Goal: Task Accomplishment & Management: Manage account settings

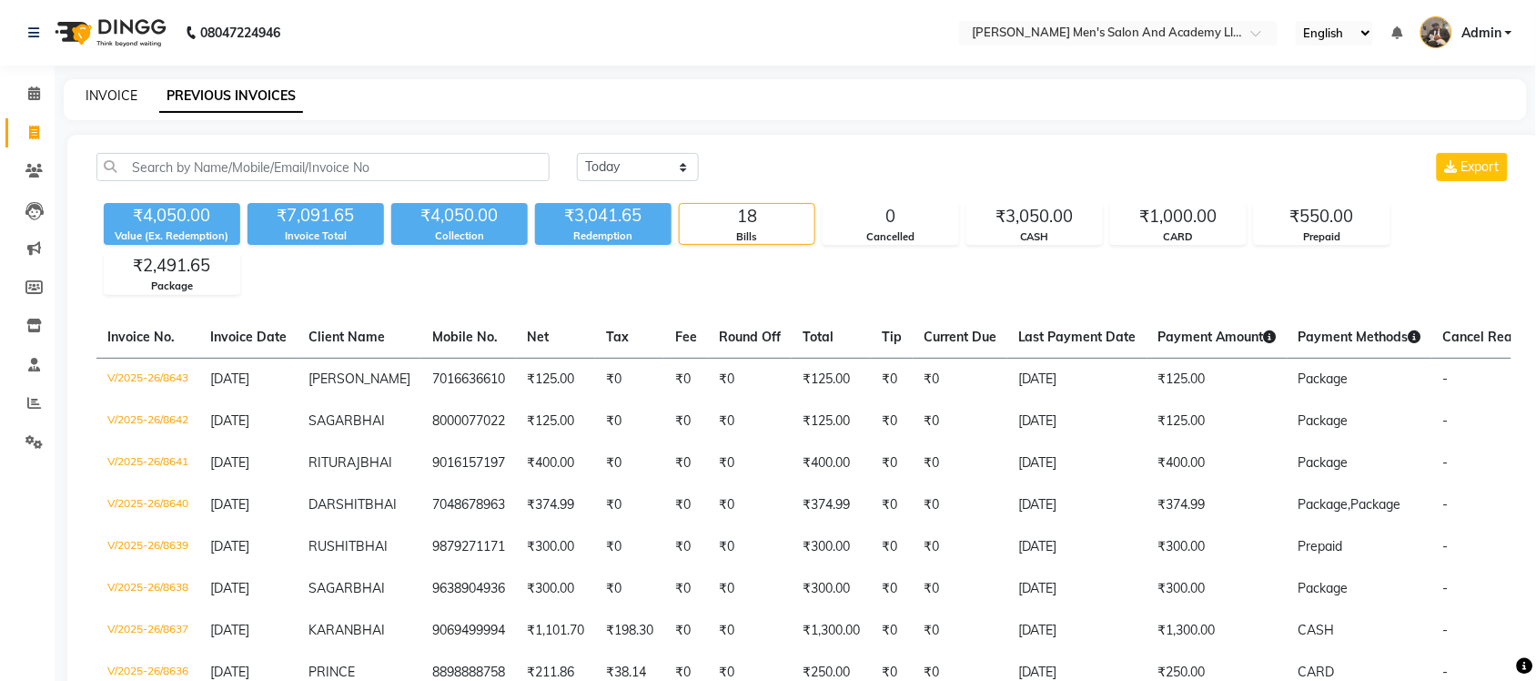
click at [118, 94] on link "INVOICE" at bounding box center [112, 95] width 52 height 16
select select "service"
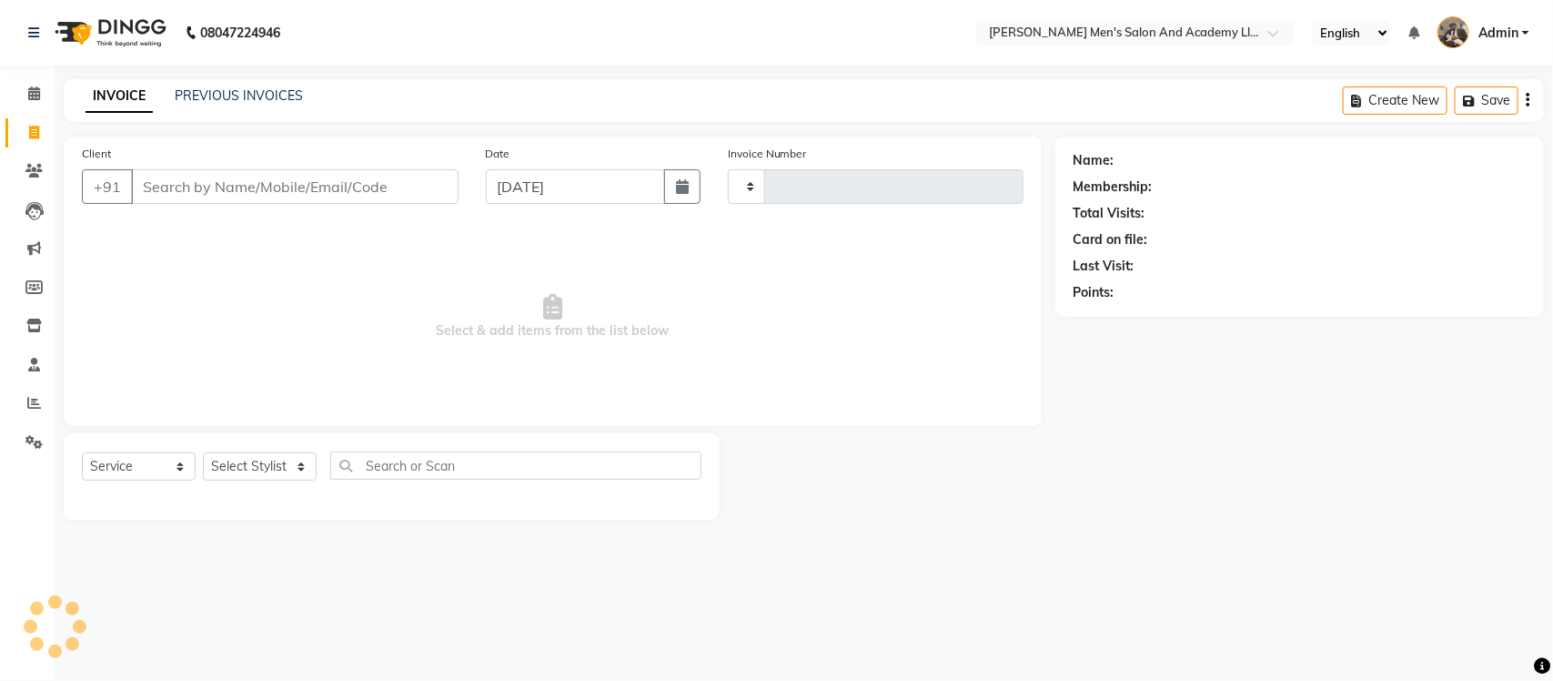
type input "8646"
select select "6752"
click at [194, 87] on link "PREVIOUS INVOICES" at bounding box center [239, 95] width 128 height 16
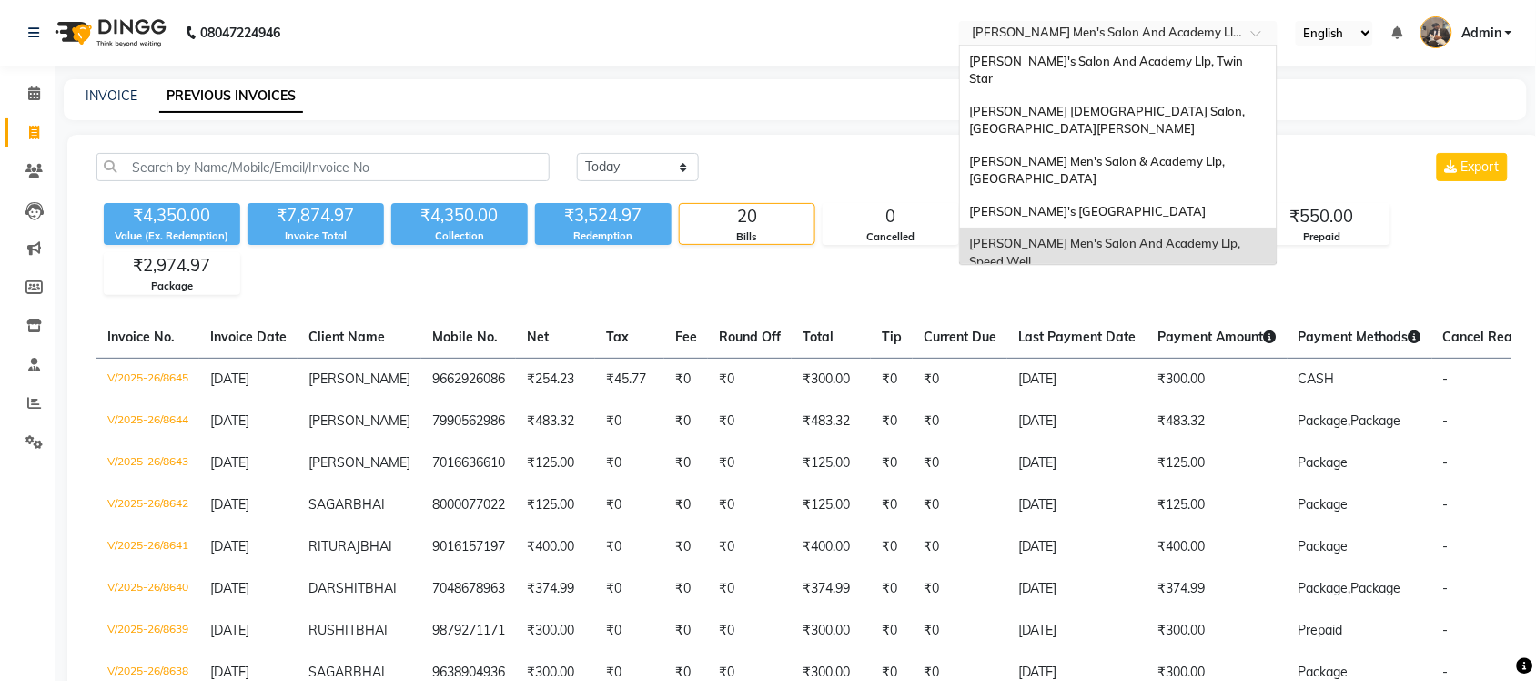
click at [1204, 28] on input "text" at bounding box center [1100, 34] width 264 height 18
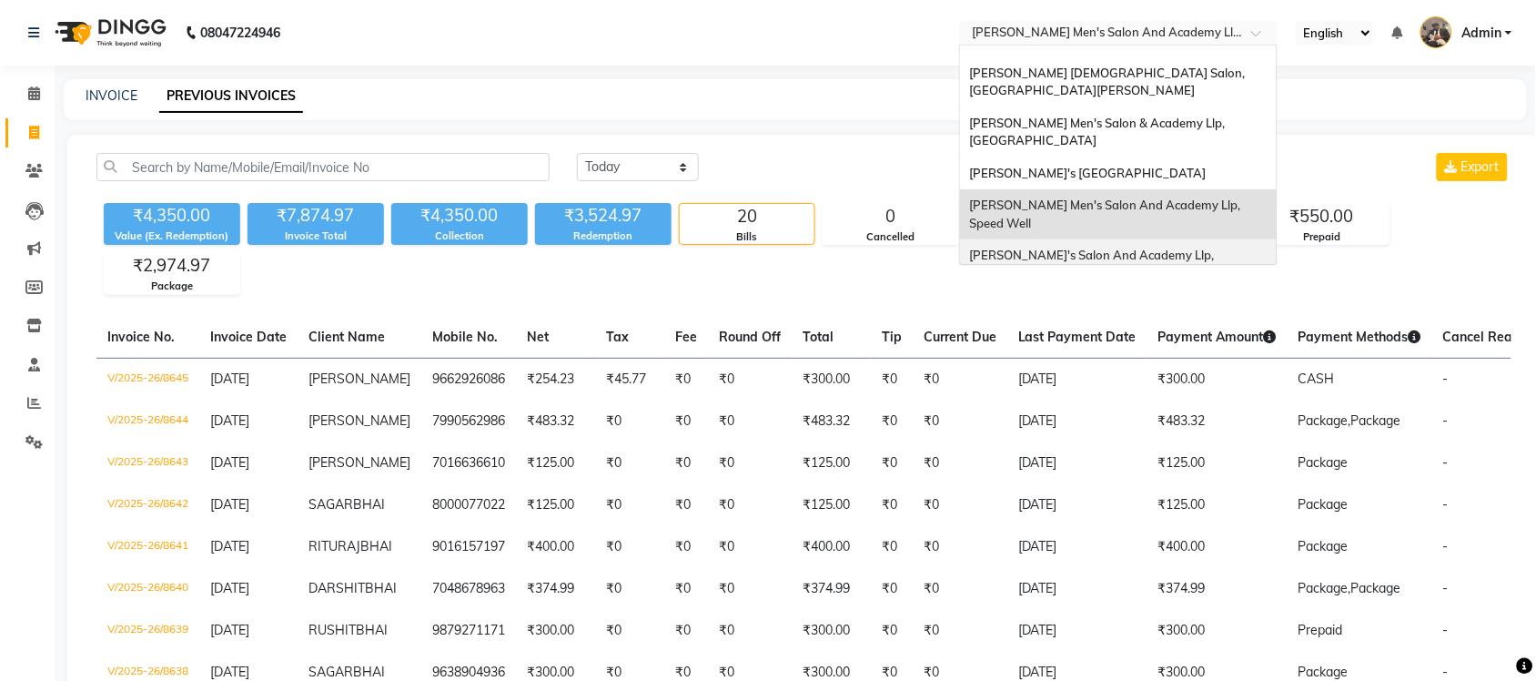
scroll to position [60, 0]
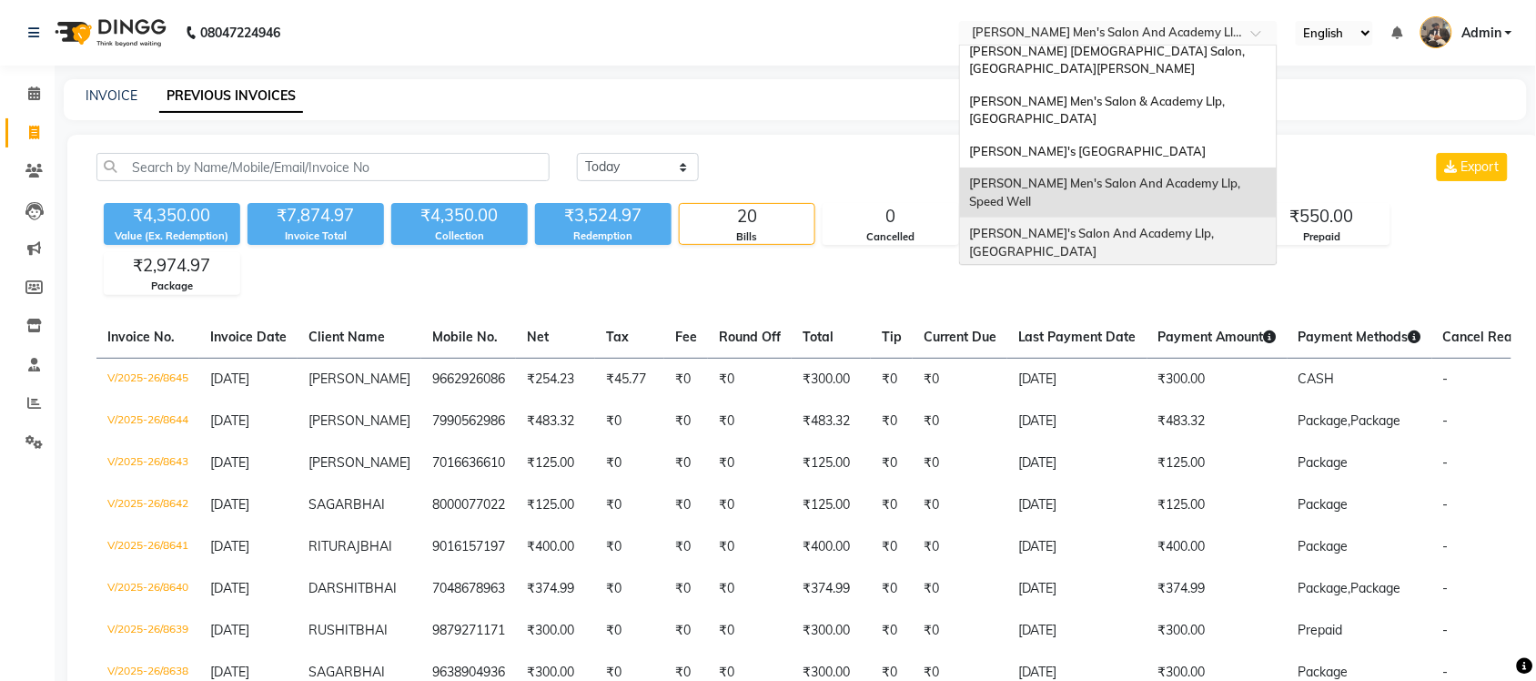
click at [1201, 217] on div "[PERSON_NAME]'s Salon And Academy Llp, [GEOGRAPHIC_DATA]" at bounding box center [1118, 242] width 317 height 50
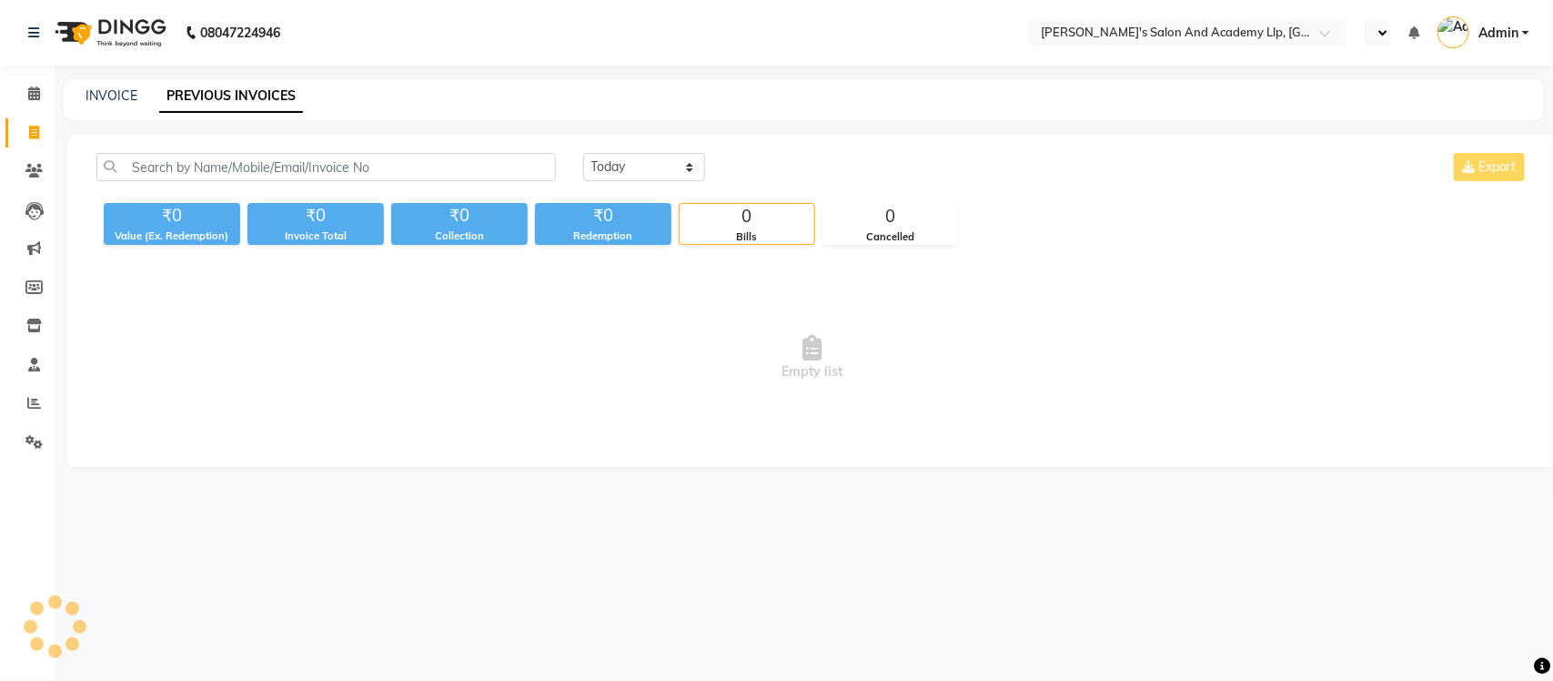
select select "en"
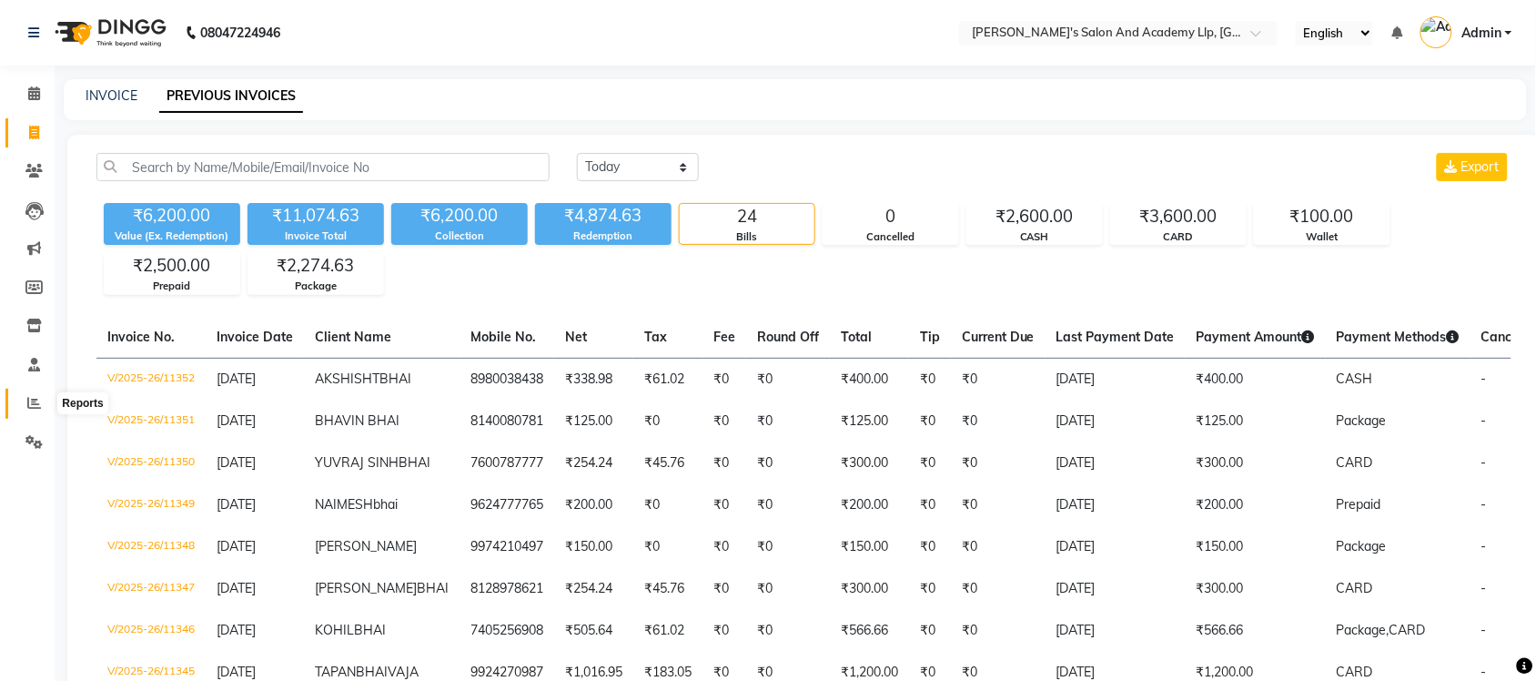
click at [38, 403] on icon at bounding box center [34, 403] width 14 height 14
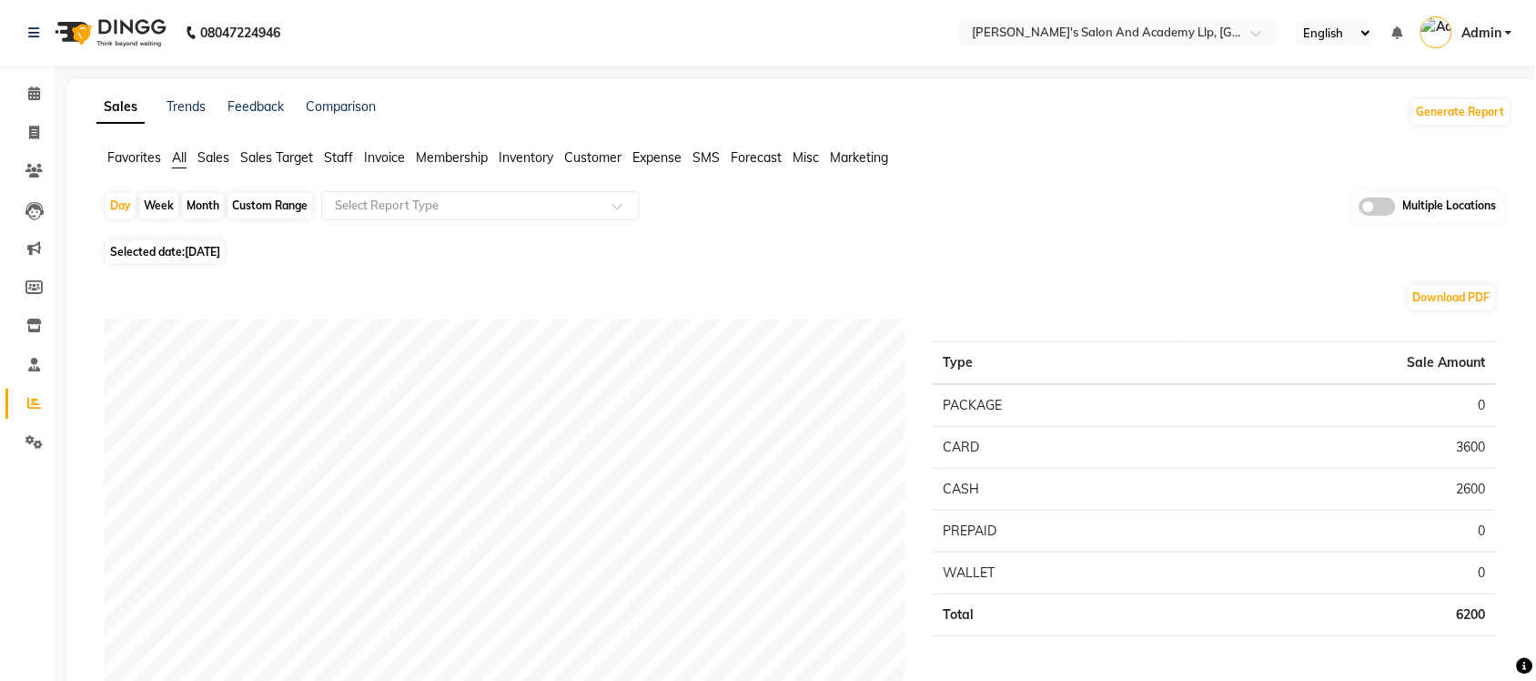
click at [183, 251] on span "Selected date: 03-09-2025" at bounding box center [165, 251] width 119 height 23
select select "9"
select select "2025"
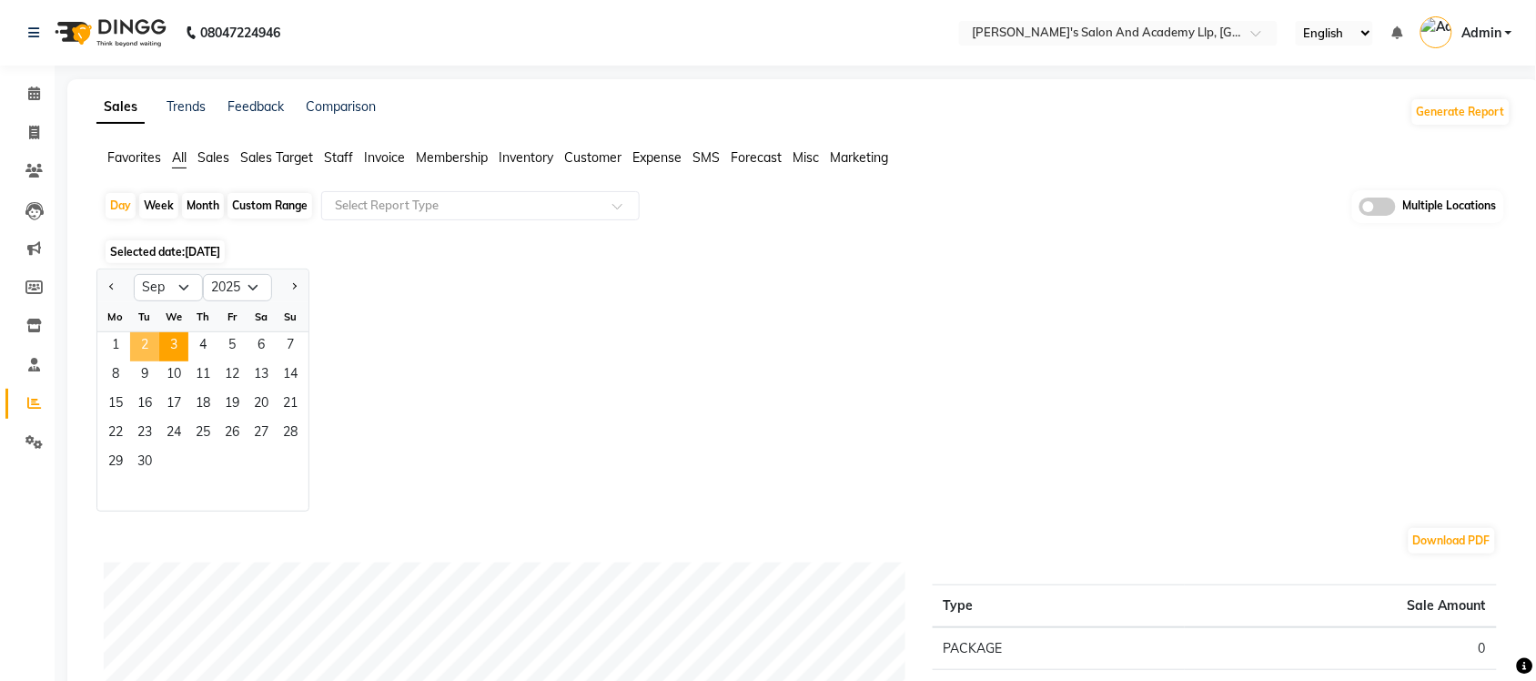
click at [153, 341] on span "2" at bounding box center [144, 346] width 29 height 29
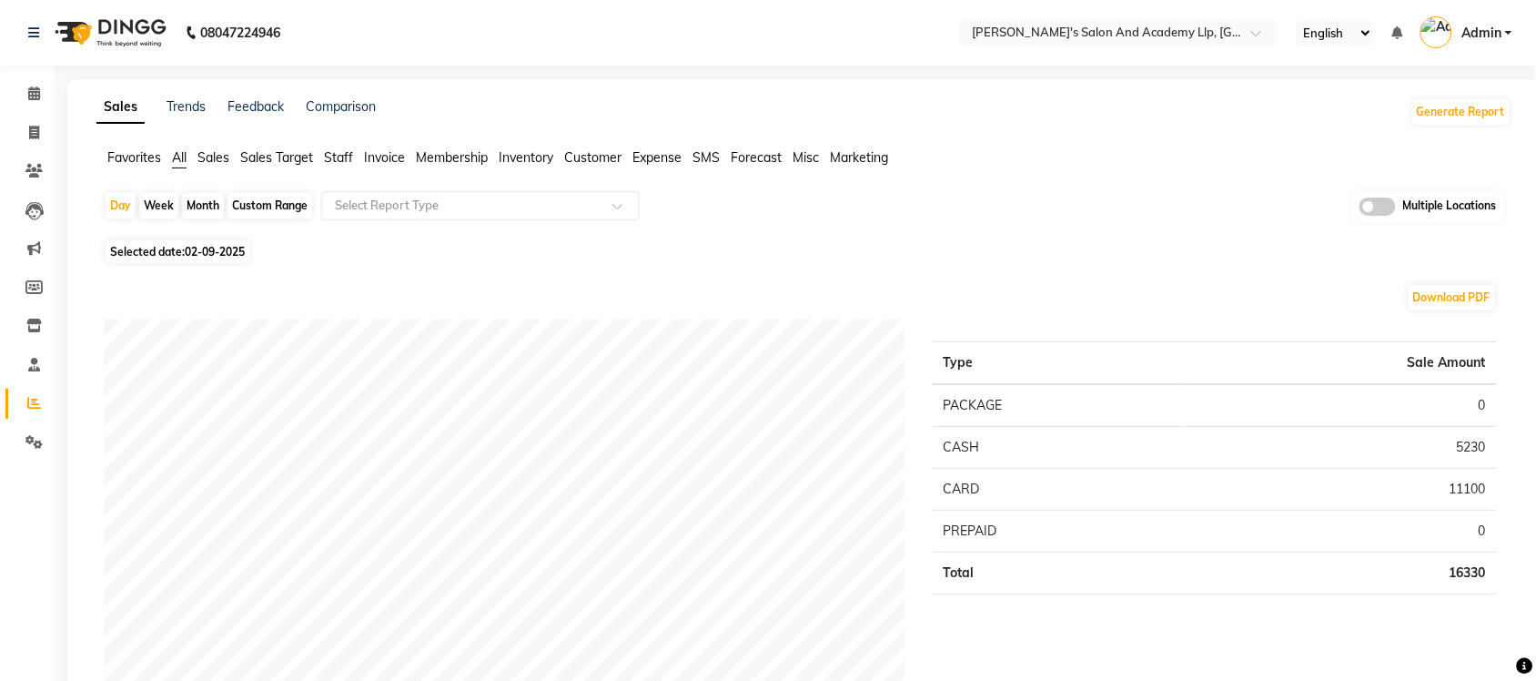
click at [212, 157] on span "Sales" at bounding box center [213, 157] width 32 height 16
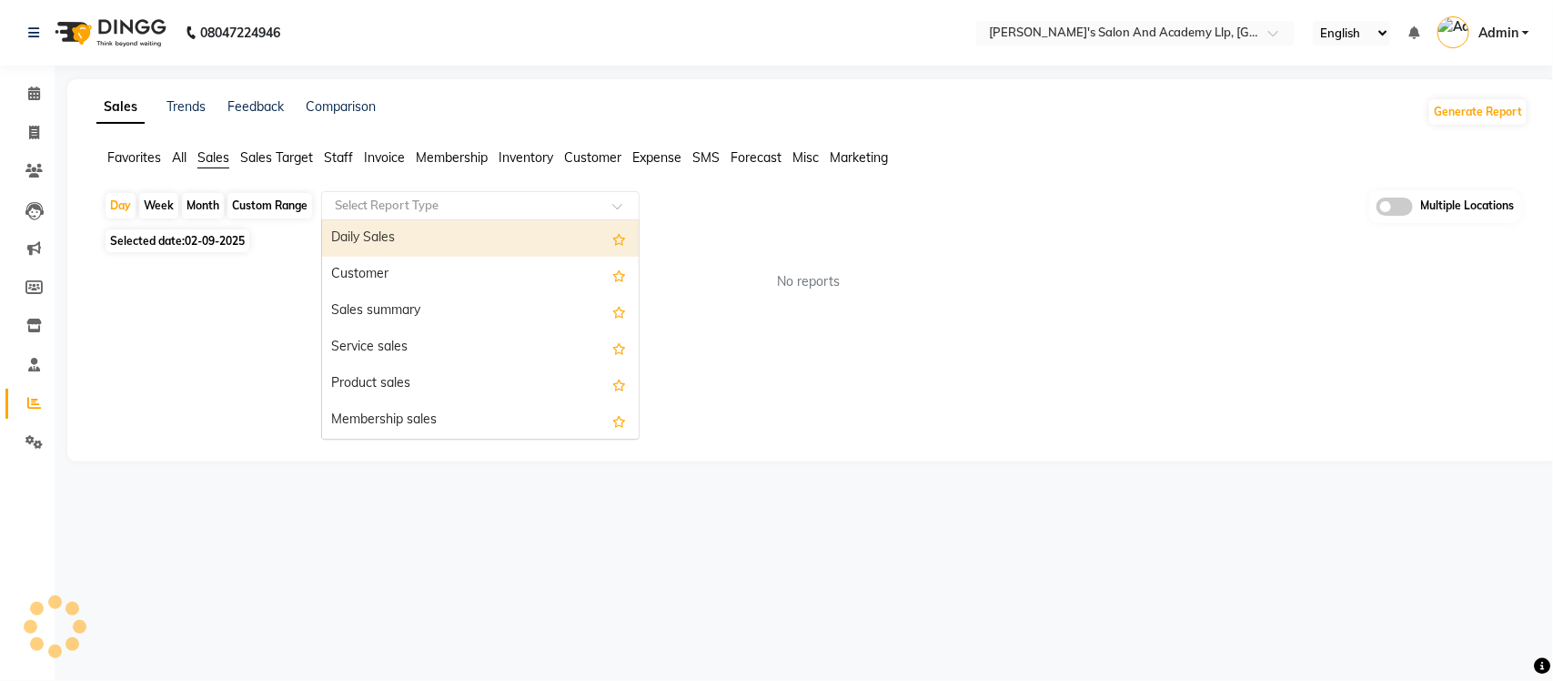
click at [406, 198] on input "text" at bounding box center [462, 206] width 262 height 18
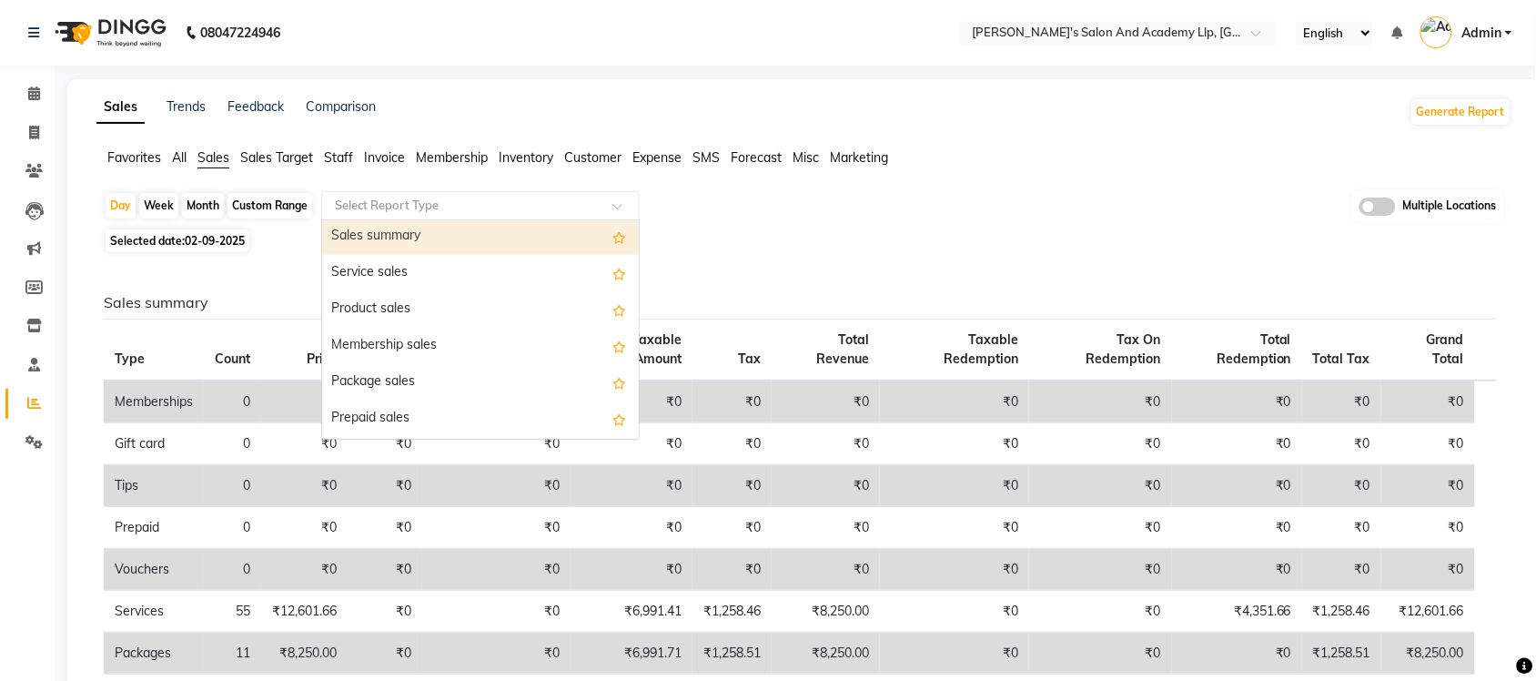
scroll to position [114, 0]
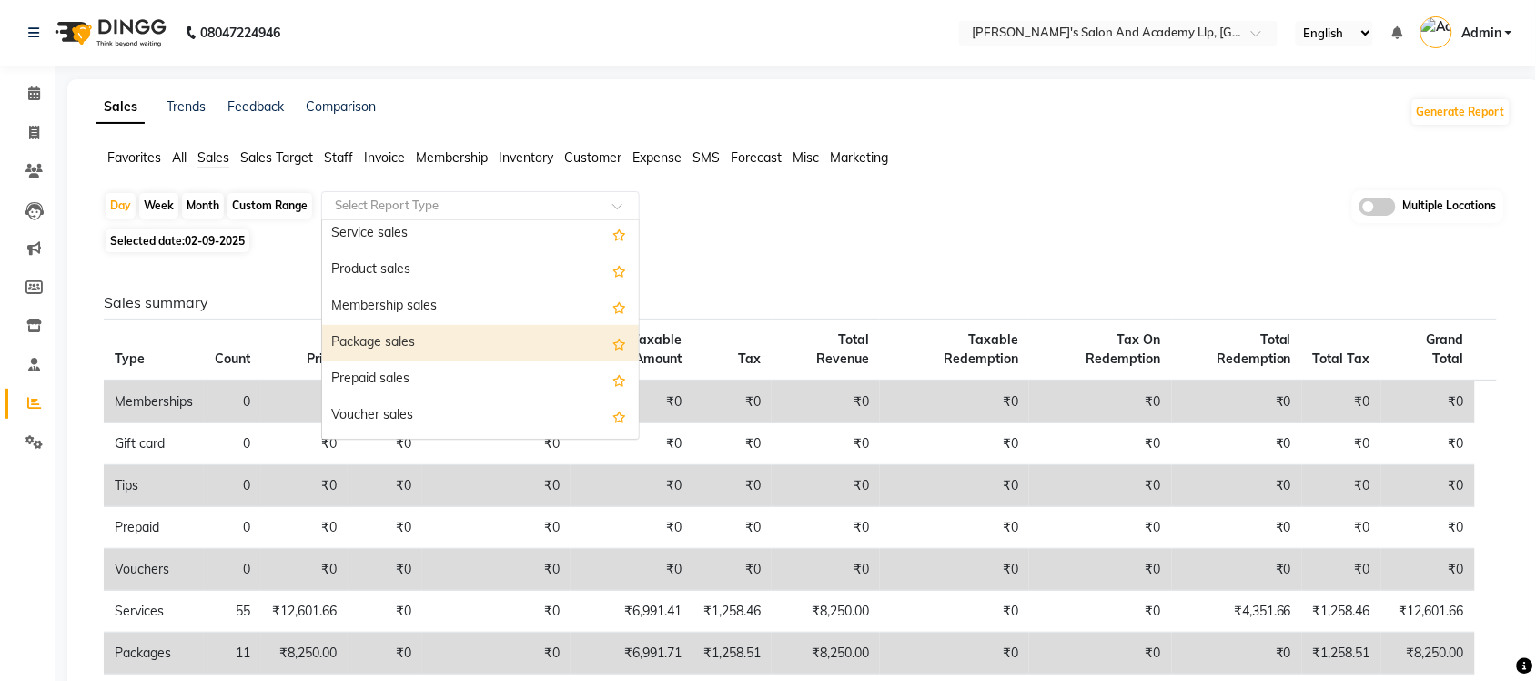
click at [419, 339] on div "Package sales" at bounding box center [480, 343] width 317 height 36
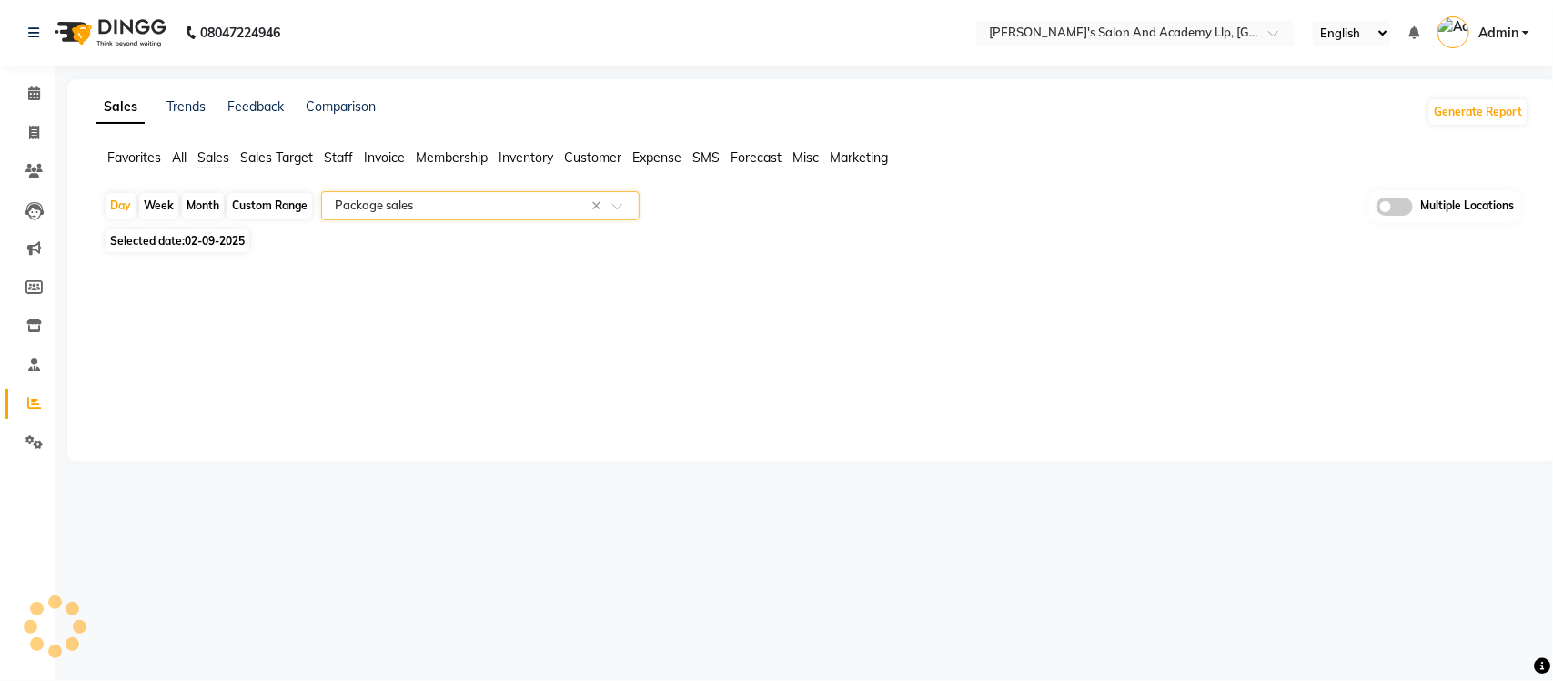
select select "full_report"
select select "csv"
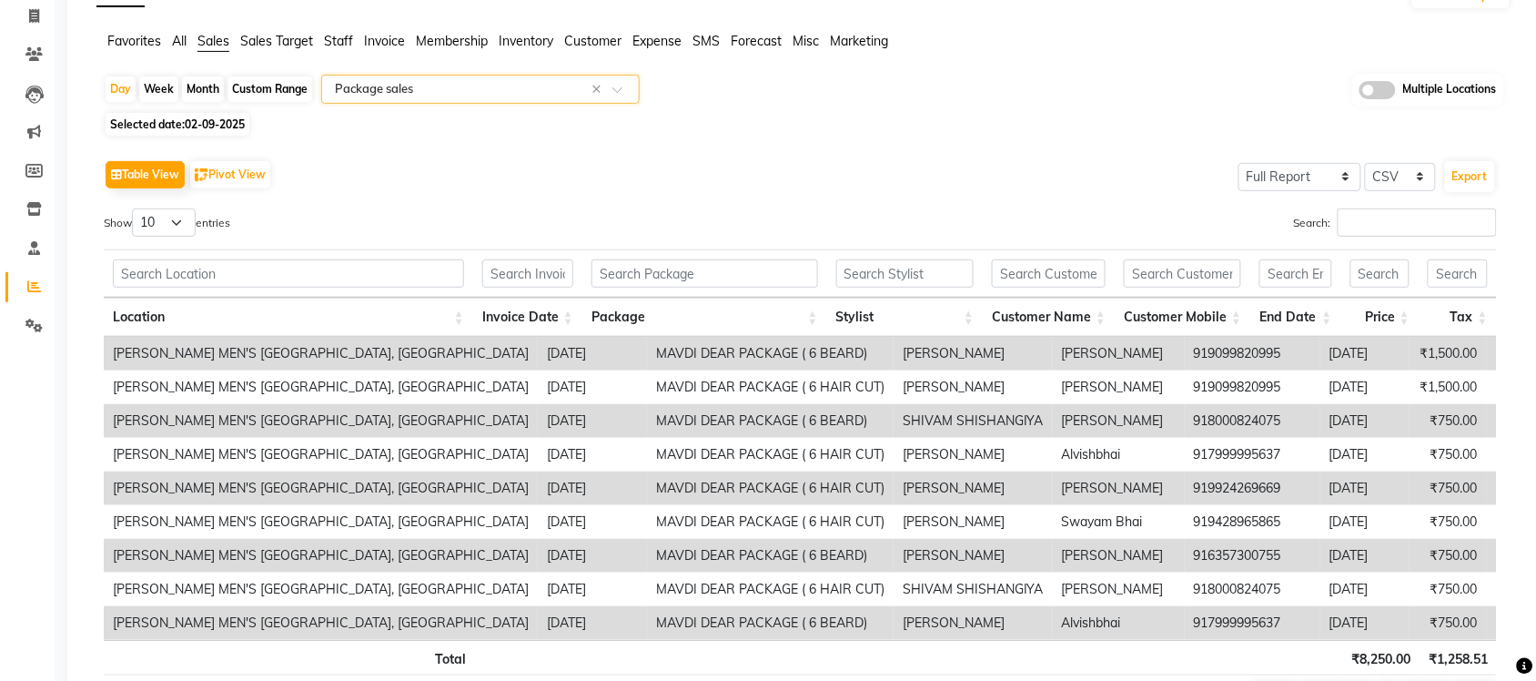
scroll to position [0, 0]
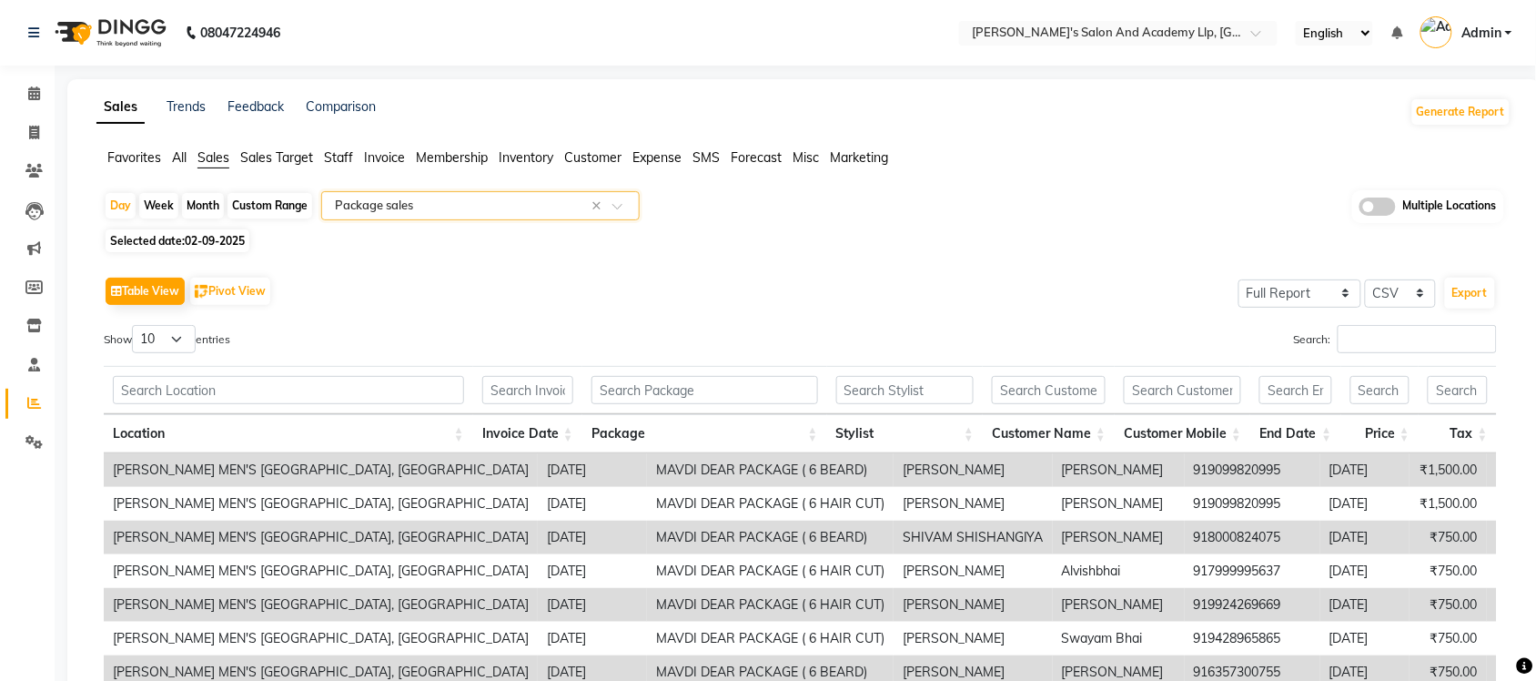
click at [419, 207] on input "text" at bounding box center [462, 206] width 262 height 18
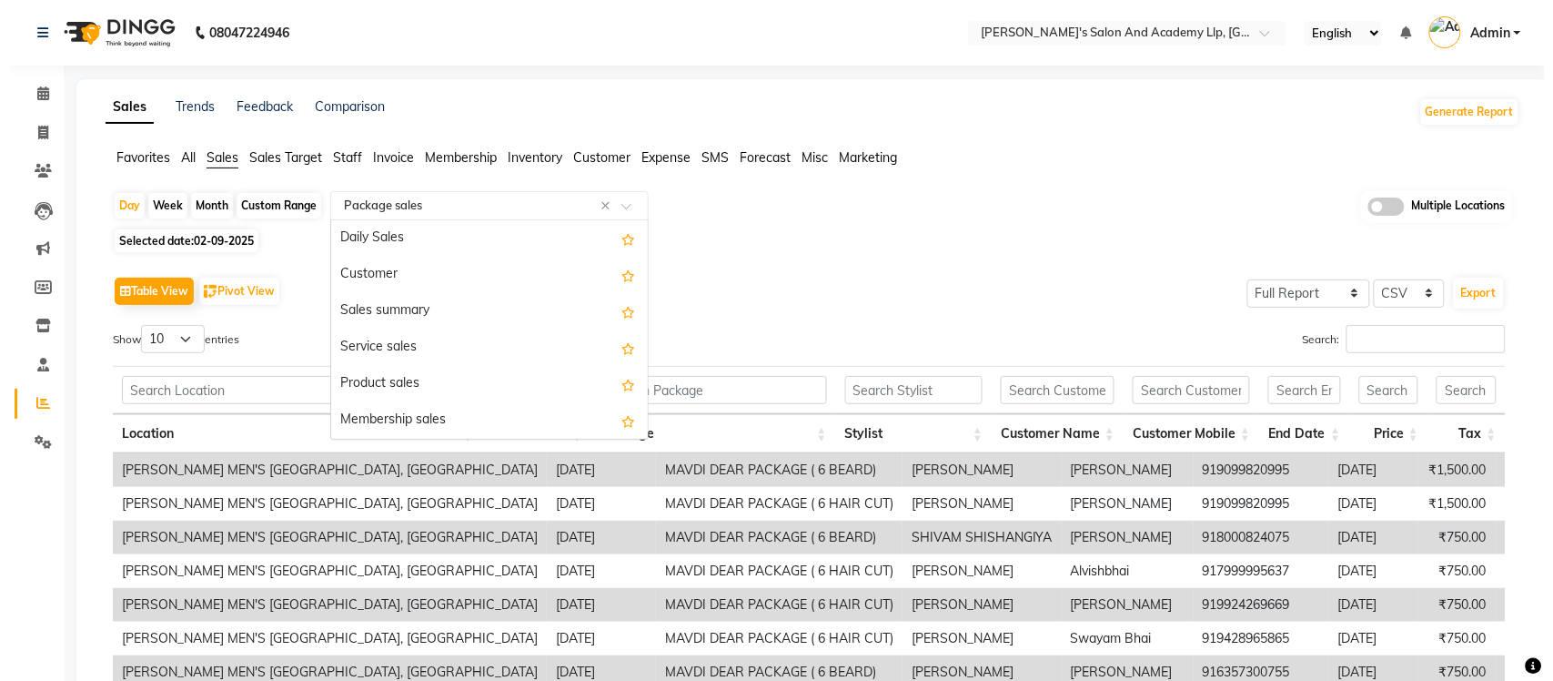
scroll to position [218, 0]
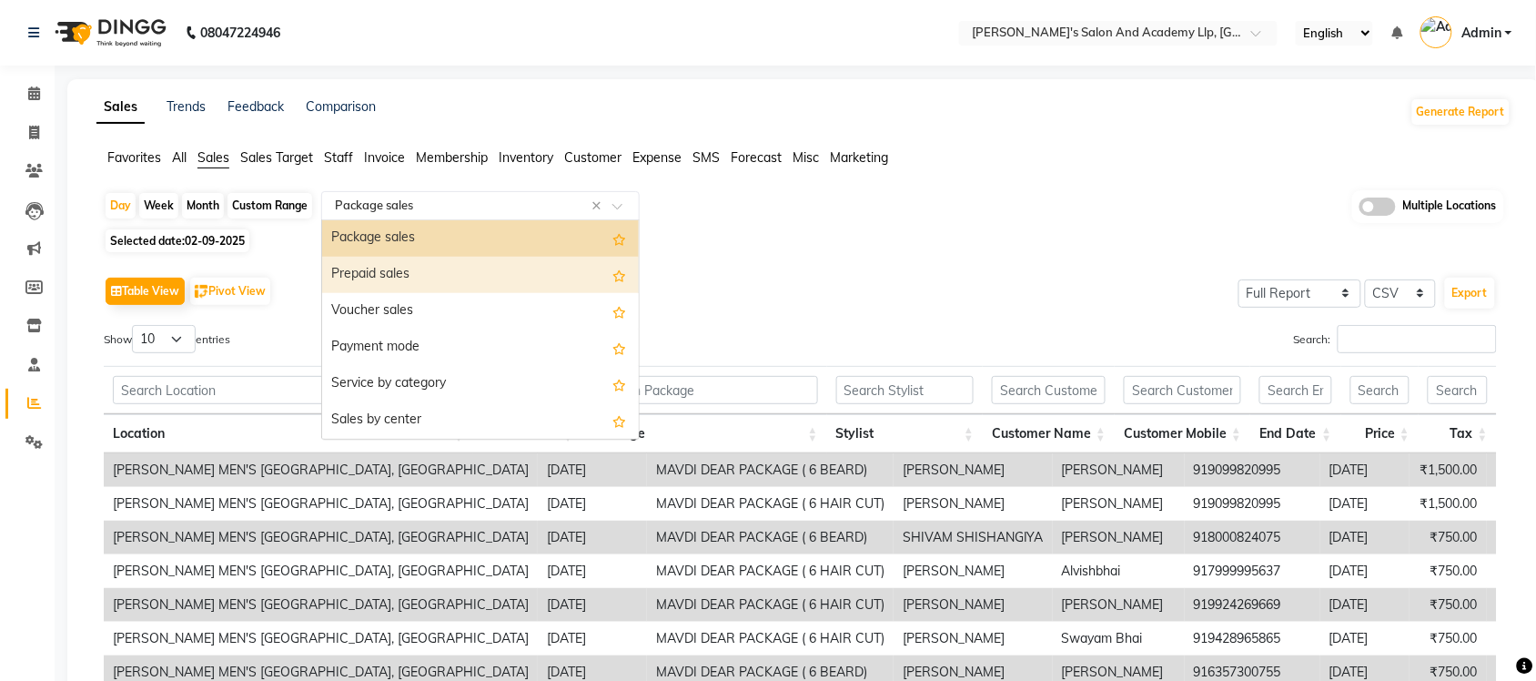
click at [402, 268] on div "Prepaid sales" at bounding box center [480, 275] width 317 height 36
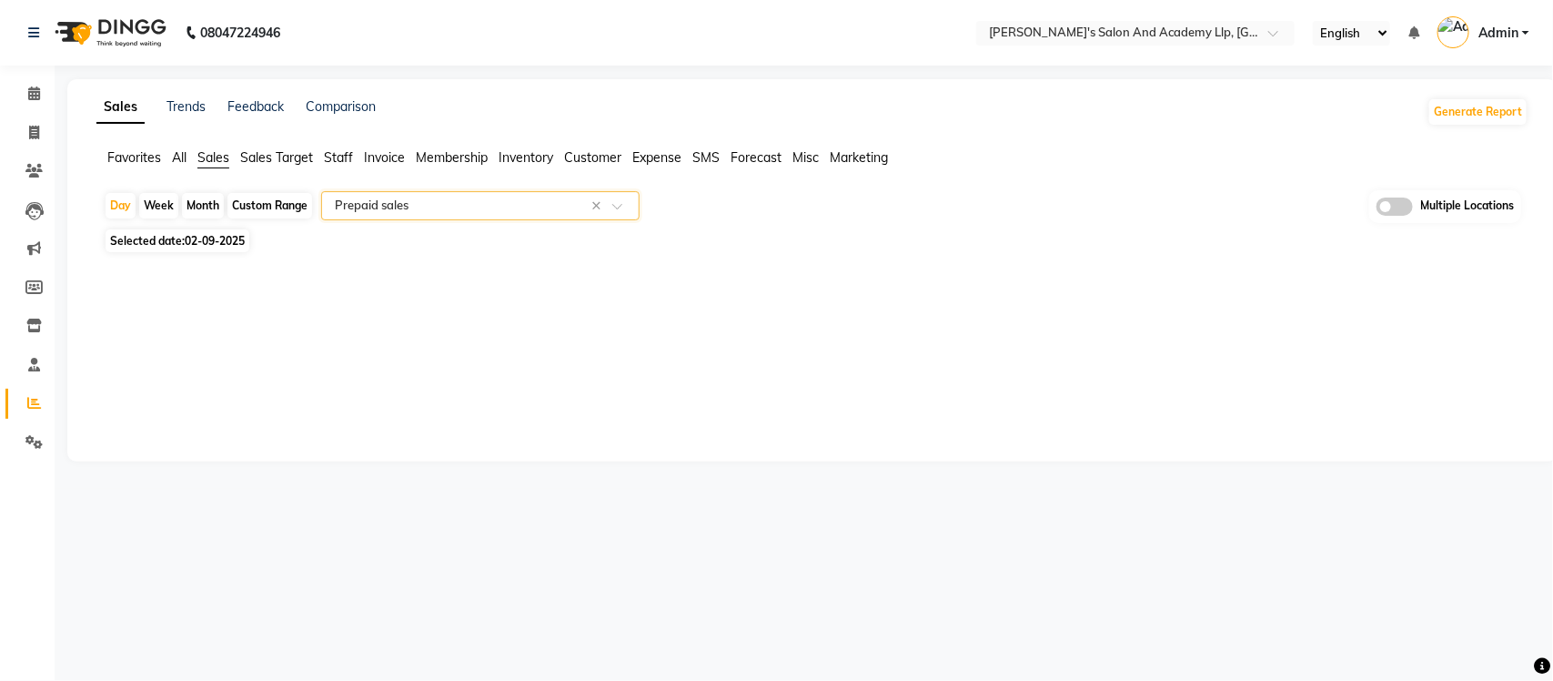
click at [525, 200] on input "text" at bounding box center [462, 206] width 262 height 18
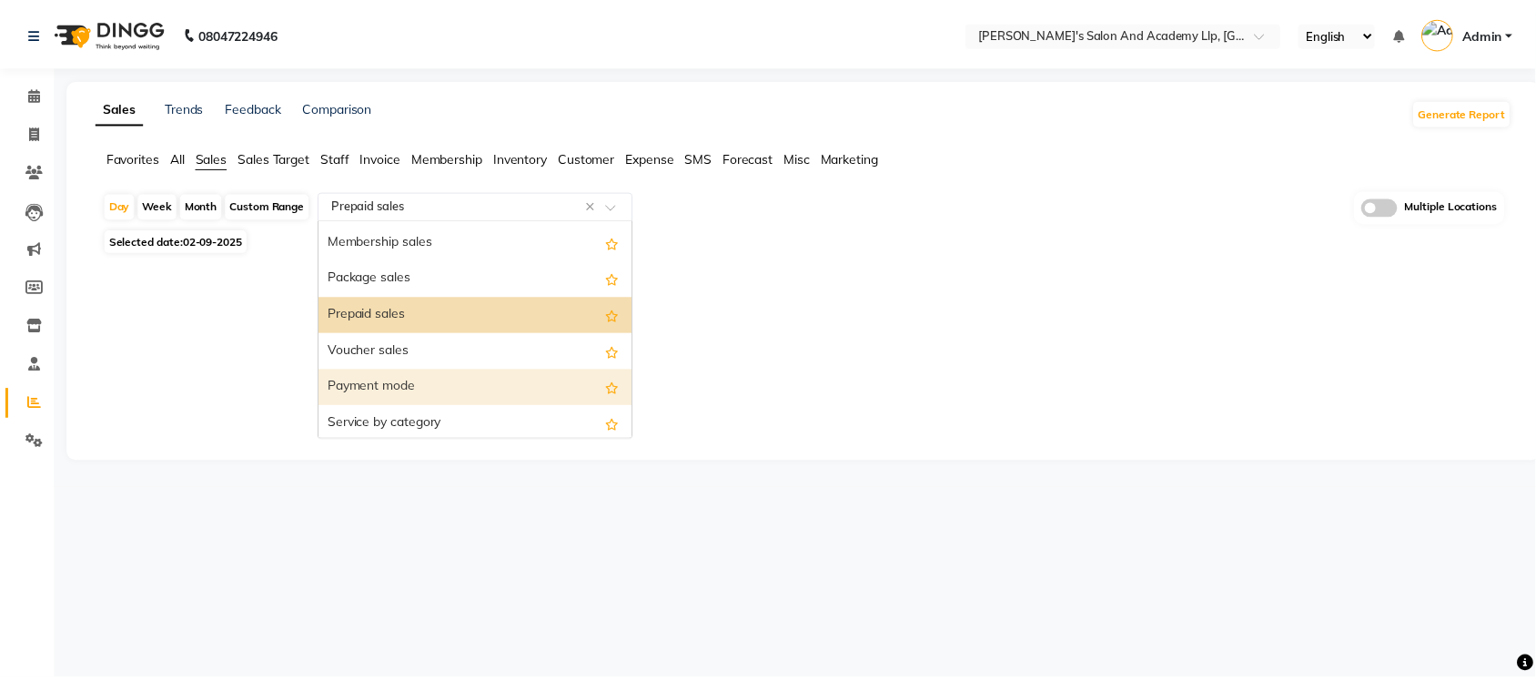
scroll to position [141, 0]
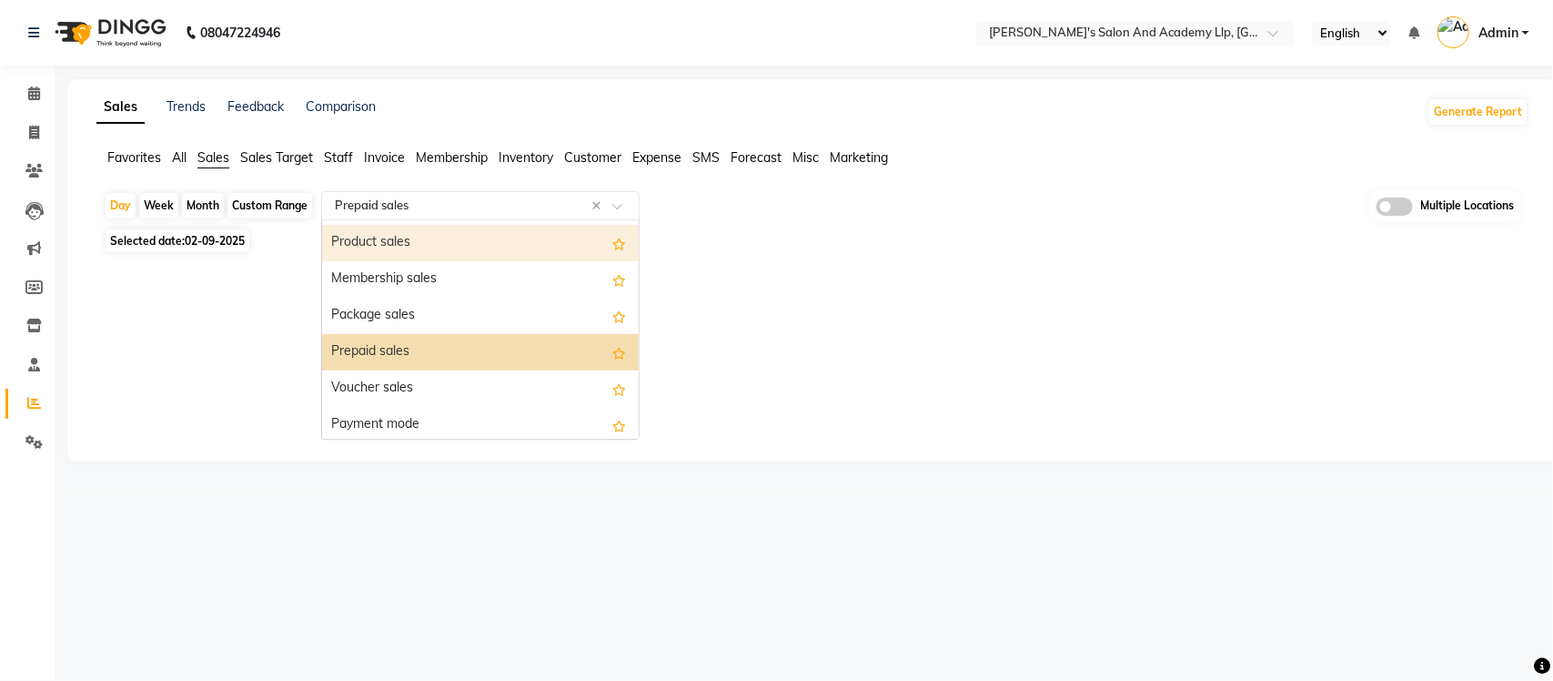
click at [446, 251] on div "Product sales" at bounding box center [480, 243] width 317 height 36
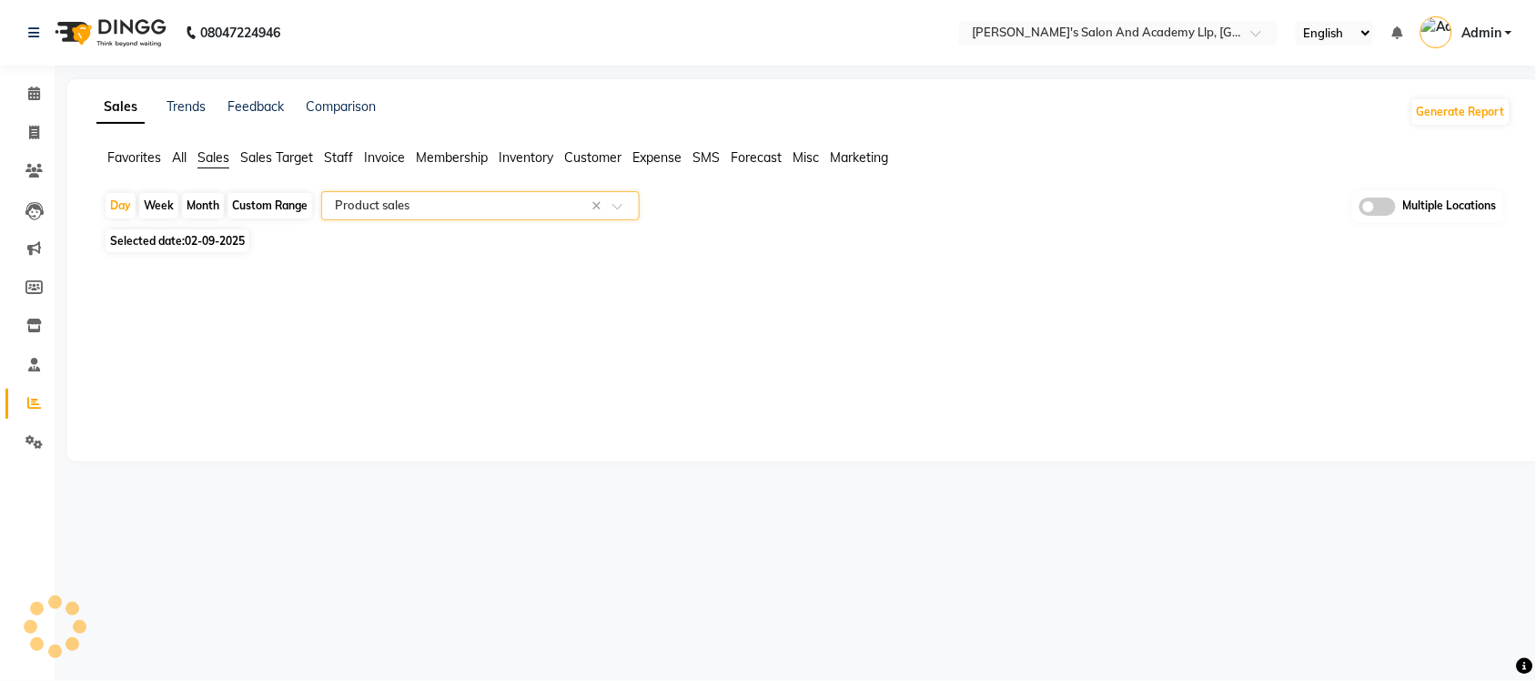
select select "full_report"
select select "csv"
click at [680, 157] on span "Expense" at bounding box center [656, 157] width 49 height 16
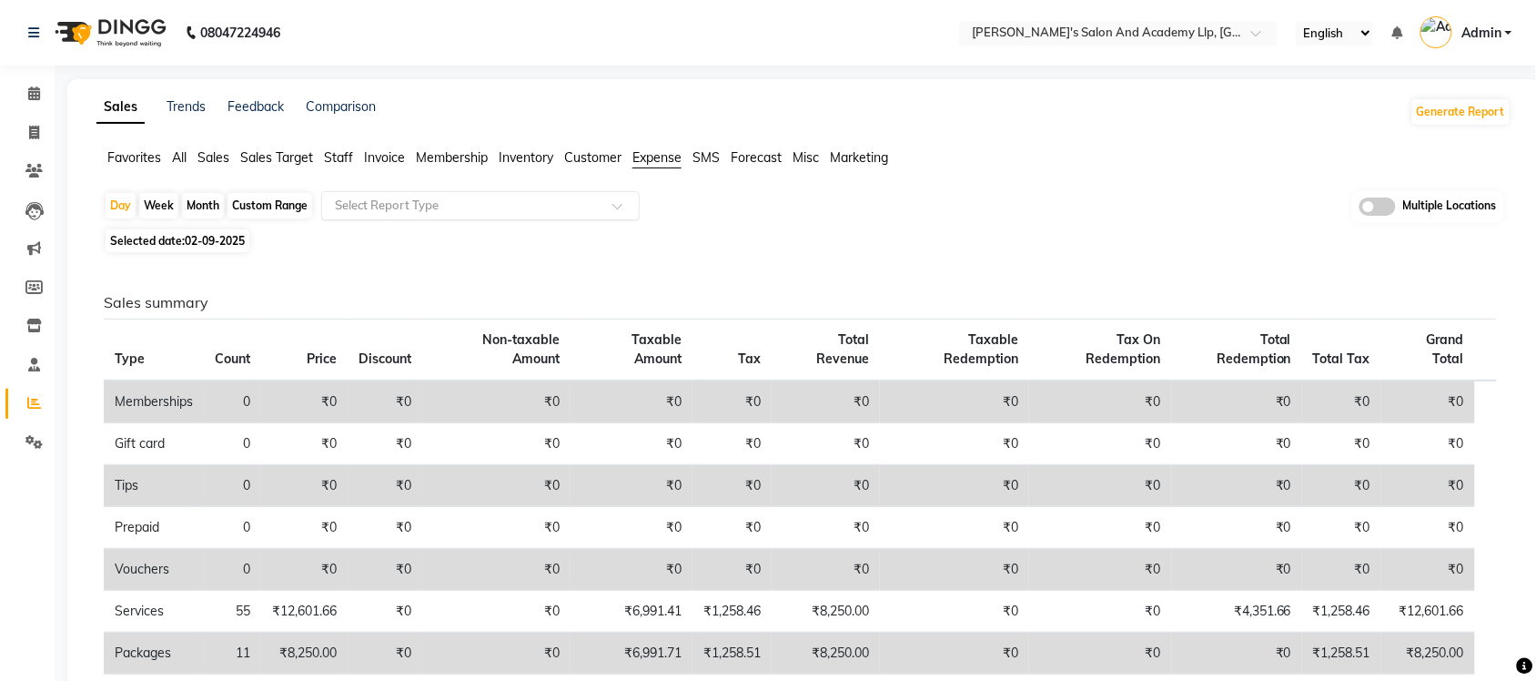
click at [570, 215] on input "text" at bounding box center [462, 206] width 262 height 18
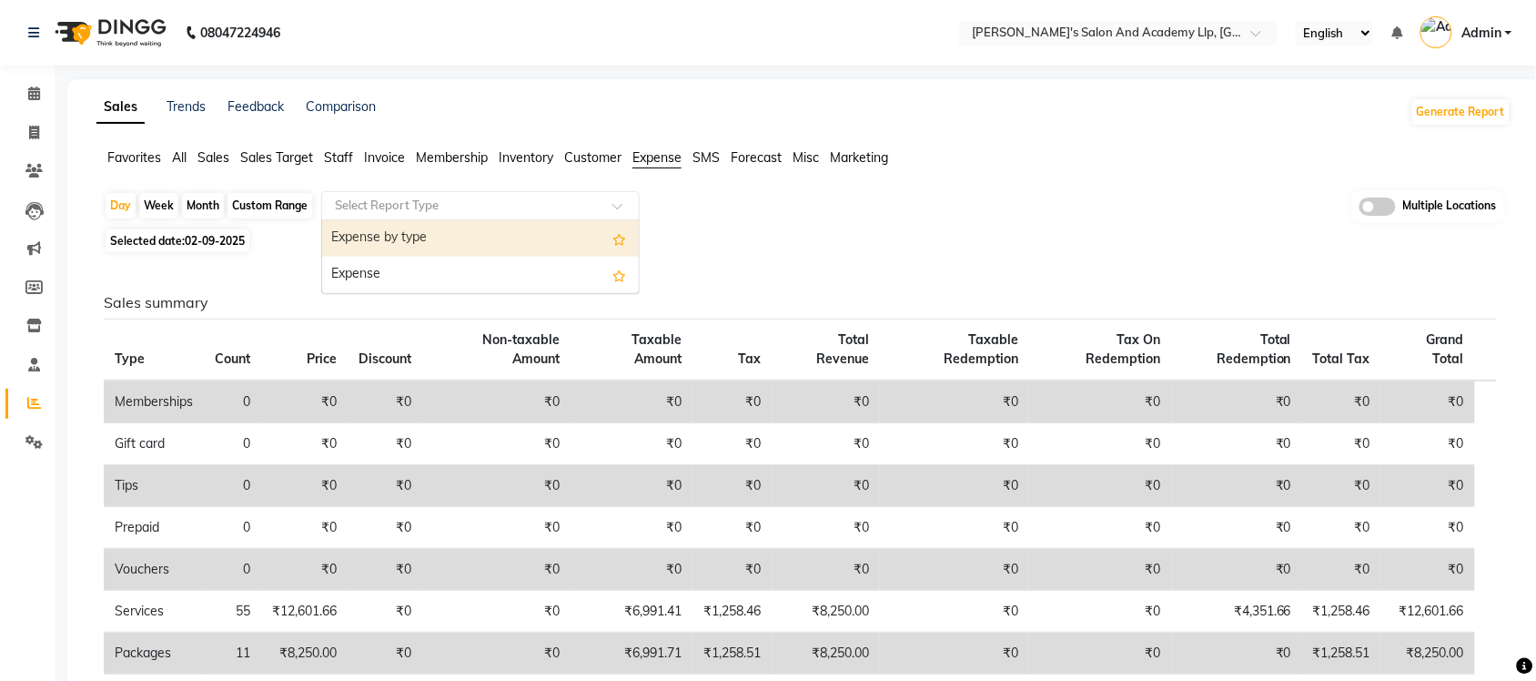
click at [529, 232] on div "Expense by type" at bounding box center [480, 238] width 317 height 36
select select "full_report"
select select "csv"
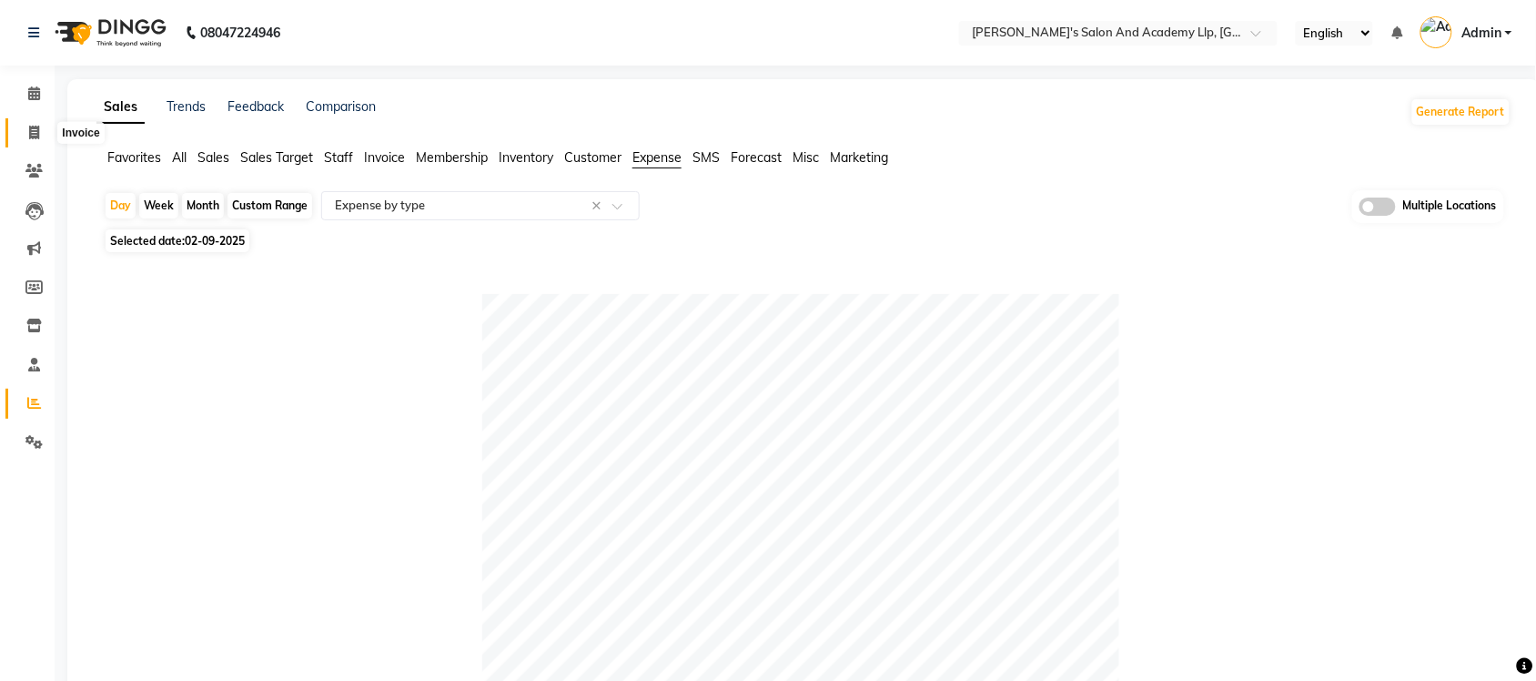
click at [37, 133] on icon at bounding box center [34, 133] width 10 height 14
select select "service"
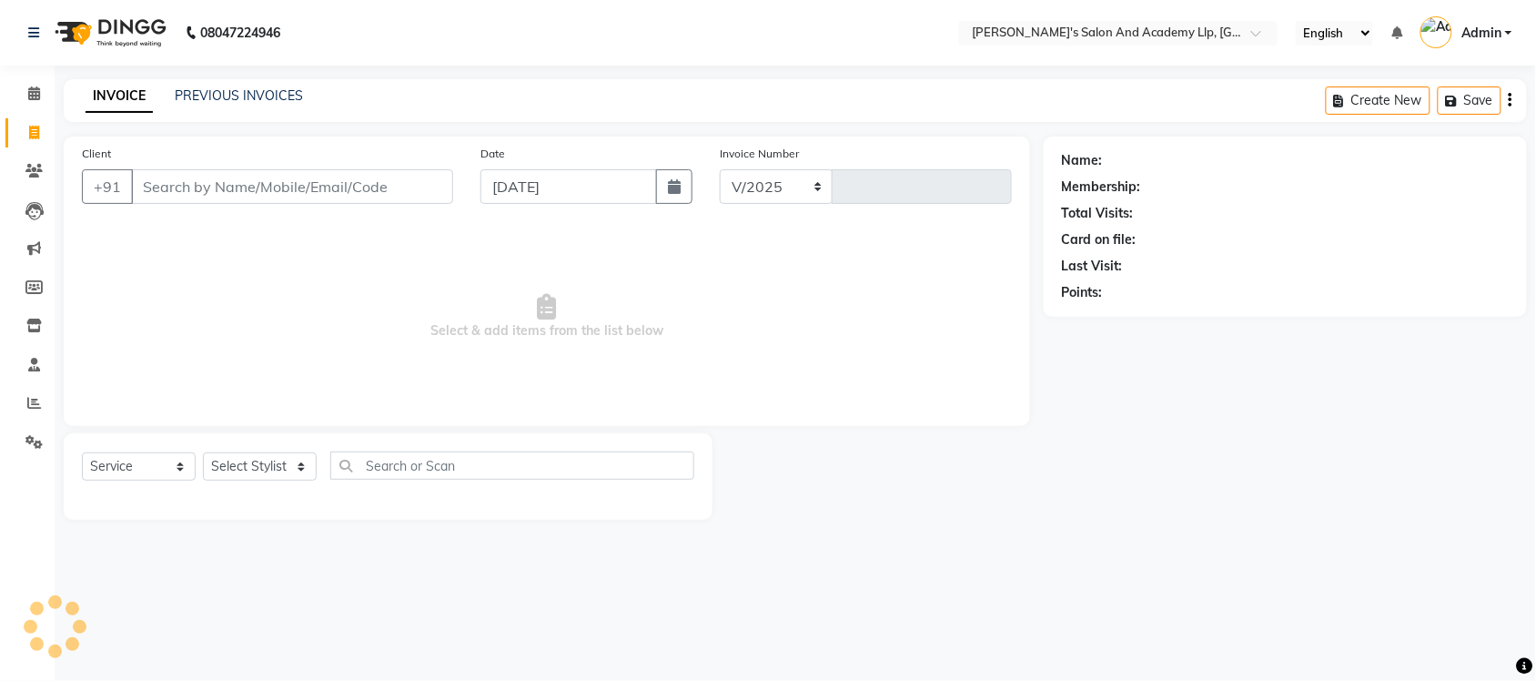
select select "6983"
type input "11353"
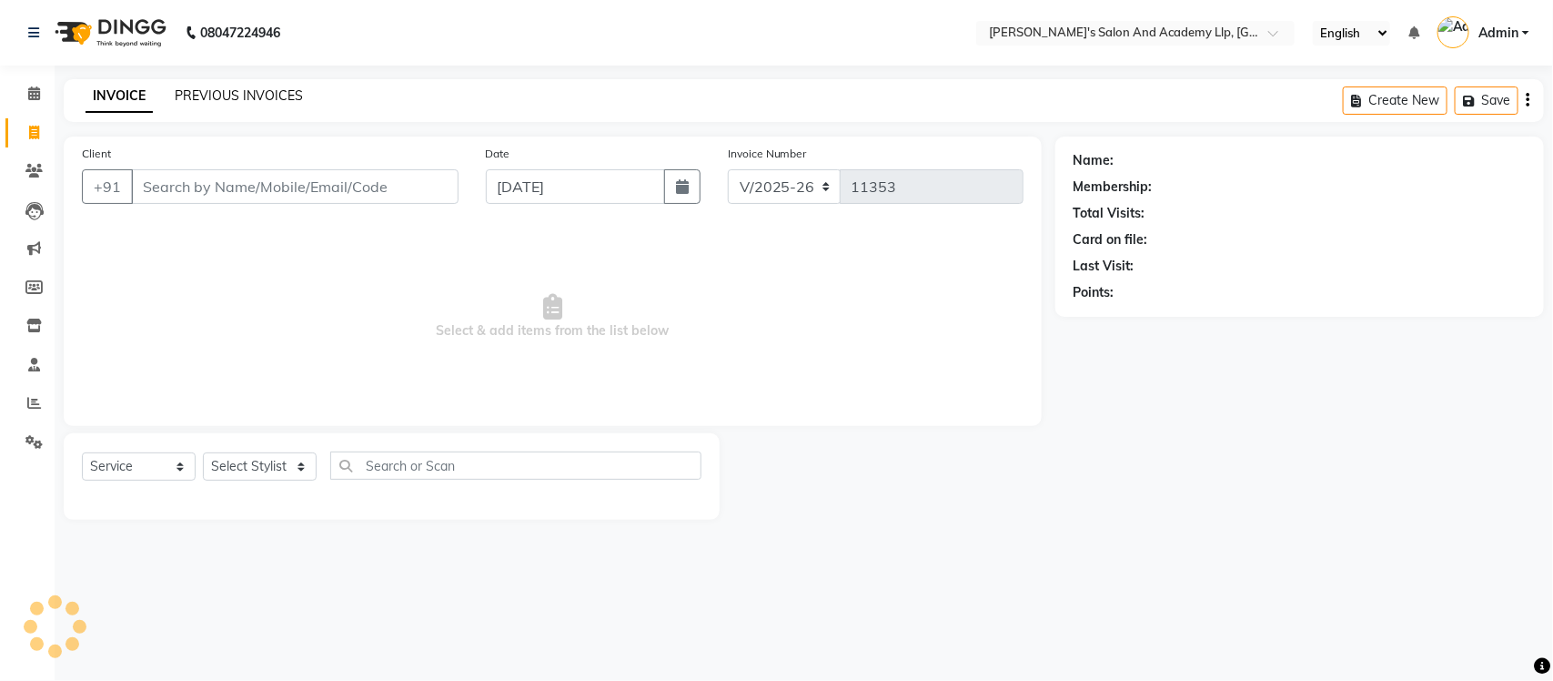
click at [252, 101] on link "PREVIOUS INVOICES" at bounding box center [239, 95] width 128 height 16
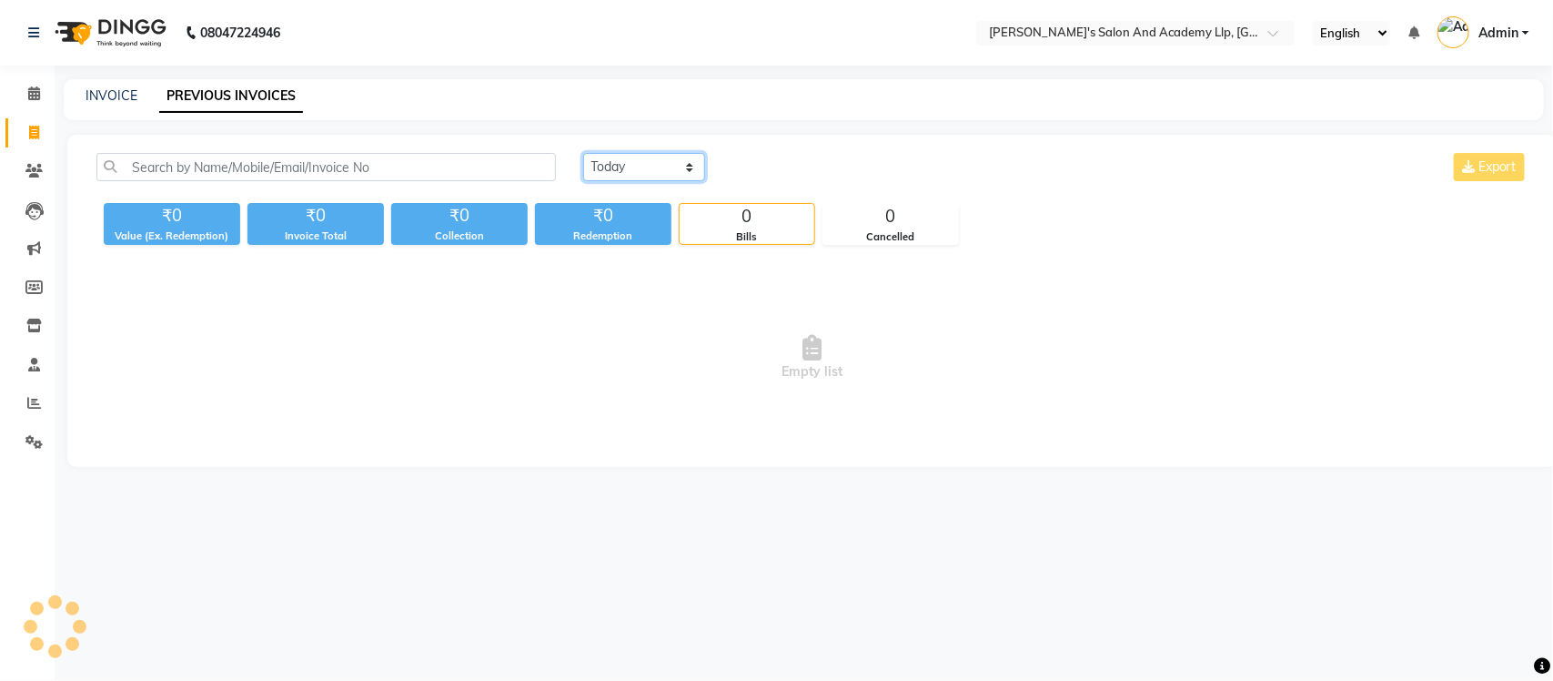
click at [594, 176] on select "[DATE] [DATE] Custom Range" at bounding box center [644, 167] width 122 height 28
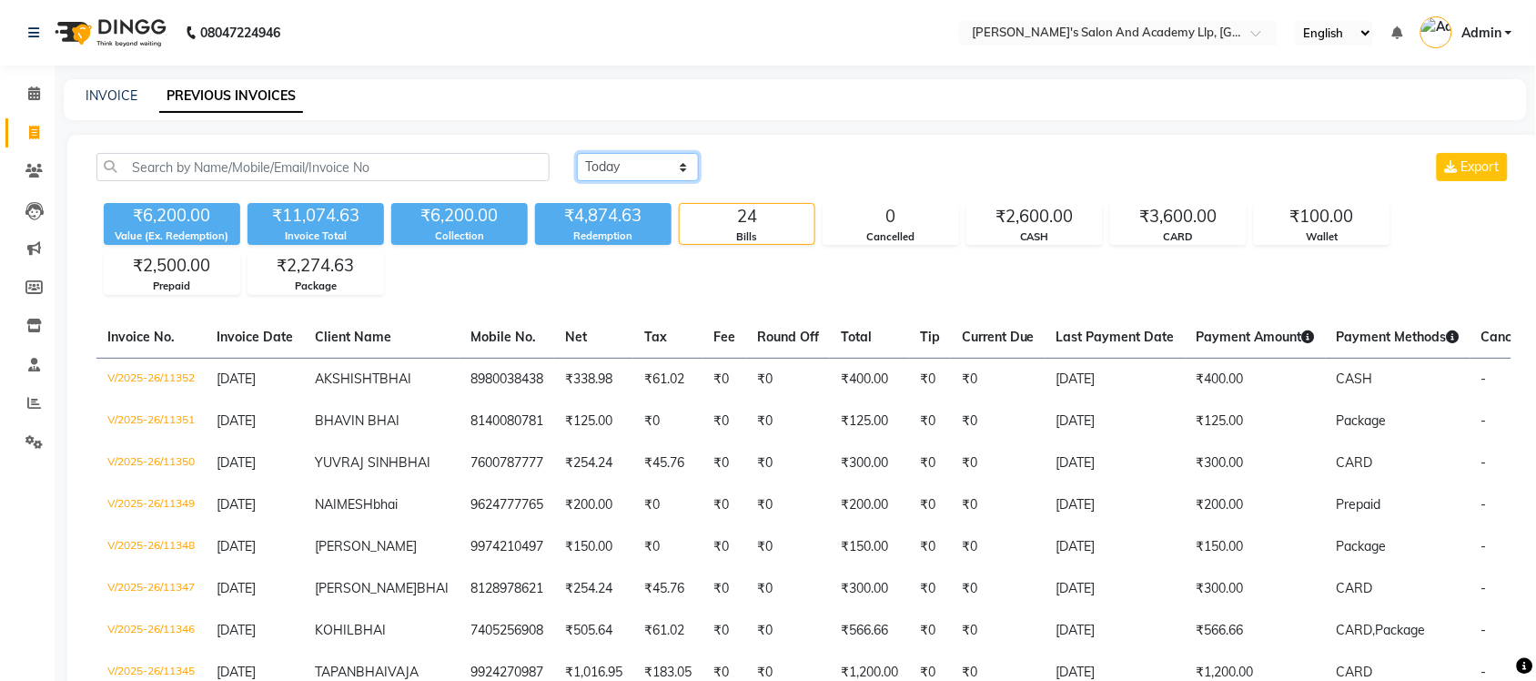
click at [577, 153] on select "[DATE] [DATE] Custom Range" at bounding box center [638, 167] width 122 height 28
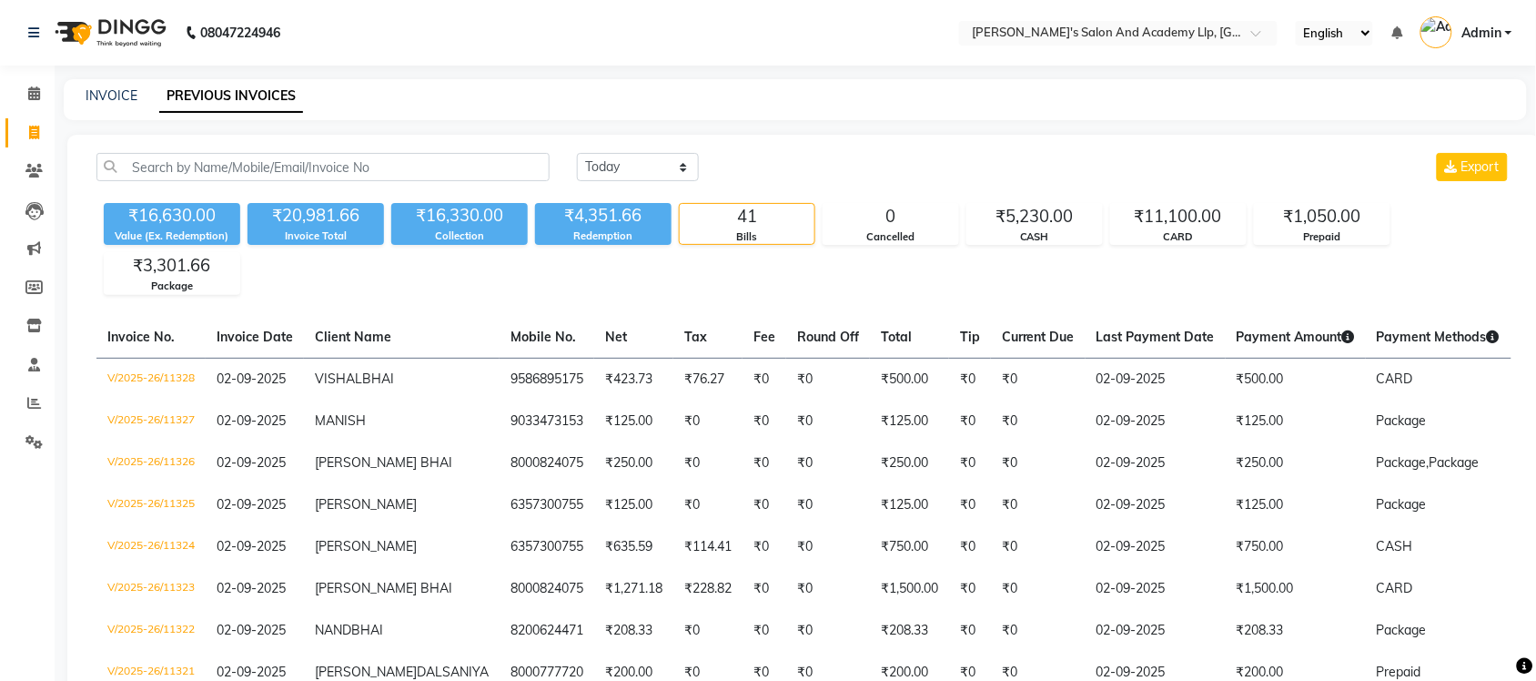
click at [649, 157] on select "[DATE] [DATE] Custom Range" at bounding box center [638, 167] width 122 height 28
select select "range"
click at [577, 153] on select "[DATE] [DATE] Custom Range" at bounding box center [638, 167] width 122 height 28
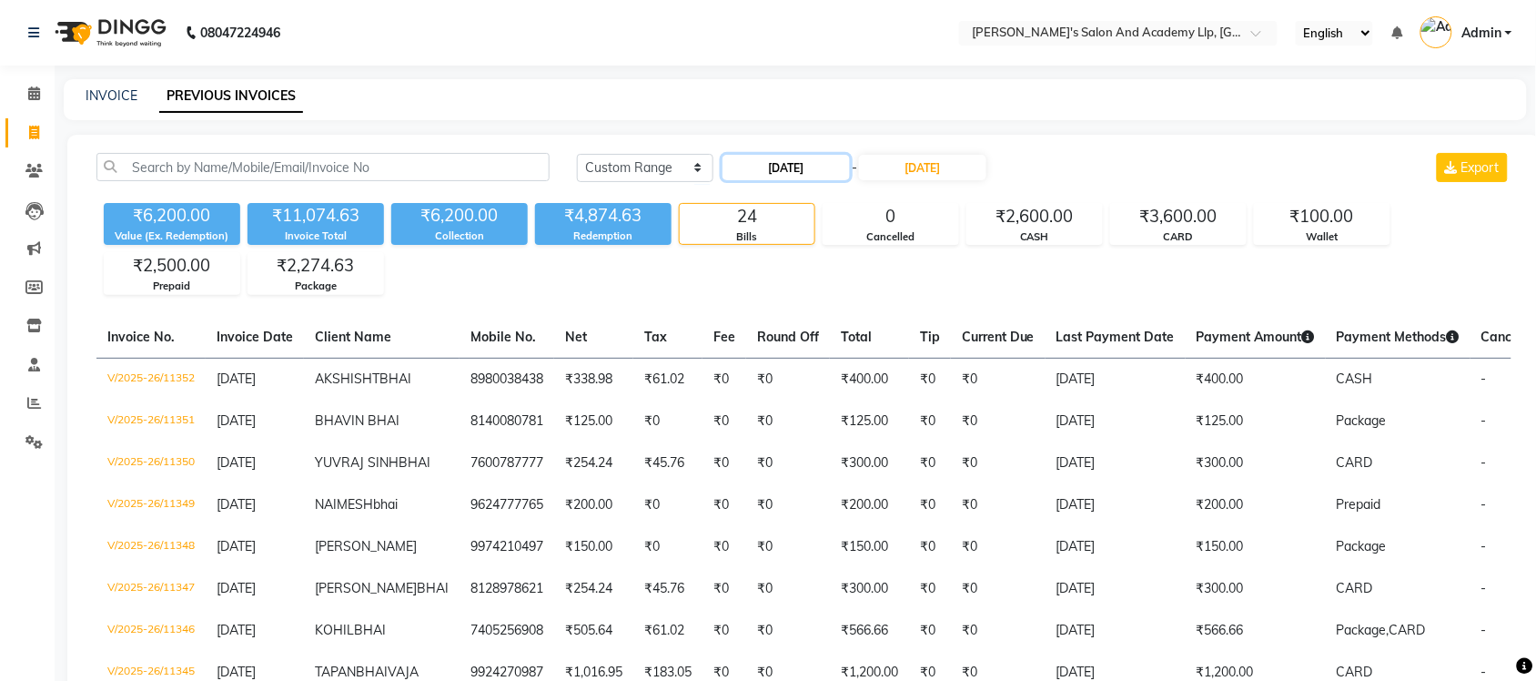
click at [764, 167] on input "[DATE]" at bounding box center [785, 167] width 127 height 25
select select "9"
select select "2025"
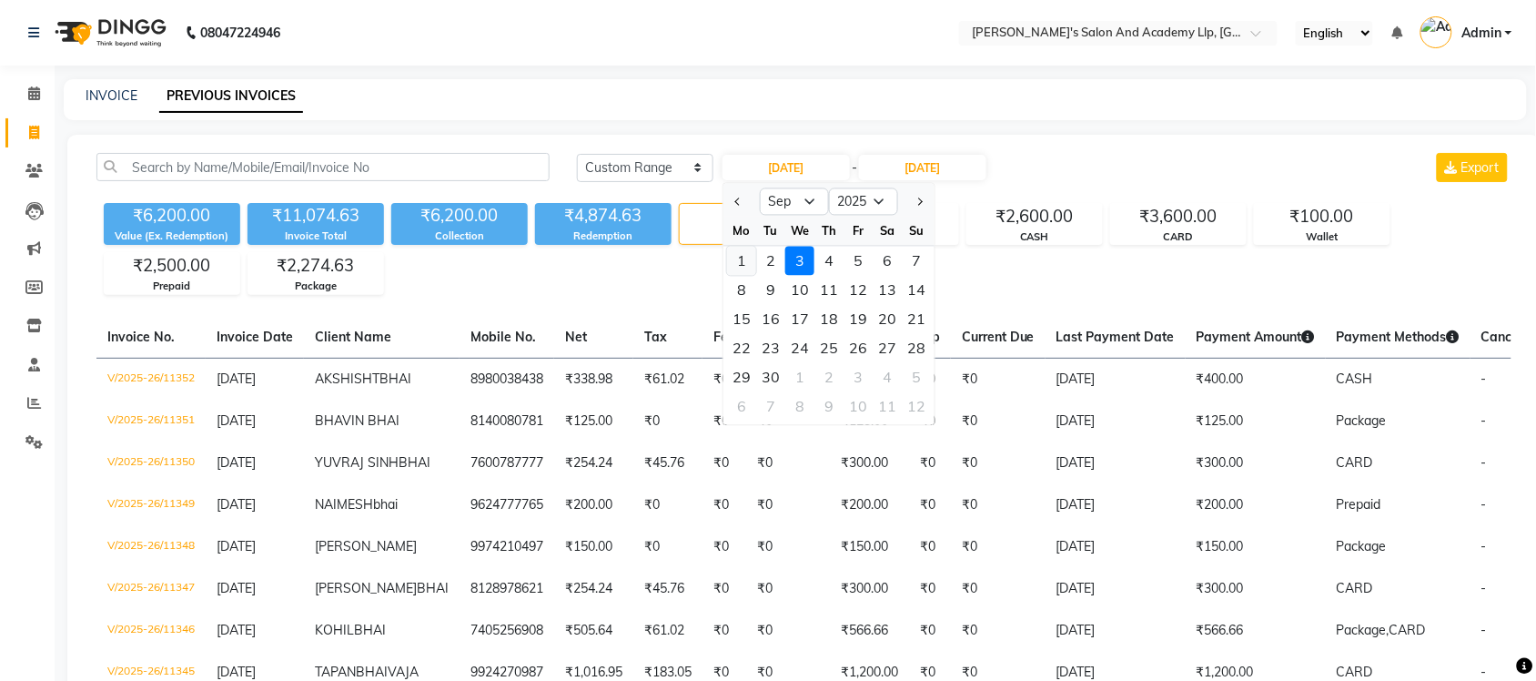
click at [749, 260] on div "1" at bounding box center [741, 261] width 29 height 29
type input "[DATE]"
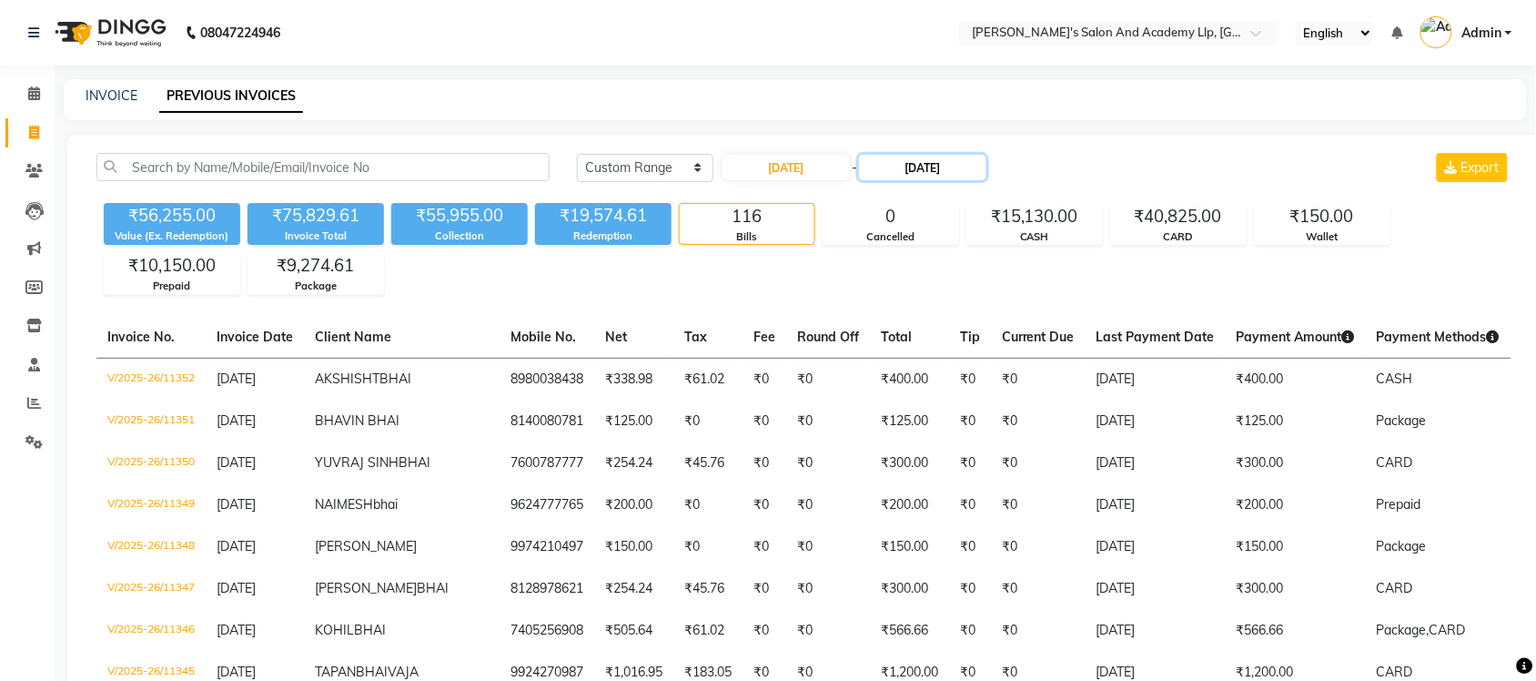
click at [946, 169] on input "[DATE]" at bounding box center [922, 167] width 127 height 25
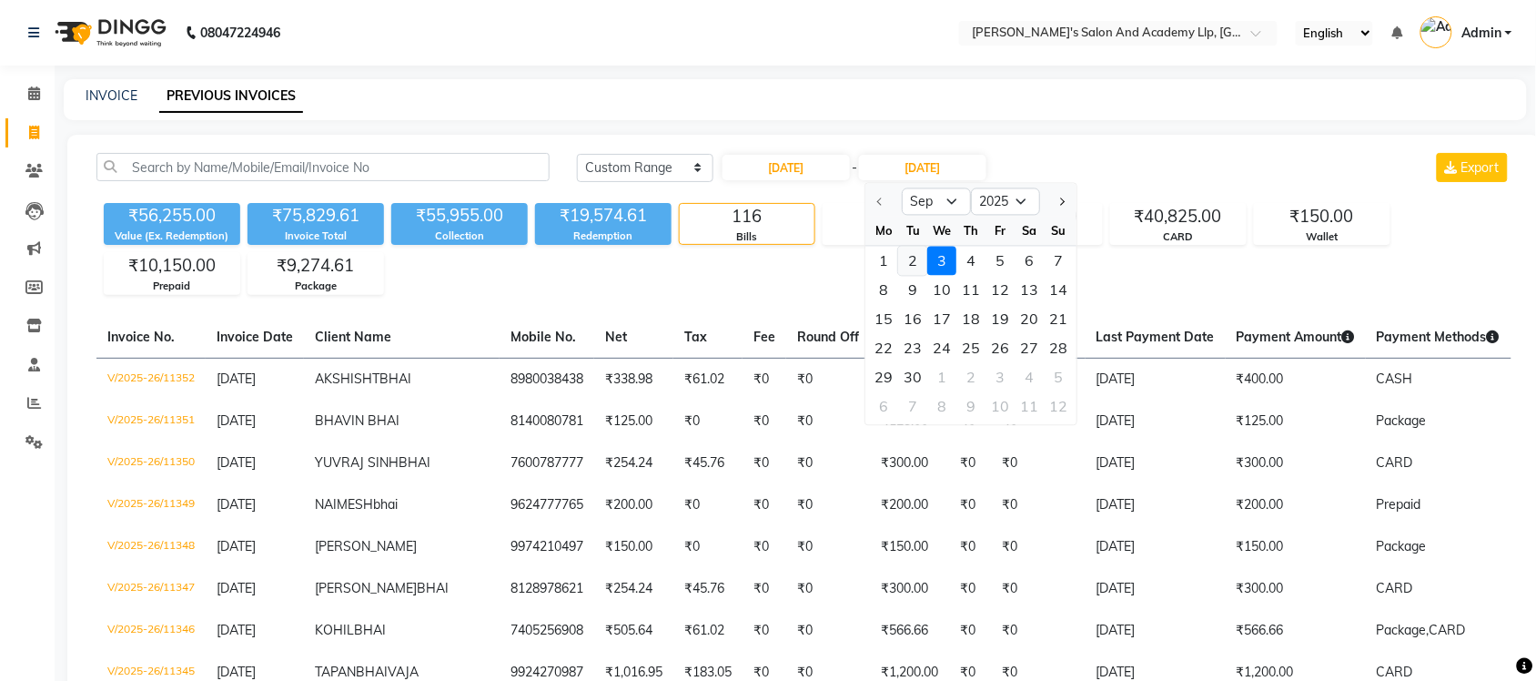
click at [907, 252] on div "2" at bounding box center [913, 261] width 29 height 29
type input "02-09-2025"
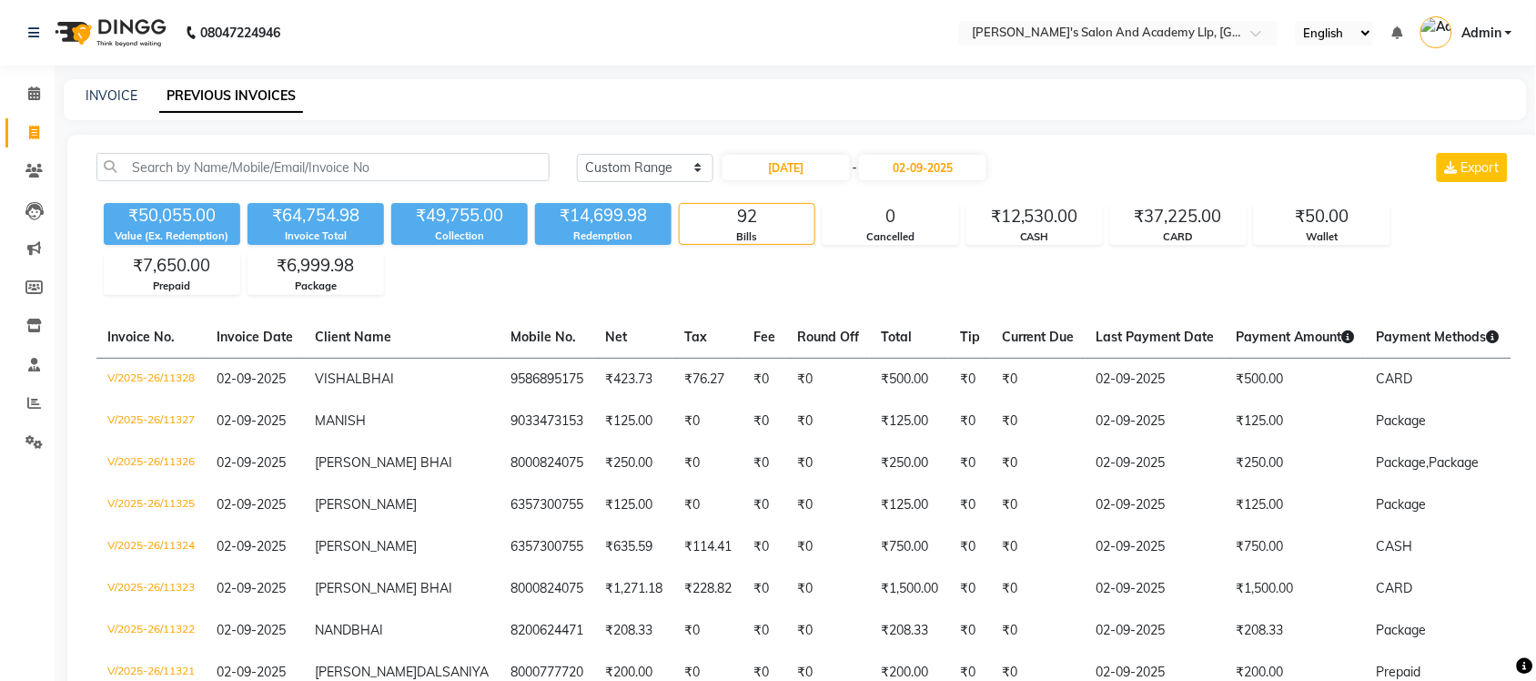
click at [720, 14] on nav "08047224946 Select Location × Sandy Men's Salon And Academy Llp, University Roa…" at bounding box center [768, 33] width 1536 height 66
click at [787, 28] on nav "08047224946 Select Location × Sandy Men's Salon And Academy Llp, University Roa…" at bounding box center [768, 33] width 1536 height 66
click at [1035, 33] on input "text" at bounding box center [1100, 34] width 264 height 18
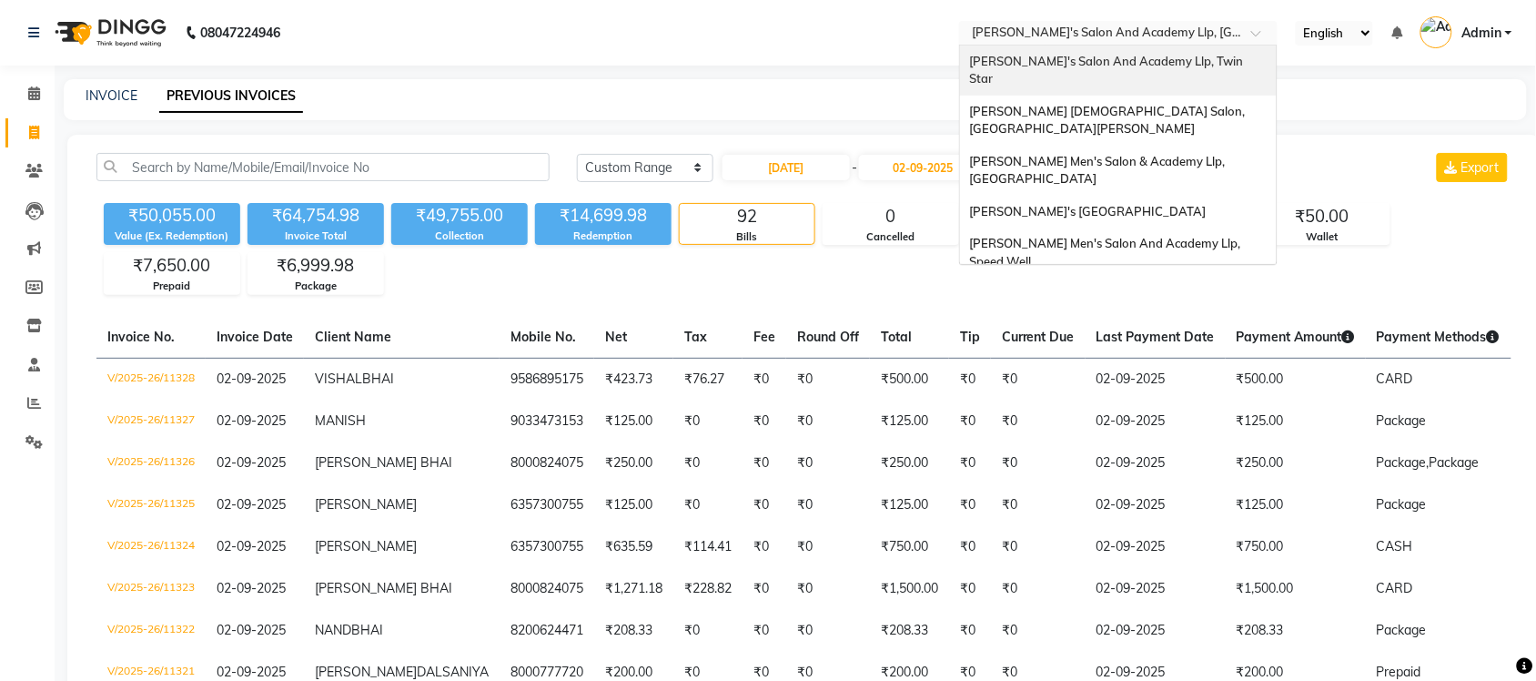
click at [1104, 57] on span "[PERSON_NAME]'s Salon And Academy Llp, Twin Star" at bounding box center [1107, 70] width 277 height 33
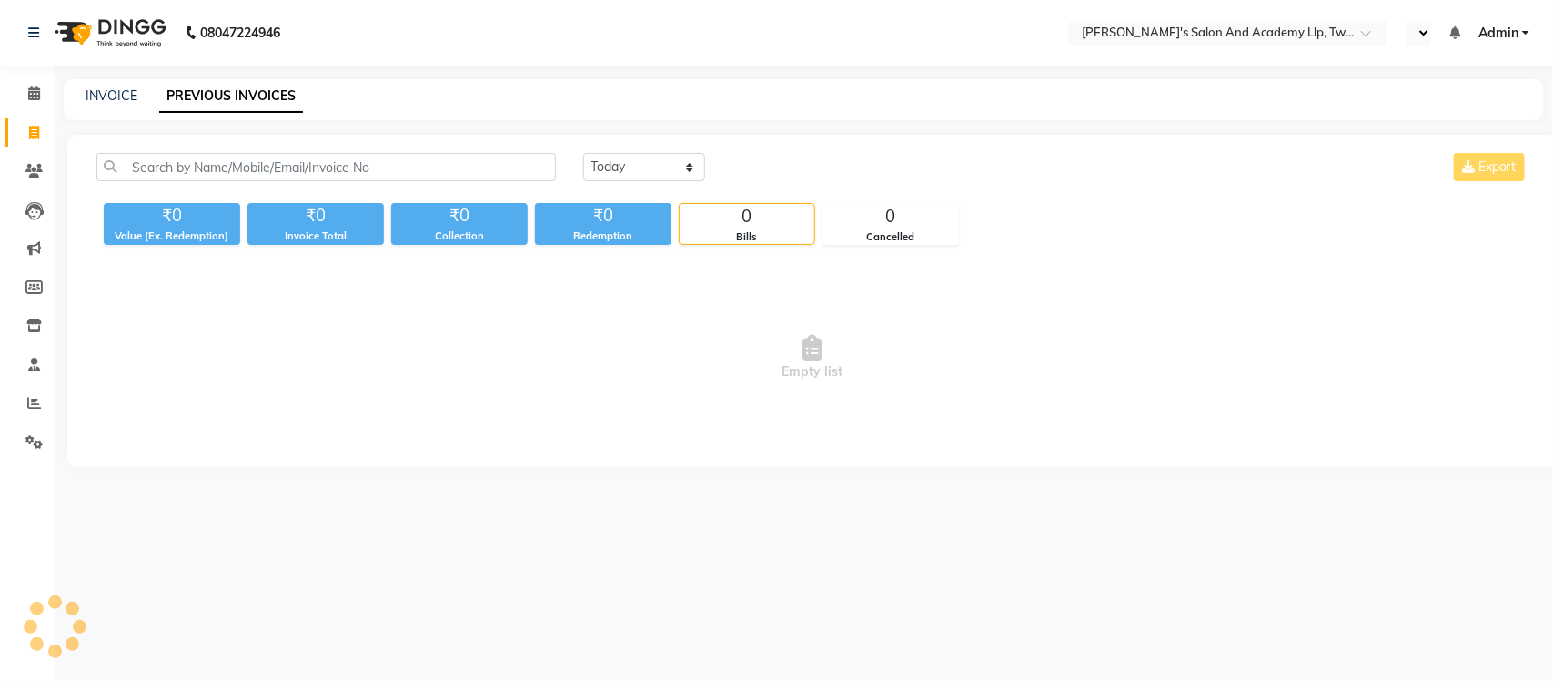
select select "en"
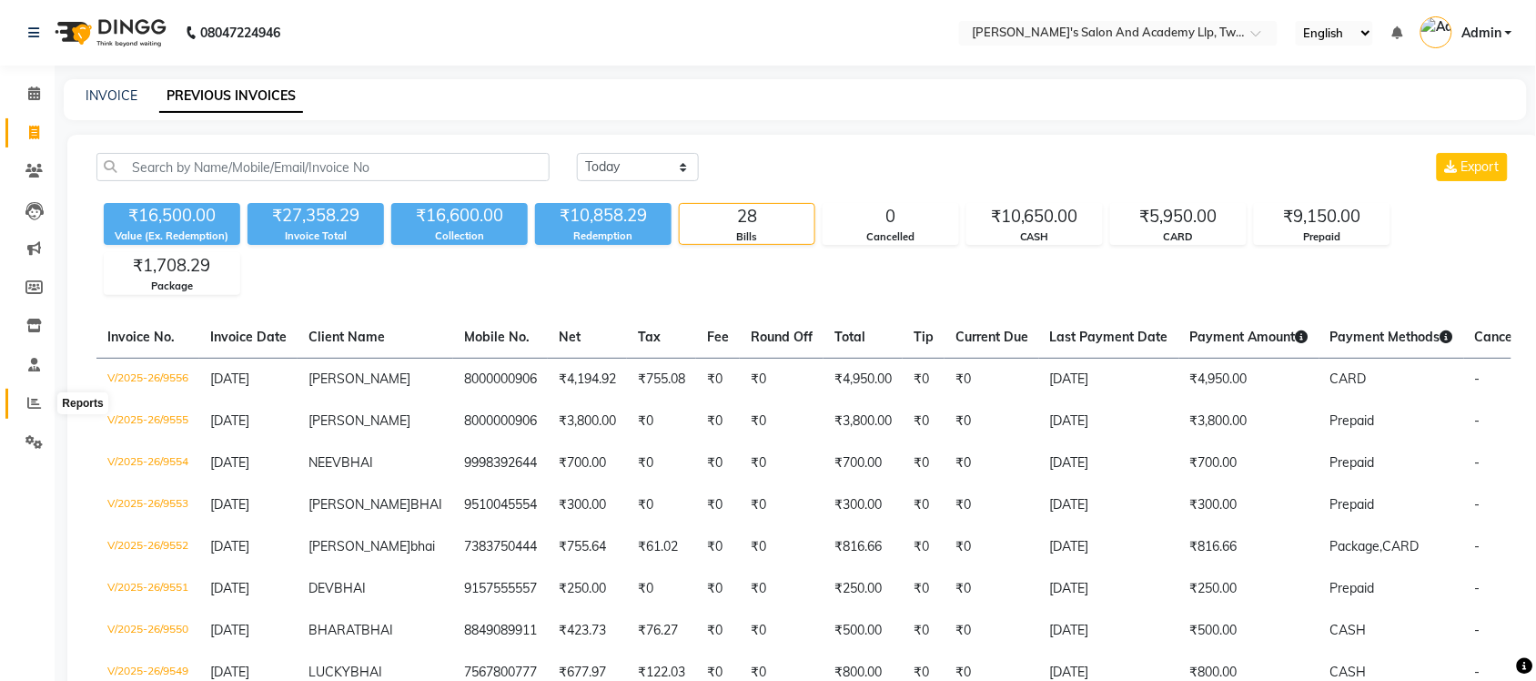
click at [39, 393] on span at bounding box center [34, 403] width 32 height 21
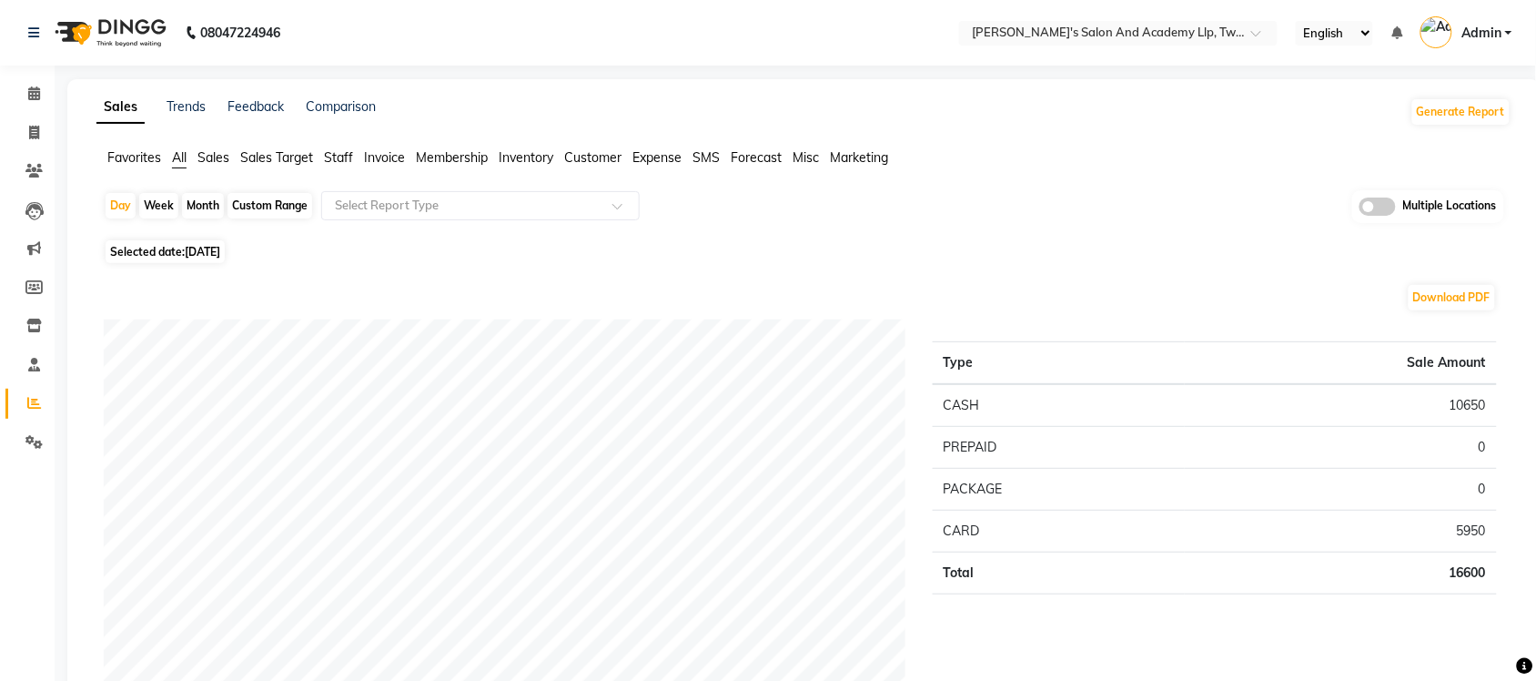
click at [197, 247] on span "[DATE]" at bounding box center [202, 252] width 35 height 14
select select "9"
select select "2025"
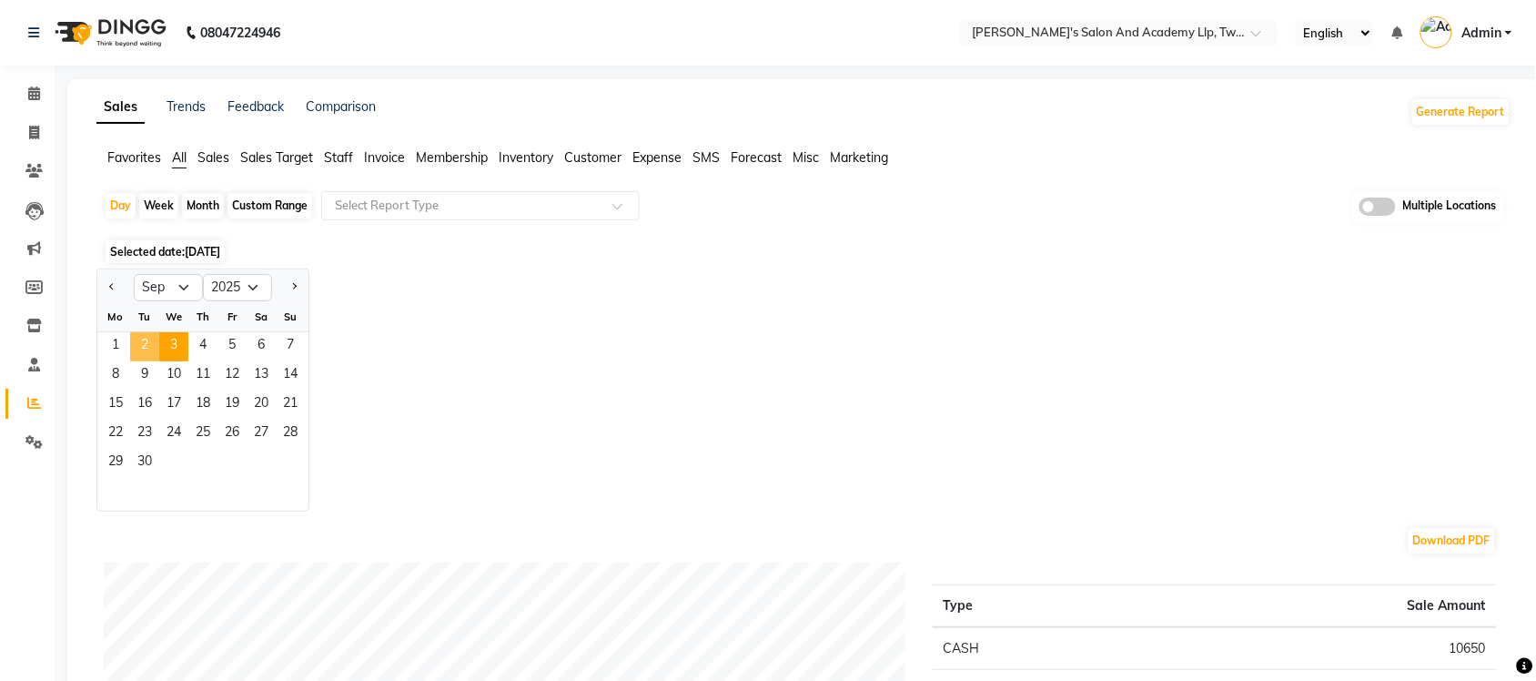
click at [134, 339] on span "2" at bounding box center [144, 346] width 29 height 29
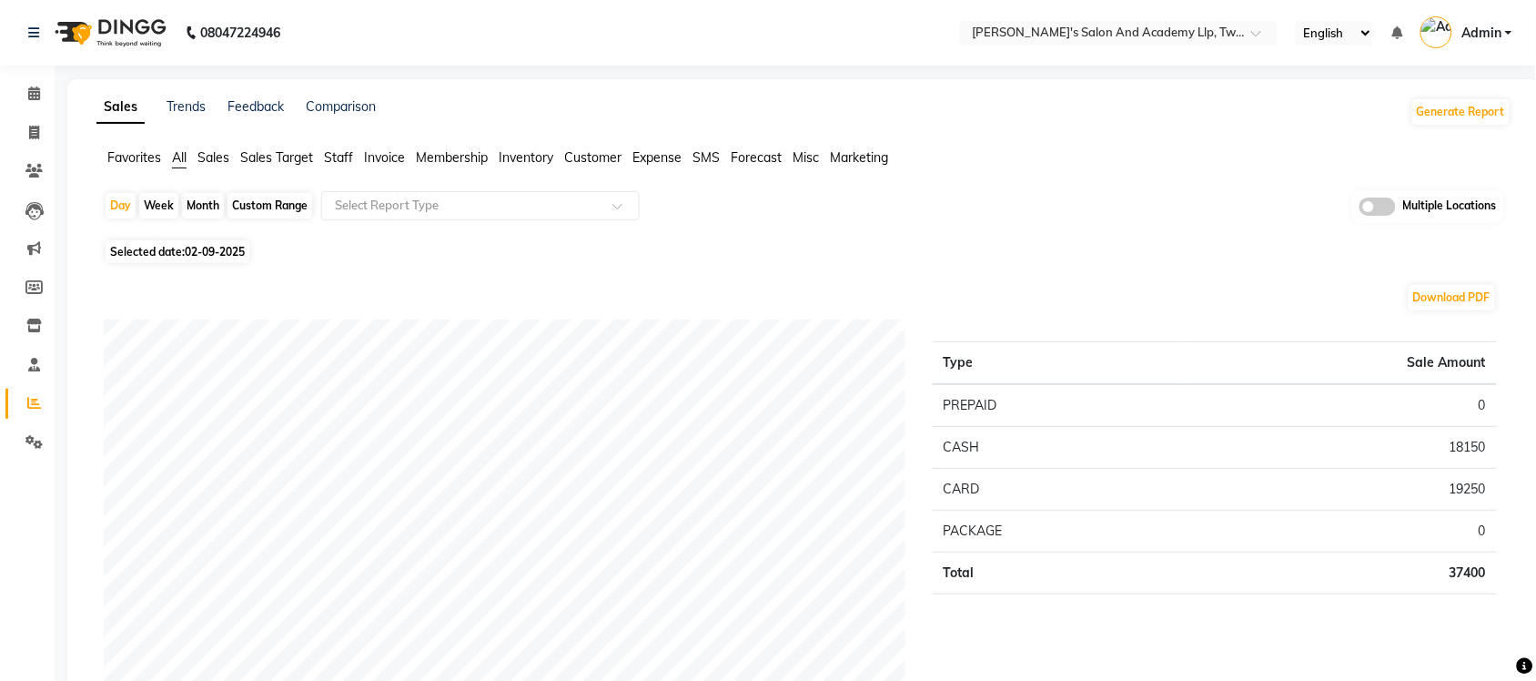
click at [203, 153] on span "Sales" at bounding box center [213, 157] width 32 height 16
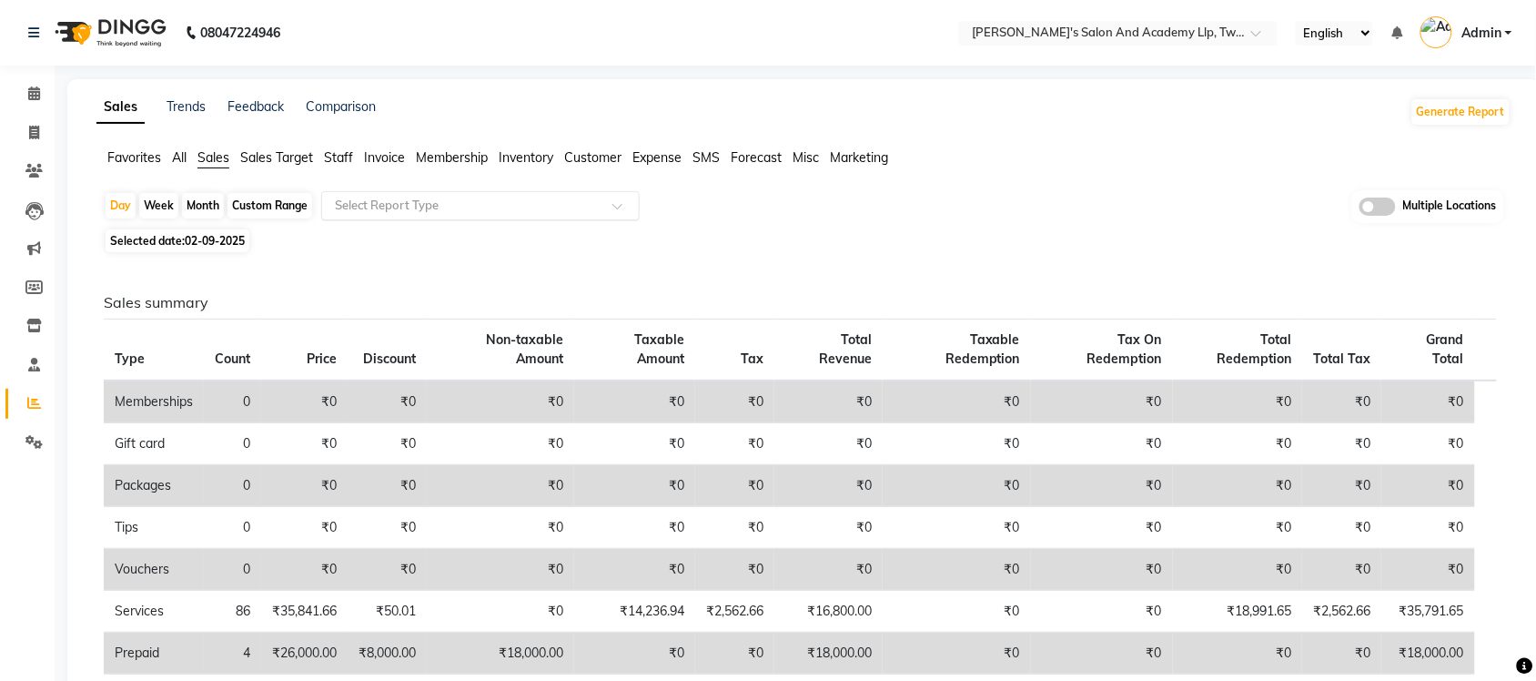
click at [364, 202] on input "text" at bounding box center [462, 206] width 262 height 18
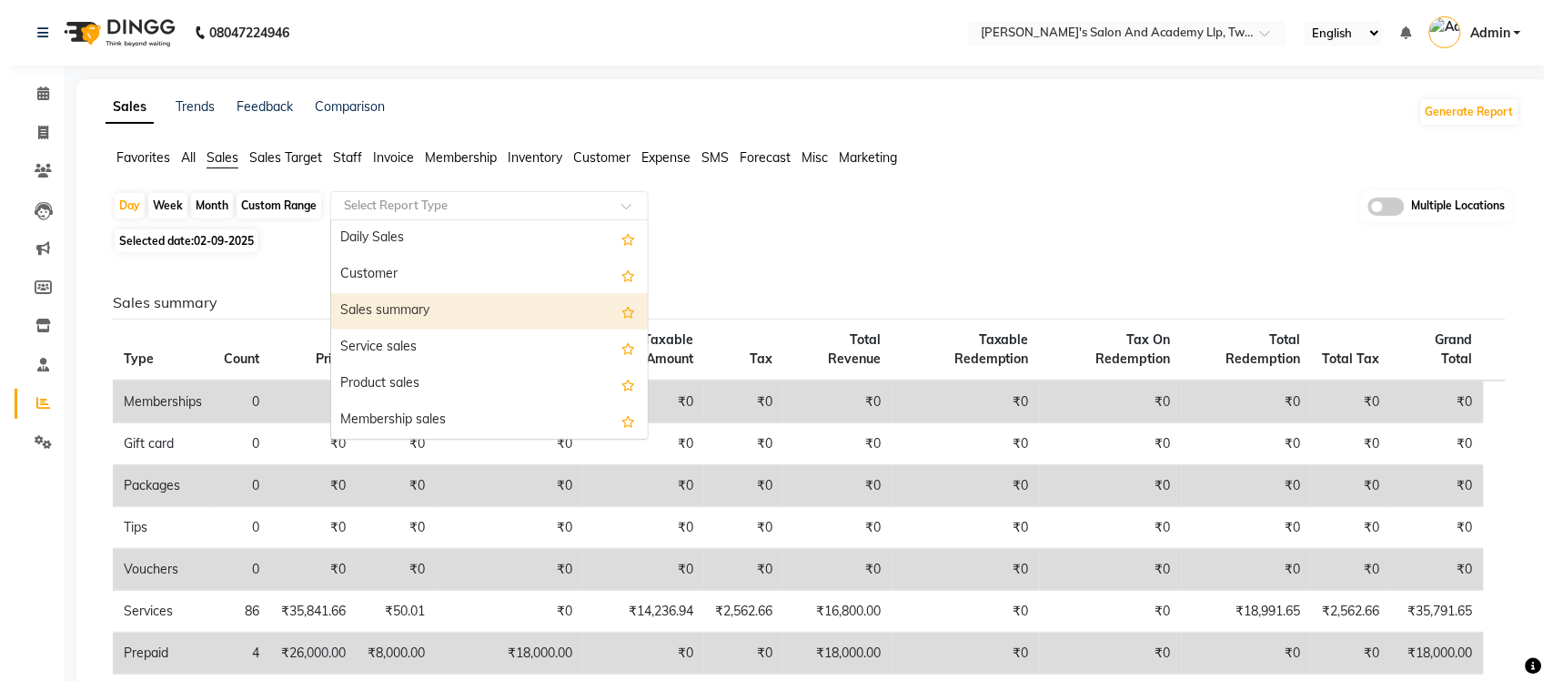
scroll to position [114, 0]
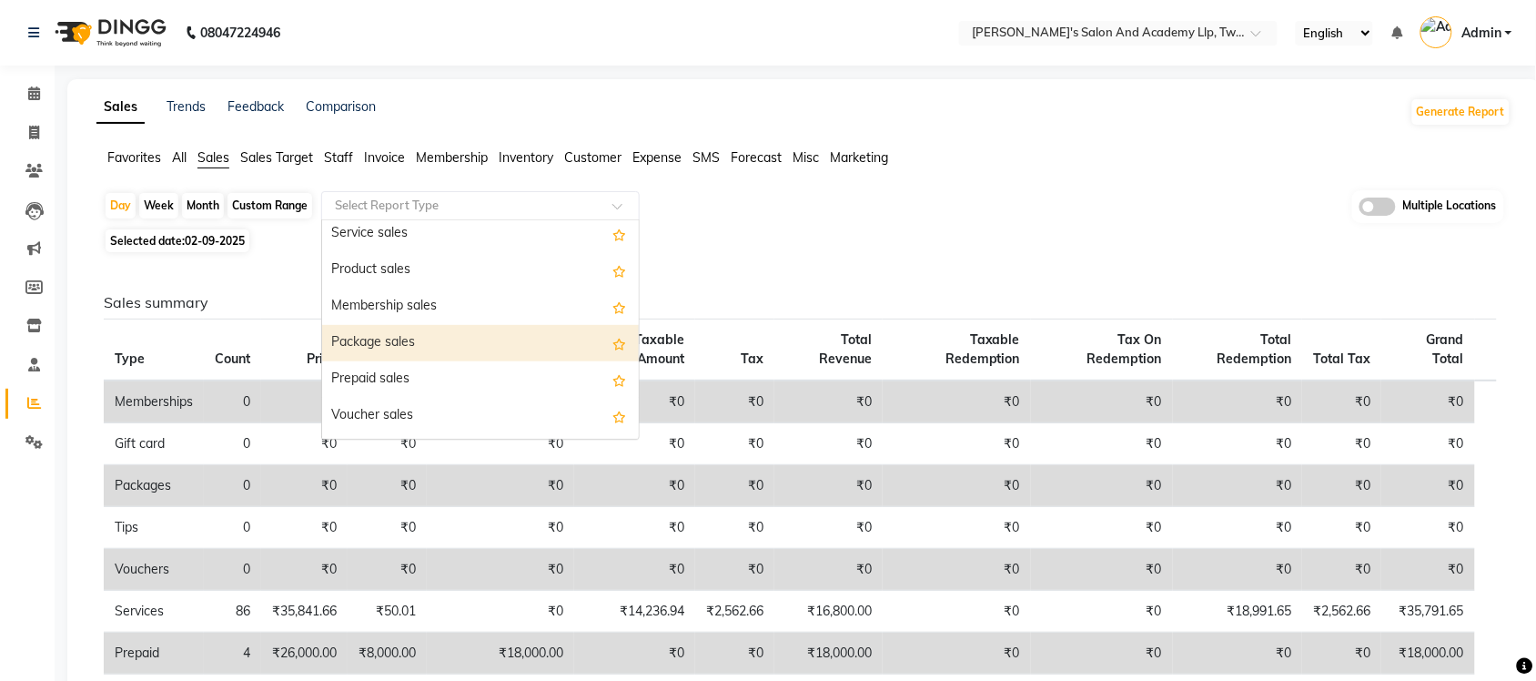
click at [437, 350] on div "Package sales" at bounding box center [480, 343] width 317 height 36
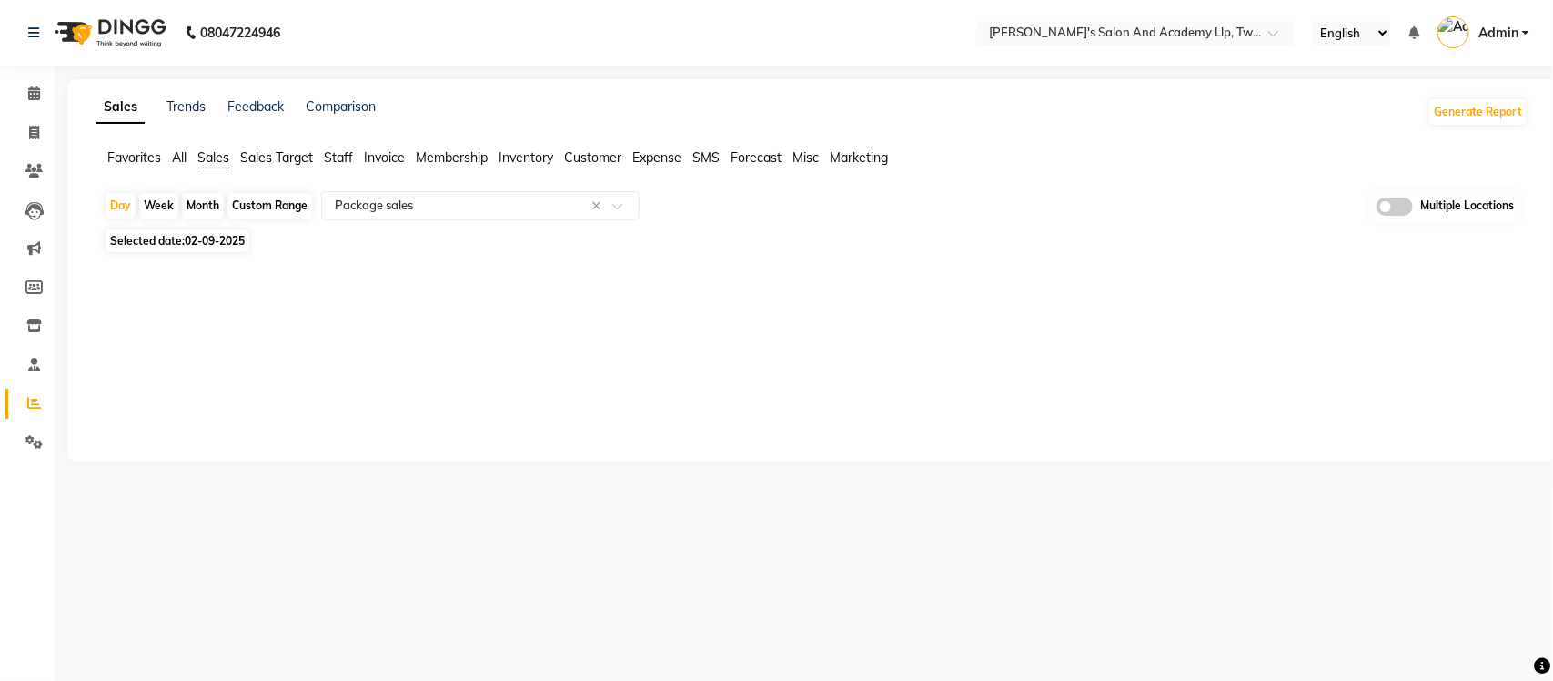
click at [903, 332] on div "Sales Trends Feedback Comparison Generate Report Favorites All Sales Sales Targ…" at bounding box center [812, 270] width 1490 height 382
click at [512, 206] on input "text" at bounding box center [462, 206] width 262 height 18
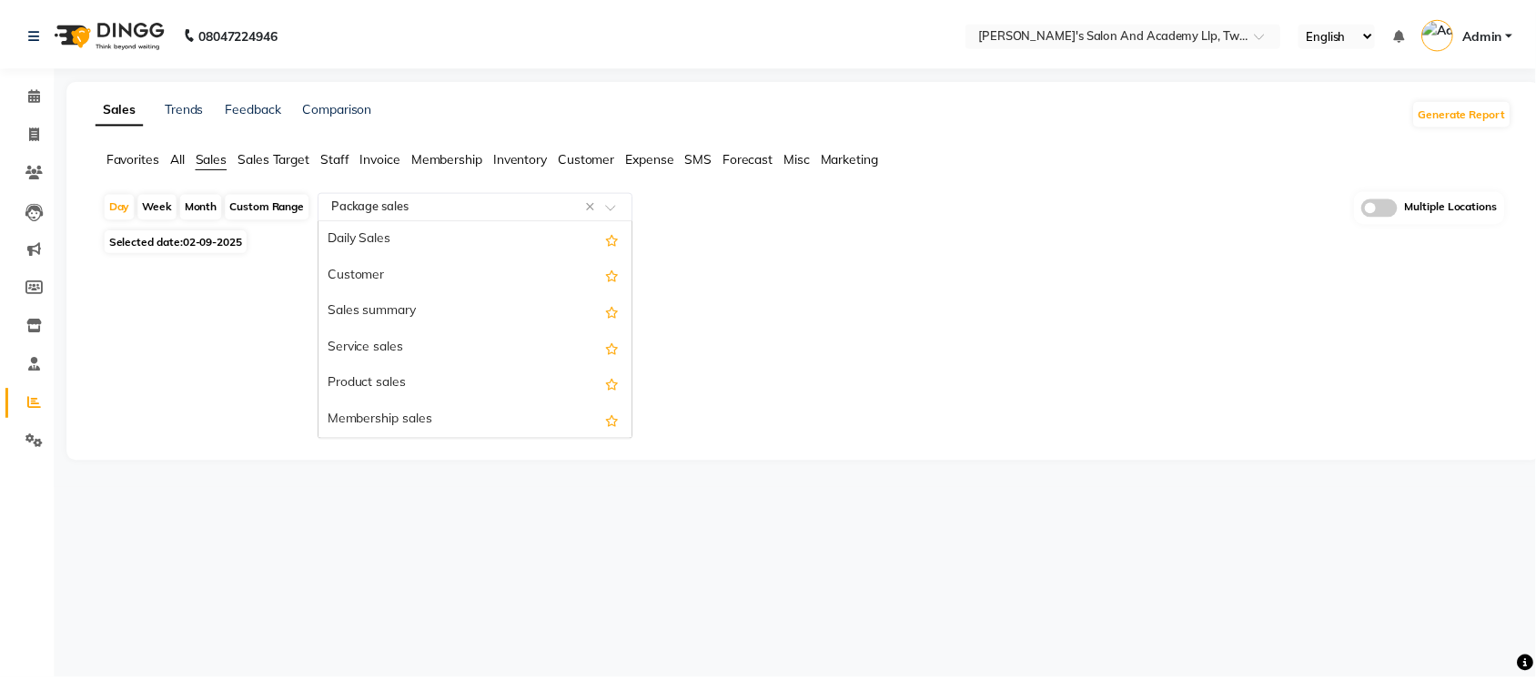
scroll to position [218, 0]
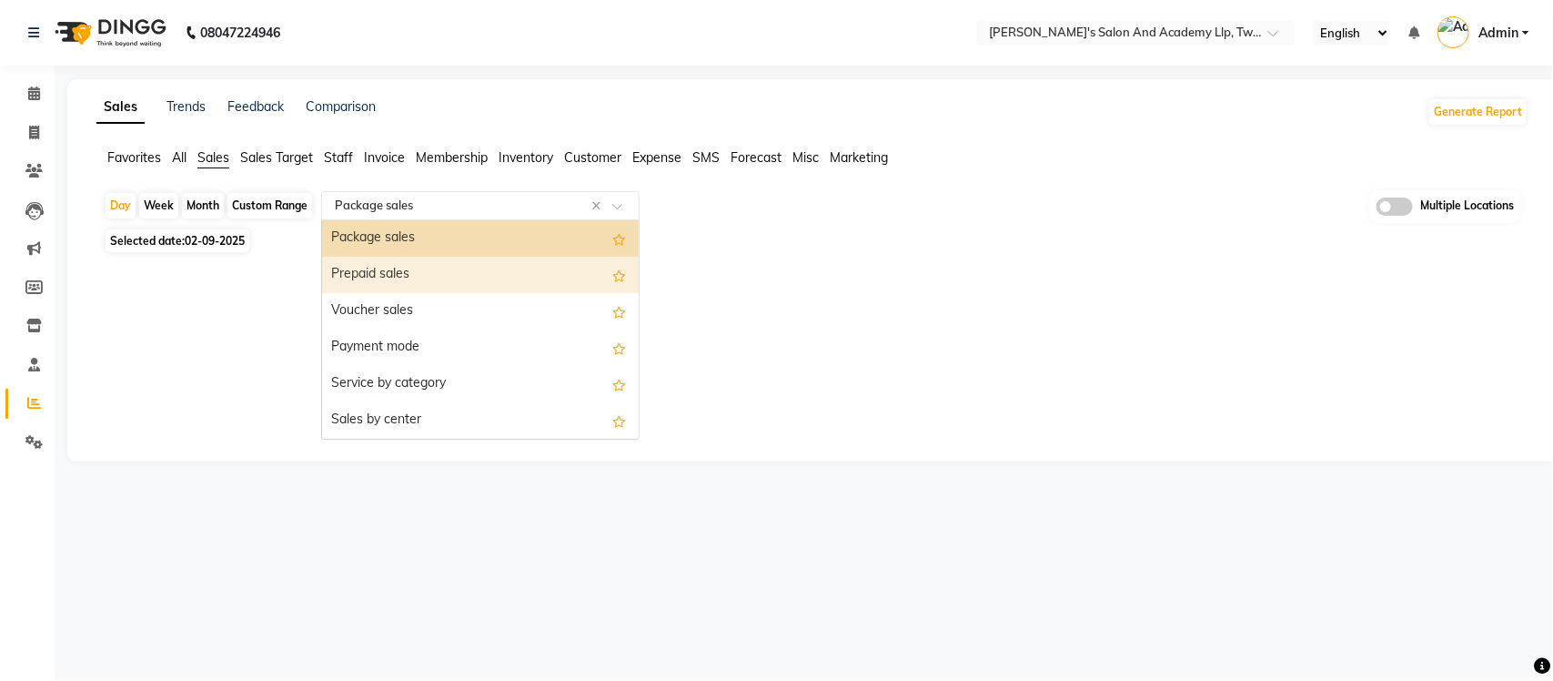
click at [514, 276] on div "Prepaid sales" at bounding box center [480, 275] width 317 height 36
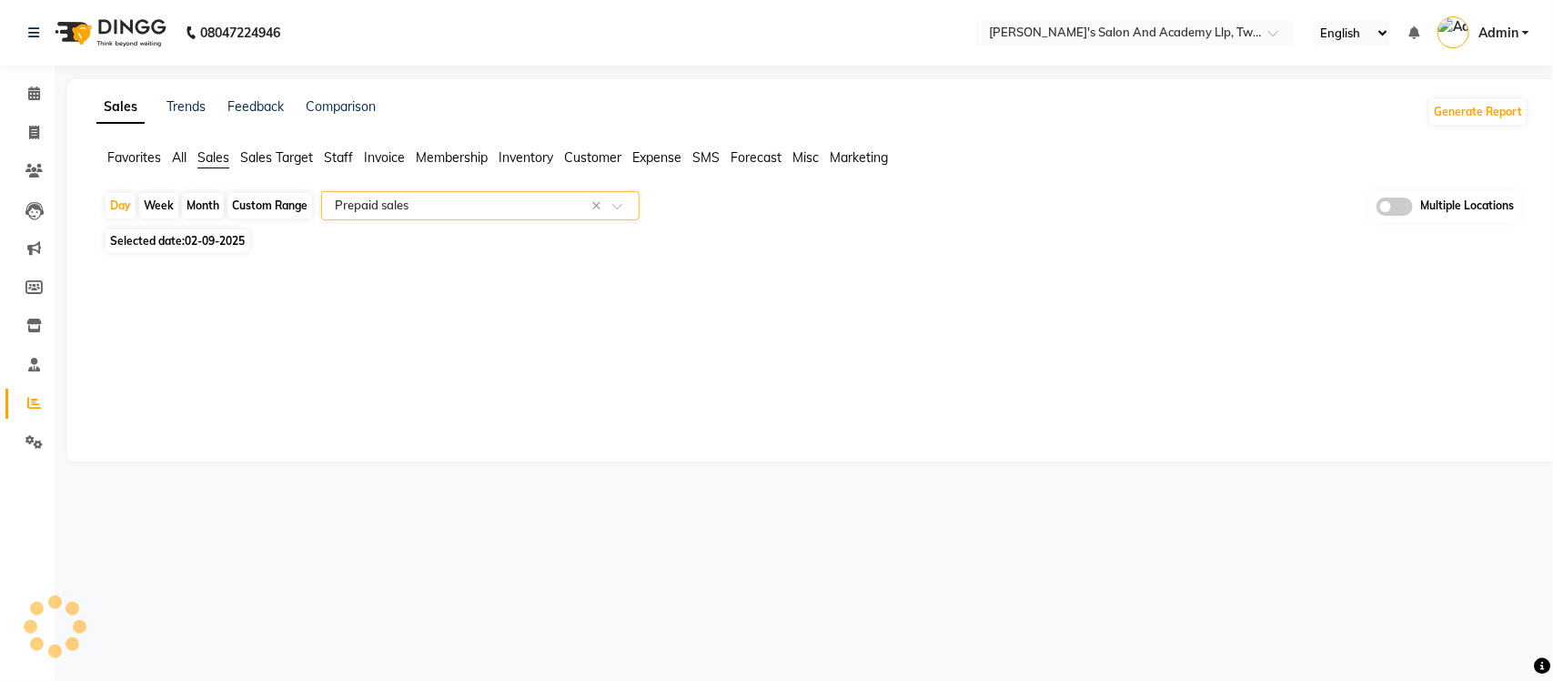
select select "full_report"
select select "csv"
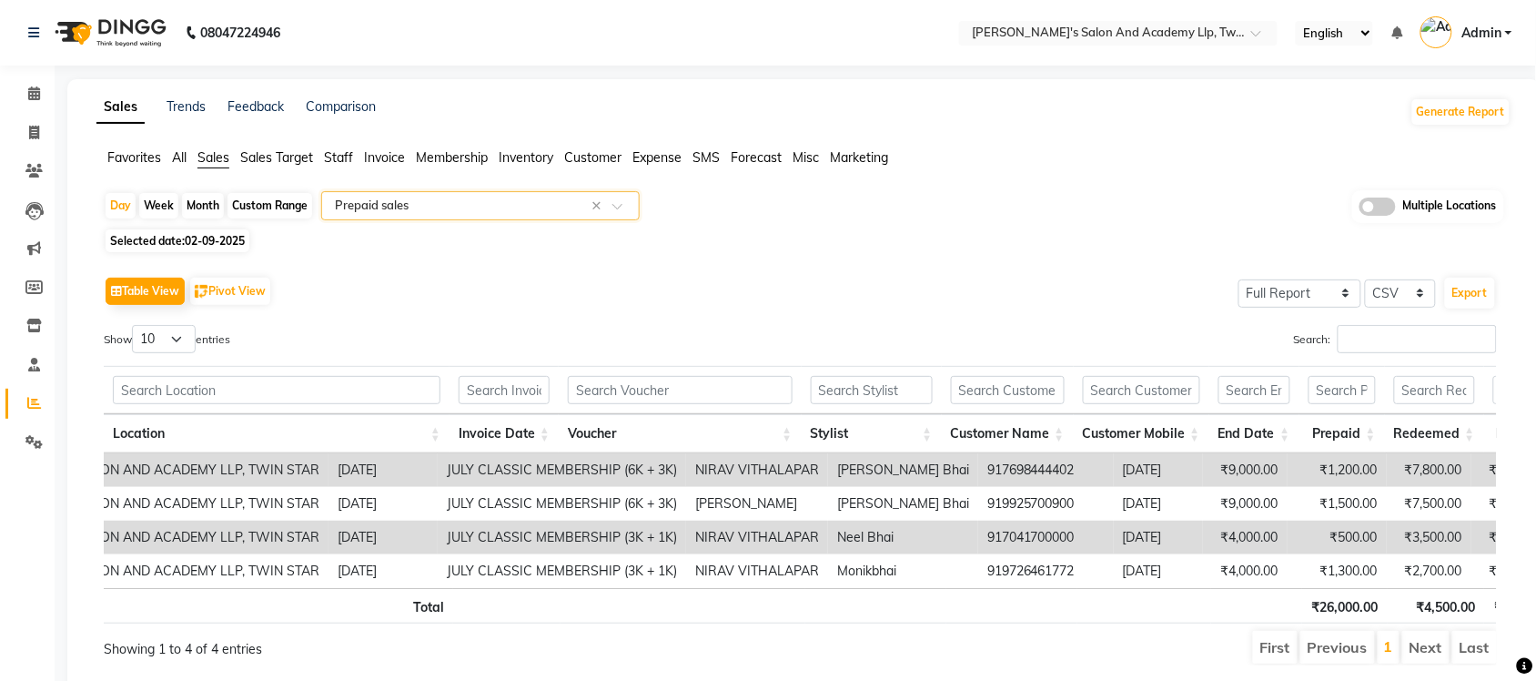
scroll to position [0, 298]
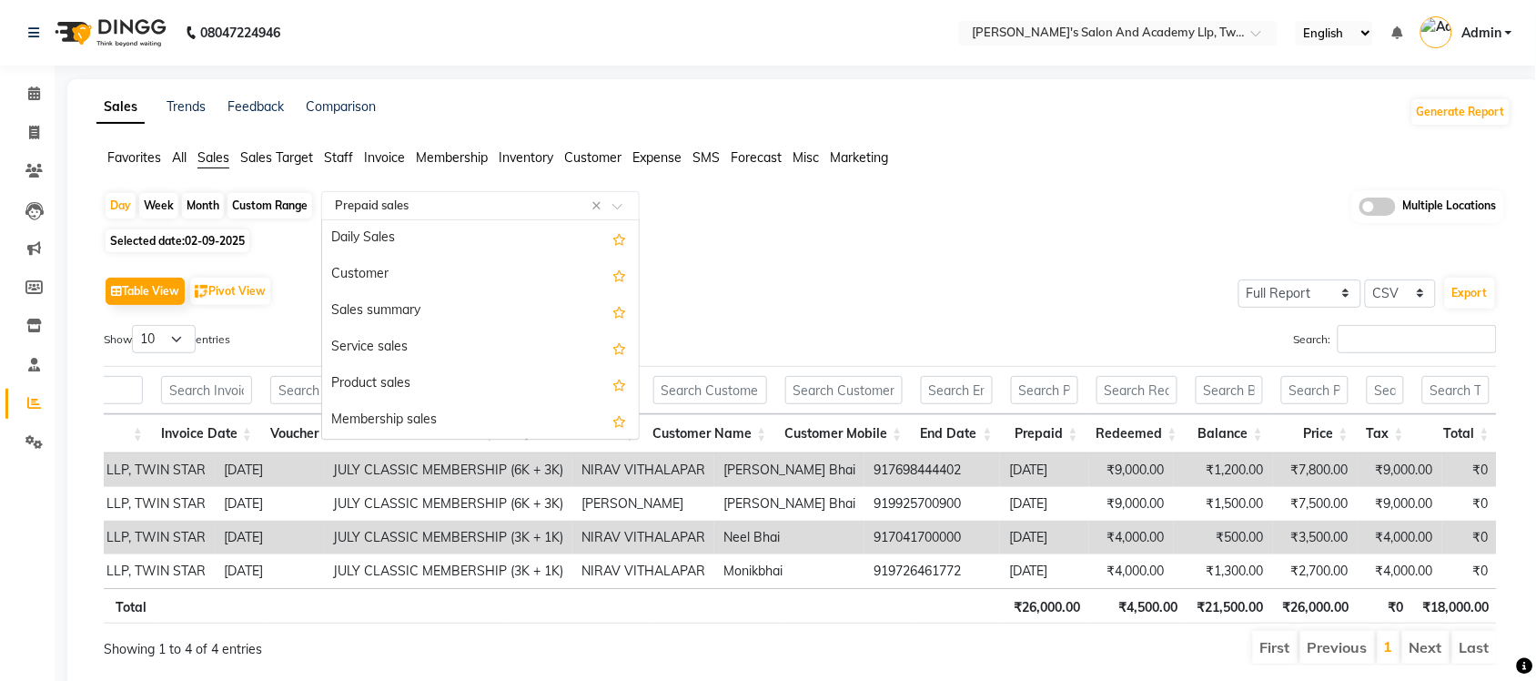
click at [490, 210] on input "text" at bounding box center [462, 206] width 262 height 18
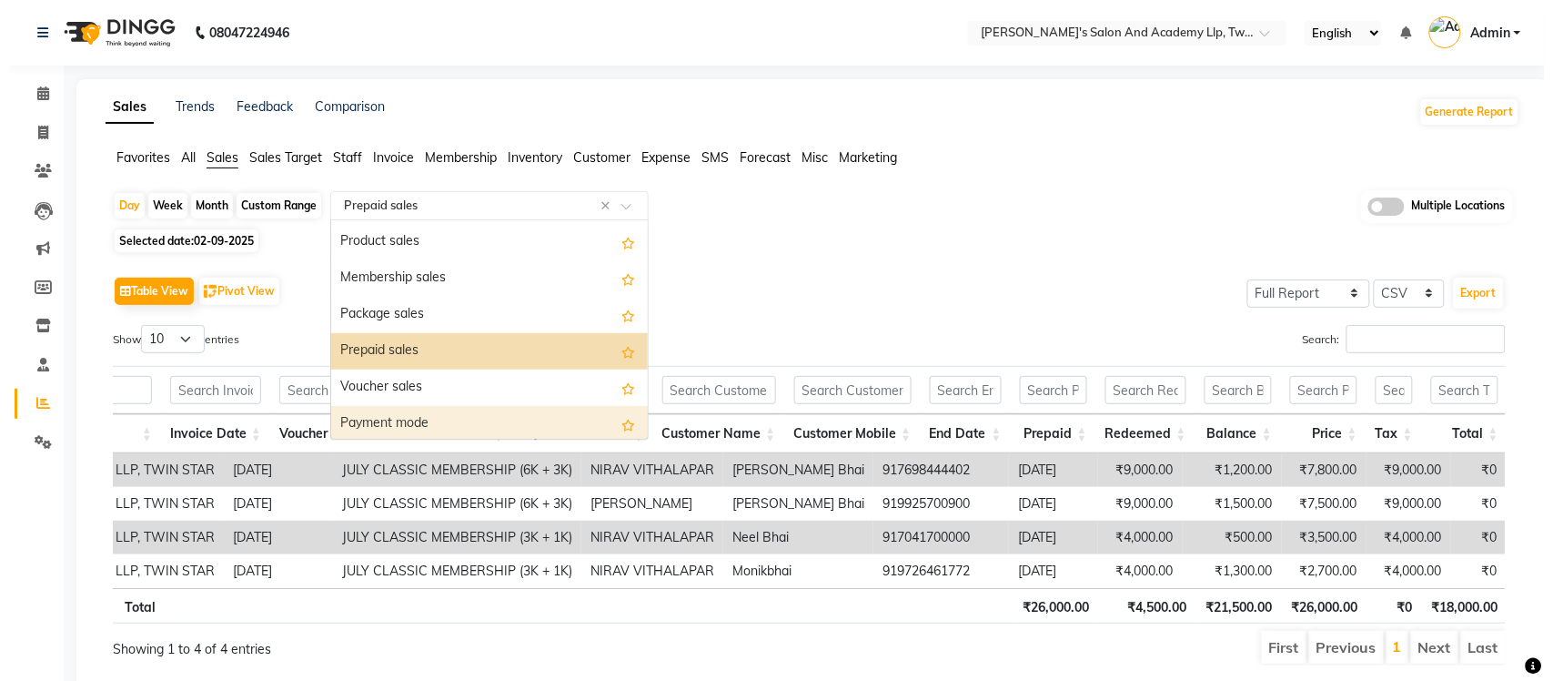
scroll to position [141, 0]
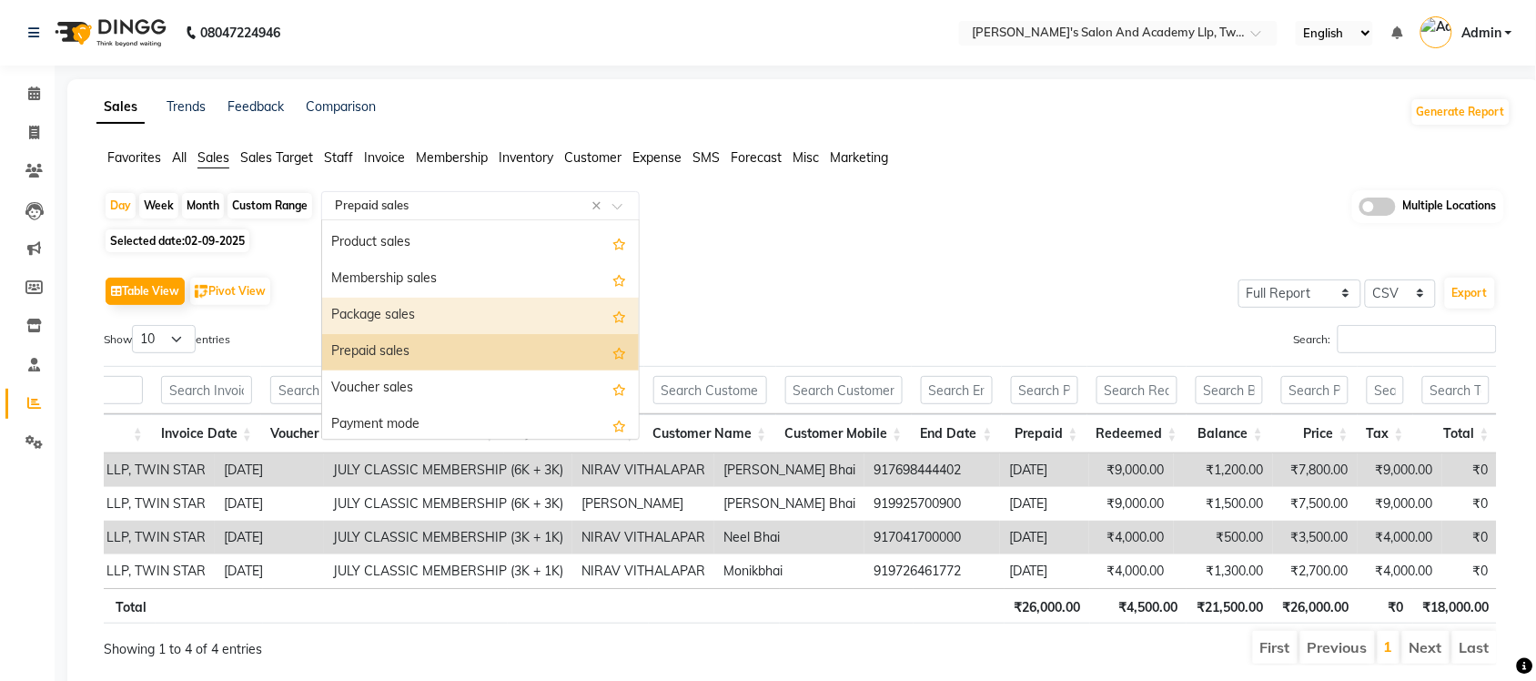
click at [442, 315] on div "Package sales" at bounding box center [480, 316] width 317 height 36
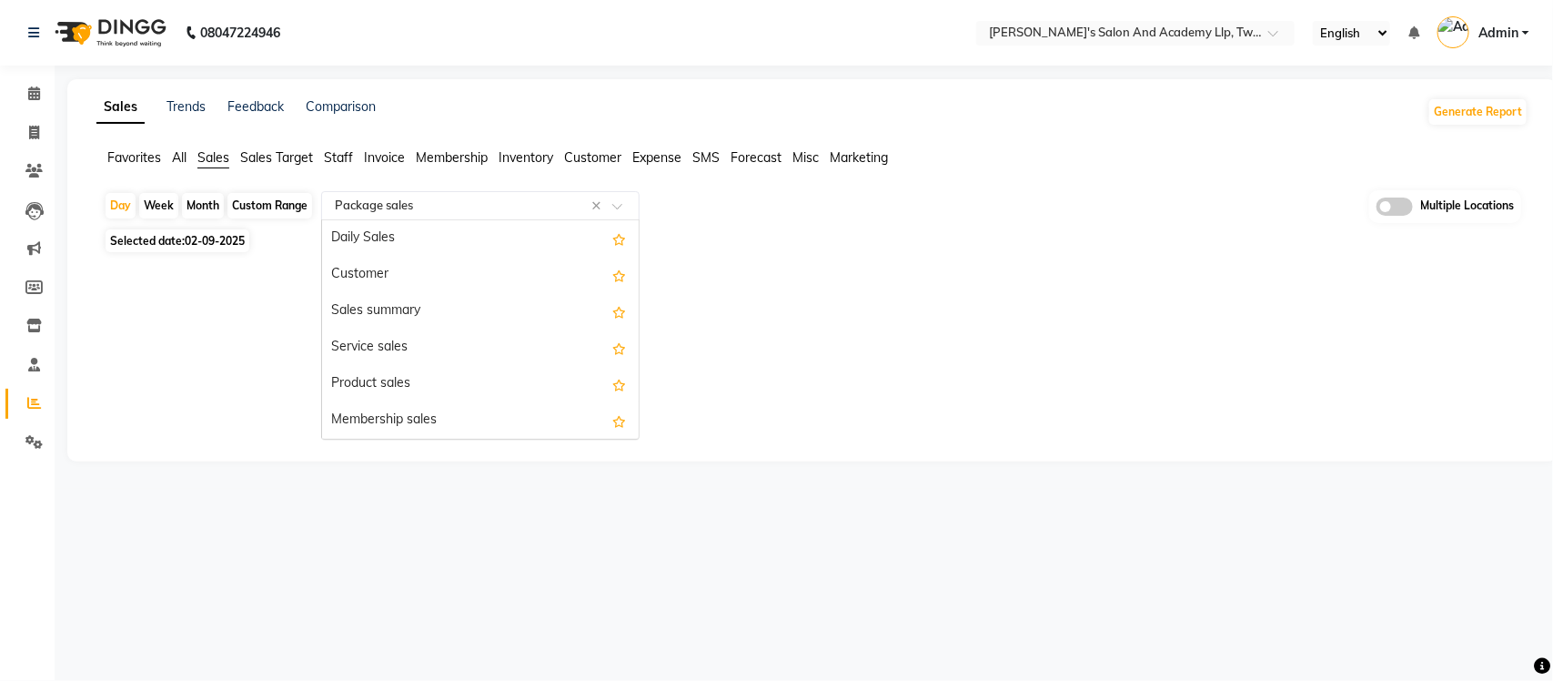
click at [449, 210] on input "text" at bounding box center [462, 206] width 262 height 18
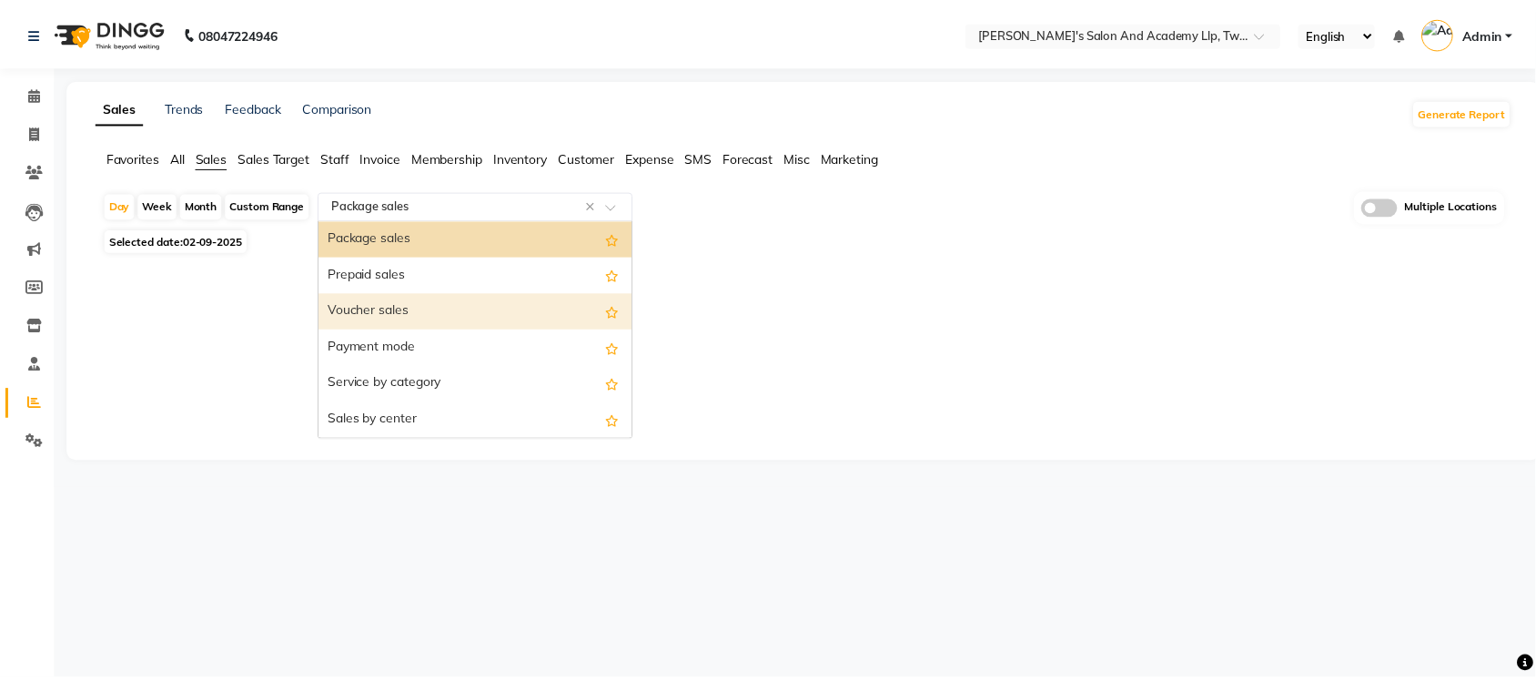
scroll to position [105, 0]
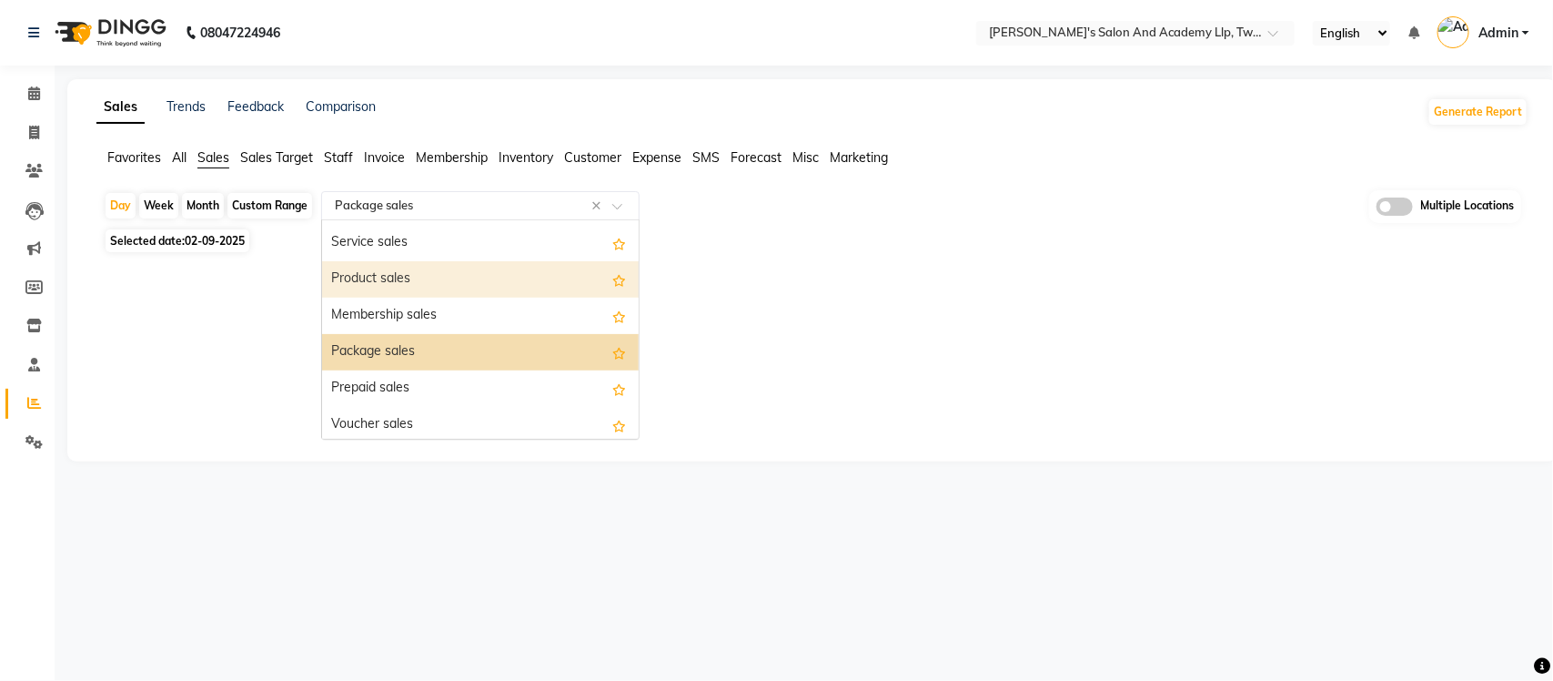
click at [444, 273] on div "Product sales" at bounding box center [480, 279] width 317 height 36
select select "full_report"
select select "csv"
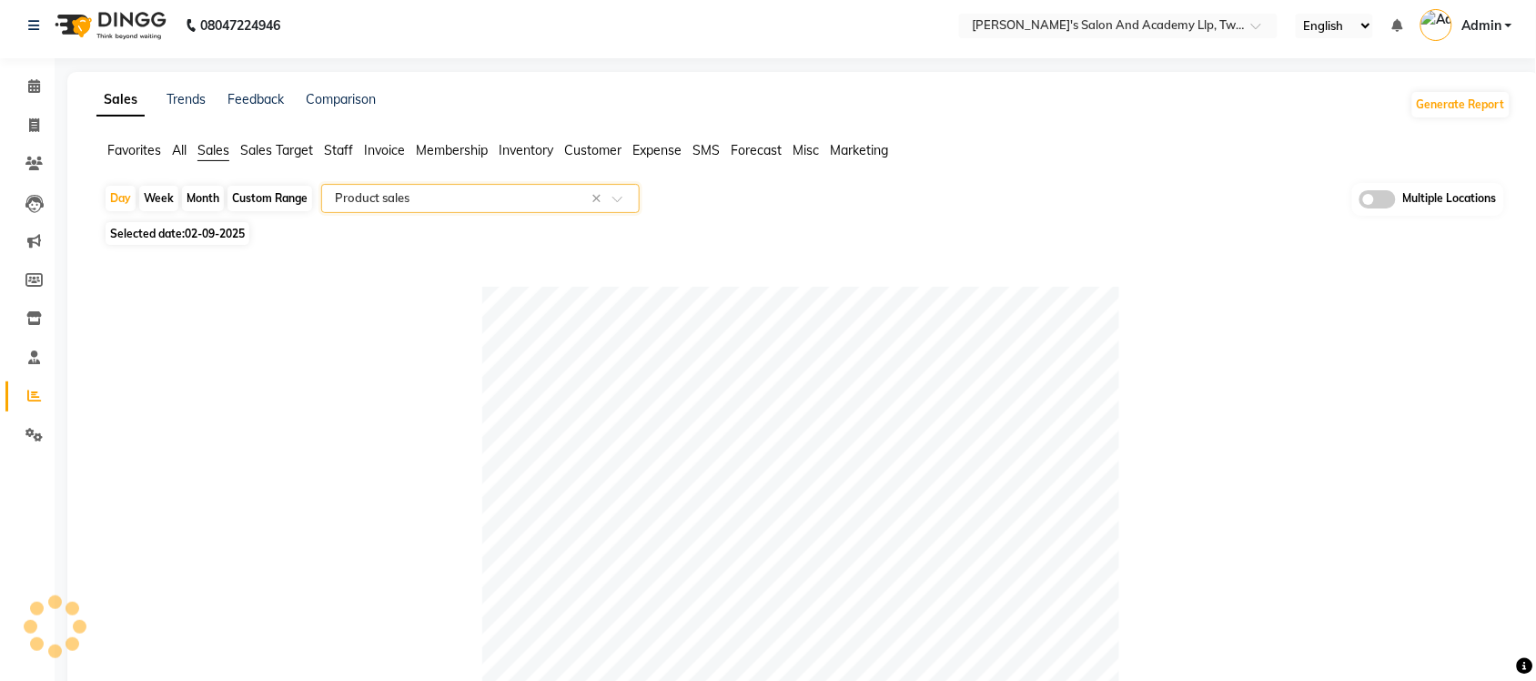
scroll to position [0, 0]
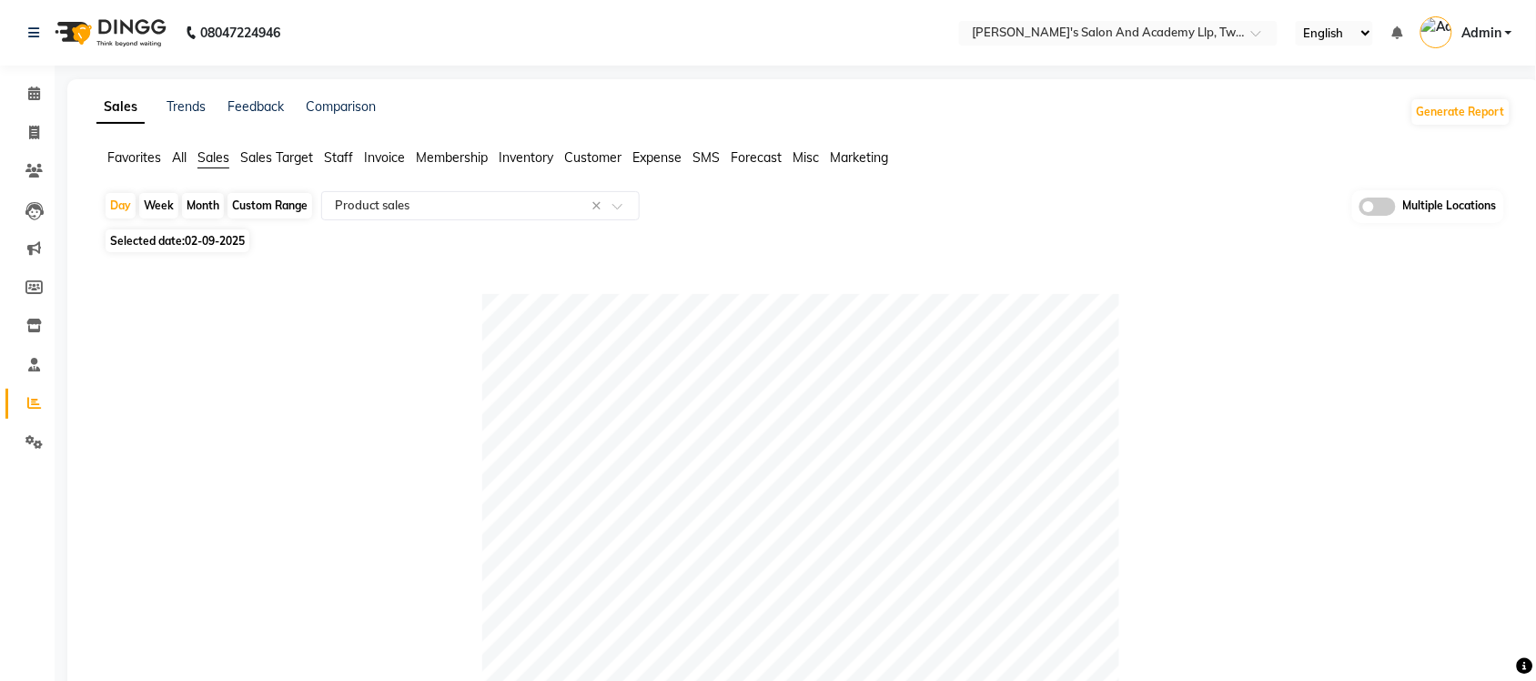
click at [647, 152] on span "Expense" at bounding box center [656, 157] width 49 height 16
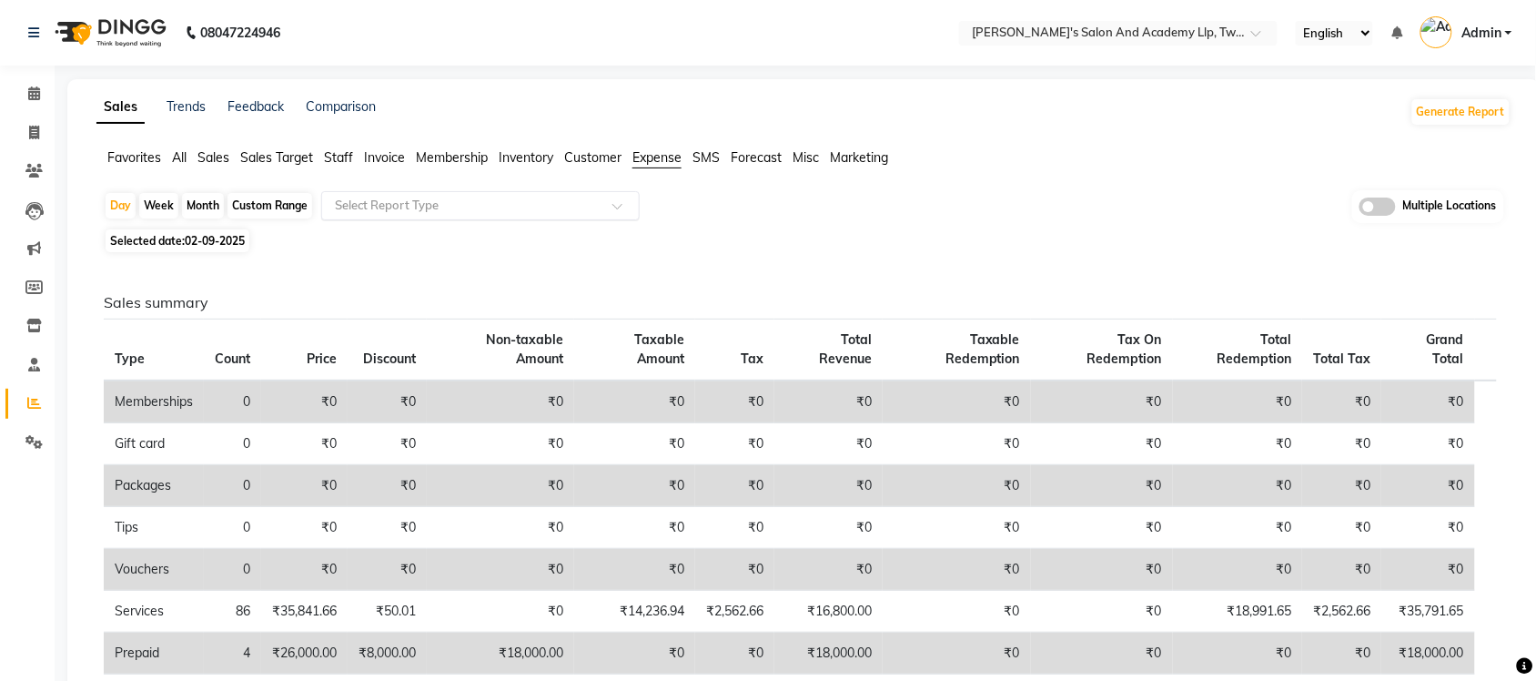
click at [579, 206] on input "text" at bounding box center [462, 206] width 262 height 18
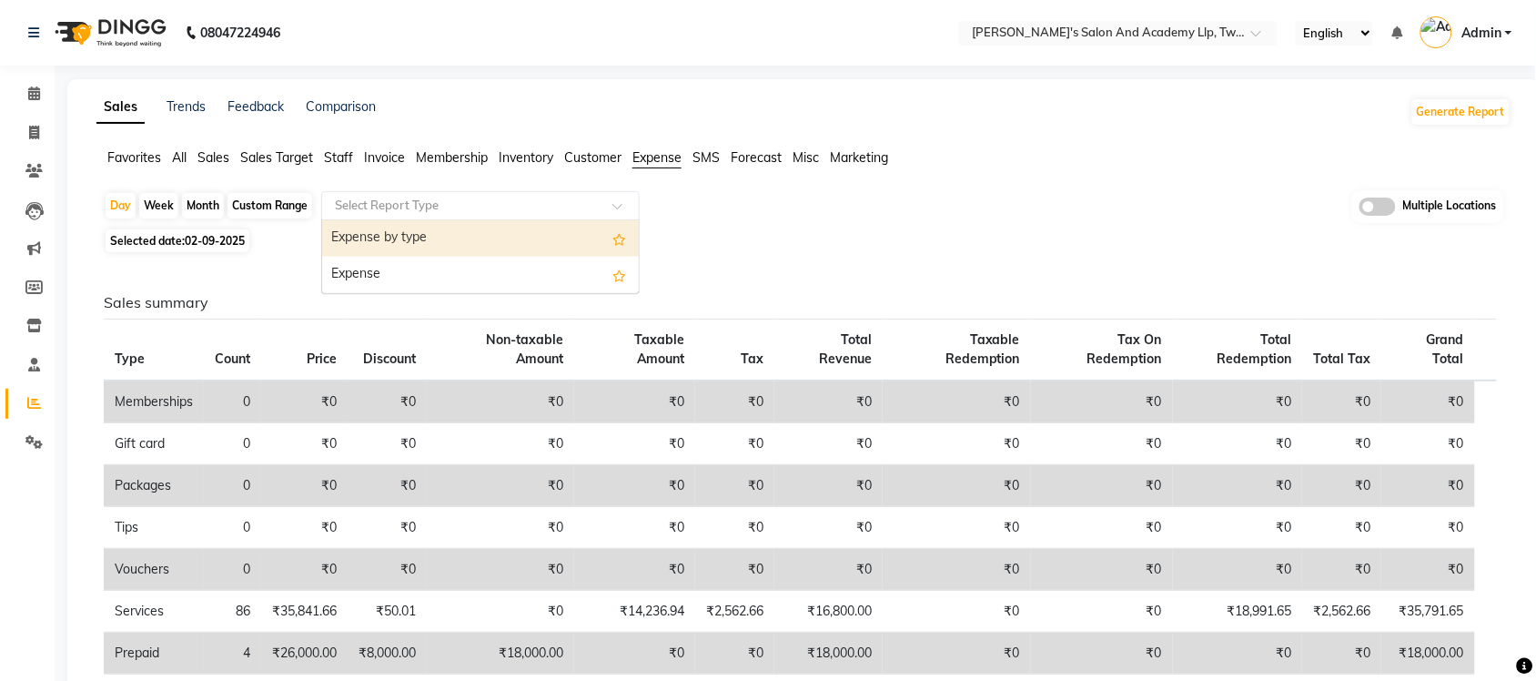
click at [551, 252] on div "Expense by type" at bounding box center [480, 238] width 317 height 36
select select "full_report"
select select "csv"
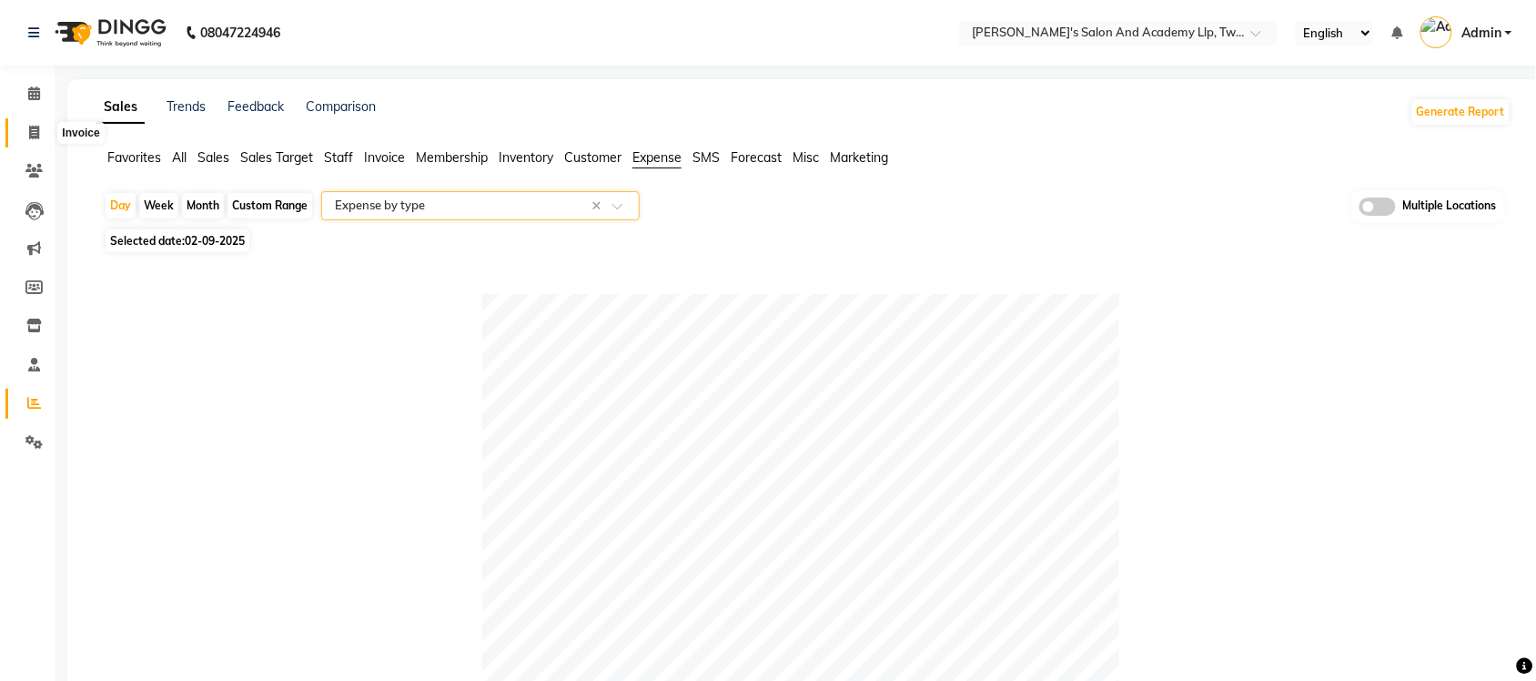
click at [21, 134] on span at bounding box center [34, 133] width 32 height 21
select select "service"
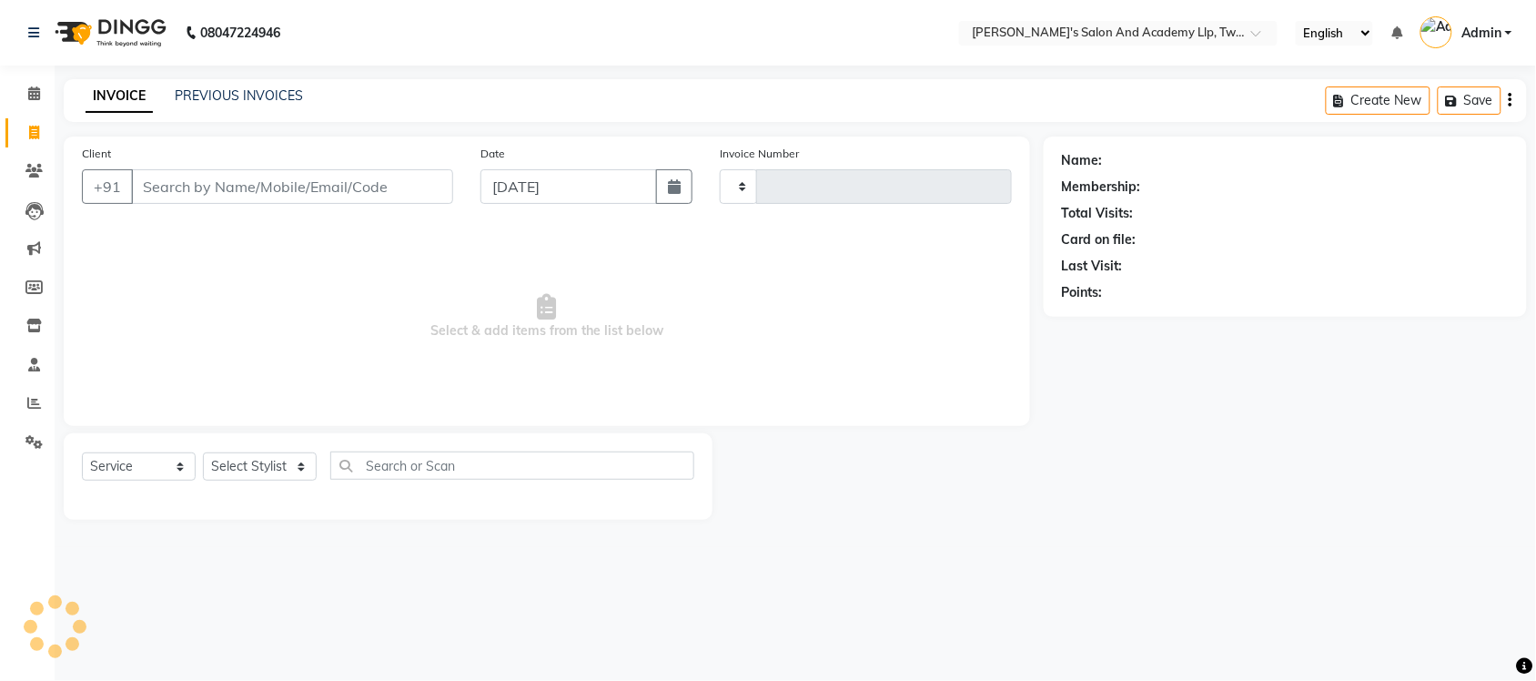
type input "9557"
select select "6985"
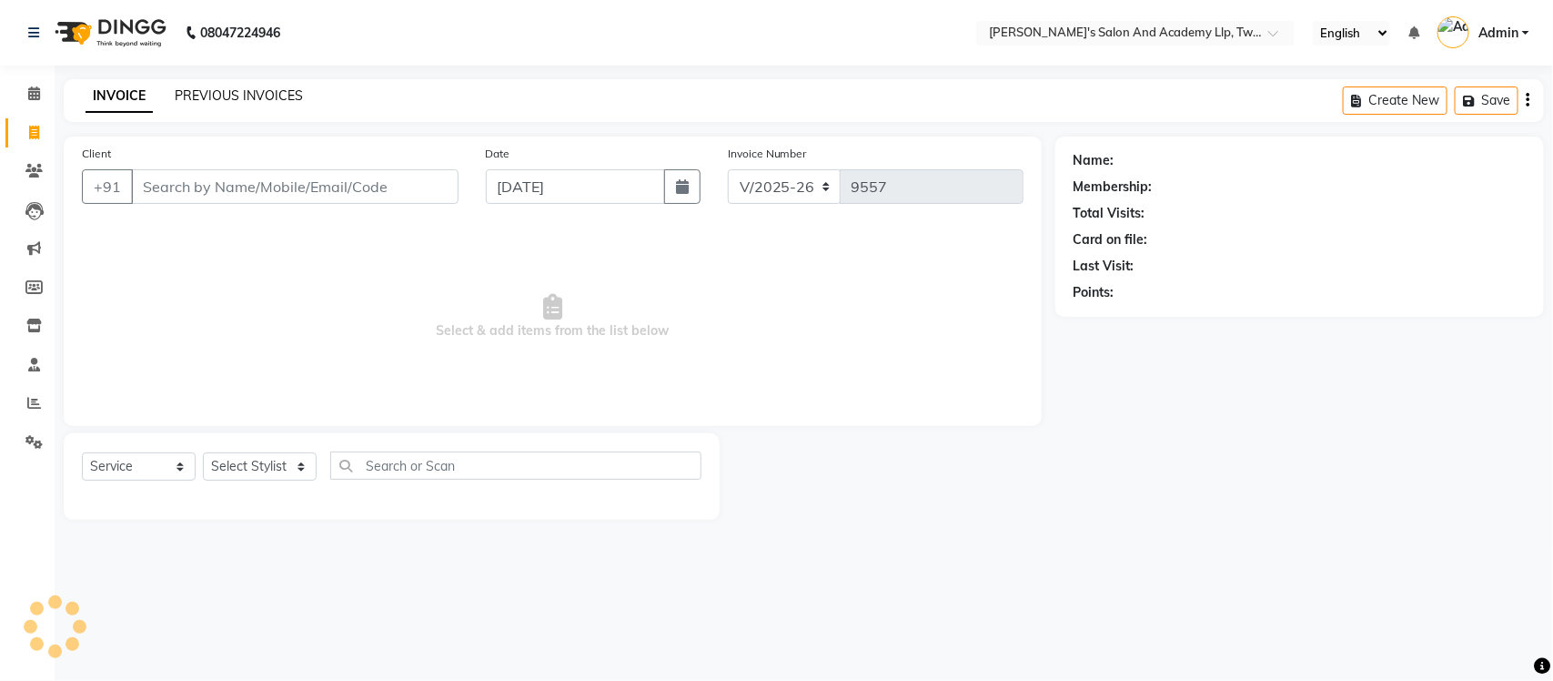
click at [288, 96] on link "PREVIOUS INVOICES" at bounding box center [239, 95] width 128 height 16
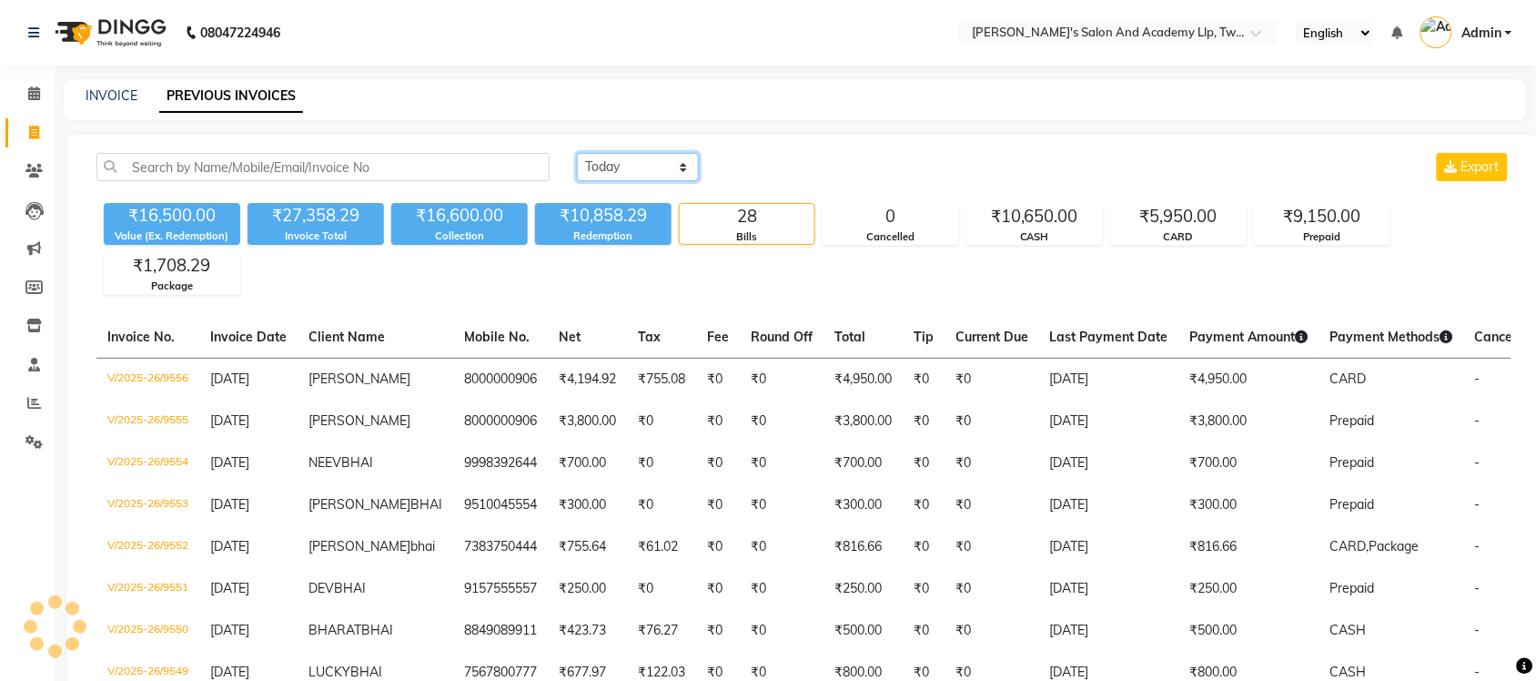
click at [598, 165] on select "[DATE] [DATE] Custom Range" at bounding box center [638, 167] width 122 height 28
select select "range"
click at [577, 153] on select "[DATE] [DATE] Custom Range" at bounding box center [638, 167] width 122 height 28
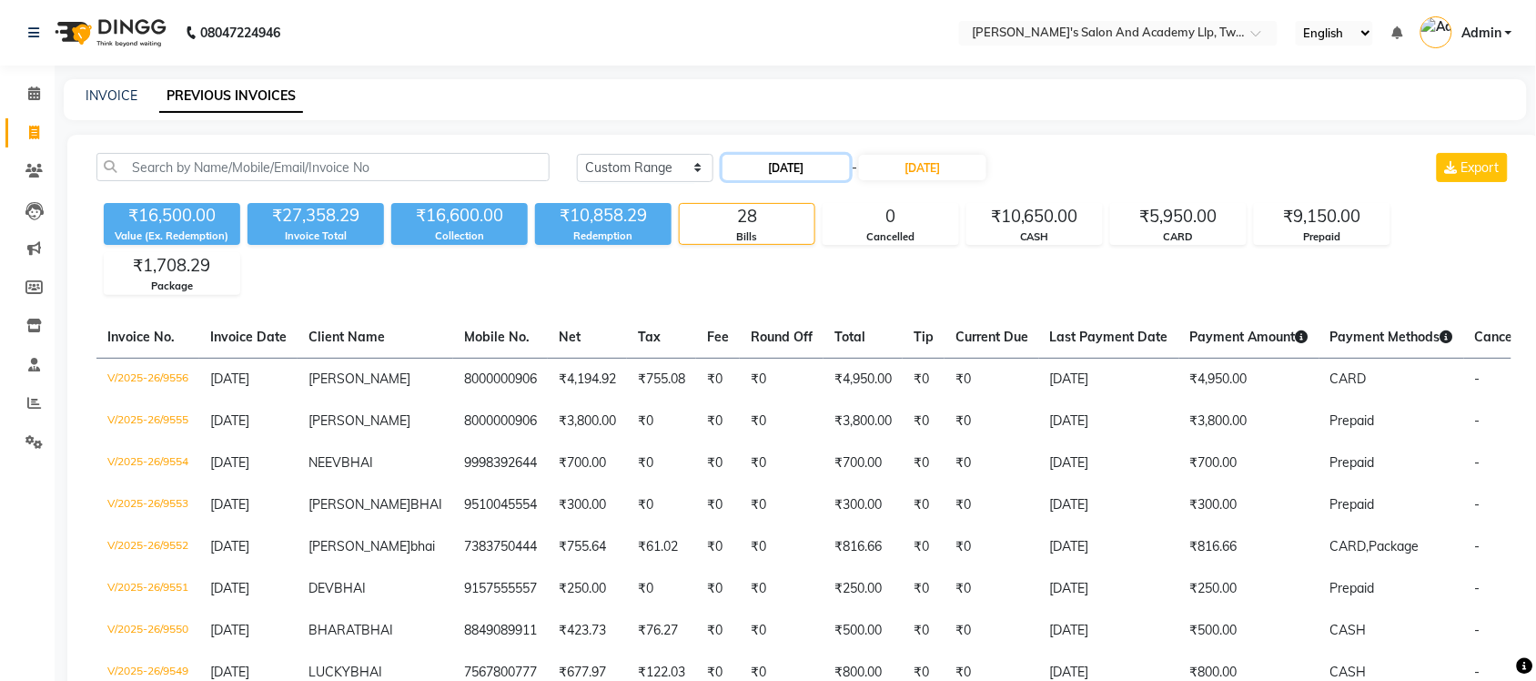
click at [811, 156] on input "[DATE]" at bounding box center [785, 167] width 127 height 25
select select "9"
select select "2025"
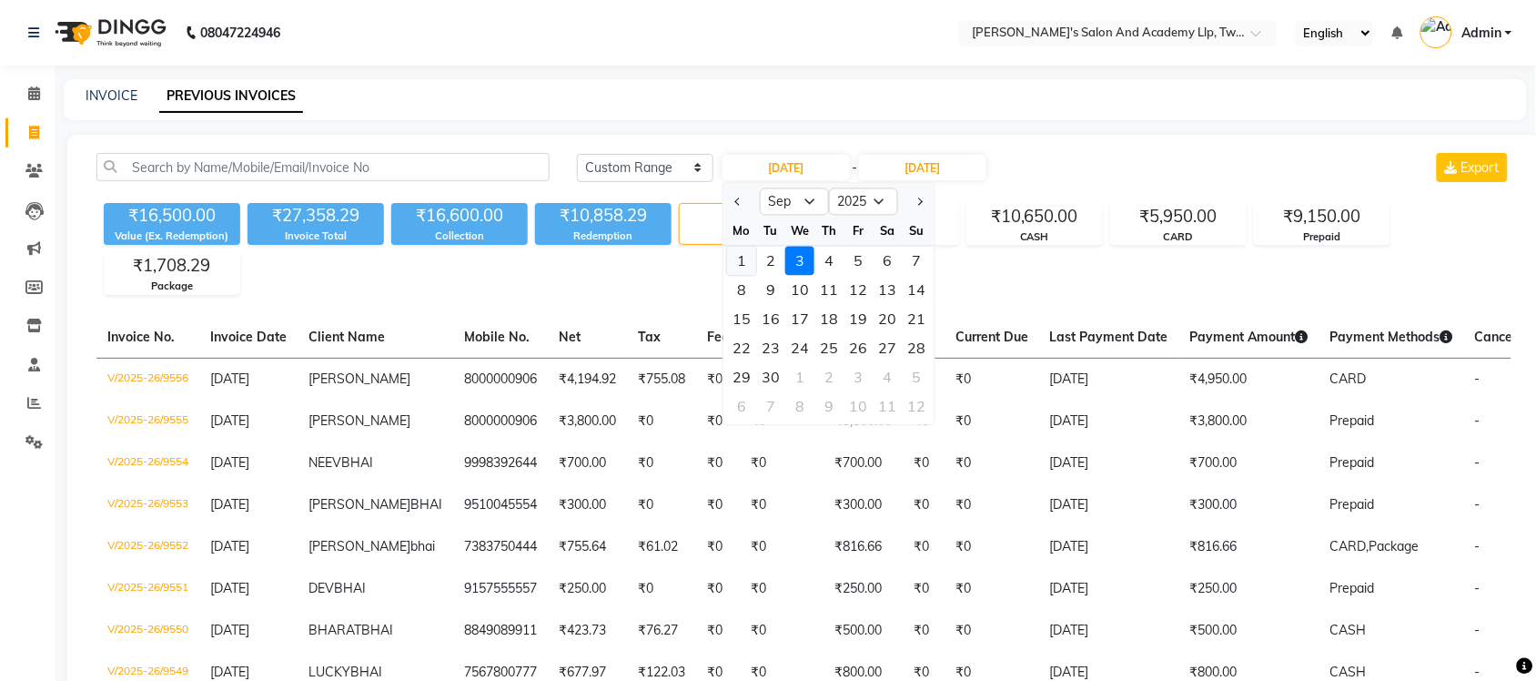
click at [749, 253] on div "1" at bounding box center [741, 261] width 29 height 29
type input "[DATE]"
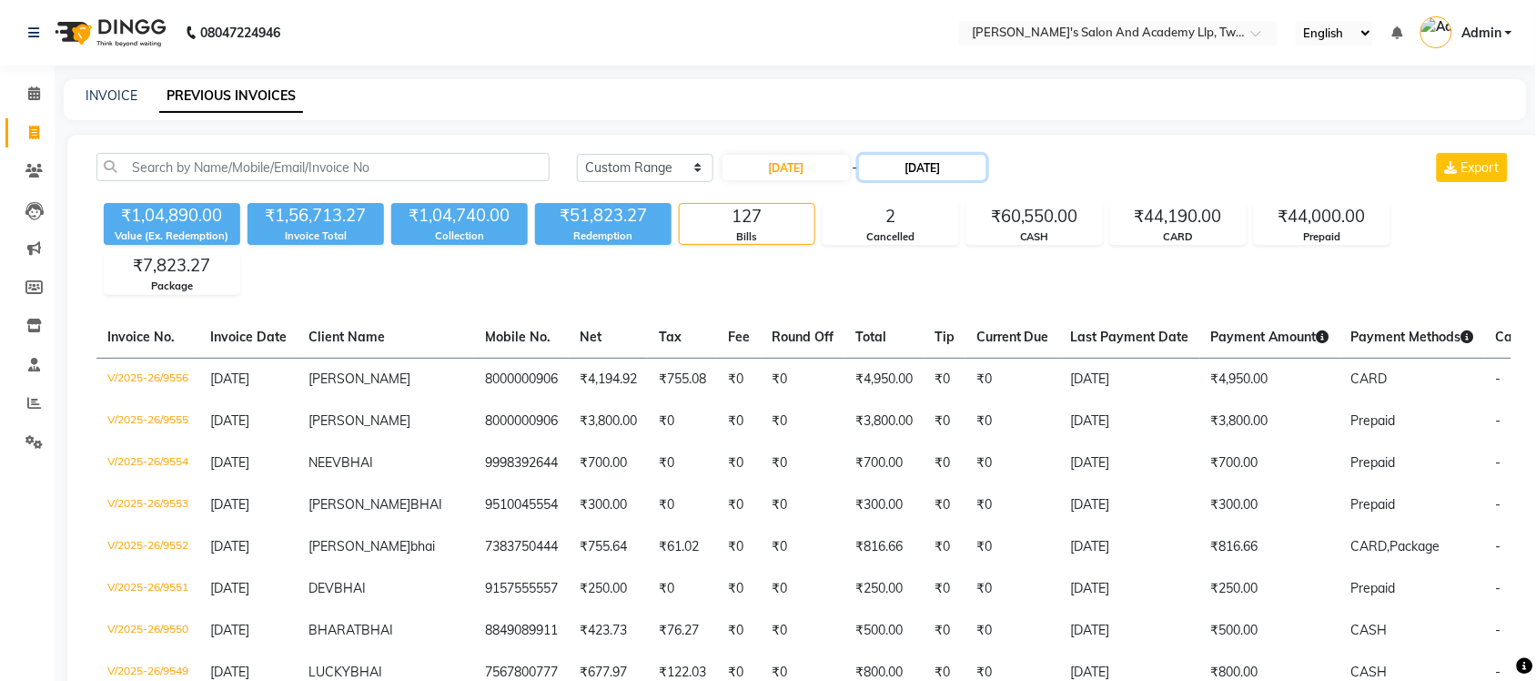
click at [915, 159] on input "[DATE]" at bounding box center [922, 167] width 127 height 25
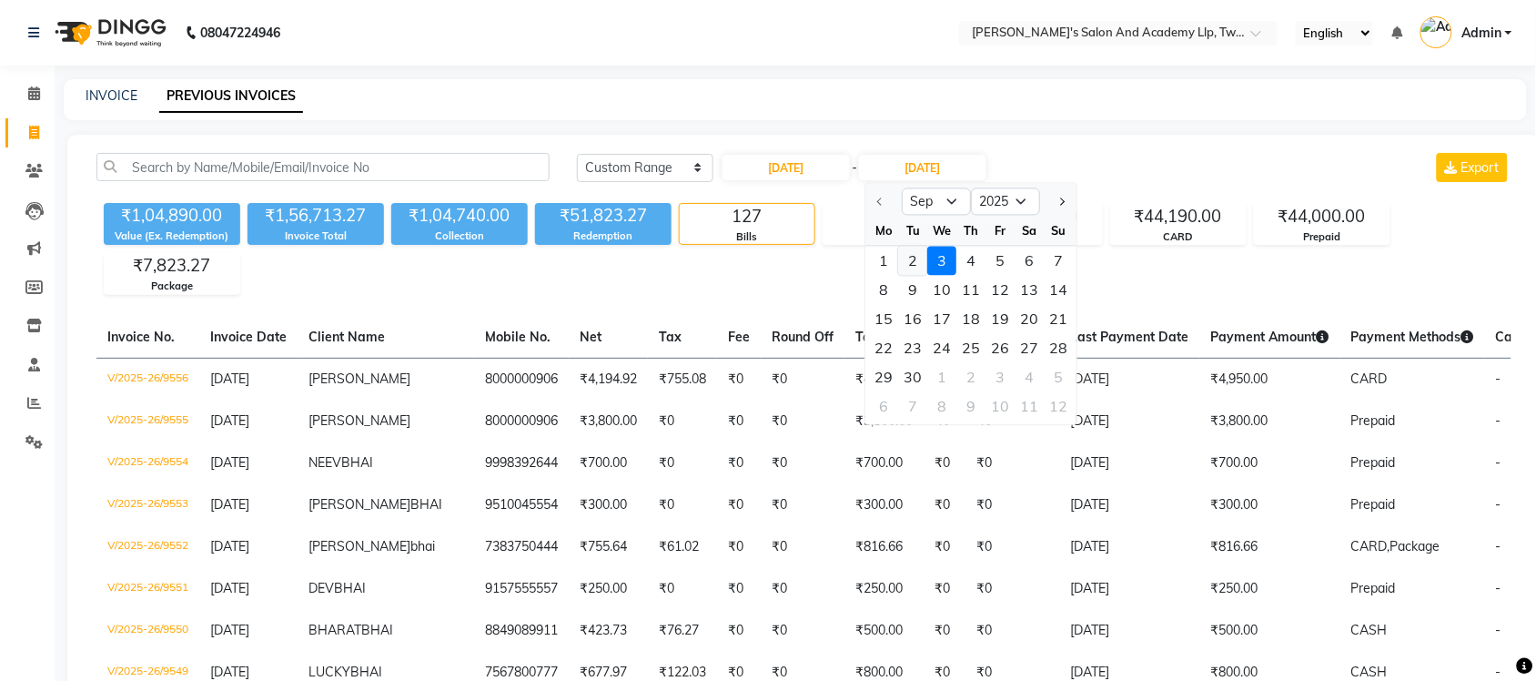
click at [913, 264] on div "2" at bounding box center [913, 261] width 29 height 29
type input "02-09-2025"
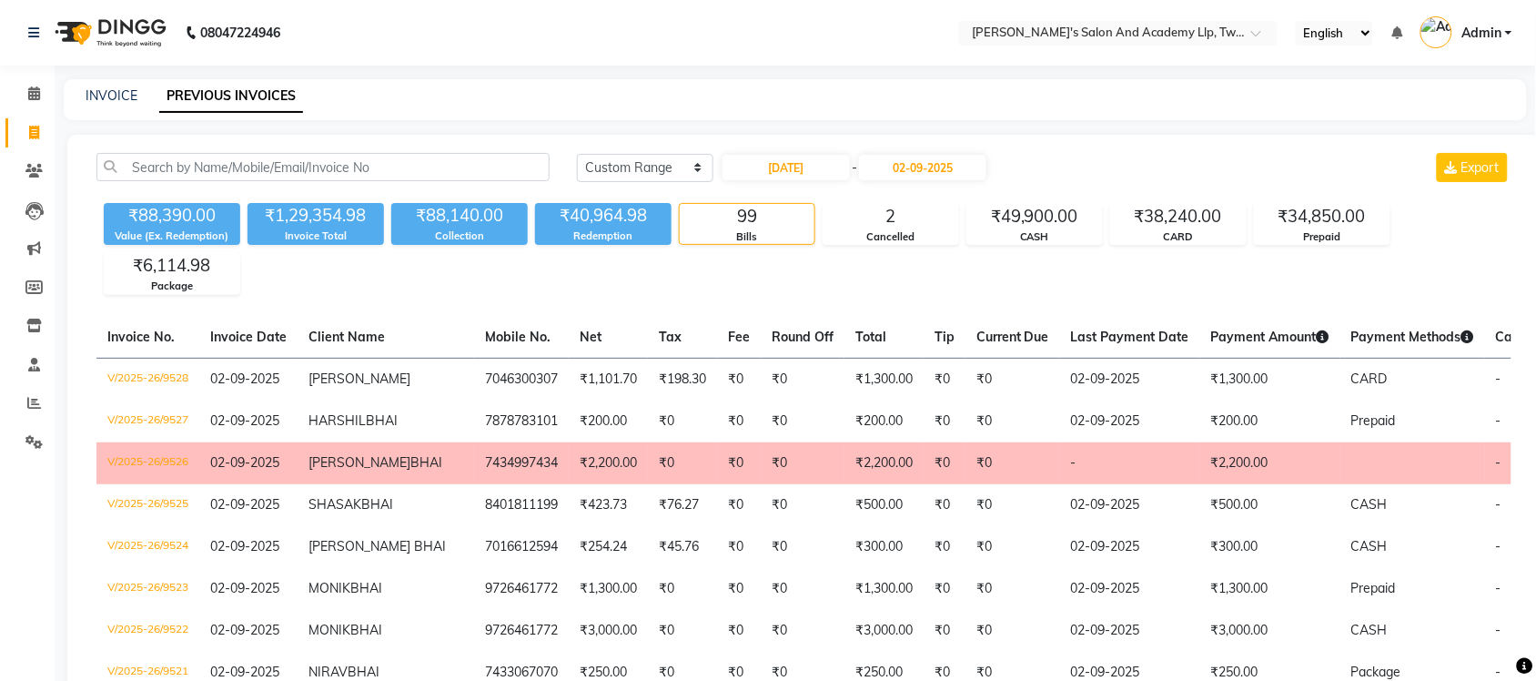
click at [811, 38] on nav "08047224946 Select Location × Sandy Men's Salon And Academy Llp, Twin Star Engl…" at bounding box center [768, 33] width 1536 height 66
click at [778, 45] on nav "08047224946 Select Location × Sandy Men's Salon And Academy Llp, Twin Star Engl…" at bounding box center [768, 33] width 1536 height 66
click at [1192, 38] on input "text" at bounding box center [1100, 34] width 264 height 18
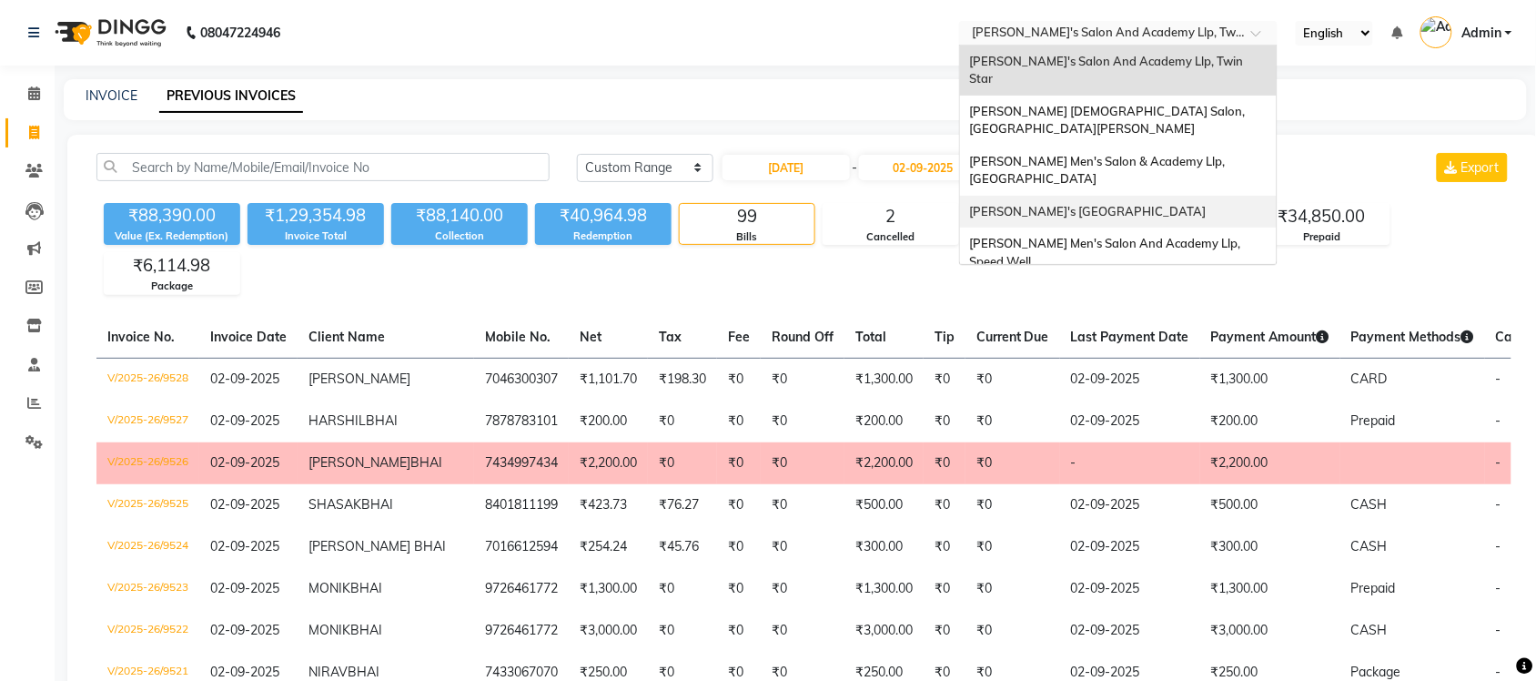
click at [1204, 196] on div "[PERSON_NAME]'s [GEOGRAPHIC_DATA]" at bounding box center [1118, 212] width 317 height 33
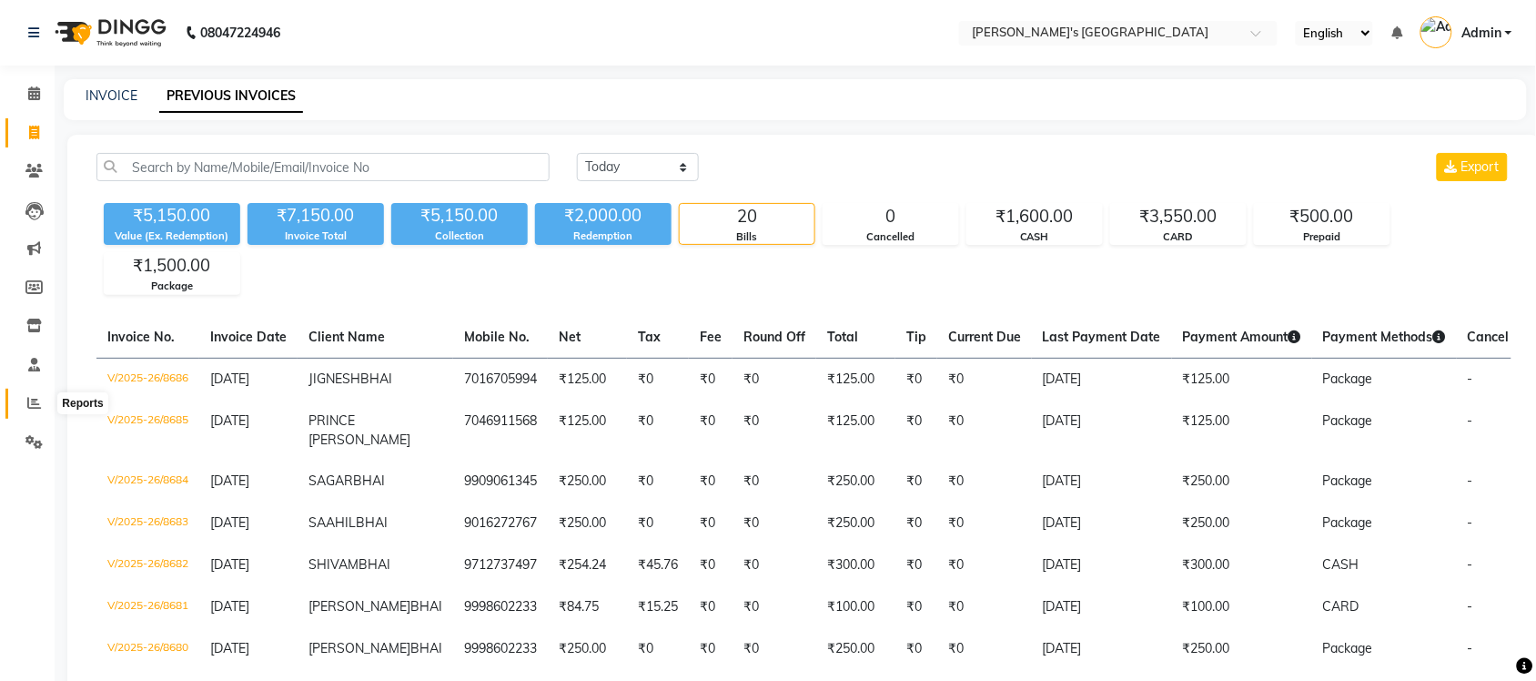
click at [27, 403] on icon at bounding box center [34, 403] width 14 height 14
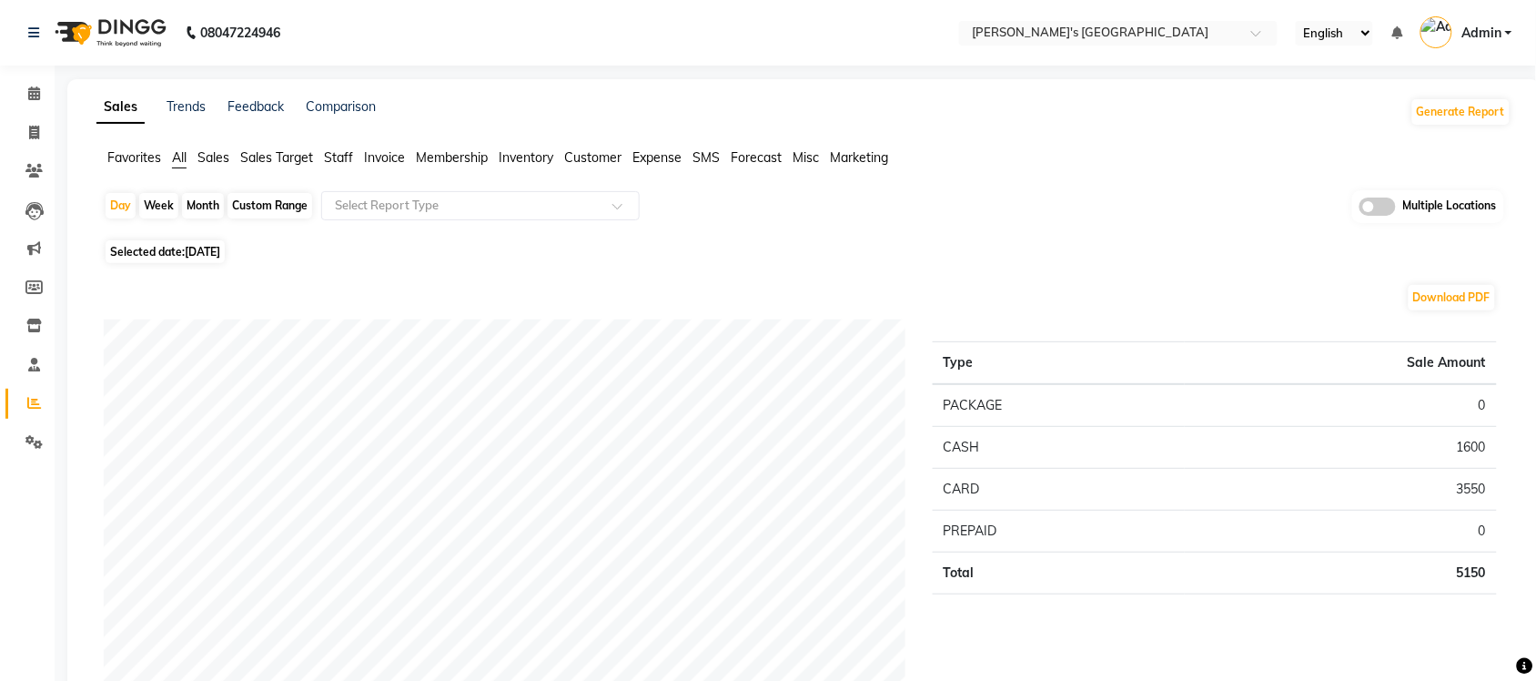
click at [200, 242] on span "Selected date: [DATE]" at bounding box center [165, 251] width 119 height 23
select select "9"
select select "2025"
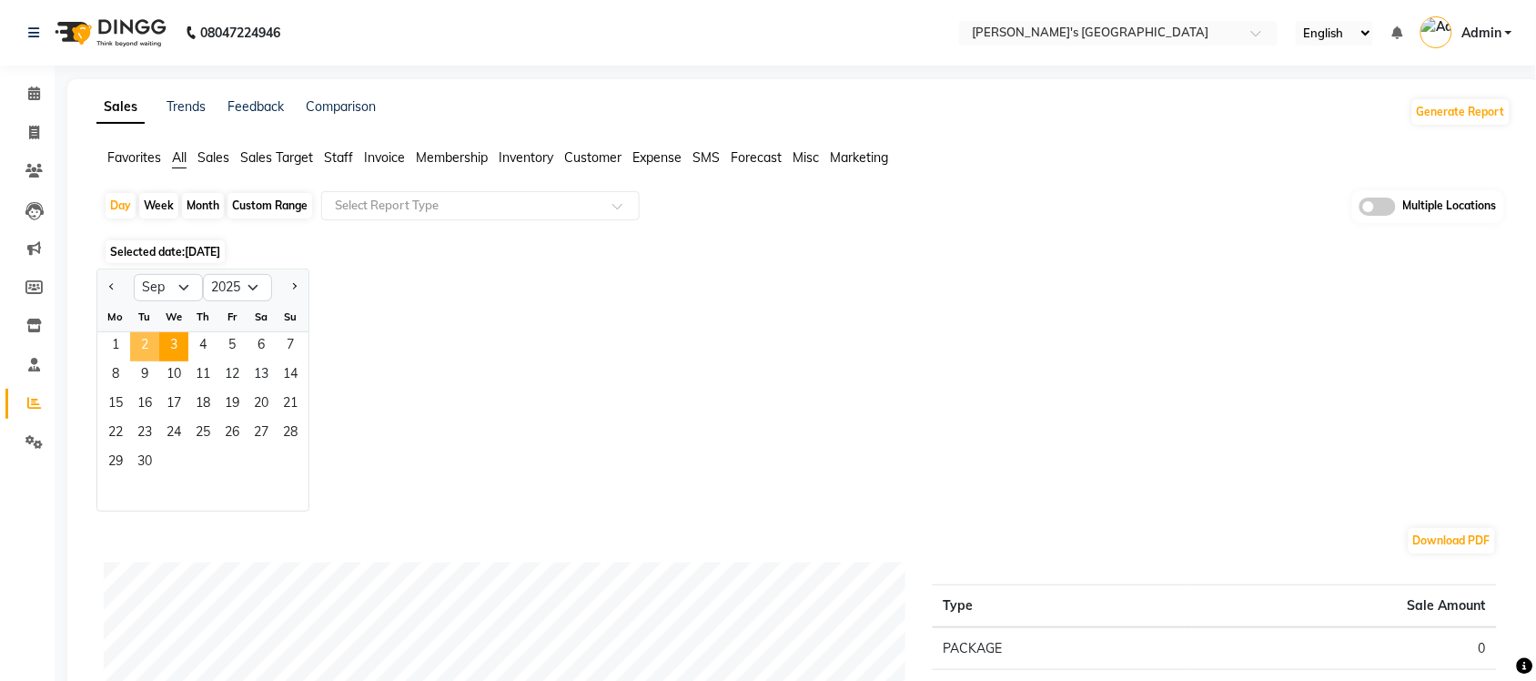
click at [142, 337] on span "2" at bounding box center [144, 346] width 29 height 29
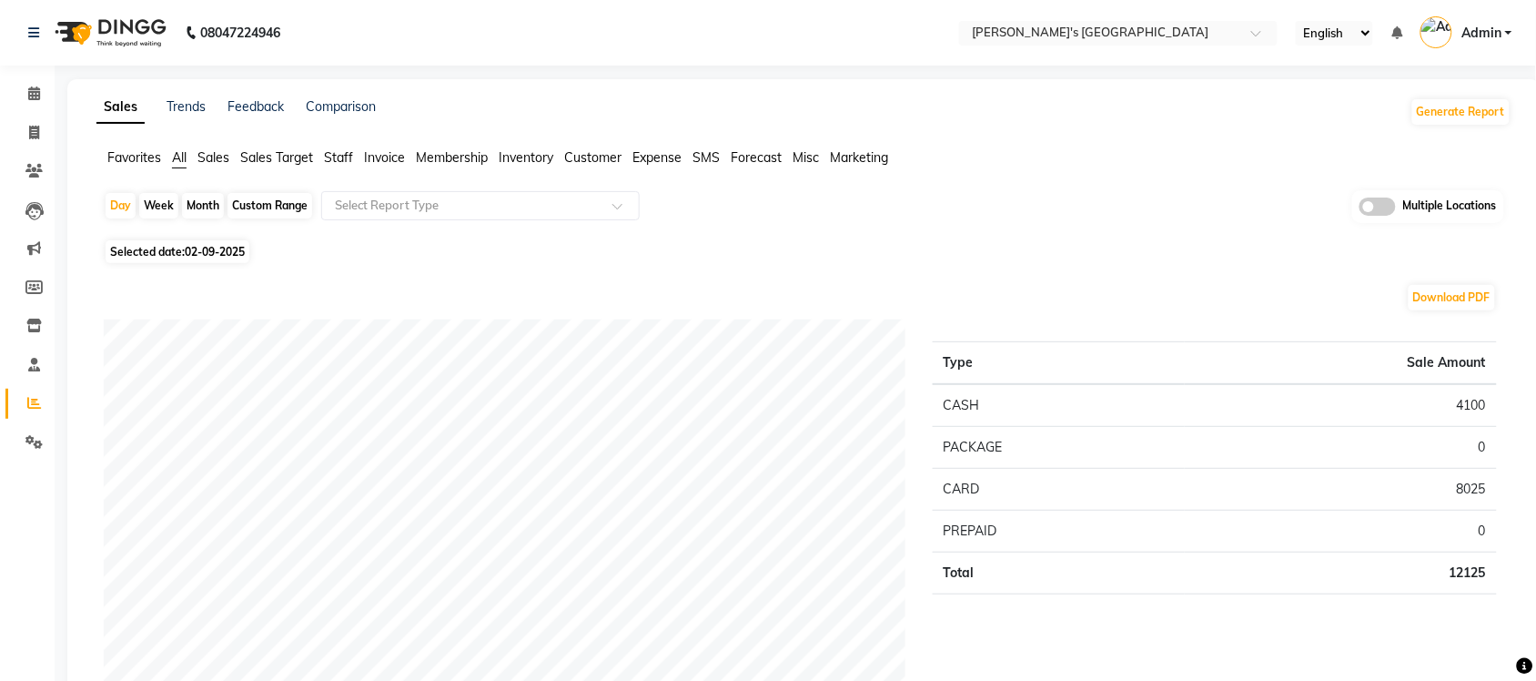
click at [220, 156] on span "Sales" at bounding box center [213, 157] width 32 height 16
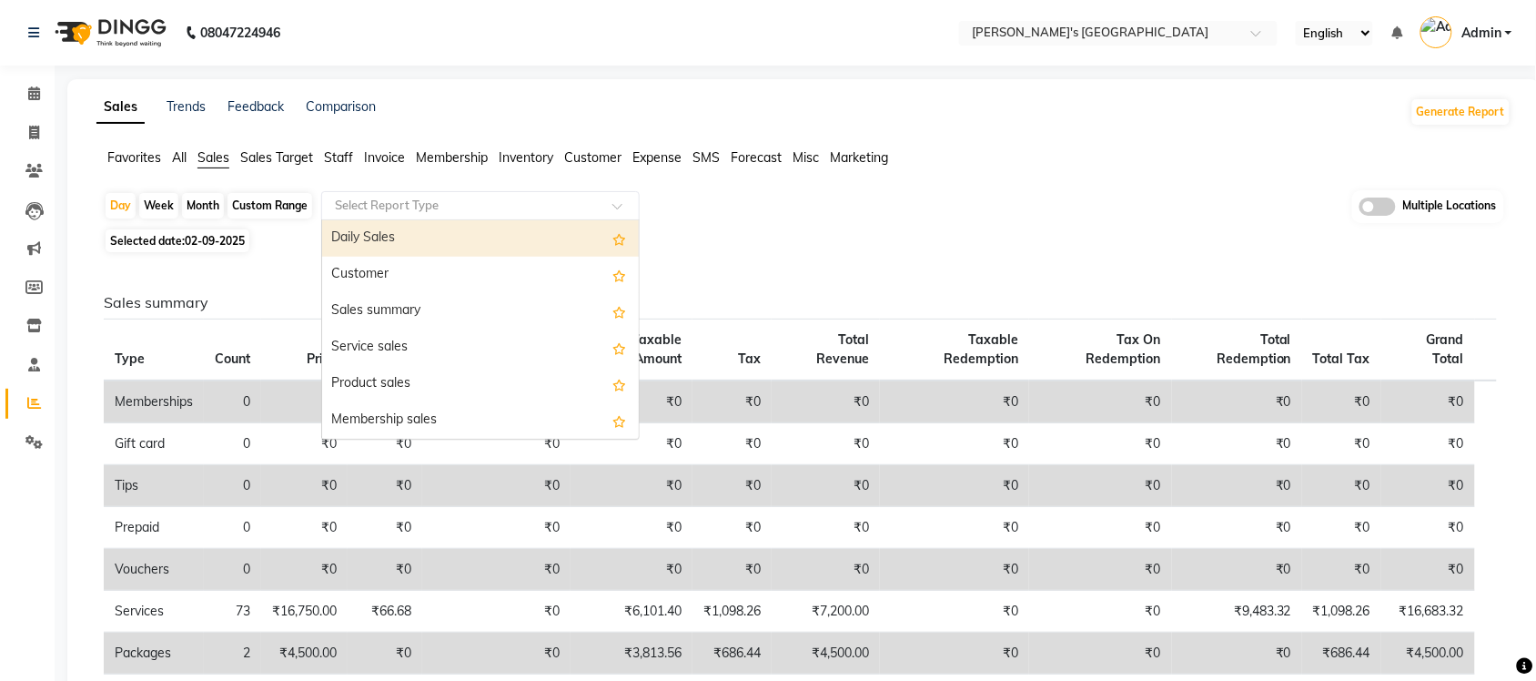
click at [373, 198] on input "text" at bounding box center [462, 206] width 262 height 18
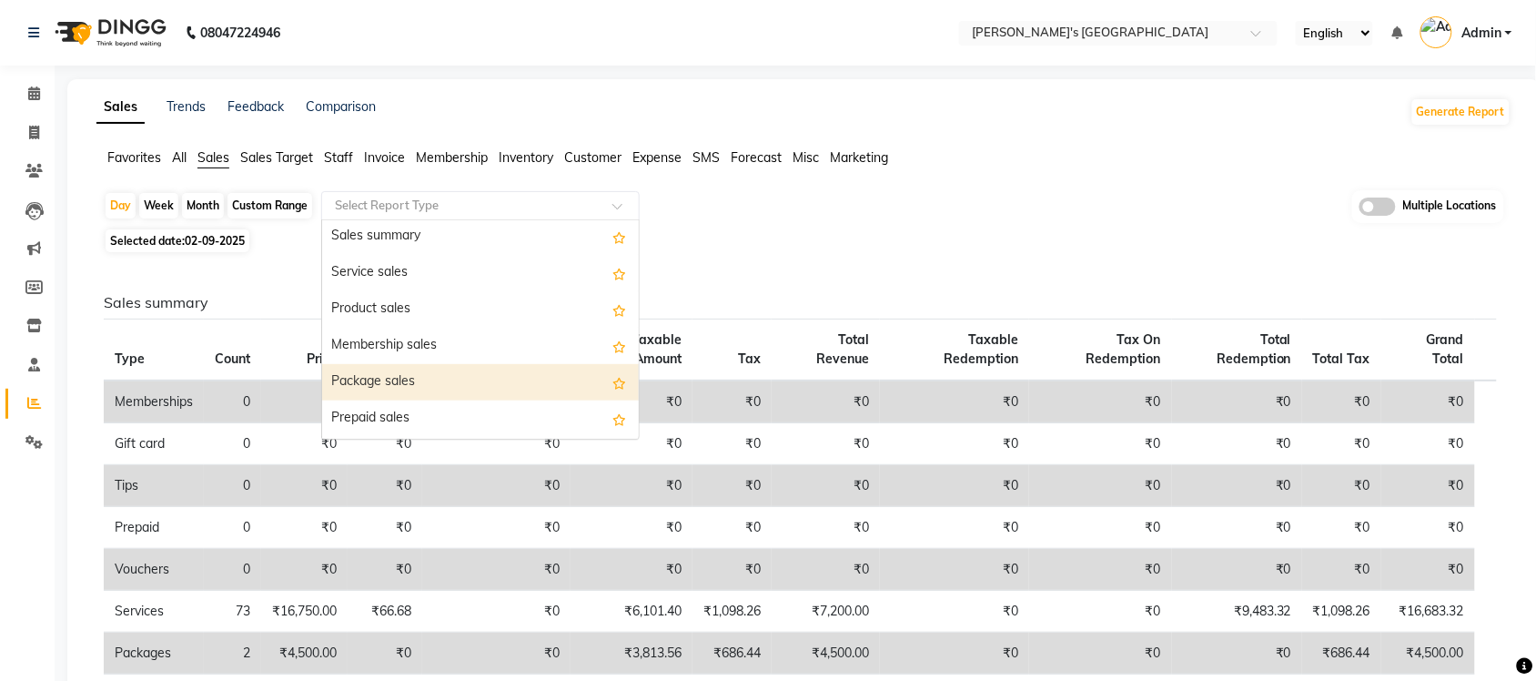
scroll to position [114, 0]
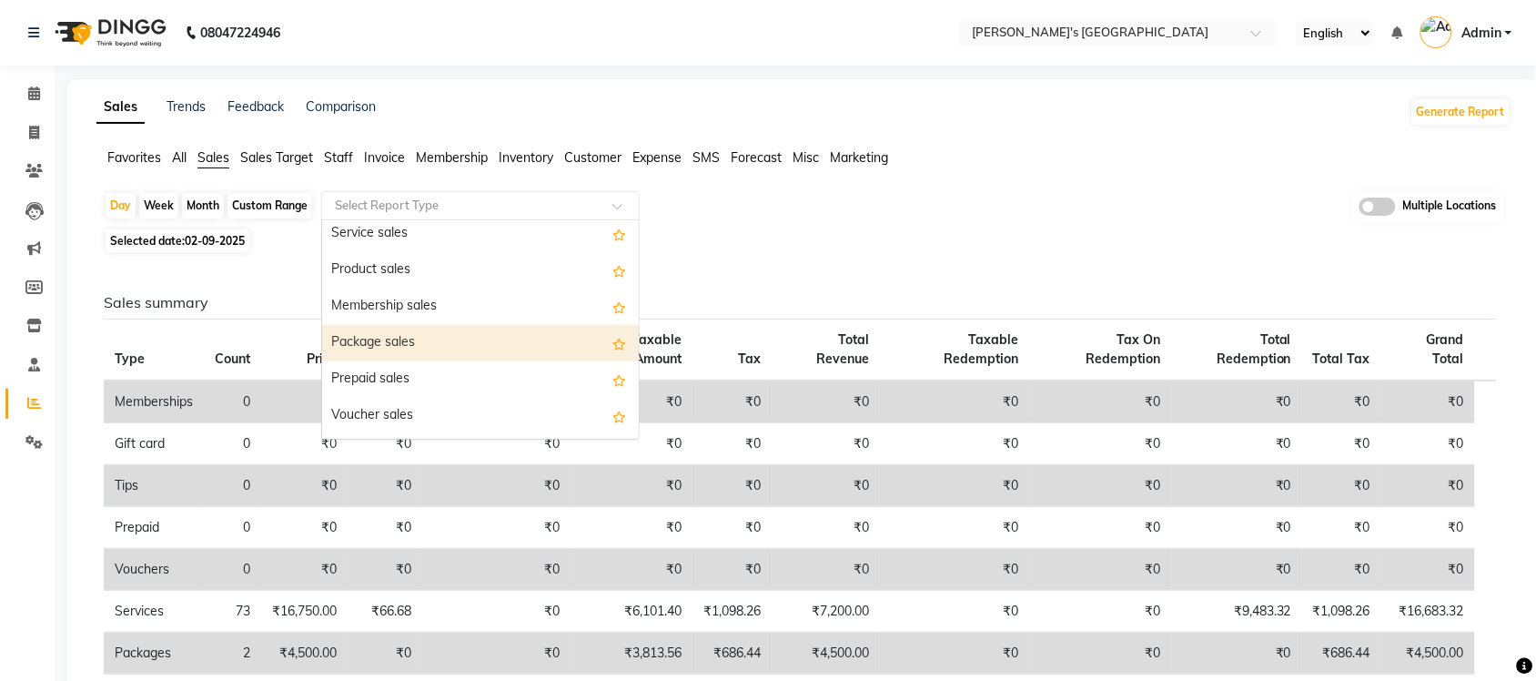
click at [425, 346] on div "Package sales" at bounding box center [480, 343] width 317 height 36
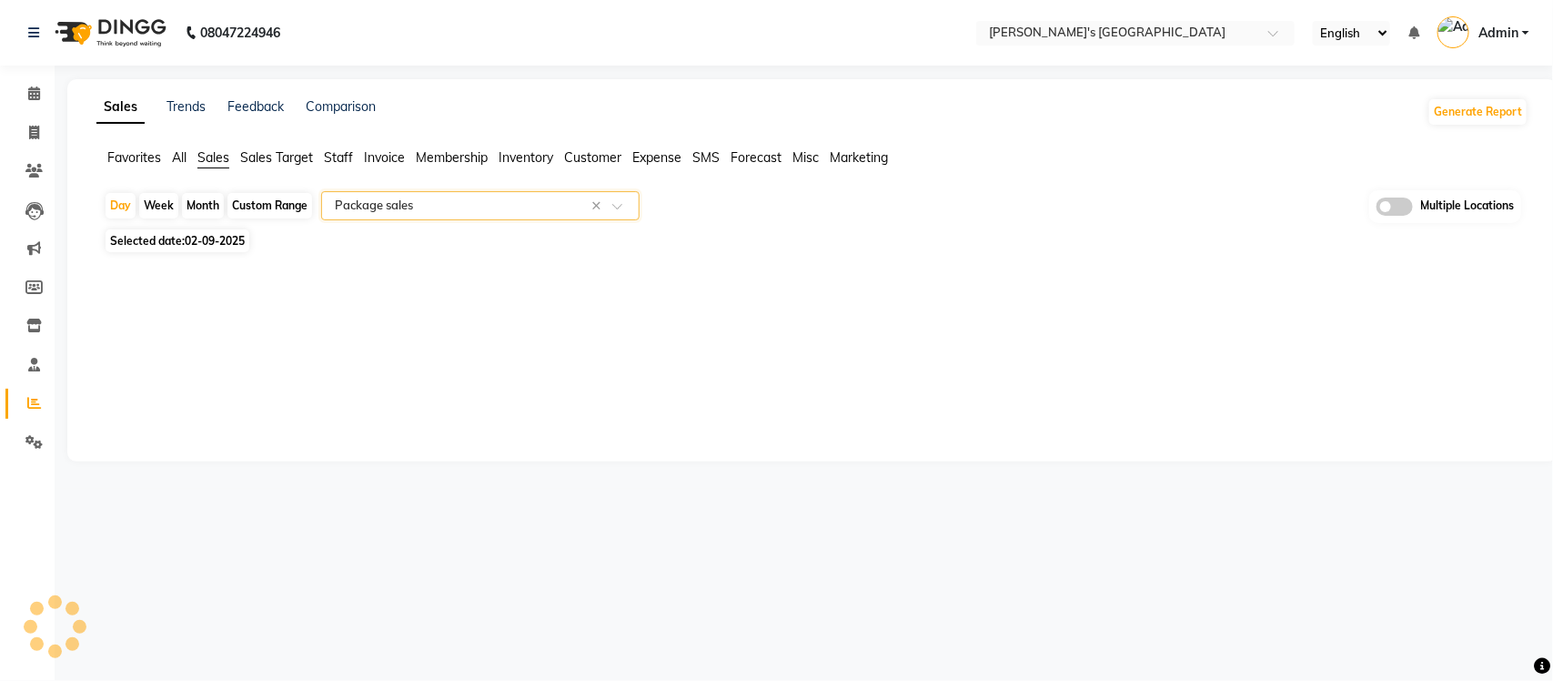
select select "full_report"
select select "csv"
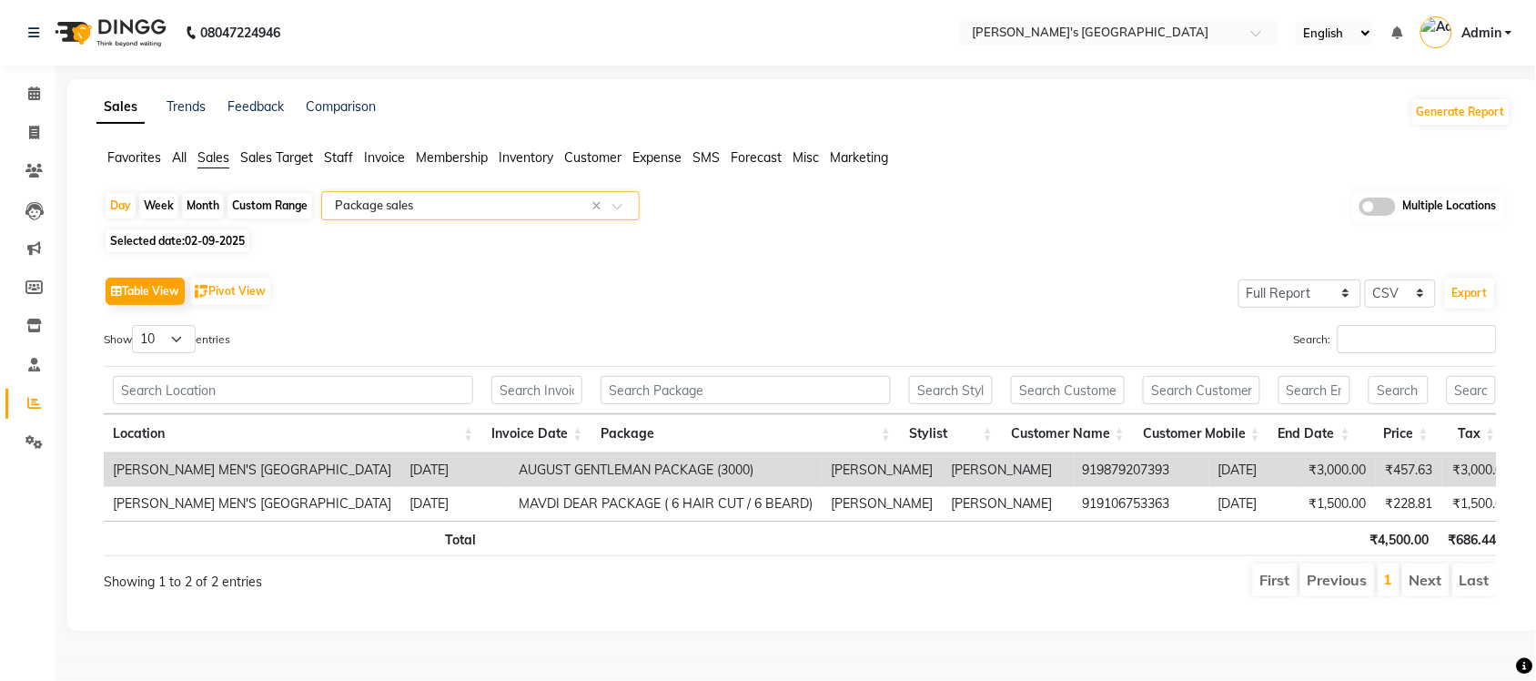
scroll to position [0, 351]
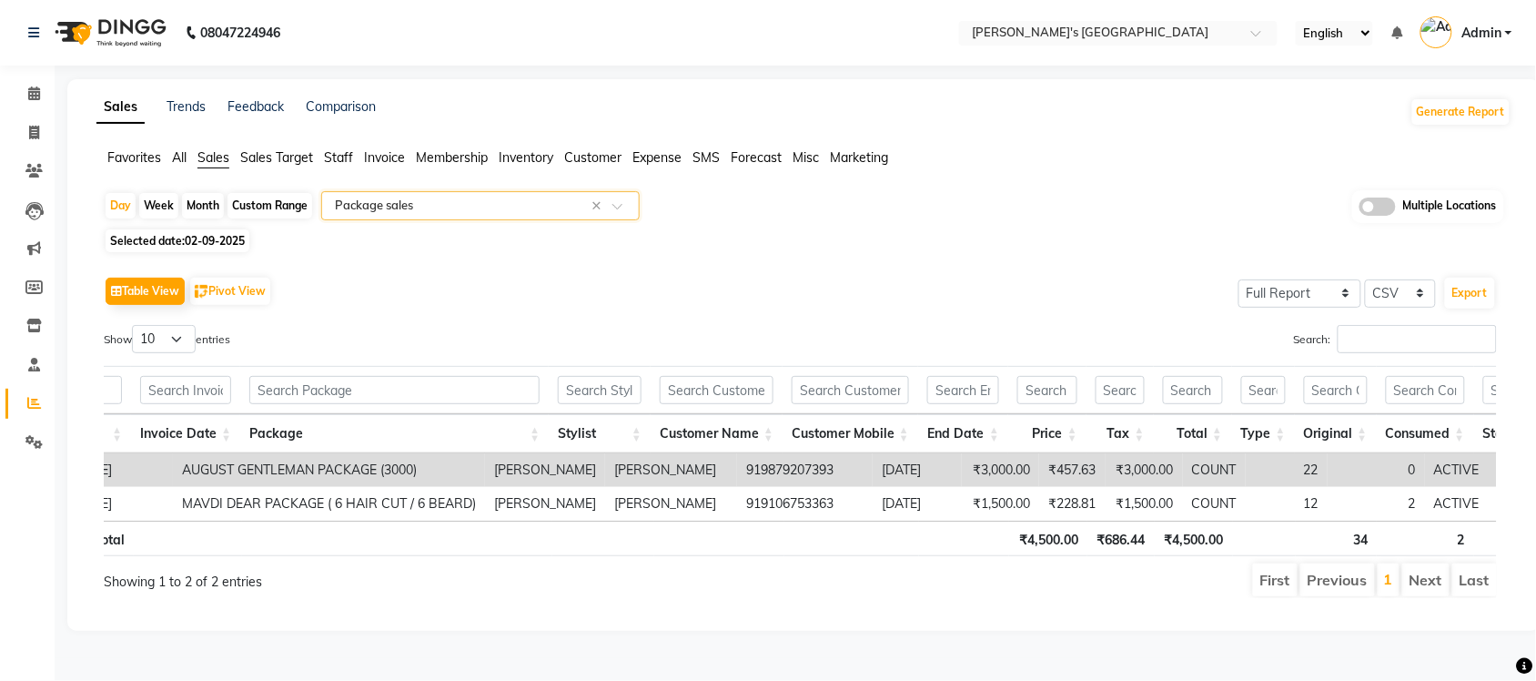
click at [549, 202] on input "text" at bounding box center [462, 206] width 262 height 18
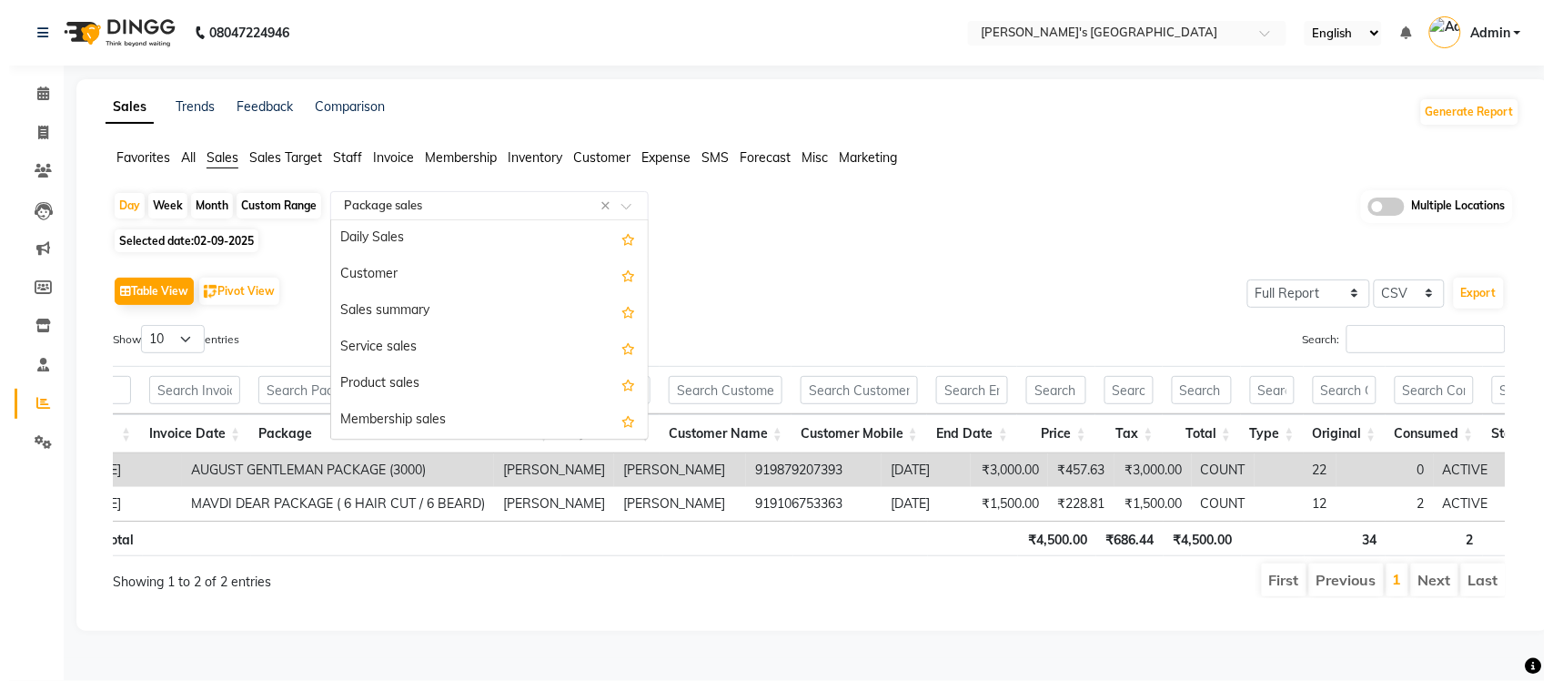
scroll to position [218, 0]
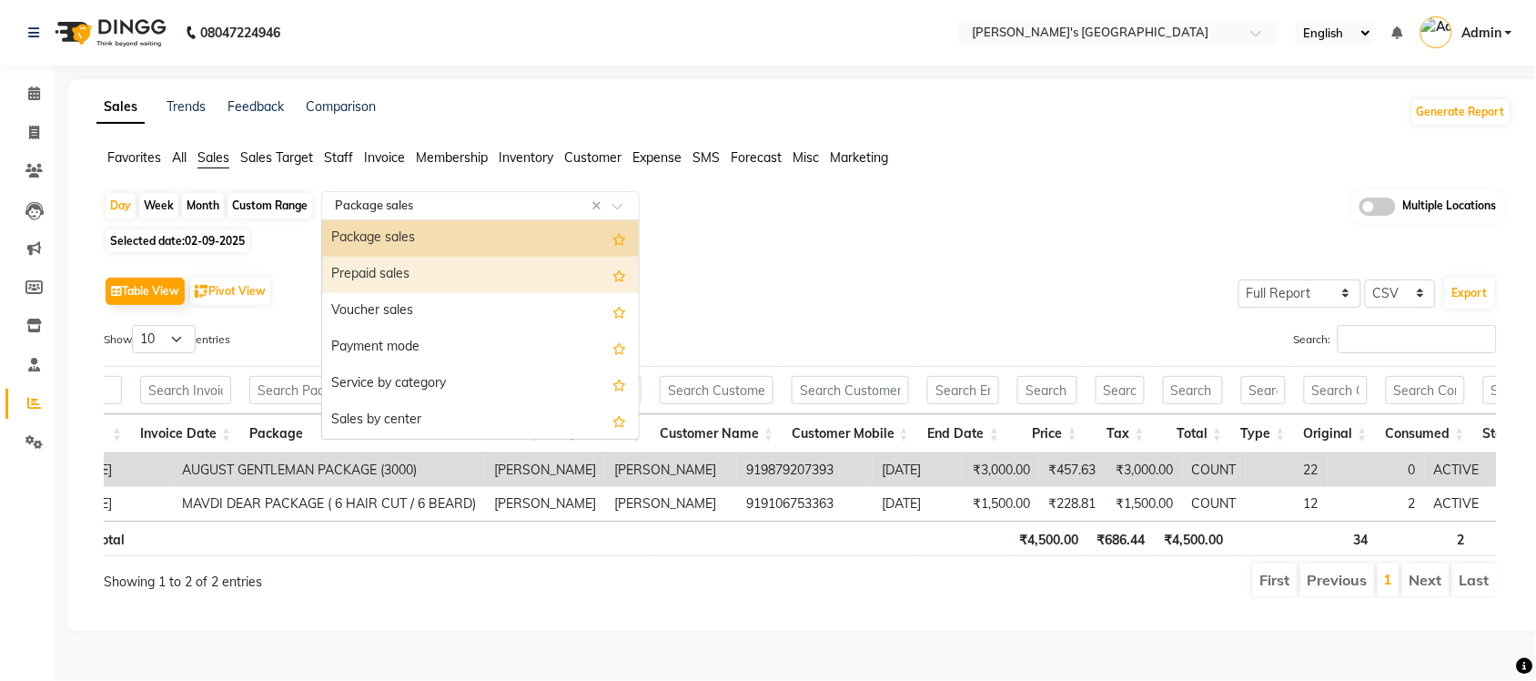
click at [512, 266] on div "Prepaid sales" at bounding box center [480, 275] width 317 height 36
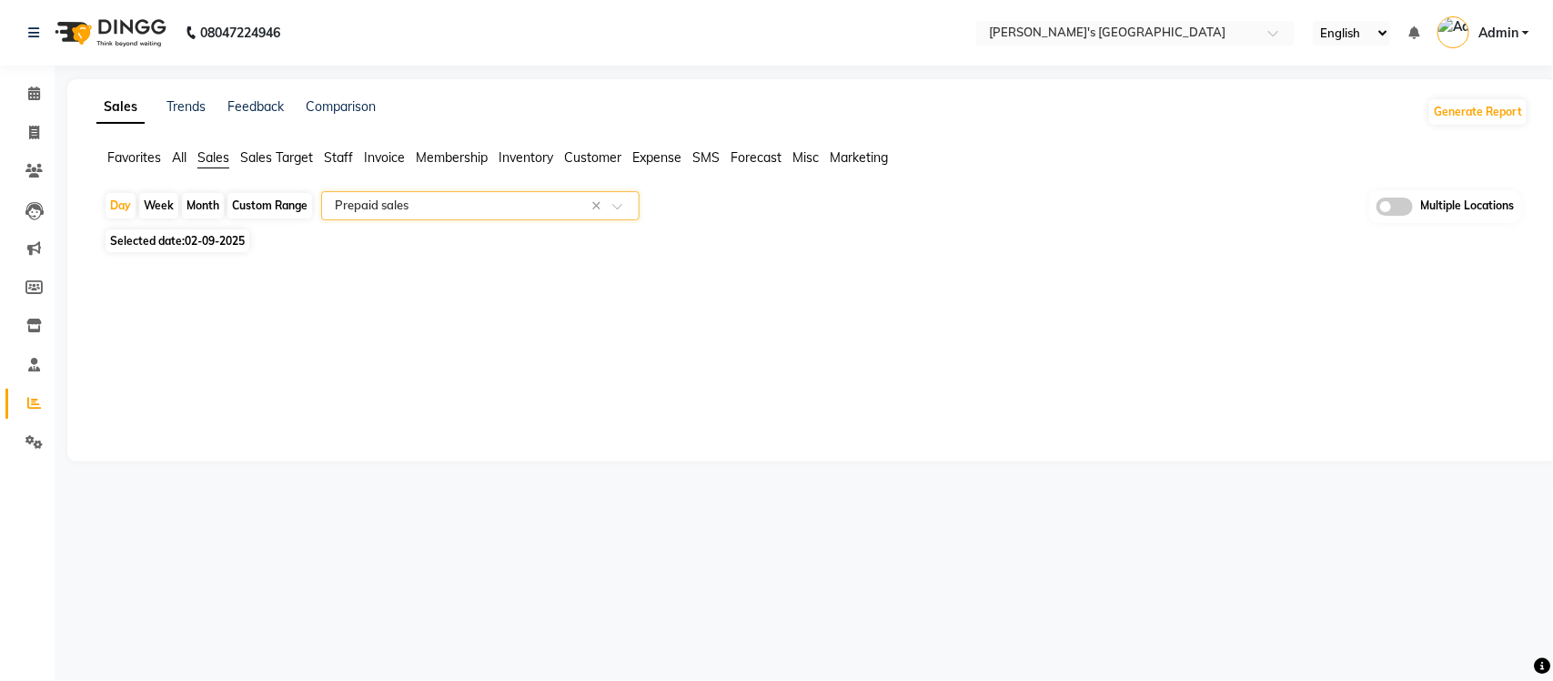
click at [358, 203] on input "text" at bounding box center [462, 206] width 262 height 18
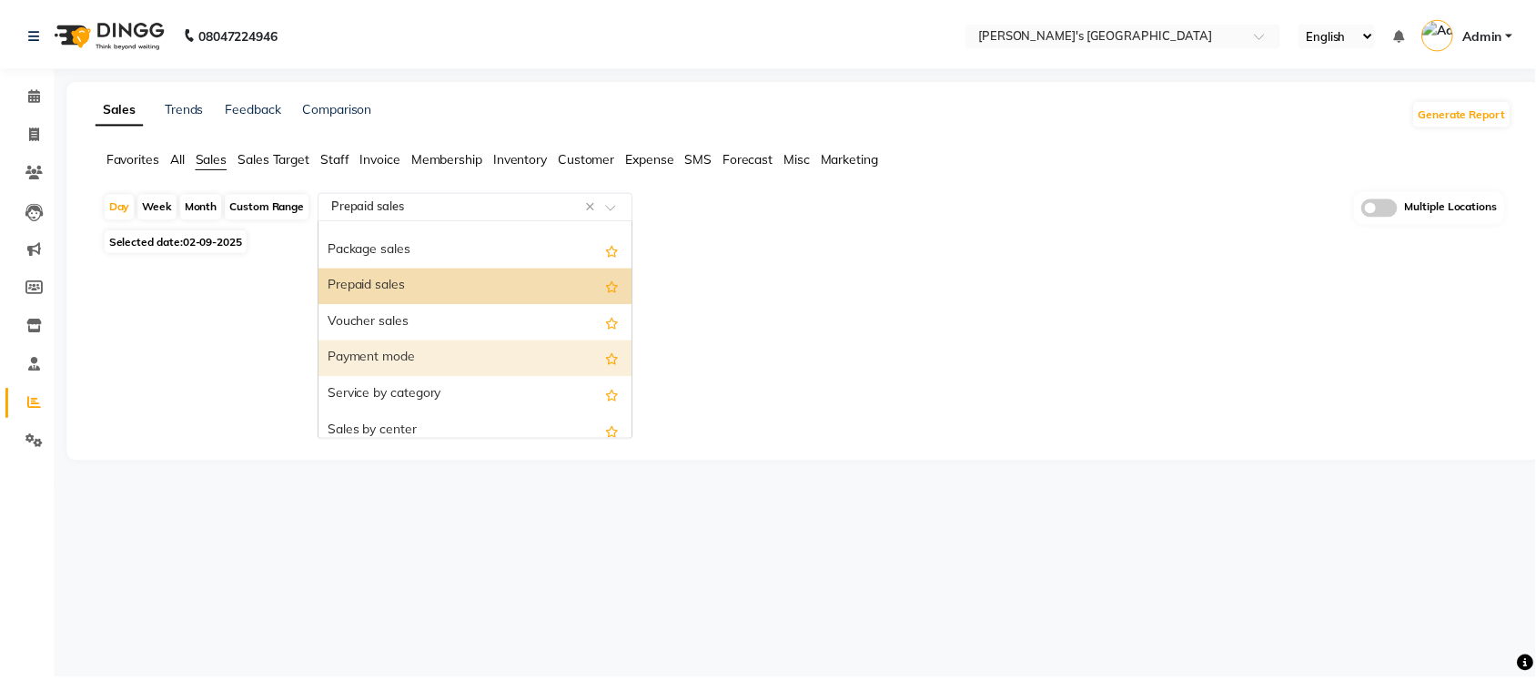
scroll to position [141, 0]
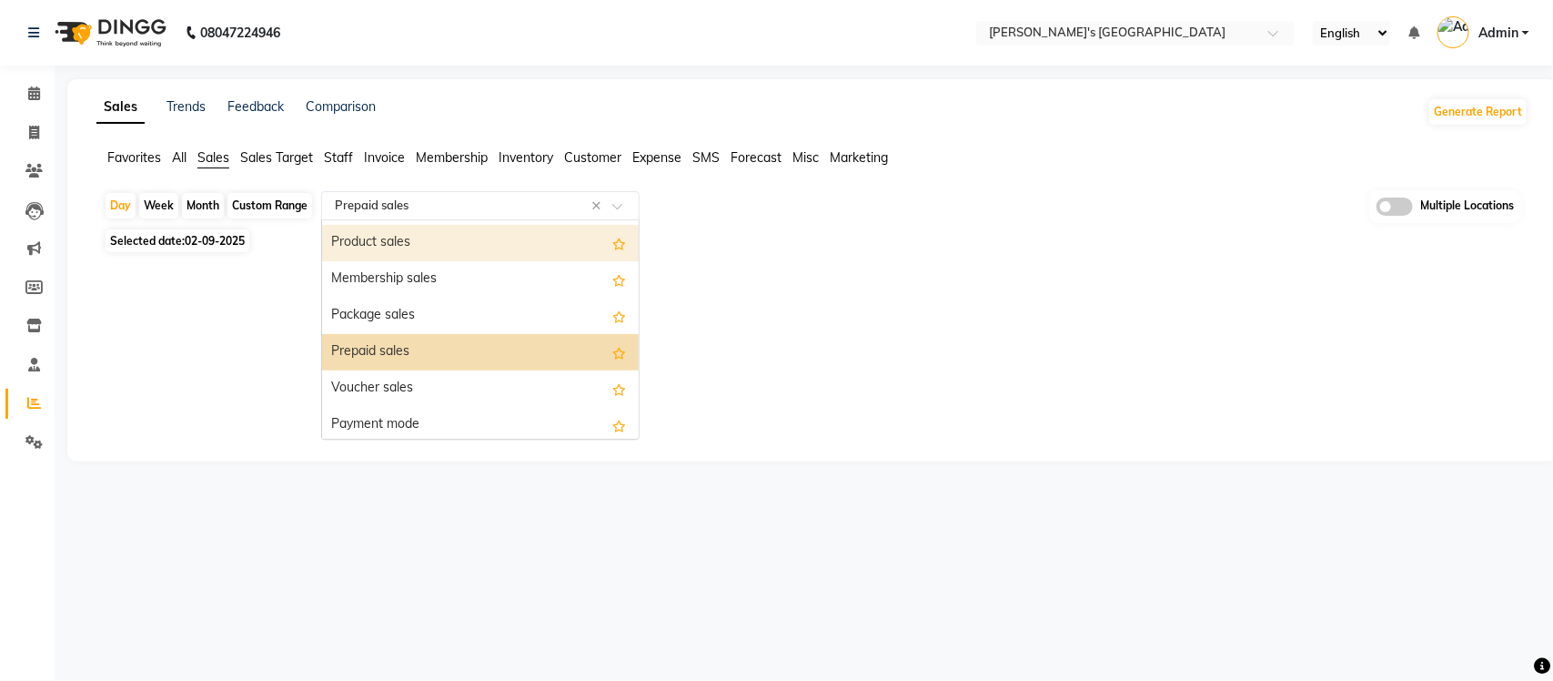
click at [441, 252] on div "Product sales" at bounding box center [480, 243] width 317 height 36
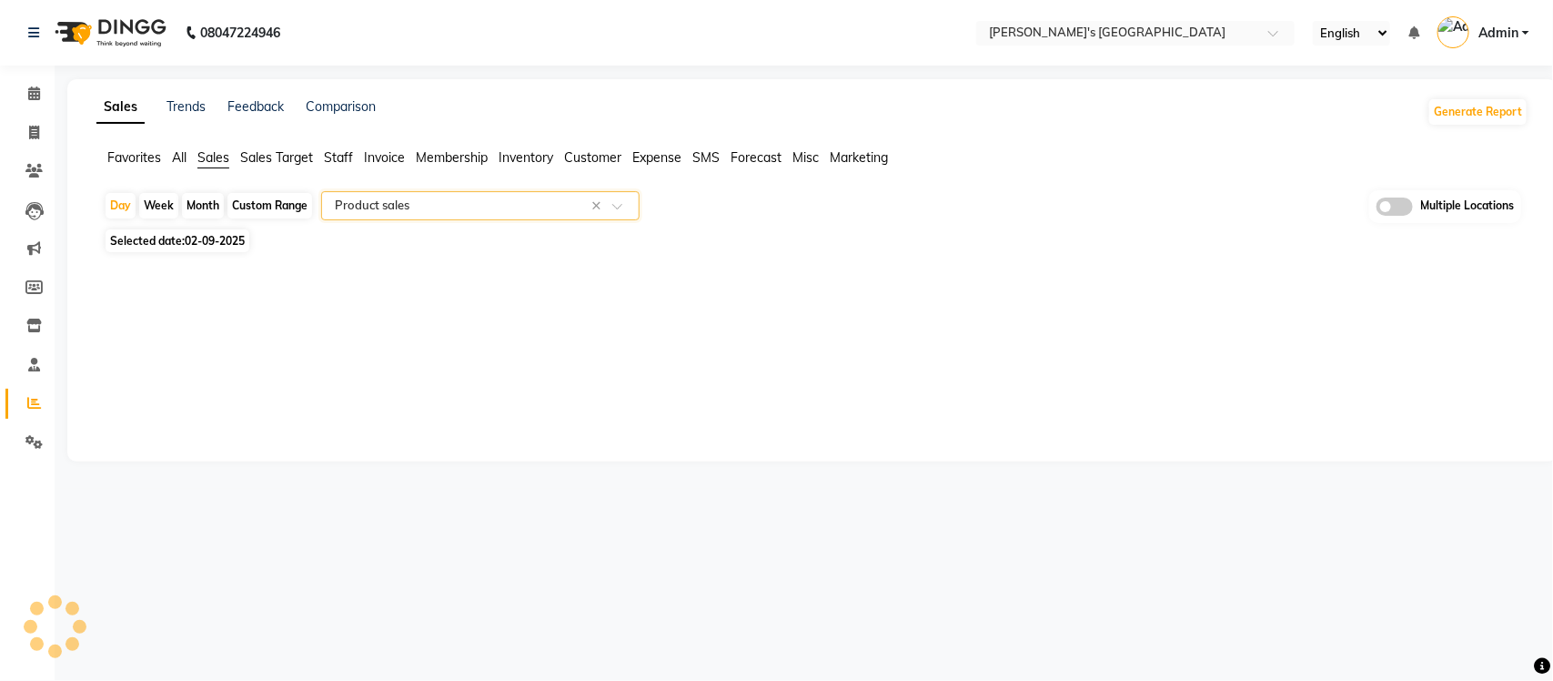
select select "full_report"
select select "csv"
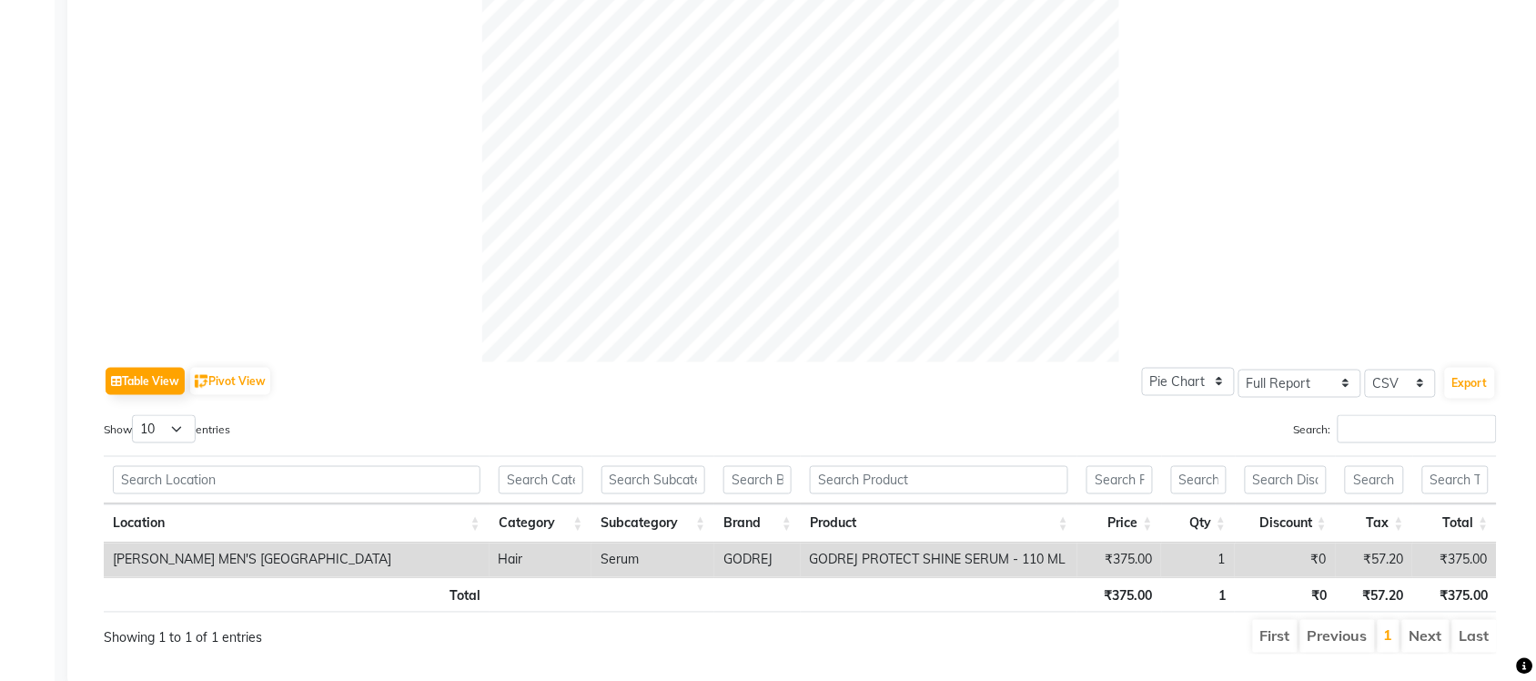
scroll to position [0, 0]
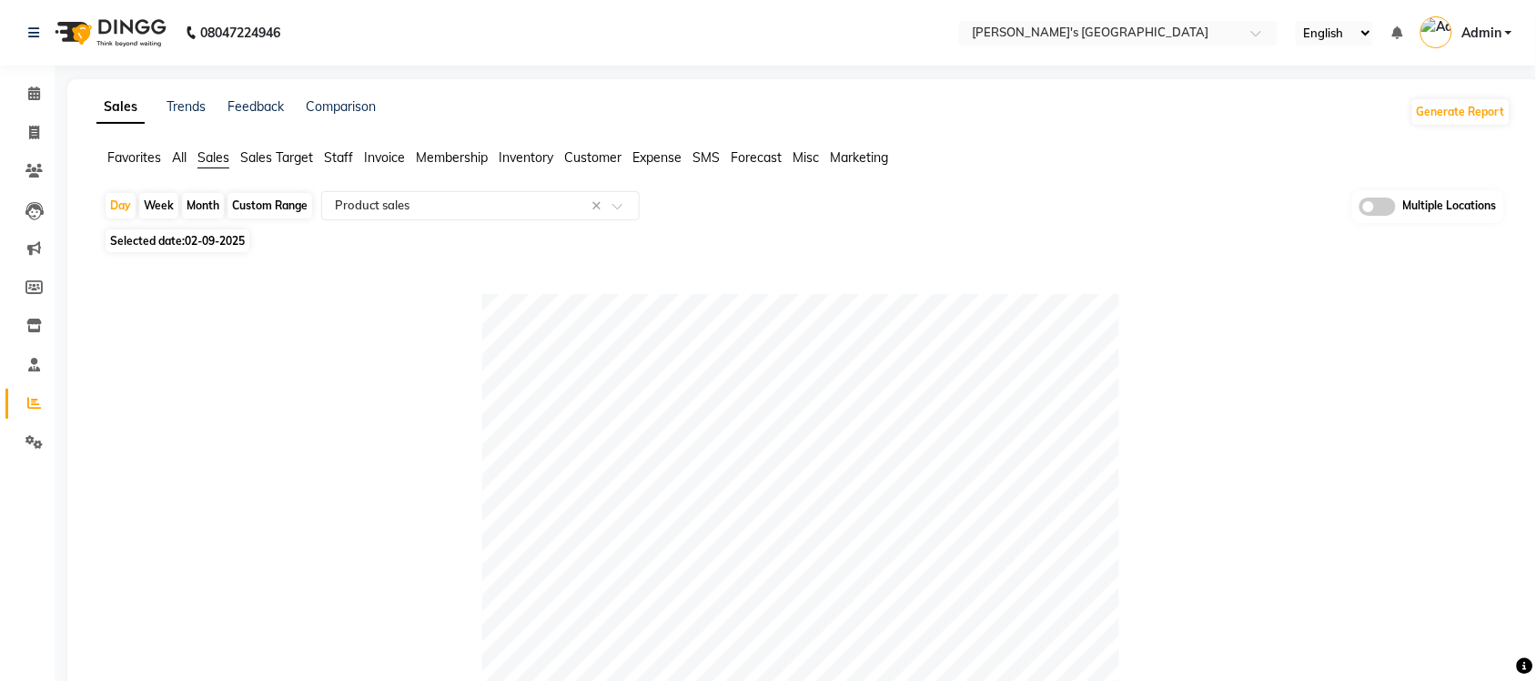
click at [639, 149] on span "Expense" at bounding box center [656, 157] width 49 height 16
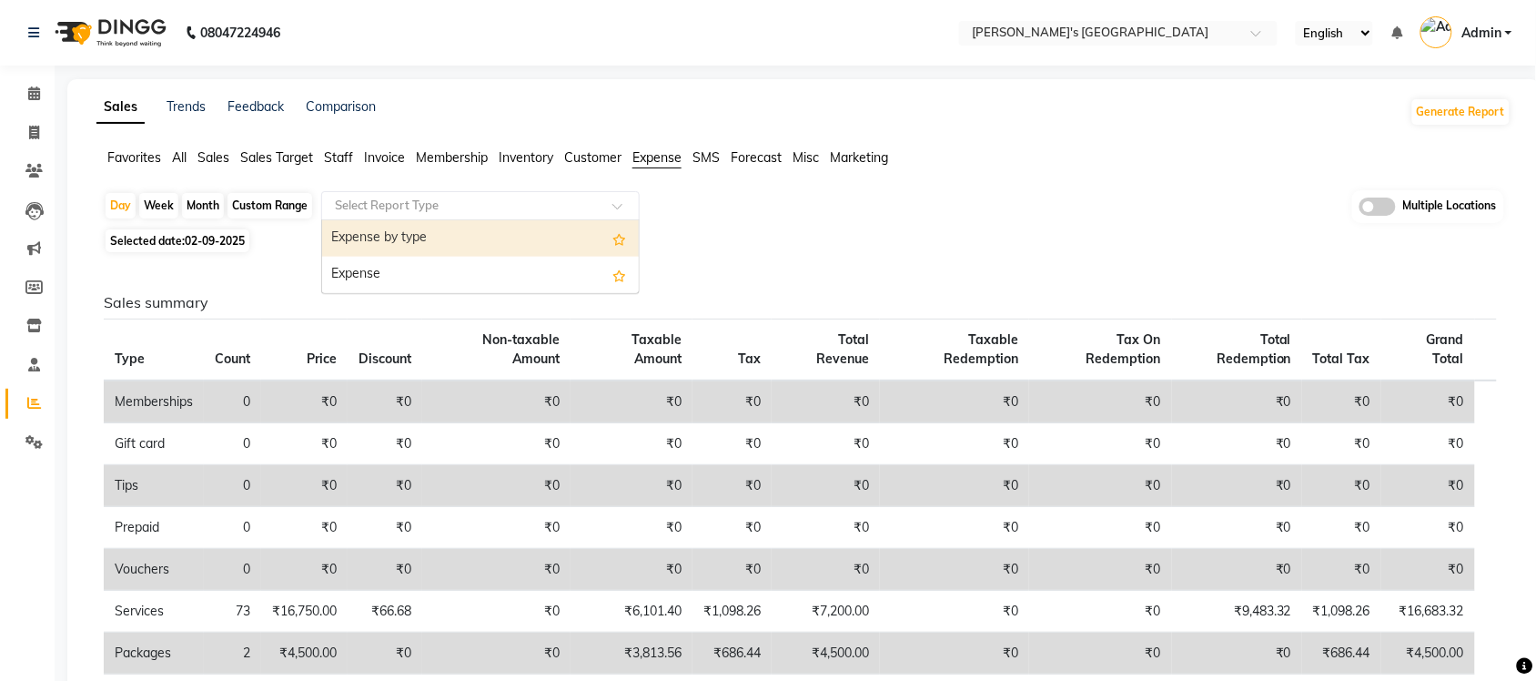
click at [611, 197] on div at bounding box center [480, 206] width 317 height 18
click at [551, 246] on div "Expense by type" at bounding box center [480, 238] width 317 height 36
select select "full_report"
select select "csv"
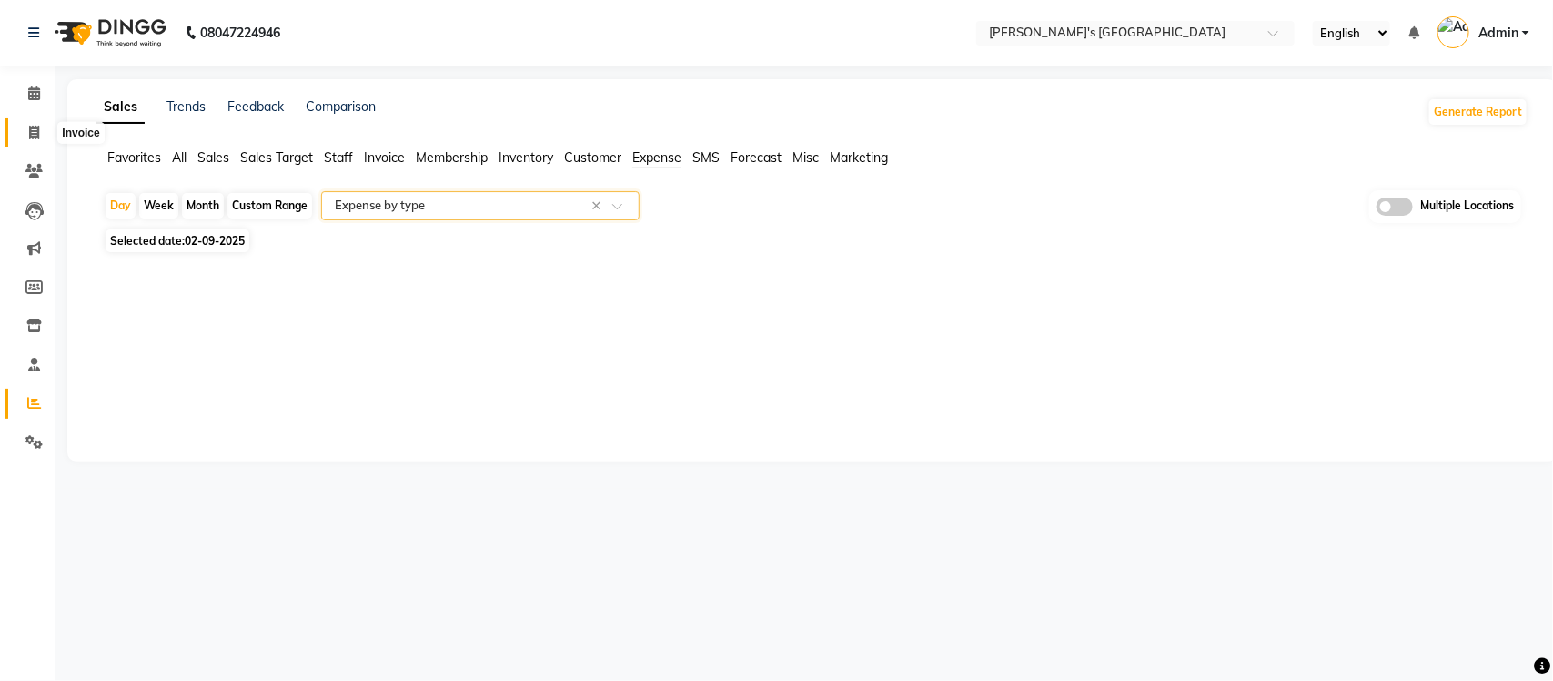
click at [29, 128] on icon at bounding box center [34, 133] width 10 height 14
select select "service"
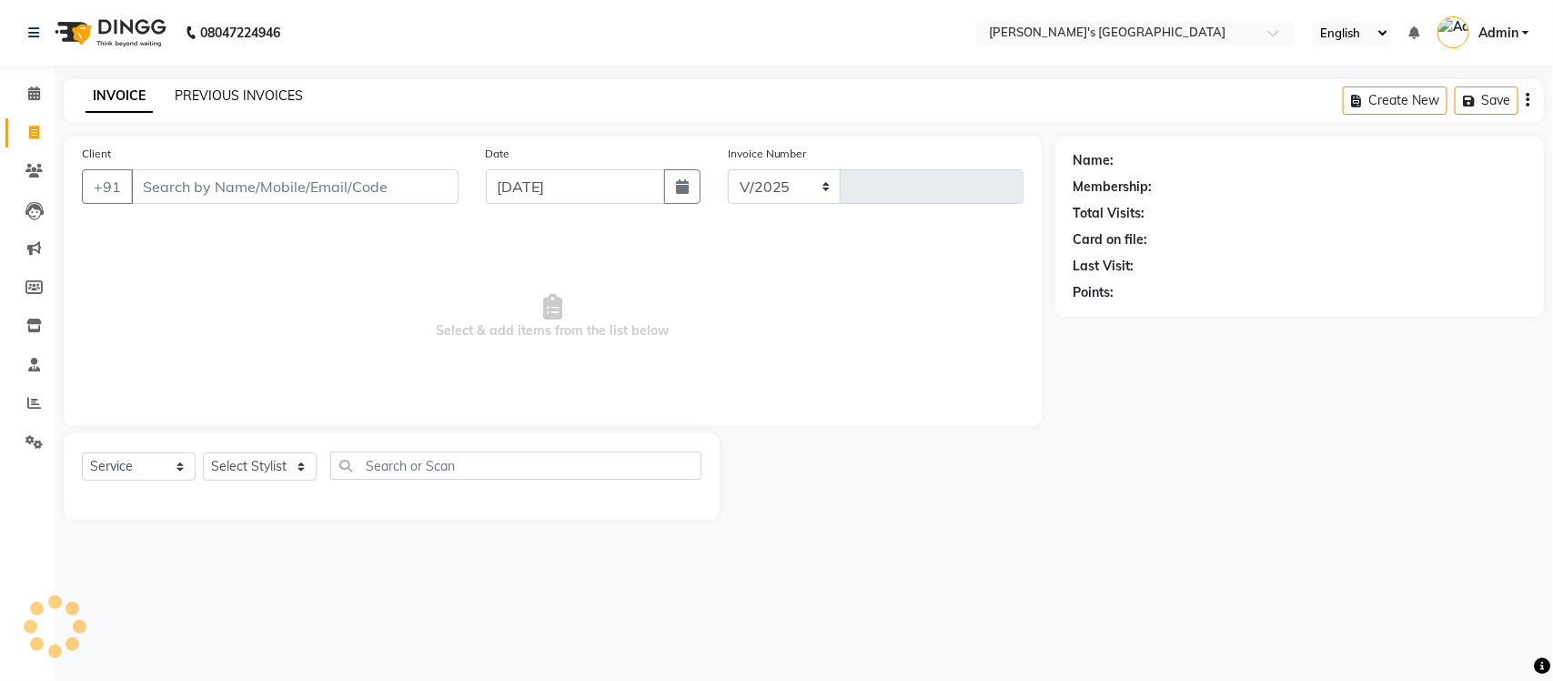
select select "6233"
type input "8688"
click at [235, 88] on link "PREVIOUS INVOICES" at bounding box center [239, 95] width 128 height 16
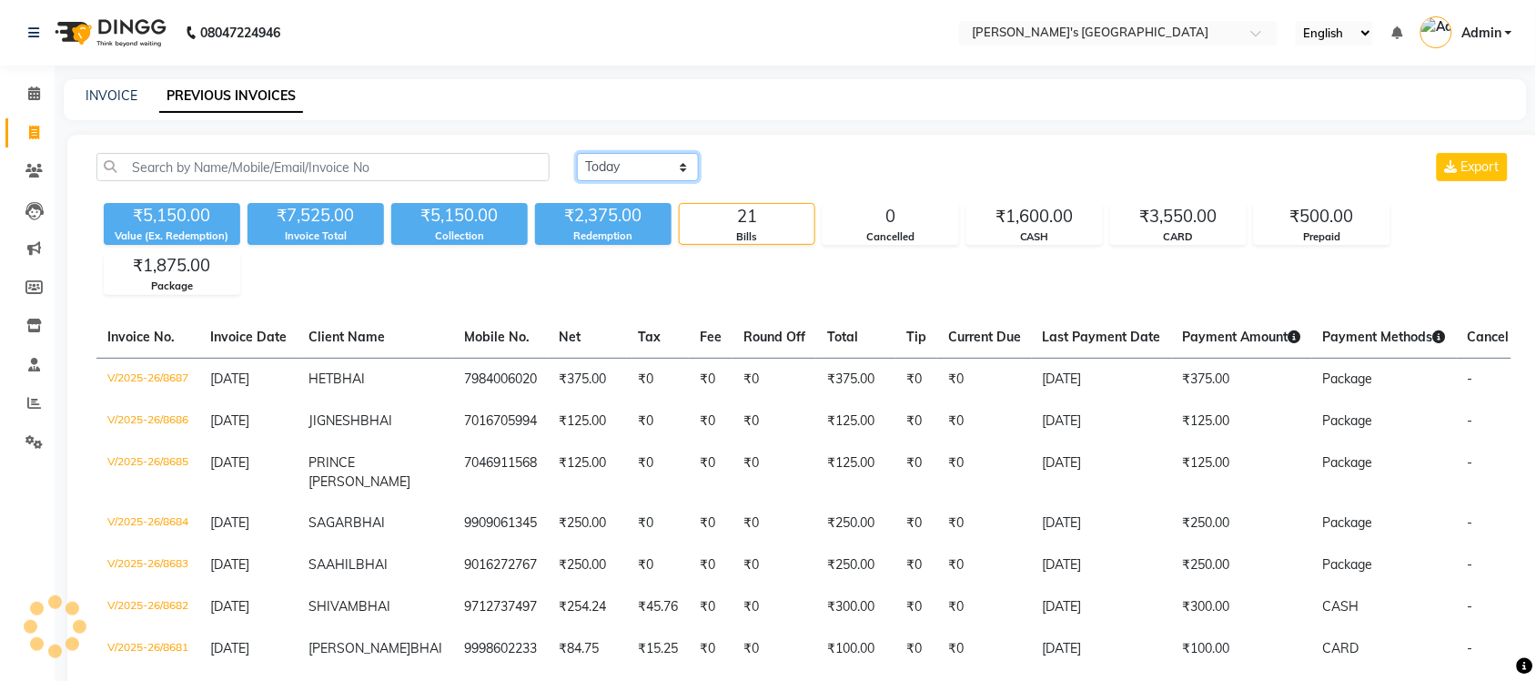
click at [599, 167] on select "[DATE] [DATE] Custom Range" at bounding box center [638, 167] width 122 height 28
select select "range"
click at [577, 153] on select "[DATE] [DATE] Custom Range" at bounding box center [638, 167] width 122 height 28
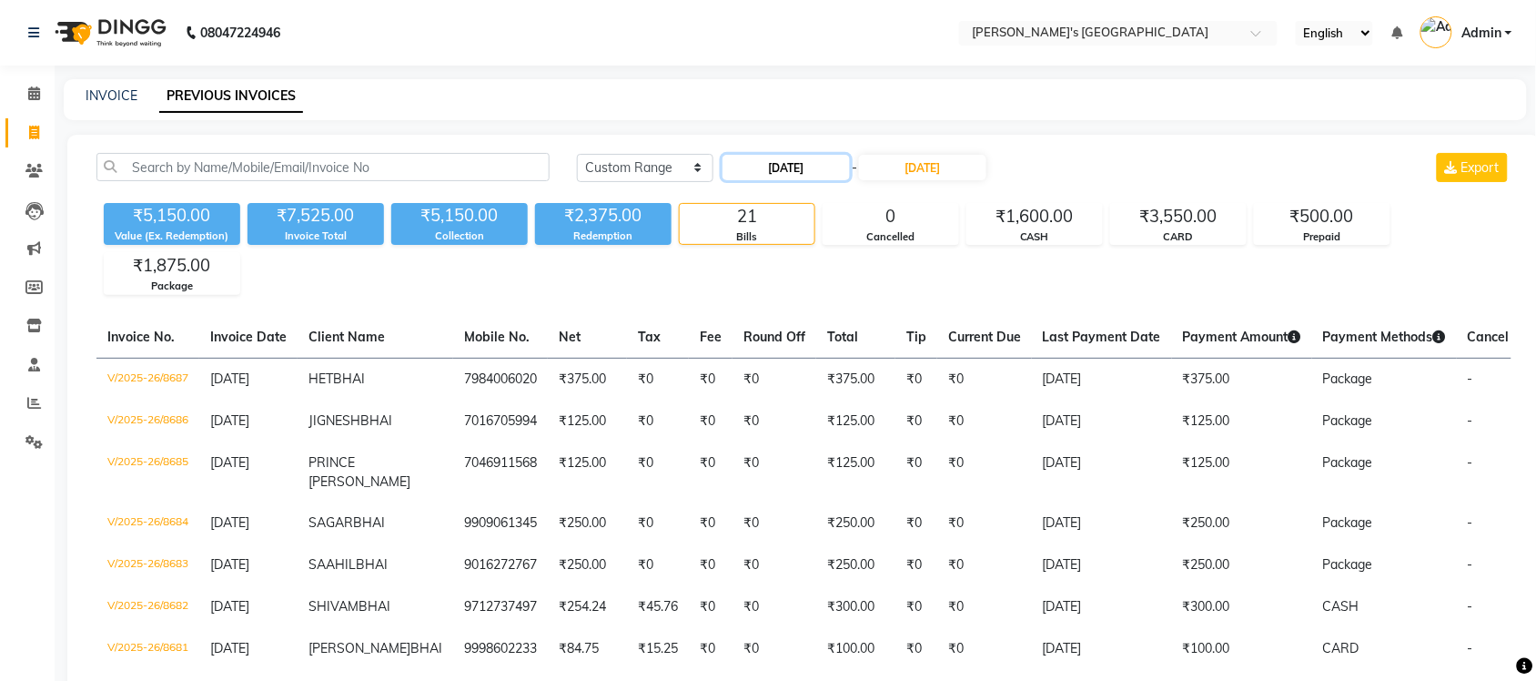
click at [772, 168] on input "[DATE]" at bounding box center [785, 167] width 127 height 25
select select "9"
select select "2025"
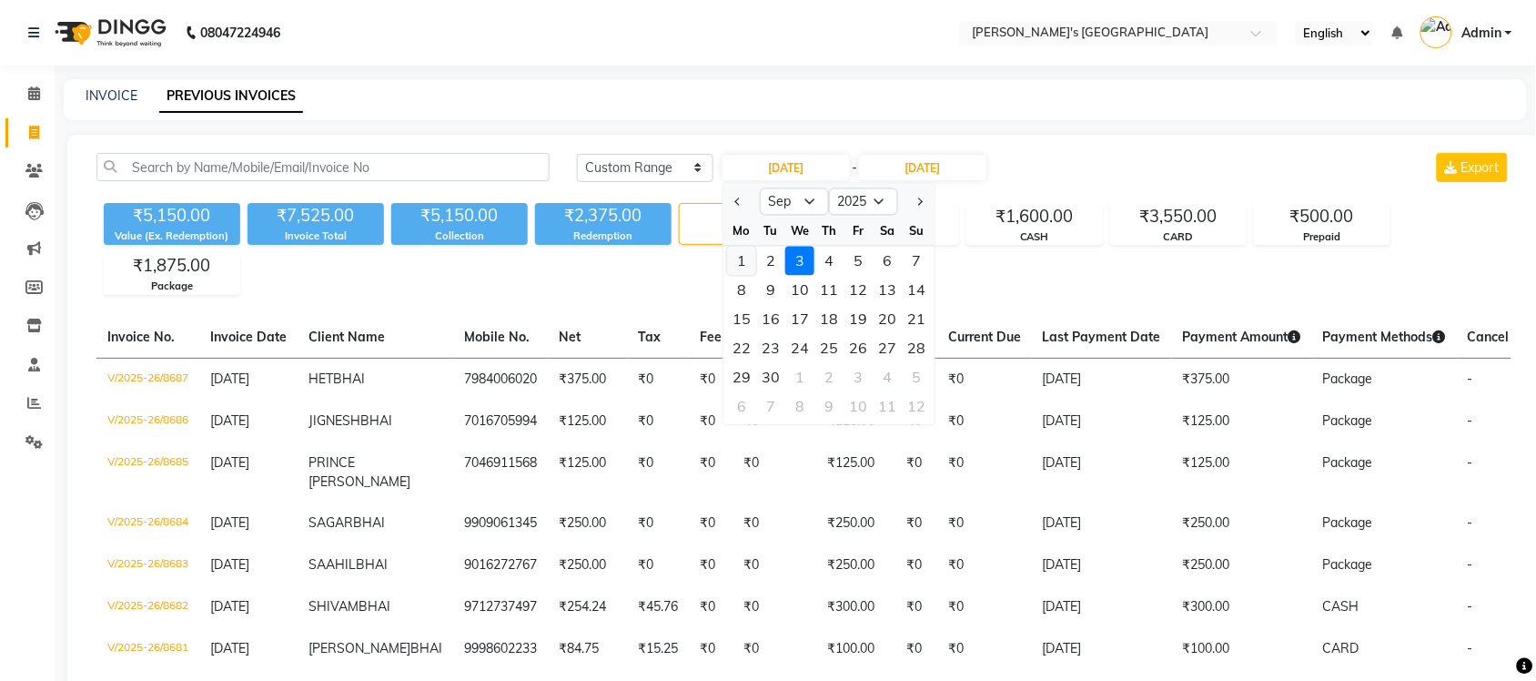
click at [749, 262] on div "1" at bounding box center [741, 261] width 29 height 29
type input "[DATE]"
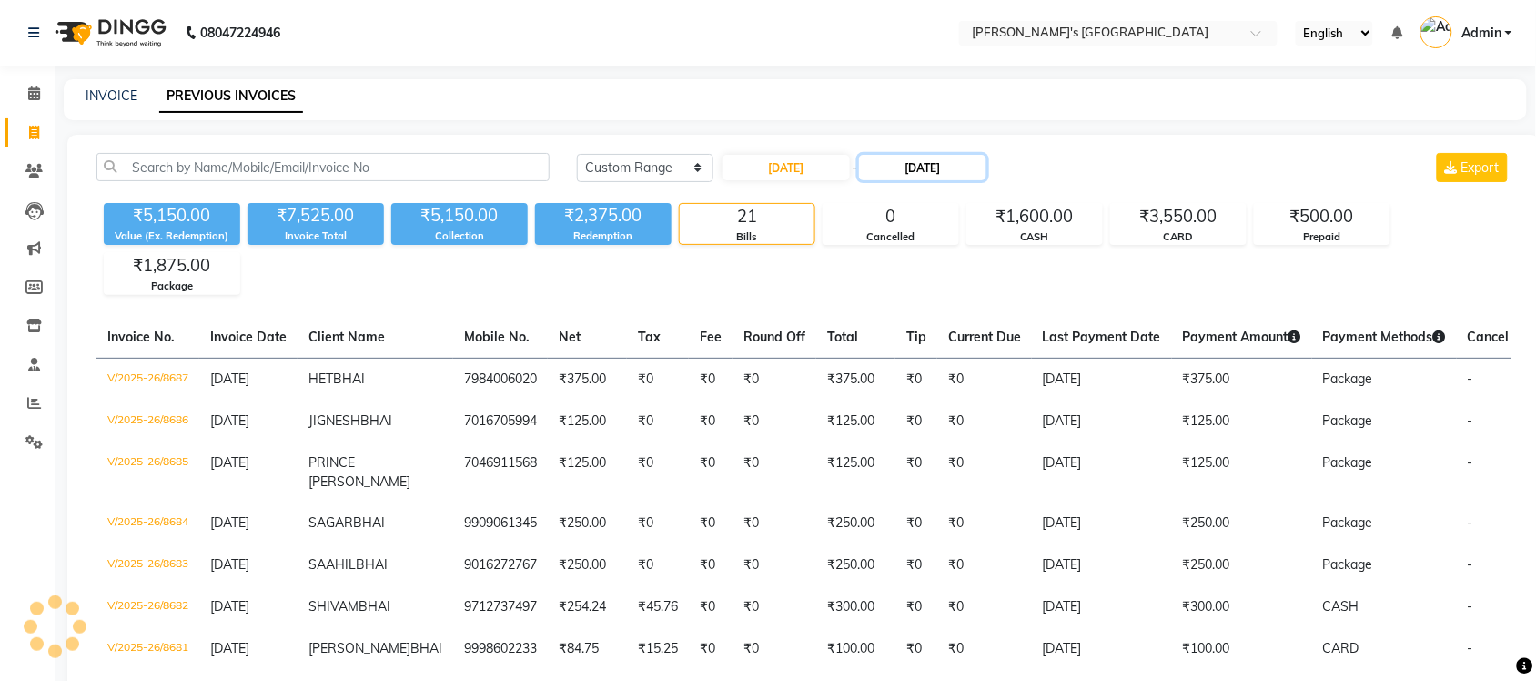
click at [912, 177] on input "[DATE]" at bounding box center [922, 167] width 127 height 25
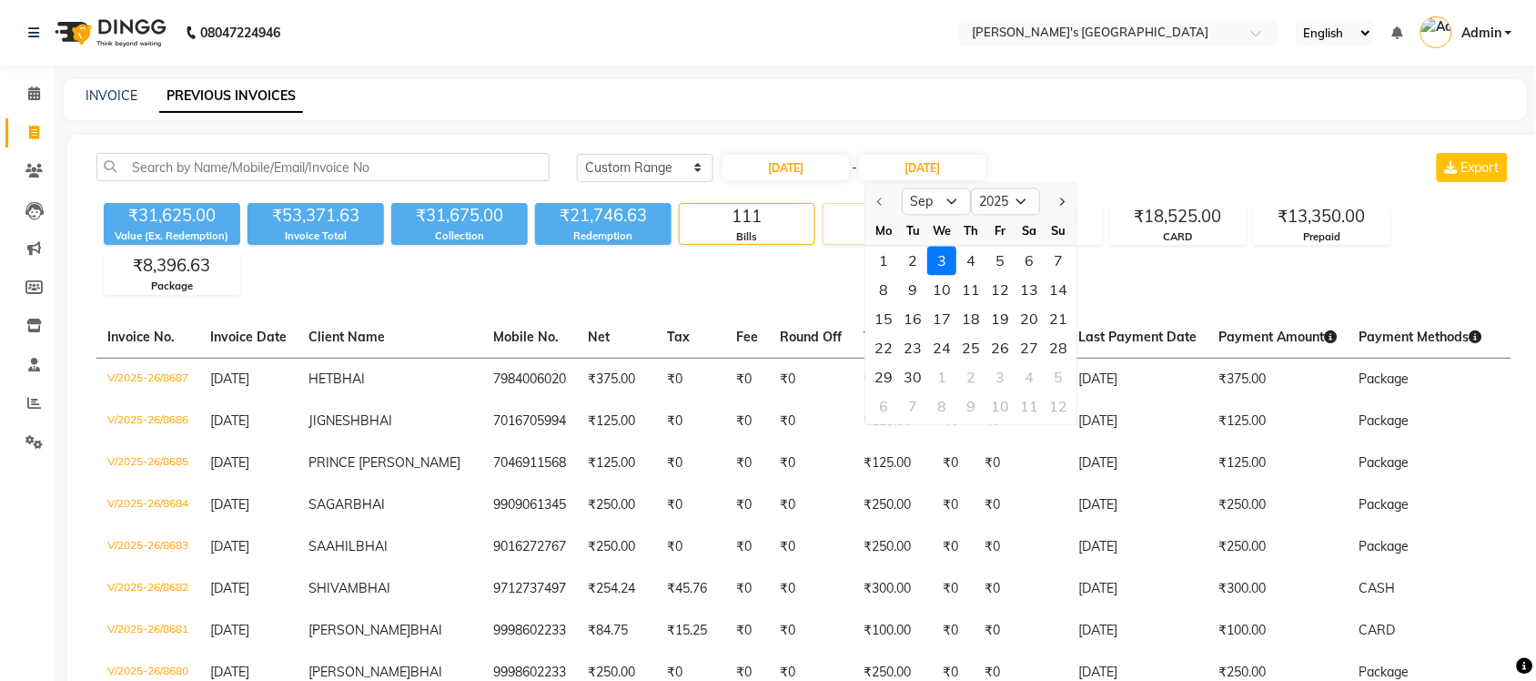
click at [913, 257] on div "2" at bounding box center [913, 261] width 29 height 29
type input "02-09-2025"
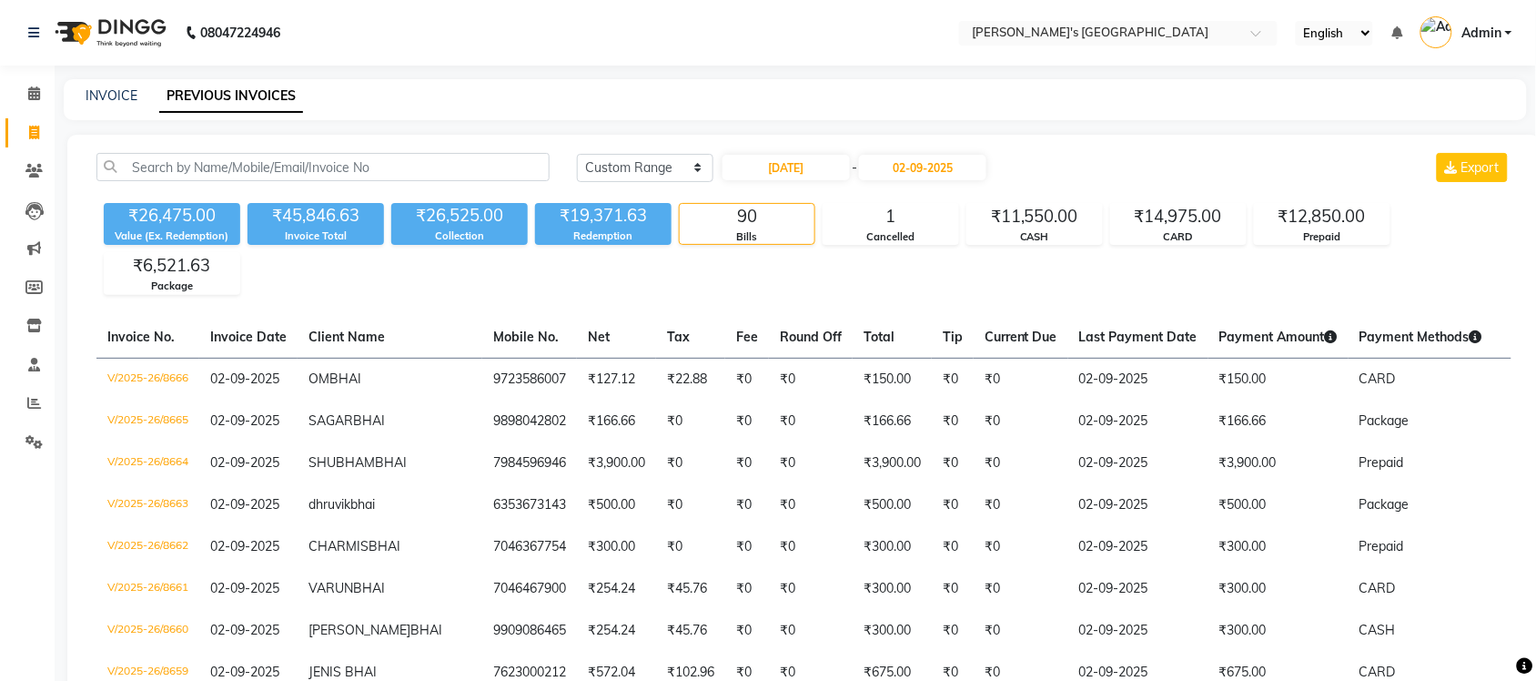
click at [749, 6] on nav "08047224946 Select Location × Sandy Men's Salon And Academy Llp, Mavdi Main Roa…" at bounding box center [768, 33] width 1536 height 66
click at [1206, 33] on input "text" at bounding box center [1100, 34] width 264 height 18
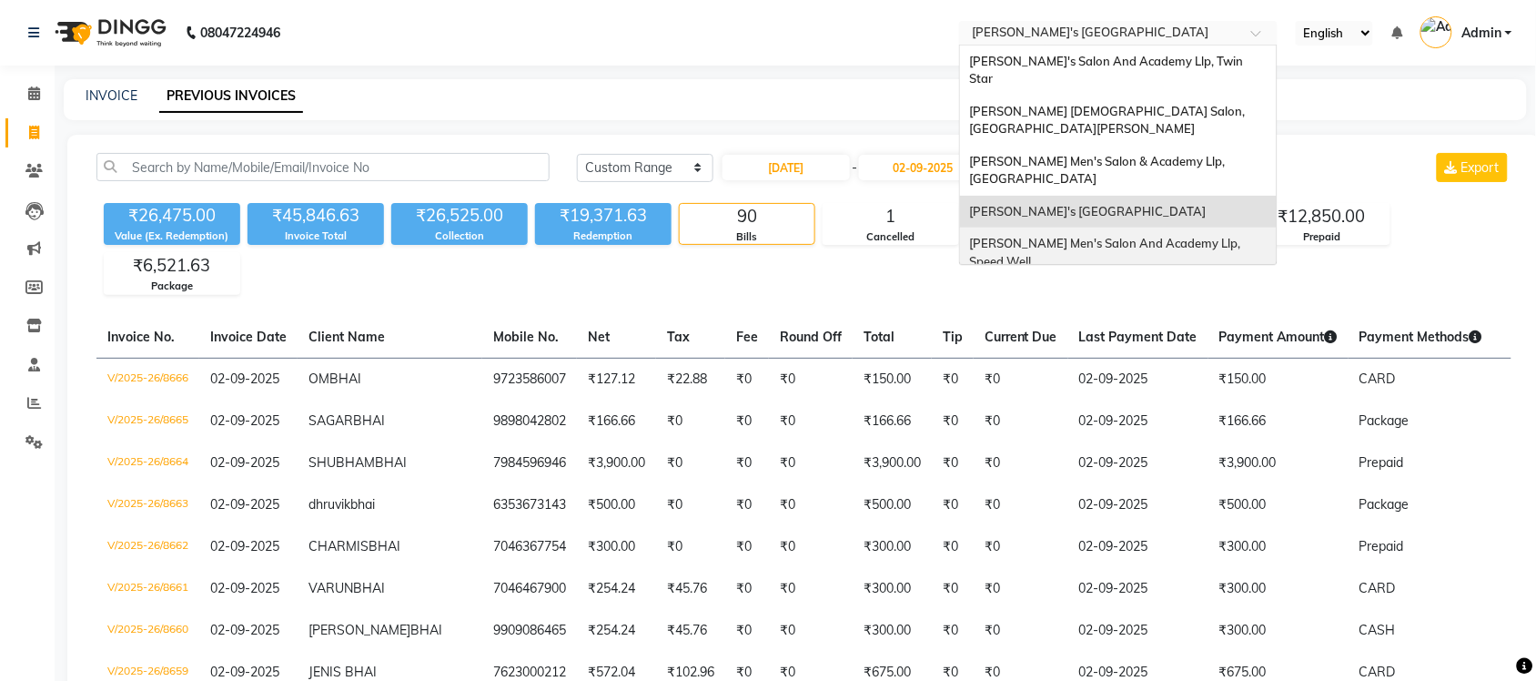
click at [1184, 236] on span "[PERSON_NAME] Men's Salon And Academy Llp, Speed Well" at bounding box center [1106, 252] width 274 height 33
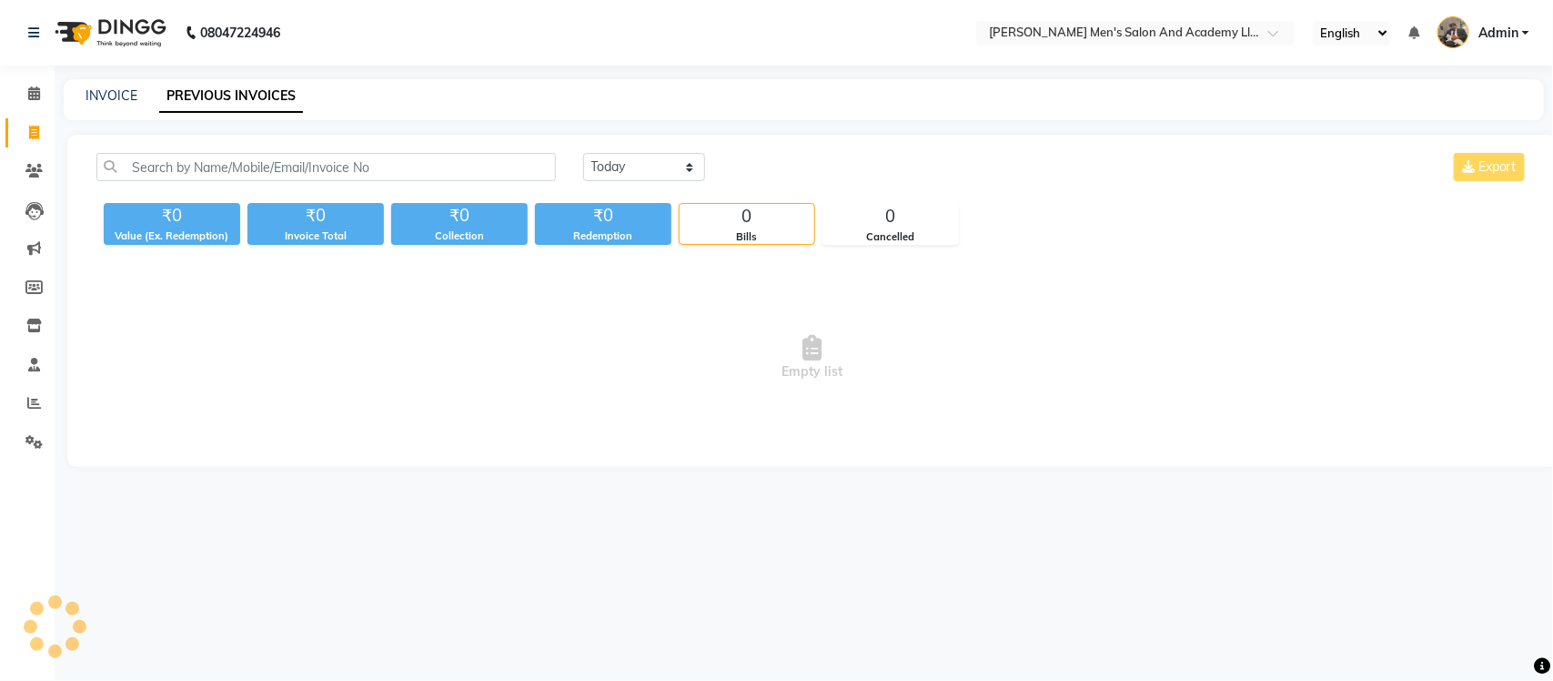
select select "en"
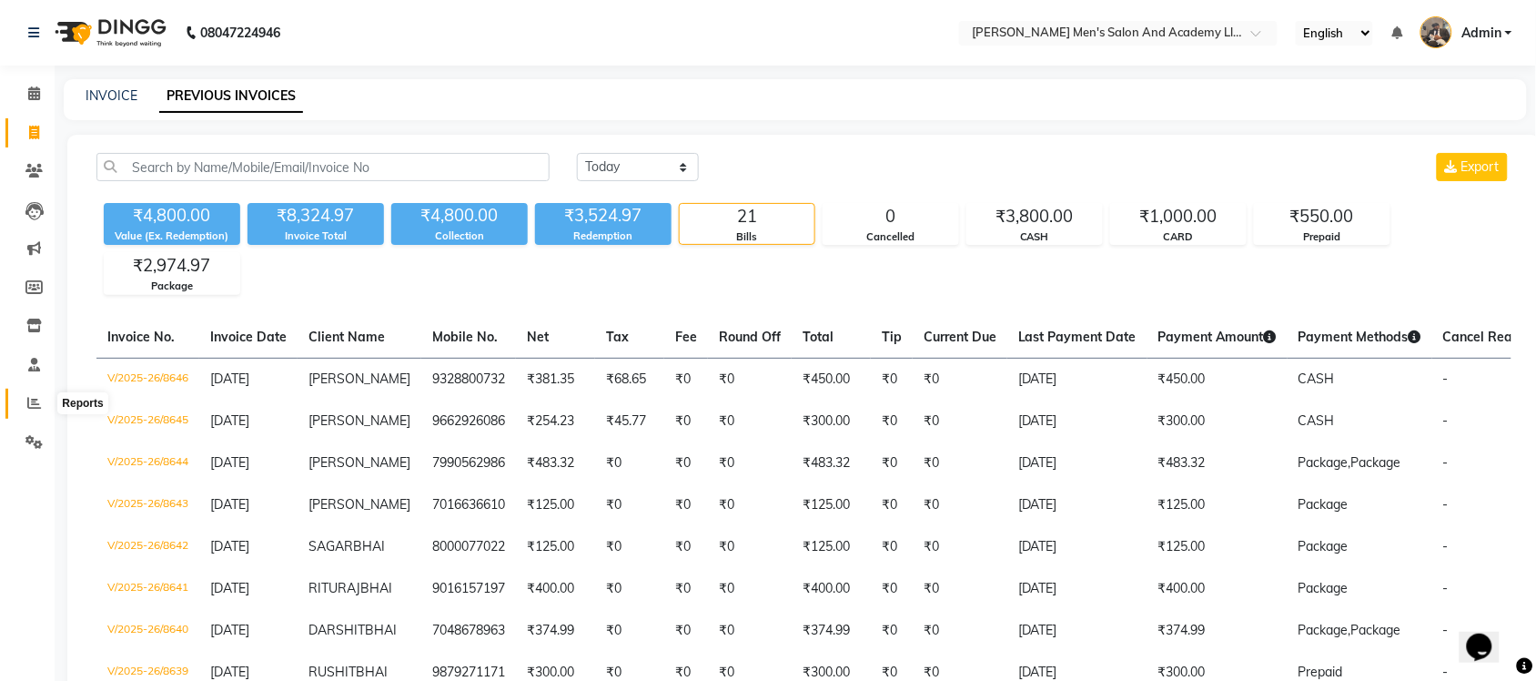
click at [36, 396] on icon at bounding box center [34, 403] width 14 height 14
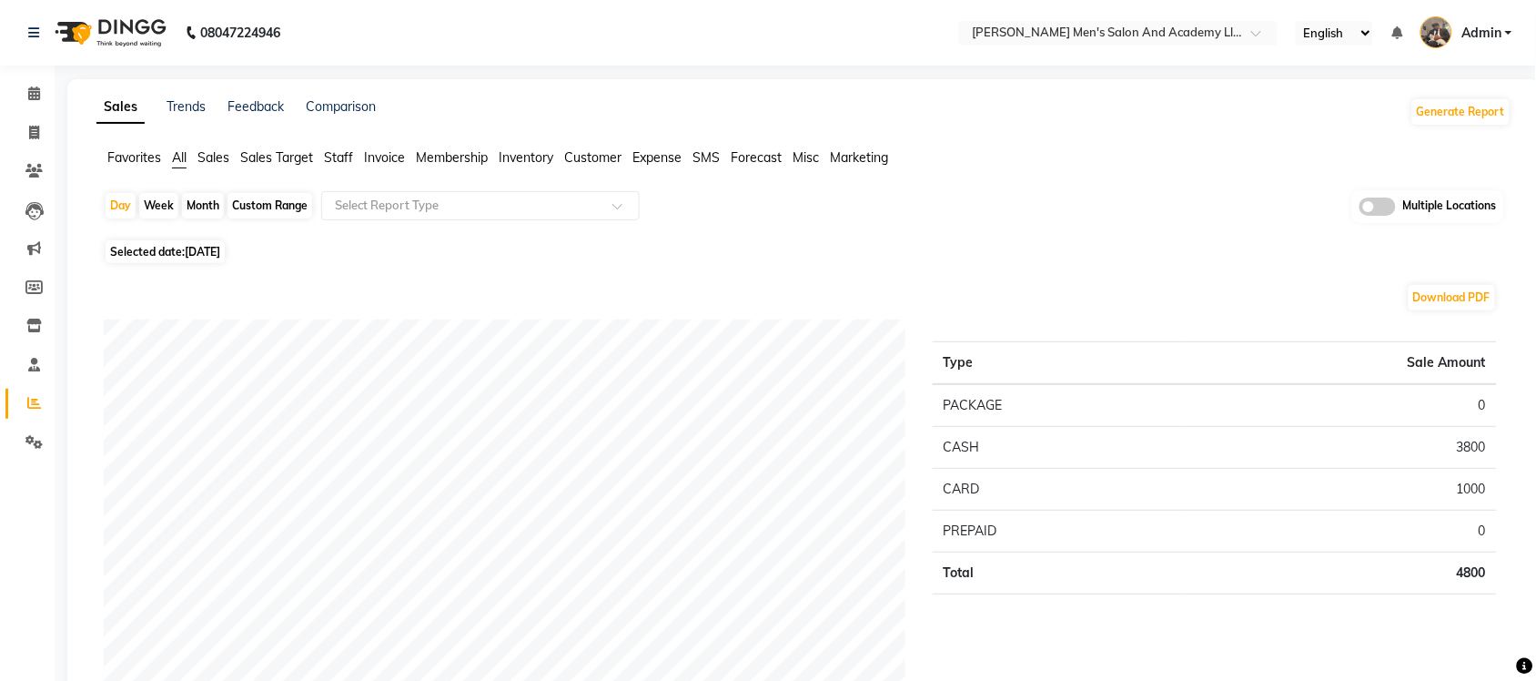
click at [201, 159] on span "Sales" at bounding box center [213, 157] width 32 height 16
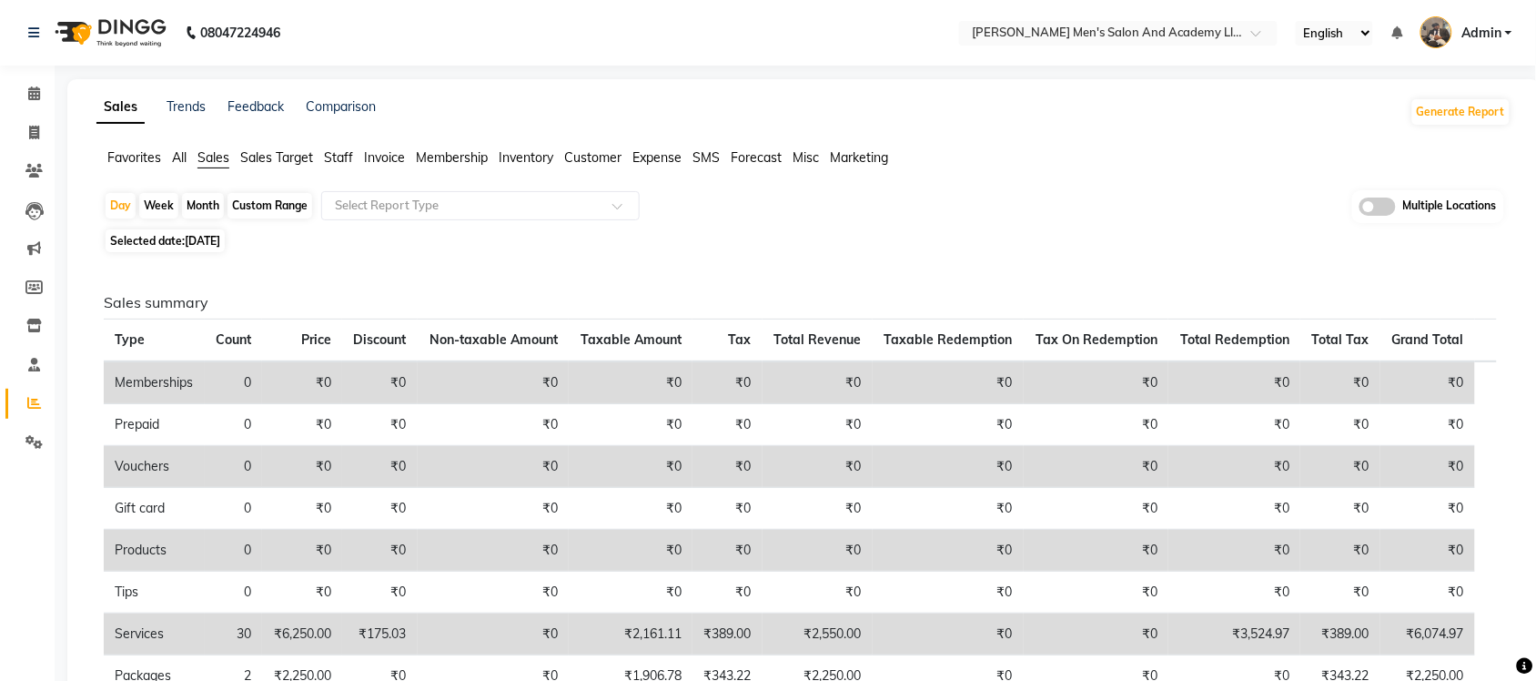
click at [211, 159] on span "Sales" at bounding box center [213, 157] width 32 height 16
click at [169, 233] on span "Selected date: [DATE]" at bounding box center [165, 240] width 119 height 23
select select "9"
select select "2025"
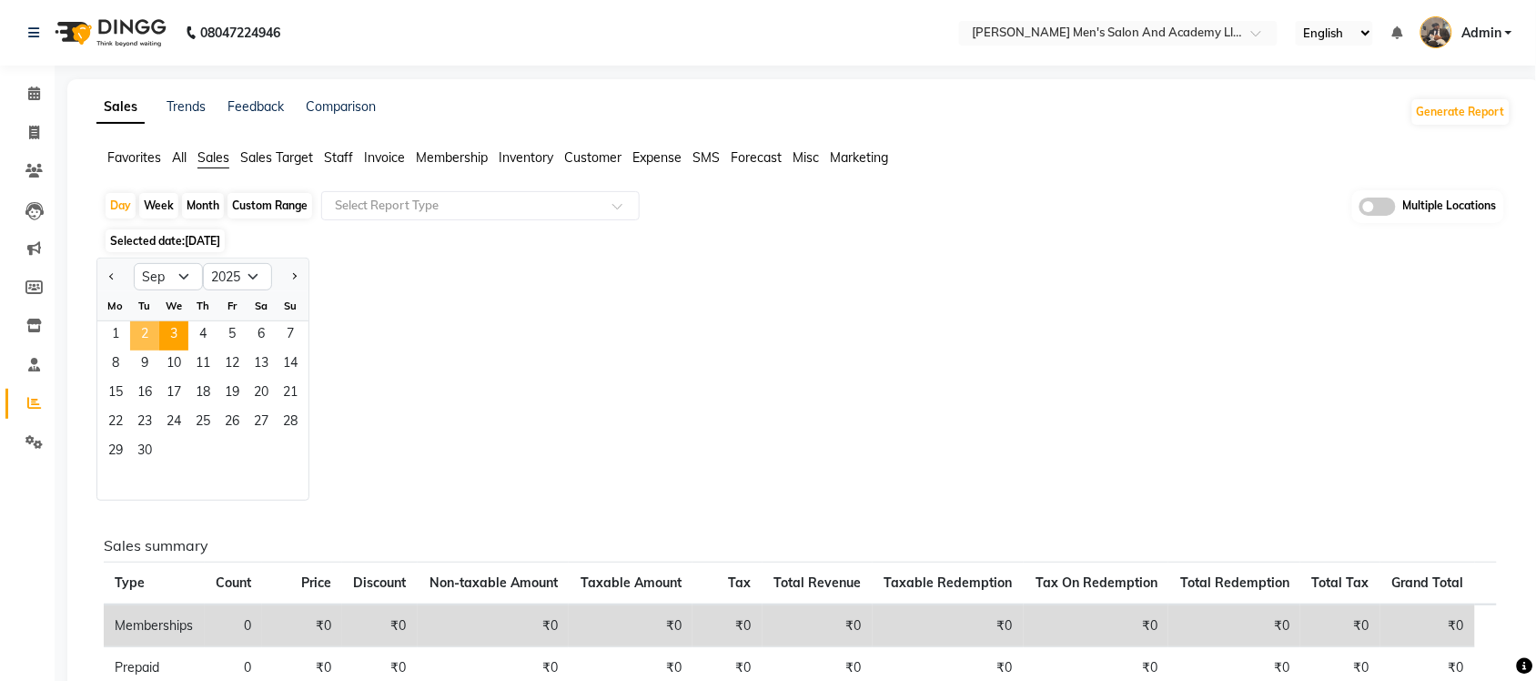
click at [151, 335] on span "2" at bounding box center [144, 335] width 29 height 29
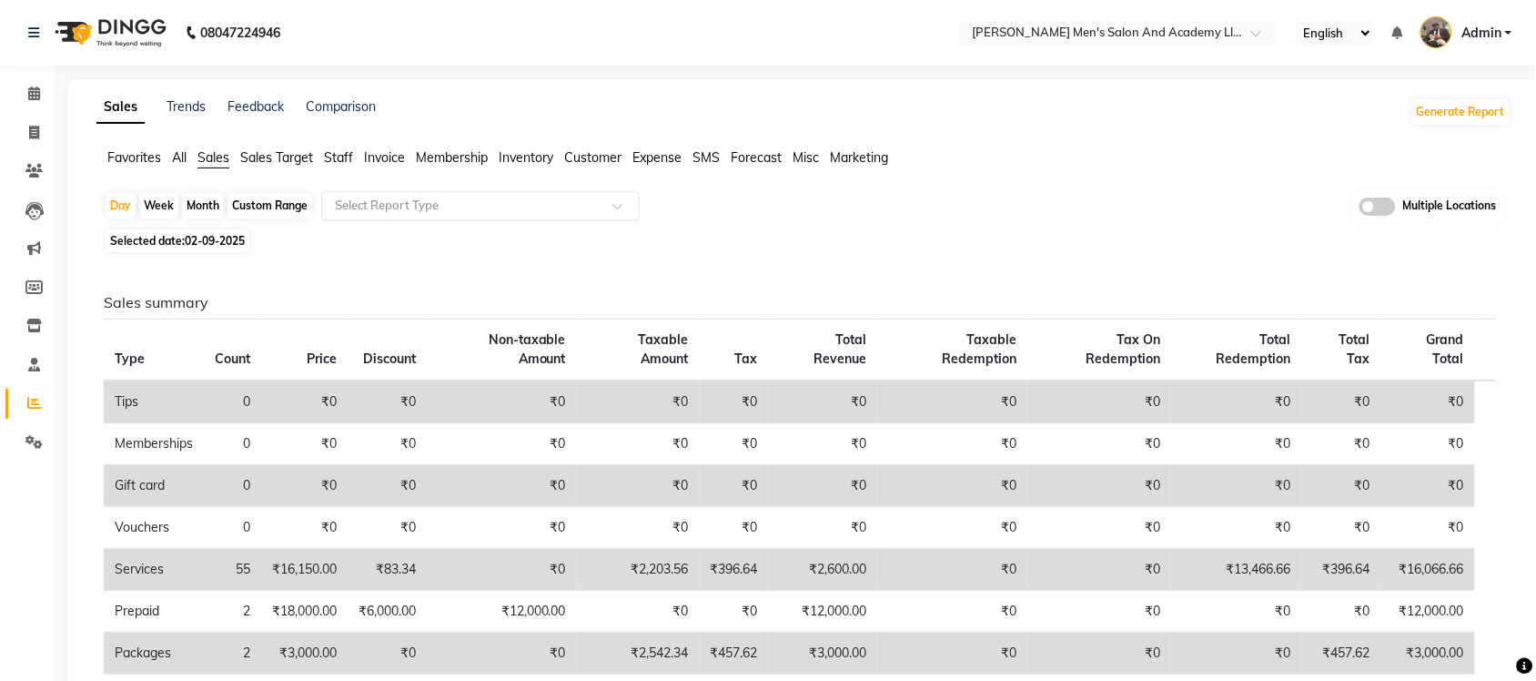
click at [443, 207] on input "text" at bounding box center [462, 206] width 262 height 18
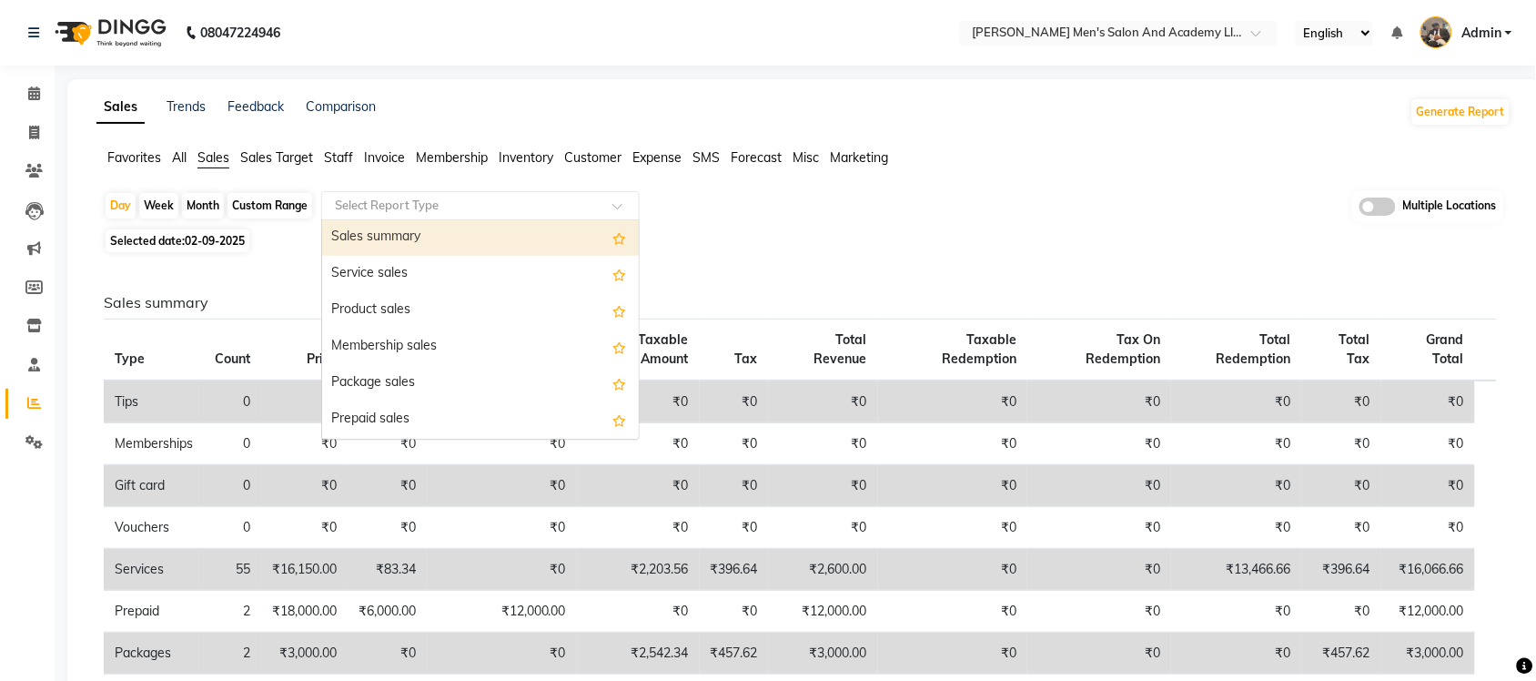
scroll to position [114, 0]
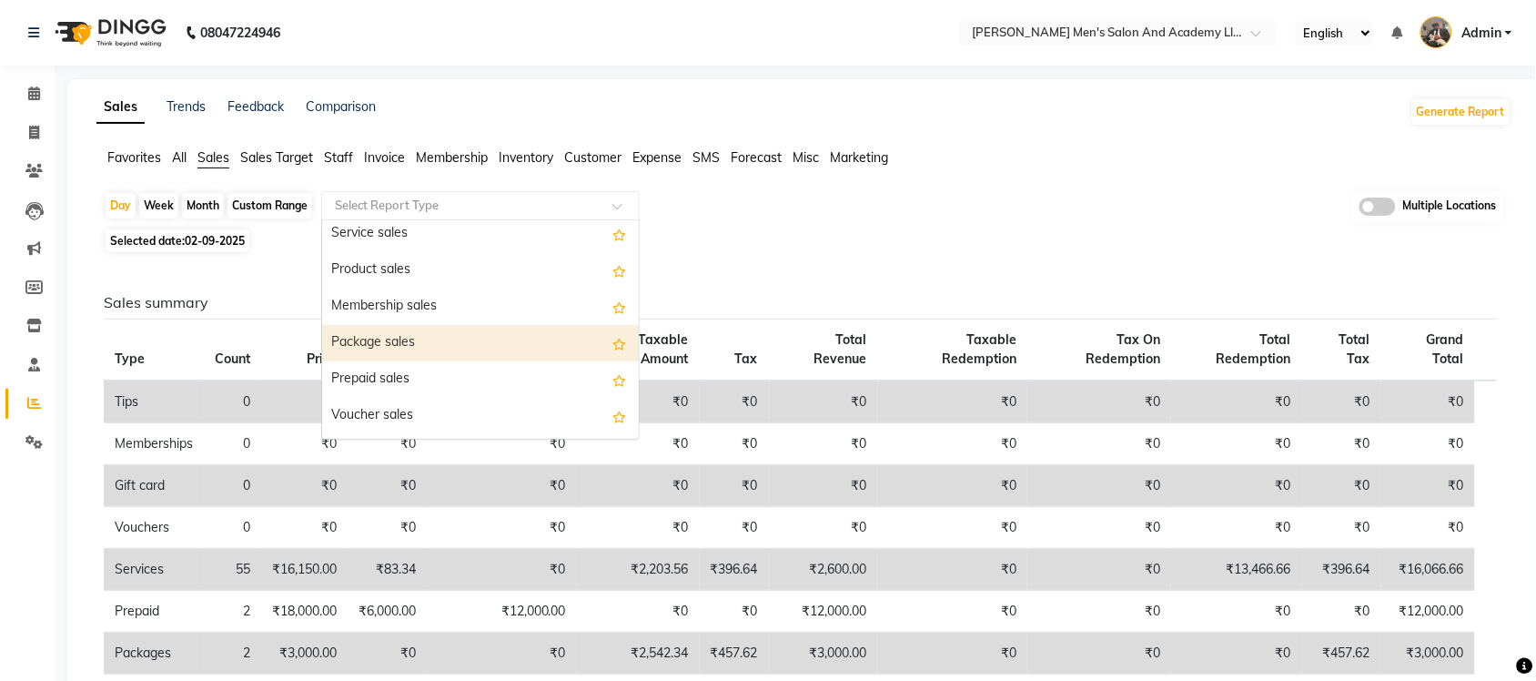
click at [430, 341] on div "Package sales" at bounding box center [480, 343] width 317 height 36
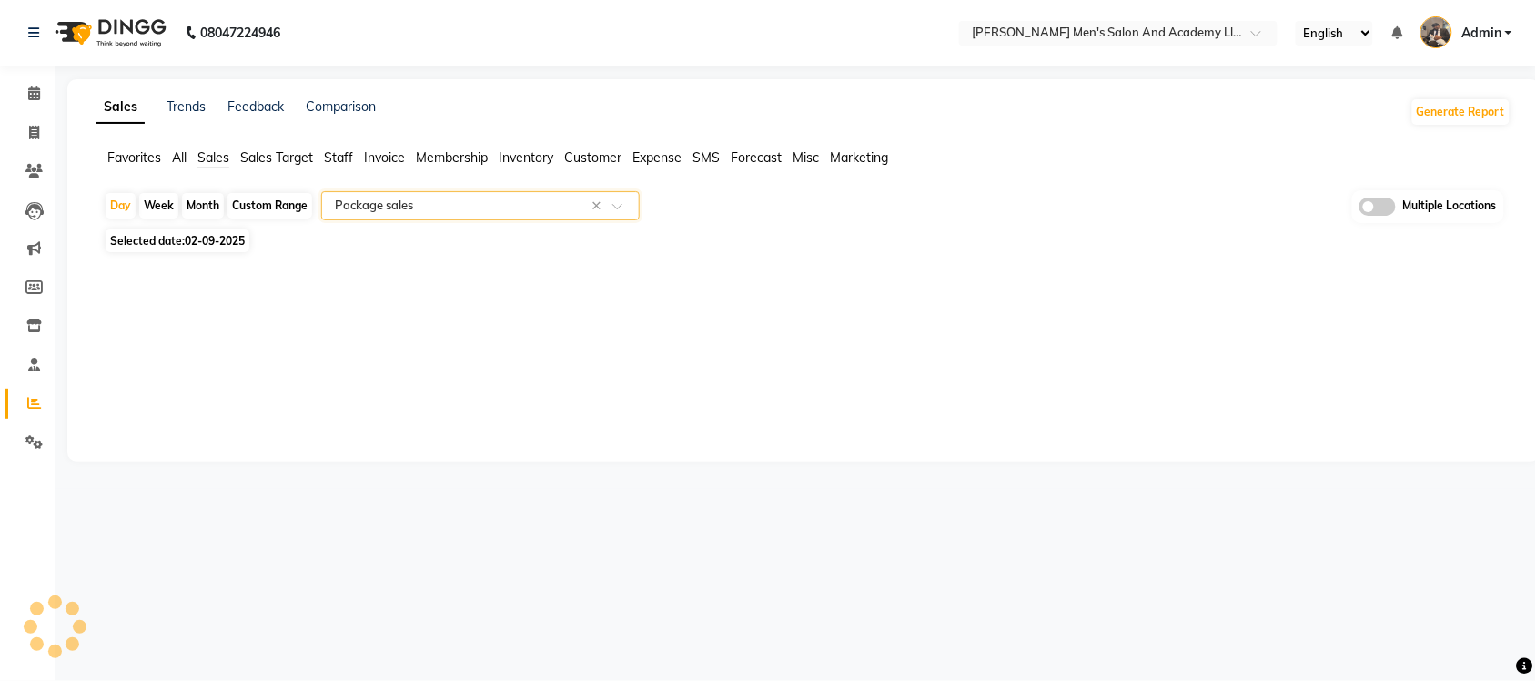
select select "full_report"
select select "csv"
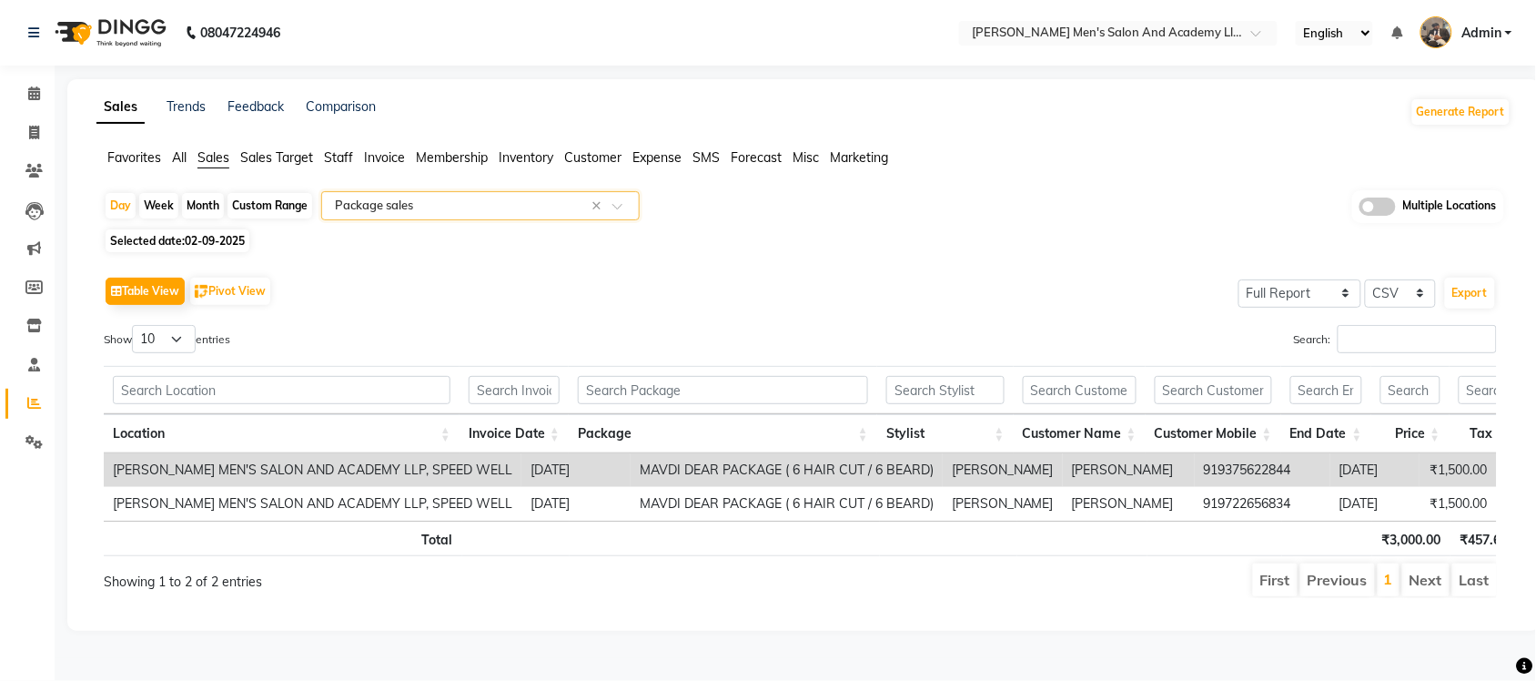
scroll to position [0, 380]
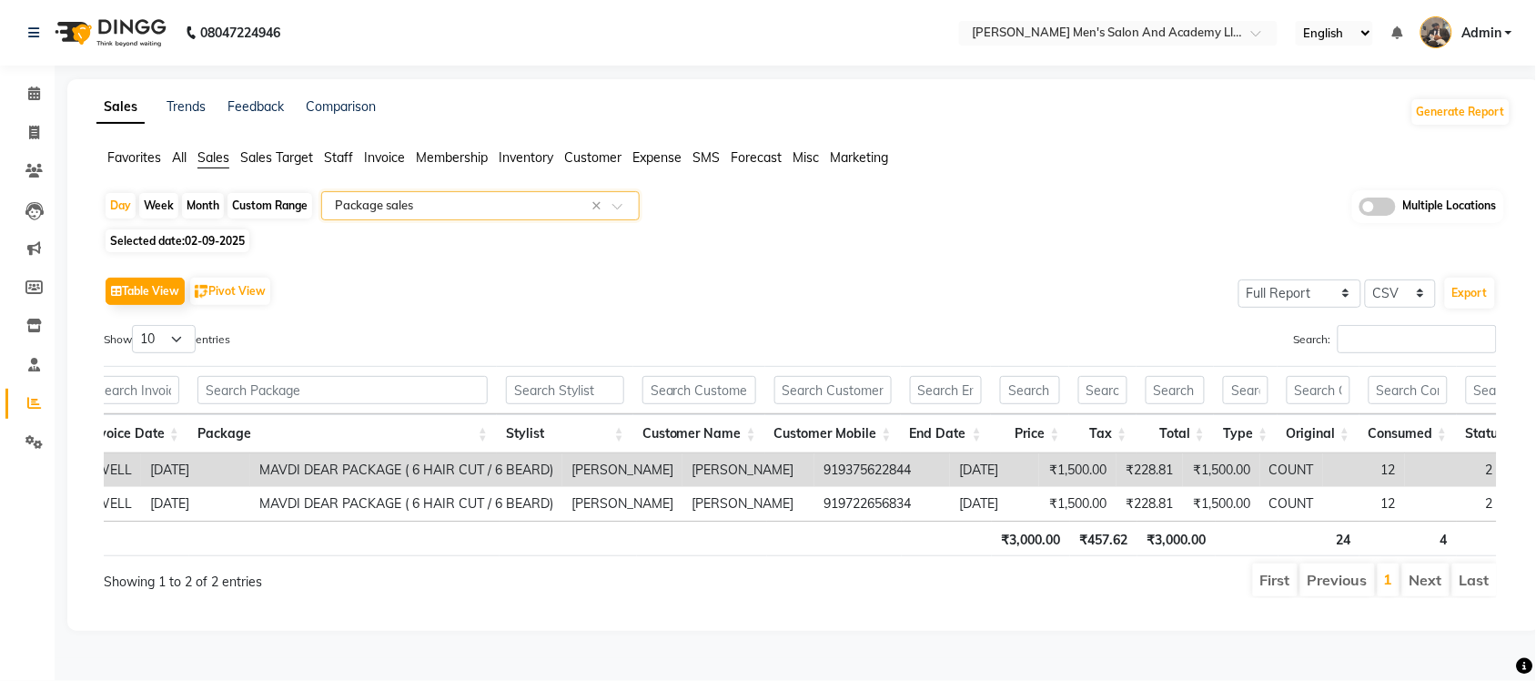
click at [451, 197] on input "text" at bounding box center [462, 206] width 262 height 18
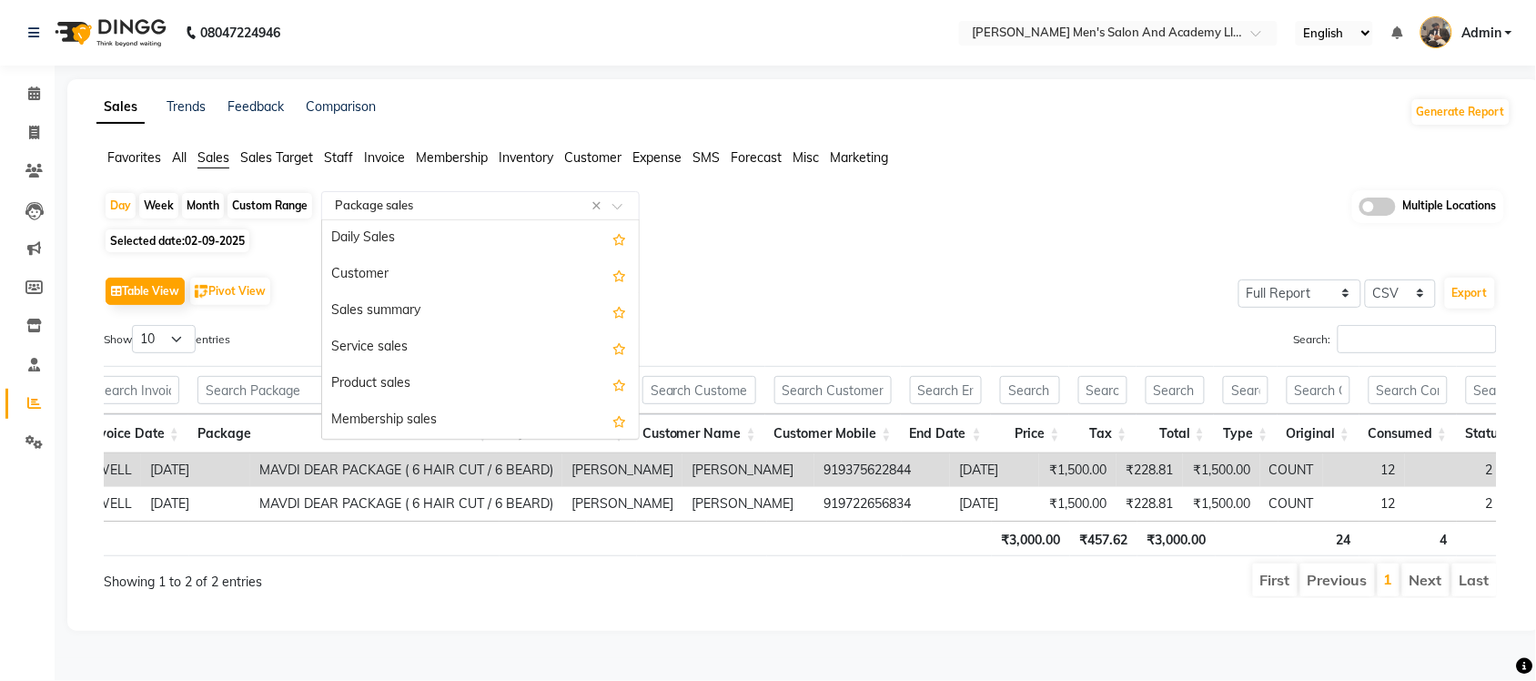
scroll to position [218, 0]
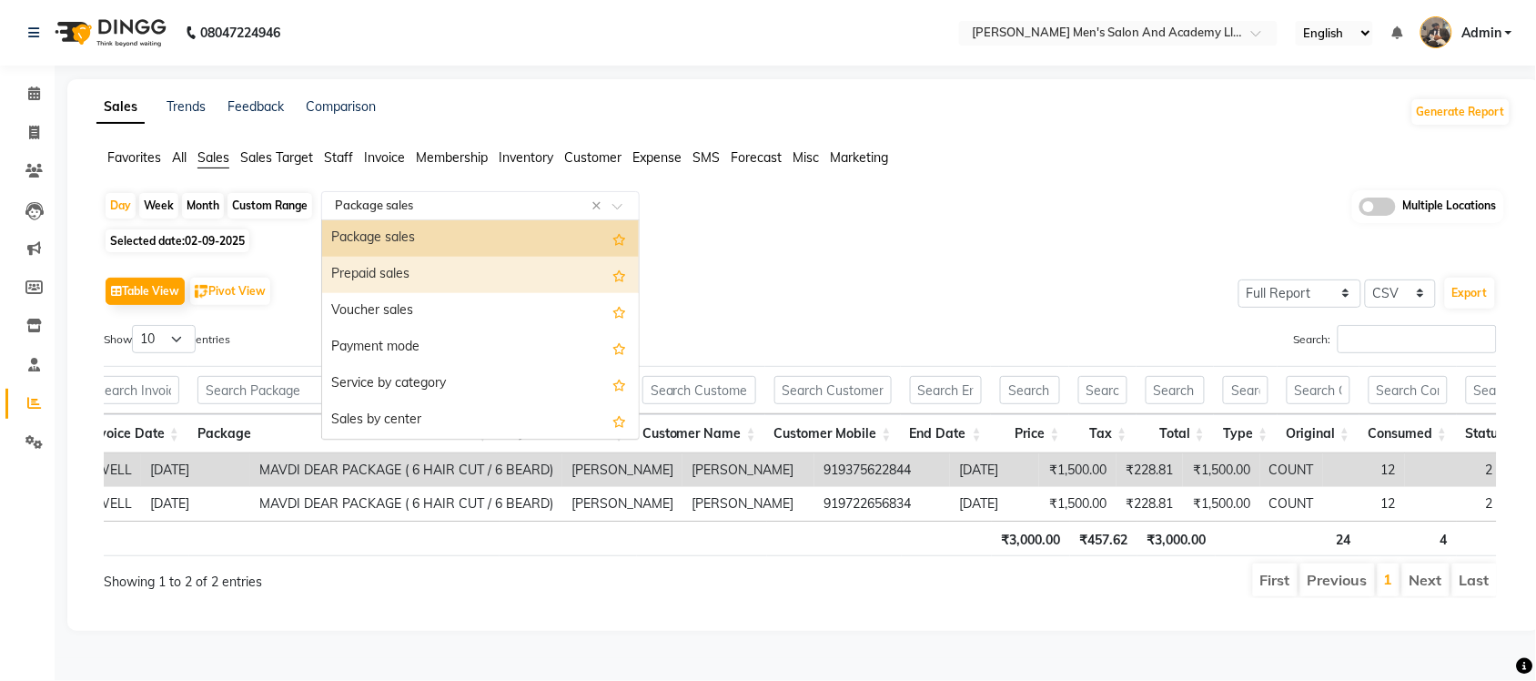
click at [459, 257] on div "Prepaid sales" at bounding box center [480, 275] width 317 height 36
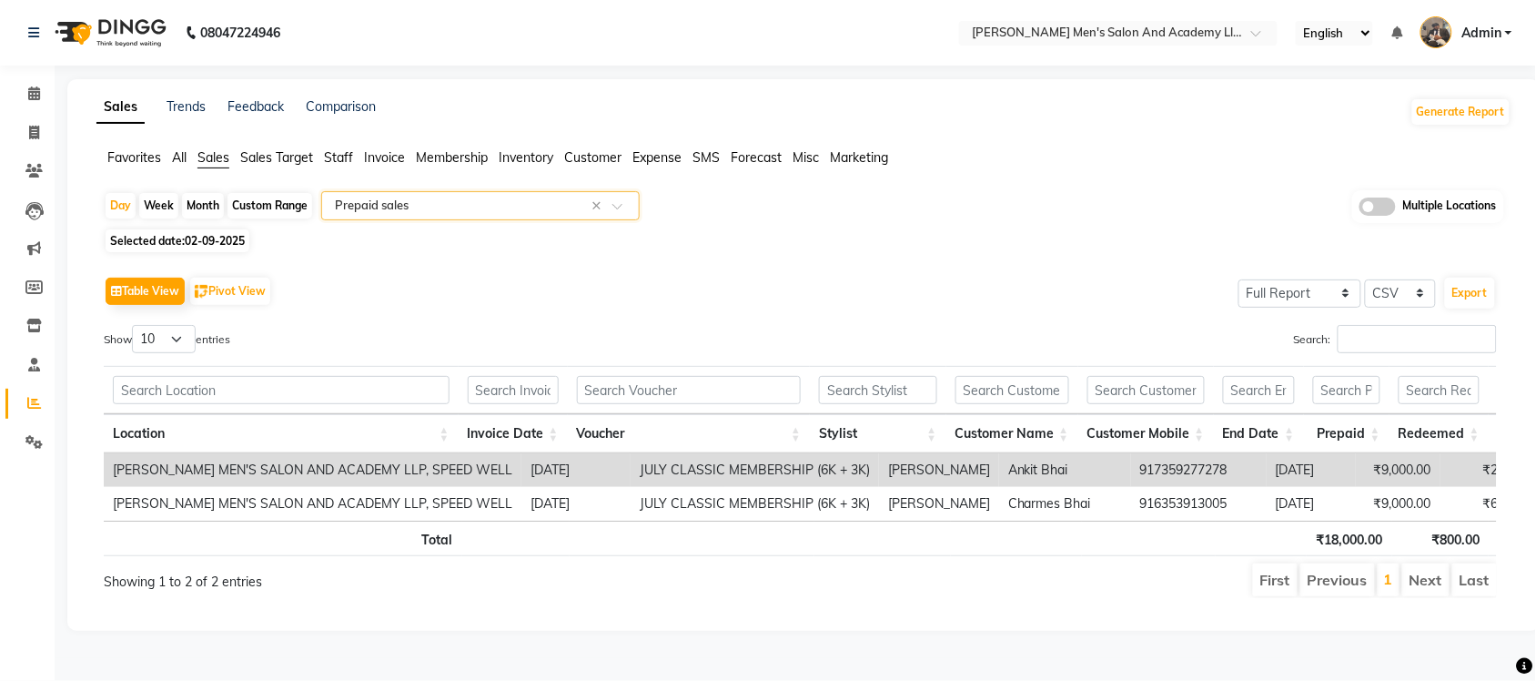
scroll to position [0, 302]
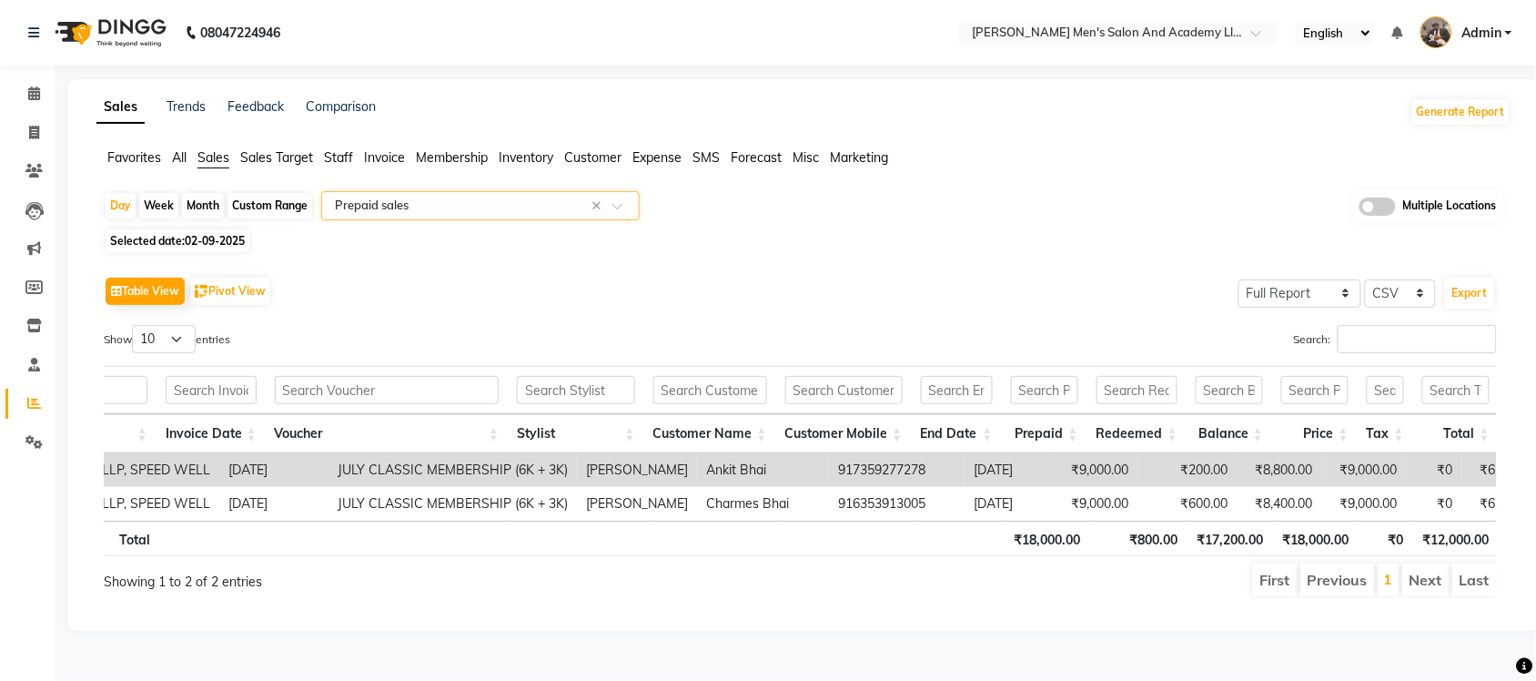
click at [488, 209] on input "text" at bounding box center [462, 206] width 262 height 18
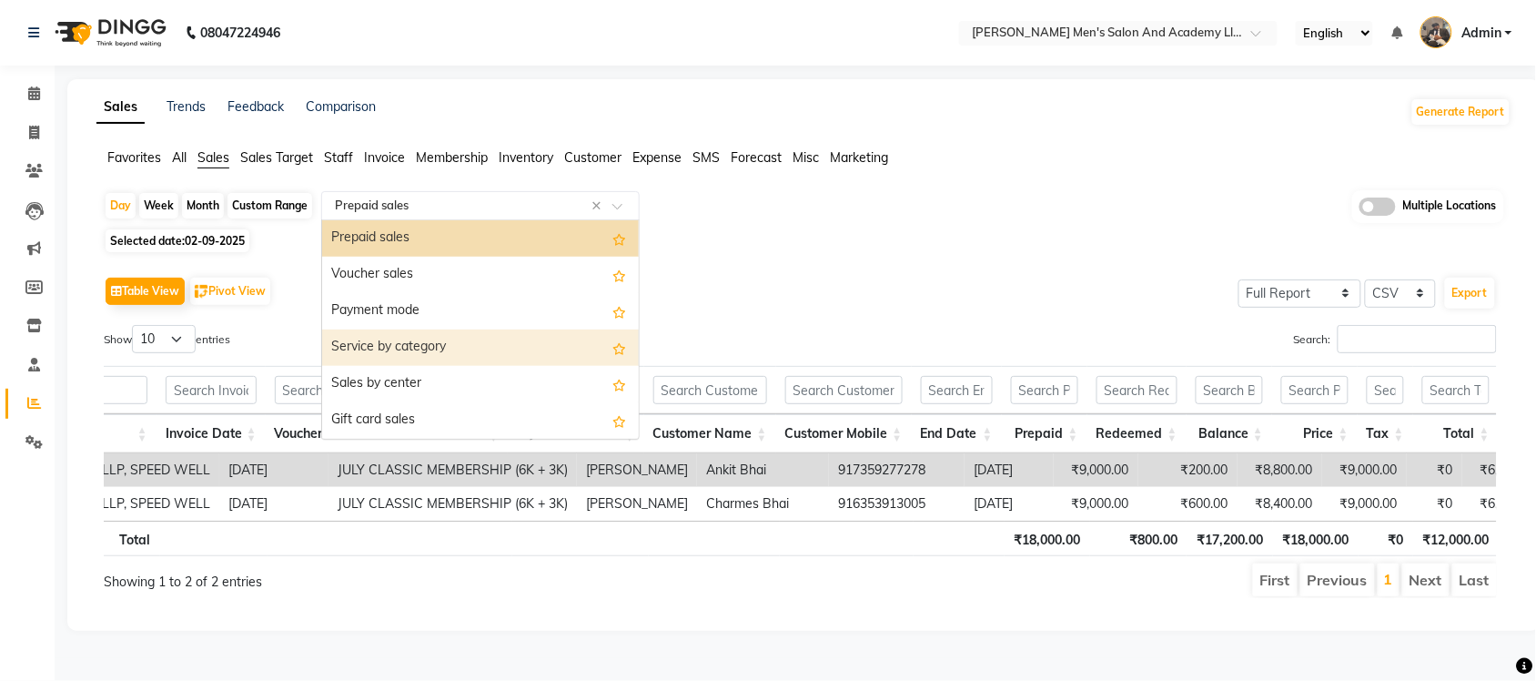
scroll to position [141, 0]
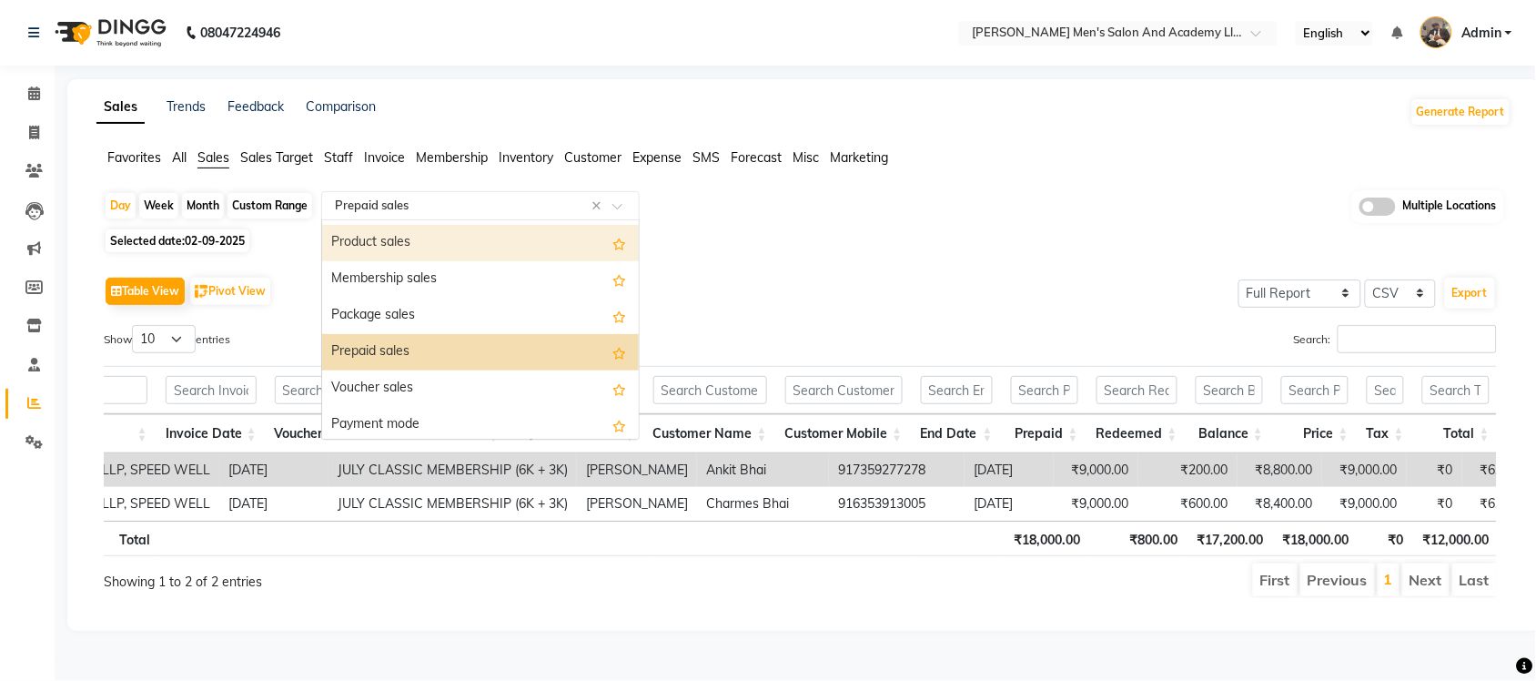
click at [470, 247] on div "Product sales" at bounding box center [480, 243] width 317 height 36
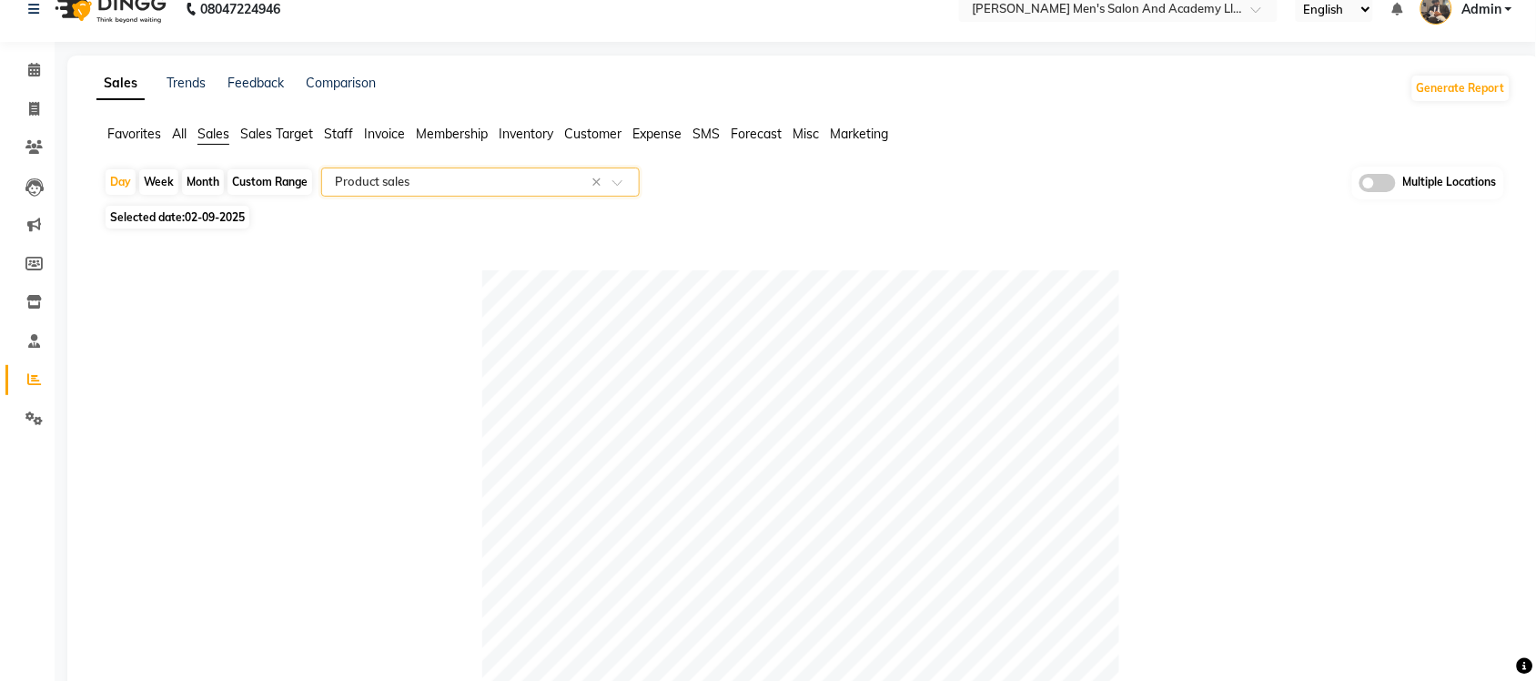
scroll to position [0, 0]
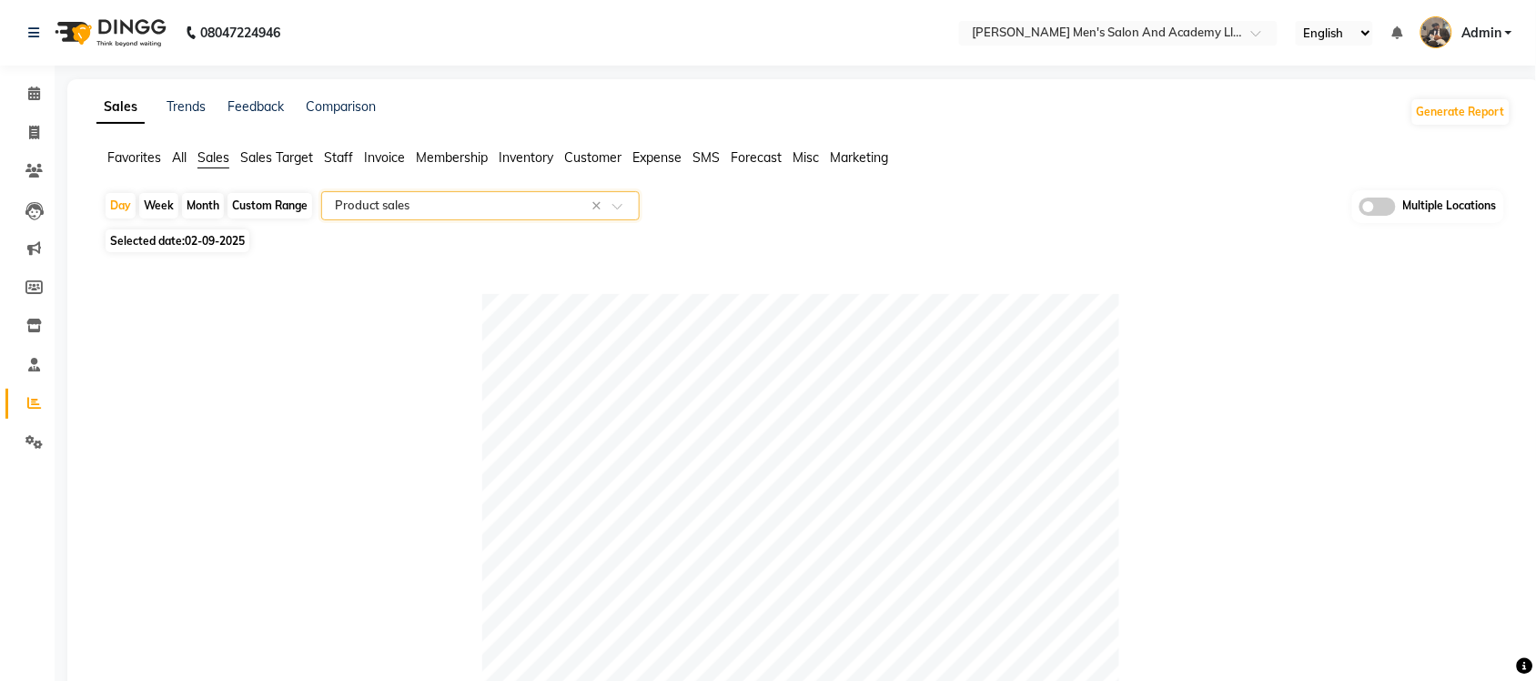
click at [655, 149] on span "Expense" at bounding box center [656, 157] width 49 height 16
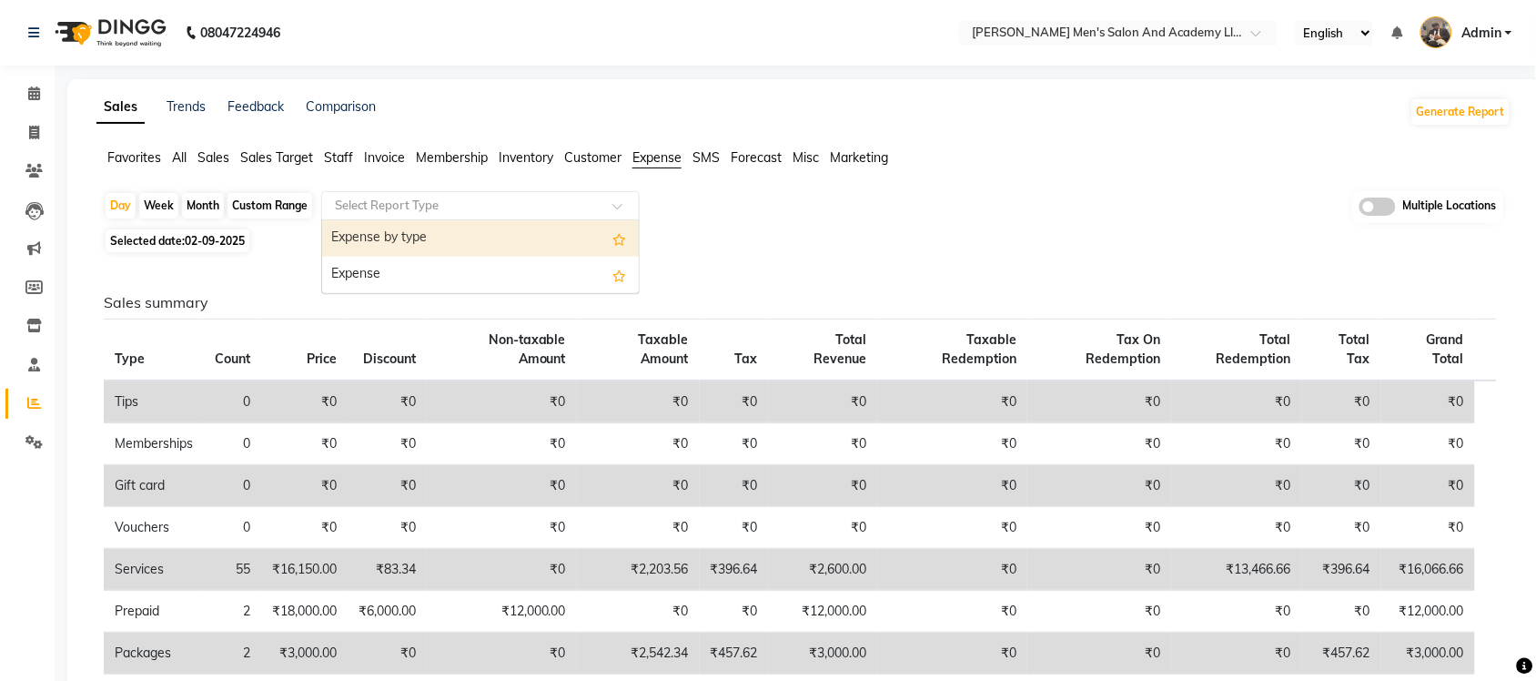
click at [579, 197] on input "text" at bounding box center [462, 206] width 262 height 18
click at [556, 244] on div "Expense by type" at bounding box center [480, 238] width 317 height 36
select select "full_report"
select select "csv"
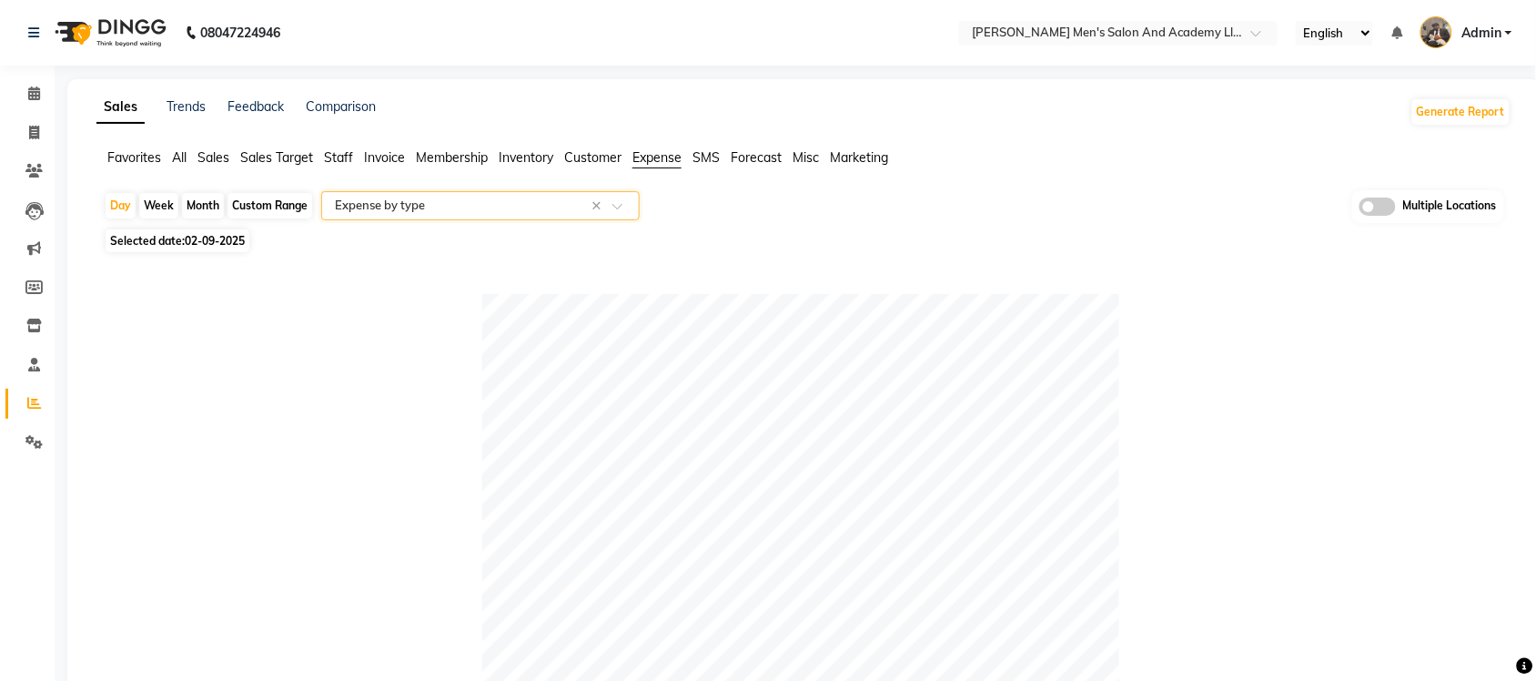
click at [221, 153] on span "Sales" at bounding box center [213, 157] width 32 height 16
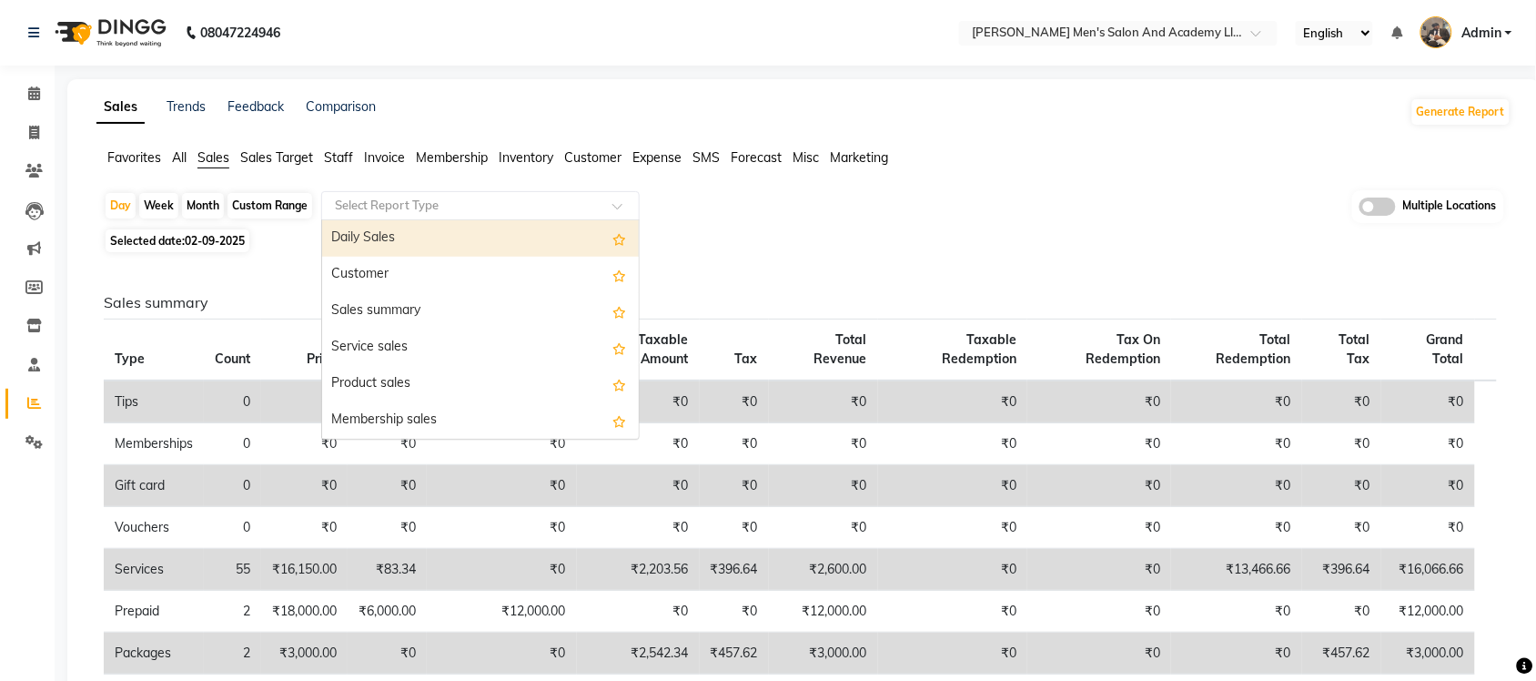
click at [414, 202] on input "text" at bounding box center [462, 206] width 262 height 18
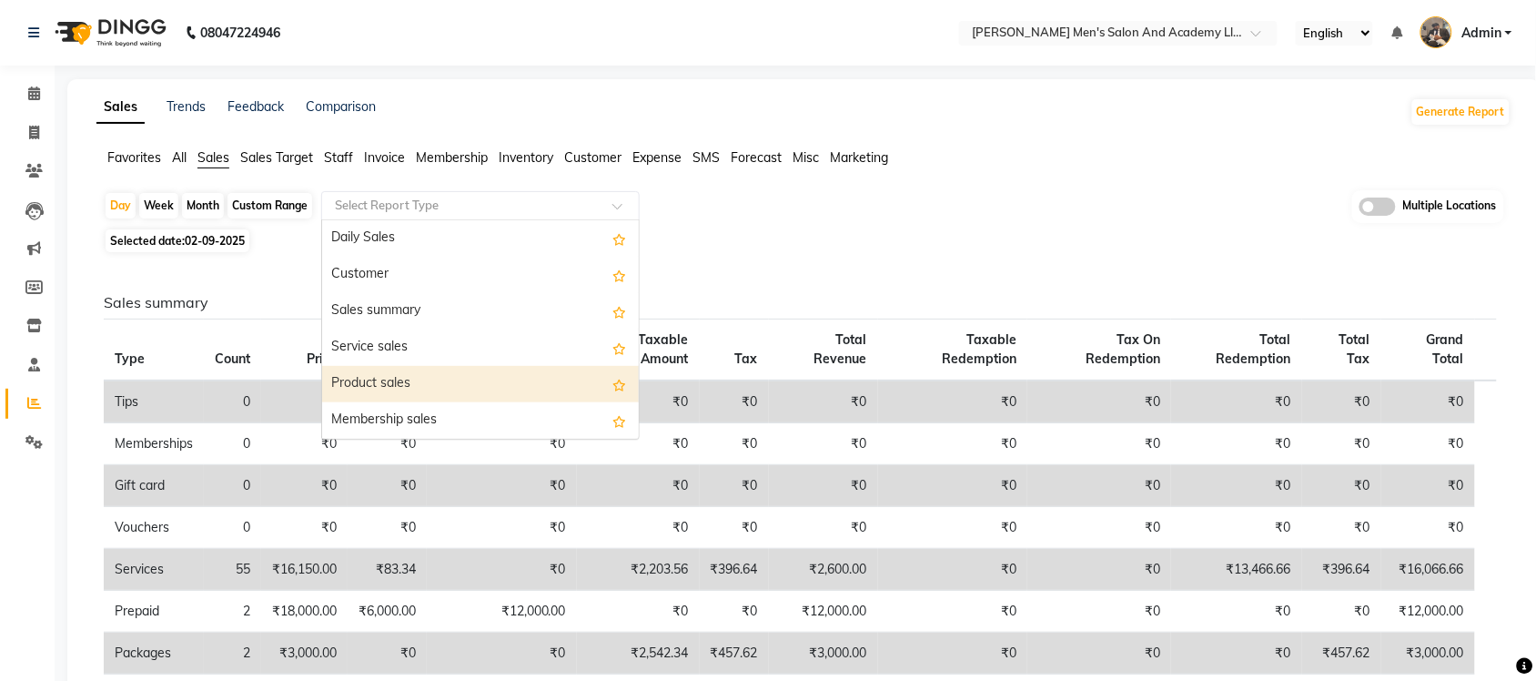
click at [473, 376] on div "Product sales" at bounding box center [480, 384] width 317 height 36
select select "full_report"
select select "csv"
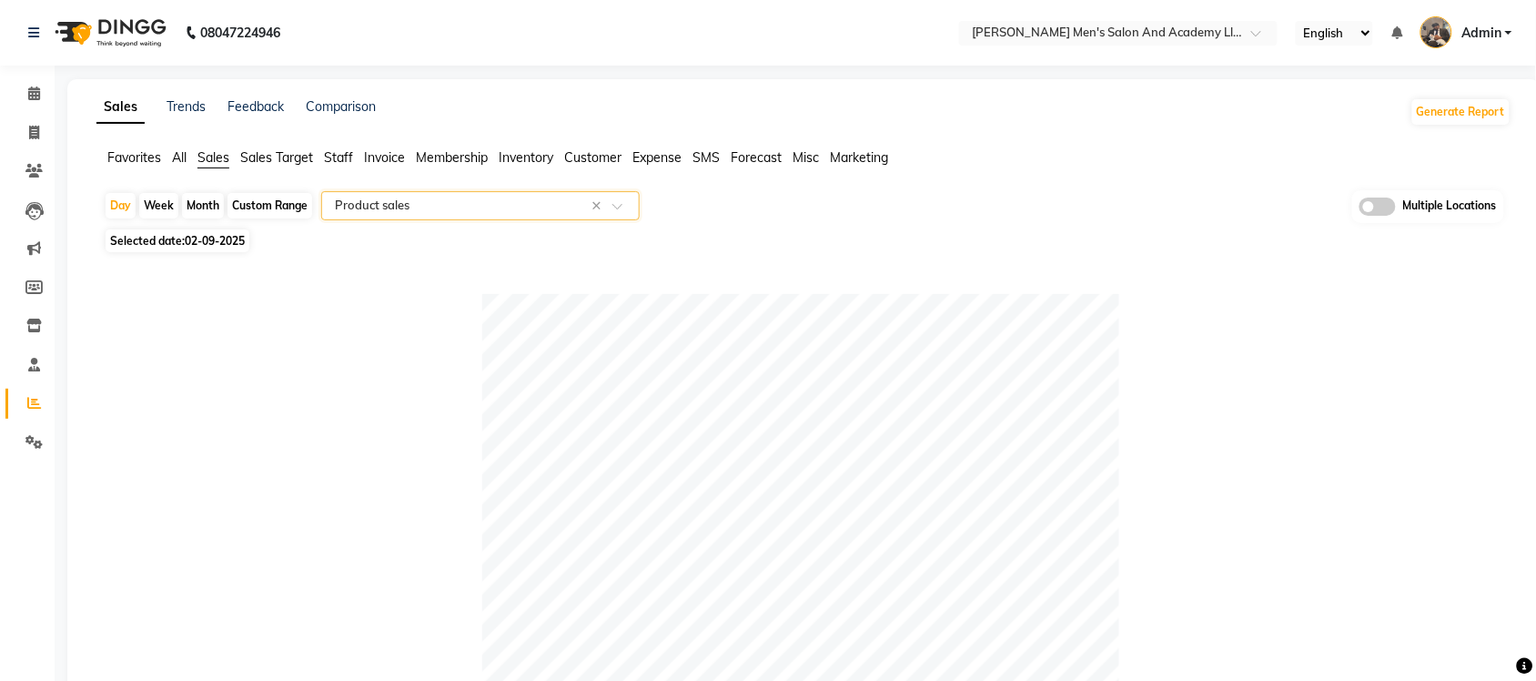
click at [459, 214] on input "text" at bounding box center [462, 206] width 262 height 18
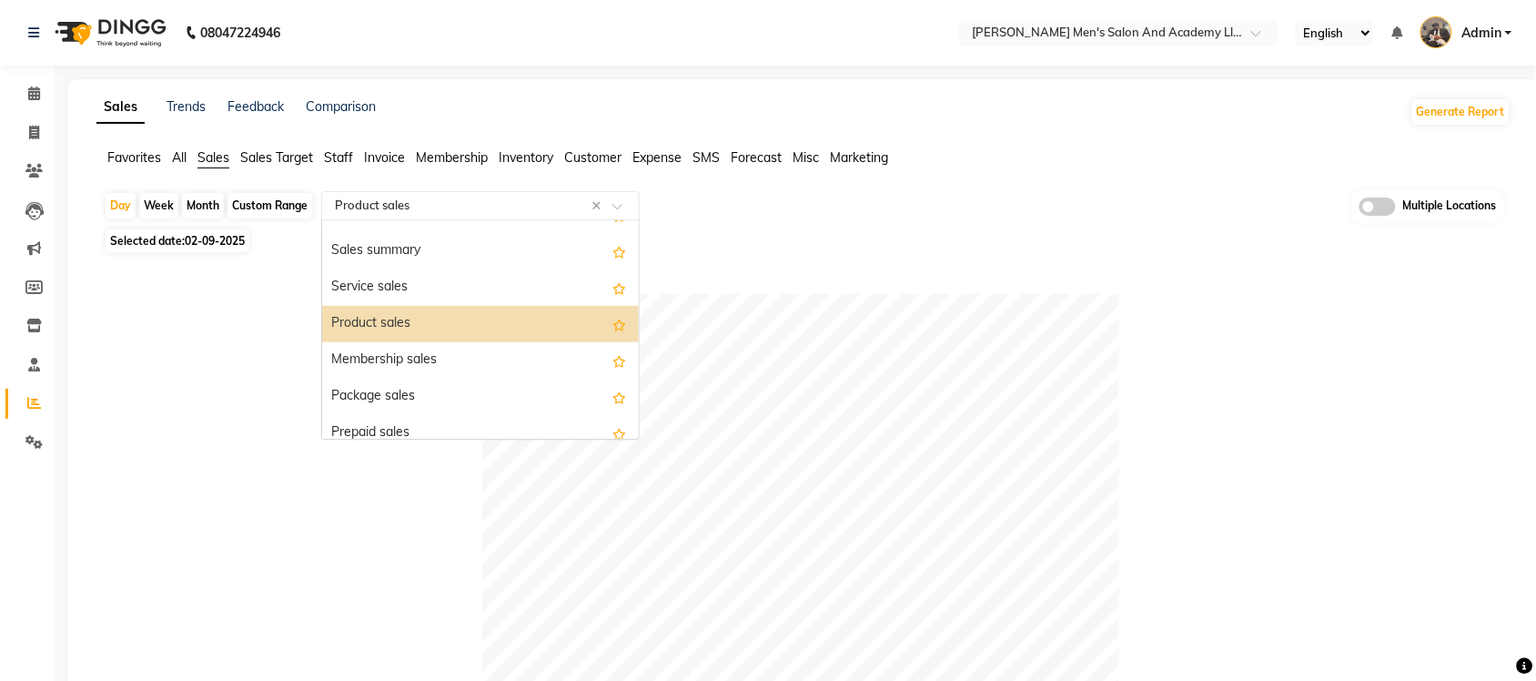
scroll to position [114, 0]
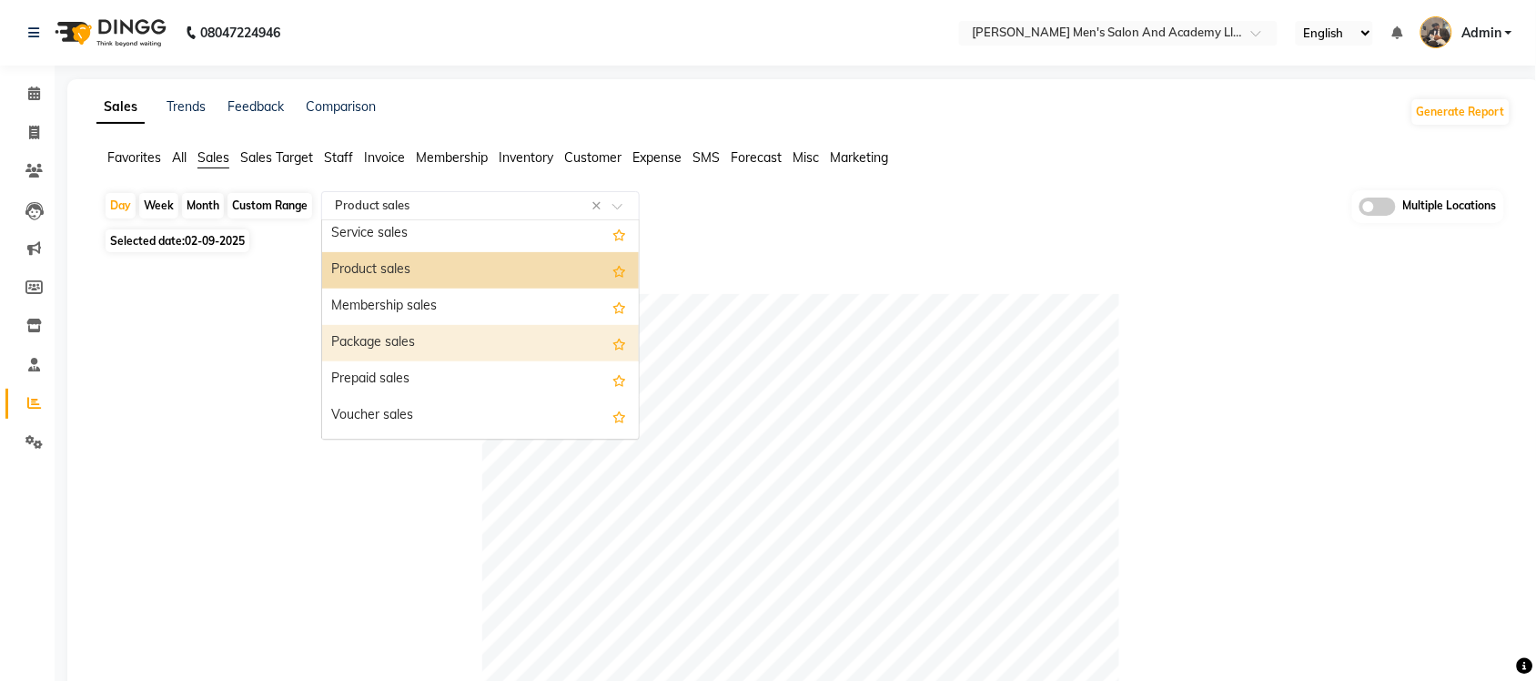
click at [441, 344] on div "Package sales" at bounding box center [480, 343] width 317 height 36
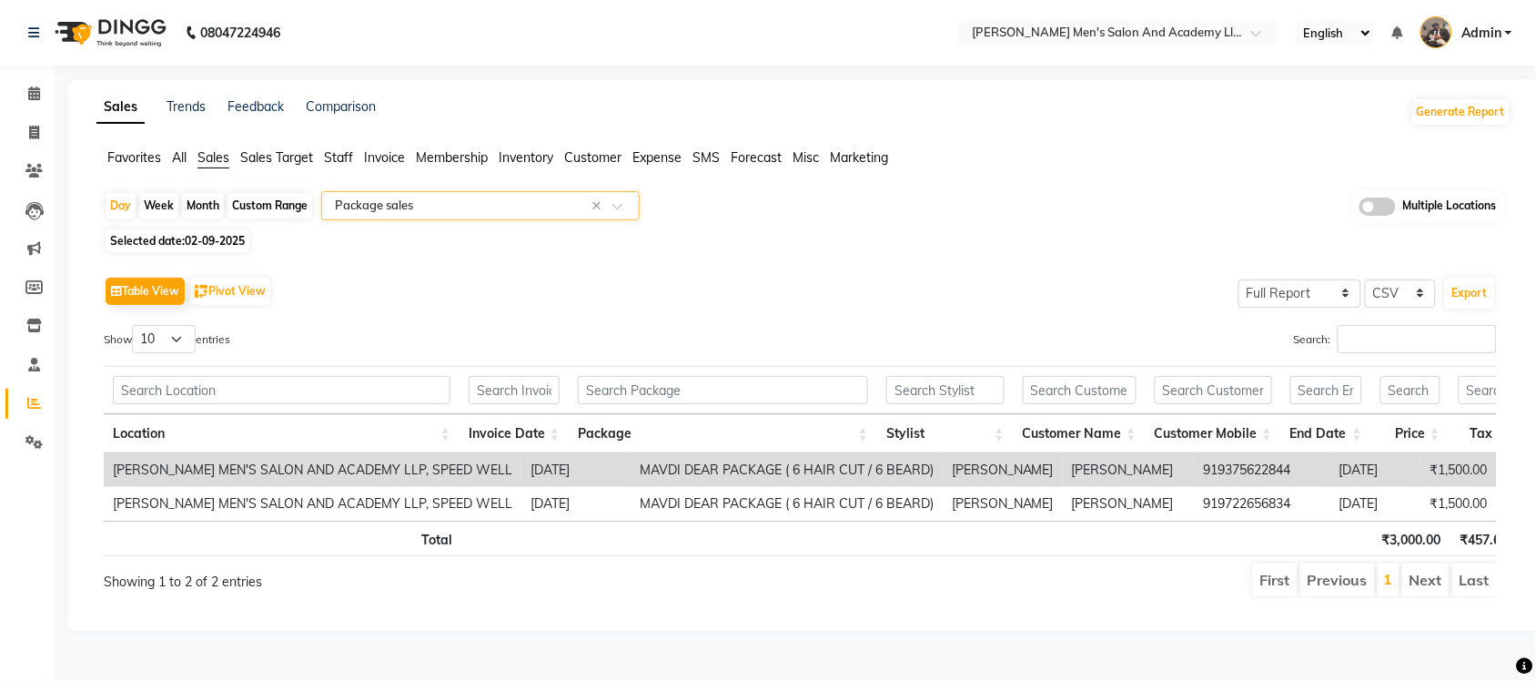
click at [501, 214] on input "text" at bounding box center [462, 206] width 262 height 18
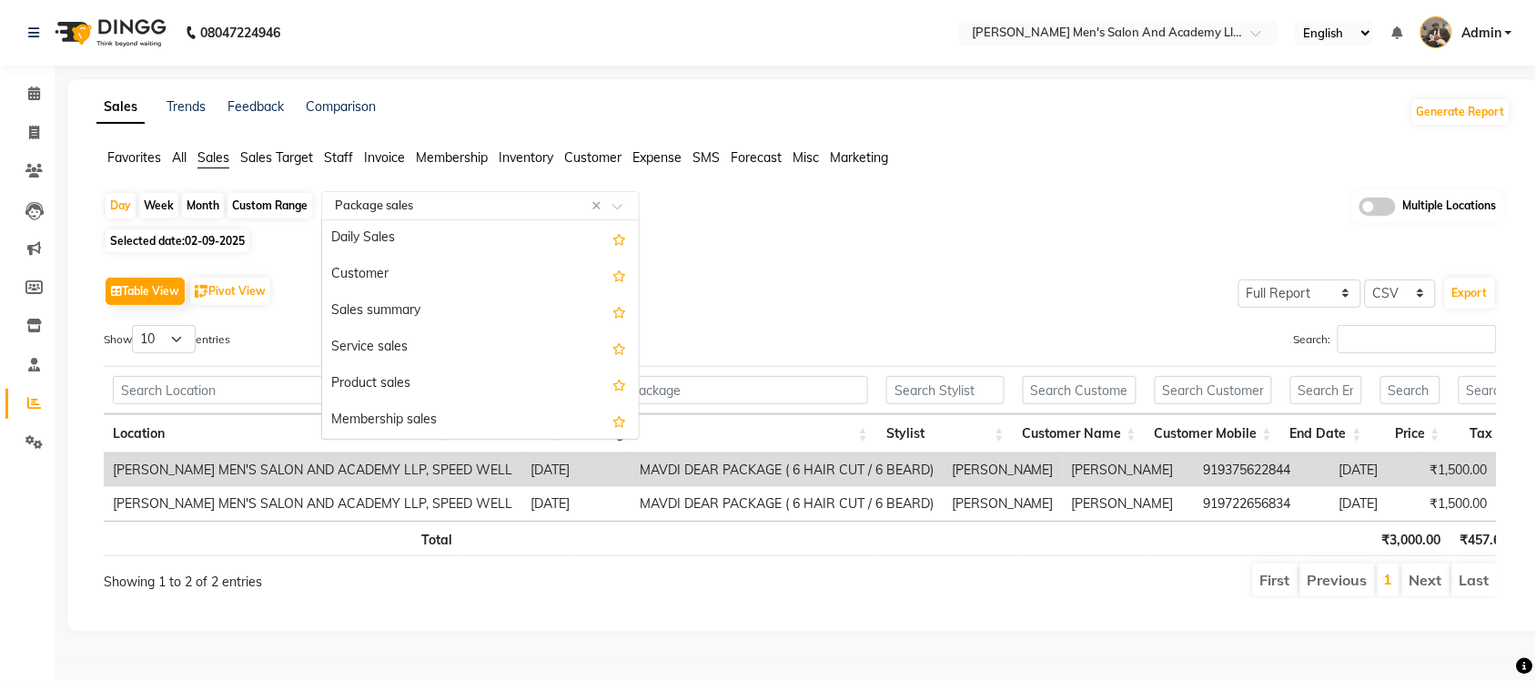
scroll to position [218, 0]
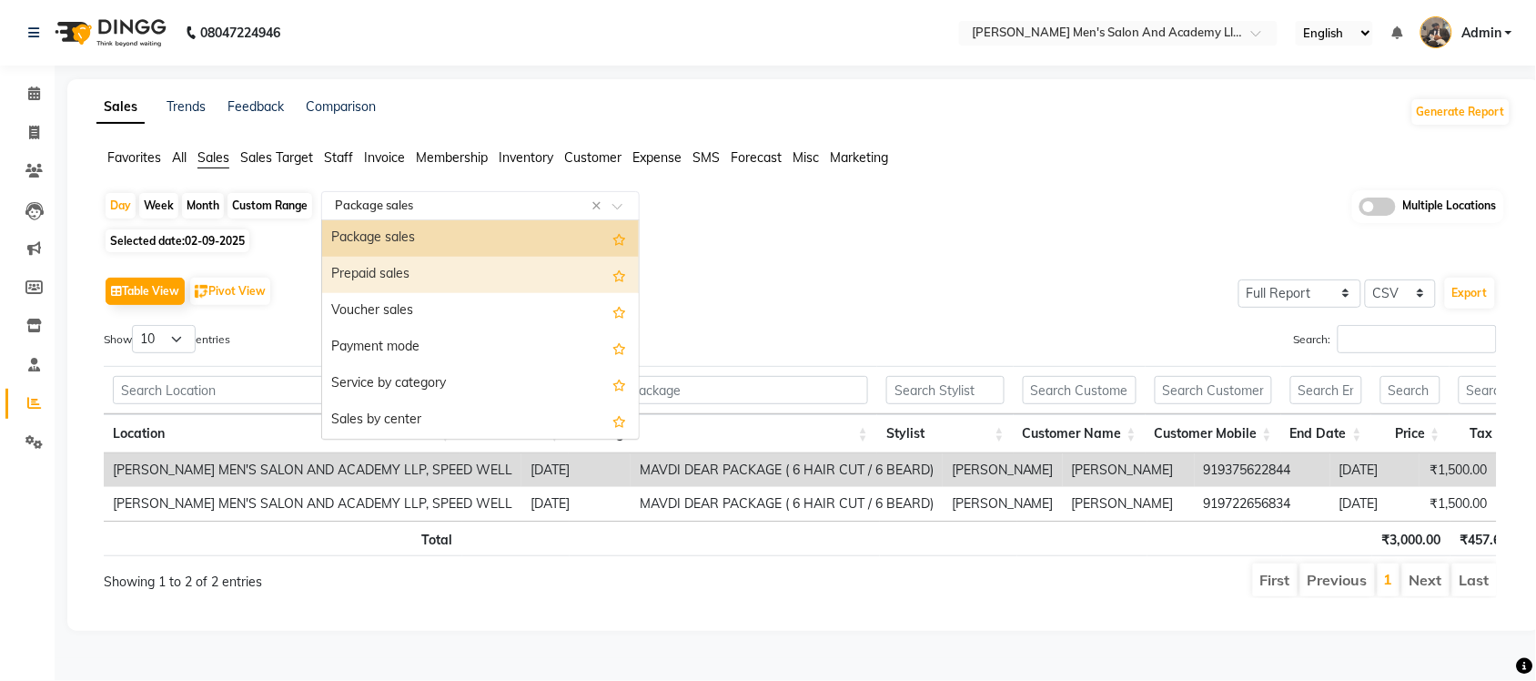
click at [483, 271] on div "Prepaid sales" at bounding box center [480, 275] width 317 height 36
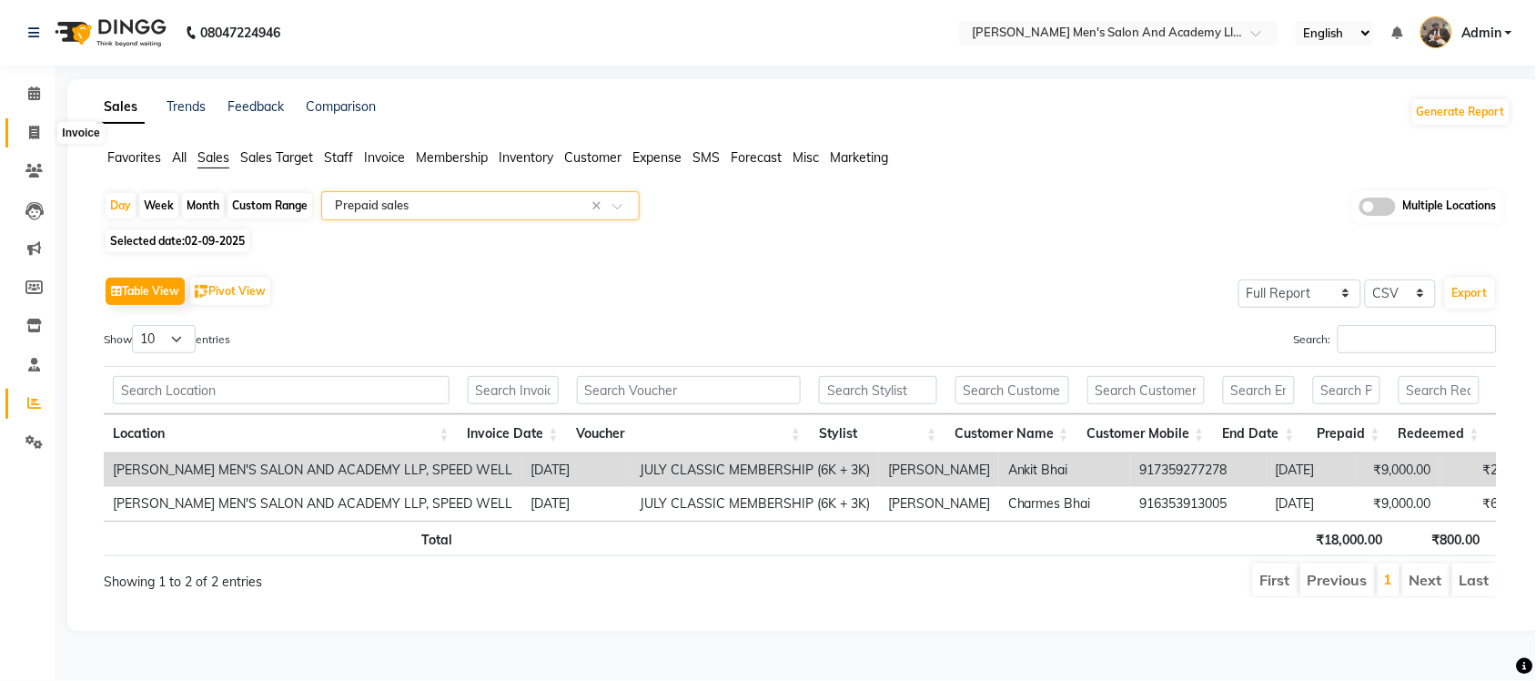
click at [42, 137] on span at bounding box center [34, 133] width 32 height 21
select select "service"
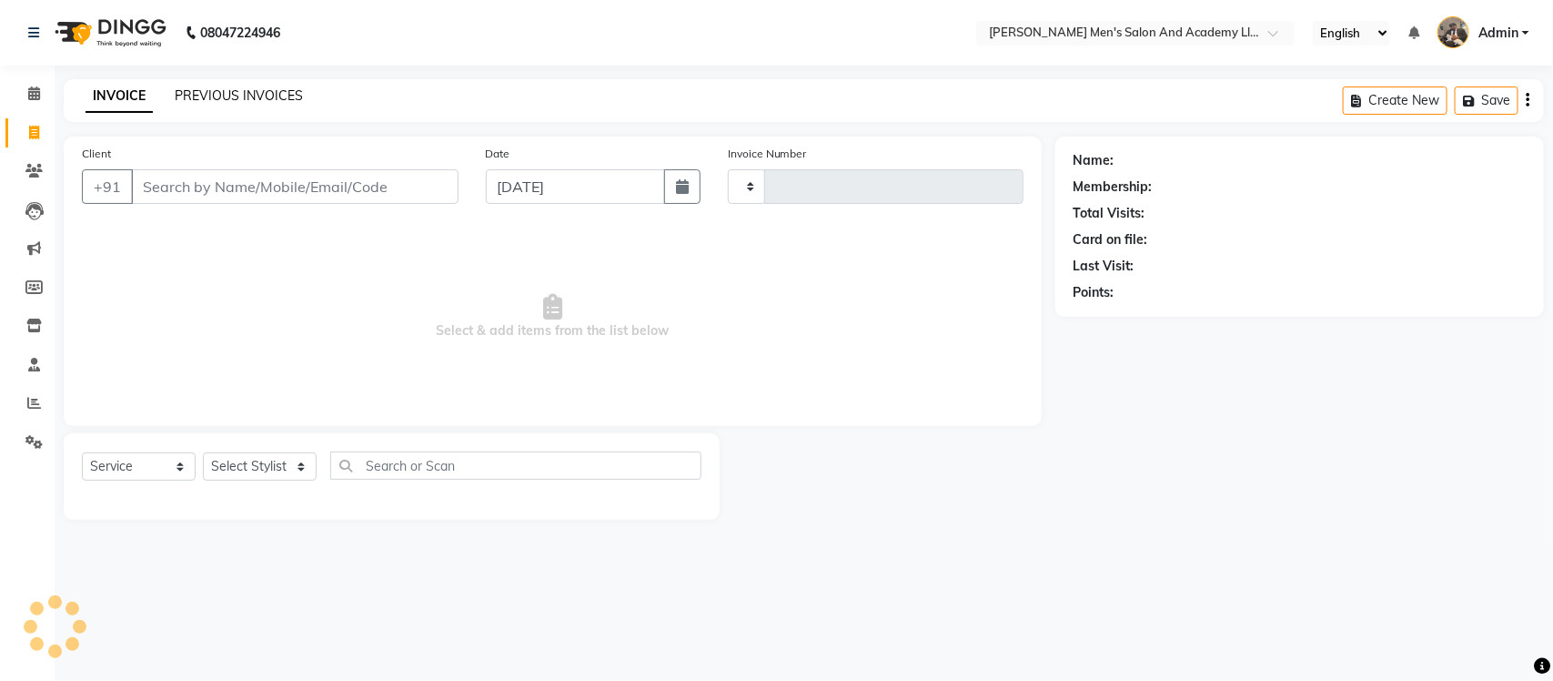
type input "8647"
select select "6752"
click at [269, 92] on link "PREVIOUS INVOICES" at bounding box center [239, 95] width 128 height 16
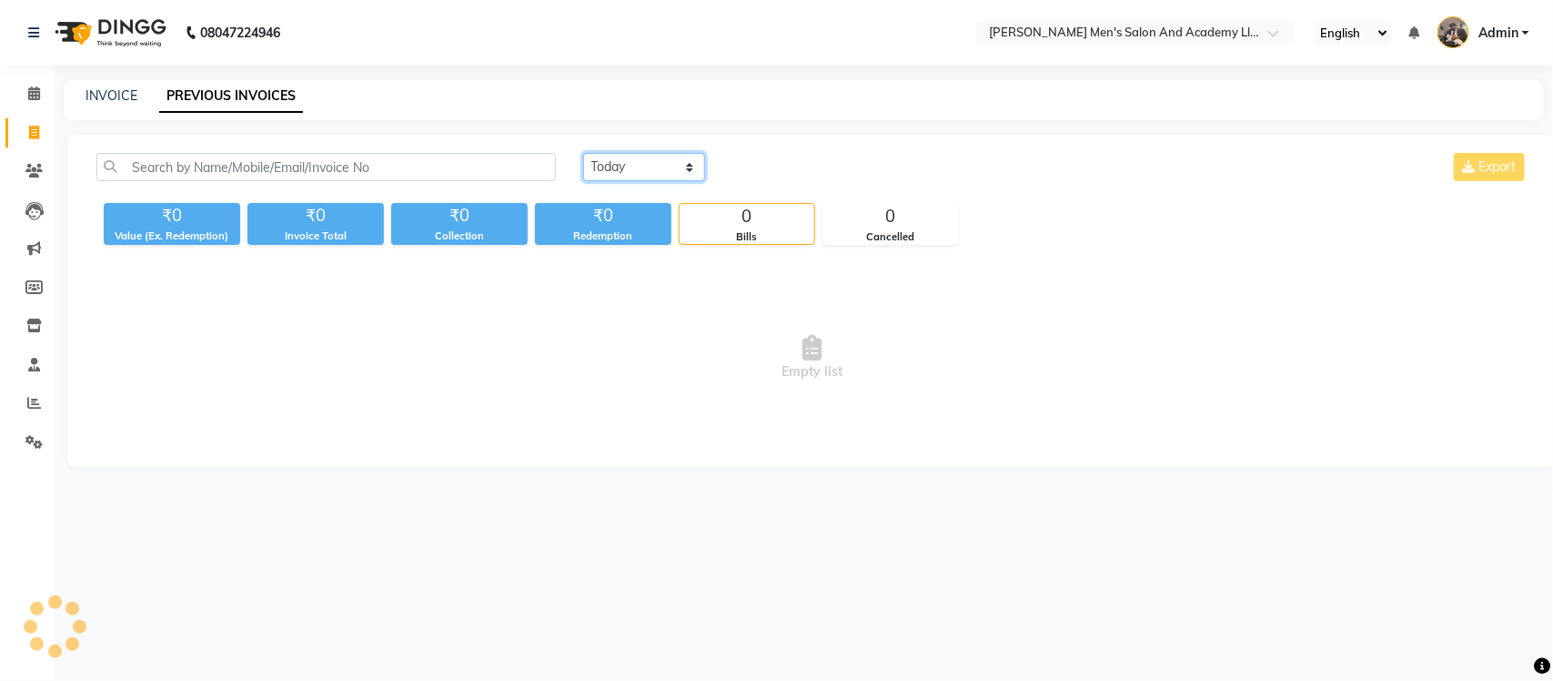
click at [624, 159] on select "Today Yesterday Custom Range" at bounding box center [644, 167] width 122 height 28
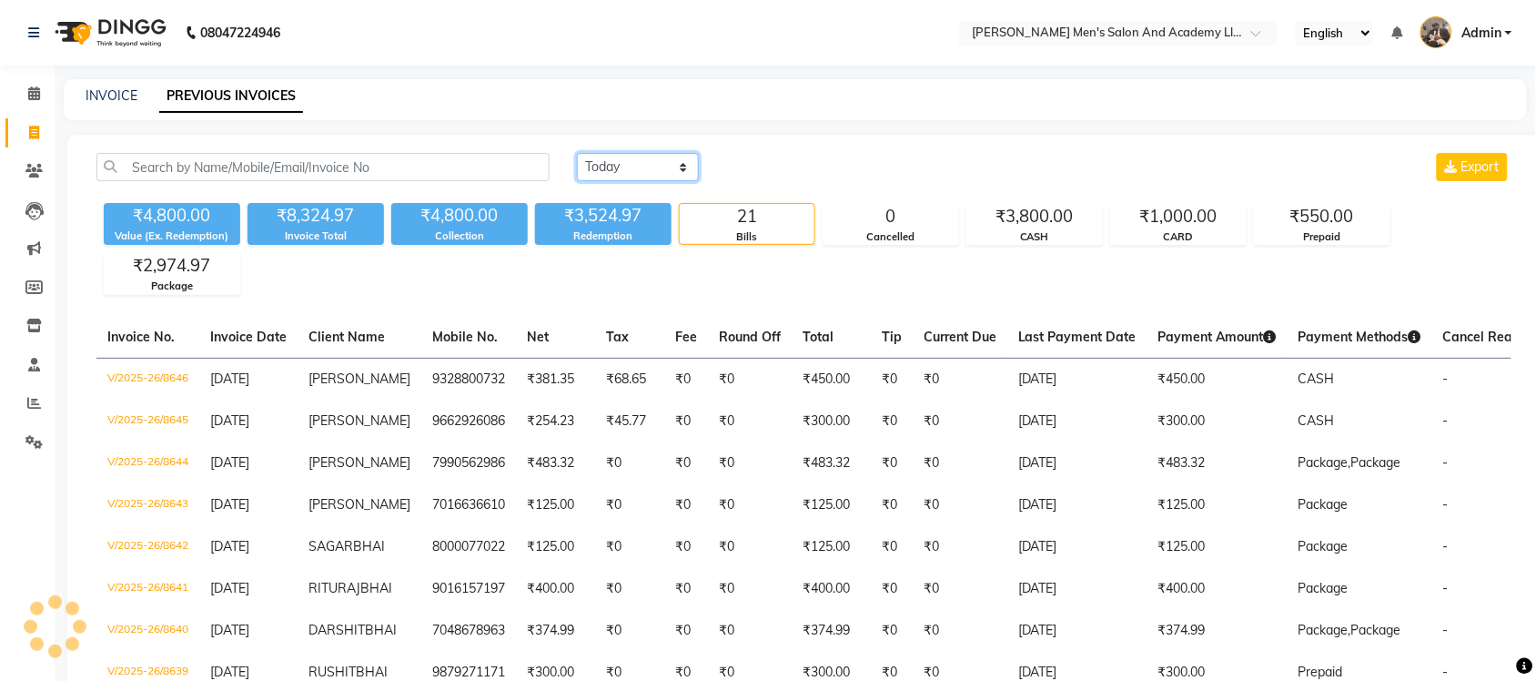
select select "range"
click at [577, 153] on select "Today Yesterday Custom Range" at bounding box center [638, 167] width 122 height 28
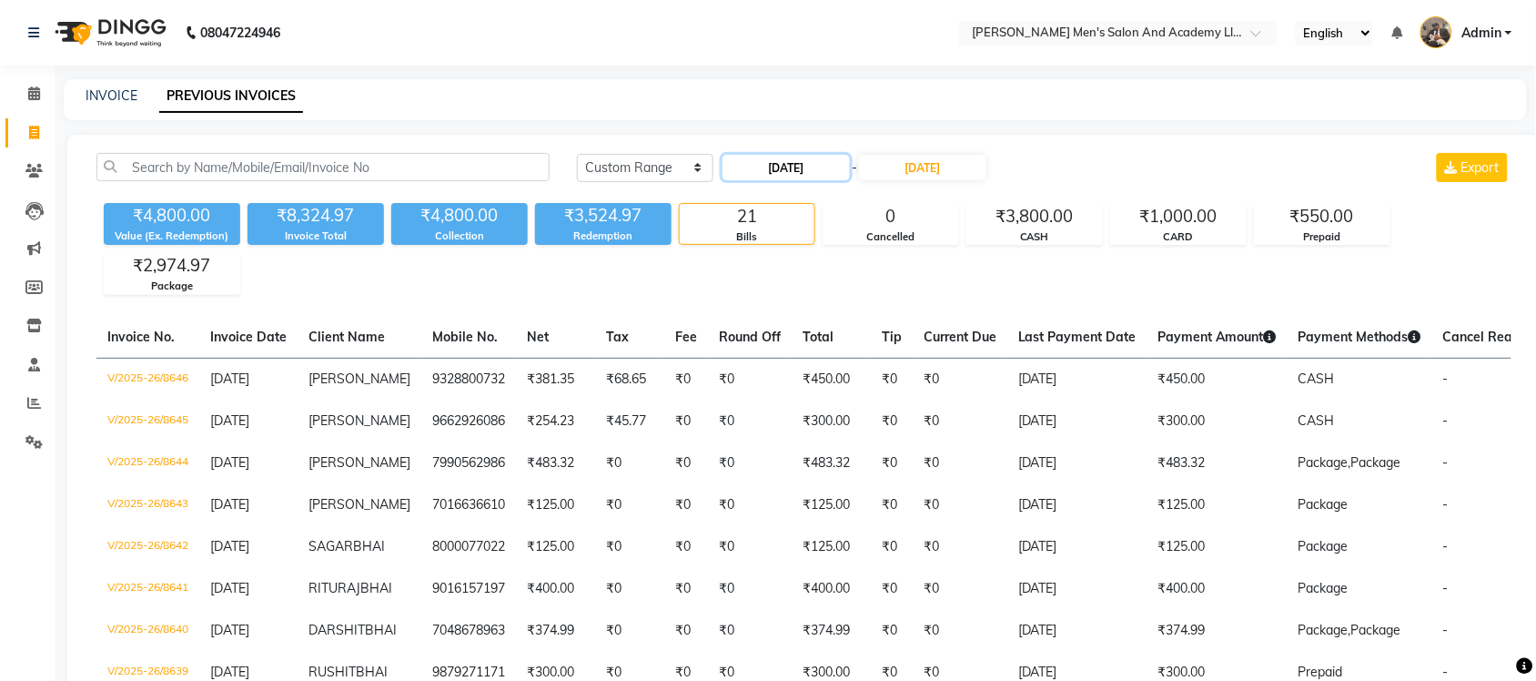
click at [837, 166] on input "[DATE]" at bounding box center [785, 167] width 127 height 25
select select "9"
select select "2025"
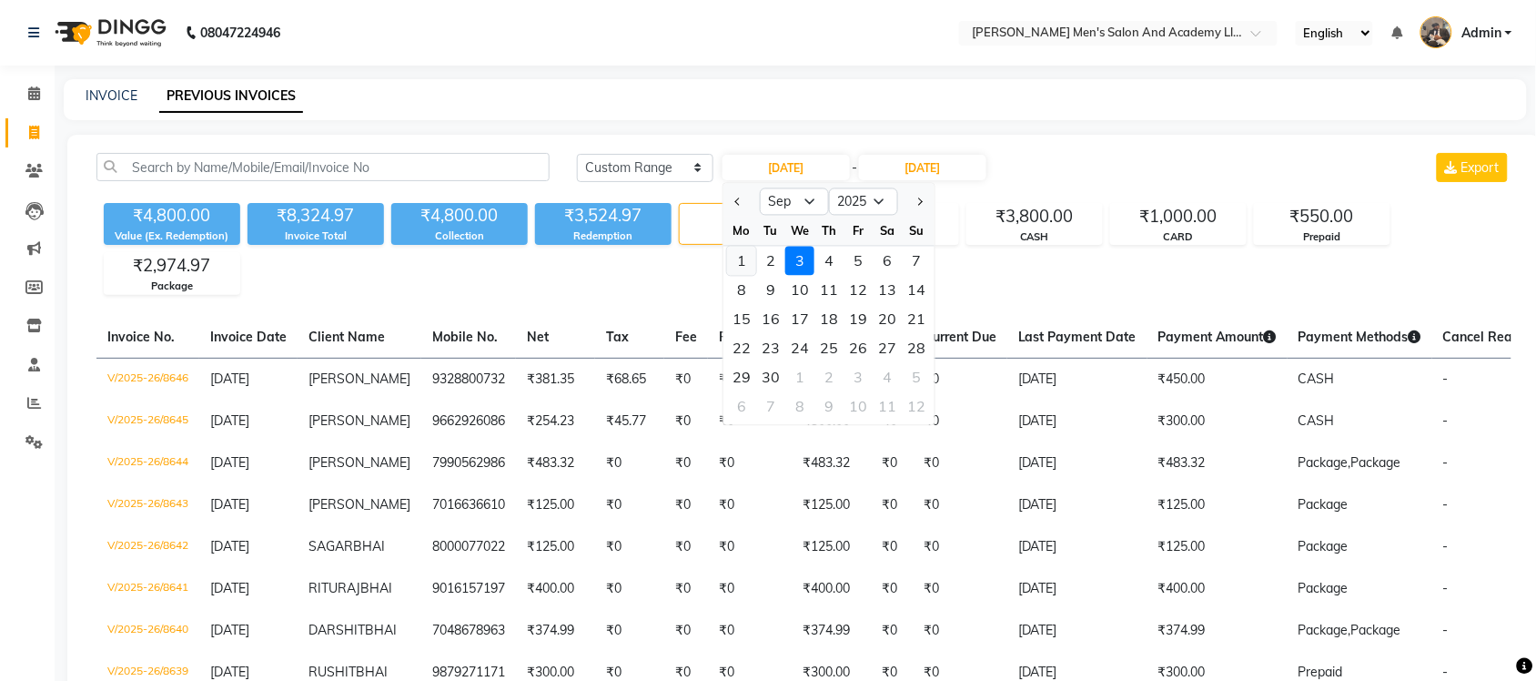
click at [742, 265] on div "1" at bounding box center [741, 261] width 29 height 29
type input "[DATE]"
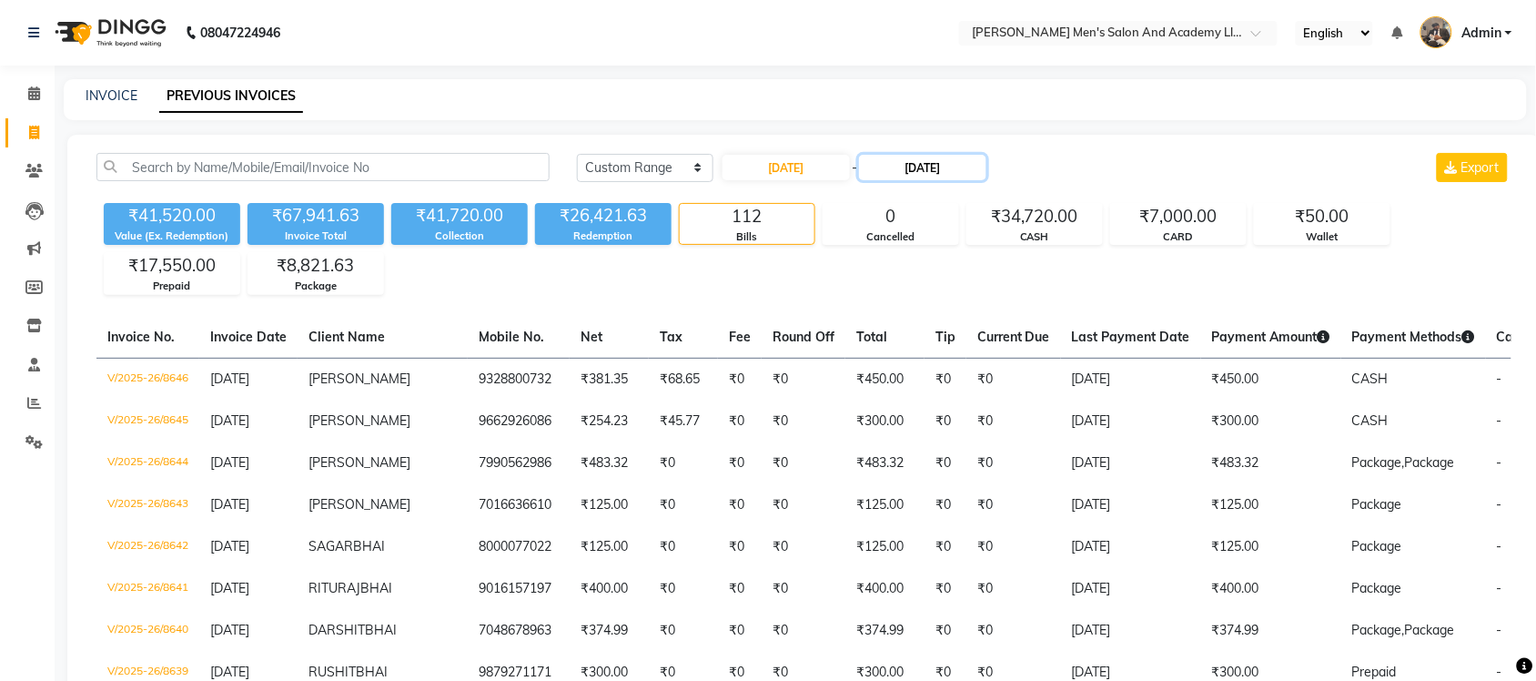
click at [899, 169] on input "[DATE]" at bounding box center [922, 167] width 127 height 25
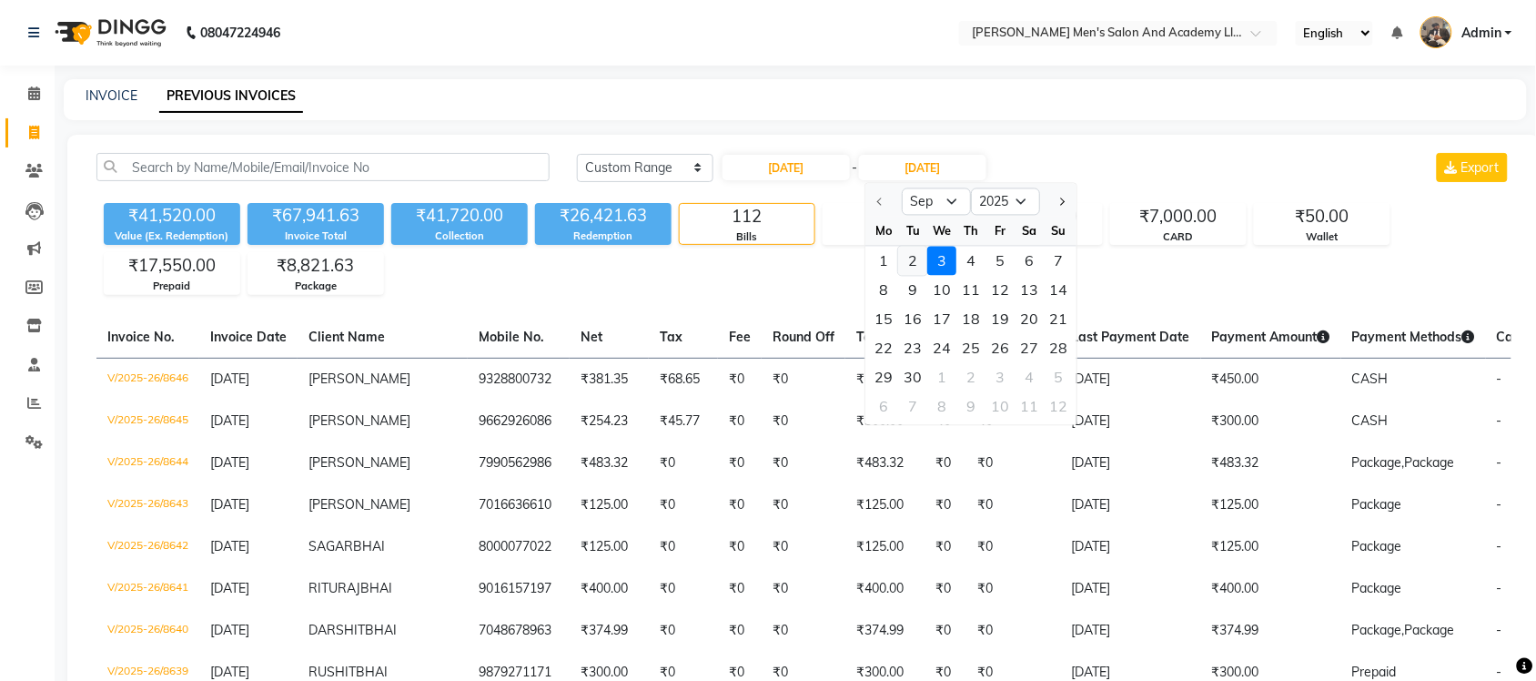
click at [901, 257] on div "2" at bounding box center [913, 261] width 29 height 29
type input "02-09-2025"
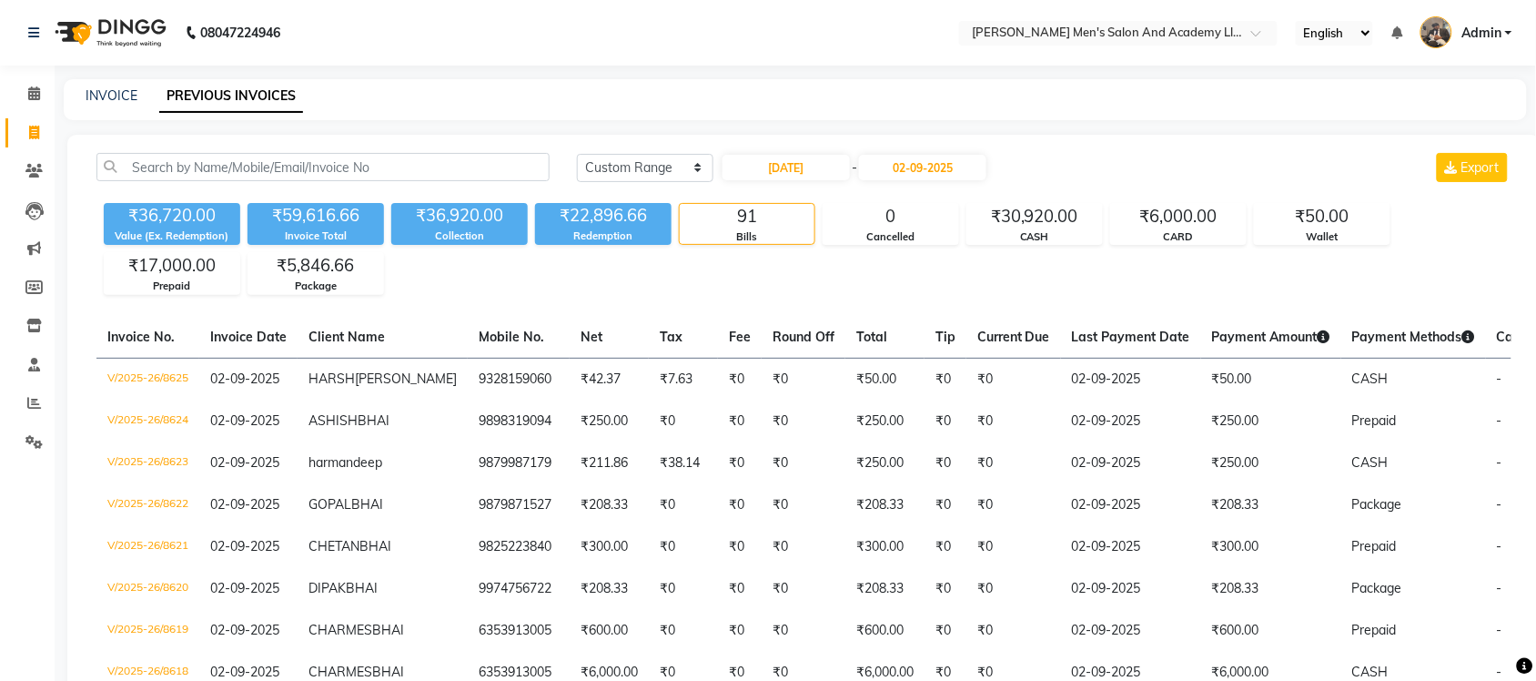
click at [661, 61] on nav "08047224946 Select Location × Sandy Men's Salon And Academy Llp, Speed Well Eng…" at bounding box center [768, 33] width 1536 height 66
click at [842, 47] on nav "08047224946 Select Location × Sandy Men's Salon And Academy Llp, Speed Well Eng…" at bounding box center [768, 33] width 1536 height 66
click at [1171, 29] on input "text" at bounding box center [1100, 34] width 264 height 18
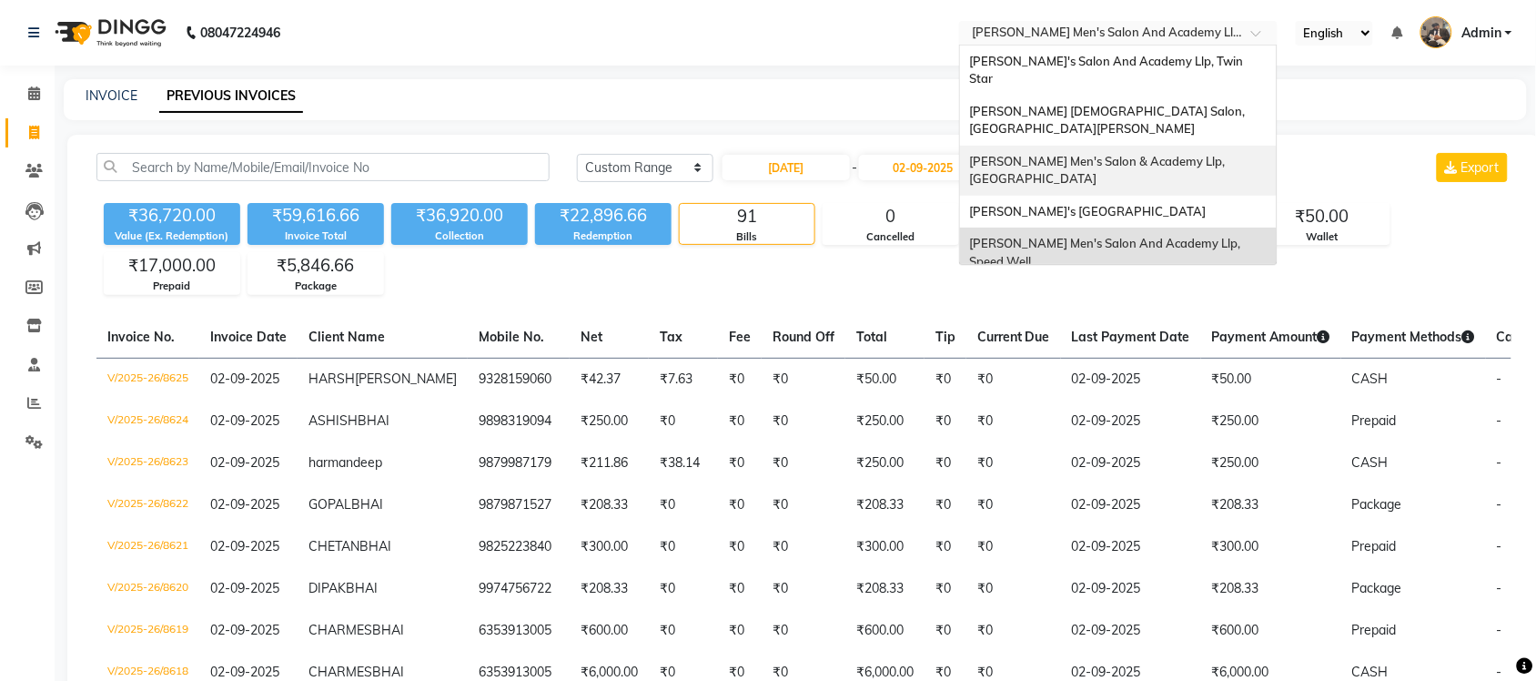
click at [1180, 154] on span "[PERSON_NAME] Men's Salon & Academy Llp, [GEOGRAPHIC_DATA]" at bounding box center [1098, 170] width 258 height 33
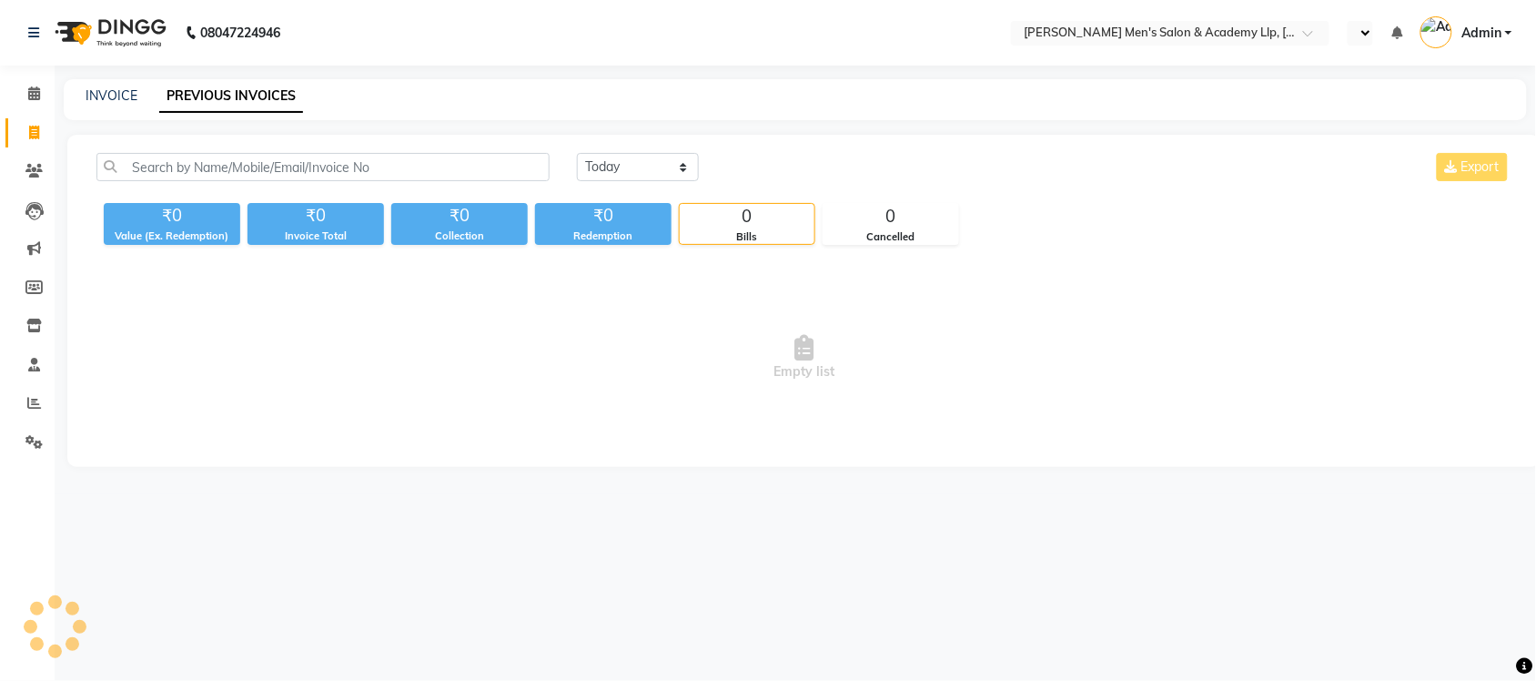
select select "en"
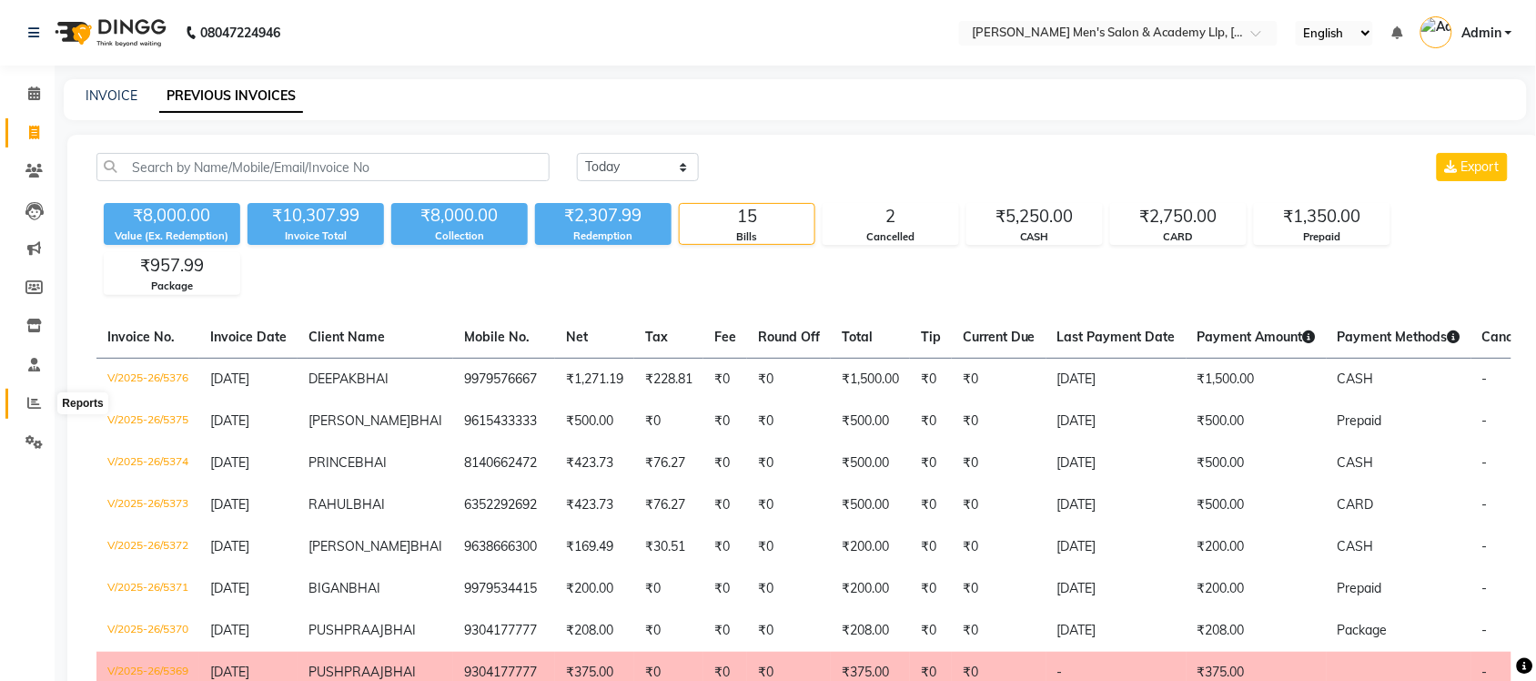
click at [21, 403] on span at bounding box center [34, 403] width 32 height 21
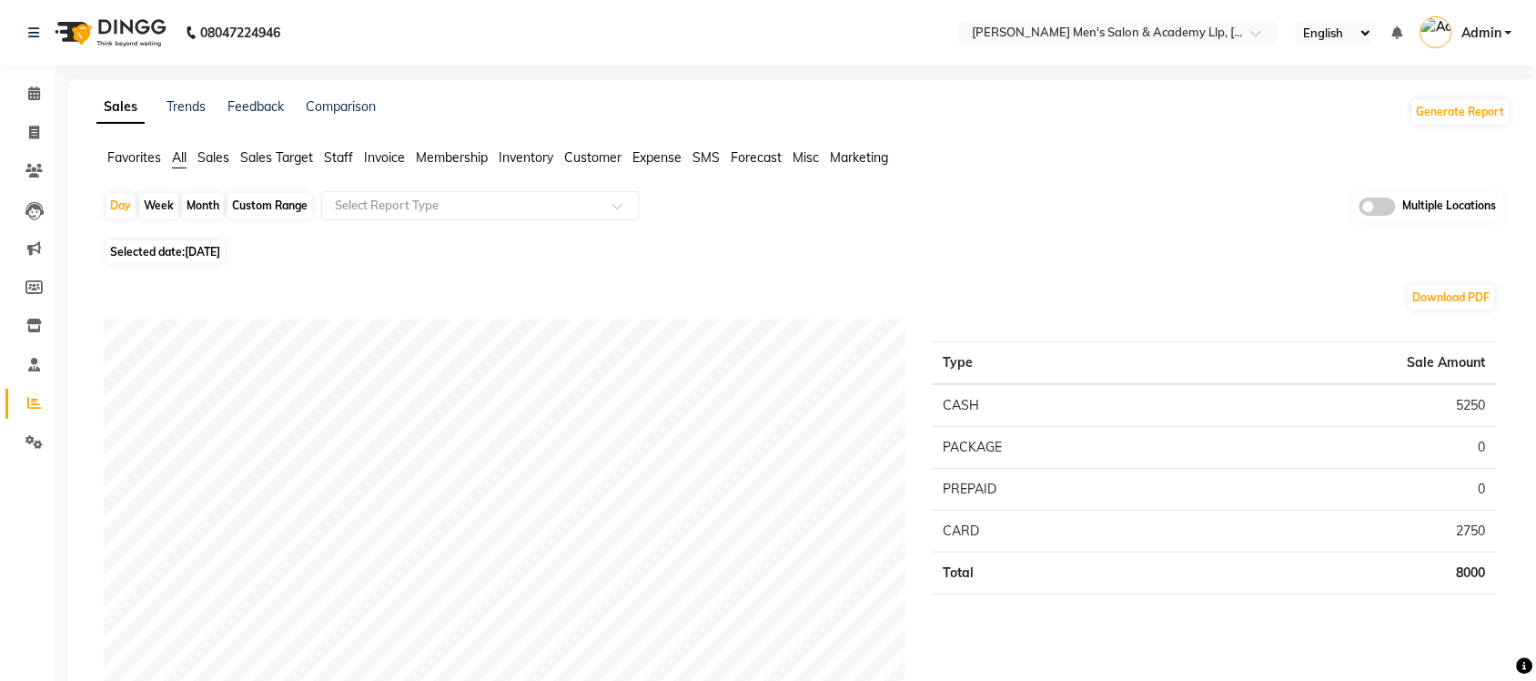
click at [214, 152] on span "Sales" at bounding box center [213, 157] width 32 height 16
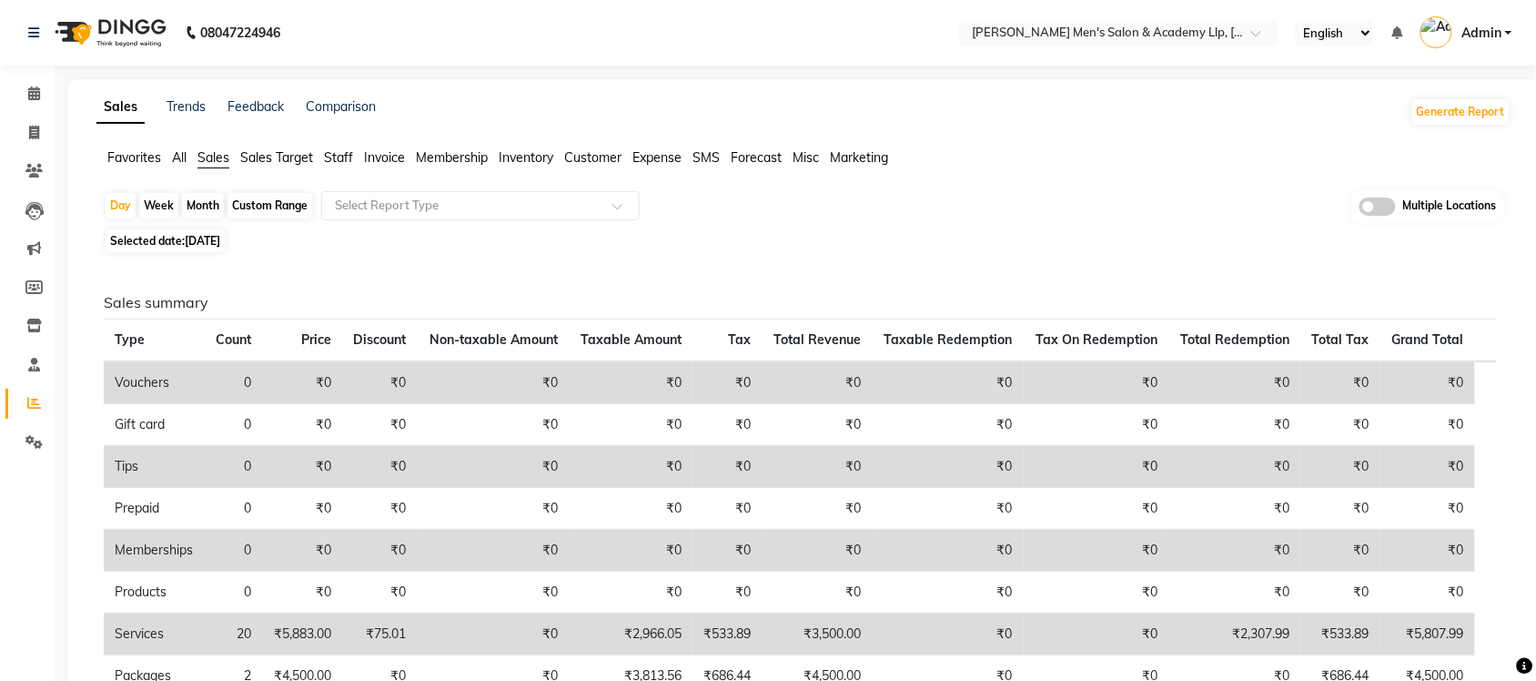
click at [209, 239] on span "[DATE]" at bounding box center [202, 241] width 35 height 14
select select "9"
select select "2025"
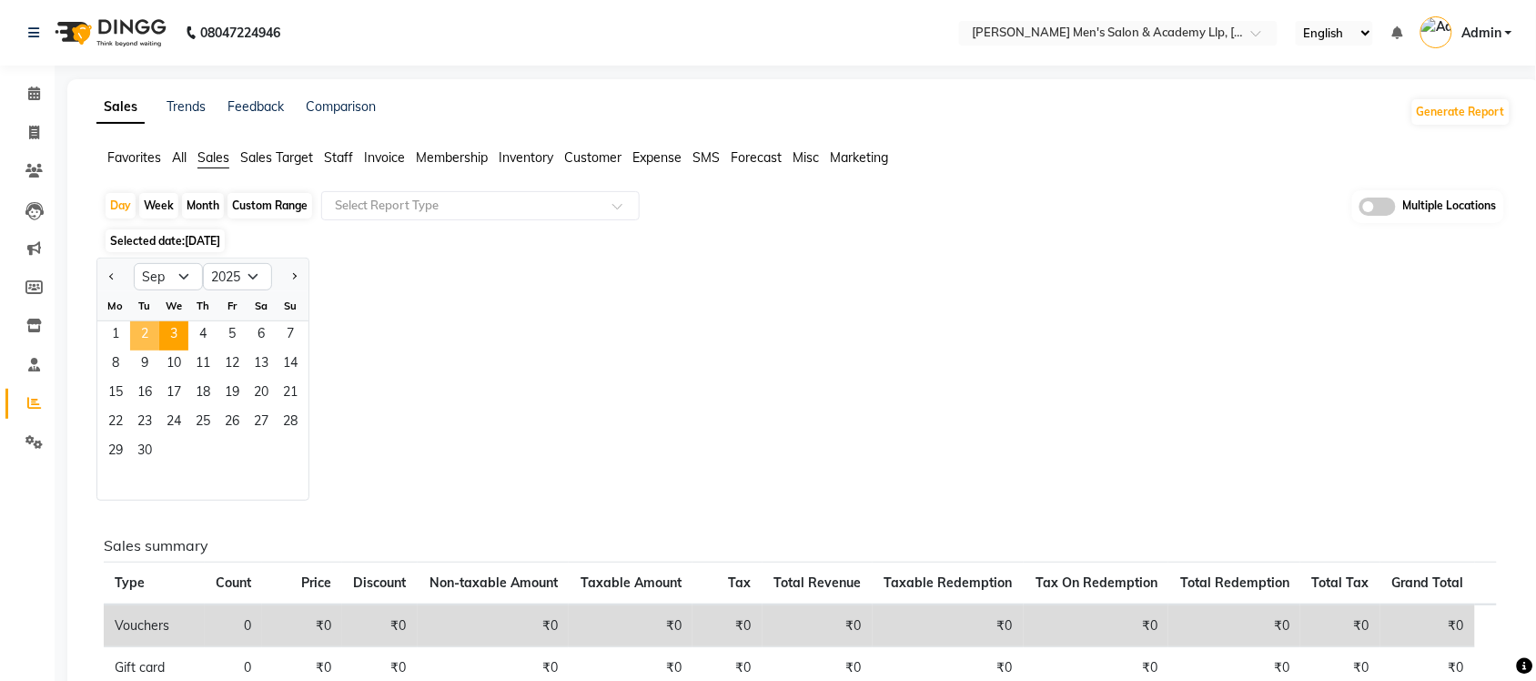
click at [144, 334] on span "2" at bounding box center [144, 335] width 29 height 29
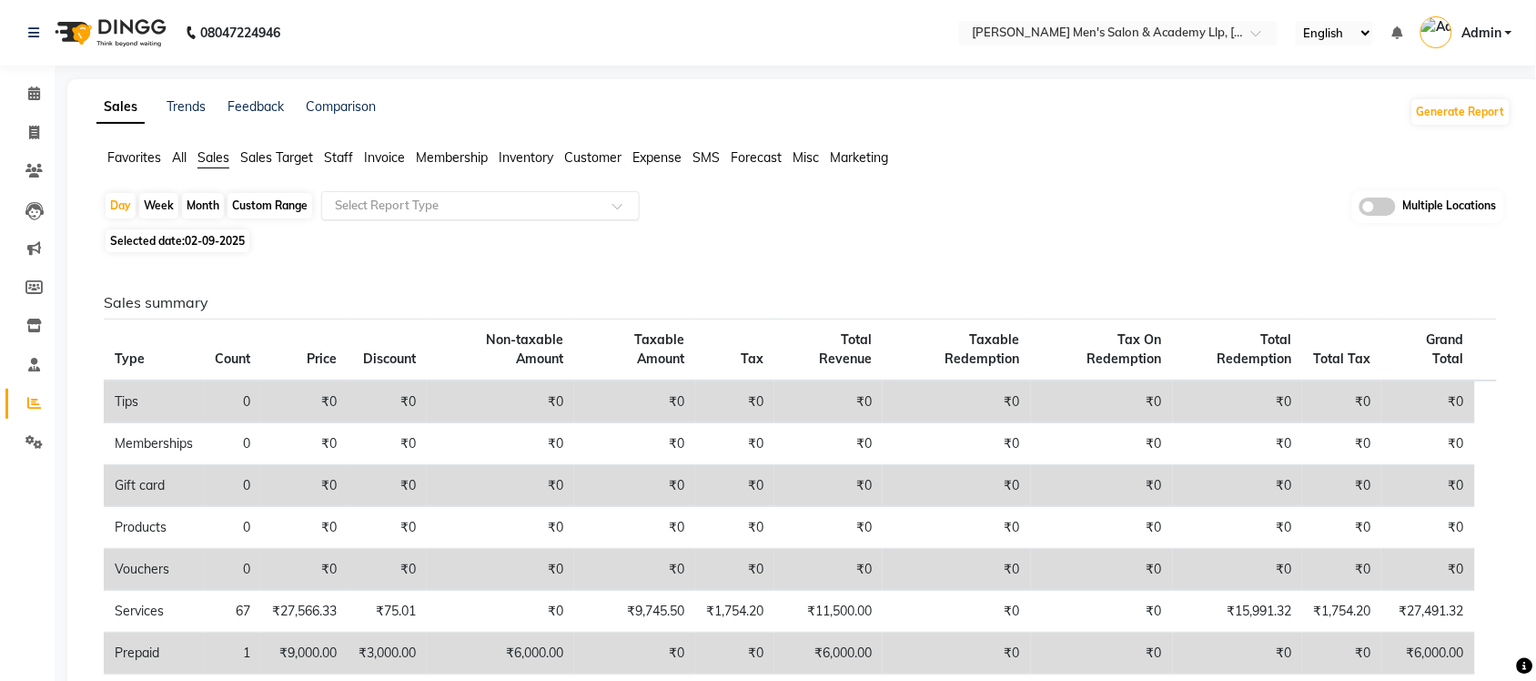
click at [464, 205] on input "text" at bounding box center [462, 206] width 262 height 18
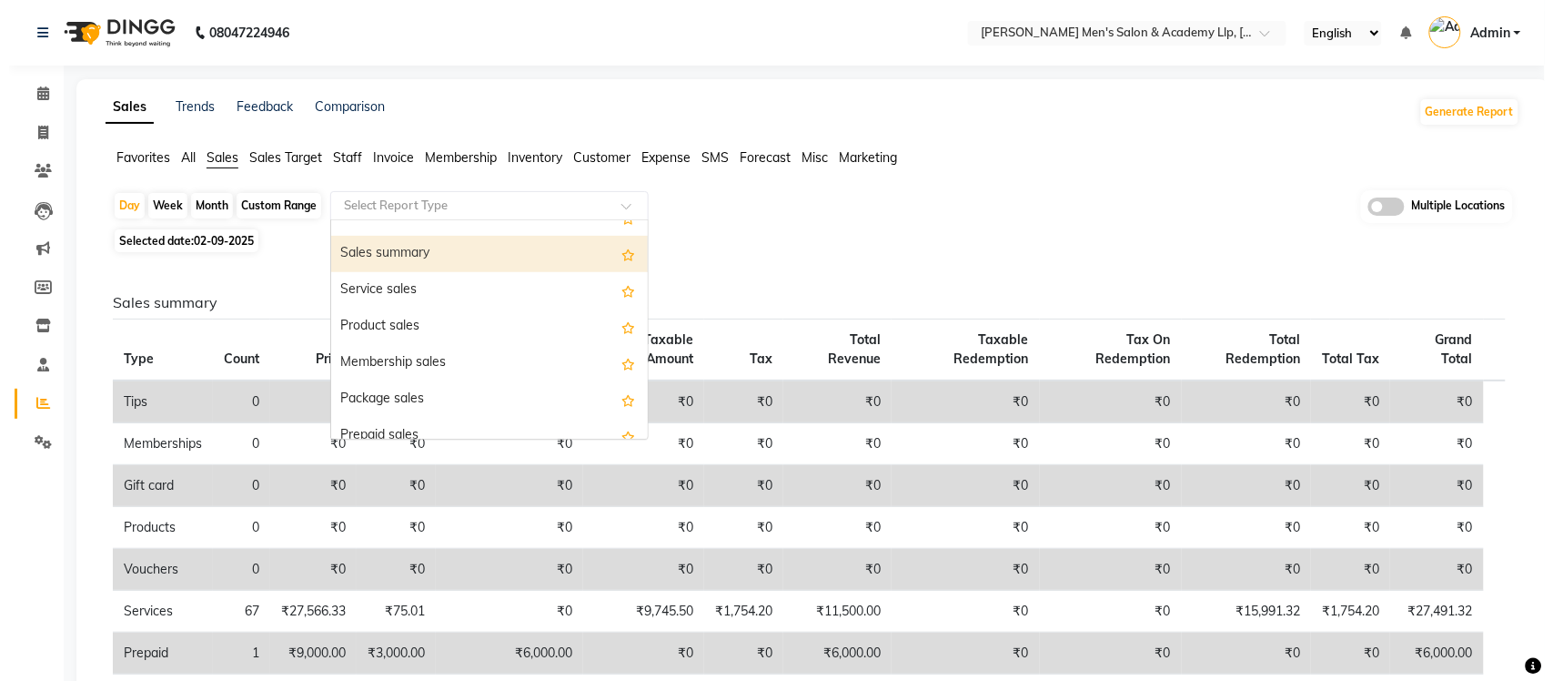
scroll to position [114, 0]
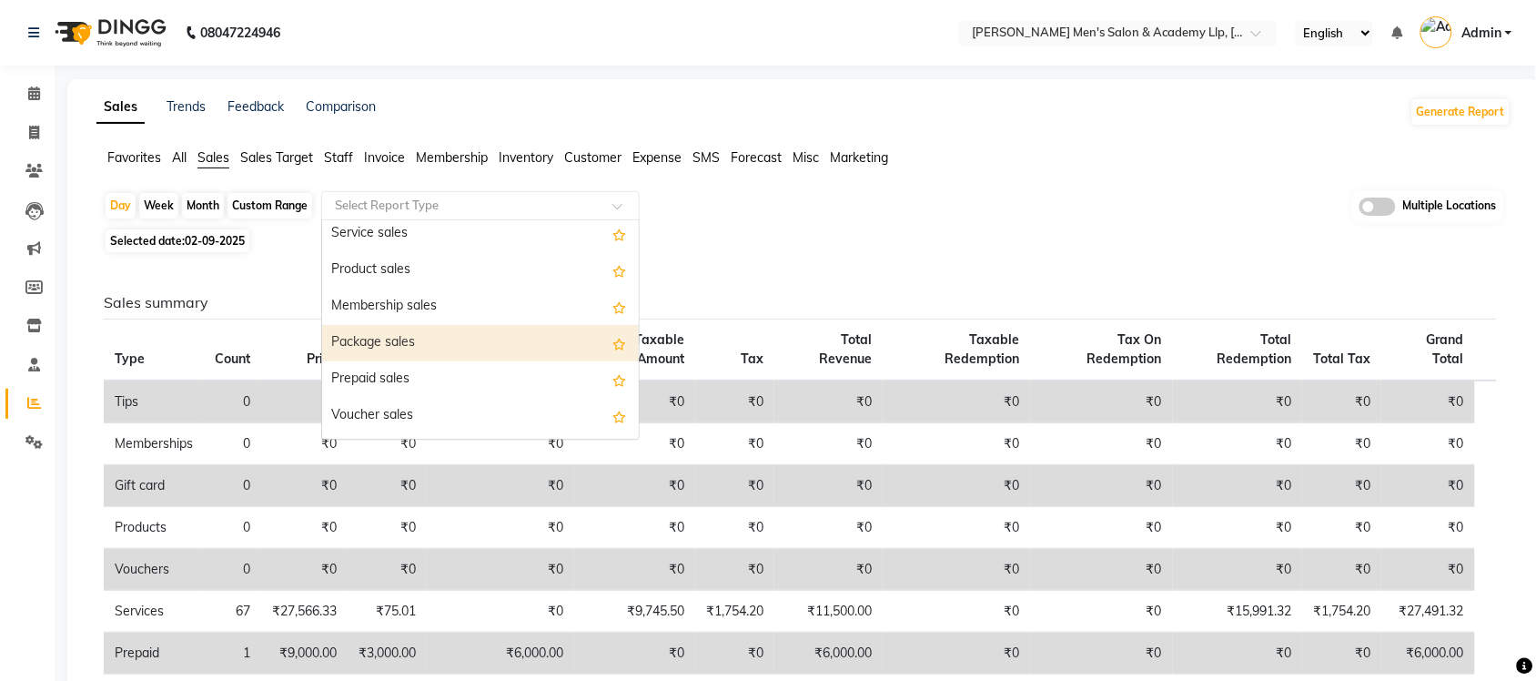
click at [410, 338] on div "Package sales" at bounding box center [480, 343] width 317 height 36
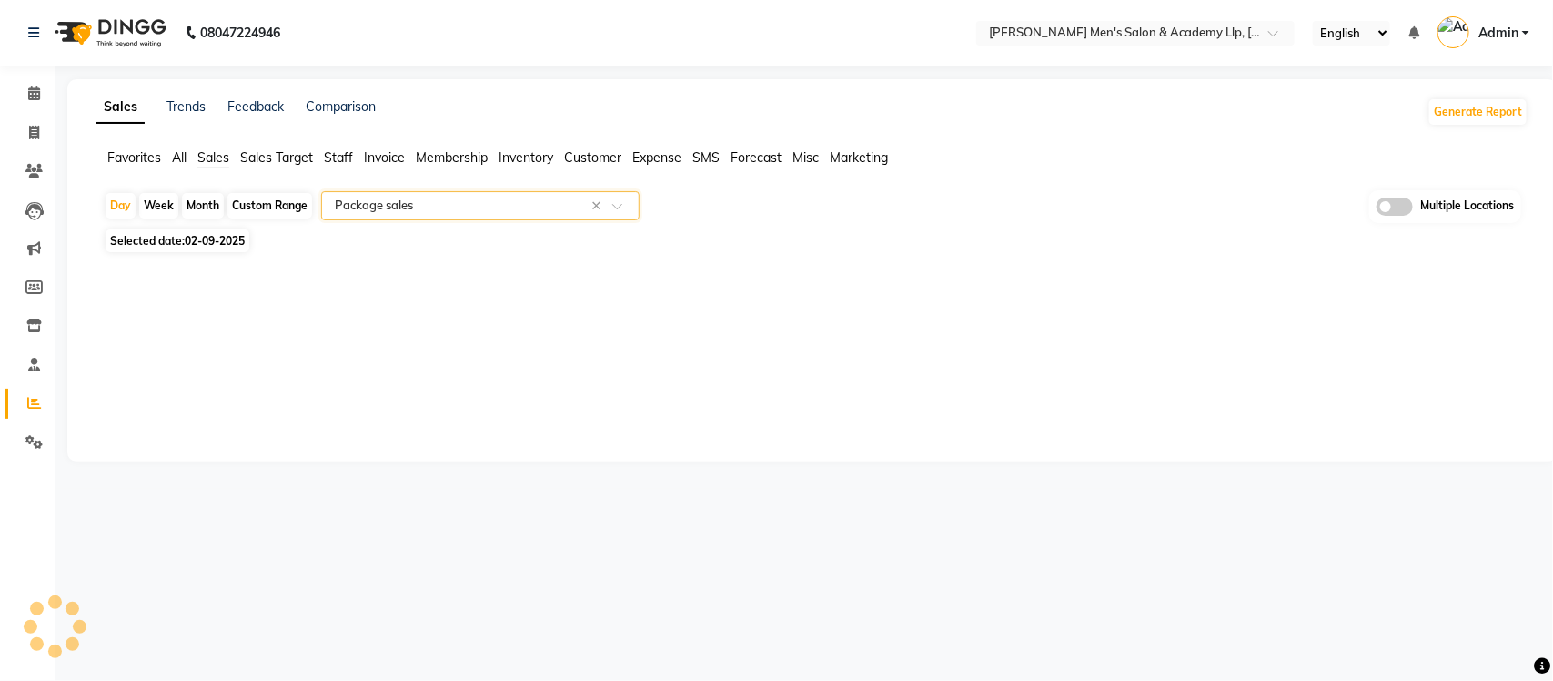
select select "full_report"
select select "csv"
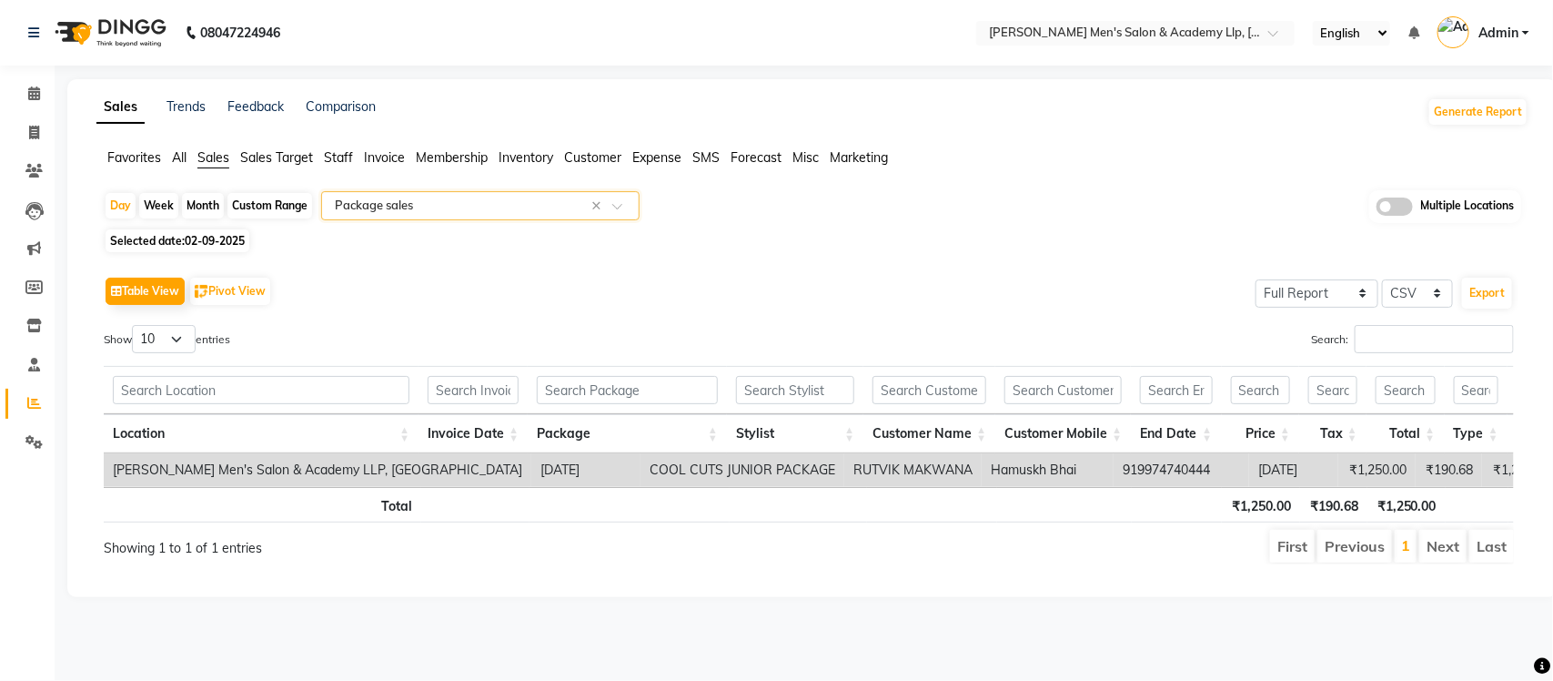
click at [497, 206] on input "text" at bounding box center [462, 206] width 262 height 18
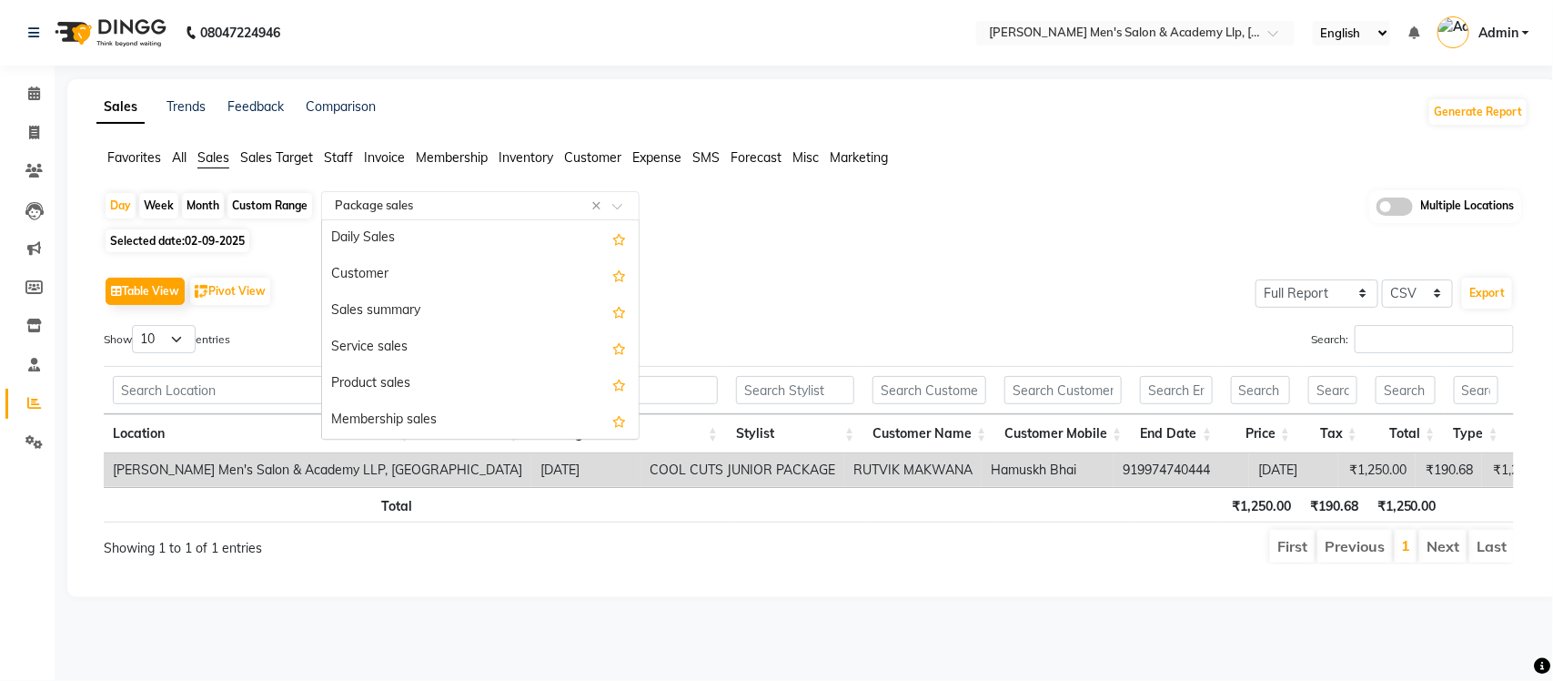
scroll to position [218, 0]
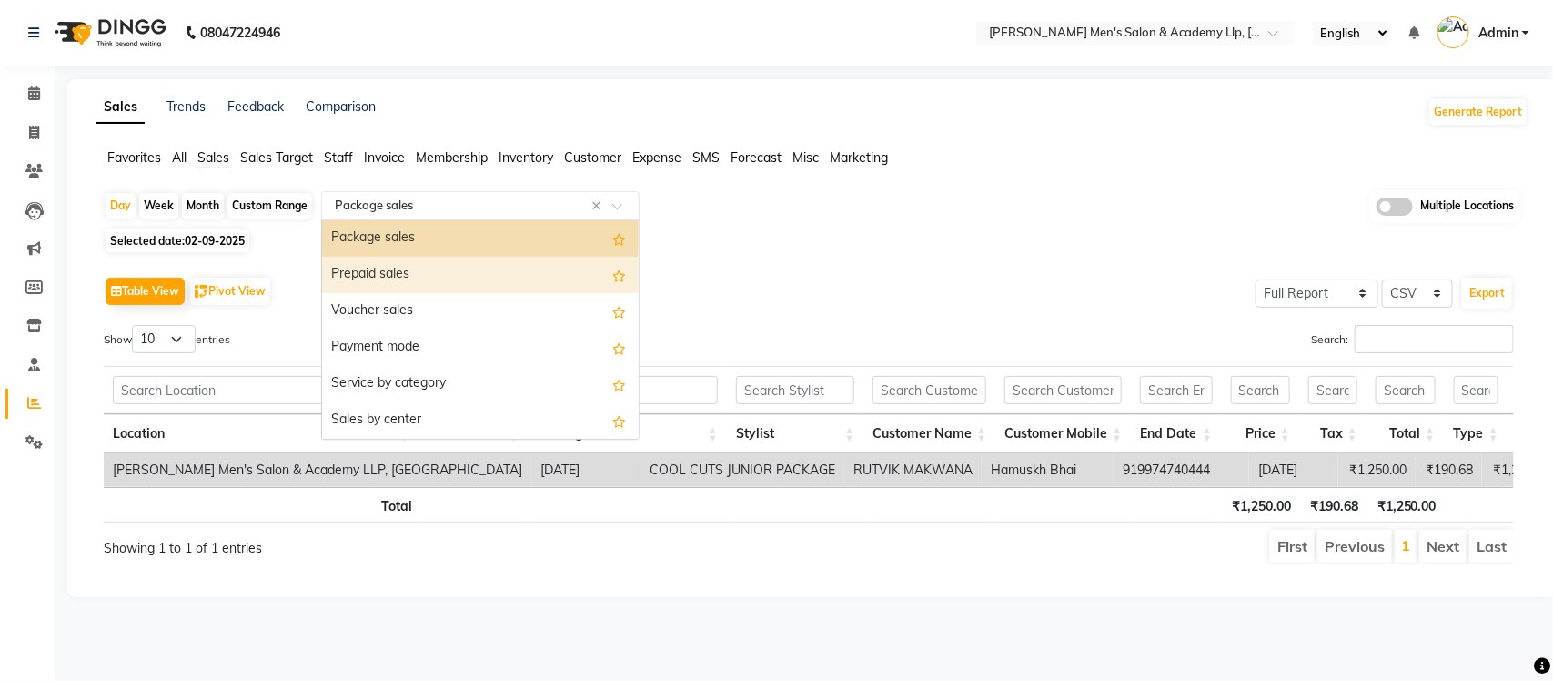
click at [465, 271] on div "Prepaid sales" at bounding box center [480, 275] width 317 height 36
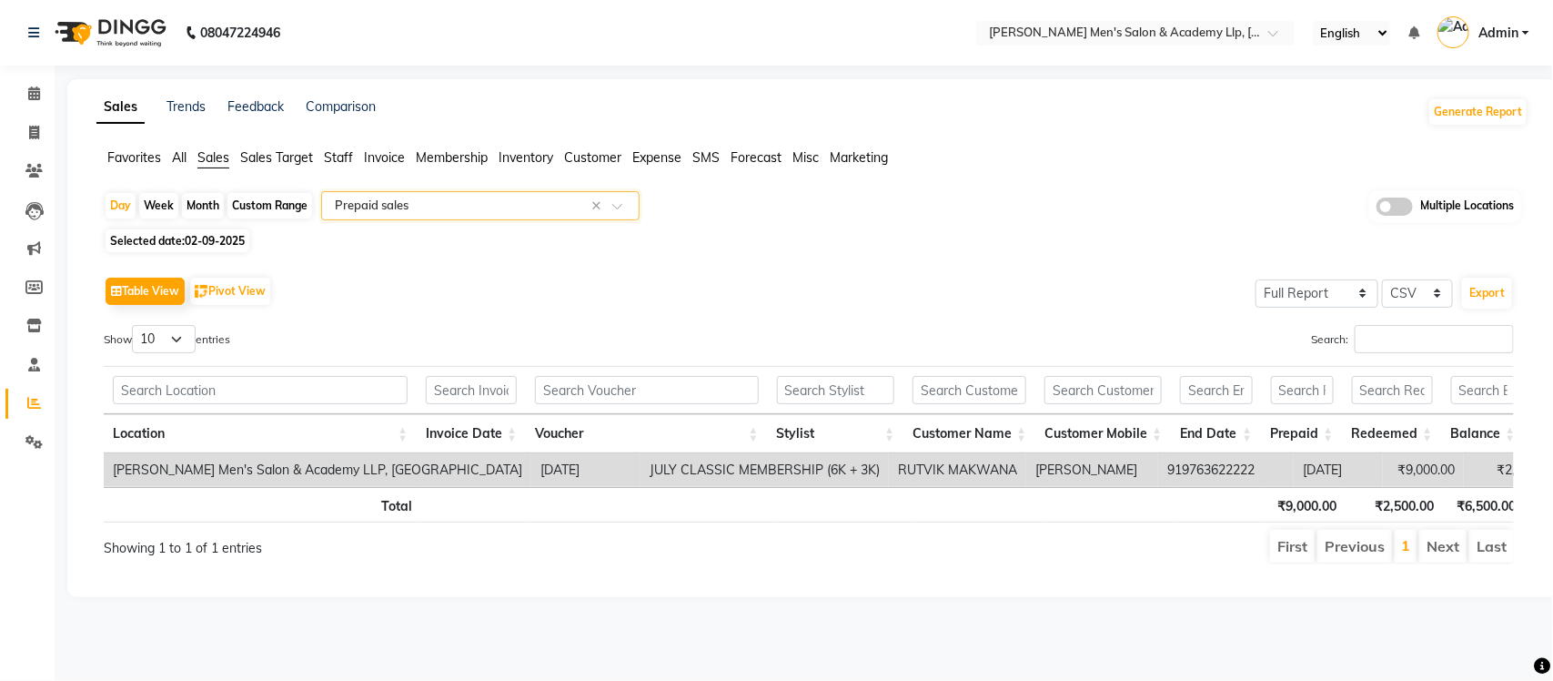
scroll to position [0, 220]
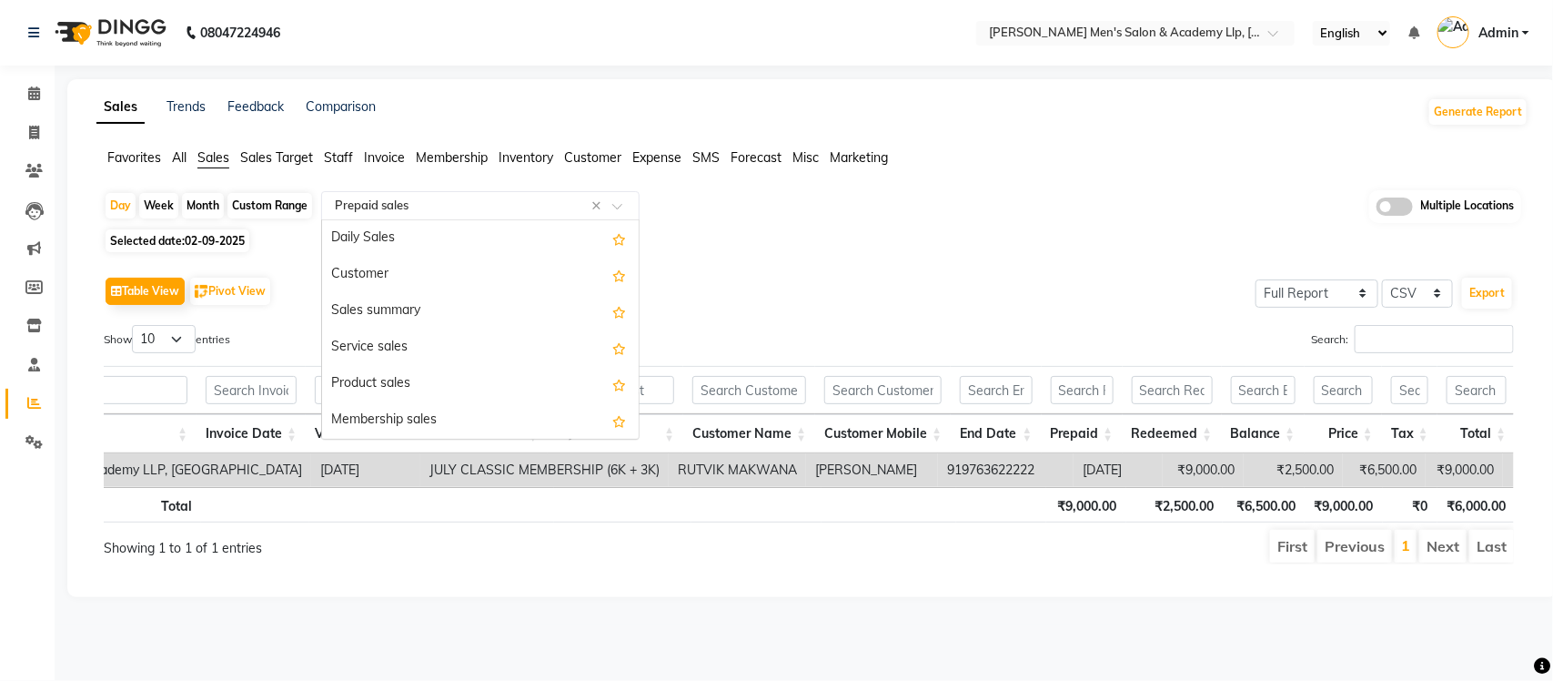
click at [441, 212] on input "text" at bounding box center [462, 206] width 262 height 18
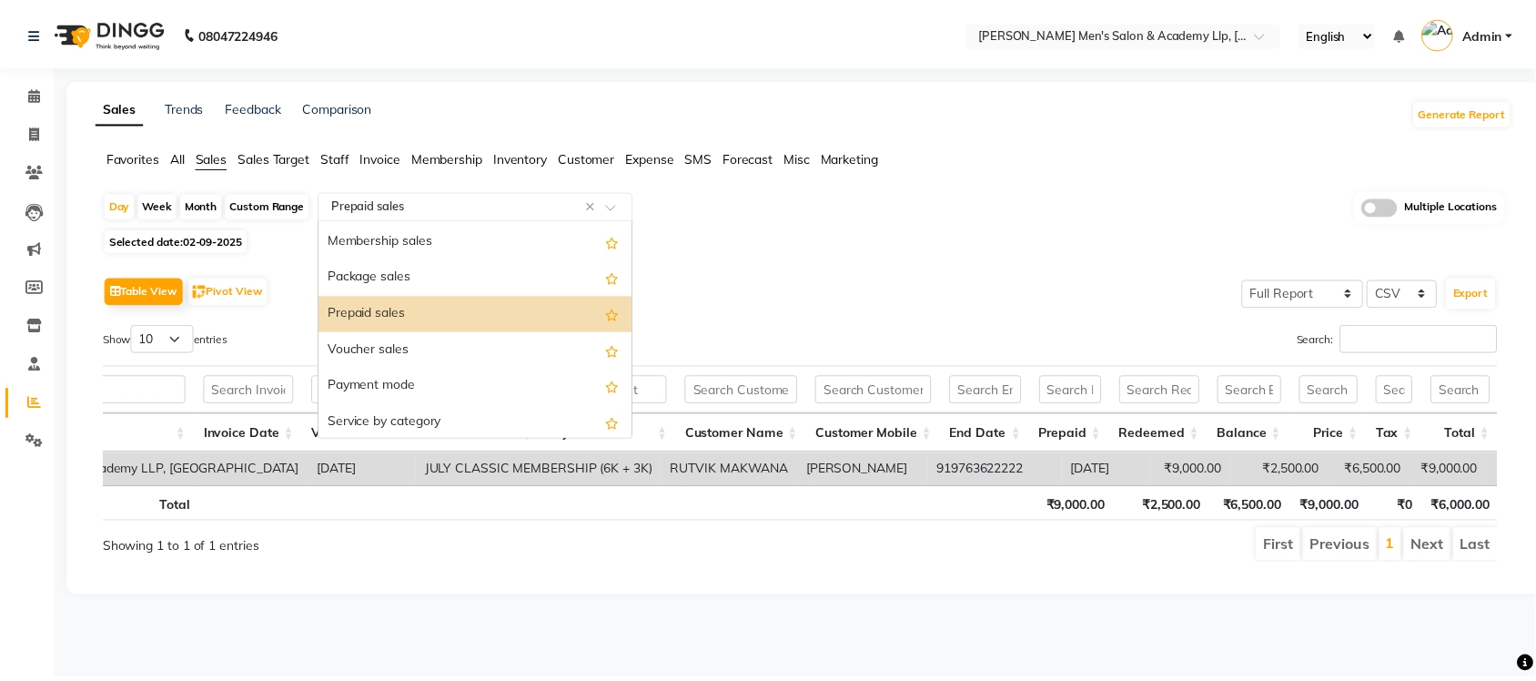
scroll to position [141, 0]
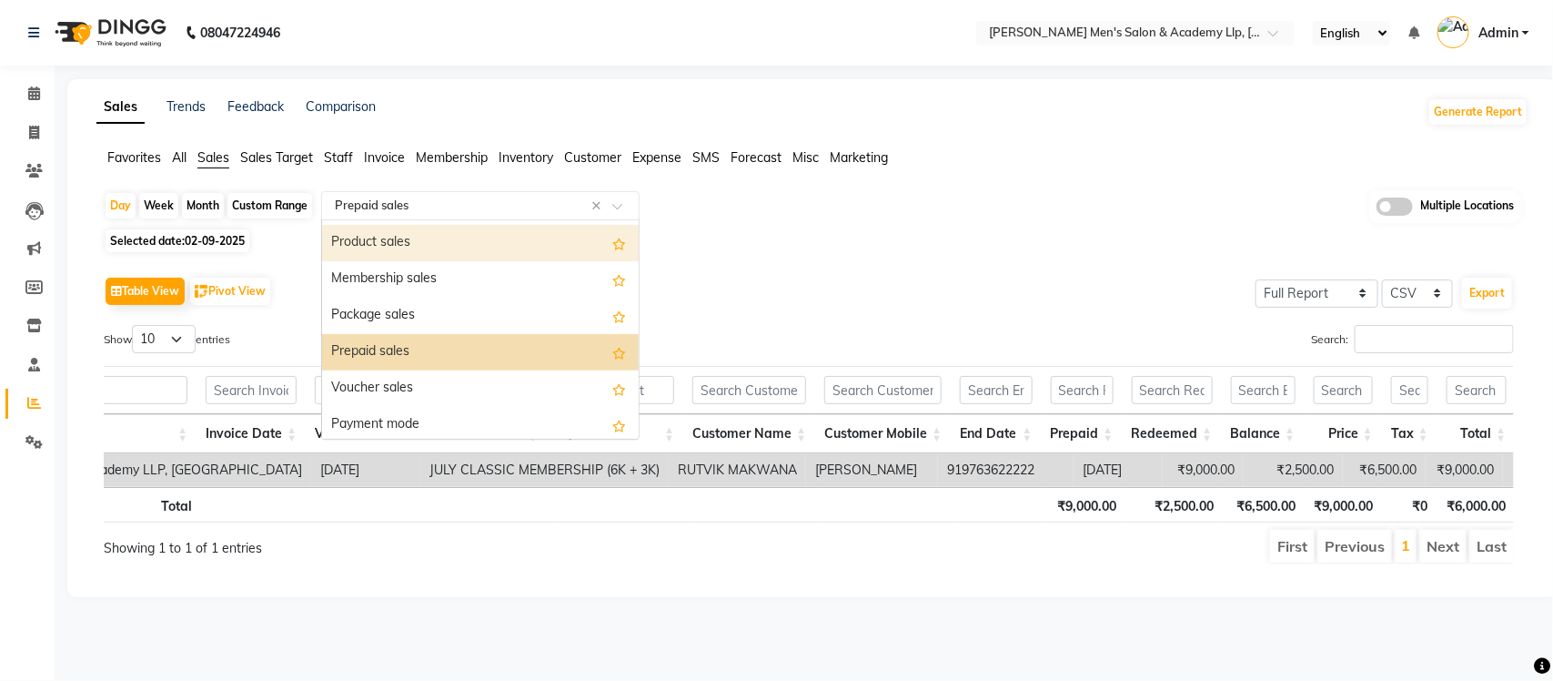
click at [430, 252] on div "Product sales" at bounding box center [480, 243] width 317 height 36
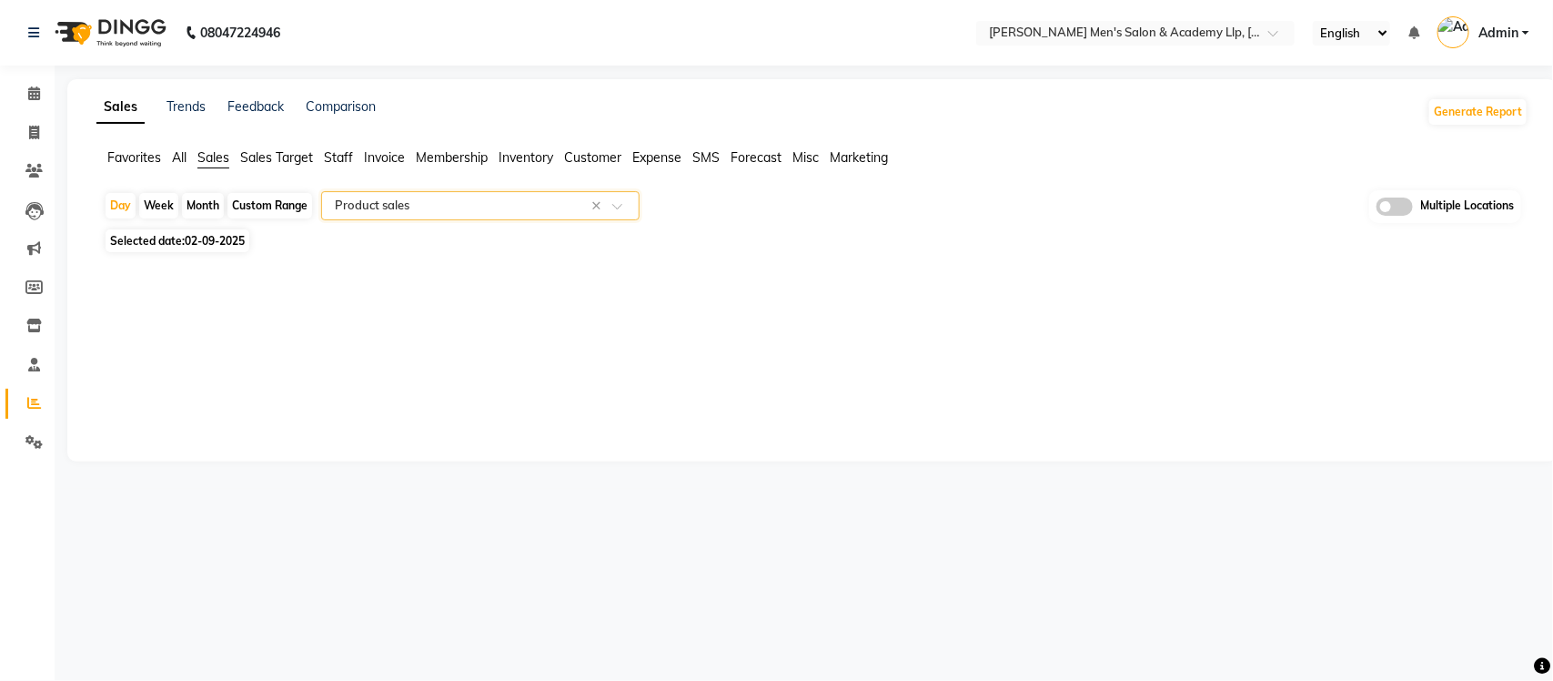
click at [742, 330] on div "Sales Trends Feedback Comparison Generate Report Favorites All Sales Sales Targ…" at bounding box center [812, 270] width 1490 height 382
click at [651, 160] on span "Expense" at bounding box center [656, 157] width 49 height 16
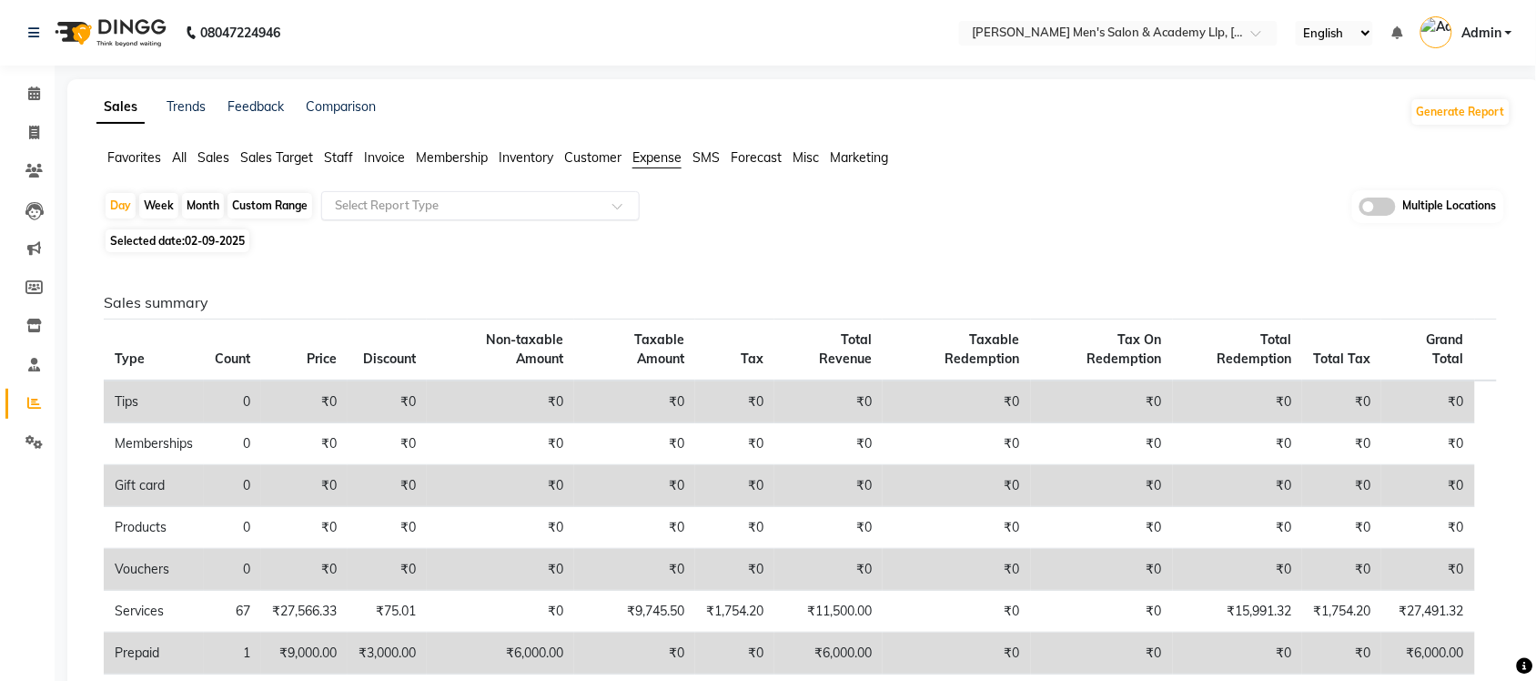
click at [558, 201] on input "text" at bounding box center [462, 206] width 262 height 18
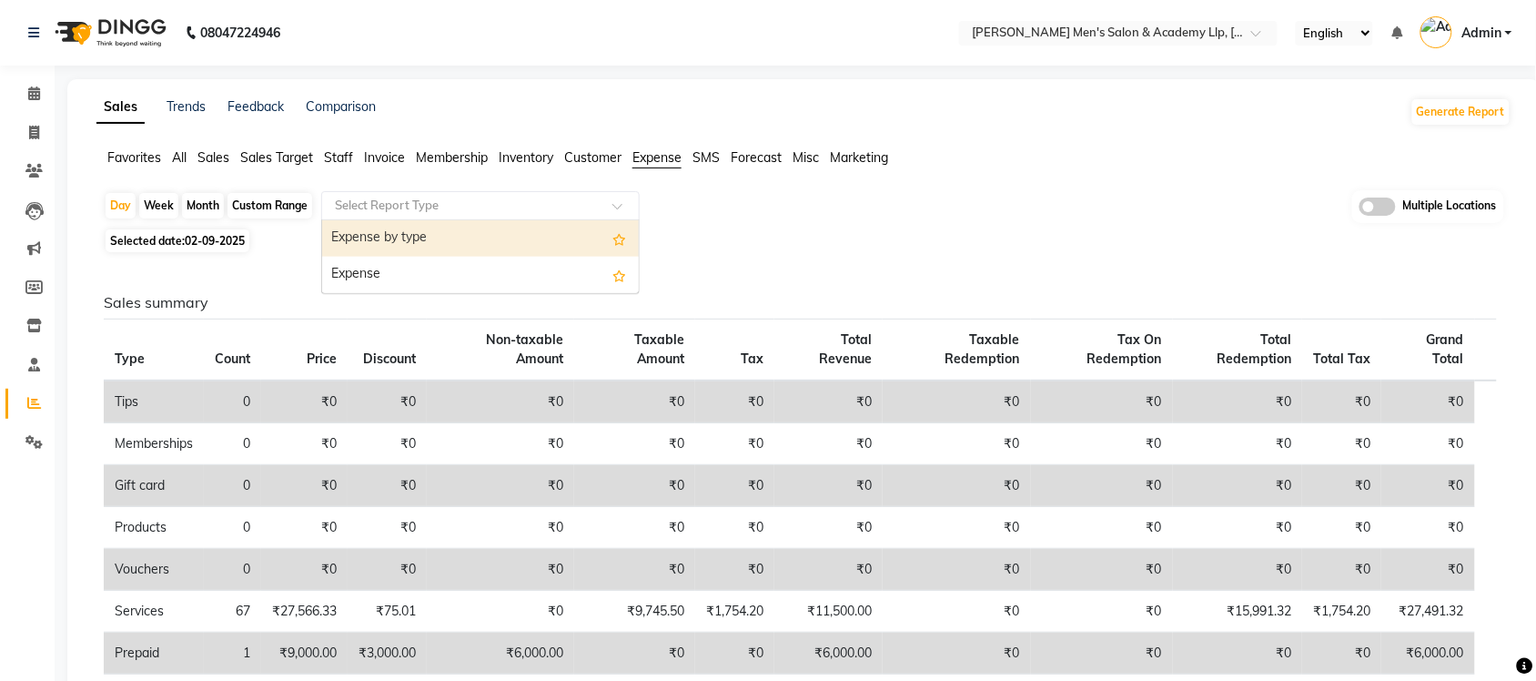
click at [520, 239] on div "Expense by type" at bounding box center [480, 238] width 317 height 36
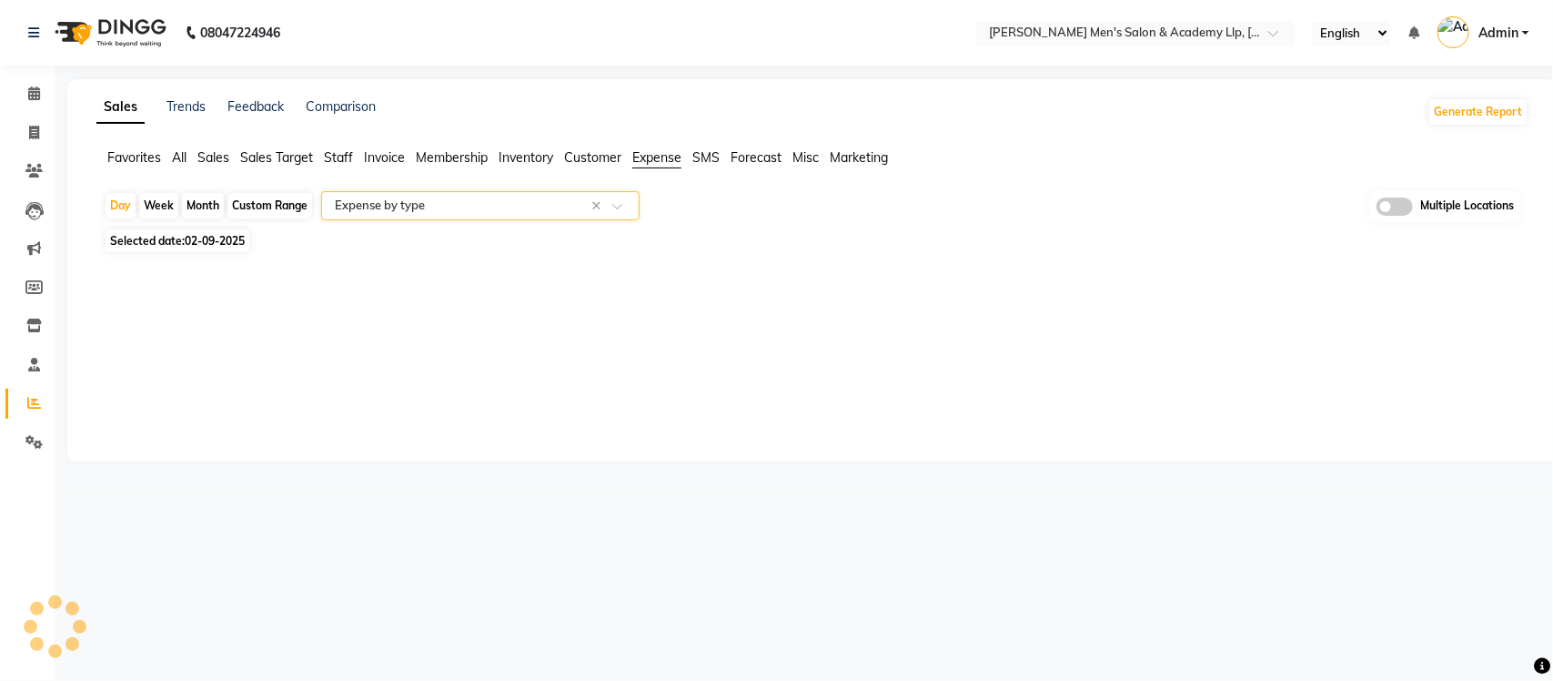
select select "full_report"
select select "csv"
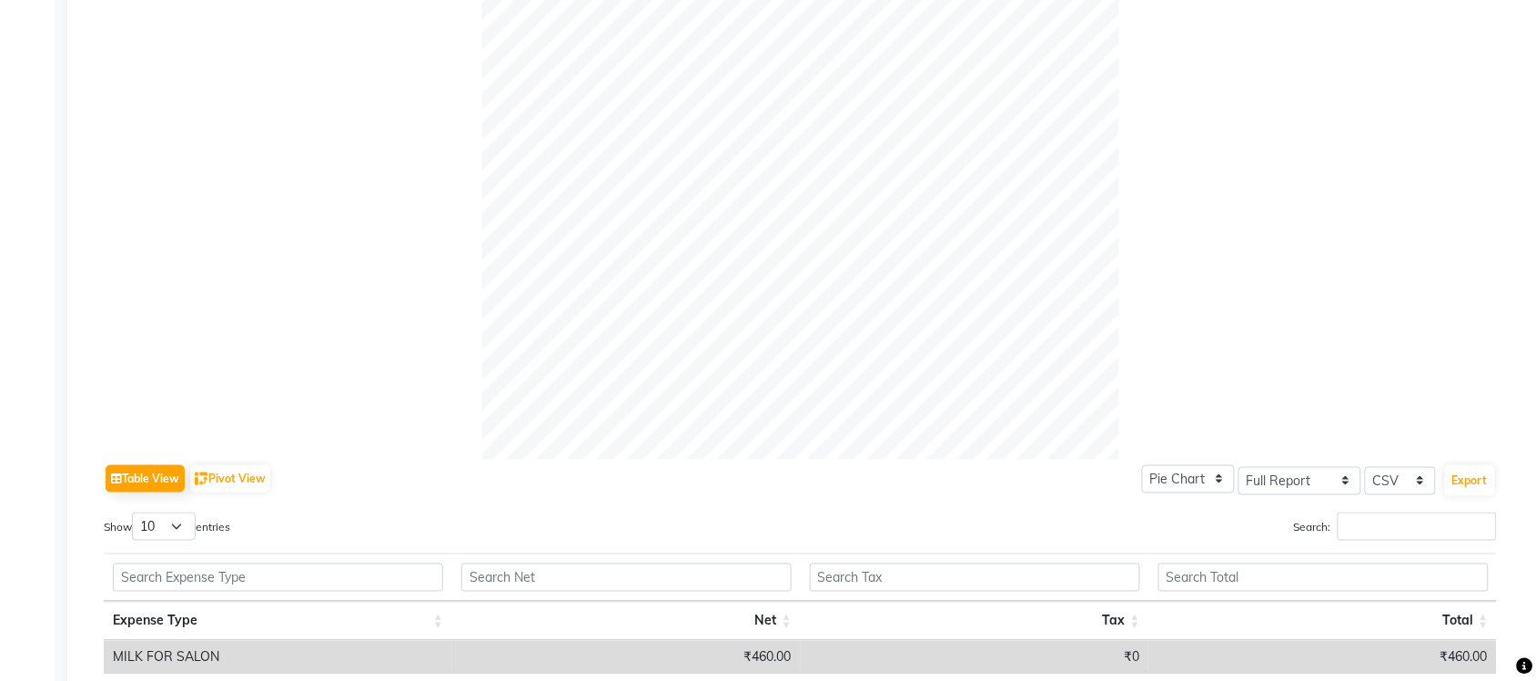
scroll to position [0, 0]
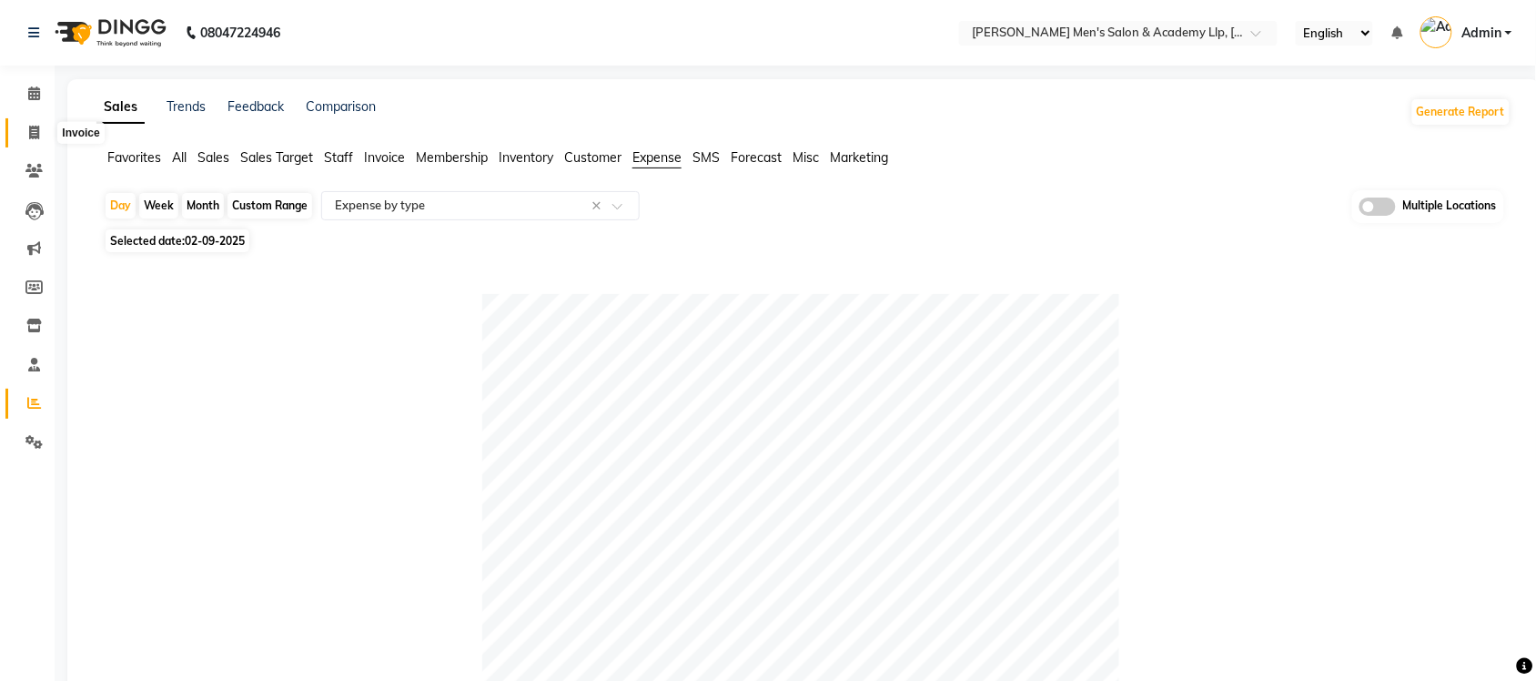
click at [20, 123] on span at bounding box center [34, 133] width 32 height 21
select select "service"
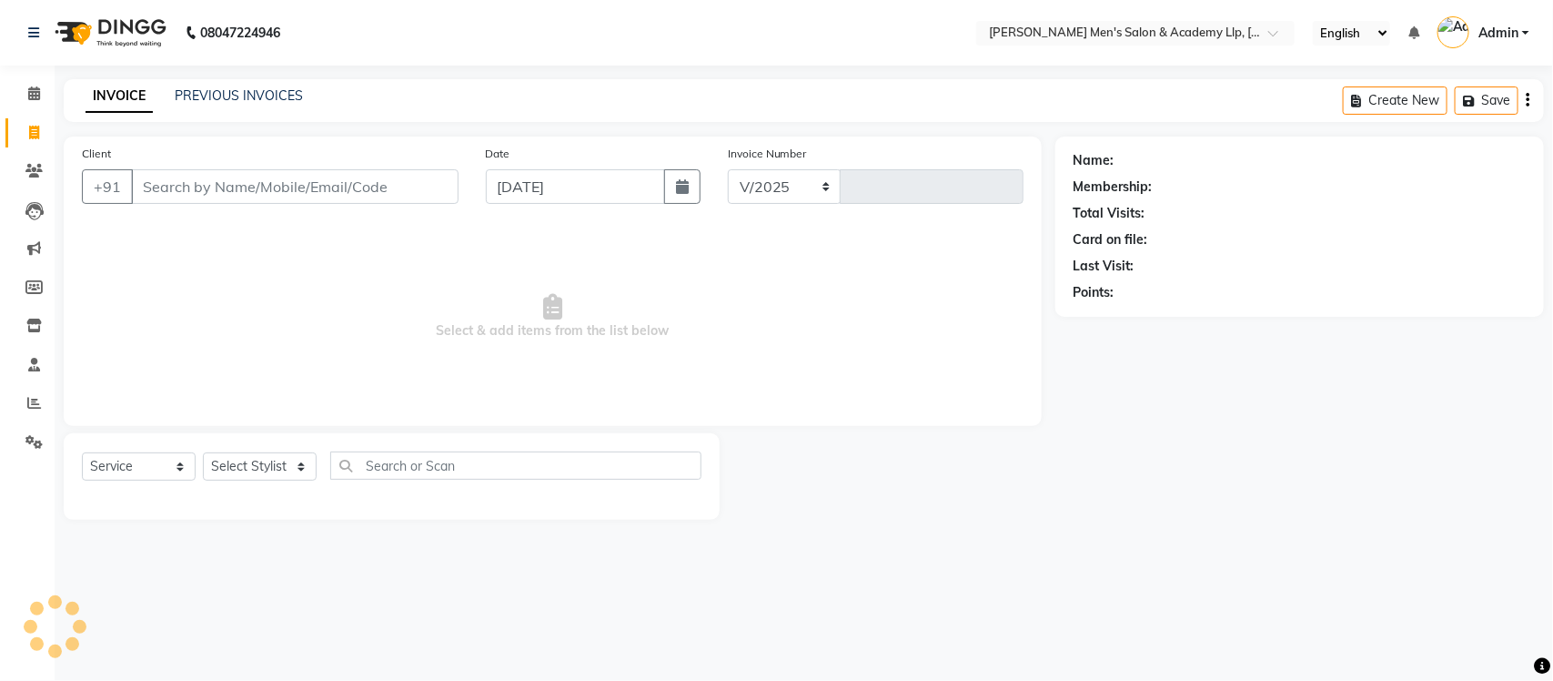
select select "8248"
type input "5377"
click at [282, 93] on link "PREVIOUS INVOICES" at bounding box center [239, 95] width 128 height 16
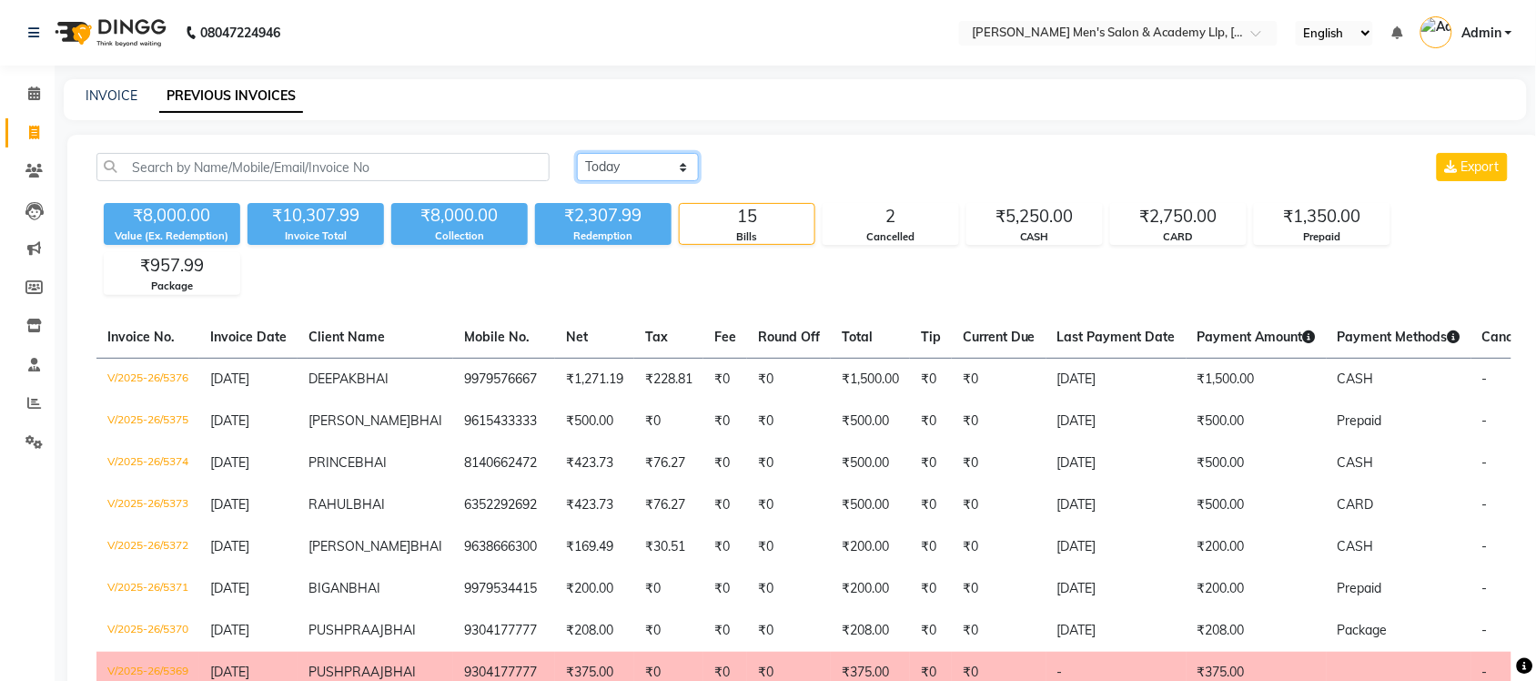
drag, startPoint x: 638, startPoint y: 164, endPoint x: 634, endPoint y: 179, distance: 15.9
click at [638, 164] on select "[DATE] [DATE] Custom Range" at bounding box center [638, 167] width 122 height 28
select select "range"
click at [577, 153] on select "[DATE] [DATE] Custom Range" at bounding box center [638, 167] width 122 height 28
click at [830, 170] on input "[DATE]" at bounding box center [785, 167] width 127 height 25
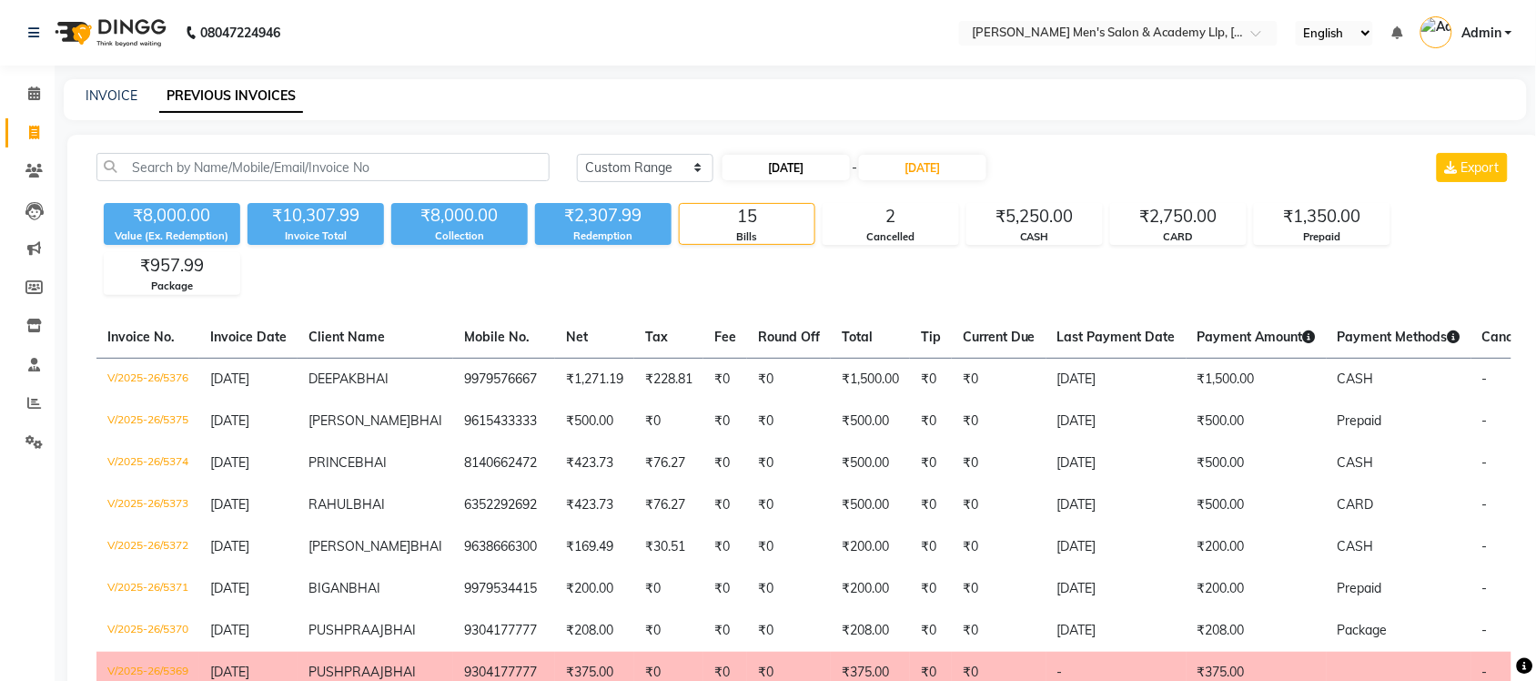
select select "9"
select select "2025"
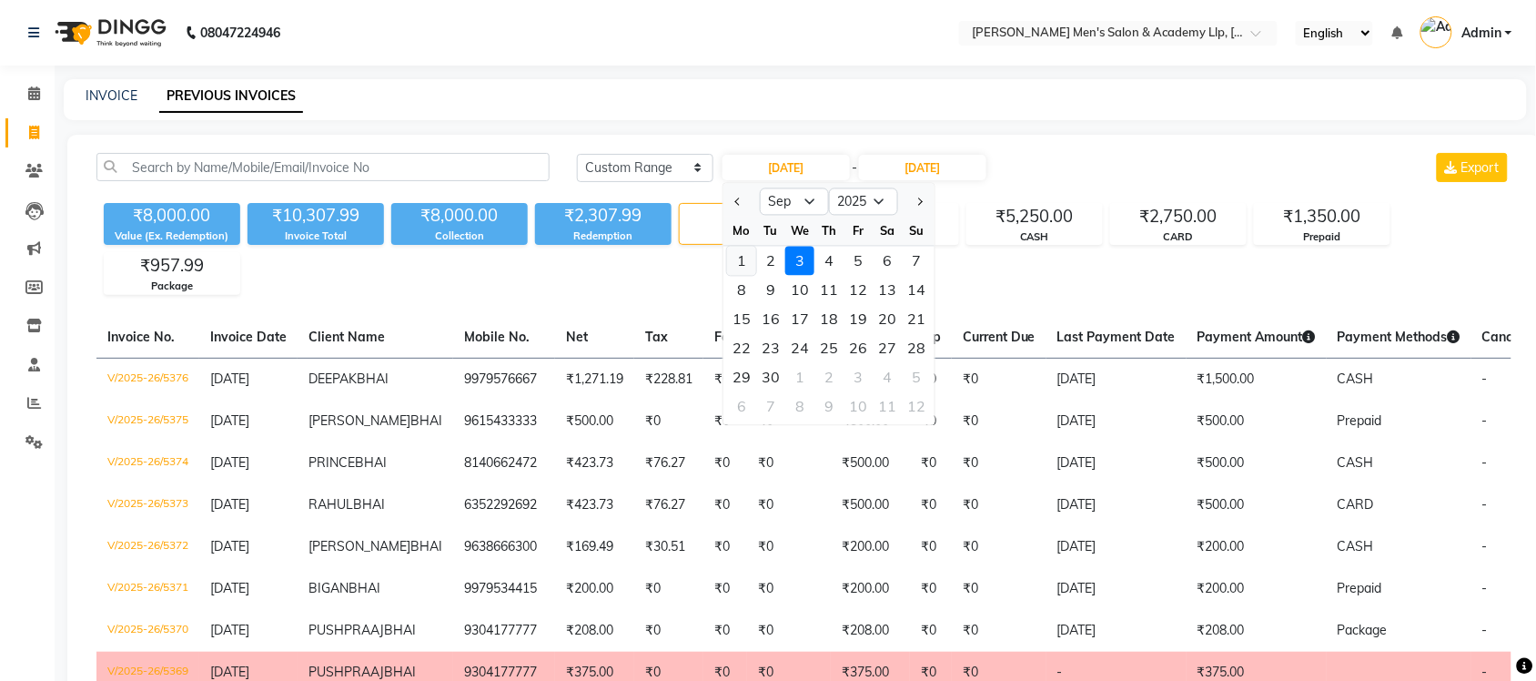
click at [752, 259] on div "1" at bounding box center [741, 261] width 29 height 29
type input "[DATE]"
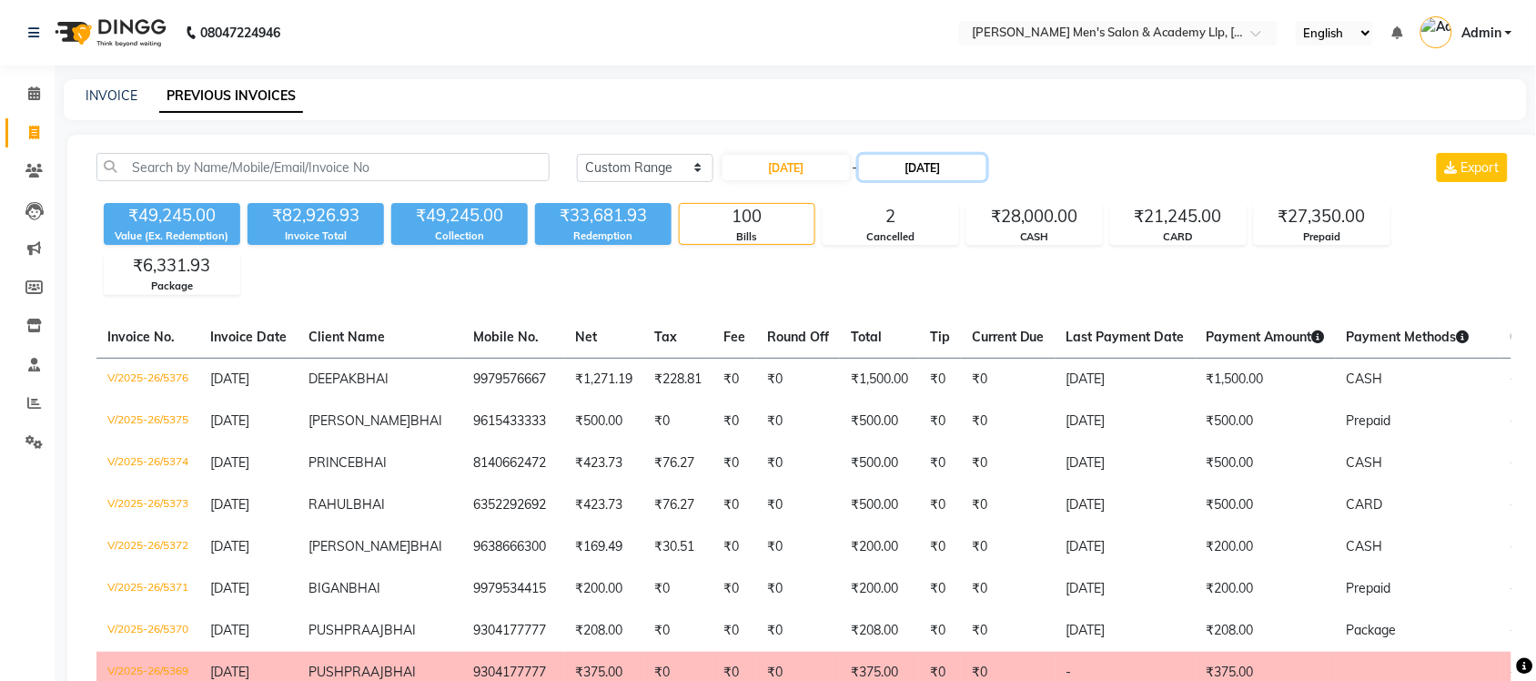
click at [901, 175] on input "[DATE]" at bounding box center [922, 167] width 127 height 25
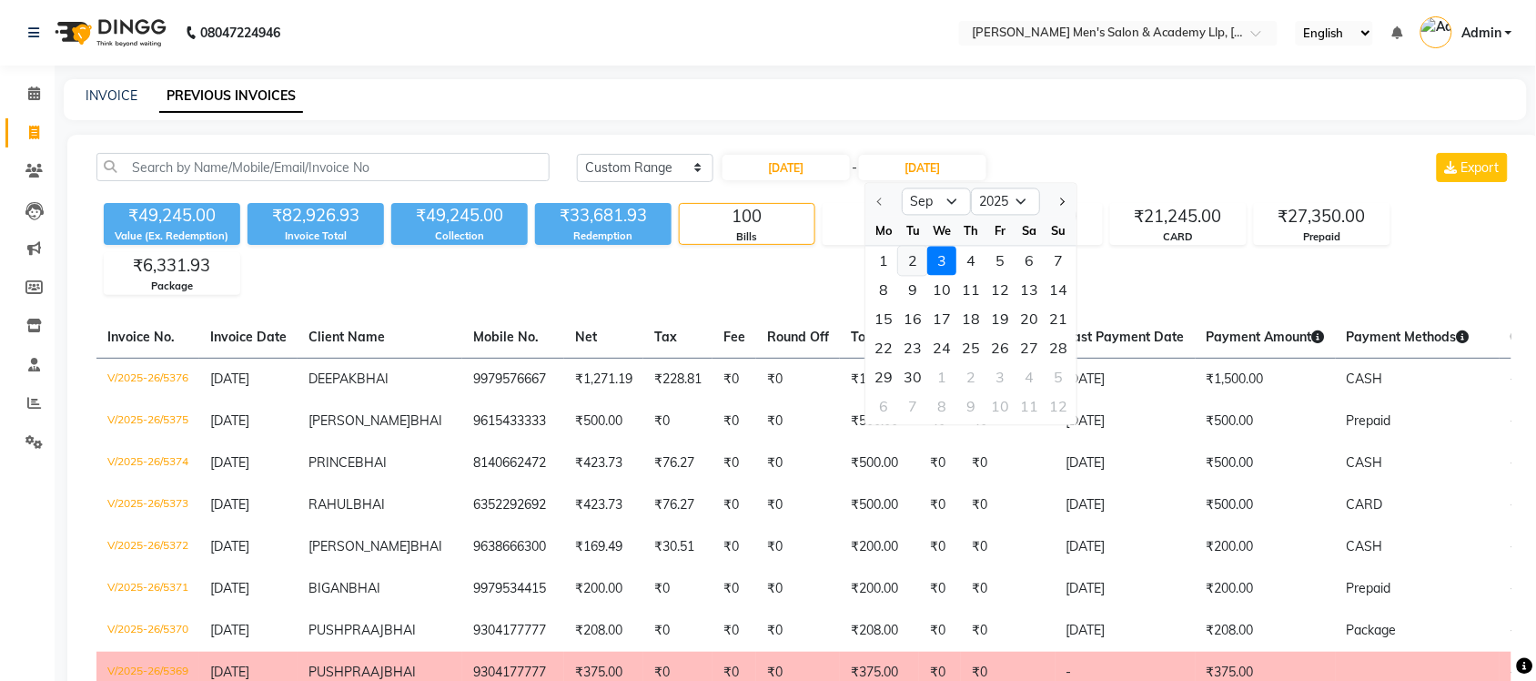
click at [906, 256] on div "2" at bounding box center [913, 261] width 29 height 29
type input "02-09-2025"
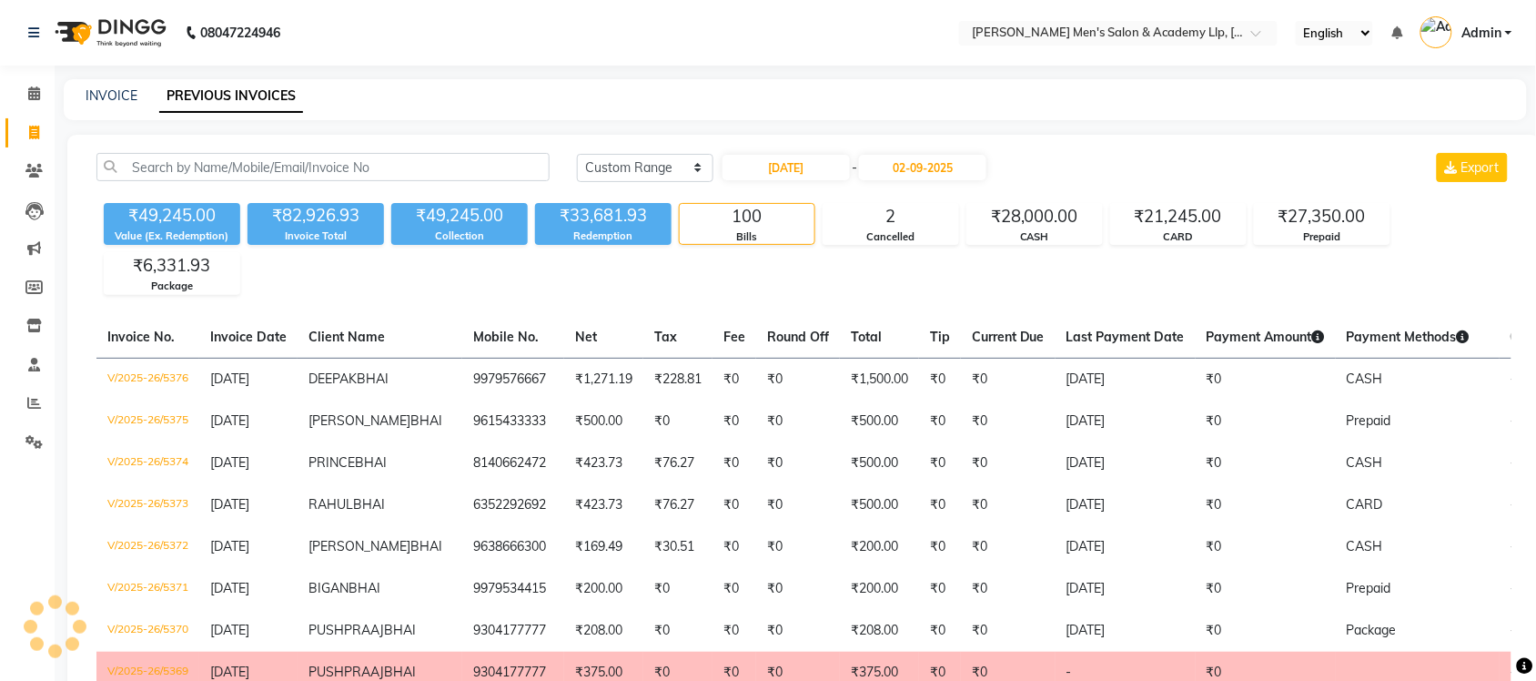
click at [632, 28] on nav "08047224946 Select Location × Sandy Men's Salon & Academy Llp, Ravapar Road Eng…" at bounding box center [768, 33] width 1536 height 66
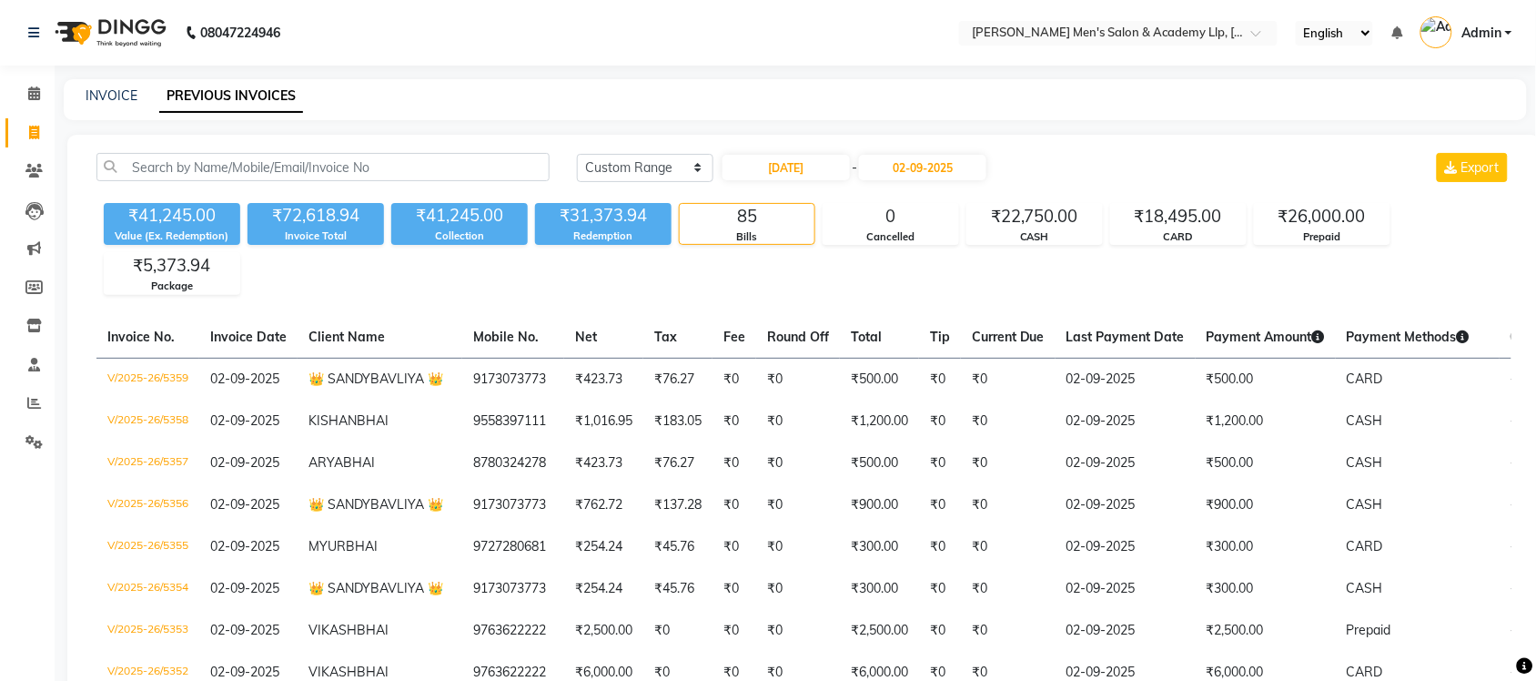
click at [633, 29] on nav "08047224946 Select Location × Sandy Men's Salon & Academy Llp, Ravapar Road Eng…" at bounding box center [768, 33] width 1536 height 66
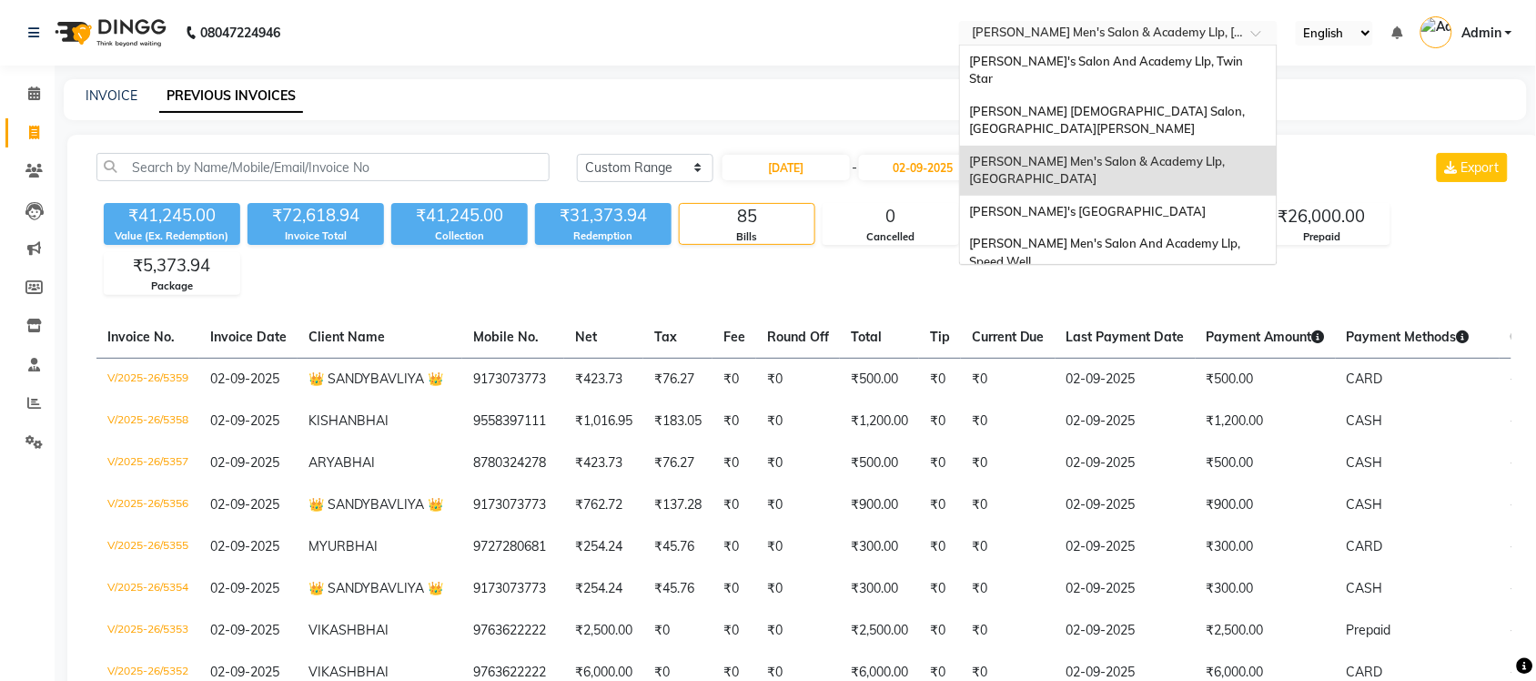
click at [1142, 24] on div "× Sandy Men's Salon & Academy Llp, Ravapar Road" at bounding box center [1109, 33] width 274 height 18
click at [1135, 104] on span "[PERSON_NAME] [DEMOGRAPHIC_DATA] Salon, [GEOGRAPHIC_DATA][PERSON_NAME]" at bounding box center [1108, 120] width 278 height 33
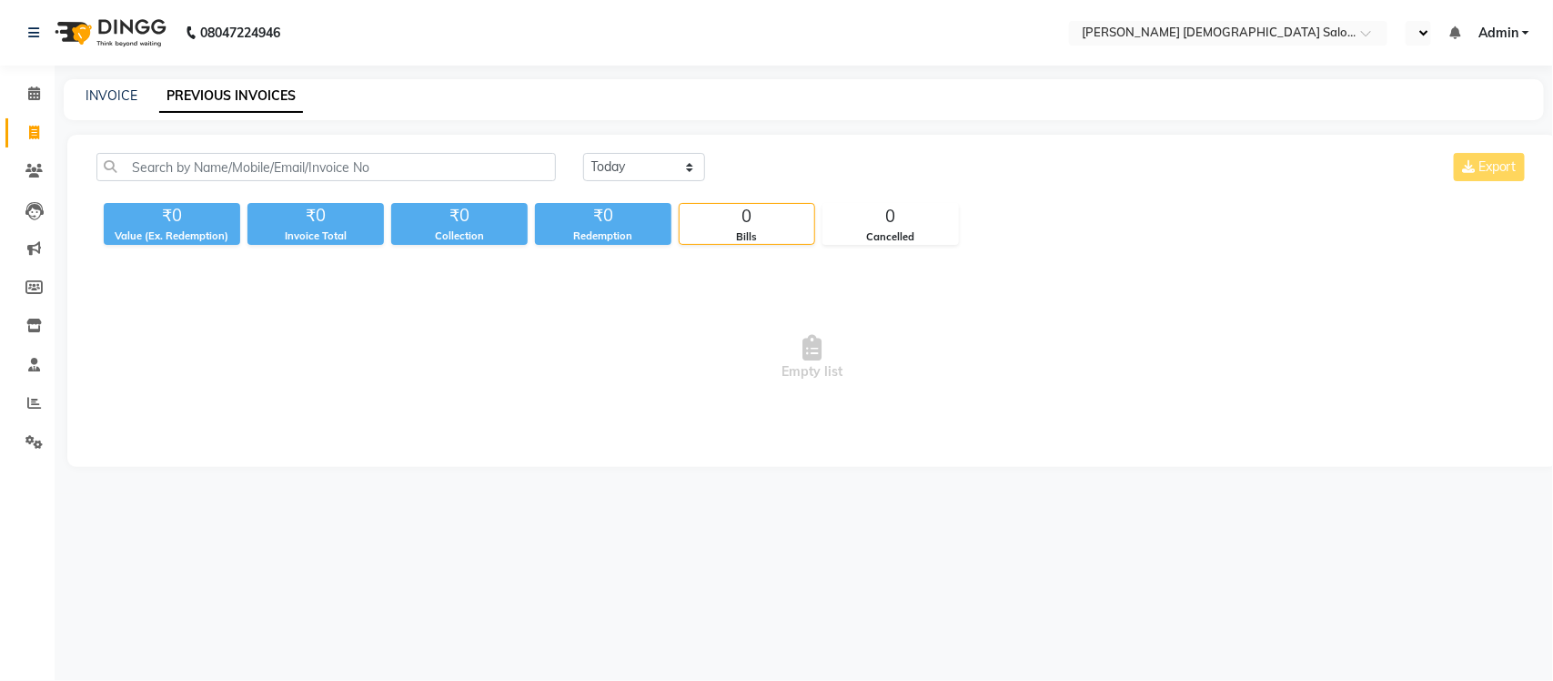
select select "en"
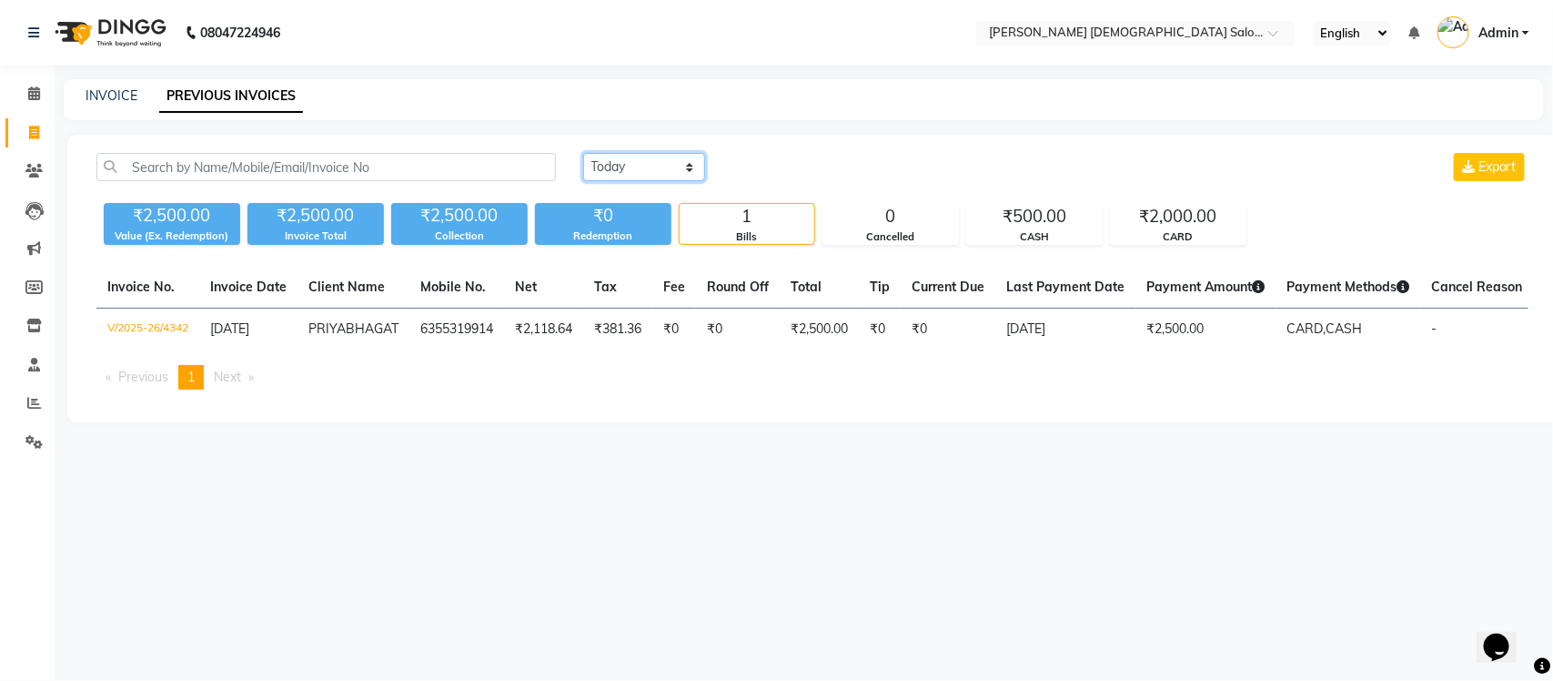
click at [661, 164] on select "[DATE] [DATE] Custom Range" at bounding box center [644, 167] width 122 height 28
click at [35, 398] on icon at bounding box center [34, 403] width 14 height 14
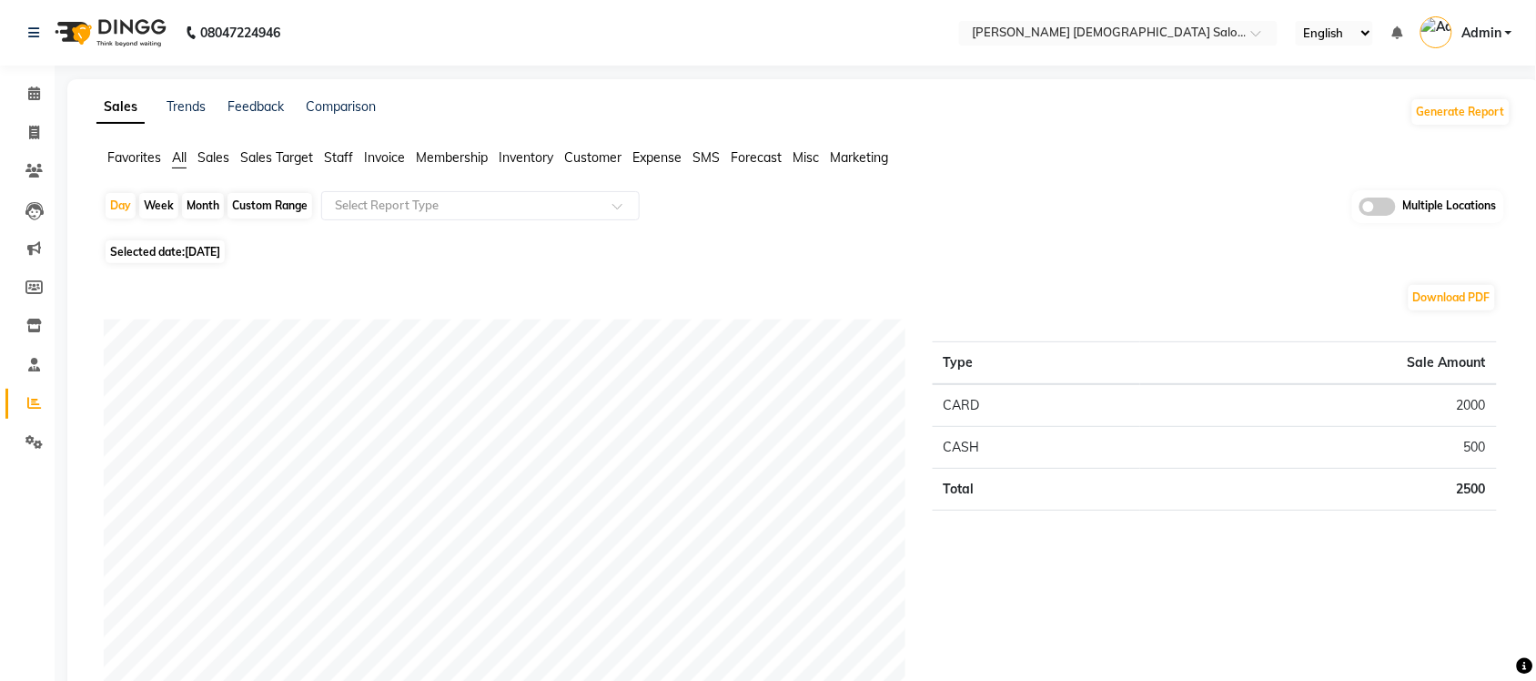
click at [209, 149] on span "Sales" at bounding box center [213, 157] width 32 height 16
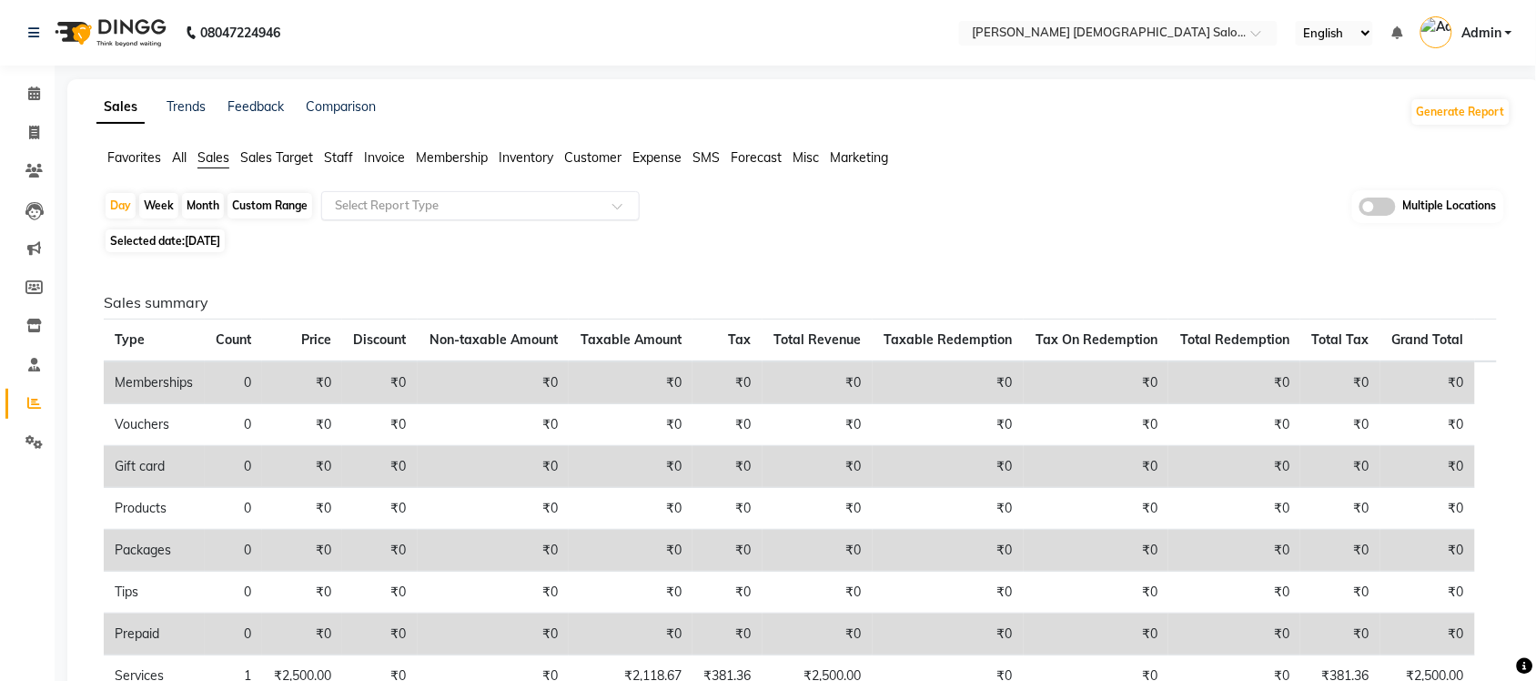
click at [387, 192] on div "Select Report Type" at bounding box center [480, 205] width 318 height 29
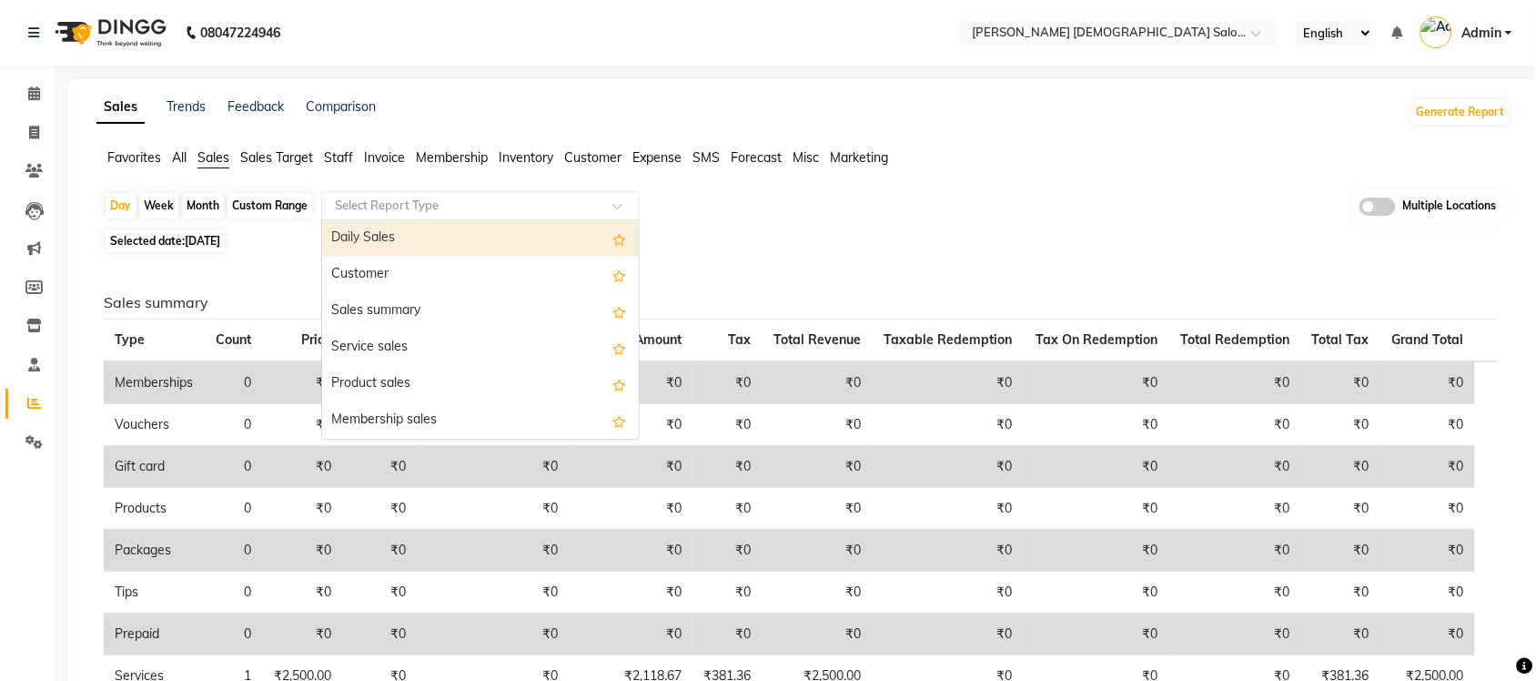
click at [166, 237] on span "Selected date: 03-09-2025" at bounding box center [165, 240] width 119 height 23
select select "9"
select select "2025"
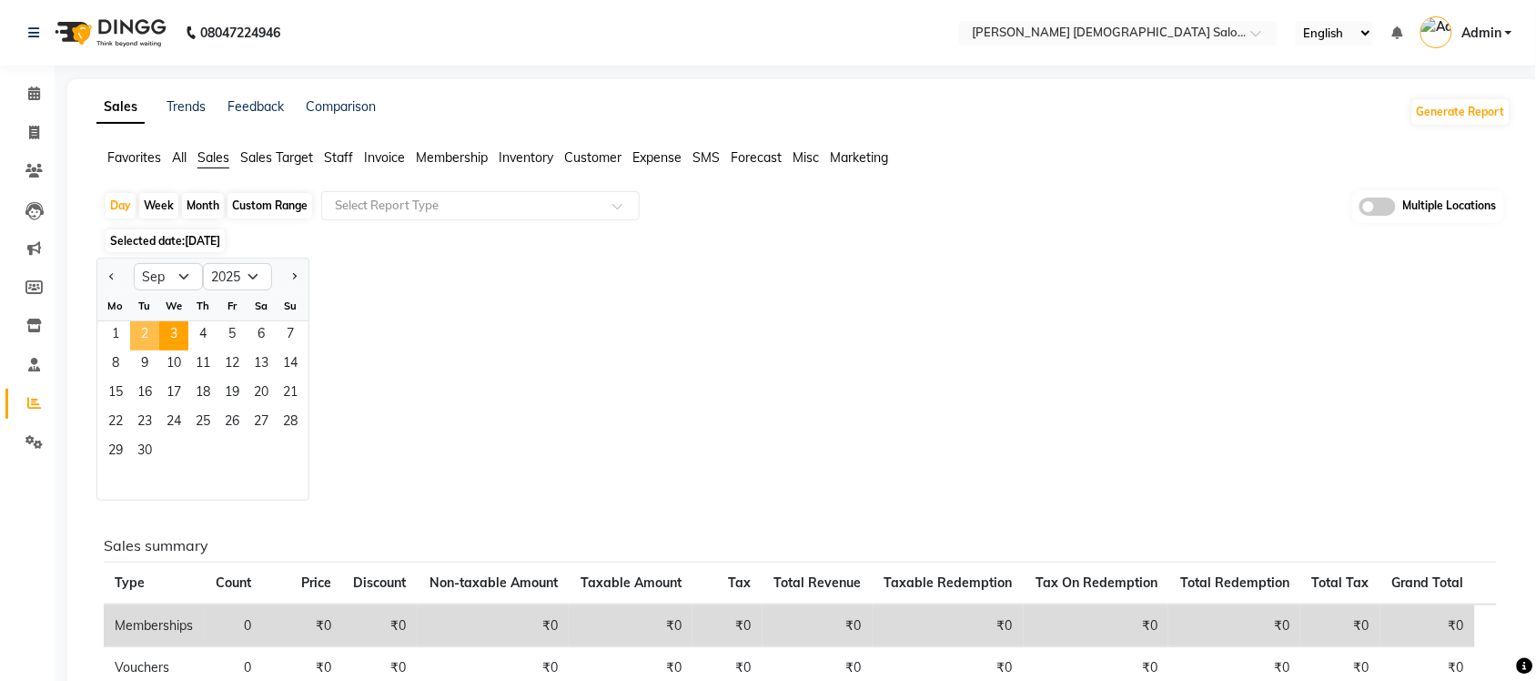
click at [142, 338] on span "2" at bounding box center [144, 335] width 29 height 29
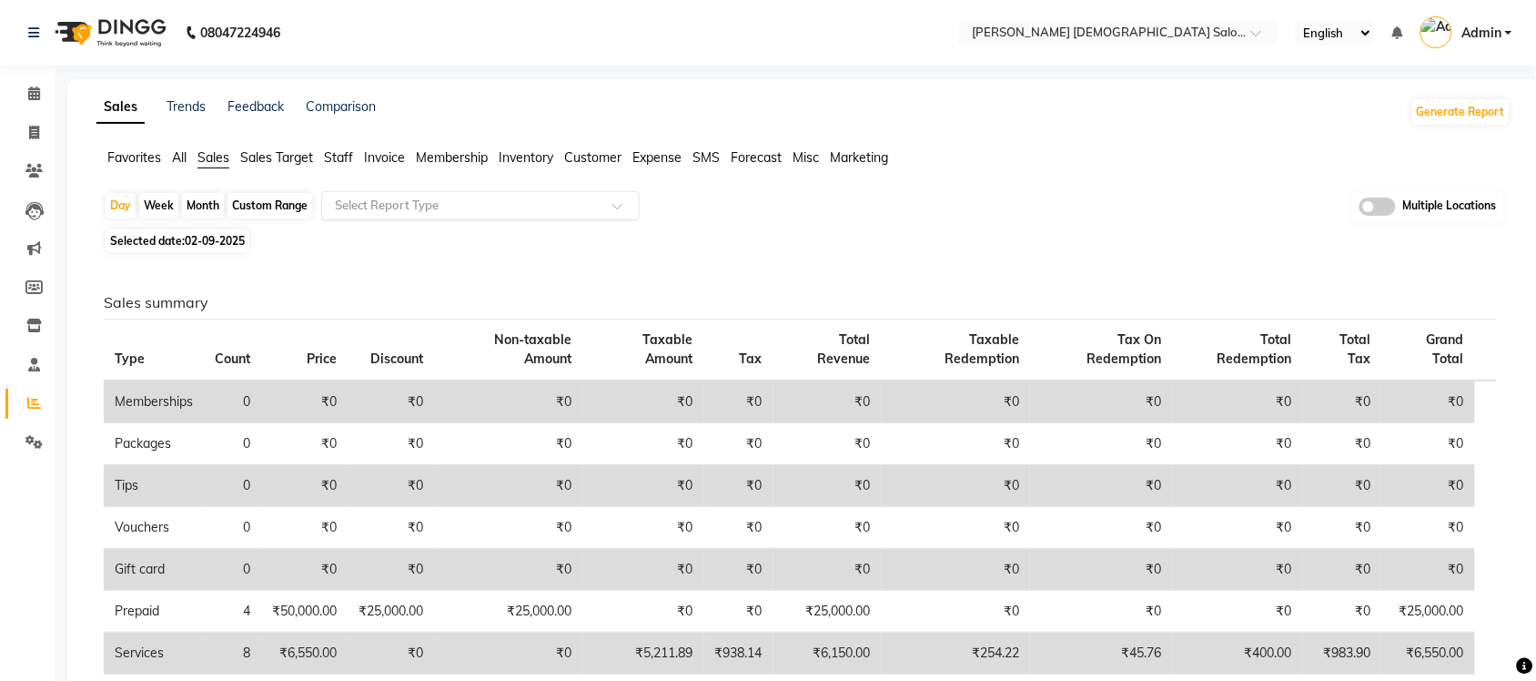
click at [497, 198] on input "text" at bounding box center [462, 206] width 262 height 18
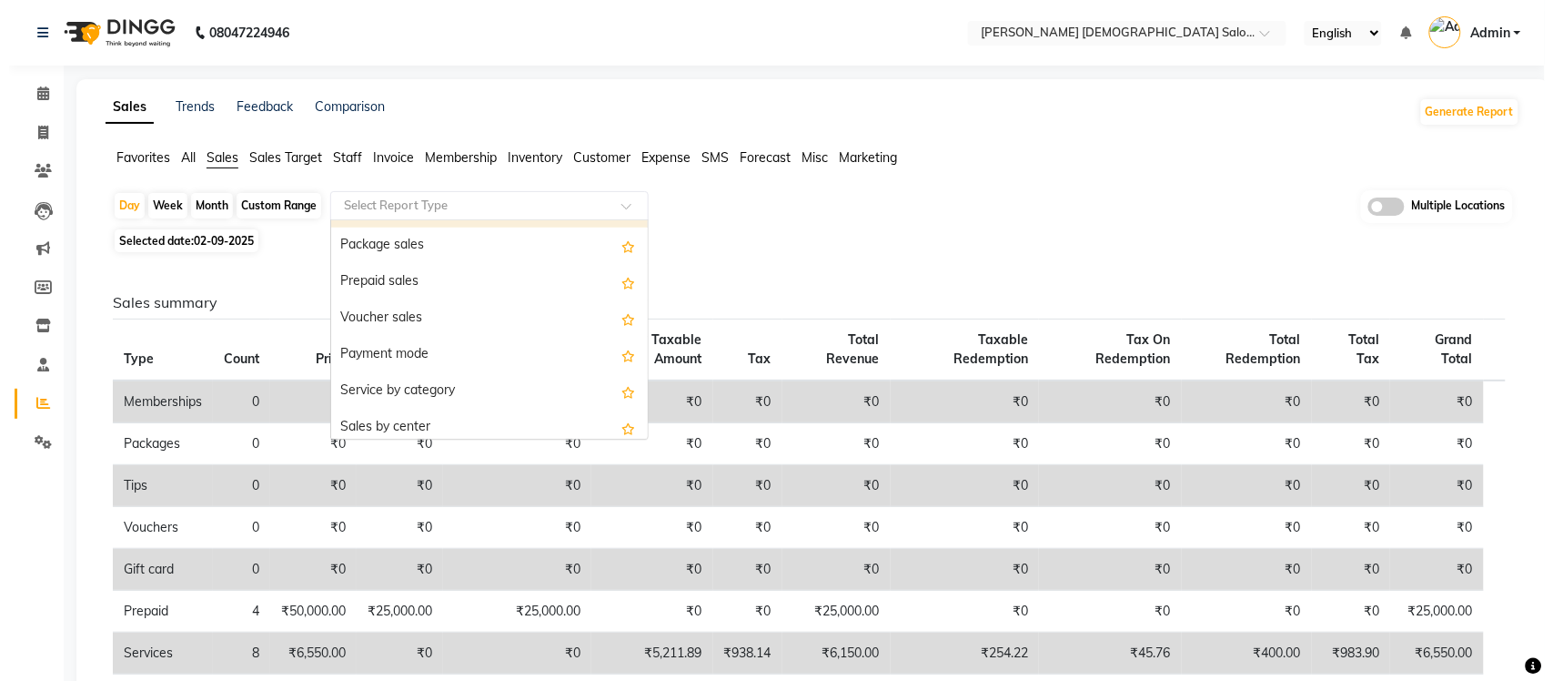
scroll to position [227, 0]
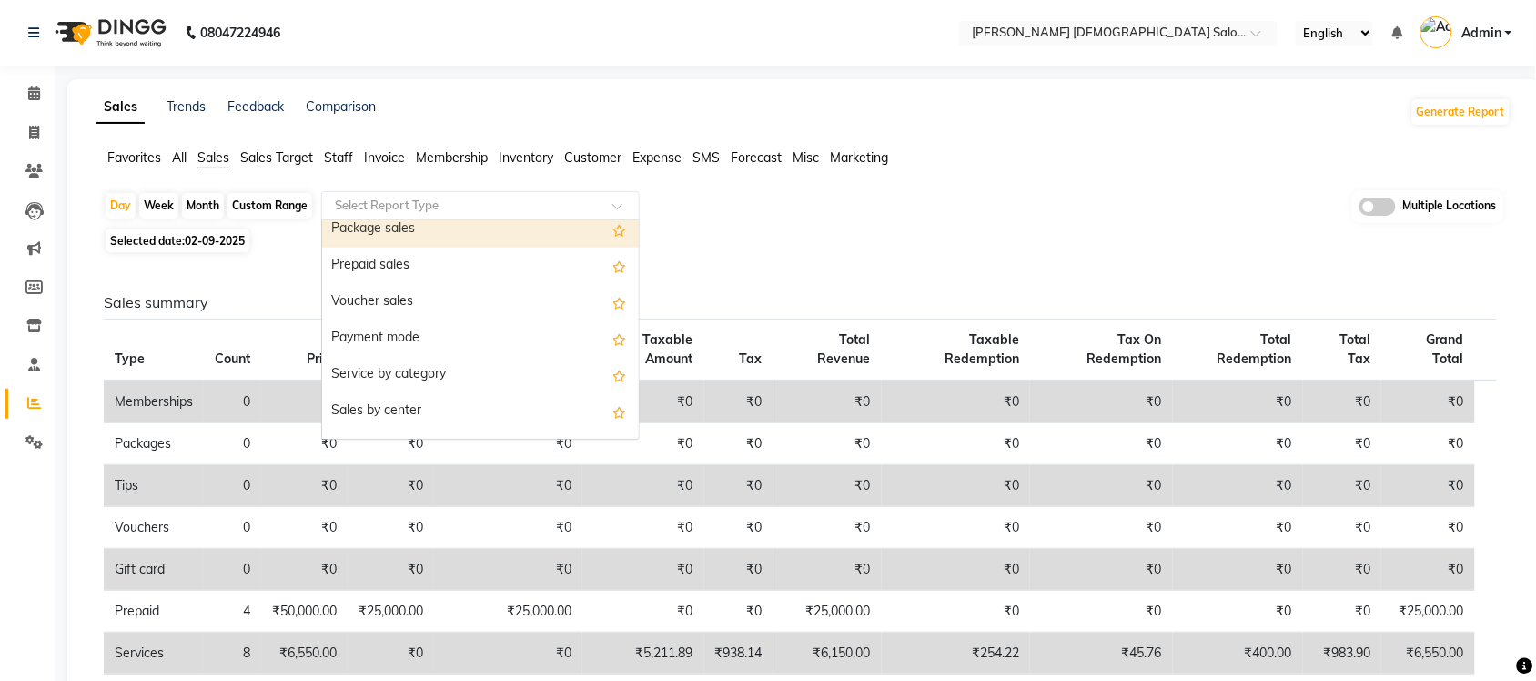
click at [429, 237] on div "Package sales" at bounding box center [480, 229] width 317 height 36
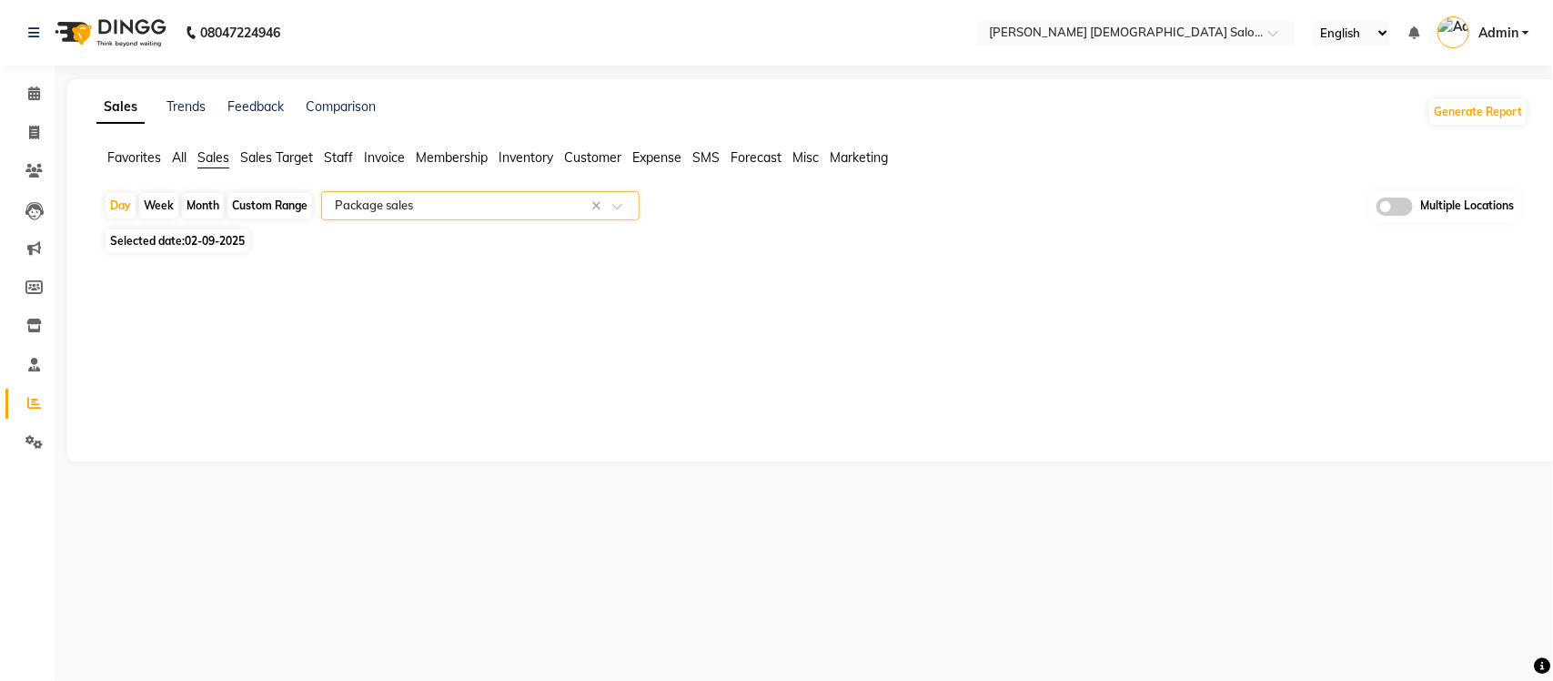
click at [439, 207] on input "text" at bounding box center [462, 206] width 262 height 18
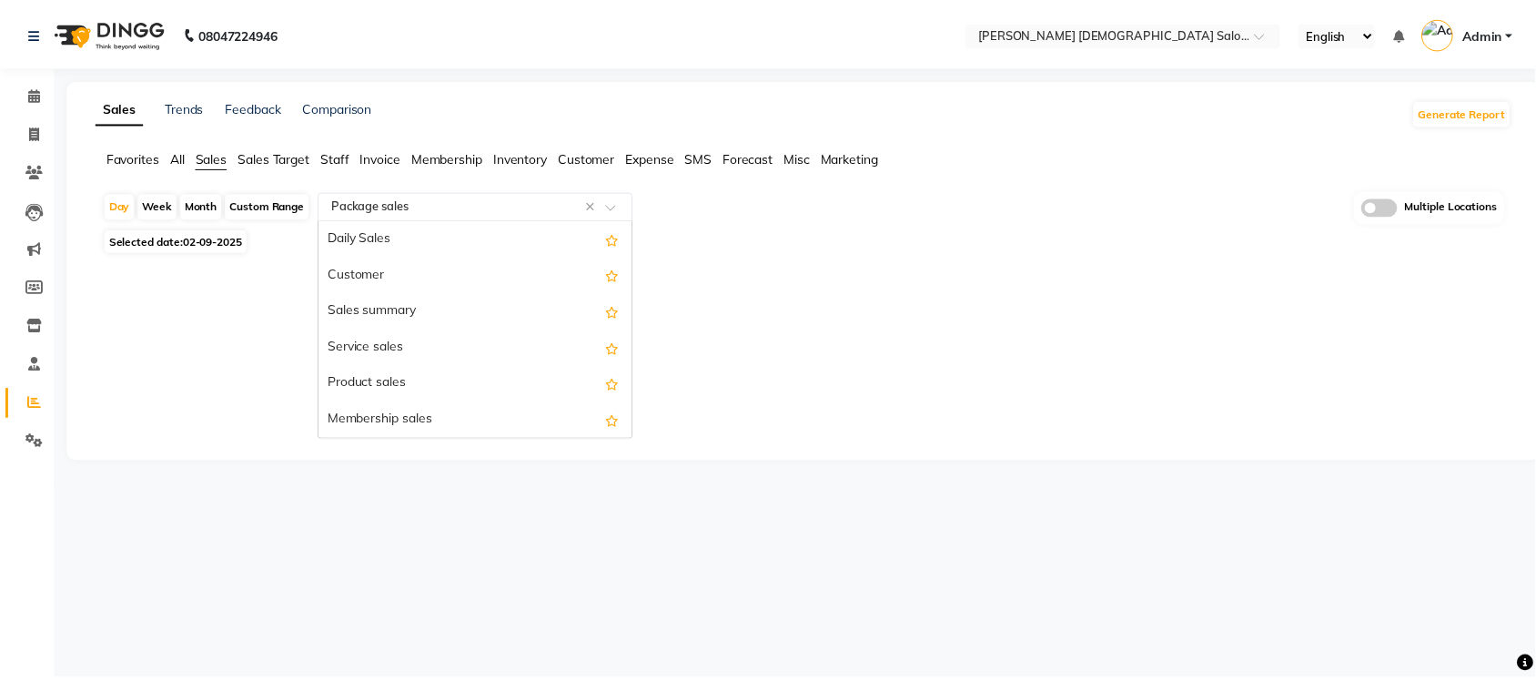
scroll to position [218, 0]
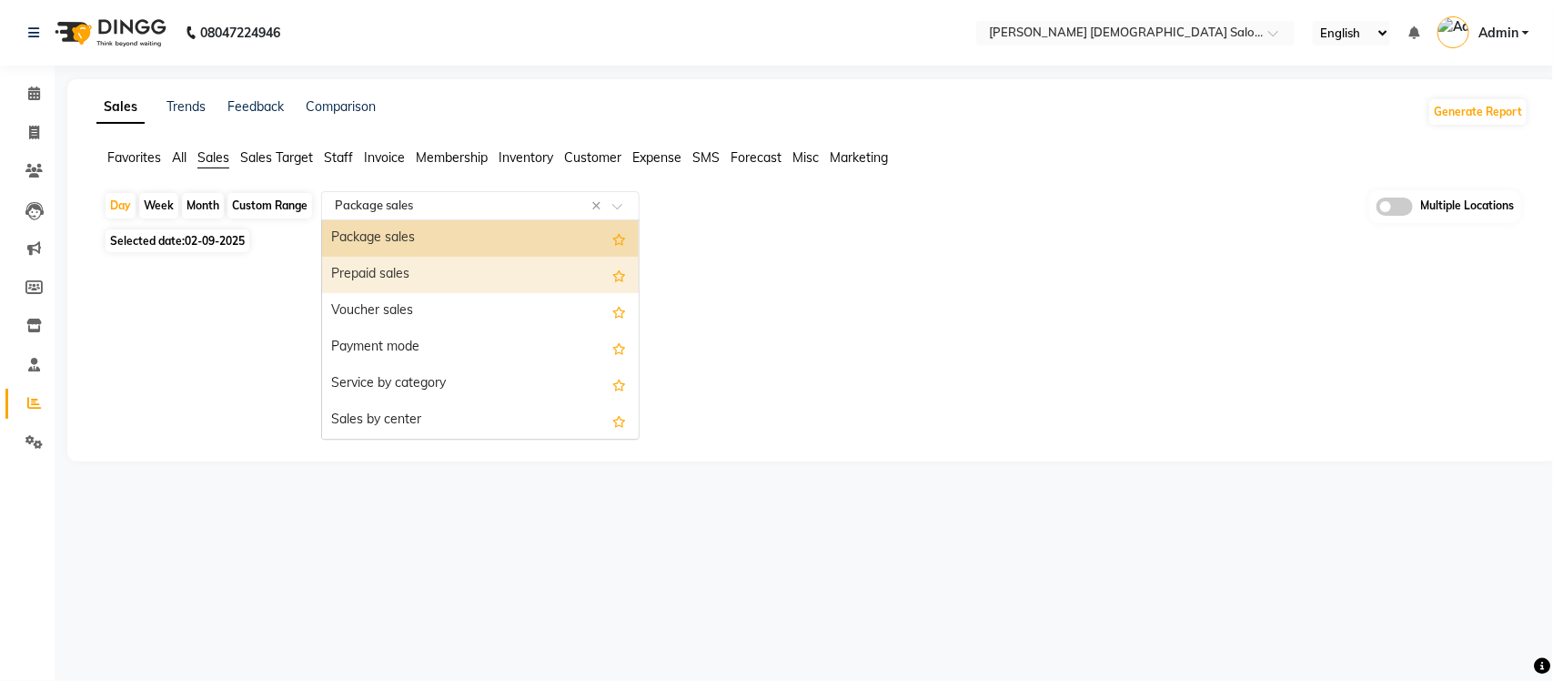
click at [419, 282] on div "Prepaid sales" at bounding box center [480, 275] width 317 height 36
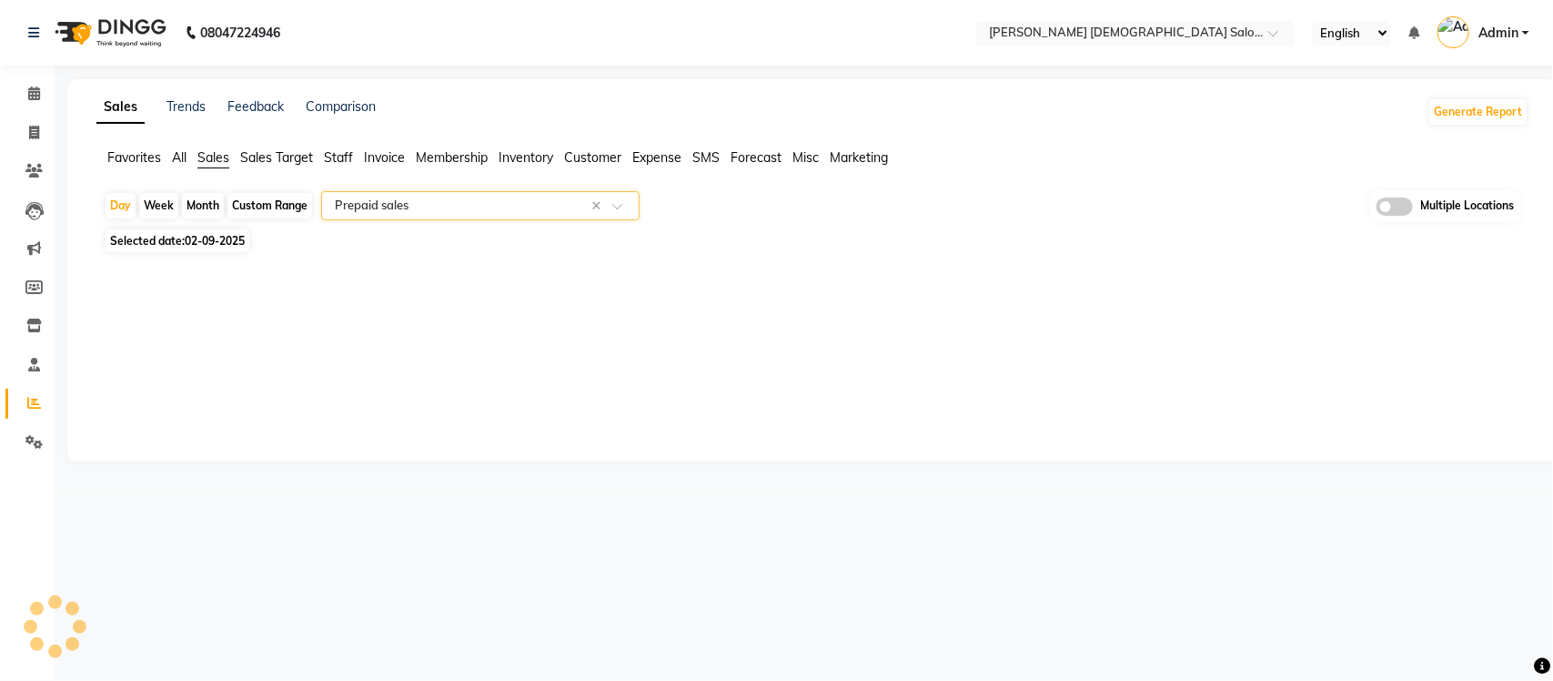
select select "full_report"
select select "csv"
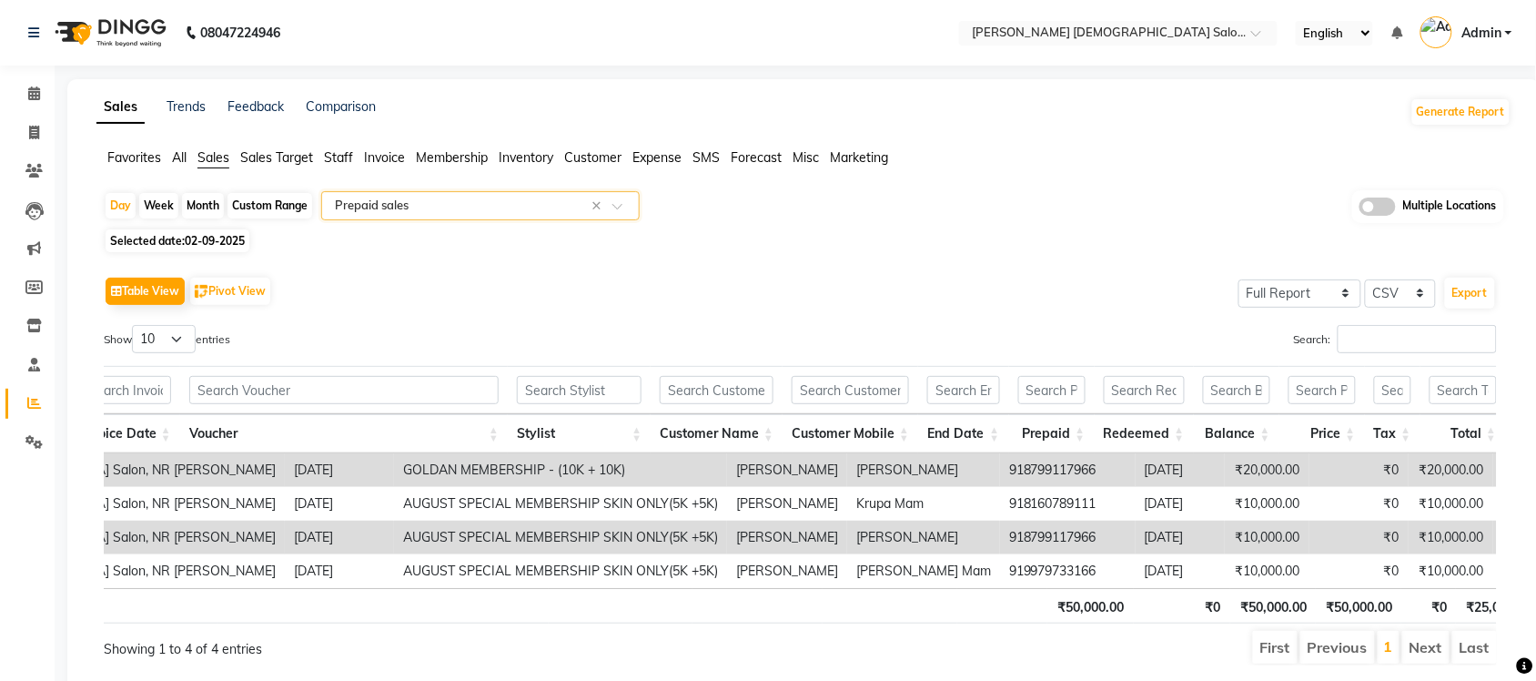
scroll to position [0, 251]
click at [530, 207] on input "text" at bounding box center [462, 206] width 262 height 18
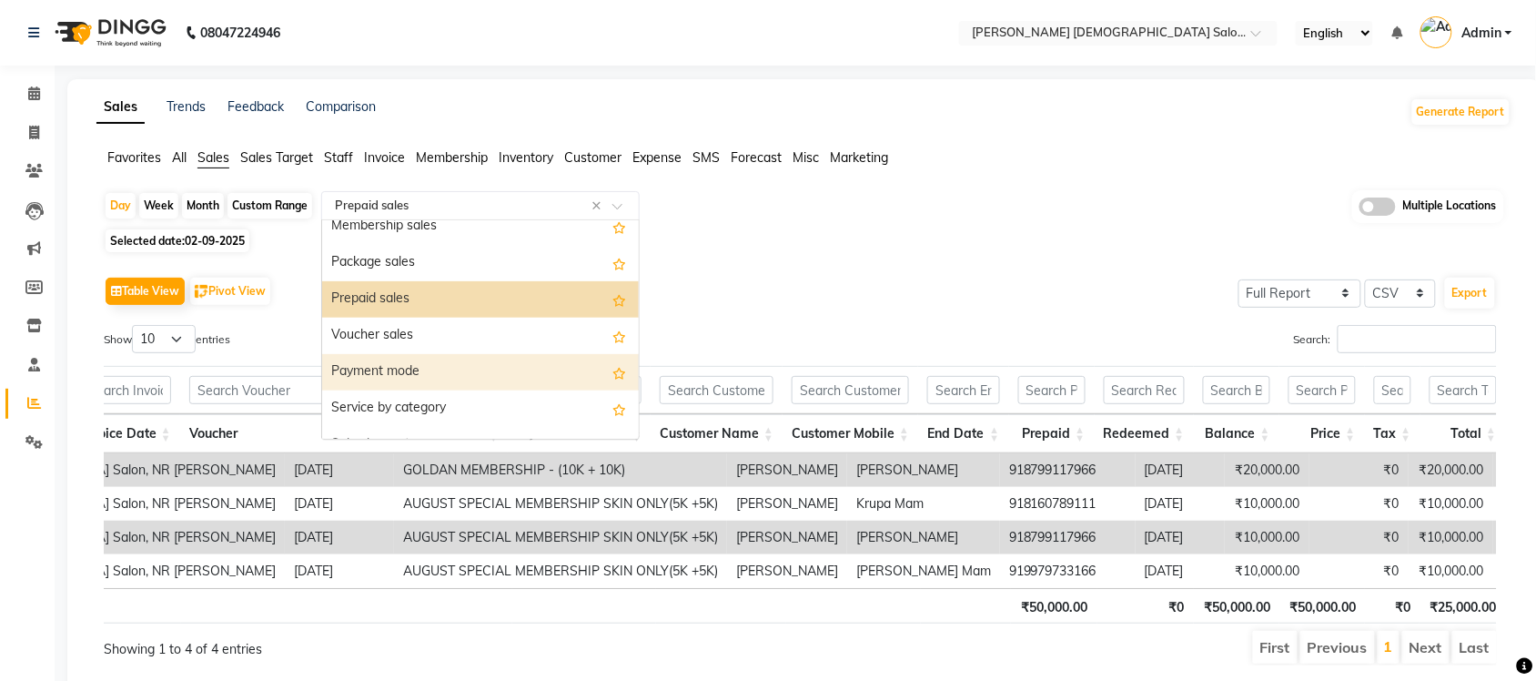
scroll to position [141, 0]
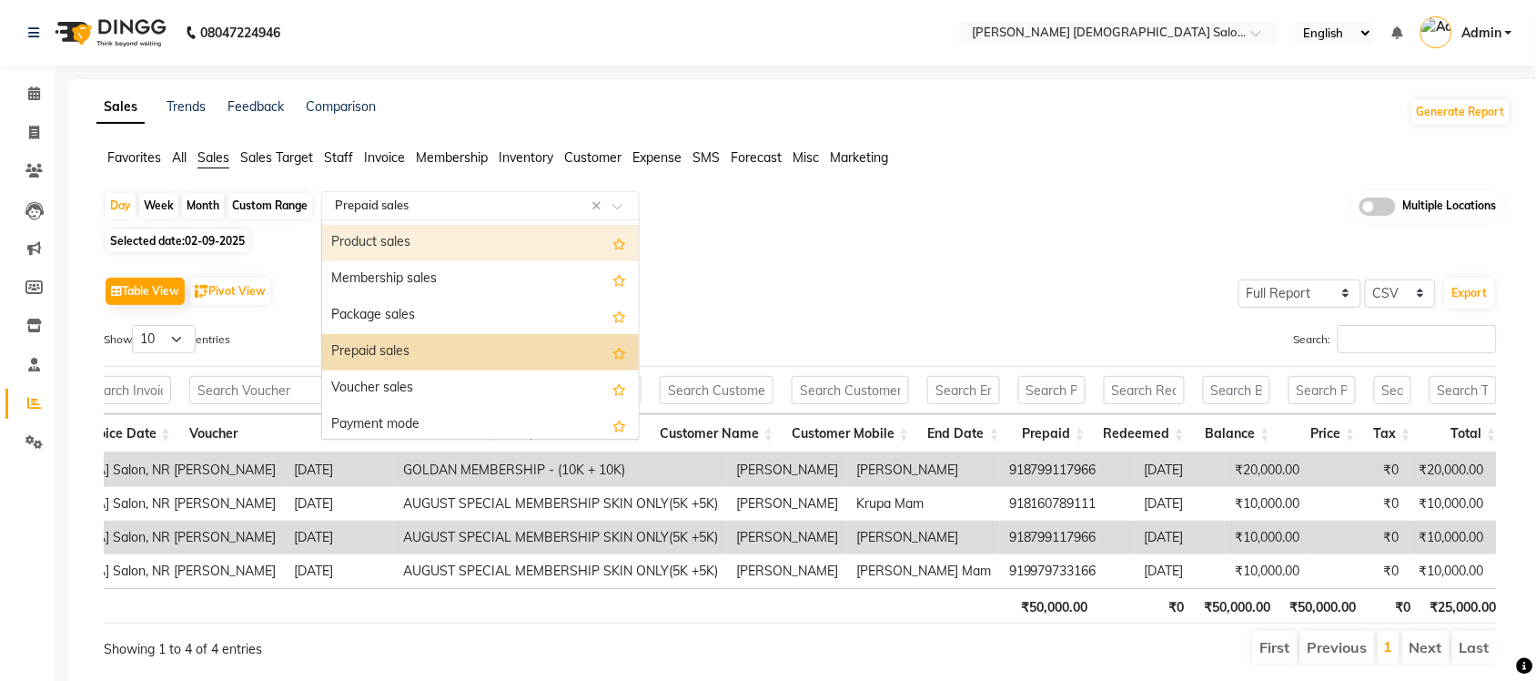
click at [430, 235] on div "Product sales" at bounding box center [480, 243] width 317 height 36
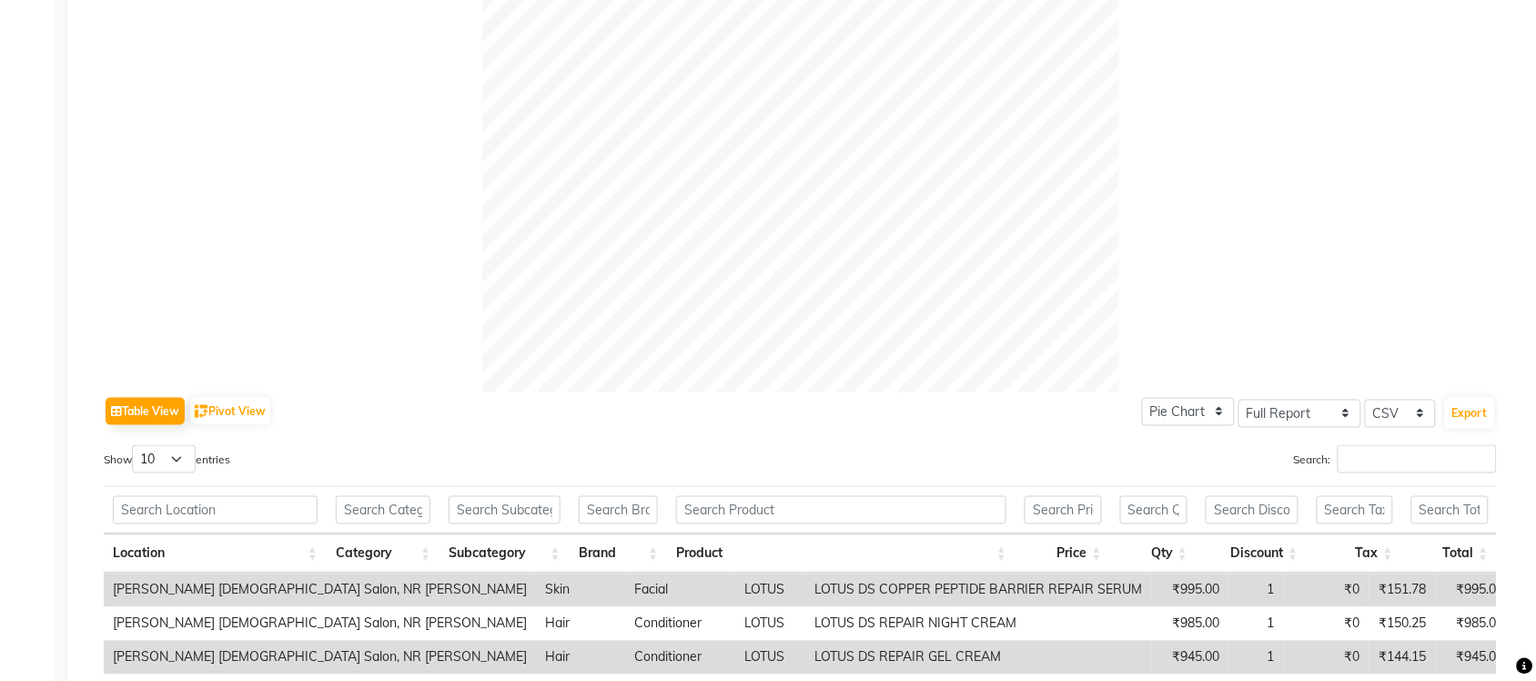
scroll to position [0, 0]
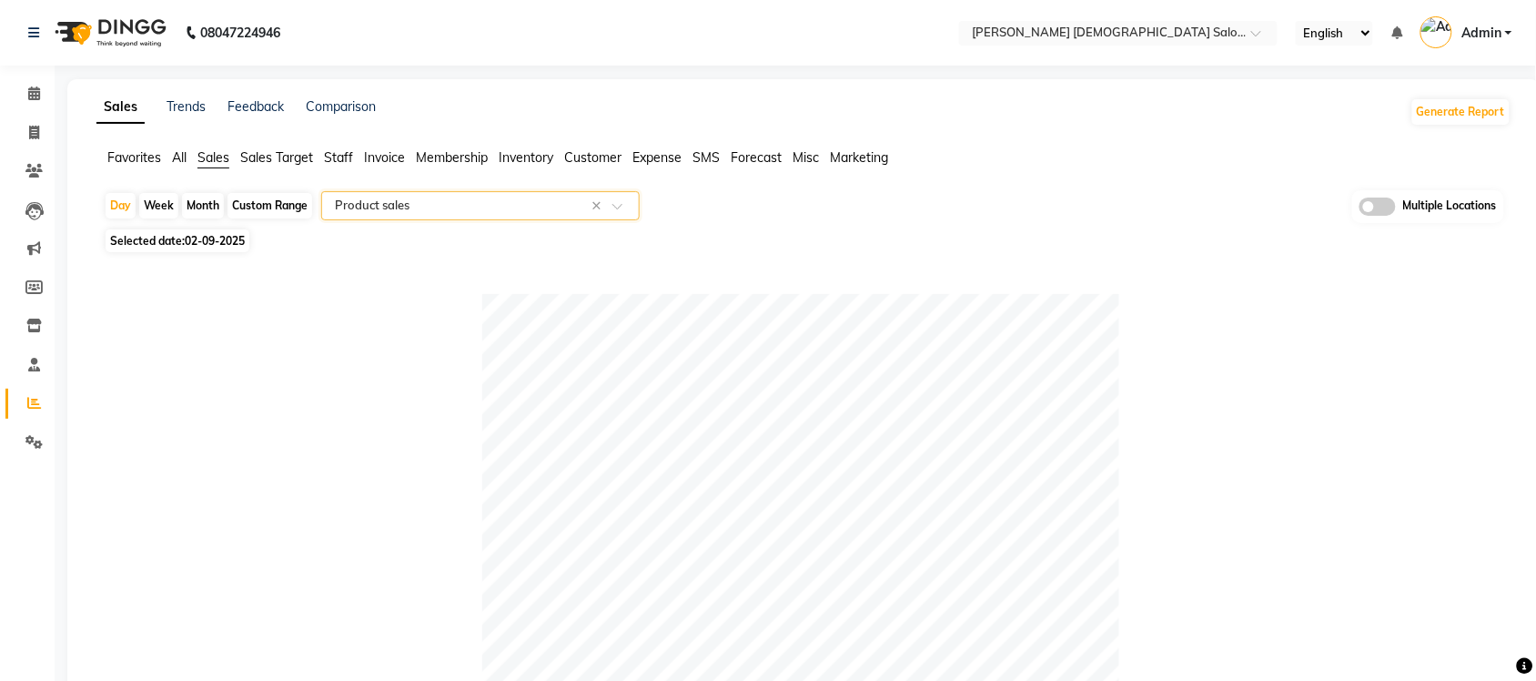
click at [676, 157] on span "Expense" at bounding box center [656, 157] width 49 height 16
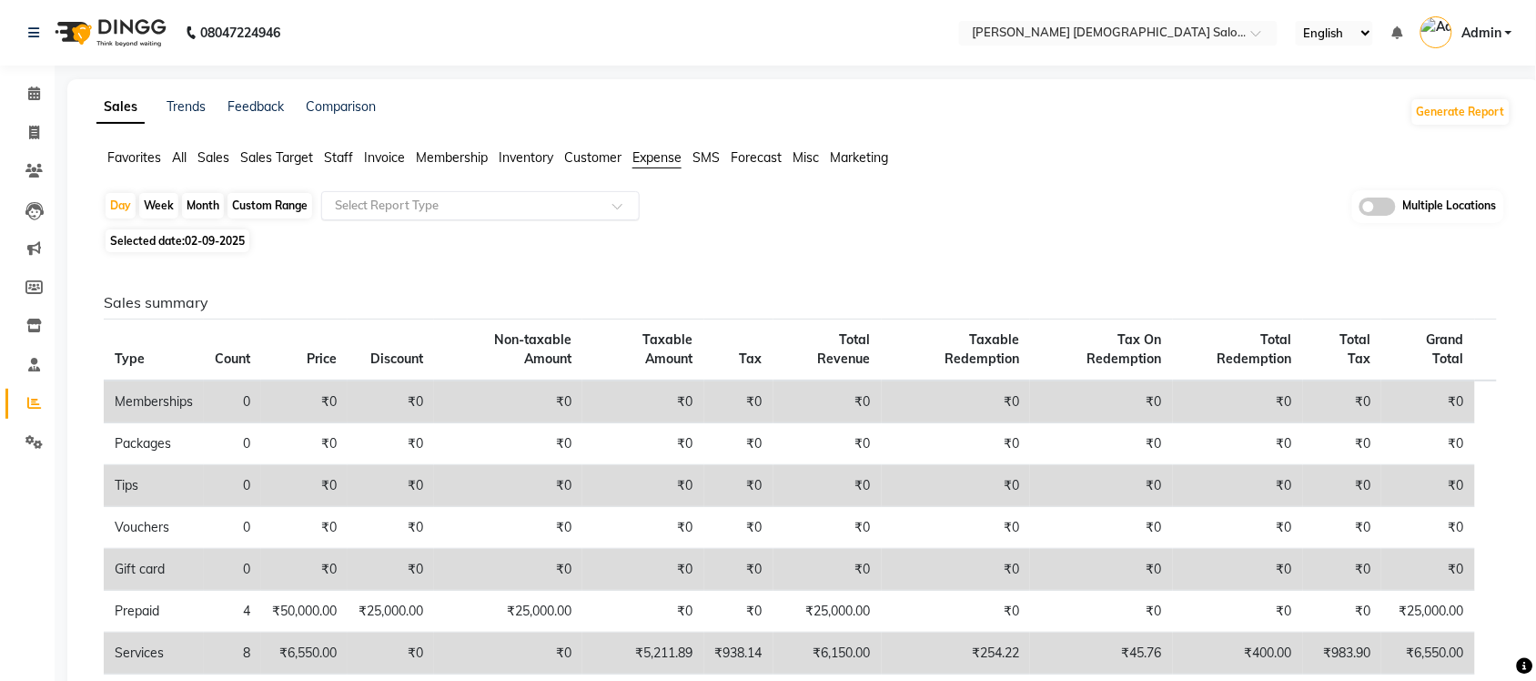
click at [558, 210] on input "text" at bounding box center [462, 206] width 262 height 18
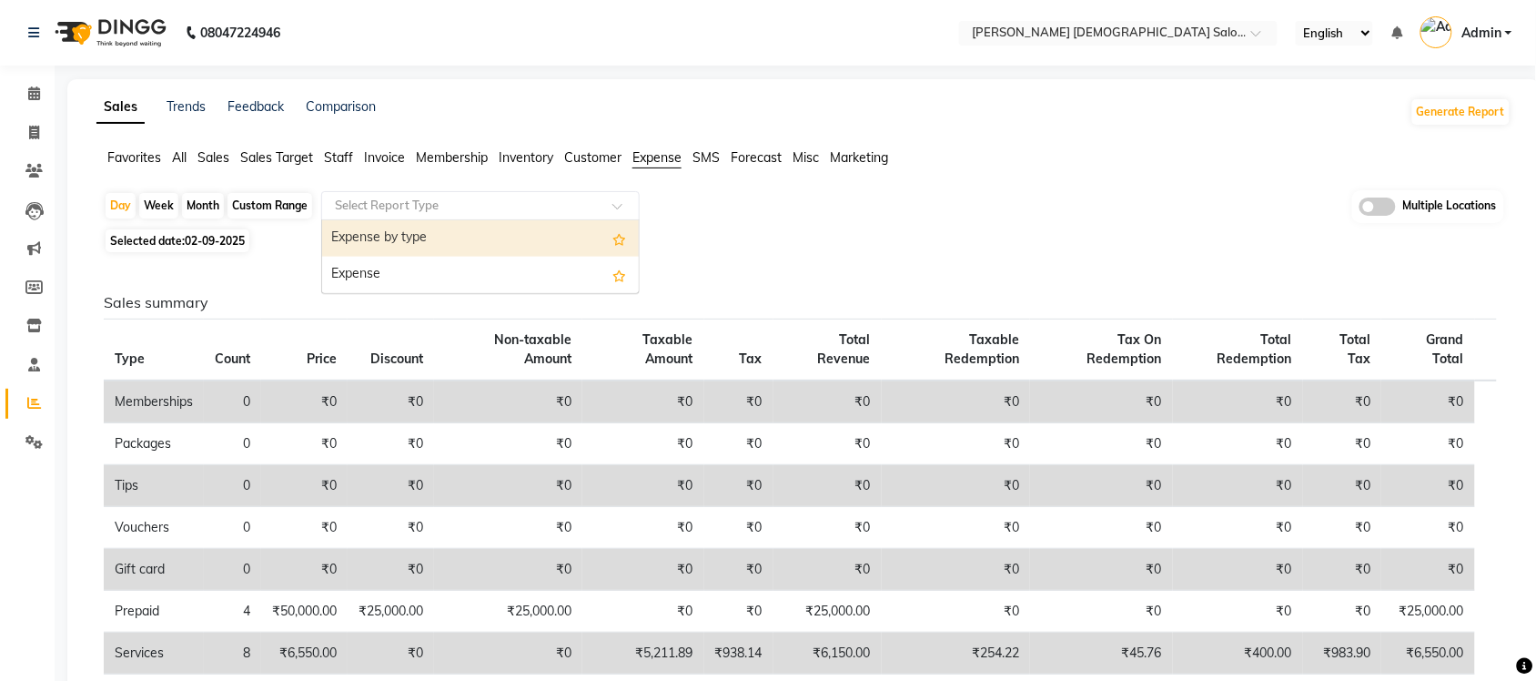
click at [547, 223] on div "Expense by type" at bounding box center [480, 238] width 317 height 36
select select "full_report"
select select "csv"
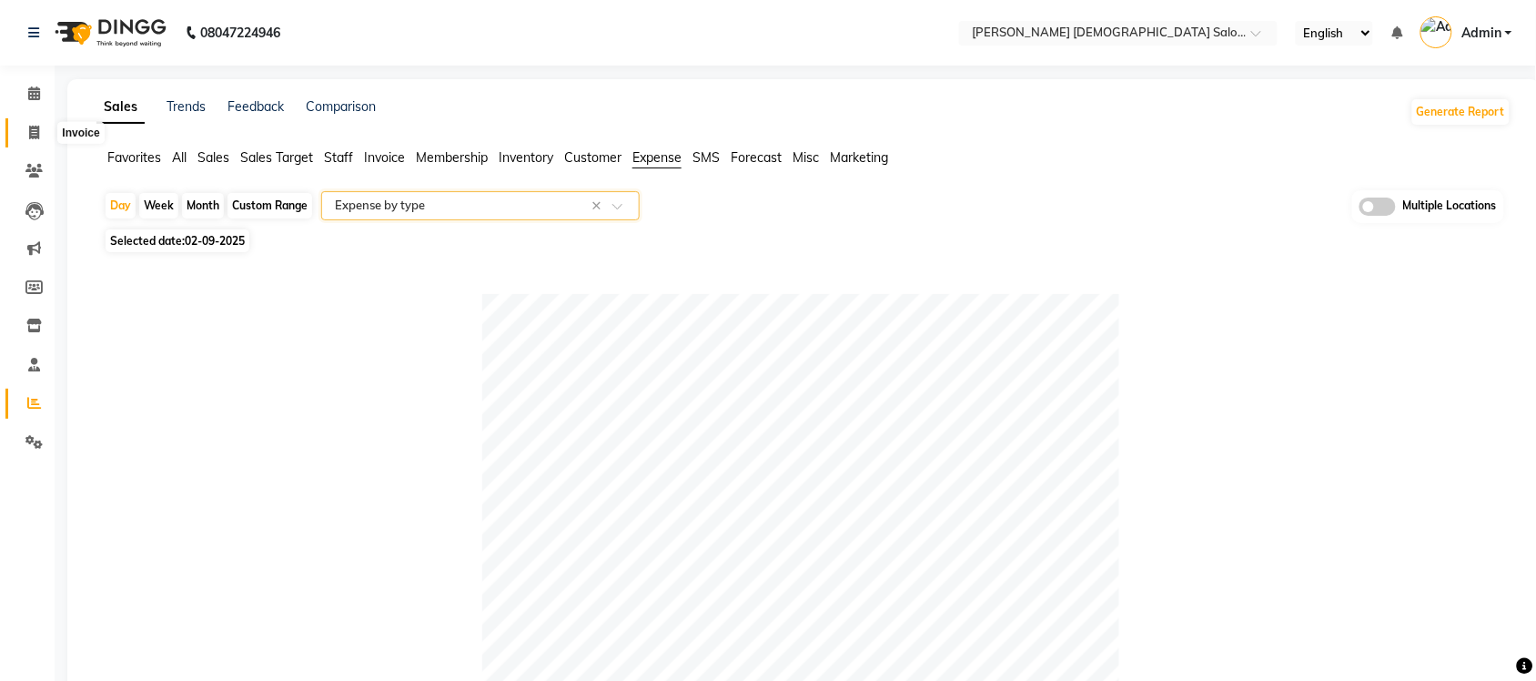
click at [20, 133] on span at bounding box center [34, 133] width 32 height 21
select select "service"
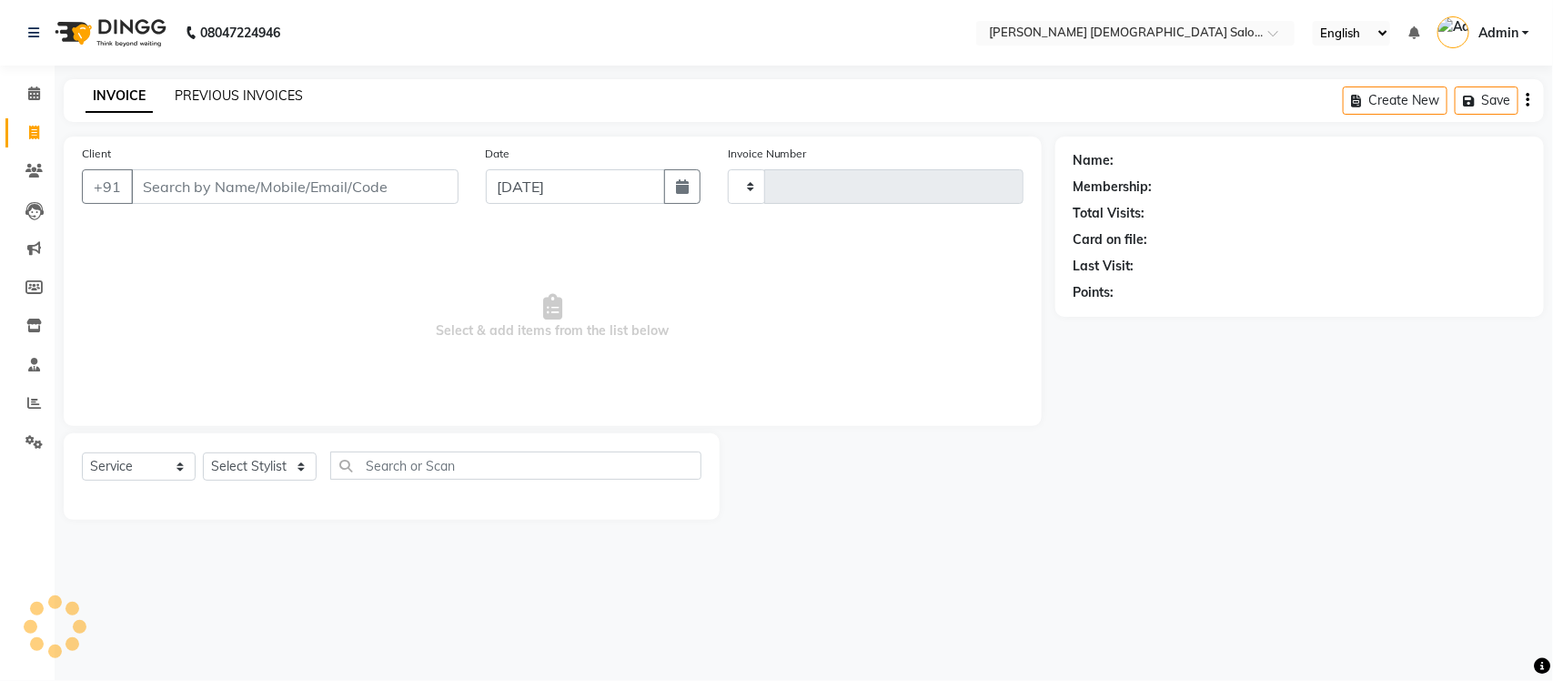
click at [267, 94] on link "PREVIOUS INVOICES" at bounding box center [239, 95] width 128 height 16
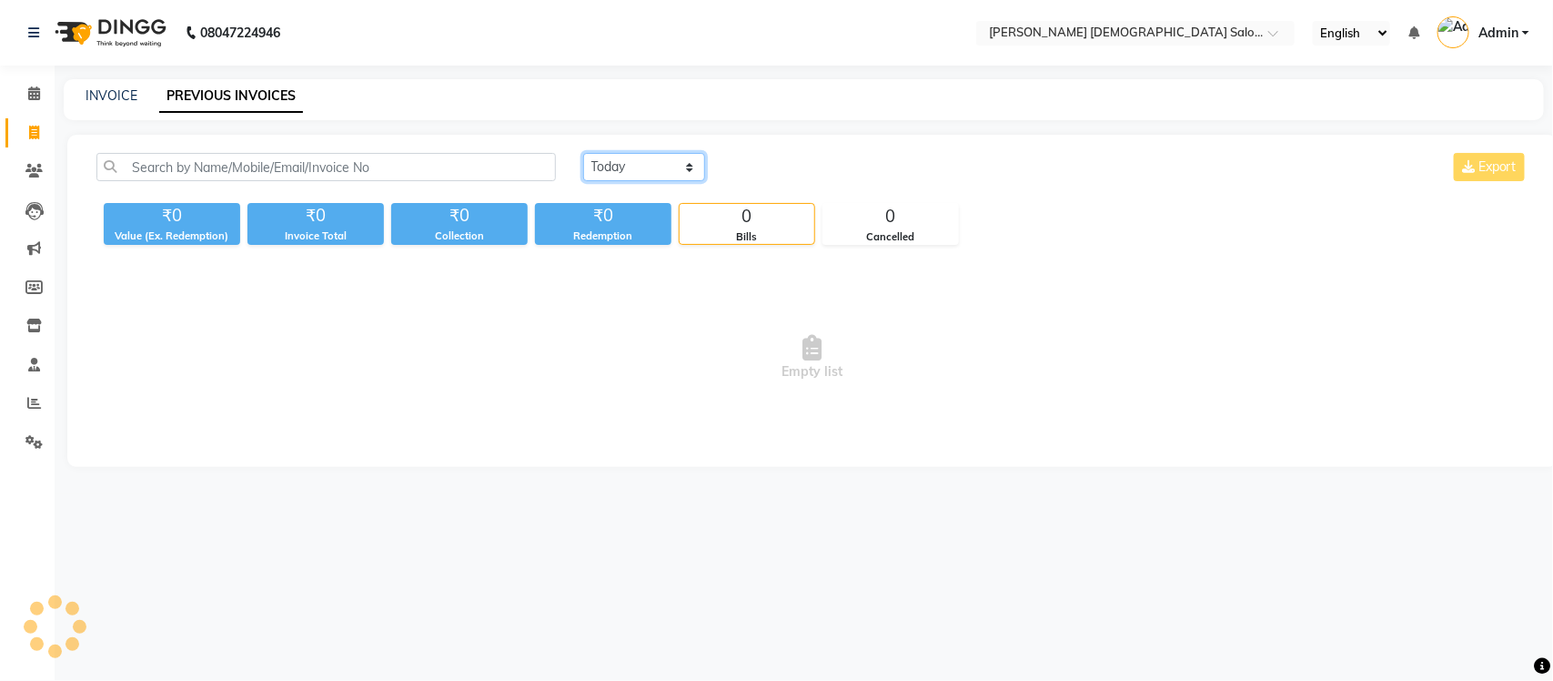
click at [629, 167] on select "Today Yesterday Custom Range" at bounding box center [644, 167] width 122 height 28
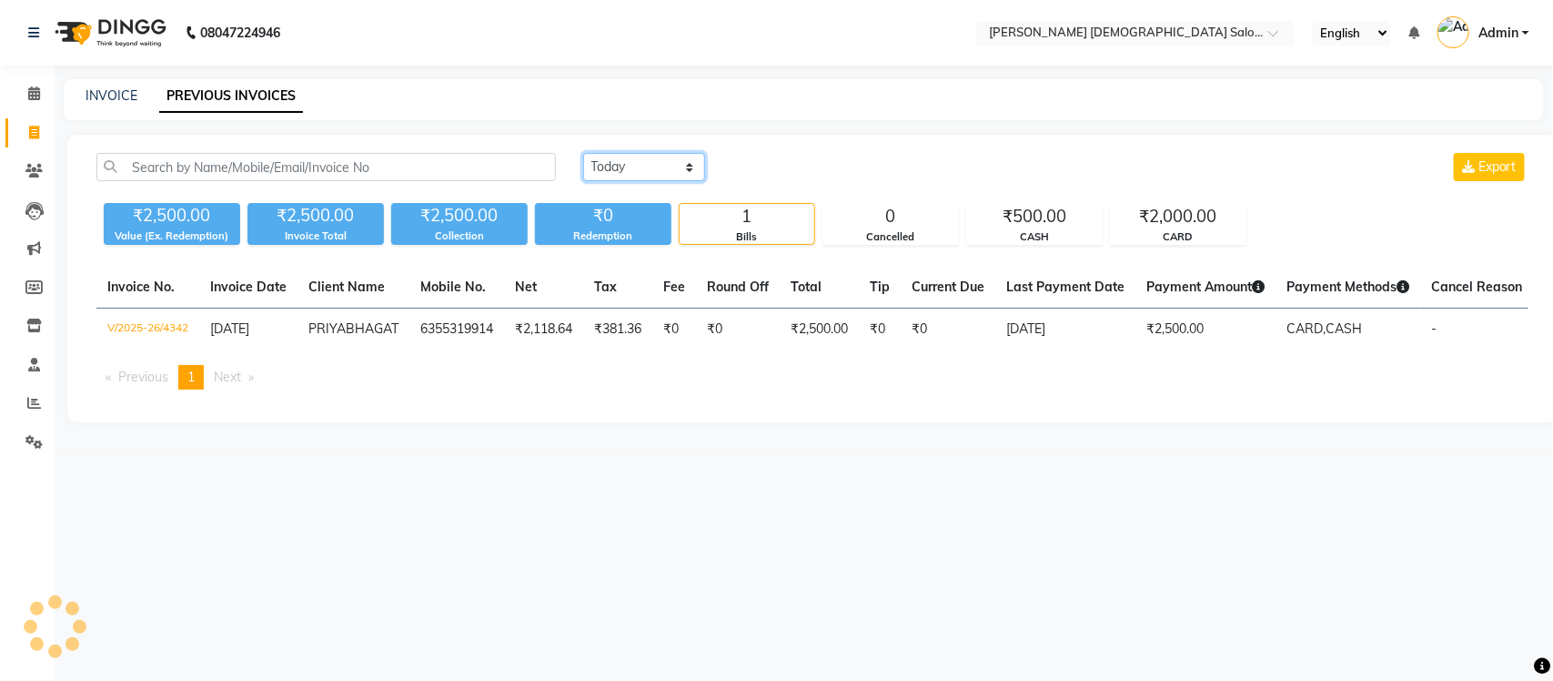
click at [583, 153] on select "Today Yesterday Custom Range" at bounding box center [644, 167] width 122 height 28
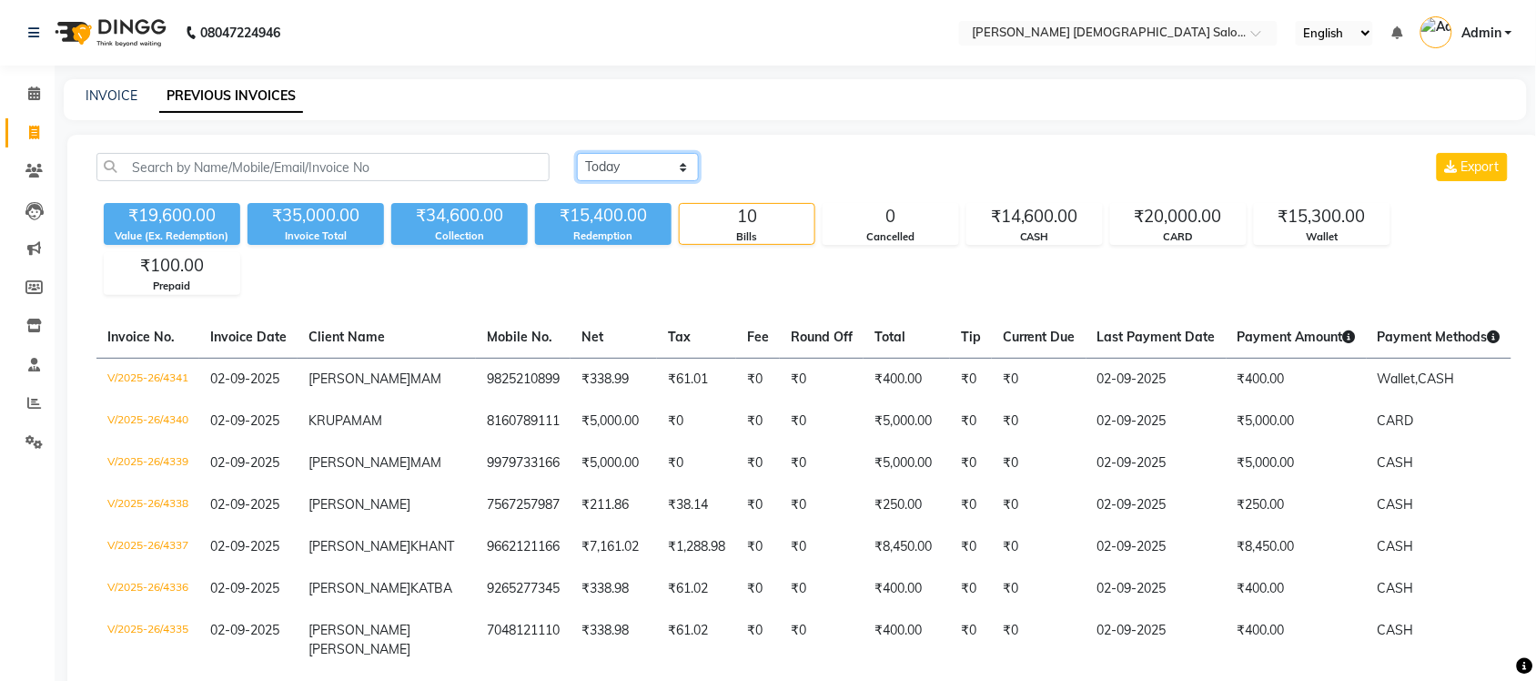
click at [662, 162] on select "Today Yesterday Custom Range" at bounding box center [638, 167] width 122 height 28
select select "range"
click at [577, 153] on select "Today Yesterday Custom Range" at bounding box center [638, 167] width 122 height 28
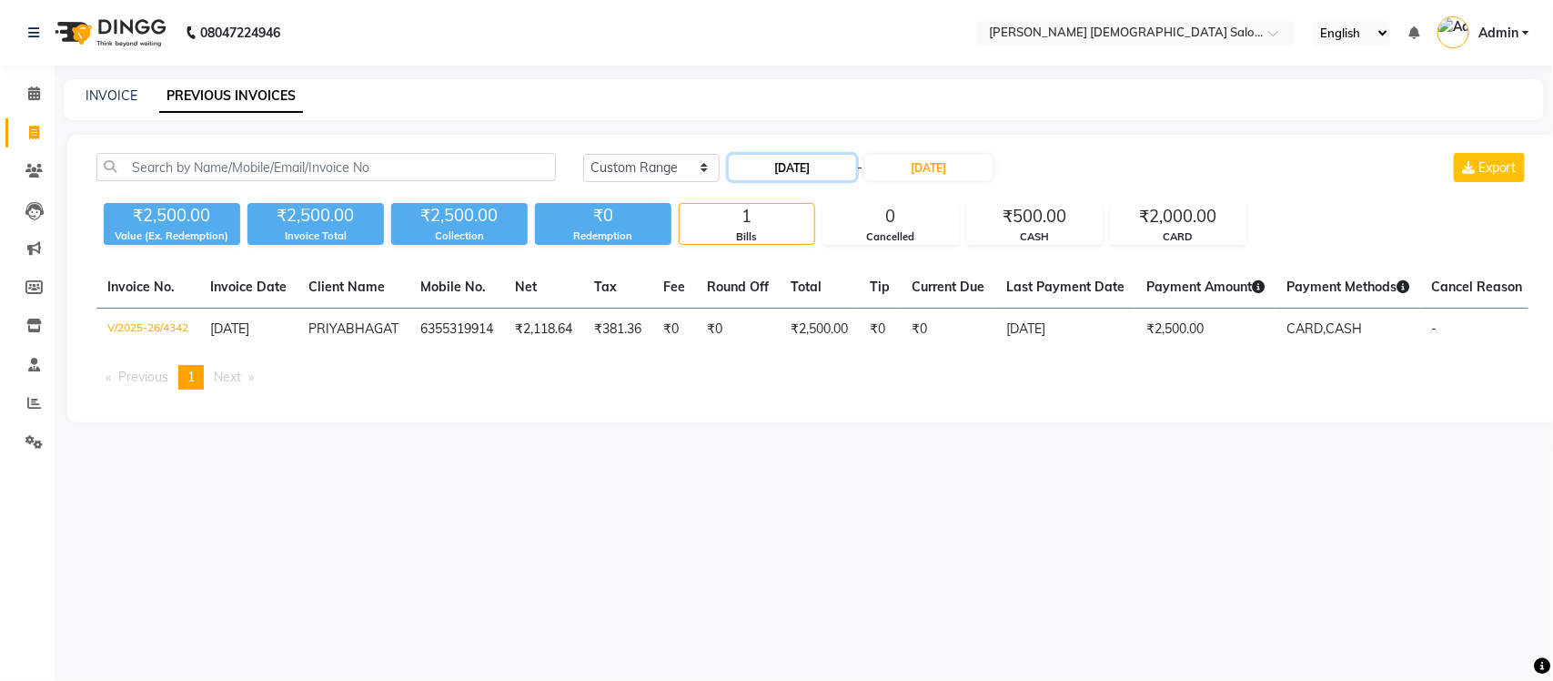
click at [792, 164] on input "[DATE]" at bounding box center [792, 167] width 127 height 25
select select "9"
select select "2025"
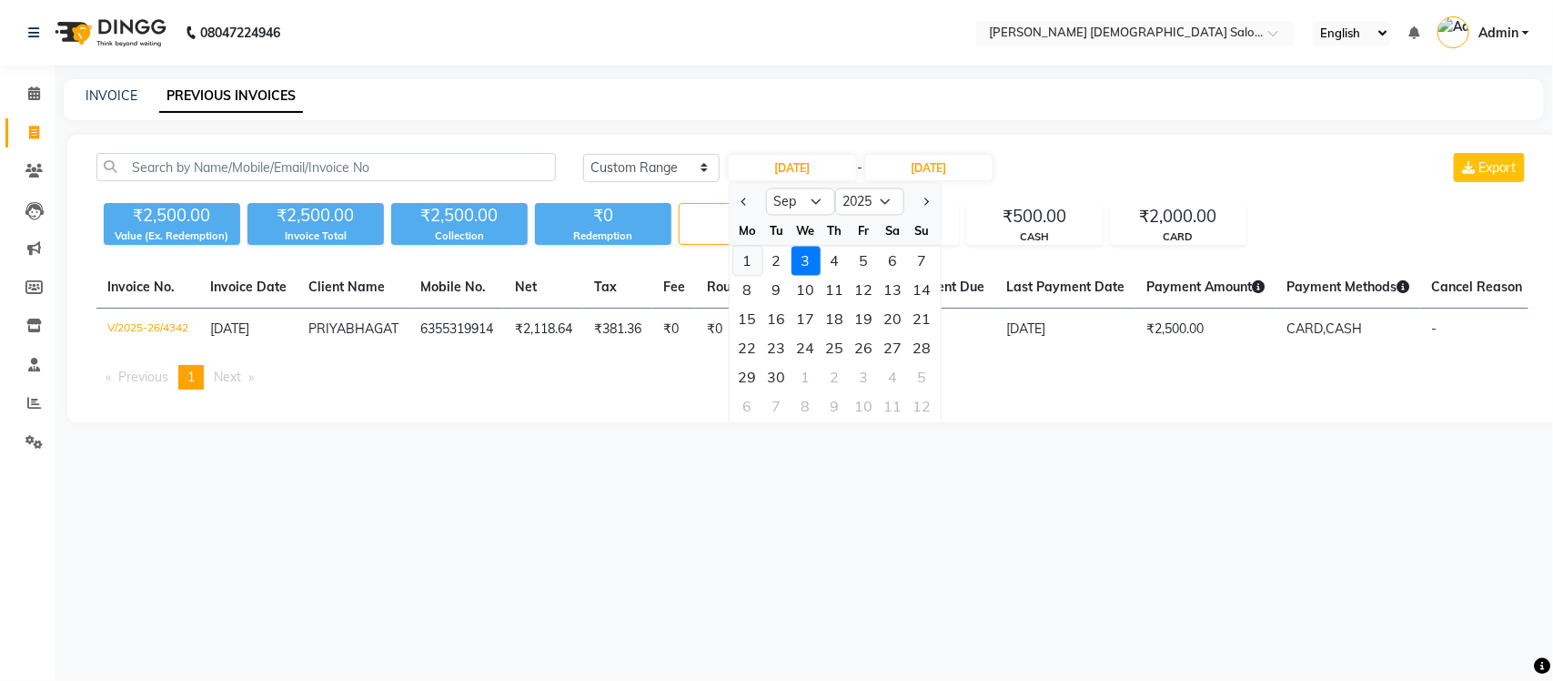
click at [752, 257] on div "1" at bounding box center [747, 261] width 29 height 29
type input "01-09-2025"
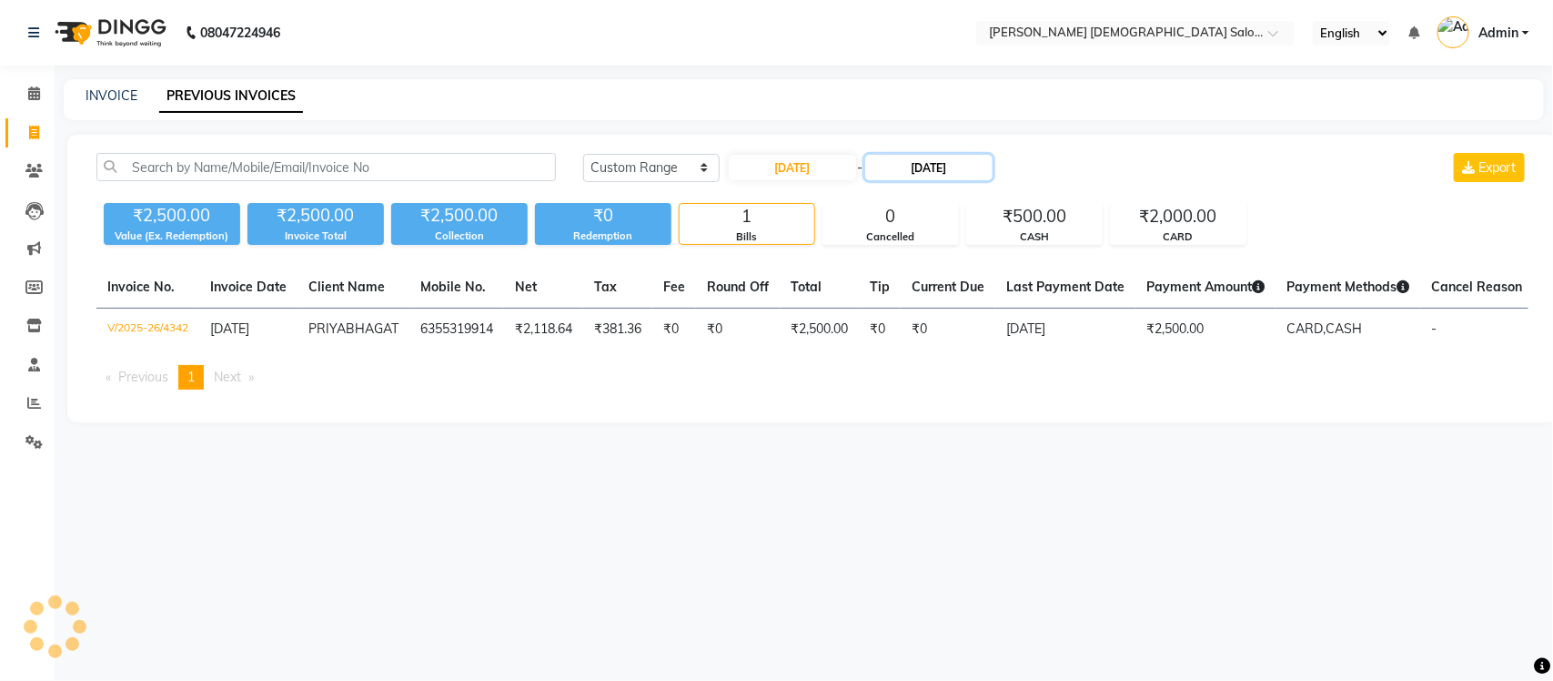
click at [915, 174] on input "[DATE]" at bounding box center [928, 167] width 127 height 25
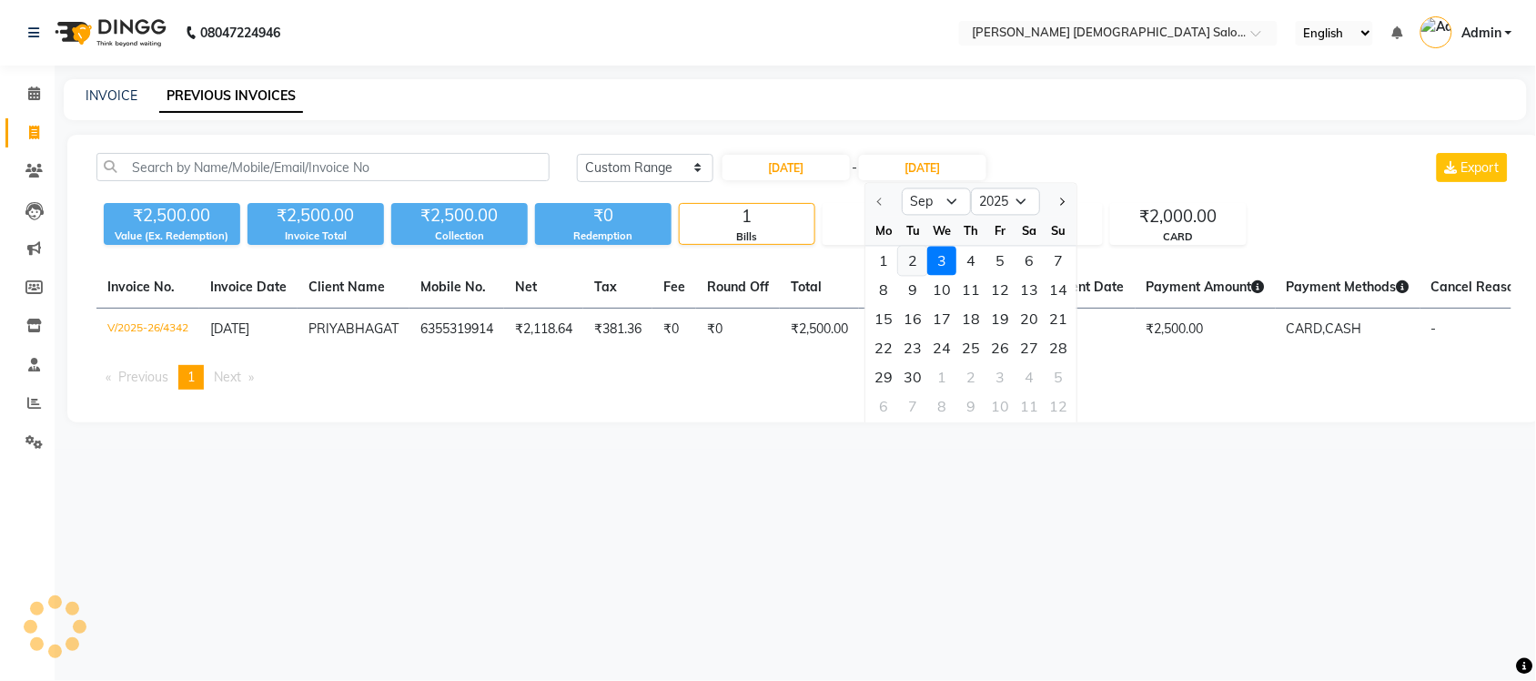
click at [914, 257] on div "2" at bounding box center [913, 261] width 29 height 29
type input "02-09-2025"
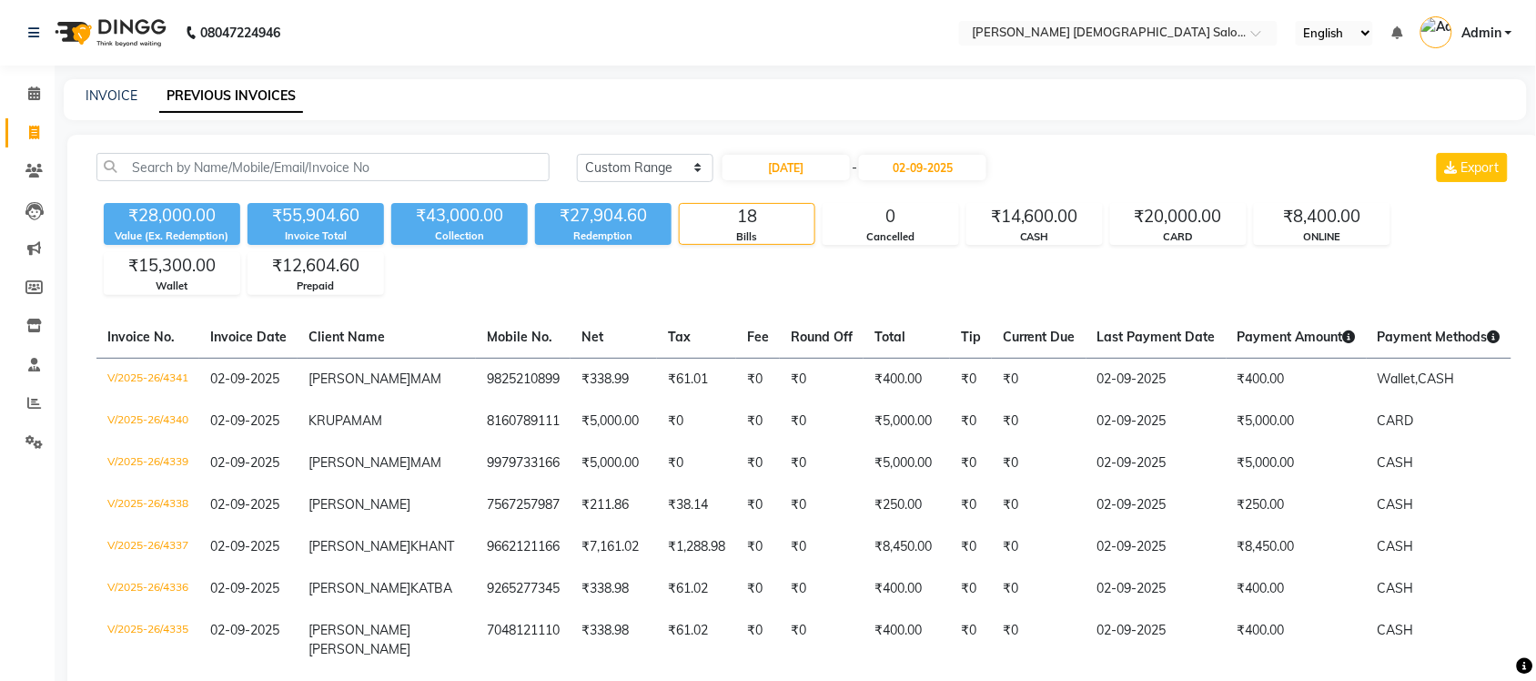
click at [719, 55] on nav "08047224946 Select Location × Elaine Ladies Salon, Nr Balaji Hall English ENGLI…" at bounding box center [768, 33] width 1536 height 66
click at [694, 29] on nav "08047224946 Select Location × Elaine Ladies Salon, Nr Balaji Hall English ENGLI…" at bounding box center [768, 33] width 1536 height 66
click at [86, 89] on link "INVOICE" at bounding box center [112, 95] width 52 height 16
select select "service"
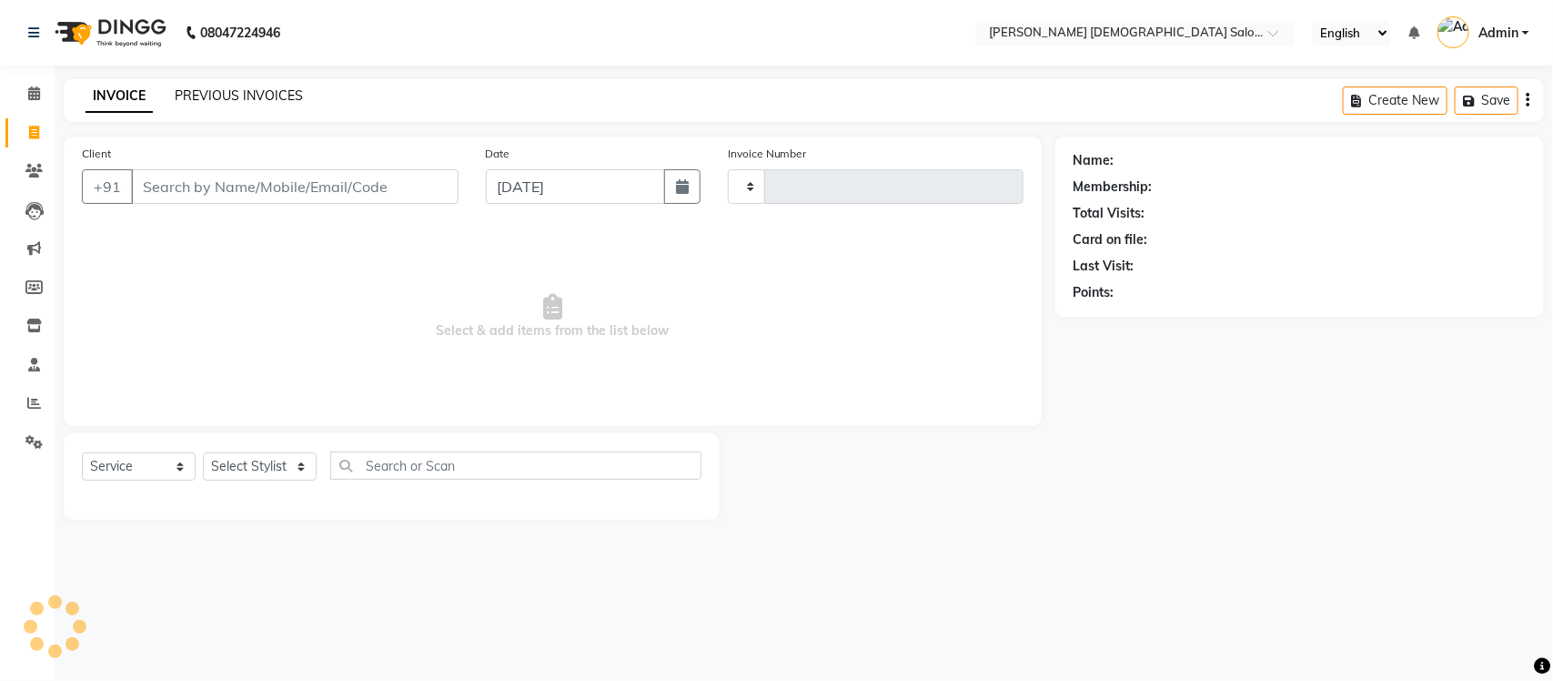
click at [219, 97] on link "PREVIOUS INVOICES" at bounding box center [239, 95] width 128 height 16
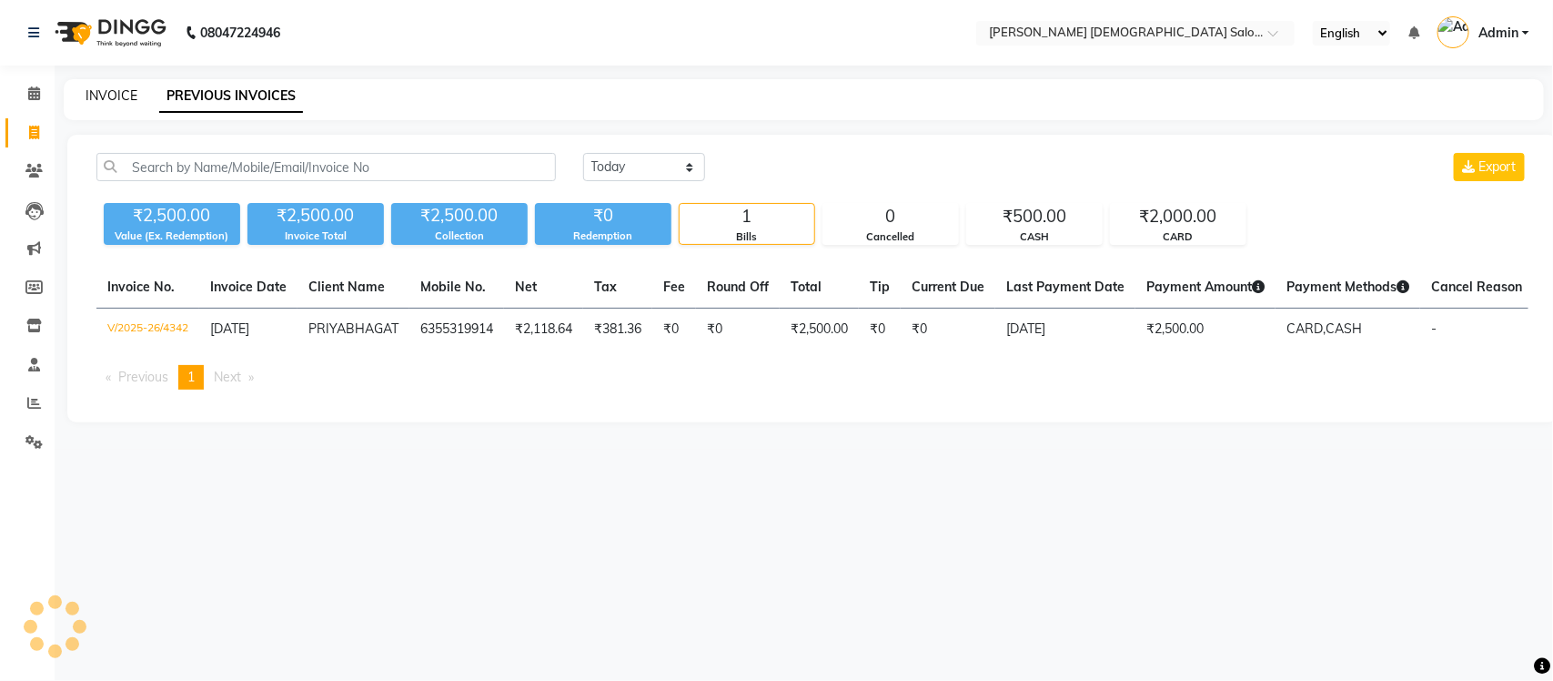
click at [128, 91] on link "INVOICE" at bounding box center [112, 95] width 52 height 16
select select "service"
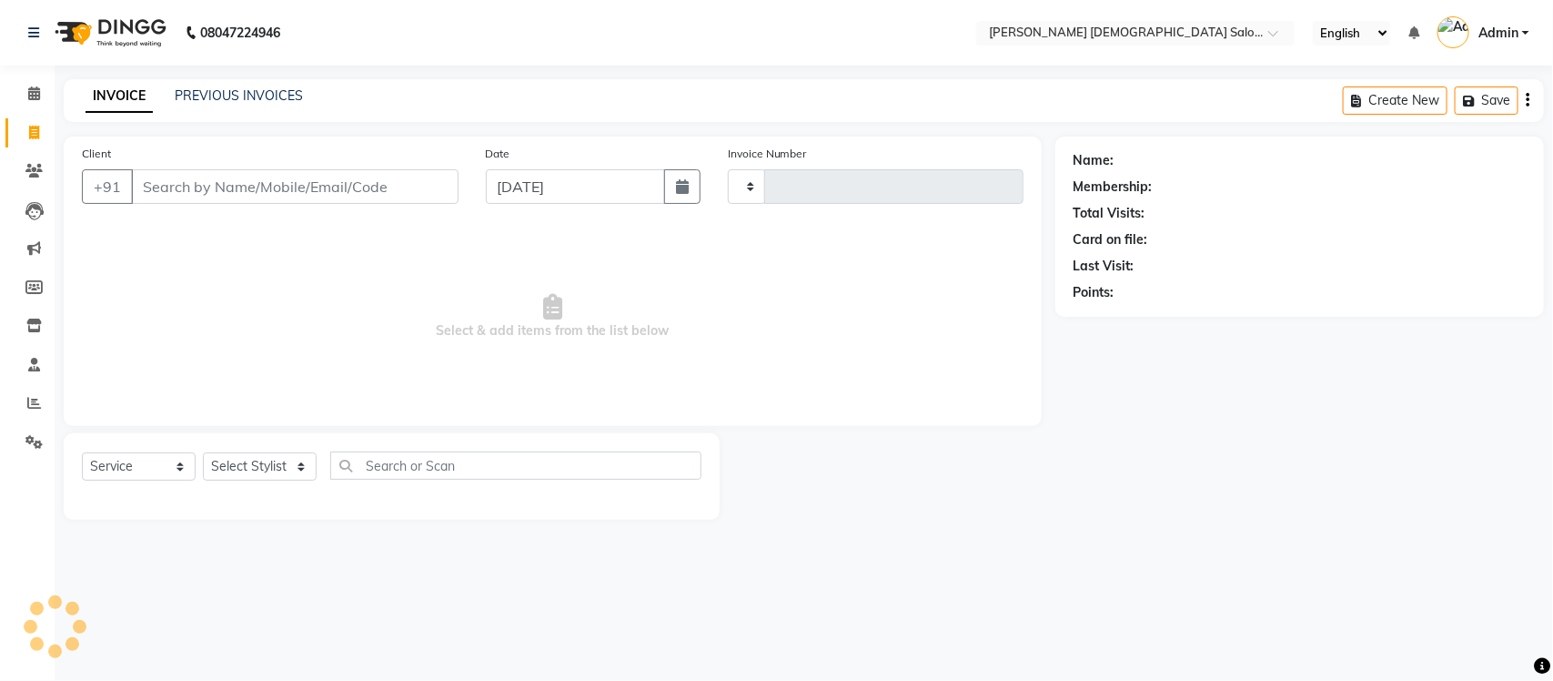
type input "4343"
select select "7542"
select select "membership"
click at [32, 405] on icon at bounding box center [34, 403] width 14 height 14
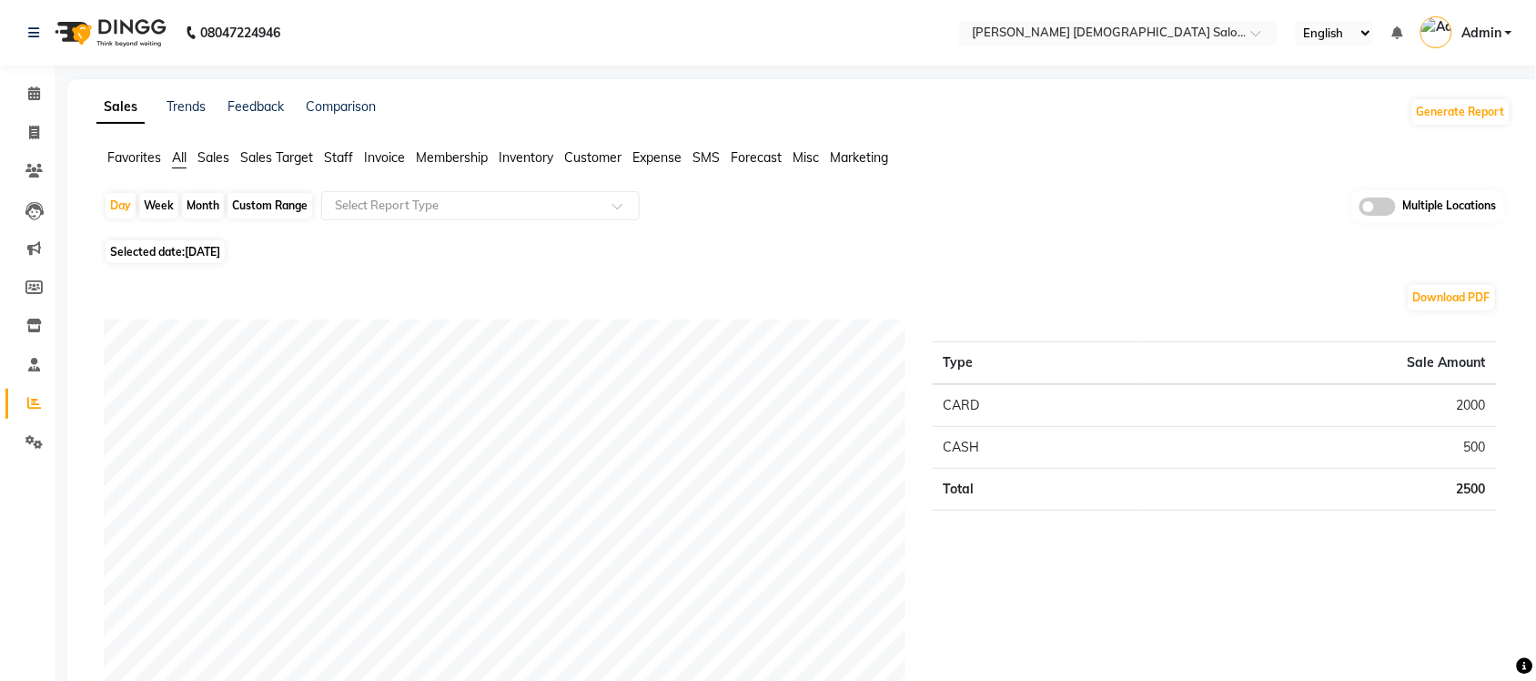
click at [1366, 215] on span at bounding box center [1377, 206] width 36 height 18
click at [1359, 209] on input "checkbox" at bounding box center [1359, 209] width 0 height 0
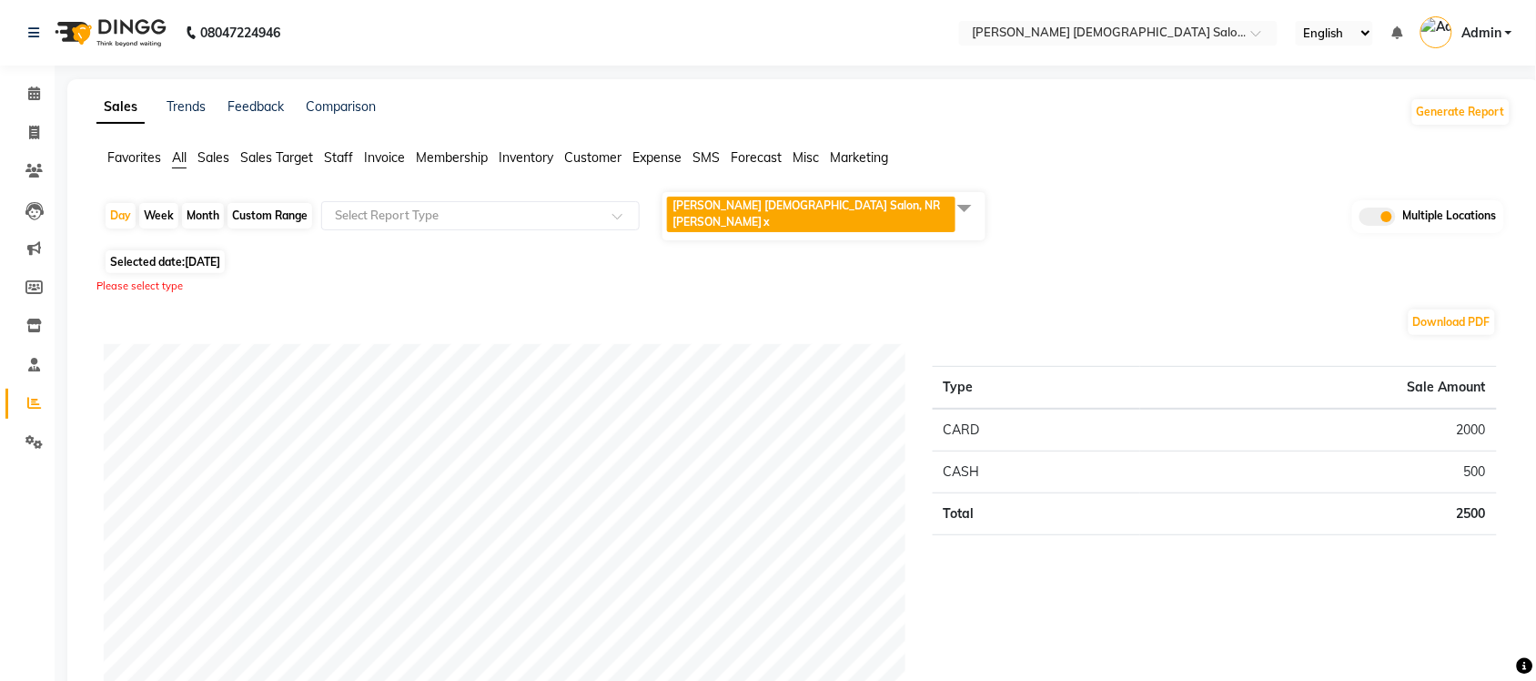
click at [975, 205] on span at bounding box center [964, 207] width 36 height 35
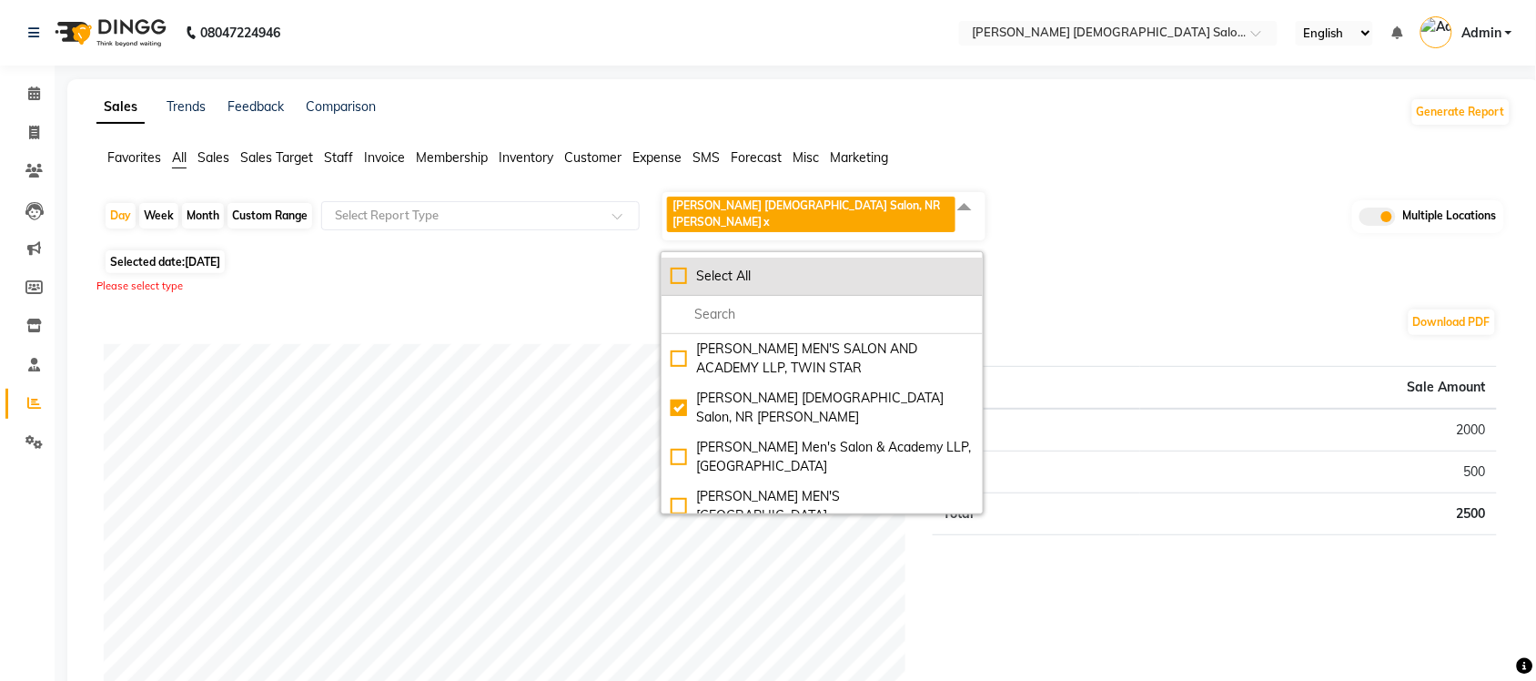
click at [679, 267] on div "Select All" at bounding box center [822, 276] width 303 height 19
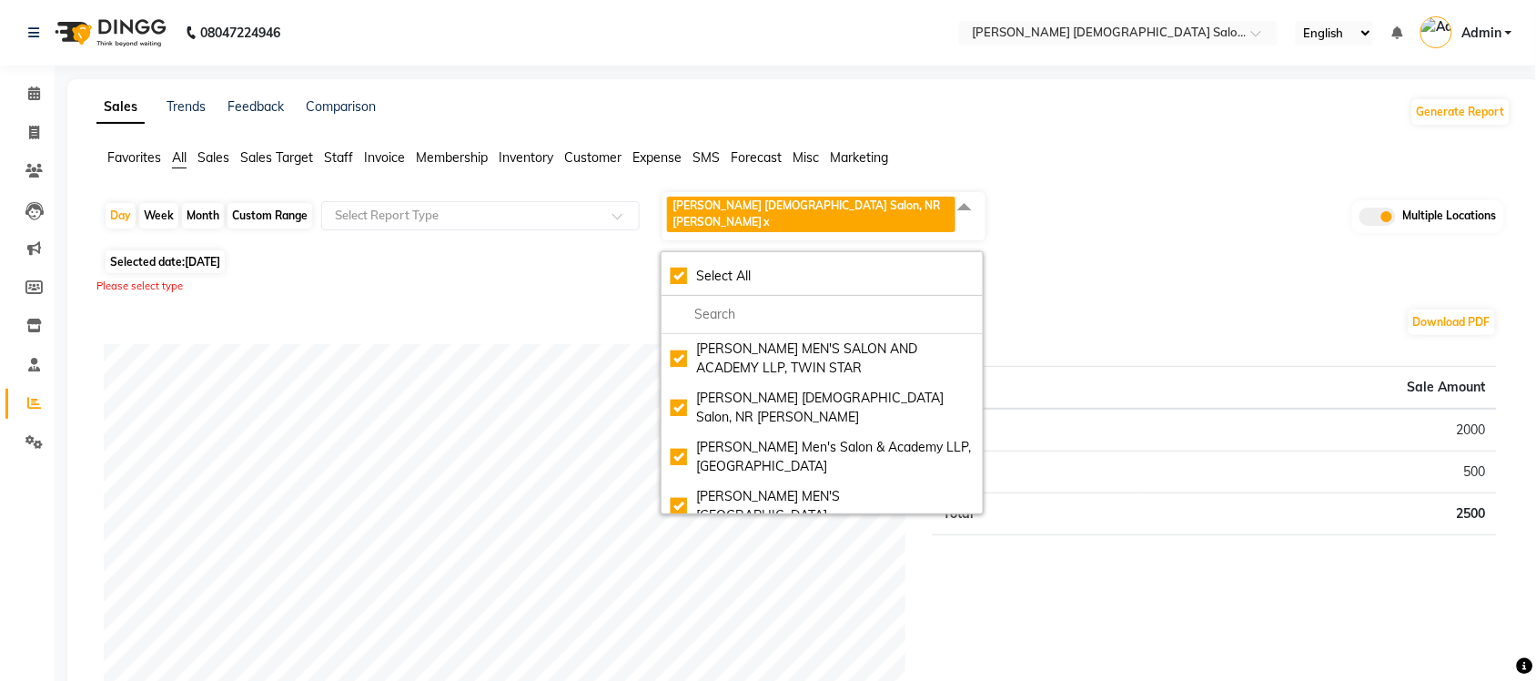
checkbox input "true"
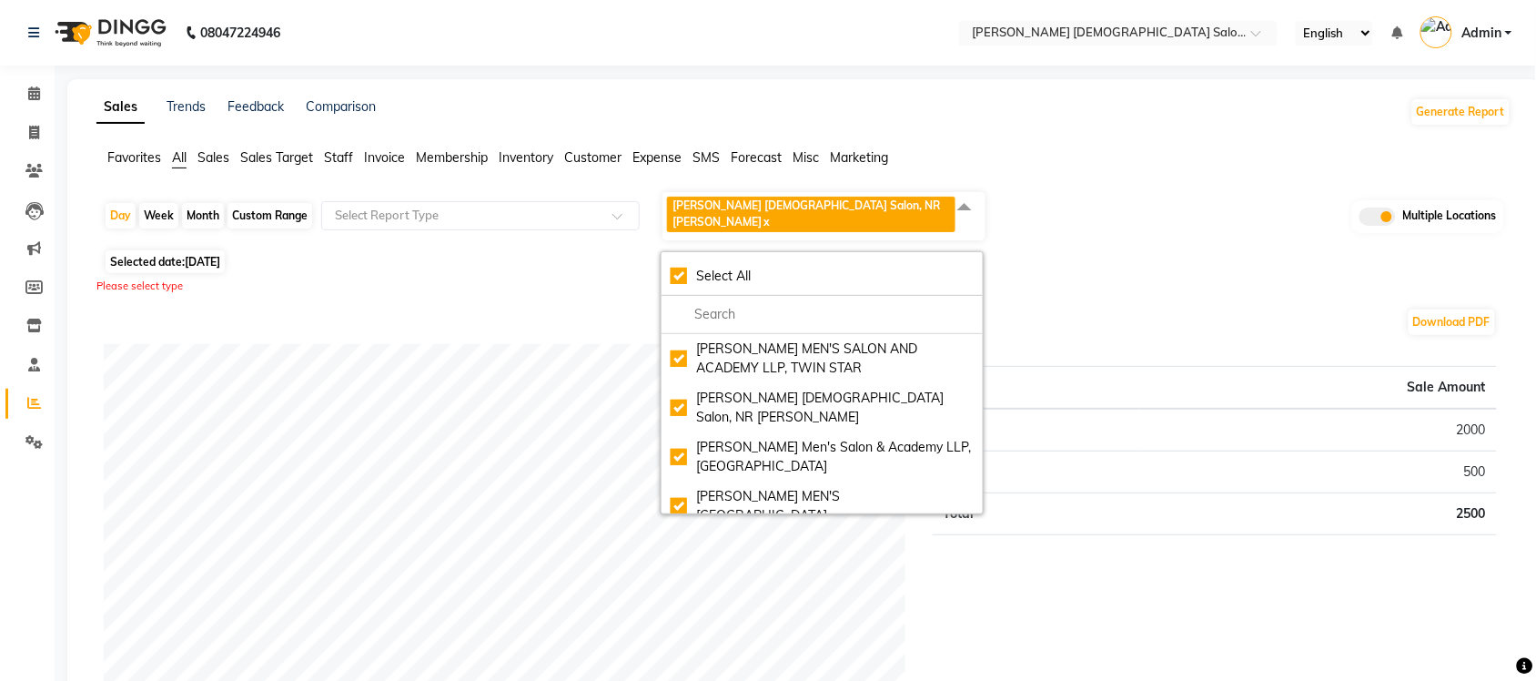
checkbox input "true"
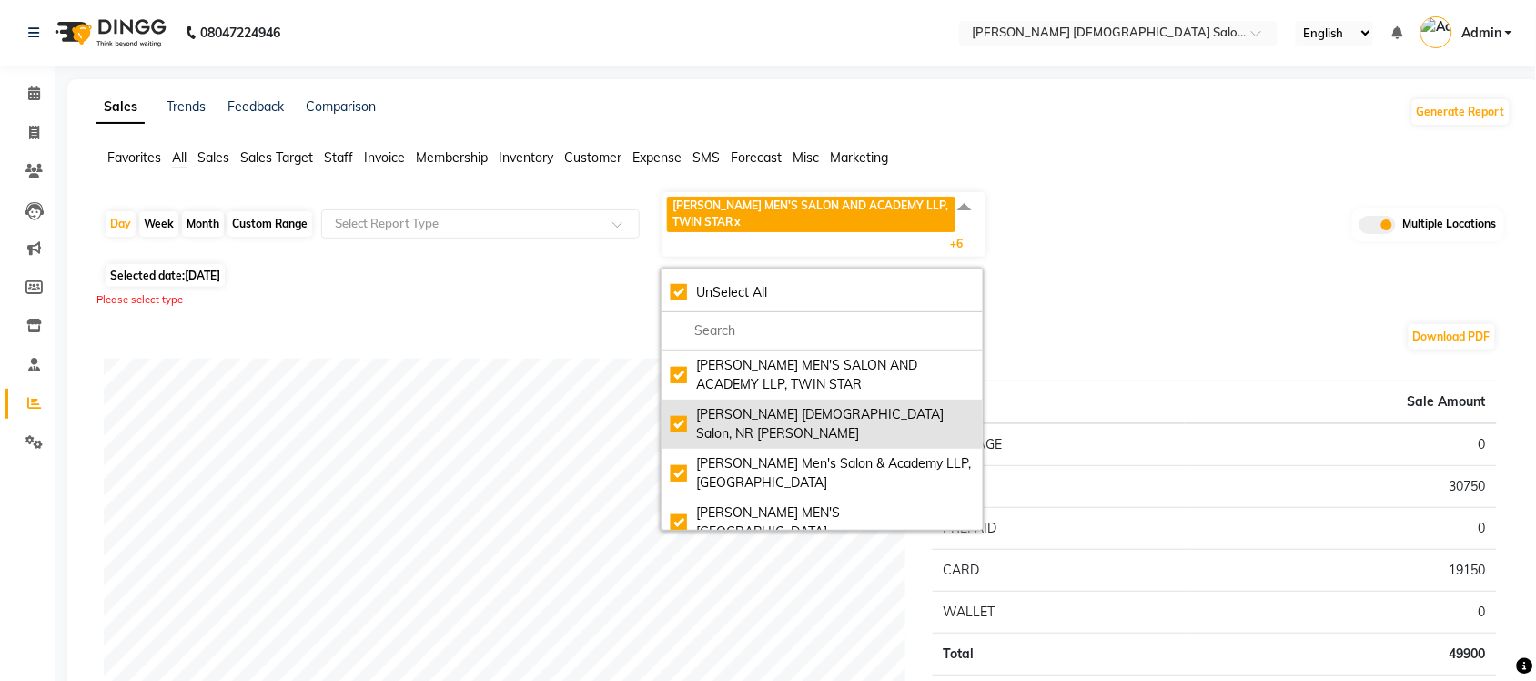
click at [681, 406] on div "[PERSON_NAME] [DEMOGRAPHIC_DATA] Salon, NR [PERSON_NAME]" at bounding box center [822, 424] width 303 height 38
checkbox input "false"
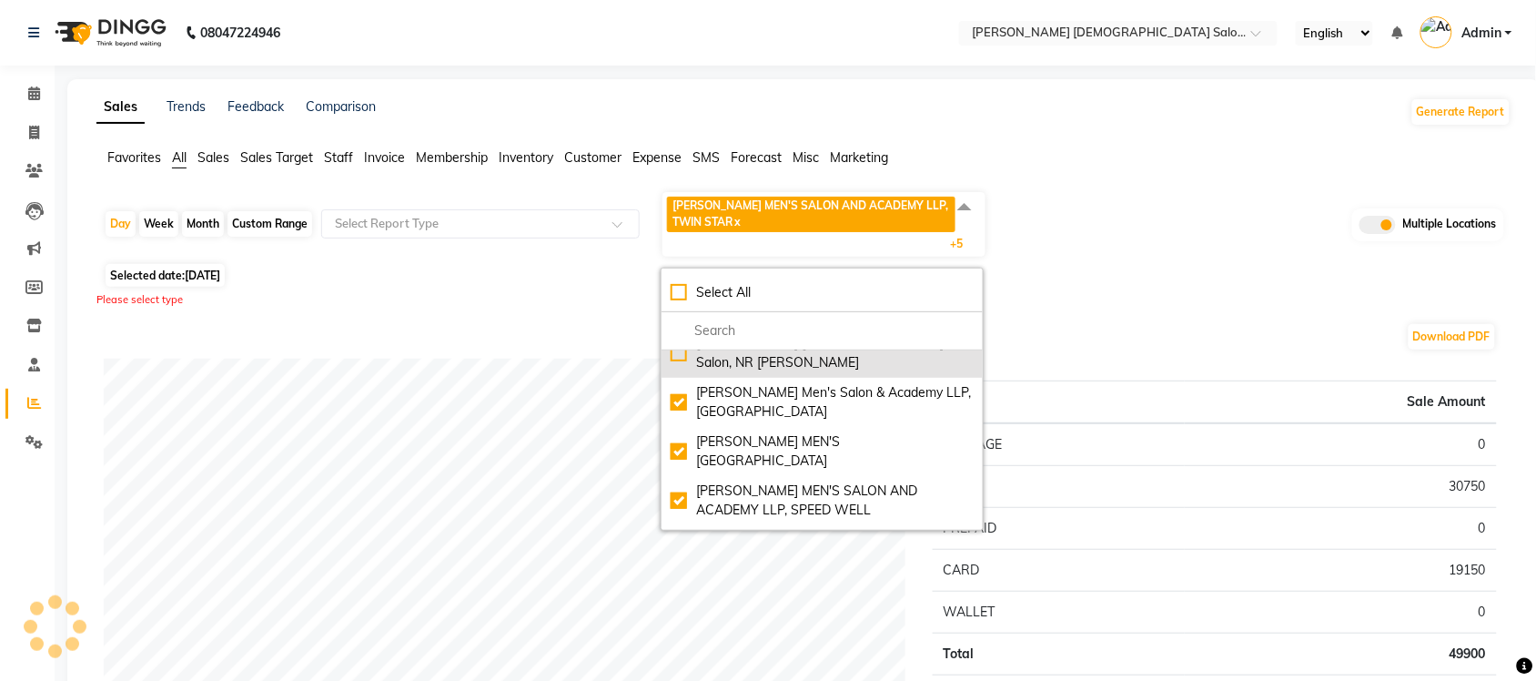
scroll to position [146, 0]
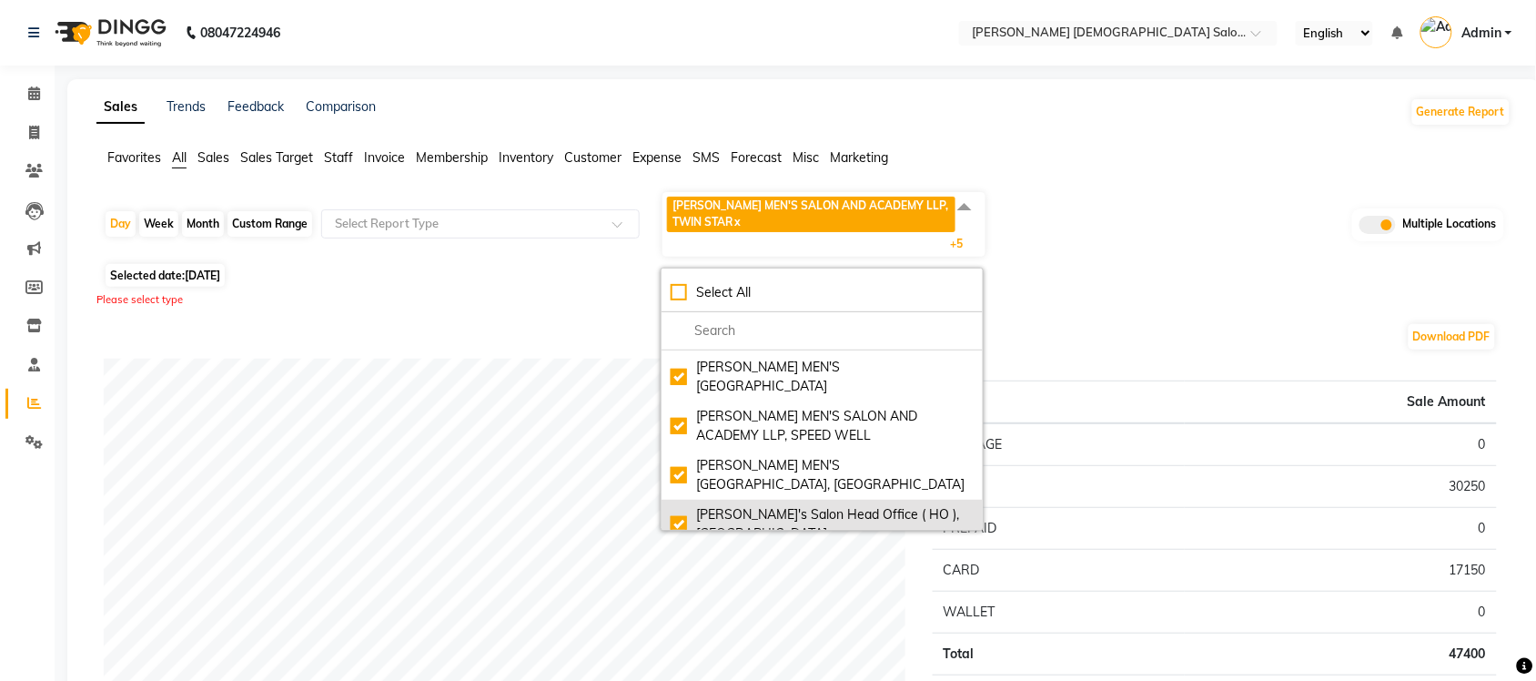
click at [689, 505] on div "[PERSON_NAME]'s Salon Head Office ( HO ), [GEOGRAPHIC_DATA]" at bounding box center [822, 524] width 303 height 38
checkbox input "false"
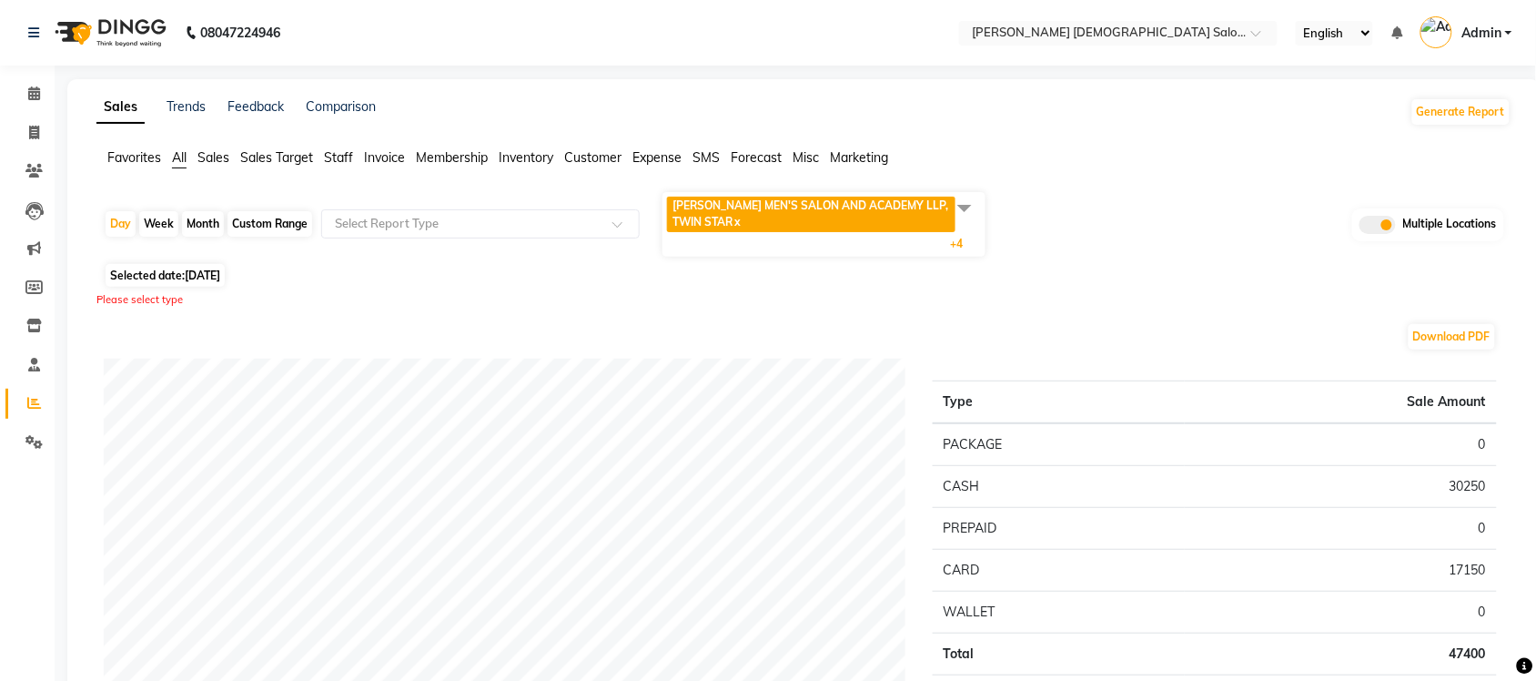
click at [260, 219] on div "Custom Range" at bounding box center [269, 223] width 85 height 25
select select "9"
select select "2025"
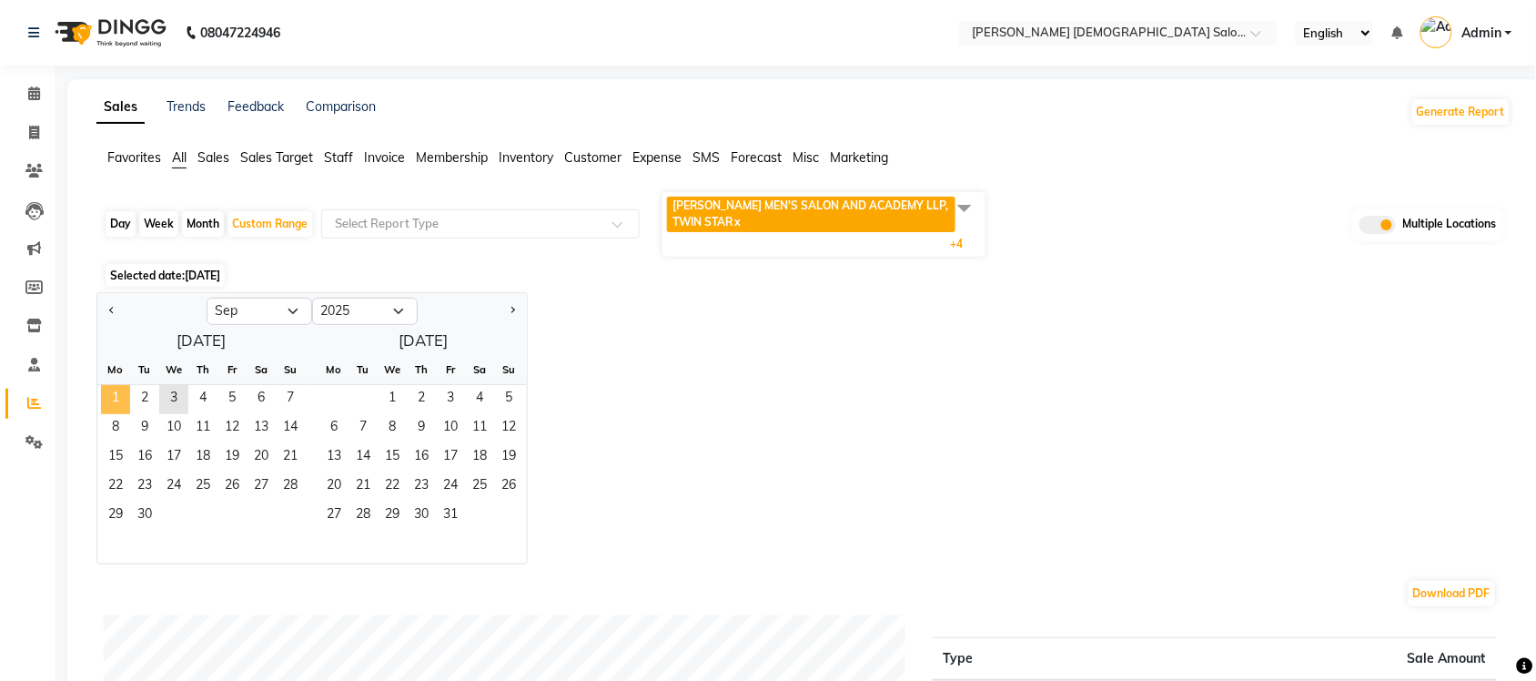
click at [112, 400] on span "1" at bounding box center [115, 399] width 29 height 29
click at [135, 403] on span "2" at bounding box center [144, 399] width 29 height 29
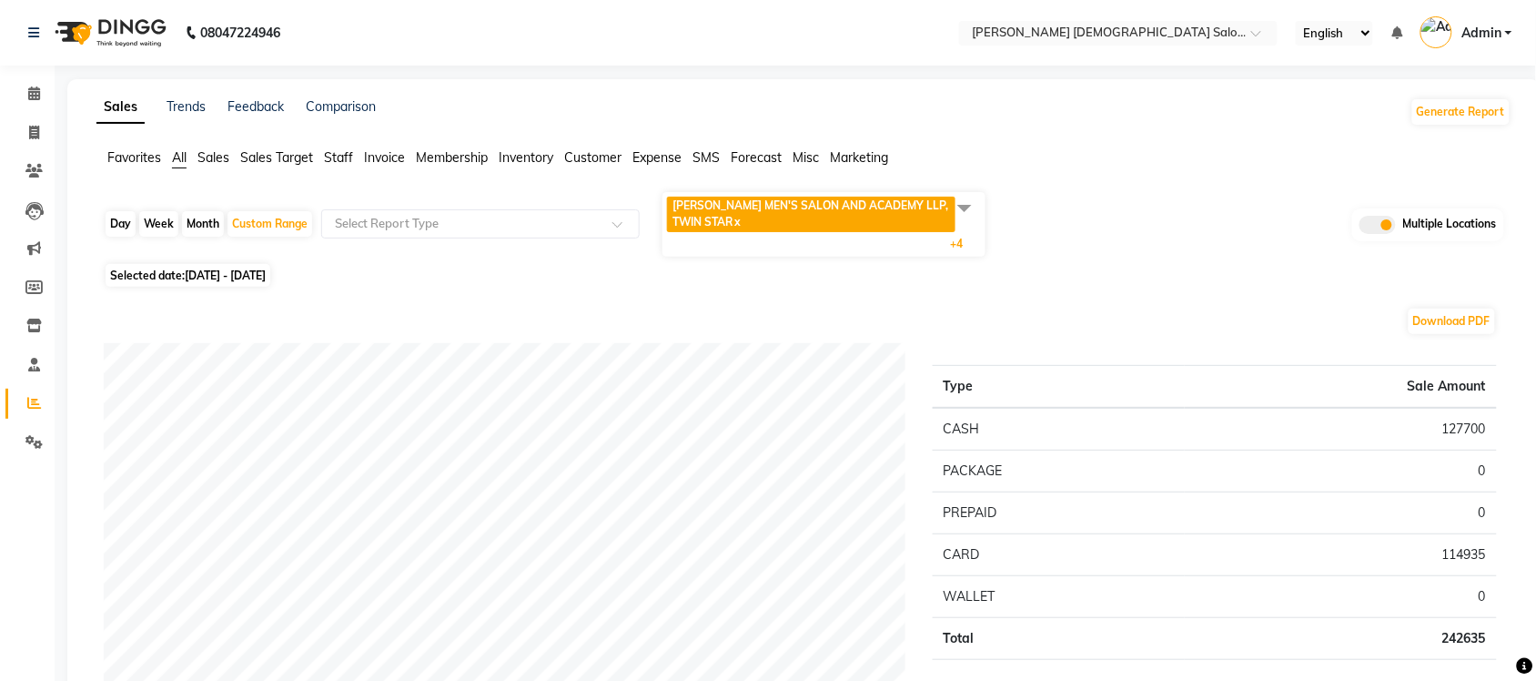
click at [217, 159] on span "Sales" at bounding box center [213, 157] width 32 height 16
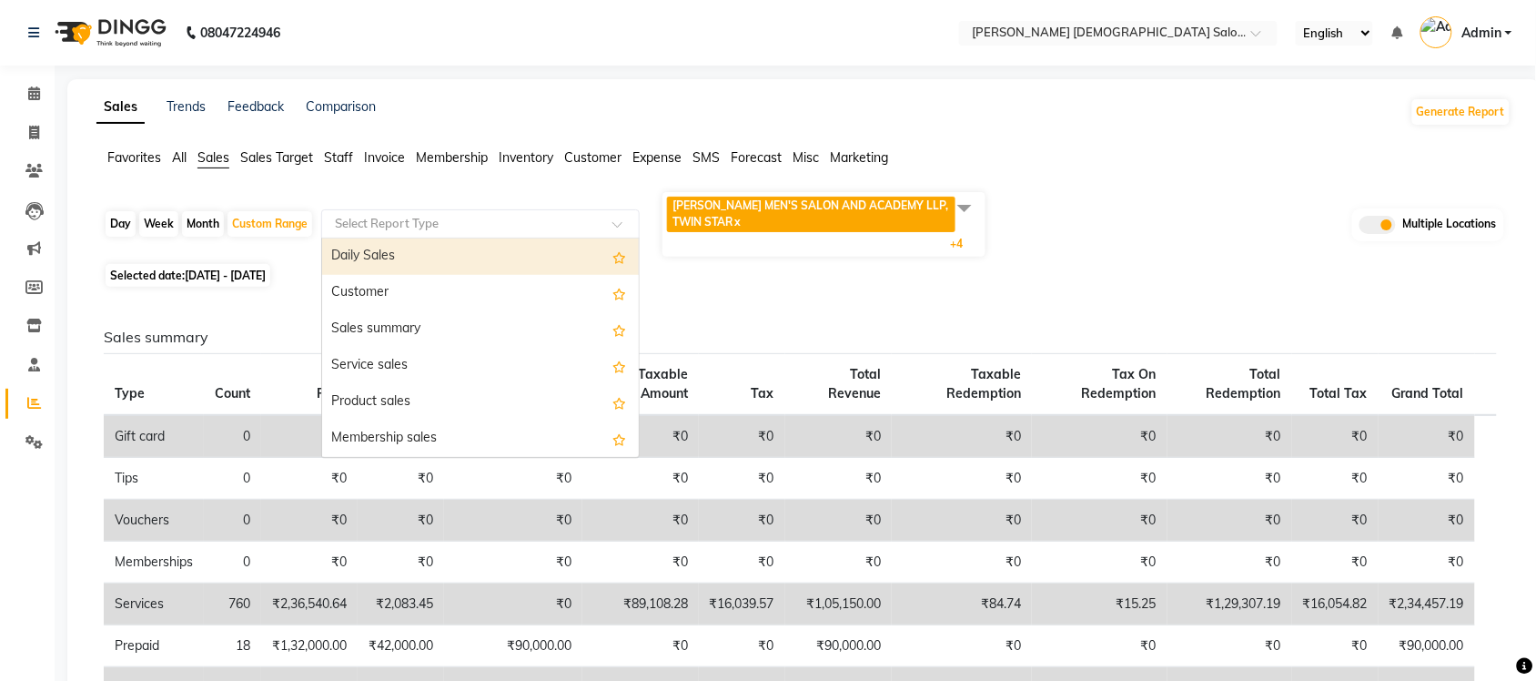
click at [449, 216] on input "text" at bounding box center [462, 224] width 262 height 18
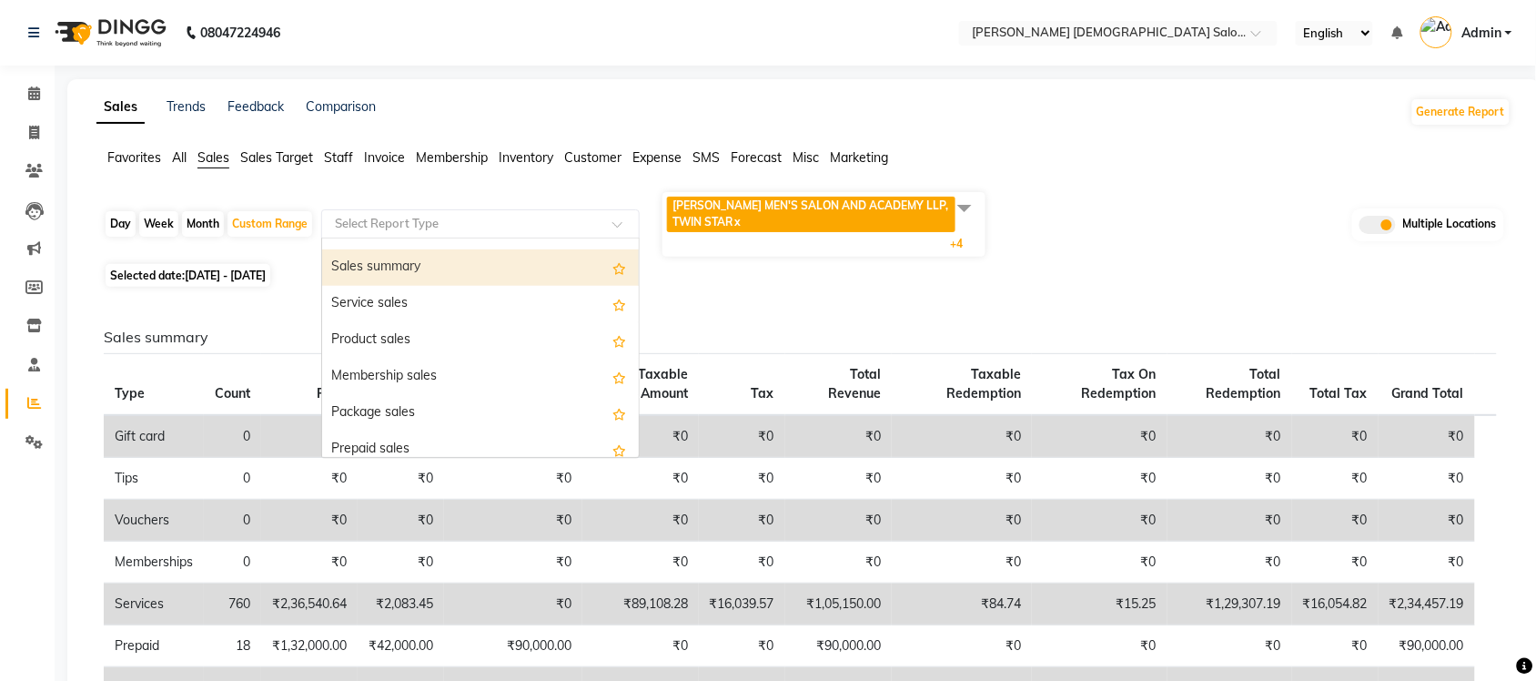
scroll to position [114, 0]
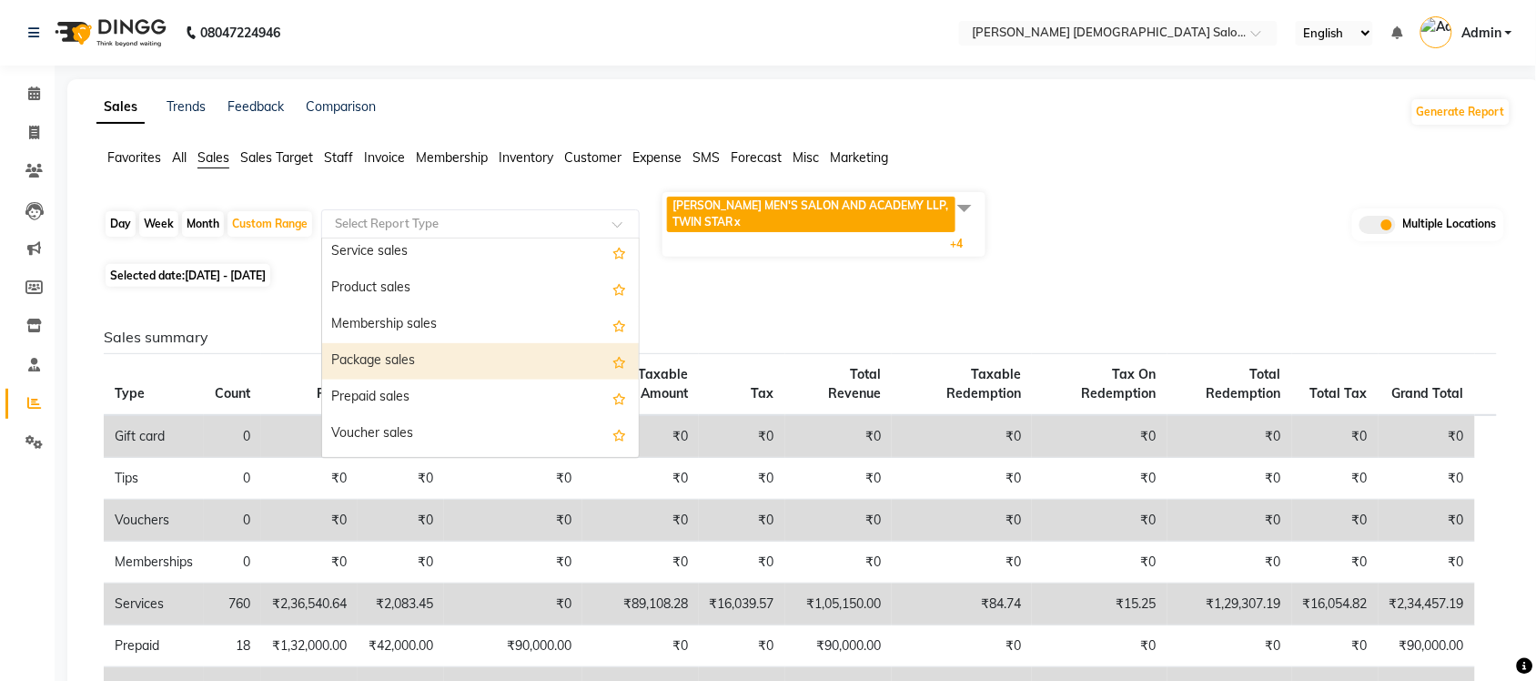
click at [419, 359] on div "Package sales" at bounding box center [480, 361] width 317 height 36
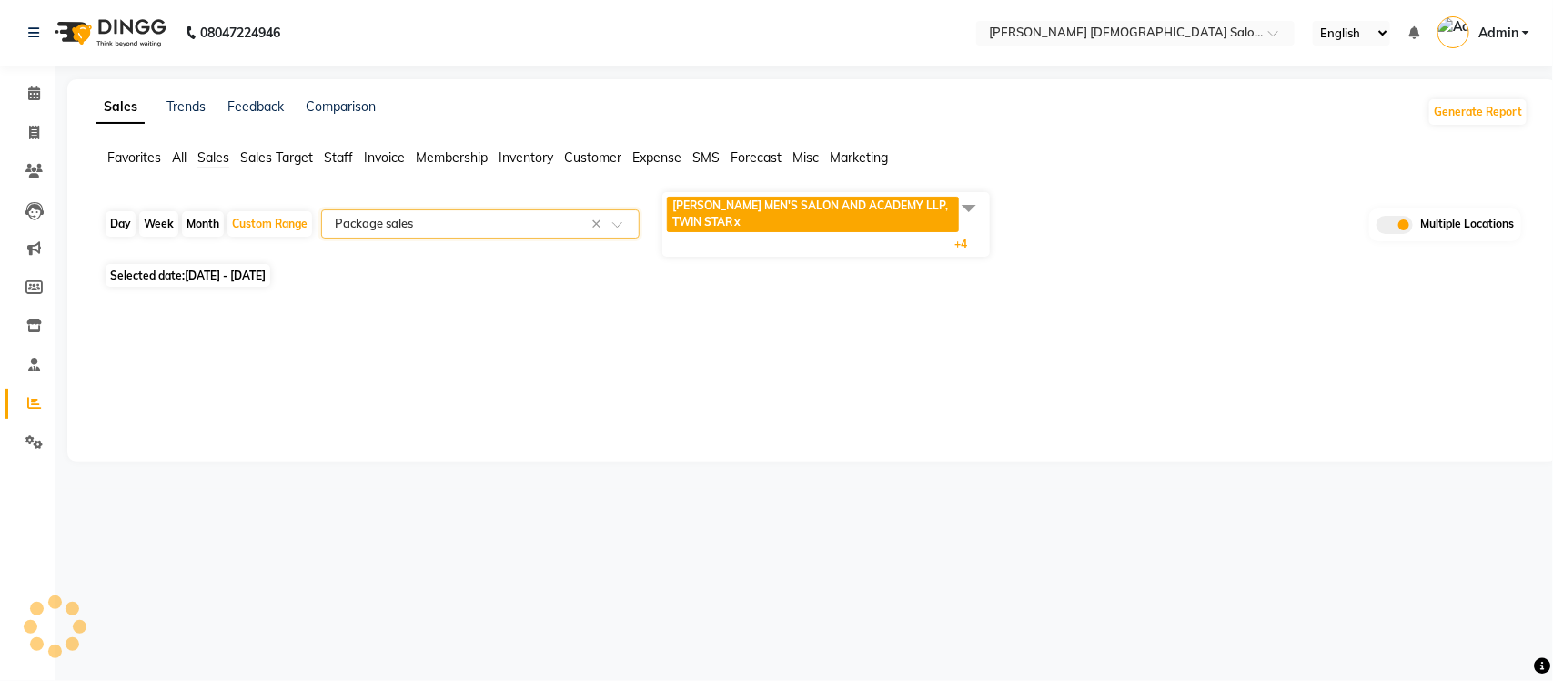
select select "full_report"
select select "csv"
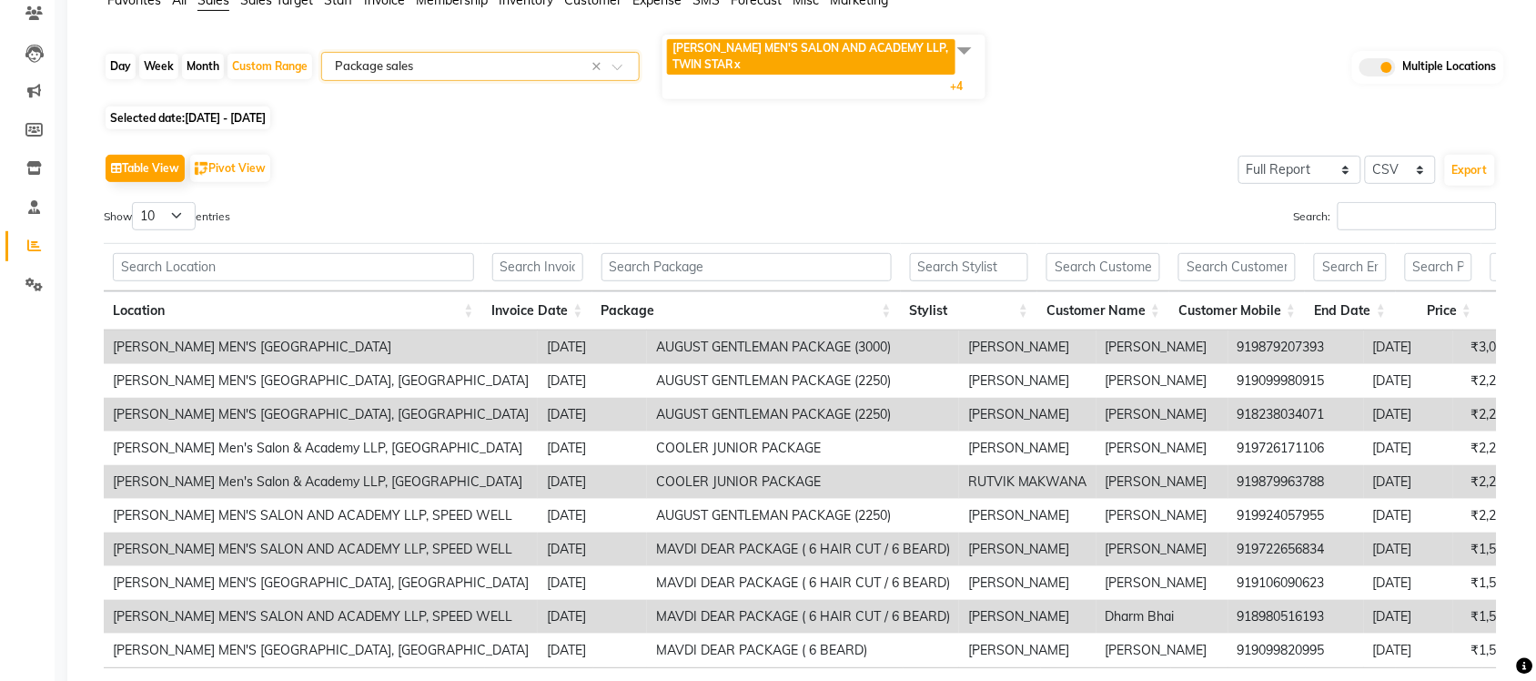
scroll to position [0, 0]
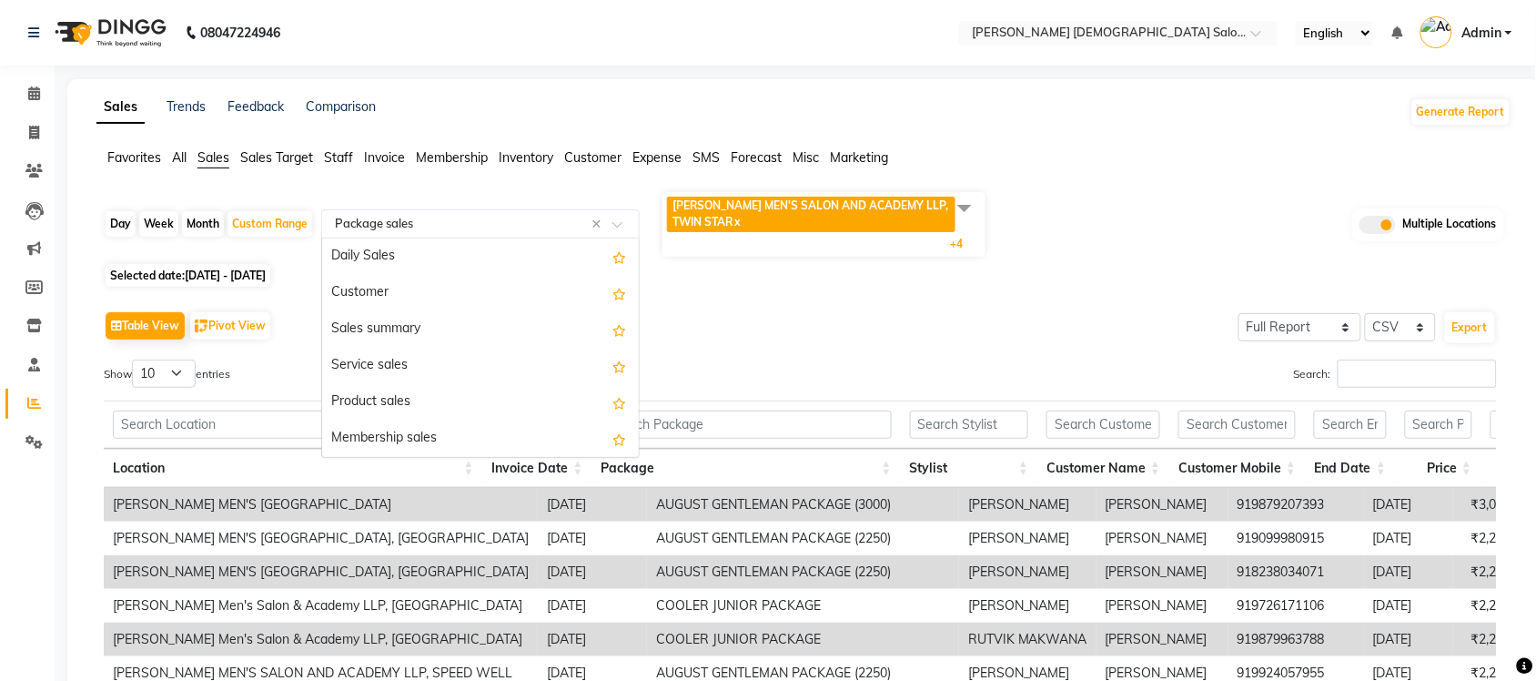
click at [487, 221] on input "text" at bounding box center [462, 224] width 262 height 18
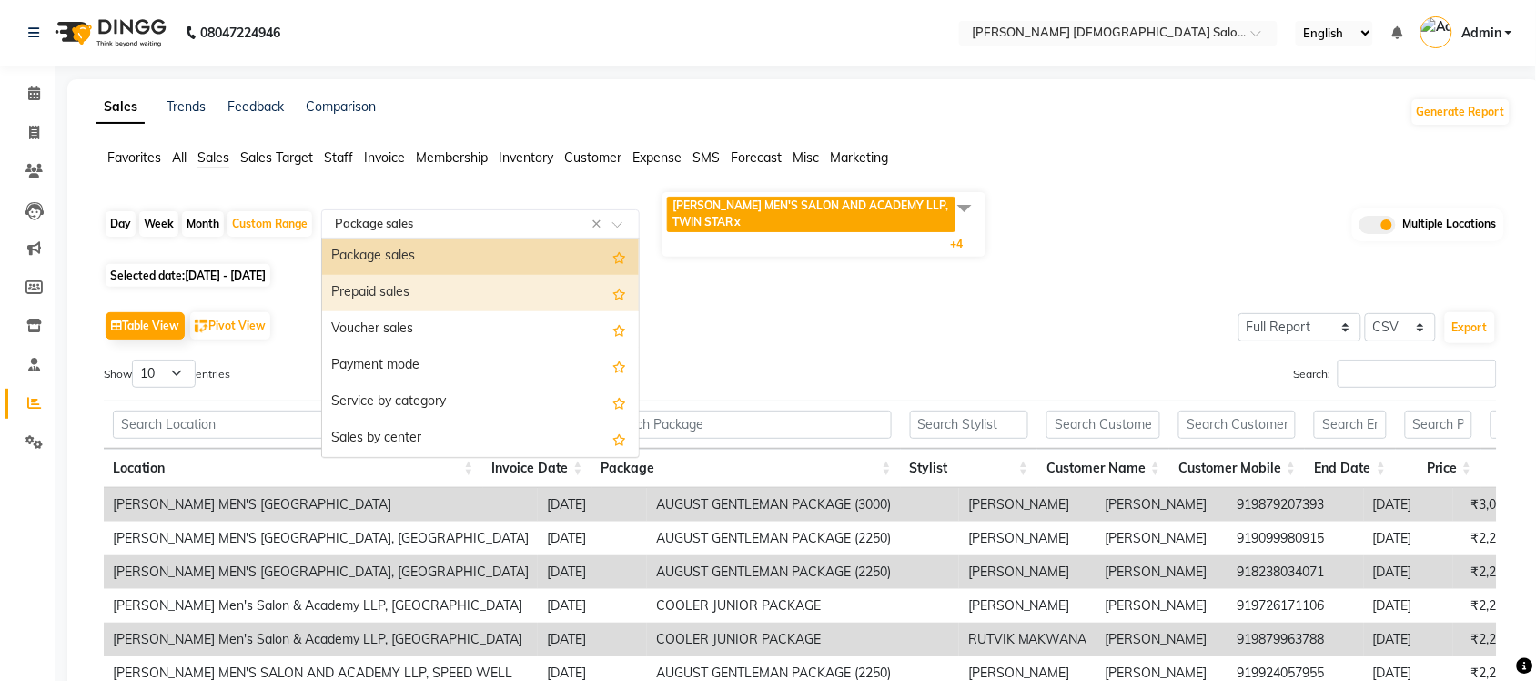
click at [457, 285] on div "Prepaid sales" at bounding box center [480, 293] width 317 height 36
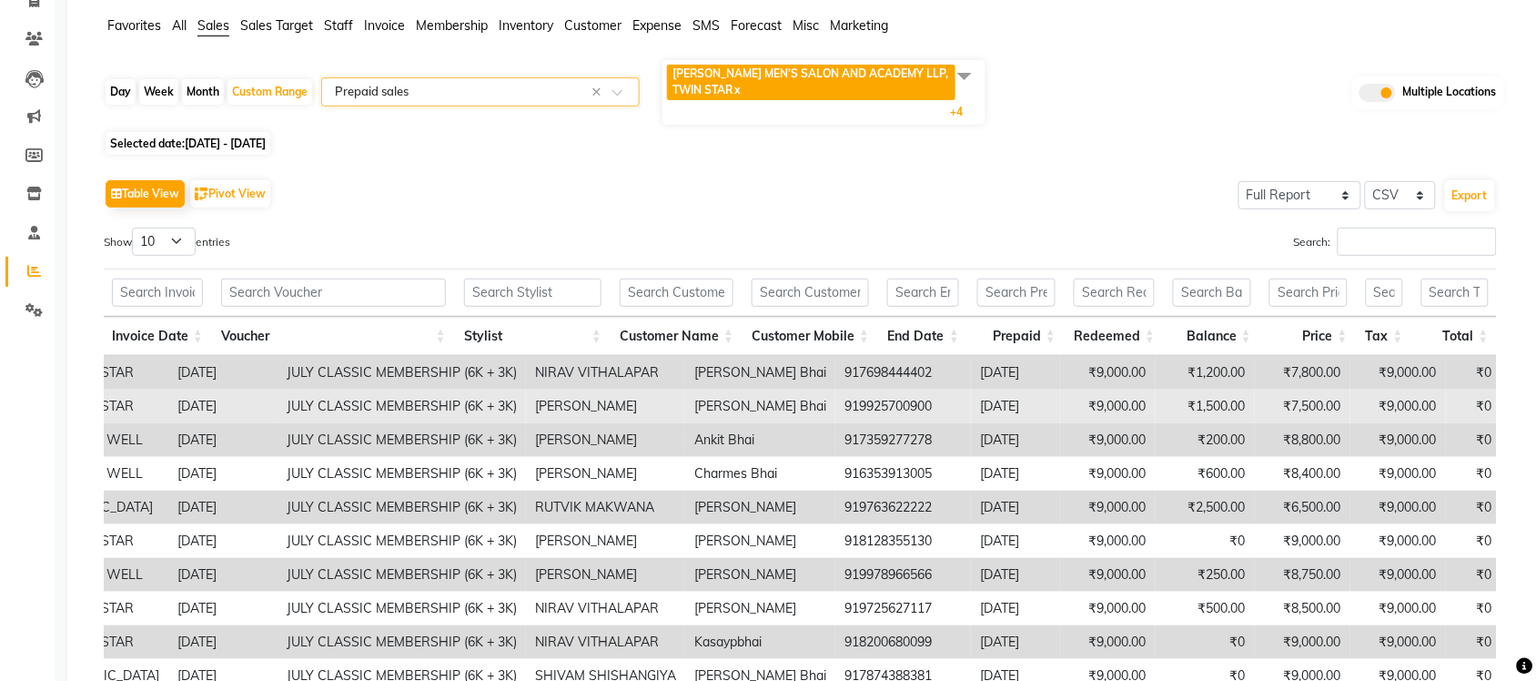
scroll to position [0, 0]
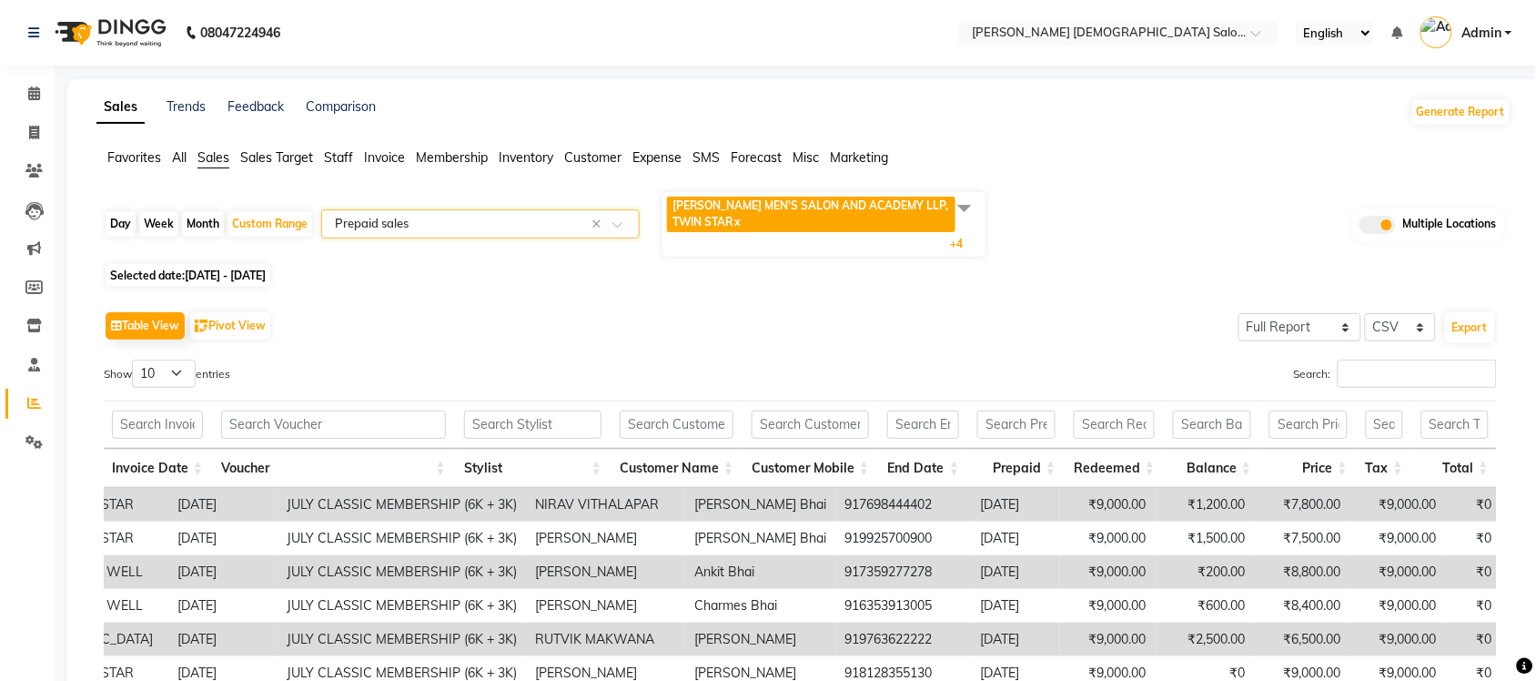
click at [479, 220] on input "text" at bounding box center [462, 224] width 262 height 18
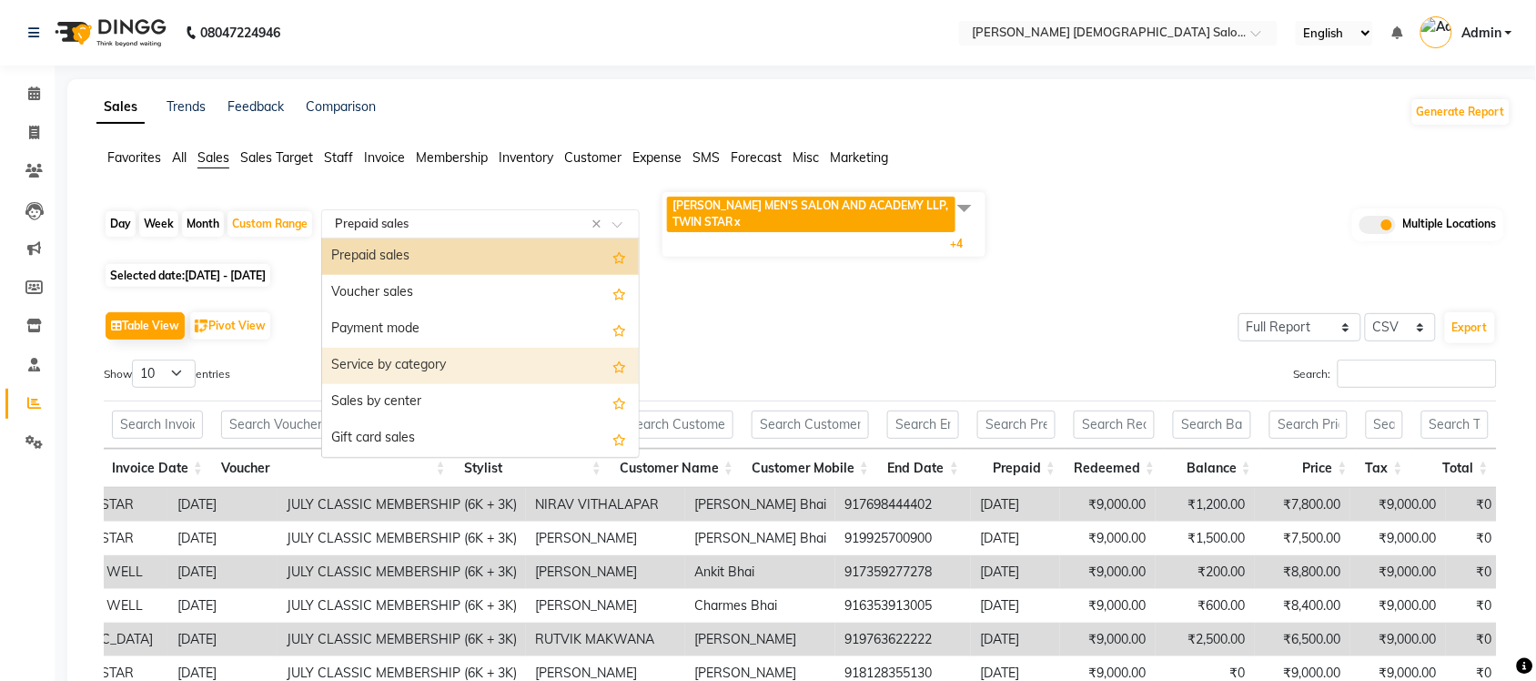
scroll to position [141, 0]
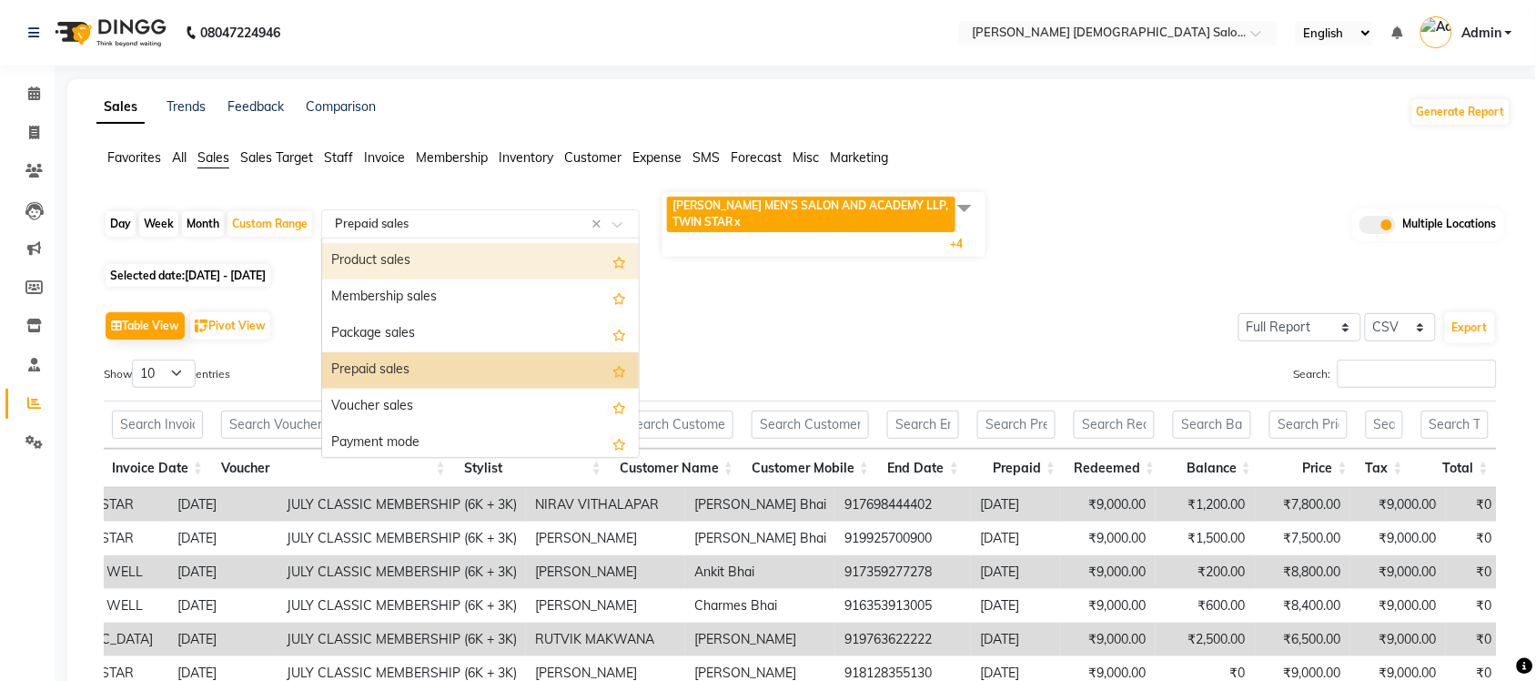
click at [449, 257] on div "Product sales" at bounding box center [480, 261] width 317 height 36
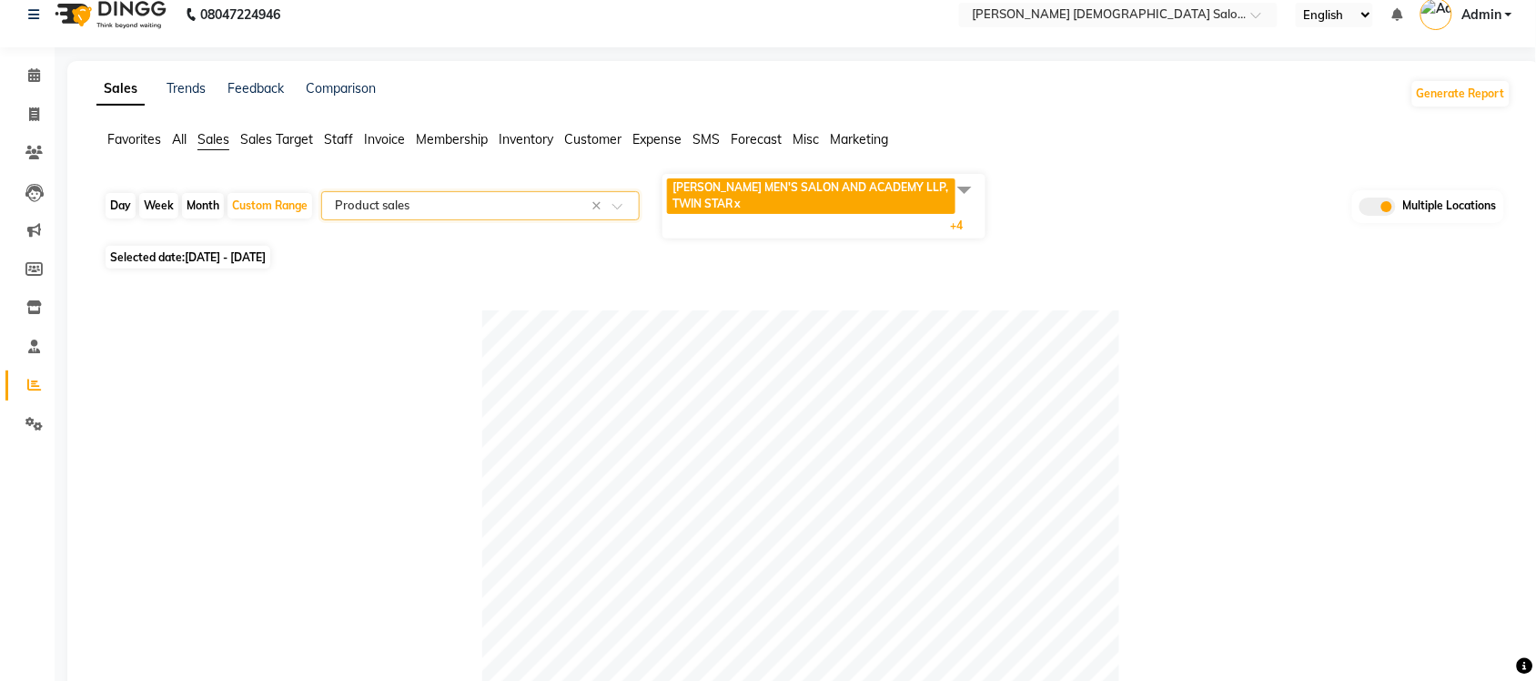
scroll to position [0, 0]
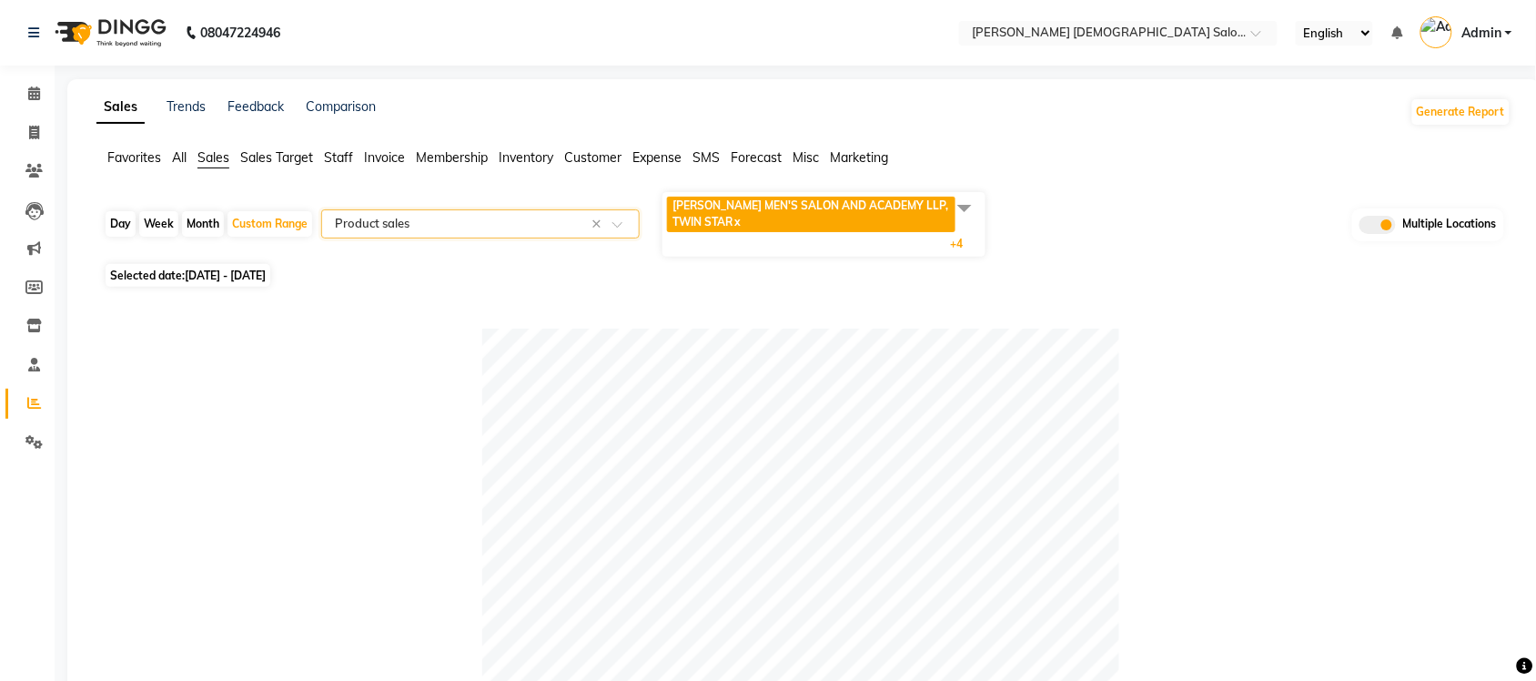
click at [182, 150] on span "All" at bounding box center [179, 157] width 15 height 16
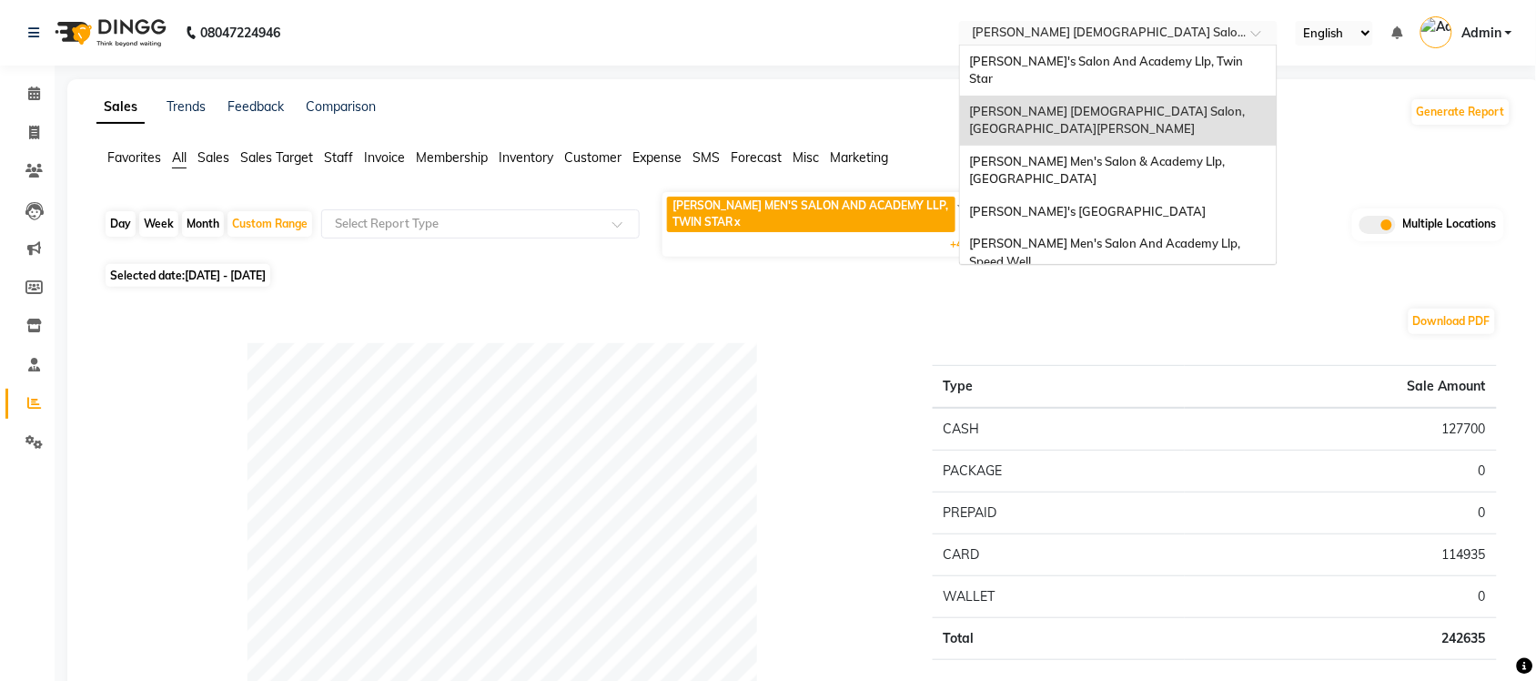
click at [1124, 30] on input "text" at bounding box center [1100, 34] width 264 height 18
click at [1121, 154] on span "Sandy Men's Salon & Academy Llp, Ravapar Road" at bounding box center [1098, 170] width 258 height 33
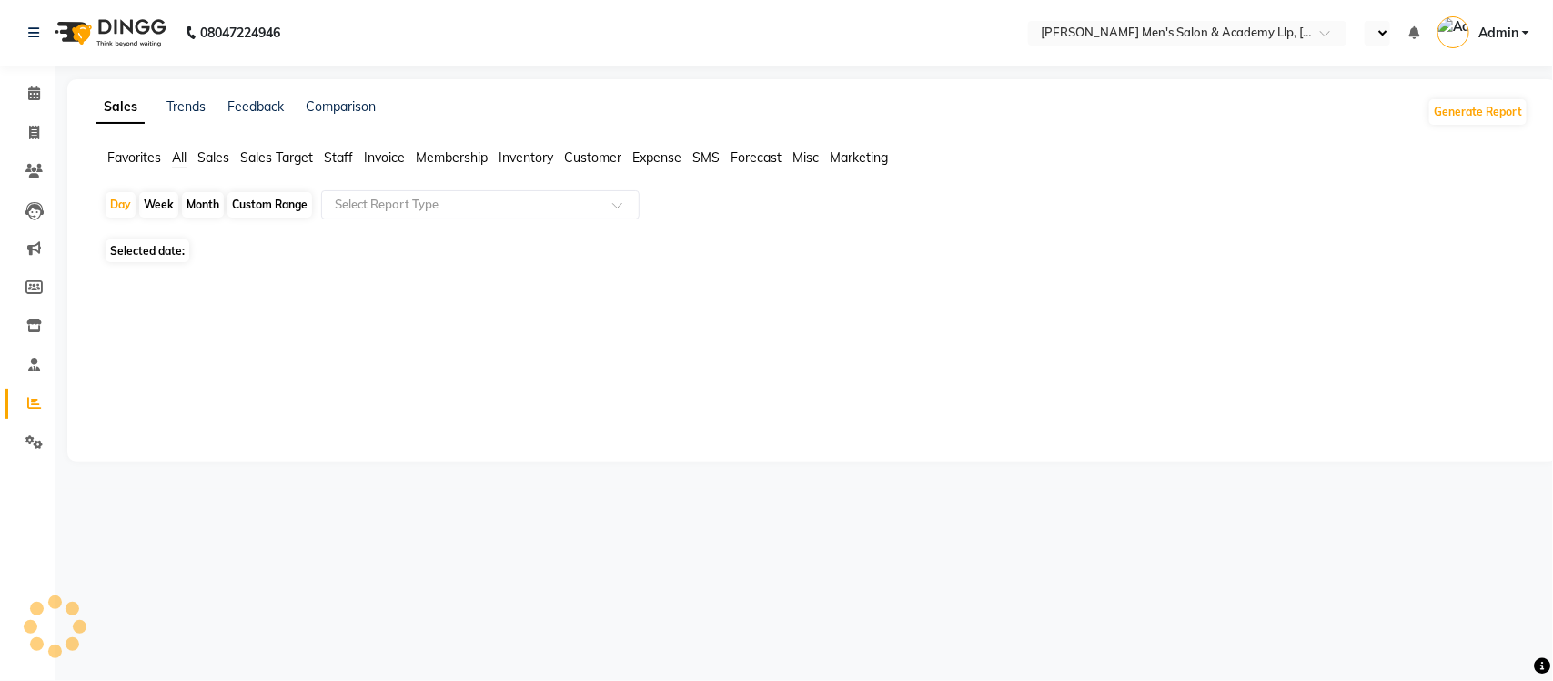
select select "en"
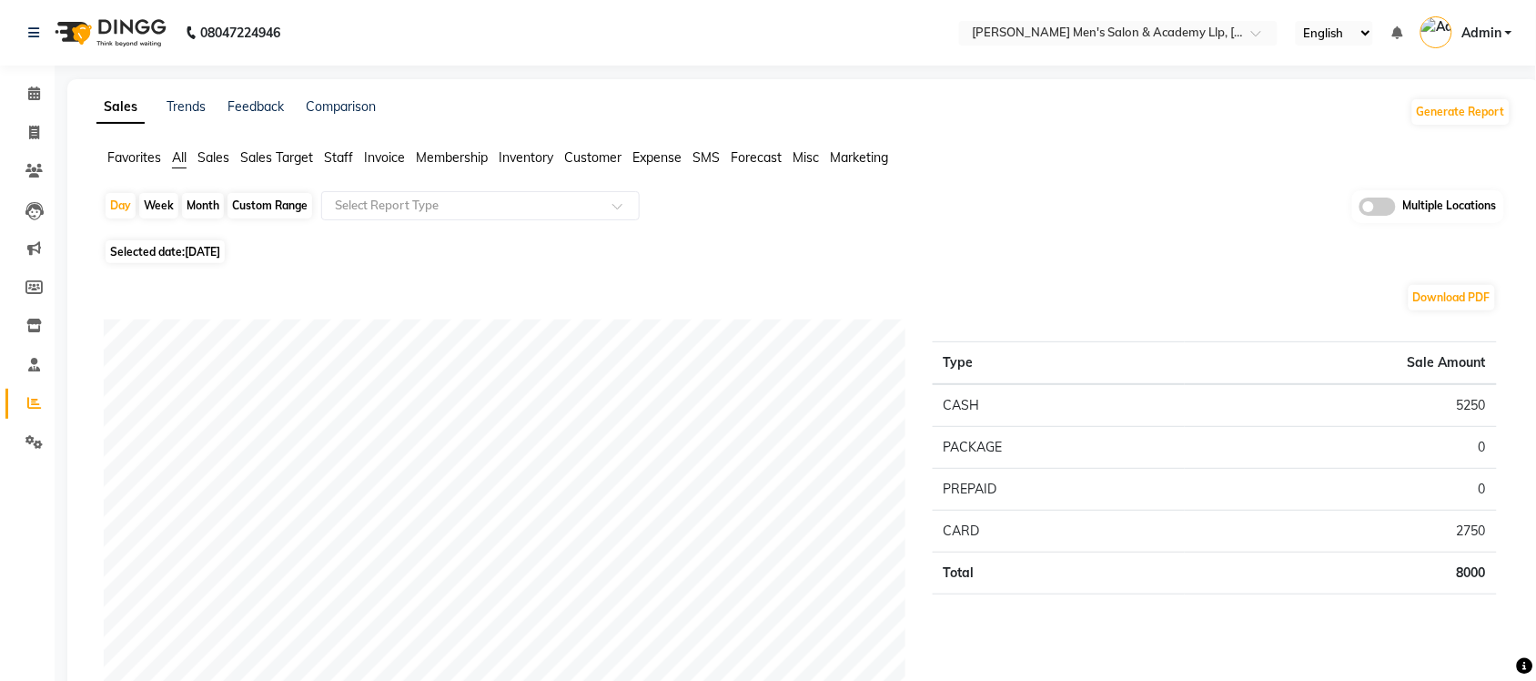
click at [150, 261] on span "Selected date: [DATE]" at bounding box center [165, 251] width 119 height 23
click at [156, 247] on span "Selected date: [DATE]" at bounding box center [165, 251] width 119 height 23
click at [167, 255] on span "Selected date: [DATE]" at bounding box center [165, 251] width 119 height 23
select select "9"
select select "2025"
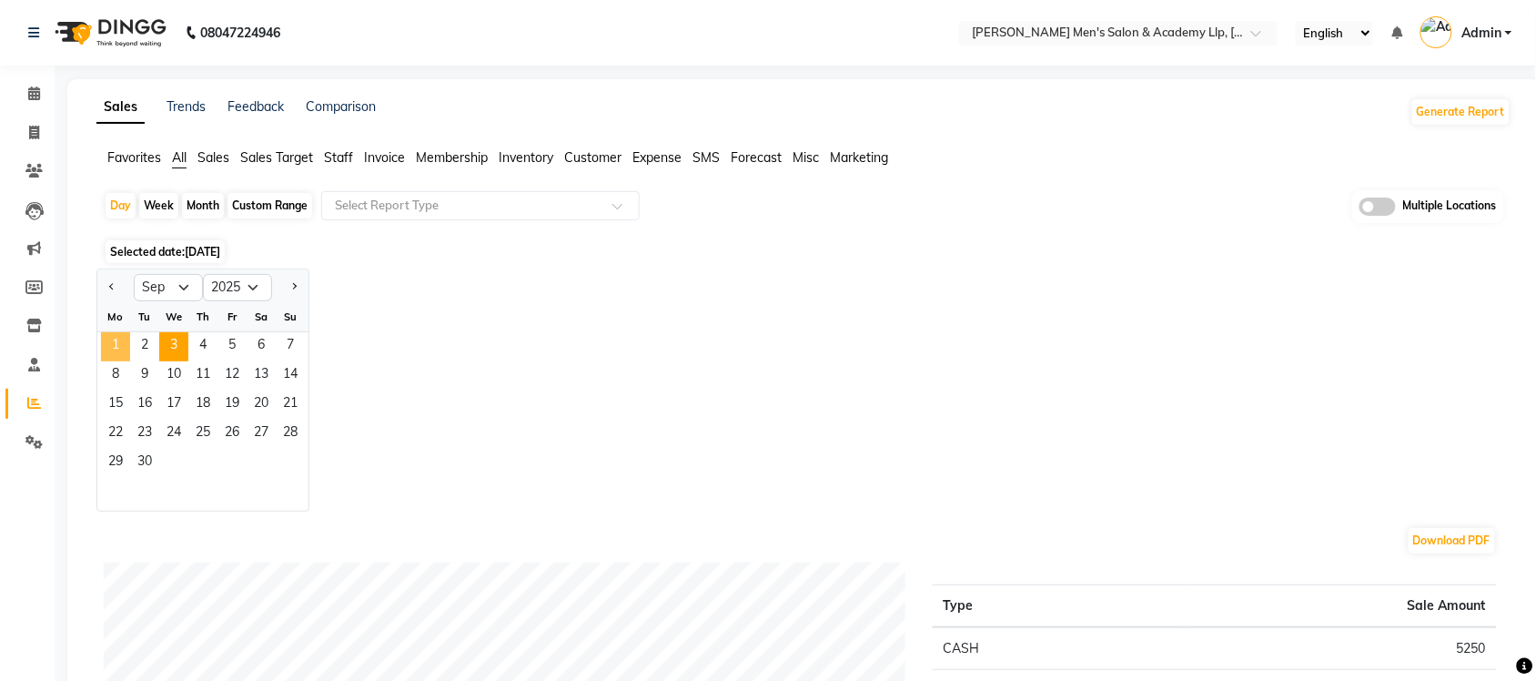
click at [119, 348] on span "1" at bounding box center [115, 346] width 29 height 29
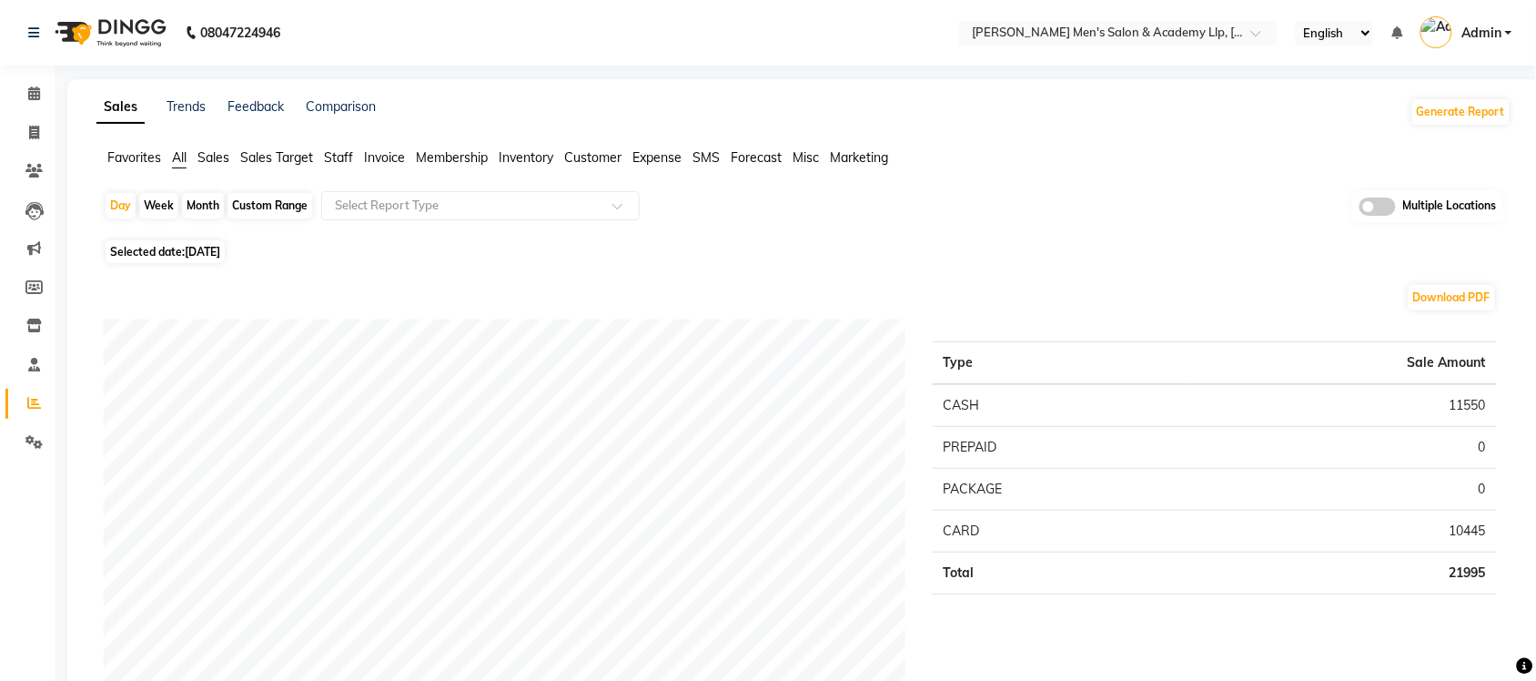
click at [276, 198] on div "Custom Range" at bounding box center [269, 205] width 85 height 25
select select "9"
select select "2025"
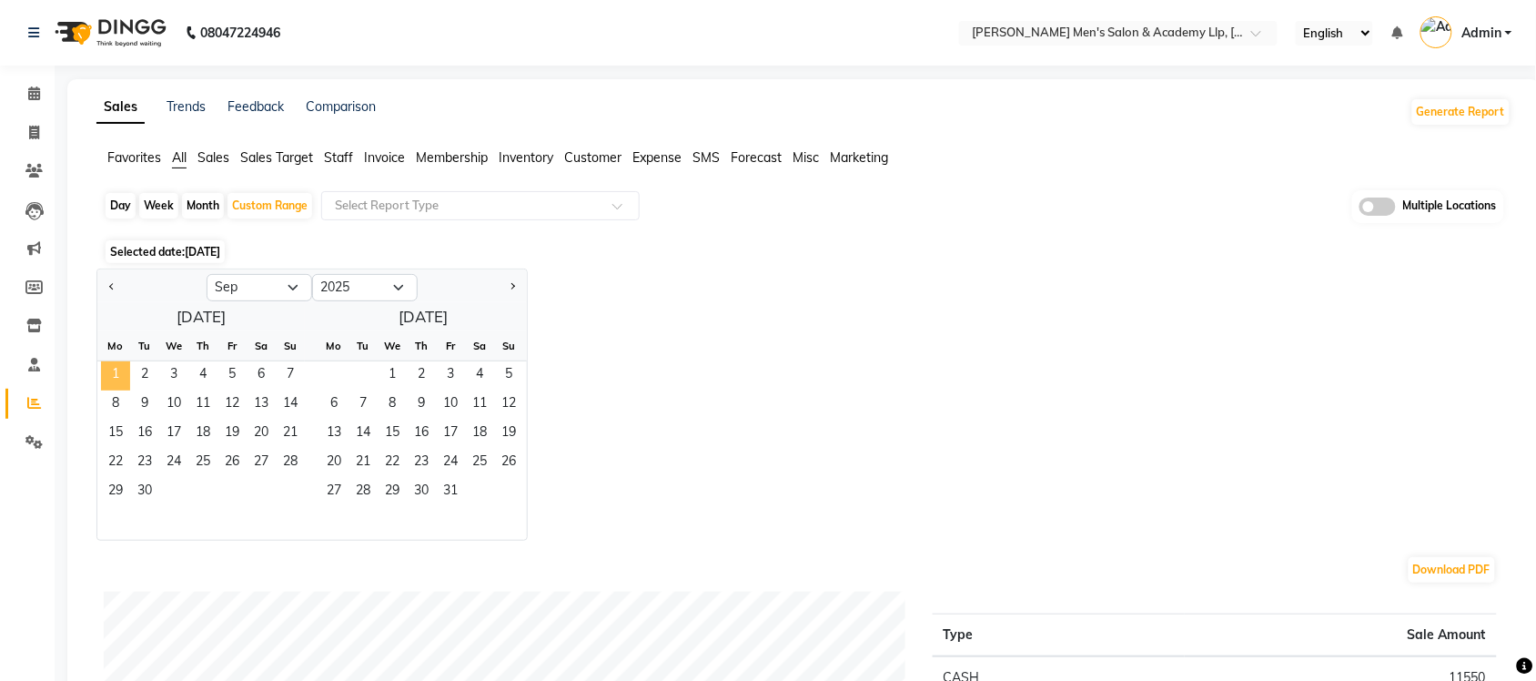
click at [120, 373] on span "1" at bounding box center [115, 375] width 29 height 29
click at [144, 369] on span "2" at bounding box center [144, 375] width 29 height 29
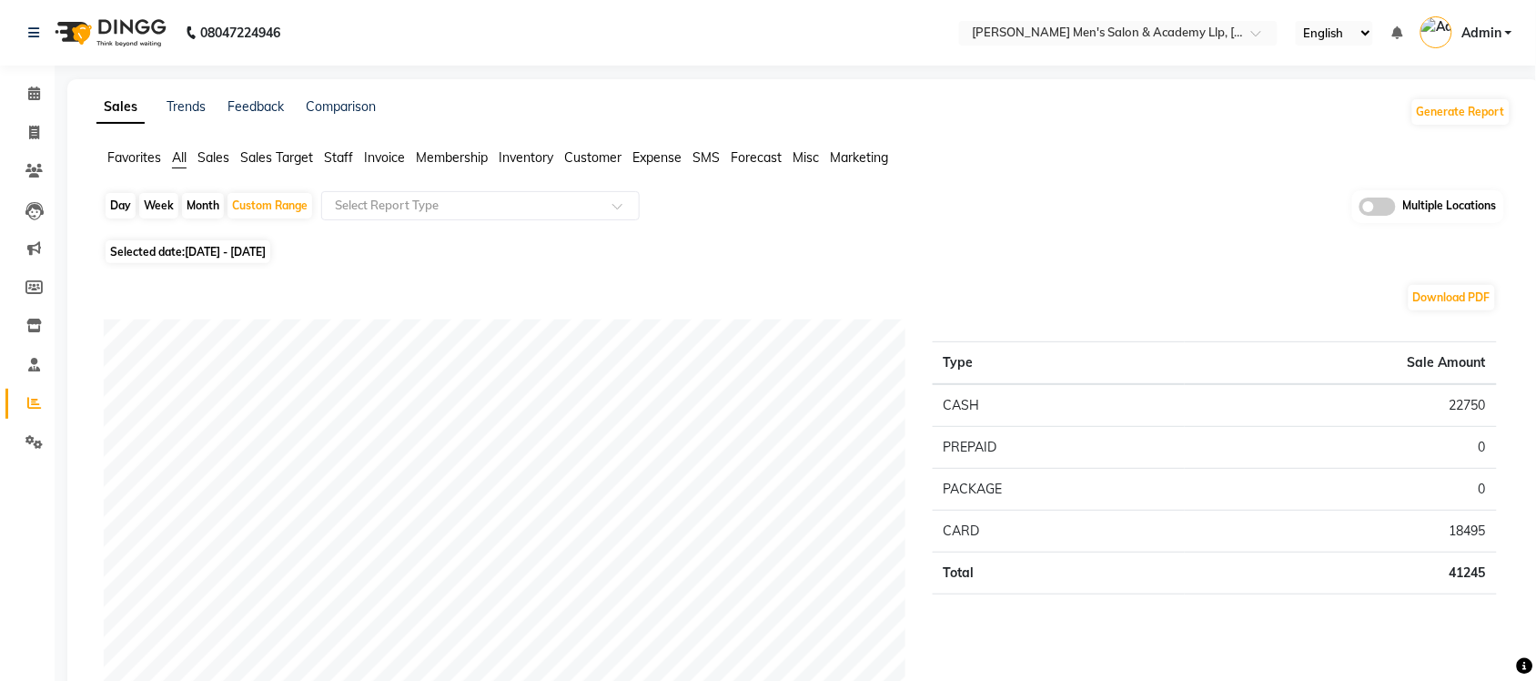
click at [660, 157] on span "Expense" at bounding box center [656, 157] width 49 height 16
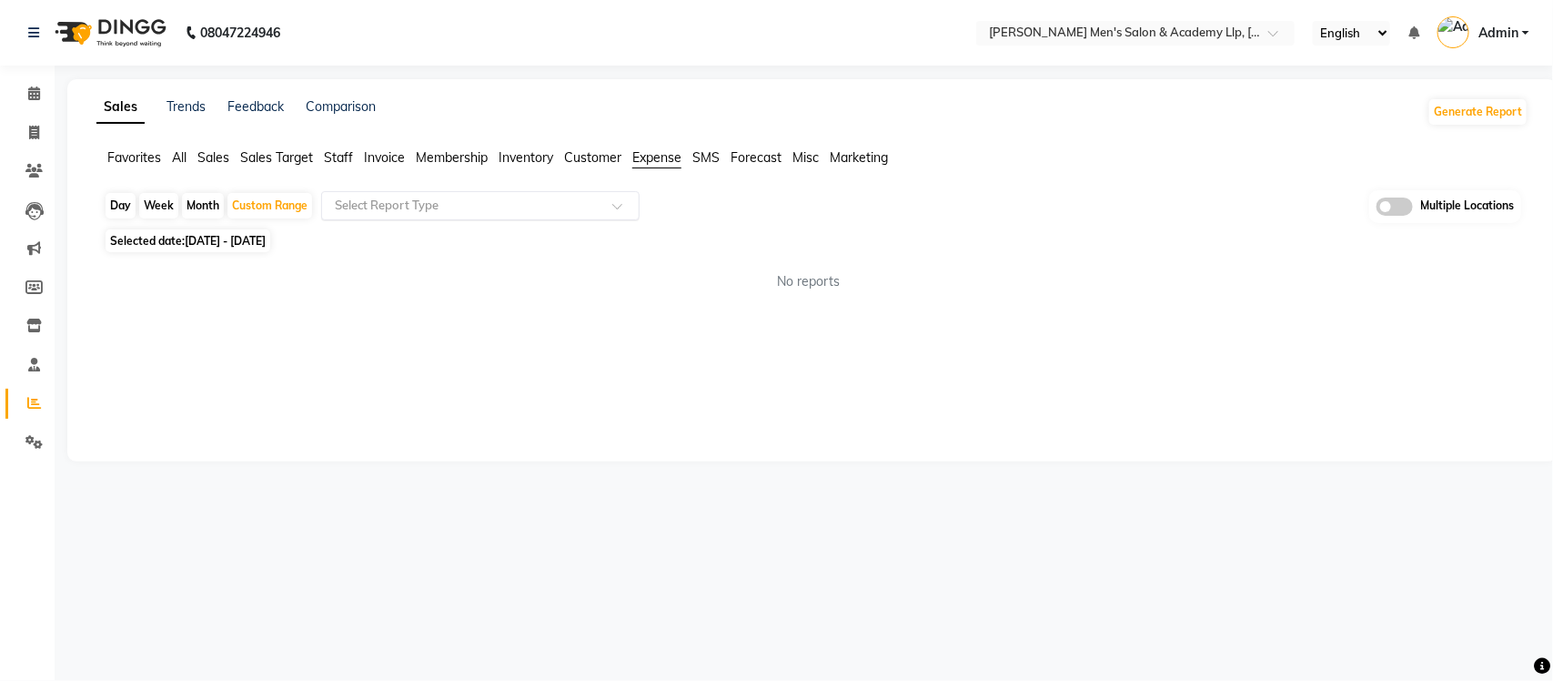
click at [498, 207] on input "text" at bounding box center [462, 206] width 262 height 18
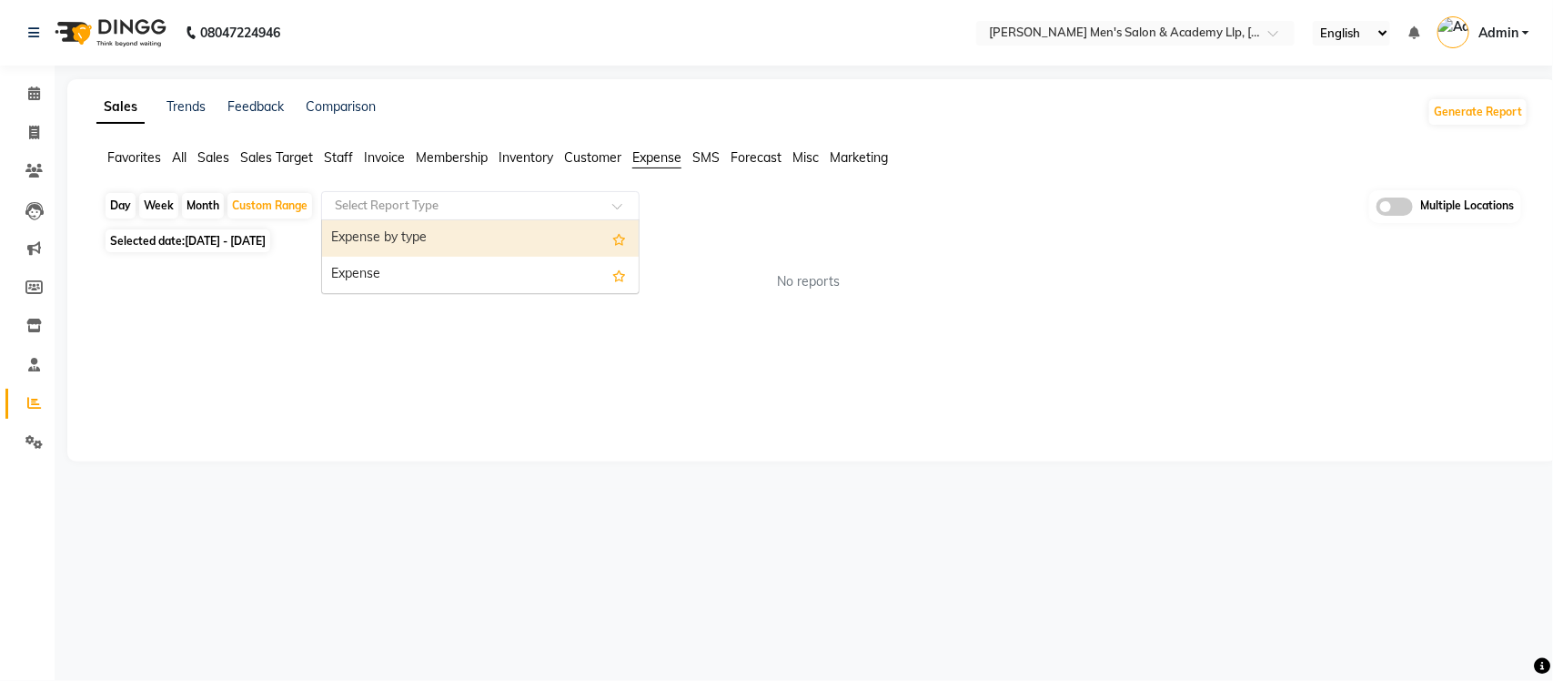
click at [470, 242] on div "Expense by type" at bounding box center [480, 238] width 317 height 36
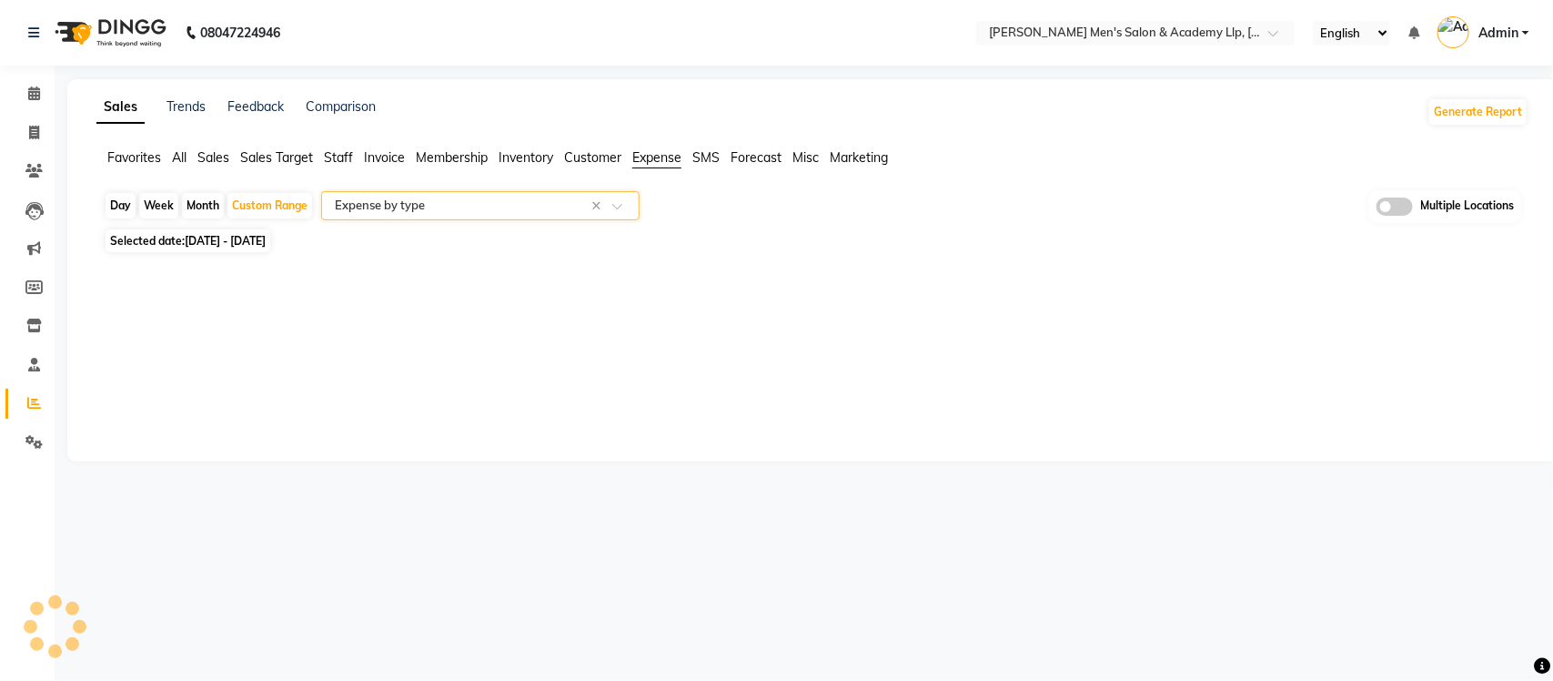
select select "full_report"
select select "csv"
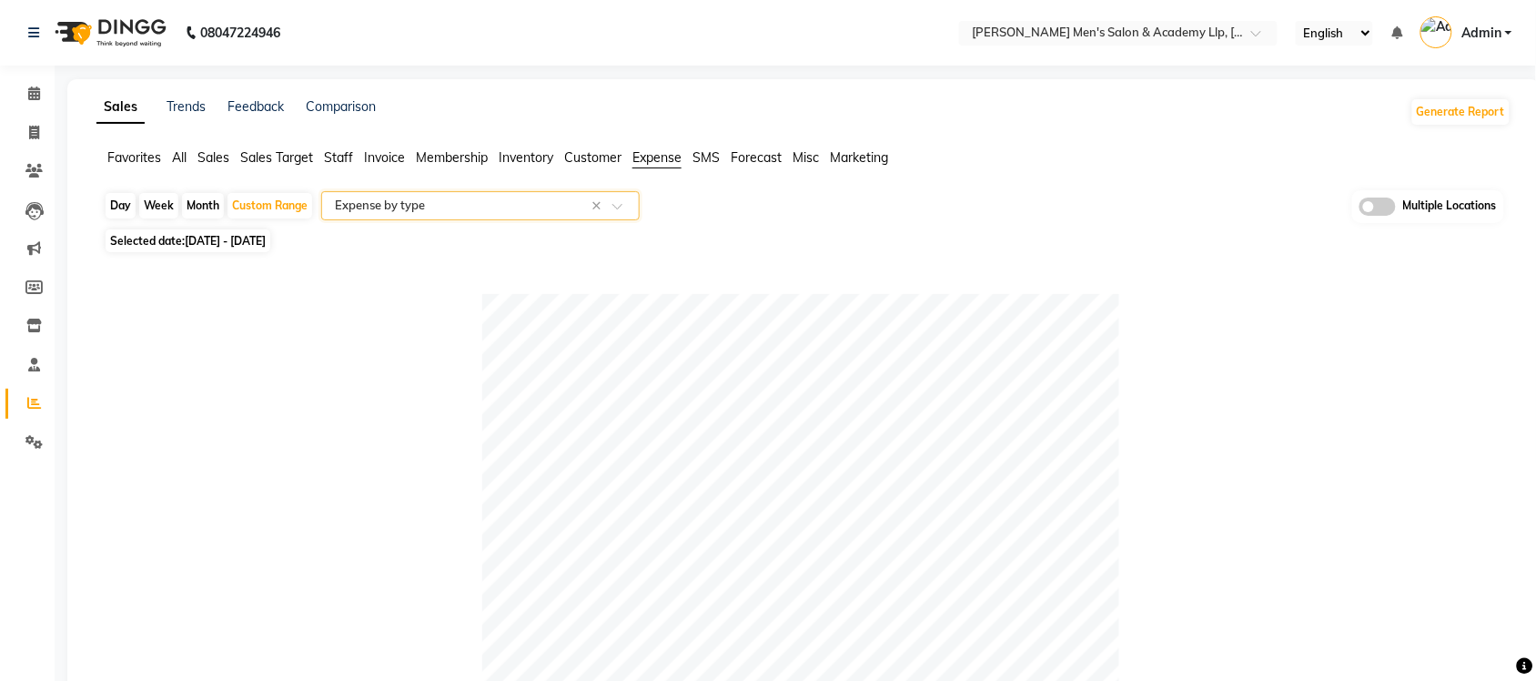
click at [1372, 211] on span at bounding box center [1377, 206] width 36 height 18
click at [1359, 209] on input "checkbox" at bounding box center [1359, 209] width 0 height 0
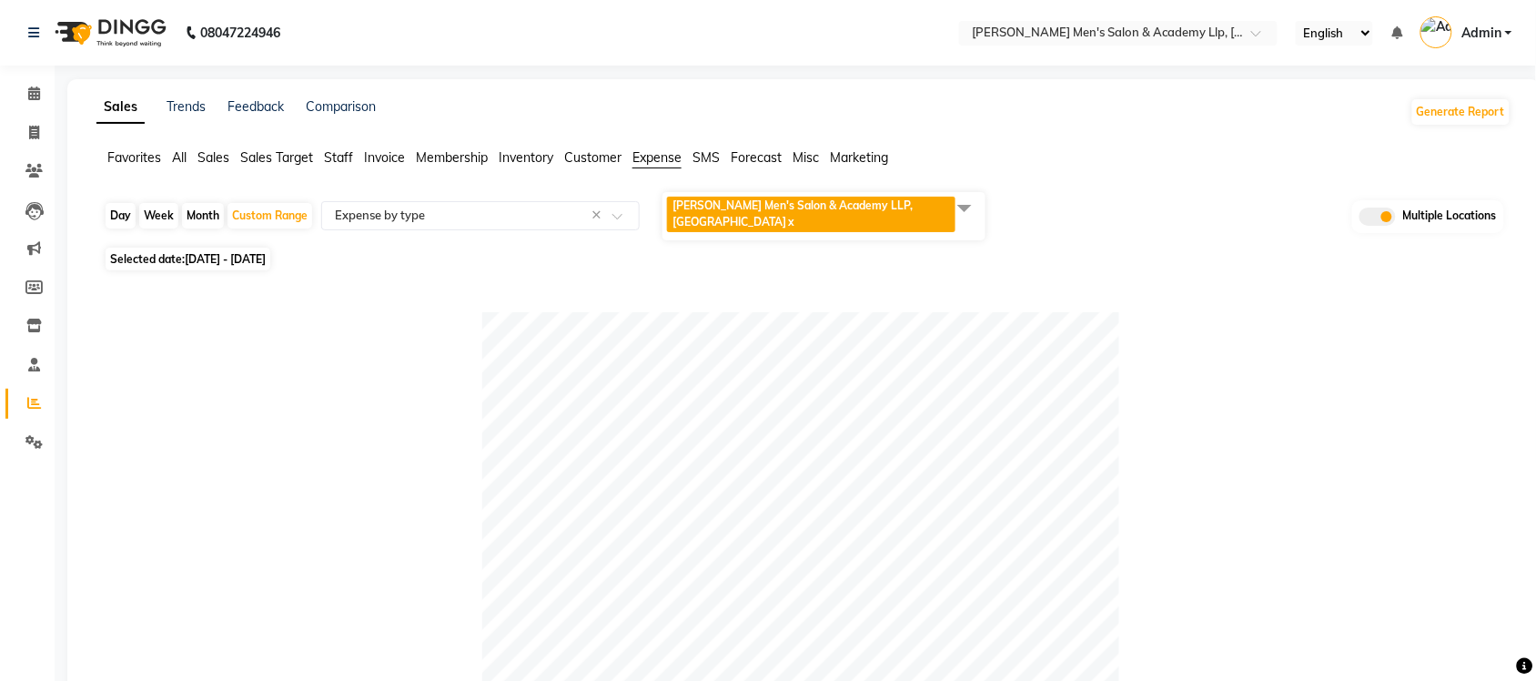
click at [979, 205] on span at bounding box center [964, 207] width 36 height 35
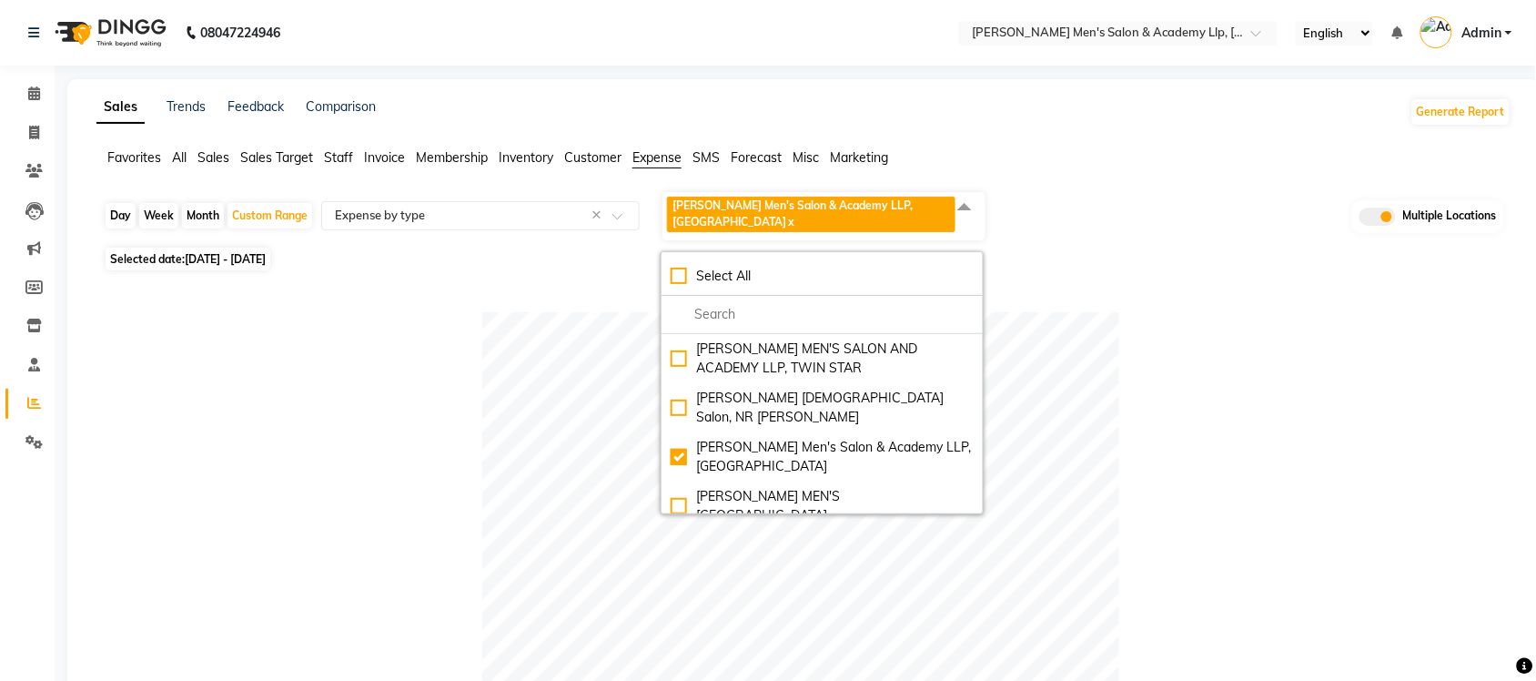
click at [689, 267] on div "Select All" at bounding box center [822, 276] width 303 height 19
checkbox input "true"
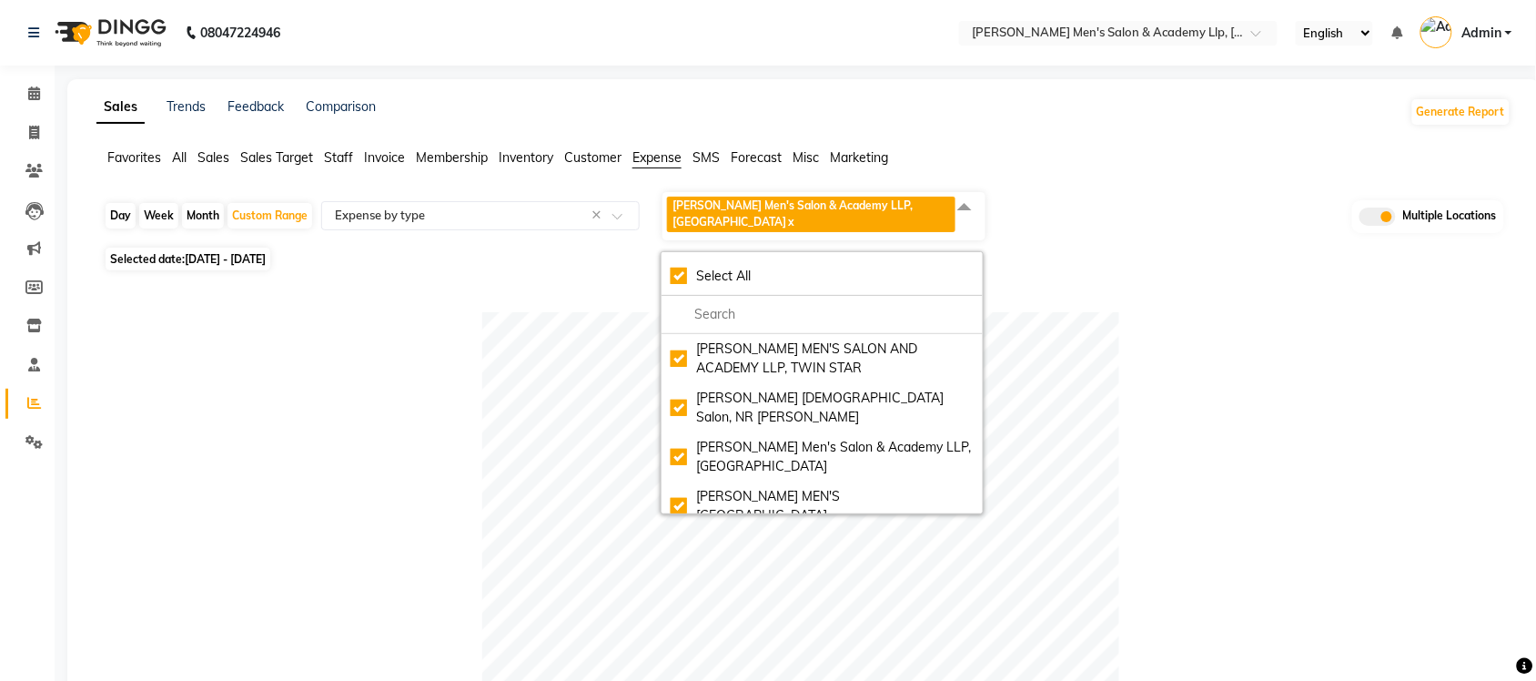
checkbox input "true"
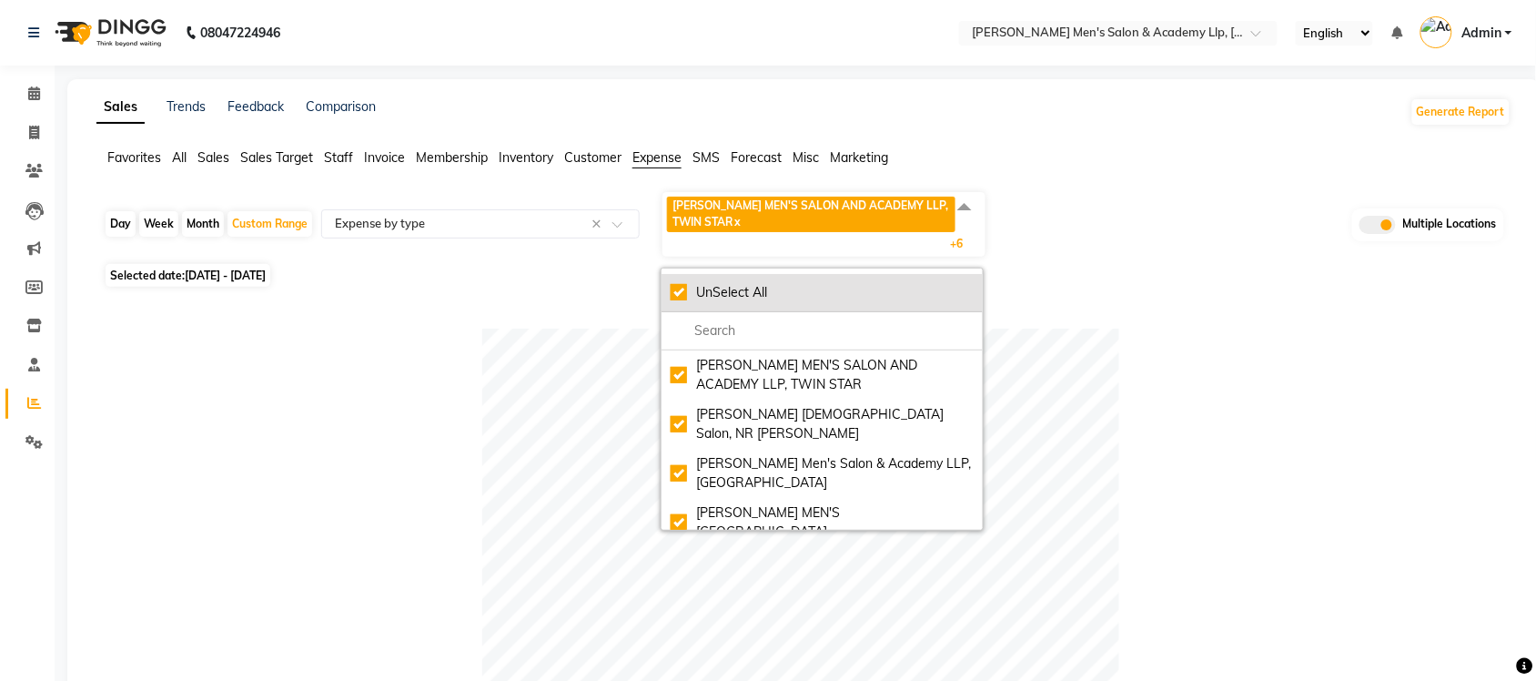
click at [675, 297] on div "UnSelect All" at bounding box center [822, 292] width 303 height 19
checkbox input "false"
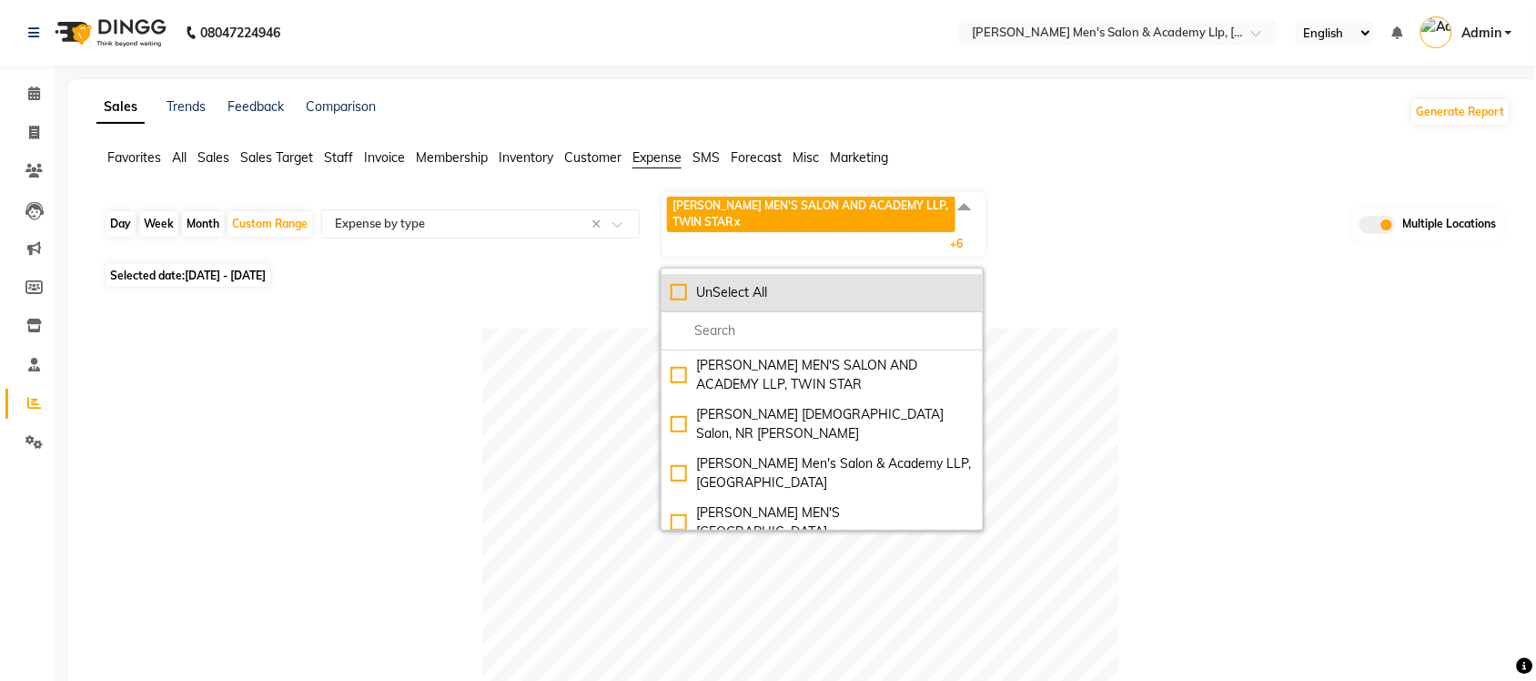
checkbox input "false"
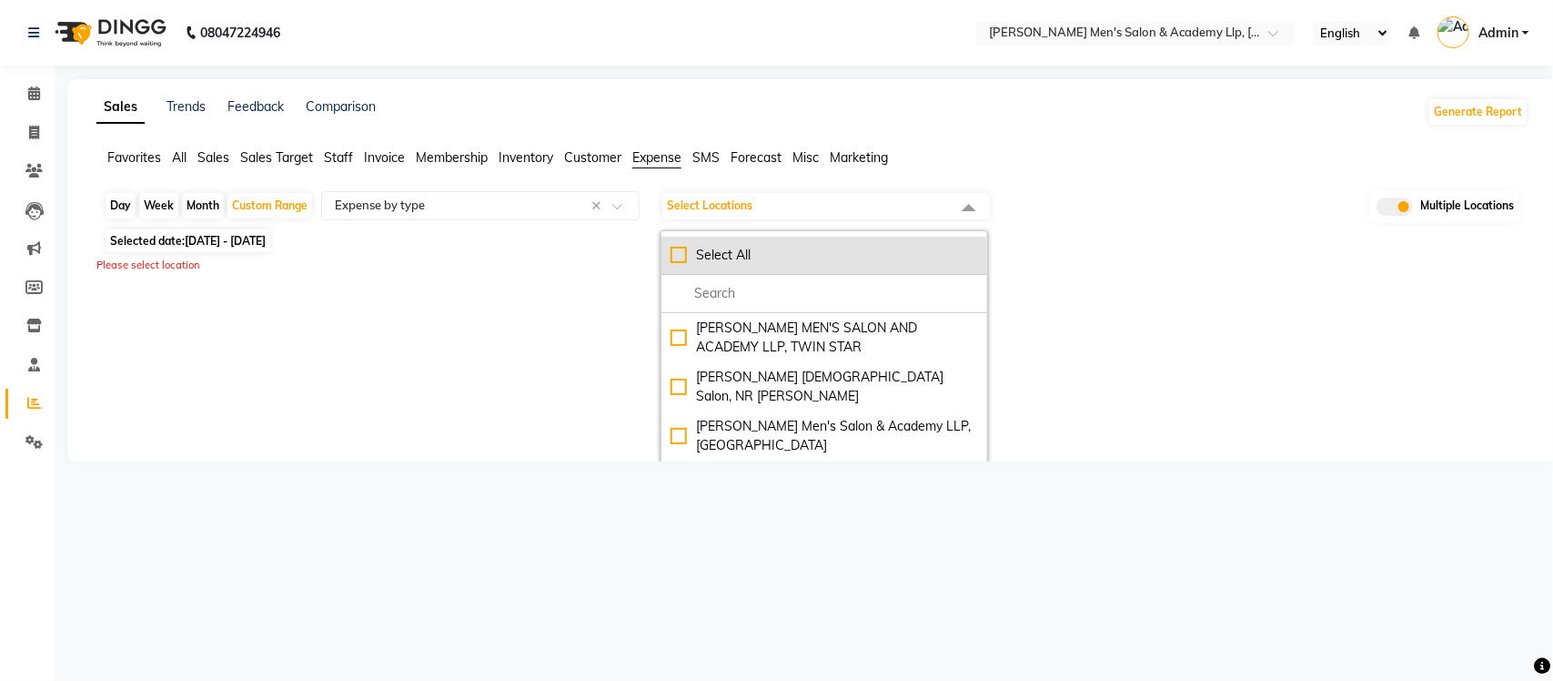
click at [680, 257] on div "Select All" at bounding box center [825, 255] width 308 height 19
checkbox input "true"
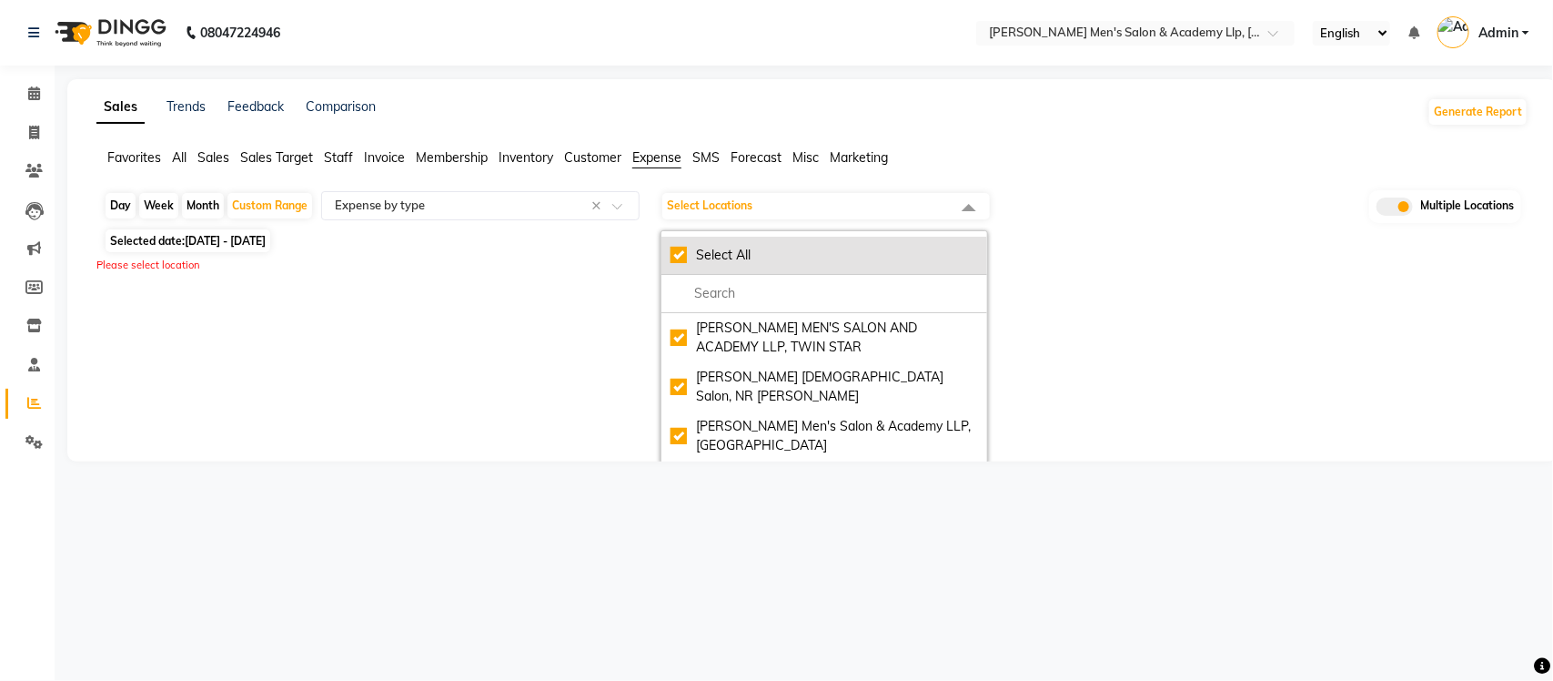
checkbox input "true"
select select "full_report"
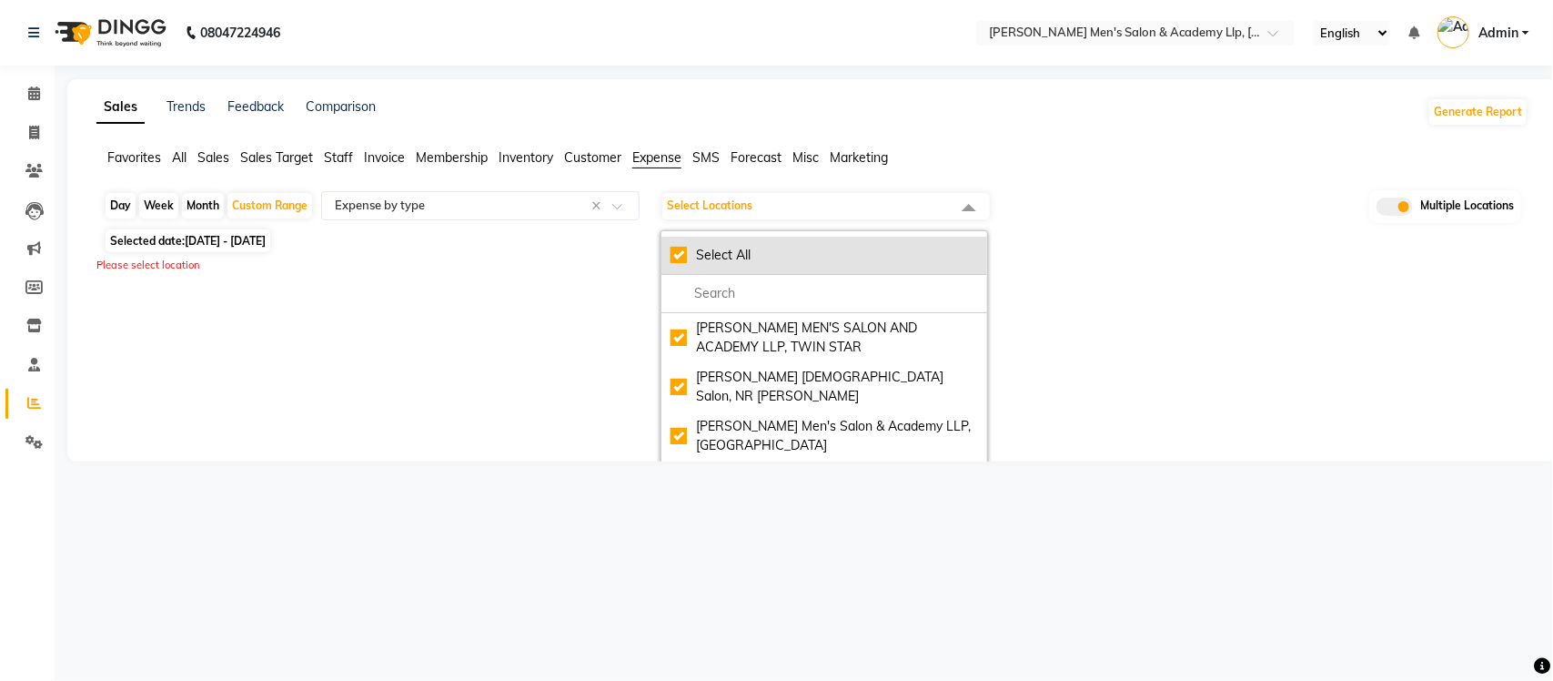
select select "csv"
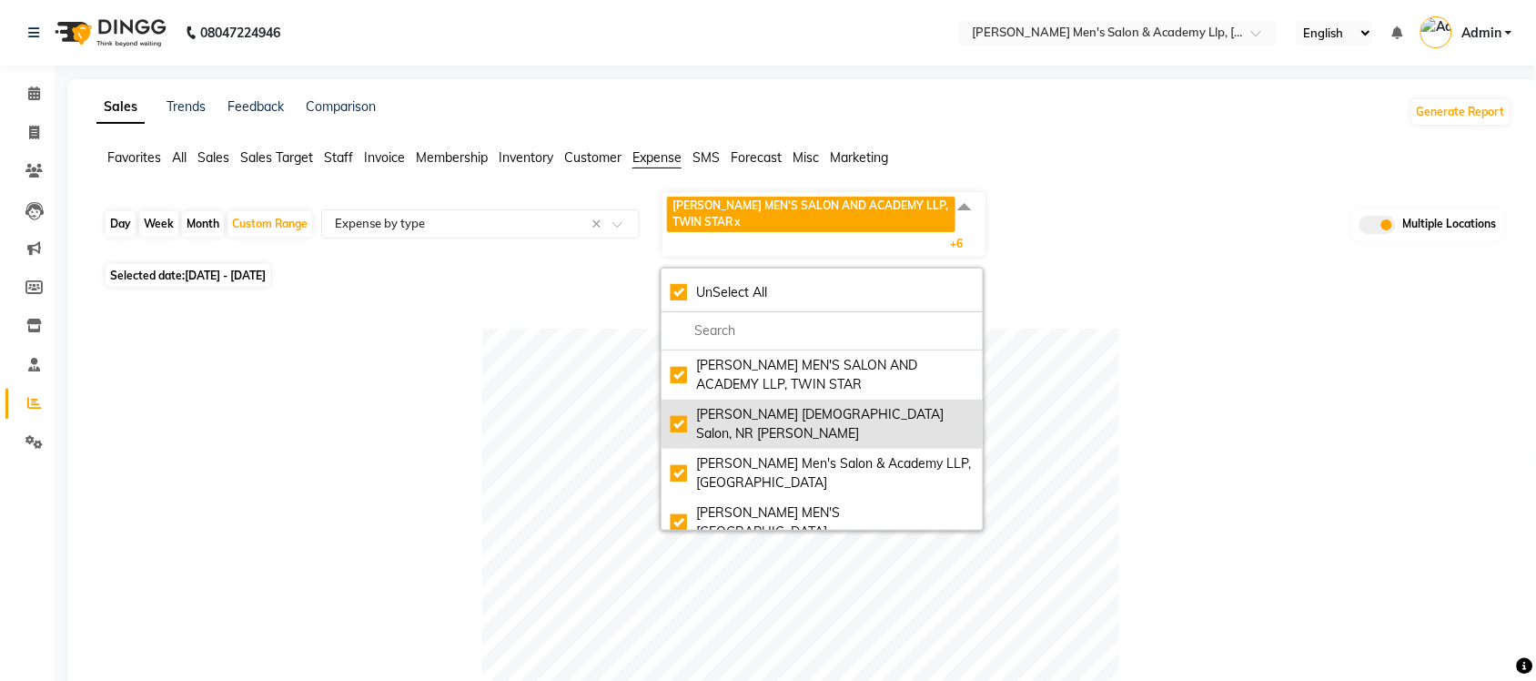
click at [684, 415] on div "[PERSON_NAME] [DEMOGRAPHIC_DATA] Salon, NR [PERSON_NAME]" at bounding box center [822, 424] width 303 height 38
checkbox input "false"
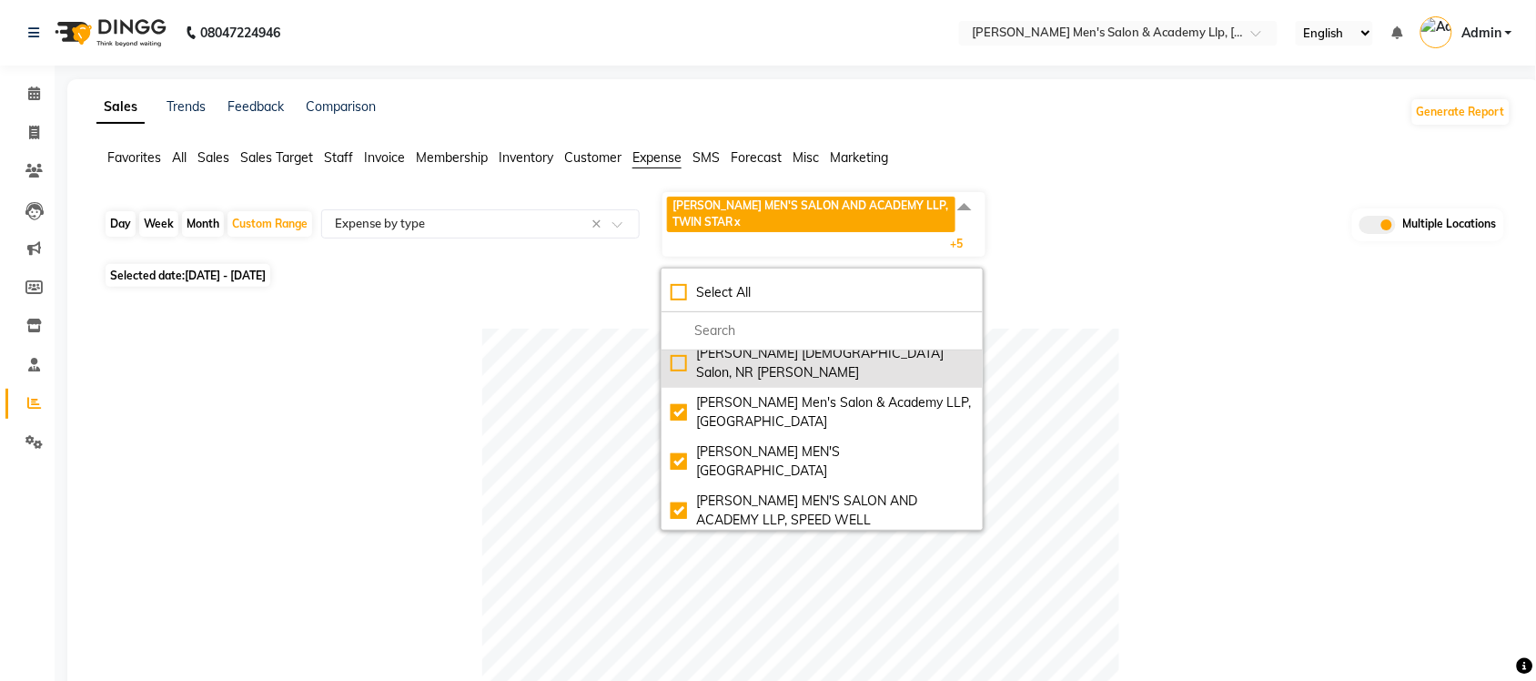
scroll to position [146, 0]
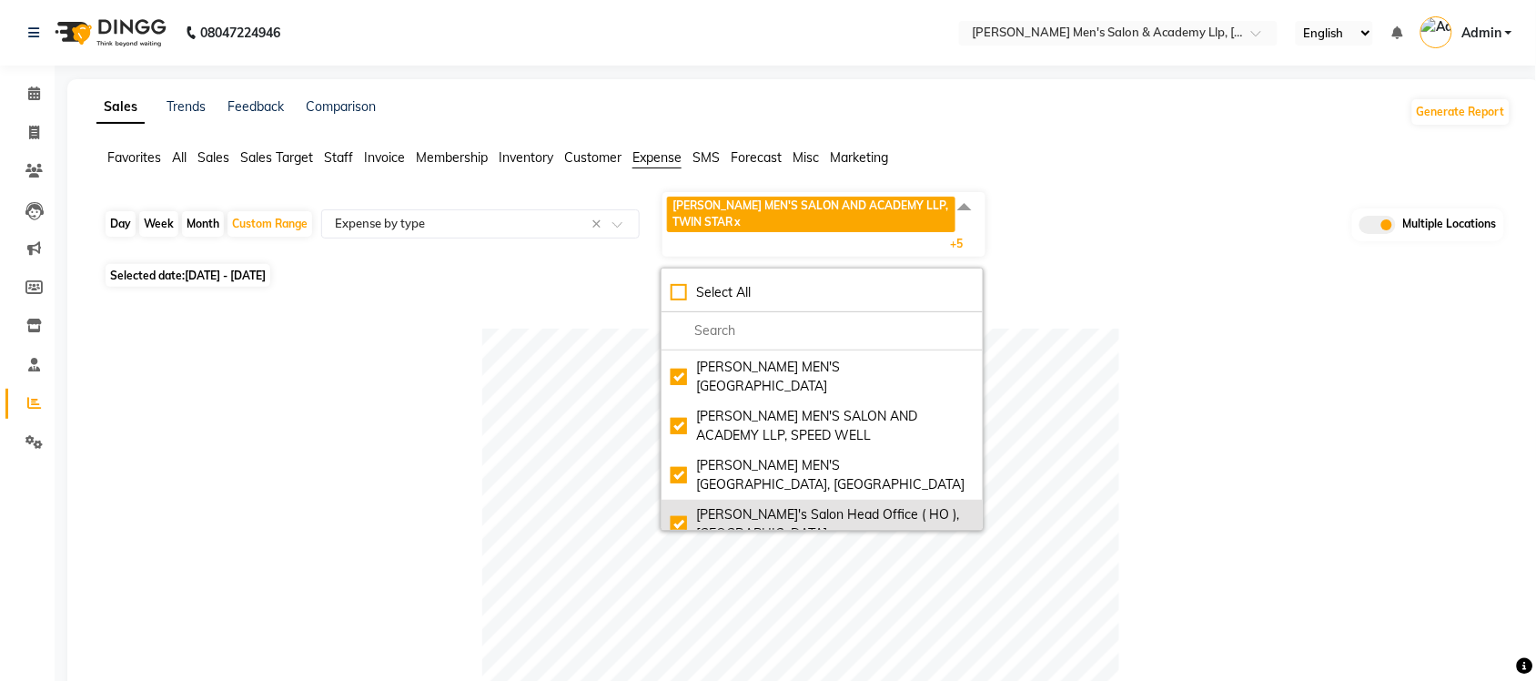
click at [681, 505] on div "[PERSON_NAME]'s Salon Head Office ( HO ), [GEOGRAPHIC_DATA]" at bounding box center [822, 524] width 303 height 38
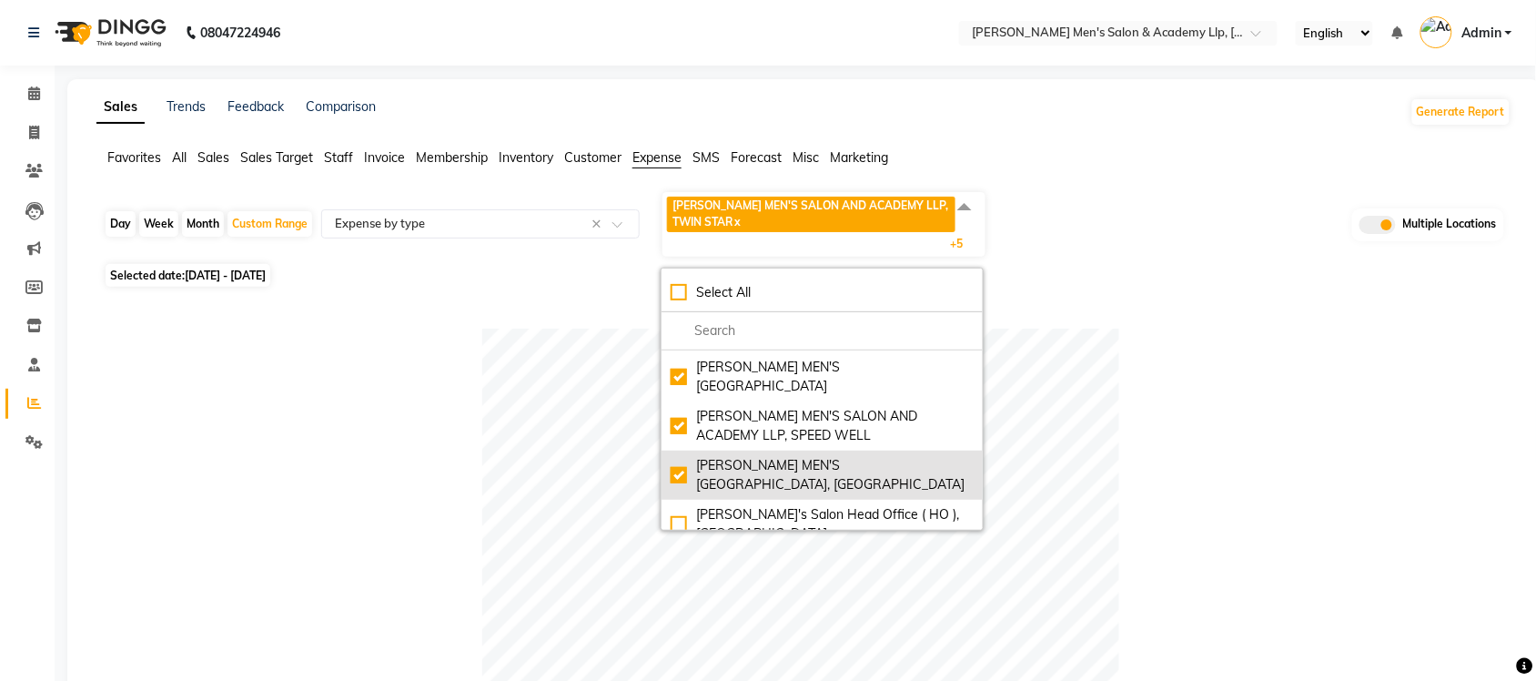
checkbox input "false"
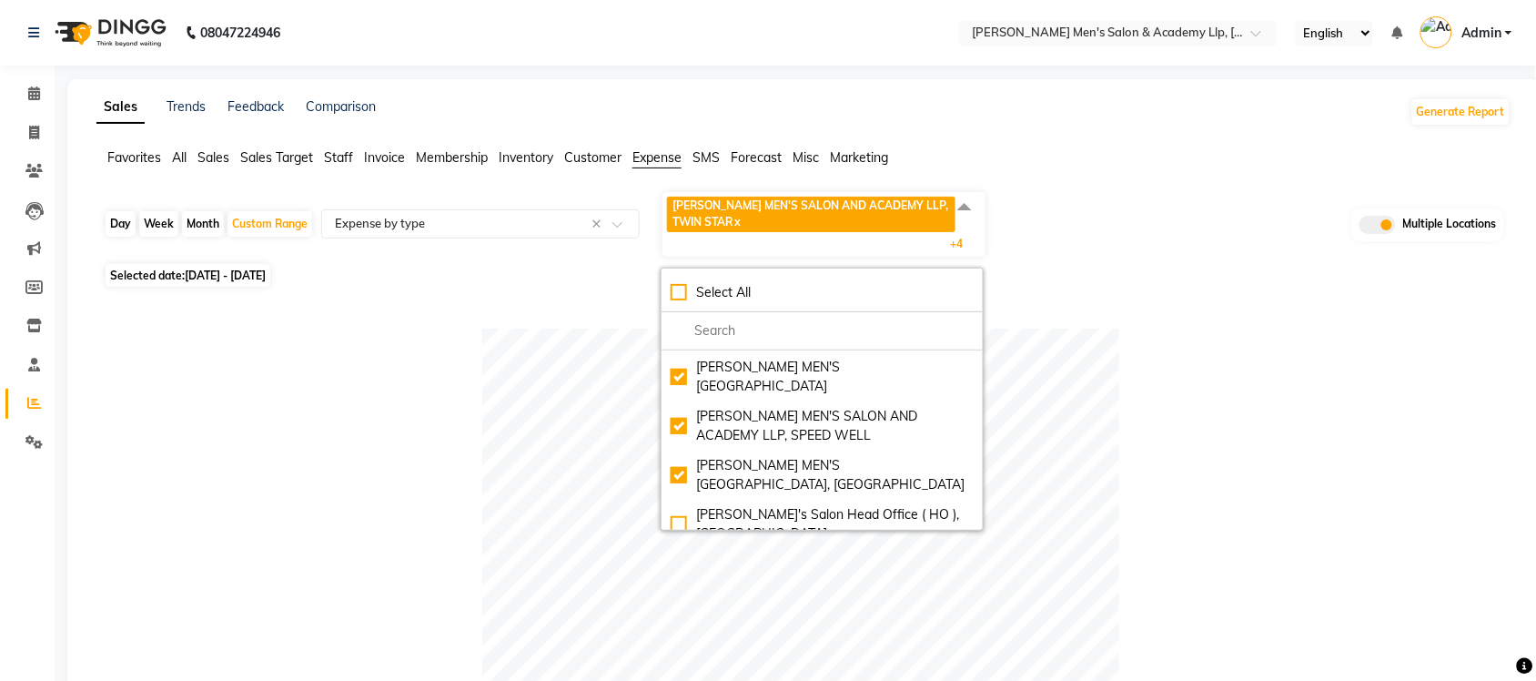
click at [187, 155] on span "All" at bounding box center [179, 157] width 15 height 16
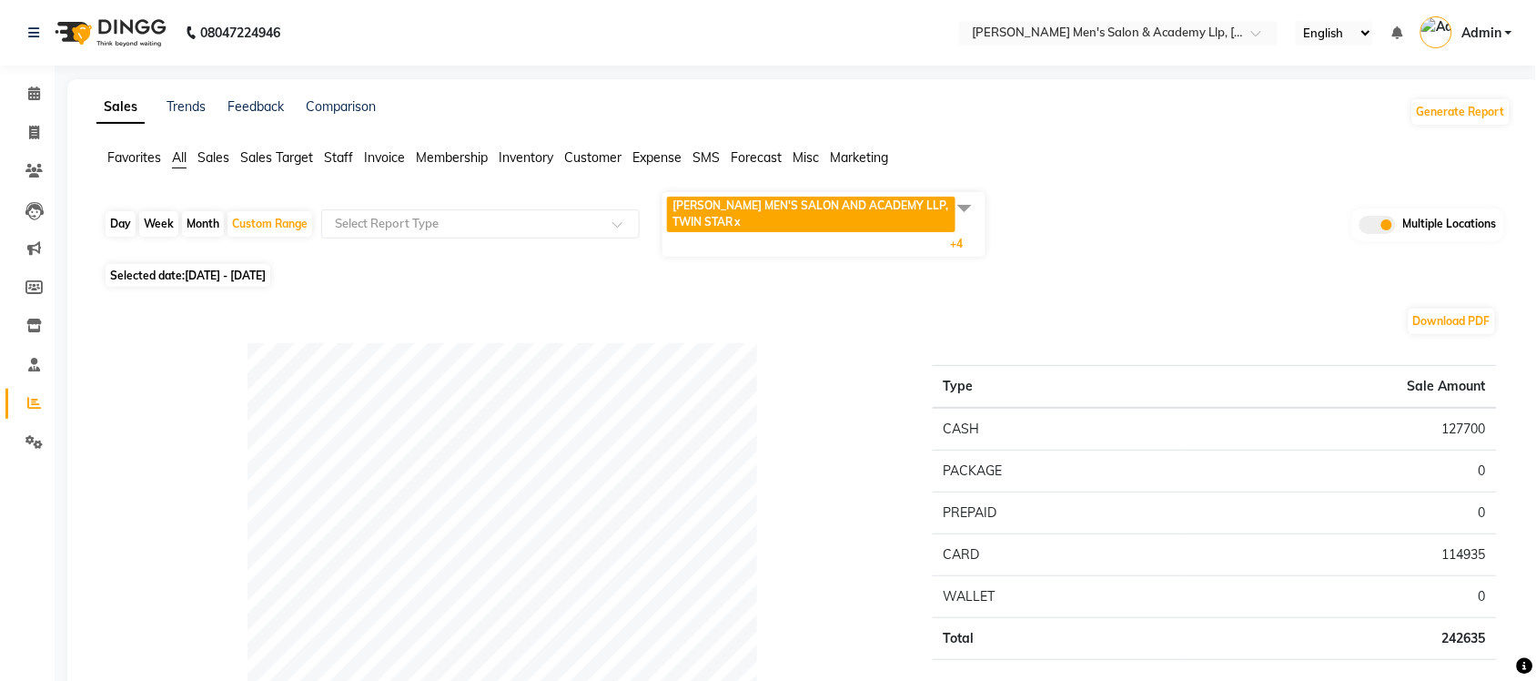
click at [958, 205] on span at bounding box center [964, 207] width 36 height 35
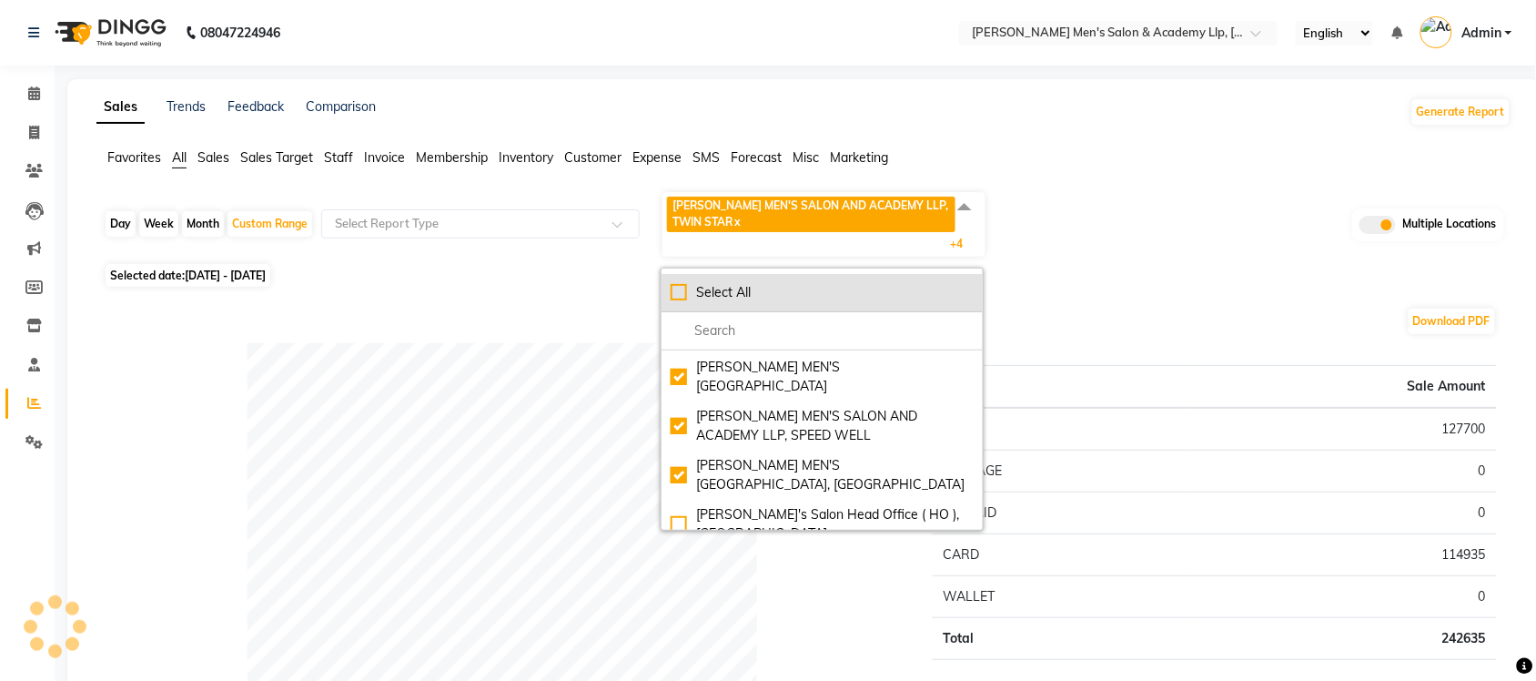
click at [688, 285] on div "Select All" at bounding box center [822, 292] width 303 height 19
checkbox input "true"
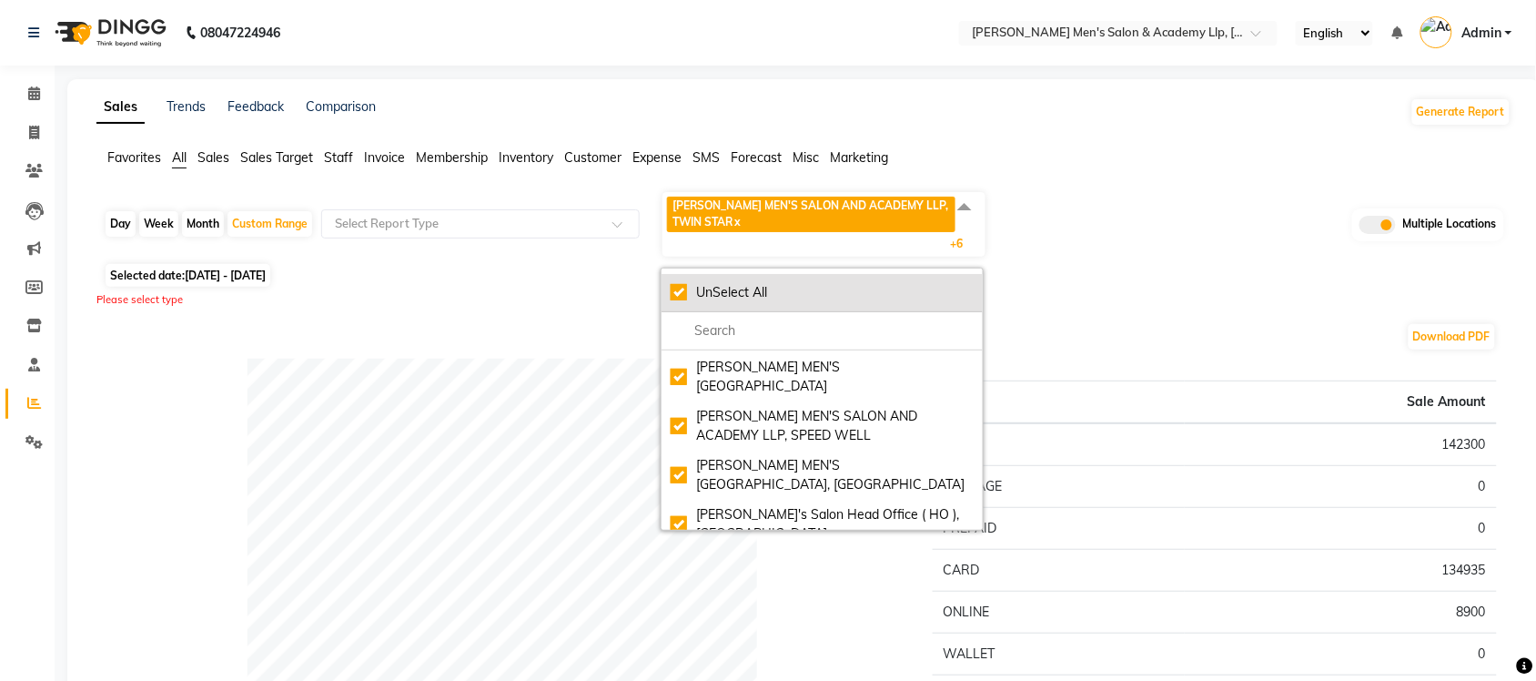
click at [680, 298] on div "UnSelect All" at bounding box center [822, 292] width 303 height 19
checkbox input "false"
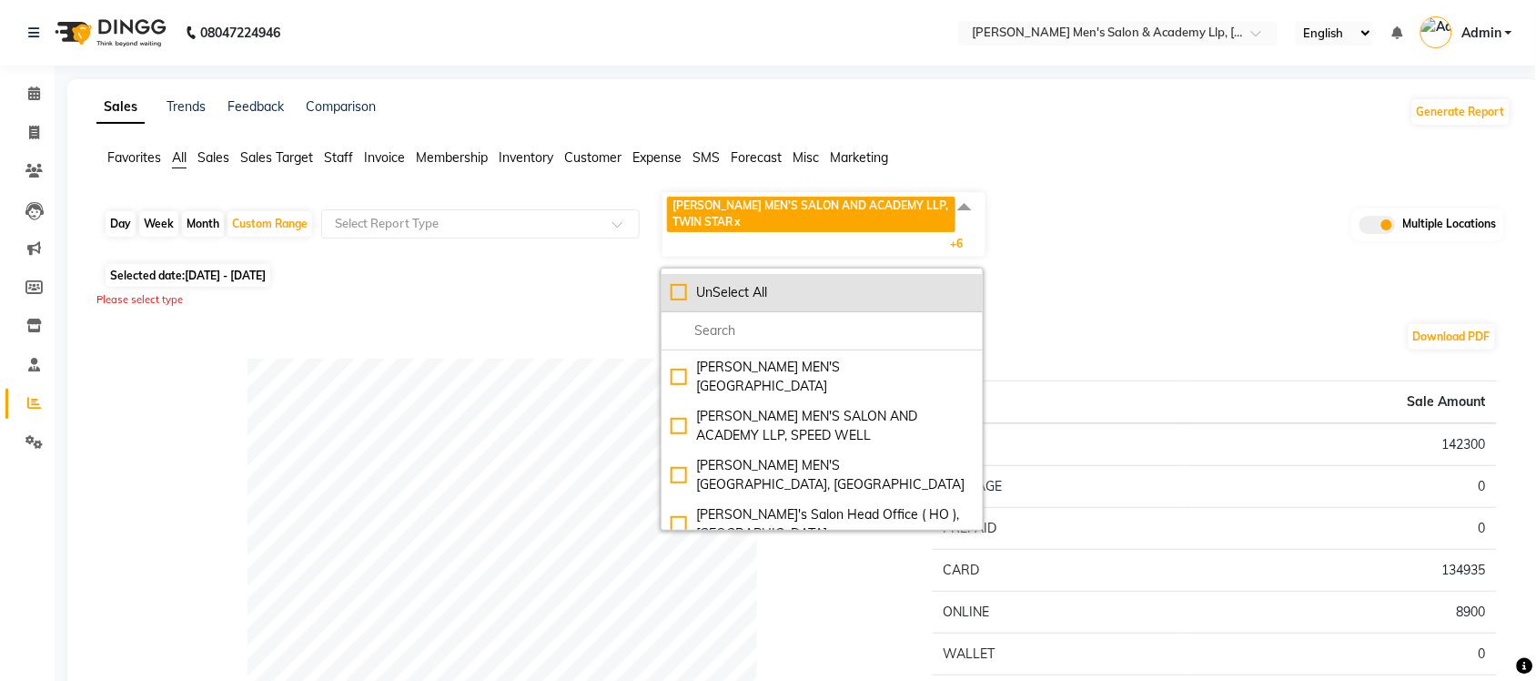
checkbox input "false"
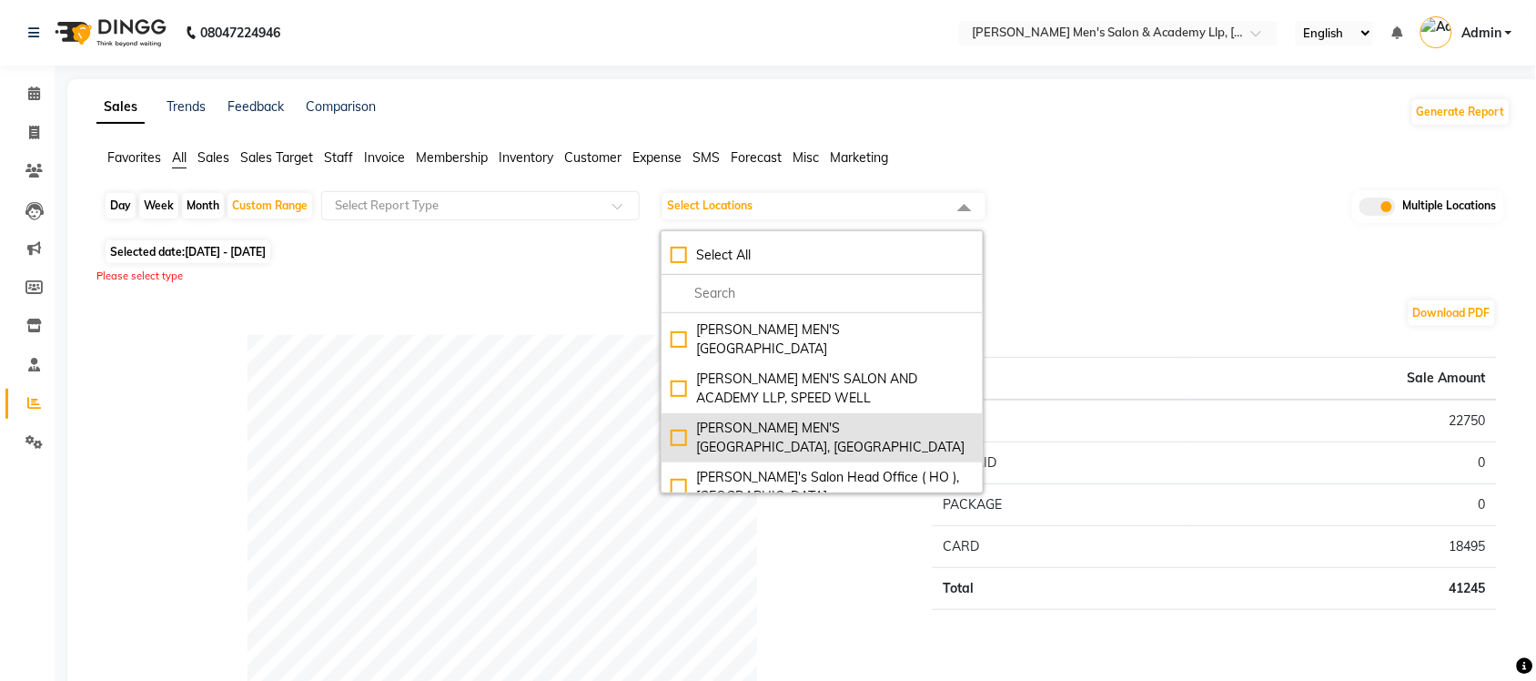
click at [670, 416] on li "[PERSON_NAME] MEN'S [GEOGRAPHIC_DATA], [GEOGRAPHIC_DATA]" at bounding box center [821, 437] width 321 height 49
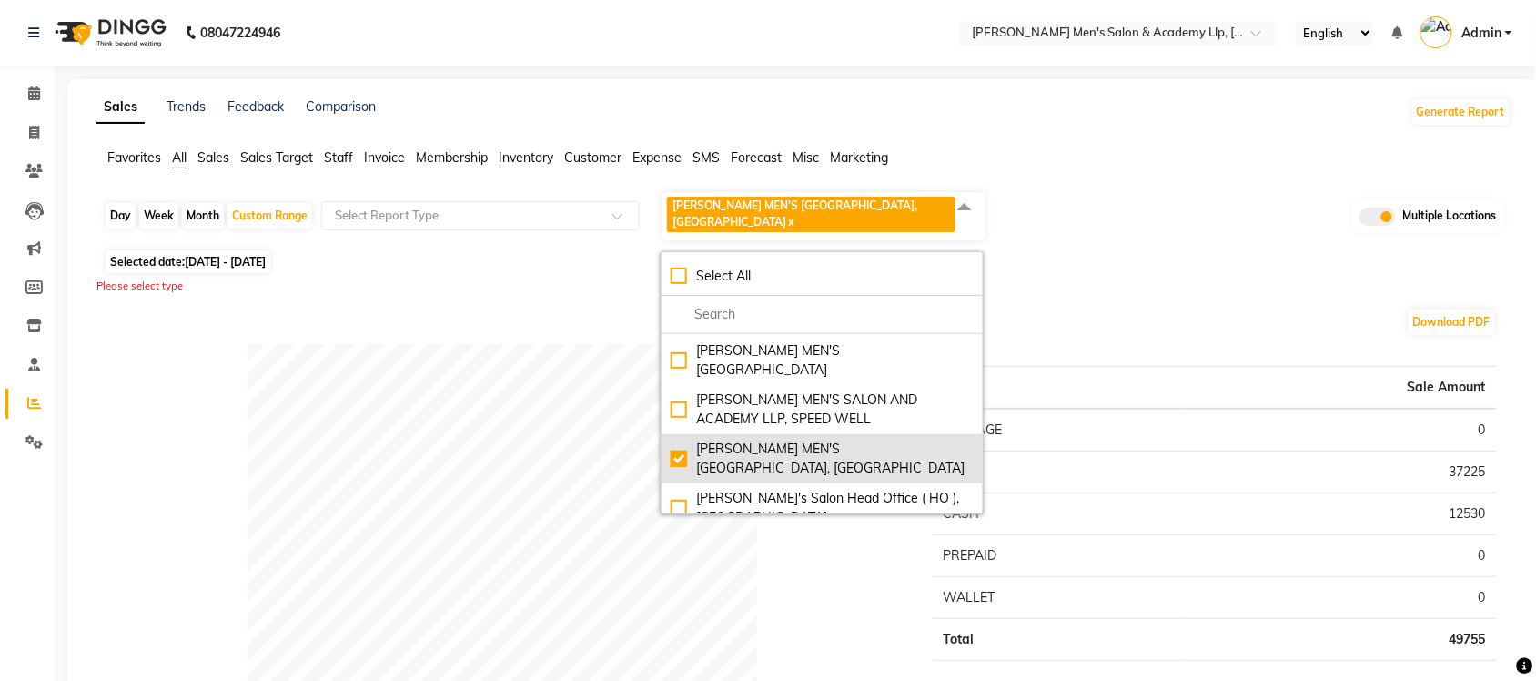
click at [680, 441] on div "[PERSON_NAME] MEN'S [GEOGRAPHIC_DATA], [GEOGRAPHIC_DATA]" at bounding box center [822, 458] width 303 height 38
checkbox input "false"
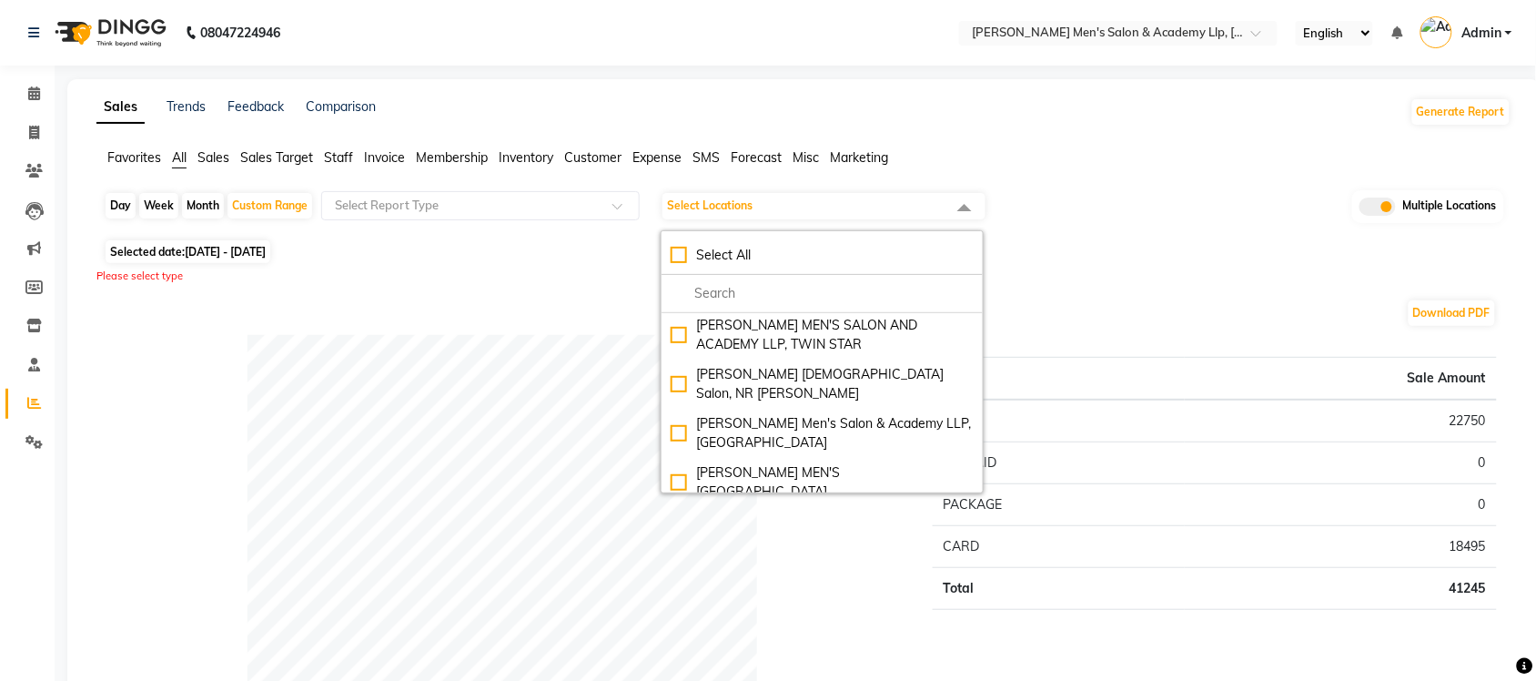
scroll to position [0, 0]
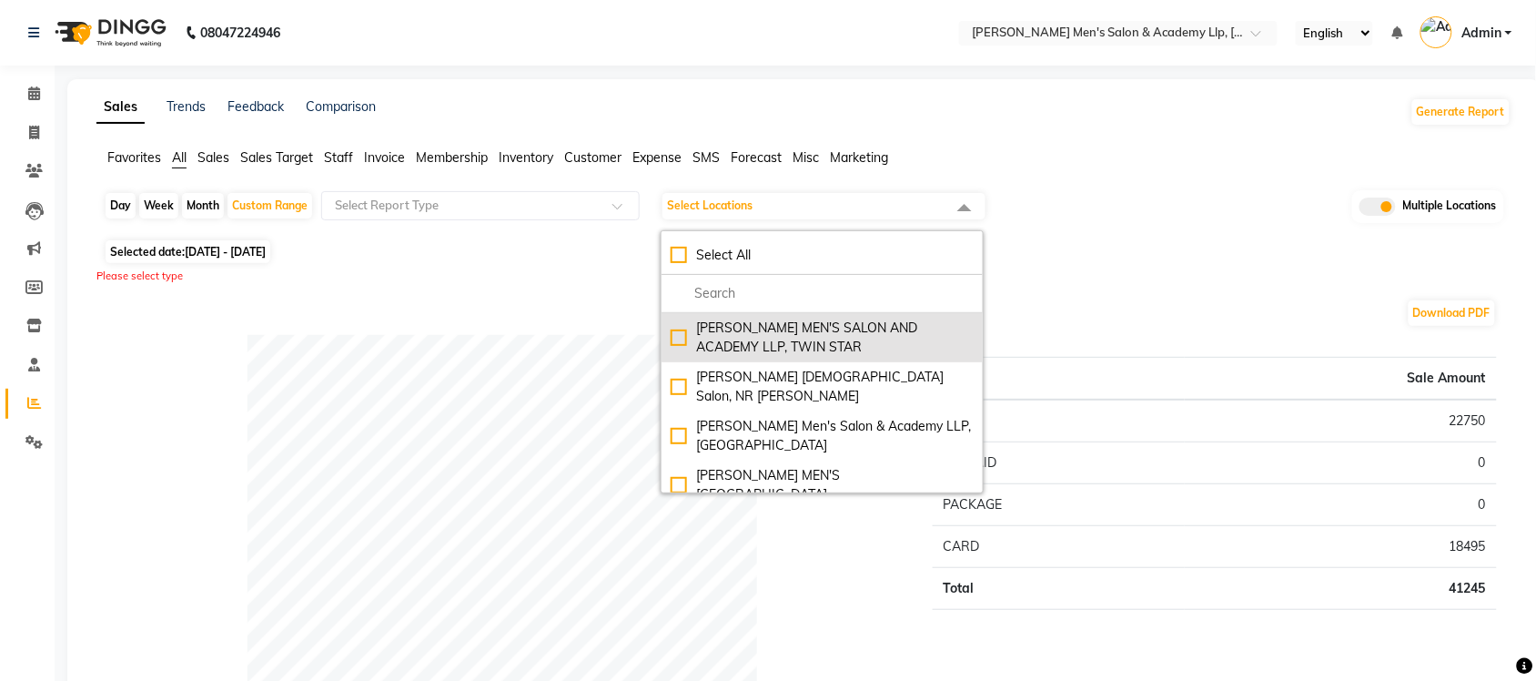
click at [685, 338] on div "[PERSON_NAME] MEN'S SALON AND ACADEMY LLP, TWIN STAR" at bounding box center [822, 337] width 303 height 38
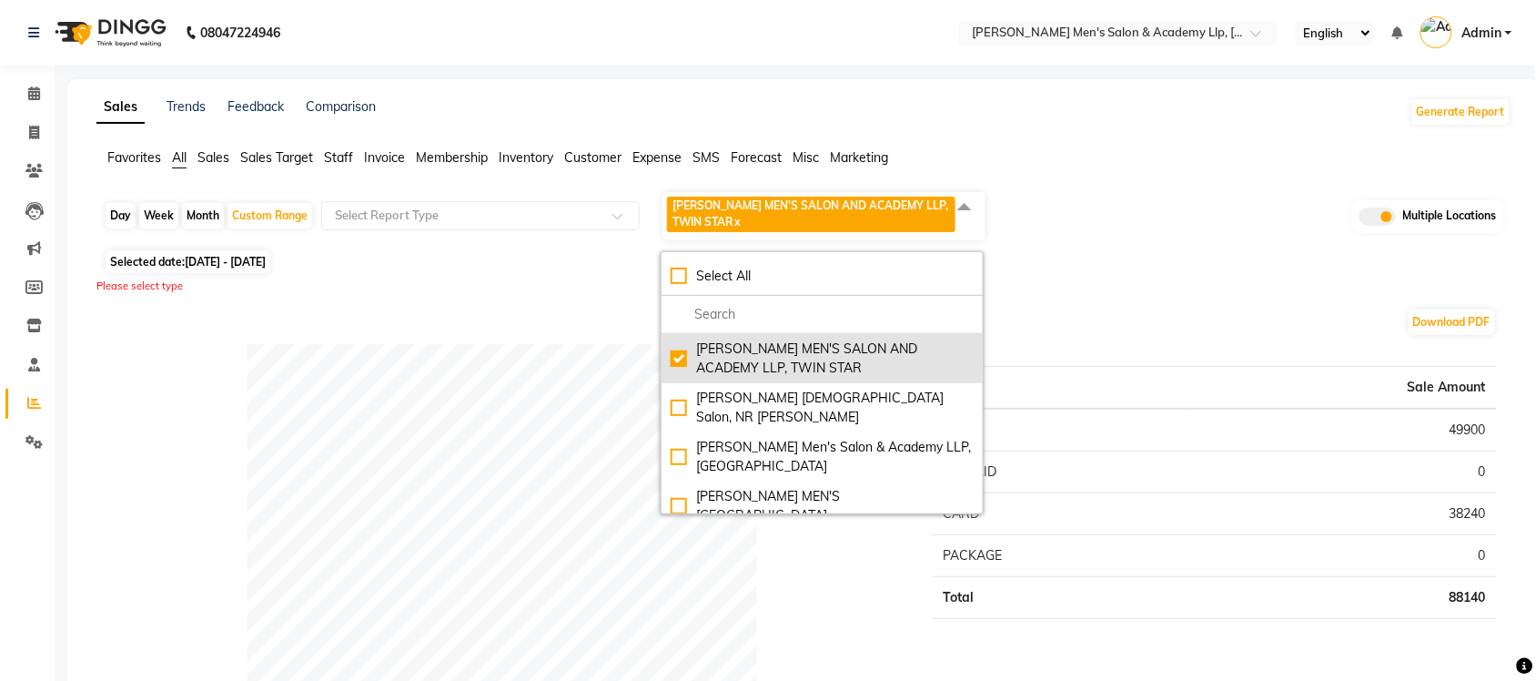
click at [676, 362] on div "[PERSON_NAME] MEN'S SALON AND ACADEMY LLP, TWIN STAR" at bounding box center [822, 358] width 303 height 38
checkbox input "false"
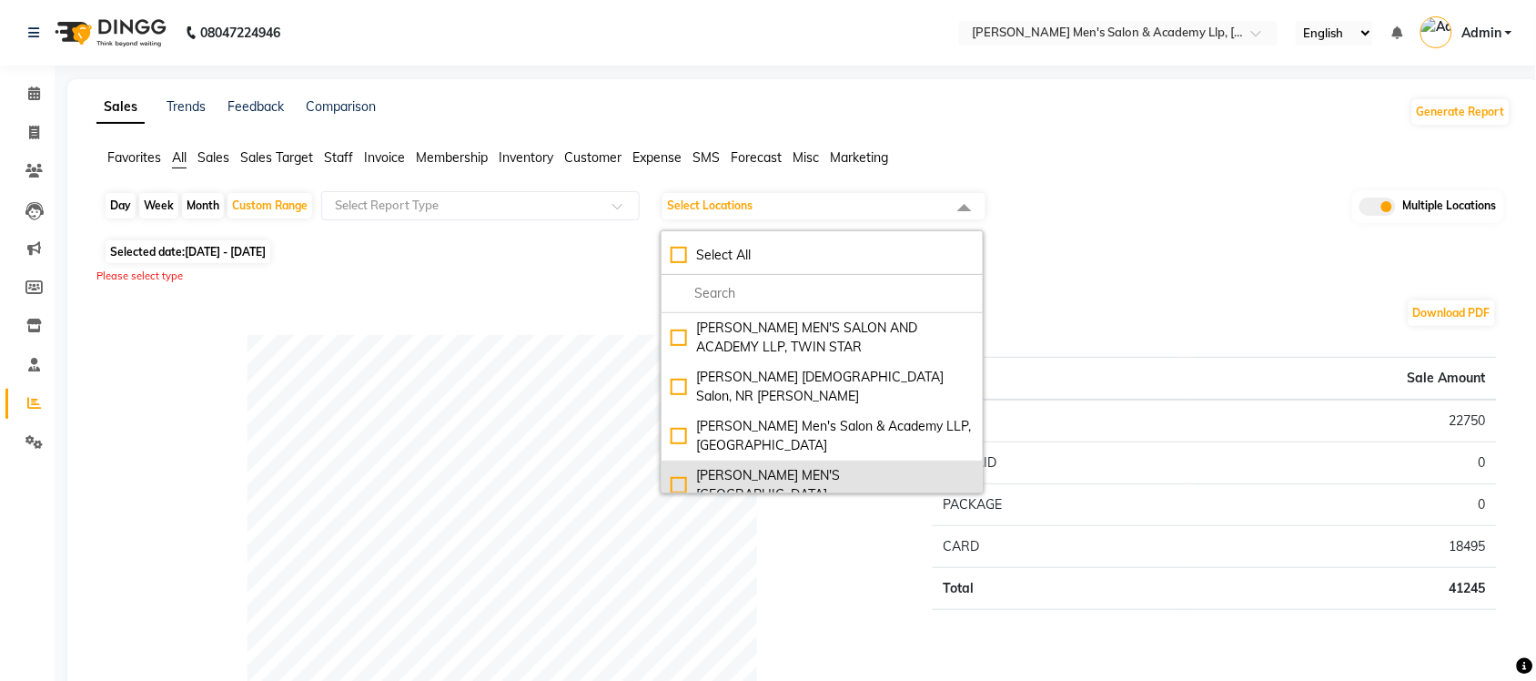
click at [683, 466] on div "[PERSON_NAME] MEN'S [GEOGRAPHIC_DATA]" at bounding box center [822, 485] width 303 height 38
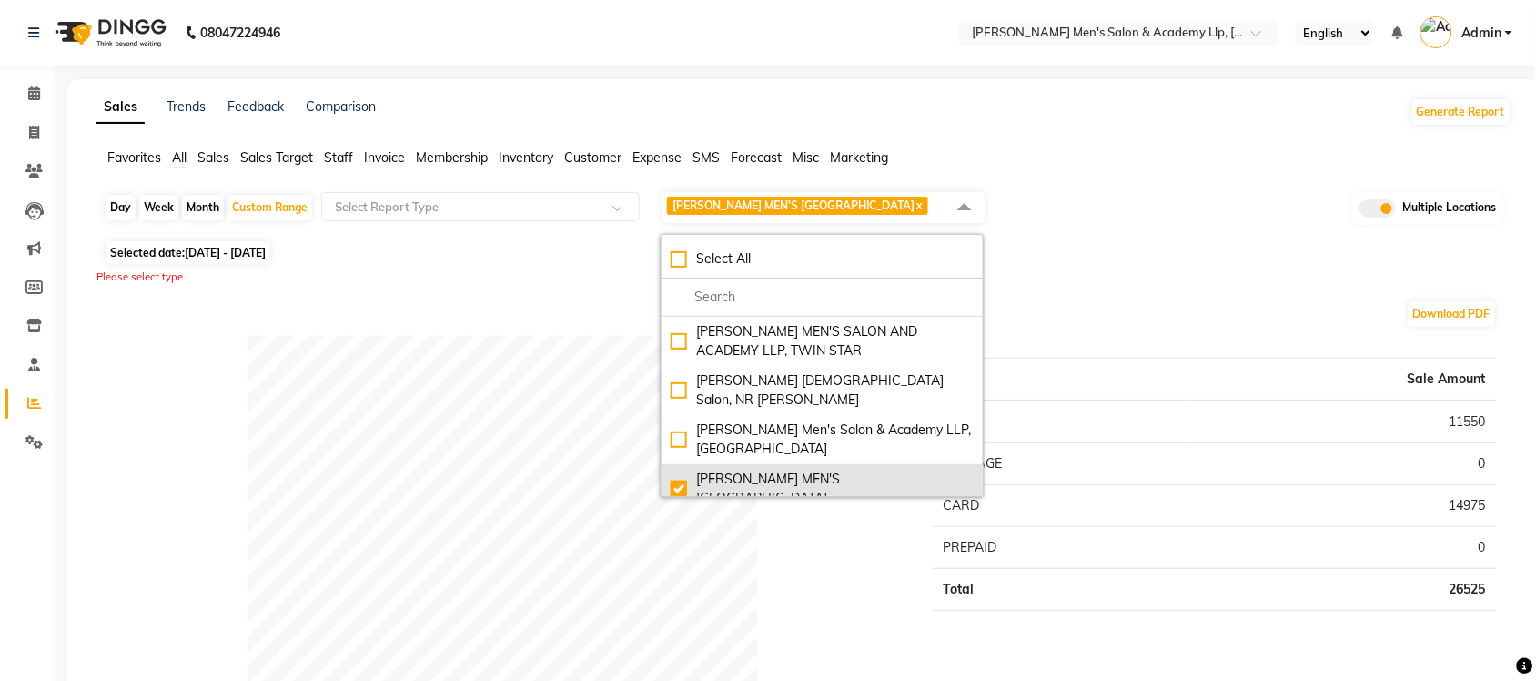
click at [676, 475] on div "[PERSON_NAME] MEN'S [GEOGRAPHIC_DATA]" at bounding box center [822, 489] width 303 height 38
checkbox input "false"
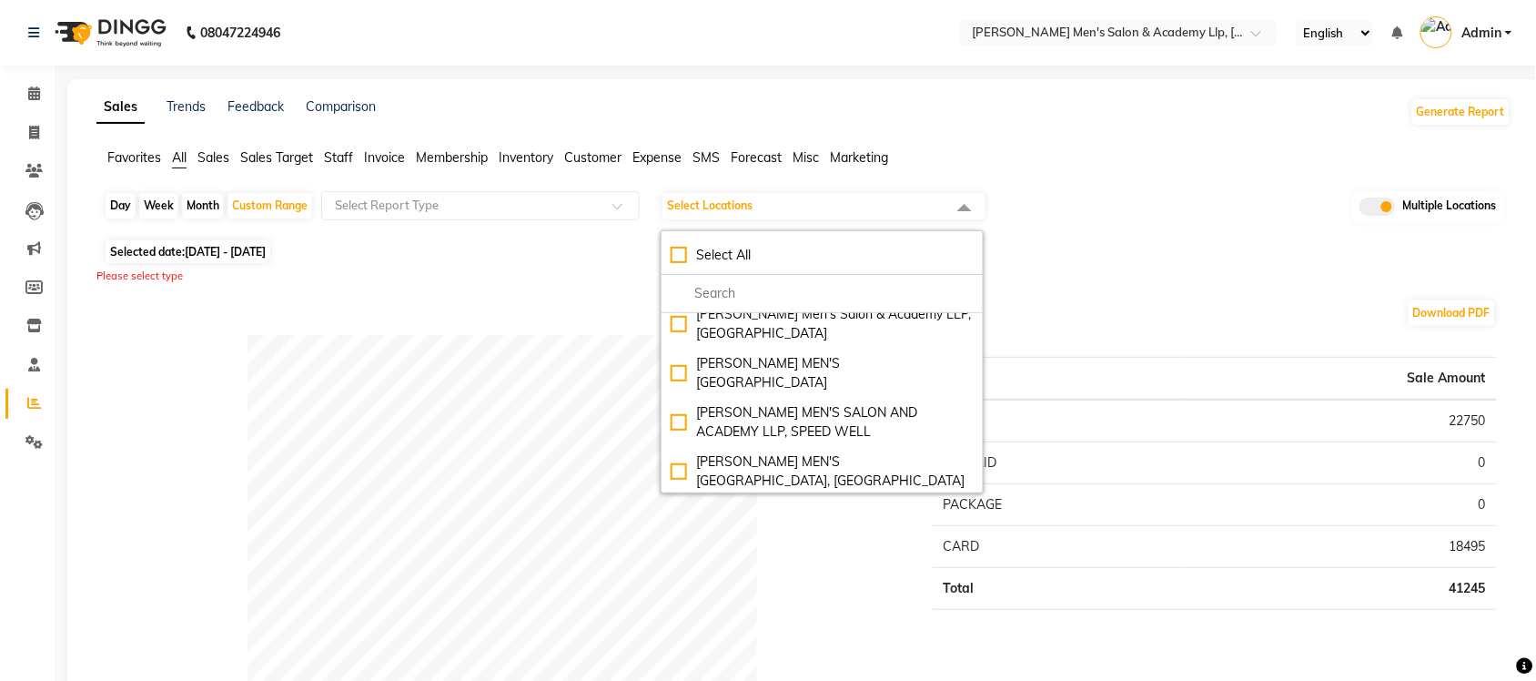
scroll to position [114, 0]
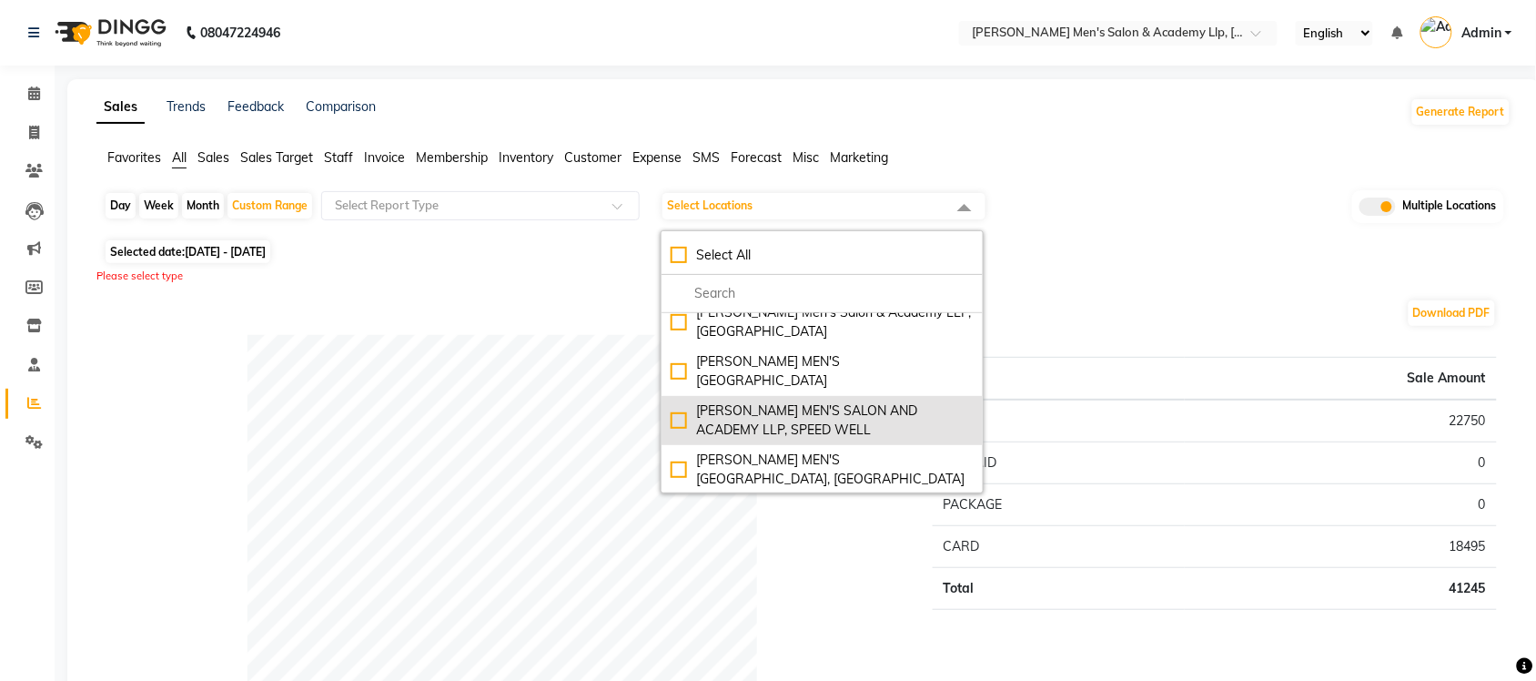
click at [679, 401] on div "[PERSON_NAME] MEN'S SALON AND ACADEMY LLP, SPEED WELL" at bounding box center [822, 420] width 303 height 38
checkbox input "true"
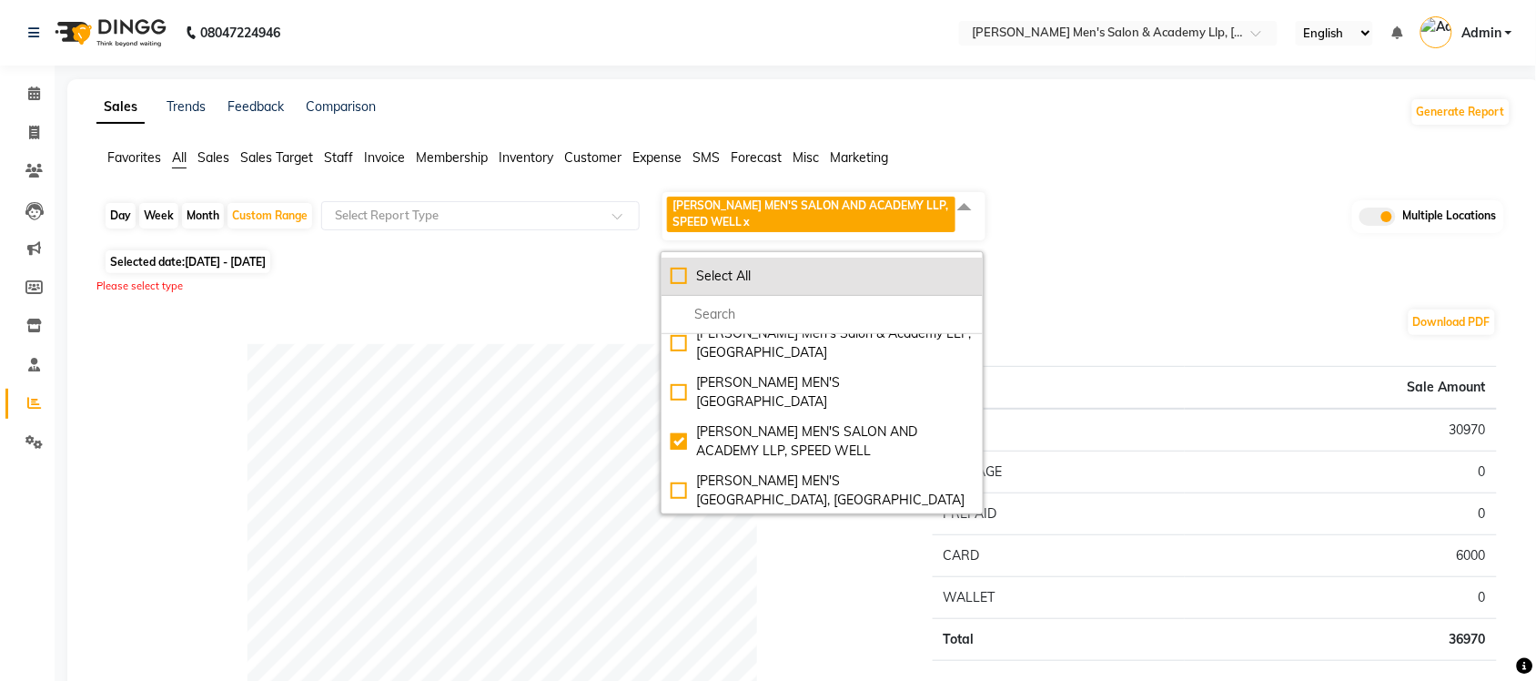
click at [676, 276] on div "Select All" at bounding box center [822, 276] width 303 height 19
checkbox input "true"
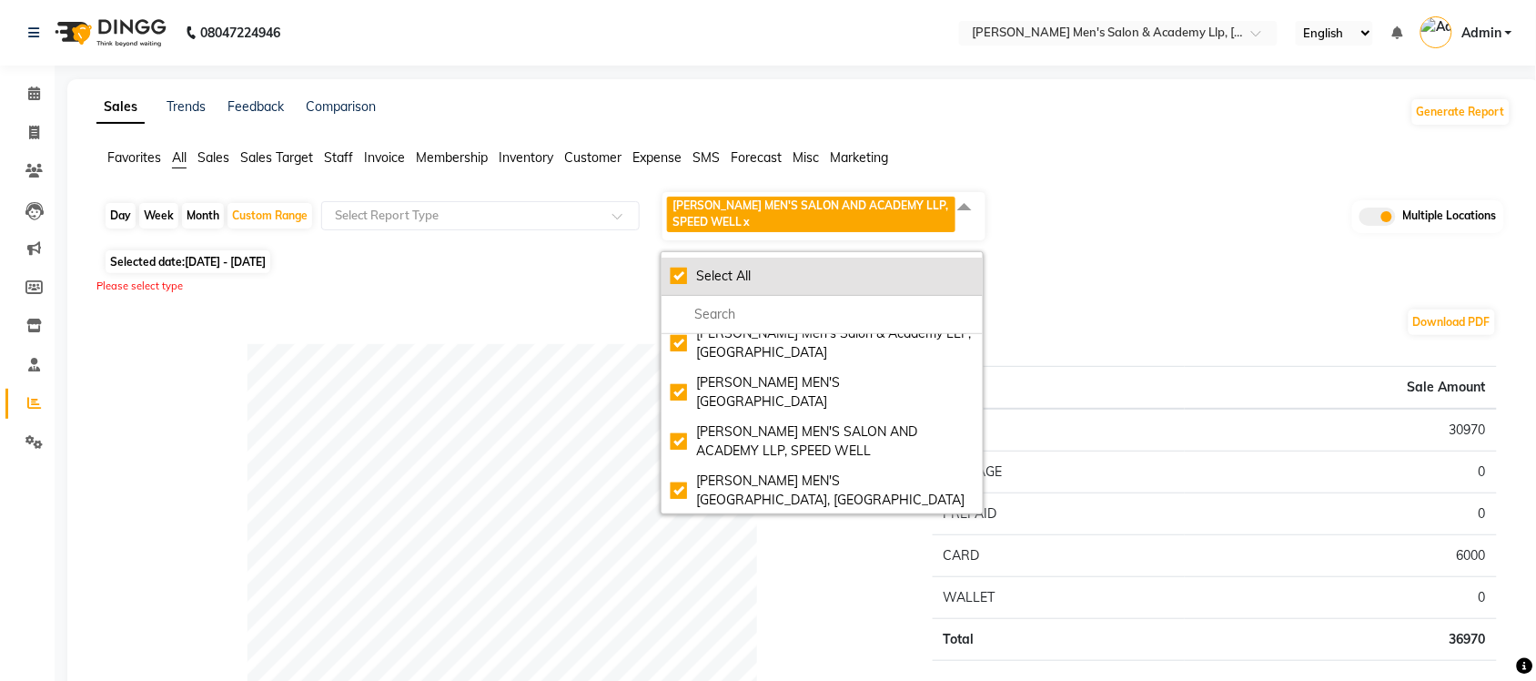
checkbox input "true"
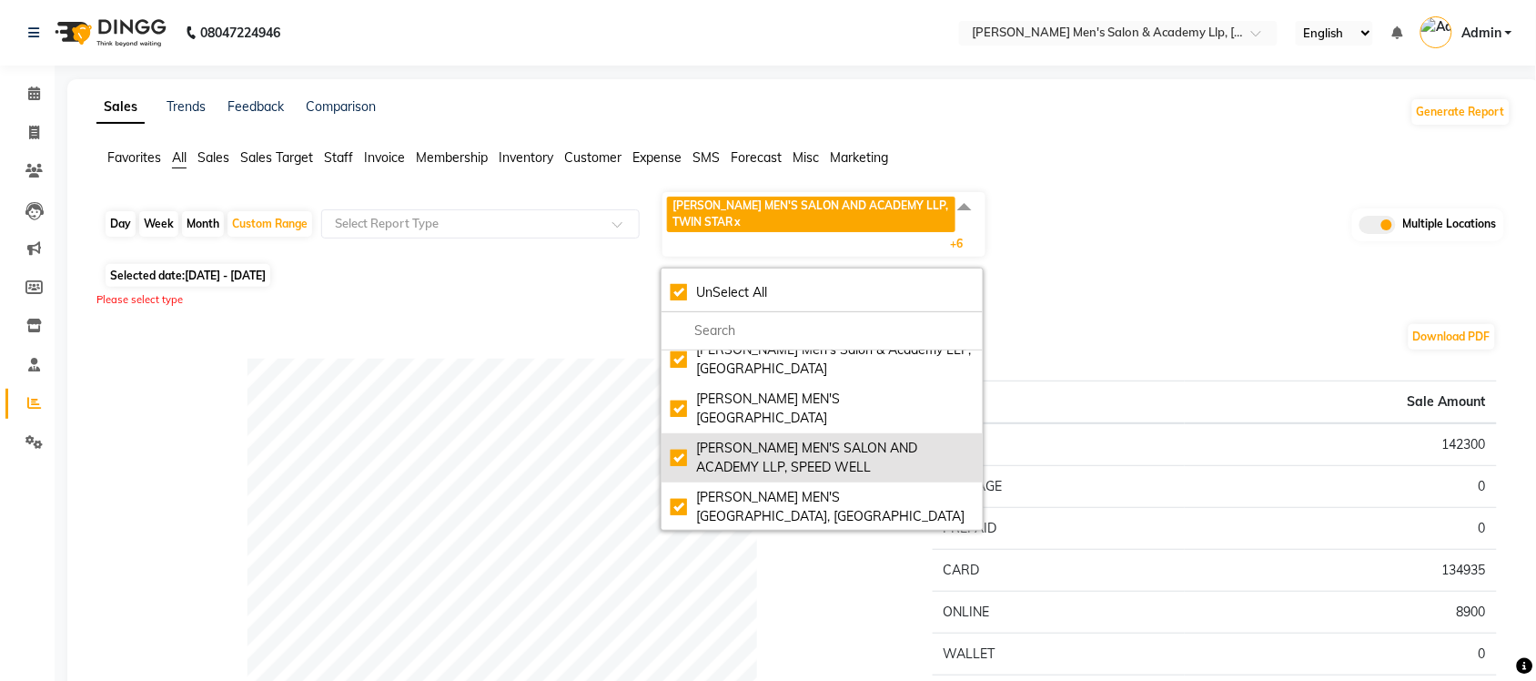
scroll to position [0, 0]
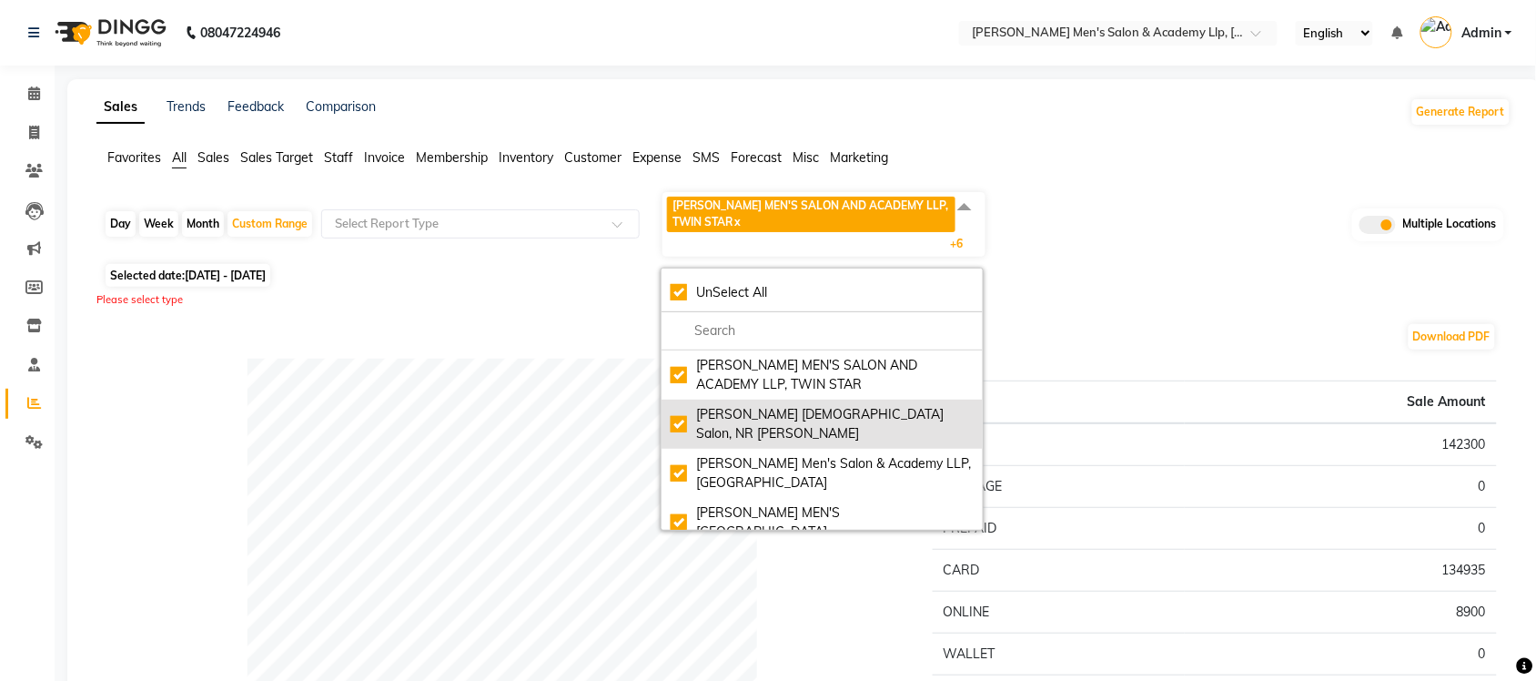
click at [682, 412] on div "[PERSON_NAME] [DEMOGRAPHIC_DATA] Salon, NR [PERSON_NAME]" at bounding box center [822, 424] width 303 height 38
checkbox input "false"
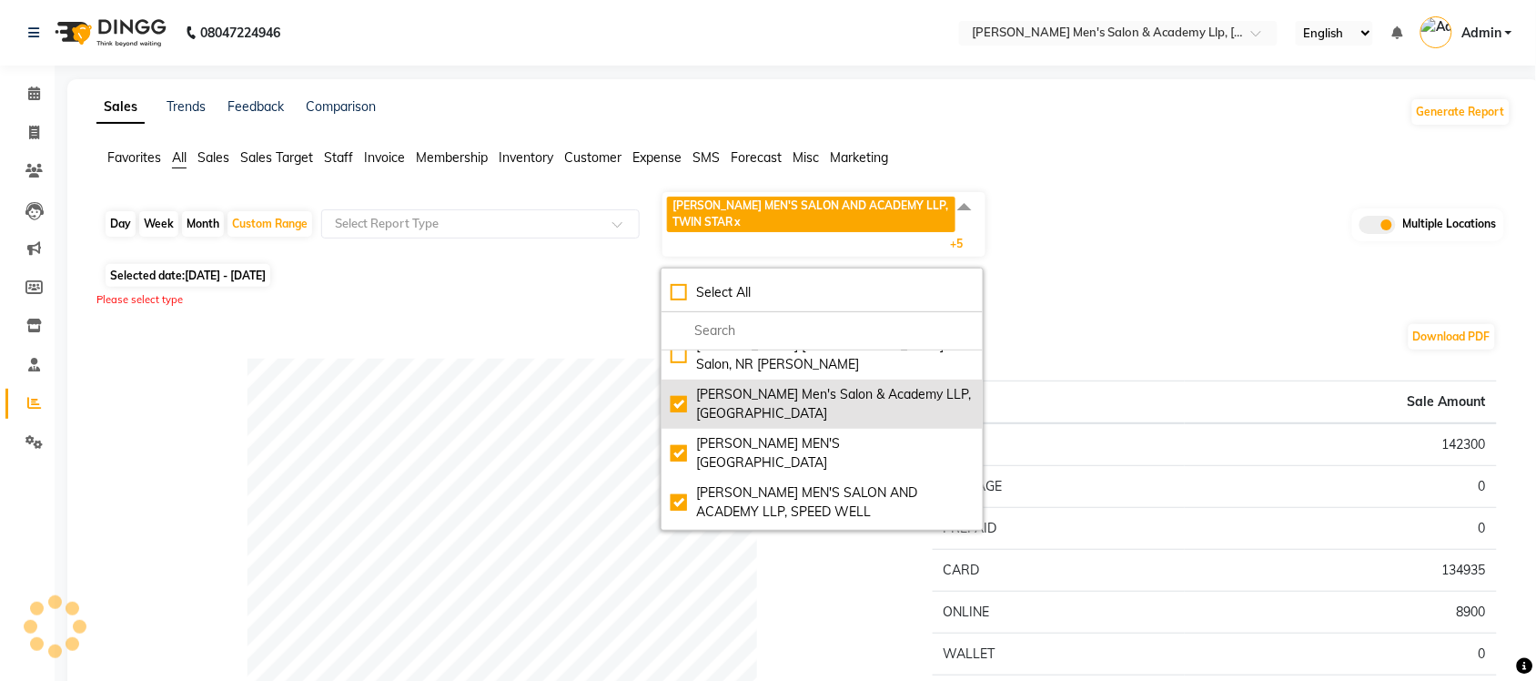
scroll to position [146, 0]
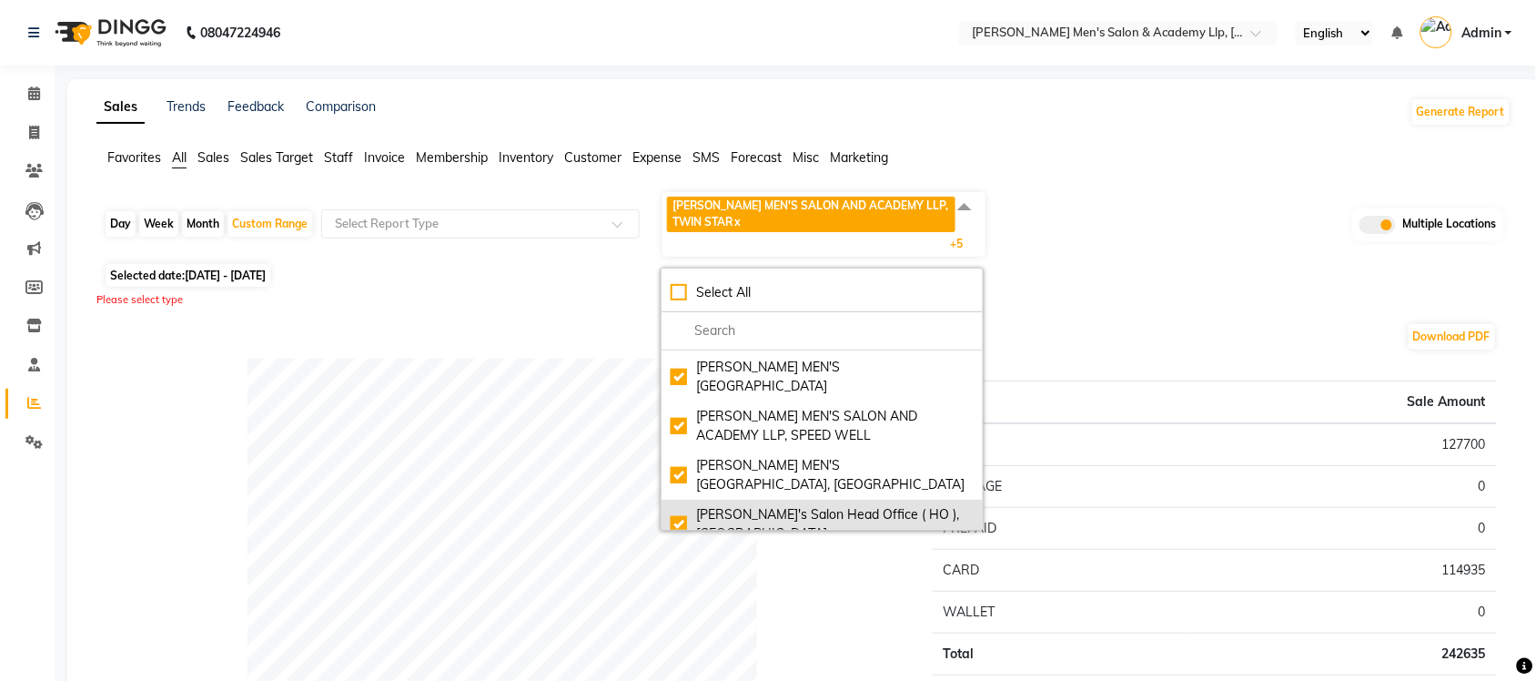
click at [682, 505] on div "[PERSON_NAME]'s Salon Head Office ( HO ), [GEOGRAPHIC_DATA]" at bounding box center [822, 524] width 303 height 38
checkbox input "false"
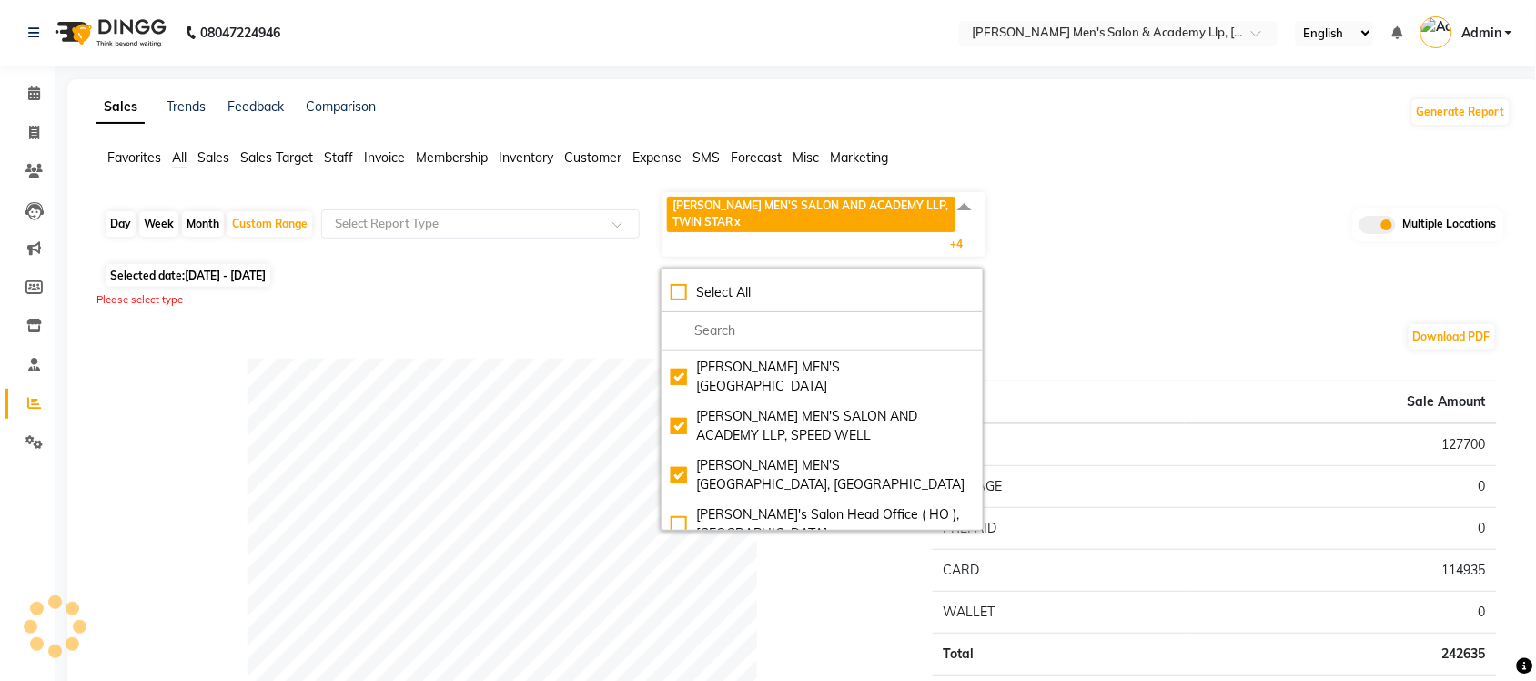
click at [1111, 298] on div "Please select type" at bounding box center [803, 299] width 1415 height 15
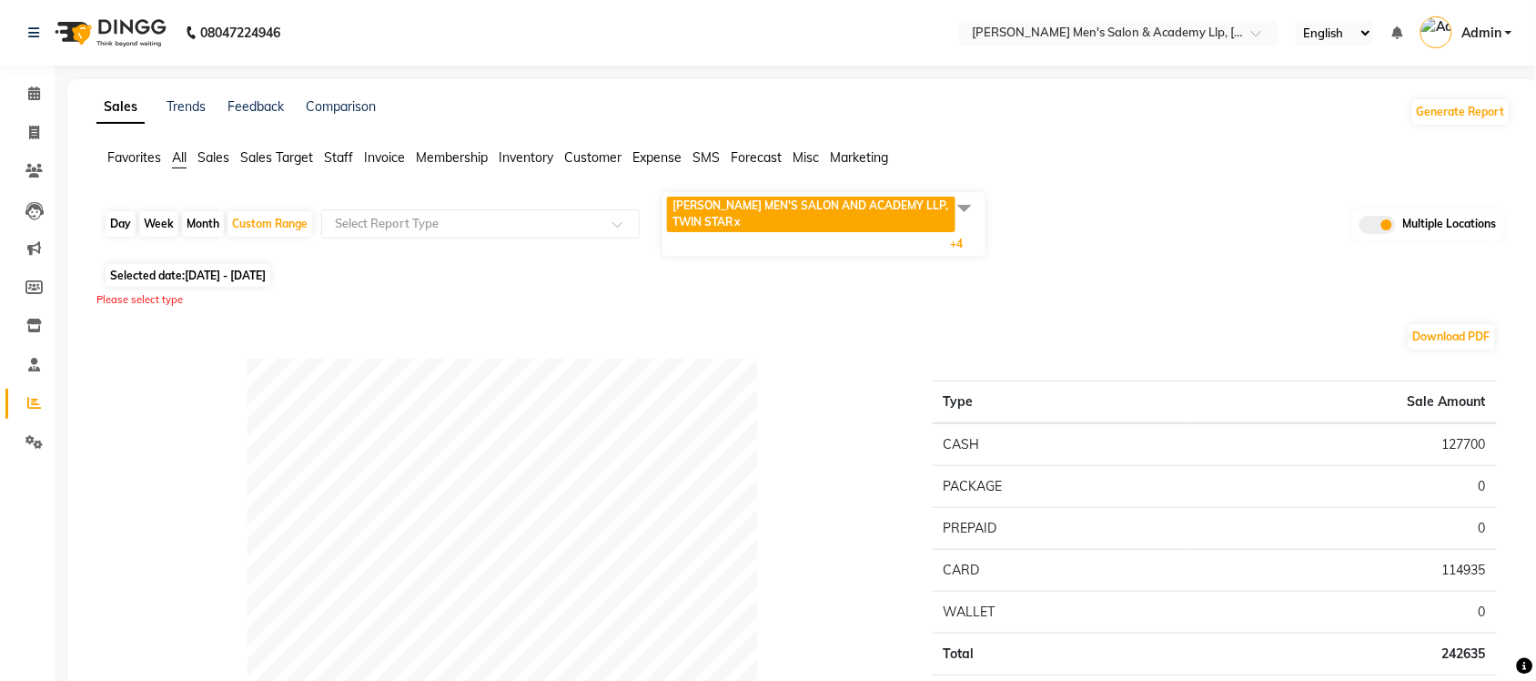
click at [964, 210] on span at bounding box center [964, 207] width 36 height 35
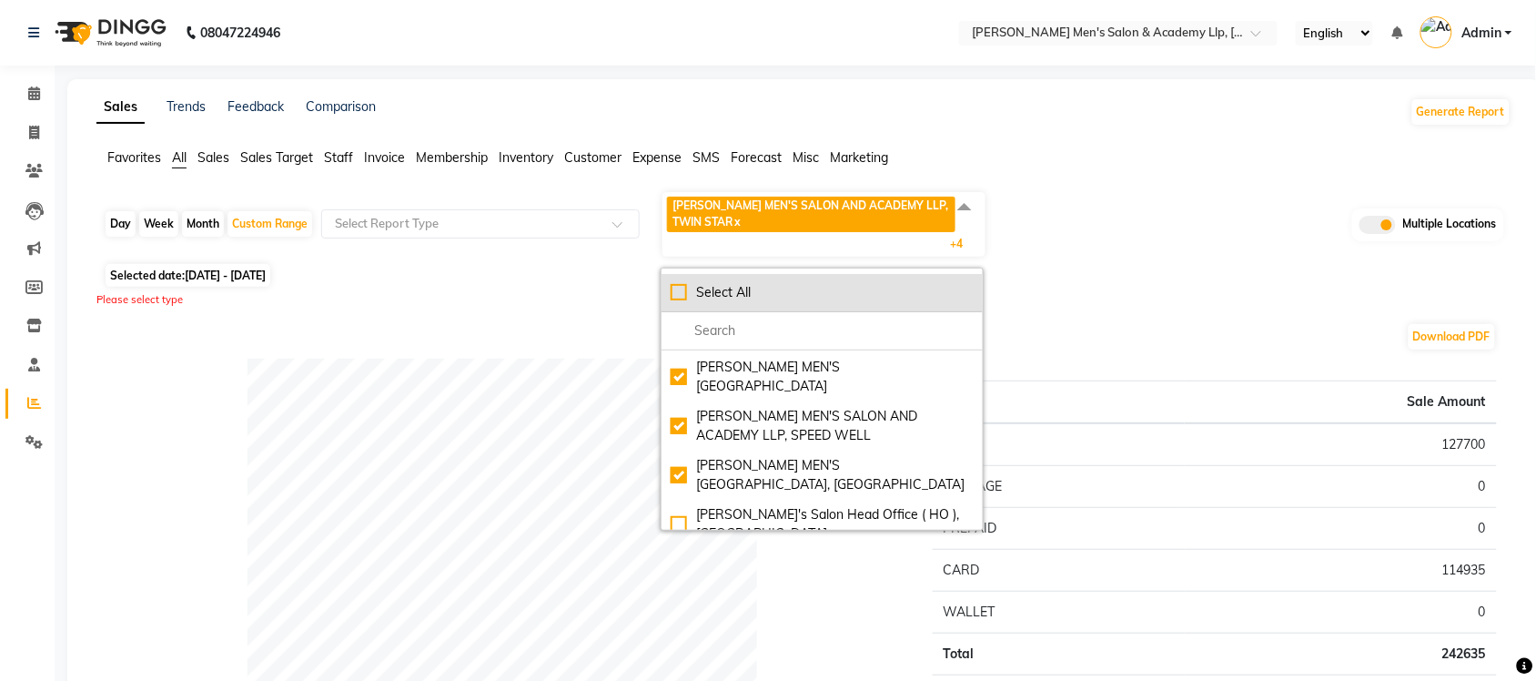
click at [679, 293] on div "Select All" at bounding box center [822, 292] width 303 height 19
checkbox input "true"
click at [679, 293] on div "UnSelect All" at bounding box center [822, 292] width 303 height 19
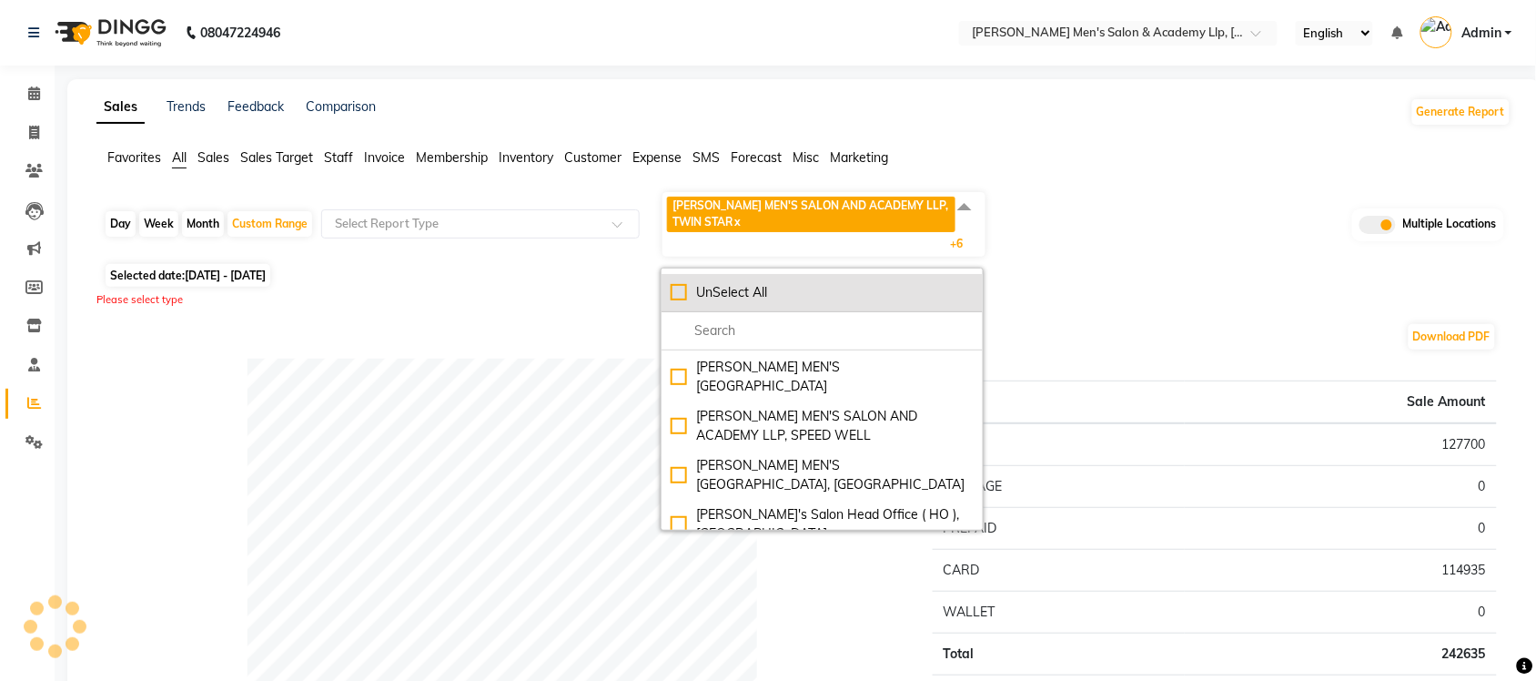
checkbox input "false"
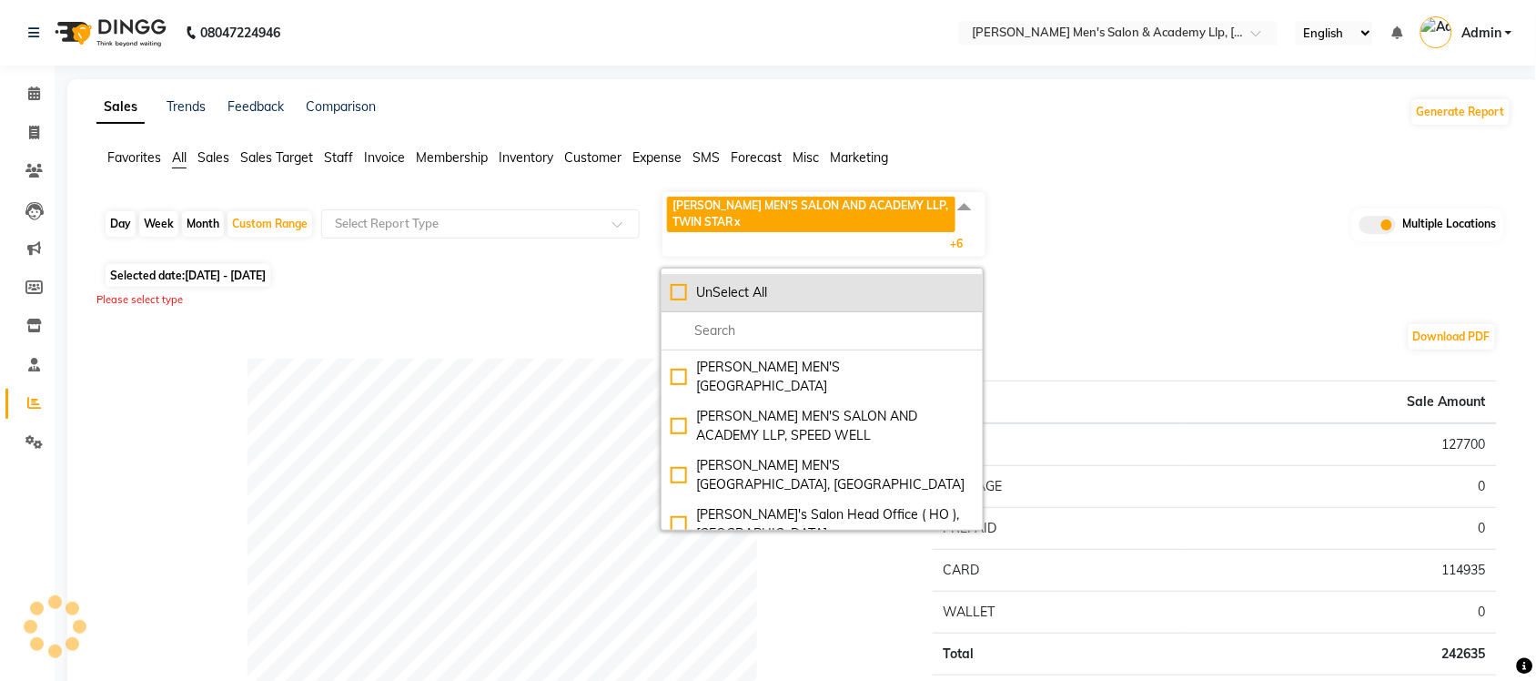
checkbox input "false"
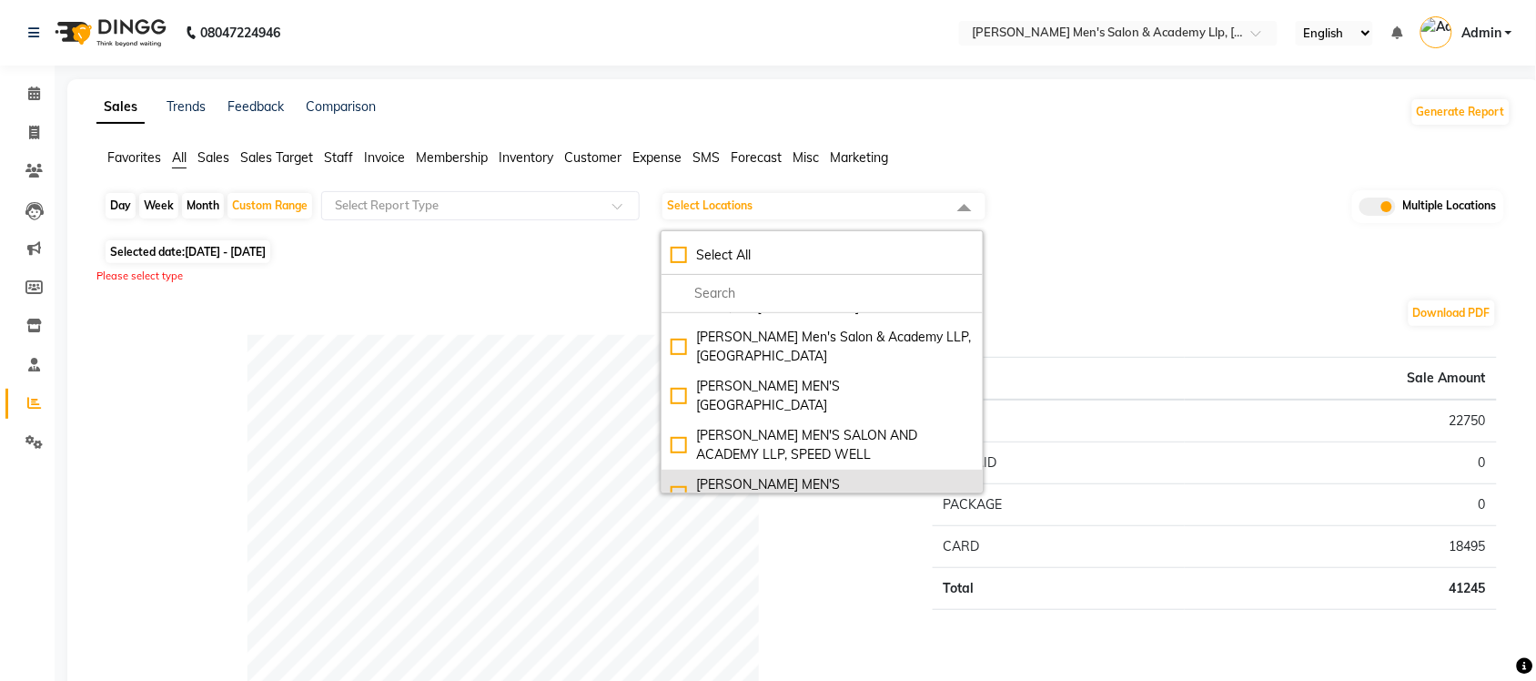
scroll to position [0, 0]
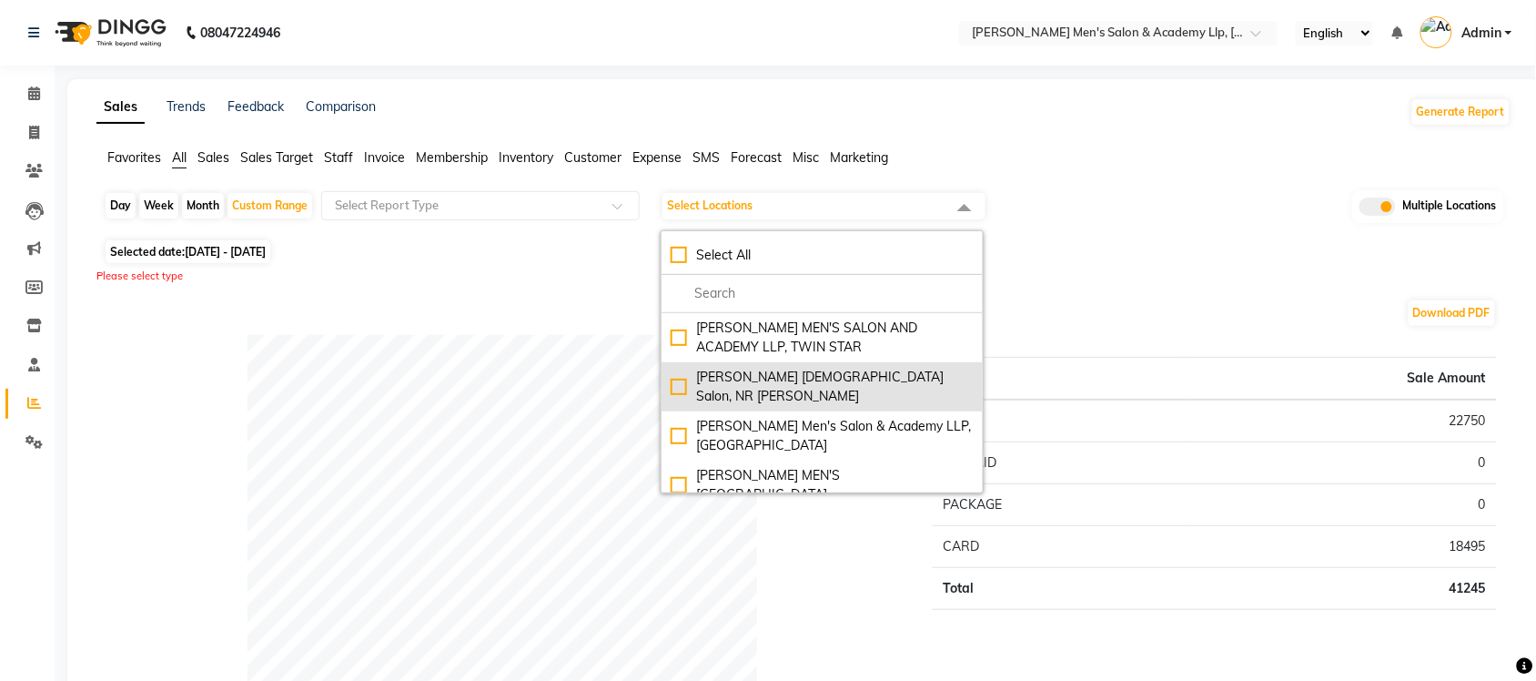
click at [676, 384] on div "[PERSON_NAME] [DEMOGRAPHIC_DATA] Salon, NR [PERSON_NAME]" at bounding box center [822, 387] width 303 height 38
checkbox input "true"
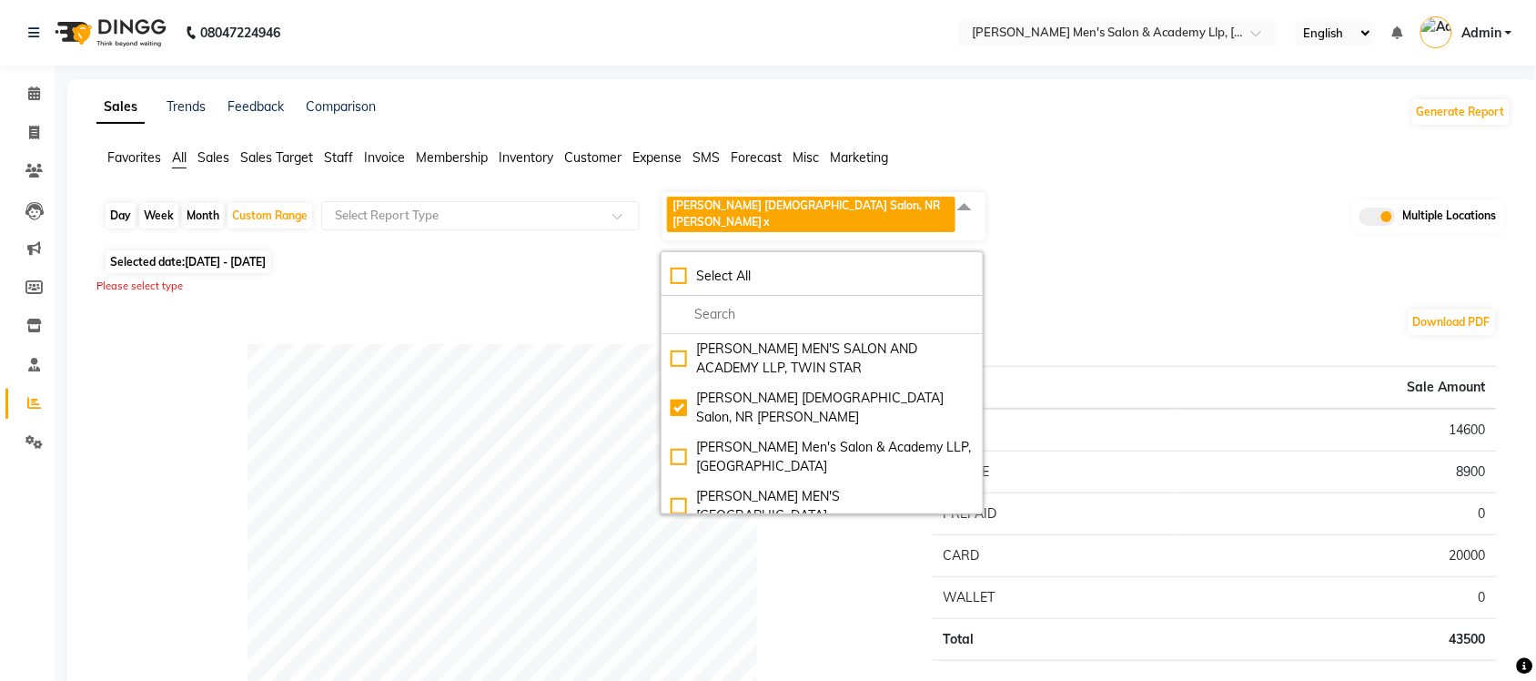
click at [206, 156] on span "Sales" at bounding box center [213, 157] width 32 height 16
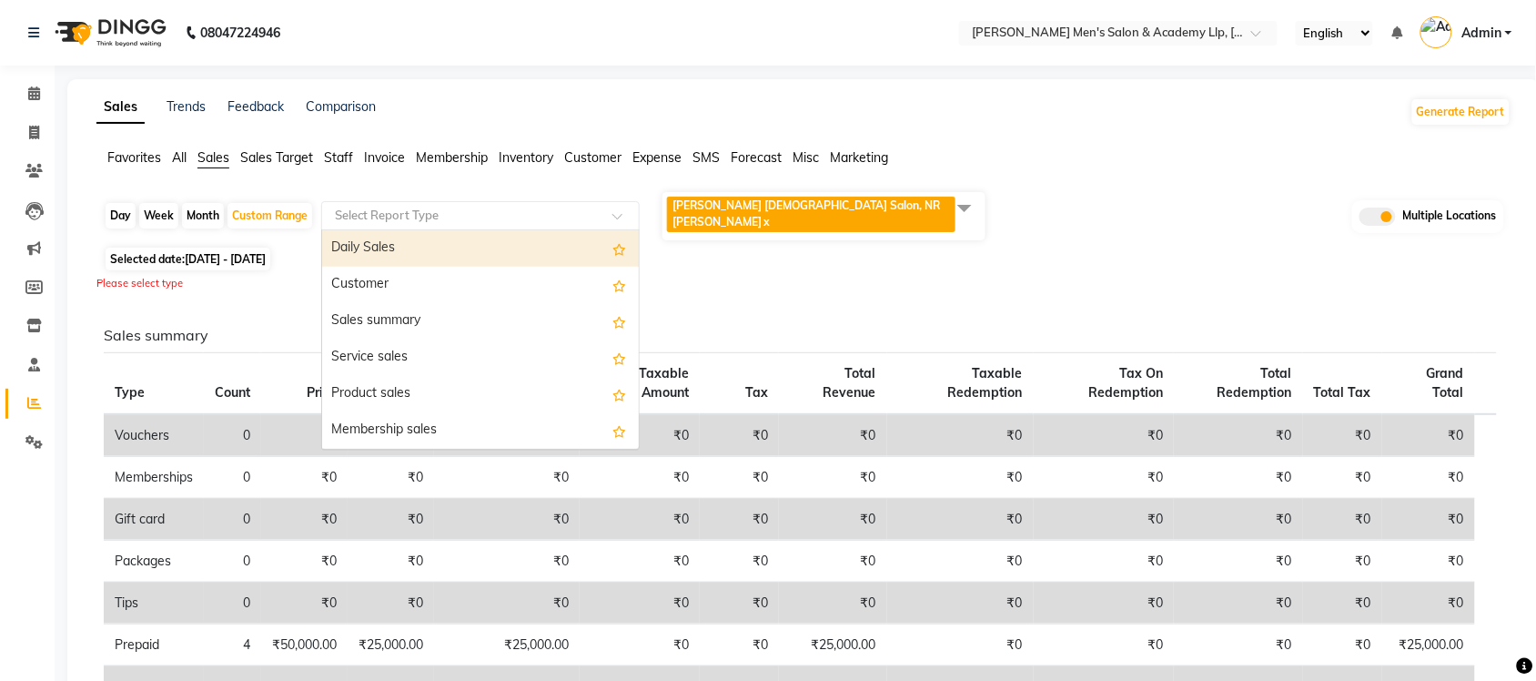
click at [423, 207] on input "text" at bounding box center [462, 216] width 262 height 18
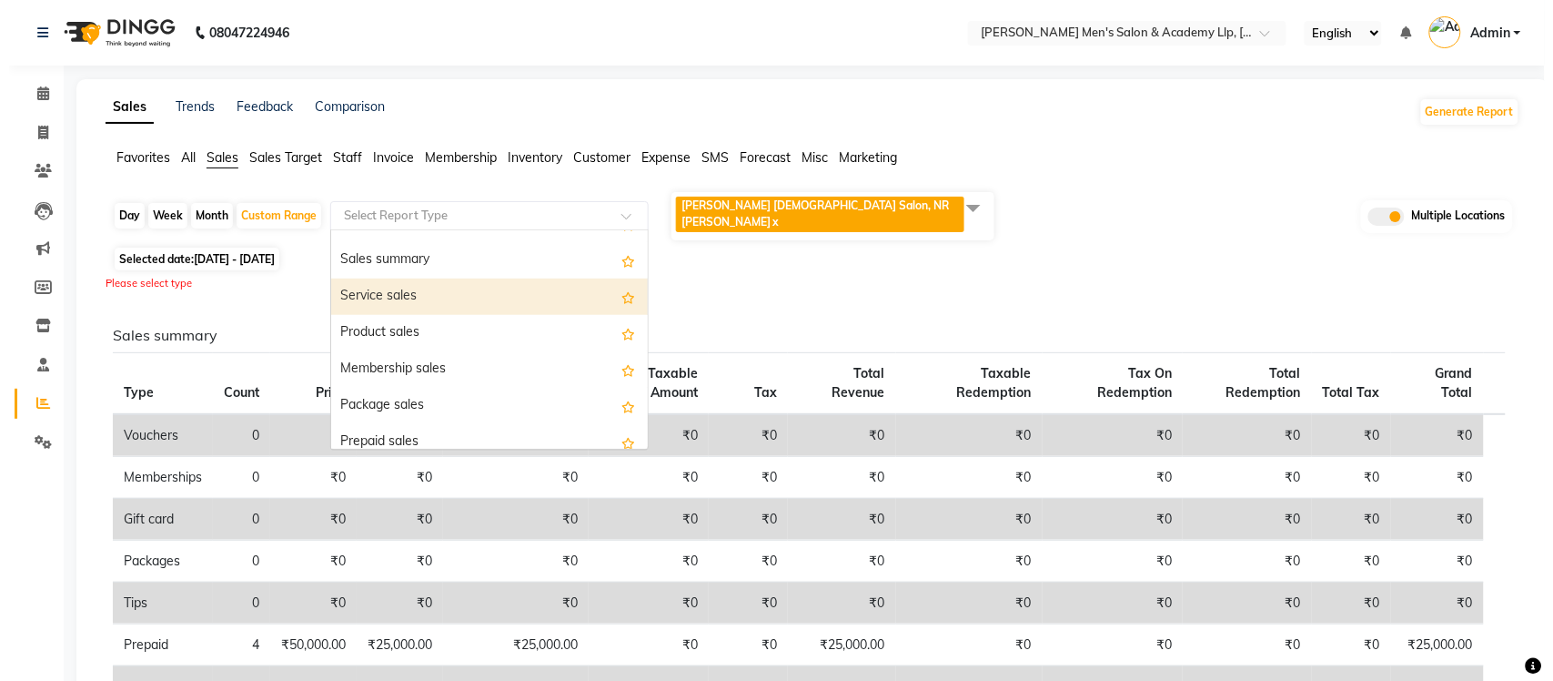
scroll to position [114, 0]
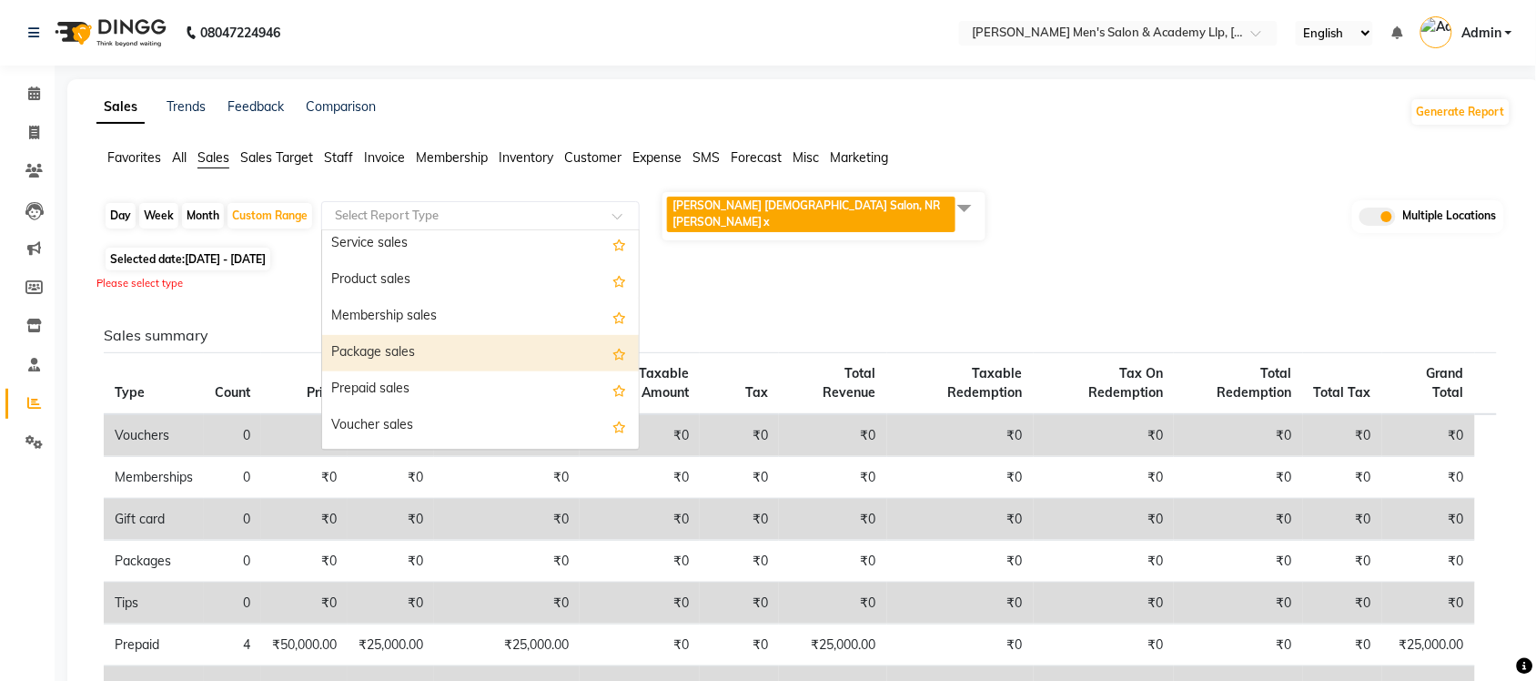
click at [450, 353] on div "Package sales" at bounding box center [480, 353] width 317 height 36
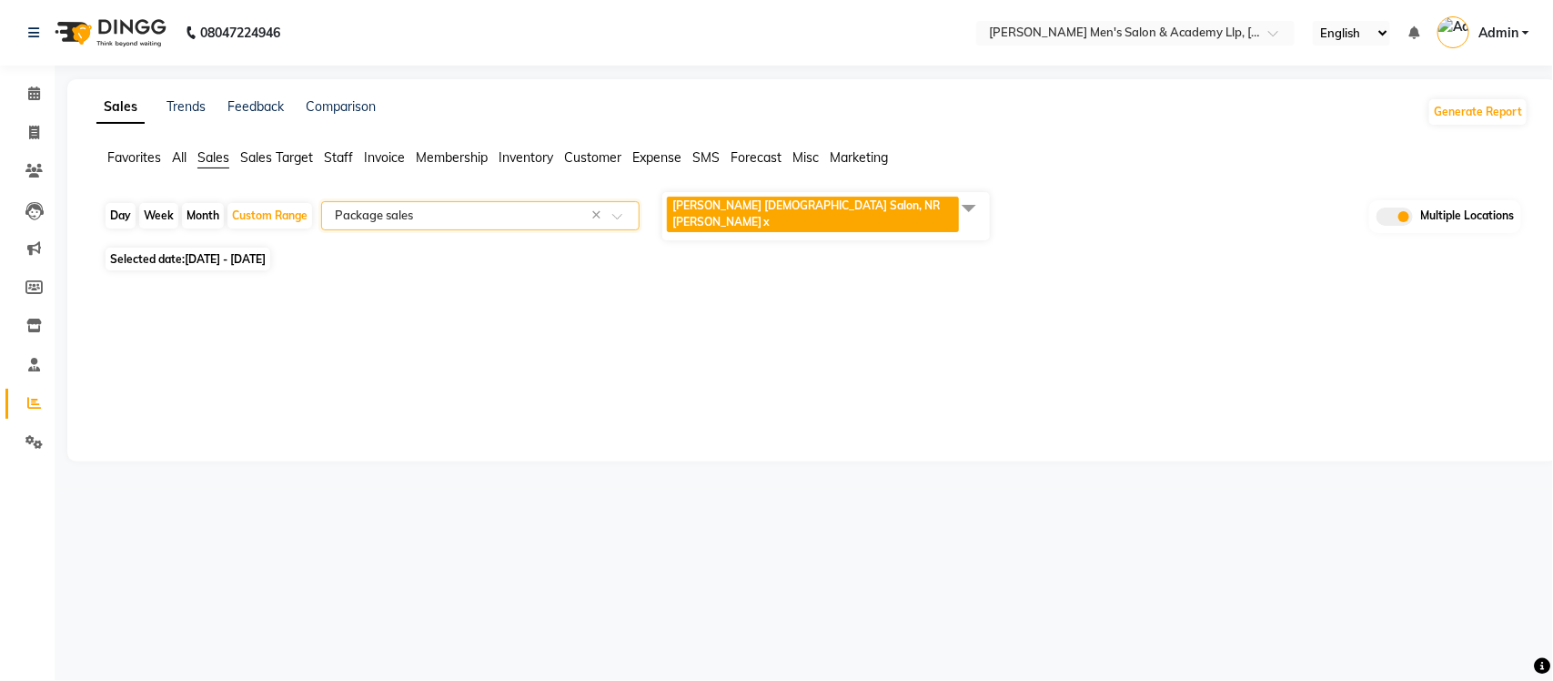
click at [425, 207] on input "text" at bounding box center [462, 216] width 262 height 18
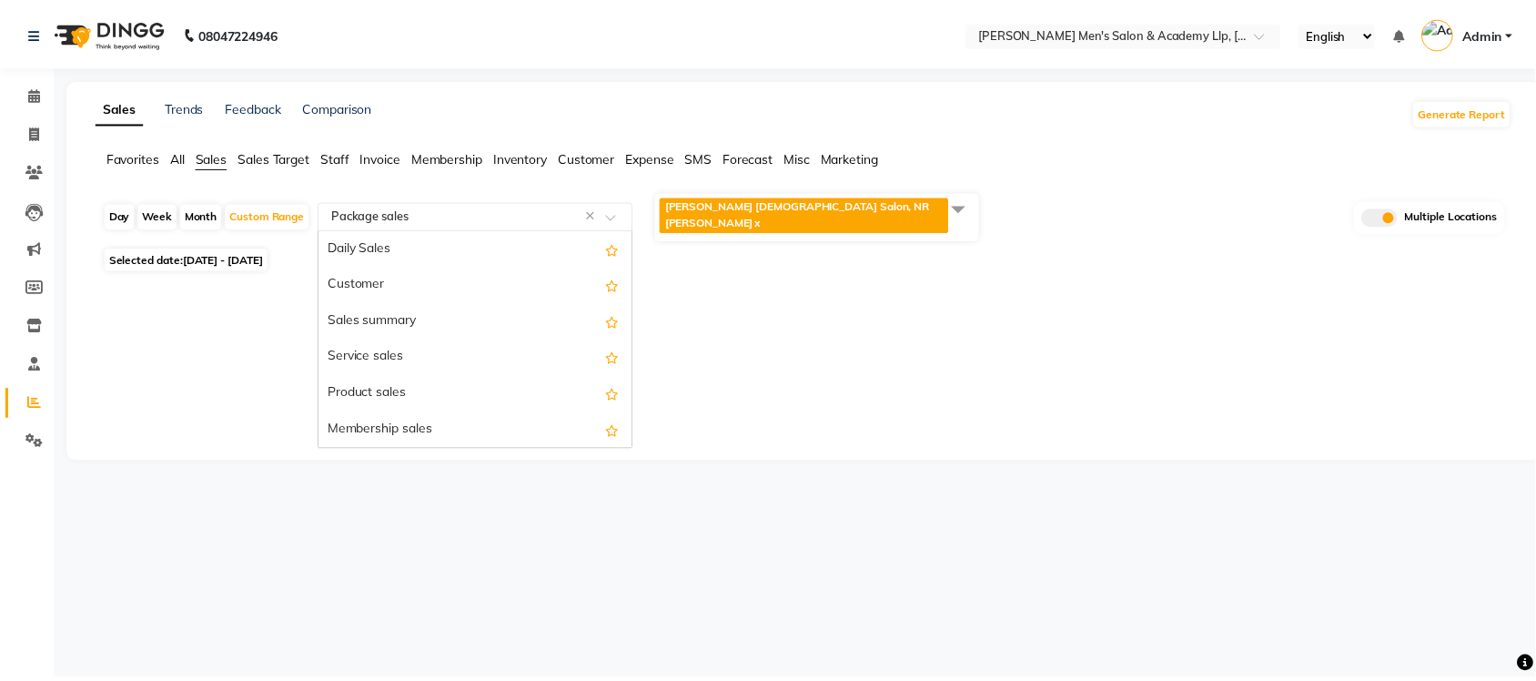
scroll to position [218, 0]
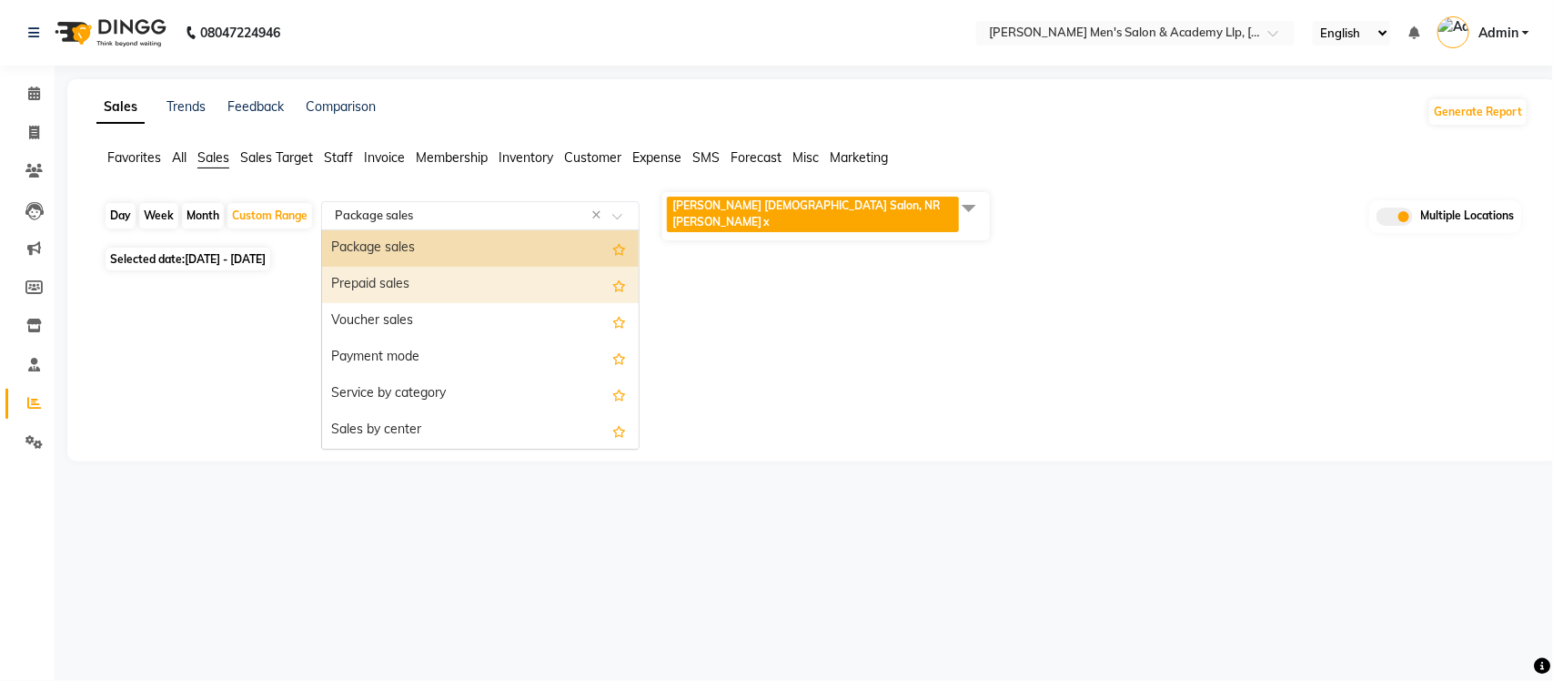
click at [424, 282] on div "Prepaid sales" at bounding box center [480, 285] width 317 height 36
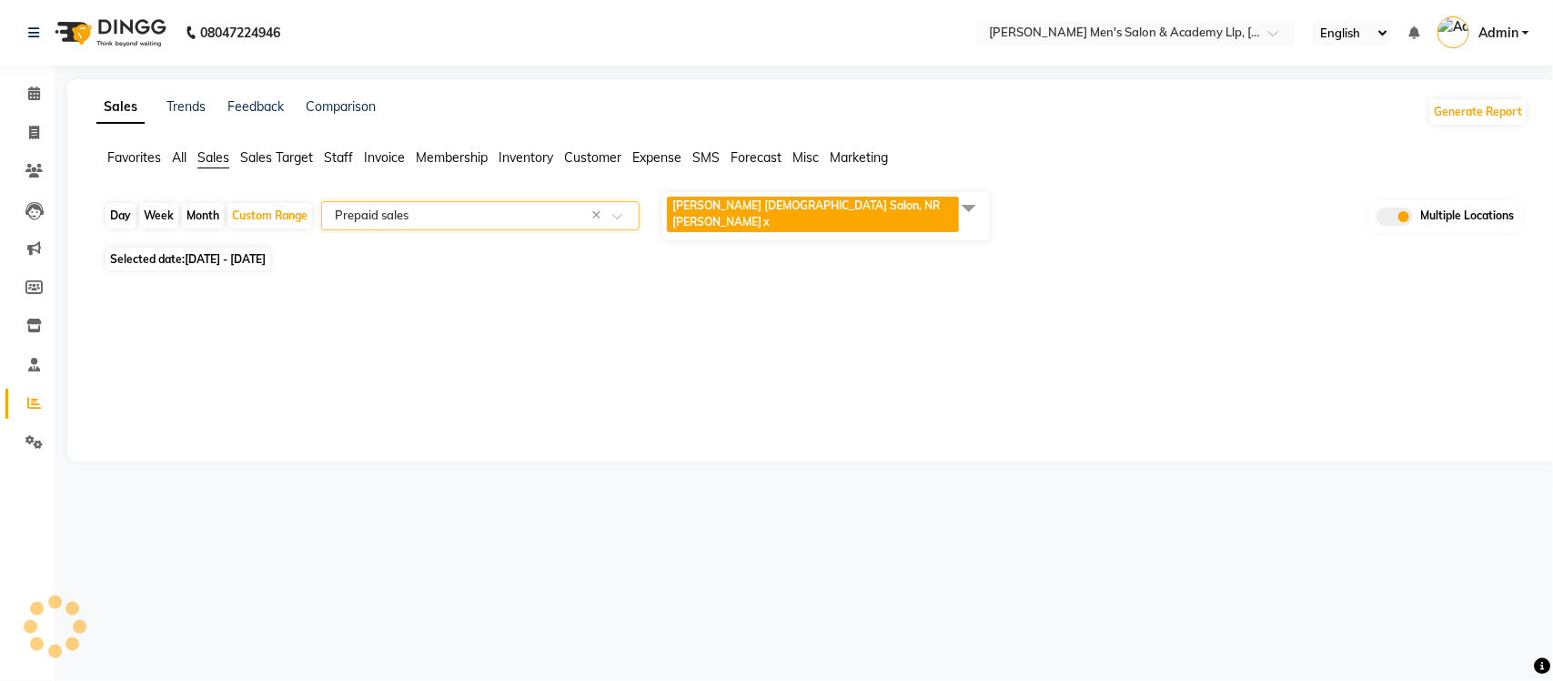
select select "full_report"
select select "csv"
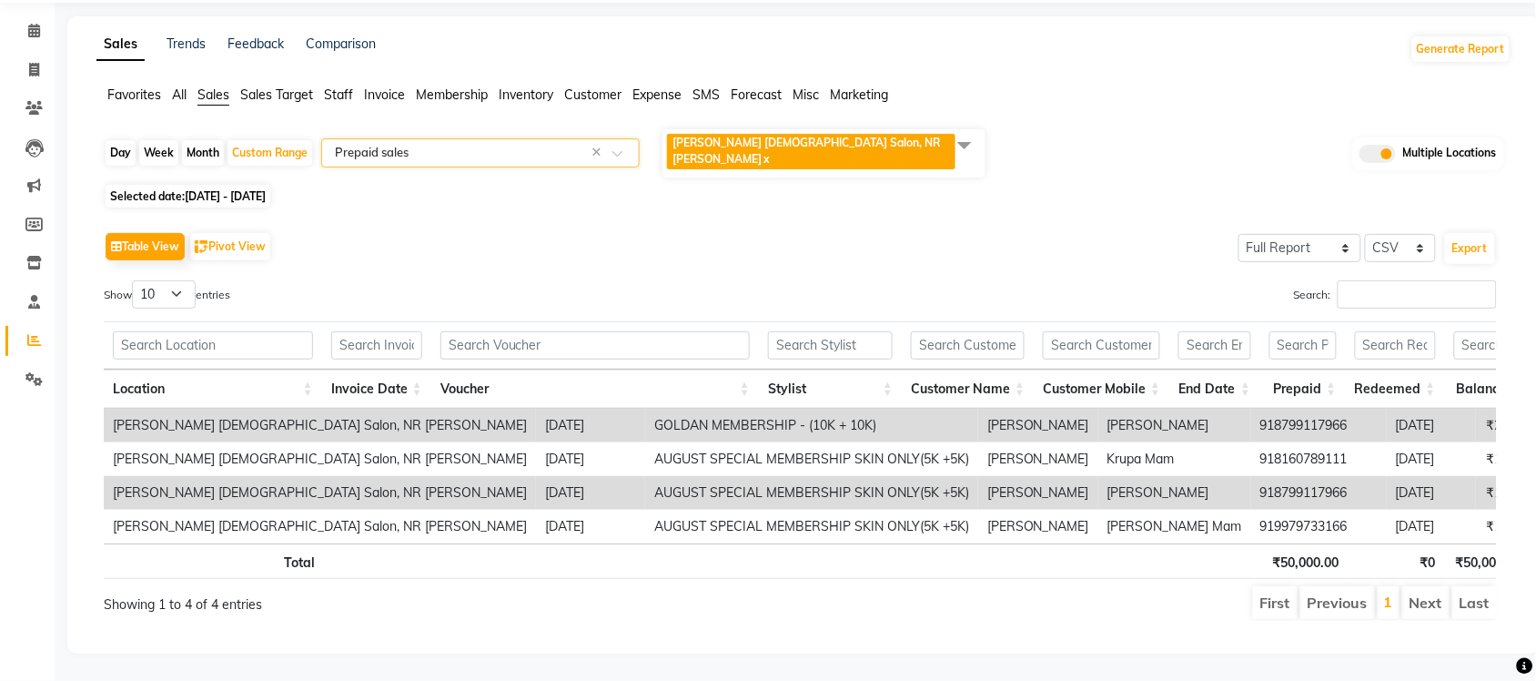
scroll to position [0, 259]
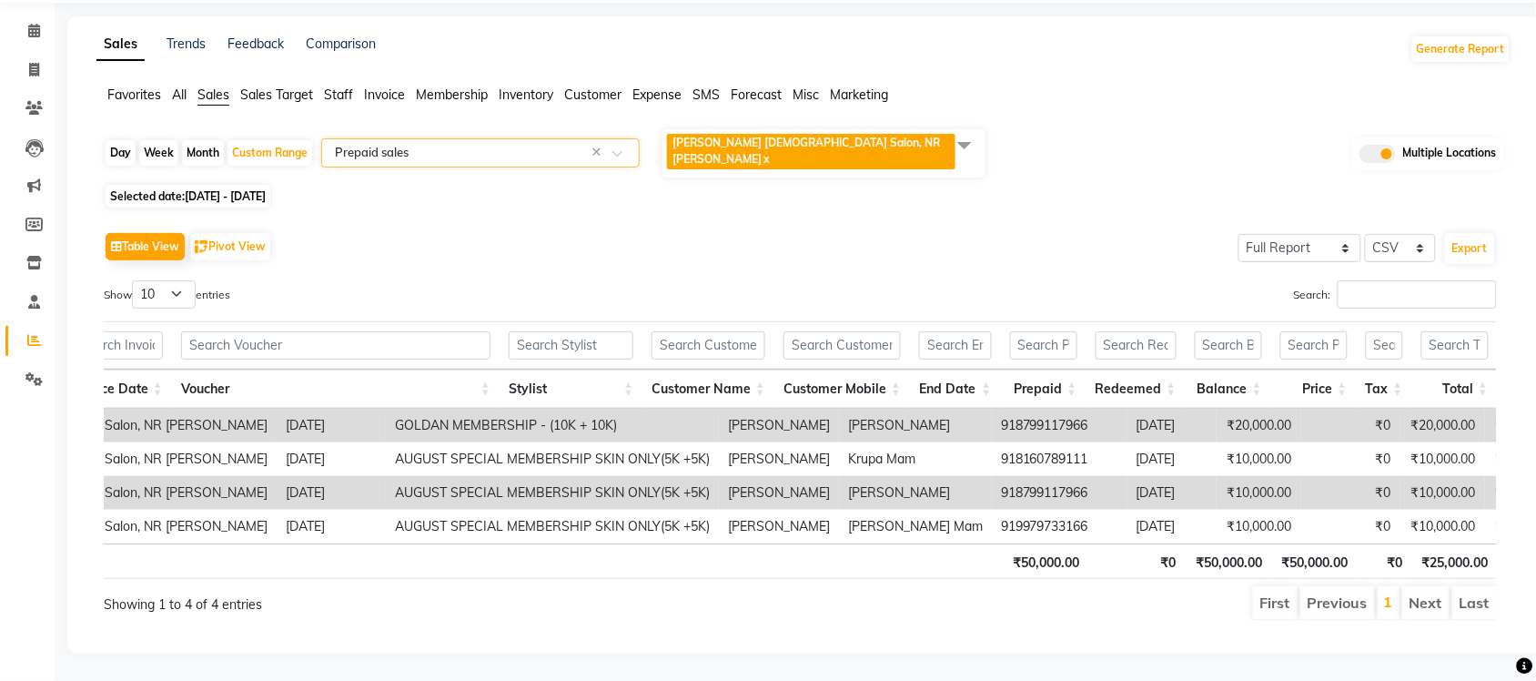
click at [560, 138] on div "Select Report Type × Prepaid sales ×" at bounding box center [480, 152] width 318 height 29
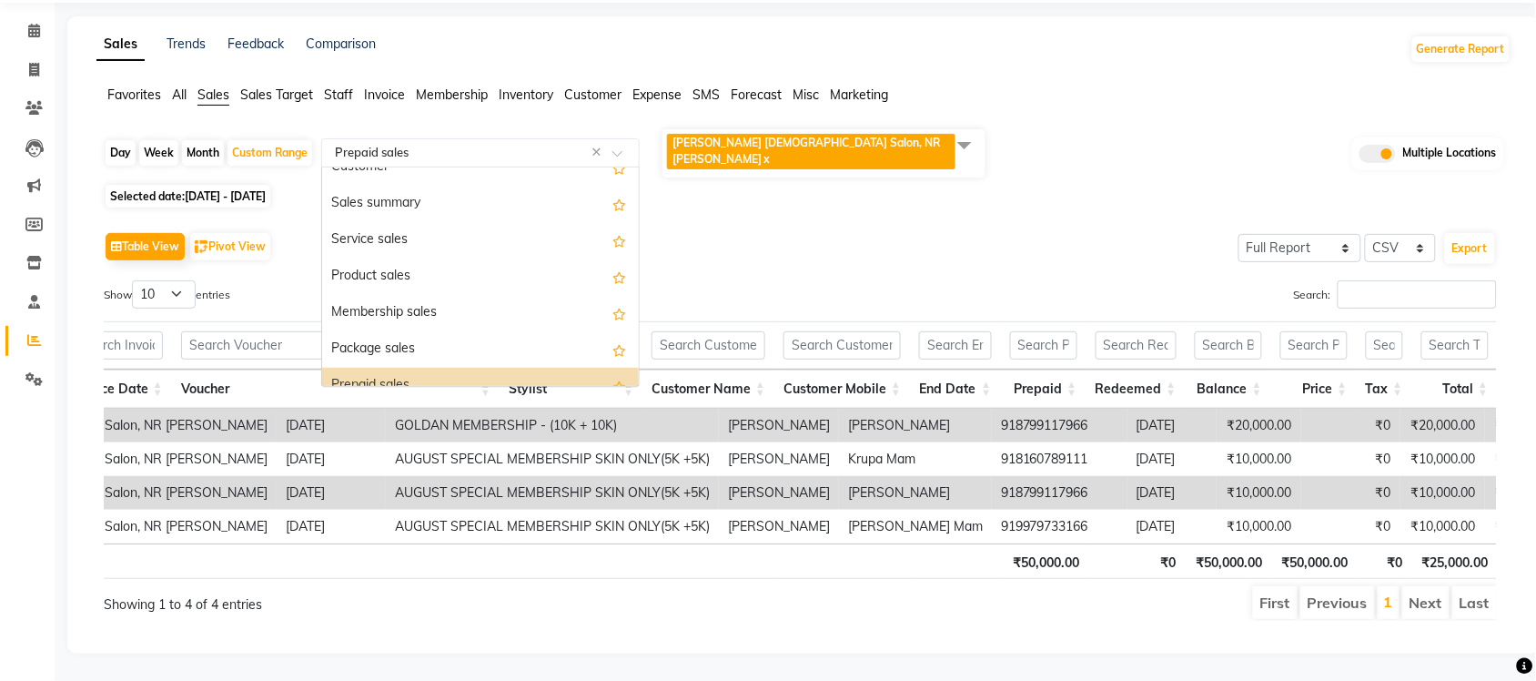
scroll to position [27, 0]
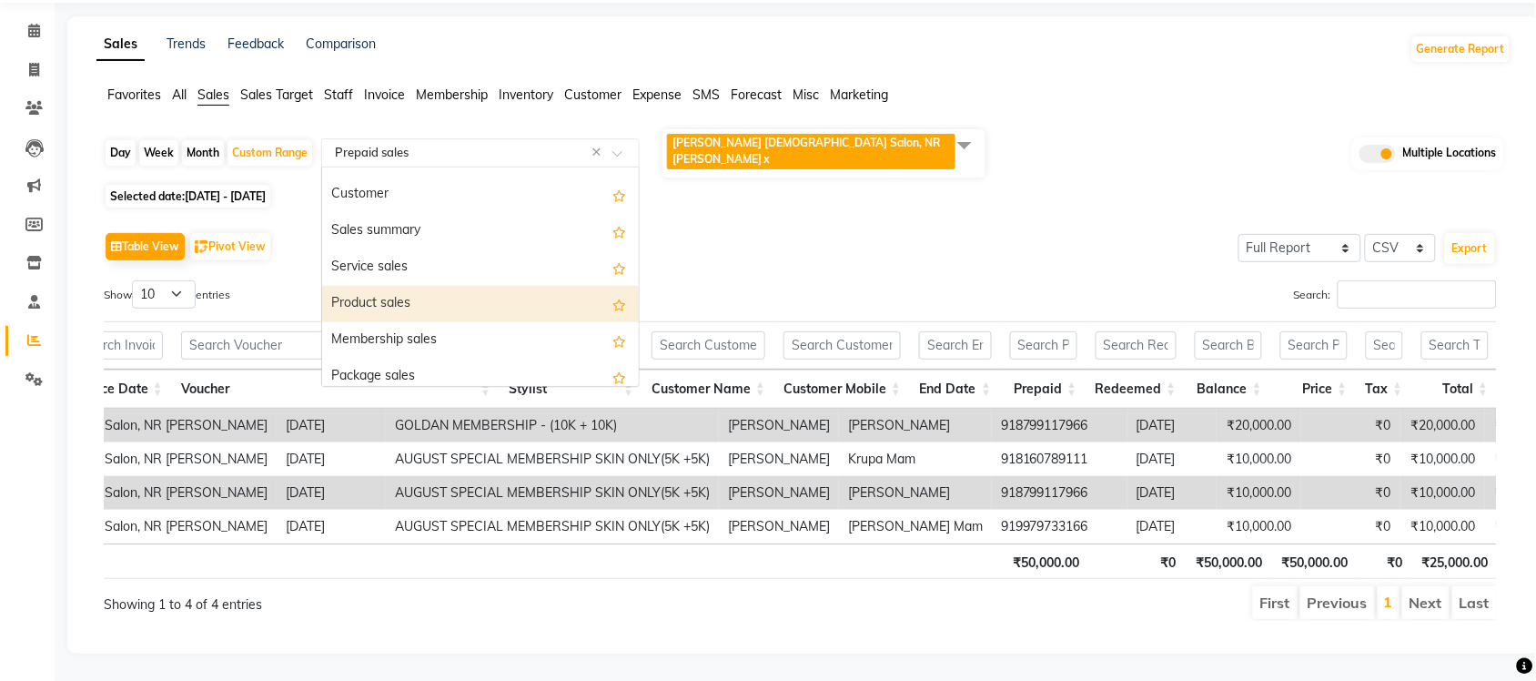
click at [461, 286] on div "Product sales" at bounding box center [480, 304] width 317 height 36
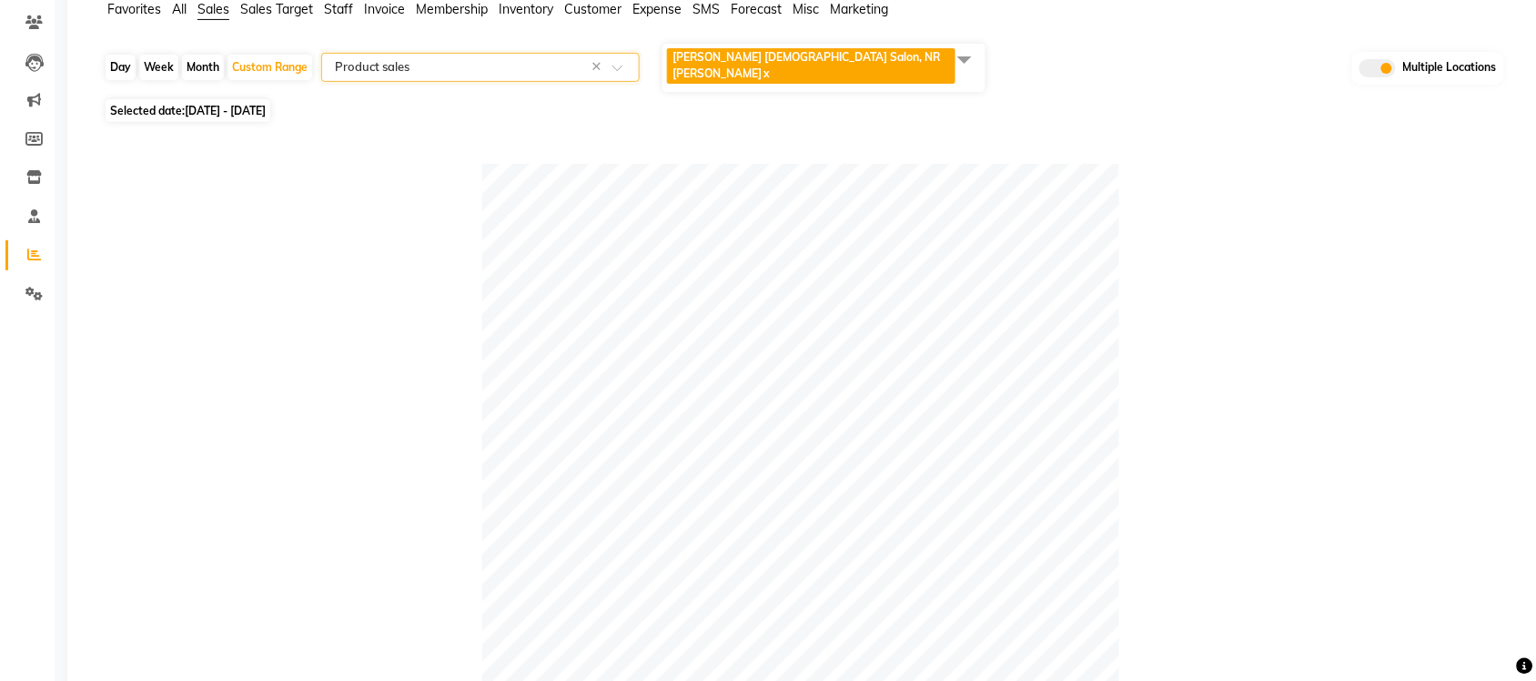
scroll to position [129, 0]
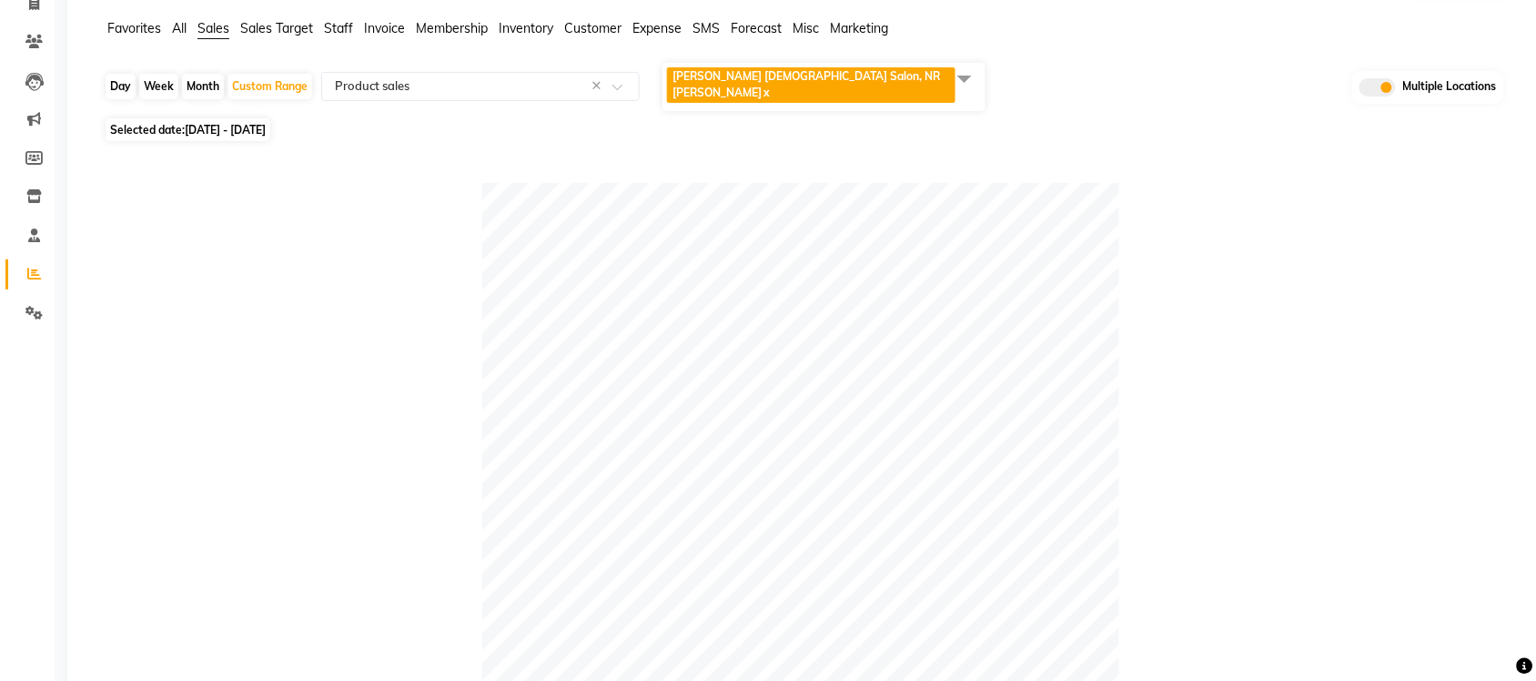
click at [662, 27] on span "Expense" at bounding box center [656, 28] width 49 height 16
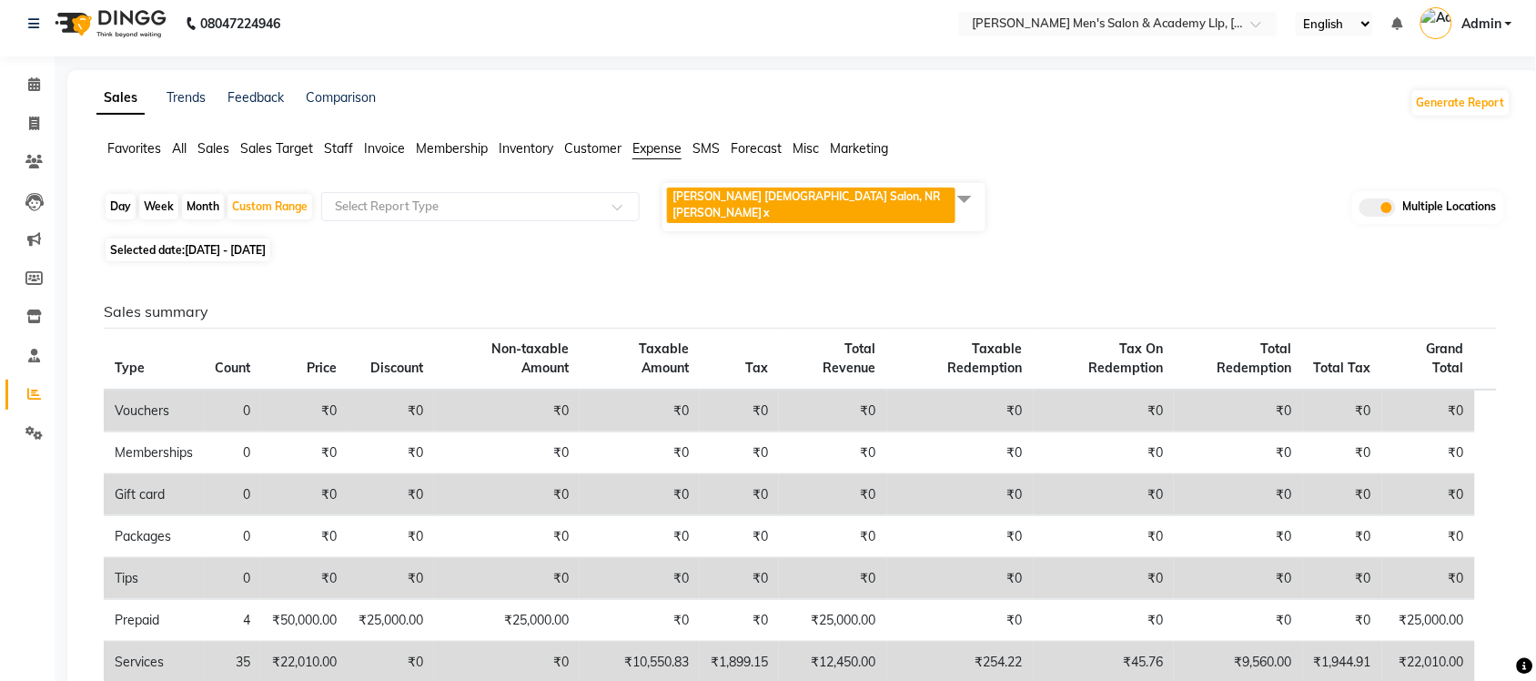
scroll to position [0, 0]
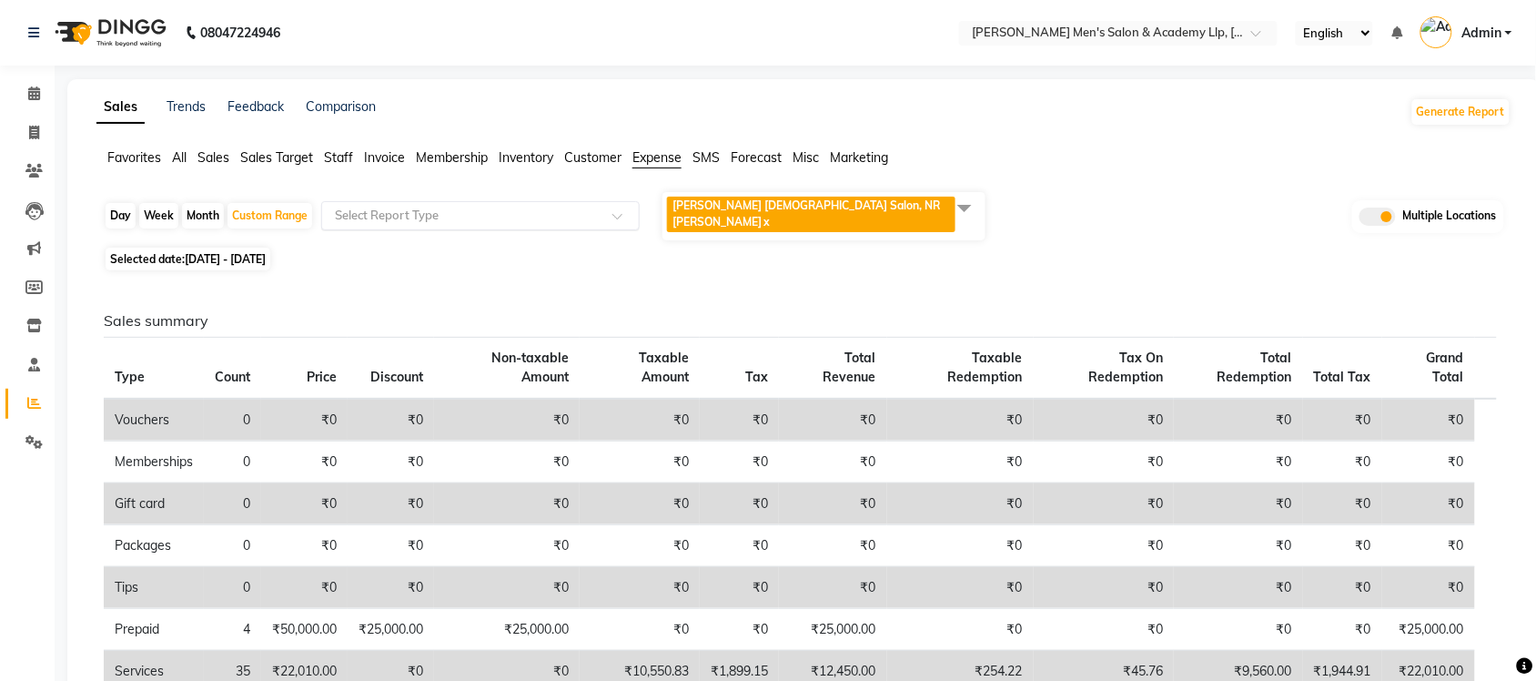
click at [520, 207] on input "text" at bounding box center [462, 216] width 262 height 18
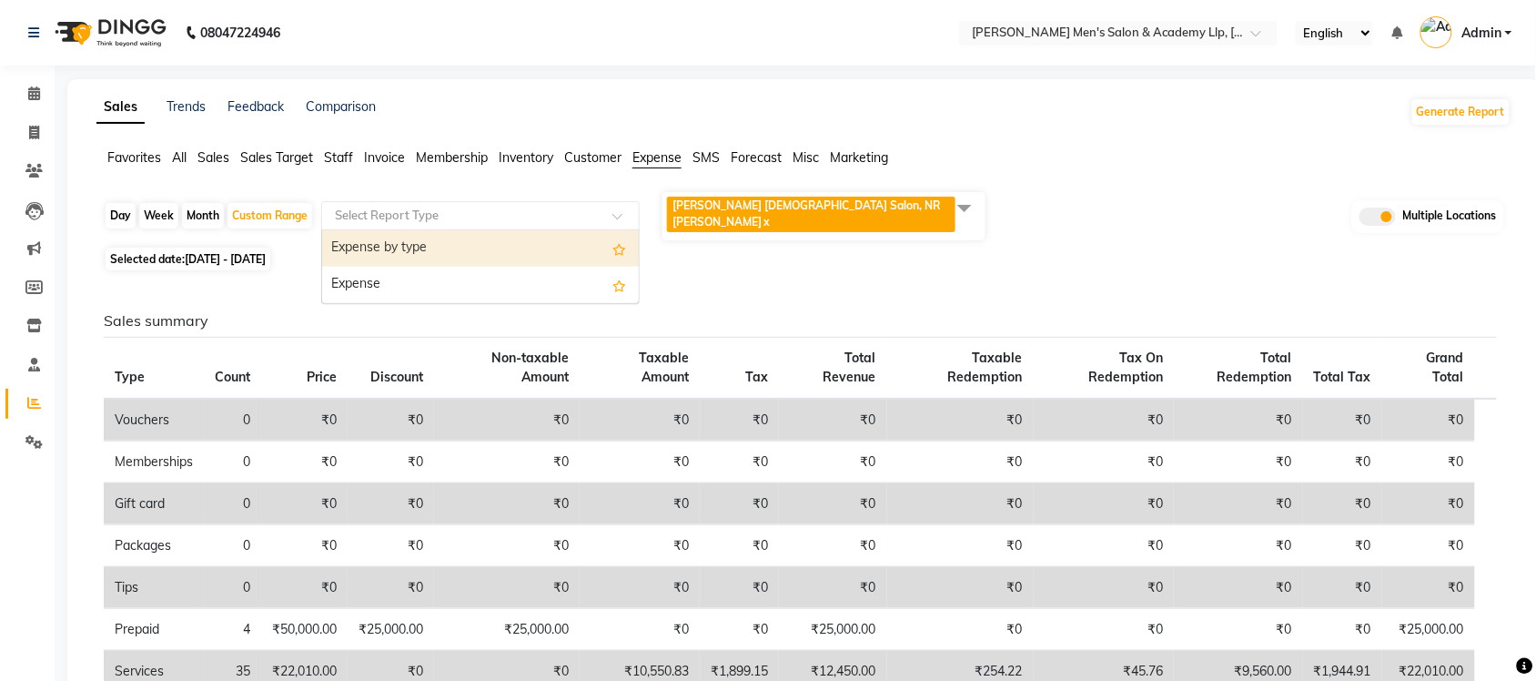
click at [493, 239] on div "Expense by type" at bounding box center [480, 248] width 317 height 36
select select "full_report"
select select "csv"
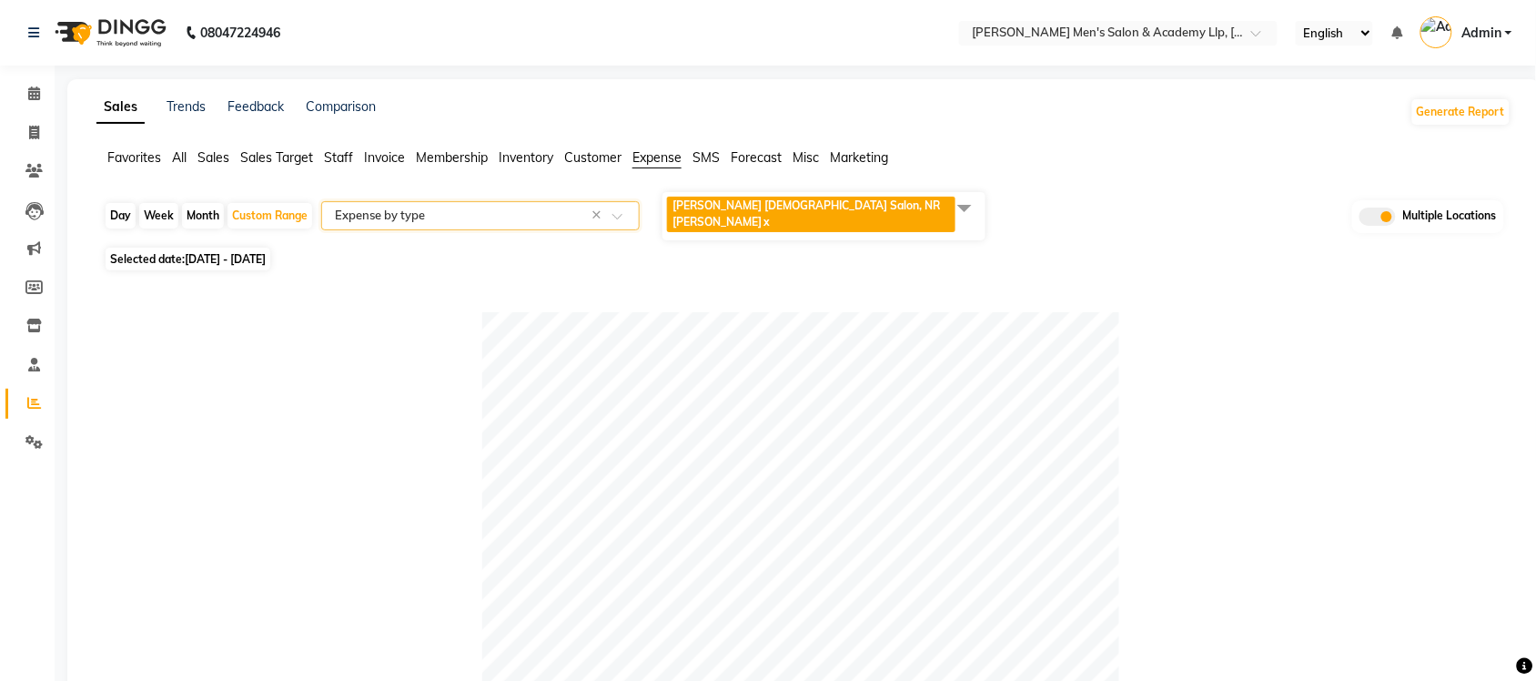
click at [185, 153] on span "All" at bounding box center [179, 157] width 15 height 16
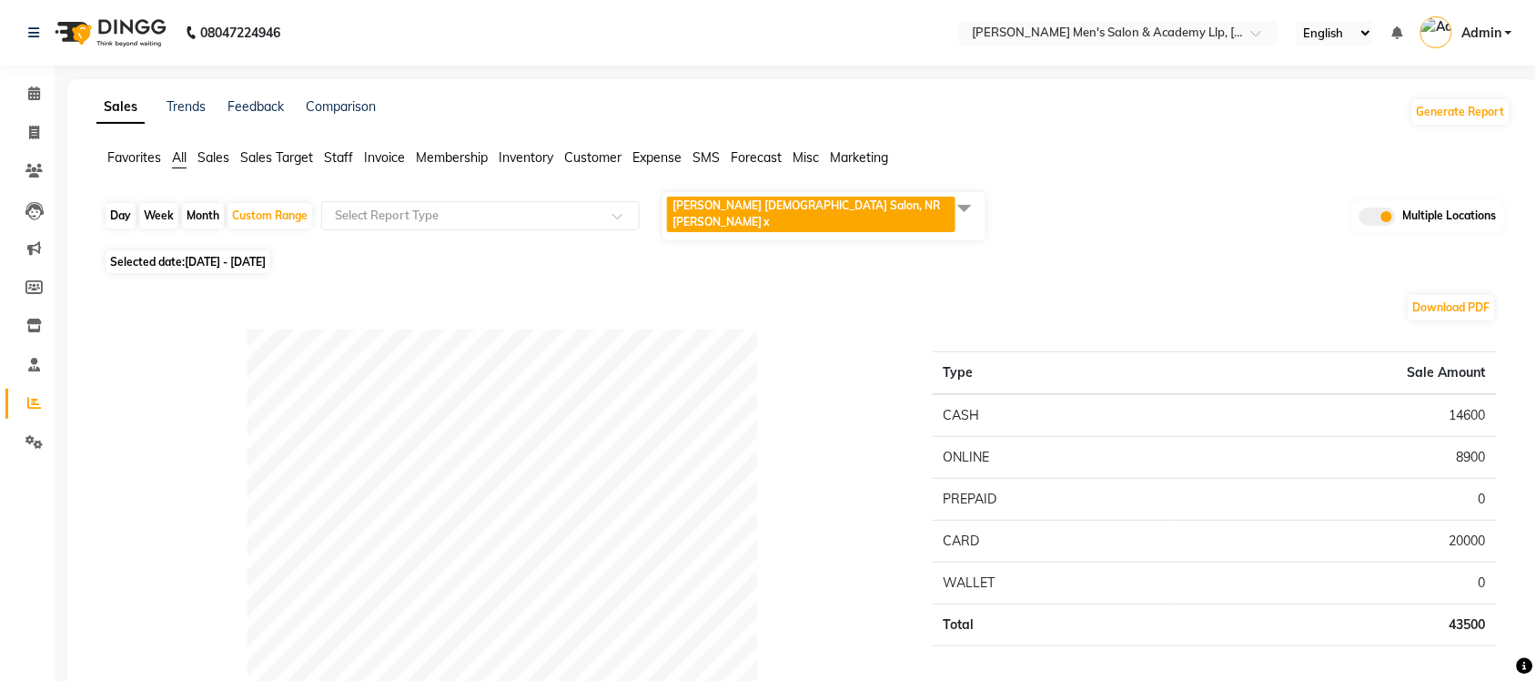
click at [957, 209] on span at bounding box center [964, 207] width 36 height 35
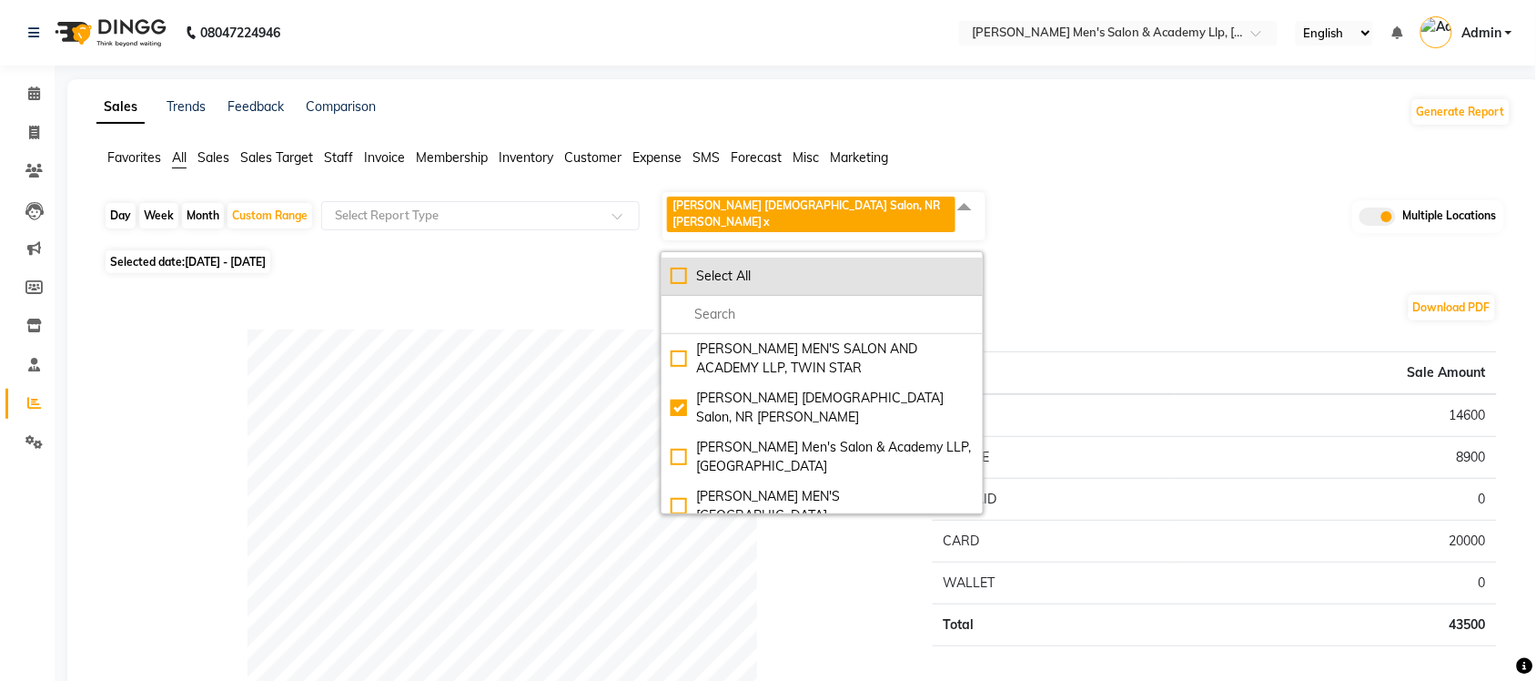
click at [675, 257] on li "Select All" at bounding box center [821, 276] width 321 height 38
checkbox input "true"
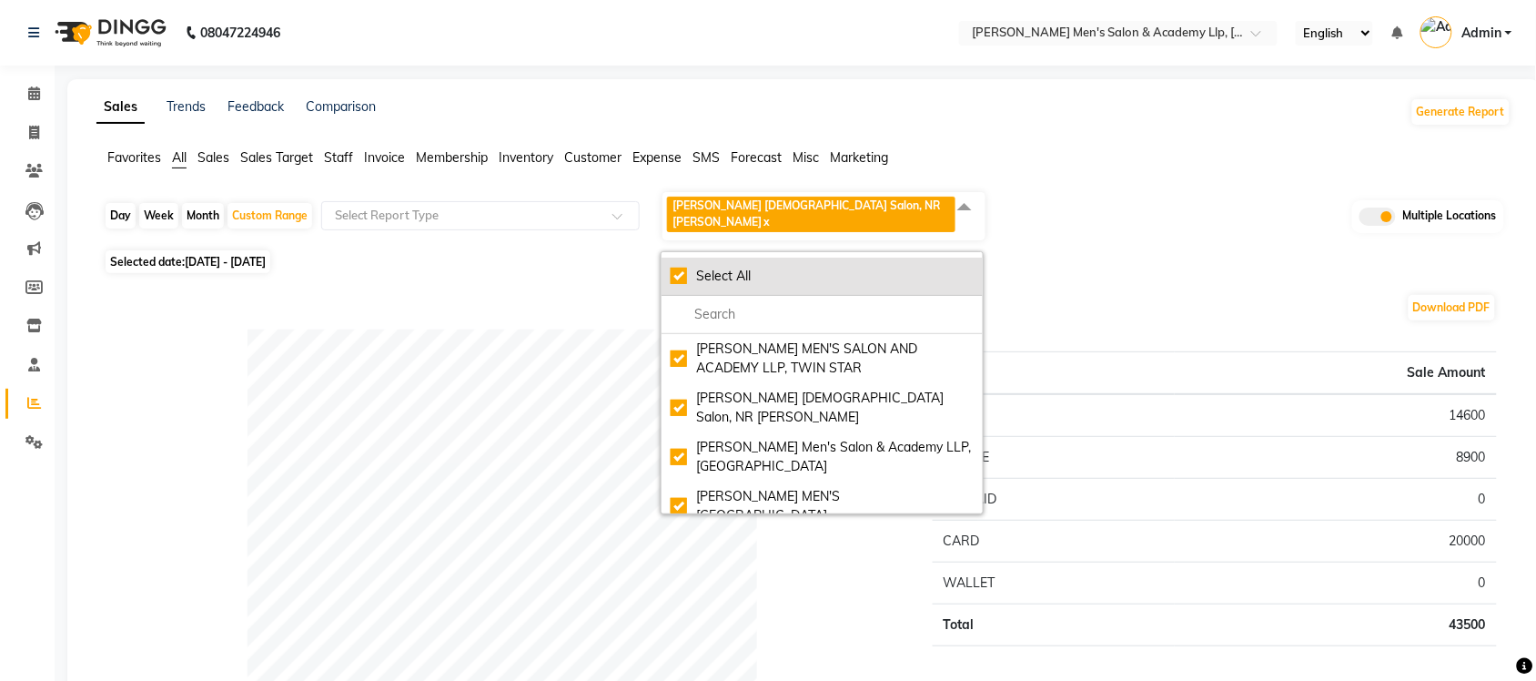
checkbox input "true"
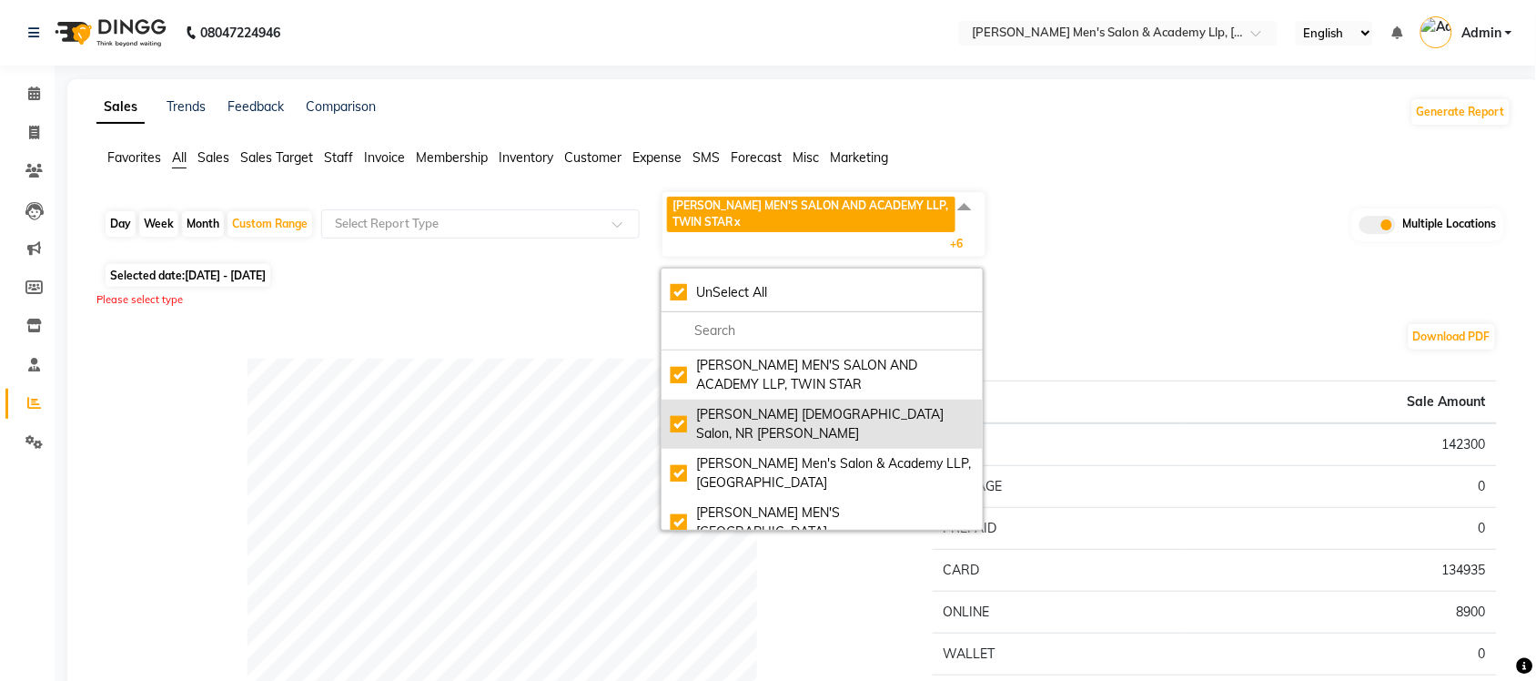
click at [680, 411] on div "[PERSON_NAME] [DEMOGRAPHIC_DATA] Salon, NR [PERSON_NAME]" at bounding box center [822, 424] width 303 height 38
checkbox input "false"
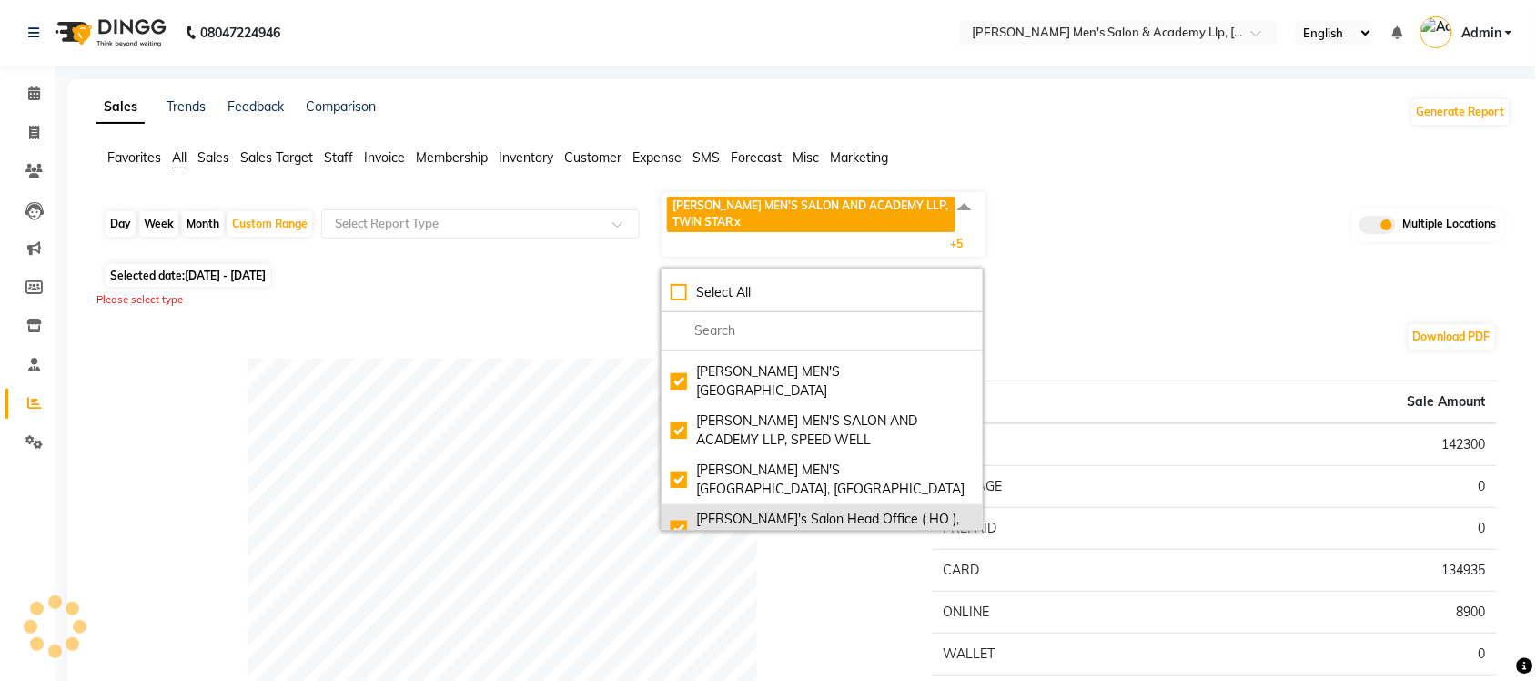
scroll to position [146, 0]
click at [671, 505] on div "[PERSON_NAME]'s Salon Head Office ( HO ), [GEOGRAPHIC_DATA]" at bounding box center [822, 524] width 303 height 38
checkbox input "false"
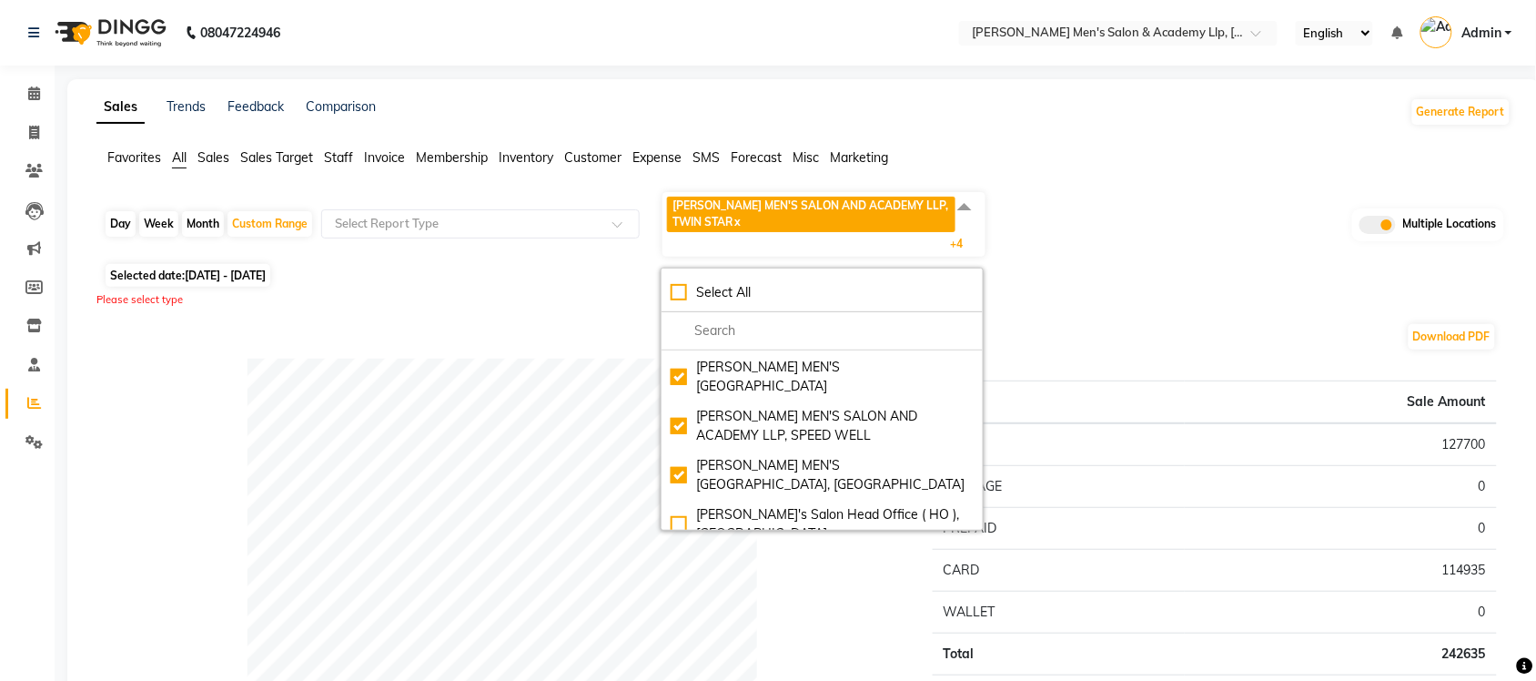
click at [542, 337] on div "Download PDF" at bounding box center [800, 336] width 1393 height 29
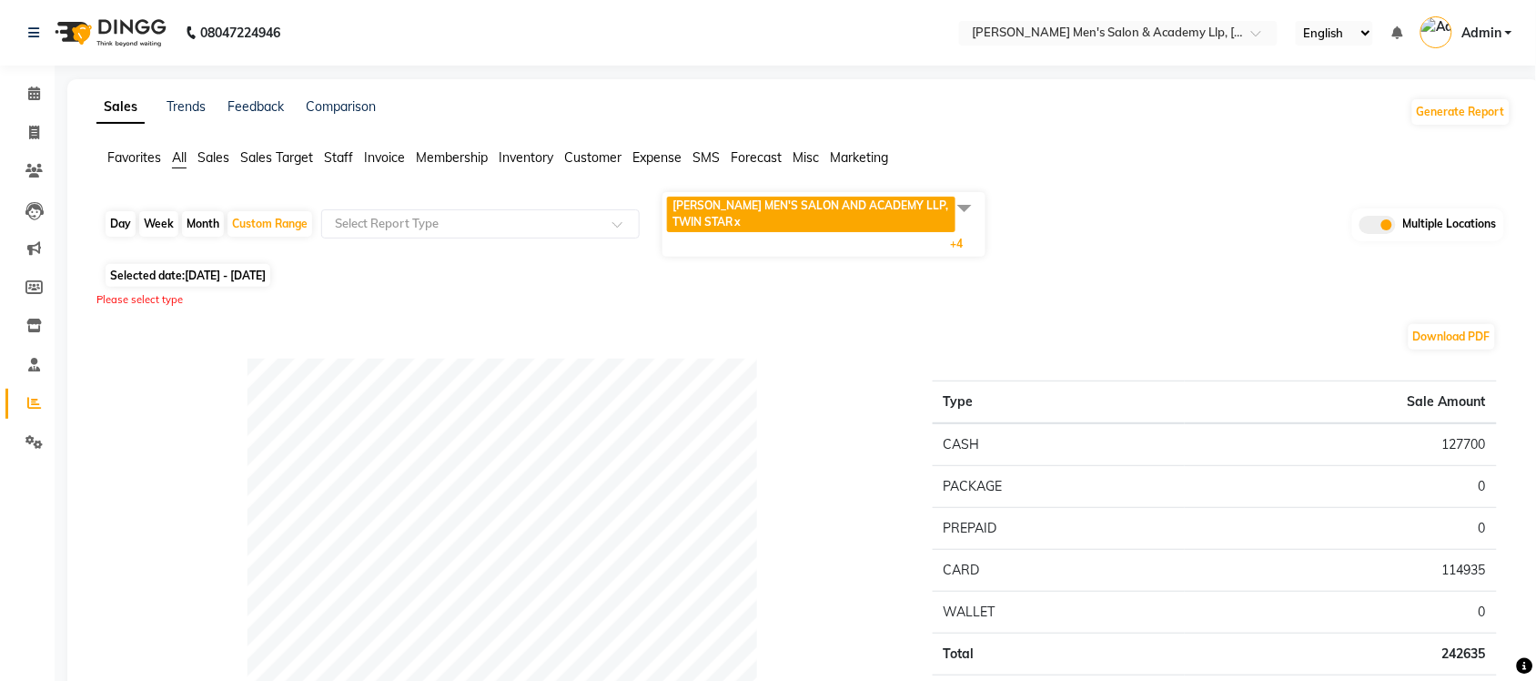
click at [658, 151] on span "Expense" at bounding box center [656, 157] width 49 height 16
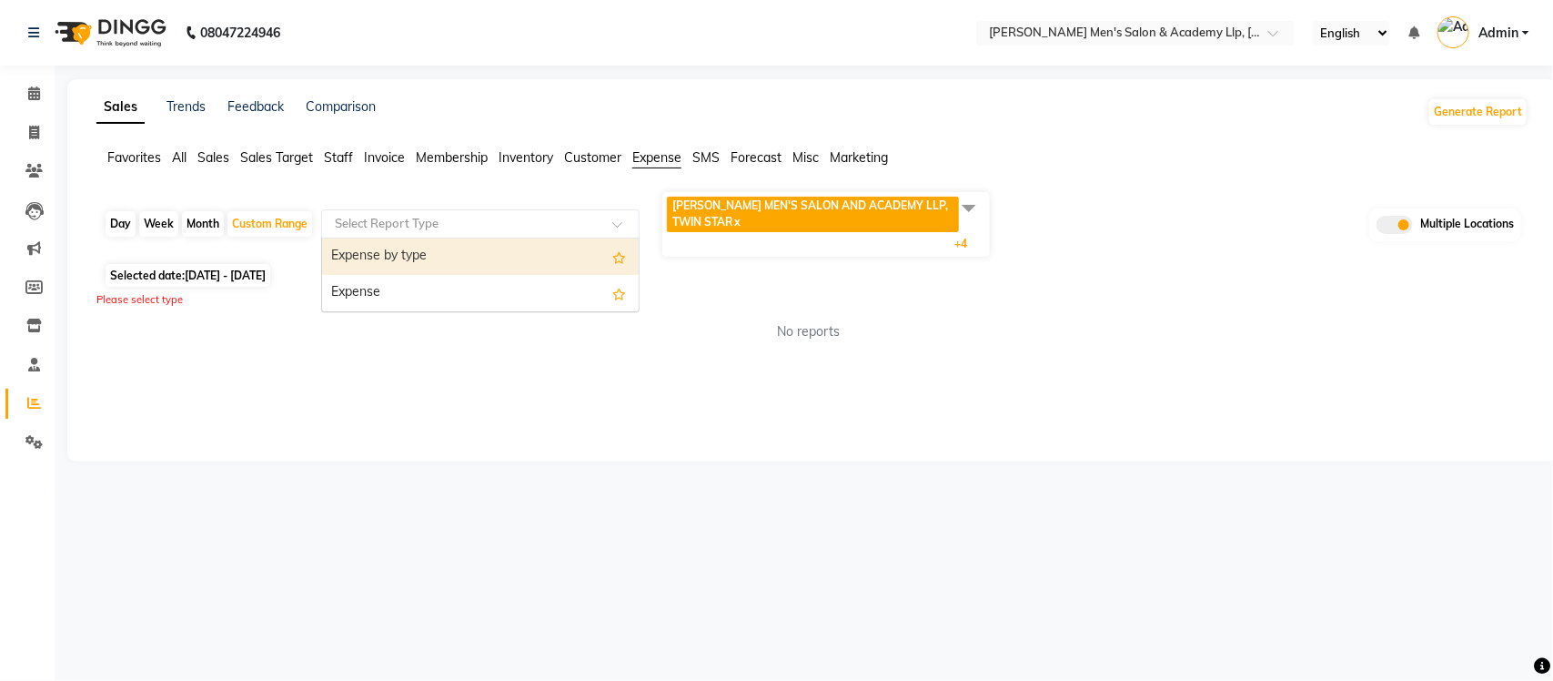
click at [501, 228] on input "text" at bounding box center [462, 224] width 262 height 18
click at [480, 247] on div "Expense by type" at bounding box center [480, 256] width 317 height 36
select select "full_report"
select select "csv"
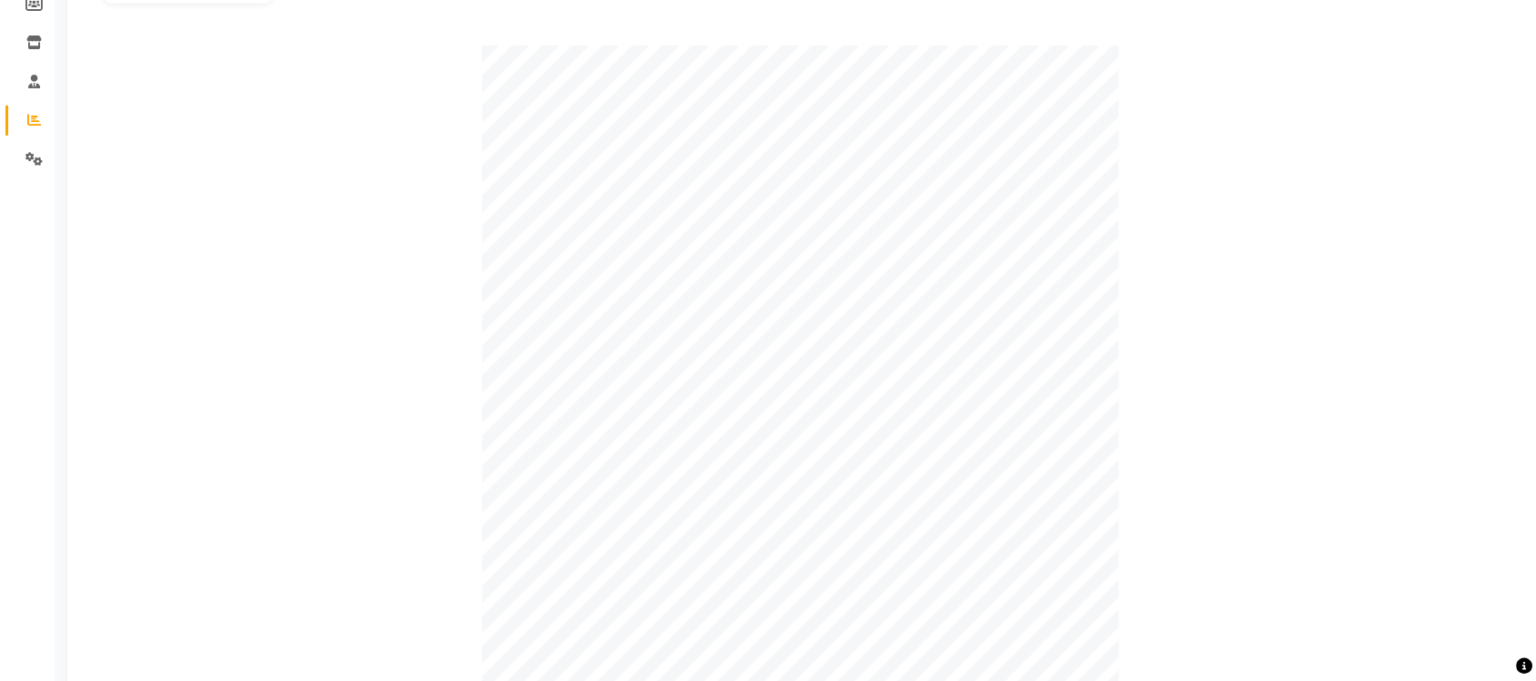
scroll to position [162, 0]
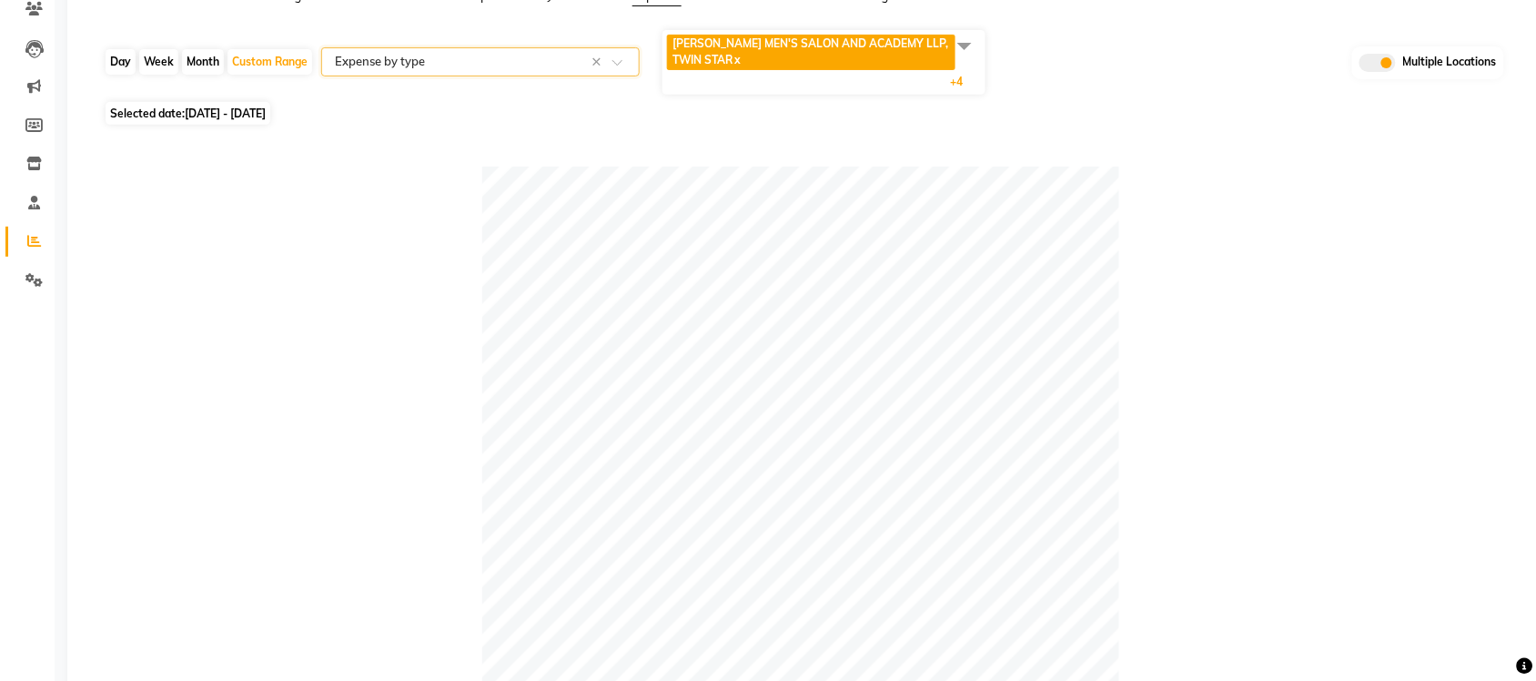
click at [956, 42] on span at bounding box center [964, 45] width 36 height 35
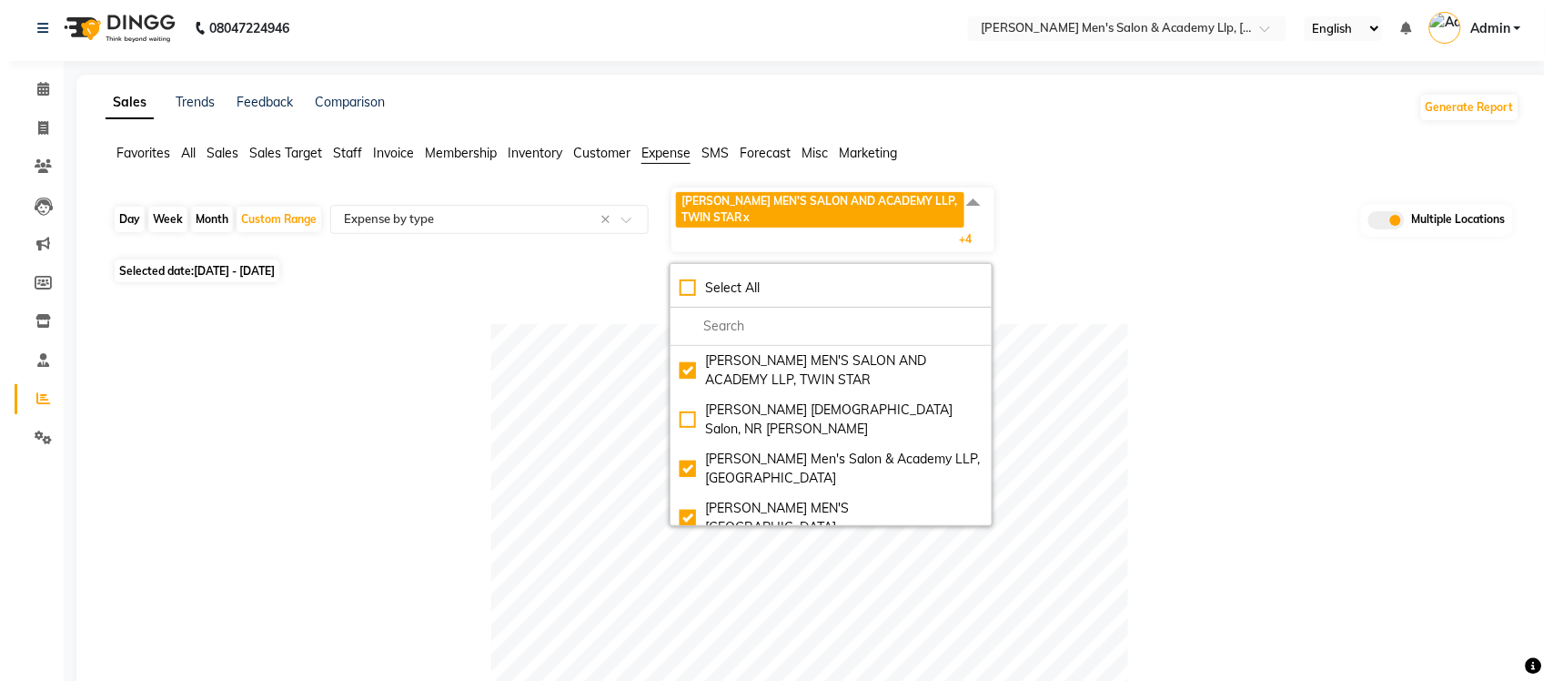
scroll to position [0, 0]
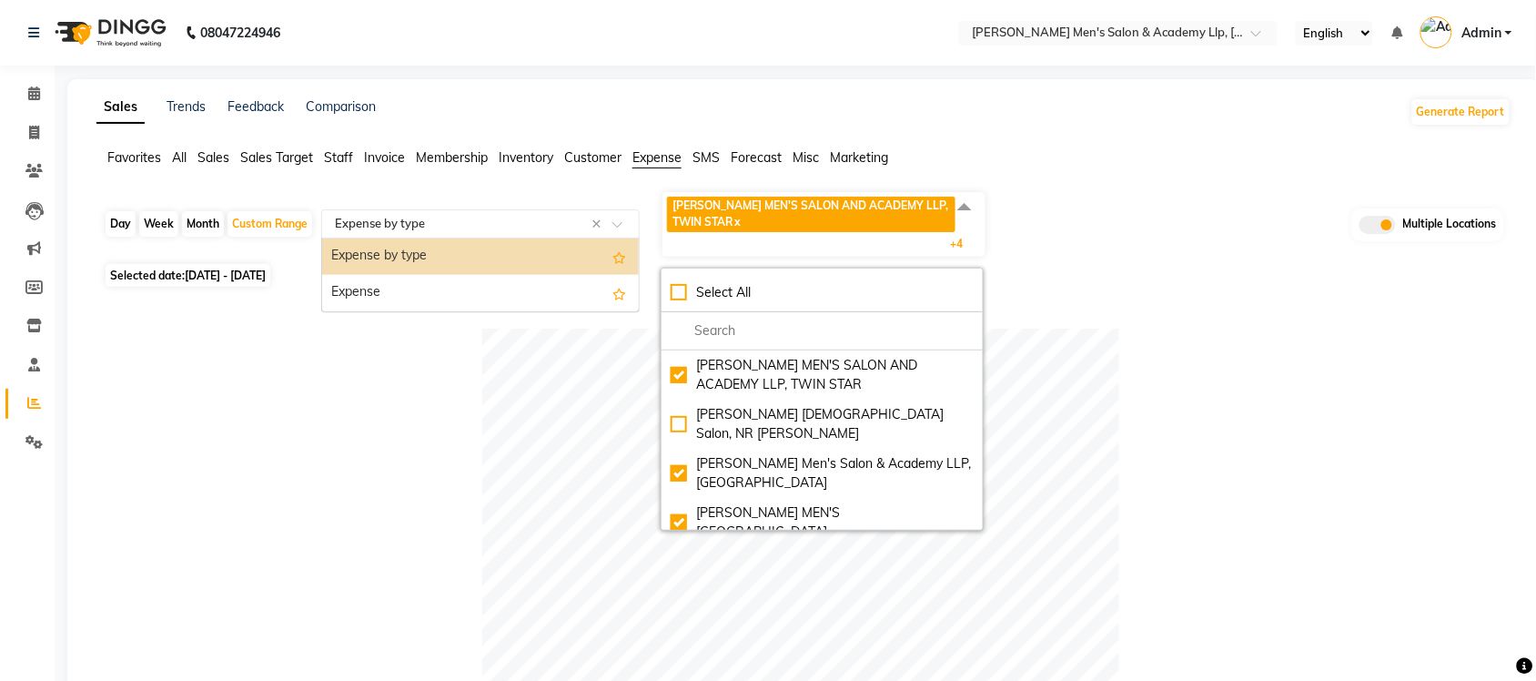
click at [417, 228] on input "text" at bounding box center [462, 224] width 262 height 18
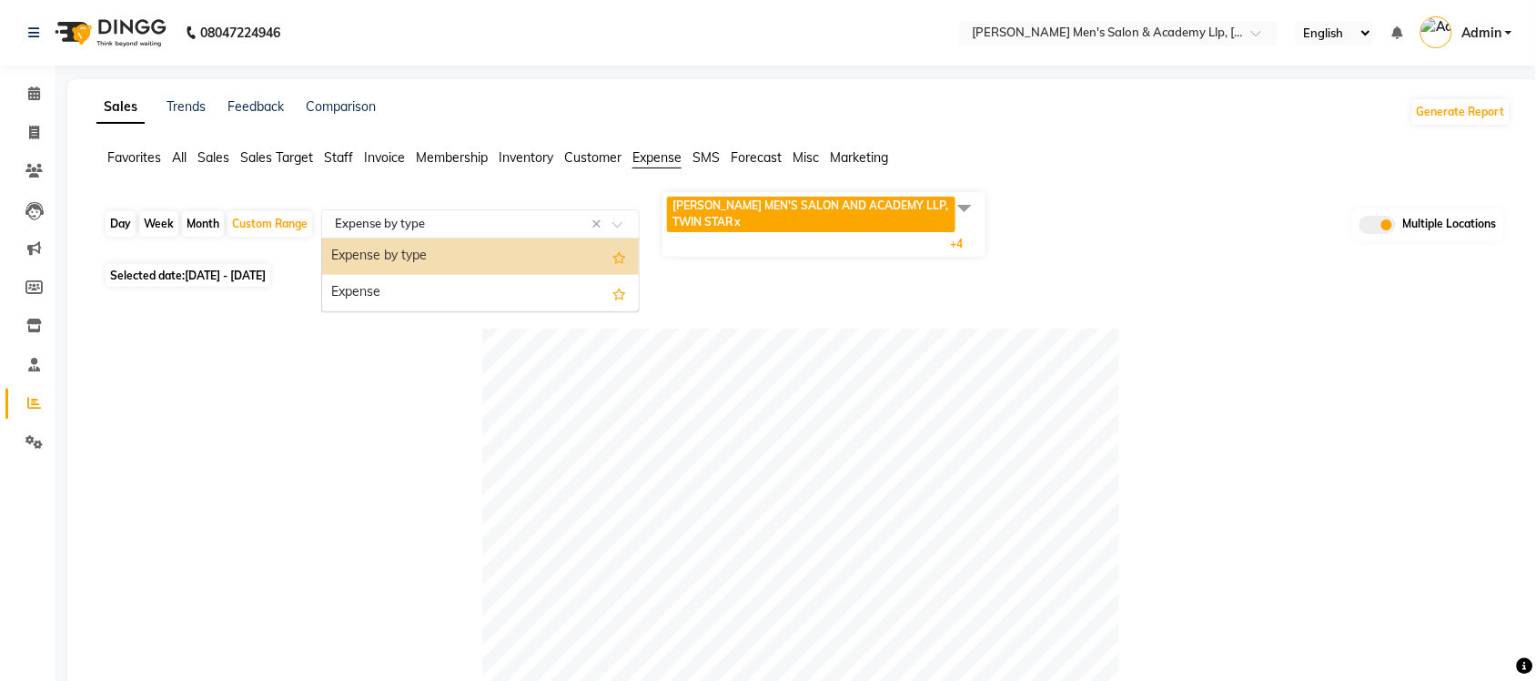
click at [416, 251] on div "Expense by type" at bounding box center [480, 256] width 317 height 36
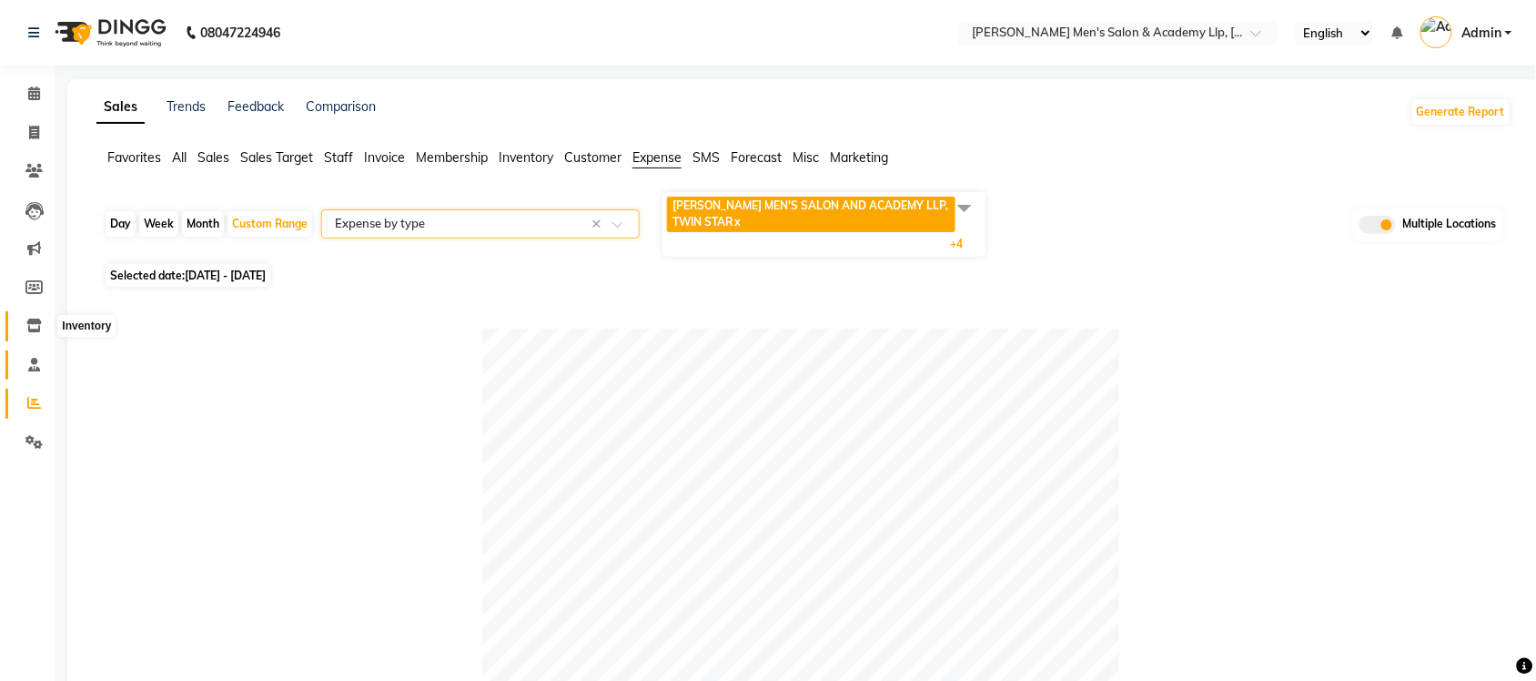
drag, startPoint x: 28, startPoint y: 328, endPoint x: 32, endPoint y: 353, distance: 24.8
click at [28, 328] on icon at bounding box center [33, 325] width 15 height 14
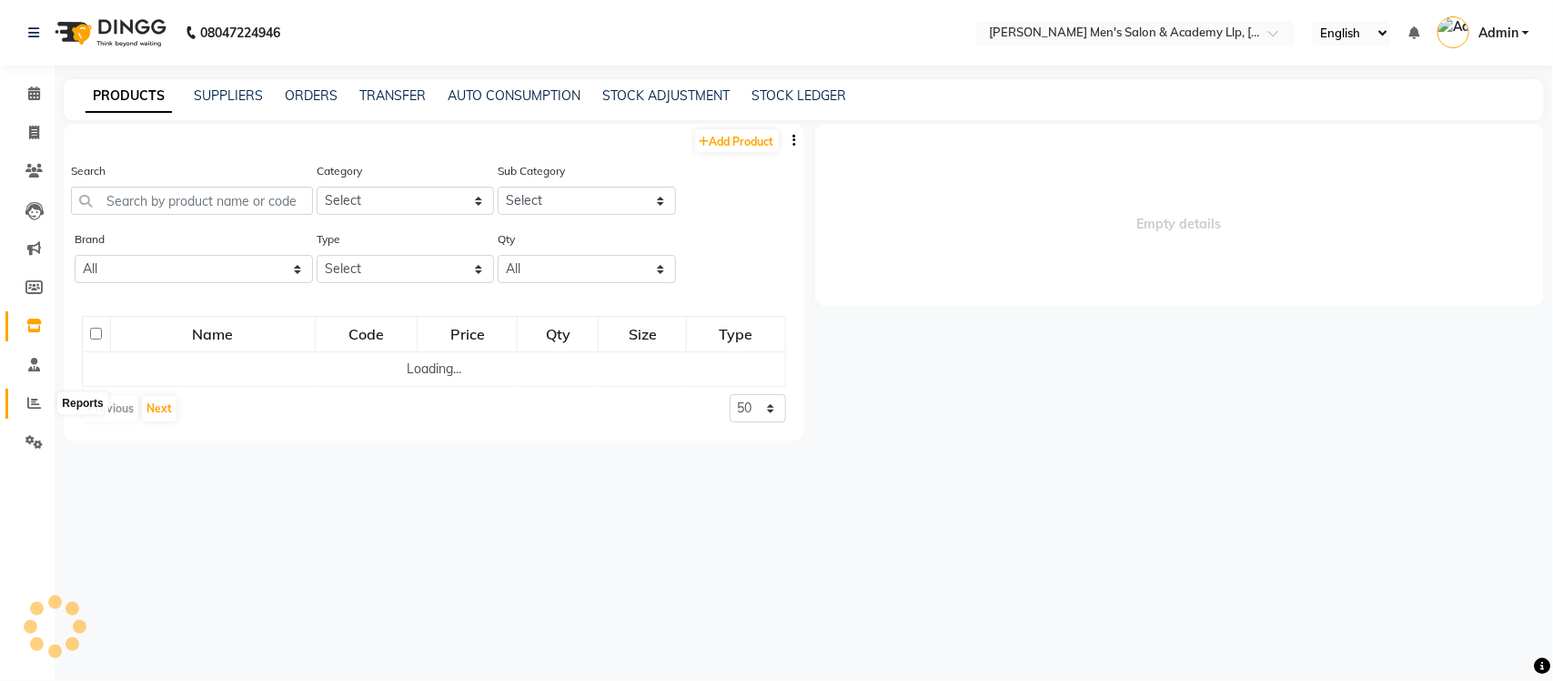
click at [34, 393] on span at bounding box center [34, 403] width 32 height 21
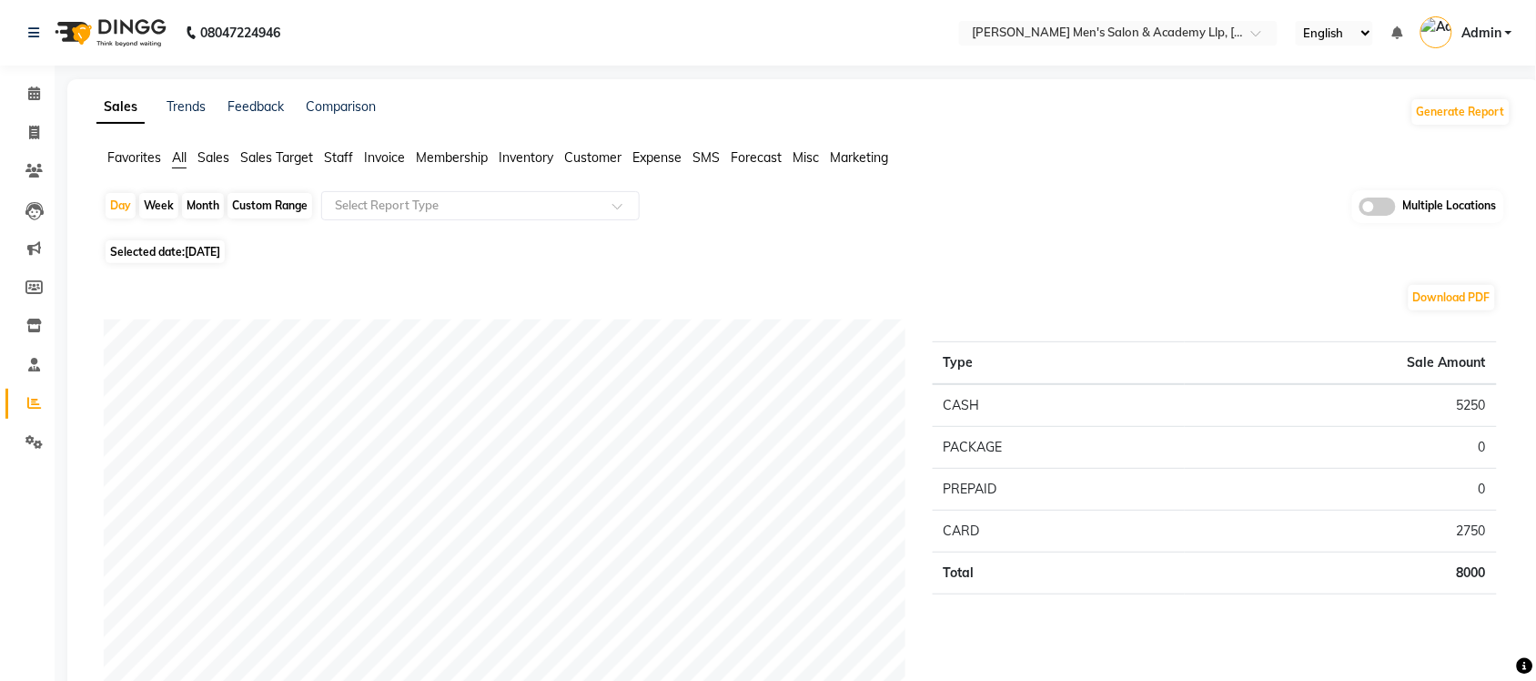
click at [640, 157] on span "Expense" at bounding box center [656, 157] width 49 height 16
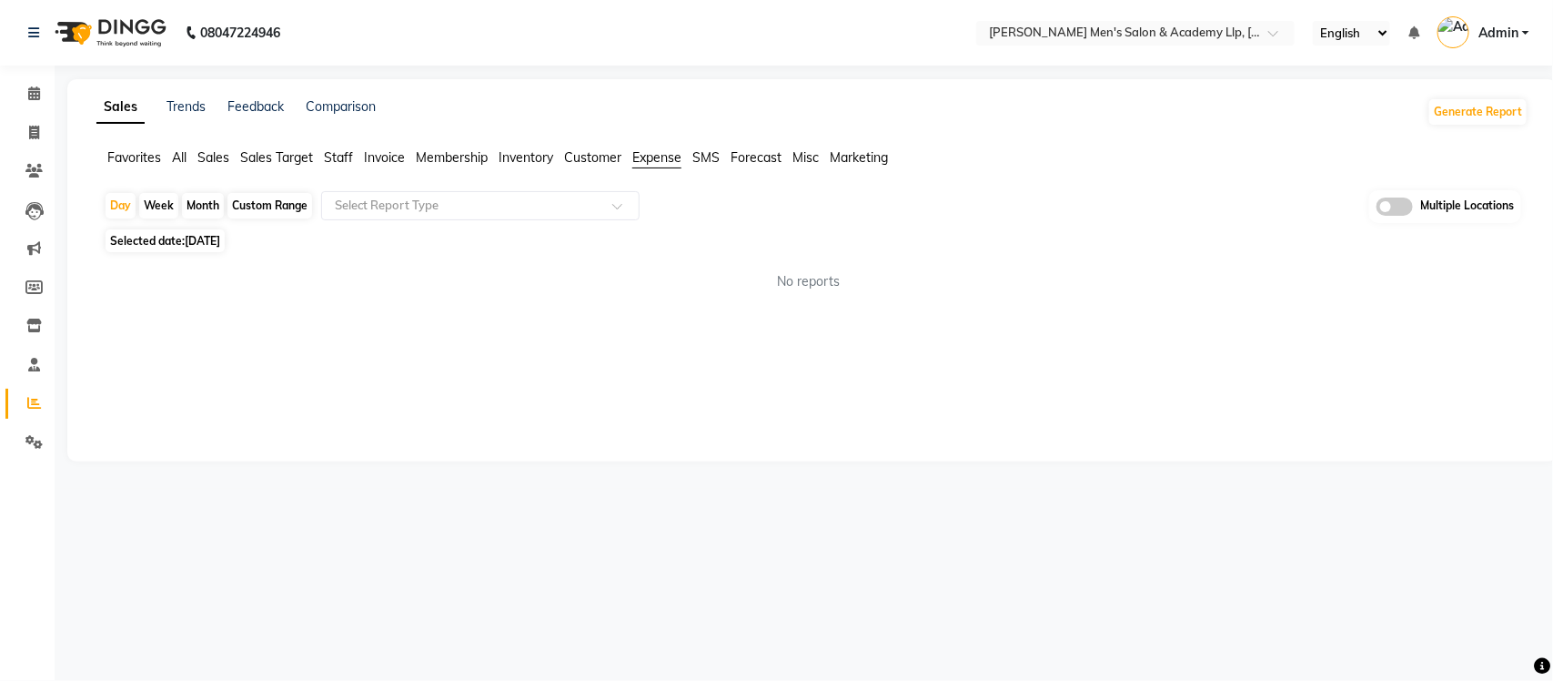
click at [1384, 203] on span at bounding box center [1395, 206] width 36 height 18
click at [1377, 209] on input "checkbox" at bounding box center [1377, 209] width 0 height 0
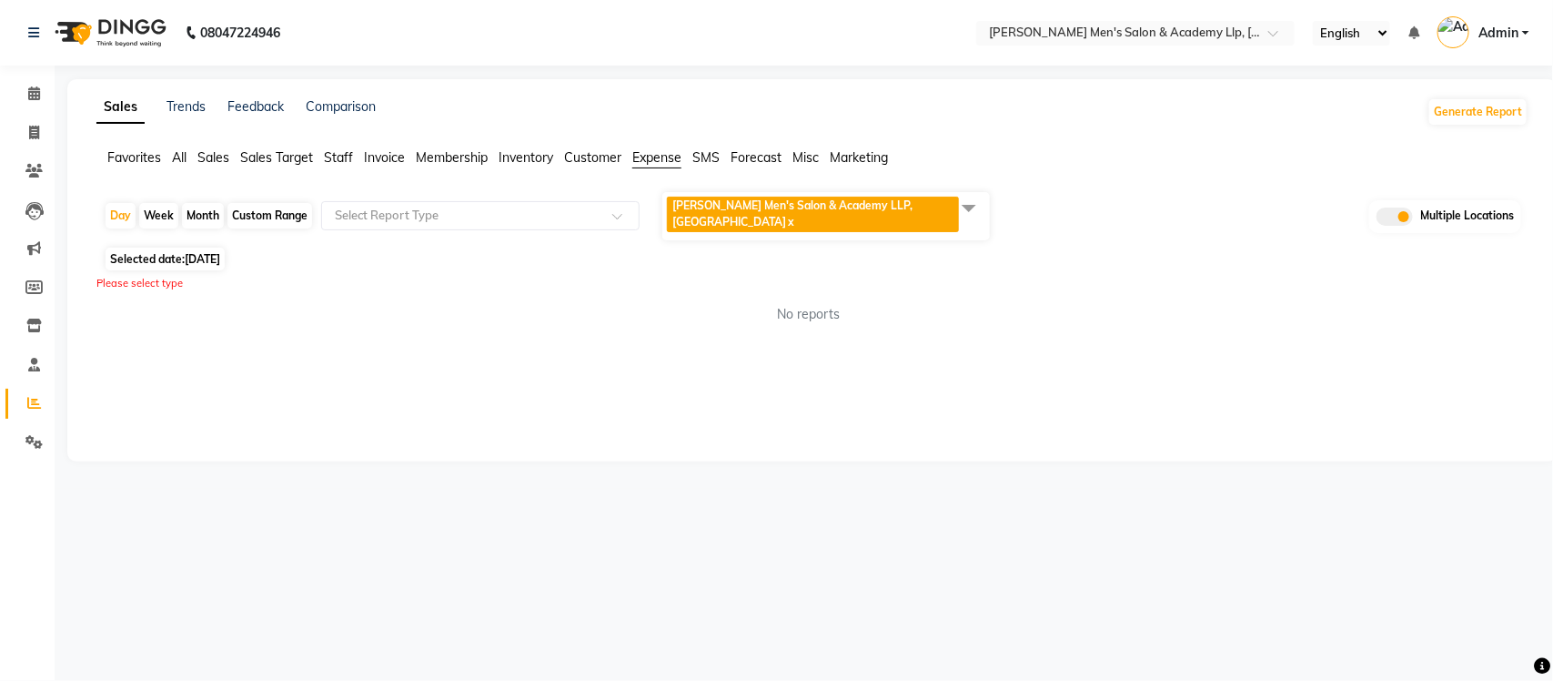
drag, startPoint x: 974, startPoint y: 200, endPoint x: 958, endPoint y: 209, distance: 17.9
click at [971, 200] on span at bounding box center [969, 207] width 36 height 35
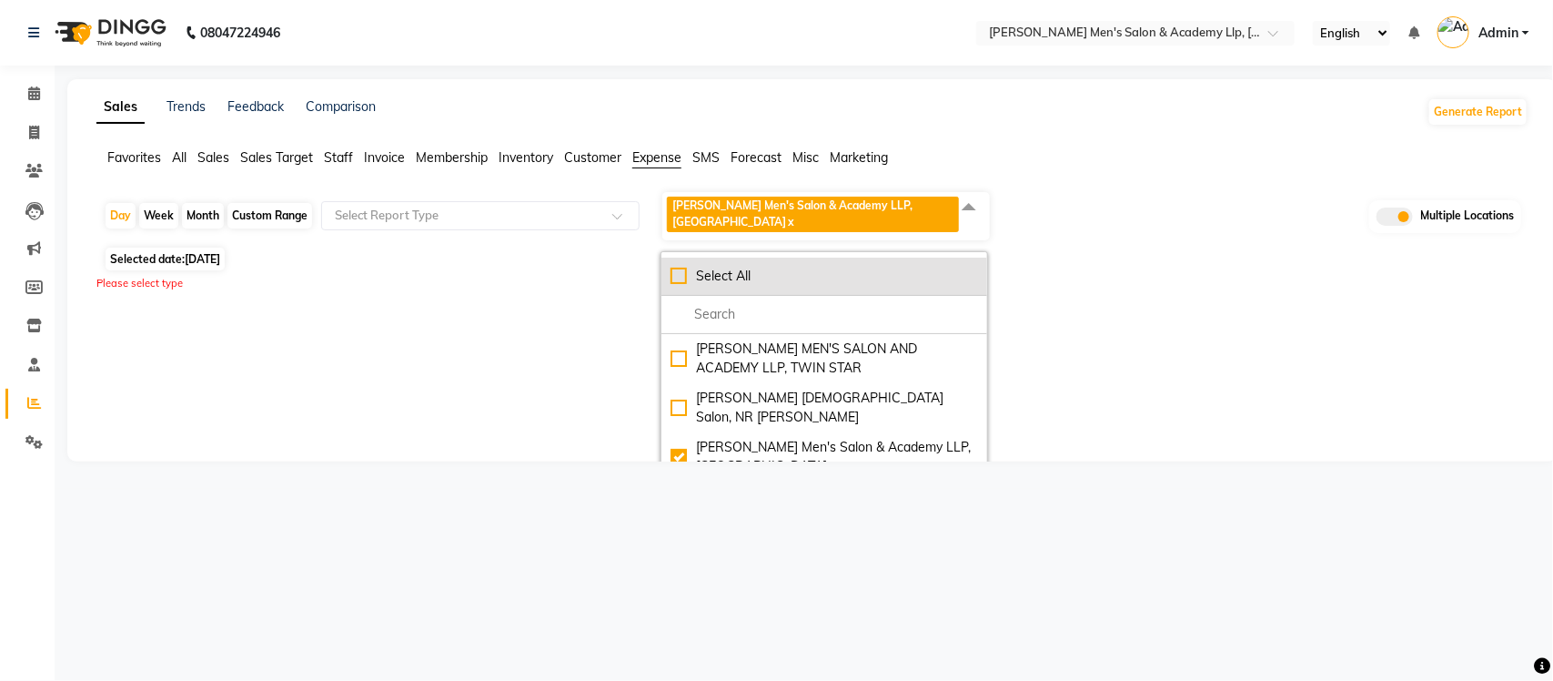
click at [669, 259] on li "Select All" at bounding box center [824, 276] width 326 height 38
checkbox input "true"
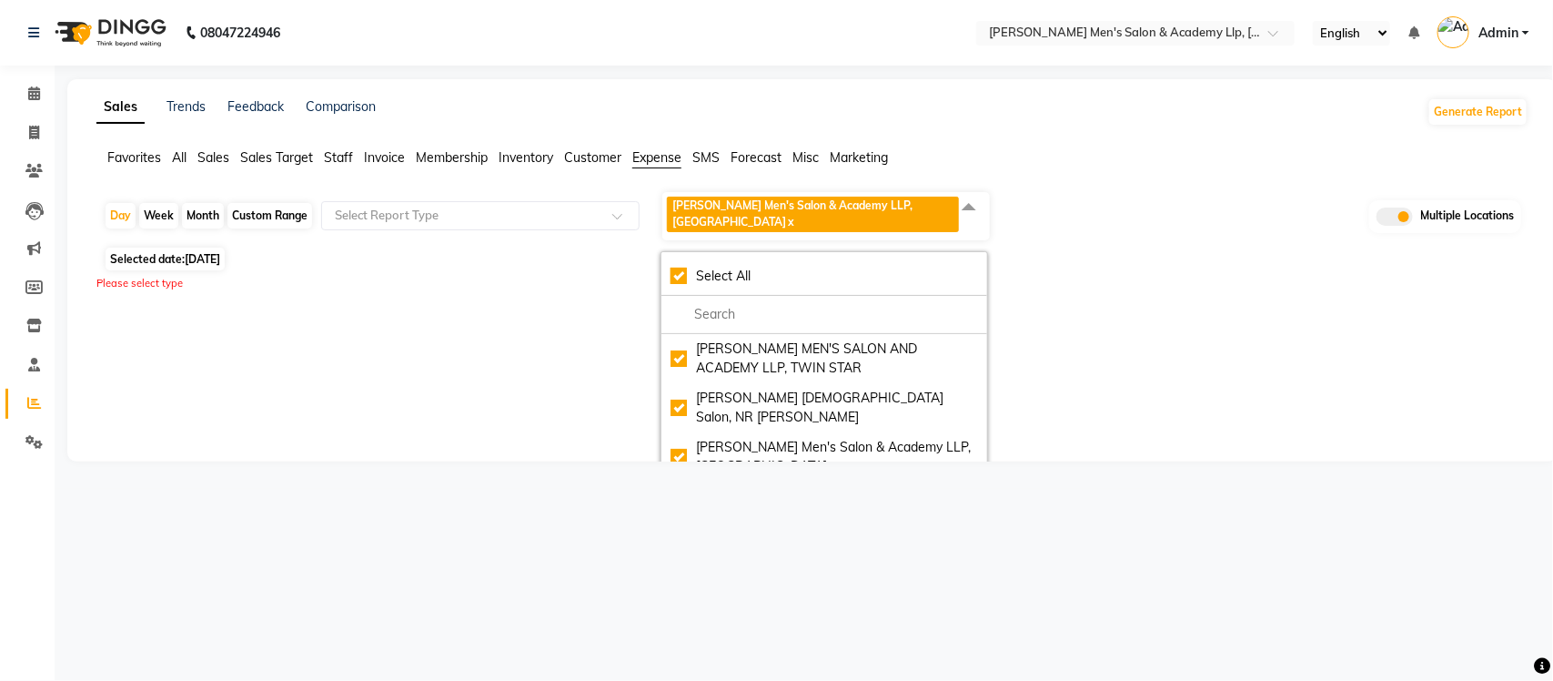
checkbox input "true"
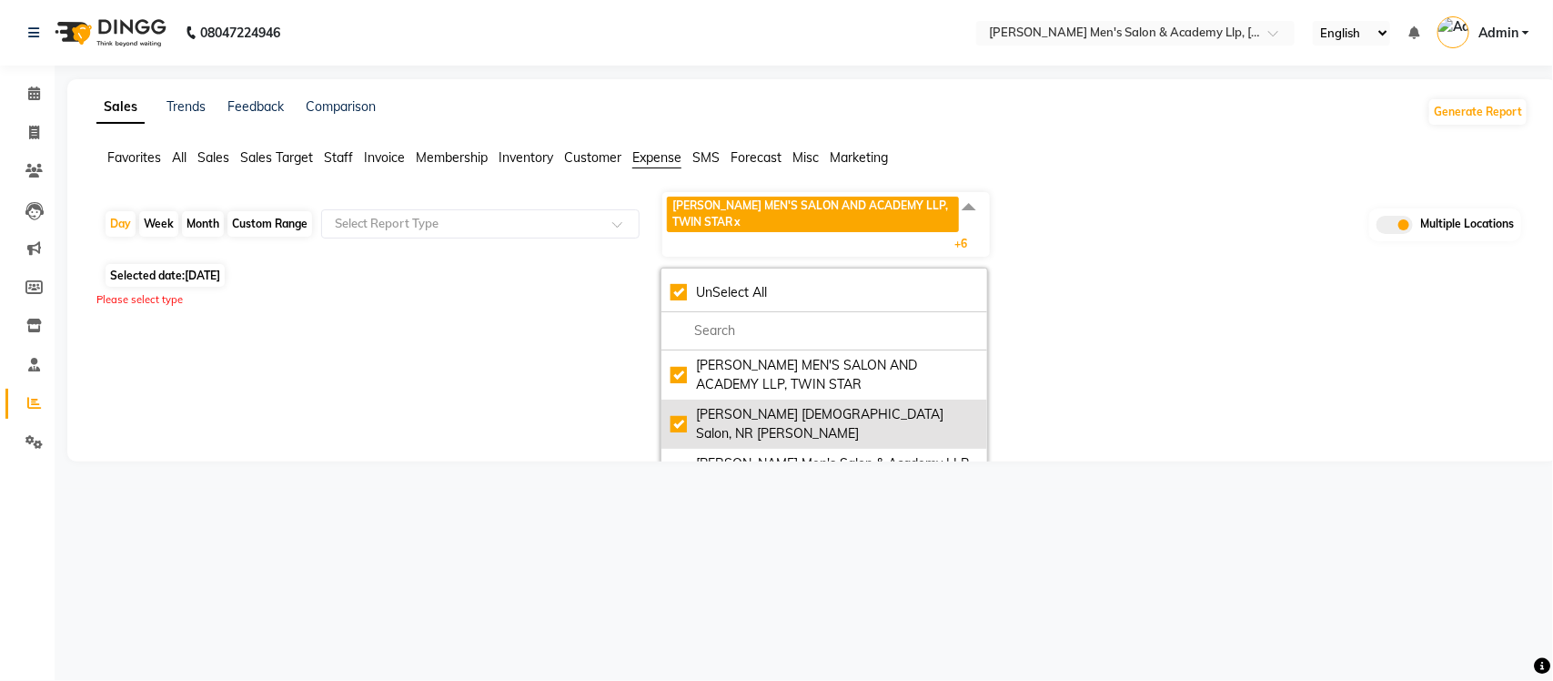
click at [687, 408] on div "[PERSON_NAME] [DEMOGRAPHIC_DATA] Salon, NR [PERSON_NAME]" at bounding box center [825, 424] width 308 height 38
checkbox input "false"
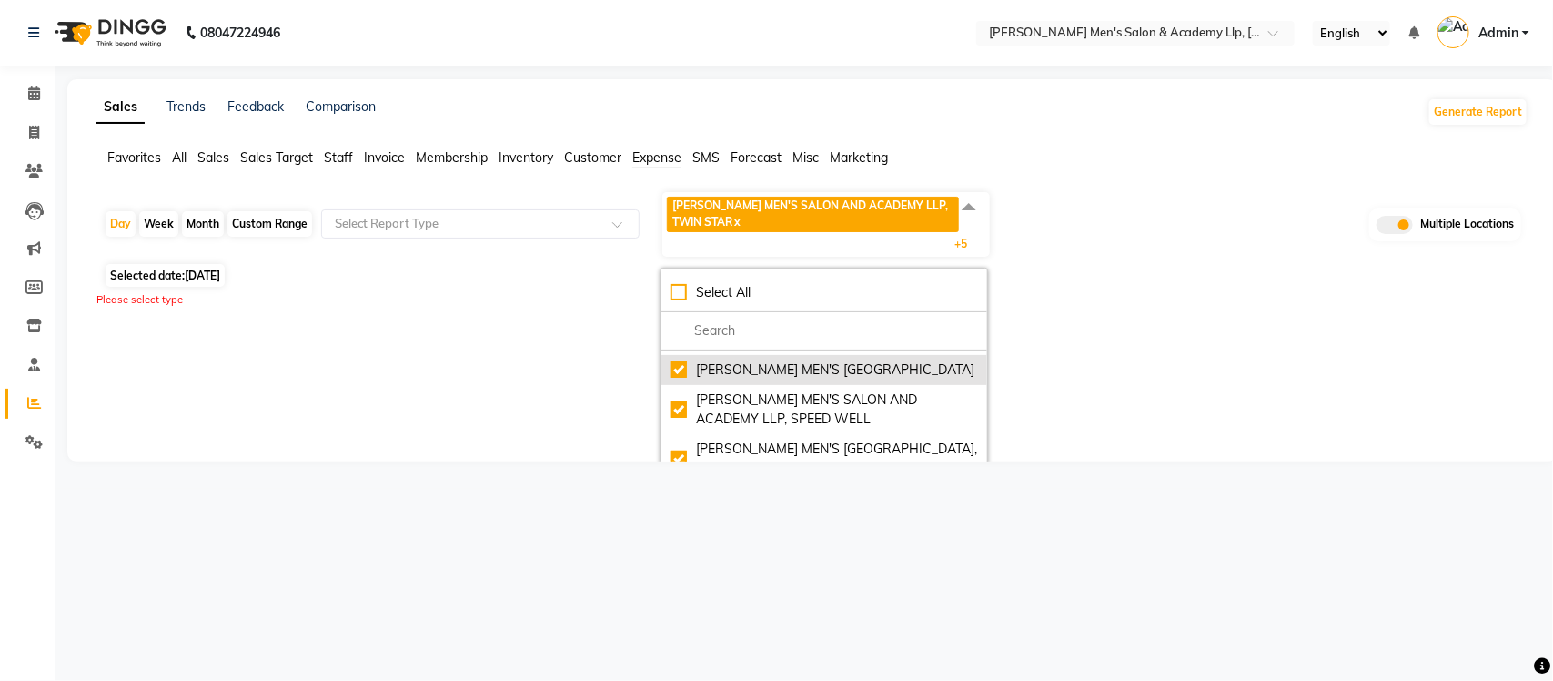
scroll to position [146, 0]
click at [271, 212] on div "Custom Range" at bounding box center [269, 223] width 85 height 25
select select "9"
select select "2025"
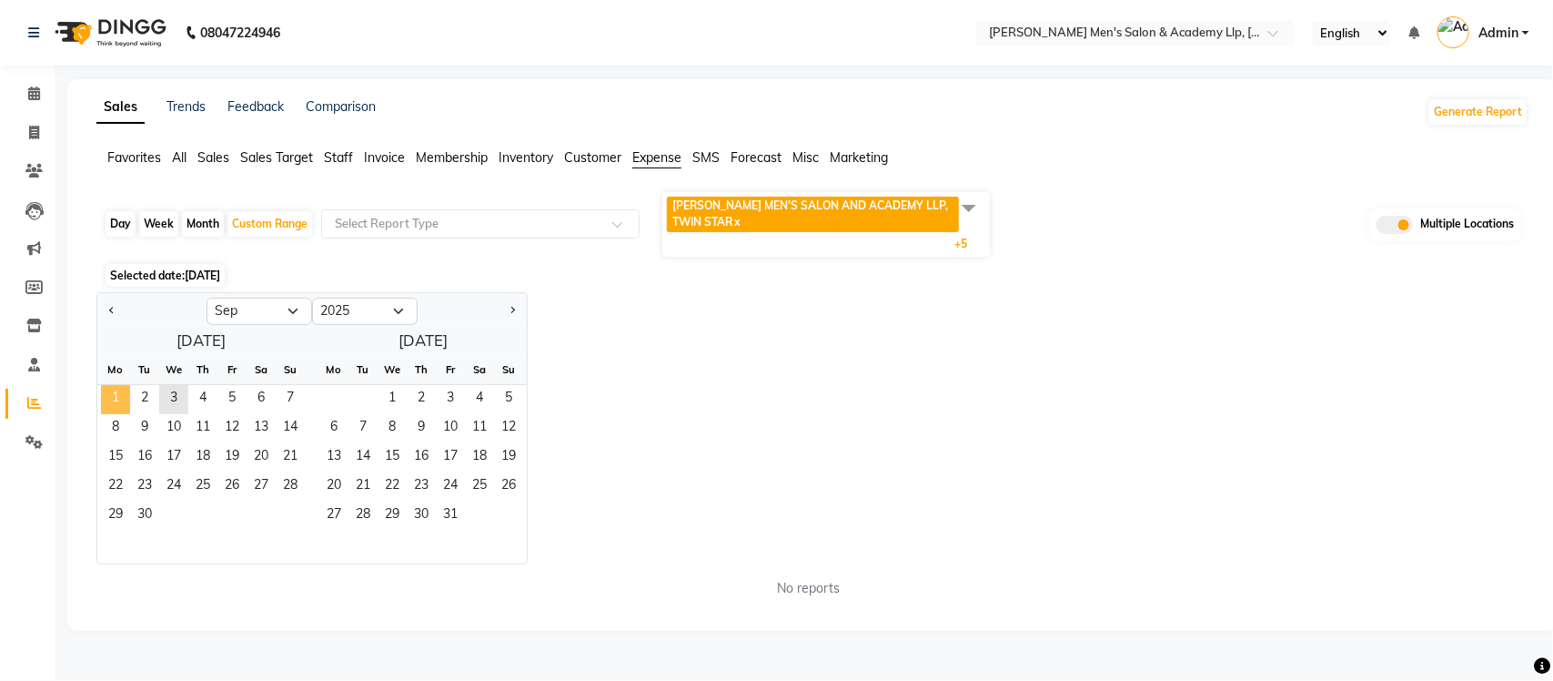
click at [120, 393] on span "1" at bounding box center [115, 399] width 29 height 29
click at [138, 392] on span "2" at bounding box center [144, 399] width 29 height 29
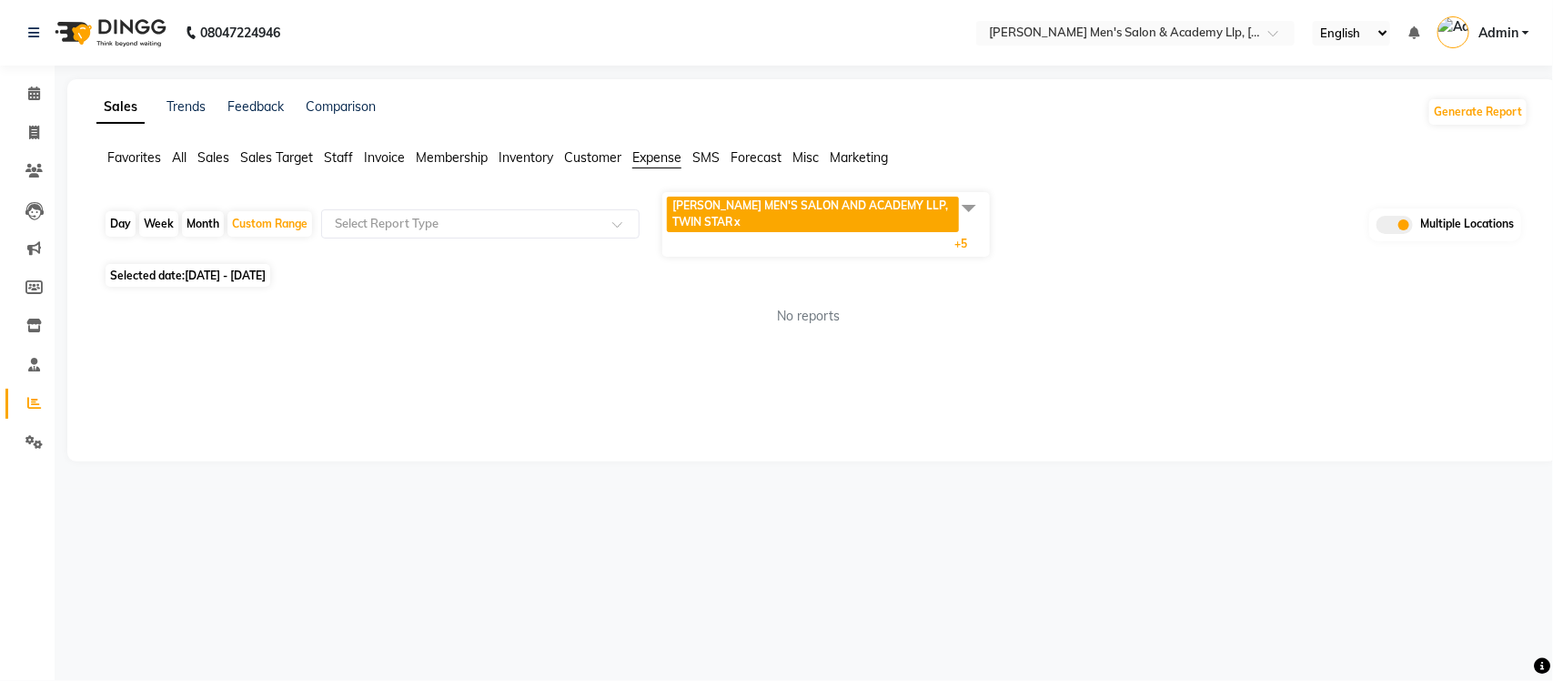
click at [957, 207] on span at bounding box center [969, 207] width 36 height 35
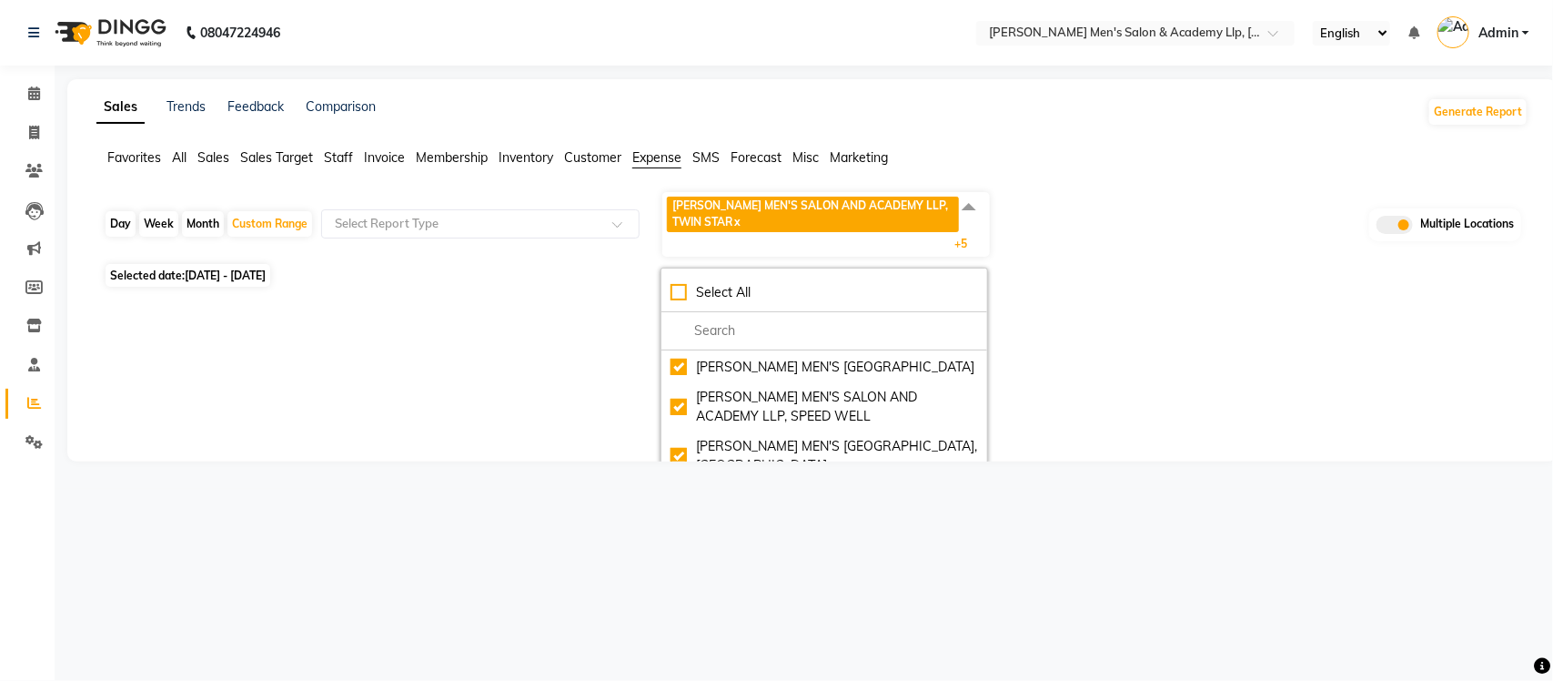
click at [651, 157] on span "Expense" at bounding box center [656, 157] width 49 height 16
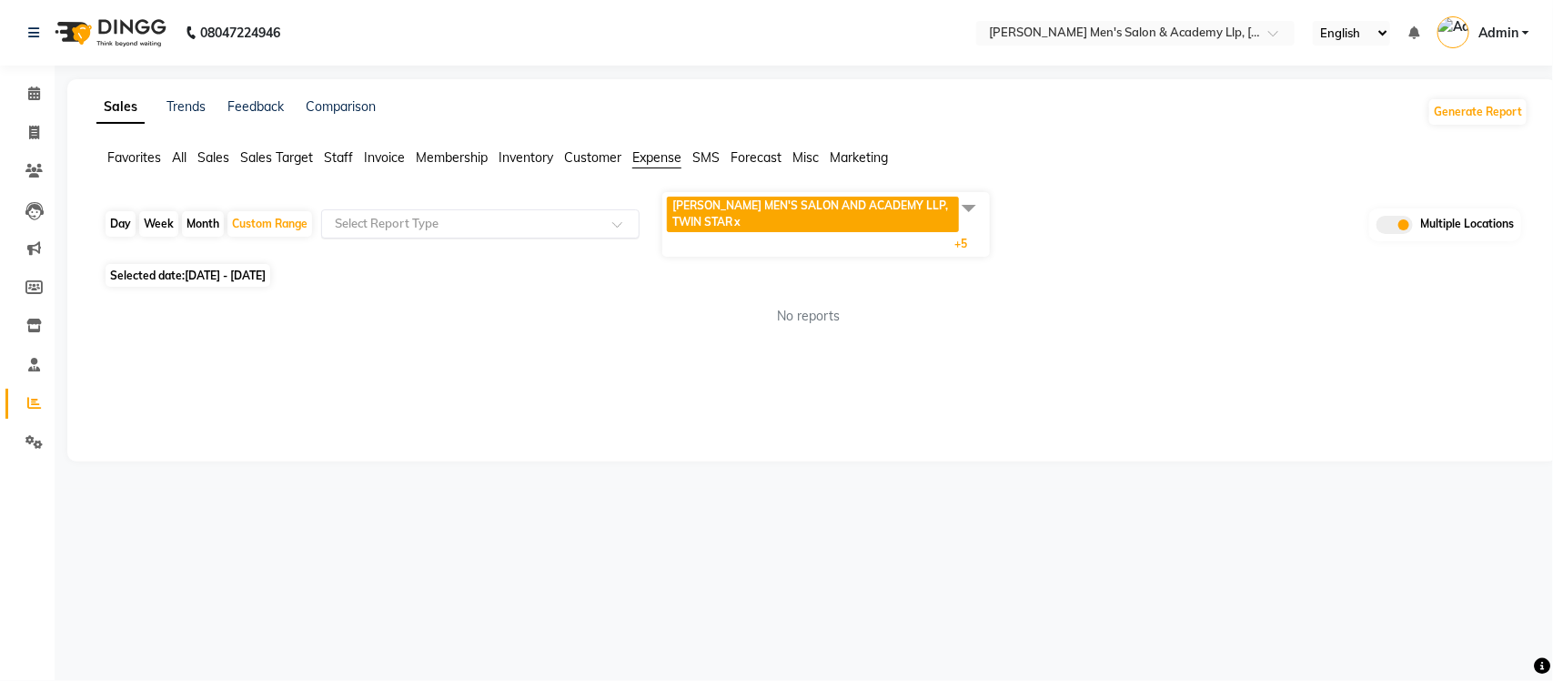
click at [503, 225] on input "text" at bounding box center [462, 224] width 262 height 18
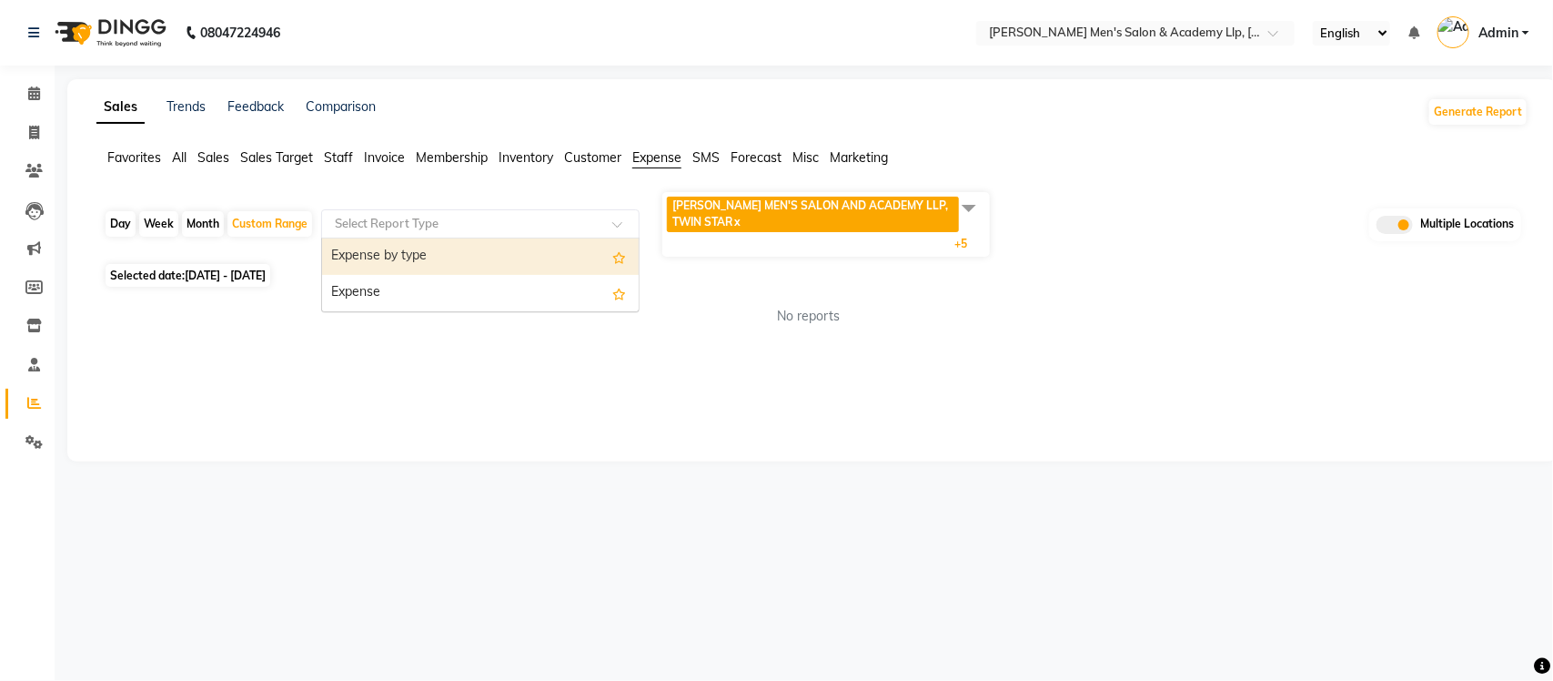
click at [476, 248] on div "Expense by type" at bounding box center [480, 256] width 317 height 36
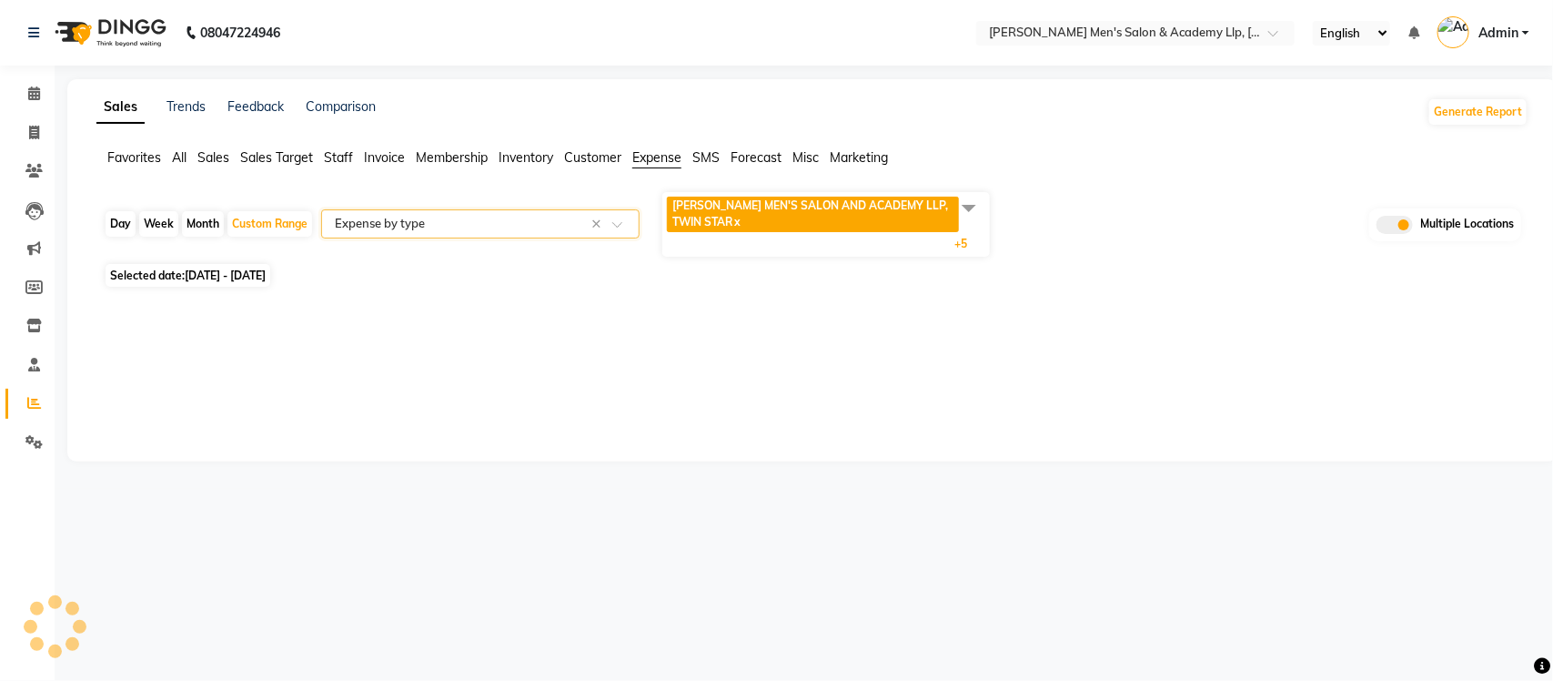
select select "full_report"
select select "csv"
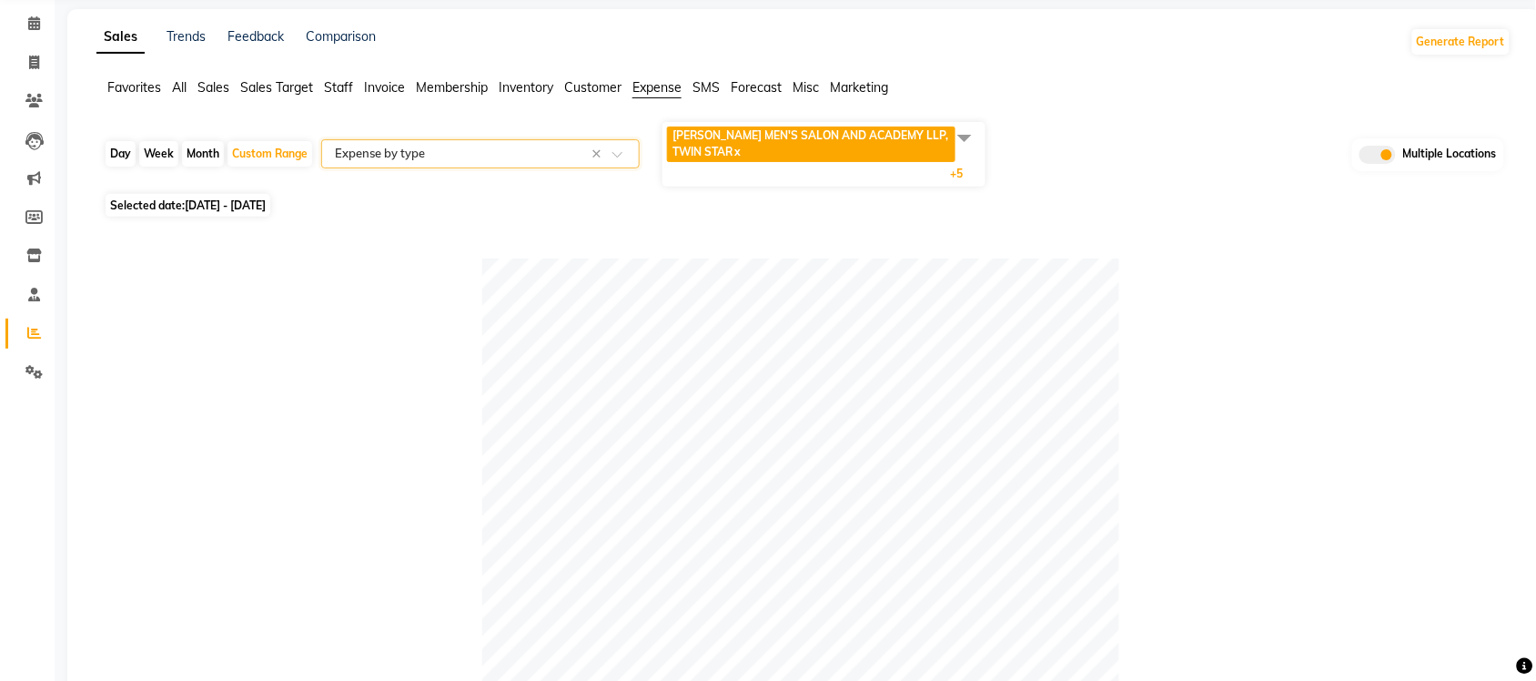
scroll to position [0, 0]
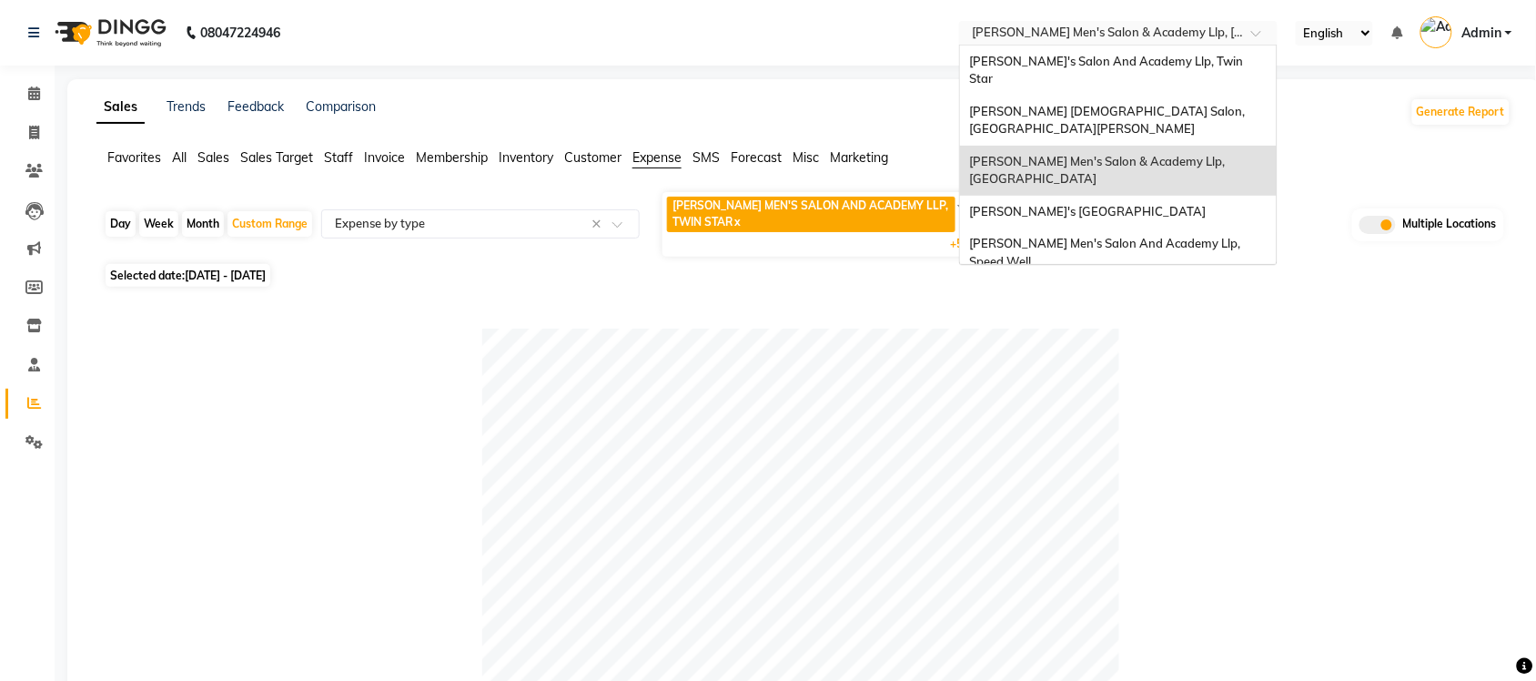
click at [1197, 25] on input "text" at bounding box center [1100, 34] width 264 height 18
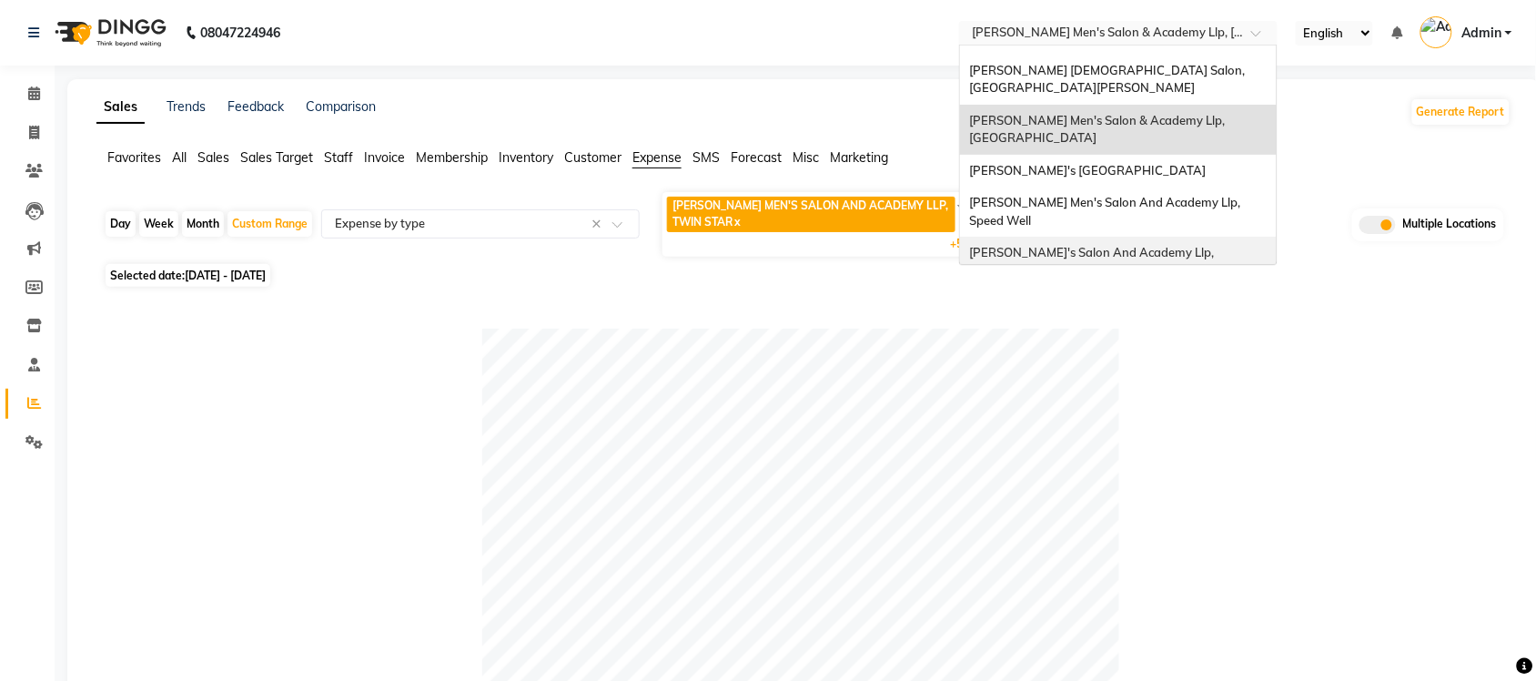
scroll to position [60, 0]
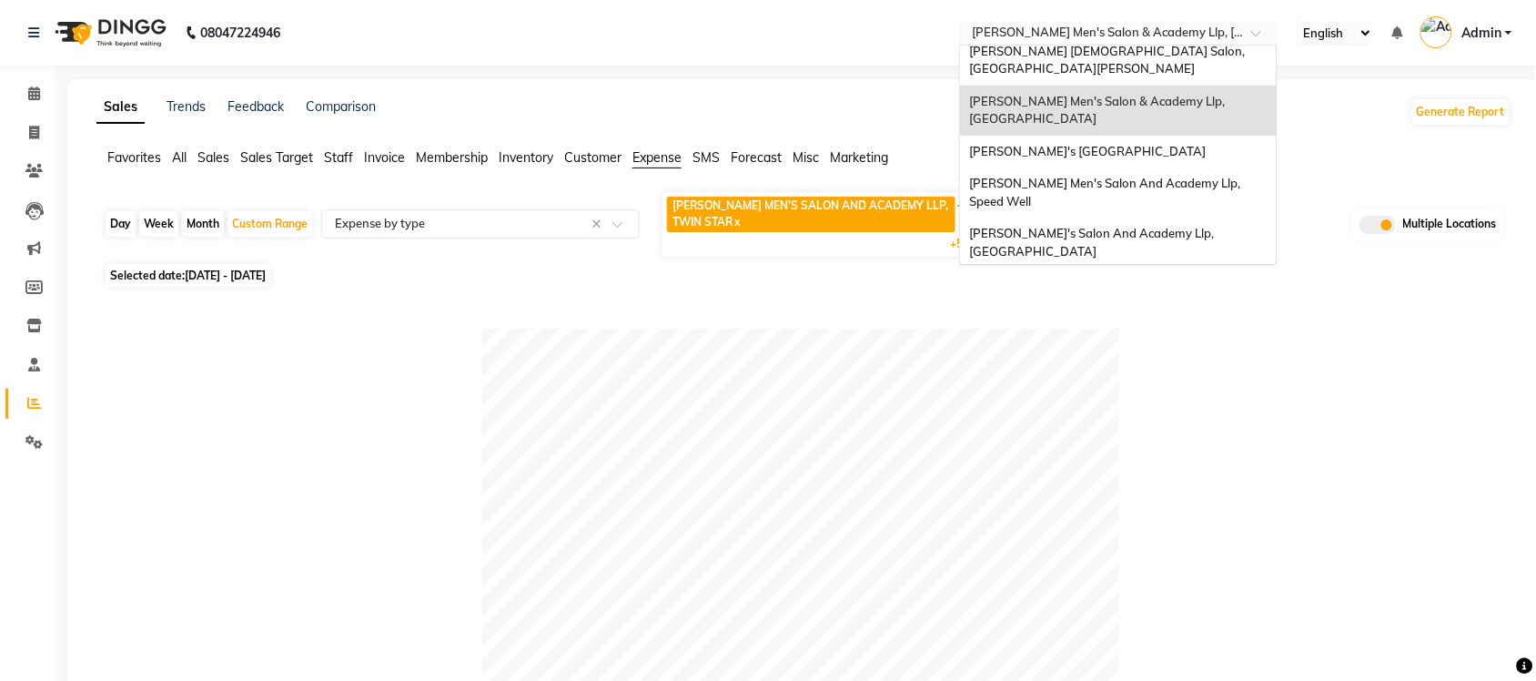
click at [1183, 276] on span "[PERSON_NAME]'s Salon Head Office ( Ho ), [GEOGRAPHIC_DATA]" at bounding box center [1092, 292] width 247 height 33
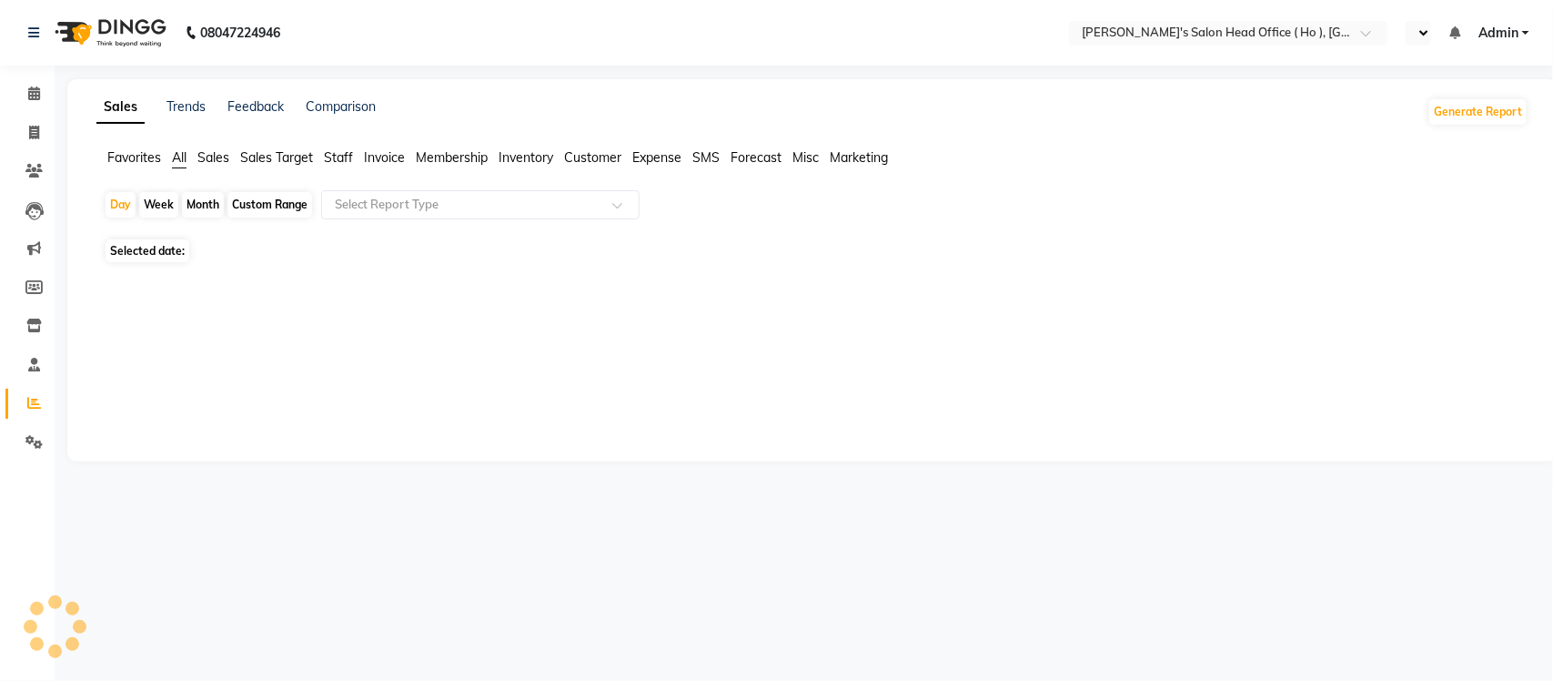
select select "en"
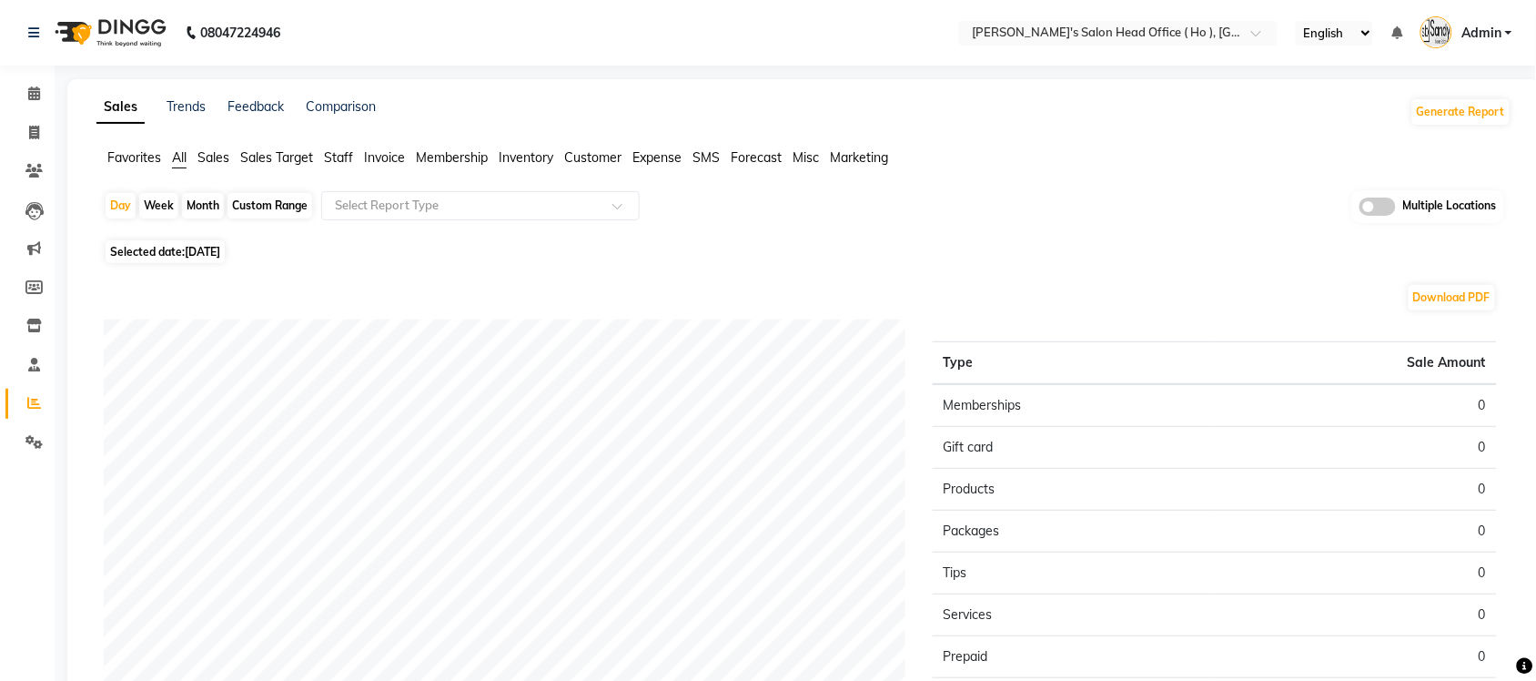
click at [1385, 197] on span at bounding box center [1377, 206] width 36 height 18
click at [1359, 209] on input "checkbox" at bounding box center [1359, 209] width 0 height 0
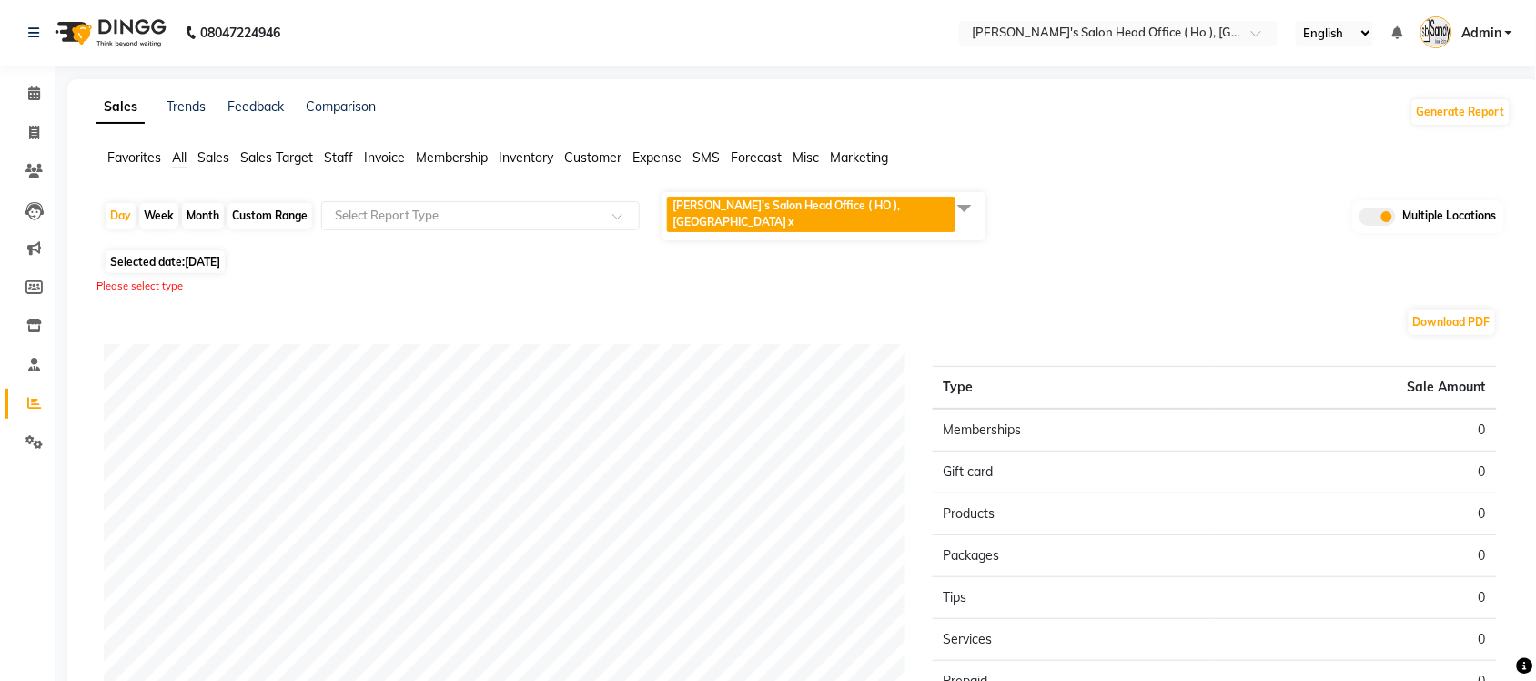
click at [964, 203] on span at bounding box center [964, 207] width 36 height 35
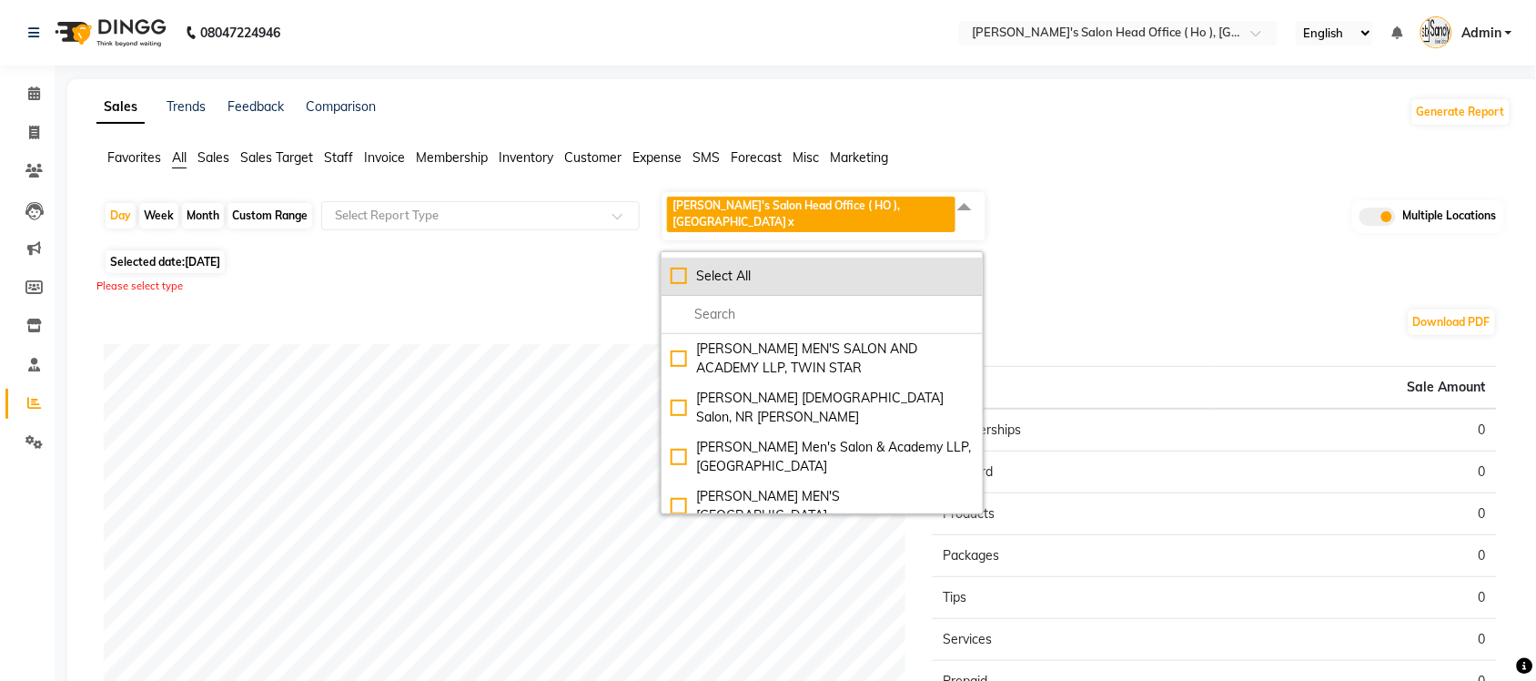
click at [684, 273] on div "Select All" at bounding box center [822, 276] width 303 height 19
checkbox input "true"
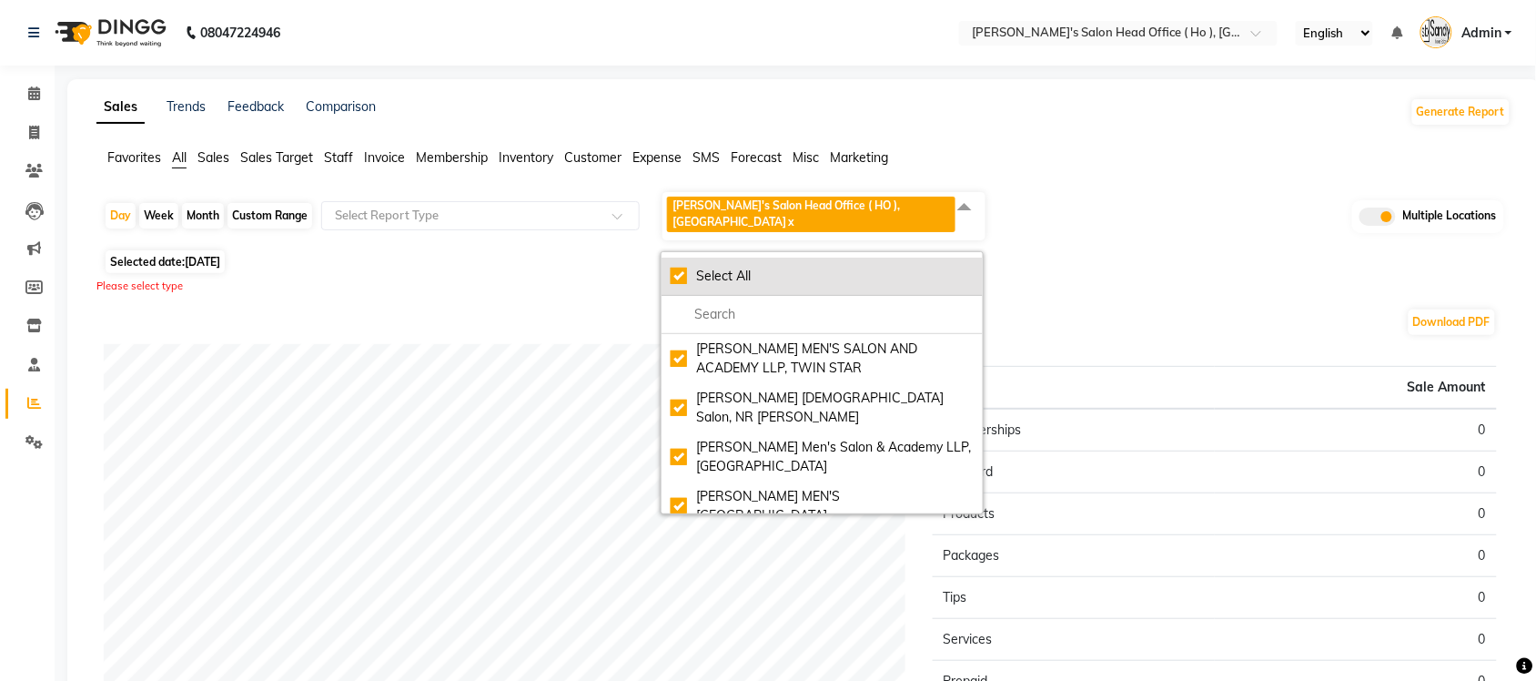
checkbox input "true"
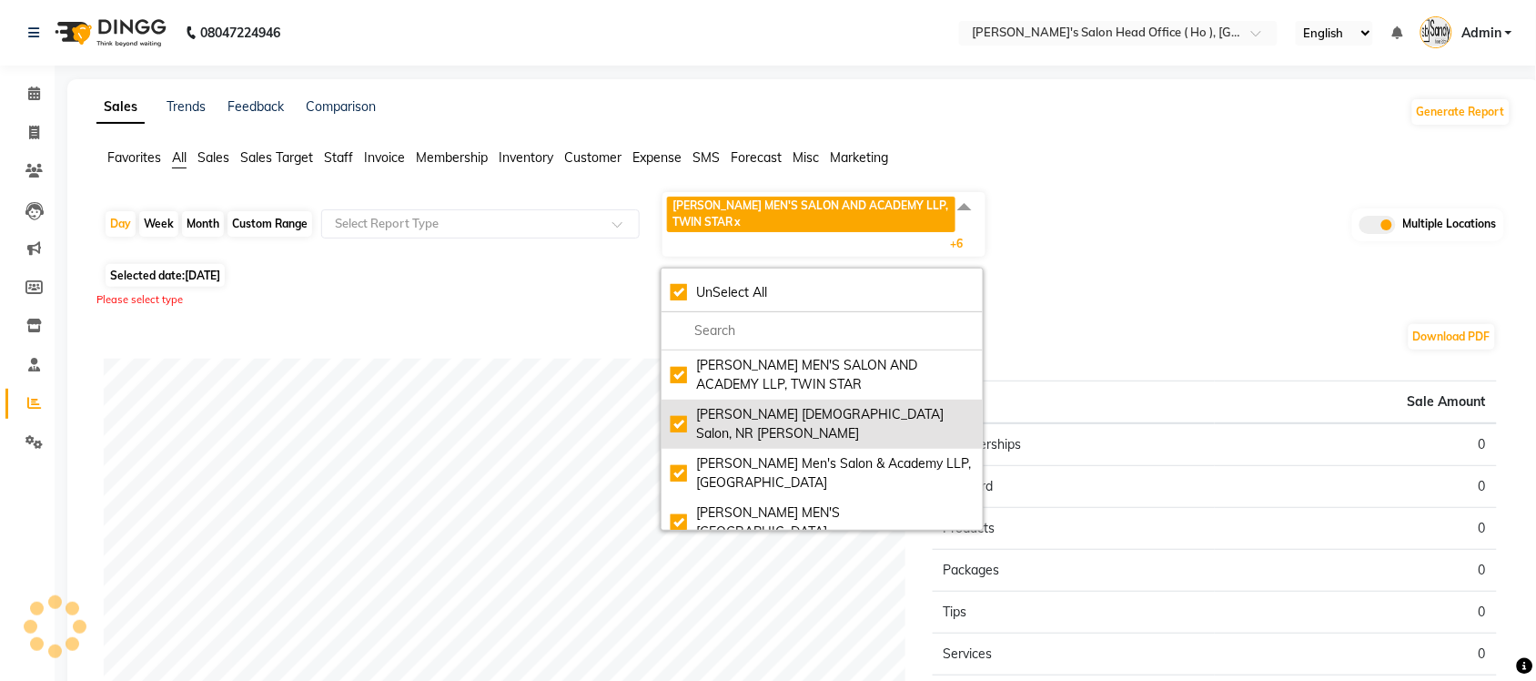
click at [681, 409] on div "[PERSON_NAME] [DEMOGRAPHIC_DATA] Salon, NR [PERSON_NAME]" at bounding box center [822, 424] width 303 height 38
checkbox input "false"
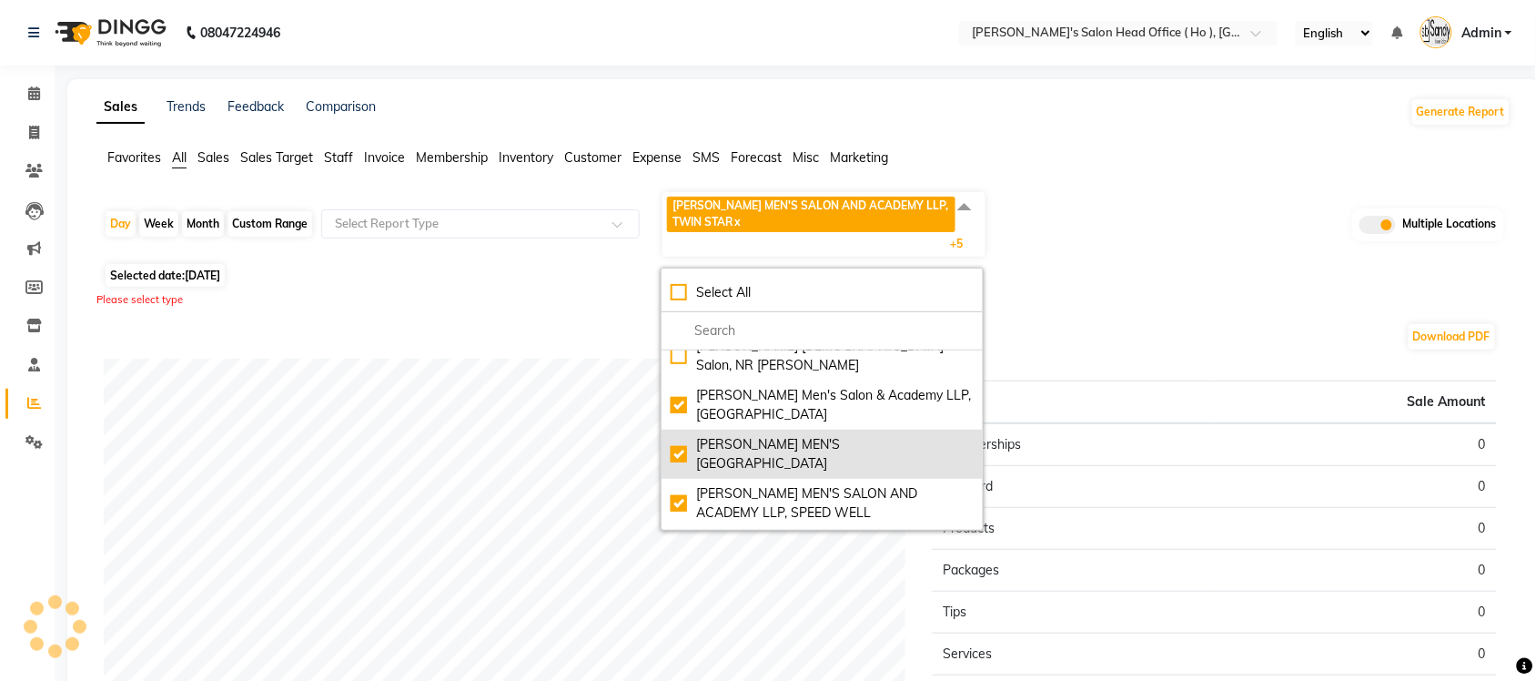
scroll to position [146, 0]
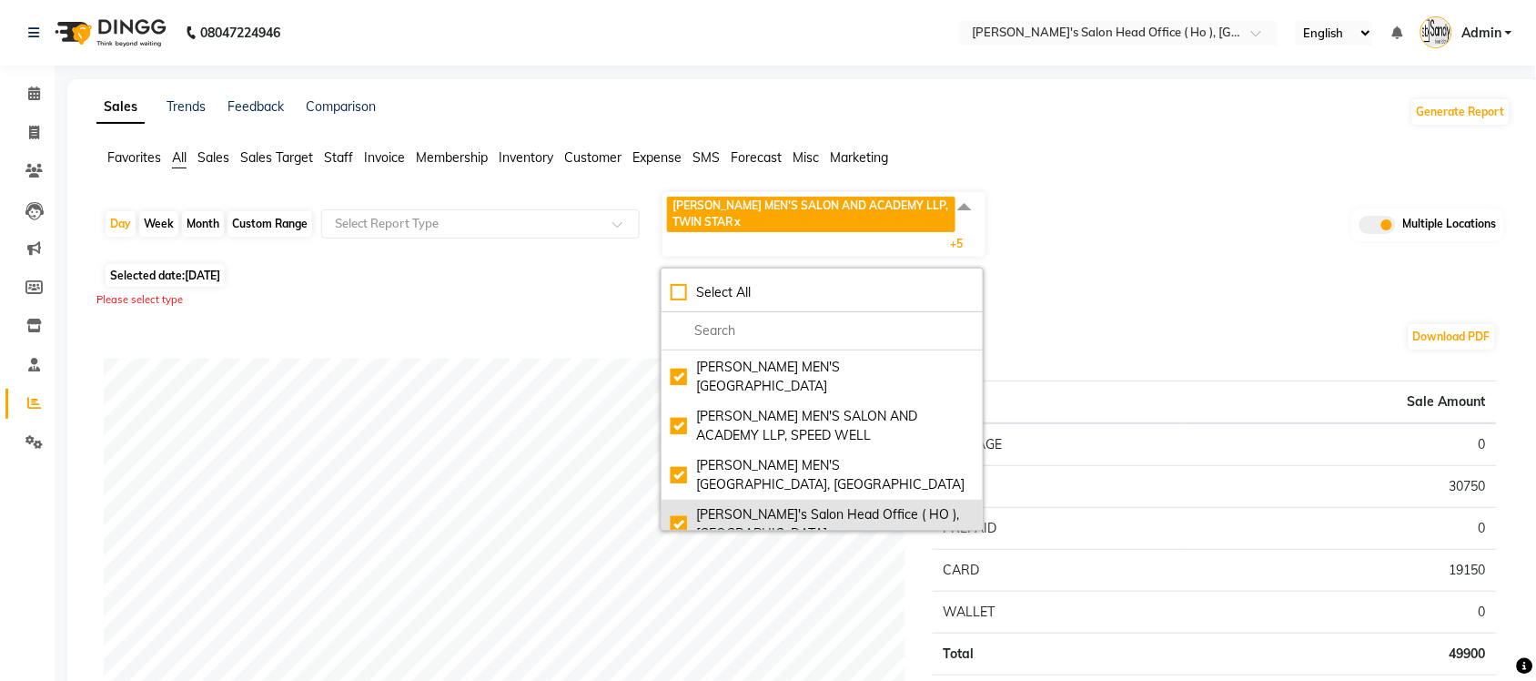
click at [688, 505] on div "[PERSON_NAME]'s Salon Head Office ( HO ), [GEOGRAPHIC_DATA]" at bounding box center [822, 524] width 303 height 38
checkbox input "false"
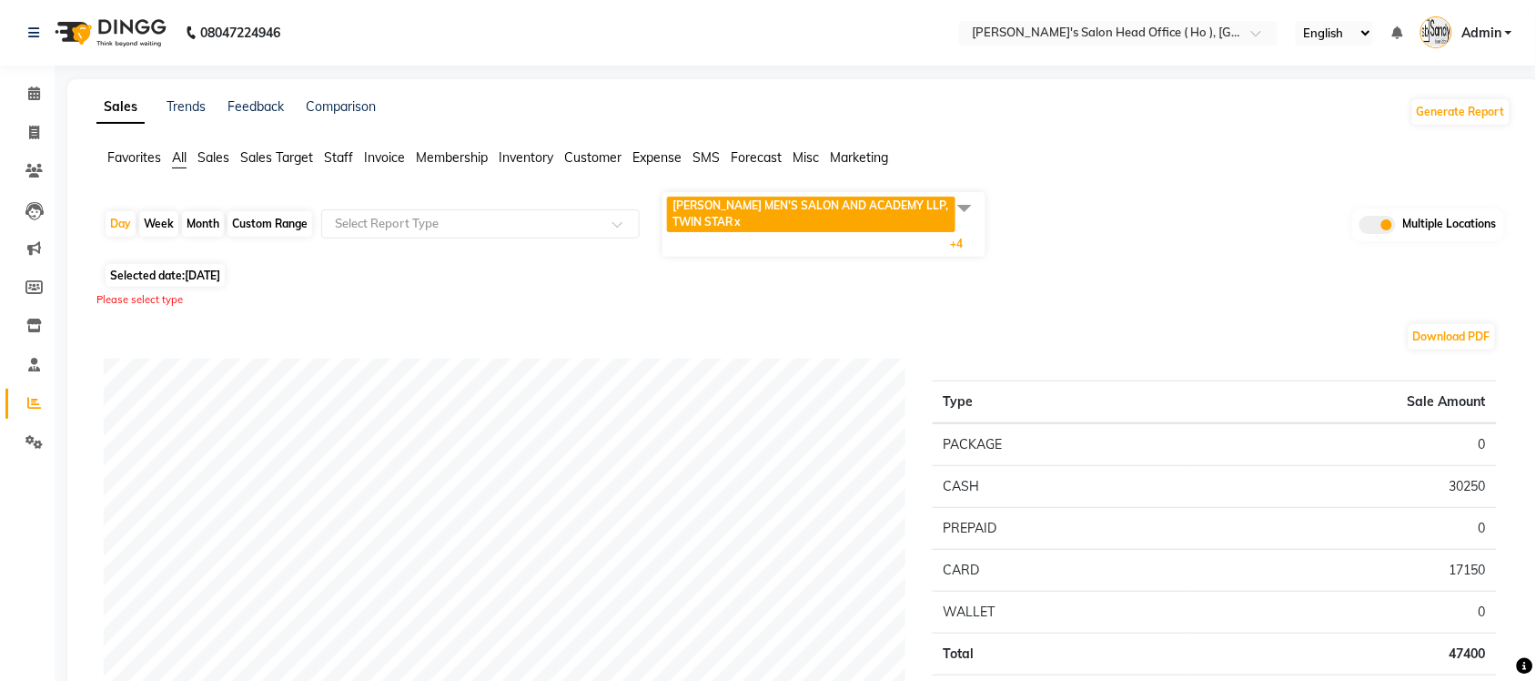
click at [293, 220] on div "Custom Range" at bounding box center [269, 223] width 85 height 25
select select "9"
select select "2025"
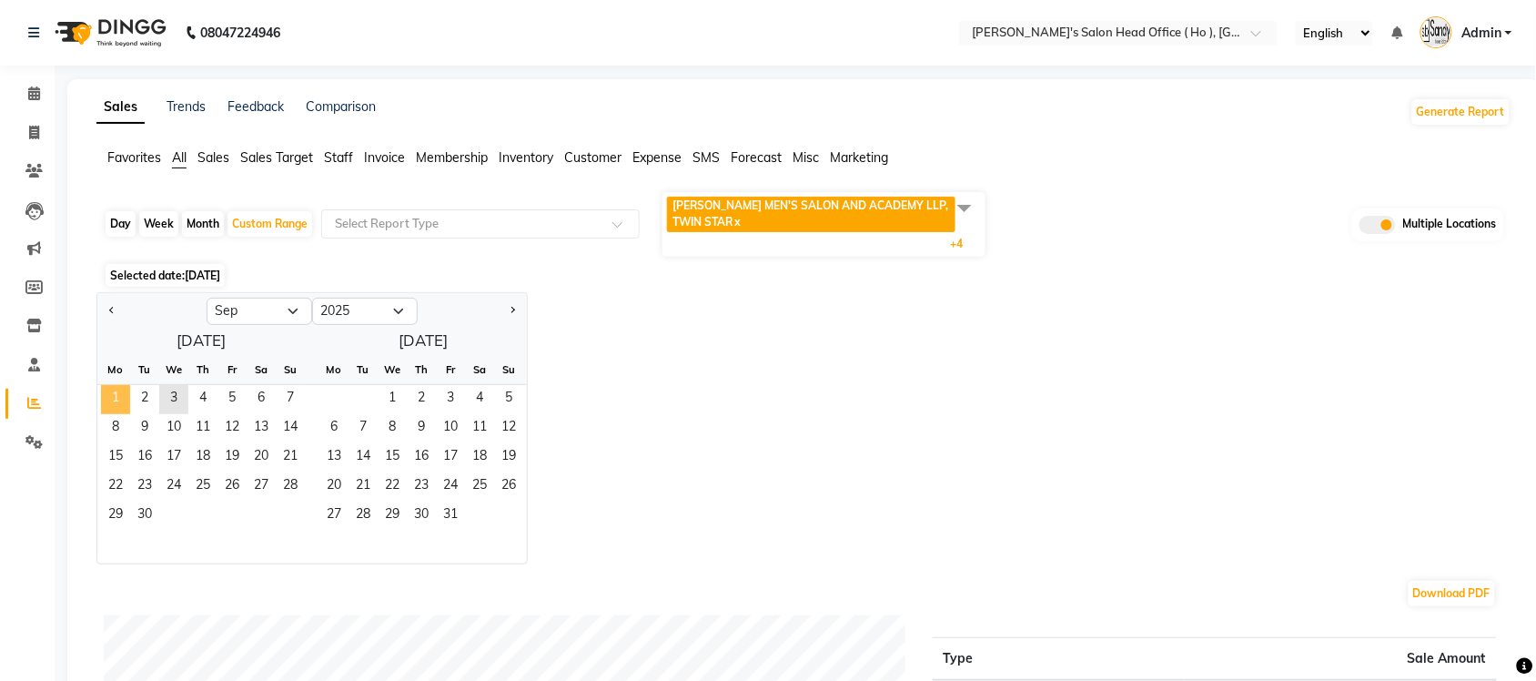
click at [116, 399] on span "1" at bounding box center [115, 399] width 29 height 29
click at [130, 398] on span "2" at bounding box center [144, 399] width 29 height 29
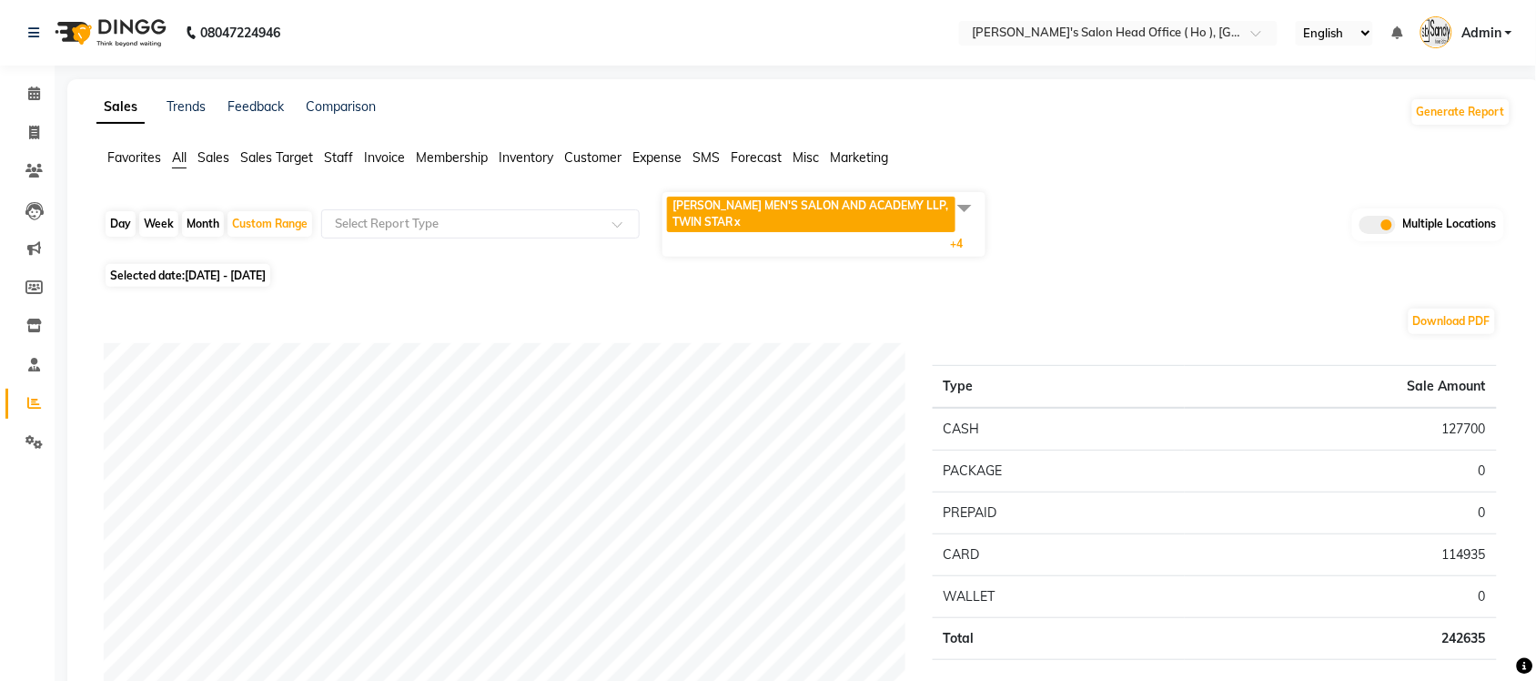
click at [648, 150] on span "Expense" at bounding box center [656, 157] width 49 height 16
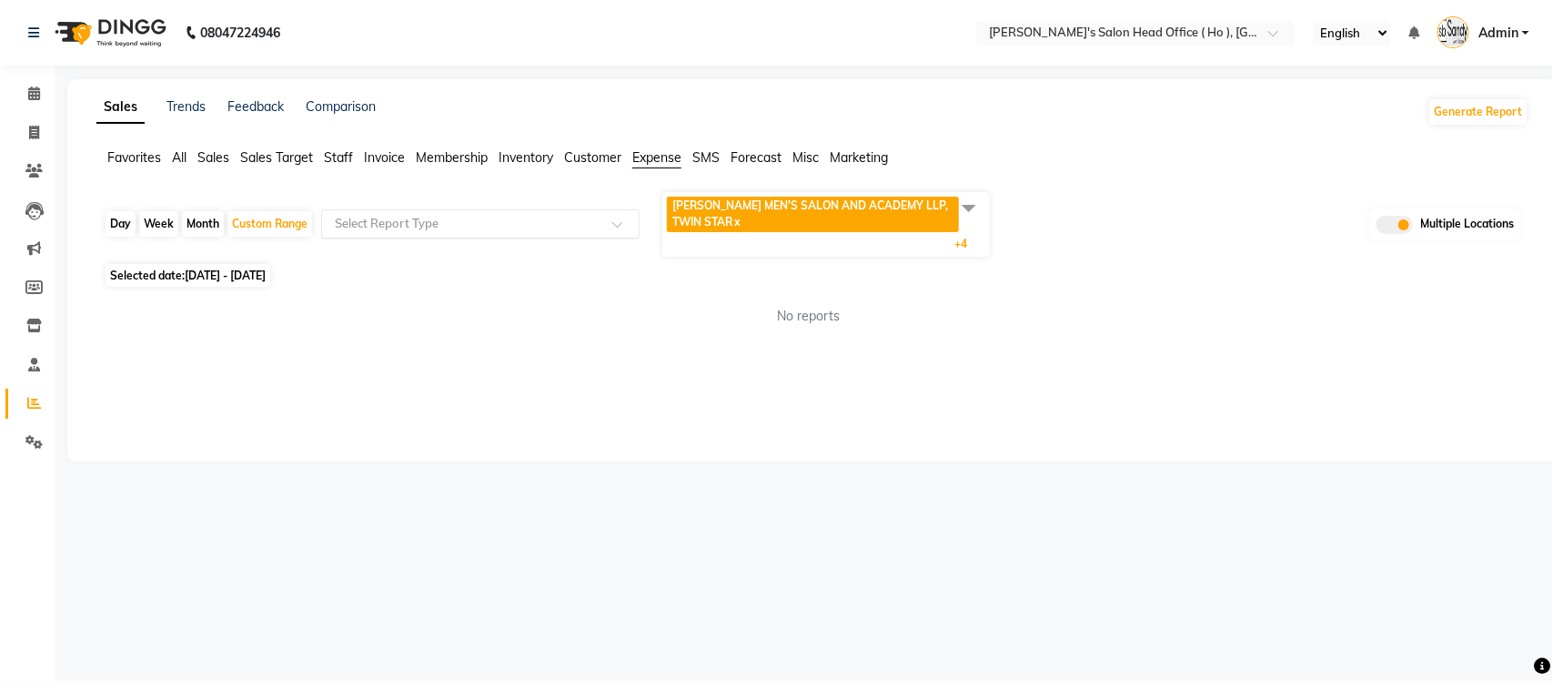
click at [515, 224] on input "text" at bounding box center [462, 224] width 262 height 18
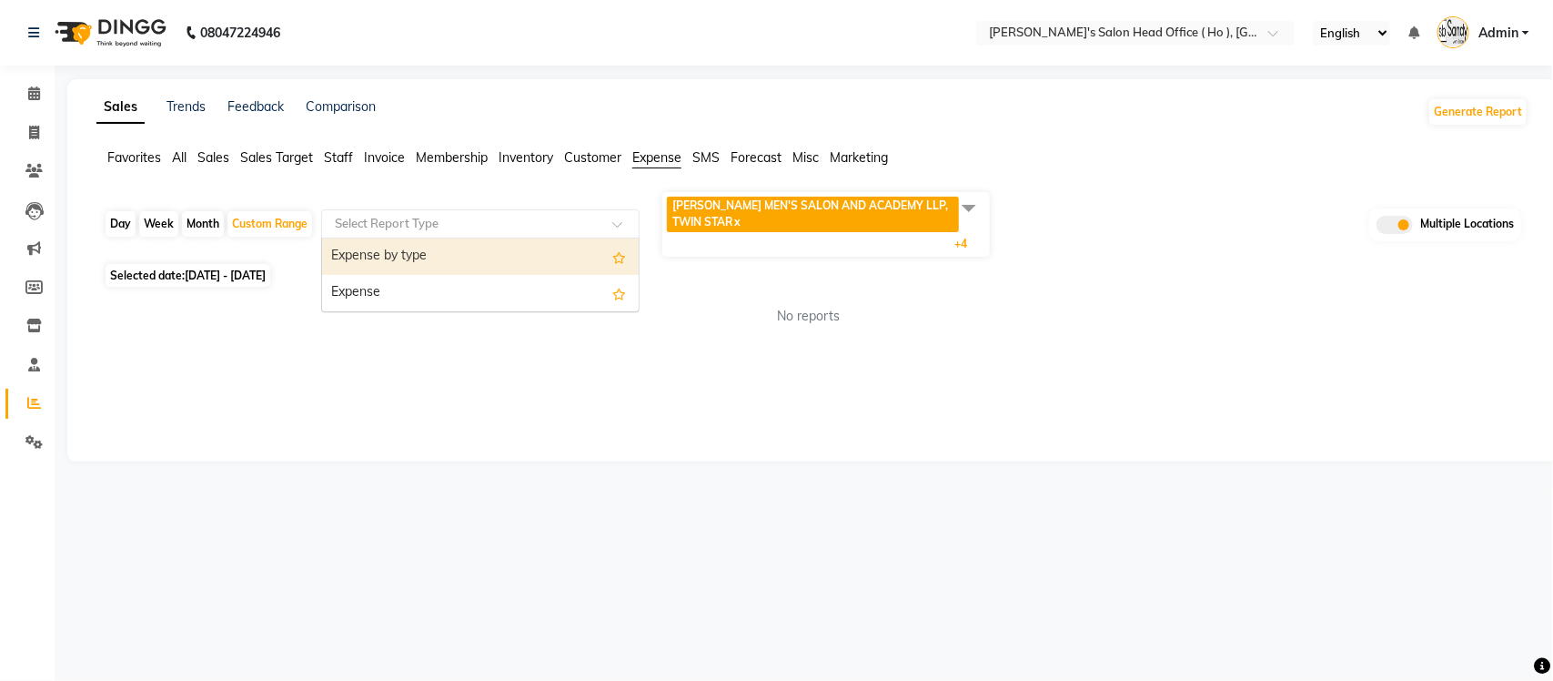
click at [511, 238] on div "Expense by type" at bounding box center [480, 256] width 317 height 36
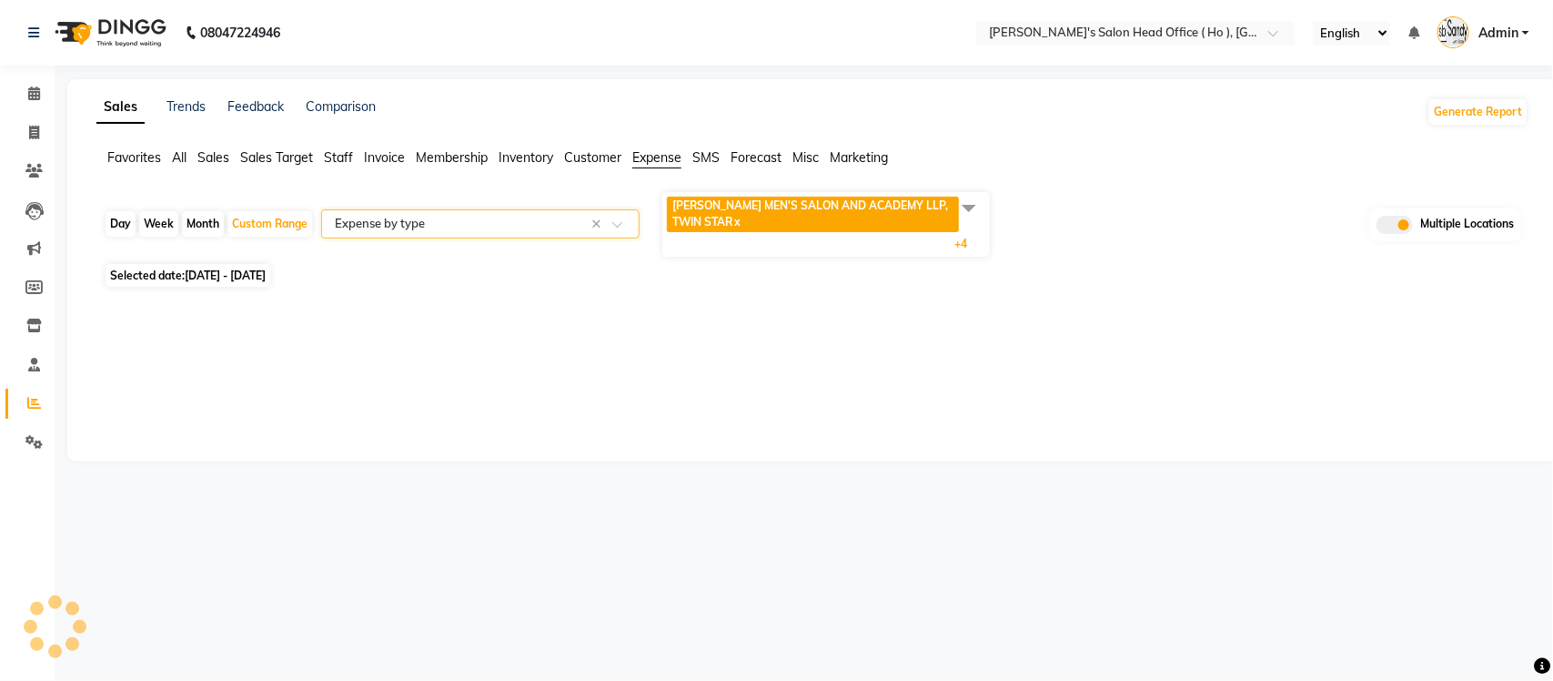
select select "full_report"
select select "csv"
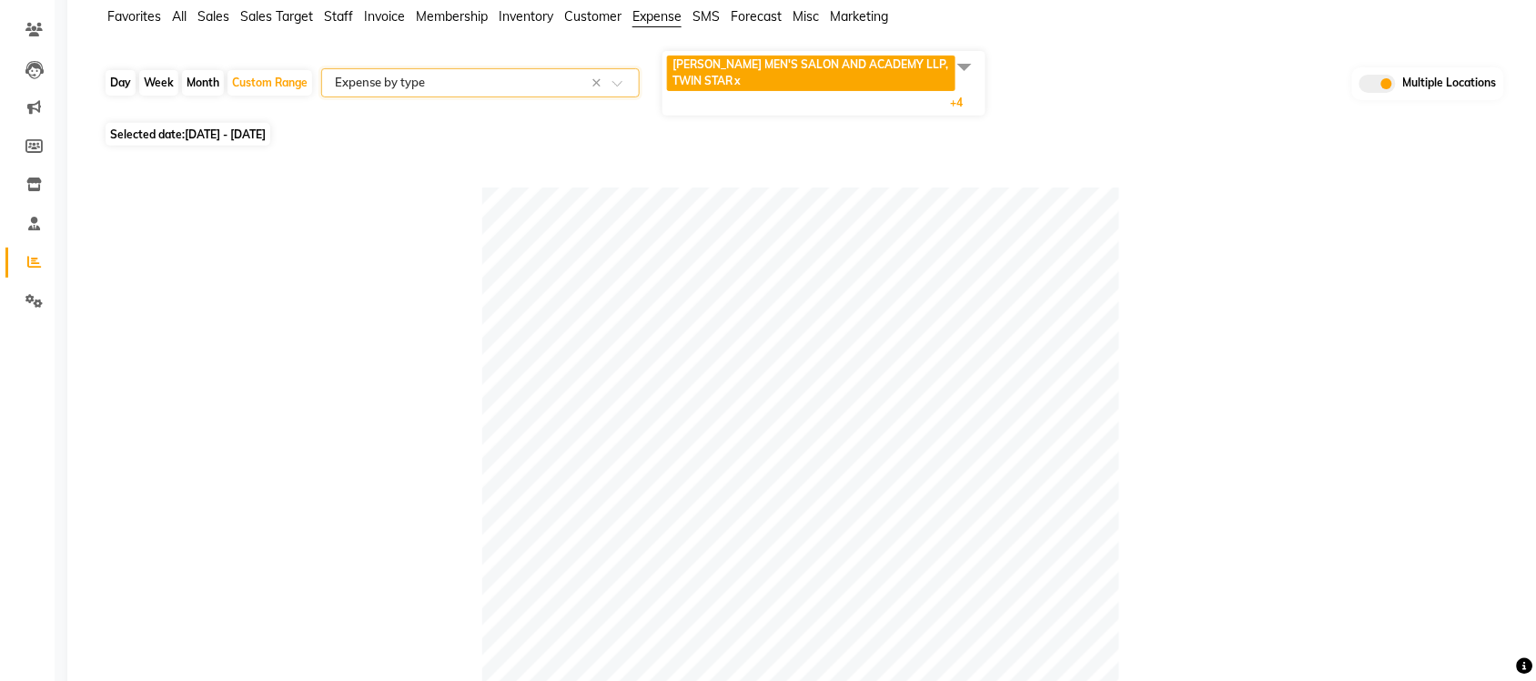
scroll to position [0, 0]
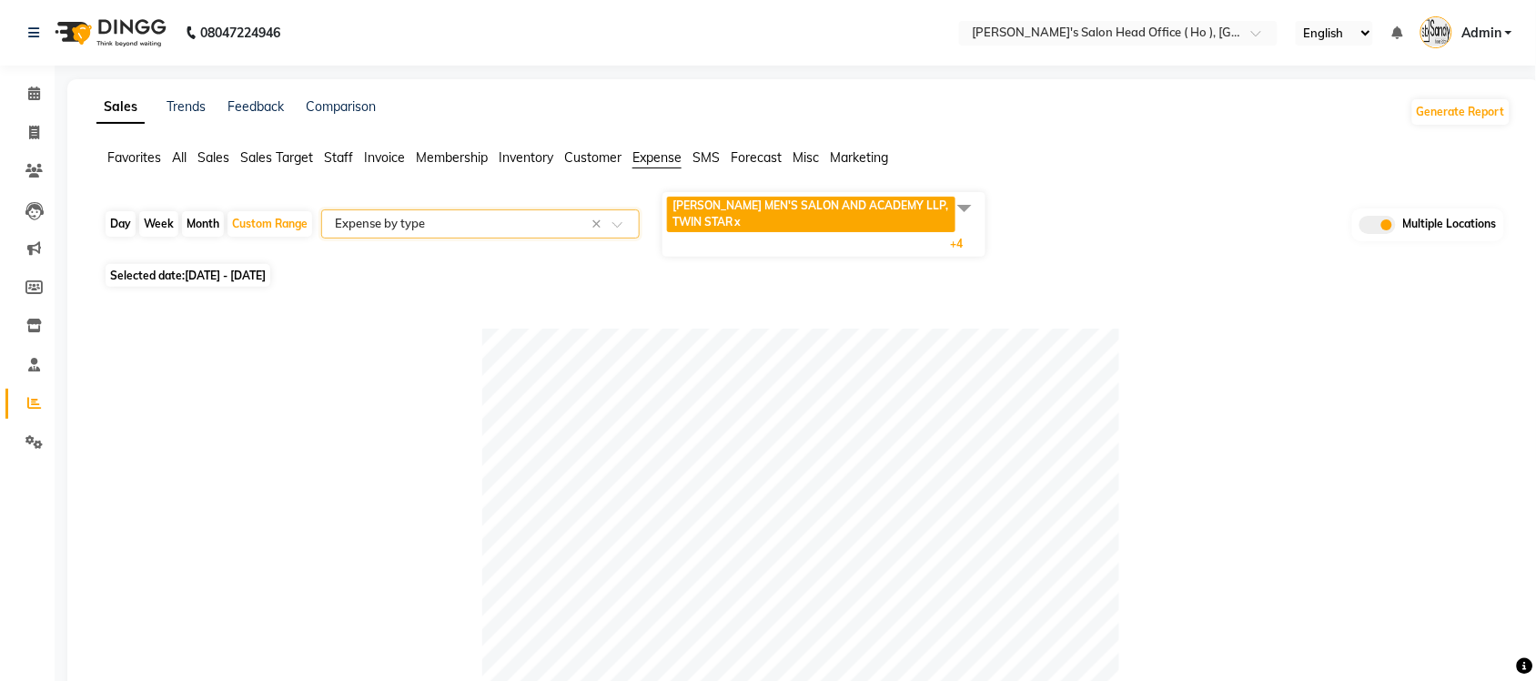
click at [129, 226] on div "Day" at bounding box center [121, 223] width 30 height 25
select select "9"
select select "2025"
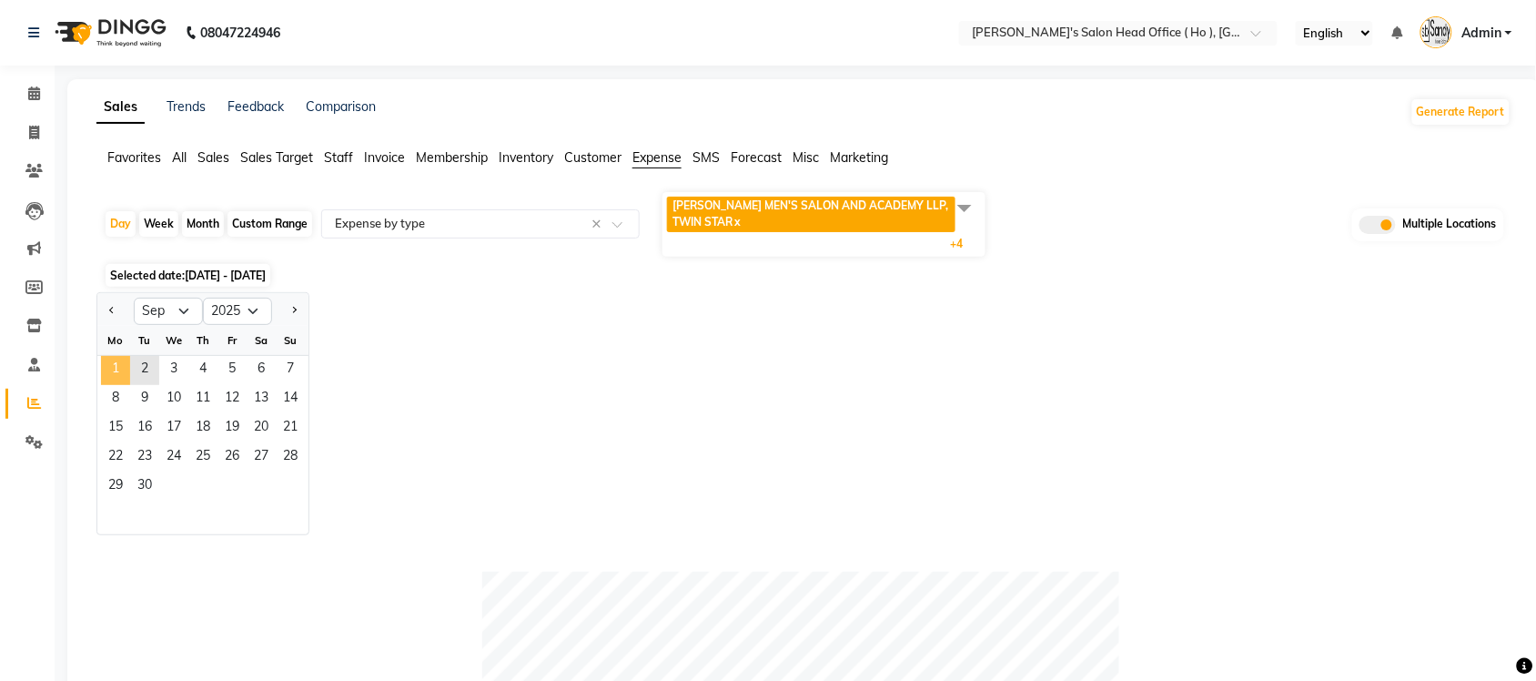
click at [105, 367] on span "1" at bounding box center [115, 370] width 29 height 29
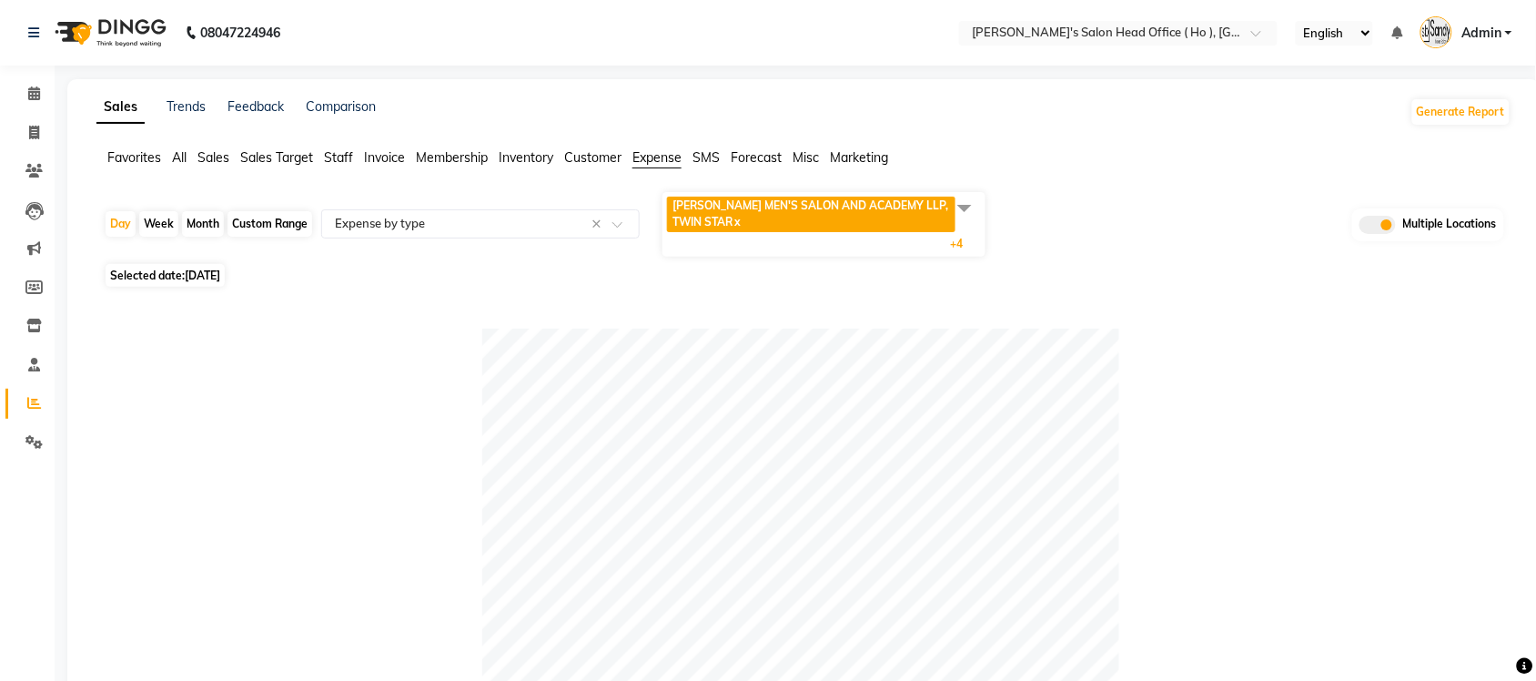
click at [133, 273] on span "Selected date: [DATE]" at bounding box center [165, 275] width 119 height 23
select select "9"
select select "2025"
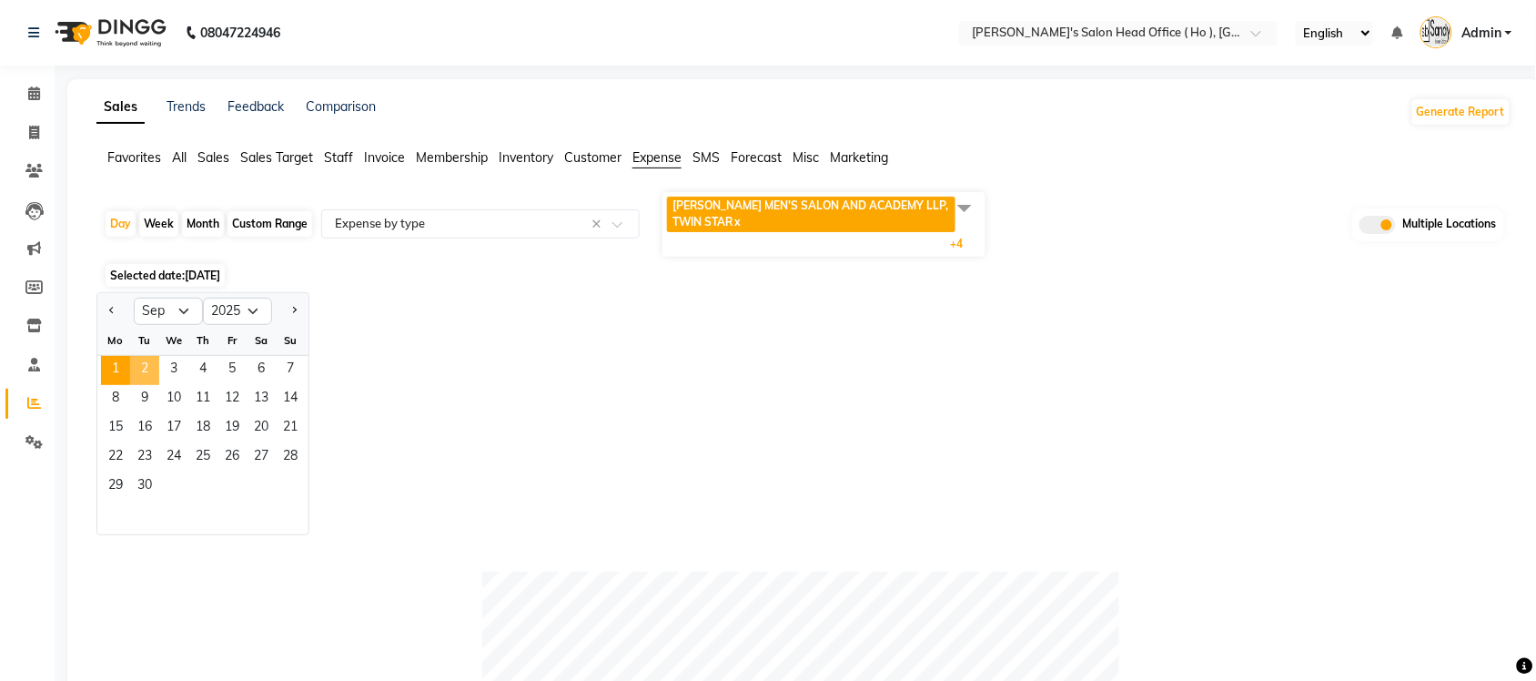
click at [146, 359] on span "2" at bounding box center [144, 370] width 29 height 29
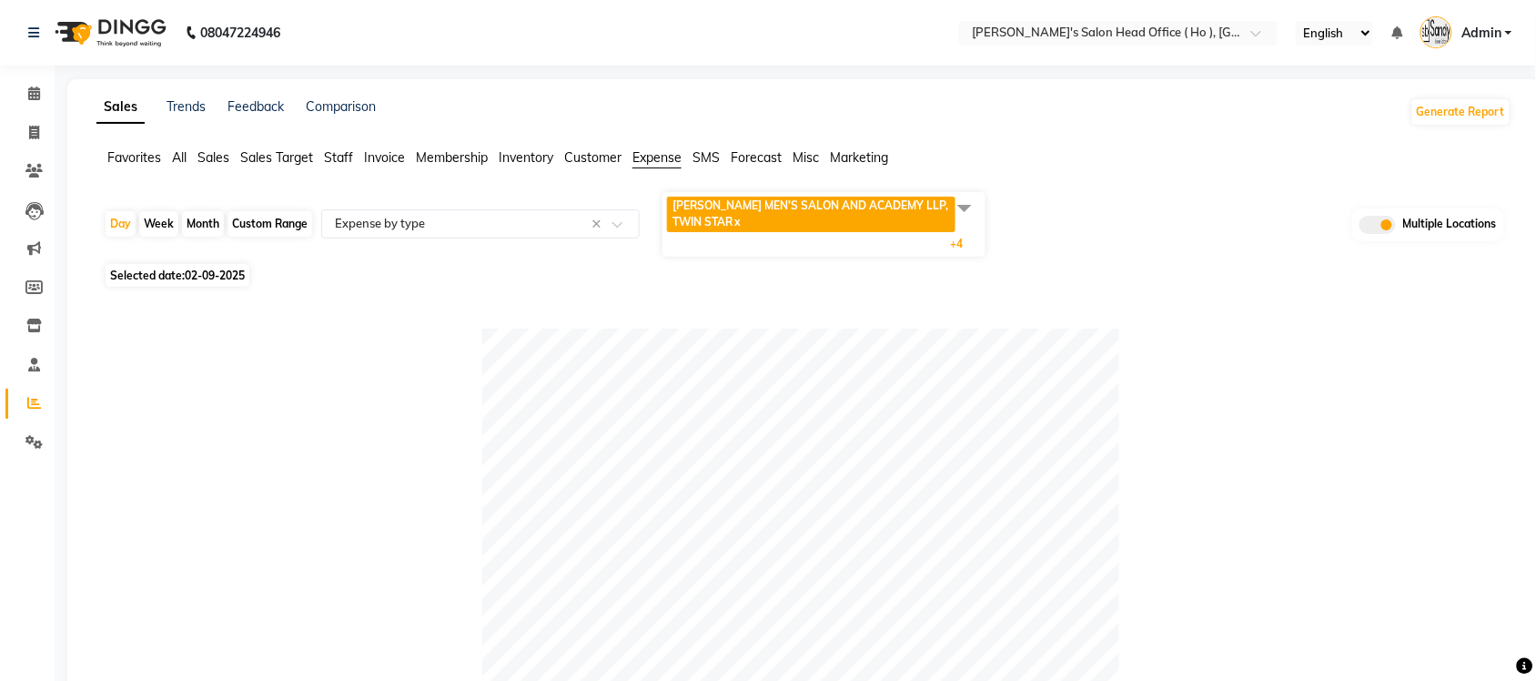
click at [971, 220] on span at bounding box center [964, 207] width 36 height 35
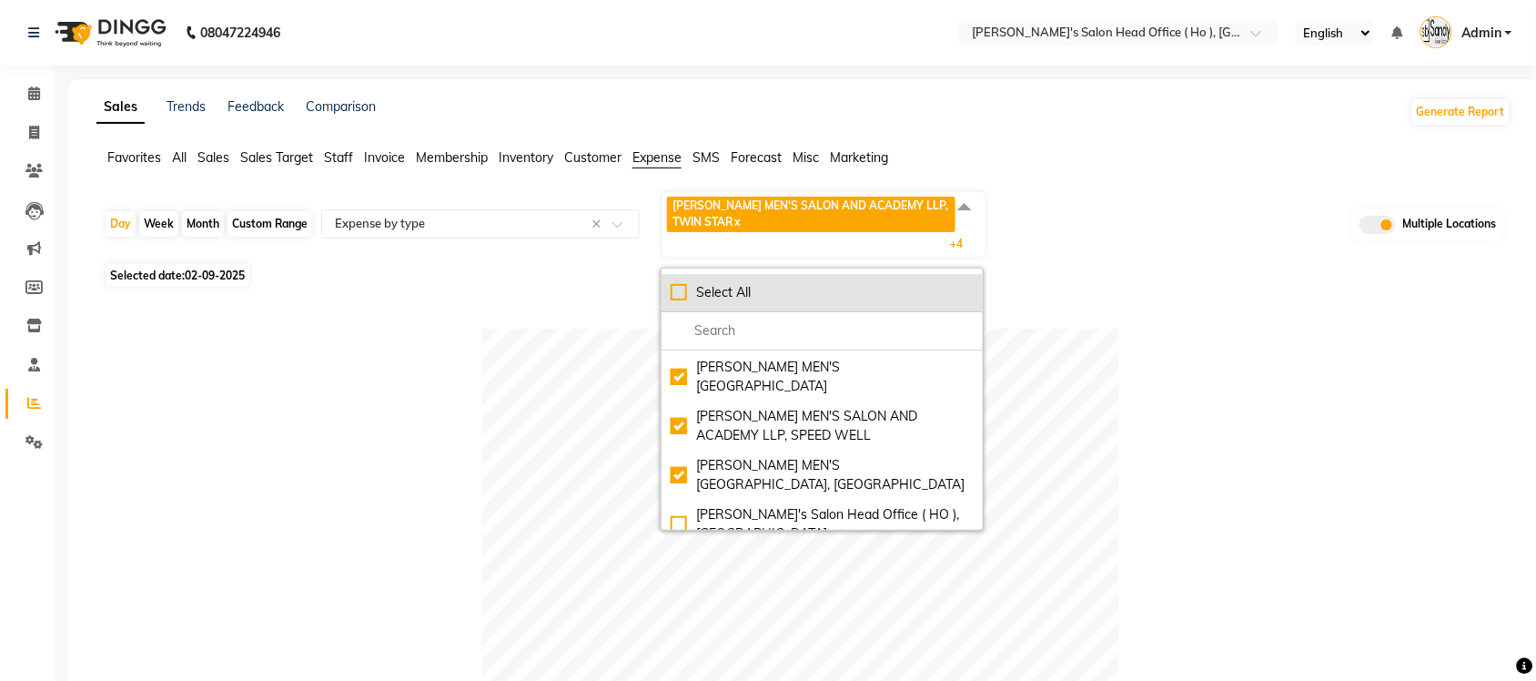
click at [673, 298] on div "Select All" at bounding box center [822, 292] width 303 height 19
checkbox input "true"
click at [673, 298] on div "UnSelect All" at bounding box center [822, 292] width 303 height 19
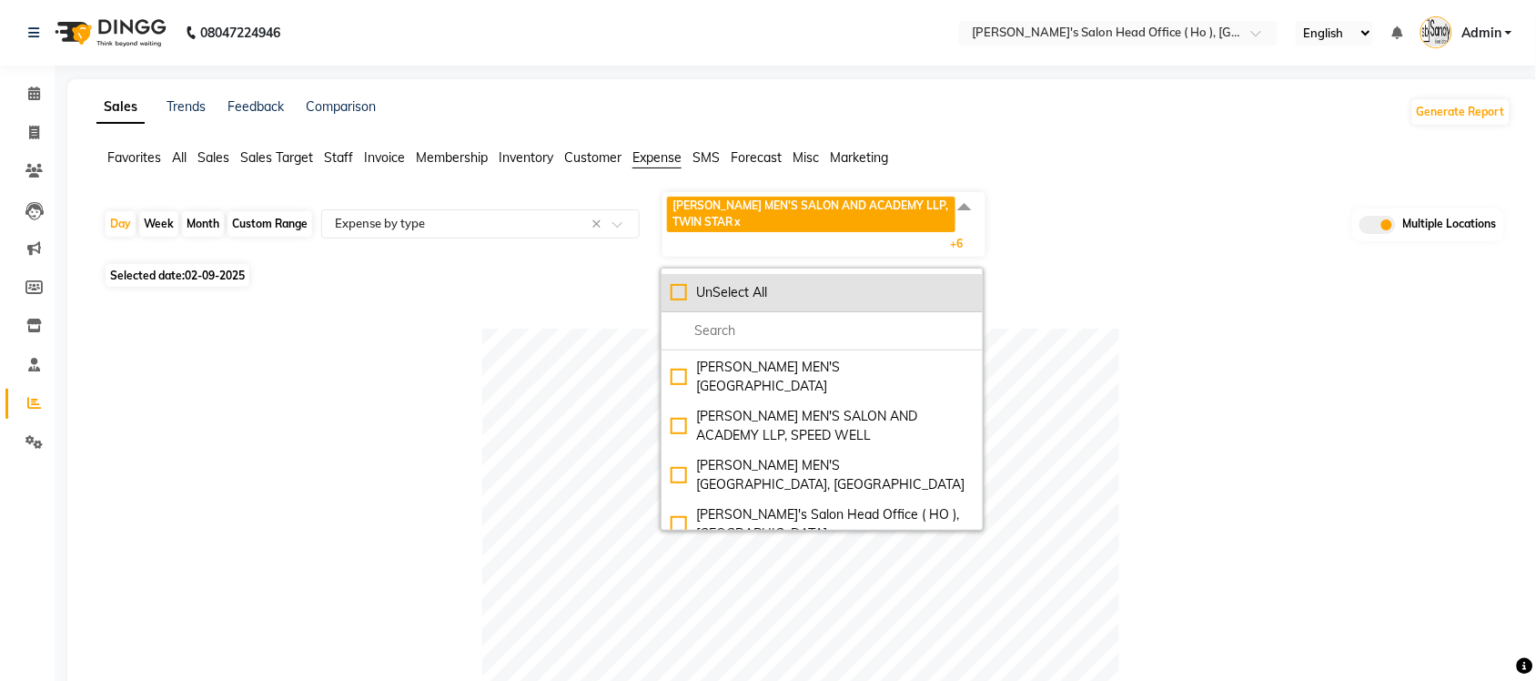
checkbox input "false"
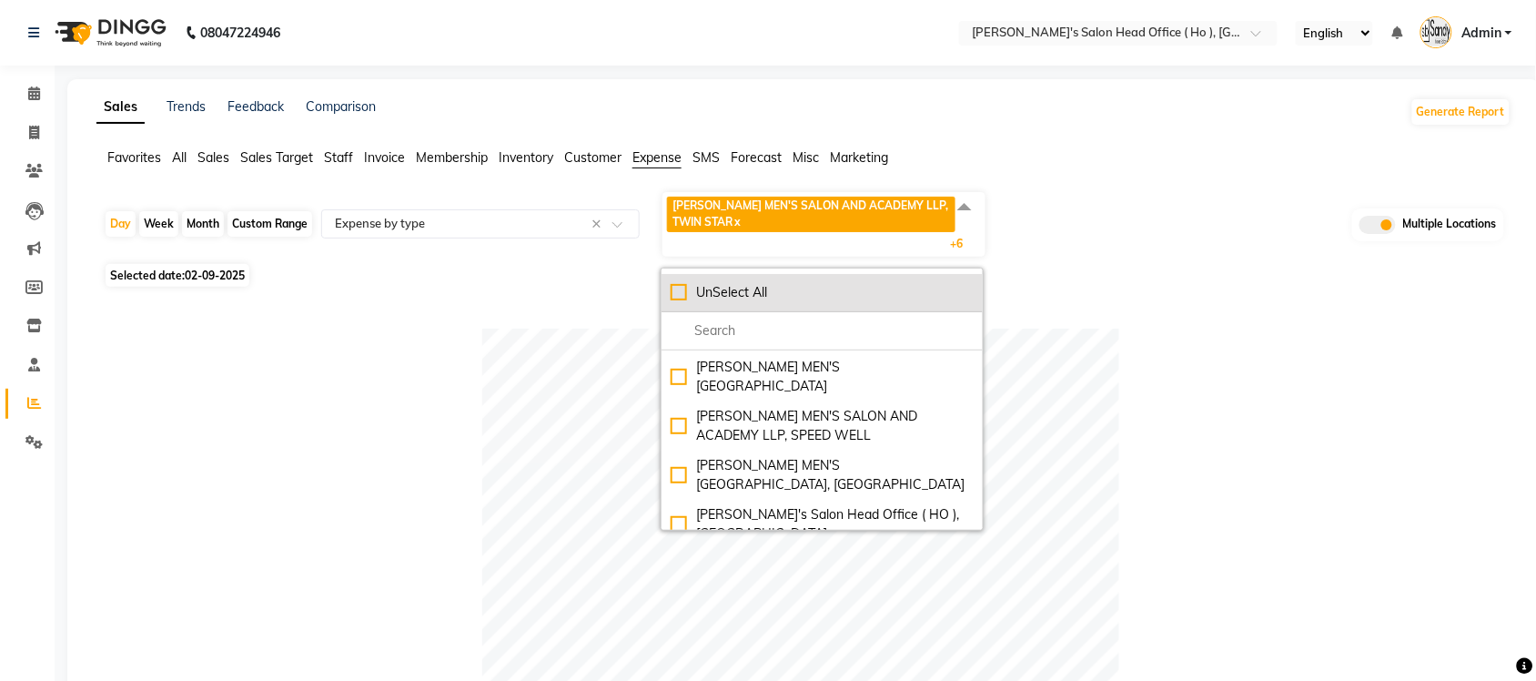
checkbox input "false"
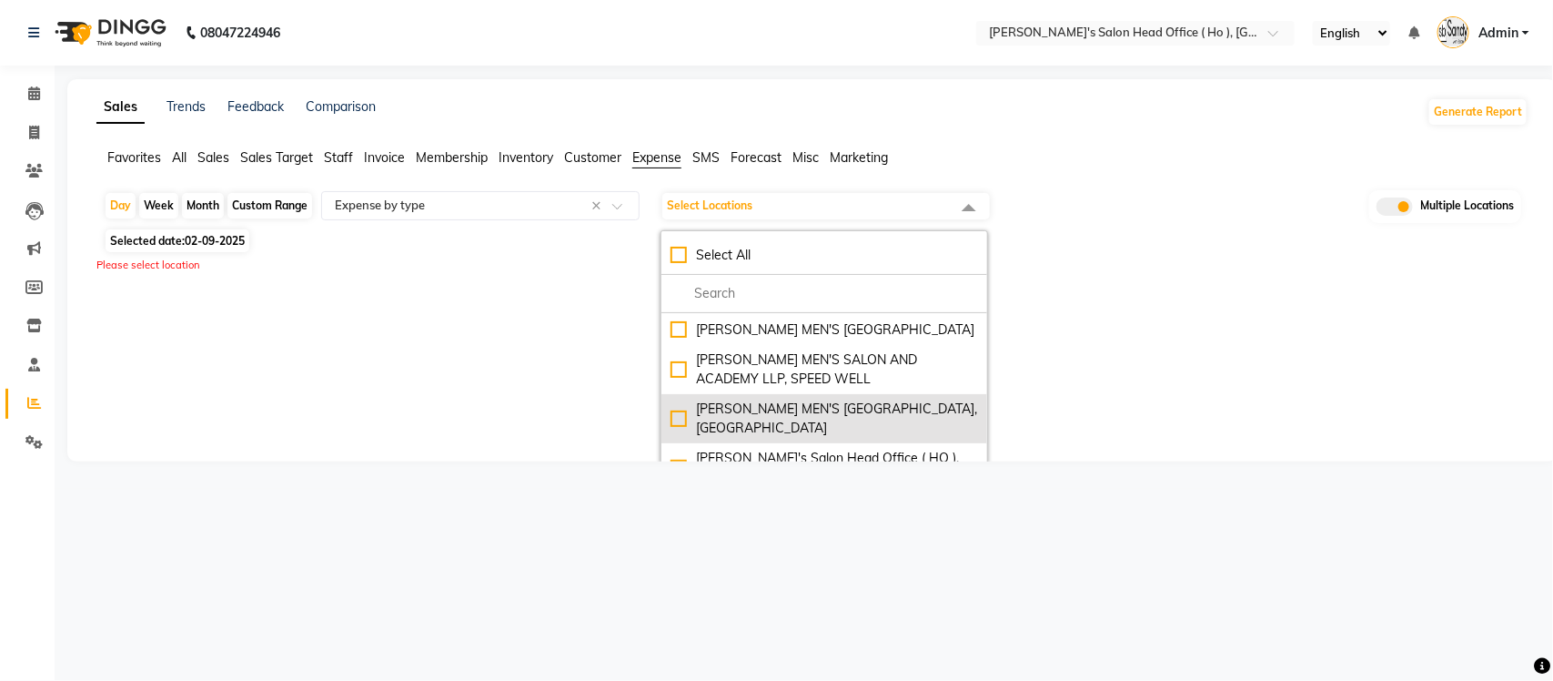
click at [682, 419] on div "SANDY MEN'S SALON AND ACADEMY LLP, University Road" at bounding box center [825, 418] width 308 height 38
checkbox input "true"
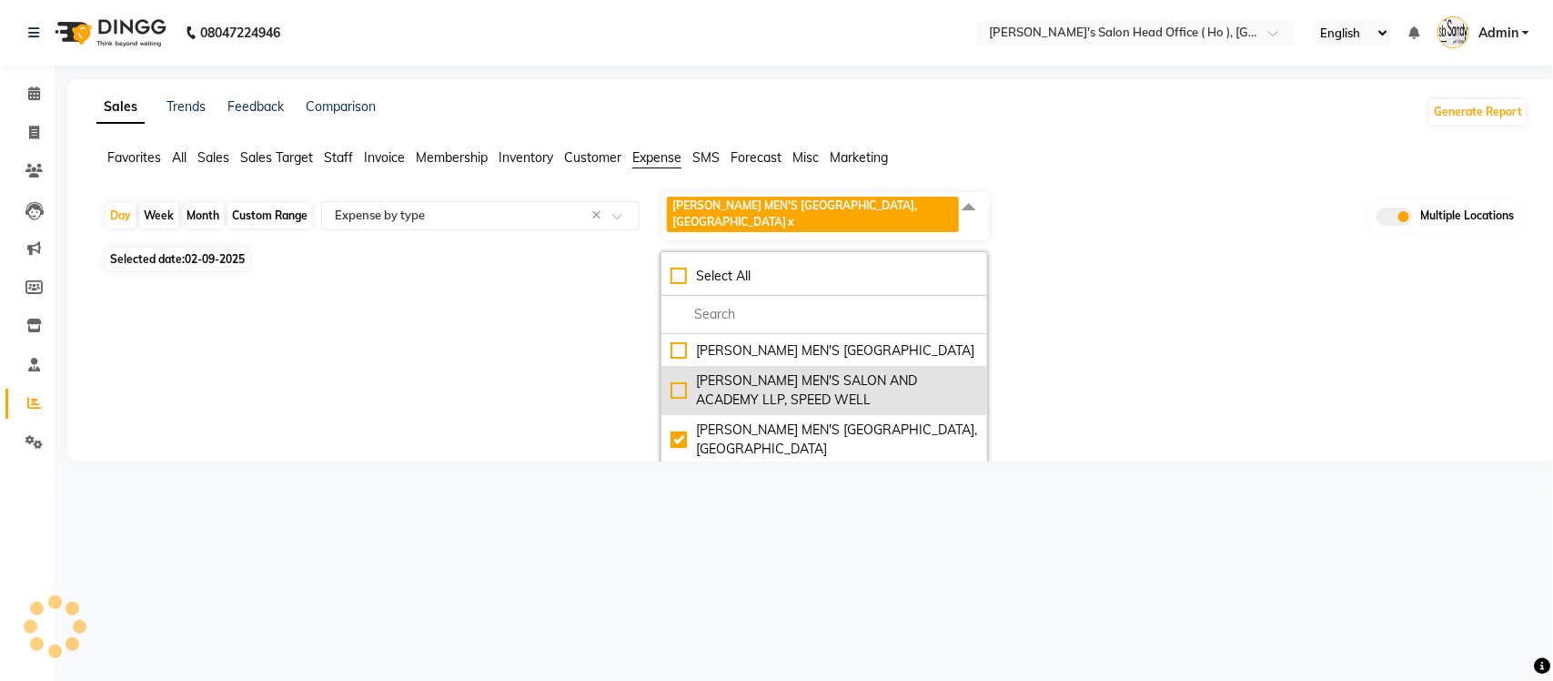
select select "full_report"
select select "csv"
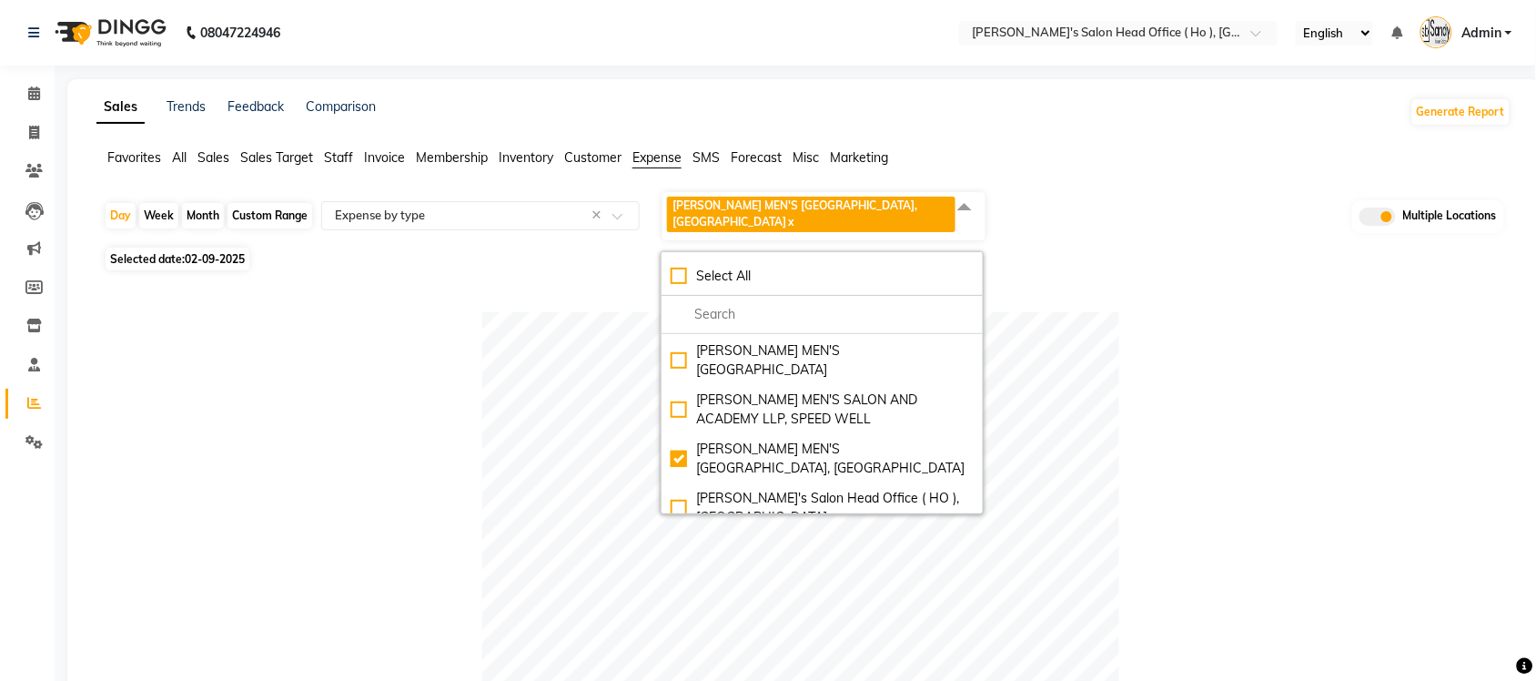
click at [161, 260] on span "Selected date: 02-09-2025" at bounding box center [178, 258] width 144 height 23
select select "9"
select select "2025"
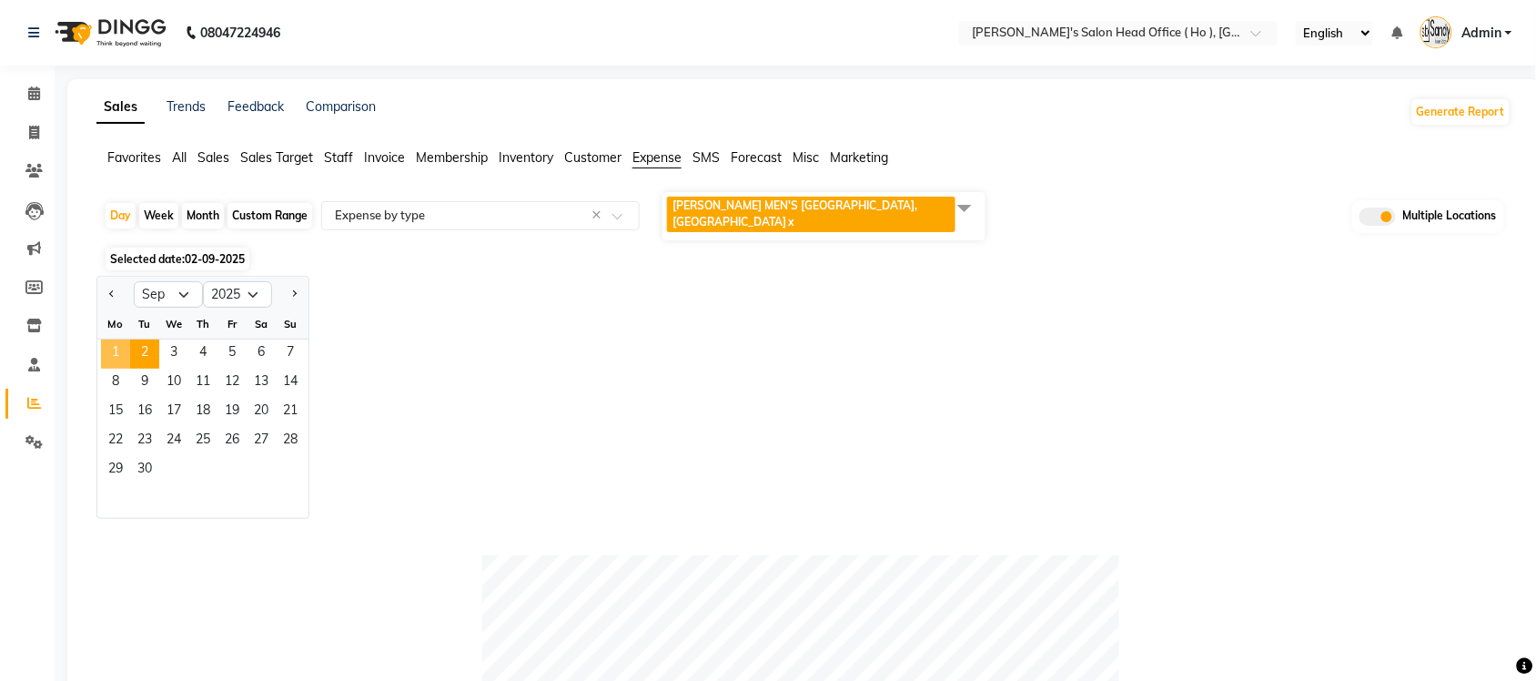
click at [118, 348] on span "1" at bounding box center [115, 353] width 29 height 29
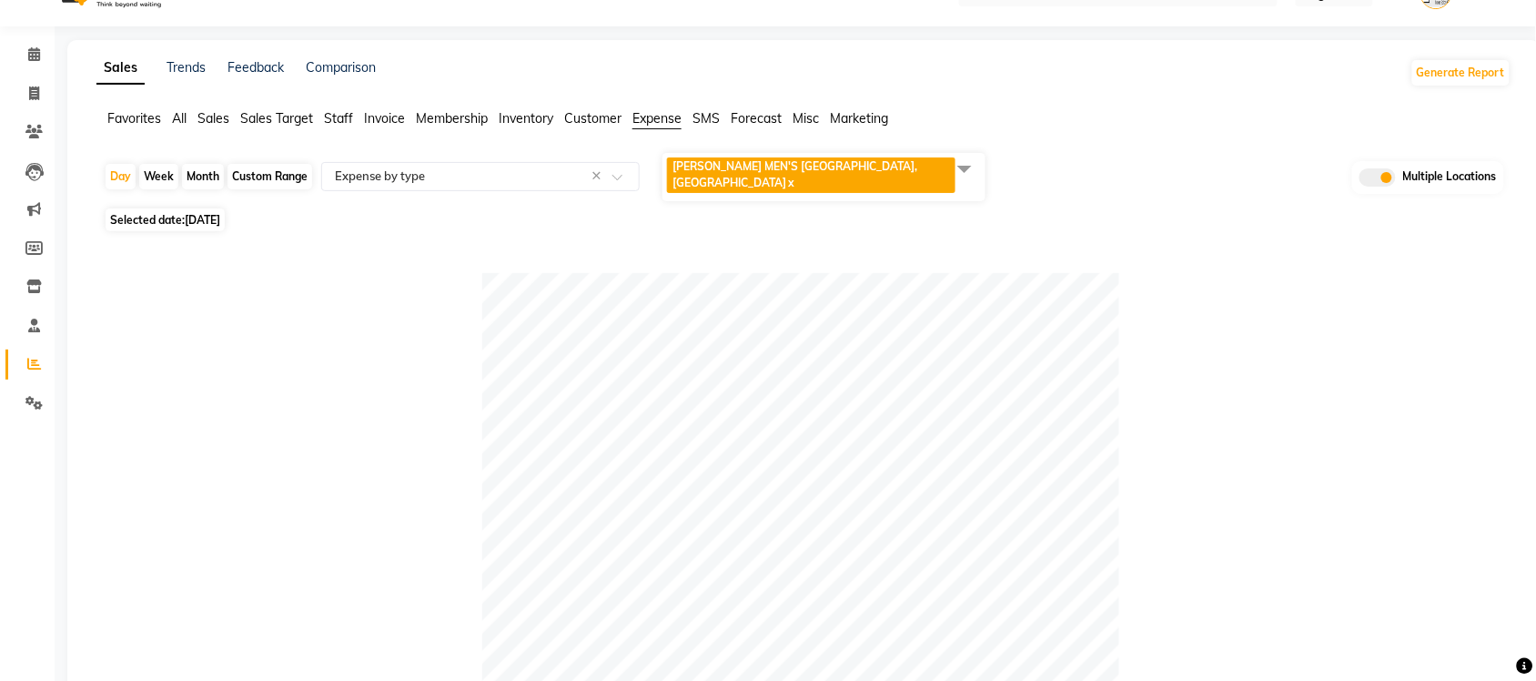
scroll to position [11, 0]
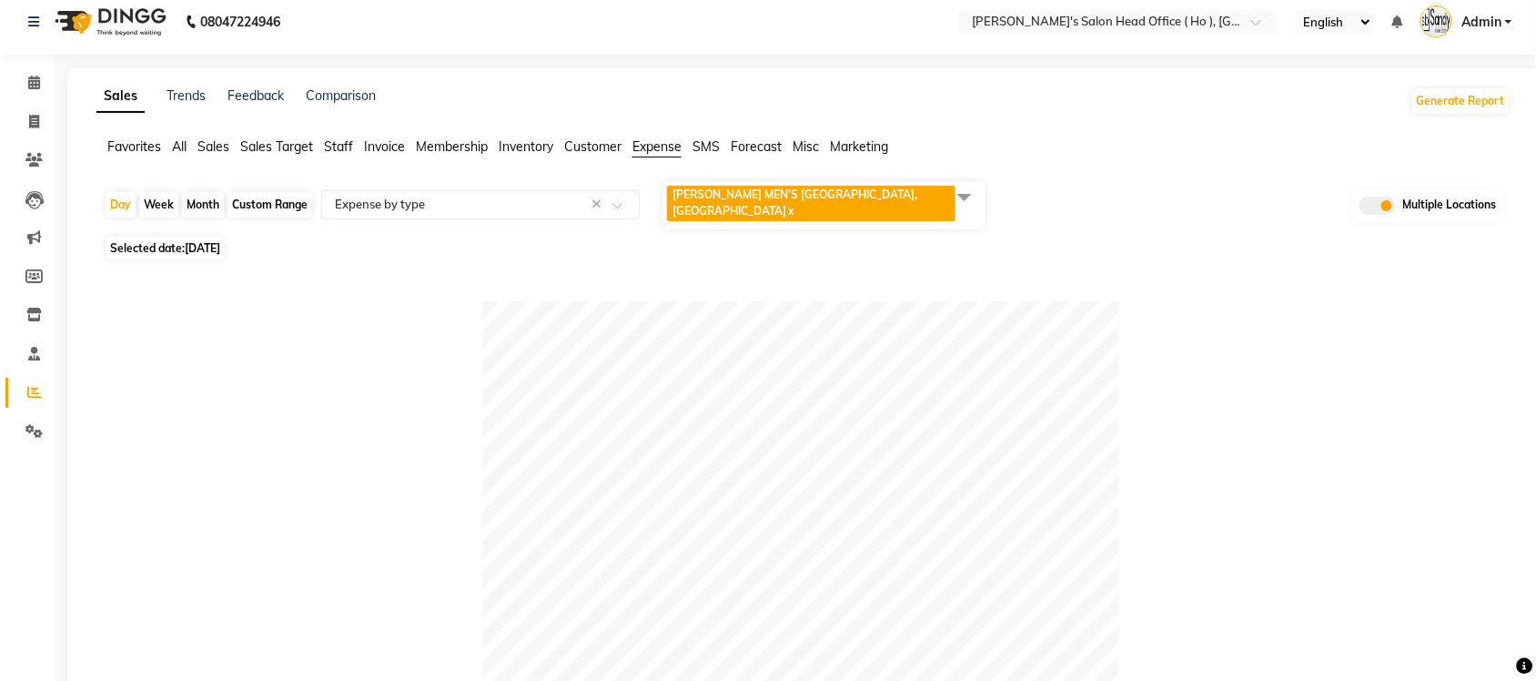
click at [969, 206] on span at bounding box center [964, 196] width 36 height 35
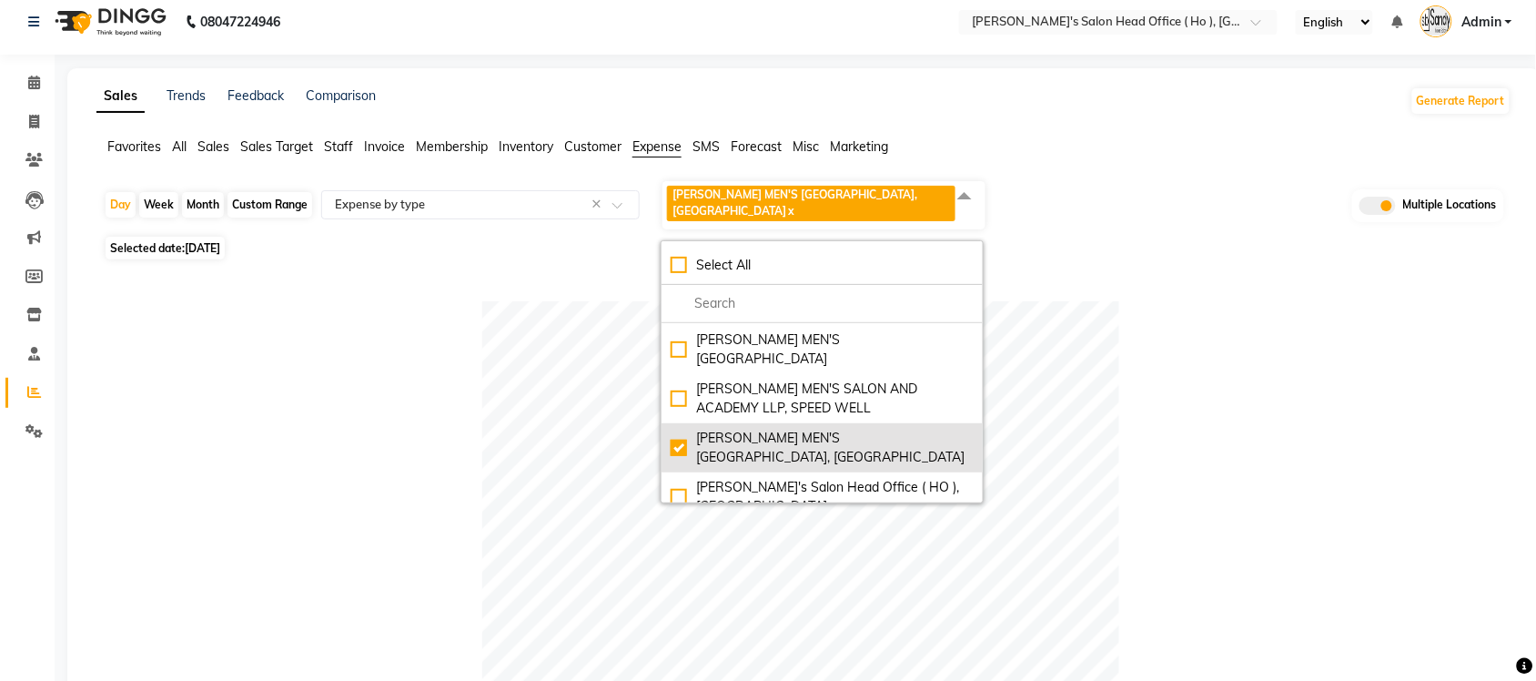
click at [687, 429] on div "SANDY MEN'S SALON AND ACADEMY LLP, University Road" at bounding box center [822, 448] width 303 height 38
checkbox input "false"
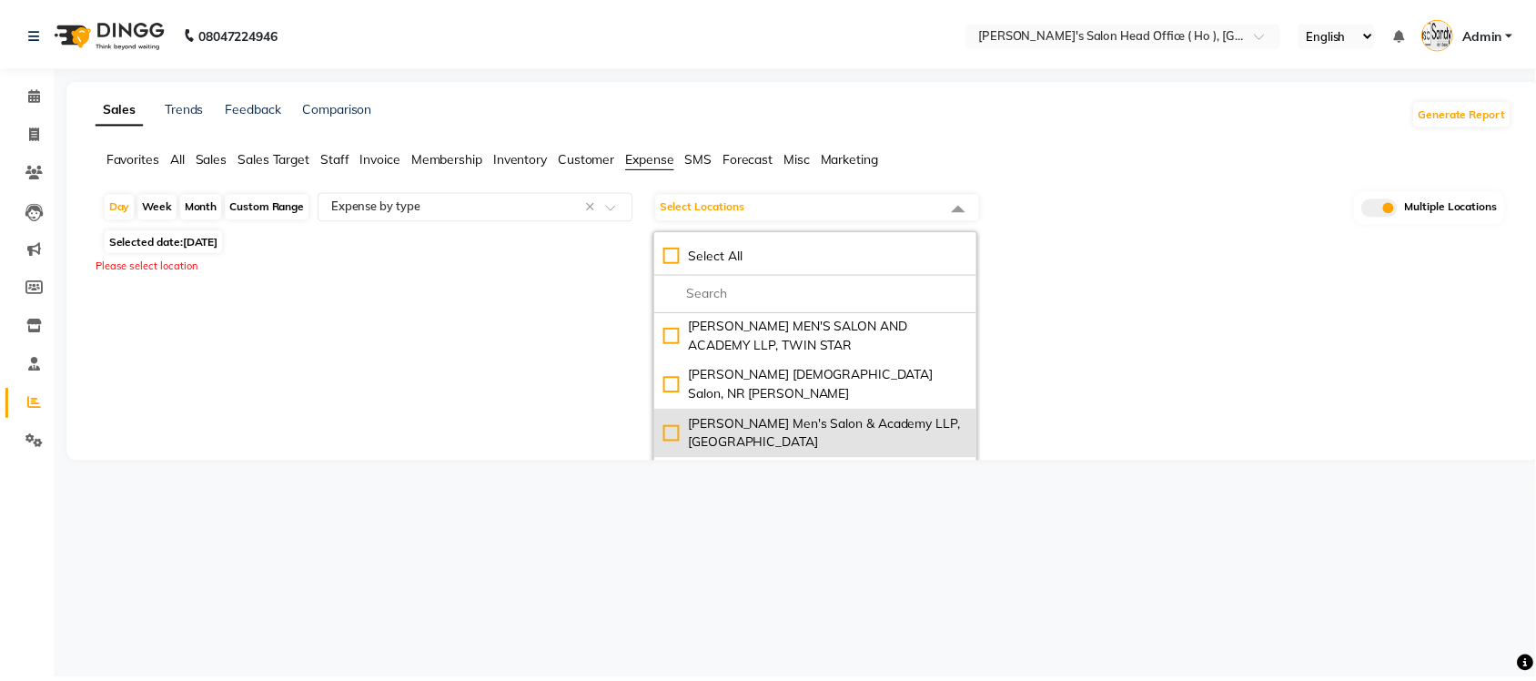
scroll to position [0, 0]
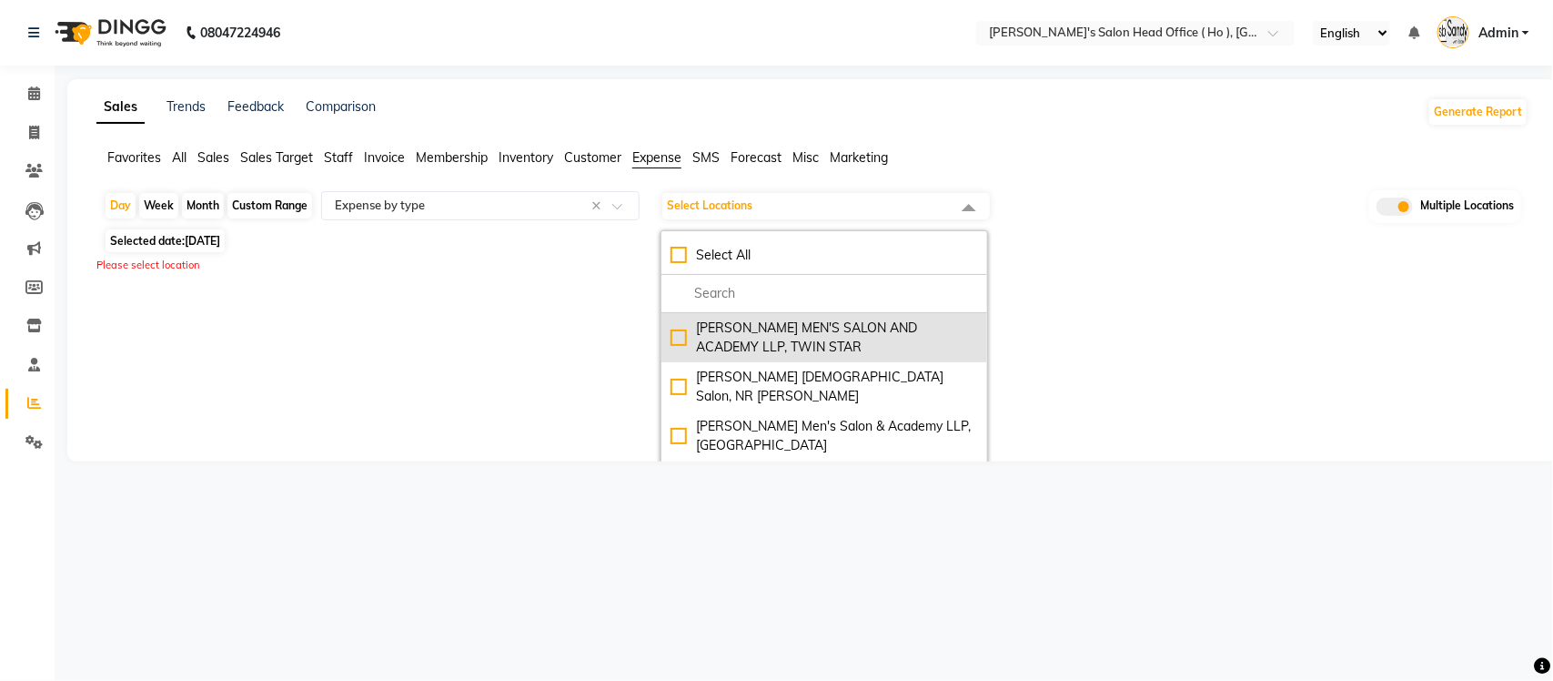
click at [666, 338] on li "SANDY MEN'S SALON AND ACADEMY LLP, TWIN STAR" at bounding box center [824, 337] width 326 height 49
checkbox input "true"
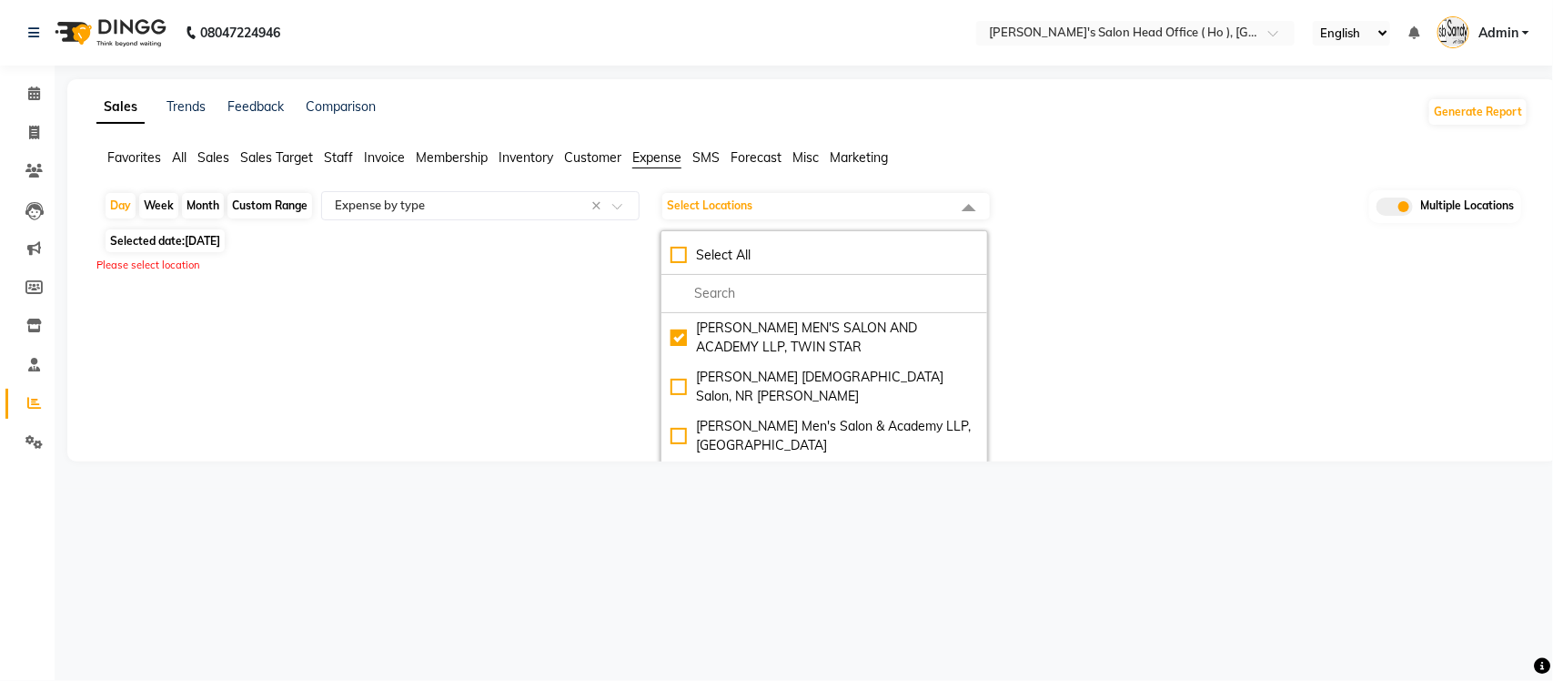
select select "full_report"
select select "csv"
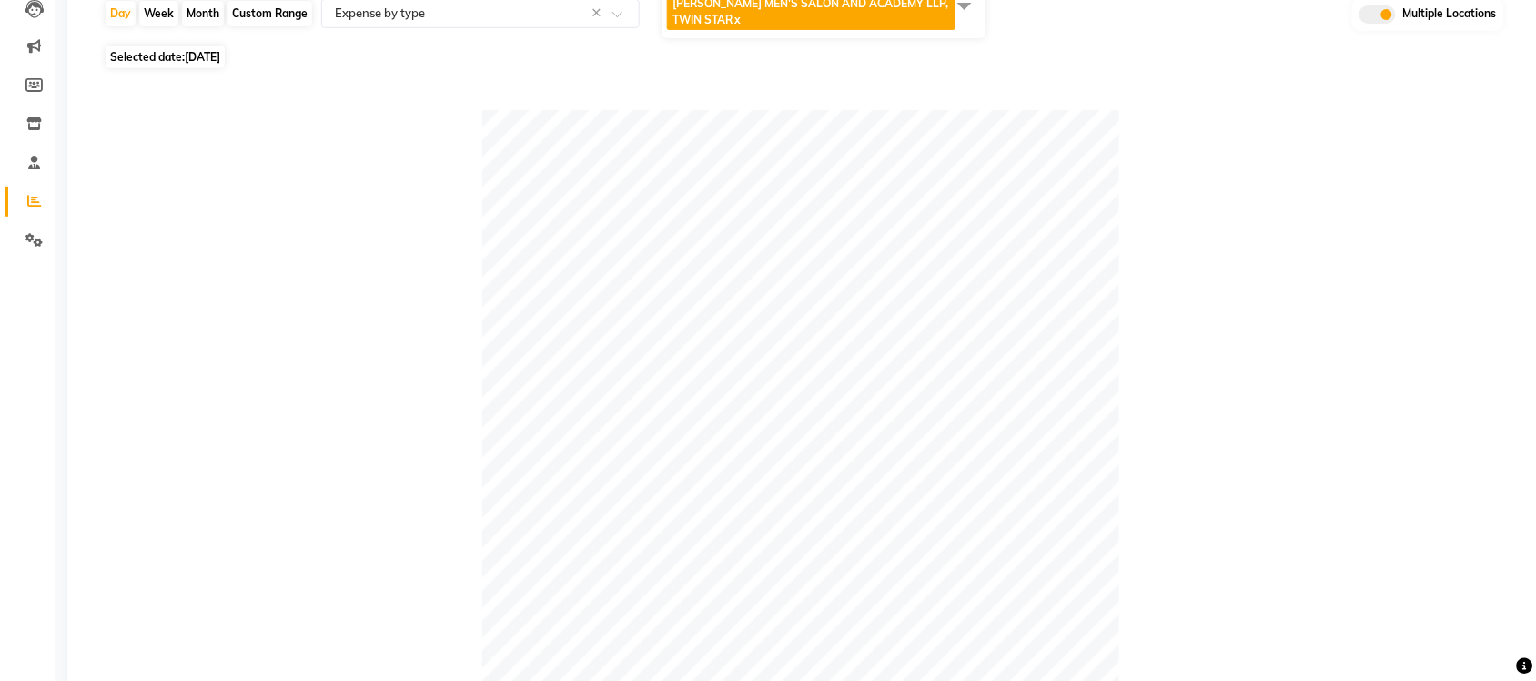
scroll to position [57, 0]
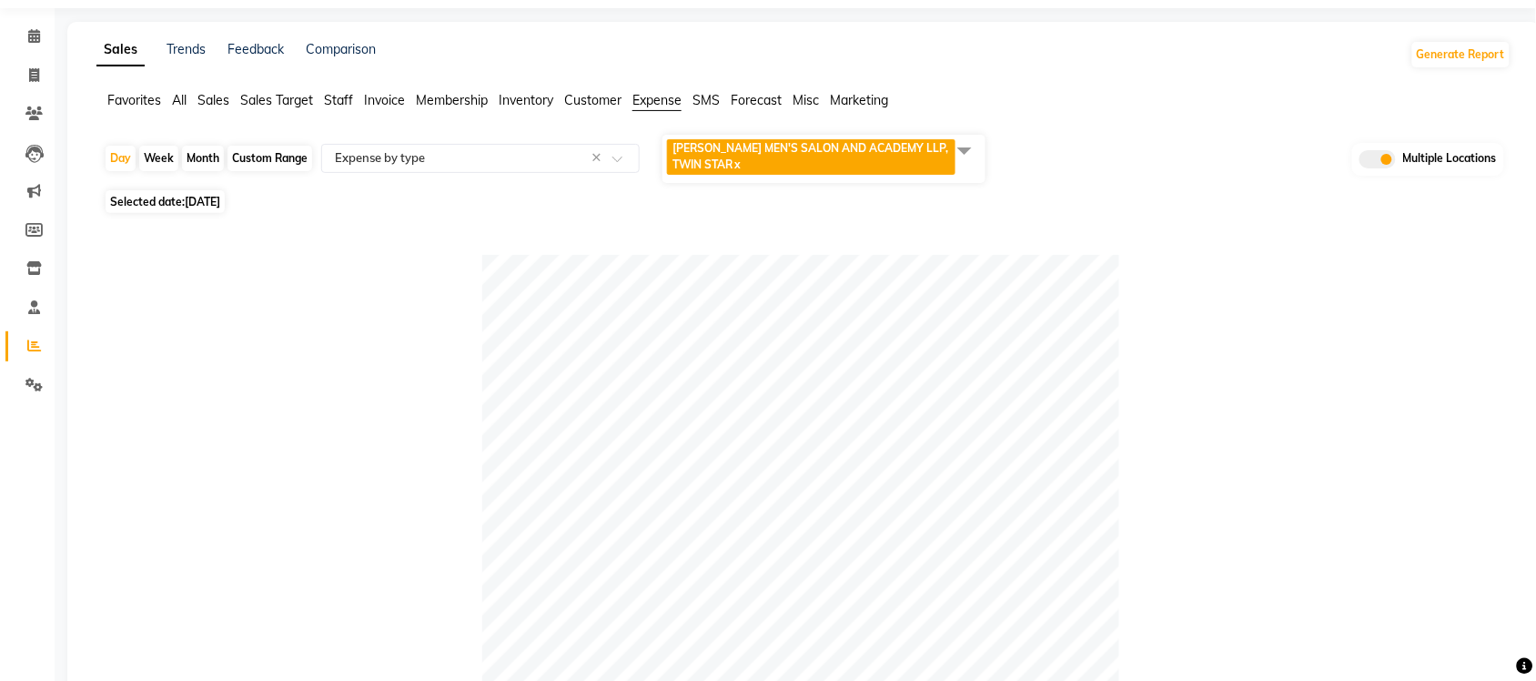
click at [220, 198] on span "[DATE]" at bounding box center [202, 202] width 35 height 14
select select "9"
select select "2025"
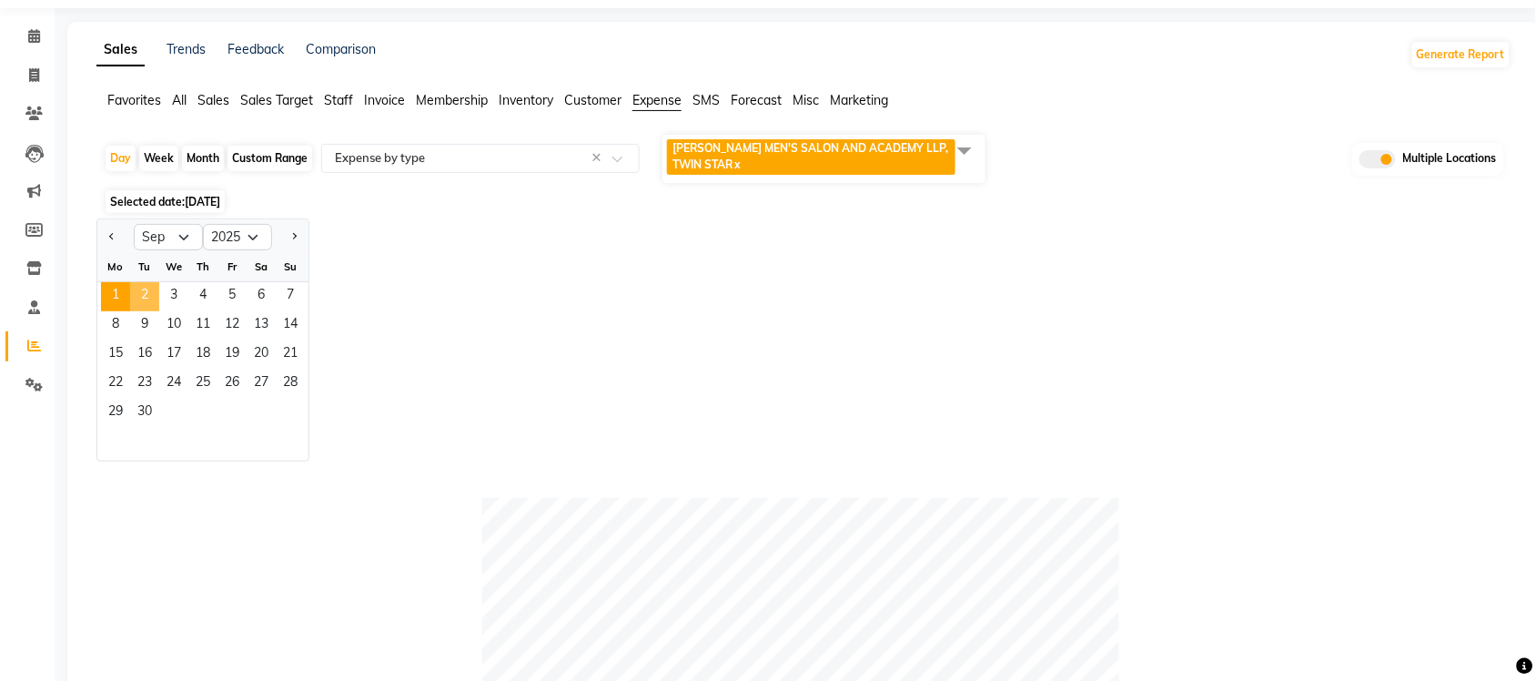
click at [153, 291] on span "2" at bounding box center [144, 296] width 29 height 29
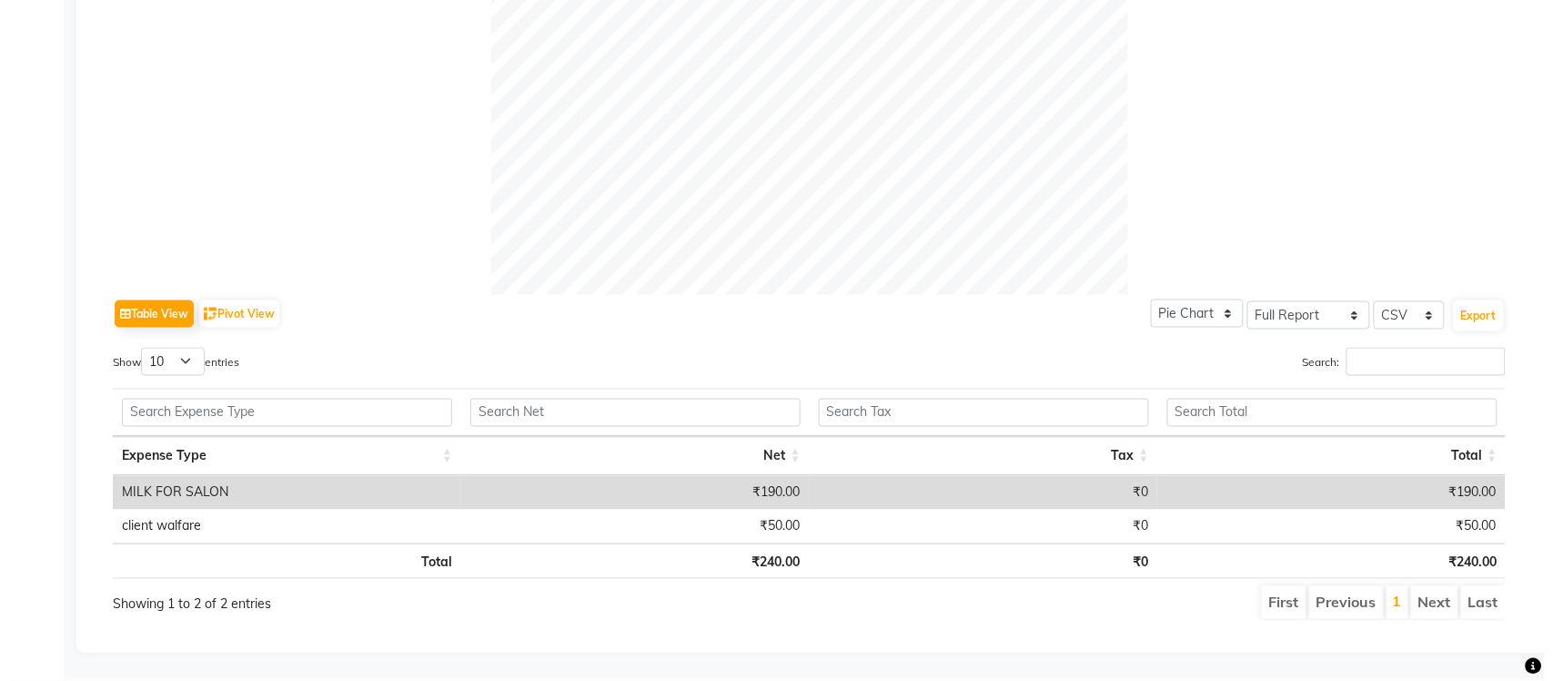
scroll to position [0, 0]
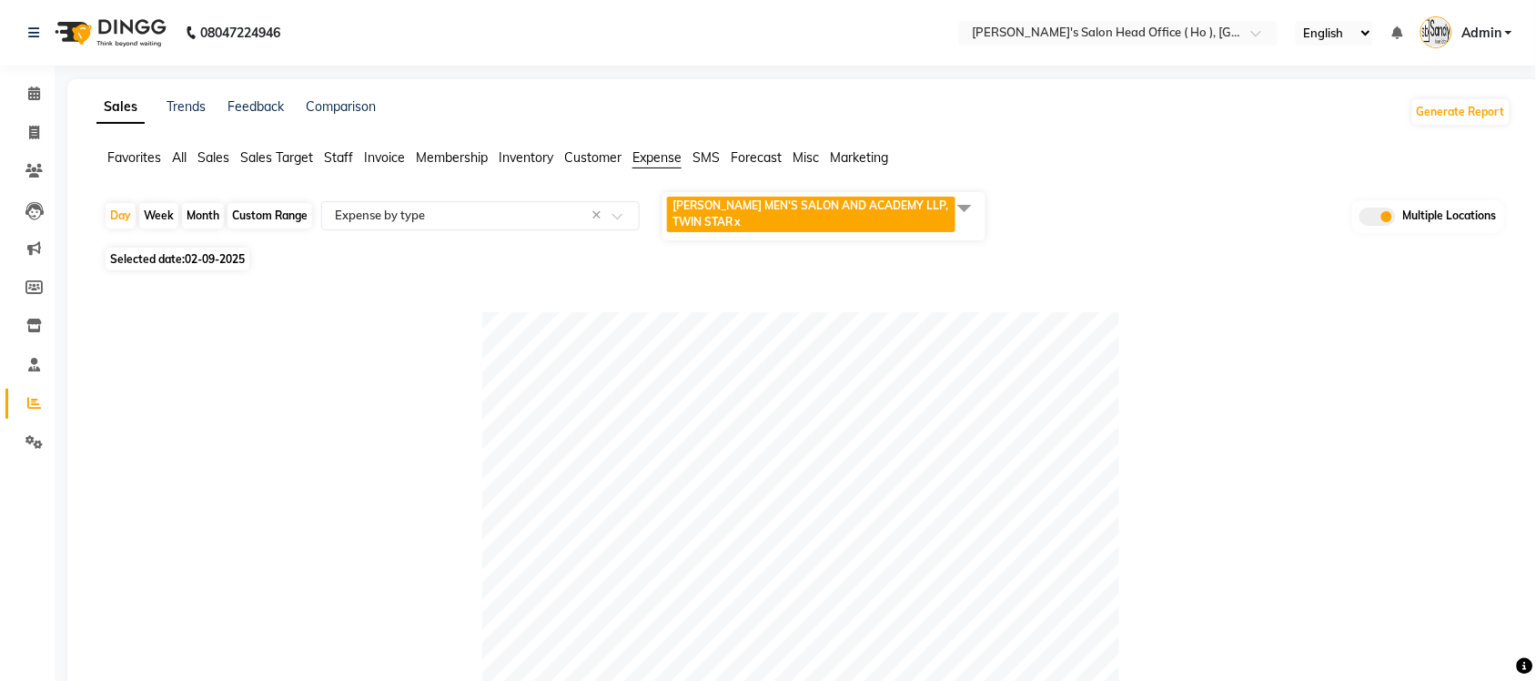
click at [966, 205] on span at bounding box center [964, 207] width 36 height 35
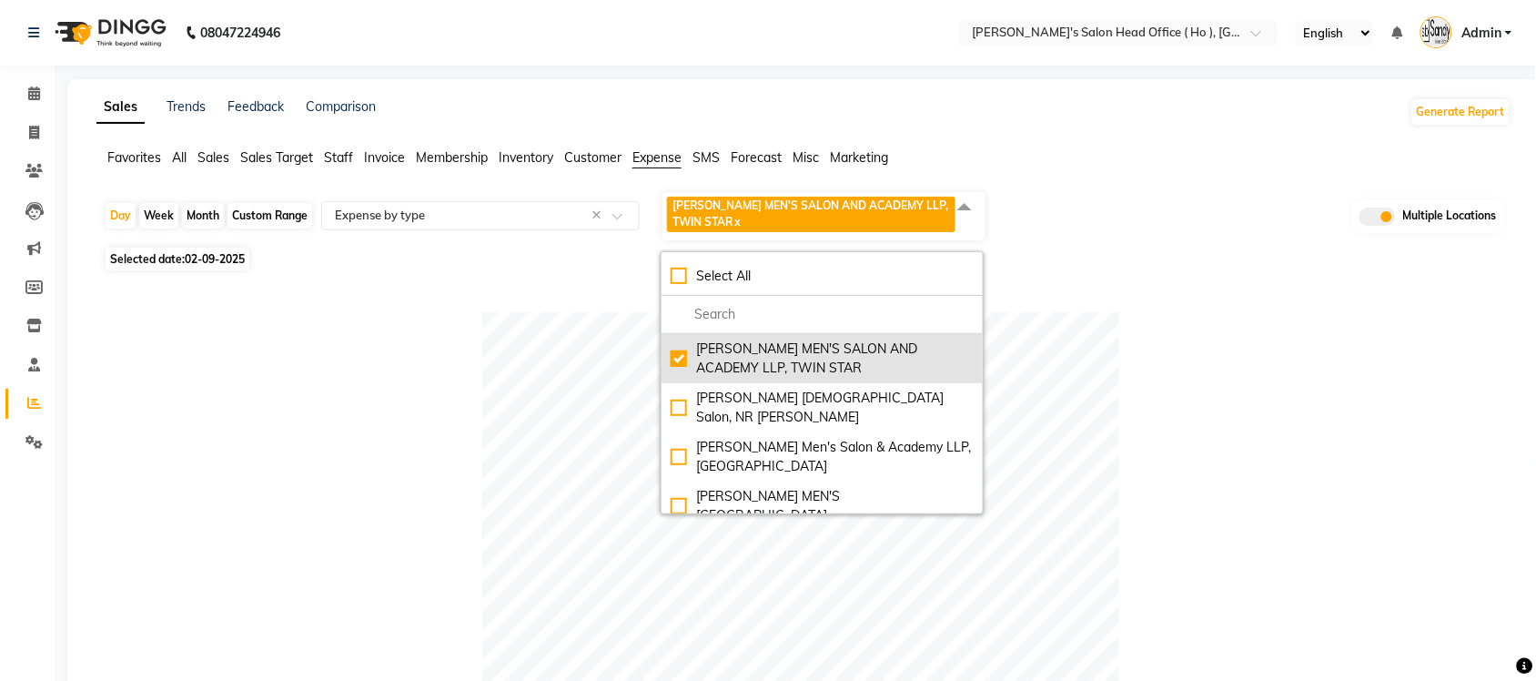
click at [671, 358] on div "SANDY MEN'S SALON AND ACADEMY LLP, TWIN STAR" at bounding box center [822, 358] width 303 height 38
checkbox input "false"
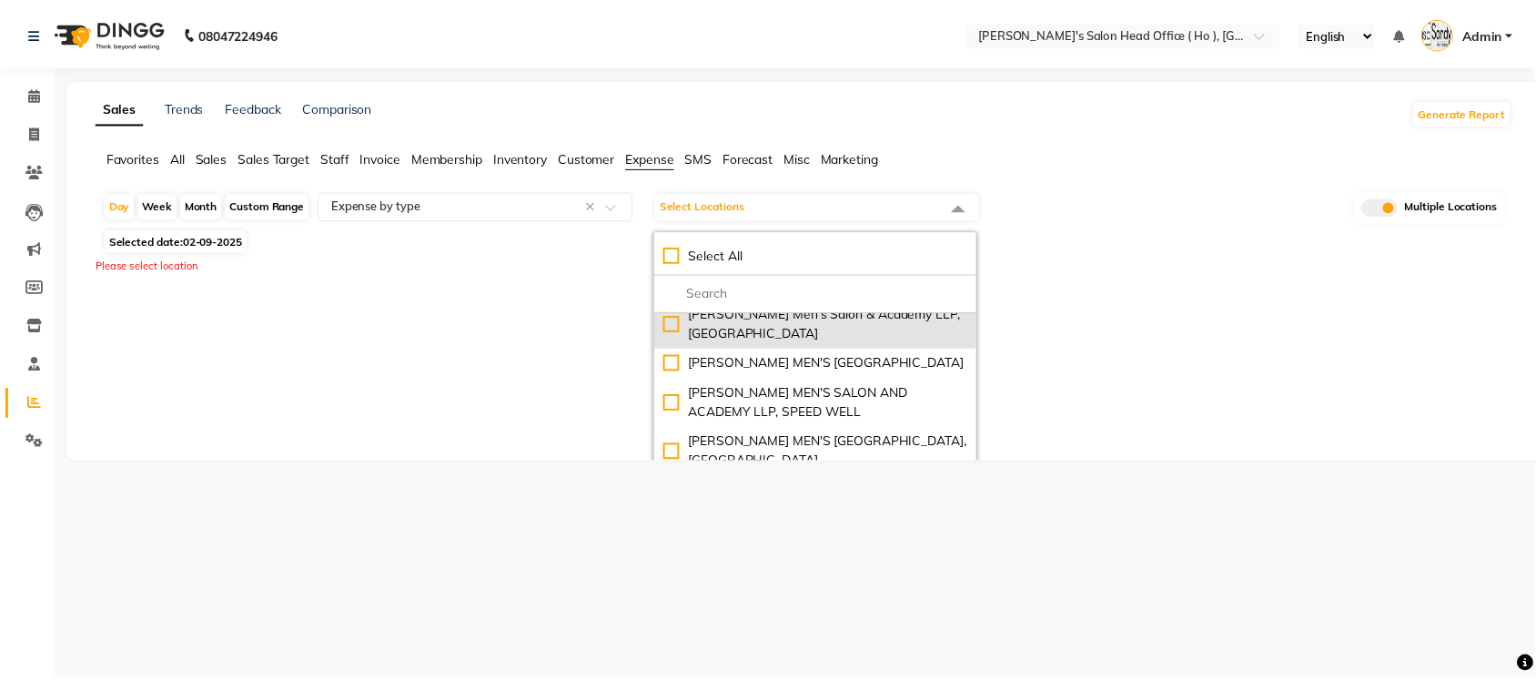
scroll to position [114, 0]
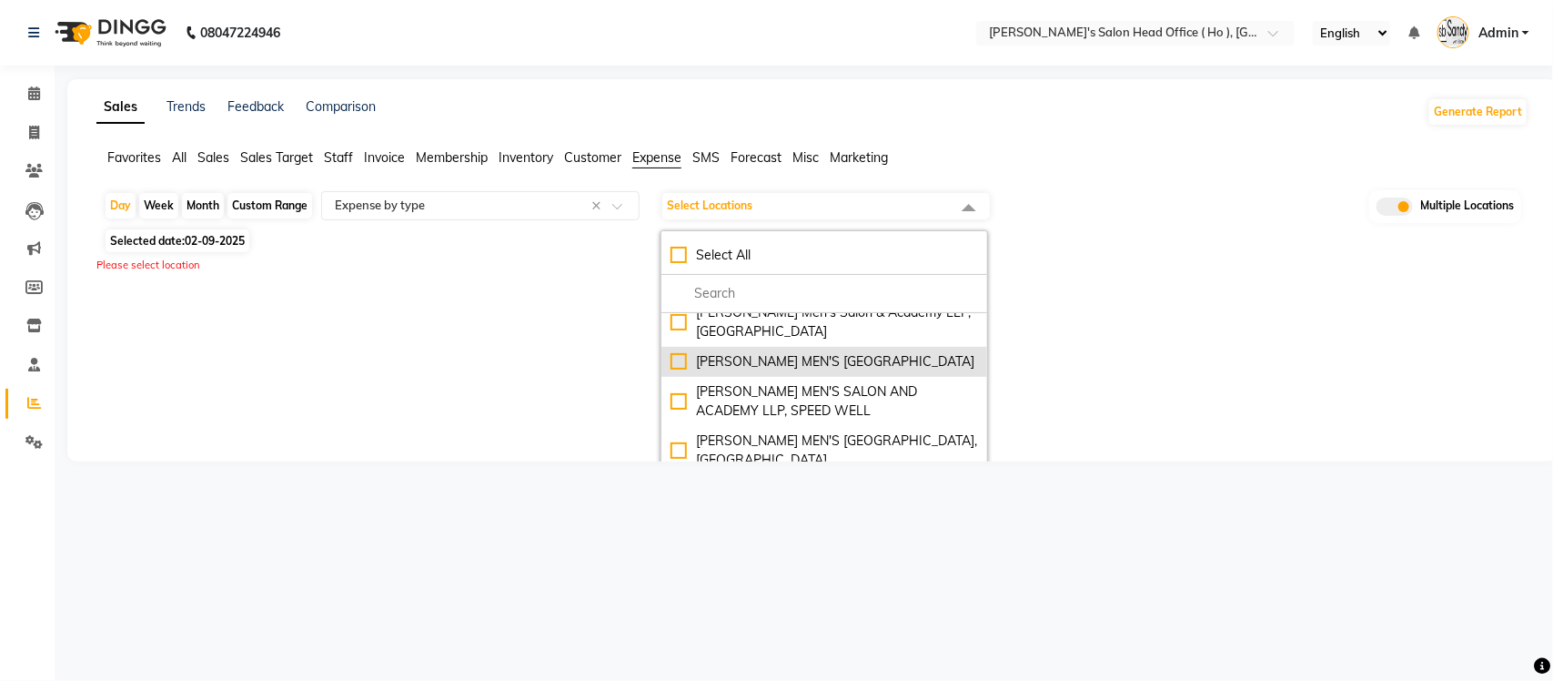
click at [667, 350] on li "SANDY MEN'S SALON AND ACADEMY LLP, Mavdi Main Road" at bounding box center [824, 362] width 326 height 30
checkbox input "true"
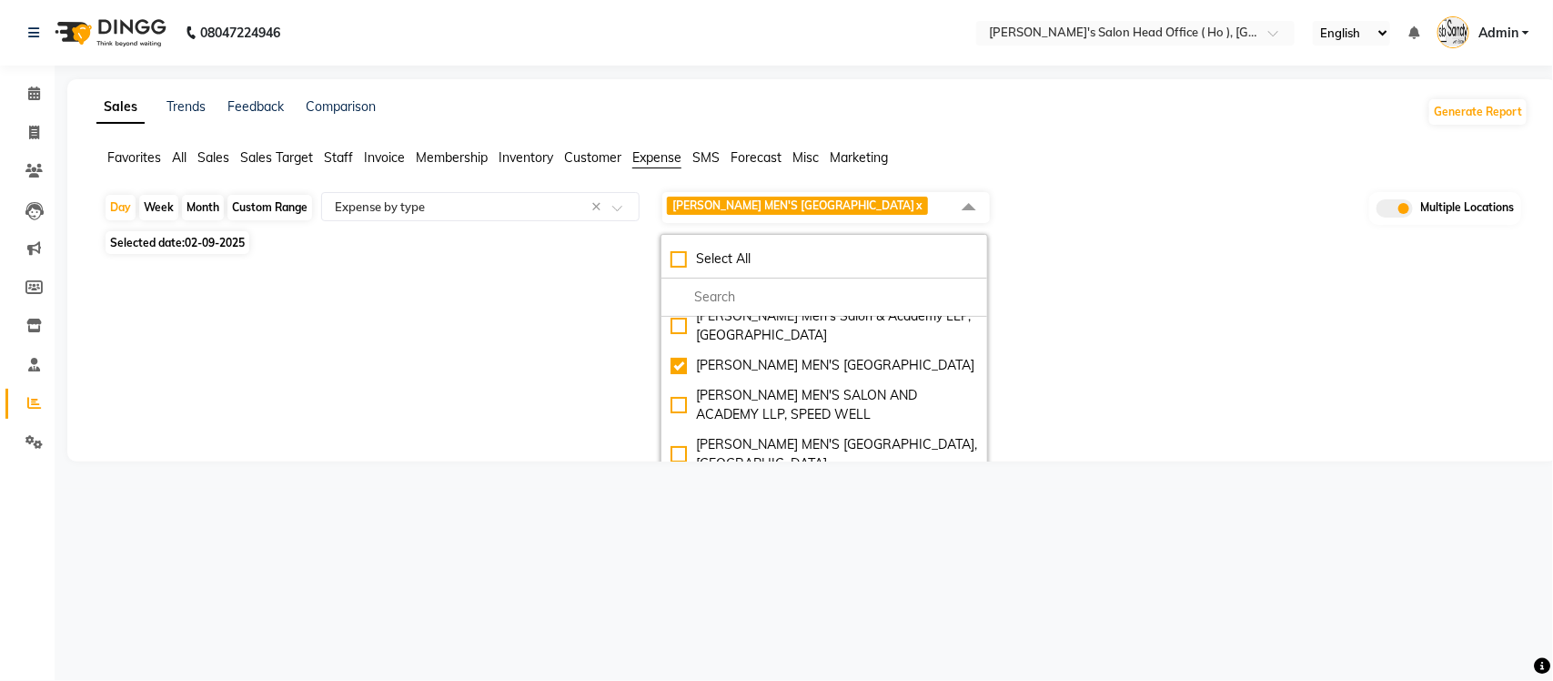
click at [227, 249] on span "02-09-2025" at bounding box center [215, 243] width 60 height 14
select select "9"
select select "2025"
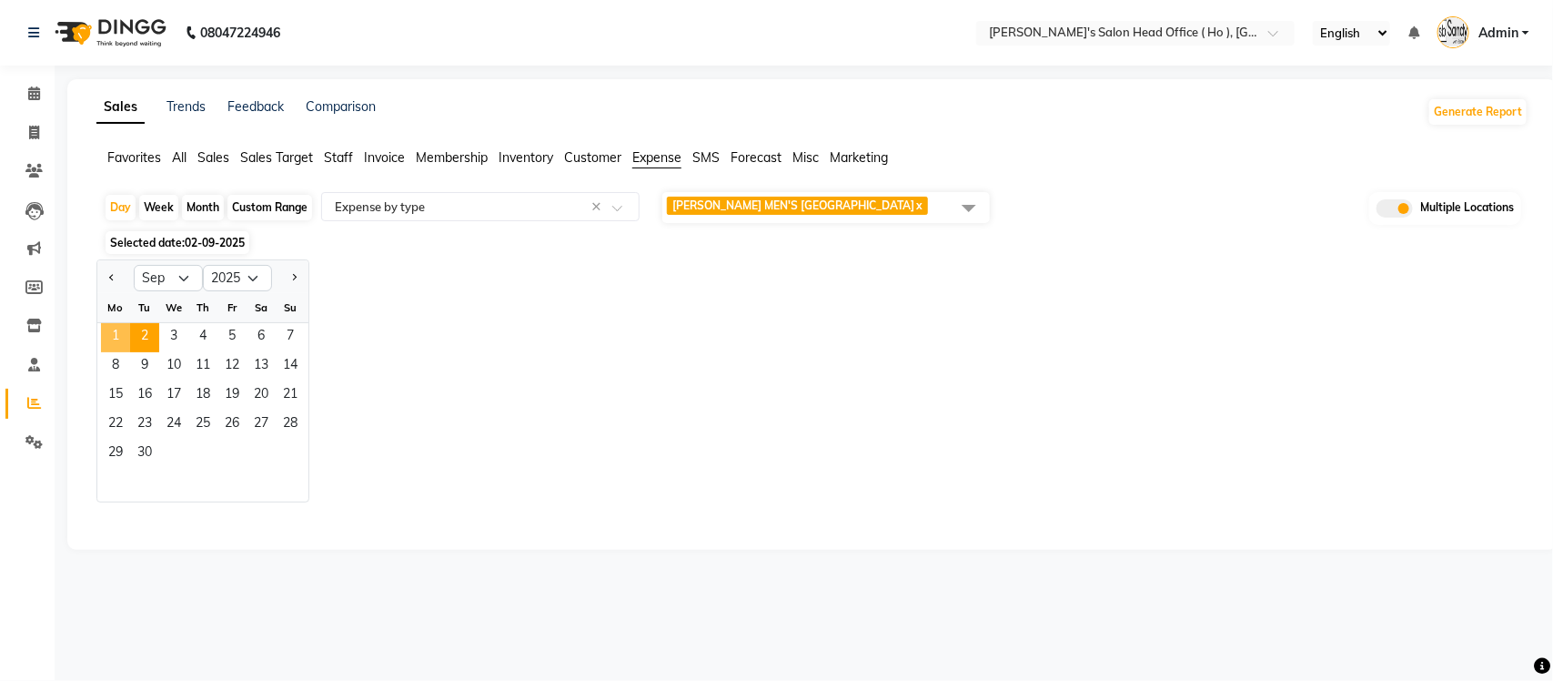
click at [118, 348] on span "1" at bounding box center [115, 337] width 29 height 29
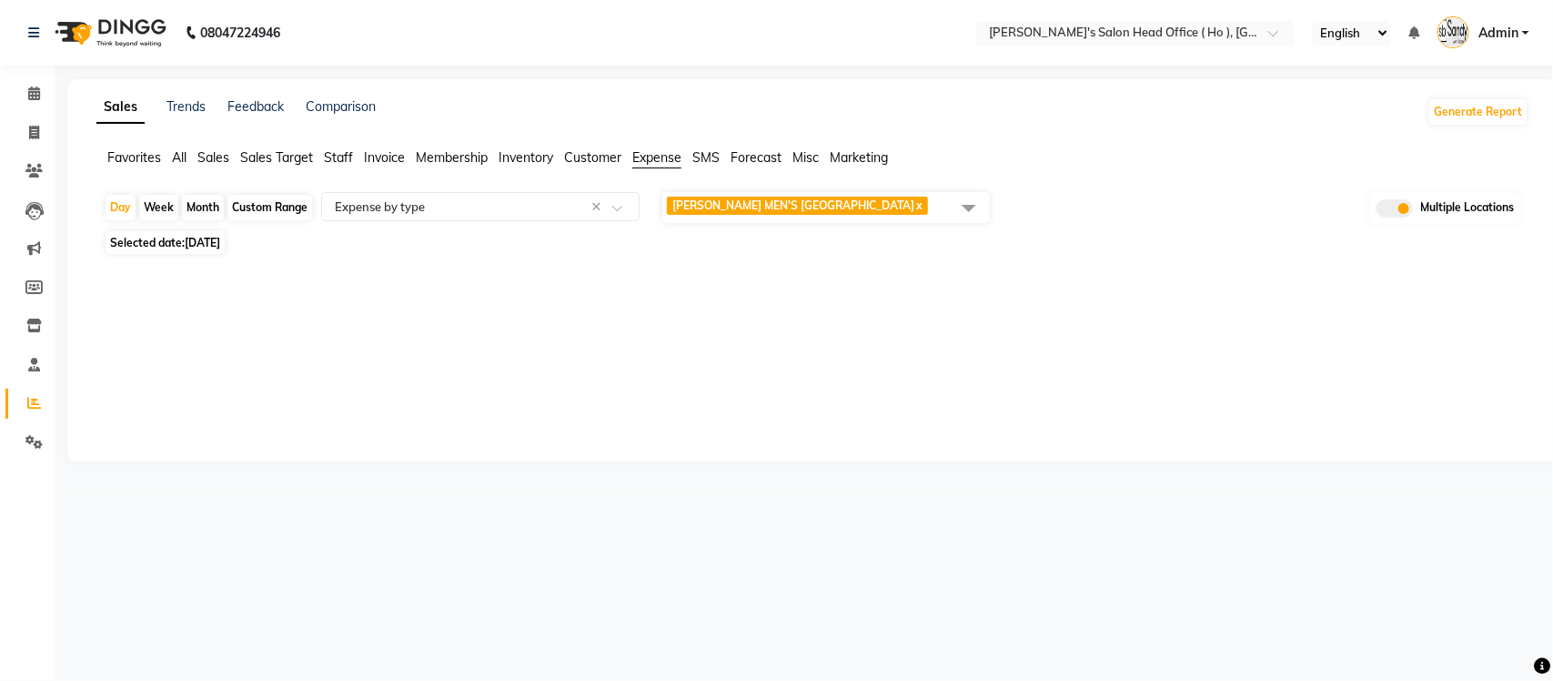
click at [189, 249] on span "[DATE]" at bounding box center [202, 243] width 35 height 14
select select "9"
select select "2025"
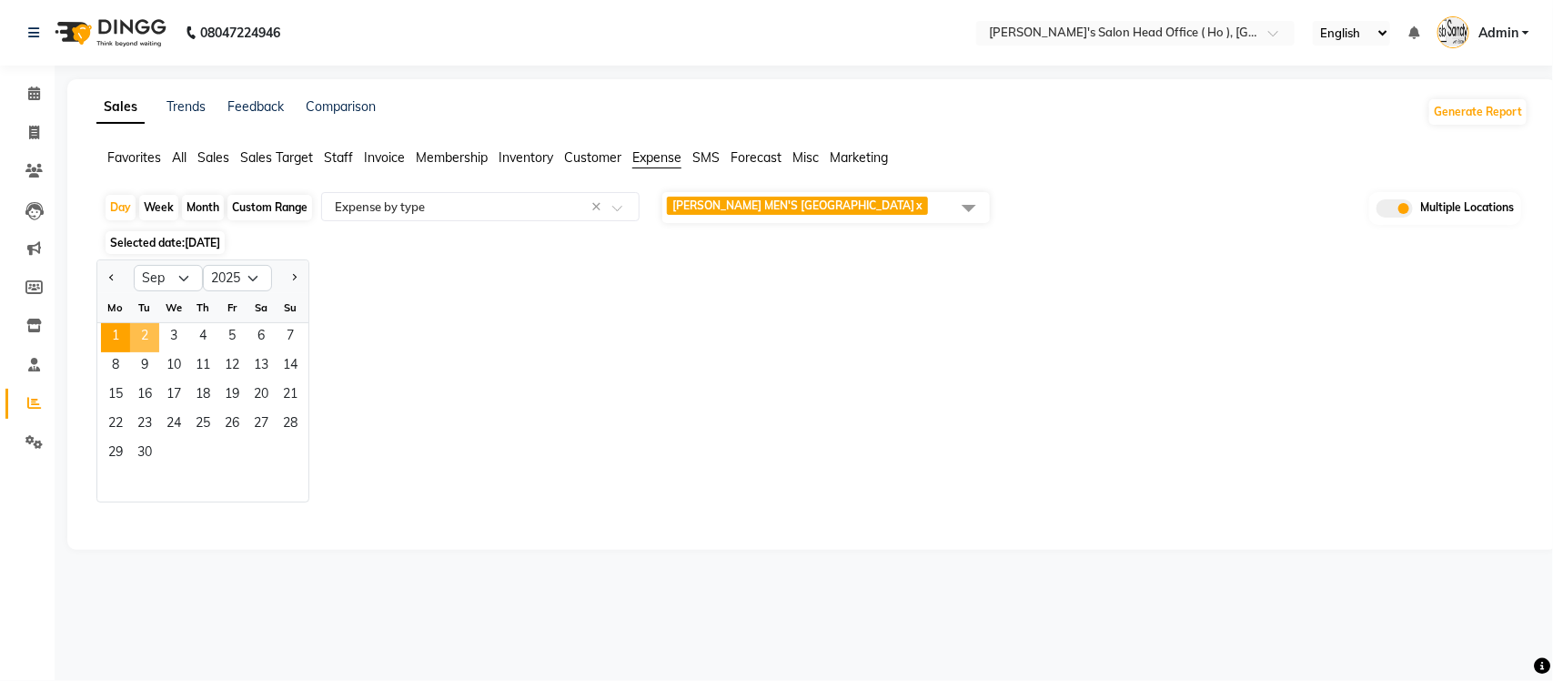
click at [152, 351] on span "2" at bounding box center [144, 337] width 29 height 29
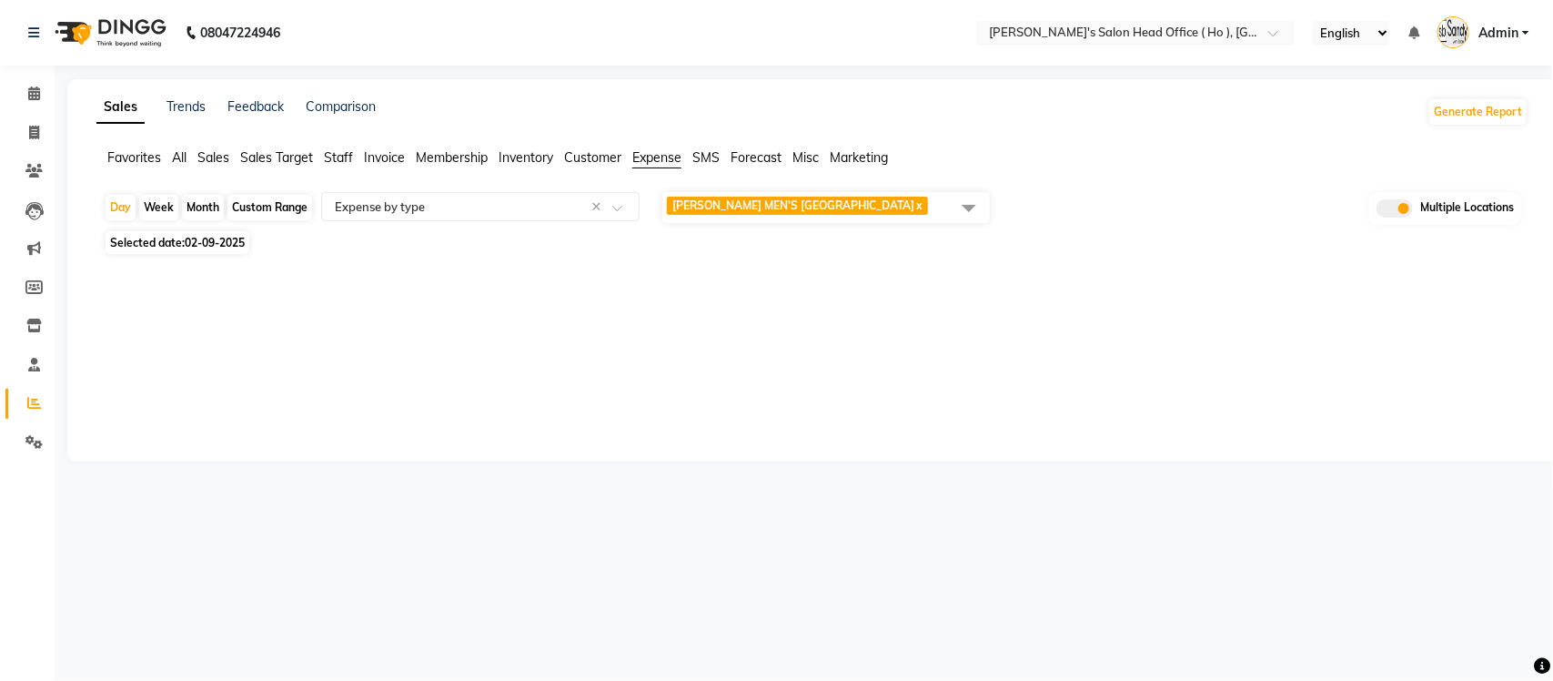
click at [967, 198] on span at bounding box center [969, 207] width 36 height 35
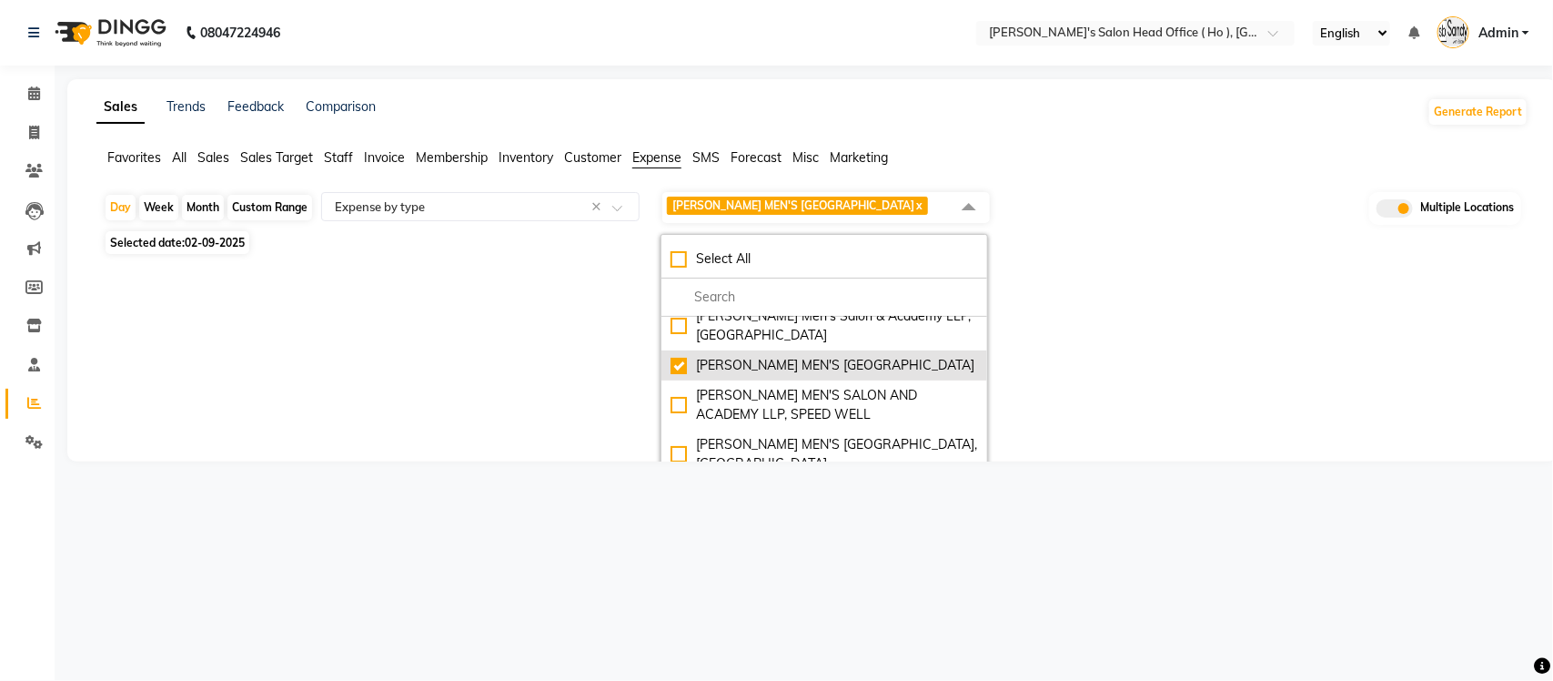
click at [683, 374] on div "SANDY MEN'S SALON AND ACADEMY LLP, Mavdi Main Road" at bounding box center [825, 365] width 308 height 19
checkbox input "false"
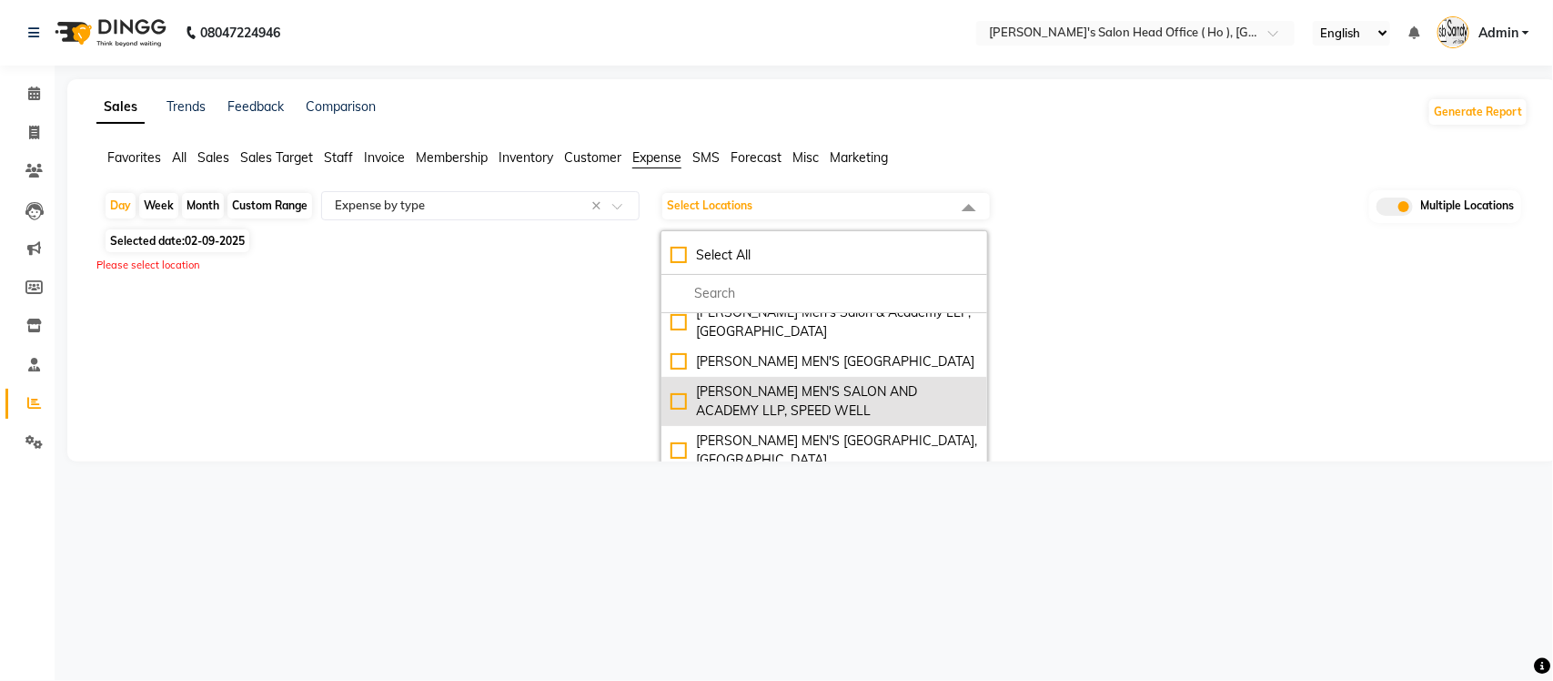
click at [681, 397] on div "SANDY MEN'S SALON AND ACADEMY LLP, SPEED WELL" at bounding box center [825, 401] width 308 height 38
checkbox input "true"
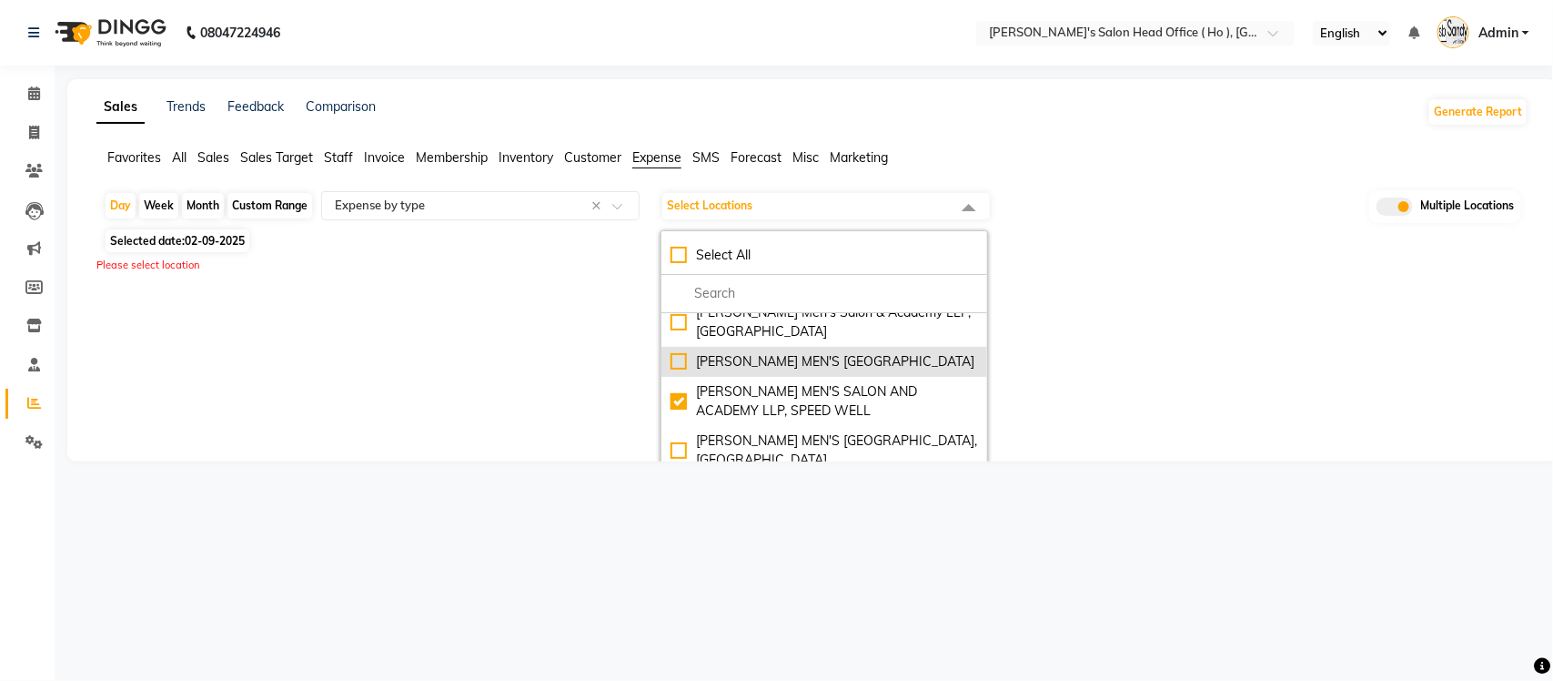
select select "full_report"
select select "csv"
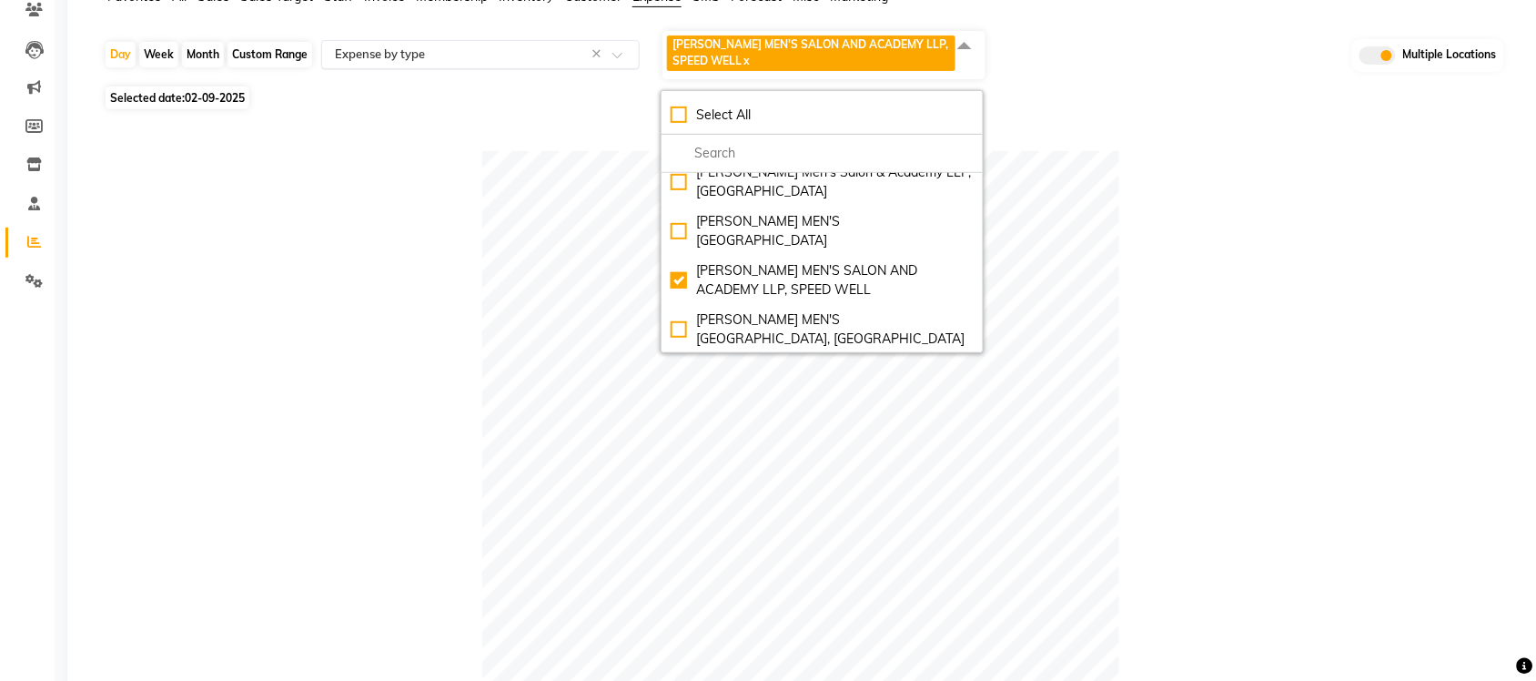
scroll to position [0, 0]
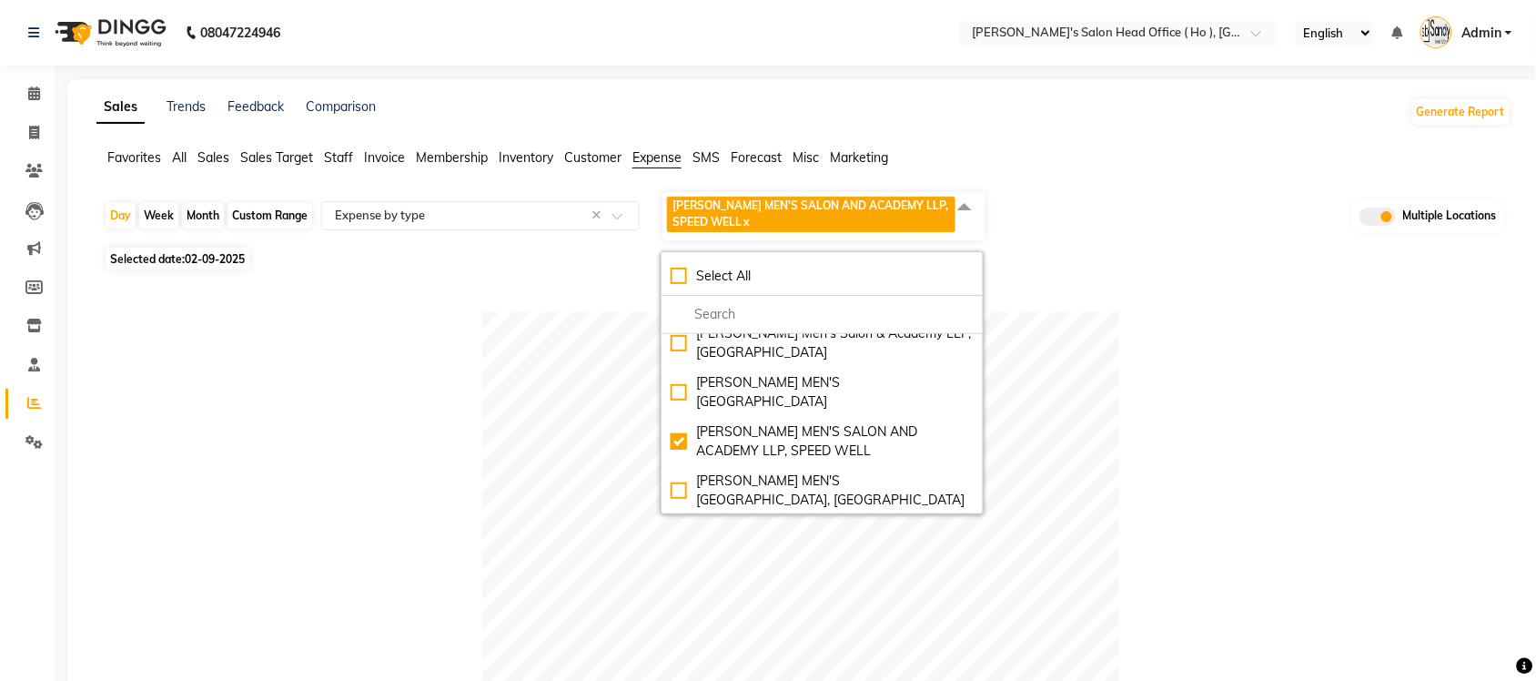
click at [234, 250] on span "Selected date: 02-09-2025" at bounding box center [178, 258] width 144 height 23
select select "9"
select select "2025"
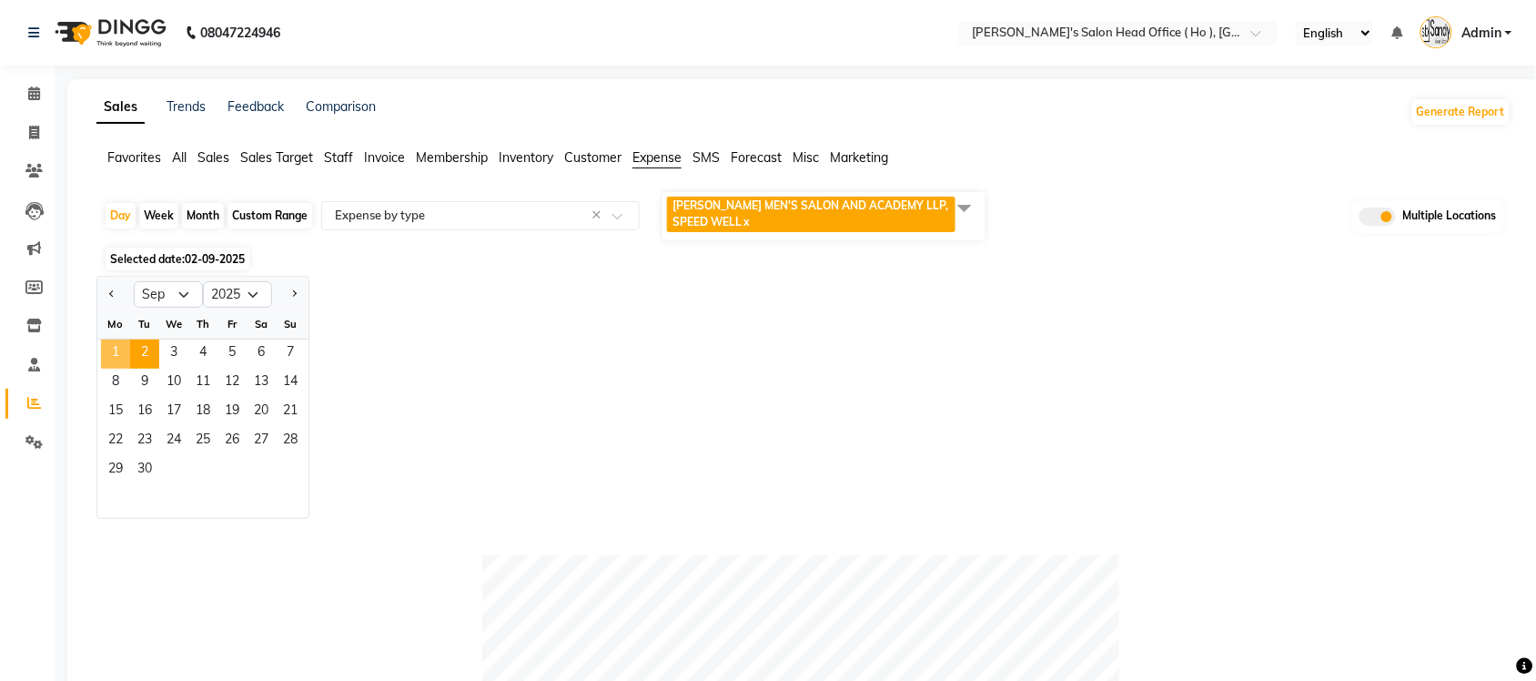
click at [119, 348] on span "1" at bounding box center [115, 353] width 29 height 29
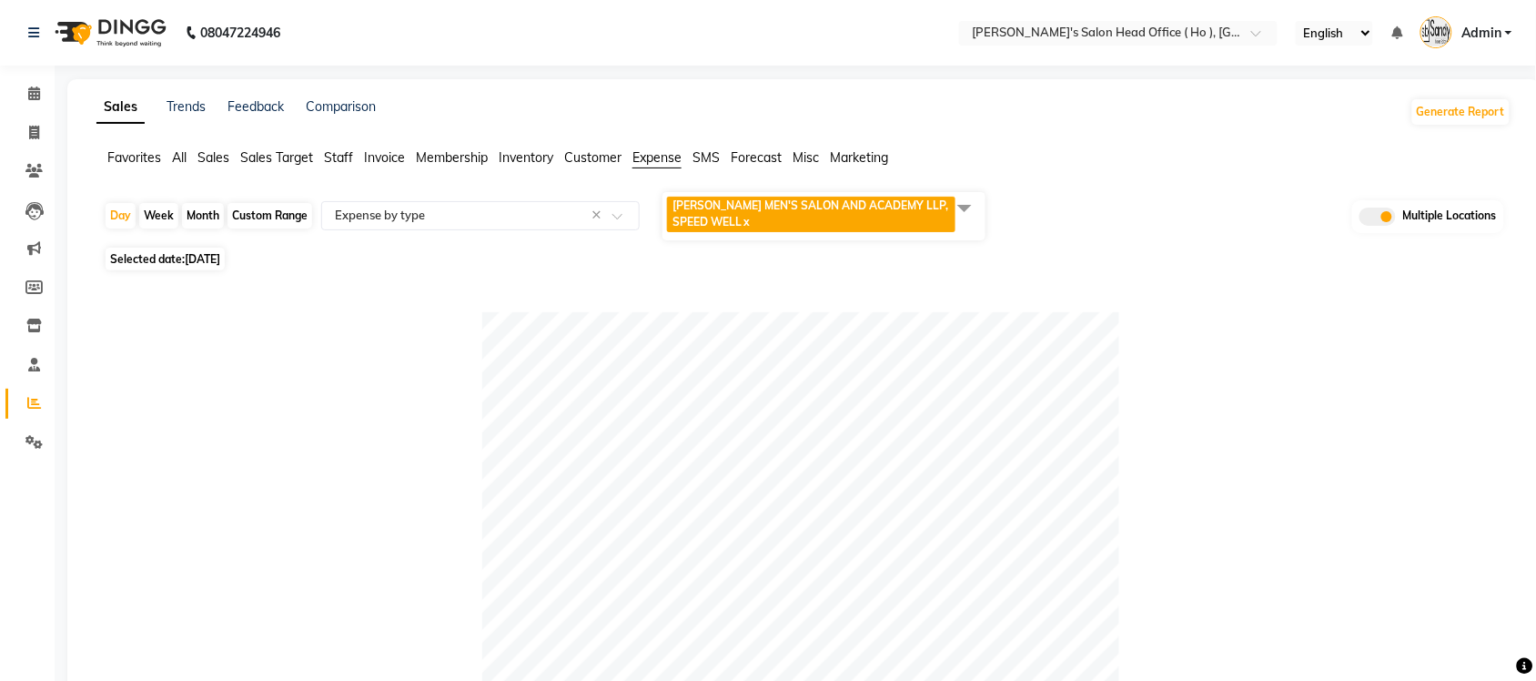
click at [962, 205] on span at bounding box center [964, 207] width 36 height 35
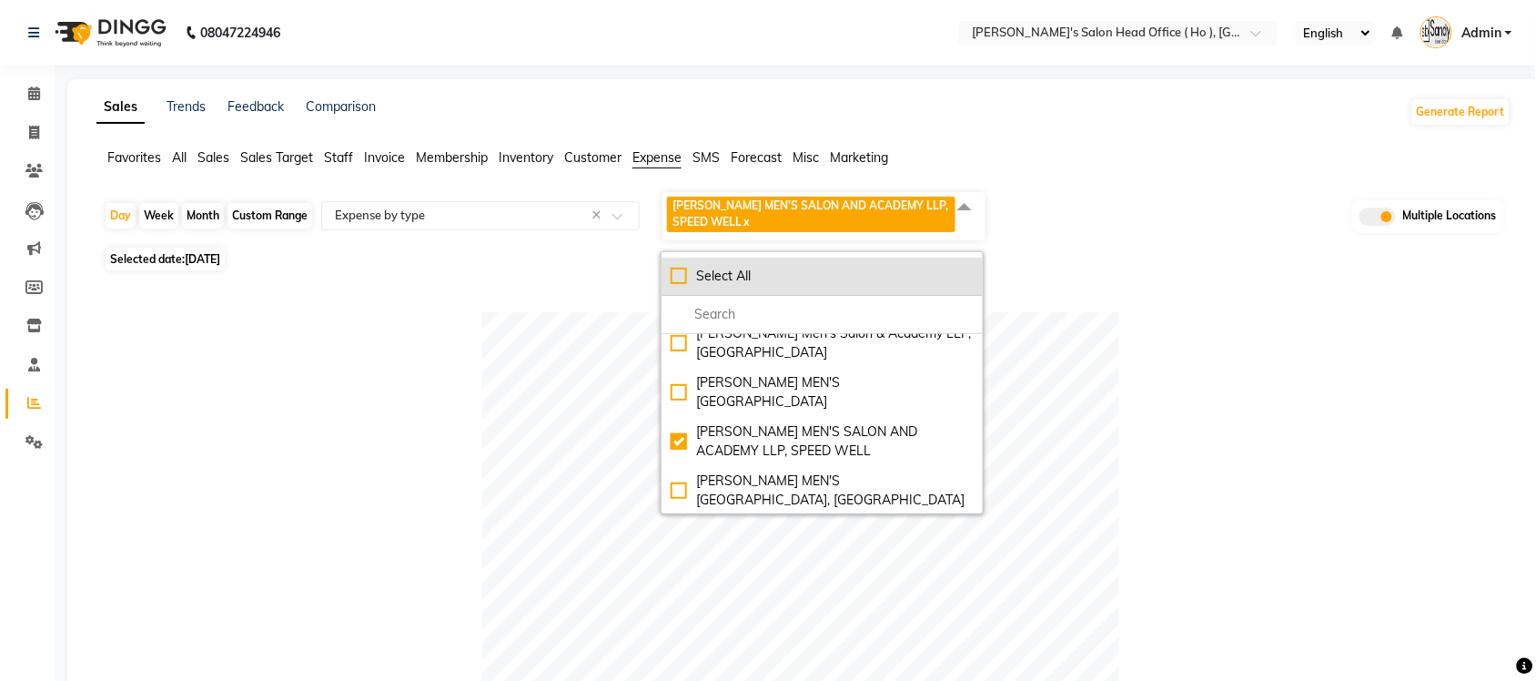
click at [664, 273] on li "Select All" at bounding box center [821, 276] width 321 height 38
checkbox input "true"
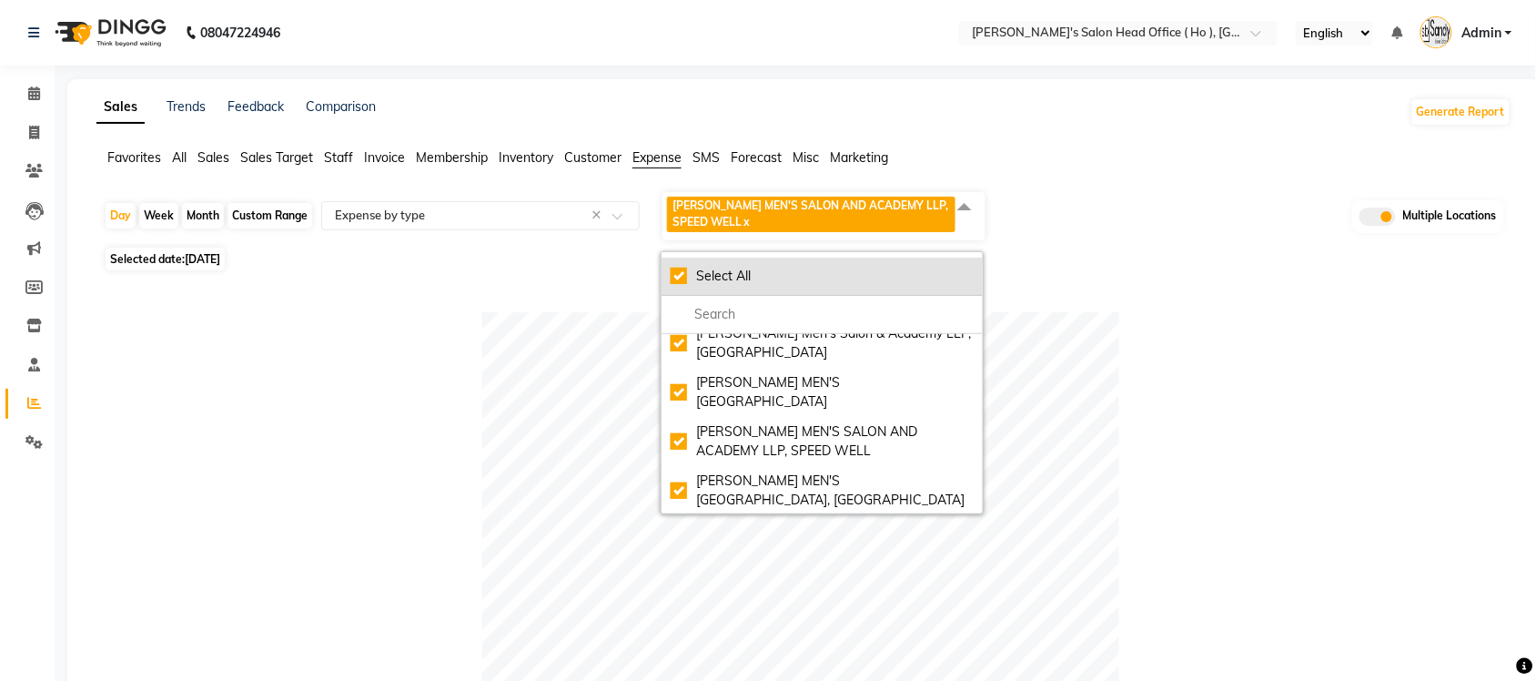
checkbox input "true"
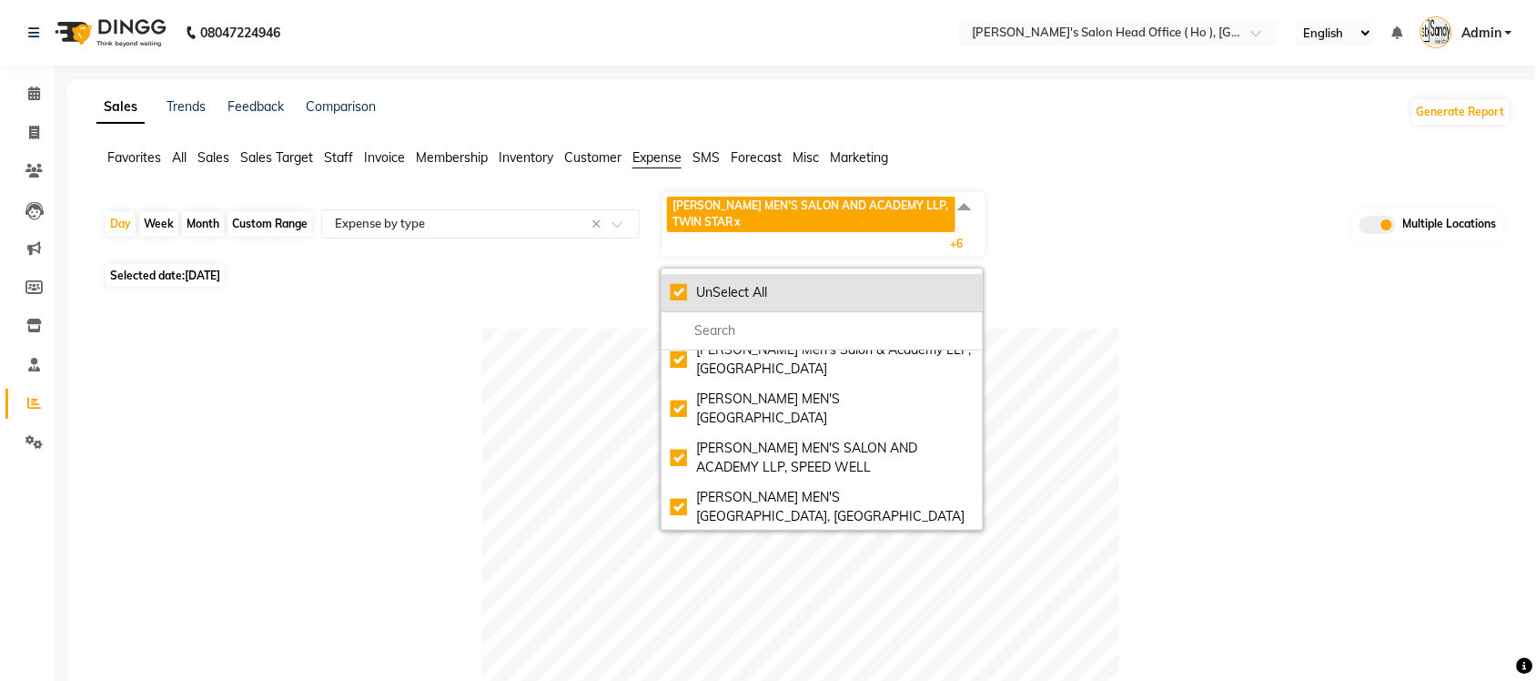
click at [673, 283] on div "UnSelect All" at bounding box center [822, 292] width 303 height 19
checkbox input "false"
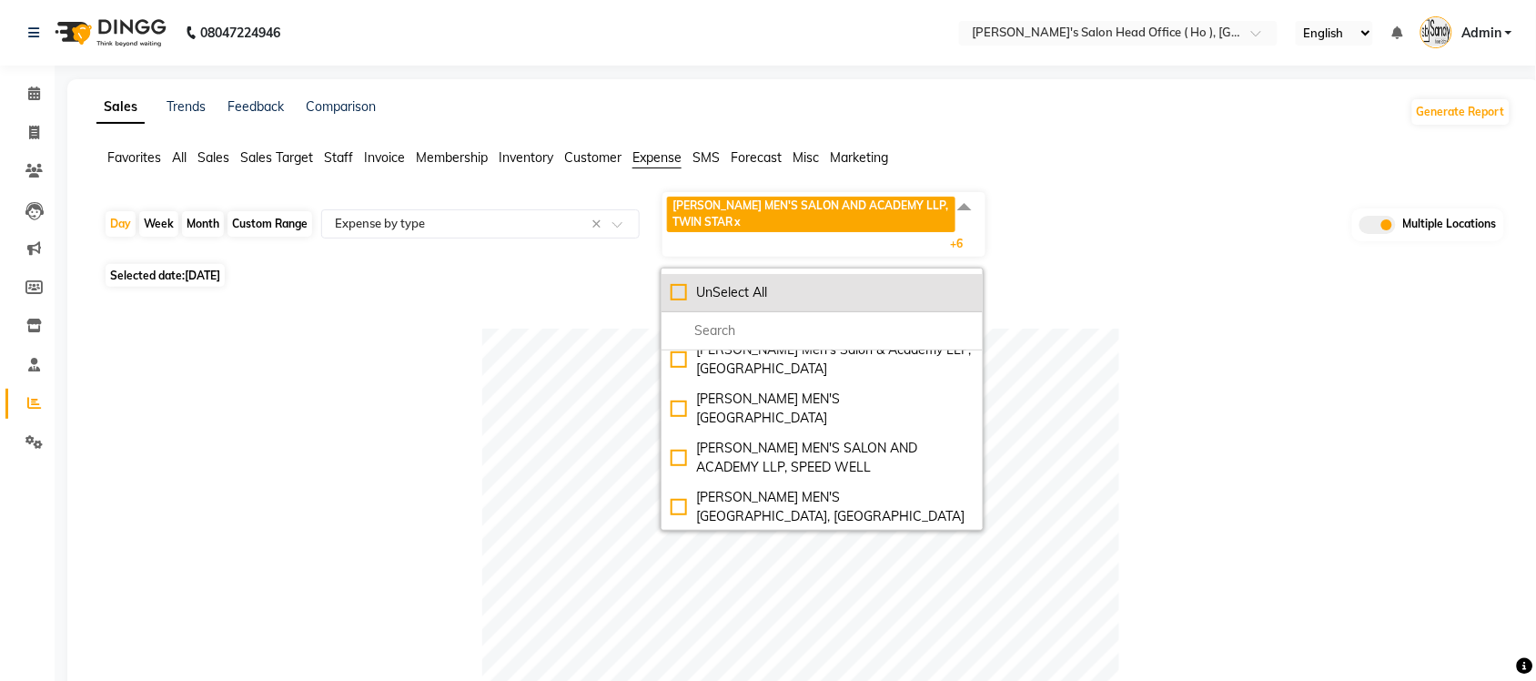
checkbox input "false"
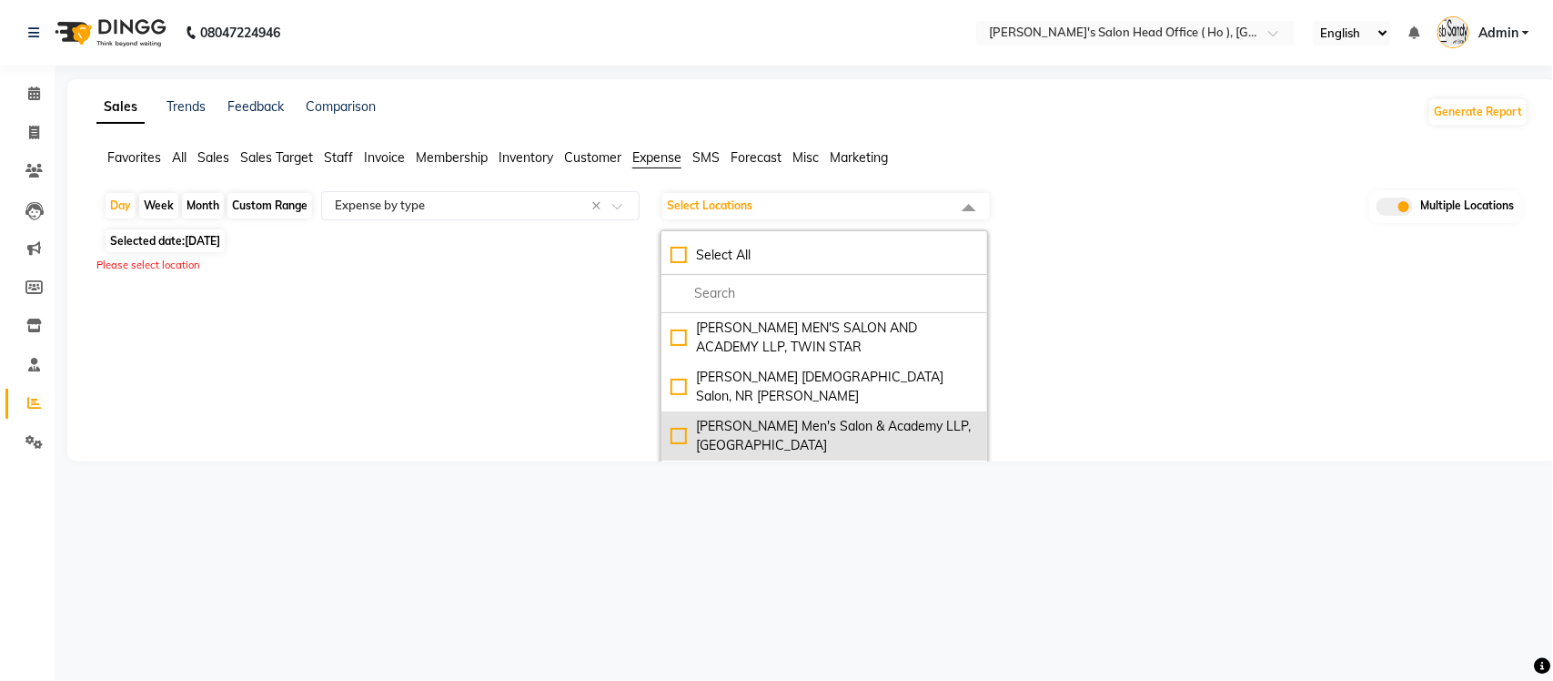
click at [667, 416] on li "Sandy Men's Salon & Academy LLP, Ravapar Road" at bounding box center [824, 435] width 326 height 49
checkbox input "true"
select select "full_report"
select select "csv"
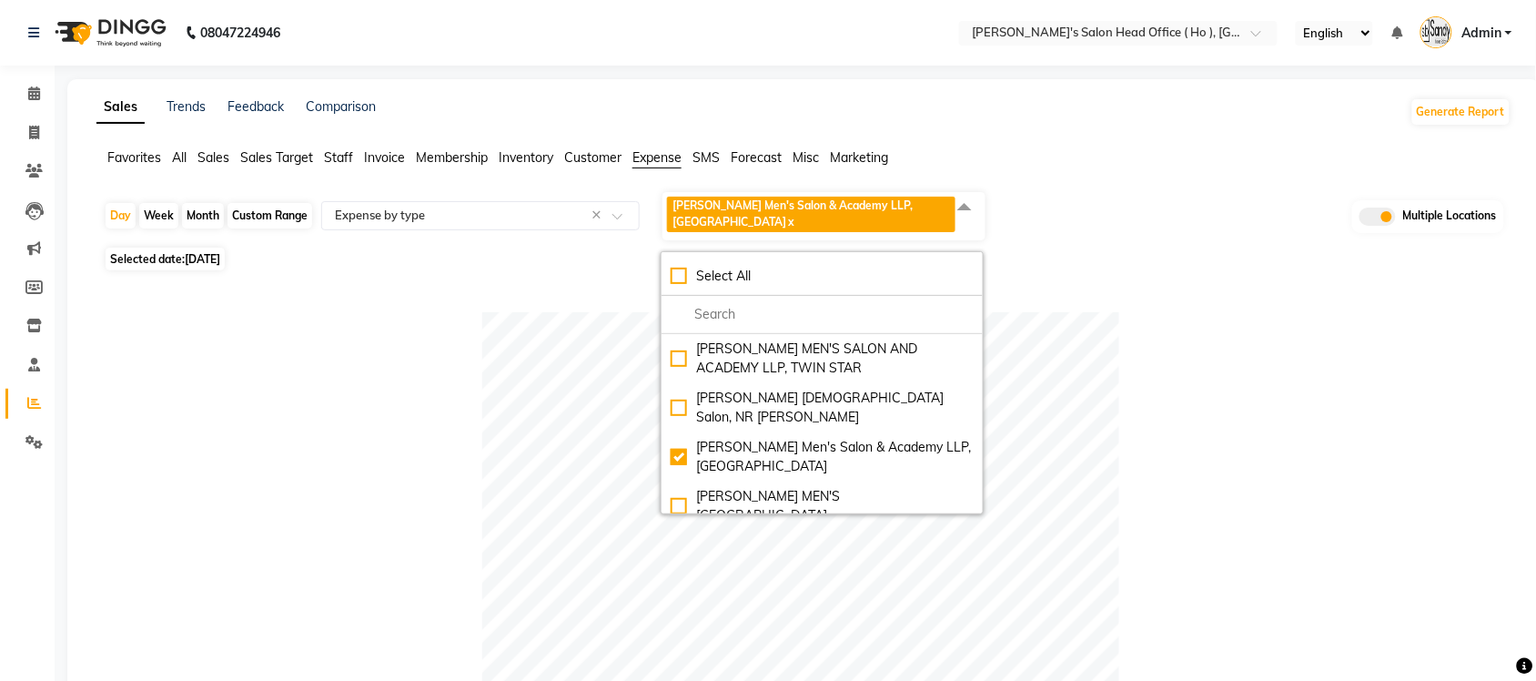
click at [214, 252] on span "[DATE]" at bounding box center [202, 259] width 35 height 14
select select "9"
select select "2025"
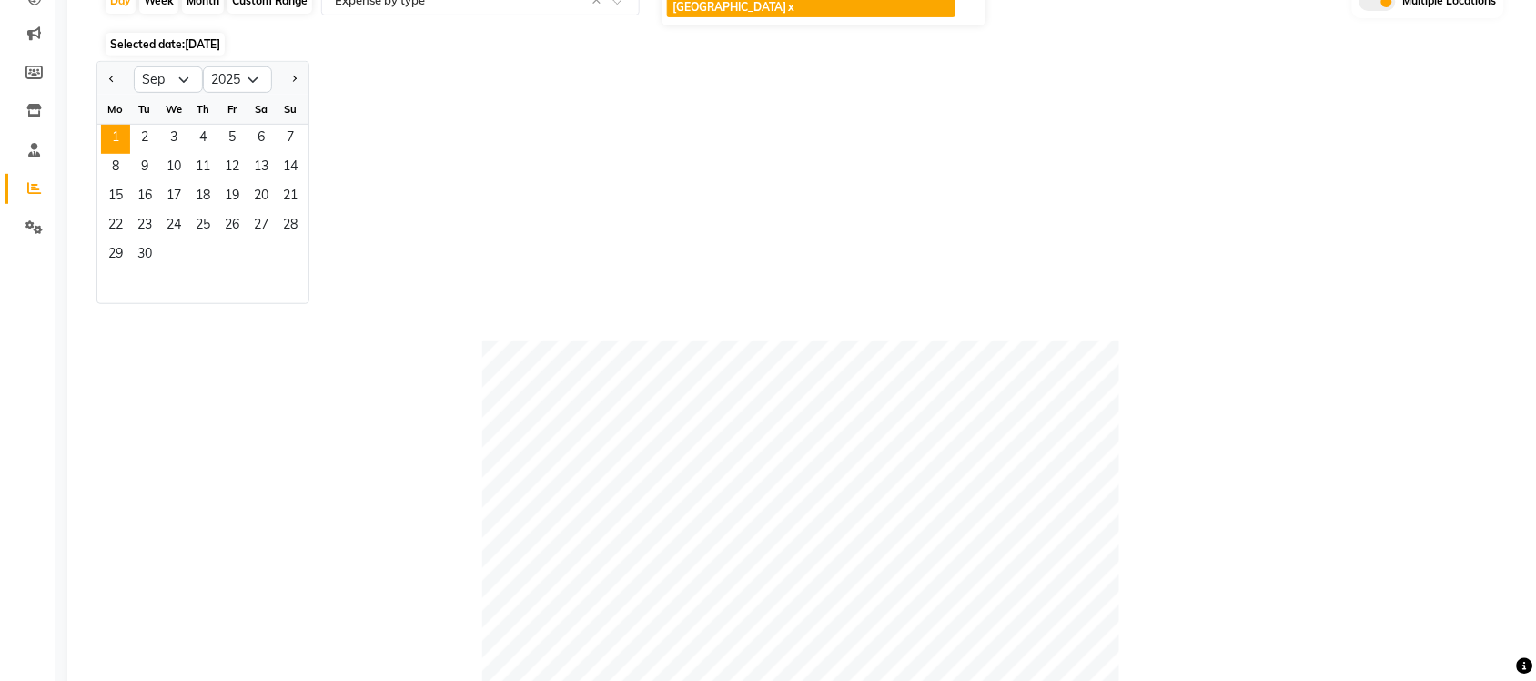
scroll to position [137, 0]
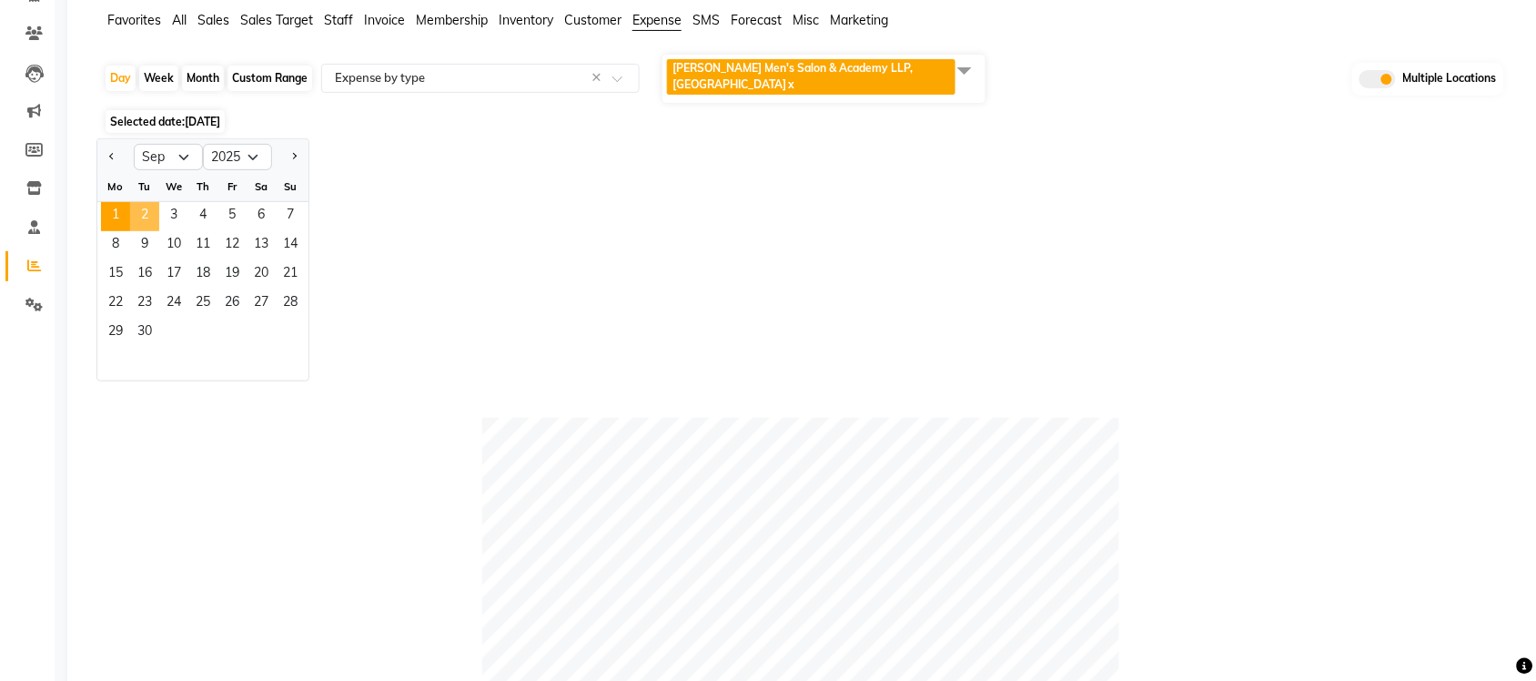
click at [151, 202] on span "2" at bounding box center [144, 216] width 29 height 29
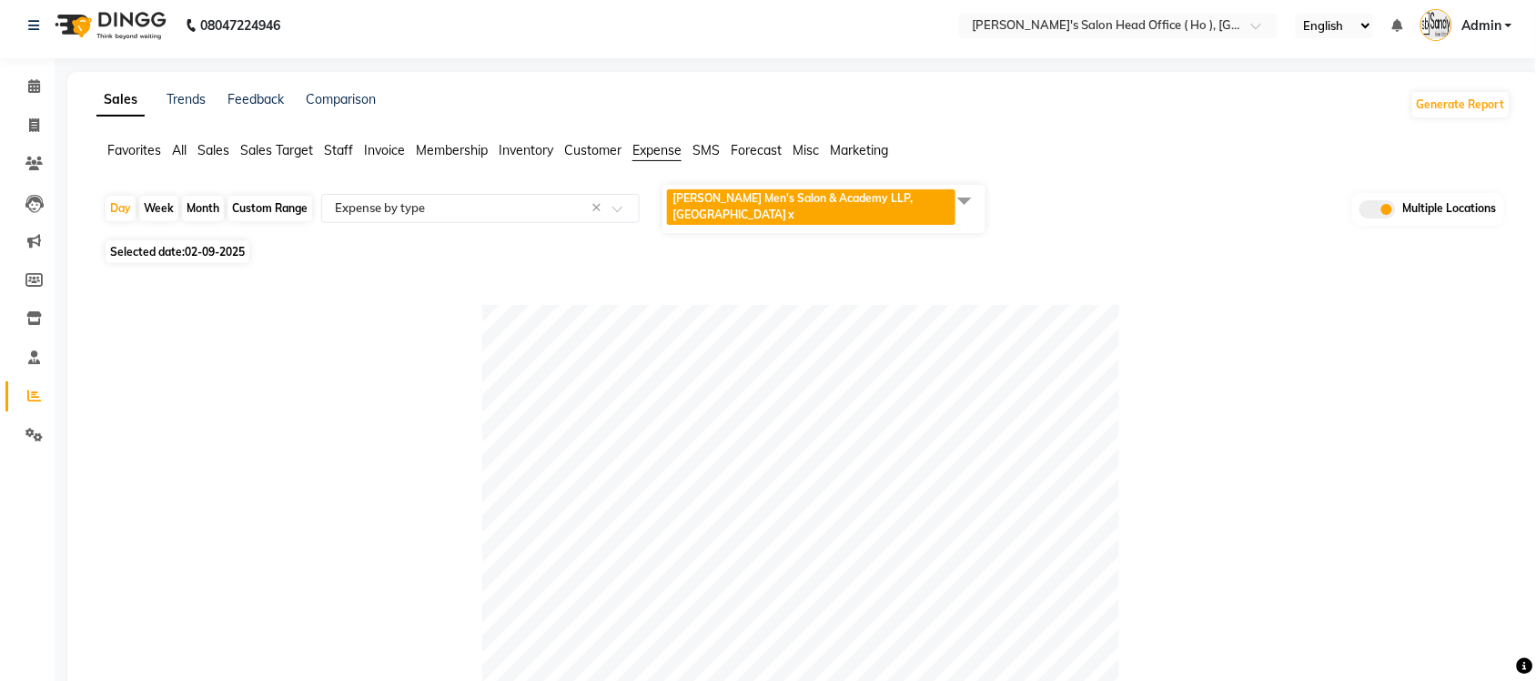
scroll to position [0, 0]
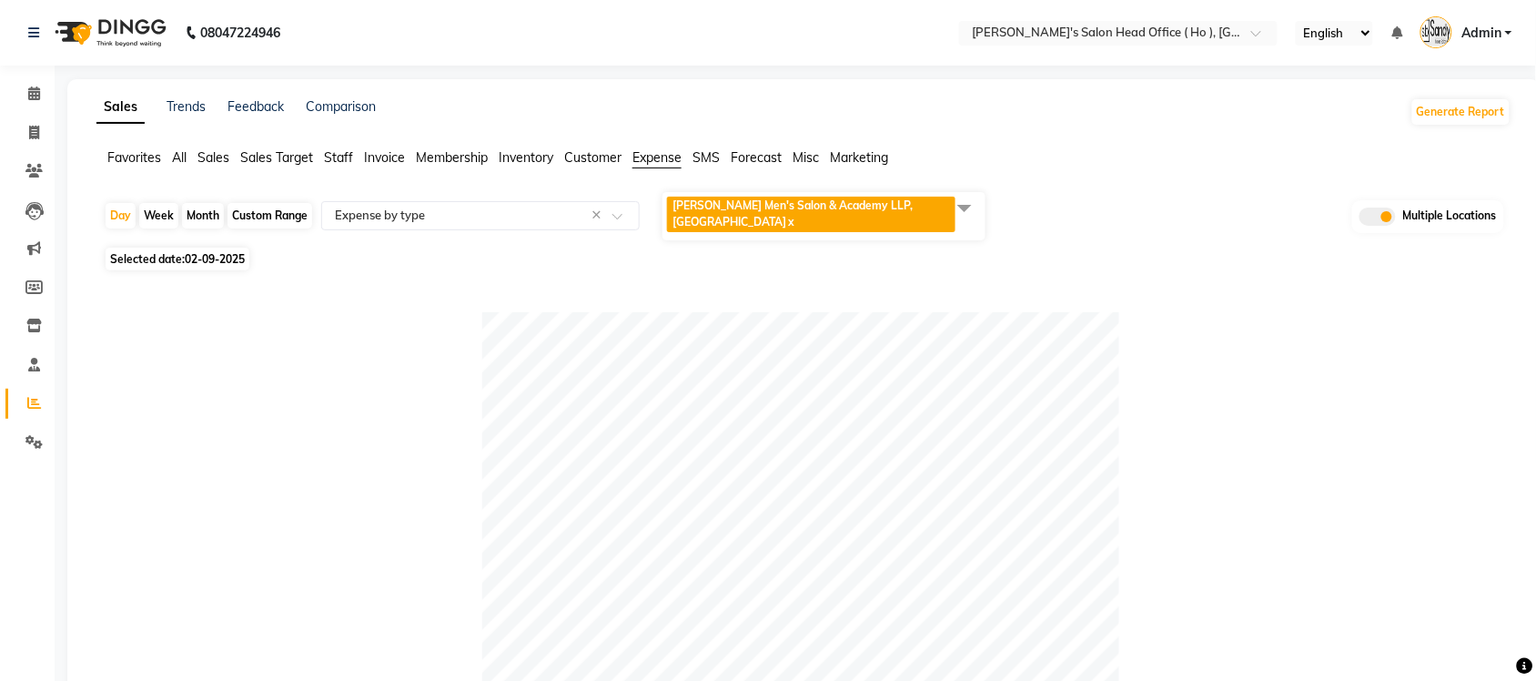
click at [962, 207] on span at bounding box center [964, 207] width 36 height 35
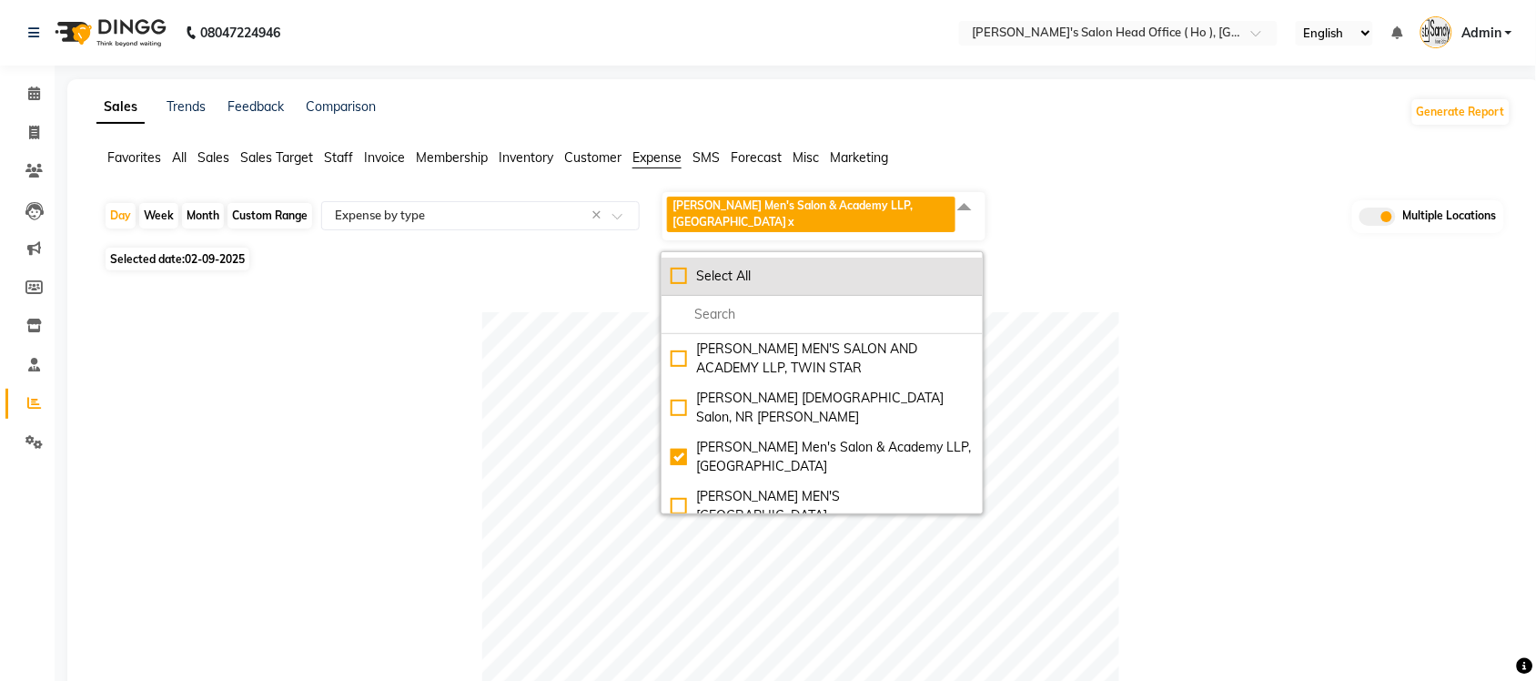
click at [675, 267] on div "Select All" at bounding box center [822, 276] width 303 height 19
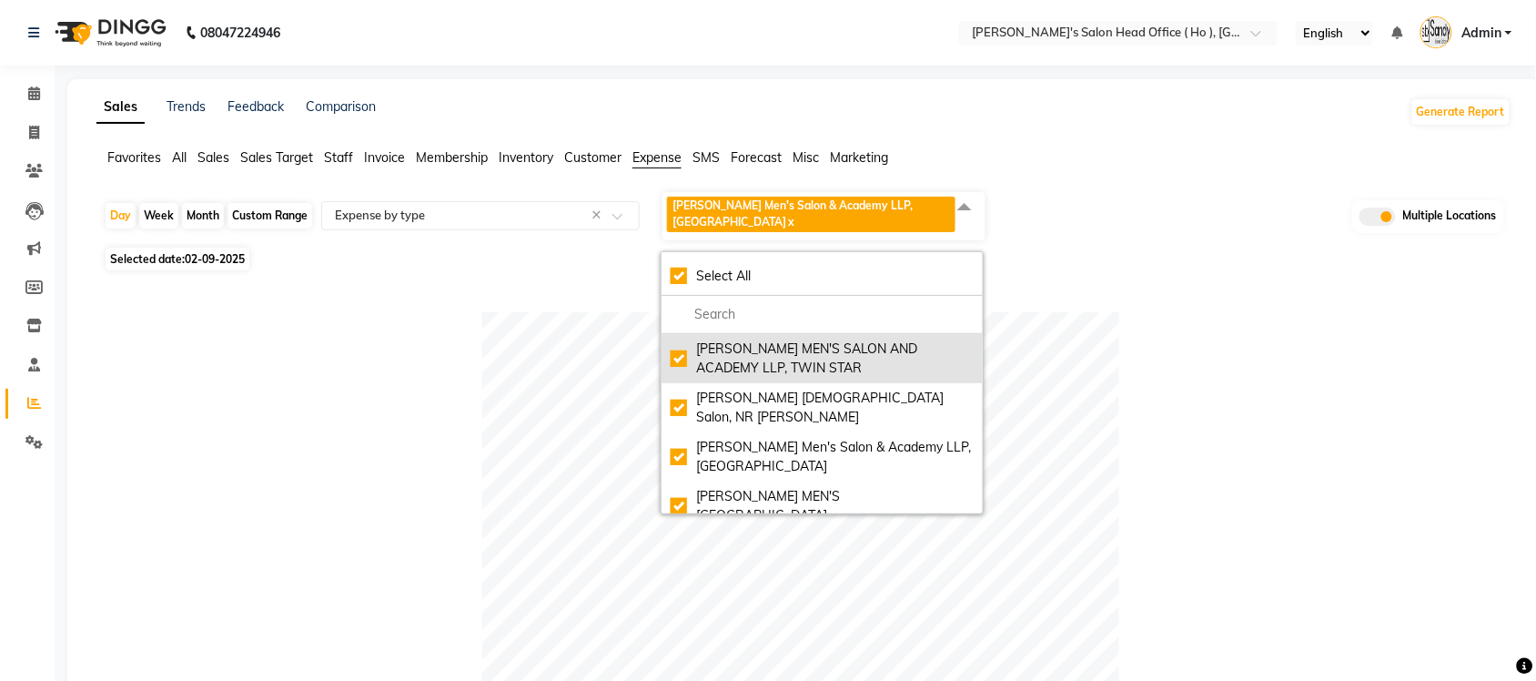
checkbox input "true"
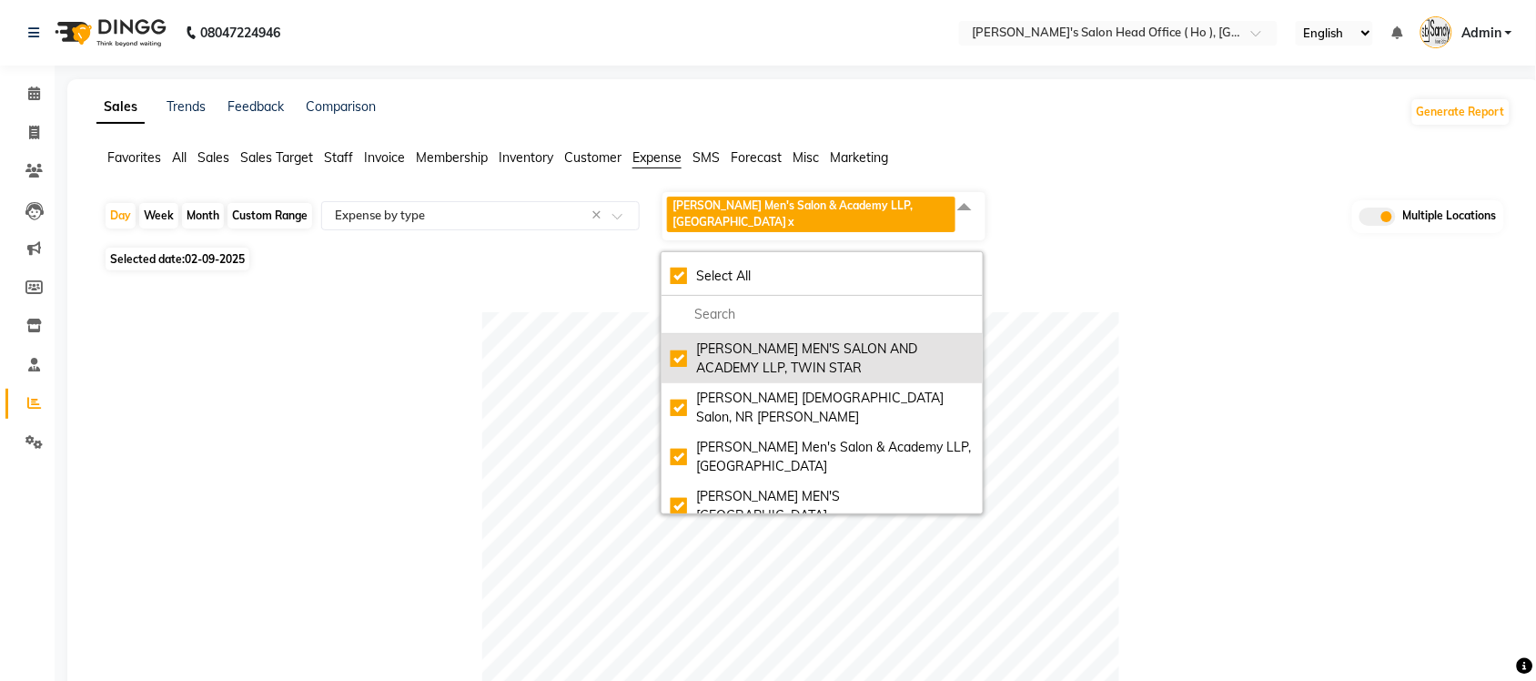
checkbox input "true"
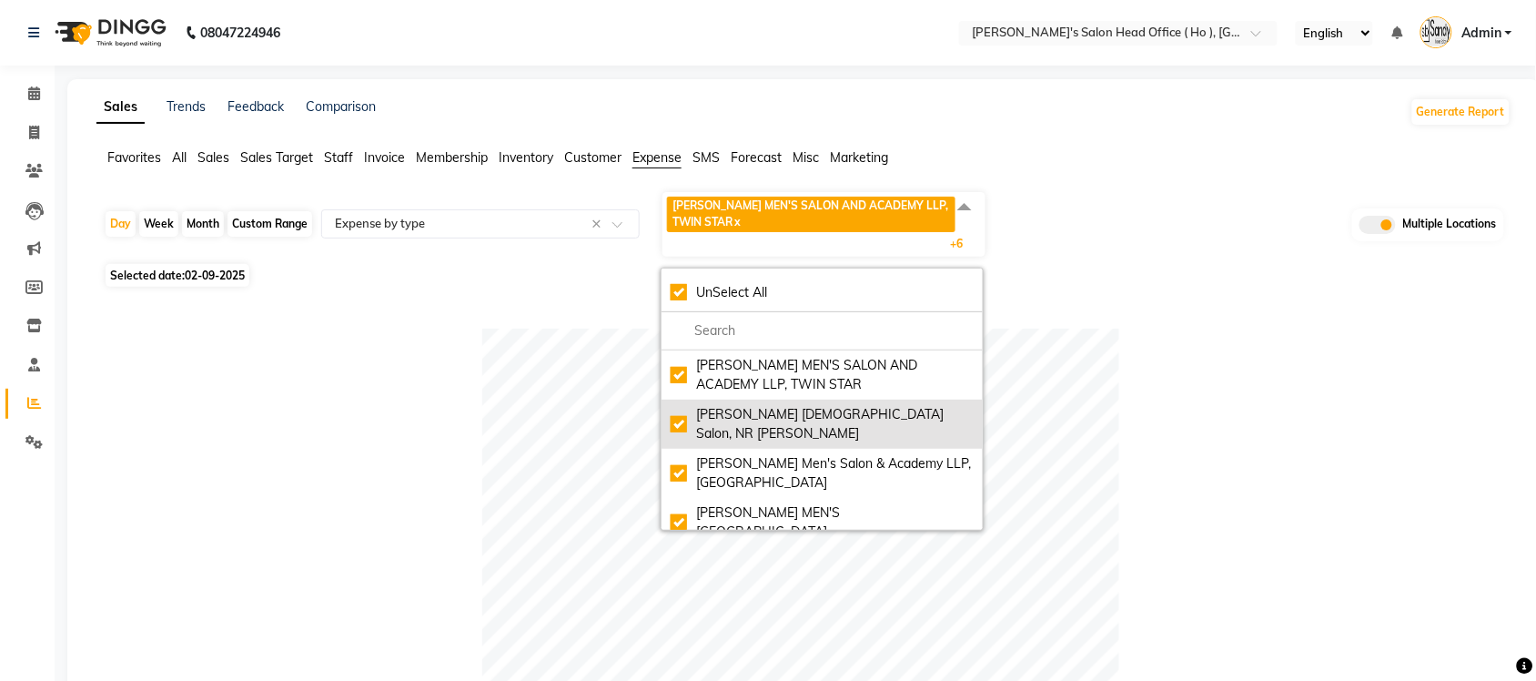
click at [680, 415] on div "Elaine Ladies Salon, NR Balaji Hall" at bounding box center [822, 424] width 303 height 38
checkbox input "false"
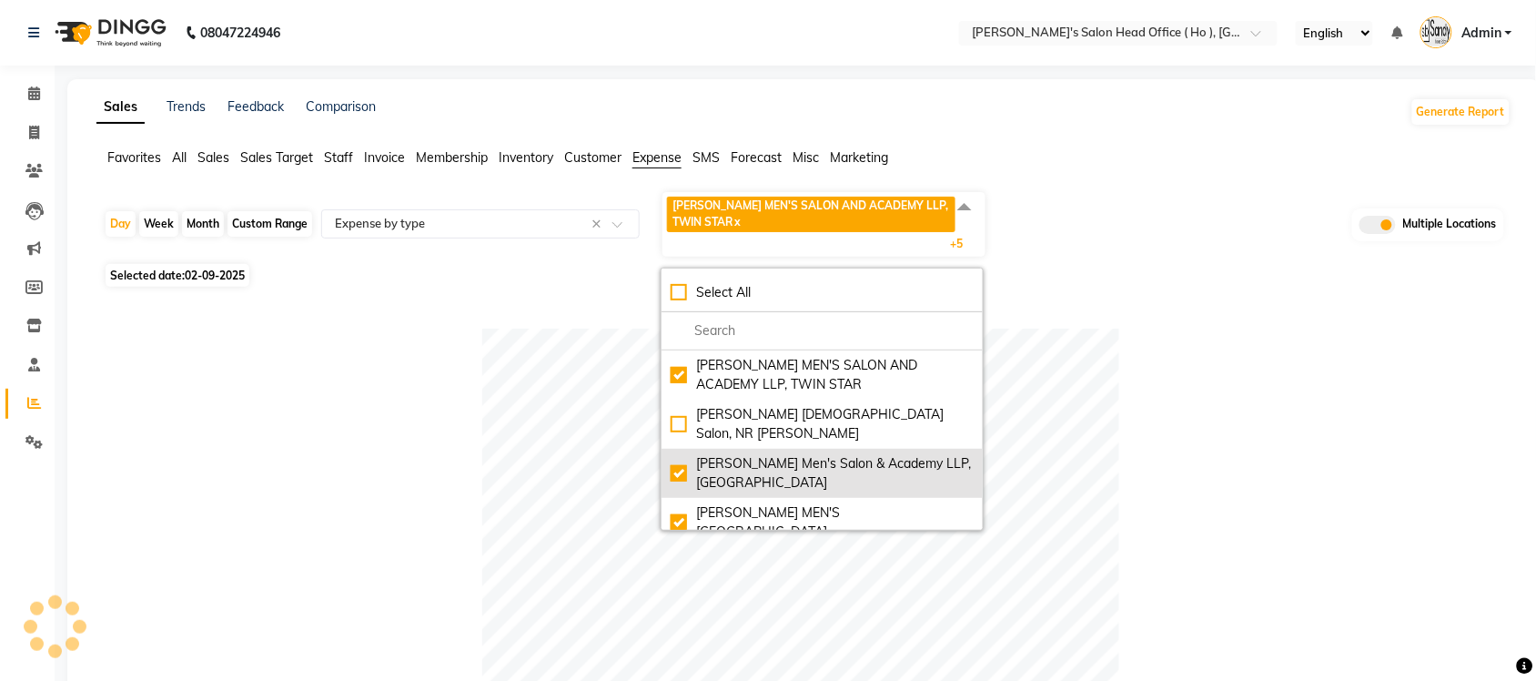
scroll to position [146, 0]
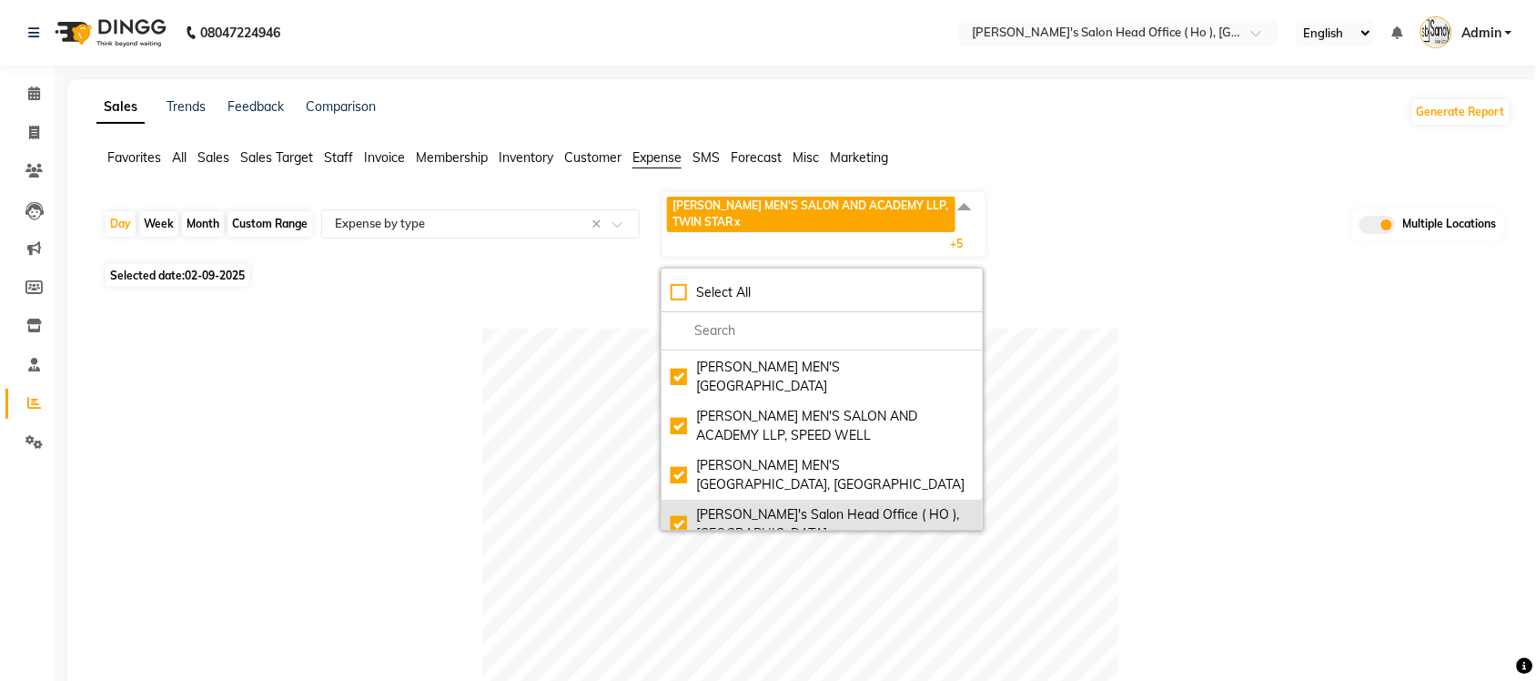
click at [671, 506] on div "[PERSON_NAME]'s Salon Head Office ( HO ), [GEOGRAPHIC_DATA]" at bounding box center [822, 524] width 303 height 38
click at [687, 505] on div "[PERSON_NAME]'s Salon Head Office ( HO ), [GEOGRAPHIC_DATA]" at bounding box center [822, 524] width 303 height 38
click at [685, 505] on div "[PERSON_NAME]'s Salon Head Office ( HO ), [GEOGRAPHIC_DATA]" at bounding box center [822, 524] width 303 height 38
checkbox input "false"
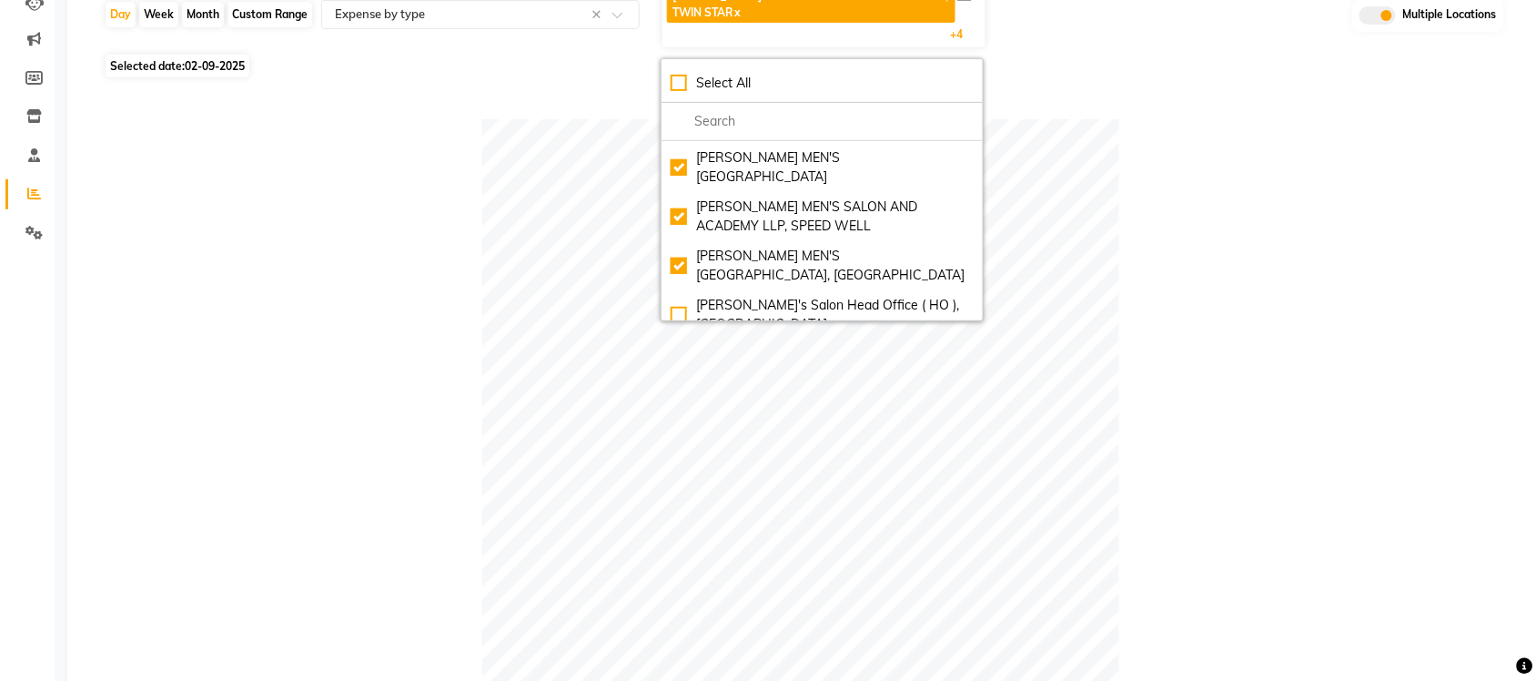
scroll to position [0, 0]
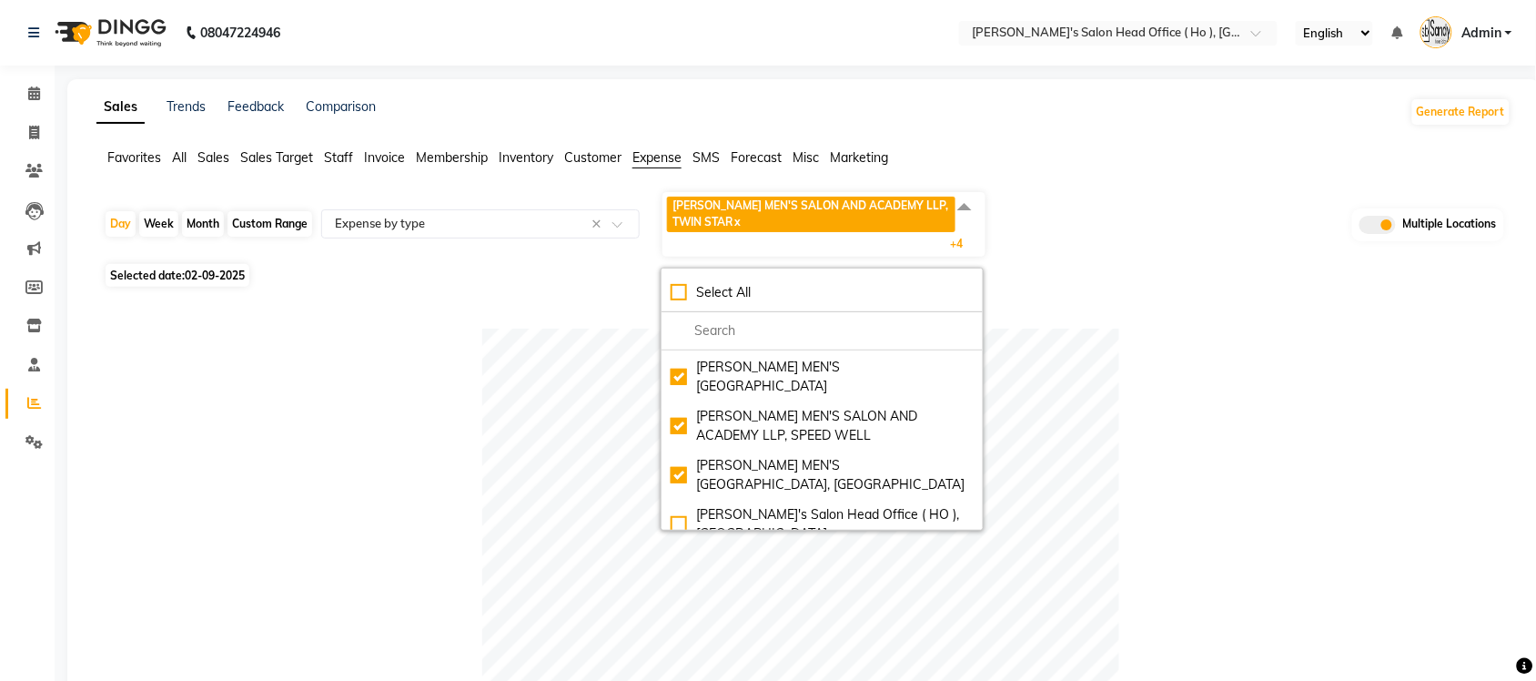
click at [250, 225] on div "Custom Range" at bounding box center [269, 223] width 85 height 25
select select "9"
select select "2025"
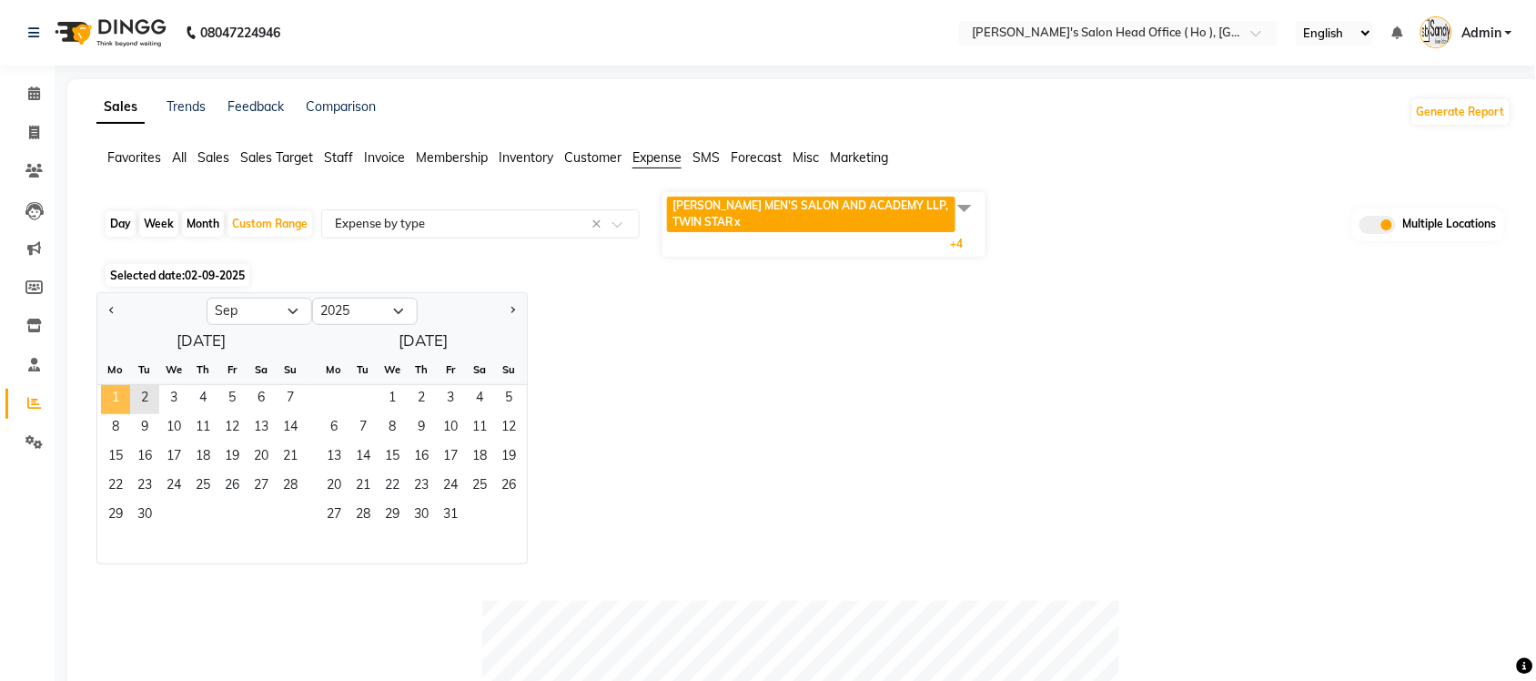
click at [120, 401] on span "1" at bounding box center [115, 399] width 29 height 29
click at [135, 401] on span "2" at bounding box center [144, 399] width 29 height 29
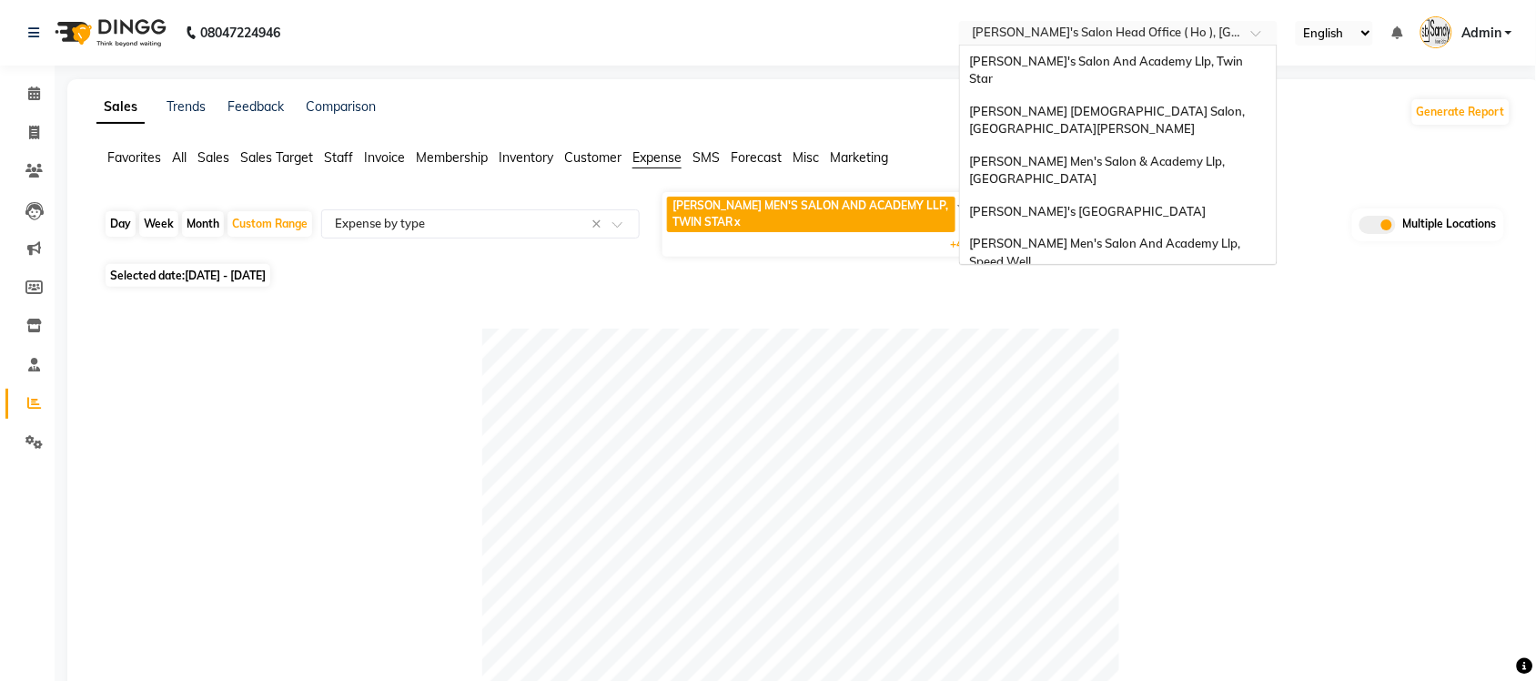
click at [1189, 33] on input "text" at bounding box center [1100, 34] width 264 height 18
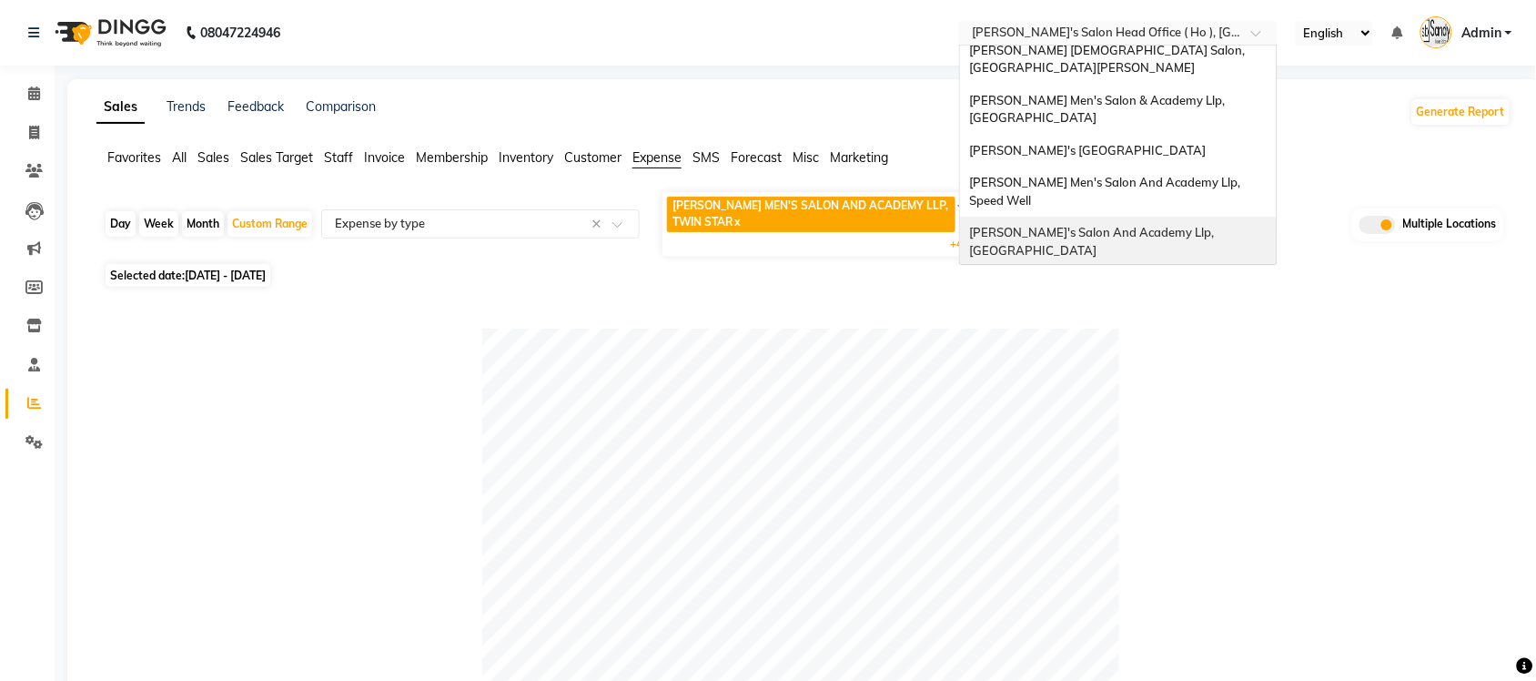
click at [1146, 225] on span "[PERSON_NAME]'s Salon And Academy Llp, [GEOGRAPHIC_DATA]" at bounding box center [1092, 241] width 247 height 33
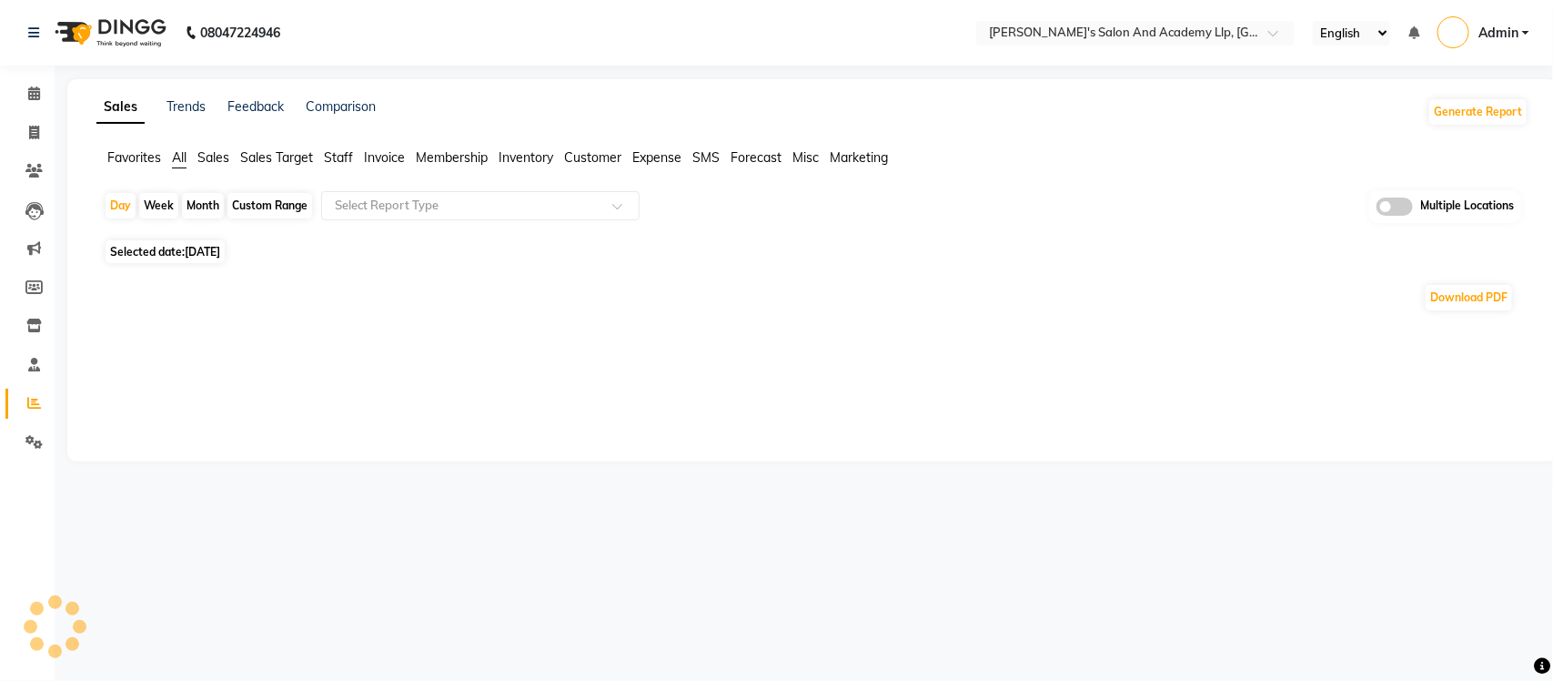
select select "en"
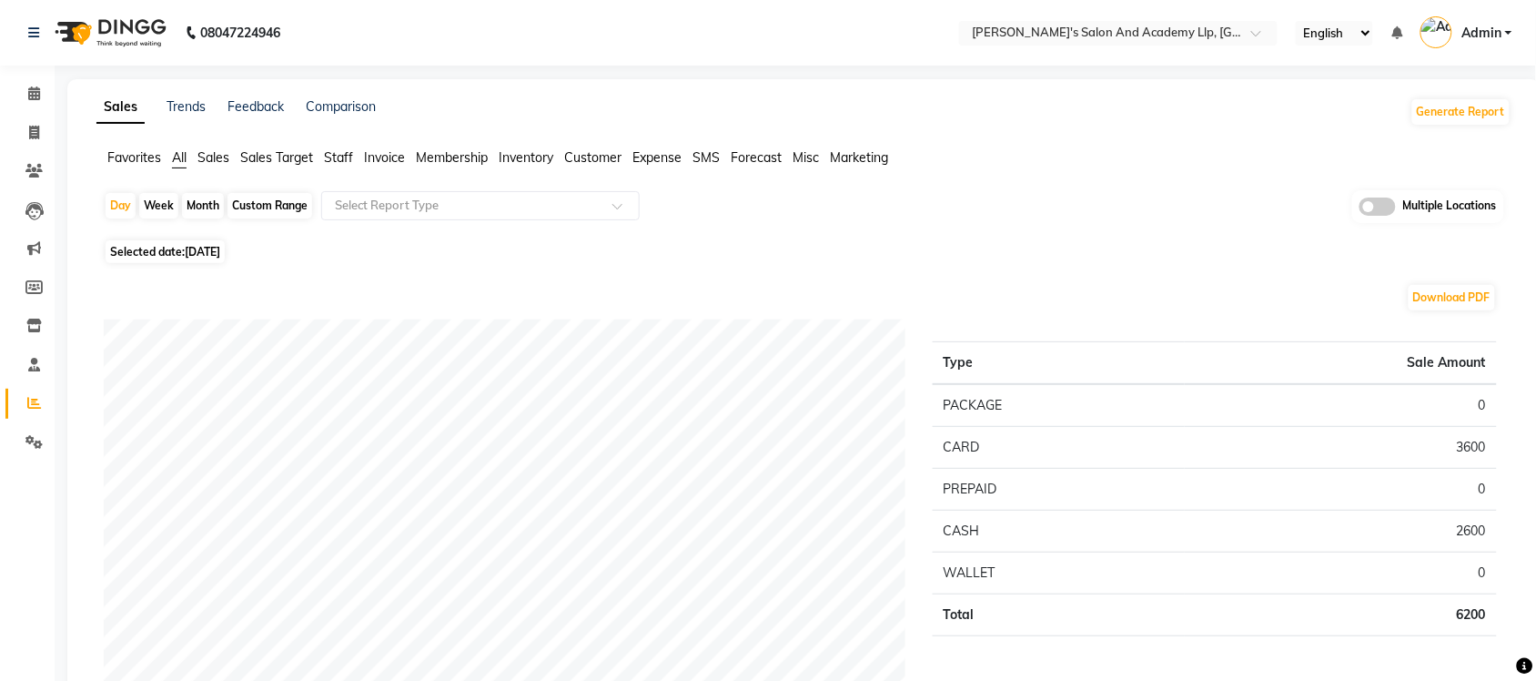
click at [167, 247] on span "Selected date: [DATE]" at bounding box center [165, 251] width 119 height 23
select select "9"
select select "2025"
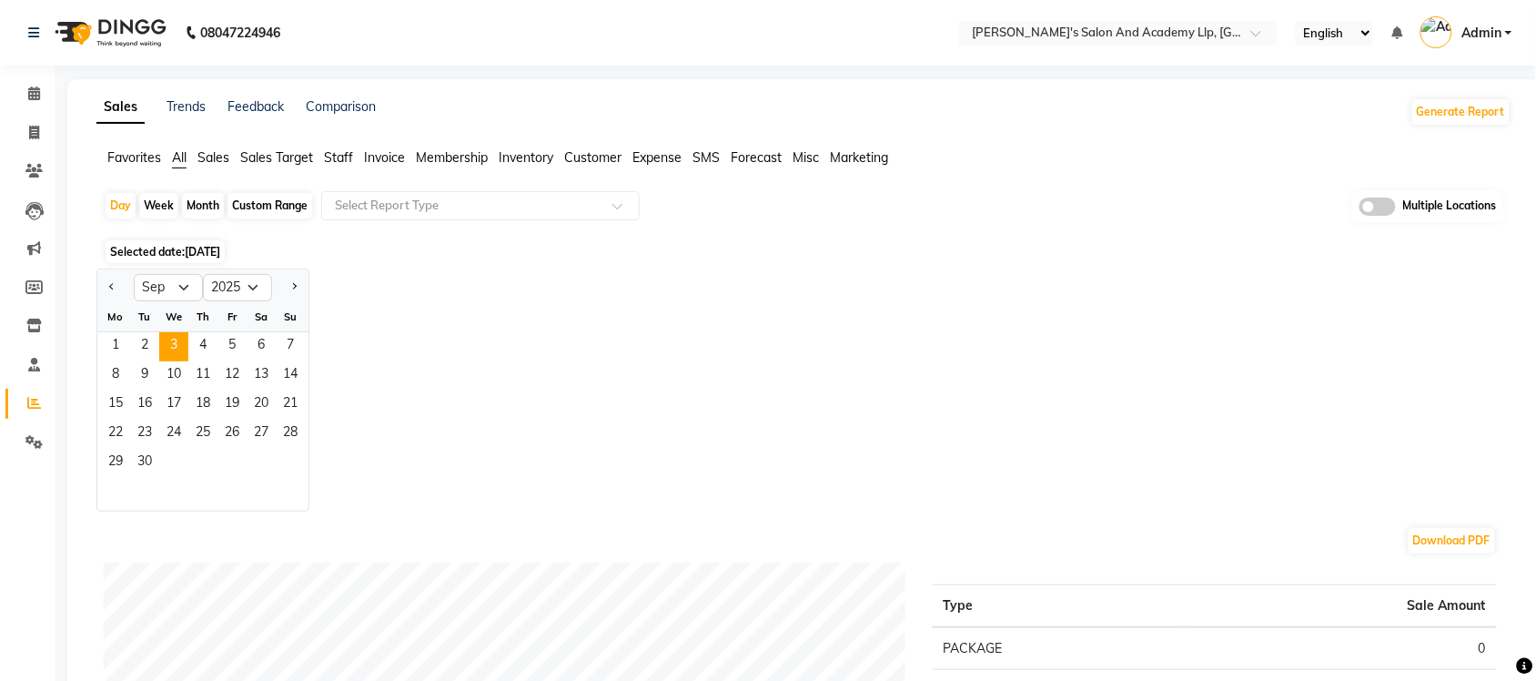
click at [187, 248] on span "[DATE]" at bounding box center [202, 252] width 35 height 14
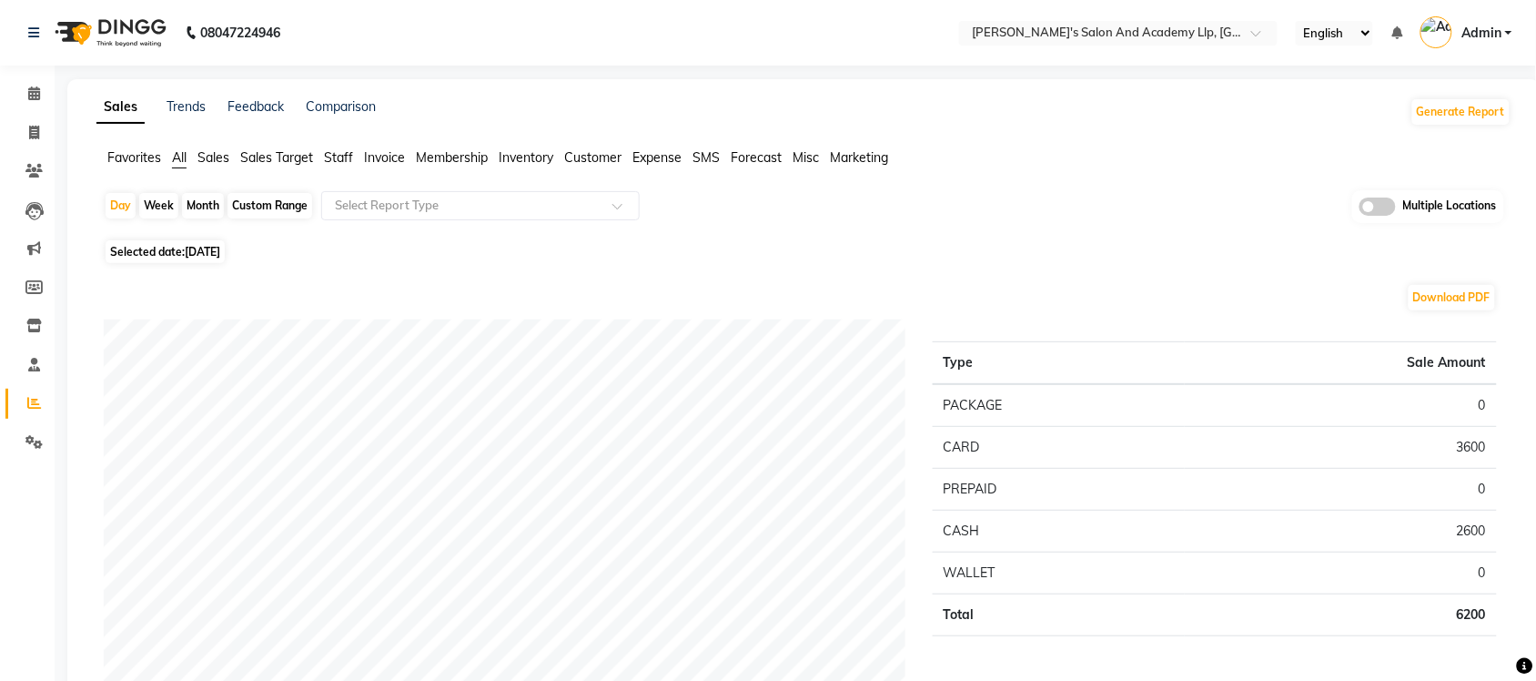
click at [169, 247] on span "Selected date: [DATE]" at bounding box center [165, 251] width 119 height 23
select select "9"
select select "2025"
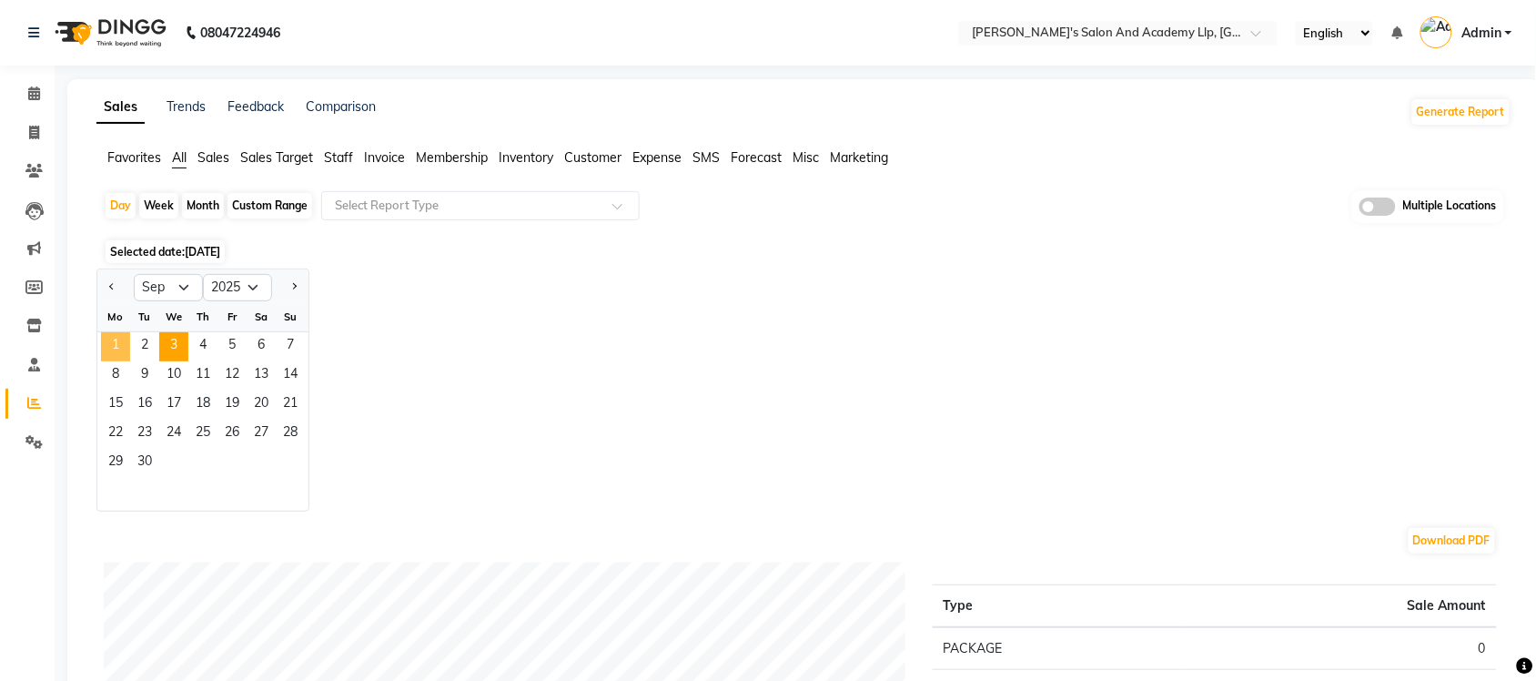
click at [123, 343] on span "1" at bounding box center [115, 346] width 29 height 29
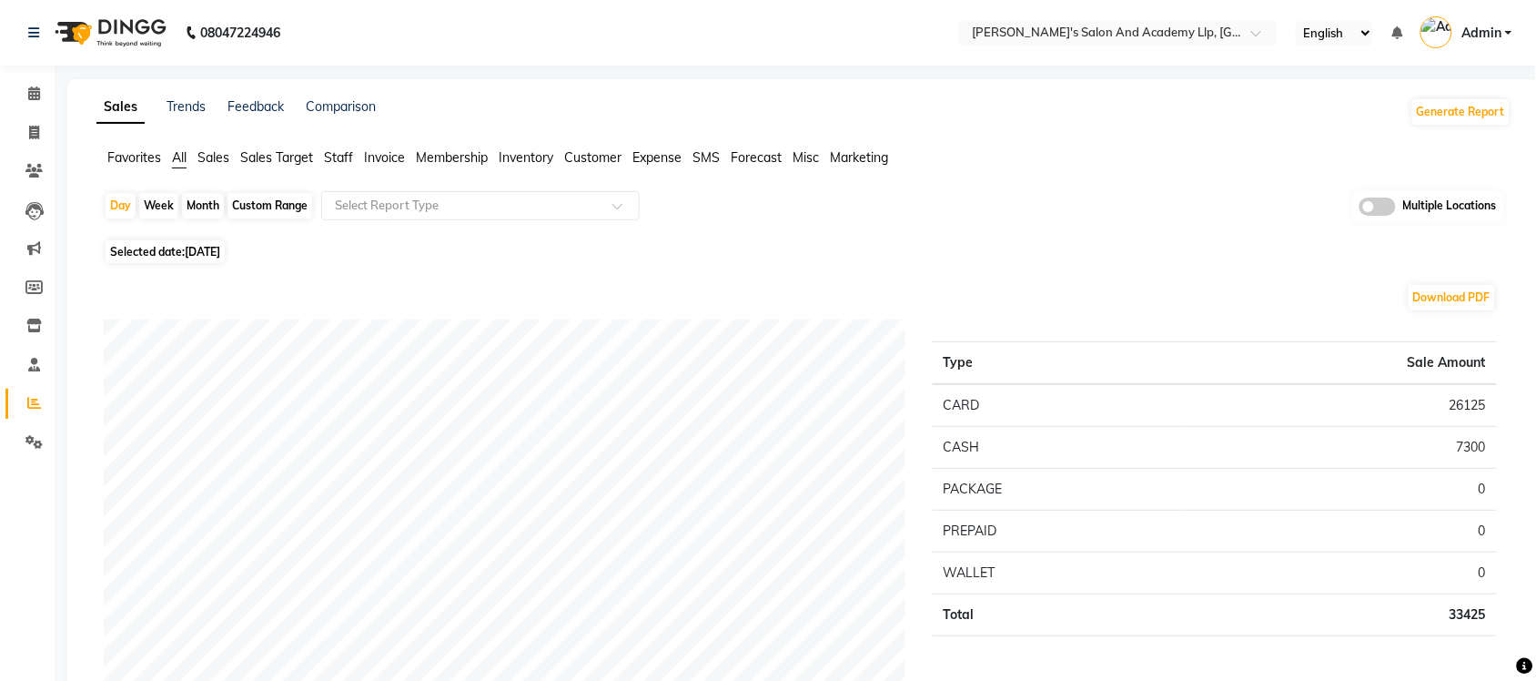
click at [179, 157] on span "All" at bounding box center [179, 157] width 15 height 16
click at [209, 259] on span "Selected date: [DATE]" at bounding box center [165, 251] width 119 height 23
select select "9"
select select "2025"
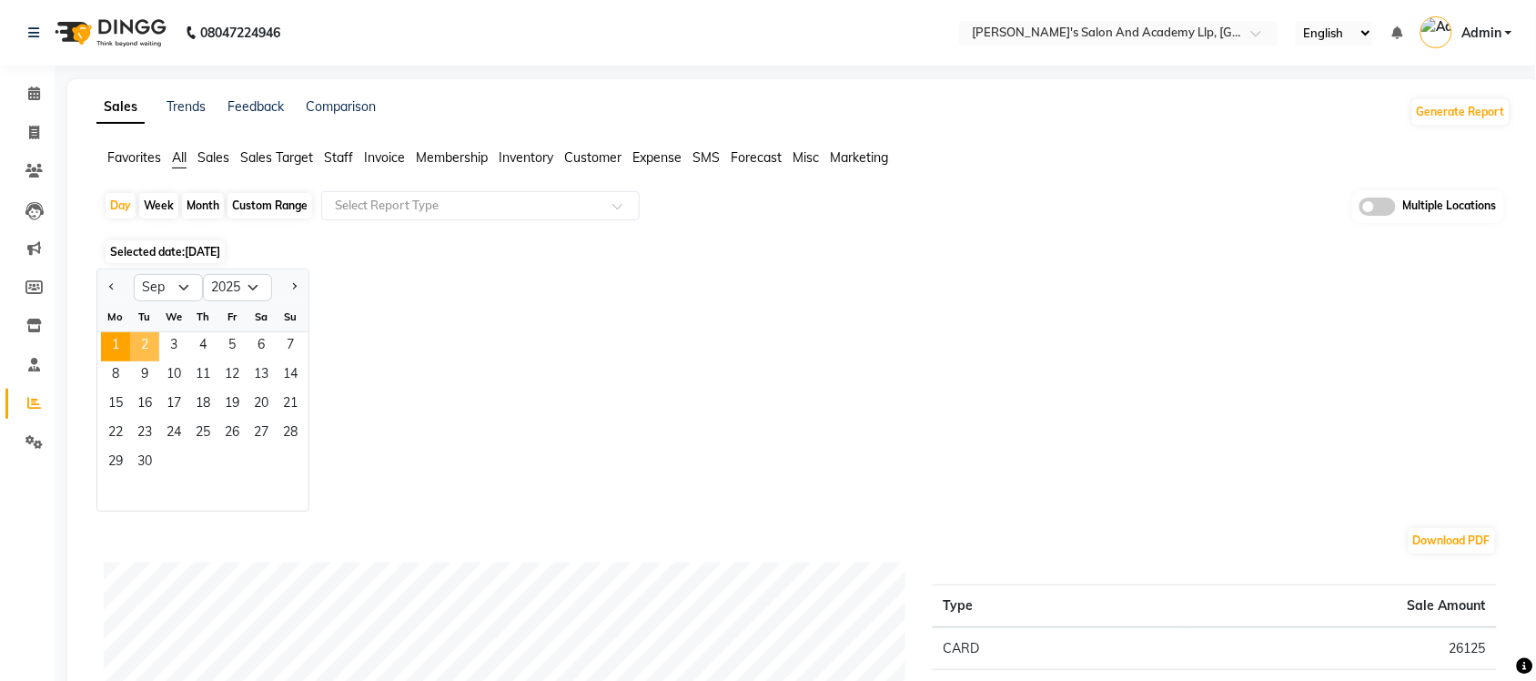
click at [151, 350] on span "2" at bounding box center [144, 346] width 29 height 29
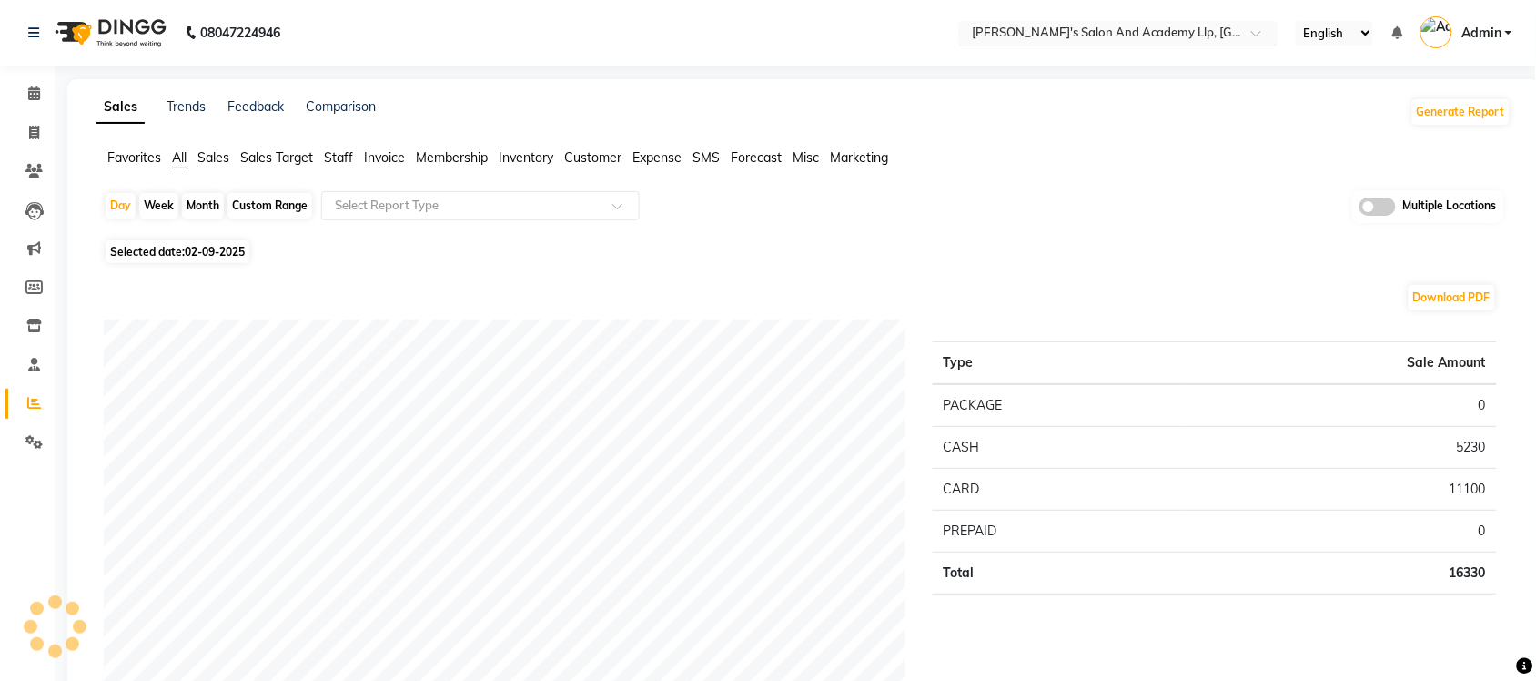
click at [1116, 34] on input "text" at bounding box center [1100, 34] width 264 height 18
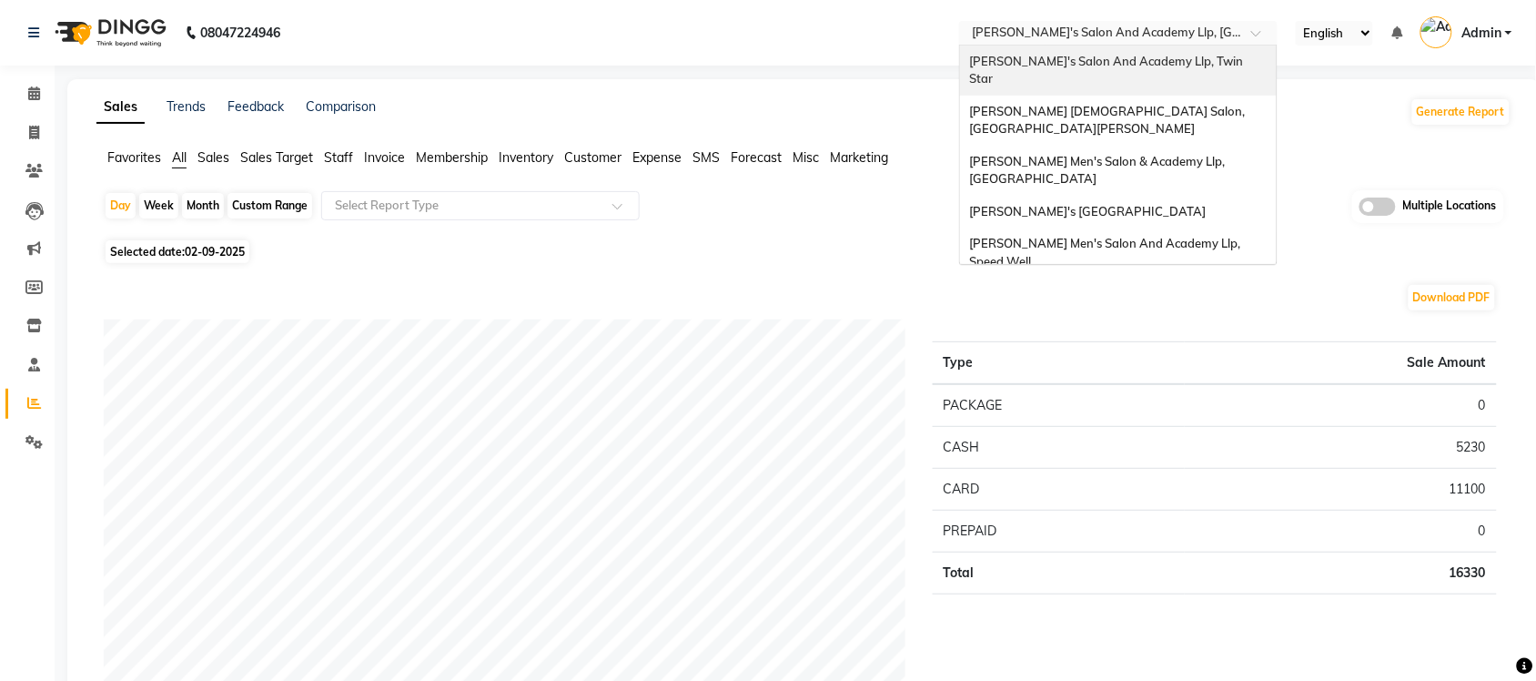
click at [1187, 60] on span "[PERSON_NAME]'s Salon And Academy Llp, Twin Star" at bounding box center [1107, 70] width 277 height 33
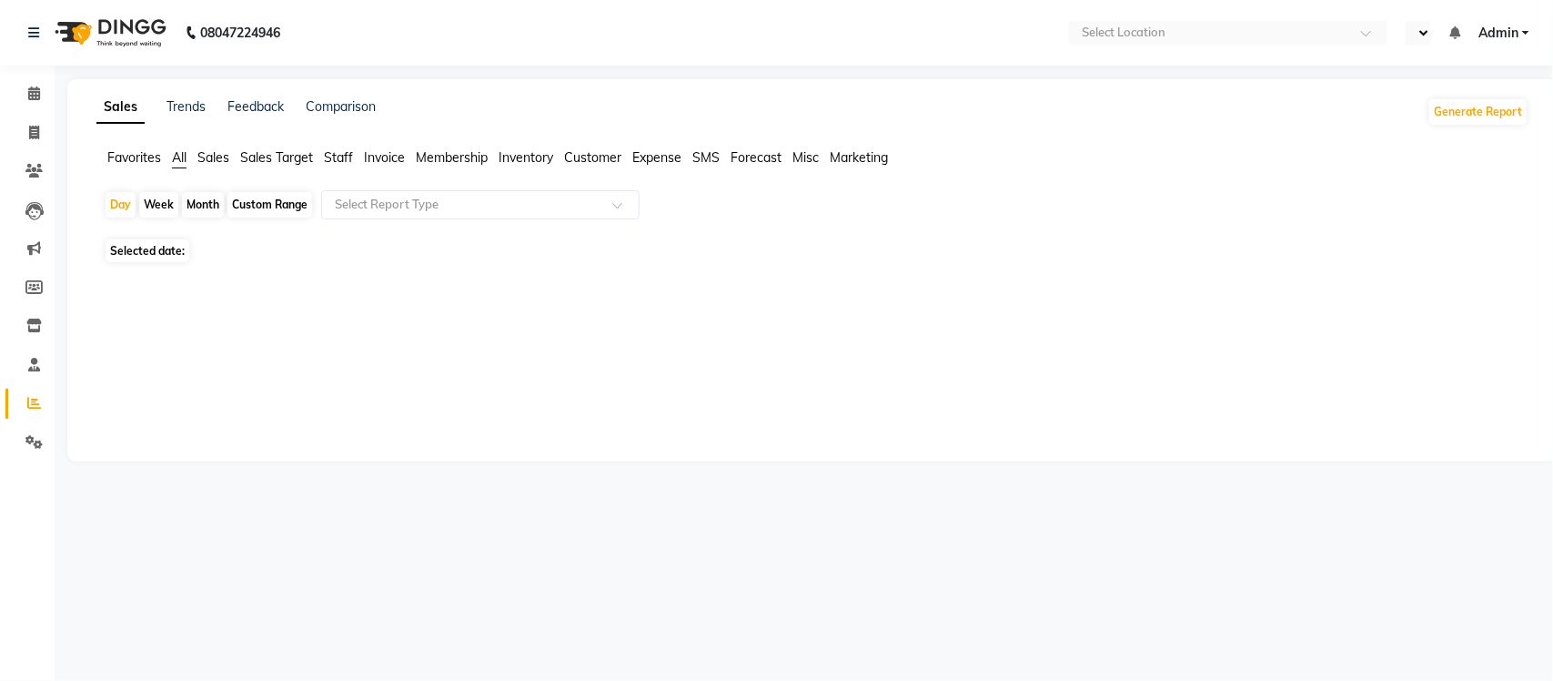
select select "en"
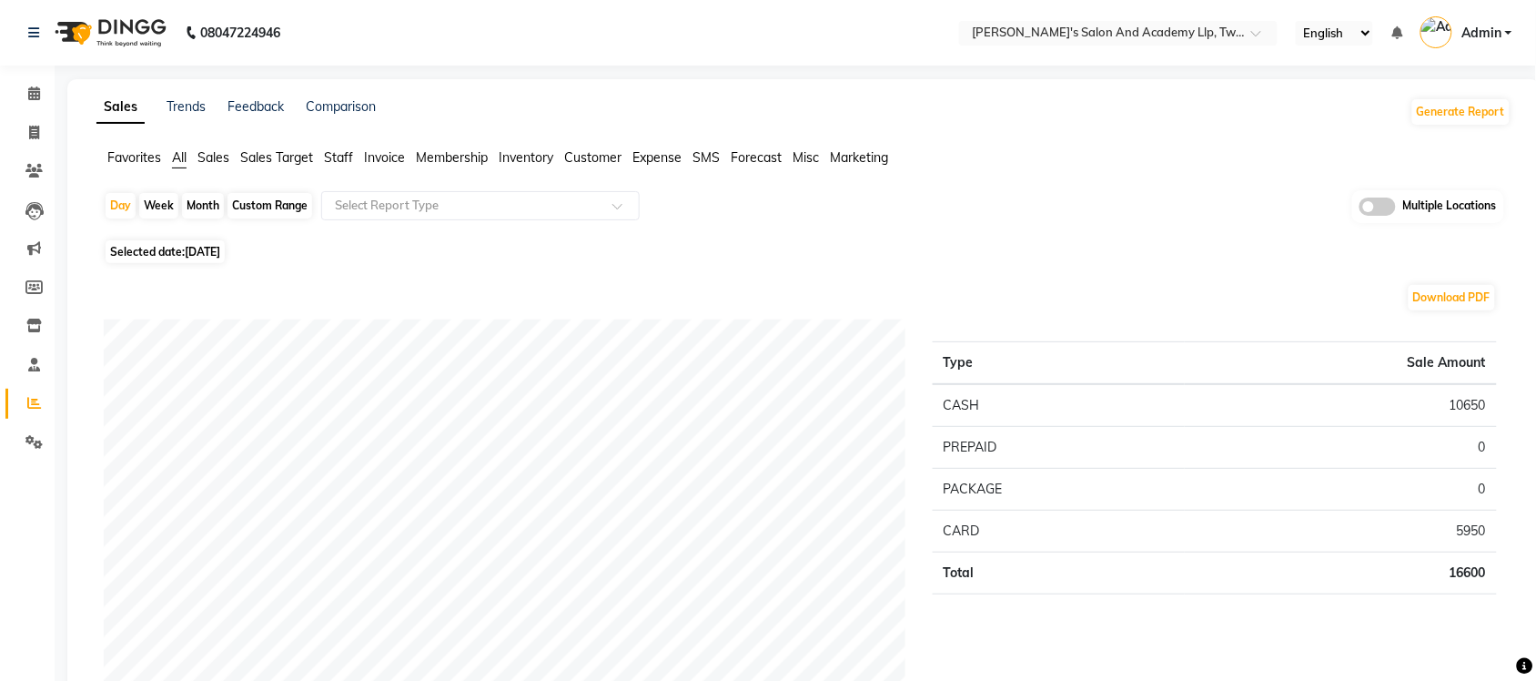
click at [177, 149] on span "All" at bounding box center [179, 157] width 15 height 16
click at [193, 248] on span "[DATE]" at bounding box center [202, 252] width 35 height 14
select select "9"
select select "2025"
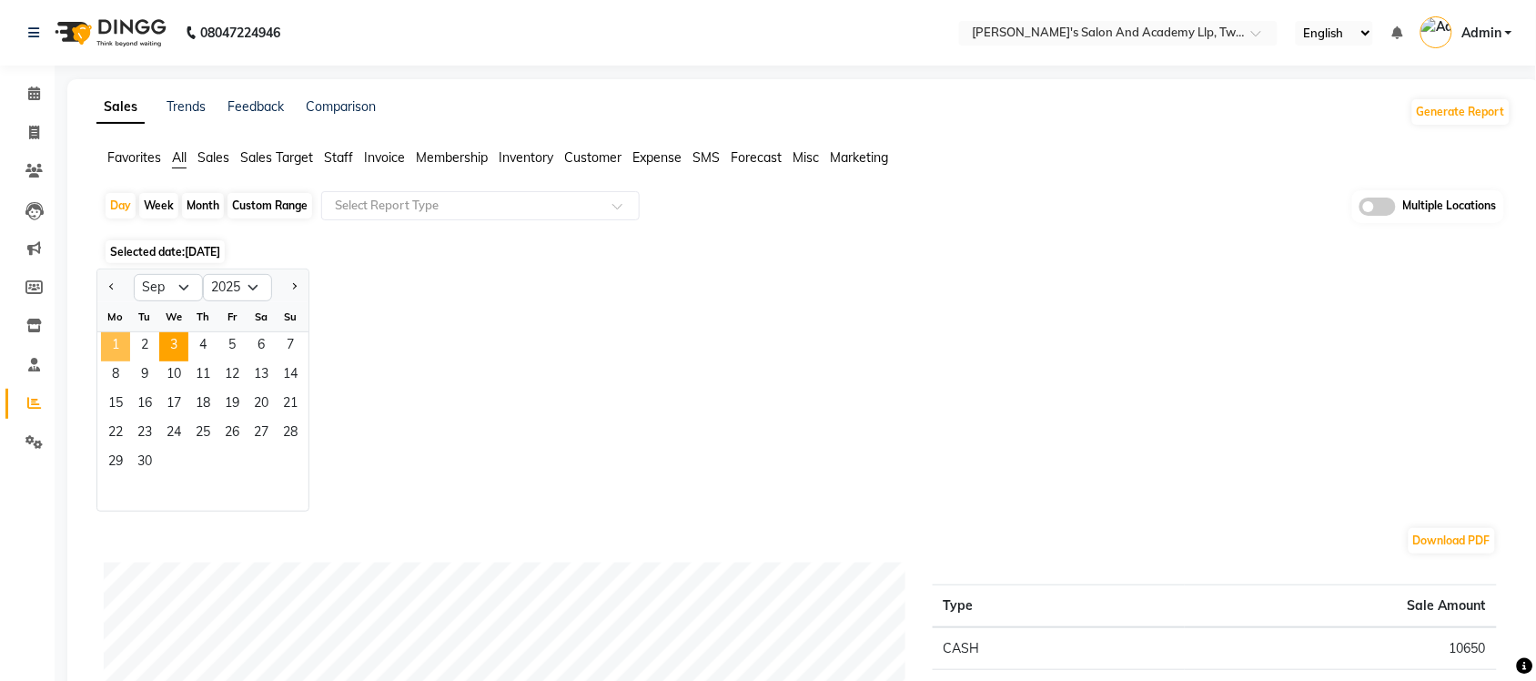
click at [120, 338] on span "1" at bounding box center [115, 346] width 29 height 29
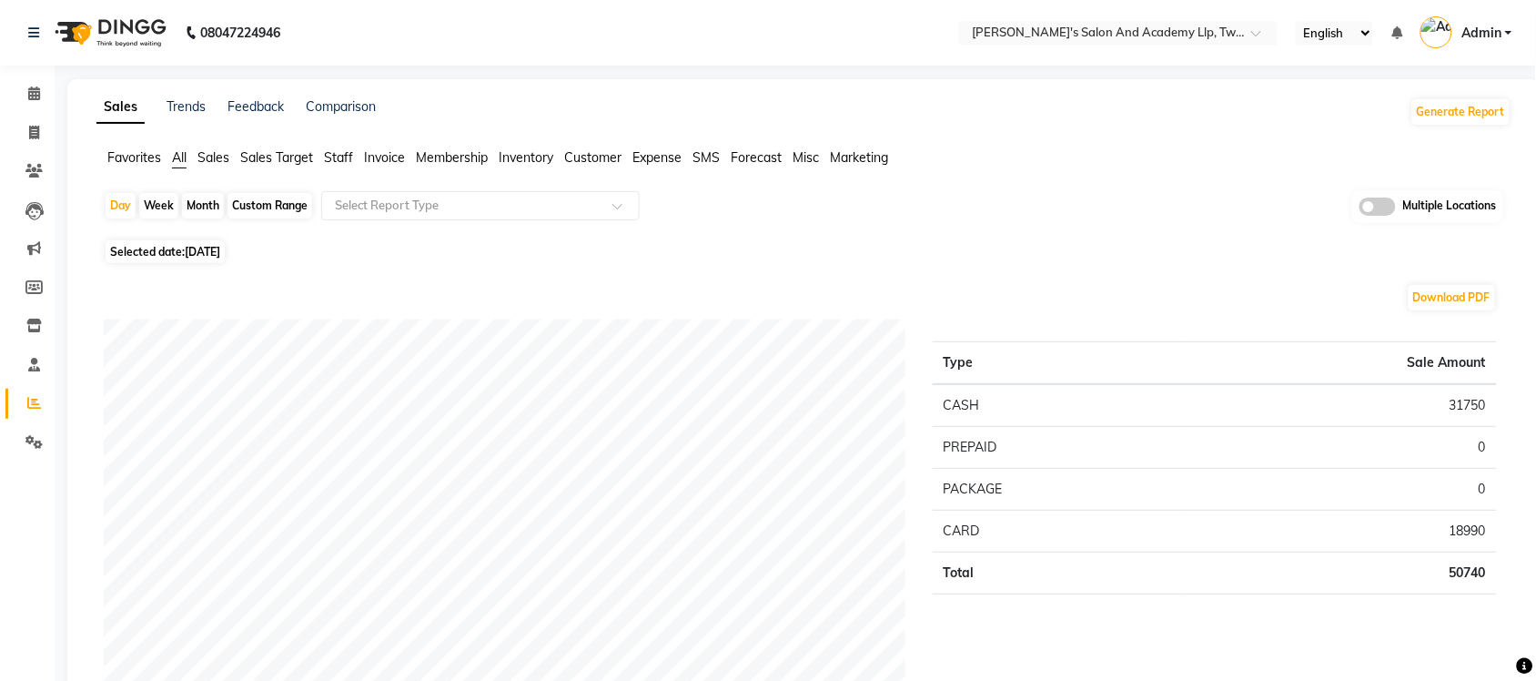
click at [157, 255] on span "Selected date: [DATE]" at bounding box center [165, 251] width 119 height 23
select select "9"
select select "2025"
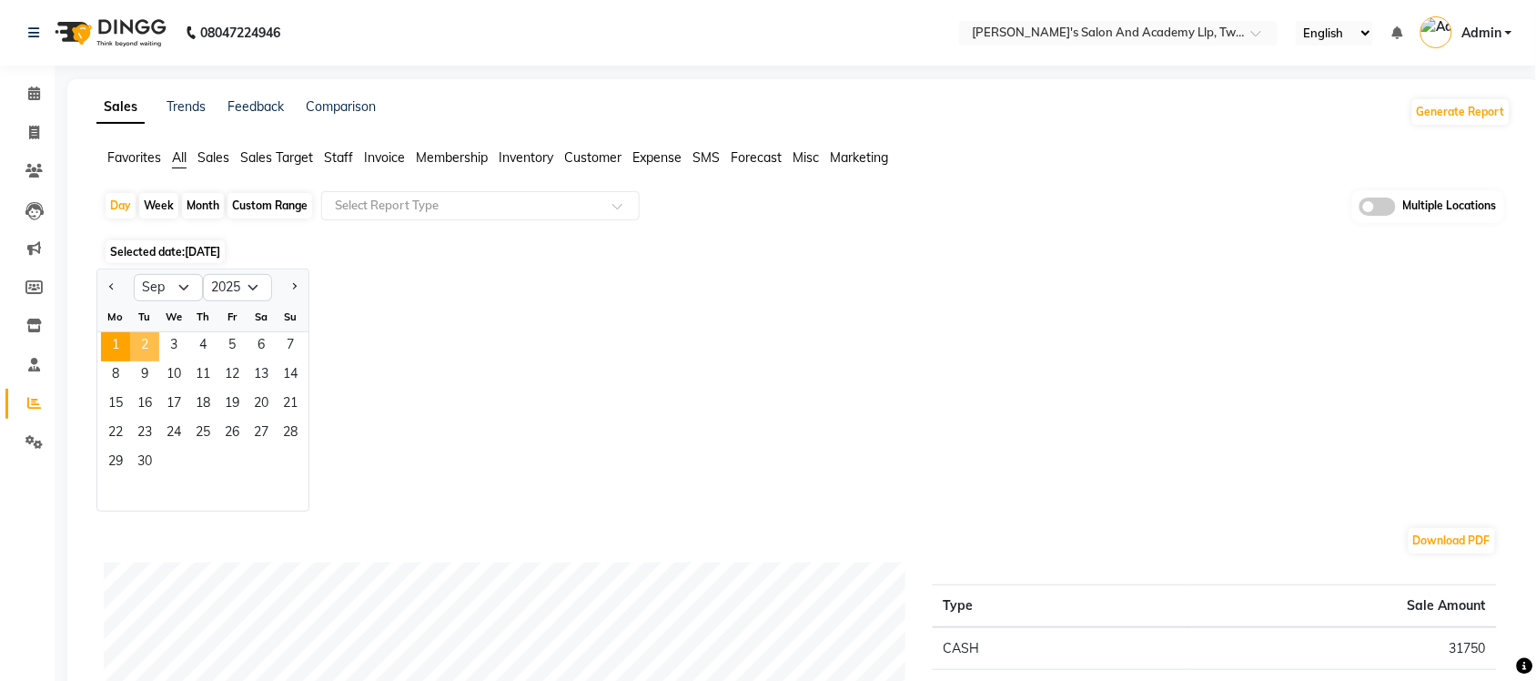
click at [143, 337] on span "2" at bounding box center [144, 346] width 29 height 29
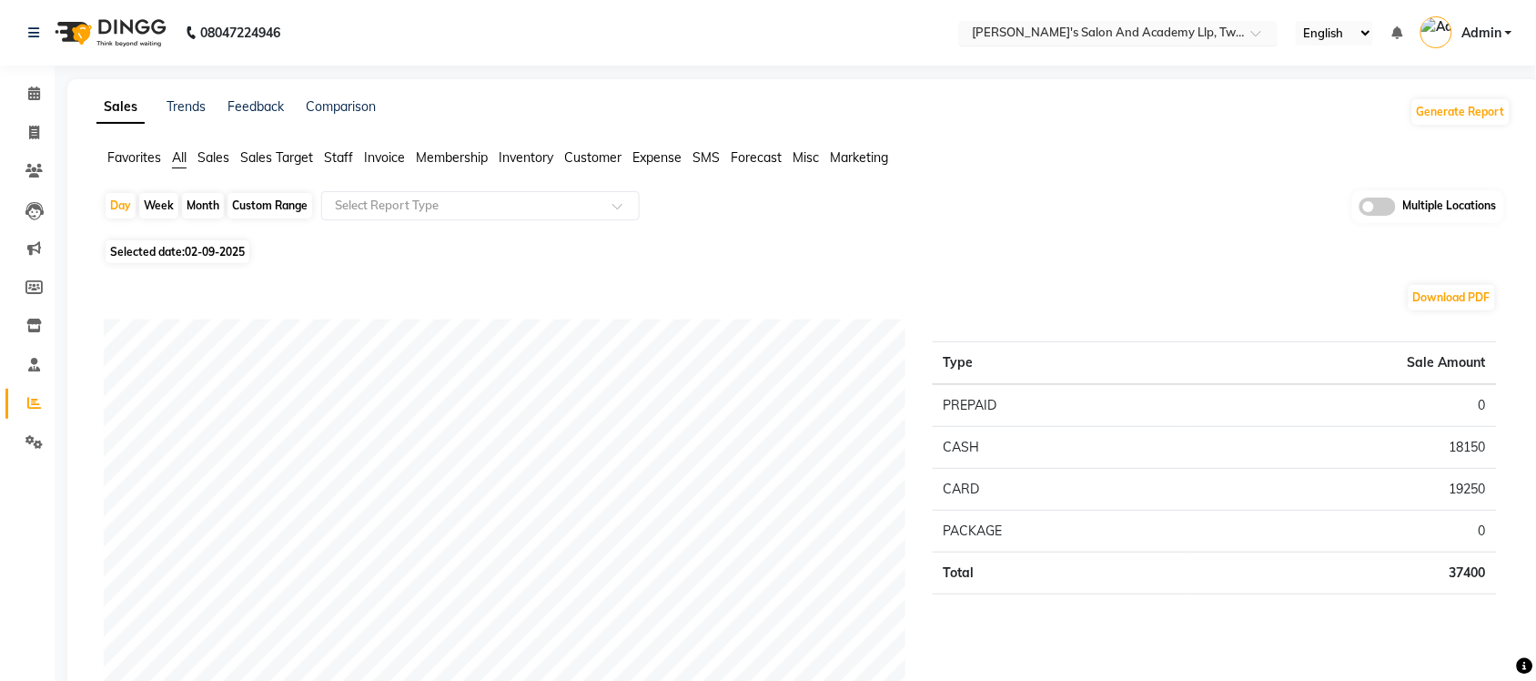
click at [1186, 32] on input "text" at bounding box center [1100, 34] width 264 height 18
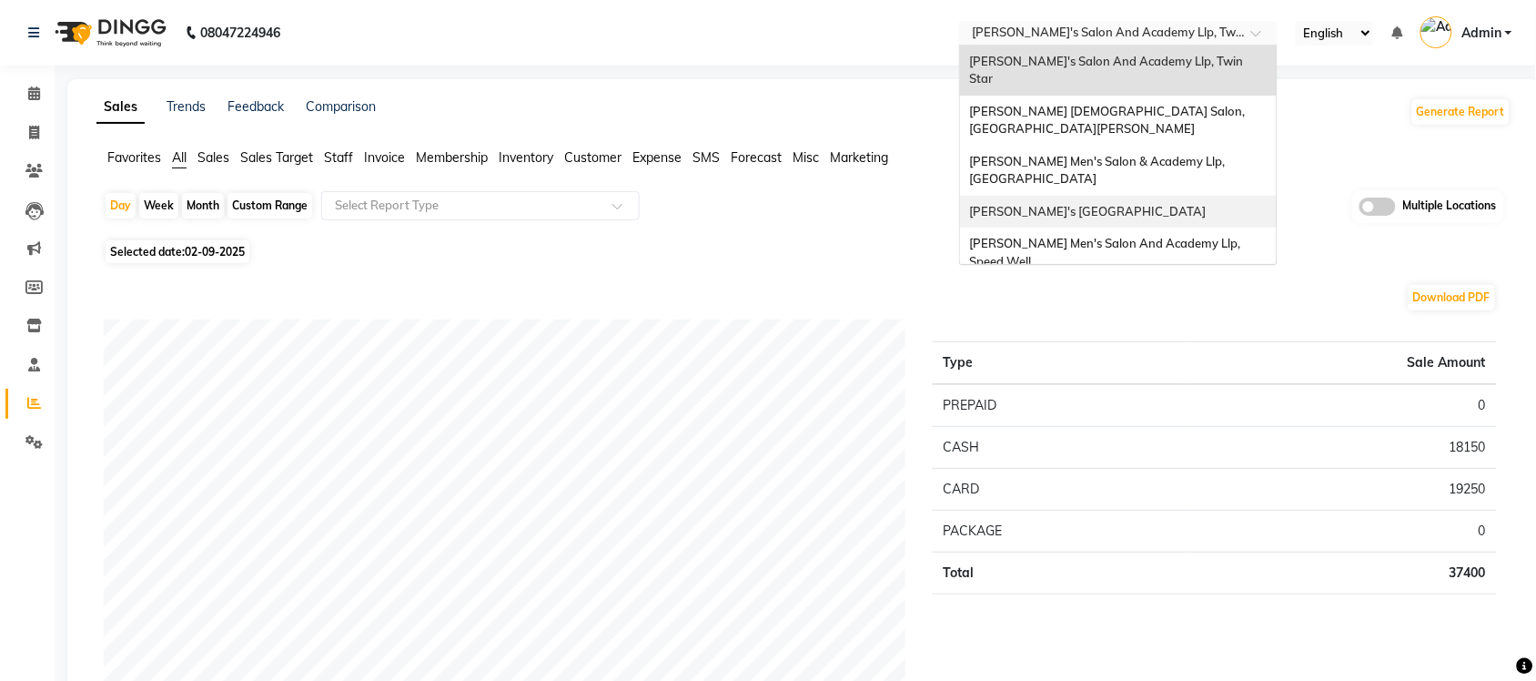
click at [1129, 204] on span "[PERSON_NAME]'s [GEOGRAPHIC_DATA]" at bounding box center [1087, 211] width 237 height 15
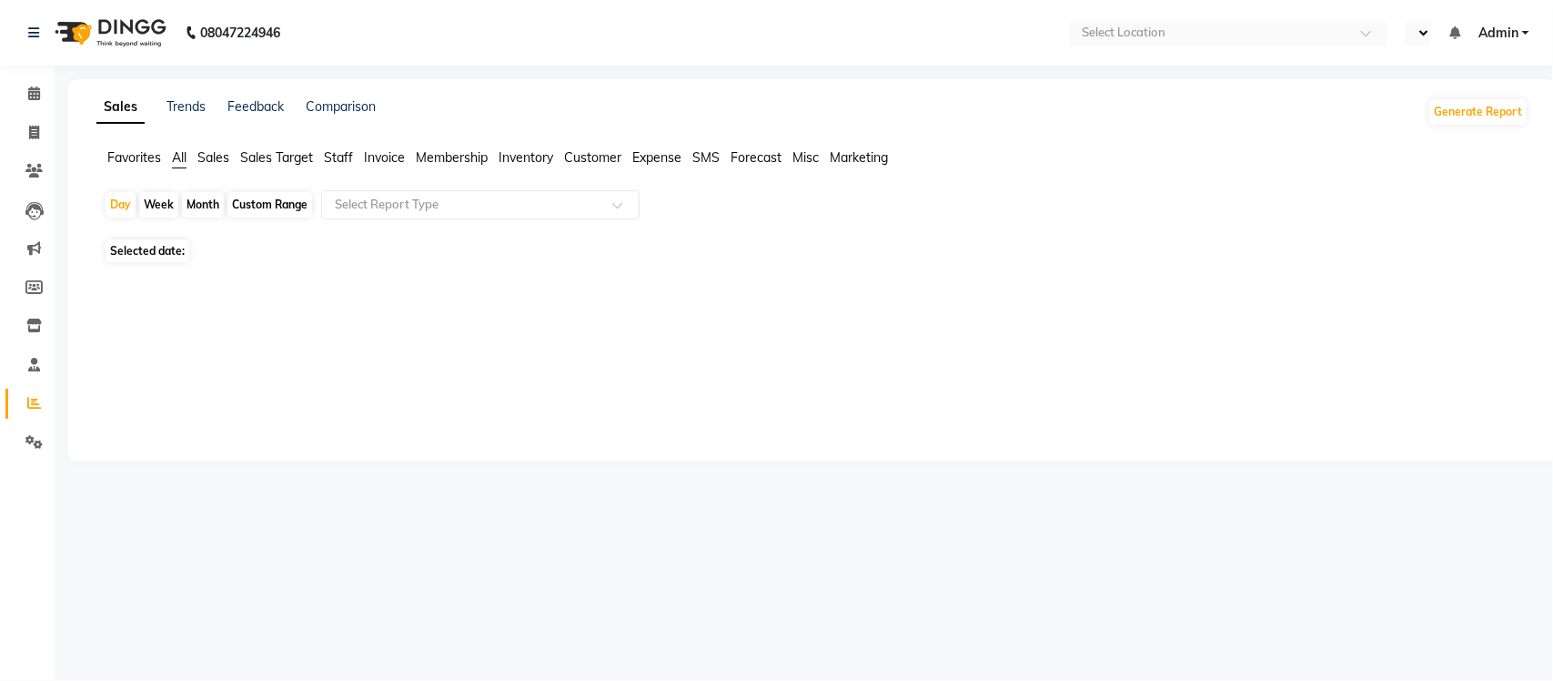
select select "en"
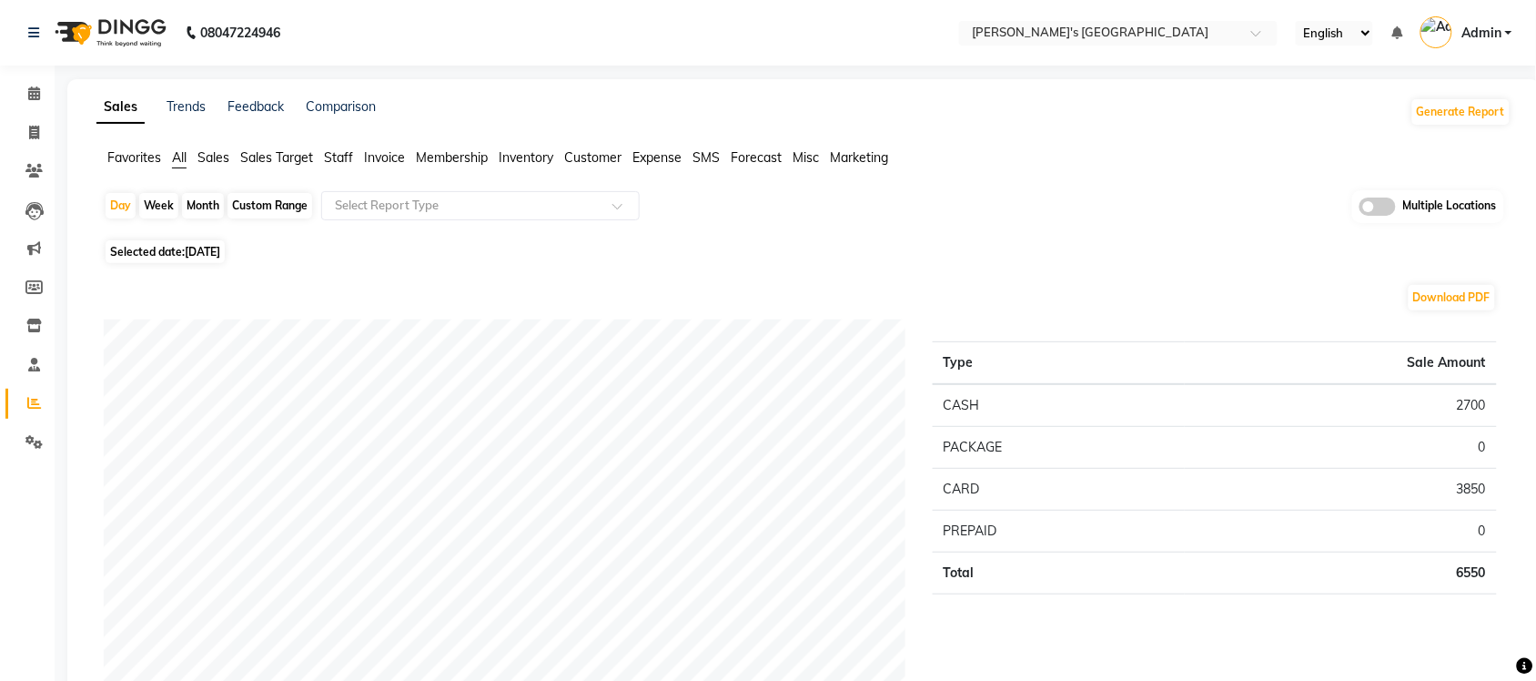
click at [179, 156] on span "All" at bounding box center [179, 157] width 15 height 16
click at [180, 243] on span "Selected date: [DATE]" at bounding box center [165, 251] width 119 height 23
select select "9"
select select "2025"
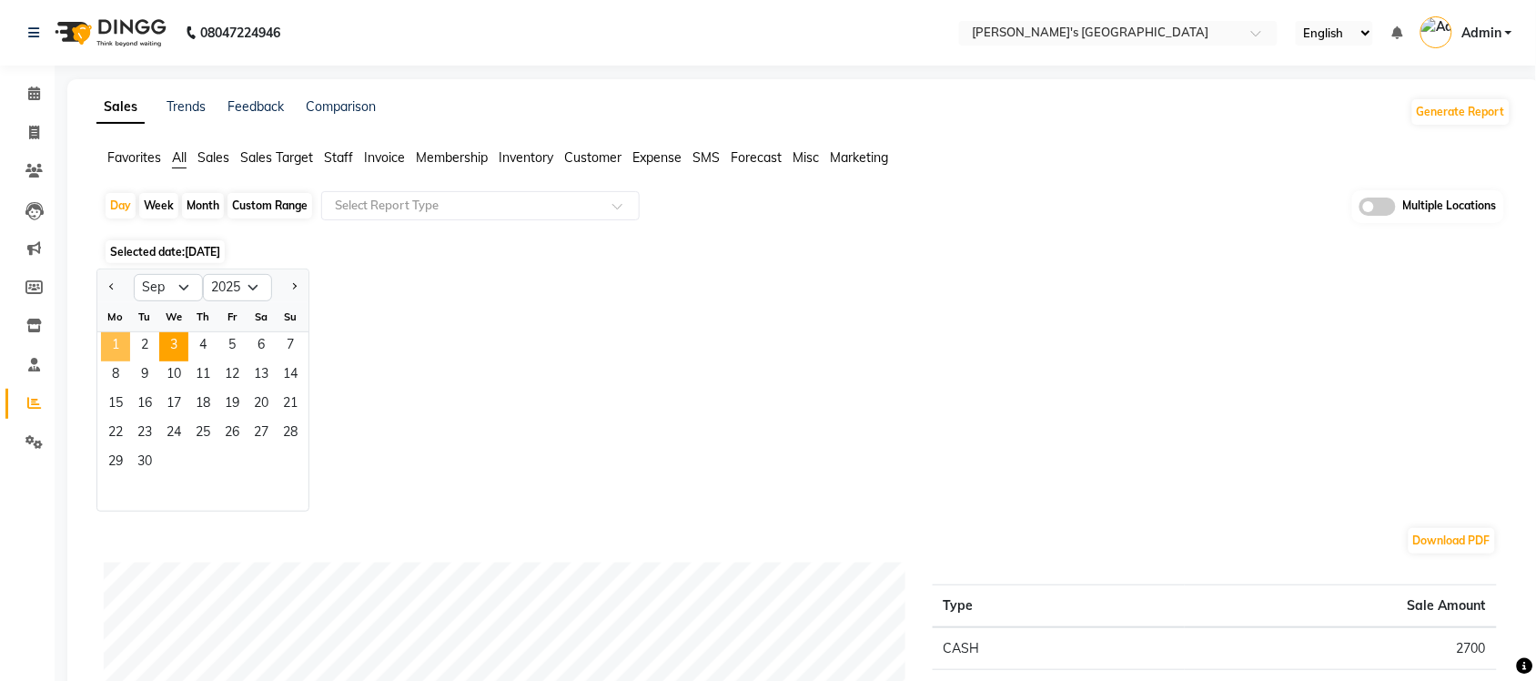
click at [125, 343] on span "1" at bounding box center [115, 346] width 29 height 29
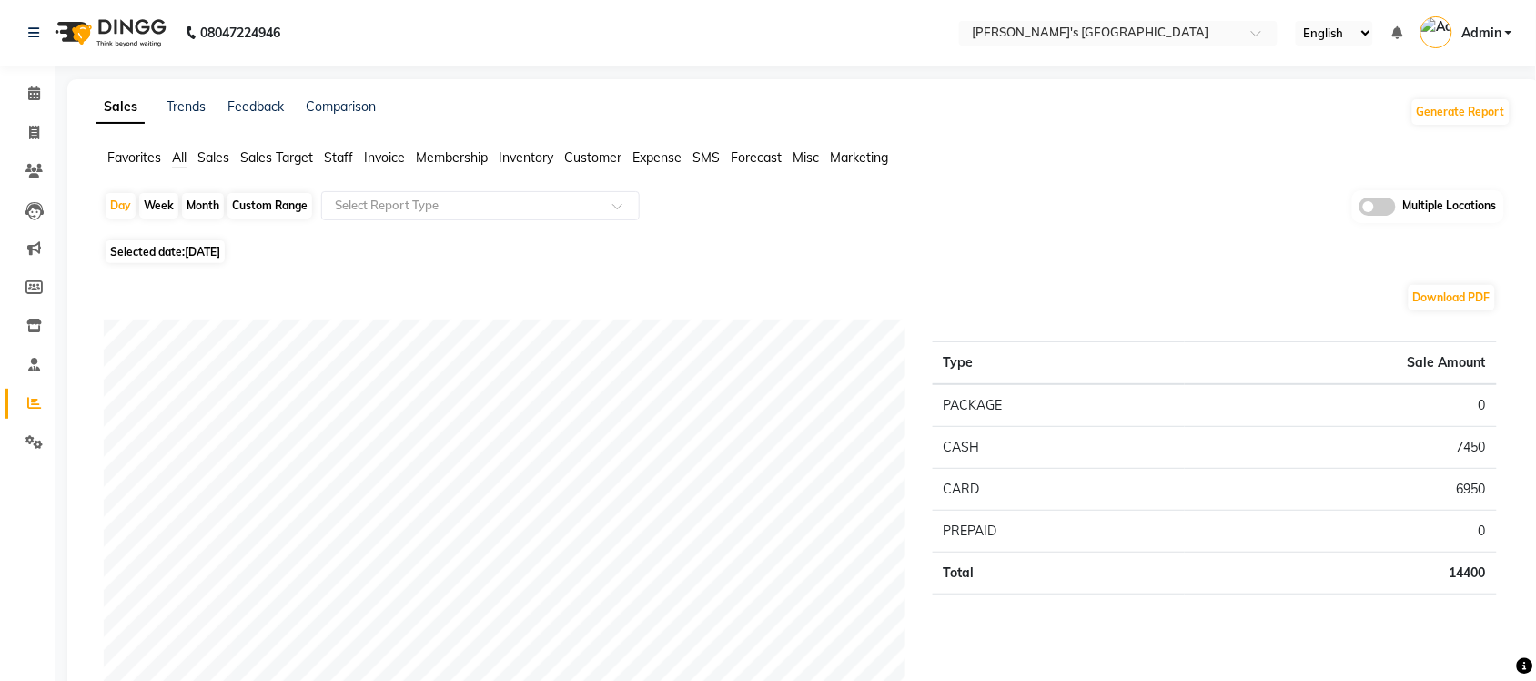
click at [220, 252] on span "[DATE]" at bounding box center [202, 252] width 35 height 14
select select "9"
select select "2025"
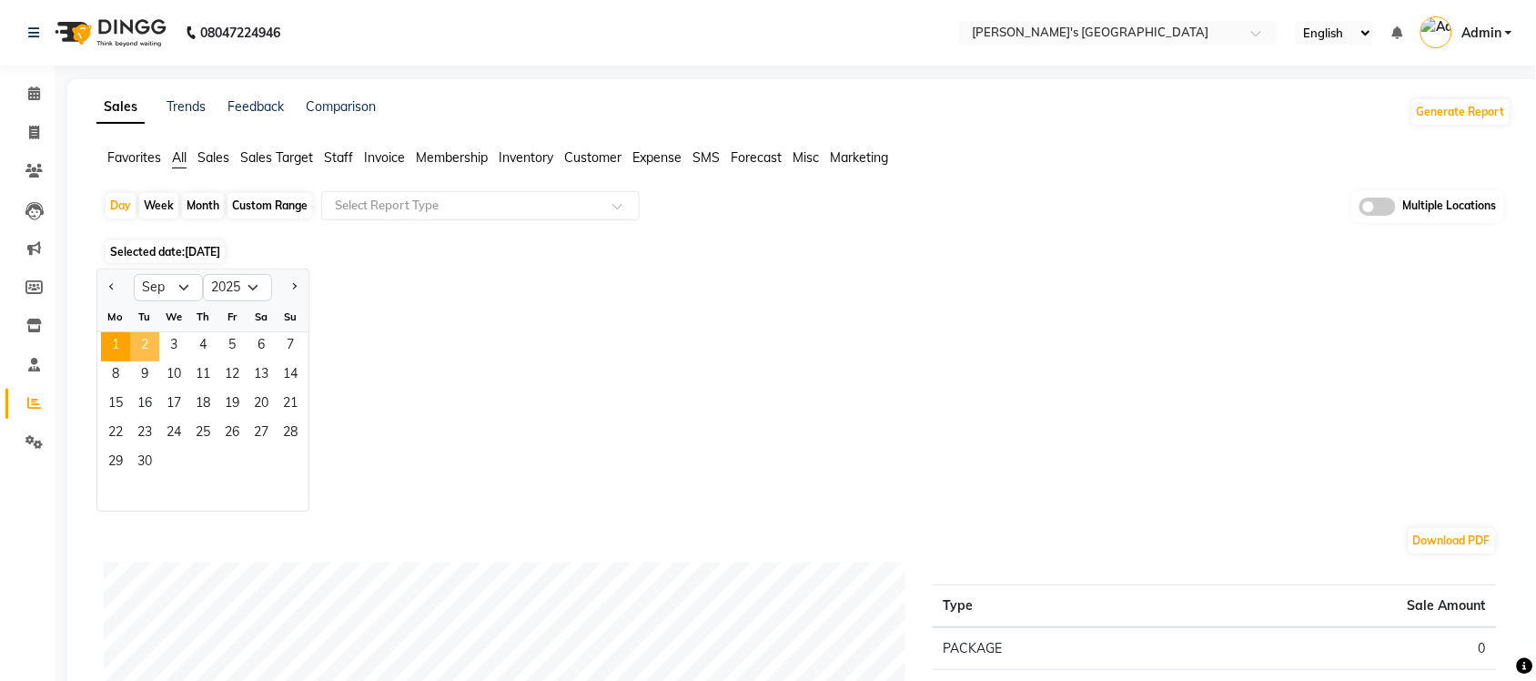
click at [141, 343] on span "2" at bounding box center [144, 346] width 29 height 29
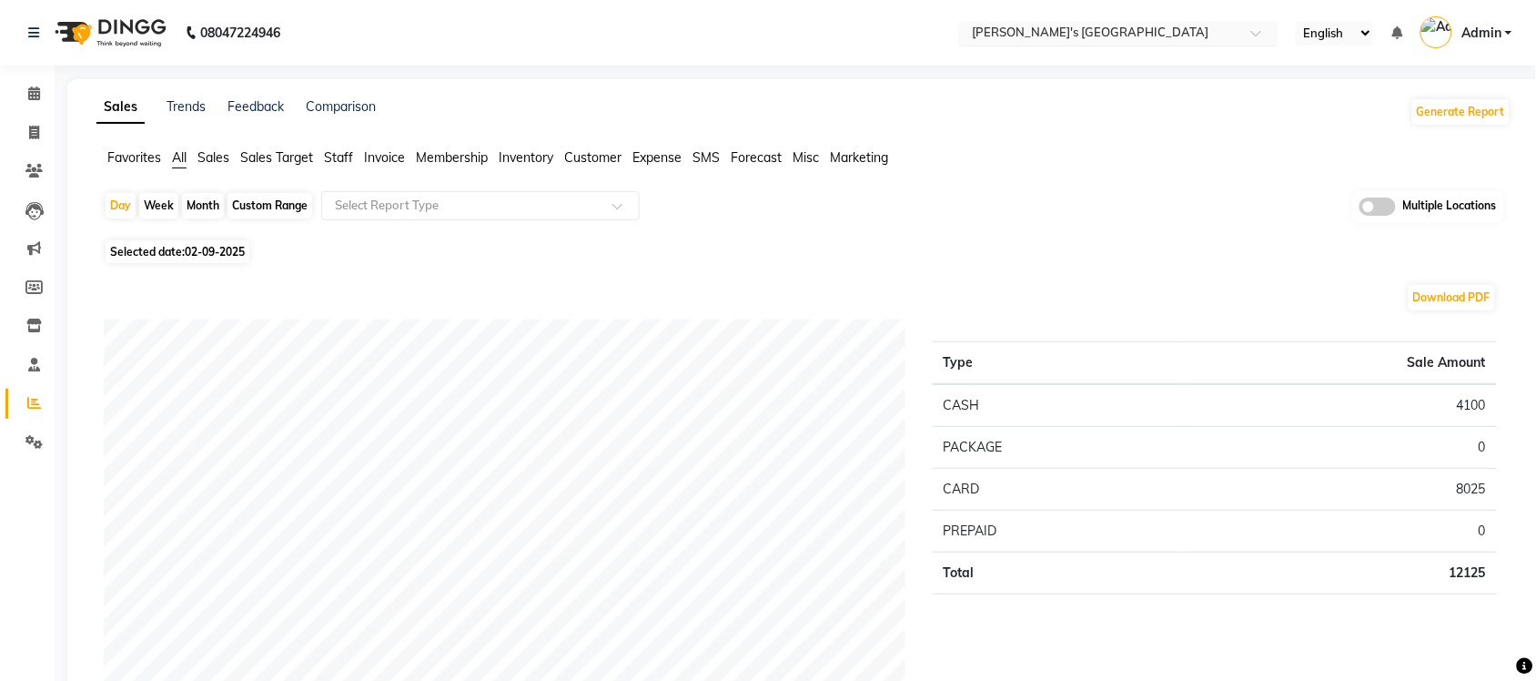
click at [1065, 27] on input "text" at bounding box center [1100, 34] width 264 height 18
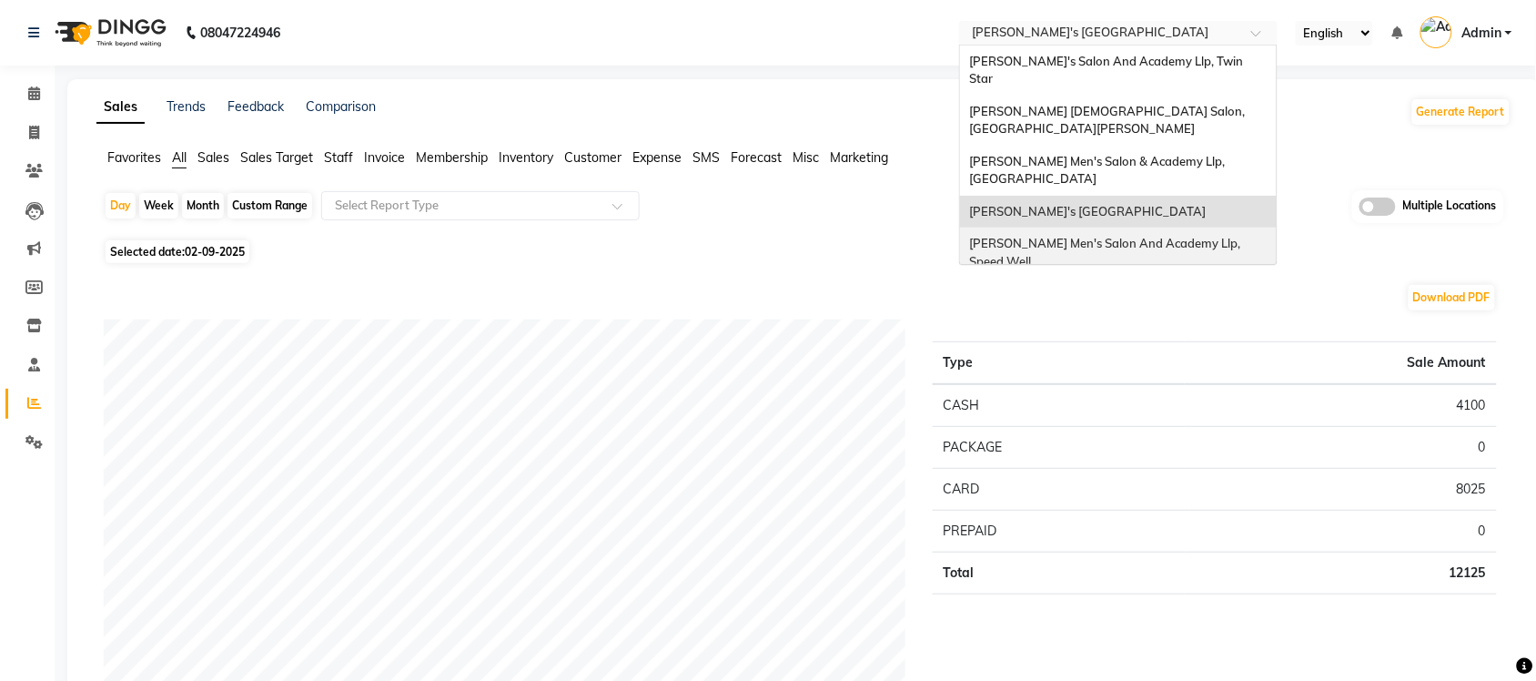
click at [1135, 236] on span "[PERSON_NAME] Men's Salon And Academy Llp, Speed Well" at bounding box center [1106, 252] width 274 height 33
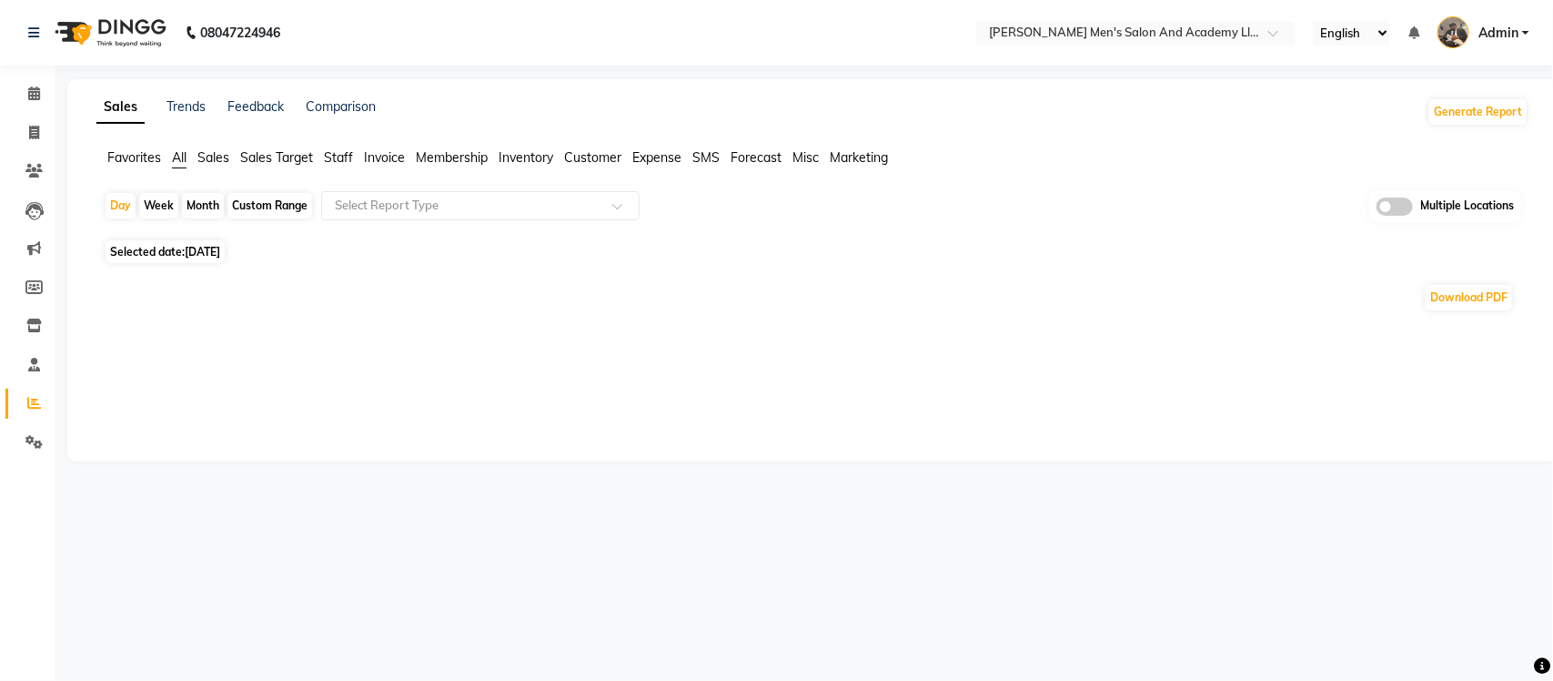
select select "en"
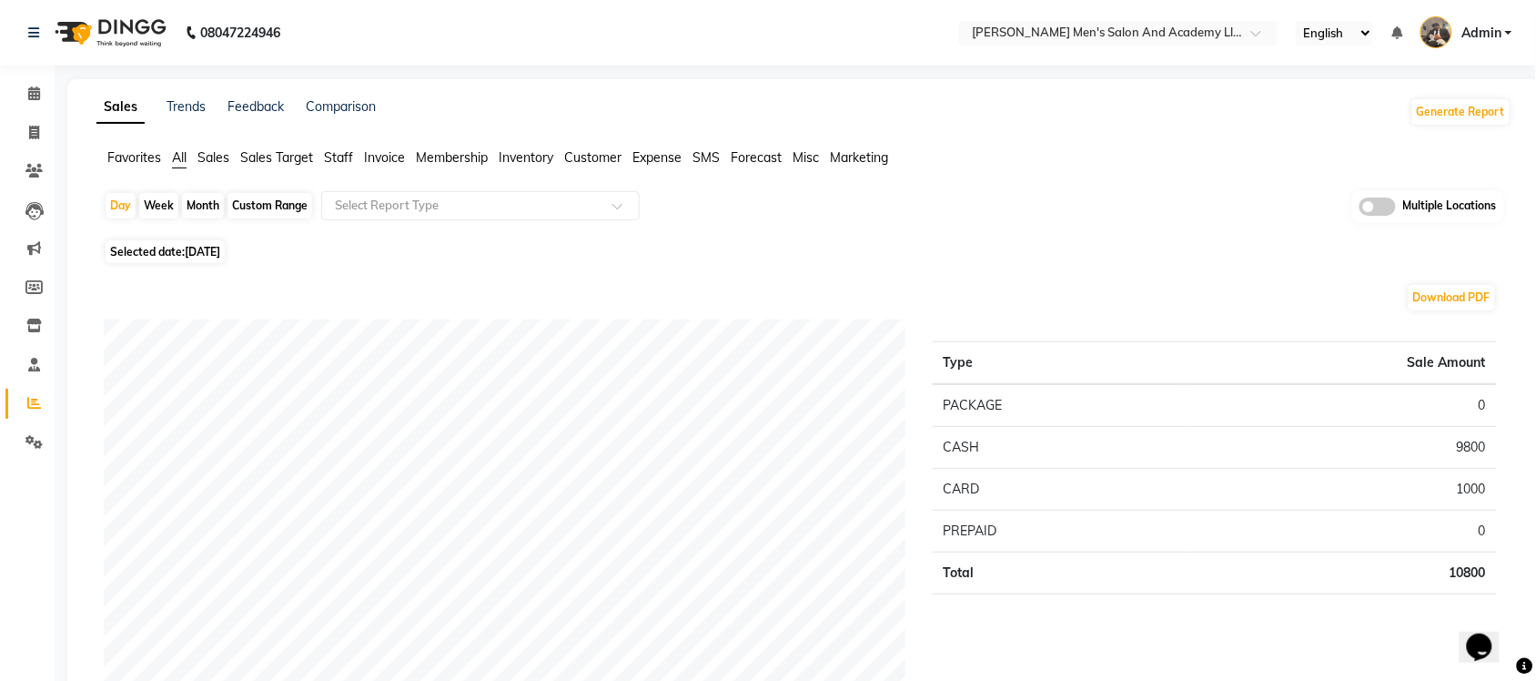
click at [187, 159] on span "All" at bounding box center [179, 157] width 15 height 16
click at [196, 242] on span "Selected date: 03-09-2025" at bounding box center [165, 251] width 119 height 23
select select "9"
select select "2025"
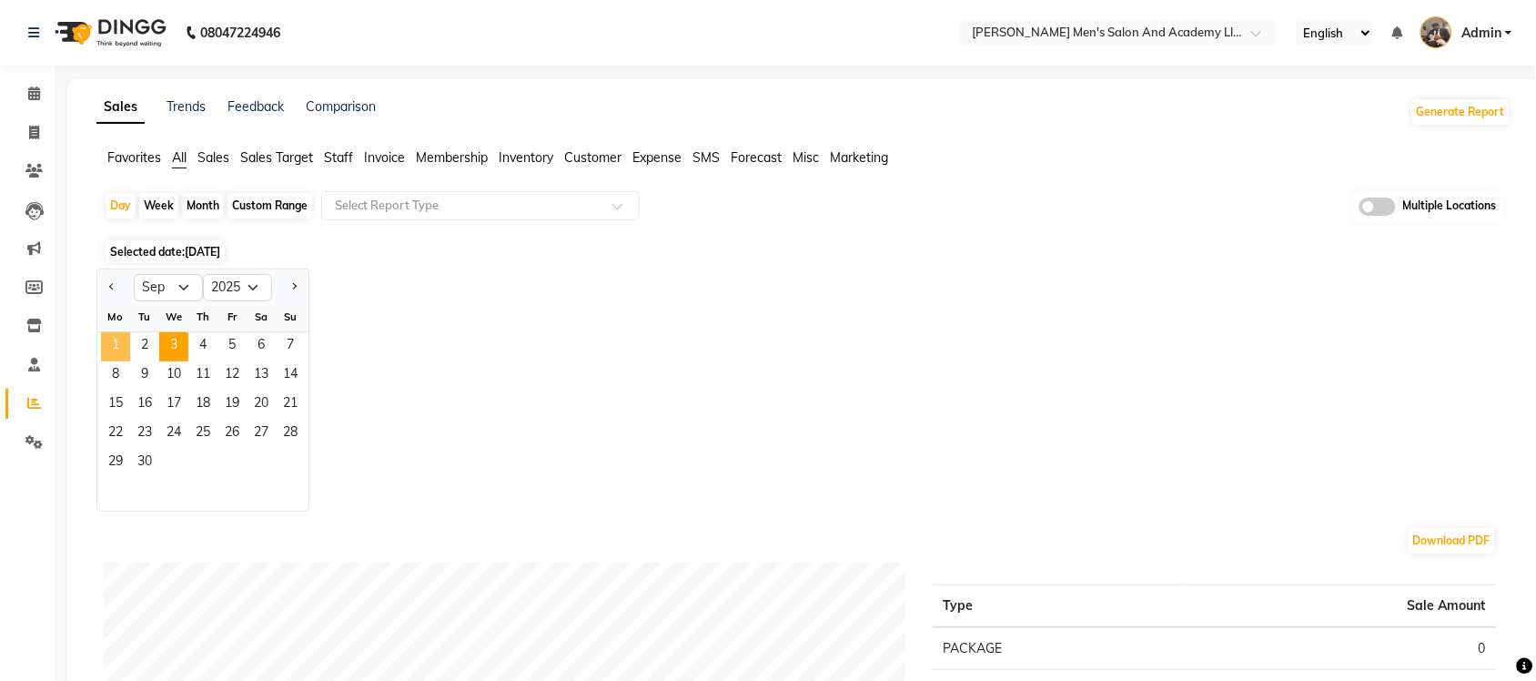
click at [114, 348] on span "1" at bounding box center [115, 346] width 29 height 29
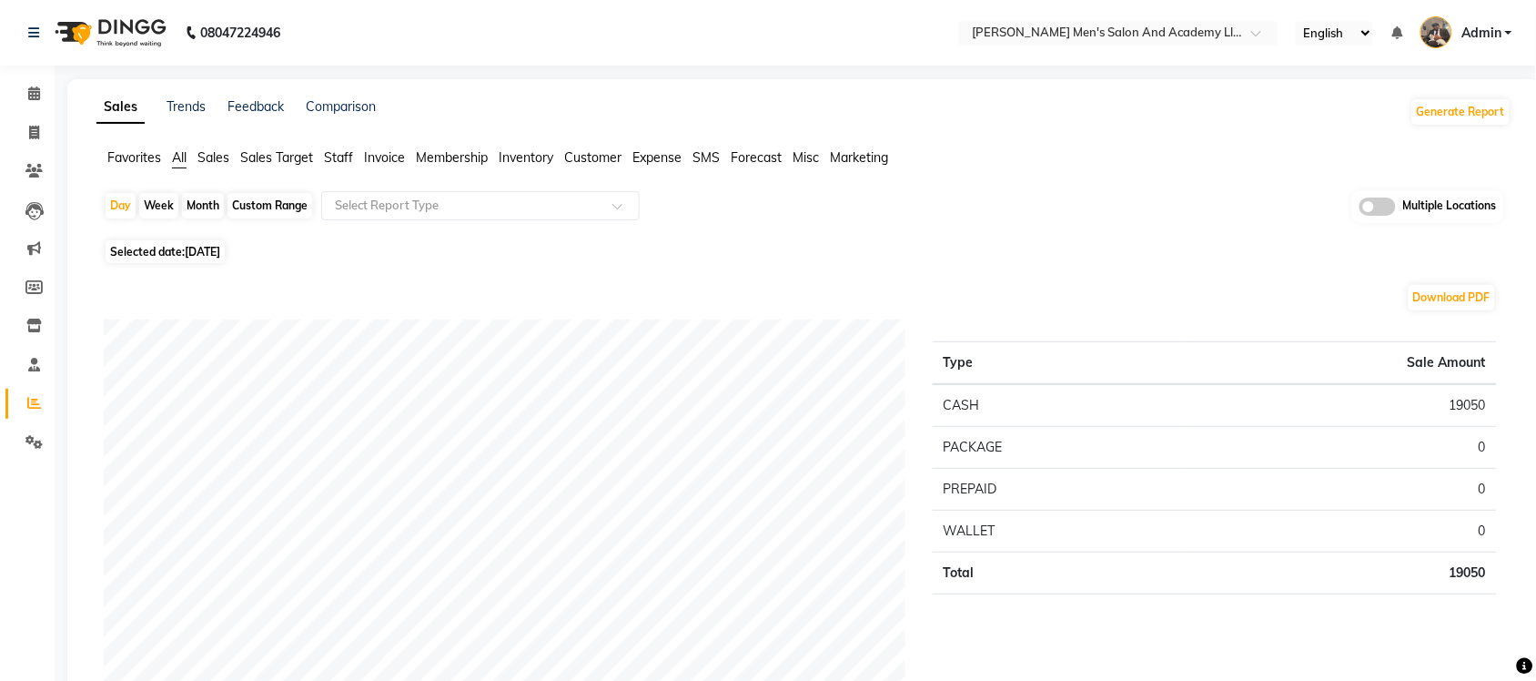
click at [189, 242] on span "Selected date: 01-09-2025" at bounding box center [165, 251] width 119 height 23
select select "9"
select select "2025"
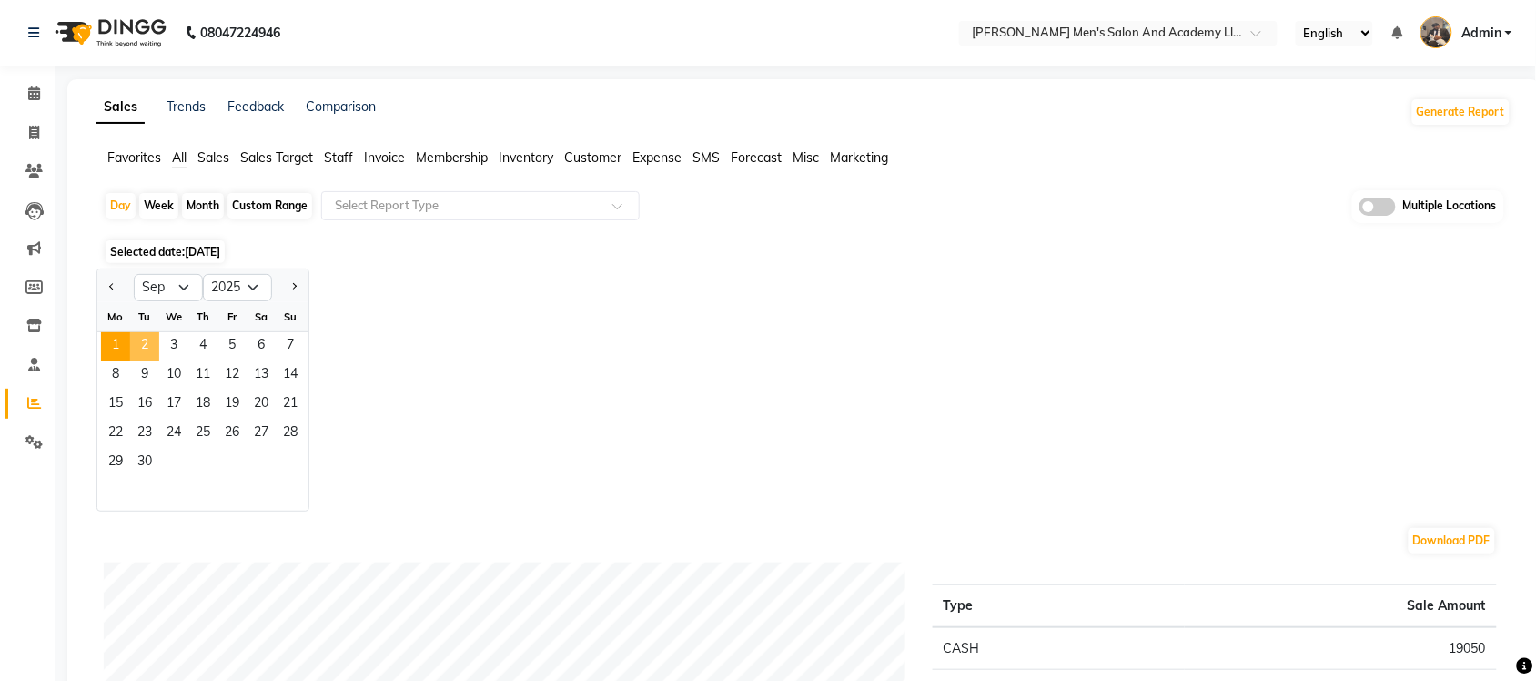
click at [148, 346] on span "2" at bounding box center [144, 346] width 29 height 29
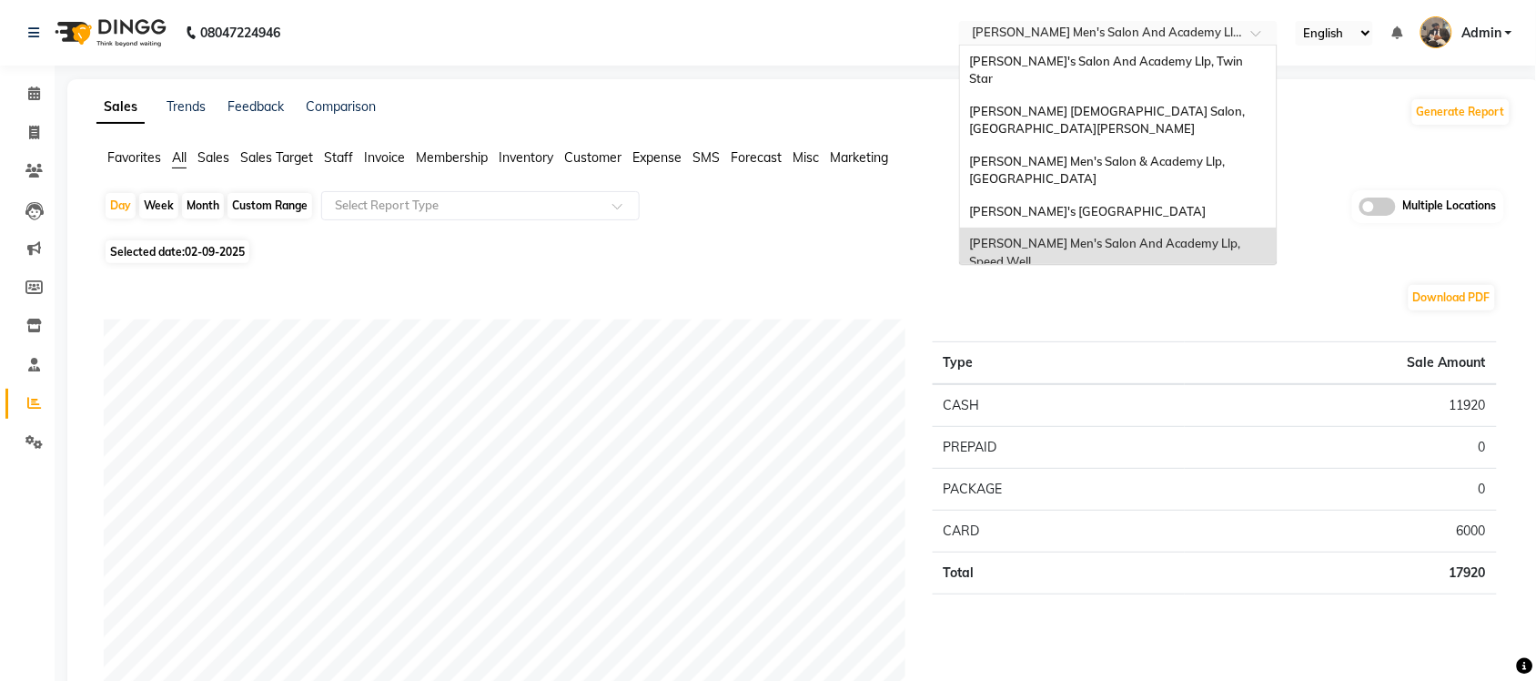
click at [1230, 25] on input "text" at bounding box center [1100, 34] width 264 height 18
click at [1169, 154] on span "[PERSON_NAME] Men's Salon & Academy Llp, [GEOGRAPHIC_DATA]" at bounding box center [1098, 170] width 258 height 33
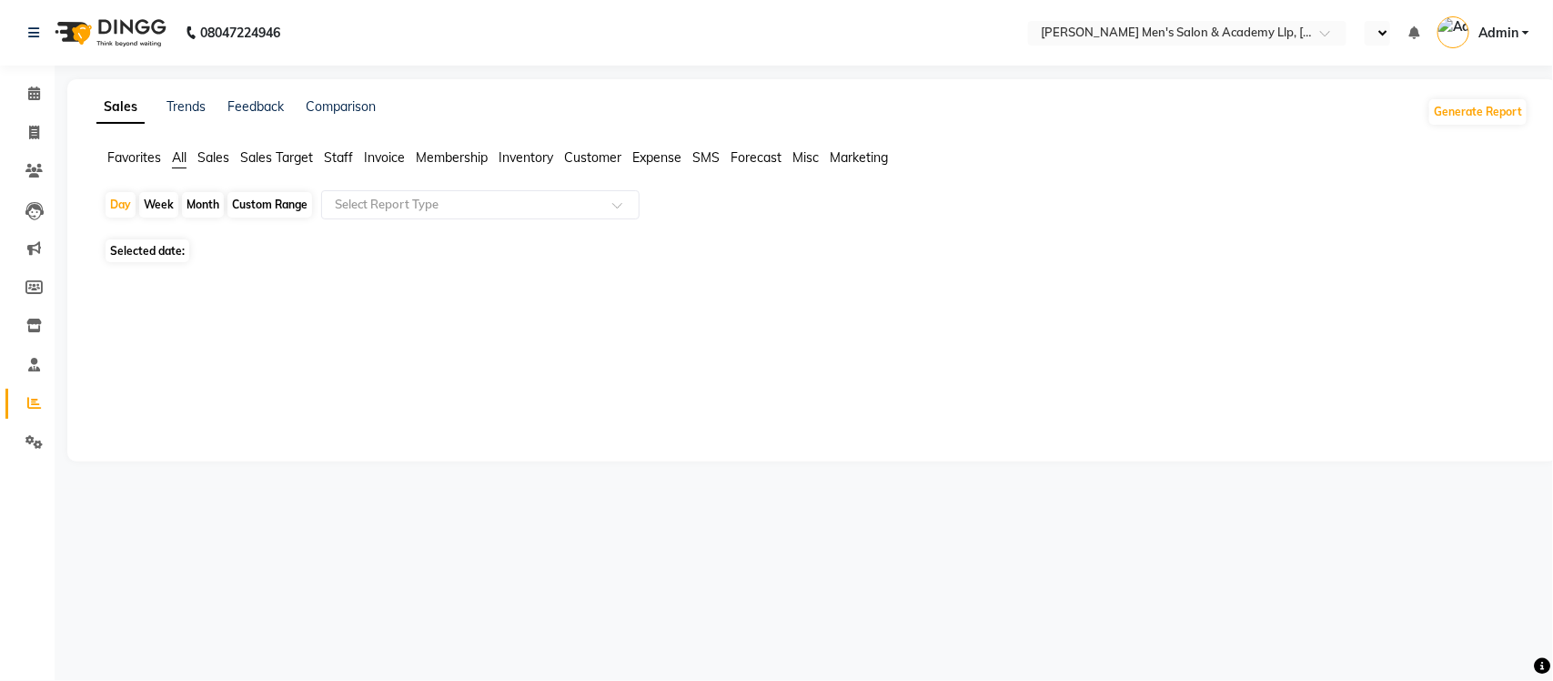
select select "en"
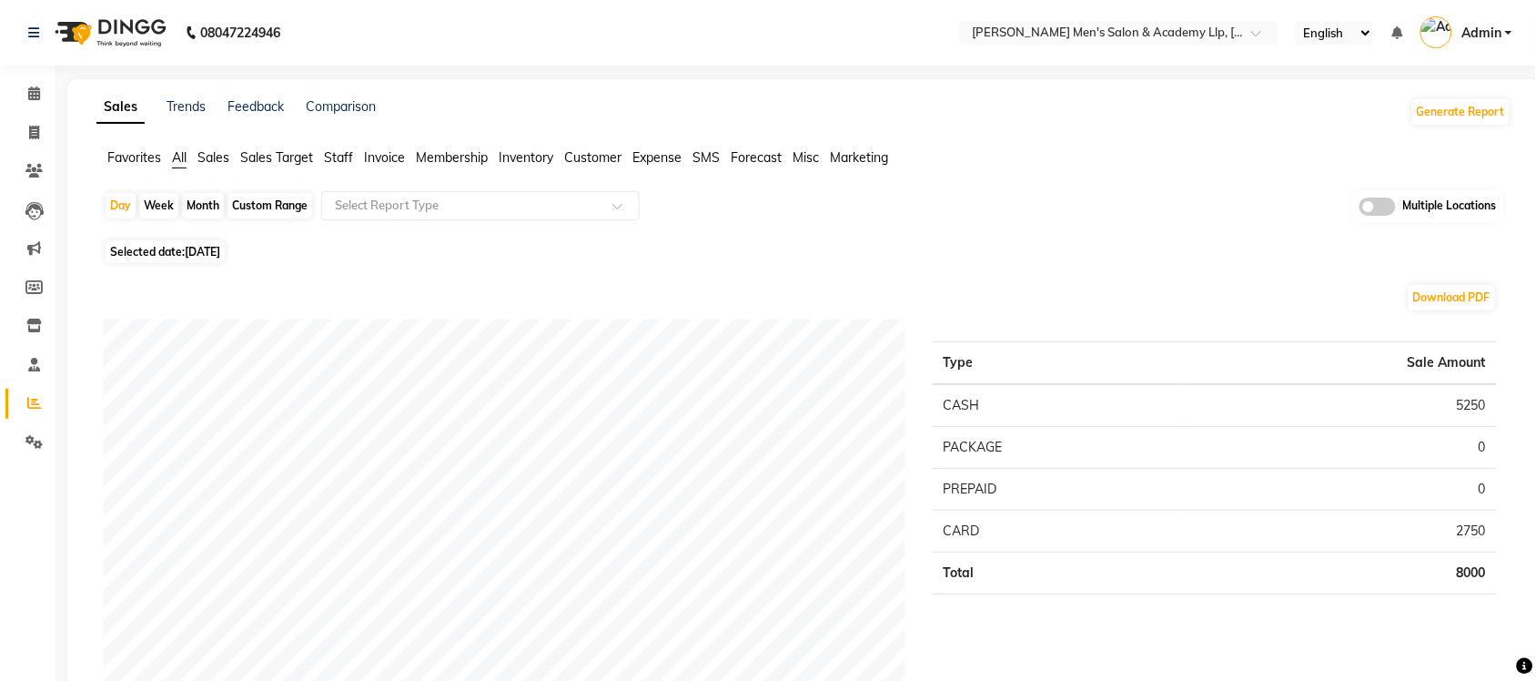
click at [183, 153] on span "All" at bounding box center [179, 157] width 15 height 16
click at [197, 248] on span "[DATE]" at bounding box center [202, 252] width 35 height 14
select select "9"
select select "2025"
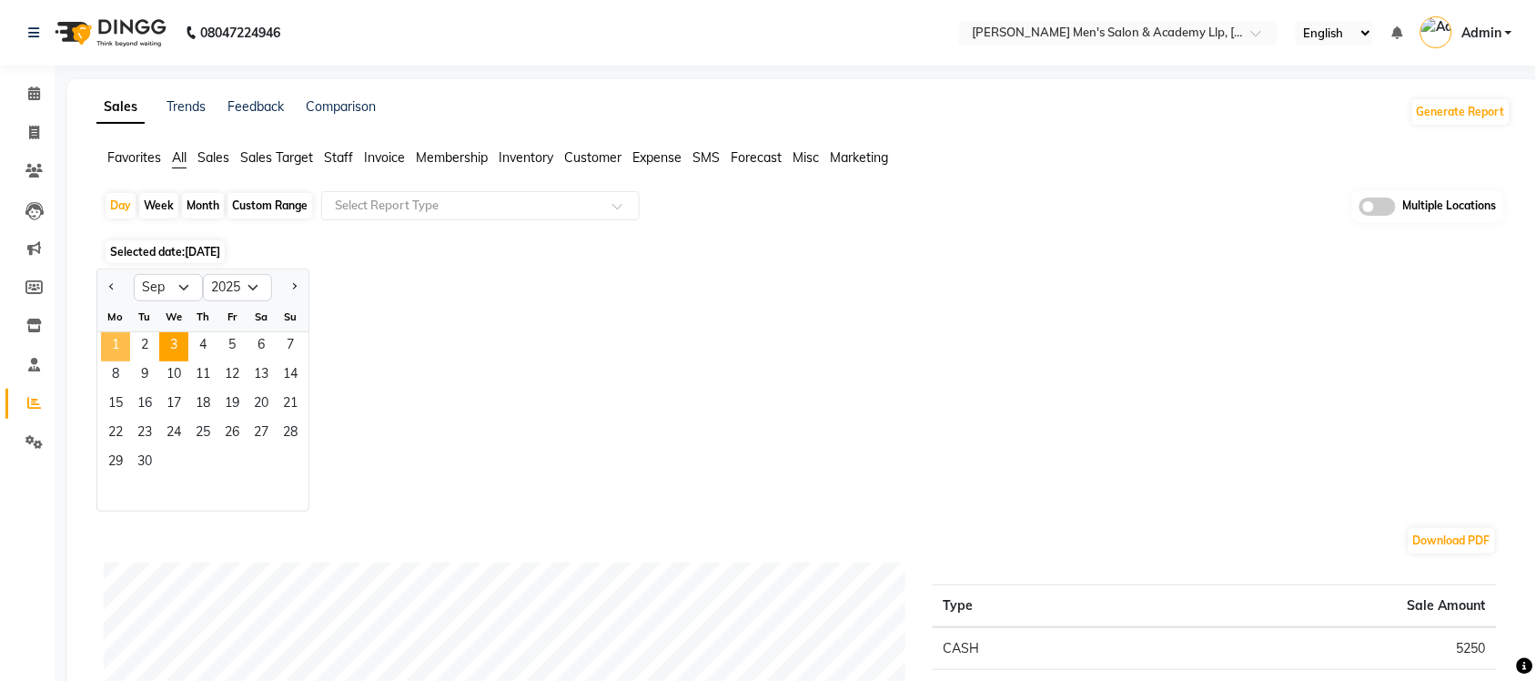
click at [120, 346] on span "1" at bounding box center [115, 346] width 29 height 29
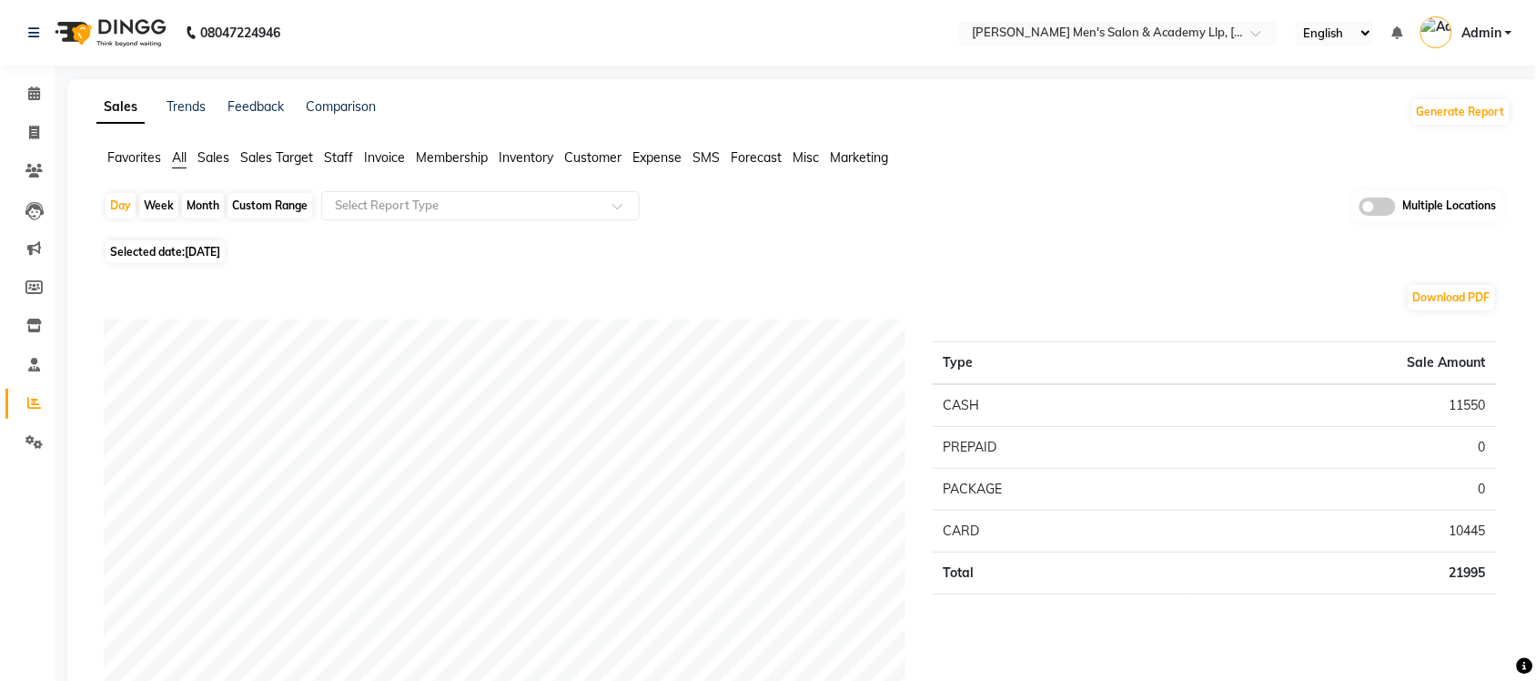
click at [209, 247] on span "[DATE]" at bounding box center [202, 252] width 35 height 14
select select "9"
select select "2025"
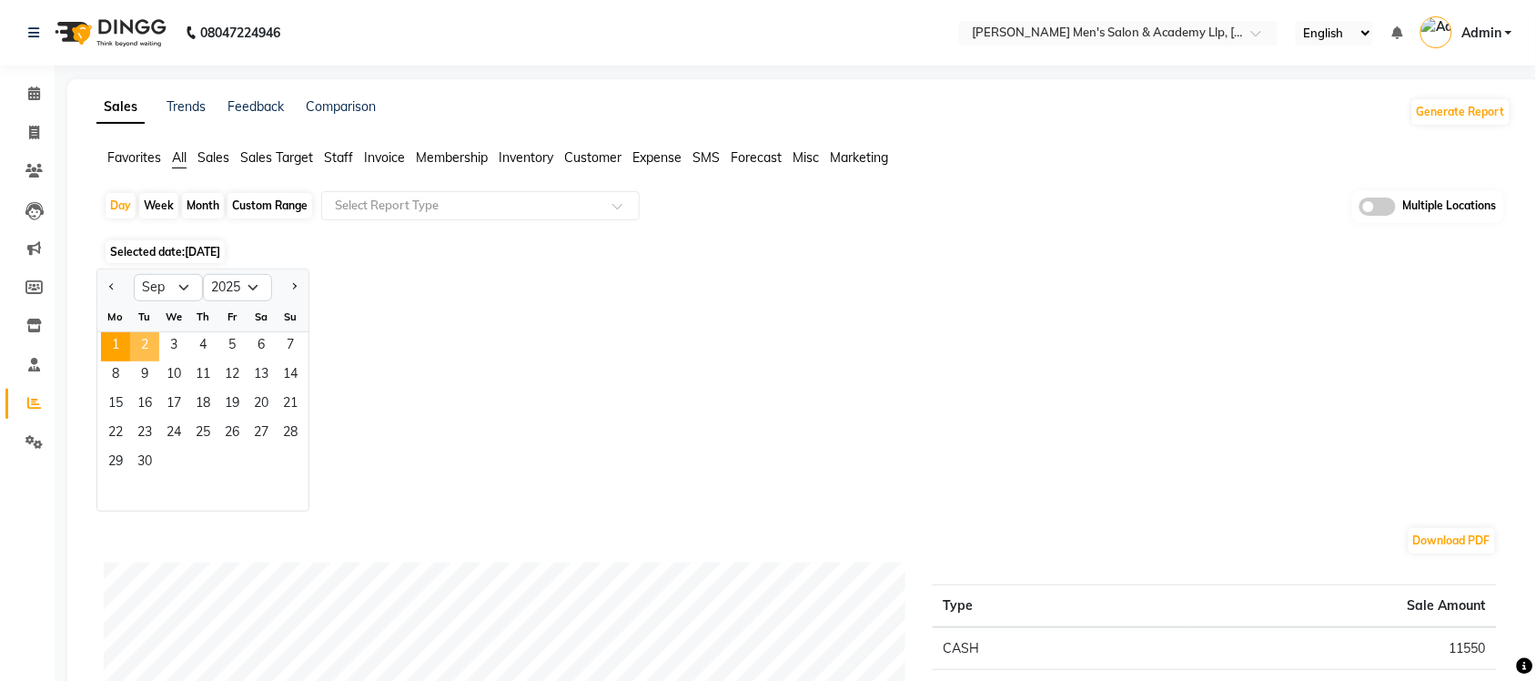
click at [150, 341] on span "2" at bounding box center [144, 346] width 29 height 29
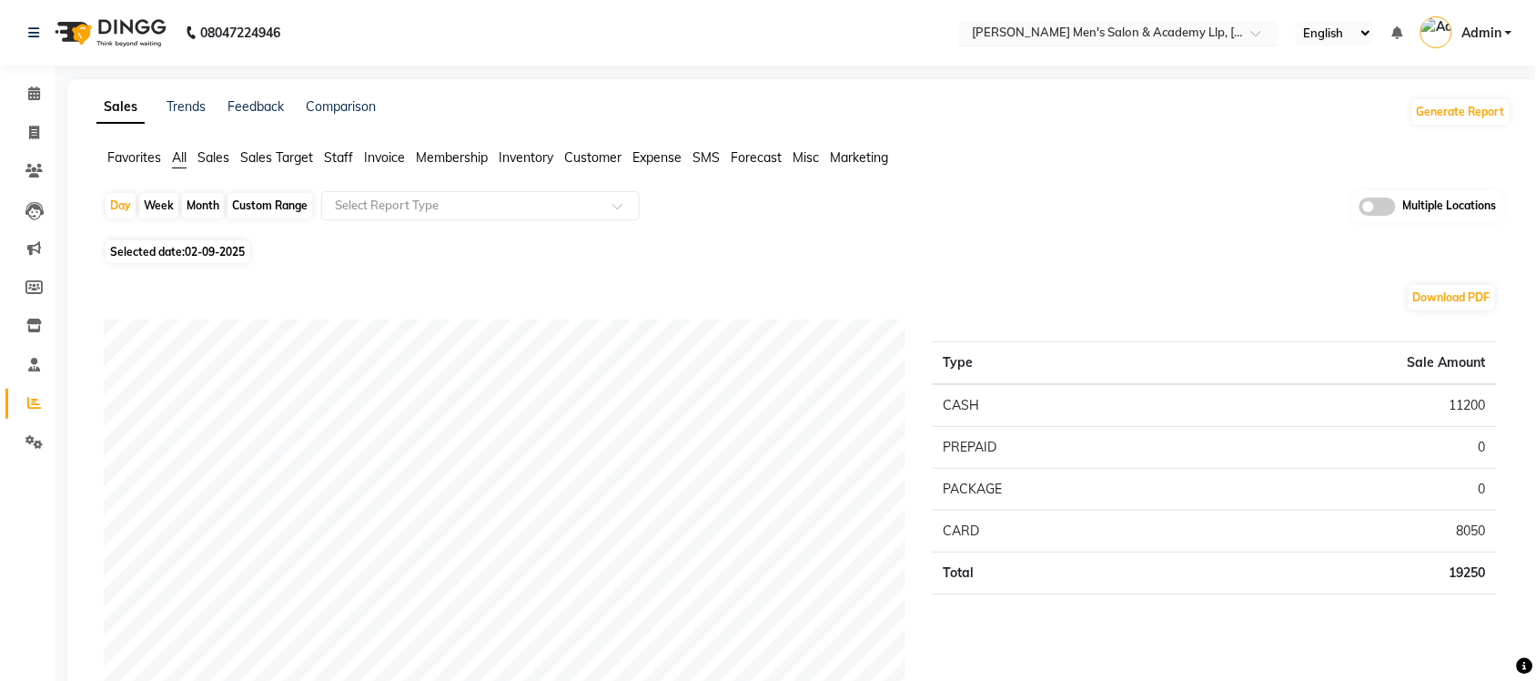
click at [1201, 28] on input "text" at bounding box center [1100, 34] width 264 height 18
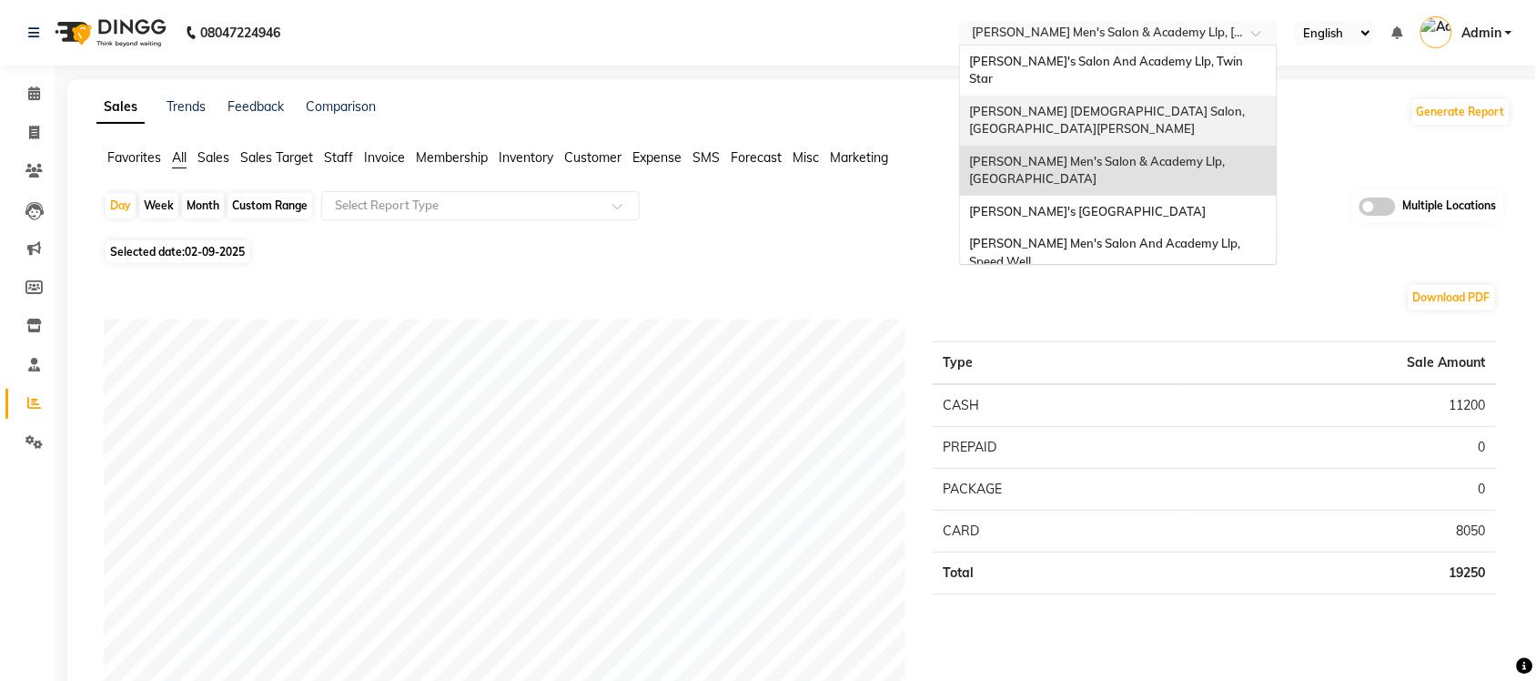
click at [1167, 96] on div "[PERSON_NAME] [DEMOGRAPHIC_DATA] Salon, [GEOGRAPHIC_DATA][PERSON_NAME]" at bounding box center [1118, 121] width 317 height 50
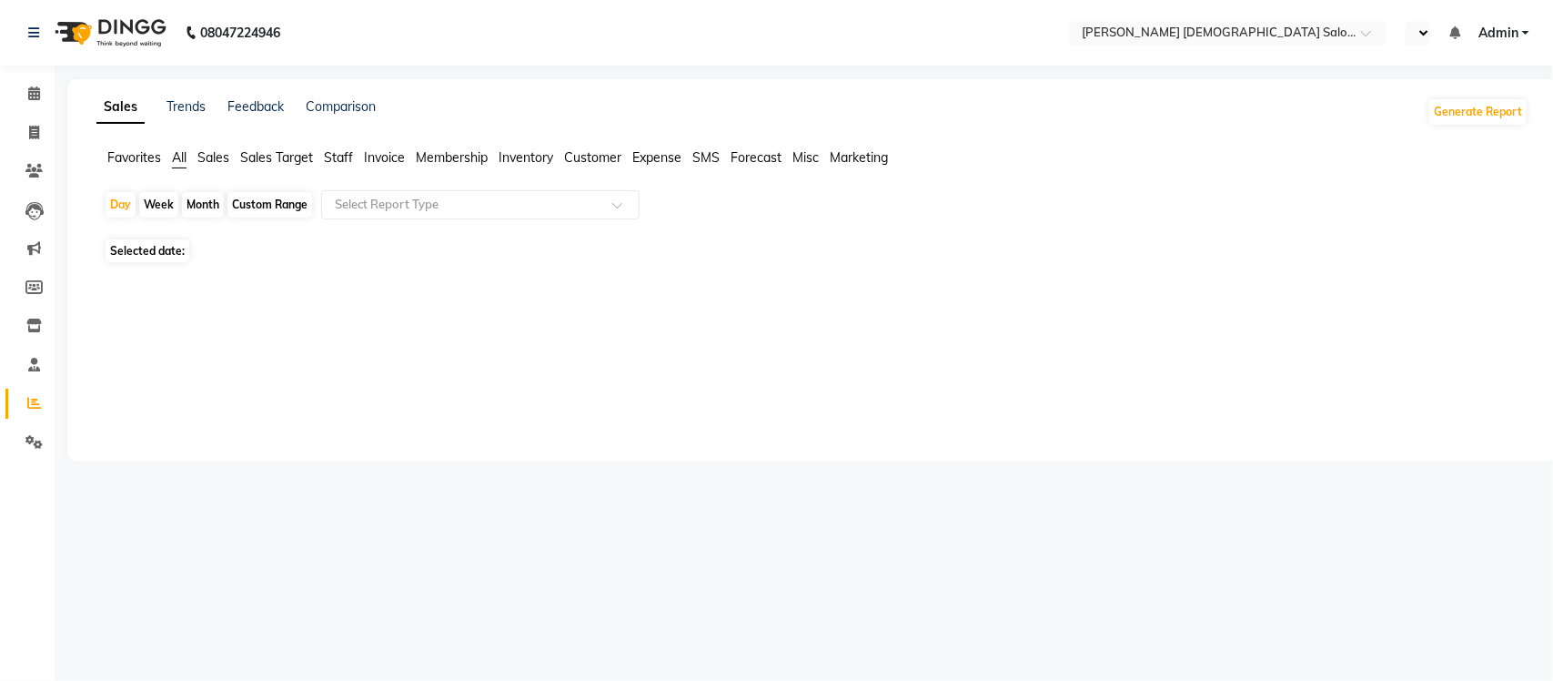
select select "en"
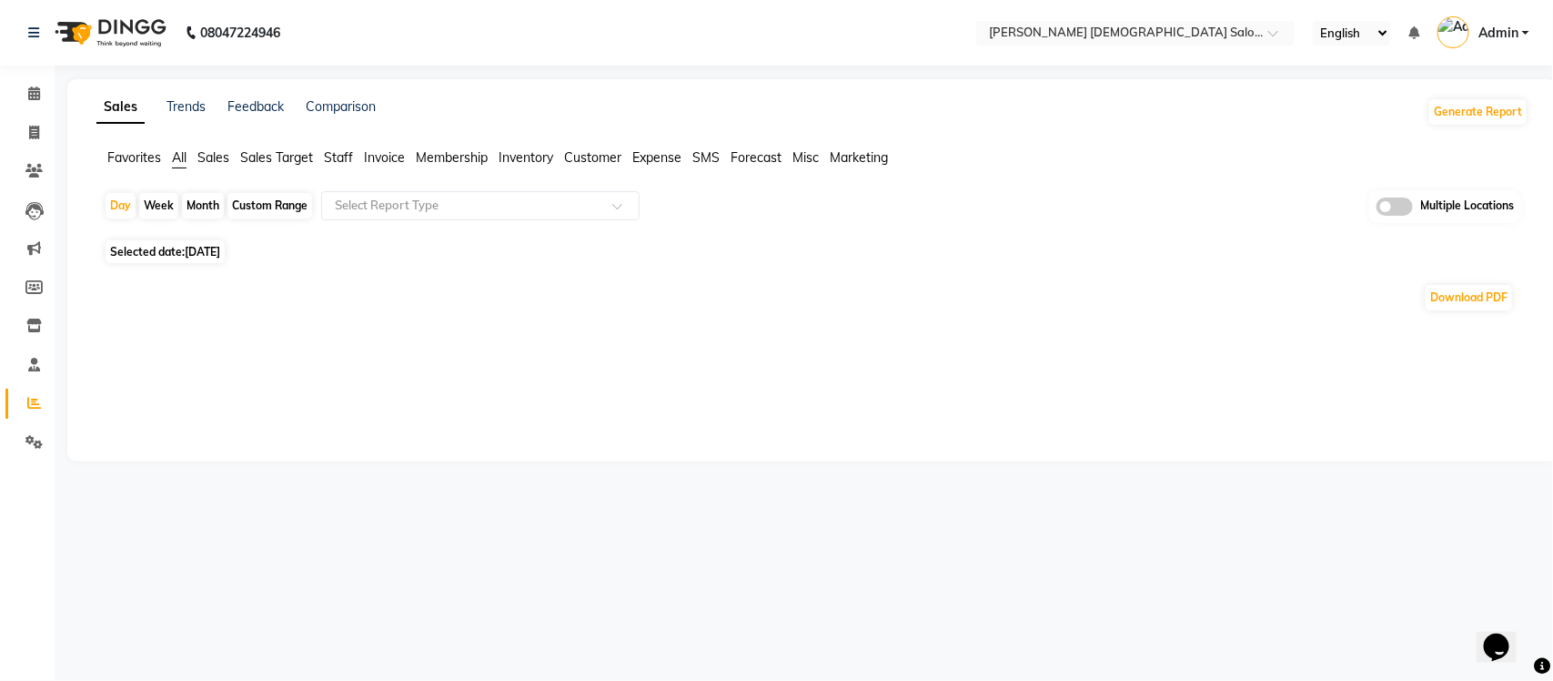
click at [177, 156] on span "All" at bounding box center [179, 157] width 15 height 16
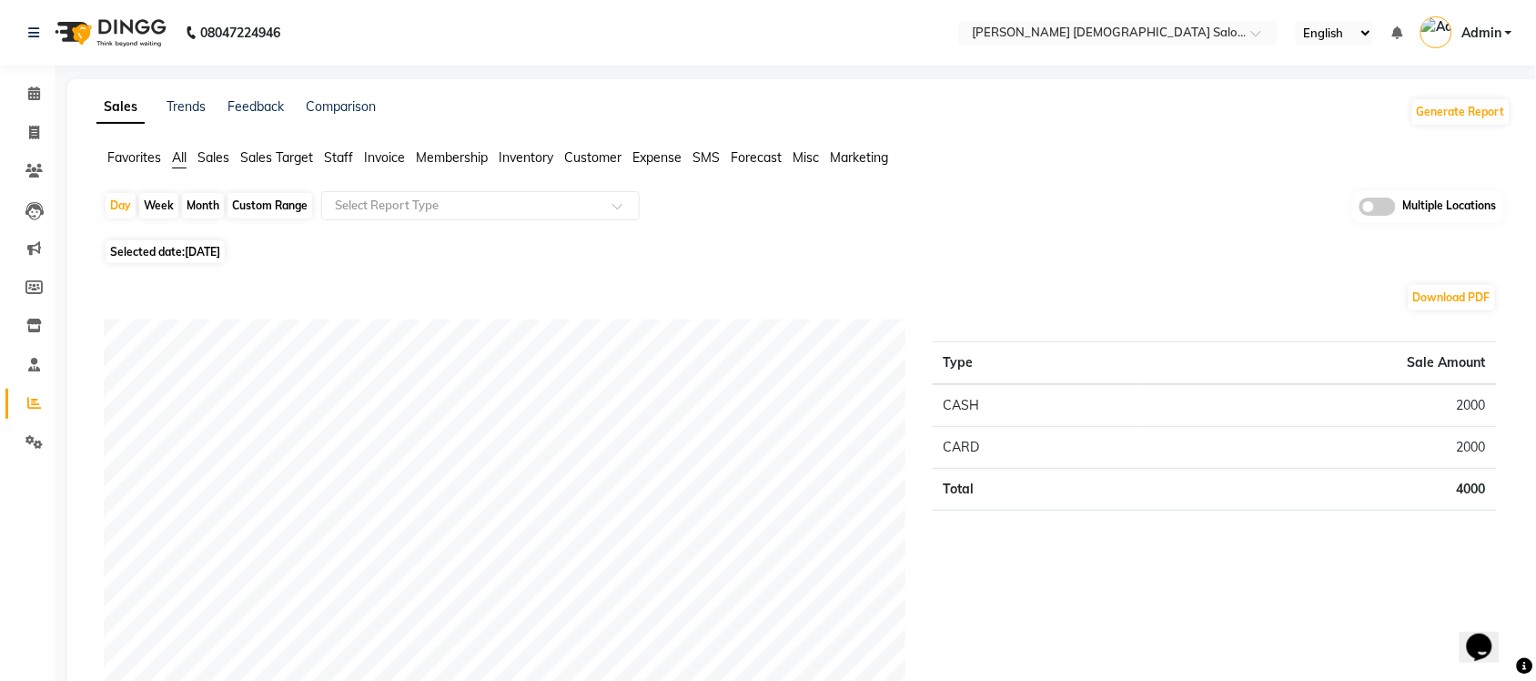
click at [202, 255] on span "[DATE]" at bounding box center [202, 252] width 35 height 14
select select "9"
select select "2025"
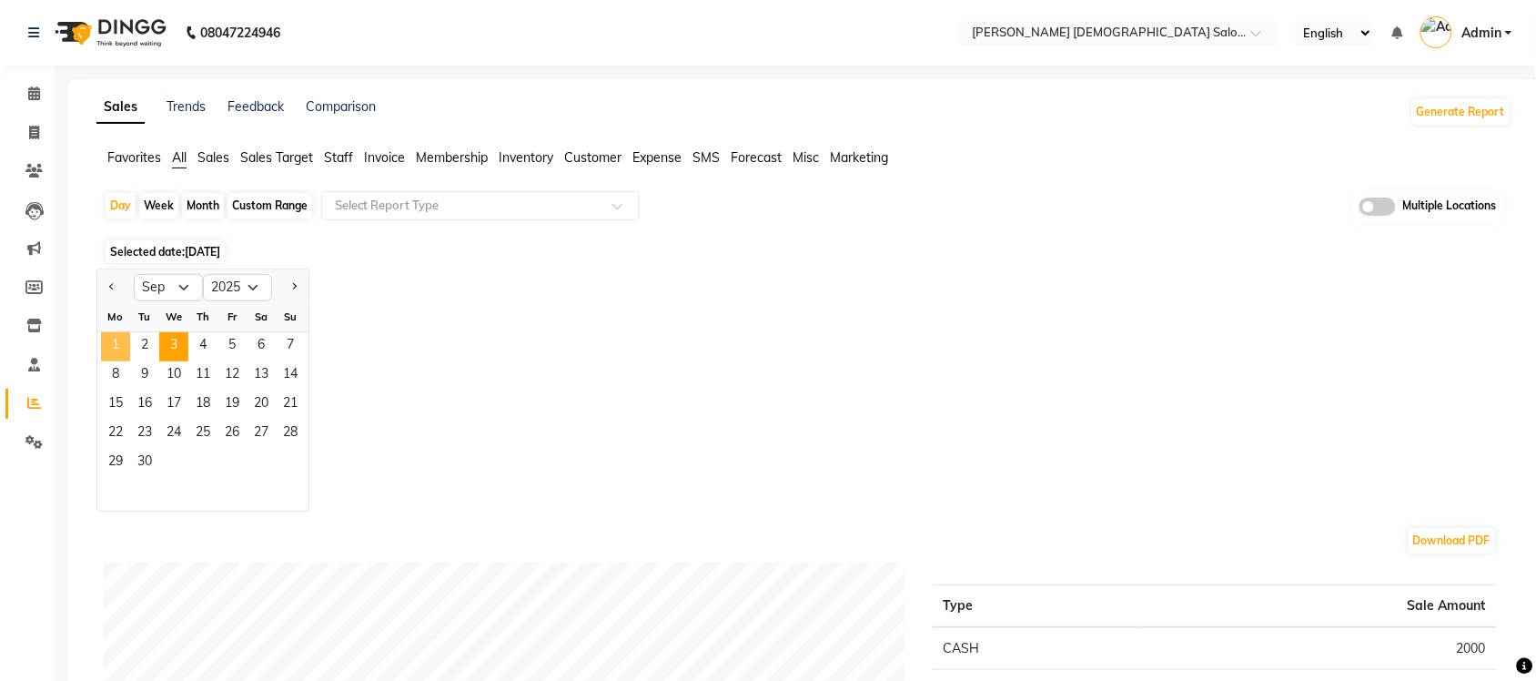
click at [125, 348] on span "1" at bounding box center [115, 346] width 29 height 29
click at [147, 347] on span "2" at bounding box center [144, 346] width 29 height 29
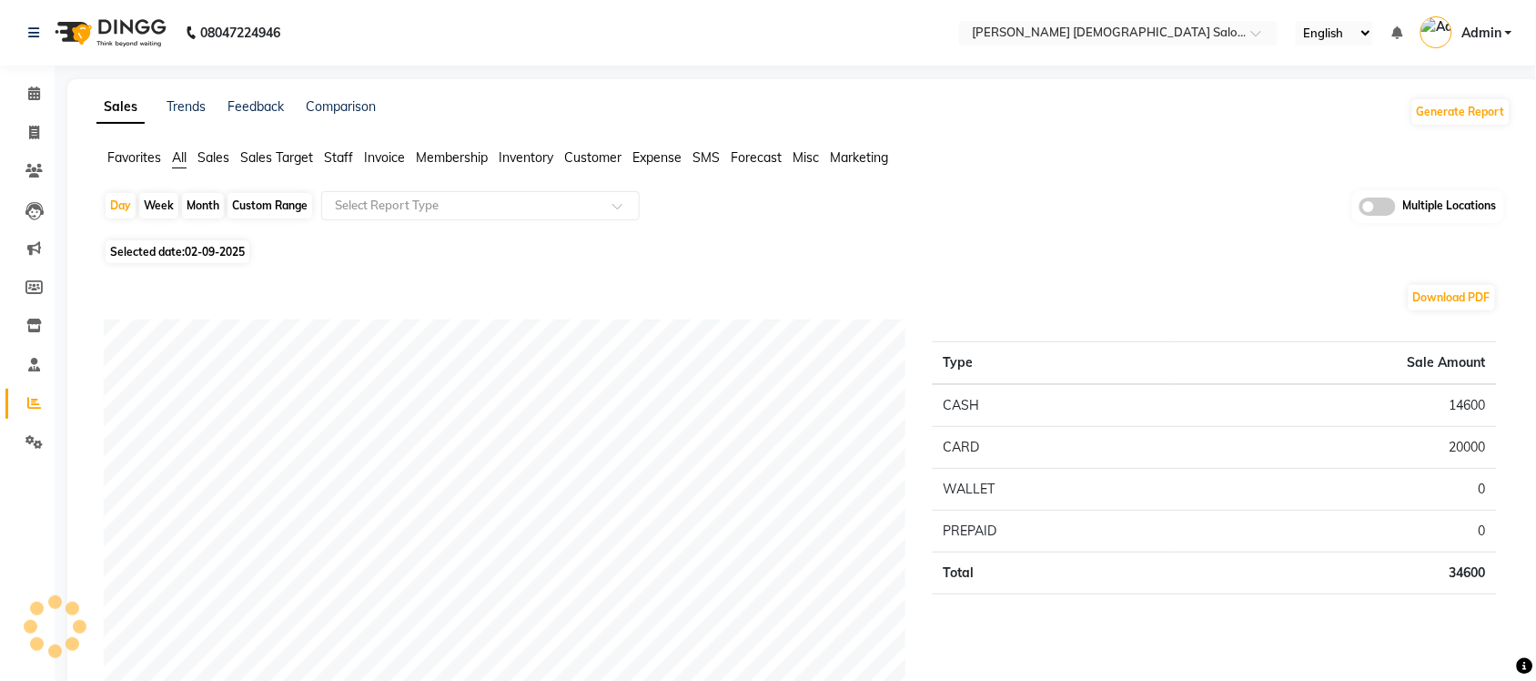
click at [125, 252] on span "Selected date: [DATE]" at bounding box center [178, 251] width 144 height 23
select select "9"
select select "2025"
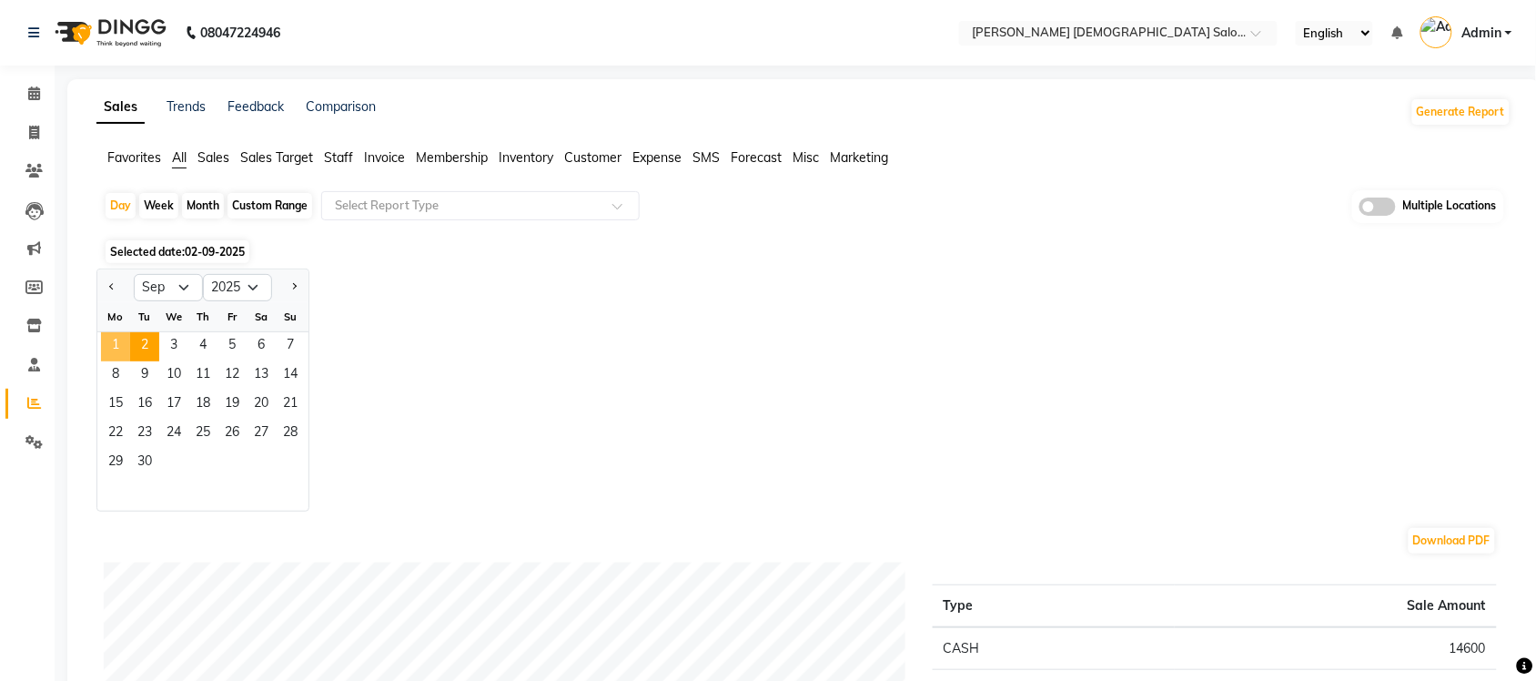
click at [118, 337] on span "1" at bounding box center [115, 346] width 29 height 29
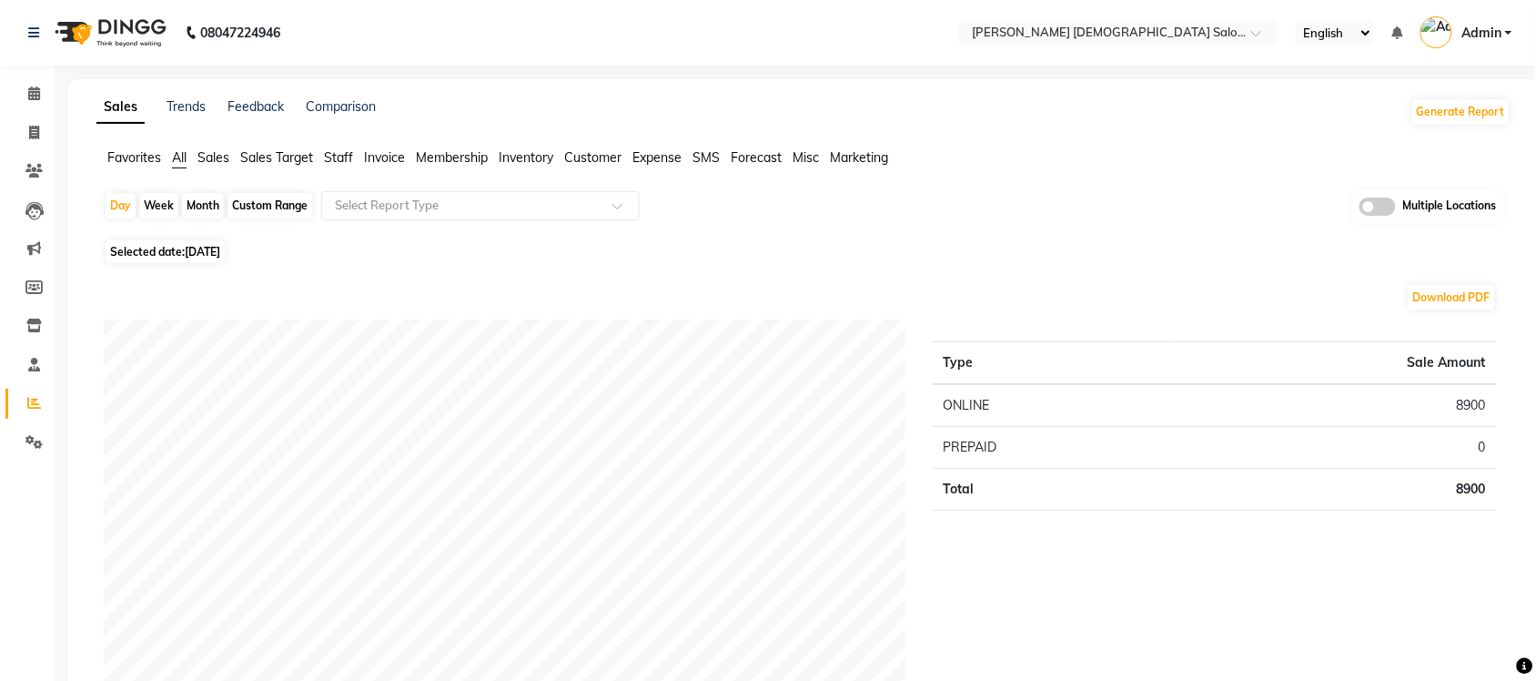
click at [215, 253] on span "[DATE]" at bounding box center [202, 252] width 35 height 14
select select "9"
select select "2025"
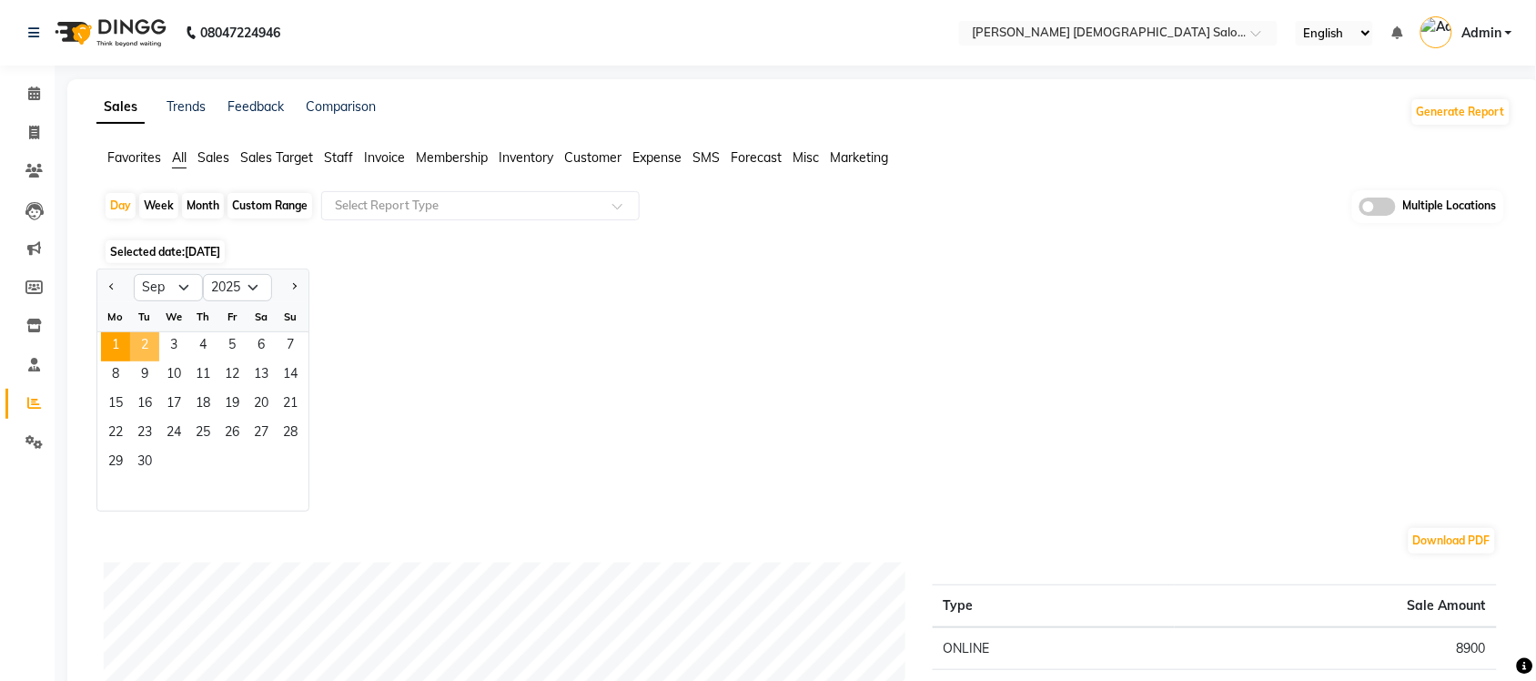
click at [137, 346] on span "2" at bounding box center [144, 346] width 29 height 29
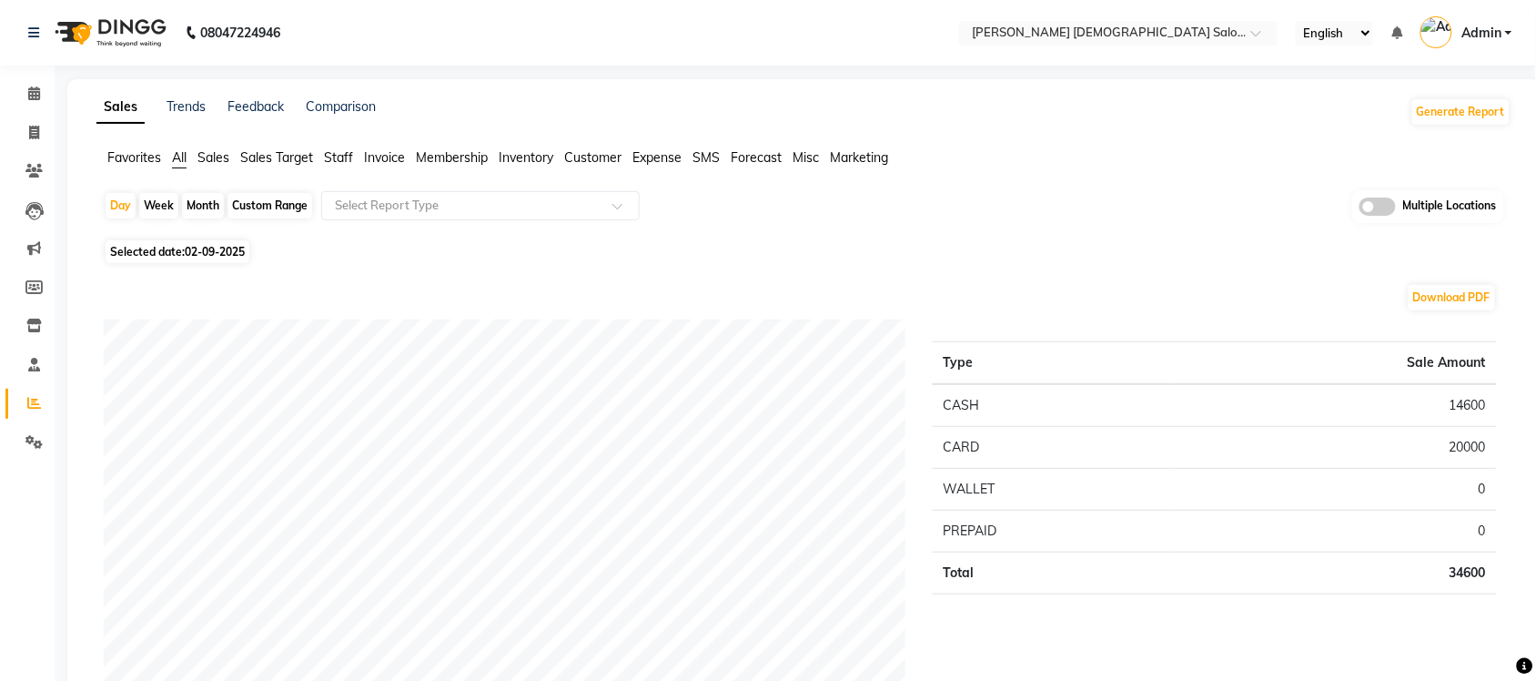
click at [1376, 212] on span at bounding box center [1377, 206] width 36 height 18
click at [1359, 209] on input "checkbox" at bounding box center [1359, 209] width 0 height 0
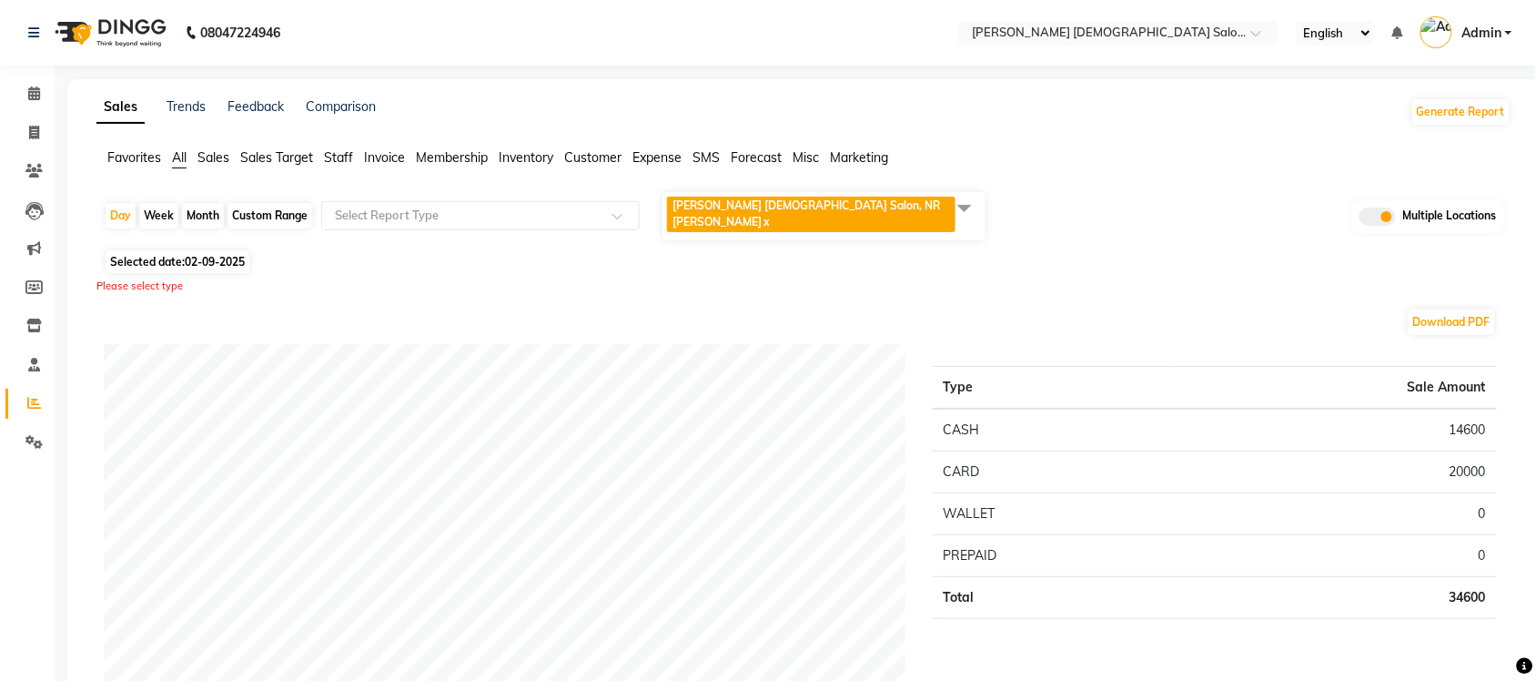
click at [970, 214] on span at bounding box center [964, 207] width 36 height 35
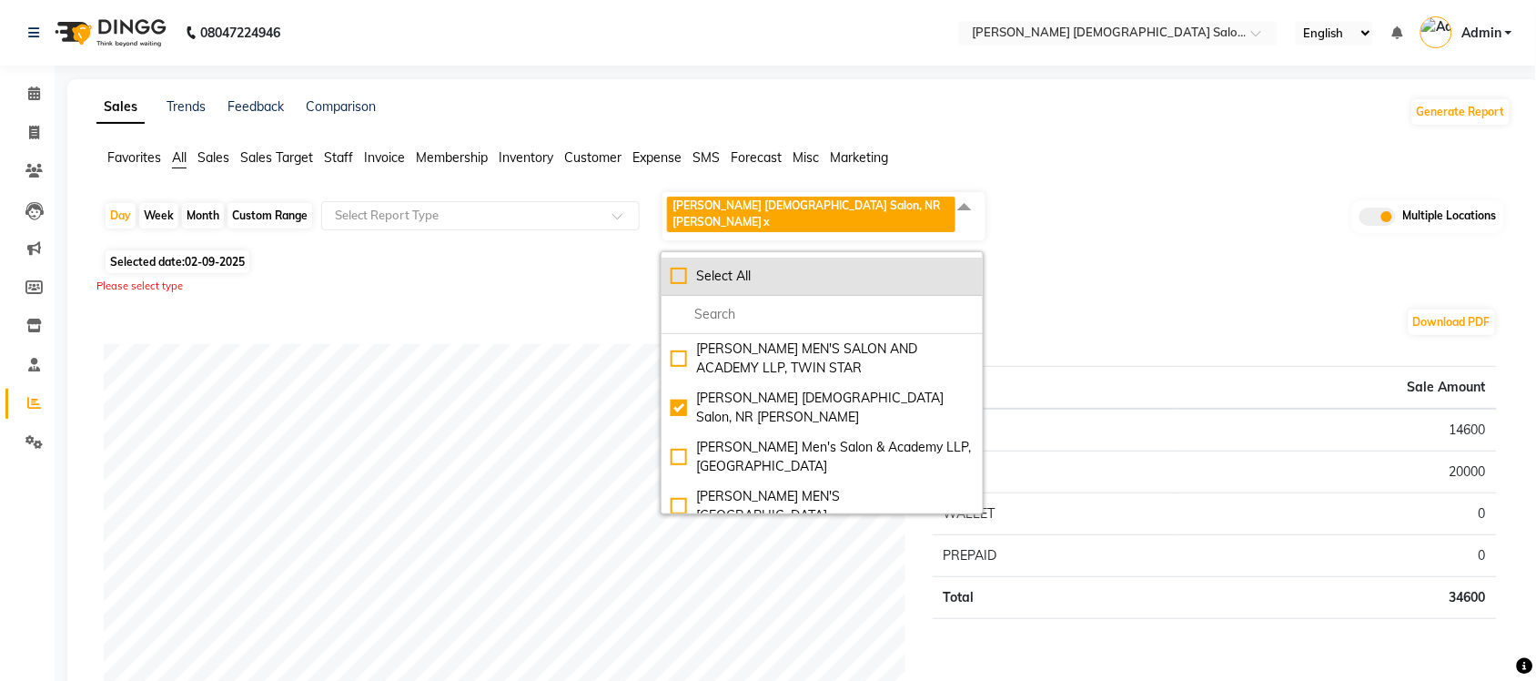
click at [679, 267] on div "Select All" at bounding box center [822, 276] width 303 height 19
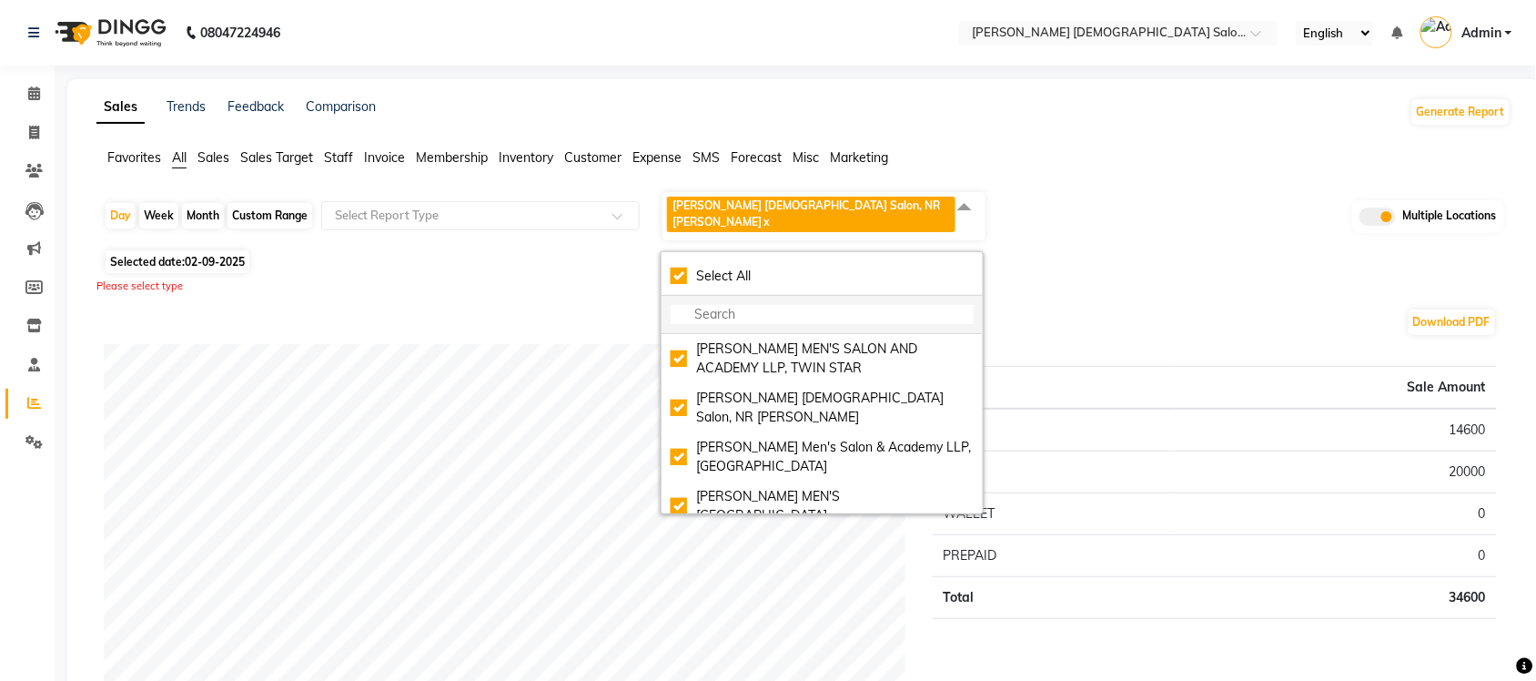
checkbox input "true"
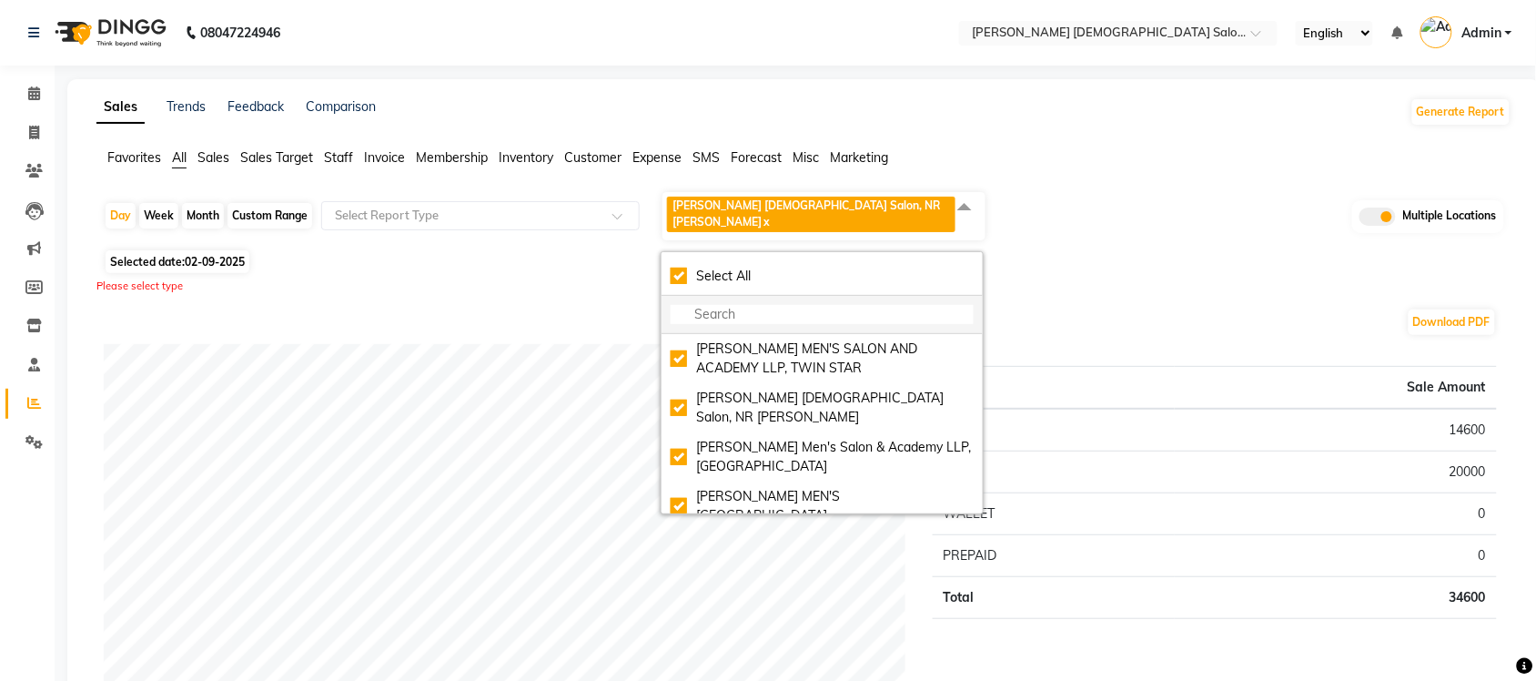
checkbox input "true"
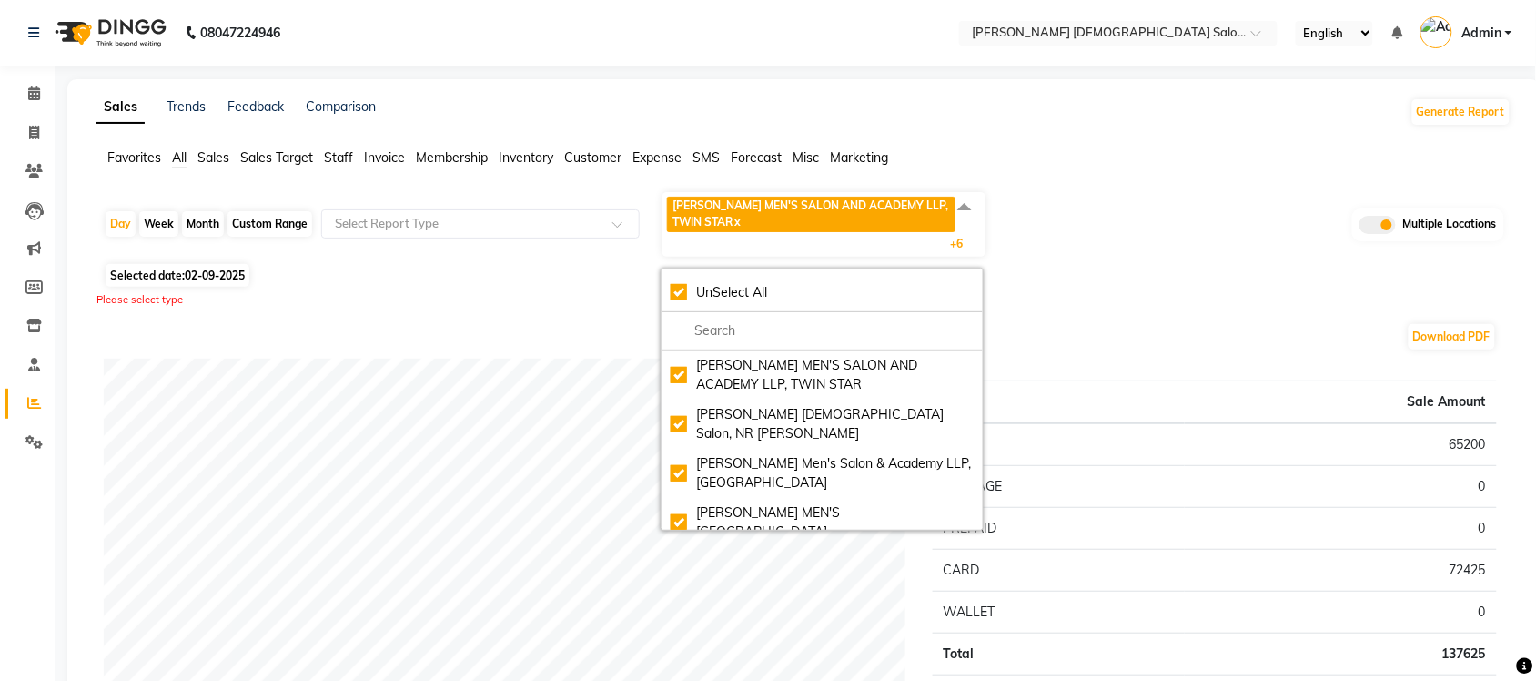
click at [247, 221] on div "Custom Range" at bounding box center [269, 223] width 85 height 25
select select "9"
select select "2025"
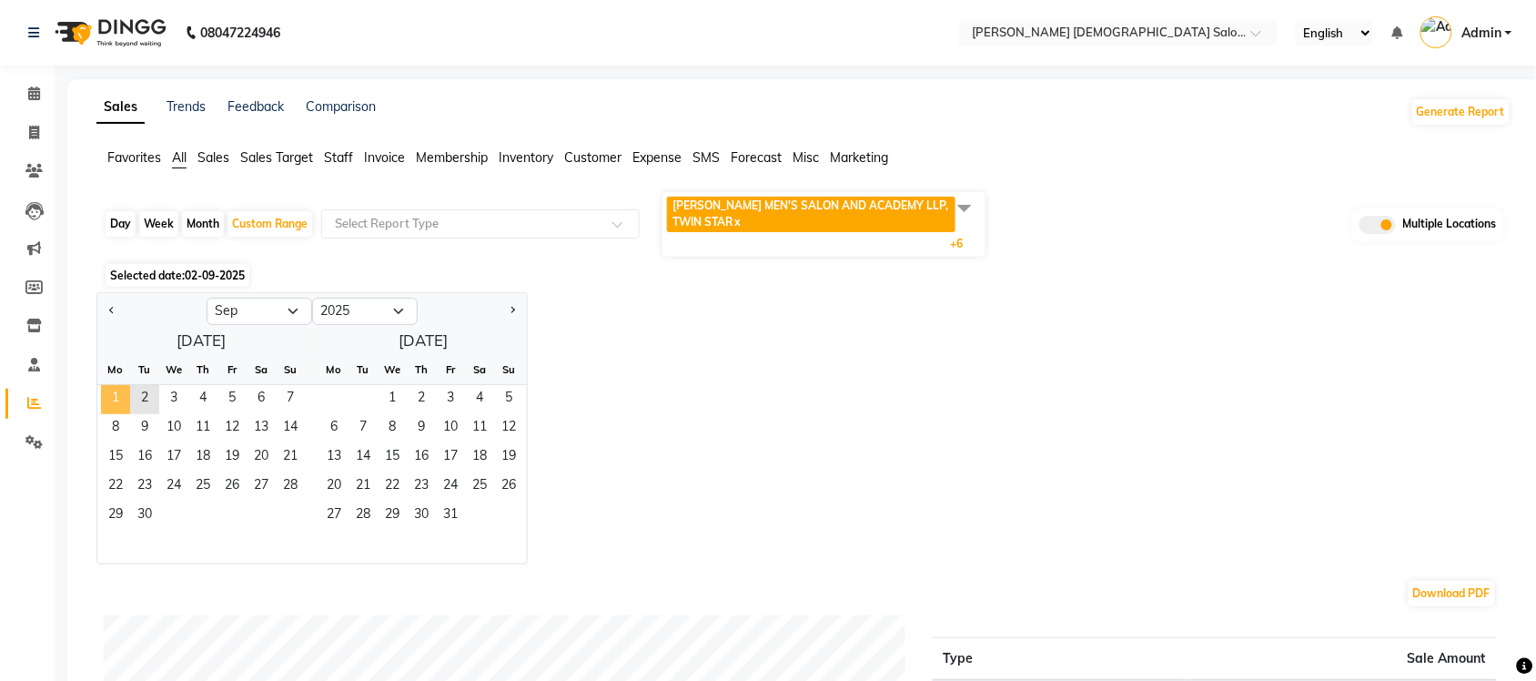
click at [103, 392] on span "1" at bounding box center [115, 399] width 29 height 29
click at [148, 391] on span "2" at bounding box center [144, 399] width 29 height 29
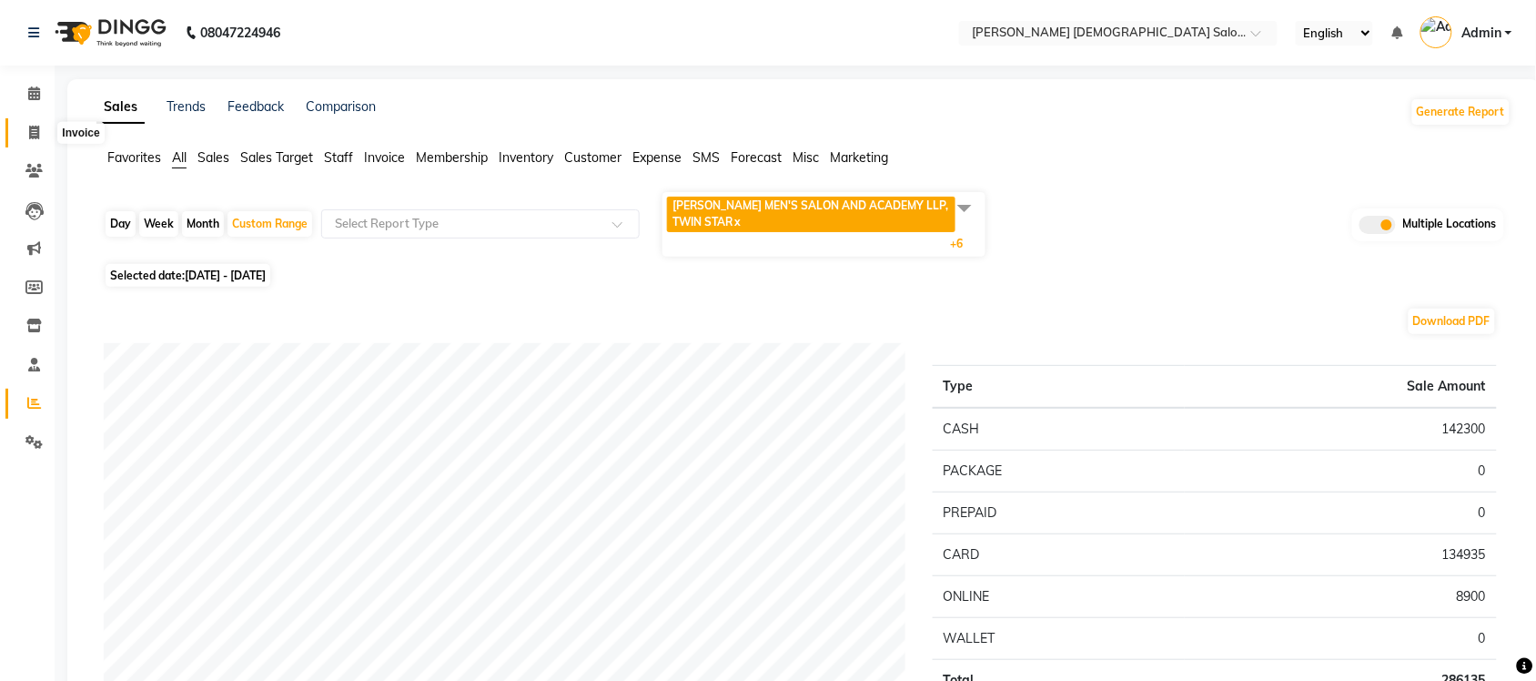
drag, startPoint x: 27, startPoint y: 137, endPoint x: 48, endPoint y: 132, distance: 21.6
click at [27, 137] on span at bounding box center [34, 133] width 32 height 21
select select "service"
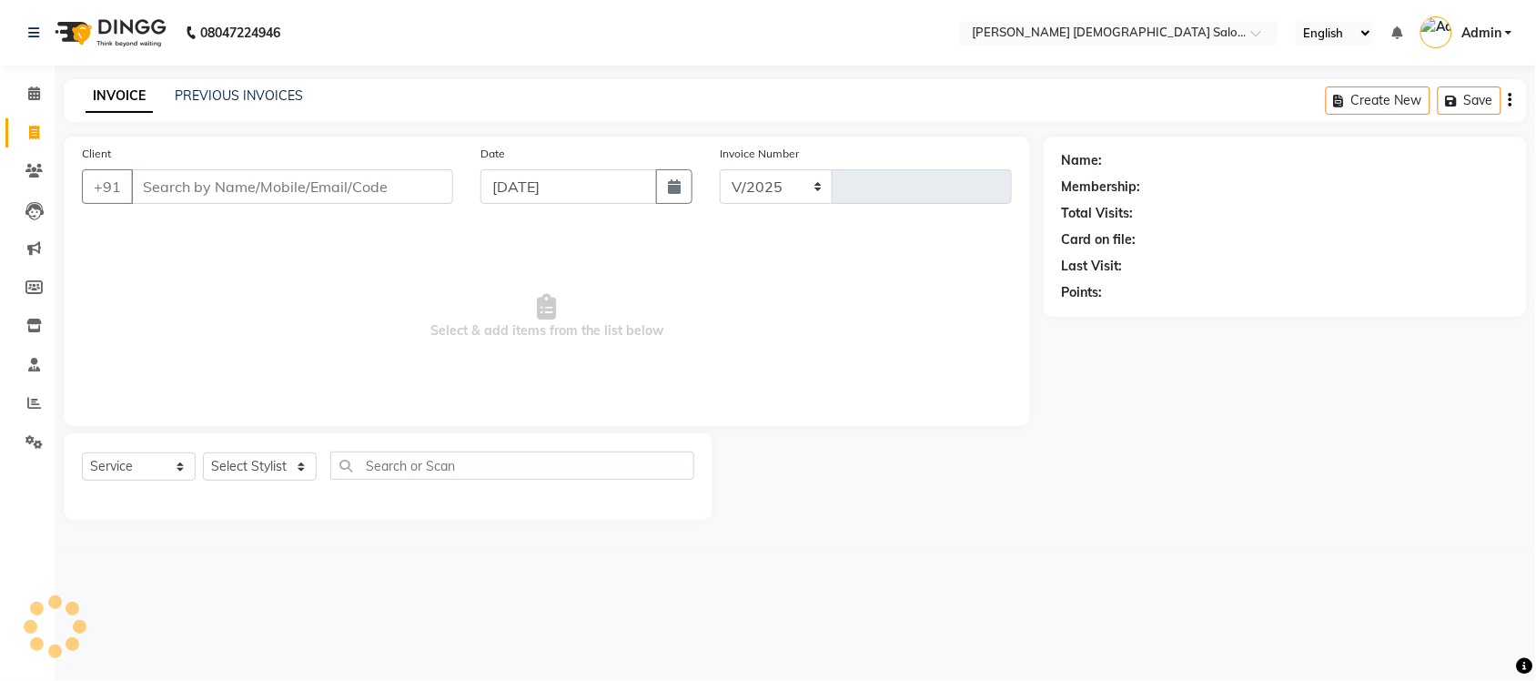
select select "7542"
type input "4344"
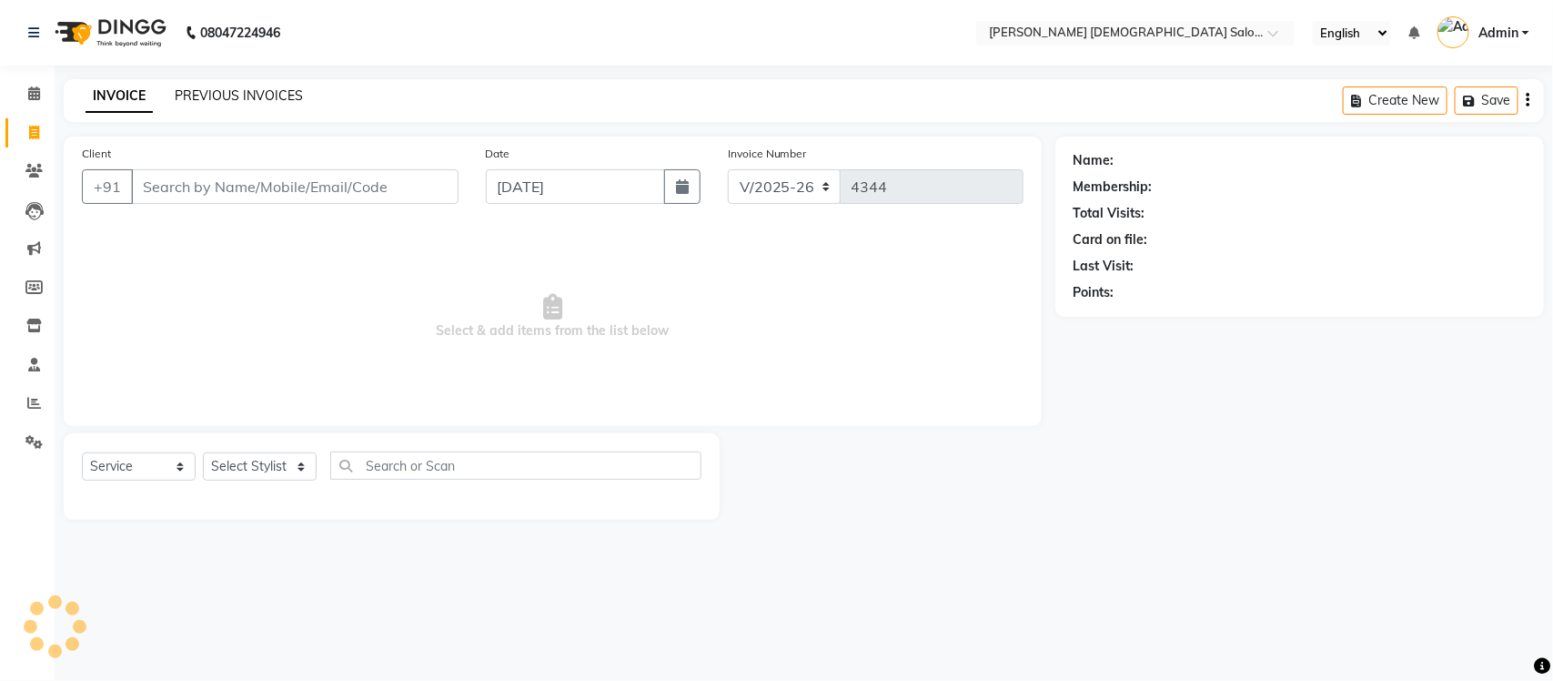
click at [228, 102] on link "PREVIOUS INVOICES" at bounding box center [239, 95] width 128 height 16
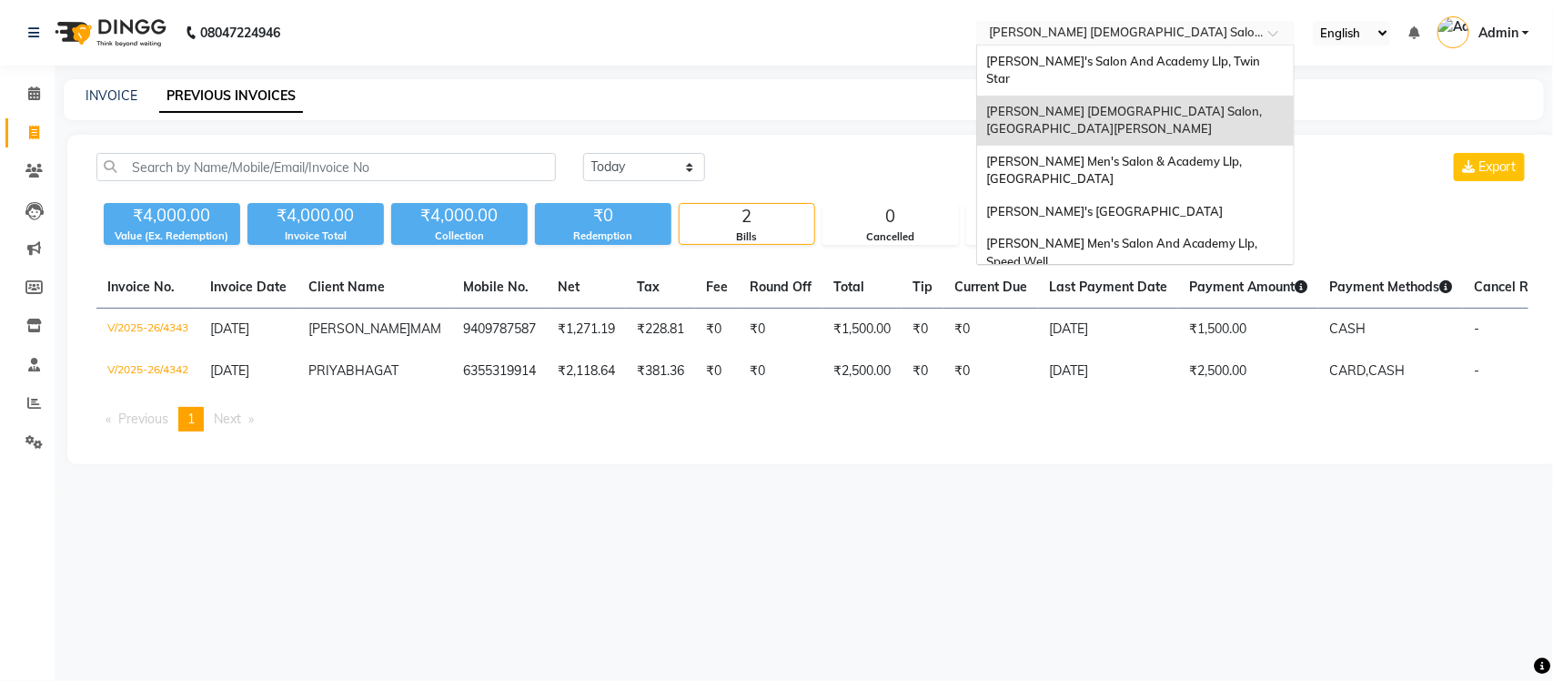
click at [1115, 30] on input "text" at bounding box center [1117, 34] width 264 height 18
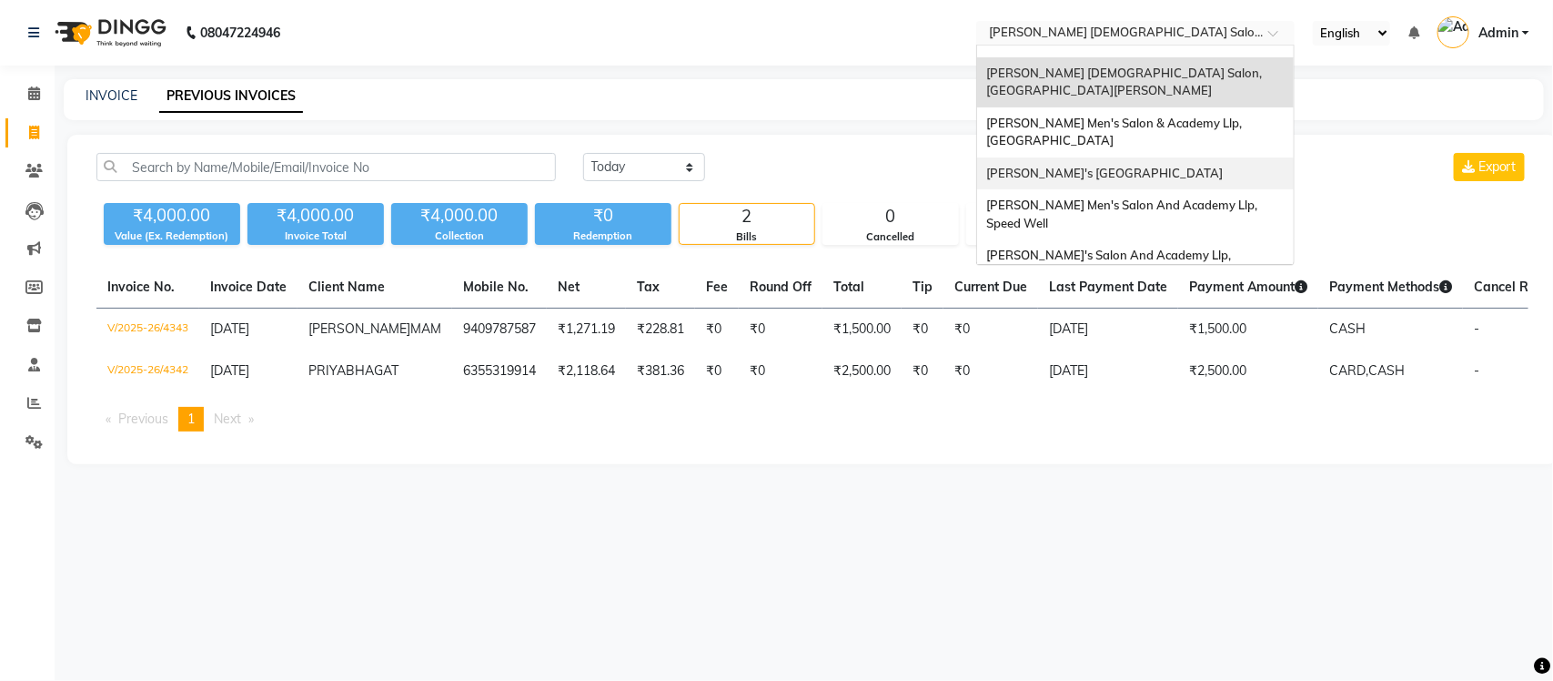
scroll to position [60, 0]
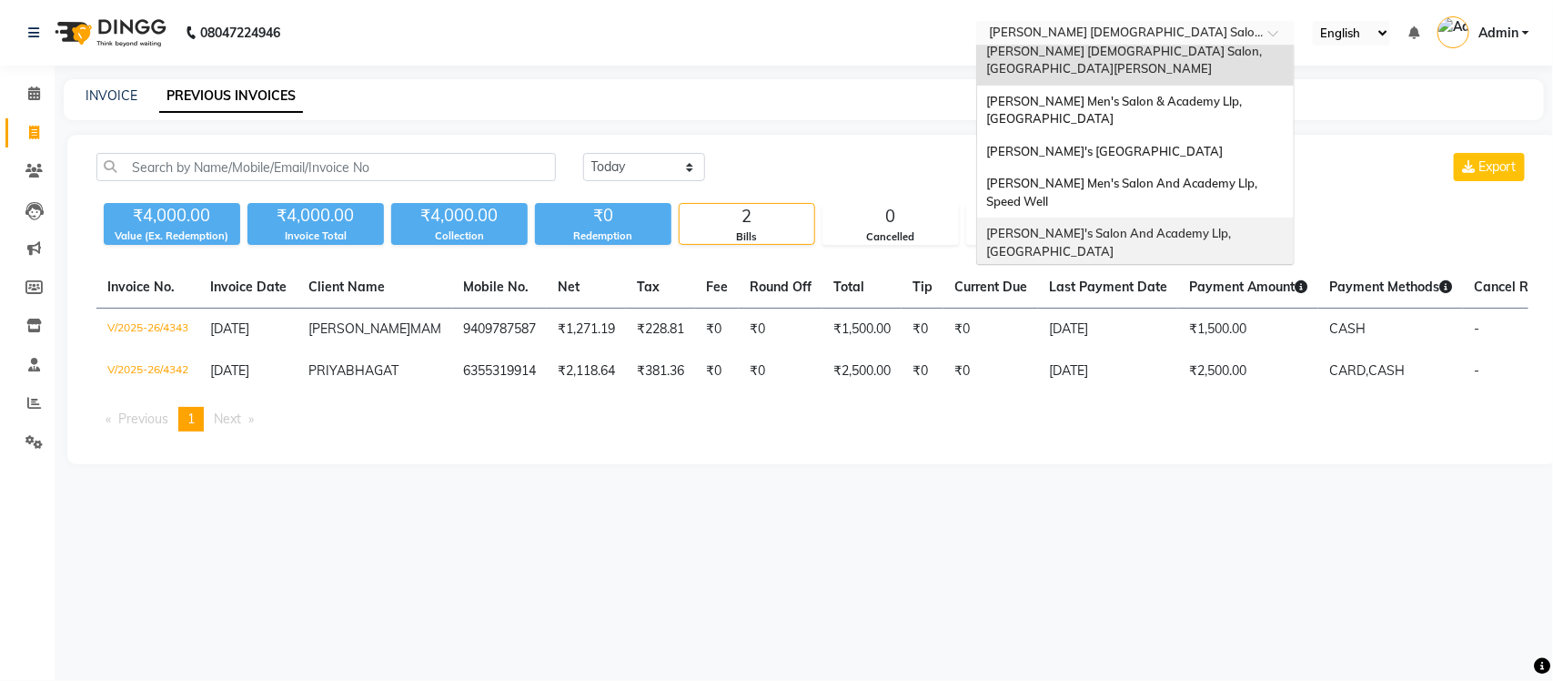
click at [1108, 217] on div "[PERSON_NAME]'s Salon And Academy Llp, [GEOGRAPHIC_DATA]" at bounding box center [1135, 242] width 317 height 50
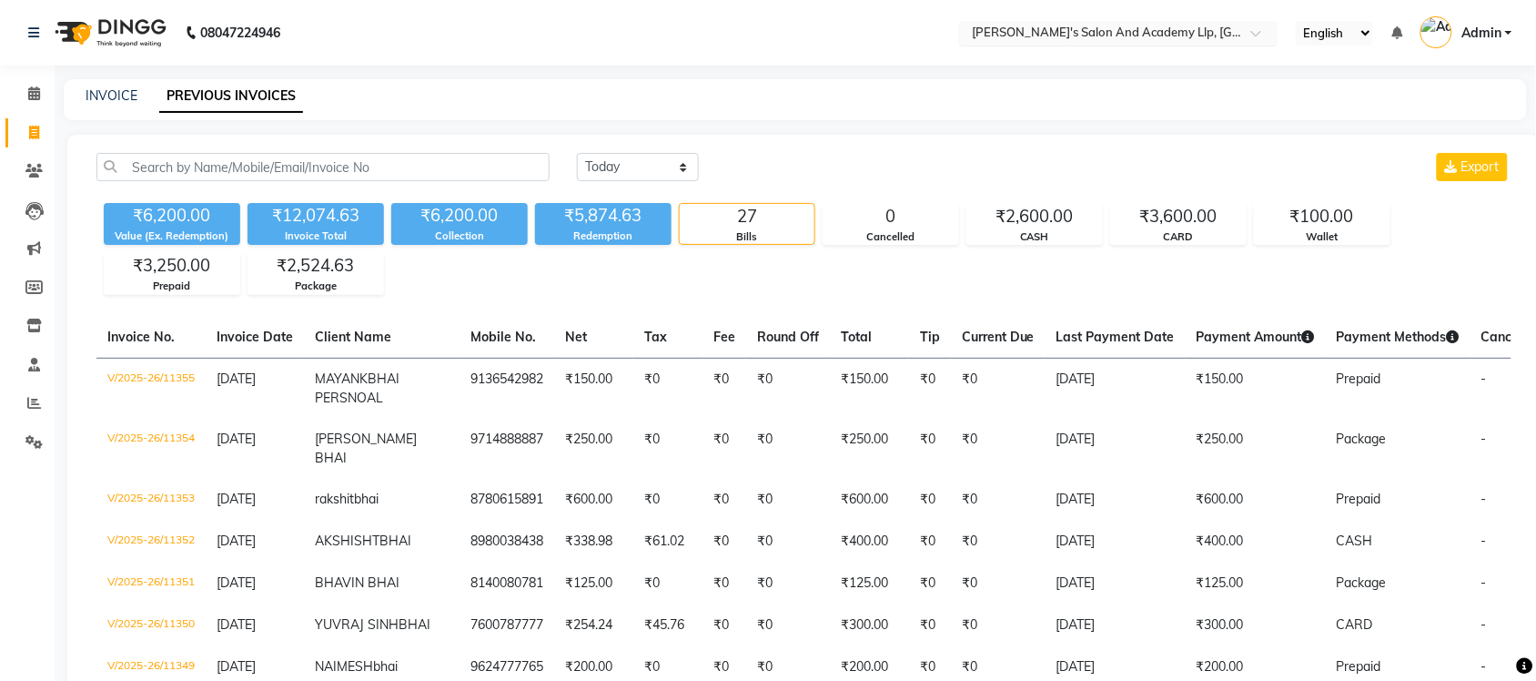
click at [1222, 36] on input "text" at bounding box center [1100, 34] width 264 height 18
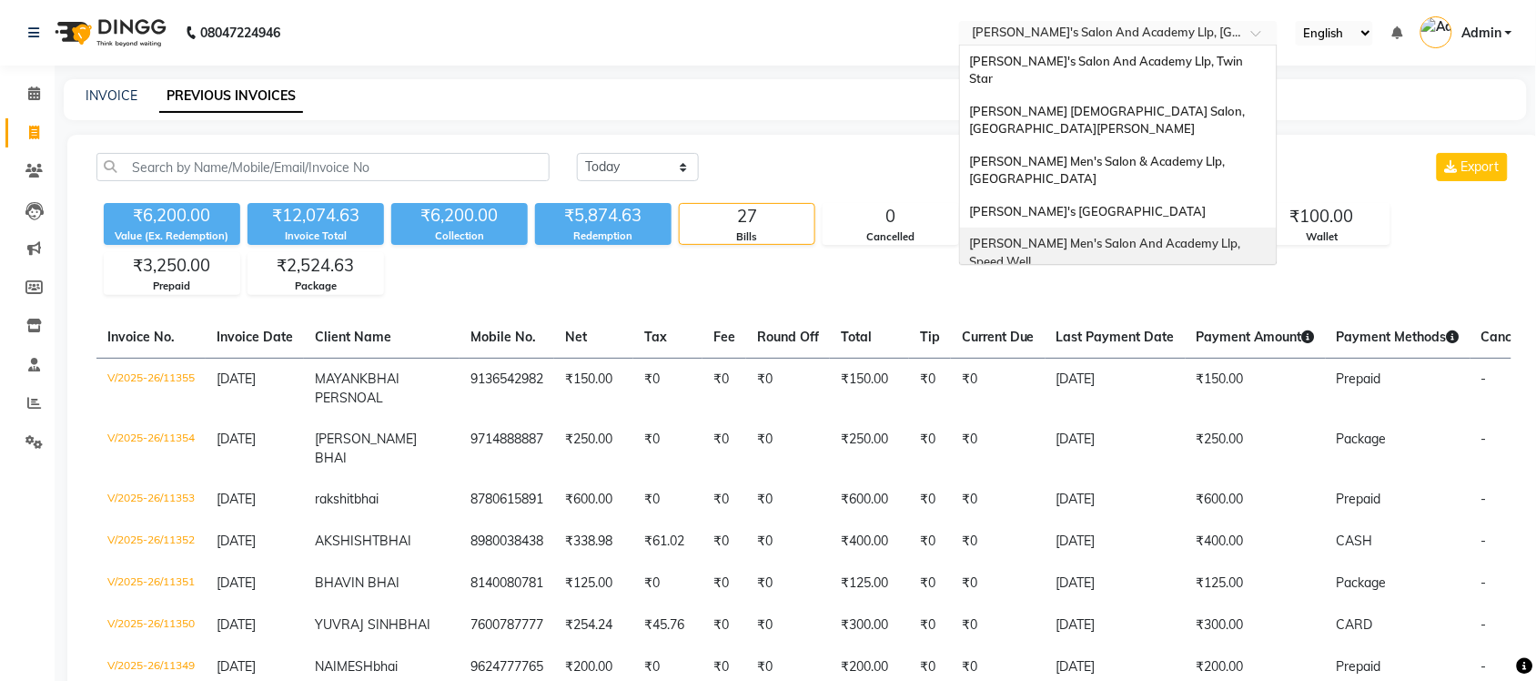
scroll to position [61, 0]
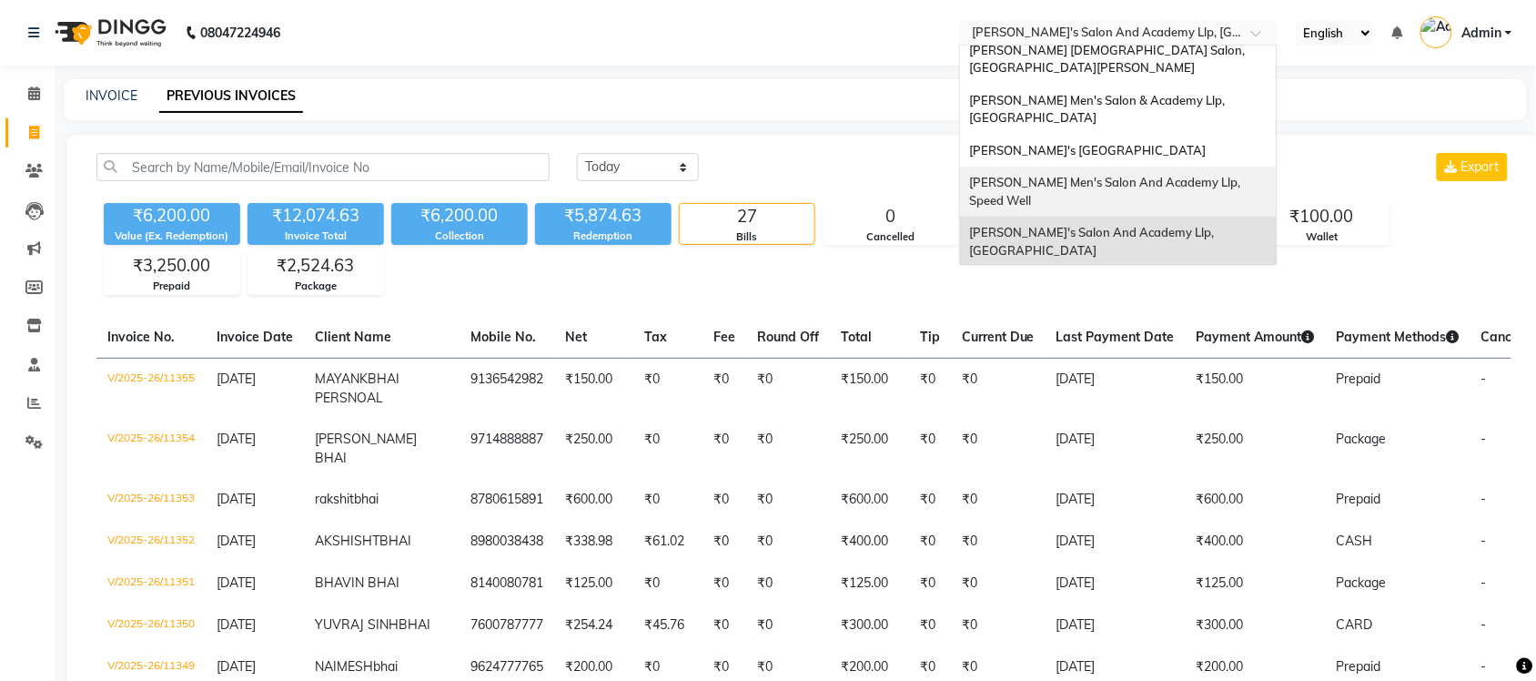
click at [1215, 175] on span "[PERSON_NAME] Men's Salon And Academy Llp, Speed Well" at bounding box center [1106, 191] width 274 height 33
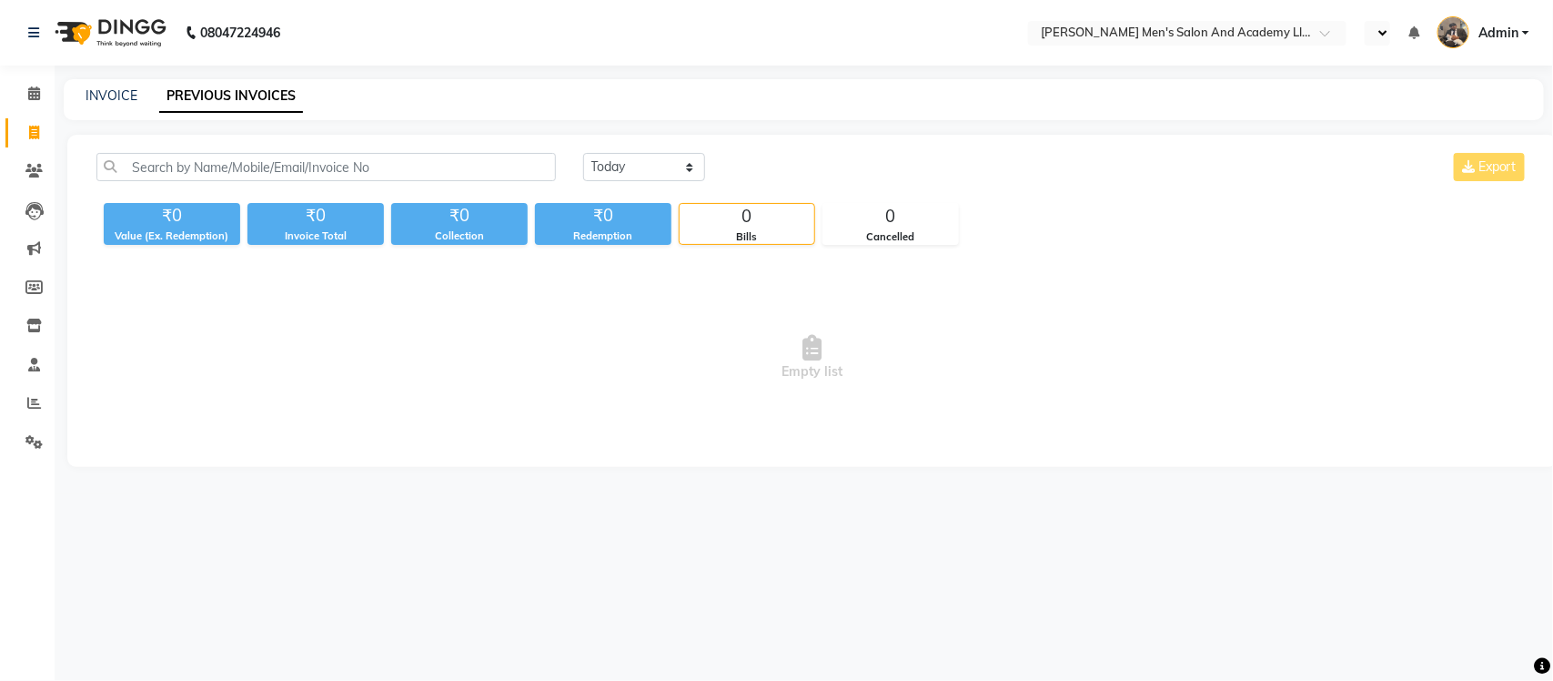
select select "en"
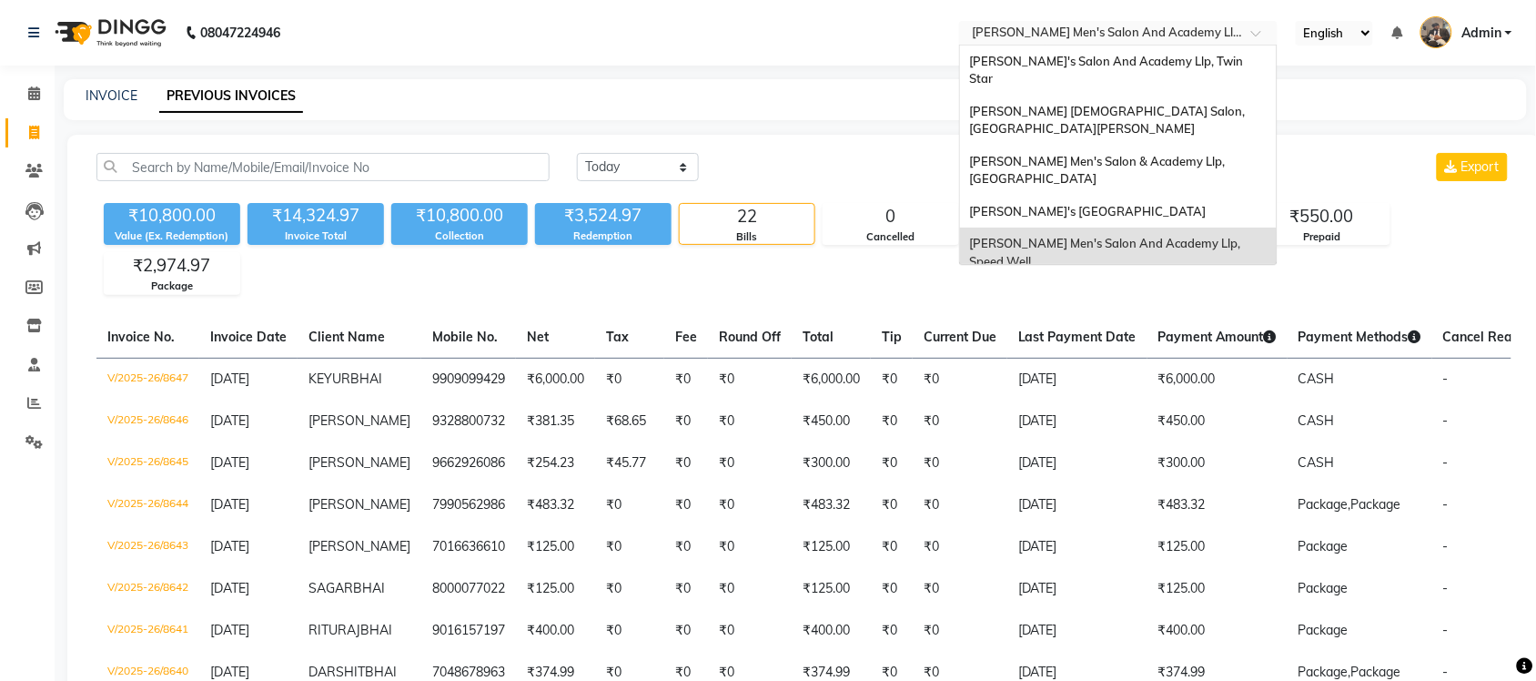
click at [1158, 29] on input "text" at bounding box center [1100, 34] width 264 height 18
click at [1175, 204] on span "[PERSON_NAME]'s [GEOGRAPHIC_DATA]" at bounding box center [1087, 211] width 237 height 15
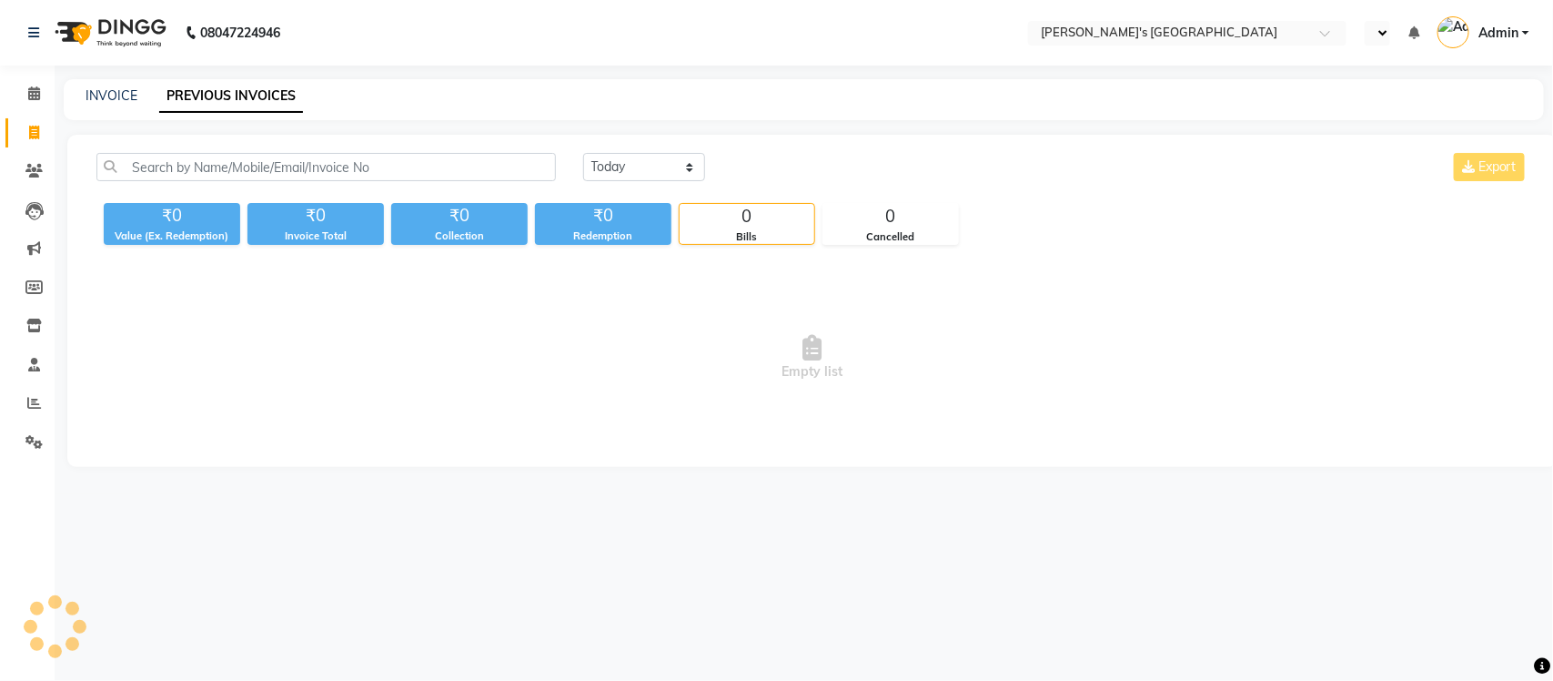
select select "en"
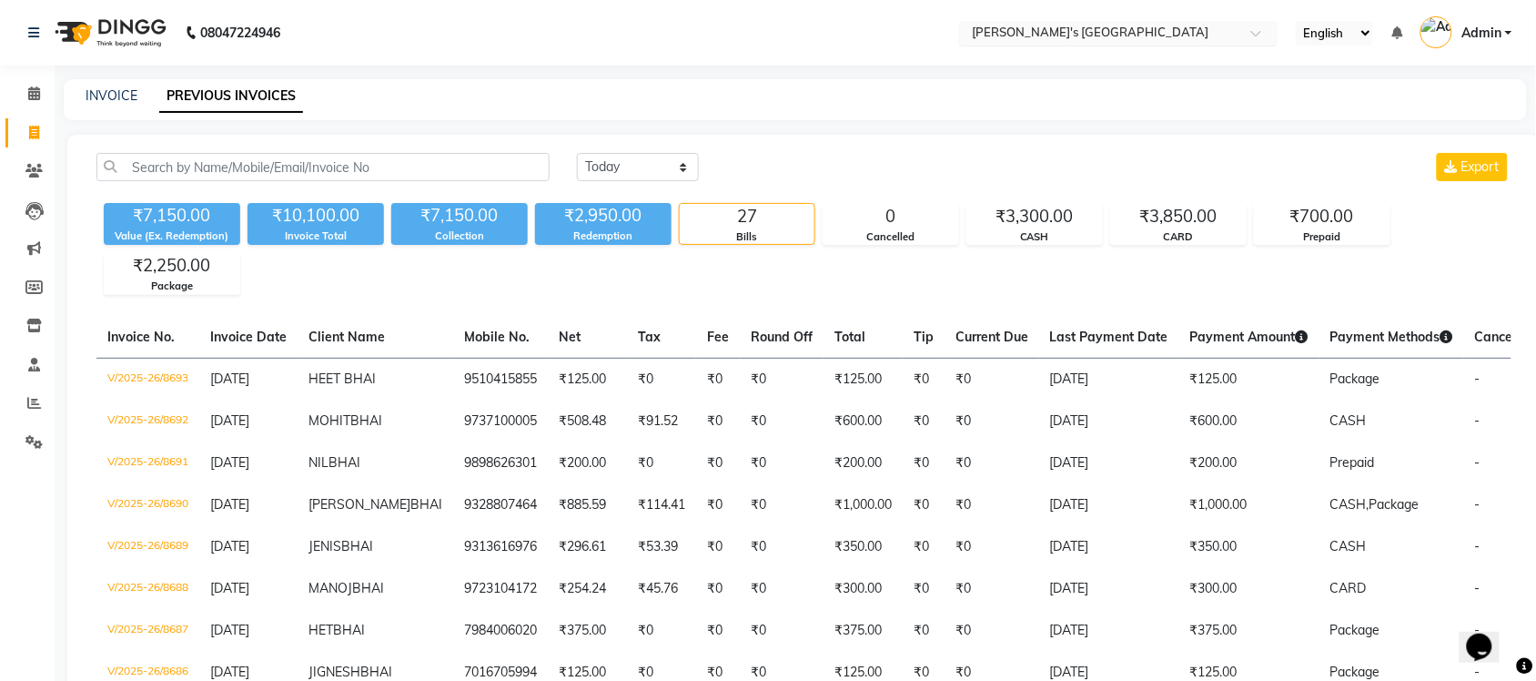
click at [1201, 29] on input "text" at bounding box center [1100, 34] width 264 height 18
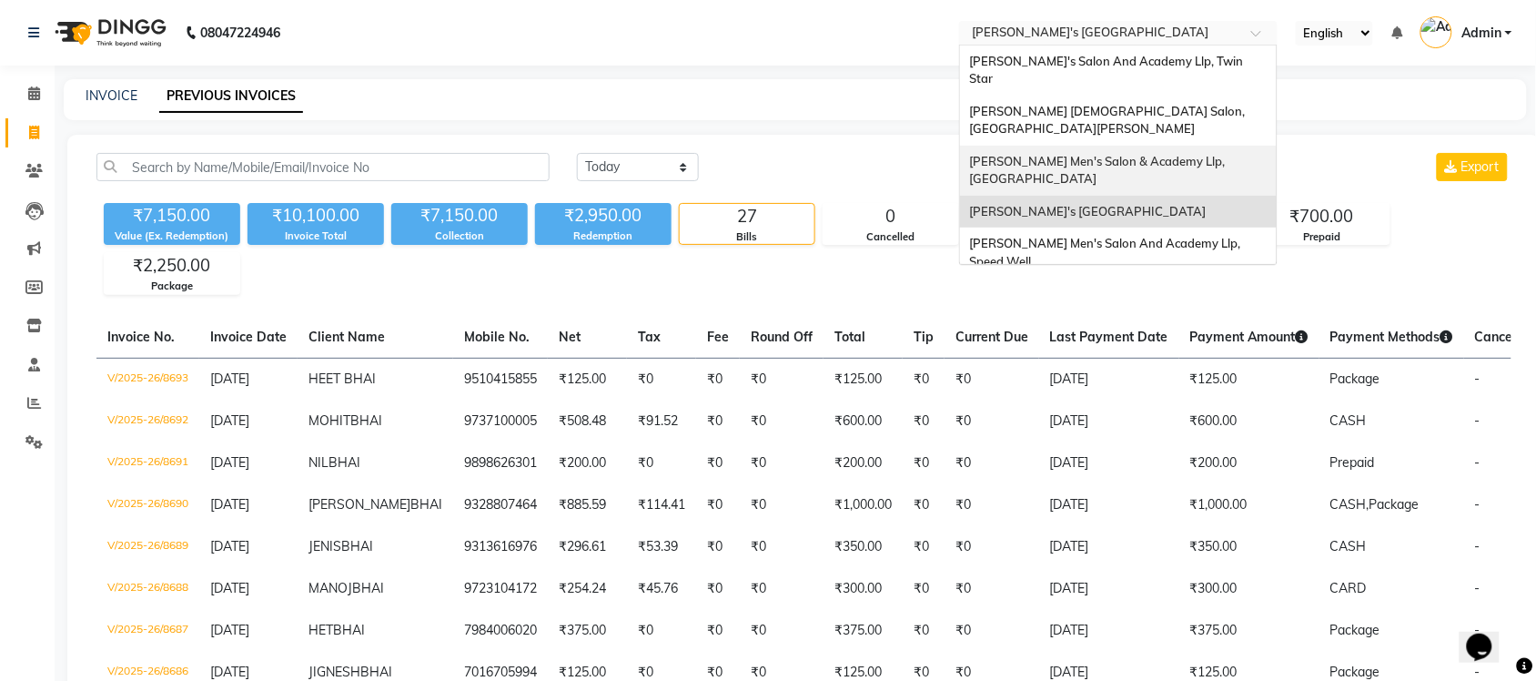
click at [1217, 154] on span "[PERSON_NAME] Men's Salon & Academy Llp, [GEOGRAPHIC_DATA]" at bounding box center [1098, 170] width 258 height 33
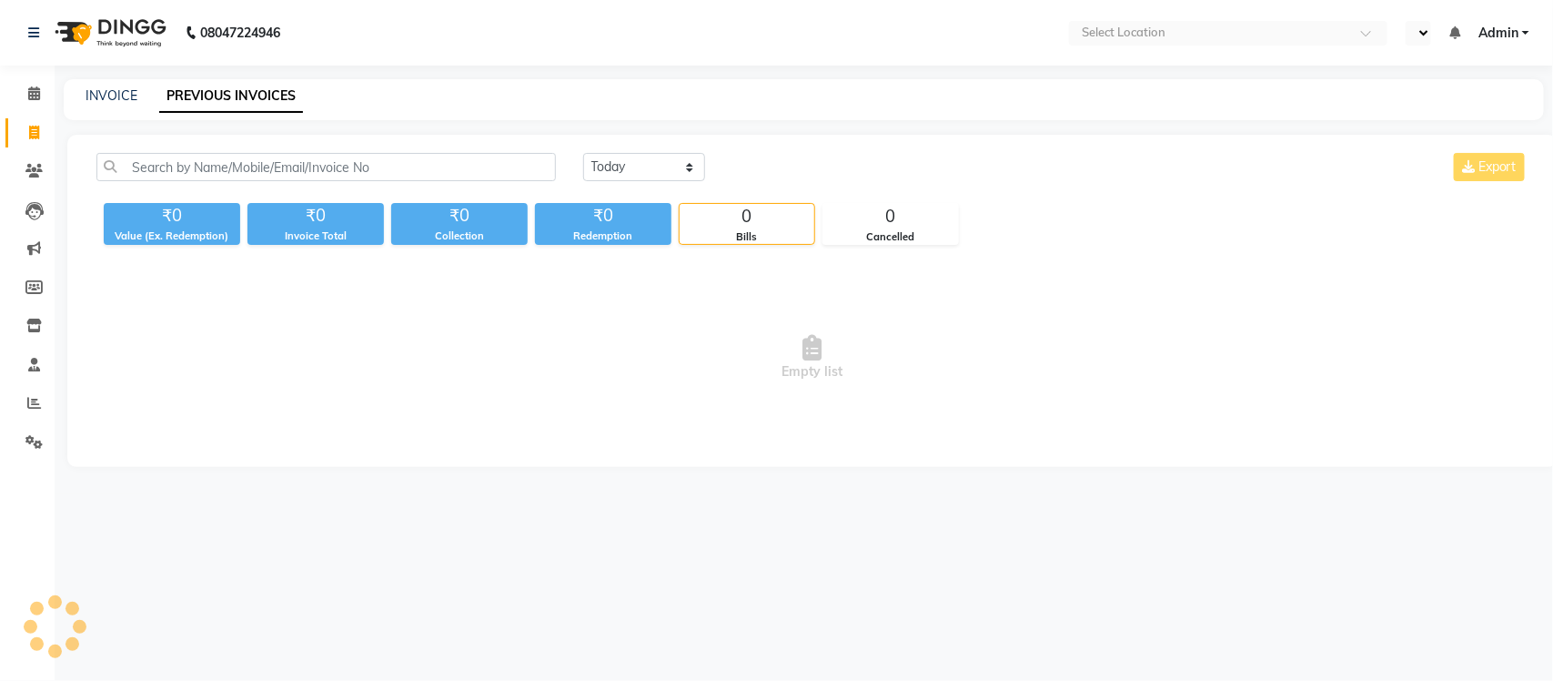
select select "en"
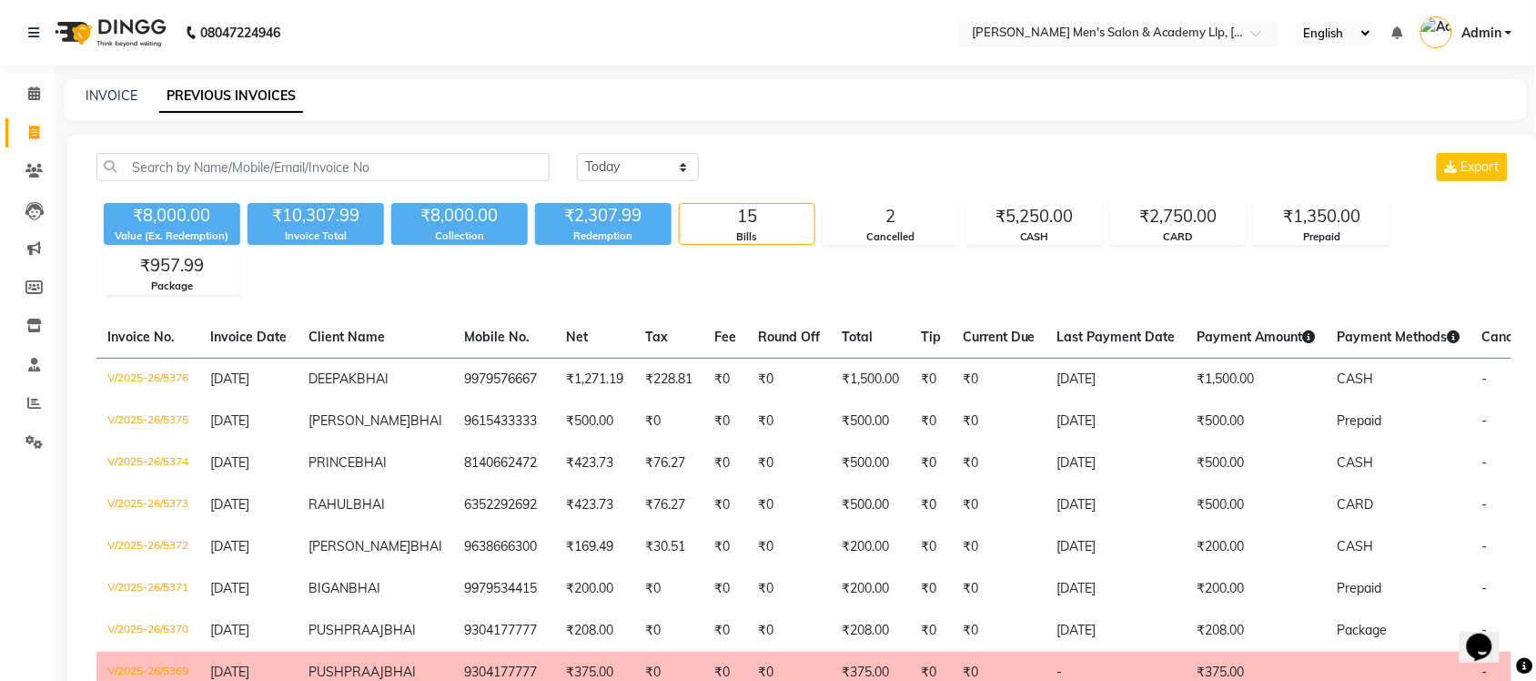
click at [1089, 29] on input "text" at bounding box center [1100, 34] width 264 height 18
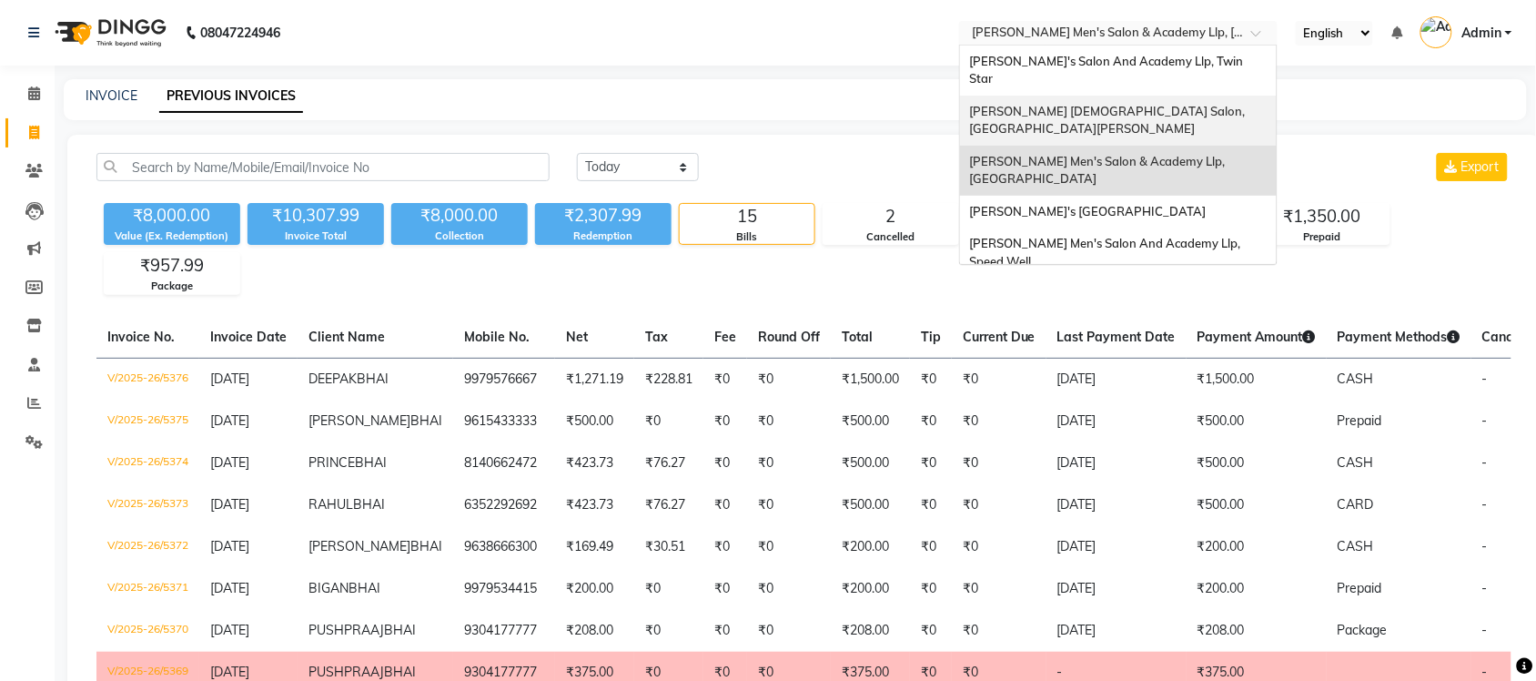
click at [1098, 96] on div "[PERSON_NAME] [DEMOGRAPHIC_DATA] Salon, [GEOGRAPHIC_DATA][PERSON_NAME]" at bounding box center [1118, 121] width 317 height 50
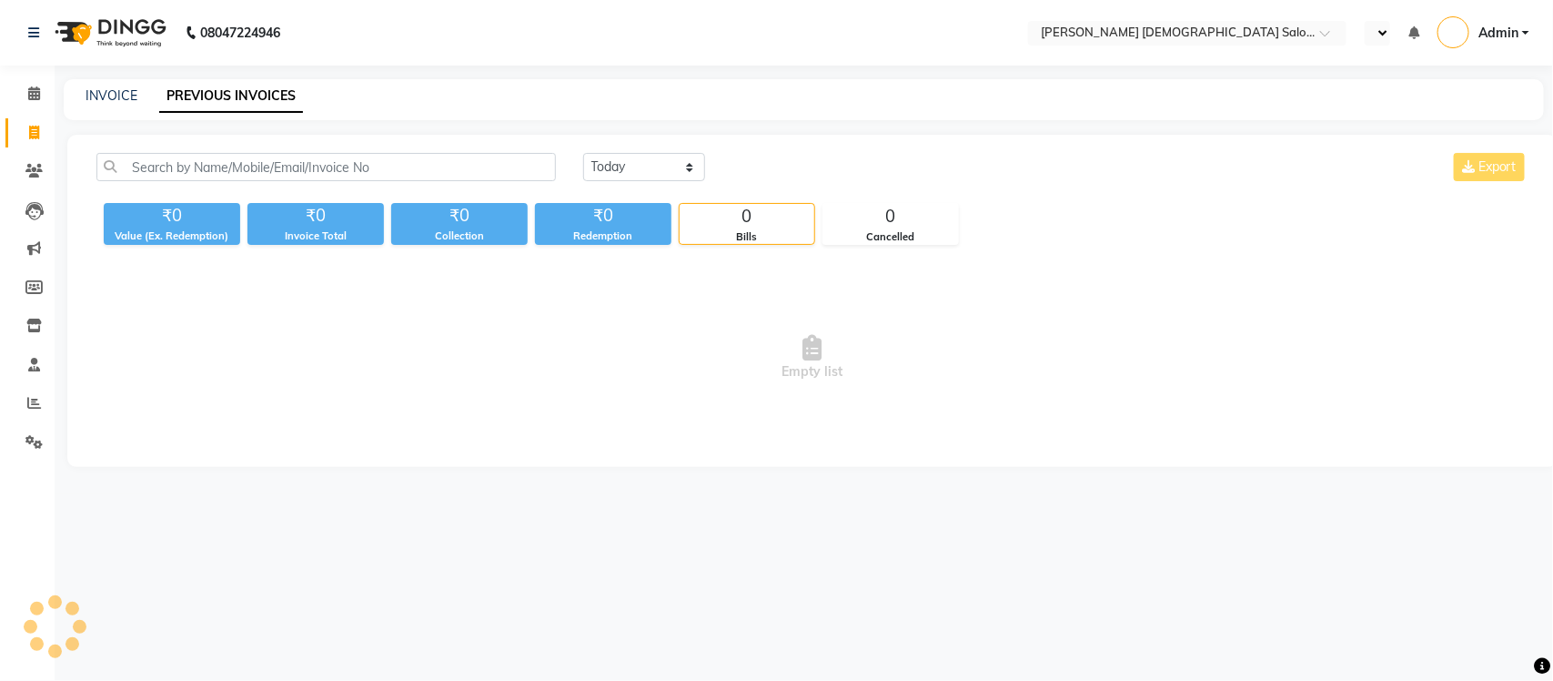
select select "en"
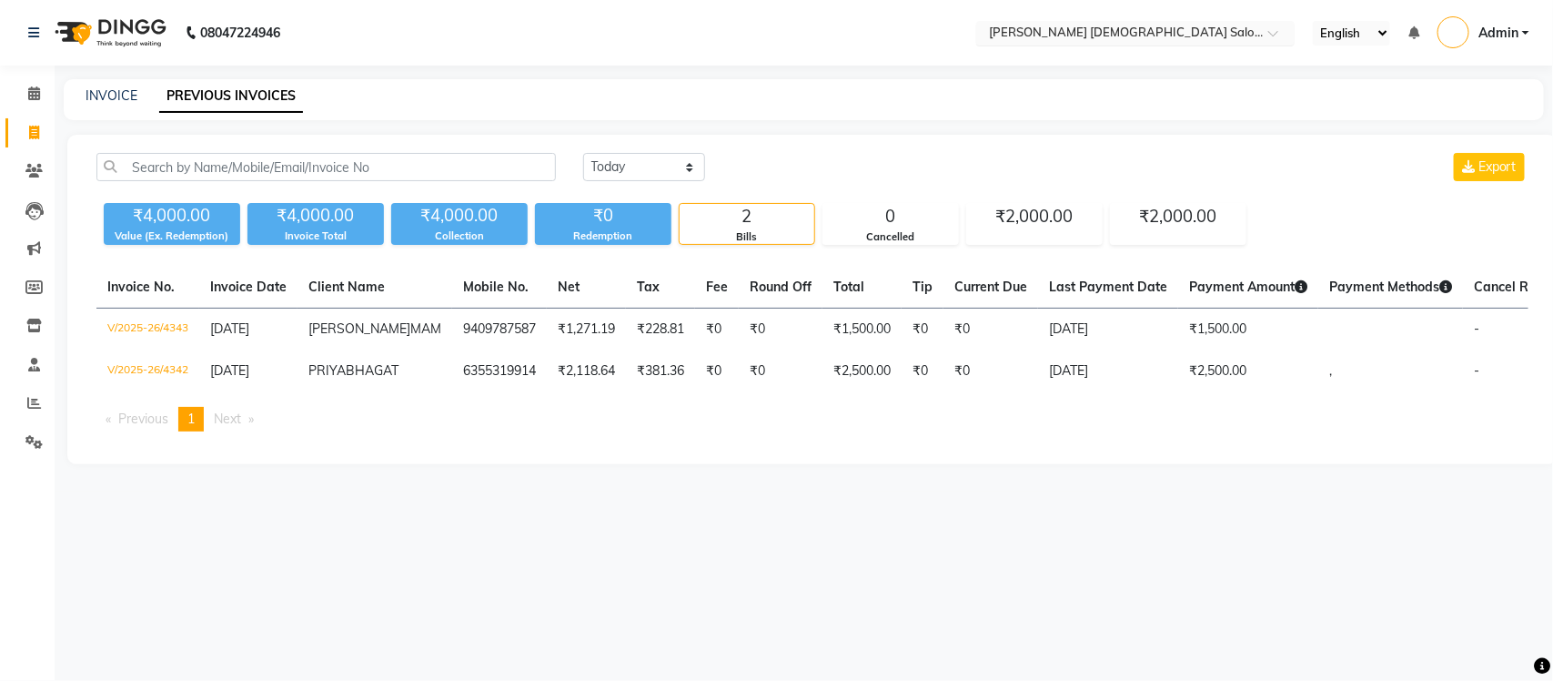
click at [1075, 43] on ng-select "Select Location × [PERSON_NAME] [DEMOGRAPHIC_DATA] Salon, [GEOGRAPHIC_DATA][PER…" at bounding box center [1135, 33] width 318 height 25
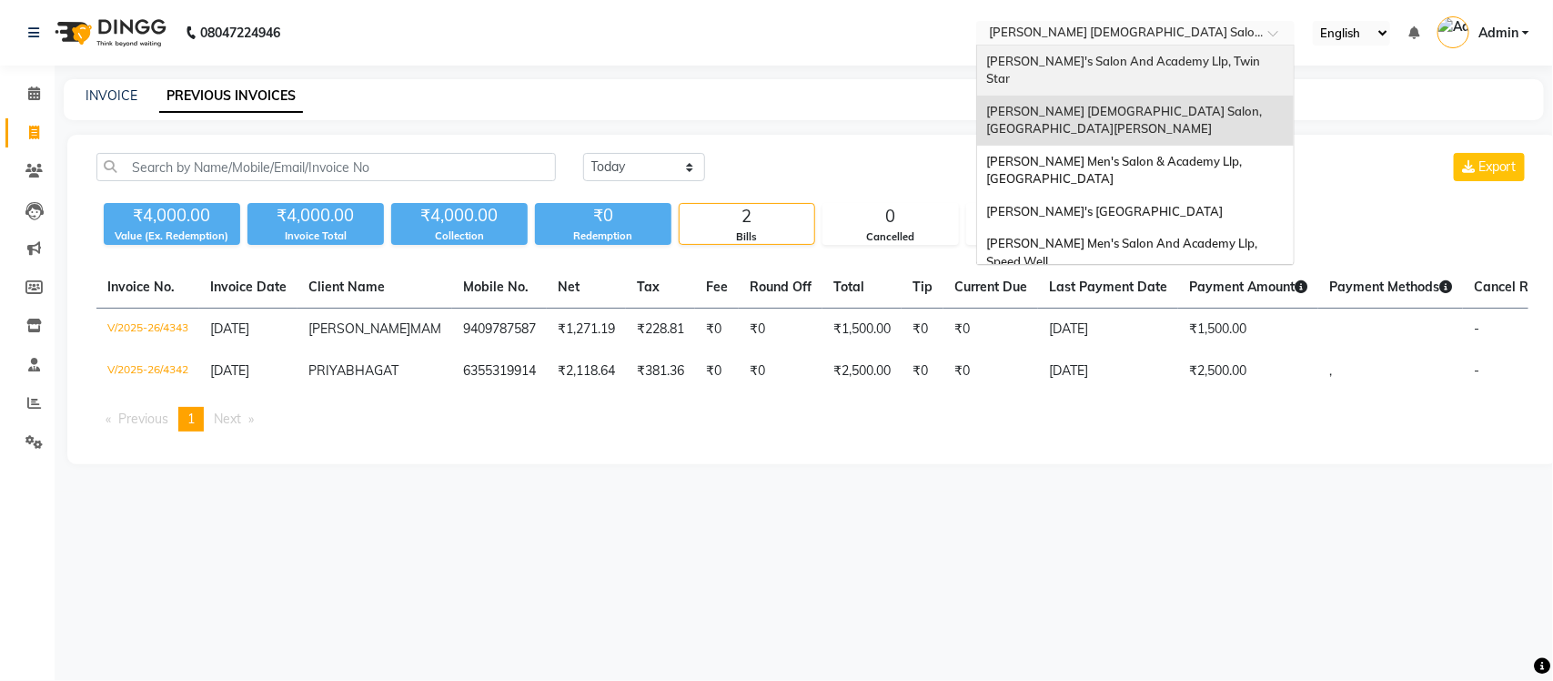
click at [1081, 66] on span "[PERSON_NAME]'s Salon And Academy Llp, Twin Star" at bounding box center [1124, 70] width 277 height 33
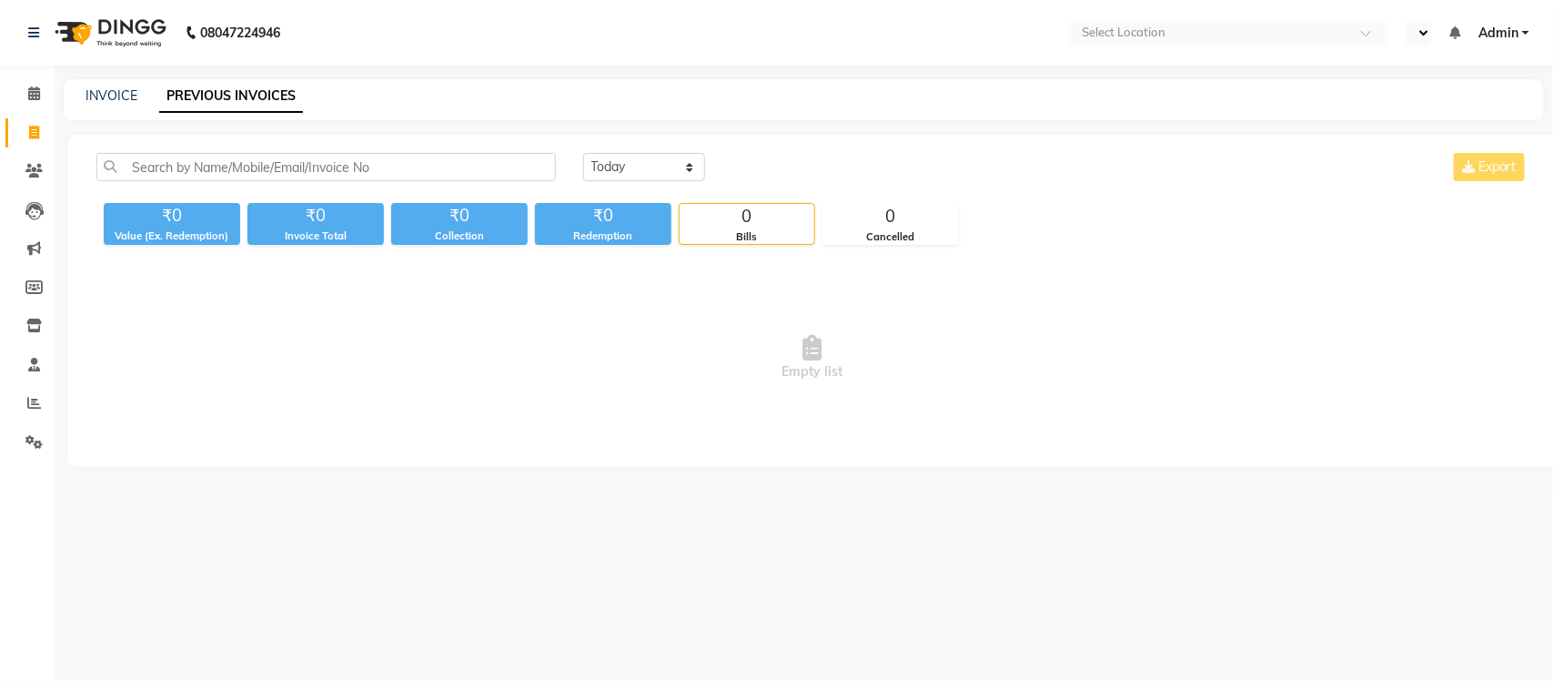
select select "en"
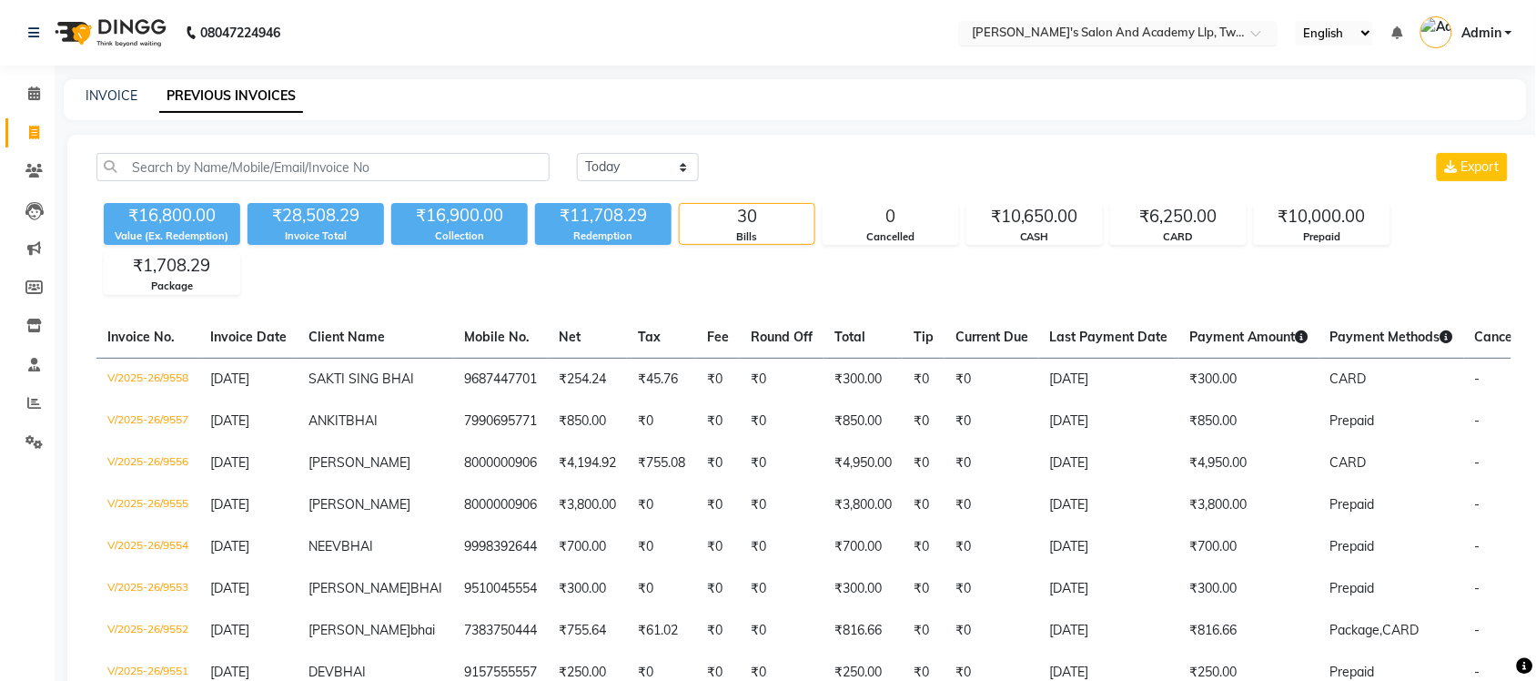
click at [1224, 32] on input "text" at bounding box center [1100, 34] width 264 height 18
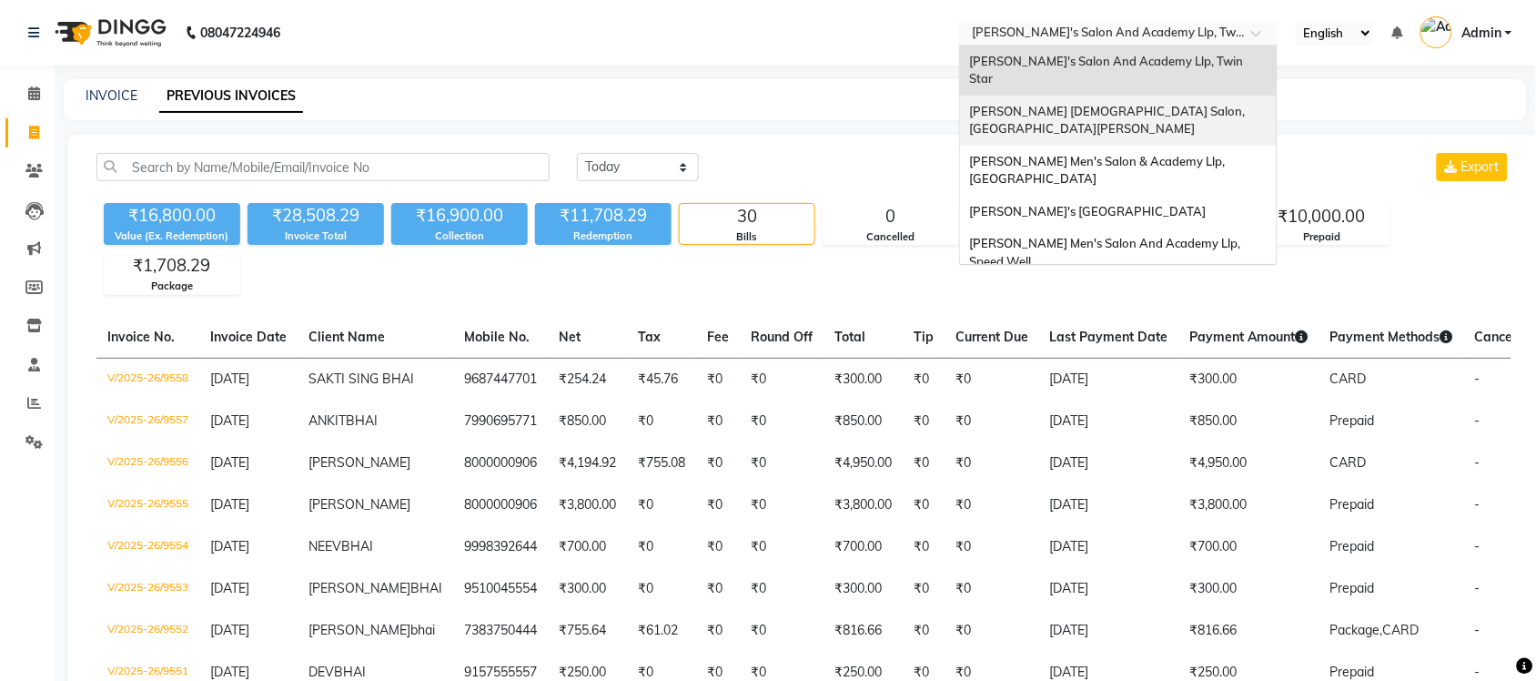
click at [1179, 97] on div "[PERSON_NAME] [DEMOGRAPHIC_DATA] Salon, [GEOGRAPHIC_DATA][PERSON_NAME]" at bounding box center [1118, 121] width 317 height 50
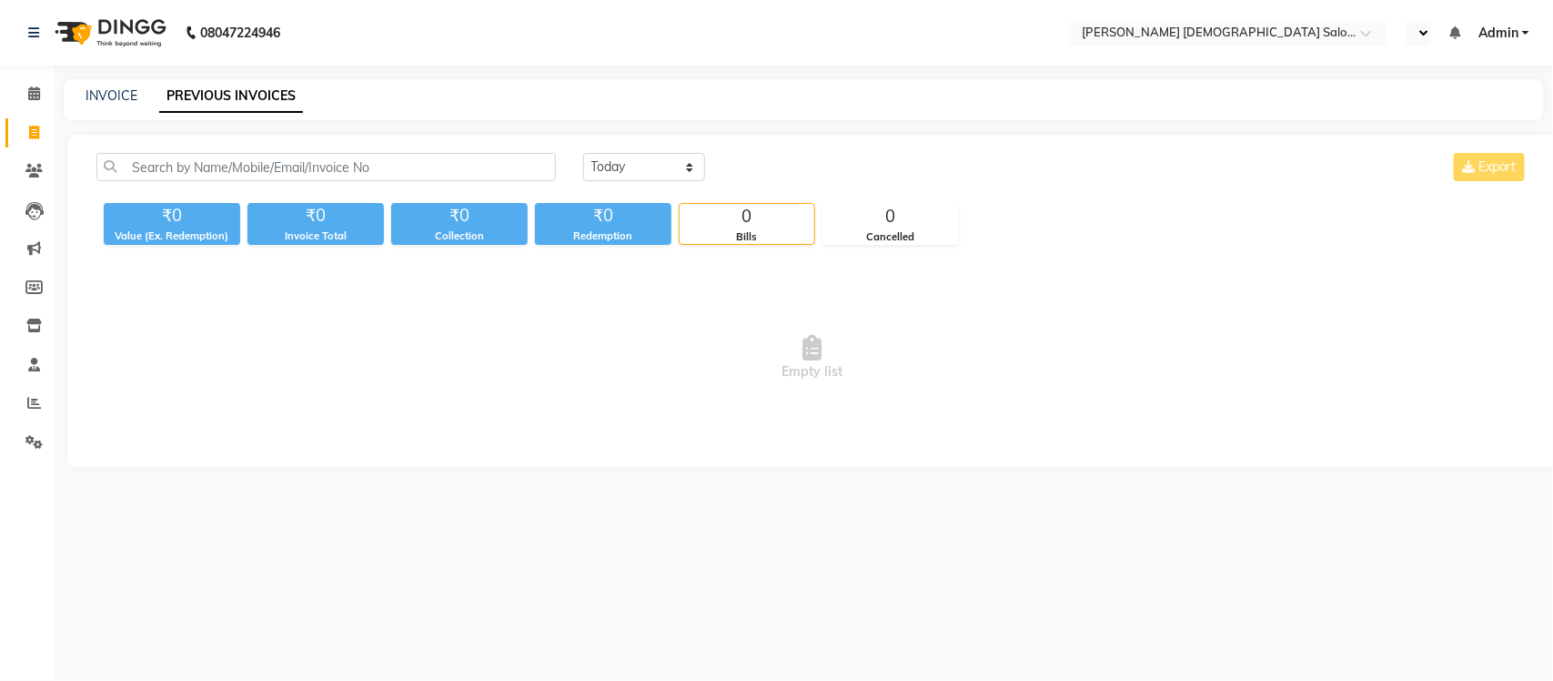
select select "en"
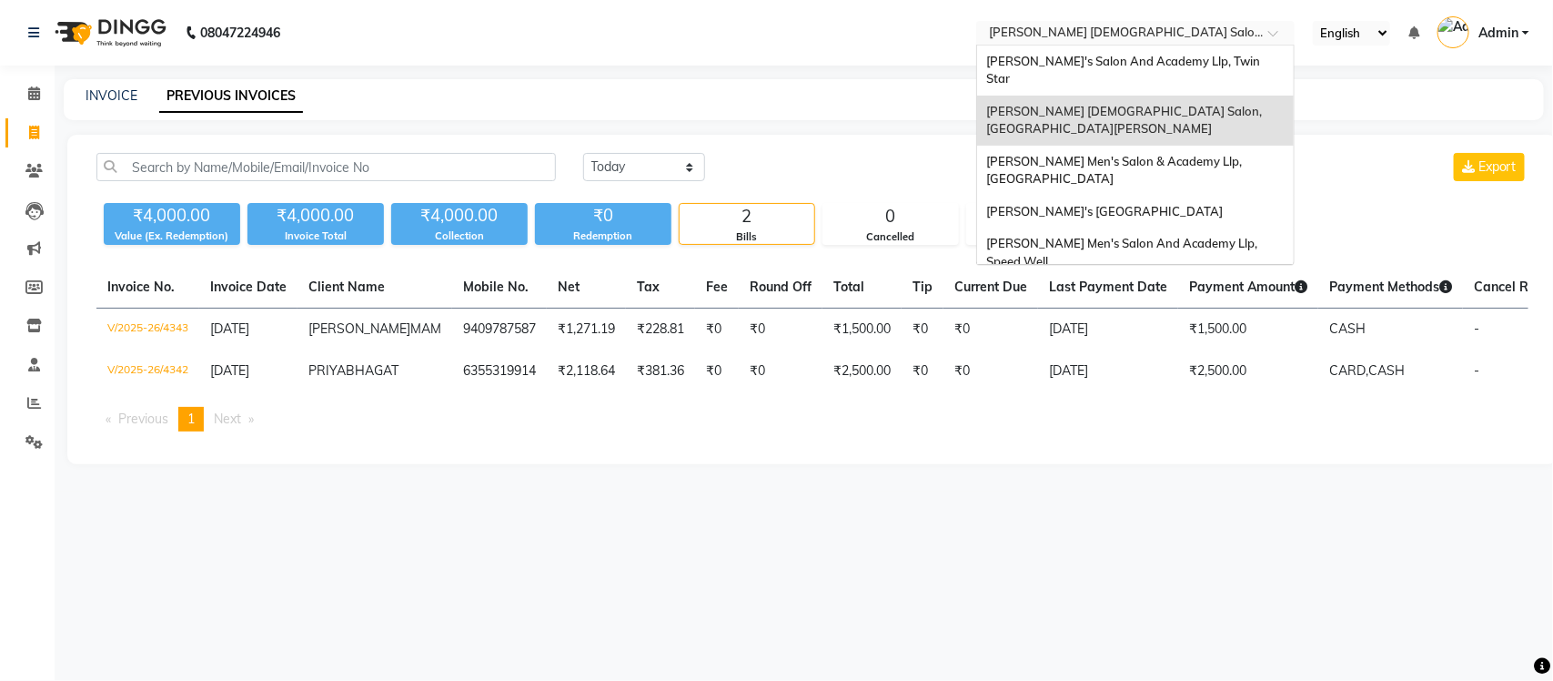
click at [1126, 39] on input "text" at bounding box center [1117, 34] width 264 height 18
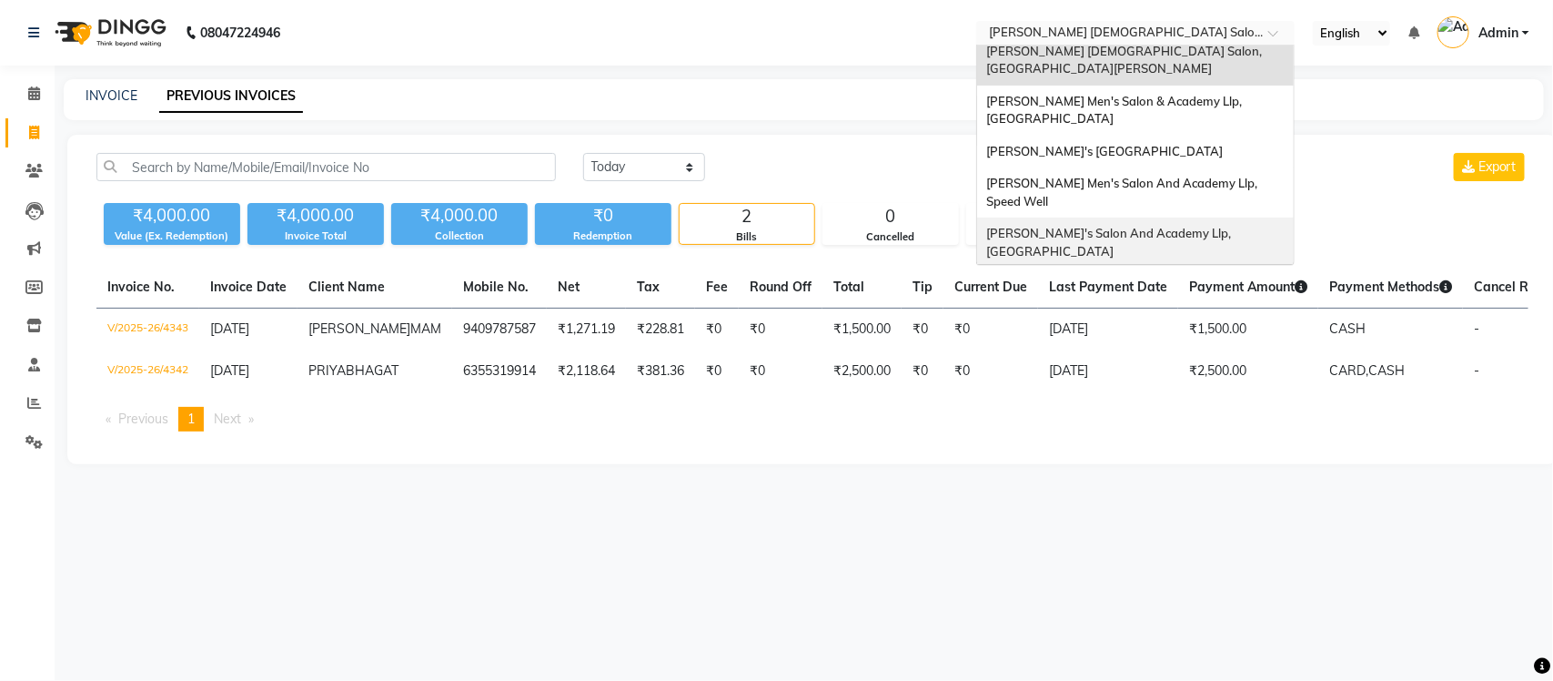
click at [1137, 226] on span "[PERSON_NAME]'s Salon And Academy Llp, [GEOGRAPHIC_DATA]" at bounding box center [1109, 242] width 247 height 33
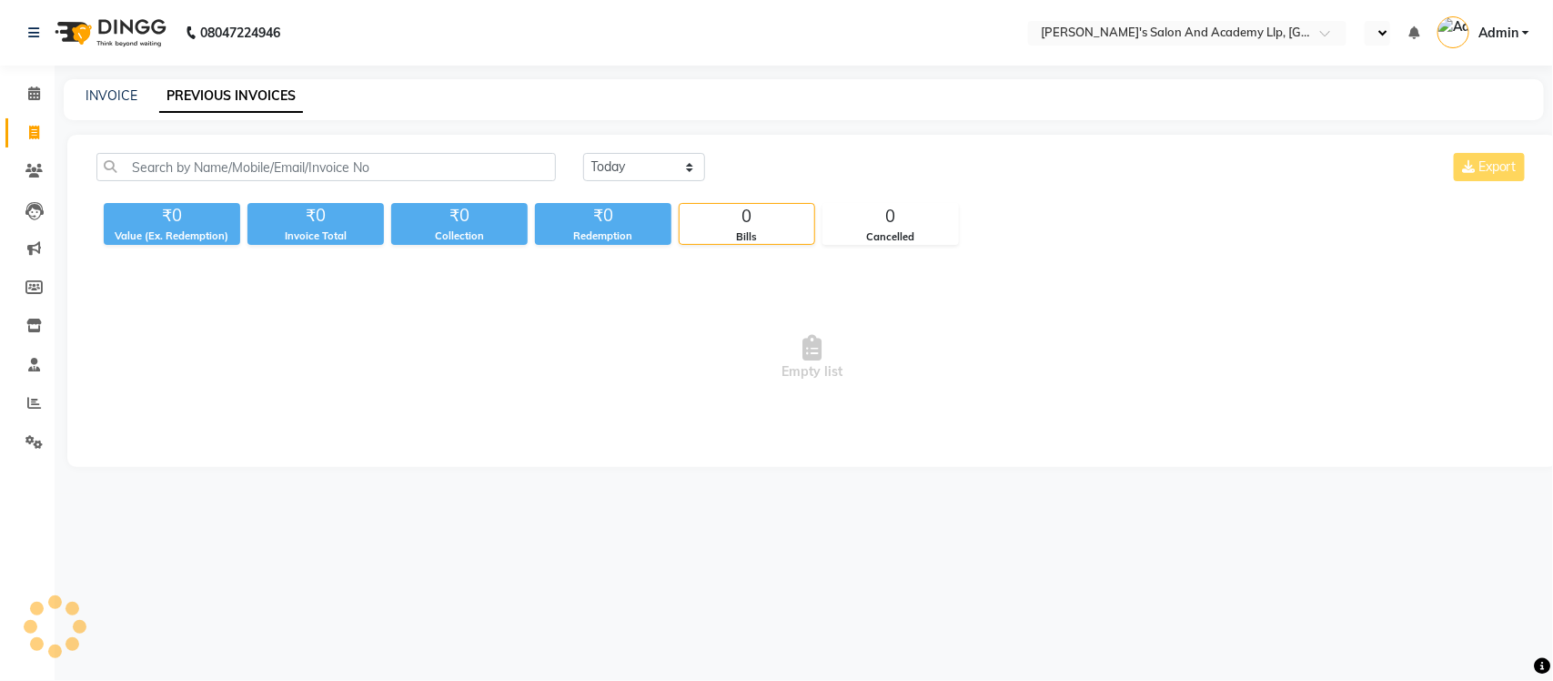
select select "en"
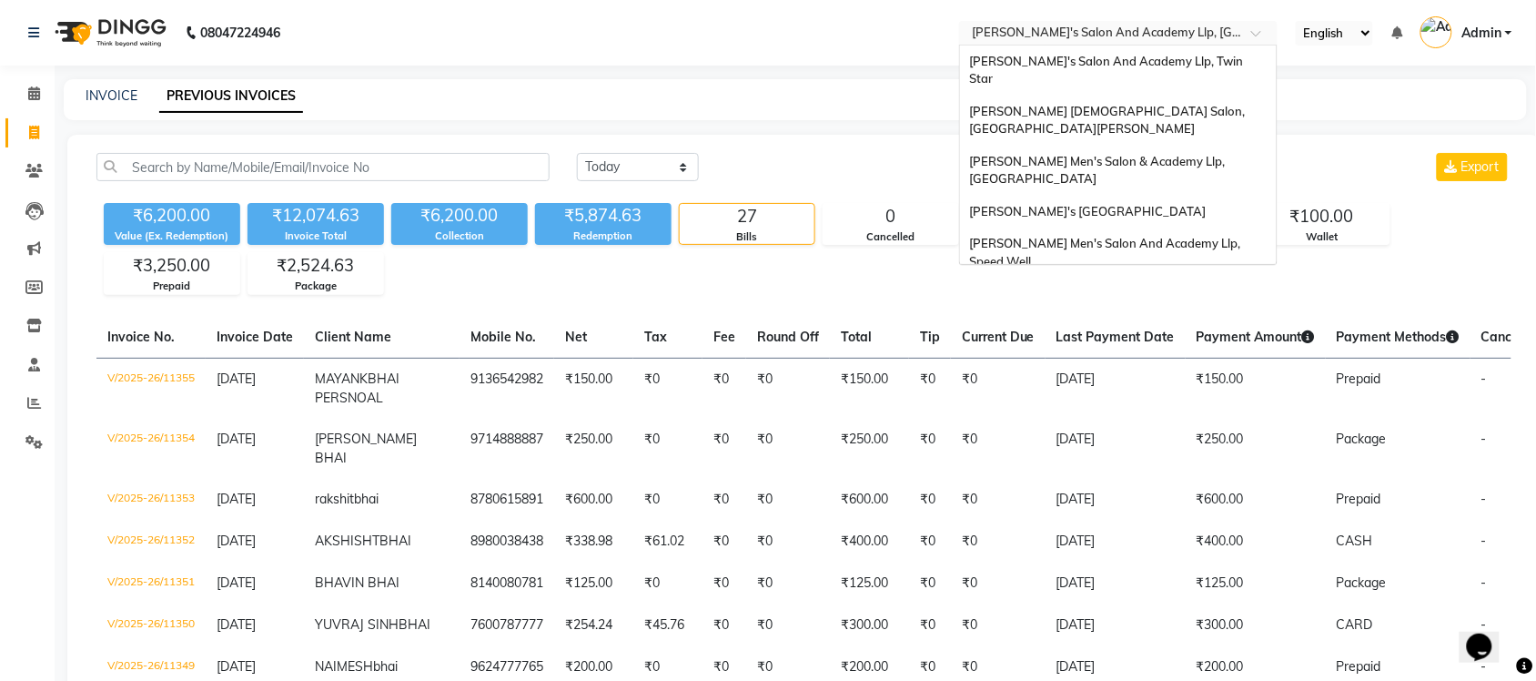
click at [1228, 34] on input "text" at bounding box center [1100, 34] width 264 height 18
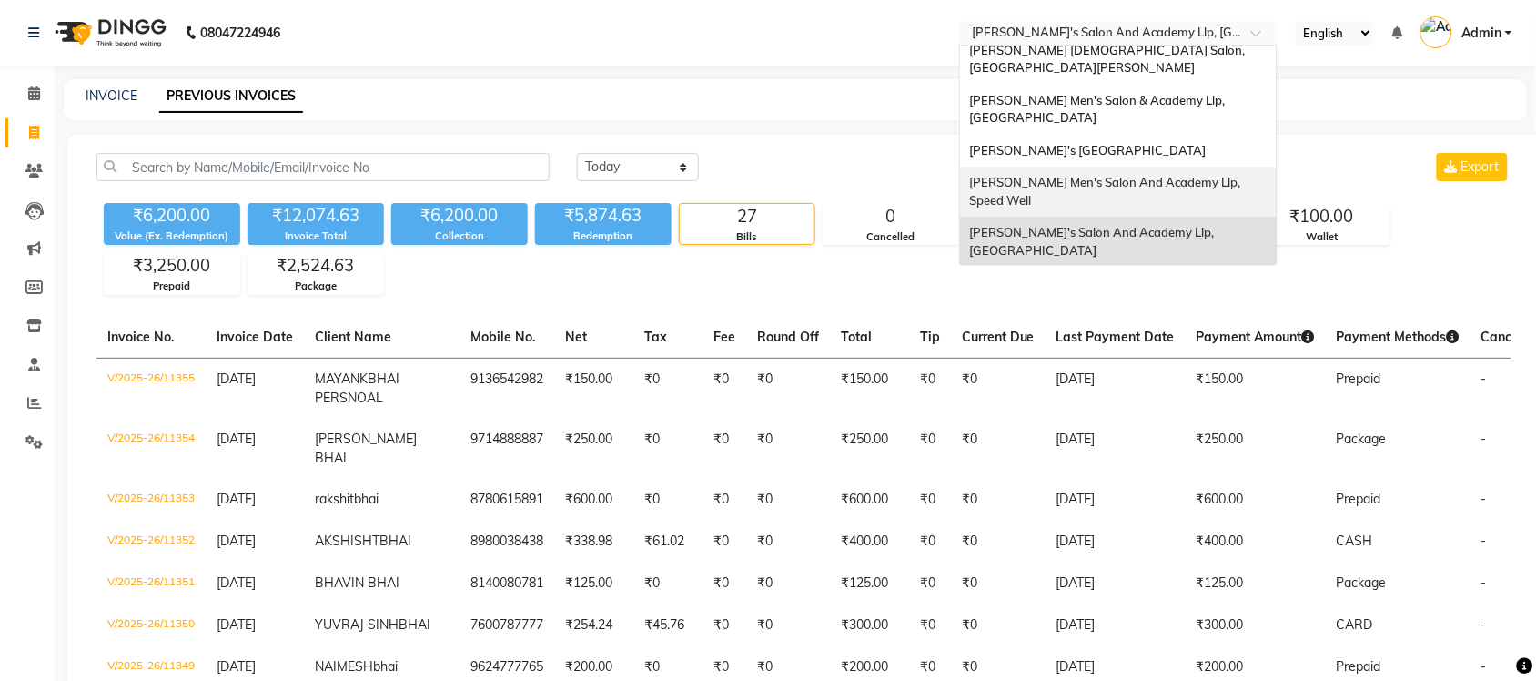
click at [1221, 167] on div "[PERSON_NAME] Men's Salon And Academy Llp, Speed Well" at bounding box center [1118, 192] width 317 height 50
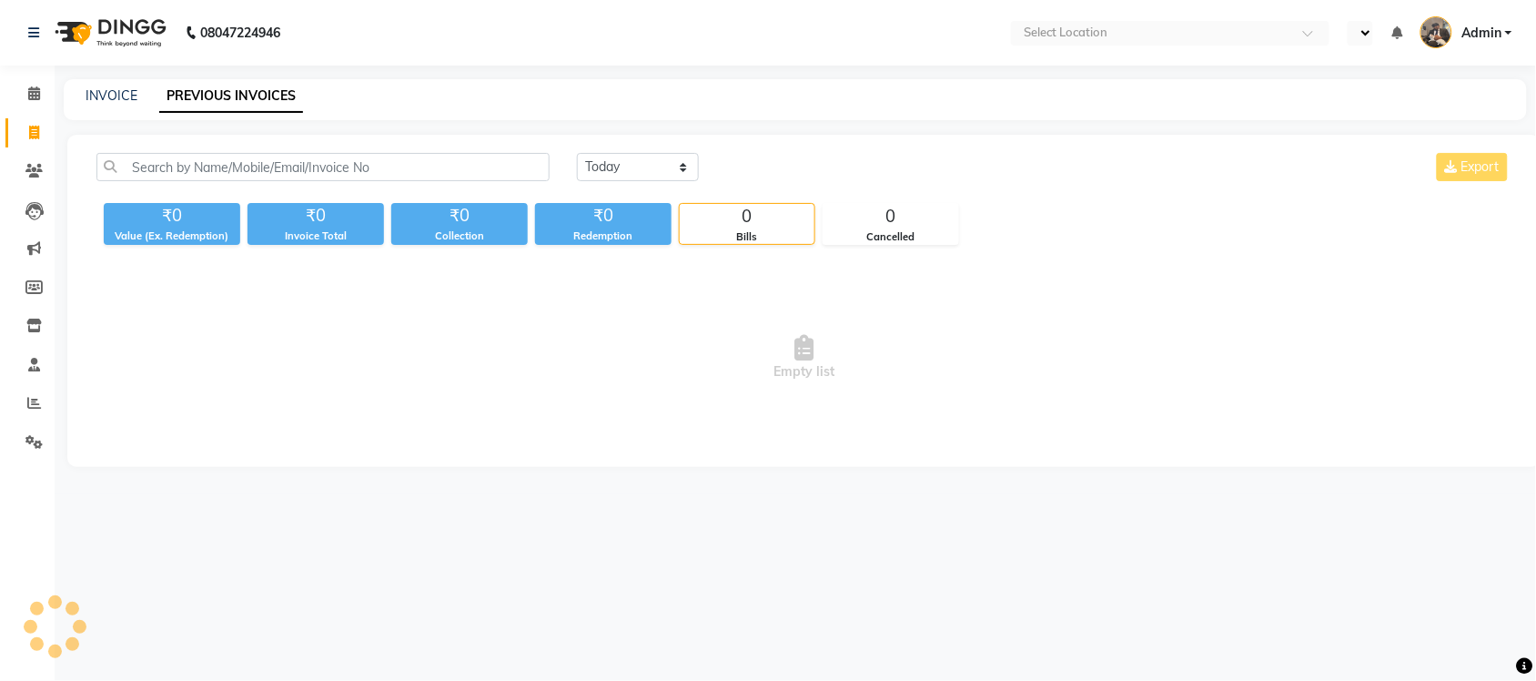
select select "en"
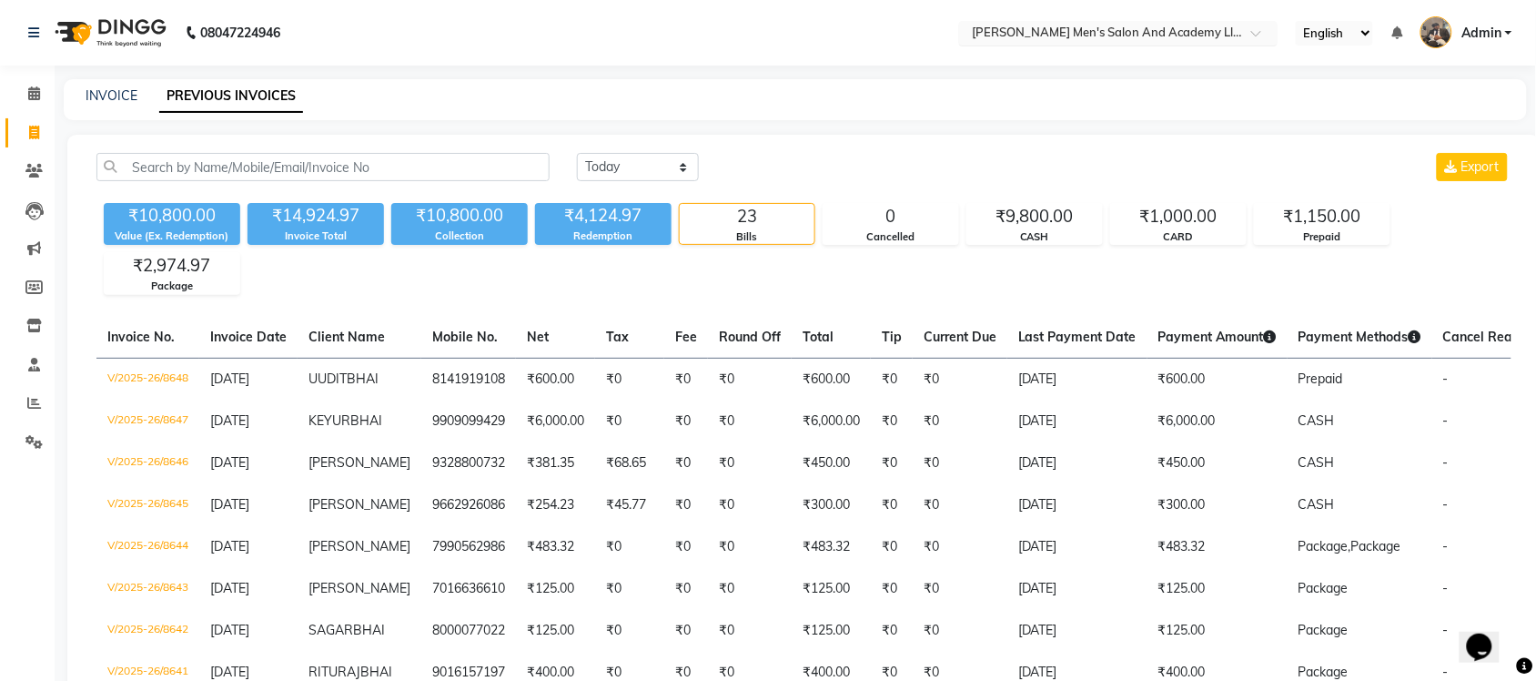
click at [1198, 45] on ng-select "Select Location × [PERSON_NAME]'s Salon And Academy Llp, Speed Well" at bounding box center [1118, 33] width 318 height 25
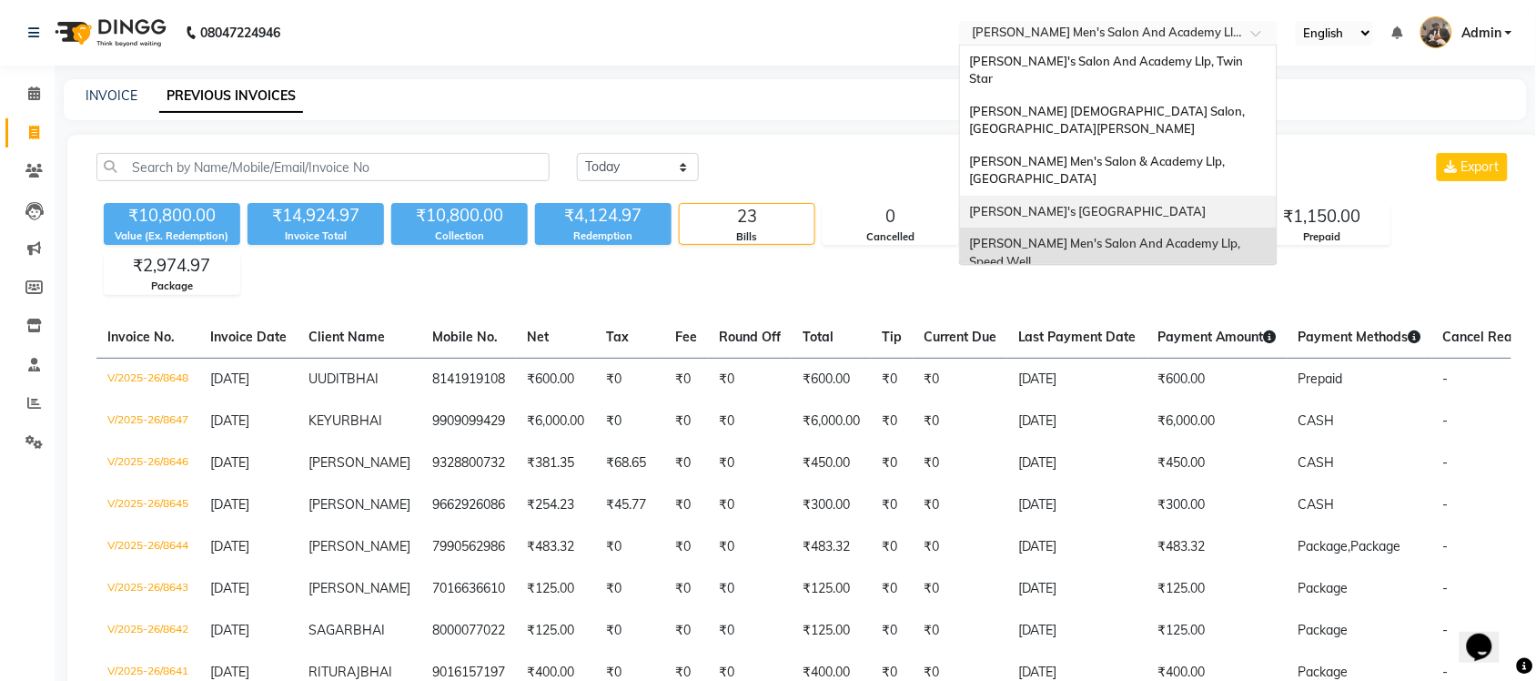
click at [1215, 196] on div "[PERSON_NAME]'s [GEOGRAPHIC_DATA]" at bounding box center [1118, 212] width 317 height 33
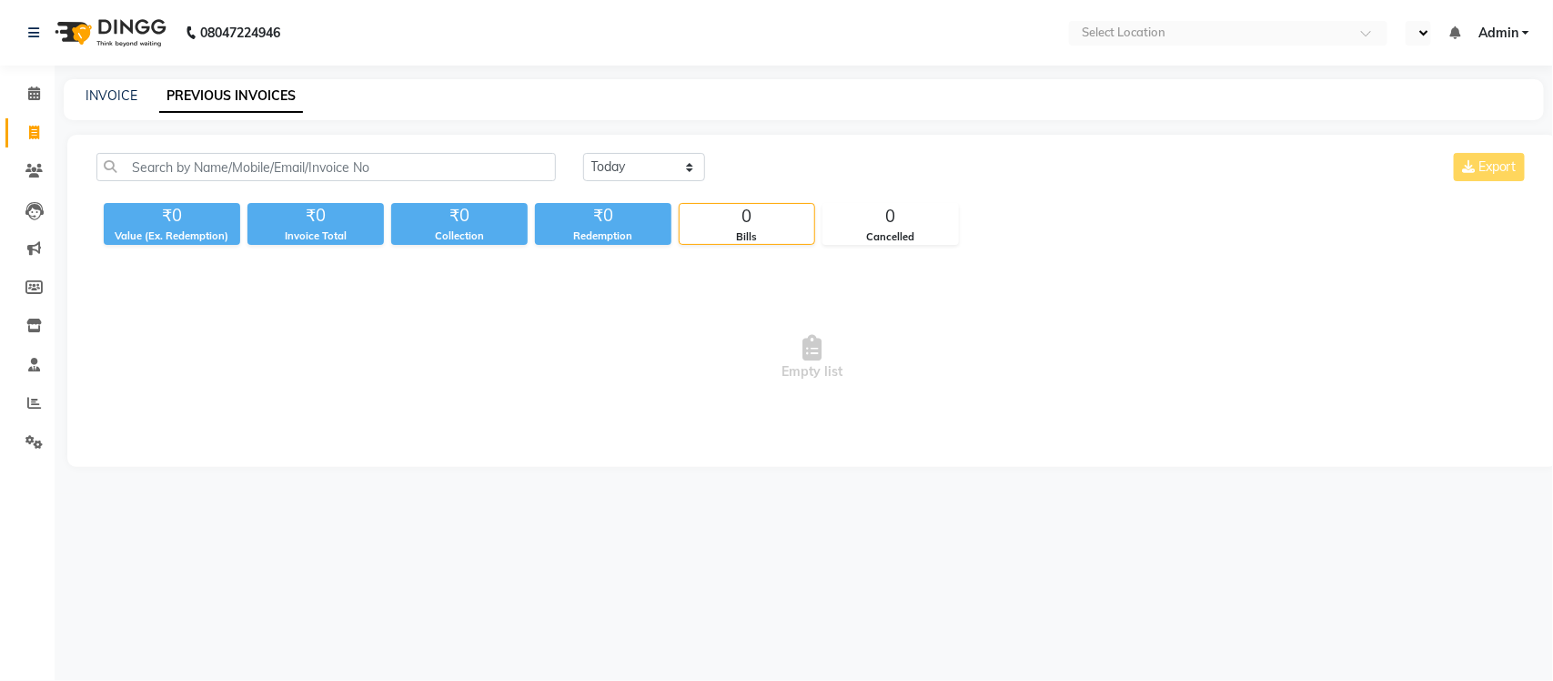
select select "en"
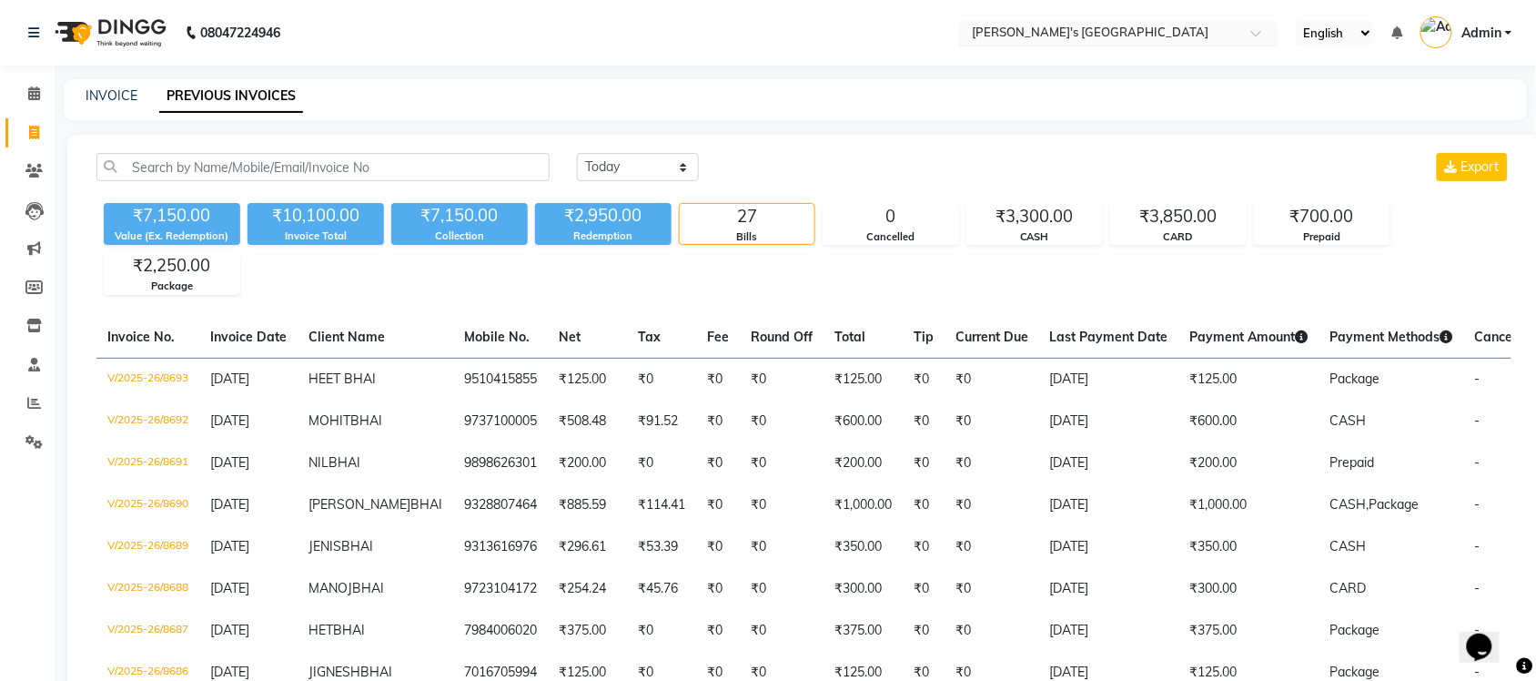
click at [1171, 32] on input "text" at bounding box center [1100, 34] width 264 height 18
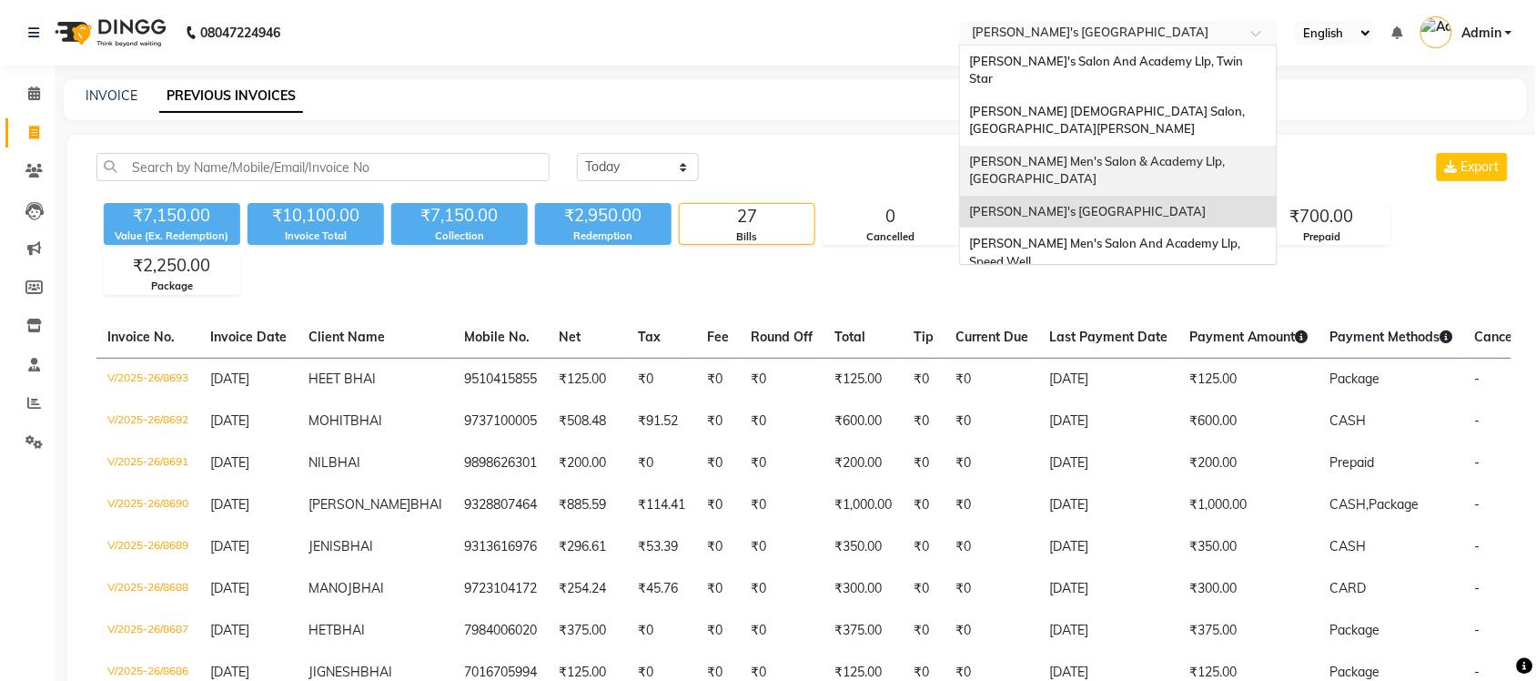
click at [1194, 146] on div "[PERSON_NAME] Men's Salon & Academy Llp, [GEOGRAPHIC_DATA]" at bounding box center [1118, 171] width 317 height 50
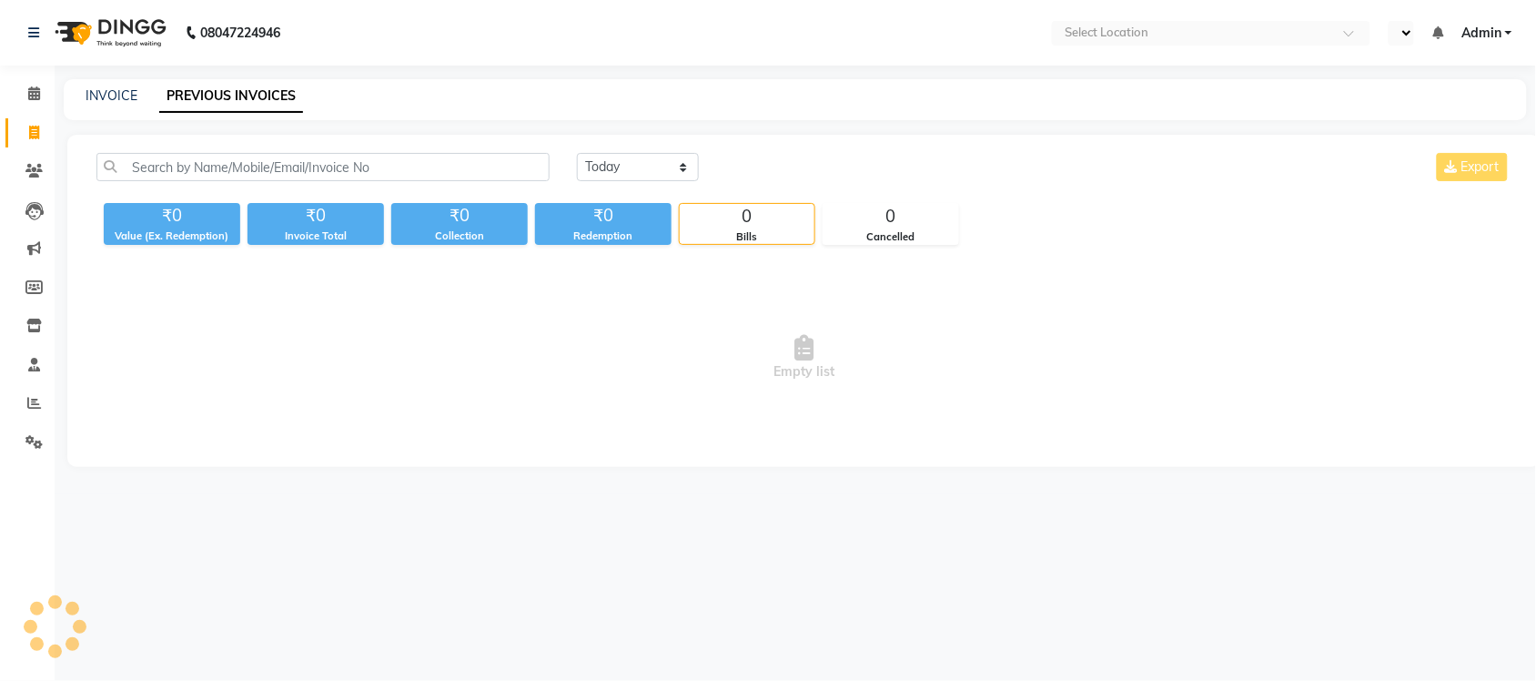
select select "en"
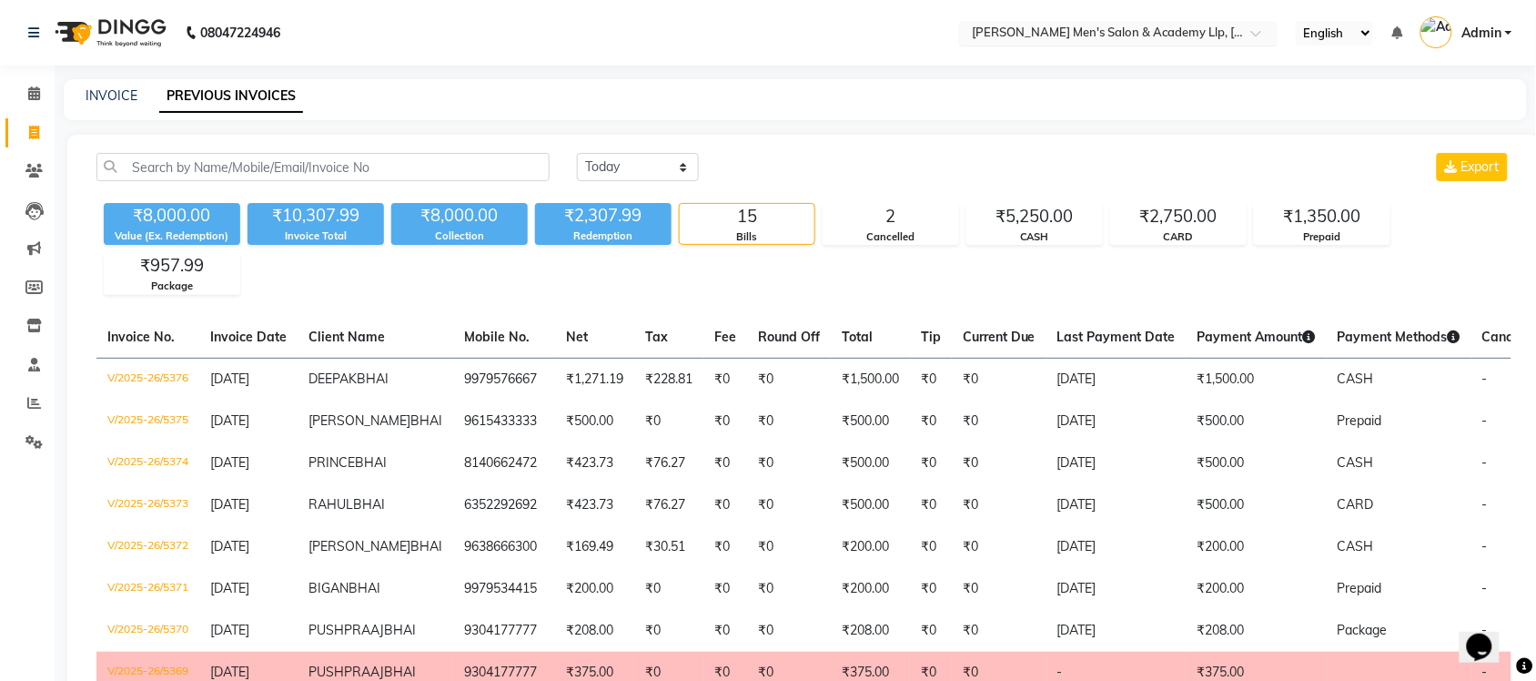
click at [1199, 38] on input "text" at bounding box center [1100, 34] width 264 height 18
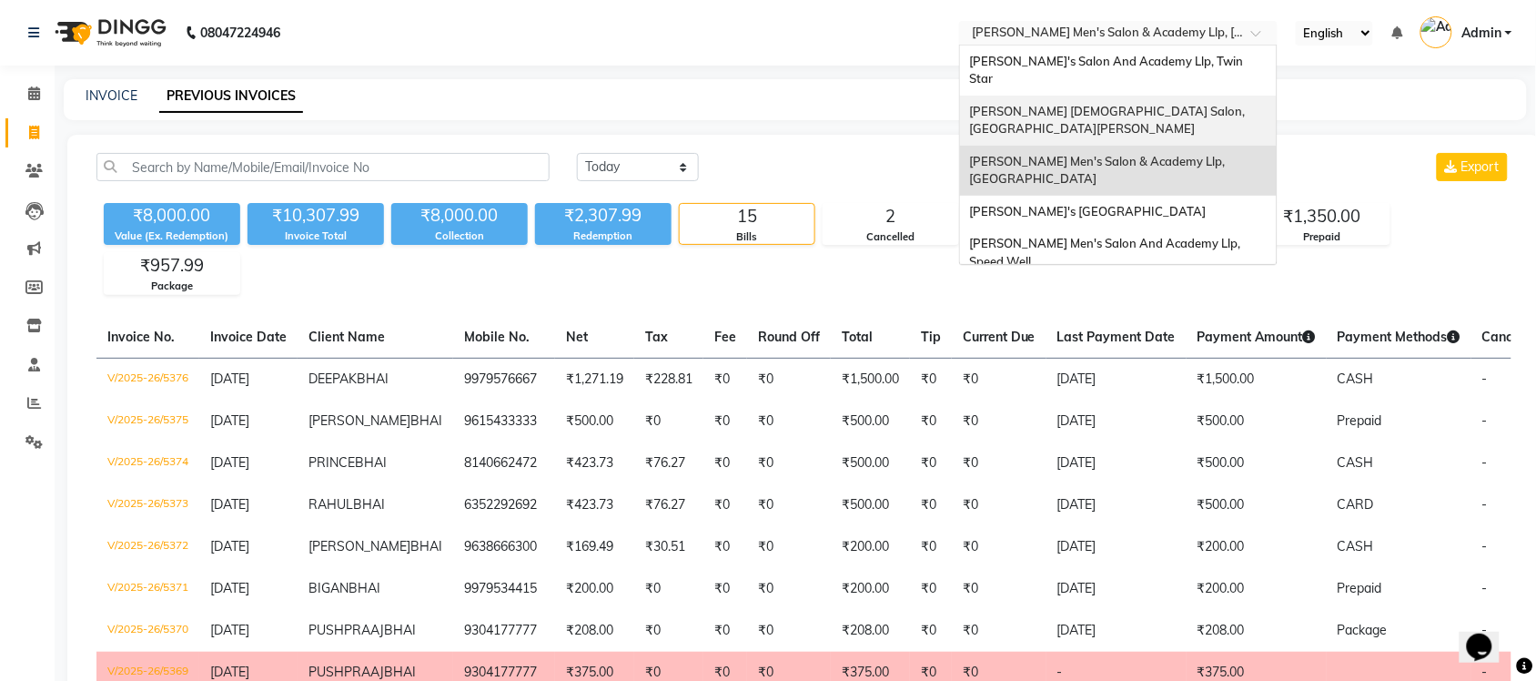
click at [1193, 96] on div "[PERSON_NAME] [DEMOGRAPHIC_DATA] Salon, [GEOGRAPHIC_DATA][PERSON_NAME]" at bounding box center [1118, 121] width 317 height 50
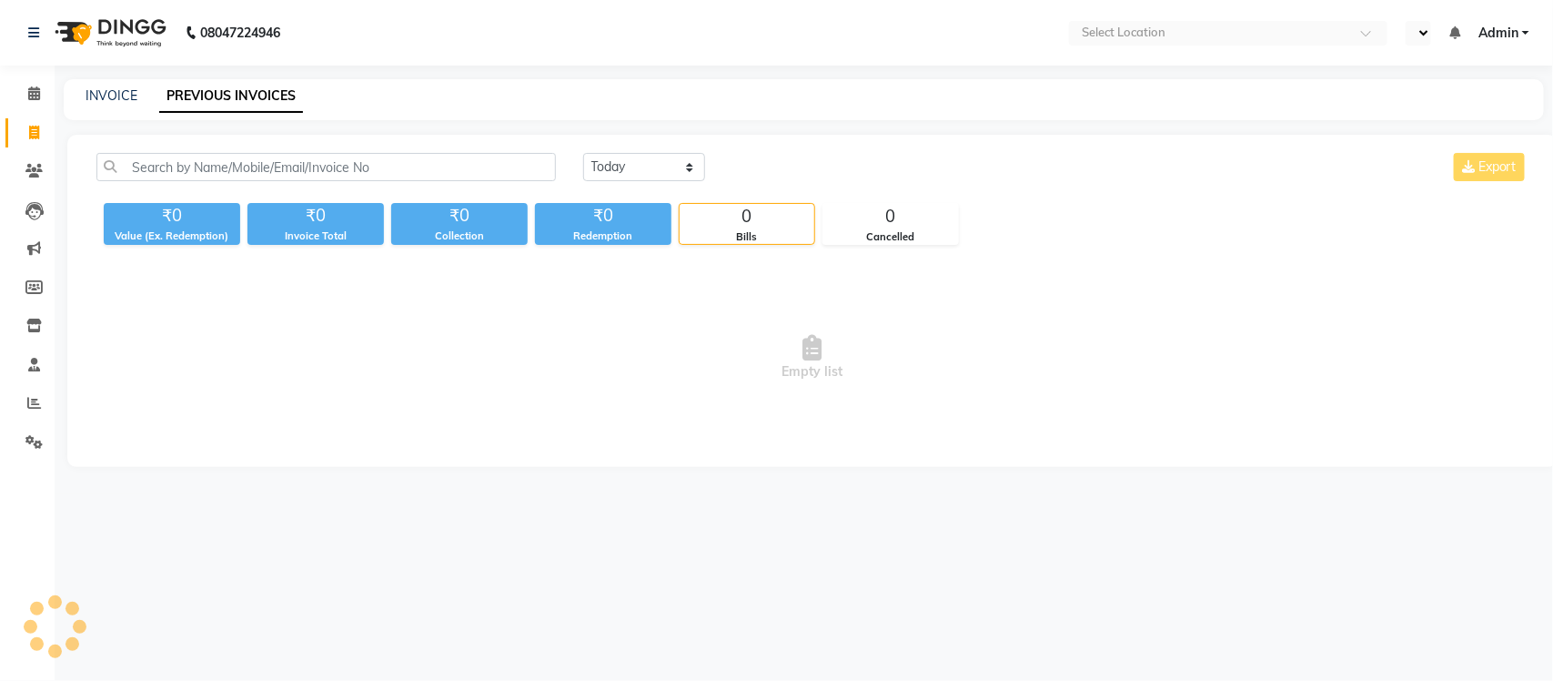
select select "en"
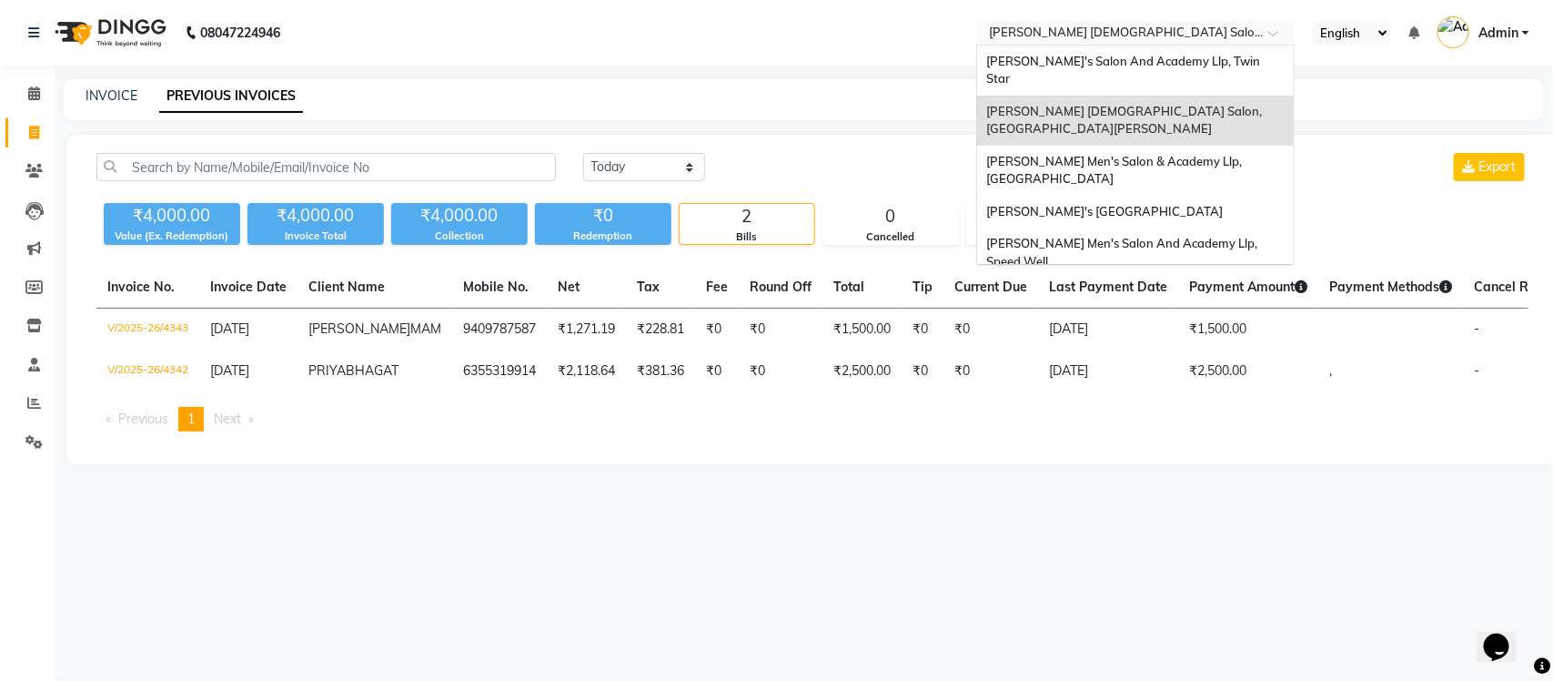
click at [1179, 29] on input "text" at bounding box center [1117, 34] width 264 height 18
click at [1158, 56] on span "[PERSON_NAME]'s Salon And Academy Llp, Twin Star" at bounding box center [1124, 70] width 277 height 33
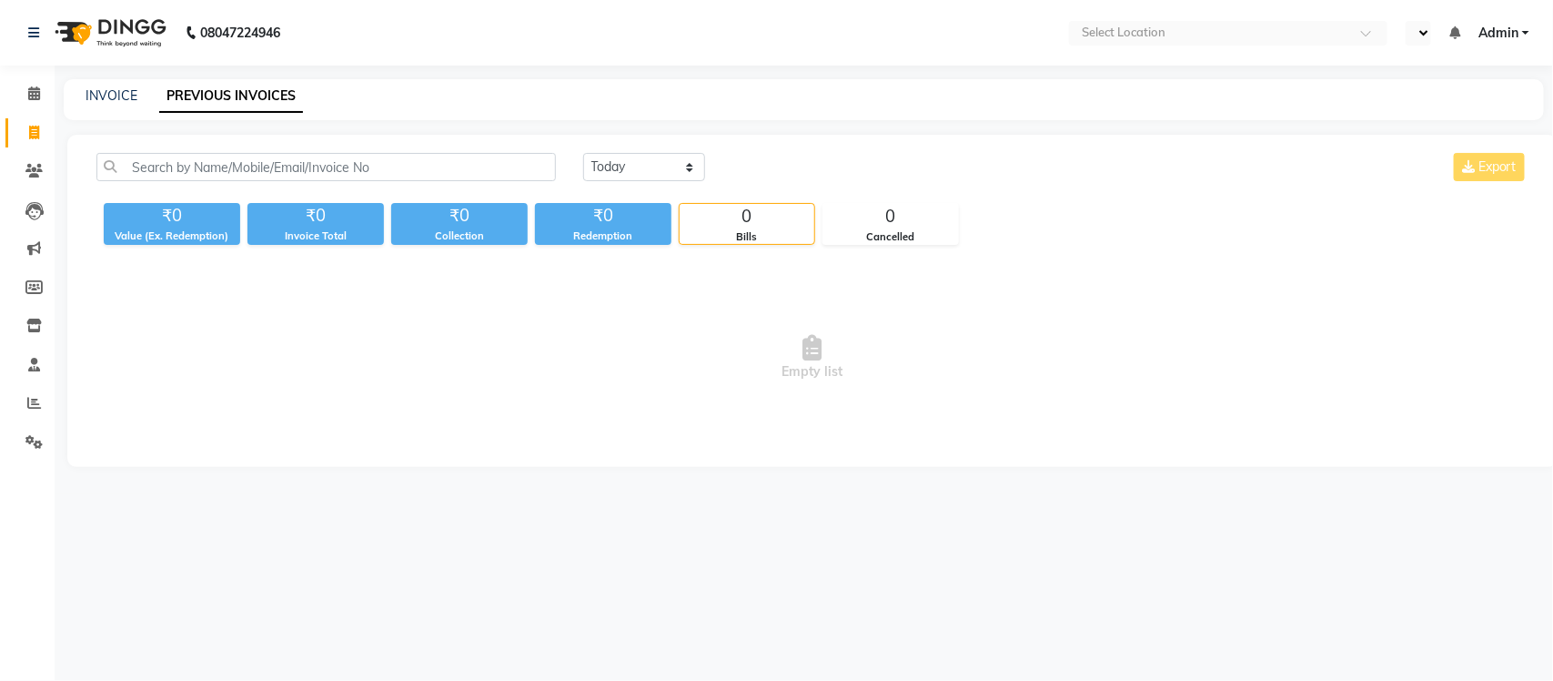
select select "en"
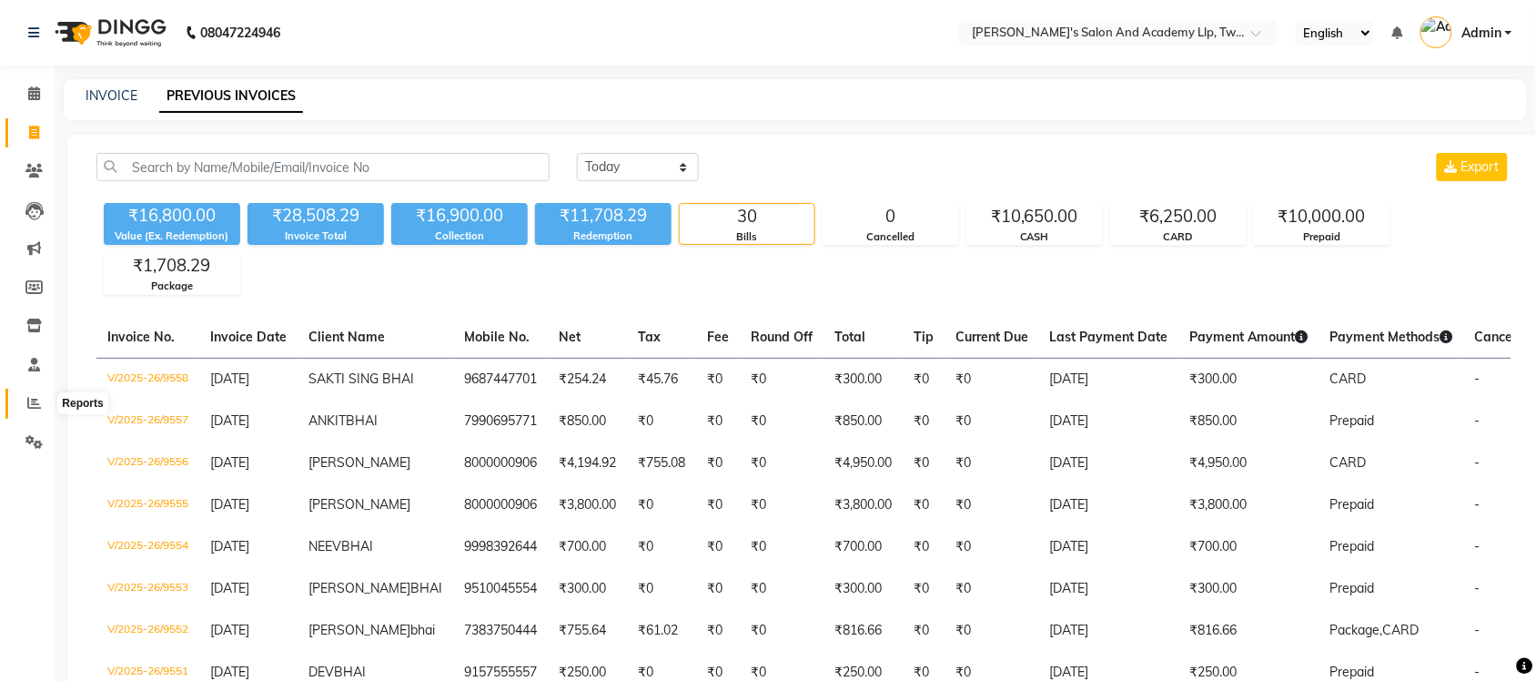
click at [23, 402] on span at bounding box center [34, 403] width 32 height 21
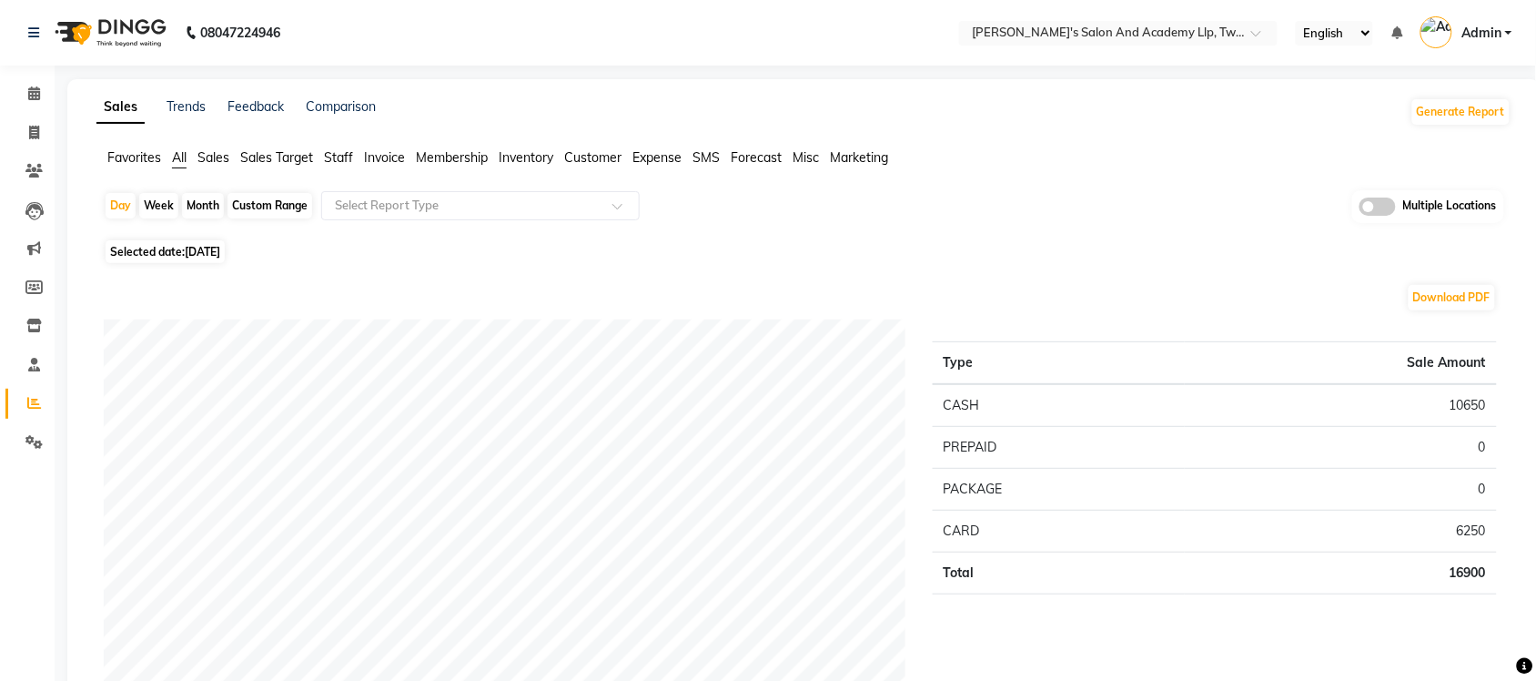
click at [1361, 207] on span at bounding box center [1377, 206] width 36 height 18
click at [1359, 209] on input "checkbox" at bounding box center [1359, 209] width 0 height 0
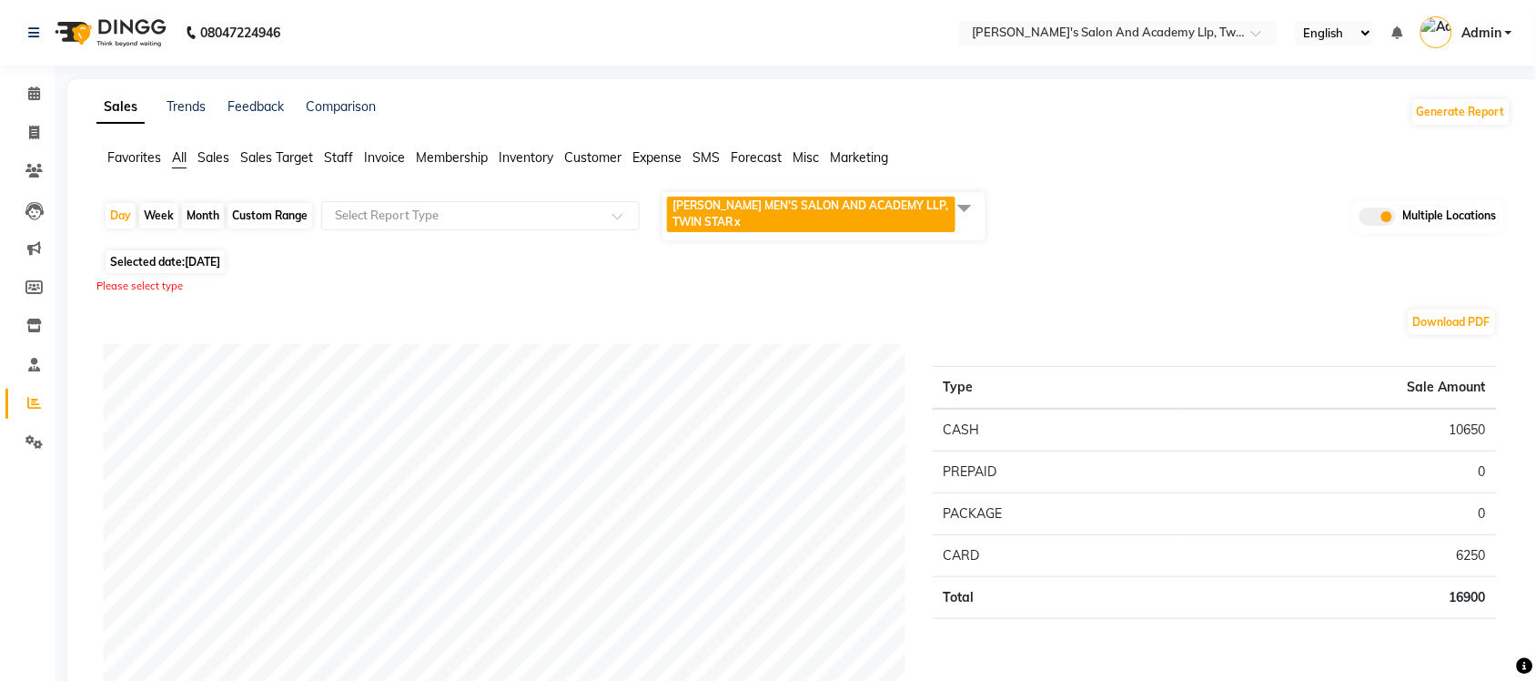
click at [965, 210] on span at bounding box center [964, 207] width 36 height 35
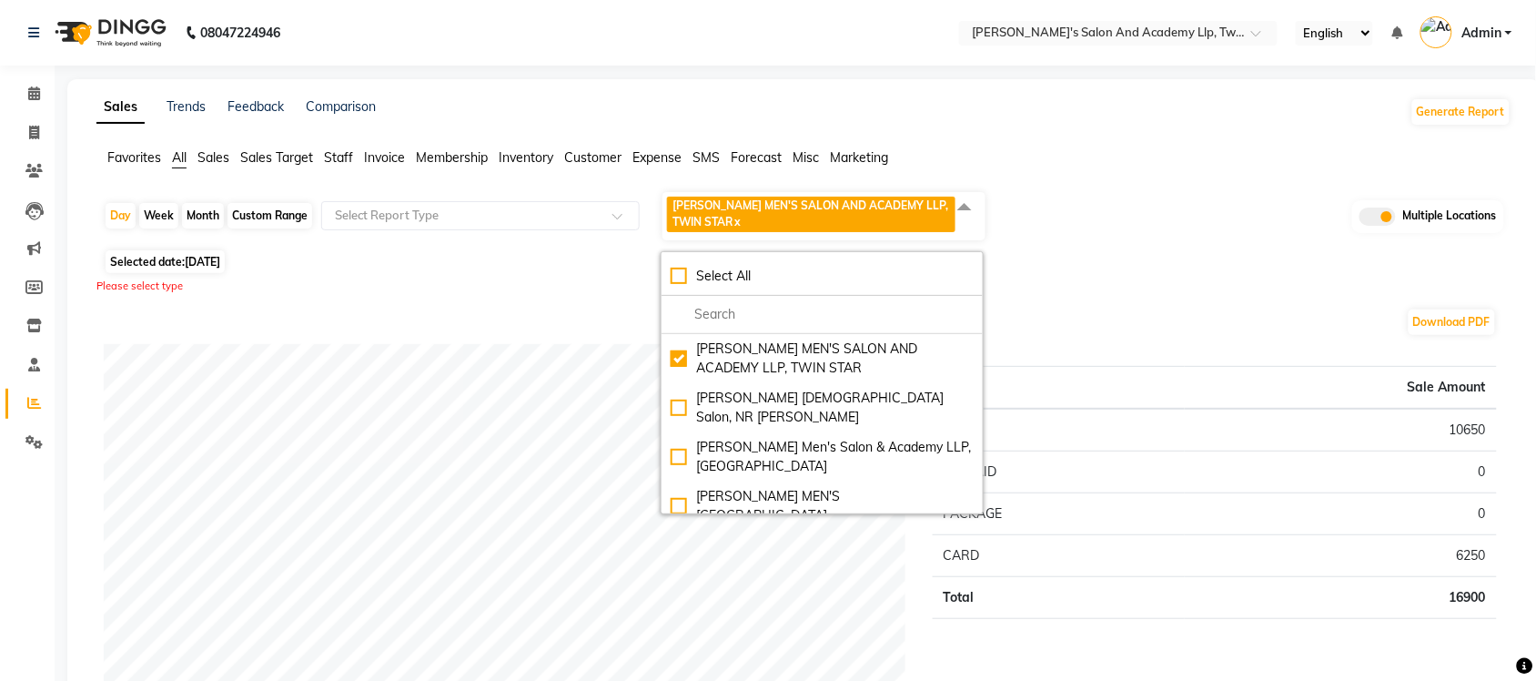
click at [682, 273] on div "Select All" at bounding box center [822, 276] width 303 height 19
checkbox input "true"
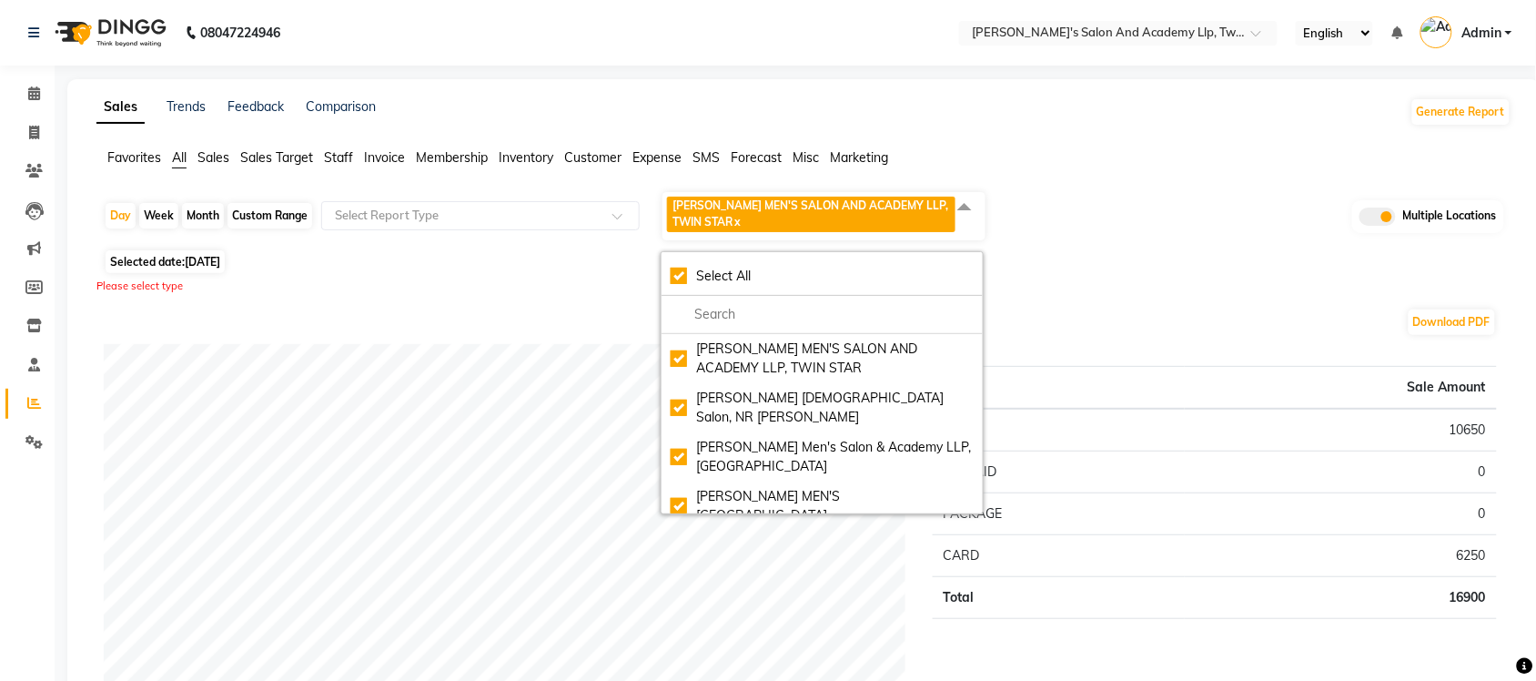
checkbox input "true"
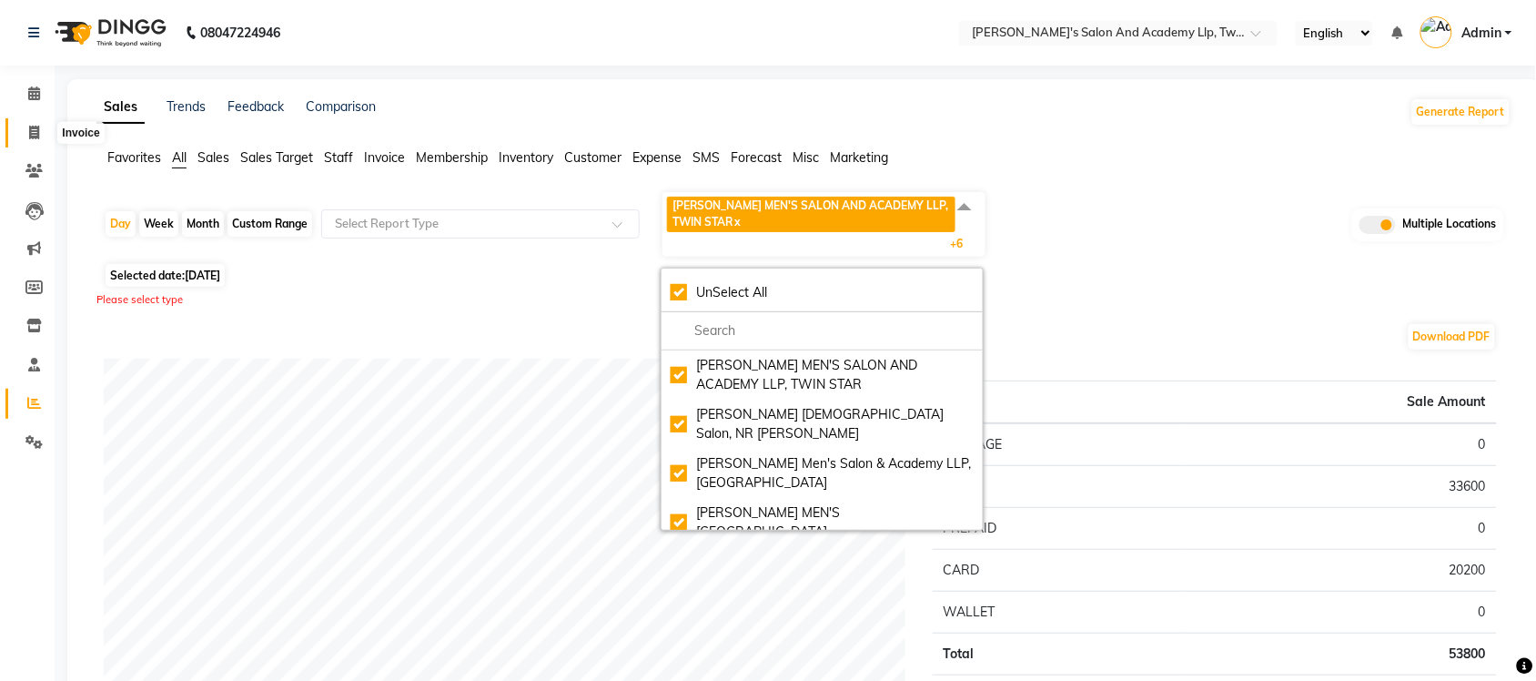
click at [29, 126] on icon at bounding box center [34, 133] width 10 height 14
select select "service"
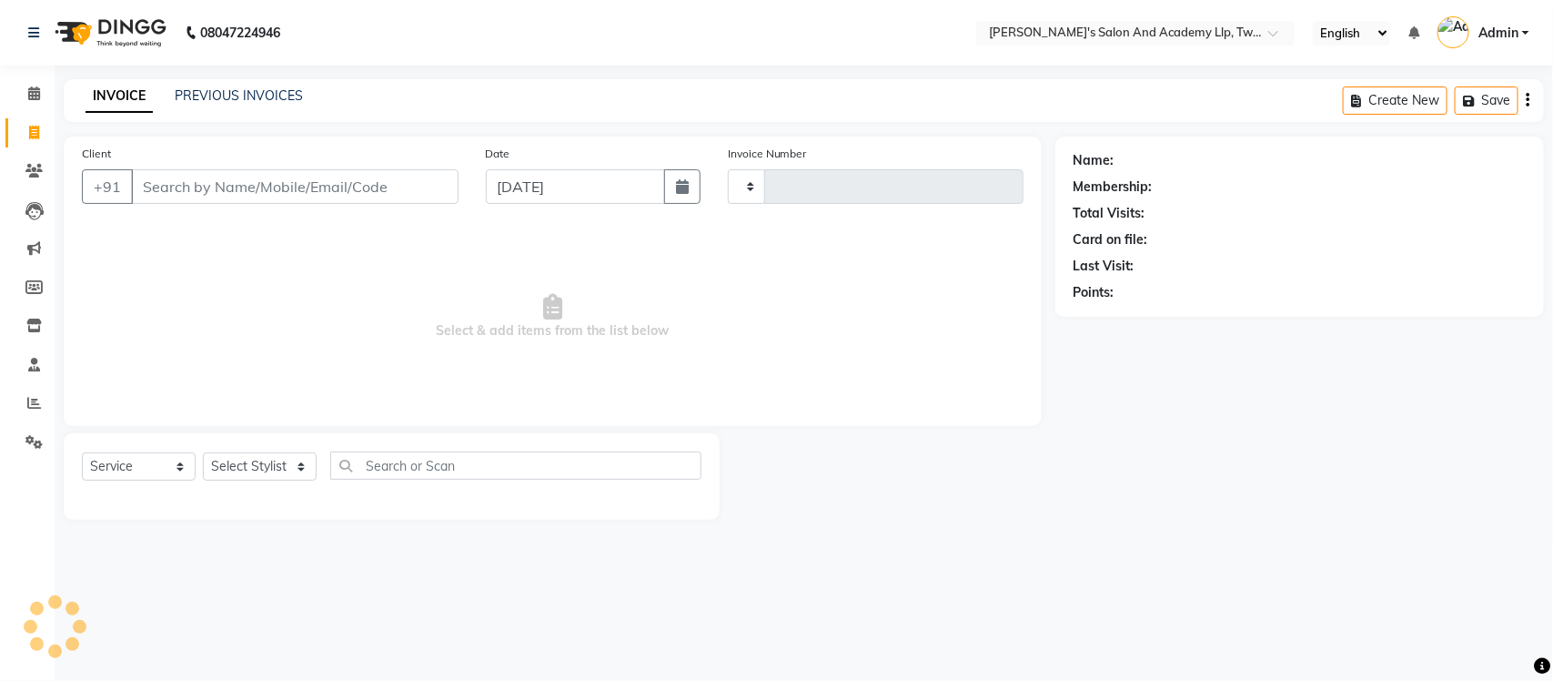
type input "9559"
select select "6985"
select select "membership"
click at [187, 86] on div "PREVIOUS INVOICES" at bounding box center [239, 95] width 128 height 19
click at [192, 96] on link "PREVIOUS INVOICES" at bounding box center [239, 95] width 128 height 16
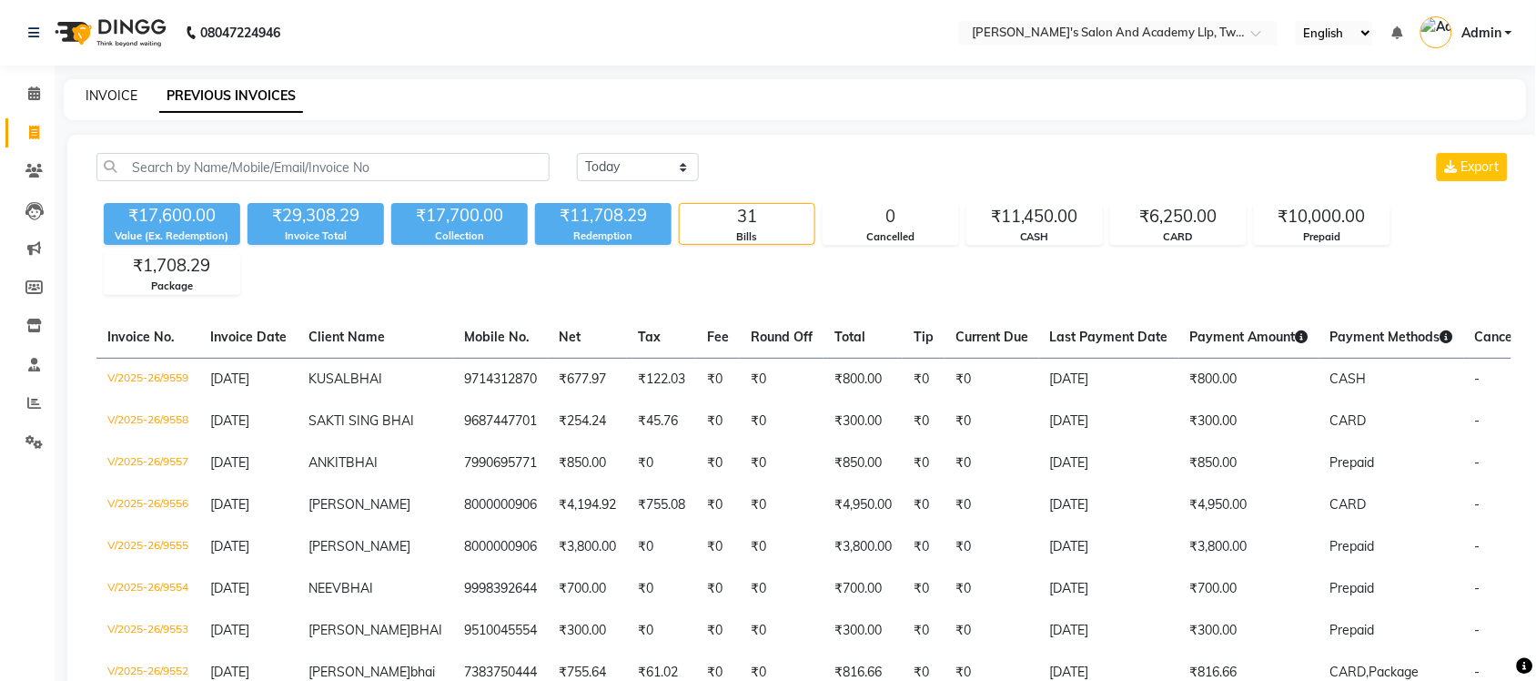
click at [112, 94] on link "INVOICE" at bounding box center [112, 95] width 52 height 16
select select "service"
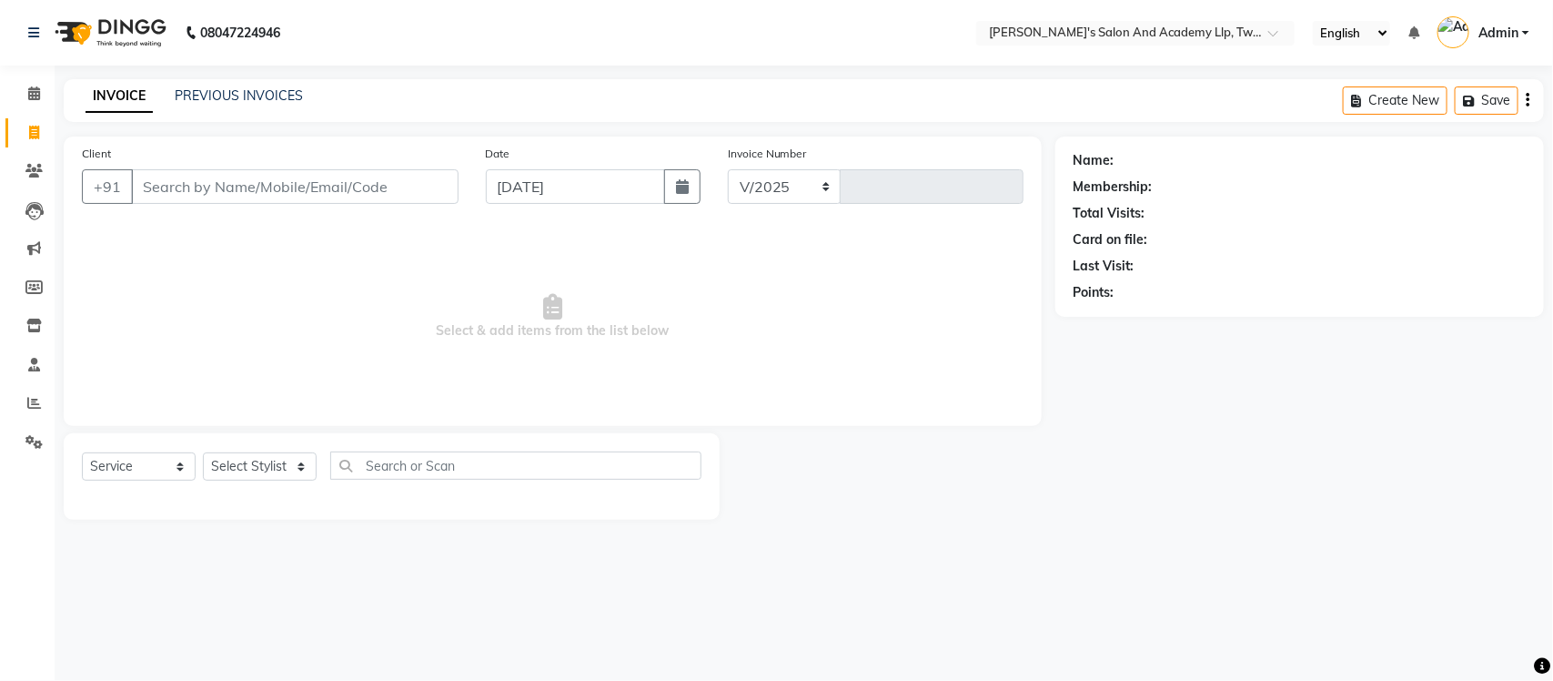
select select "6985"
type input "9560"
select select "membership"
click at [196, 96] on link "PREVIOUS INVOICES" at bounding box center [239, 95] width 128 height 16
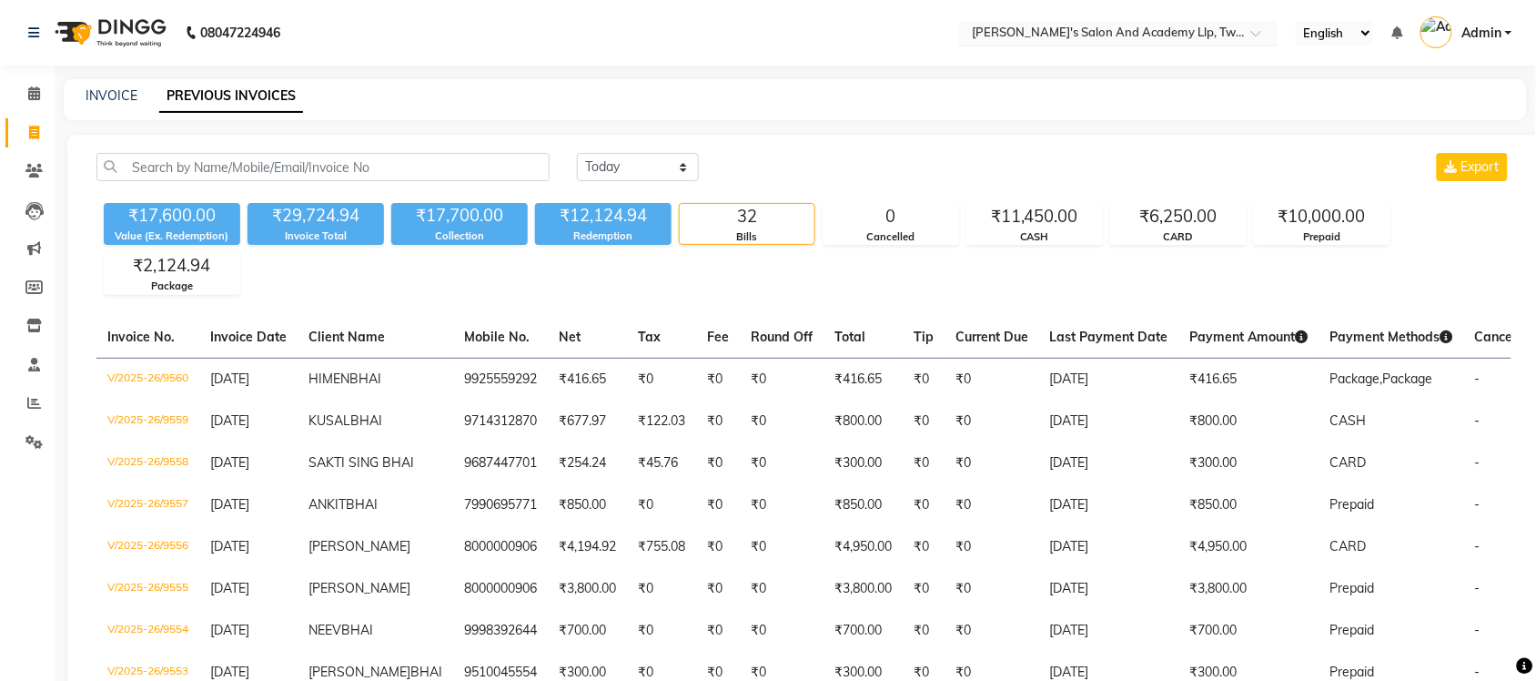
click at [1166, 32] on input "text" at bounding box center [1100, 34] width 264 height 18
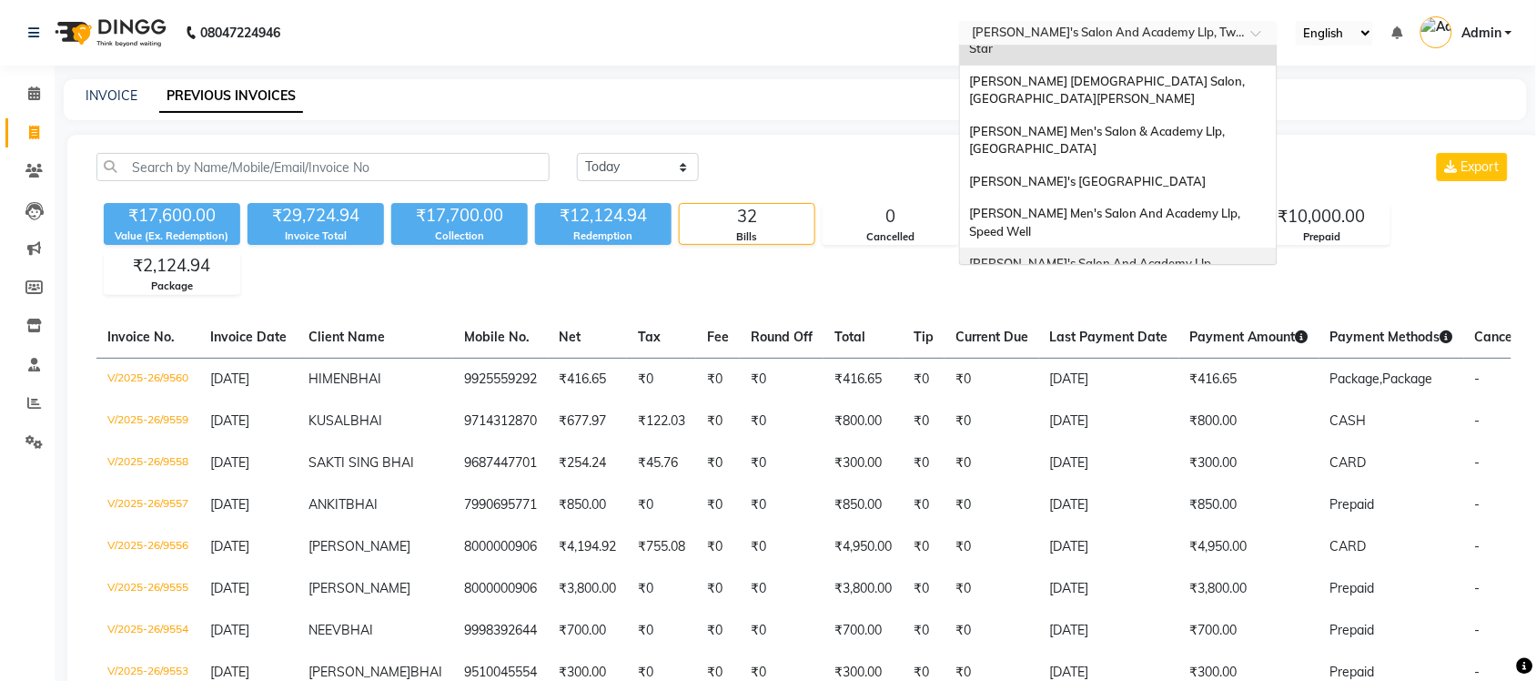
scroll to position [60, 0]
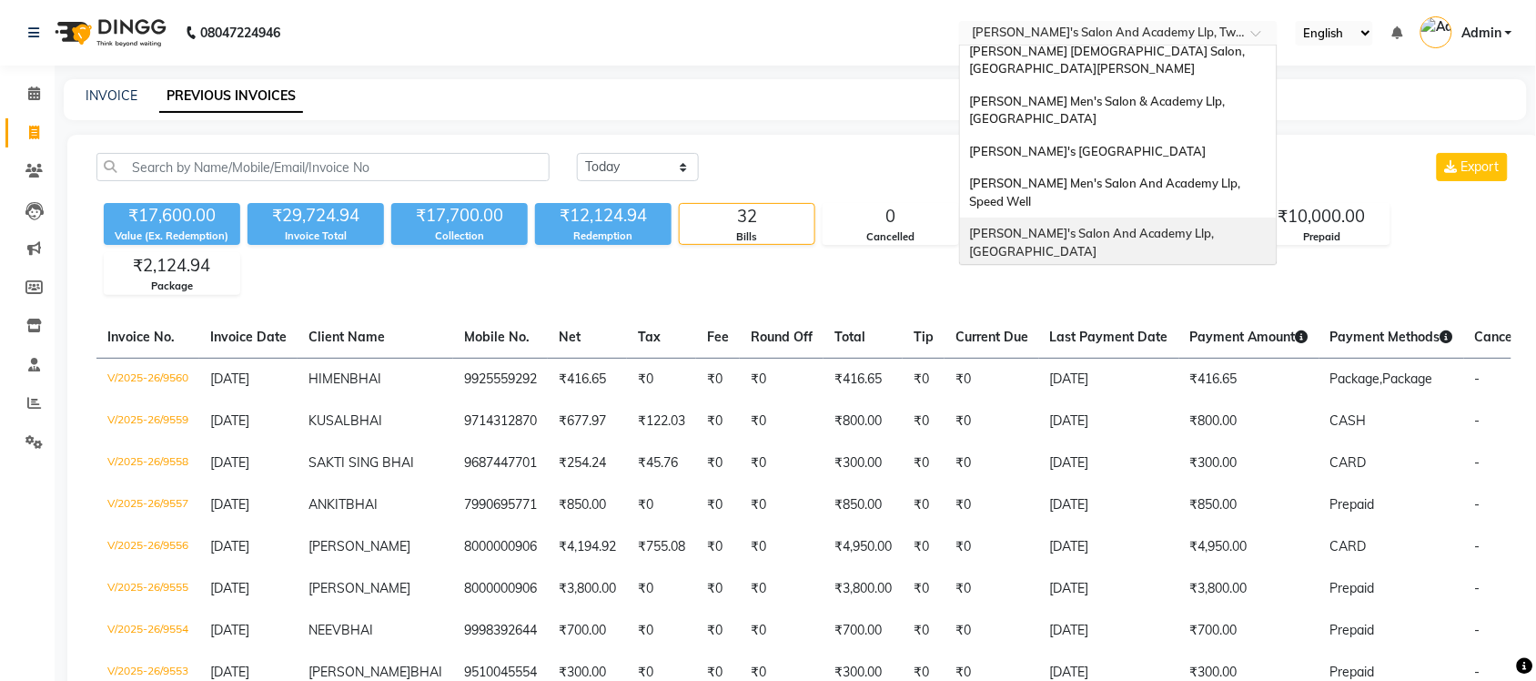
click at [1195, 217] on div "Sandy Men's Salon And Academy Llp, University Road" at bounding box center [1118, 242] width 317 height 50
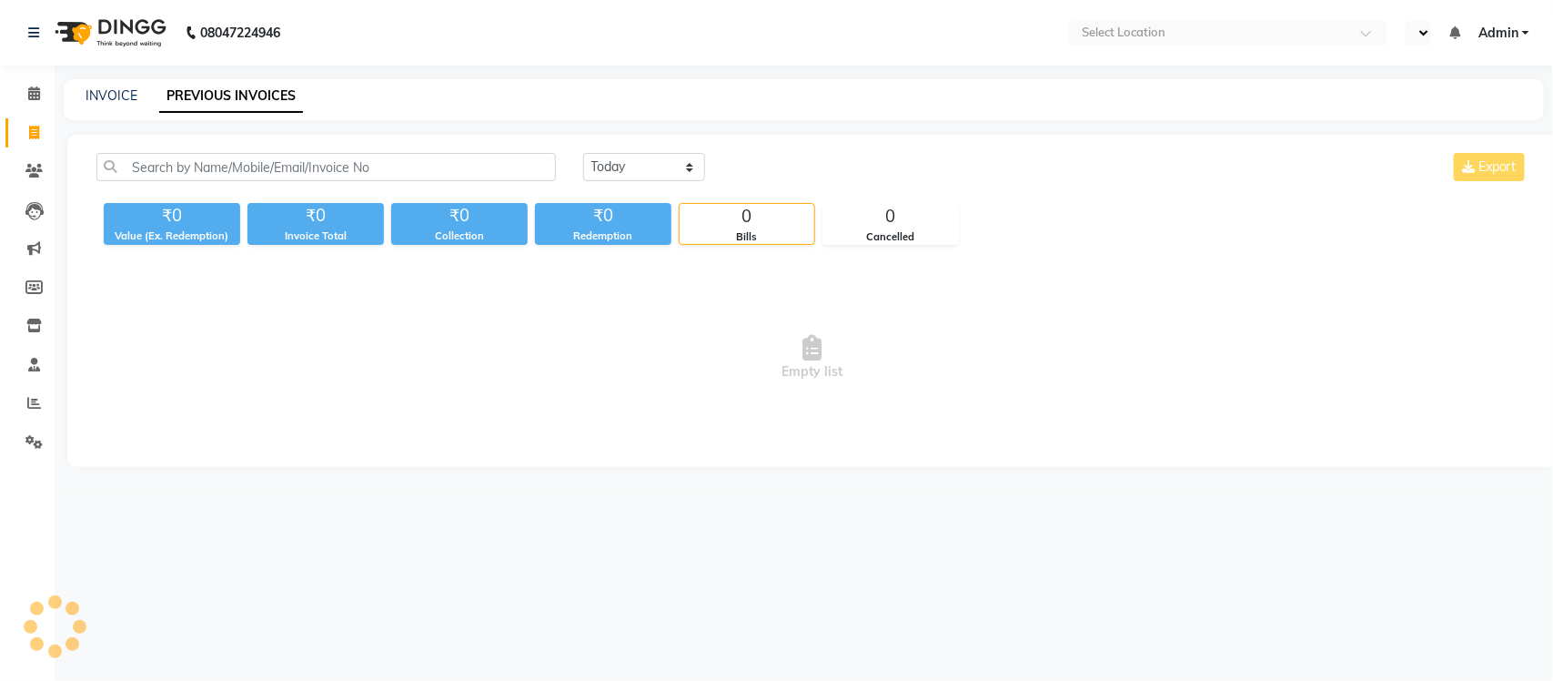
select select "en"
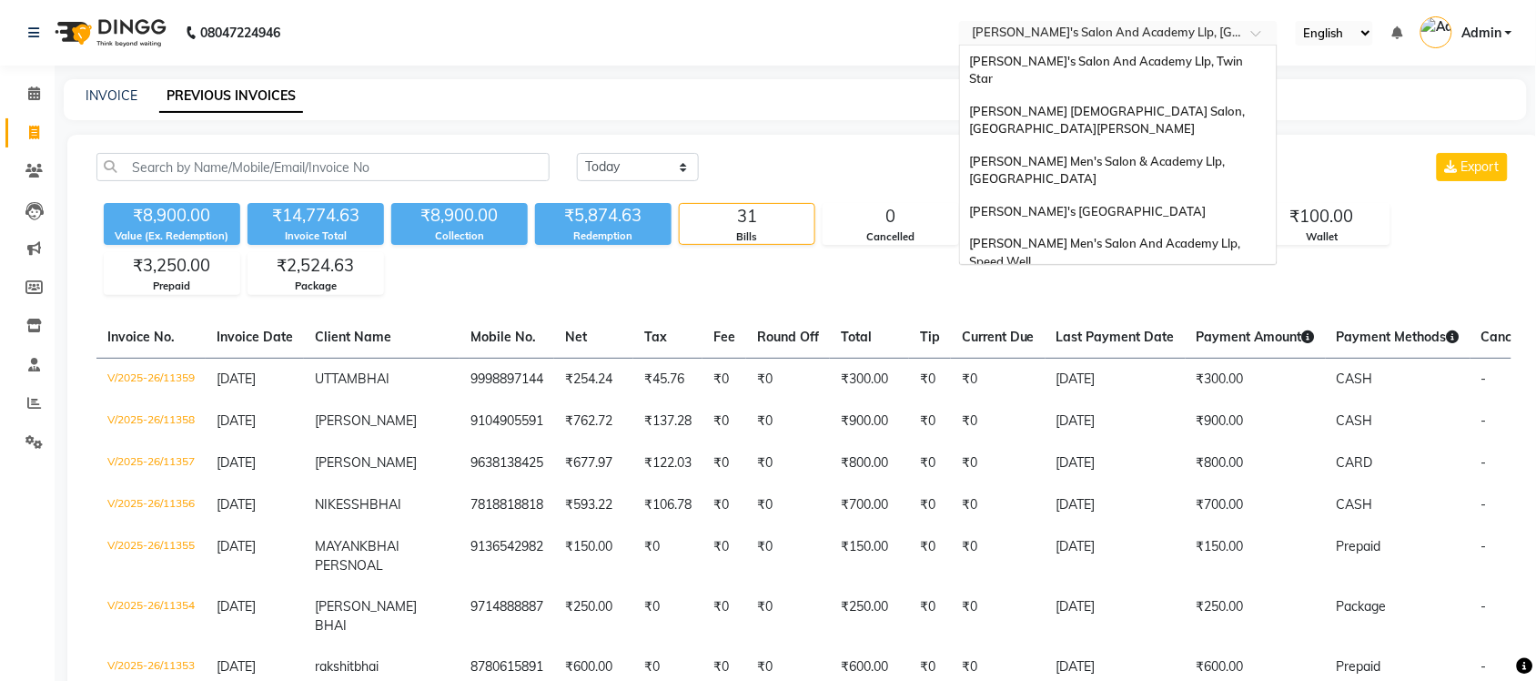
click at [1108, 30] on input "text" at bounding box center [1100, 34] width 264 height 18
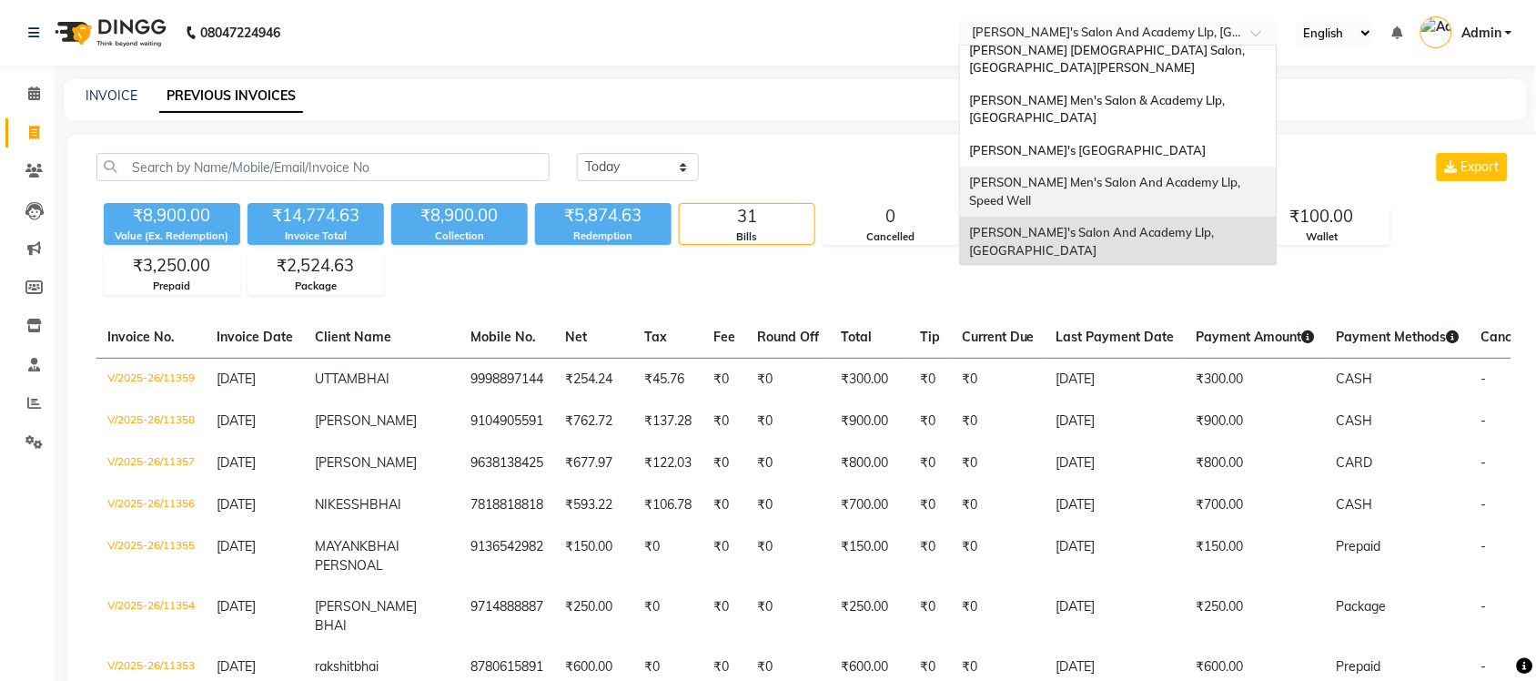
click at [1144, 175] on span "[PERSON_NAME] Men's Salon And Academy Llp, Speed Well" at bounding box center [1106, 191] width 274 height 33
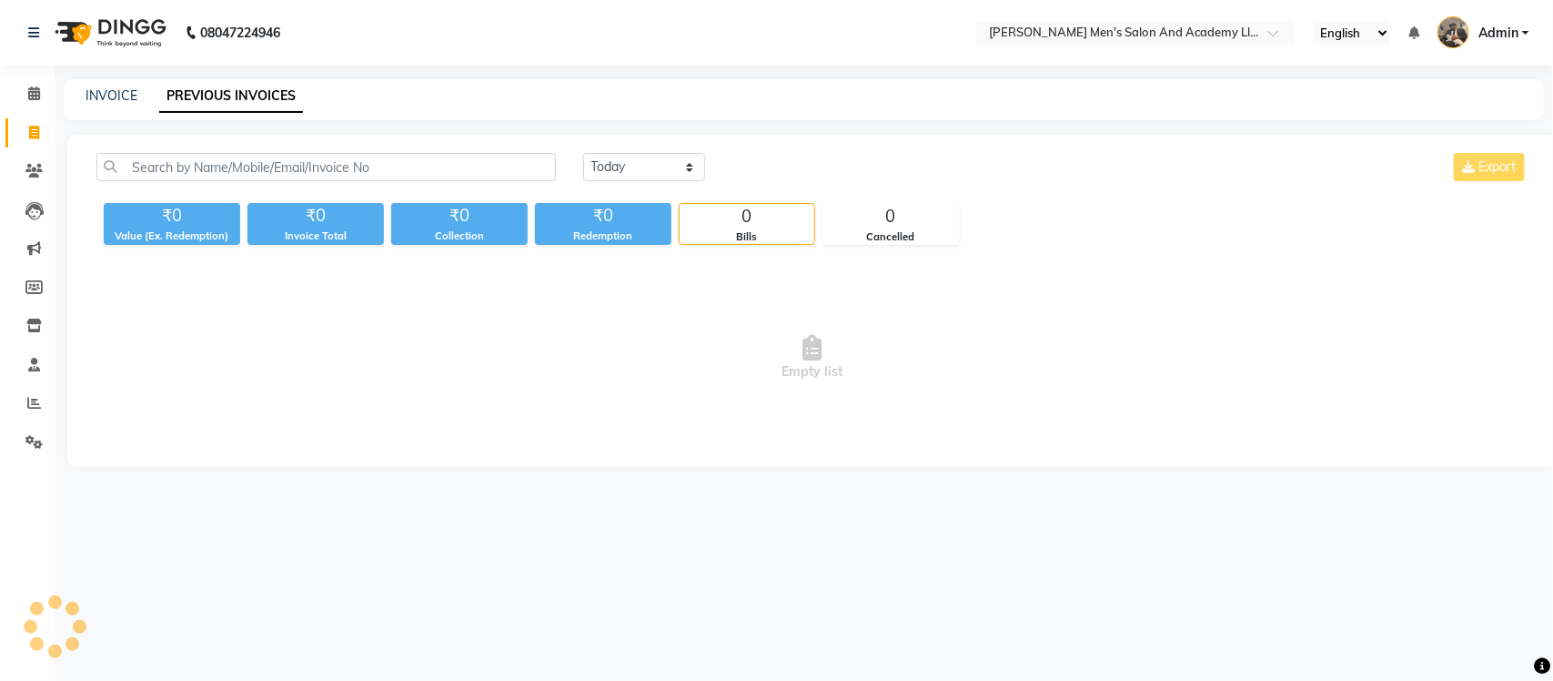
select select "en"
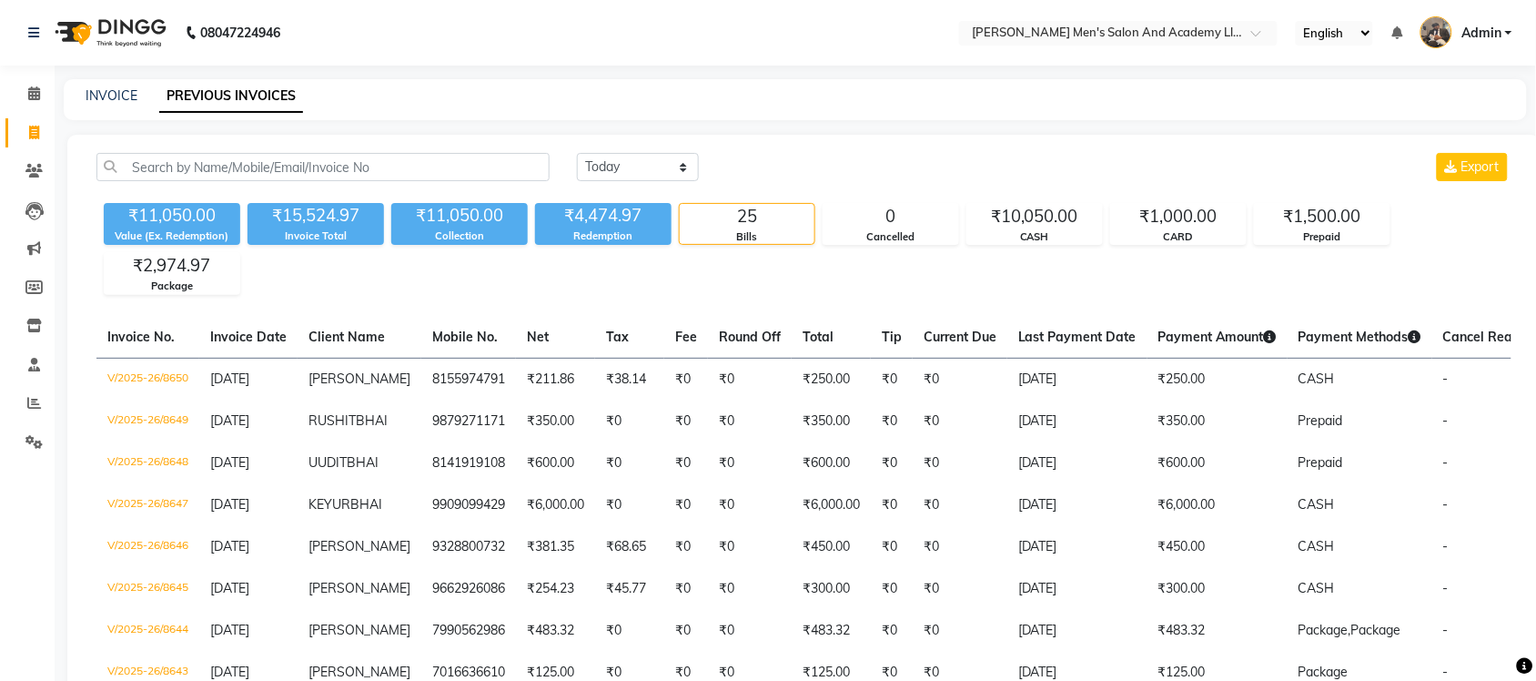
click at [1176, 16] on nav "08047224946 Select Location × [PERSON_NAME]'s Salon And Academy Llp, Speed Well…" at bounding box center [768, 33] width 1536 height 66
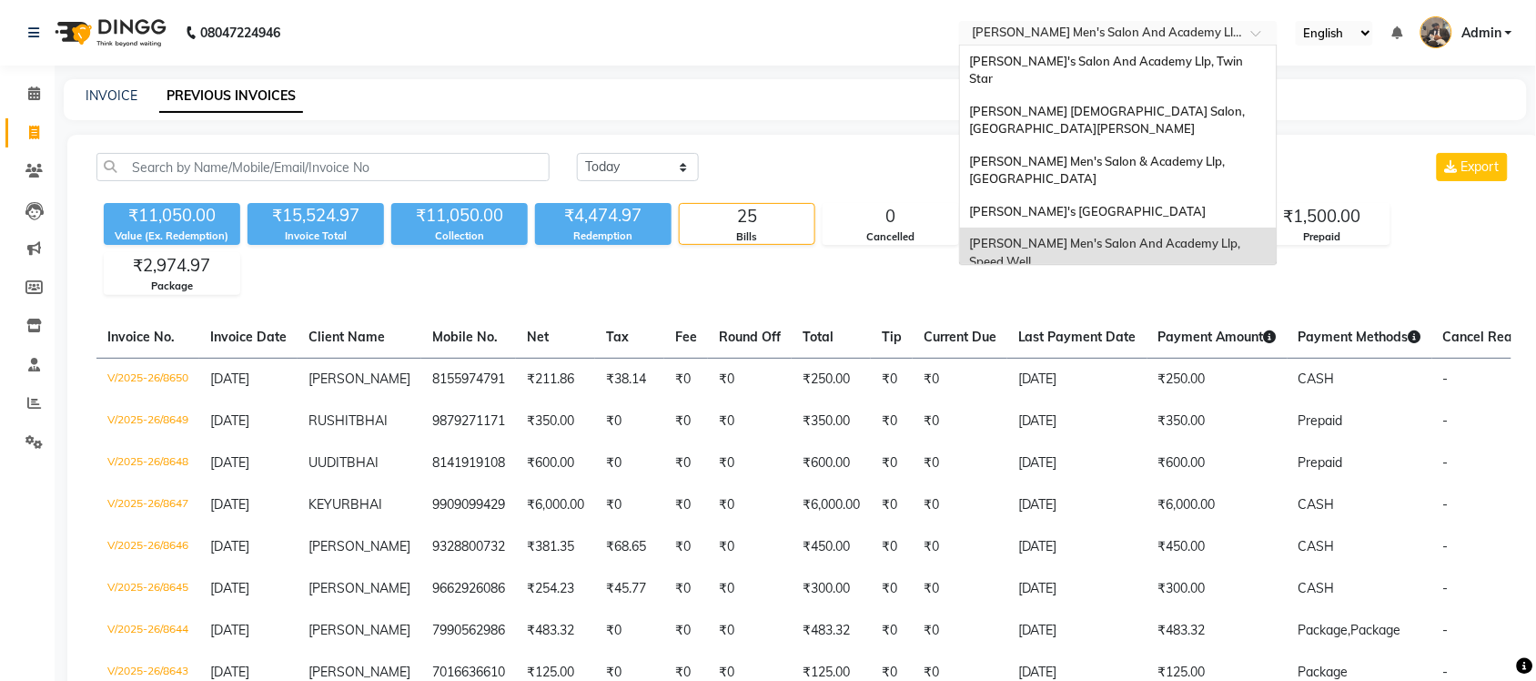
click at [1176, 35] on input "text" at bounding box center [1100, 34] width 264 height 18
click at [1169, 204] on span "[PERSON_NAME]'s [GEOGRAPHIC_DATA]" at bounding box center [1087, 211] width 237 height 15
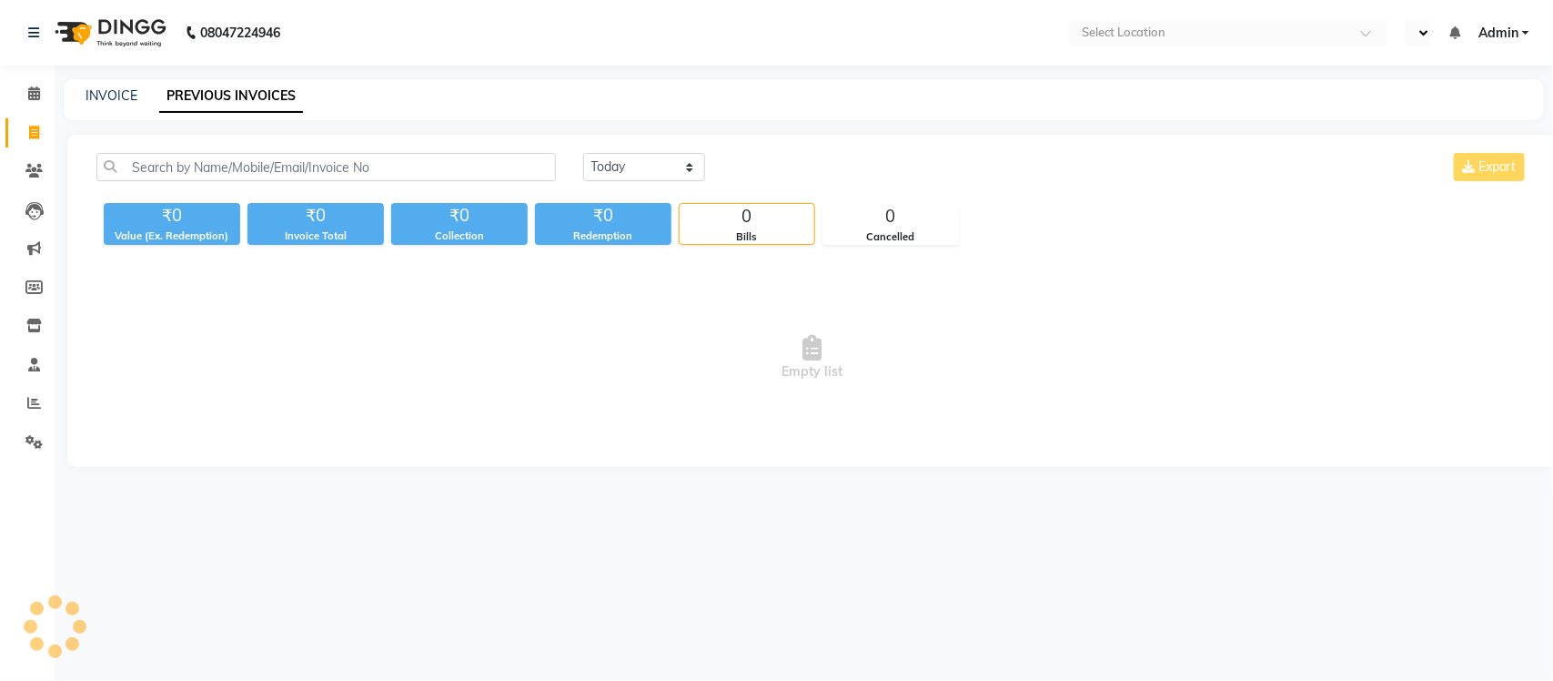
select select "en"
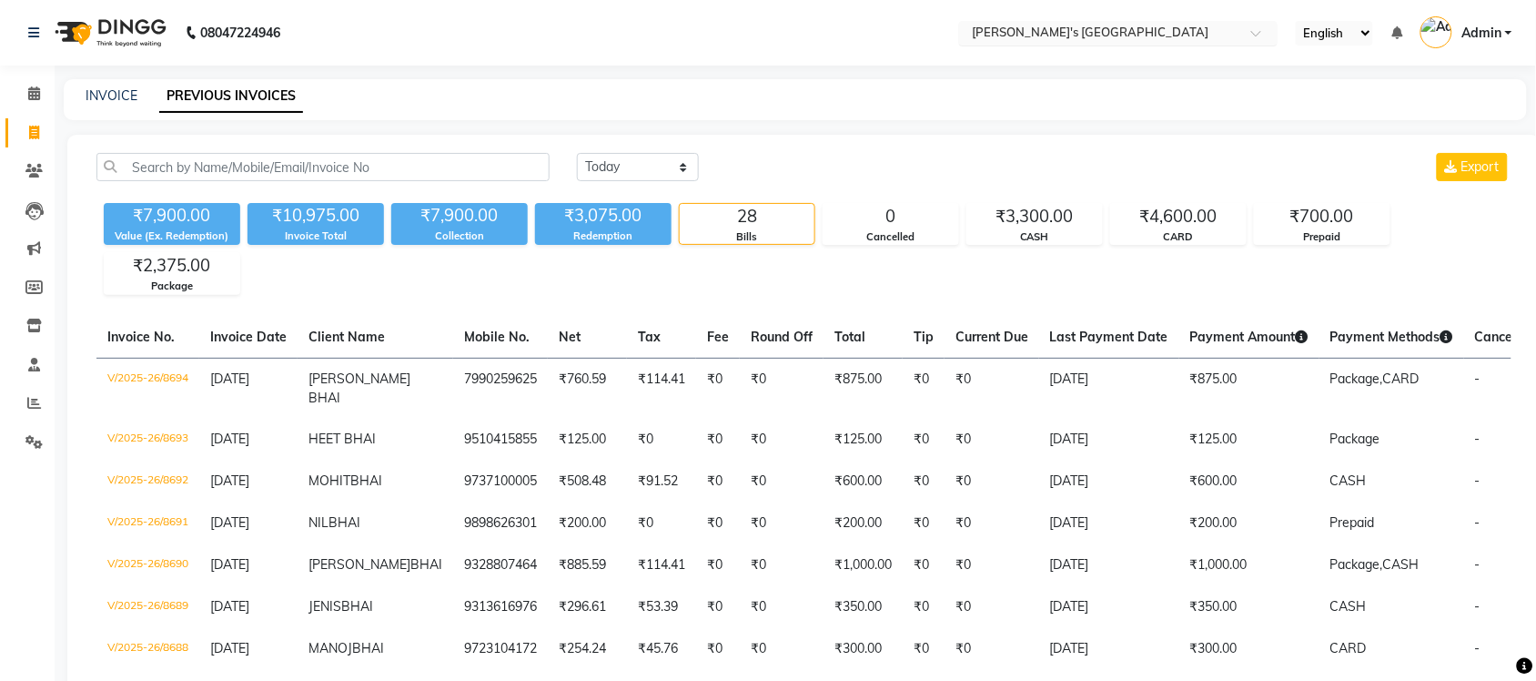
click at [1156, 33] on input "text" at bounding box center [1100, 34] width 264 height 18
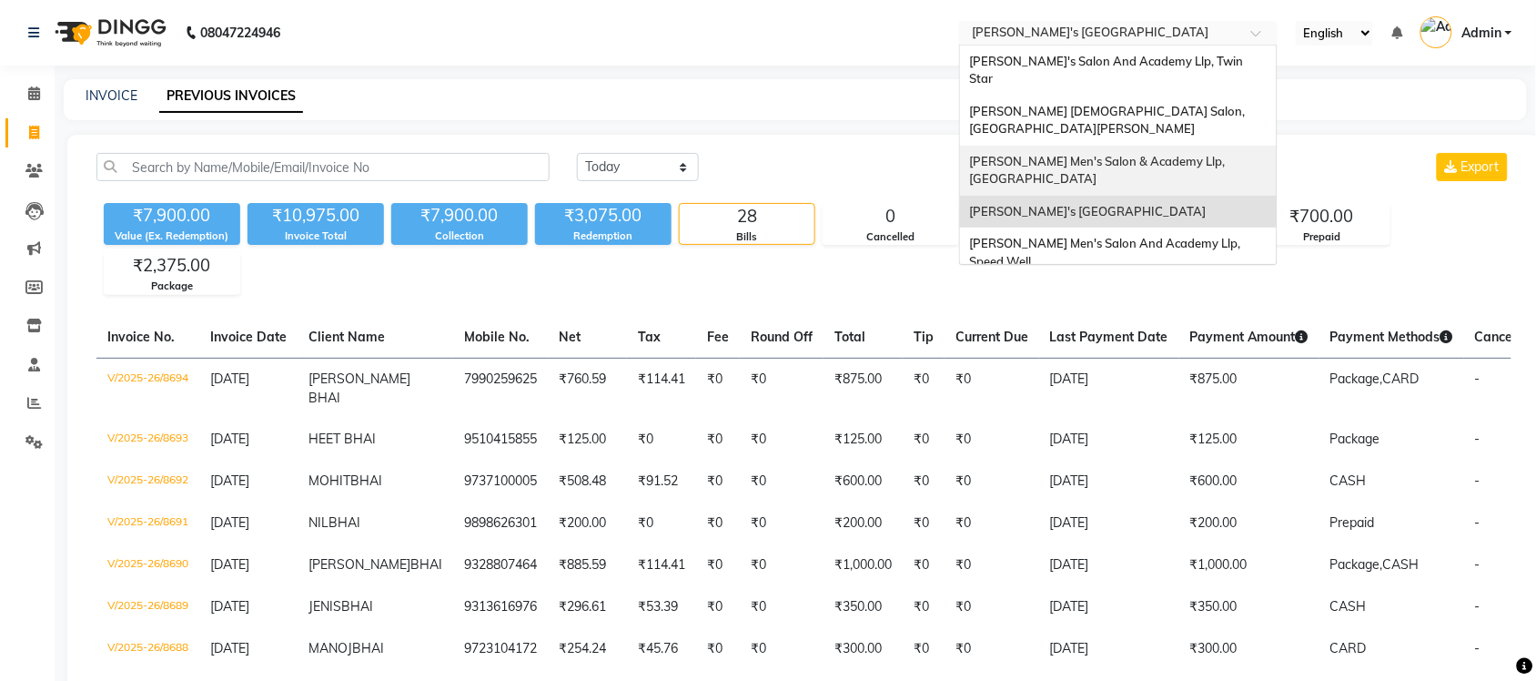
click at [1166, 146] on div "[PERSON_NAME] Men's Salon & Academy Llp, [GEOGRAPHIC_DATA]" at bounding box center [1118, 171] width 317 height 50
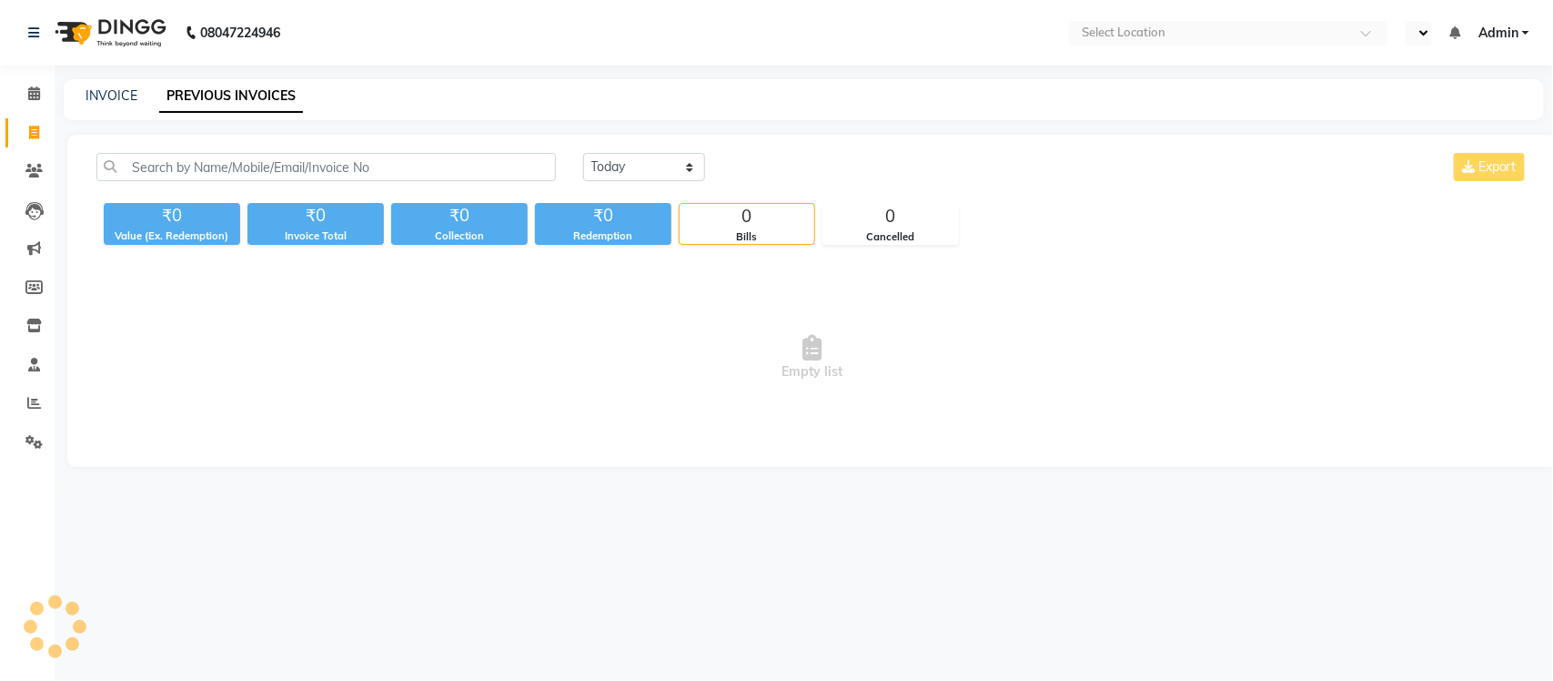
select select "en"
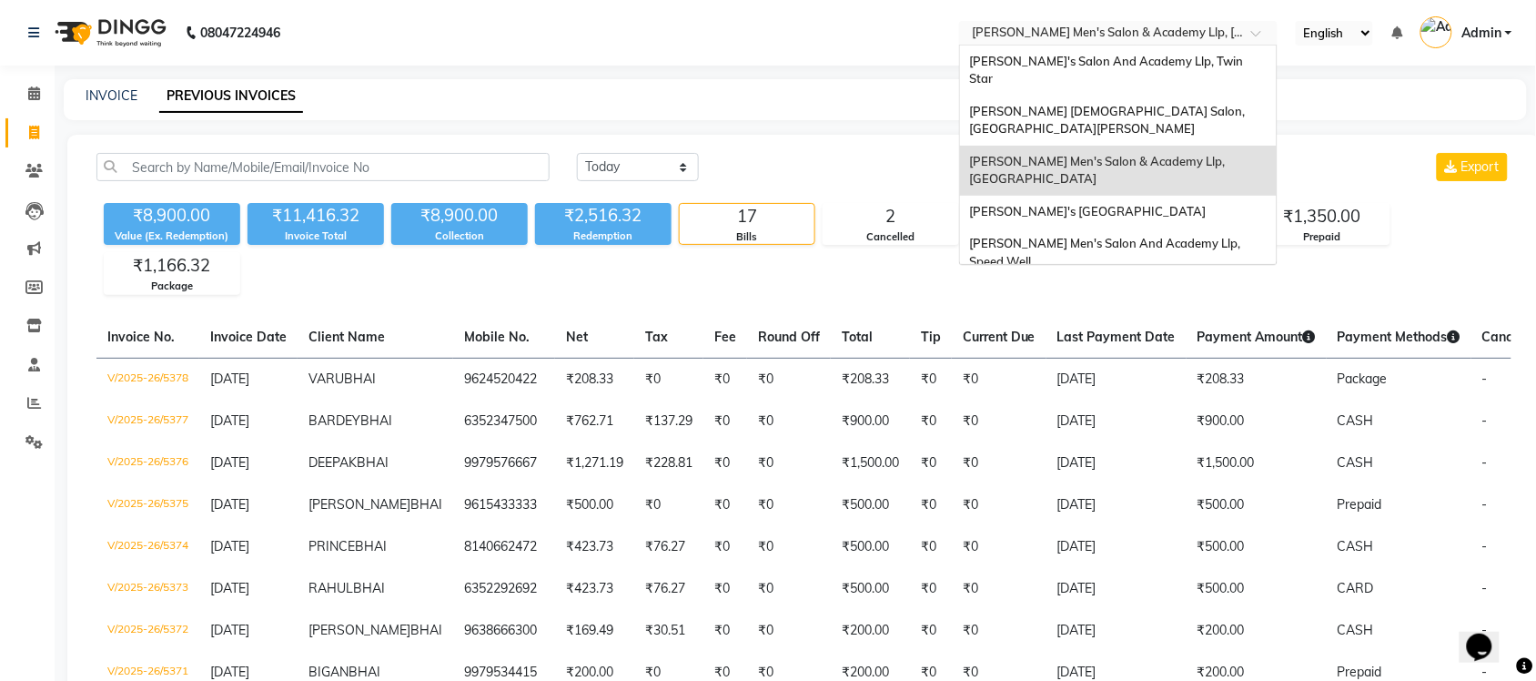
click at [1176, 33] on input "text" at bounding box center [1100, 34] width 264 height 18
click at [1179, 96] on div "[PERSON_NAME] [DEMOGRAPHIC_DATA] Salon, [GEOGRAPHIC_DATA][PERSON_NAME]" at bounding box center [1118, 121] width 317 height 50
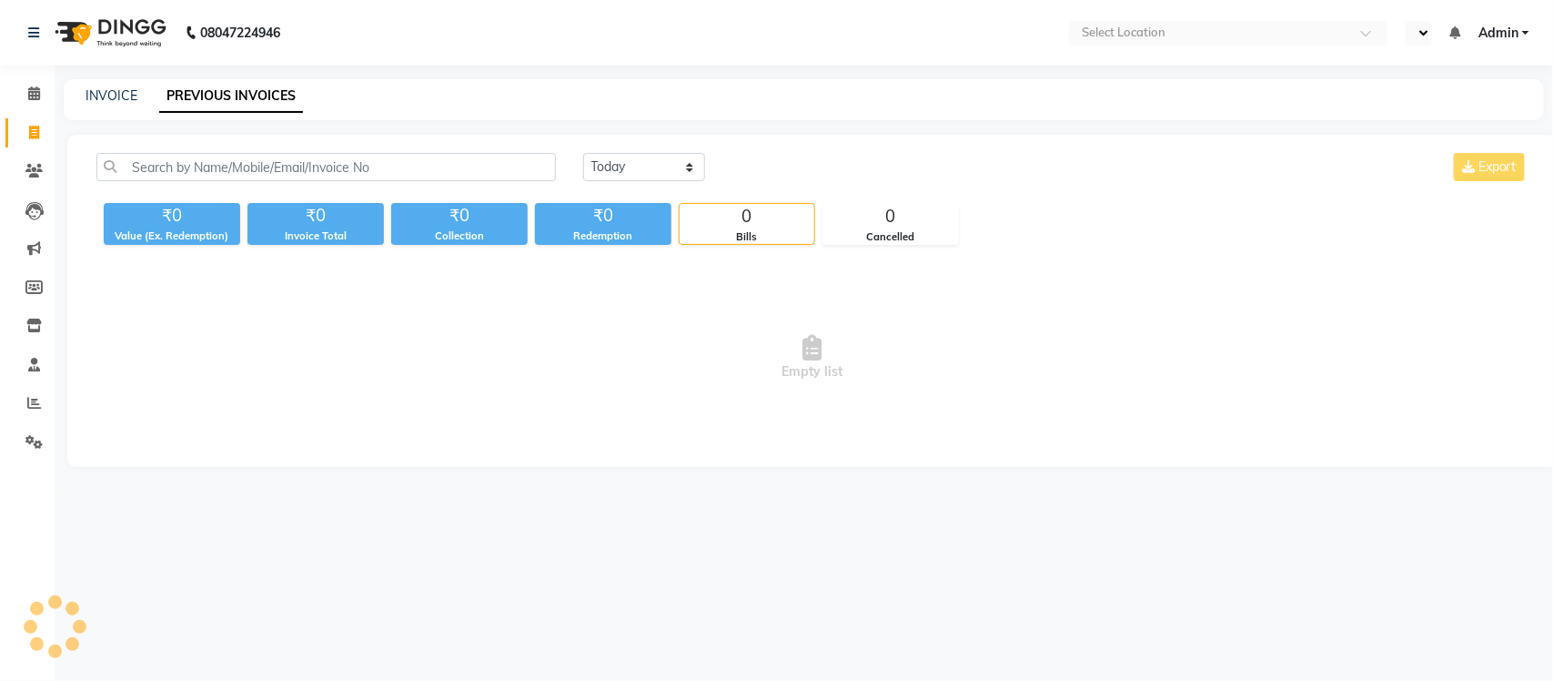
select select "en"
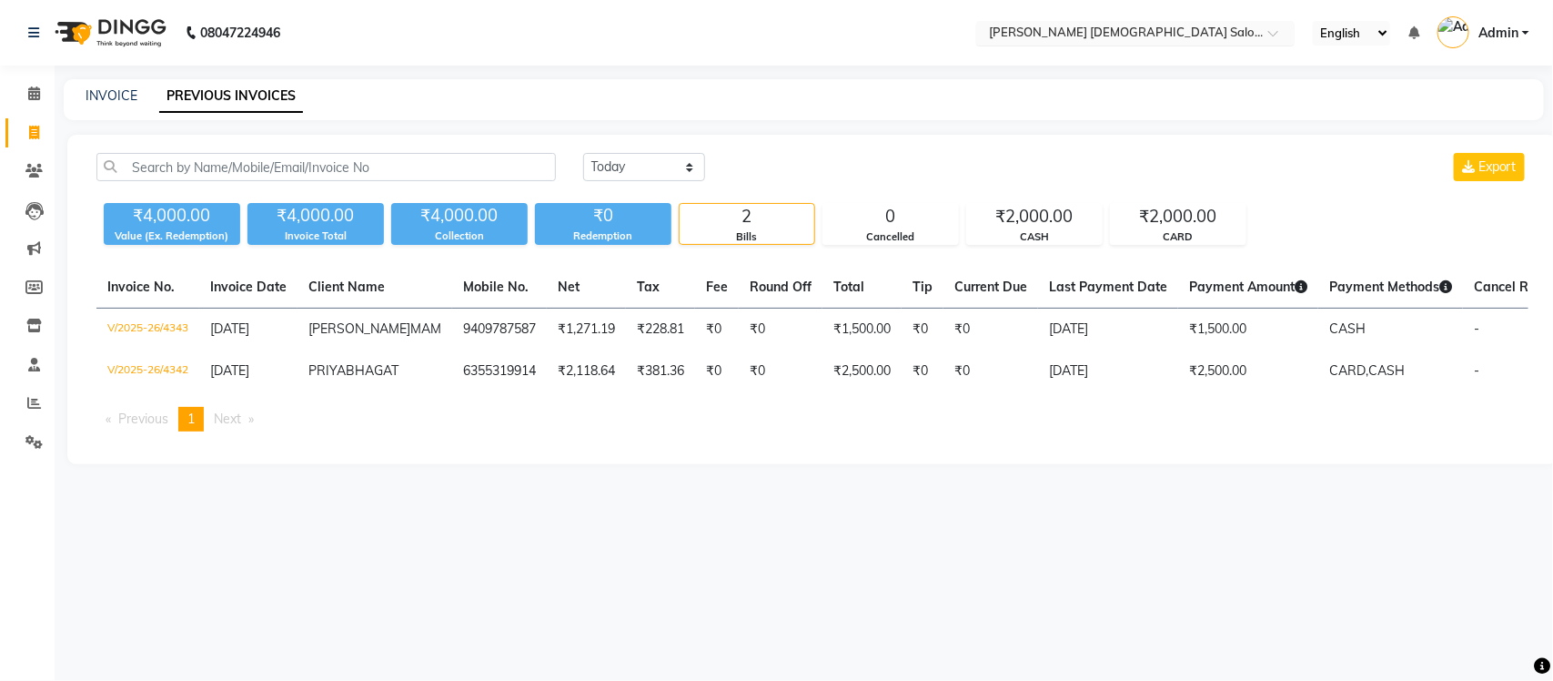
click at [1166, 34] on input "text" at bounding box center [1117, 34] width 264 height 18
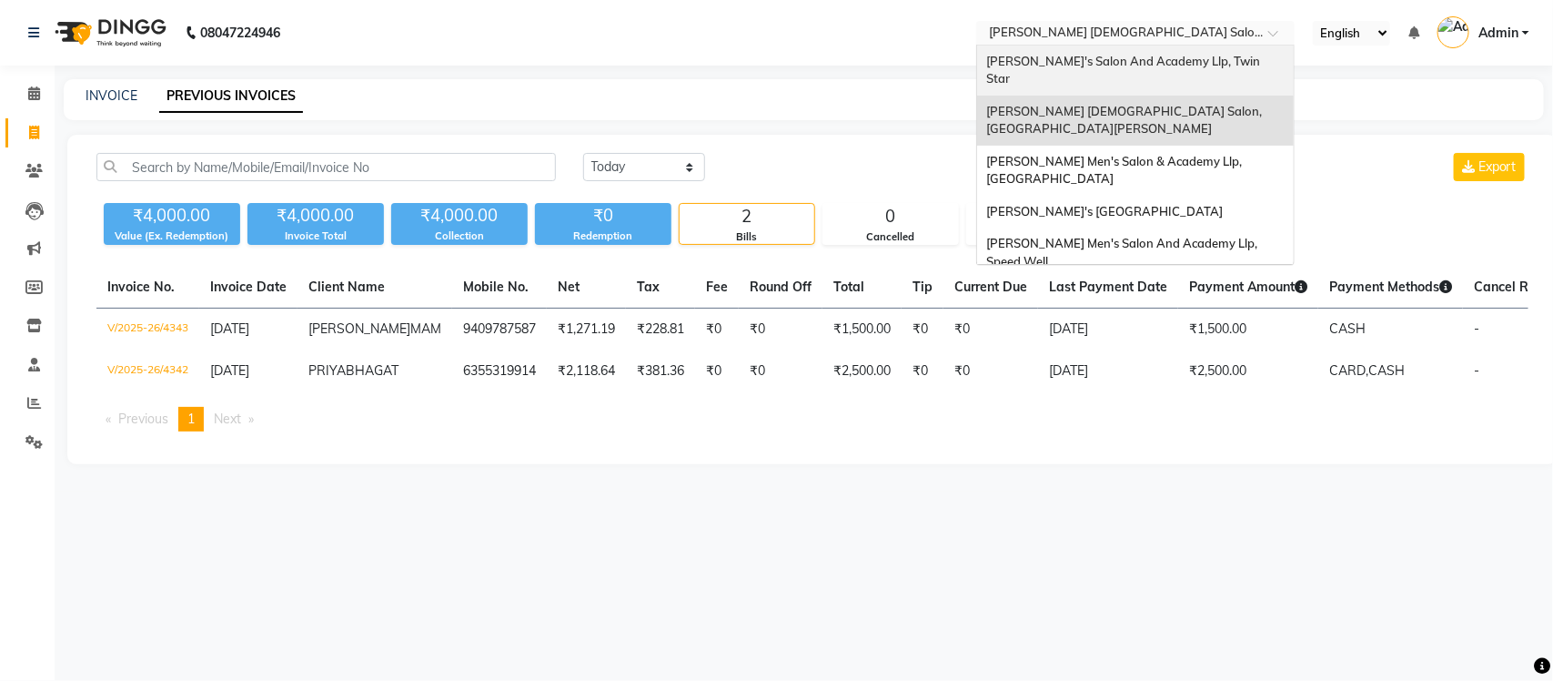
click at [1149, 59] on span "[PERSON_NAME]'s Salon And Academy Llp, Twin Star" at bounding box center [1124, 70] width 277 height 33
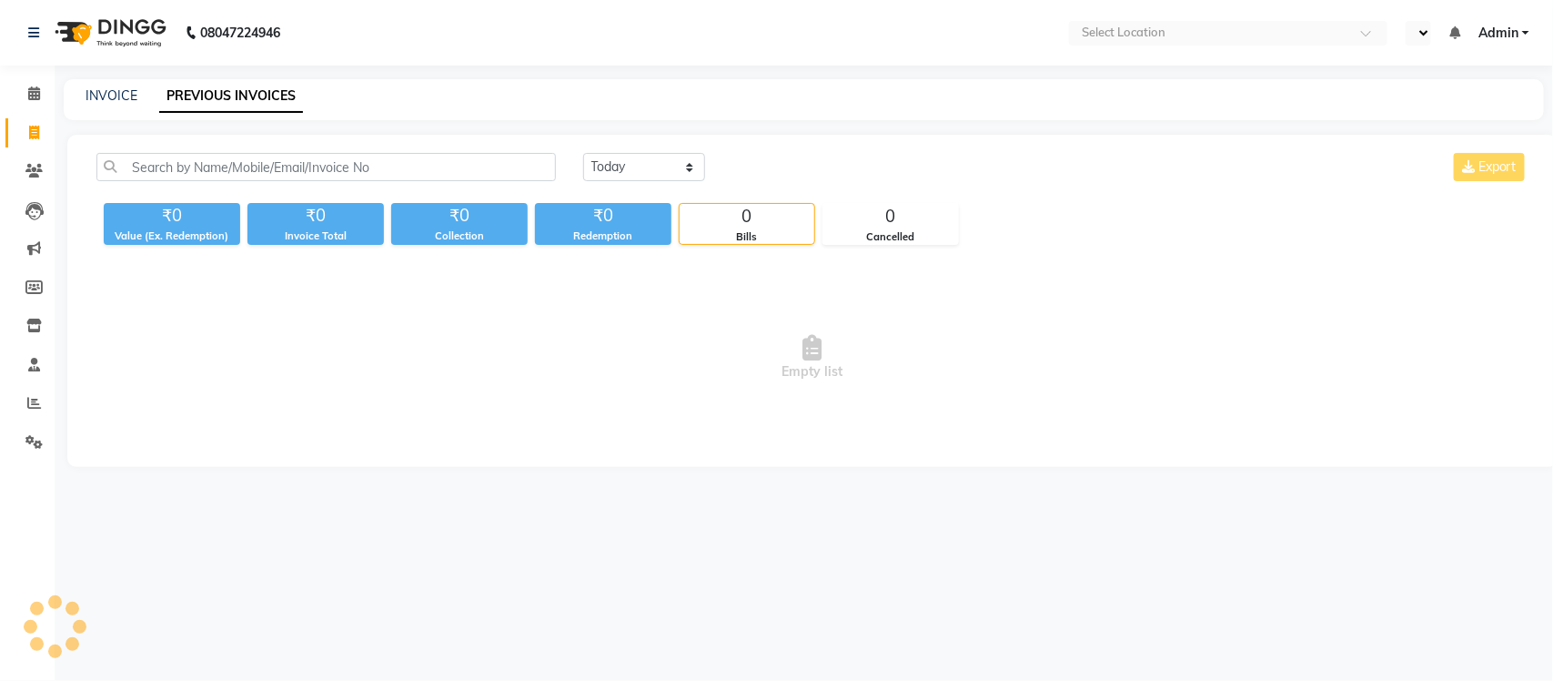
select select "en"
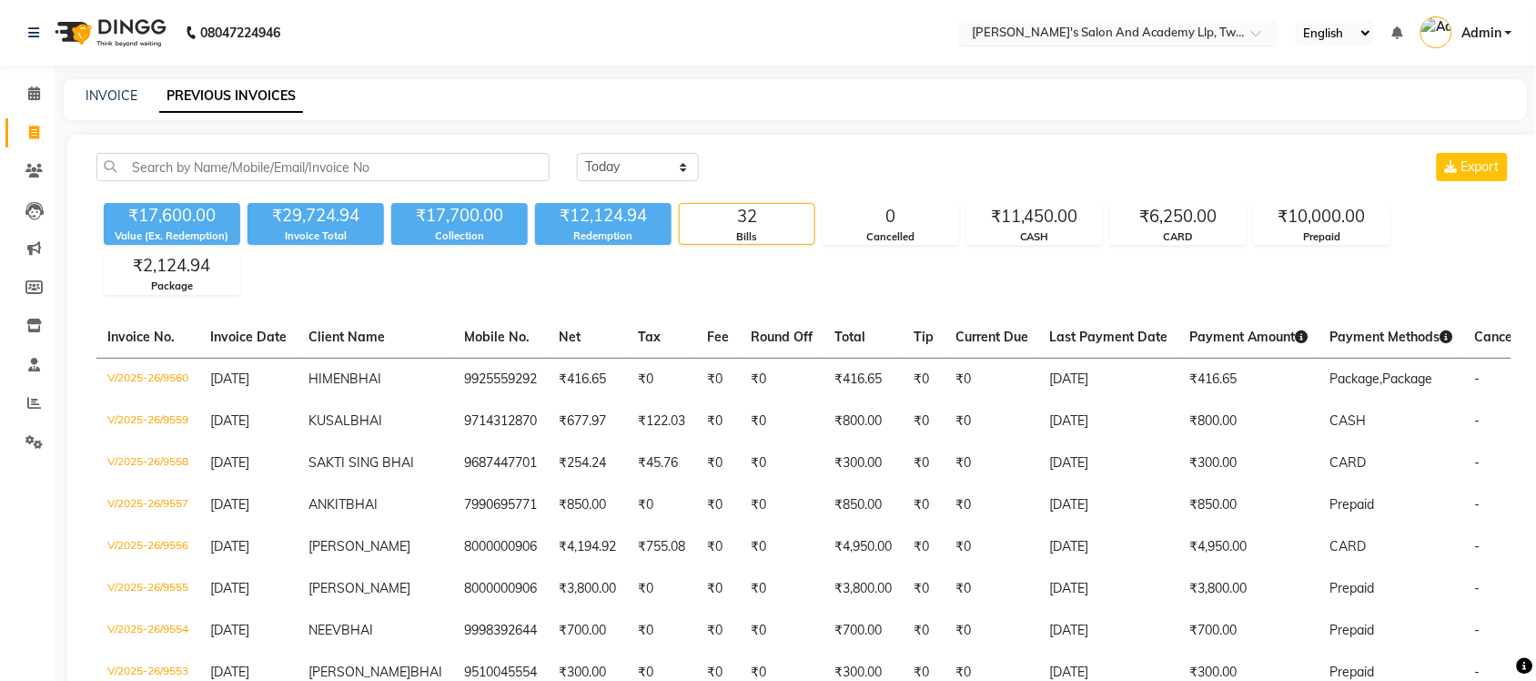
click at [1211, 25] on input "text" at bounding box center [1100, 34] width 264 height 18
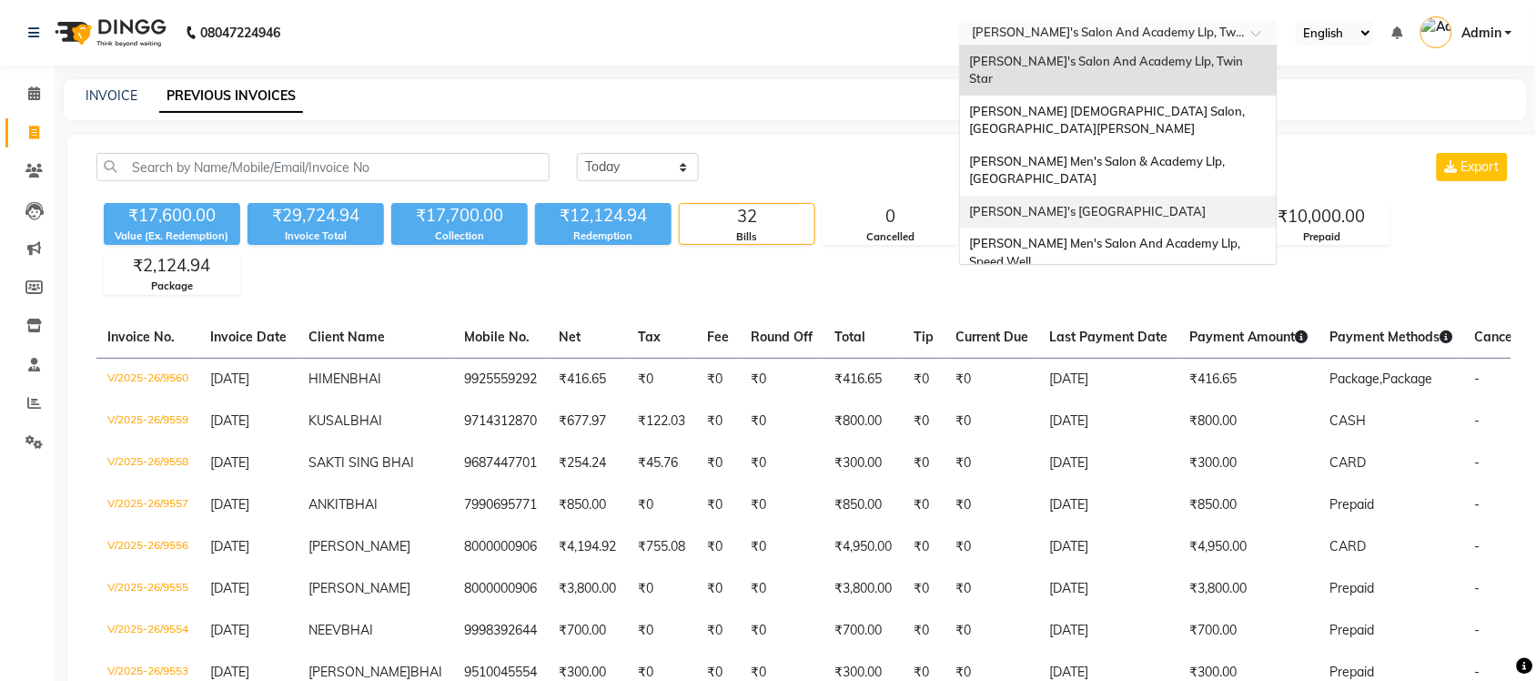
scroll to position [60, 0]
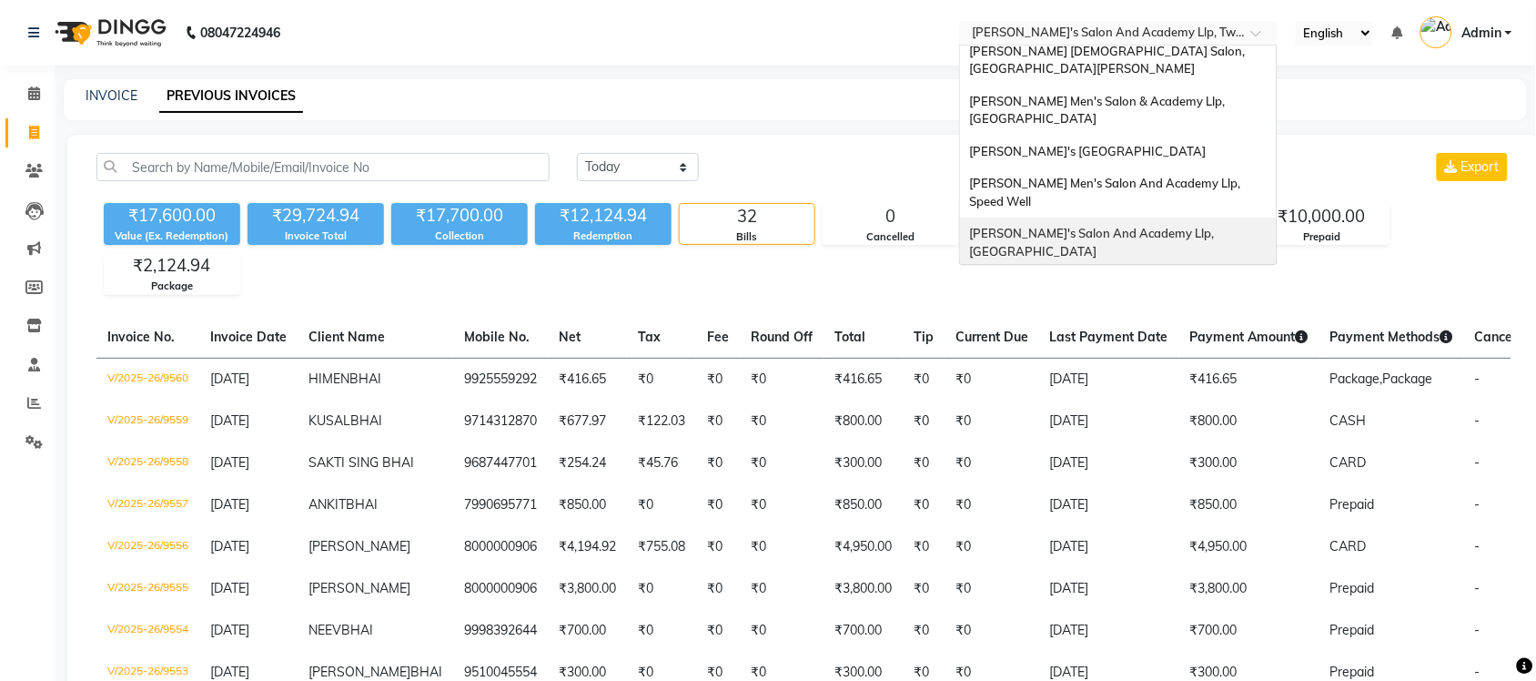
click at [1202, 217] on div "[PERSON_NAME]'s Salon And Academy Llp, [GEOGRAPHIC_DATA]" at bounding box center [1118, 242] width 317 height 50
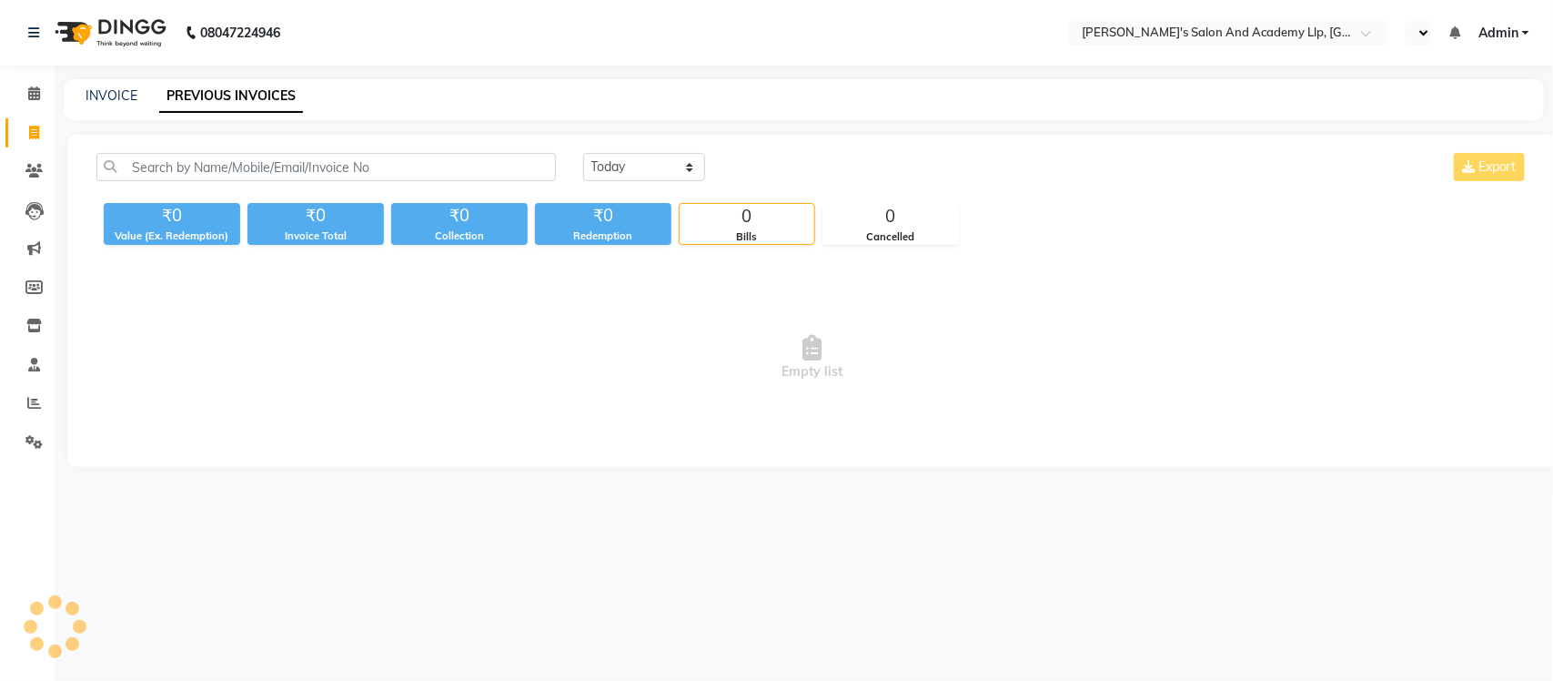
select select "en"
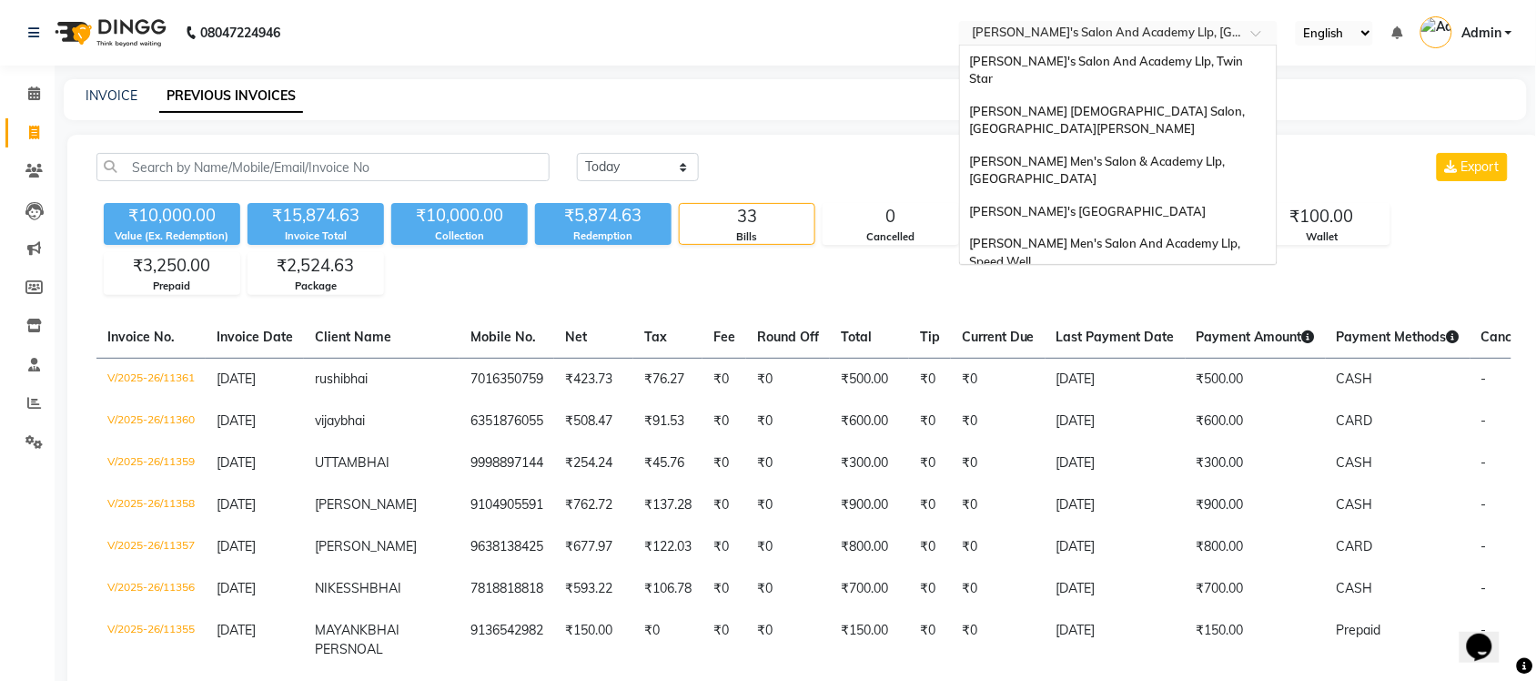
click at [1217, 36] on input "text" at bounding box center [1100, 34] width 264 height 18
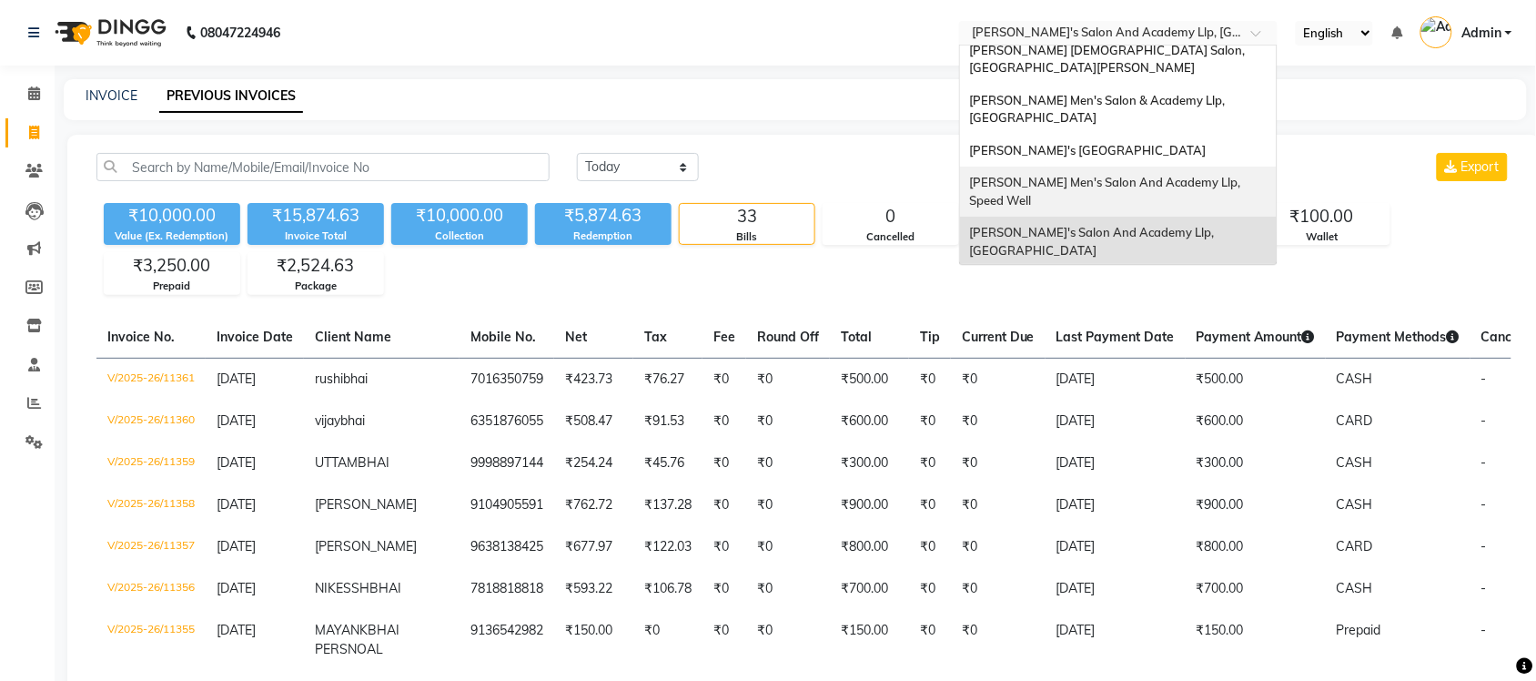
click at [1225, 175] on span "Sandy Men's Salon And Academy Llp, Speed Well" at bounding box center [1106, 191] width 274 height 33
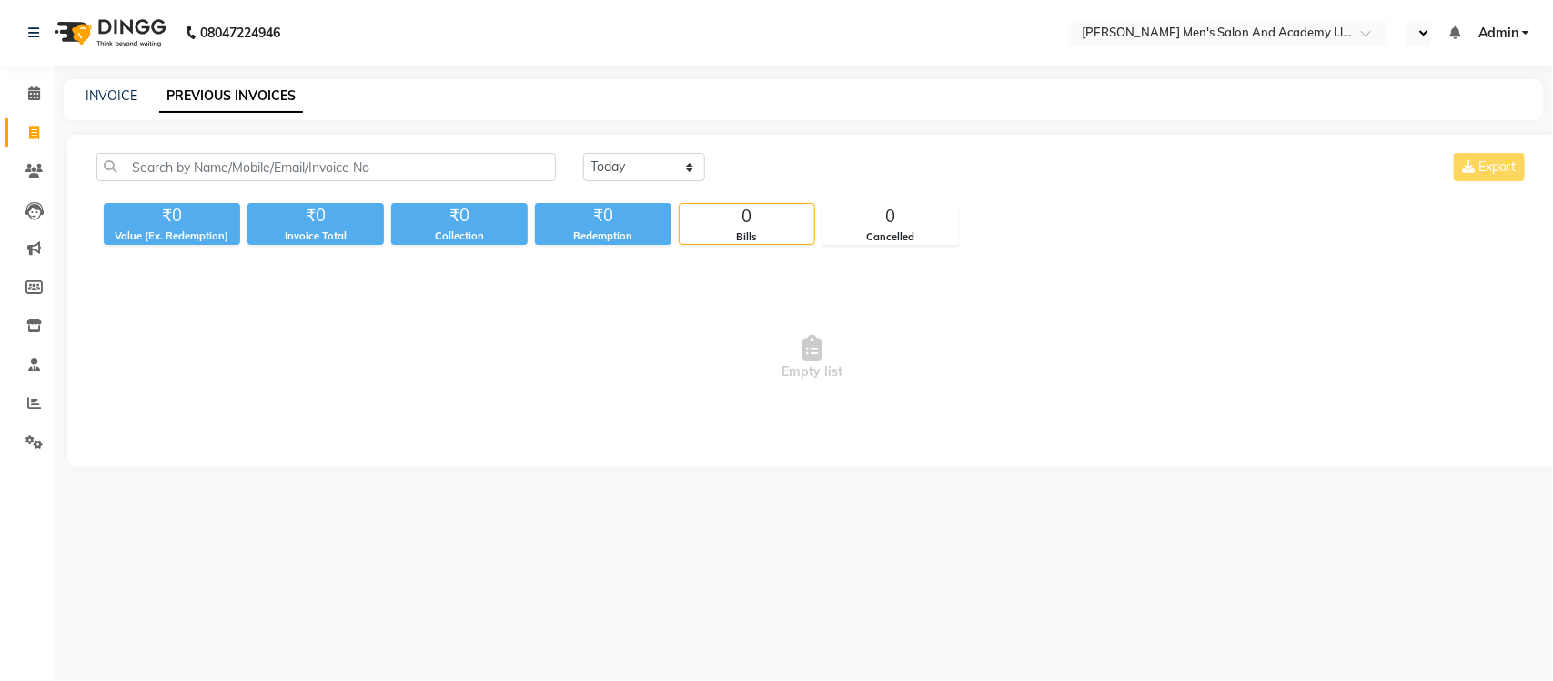
select select "en"
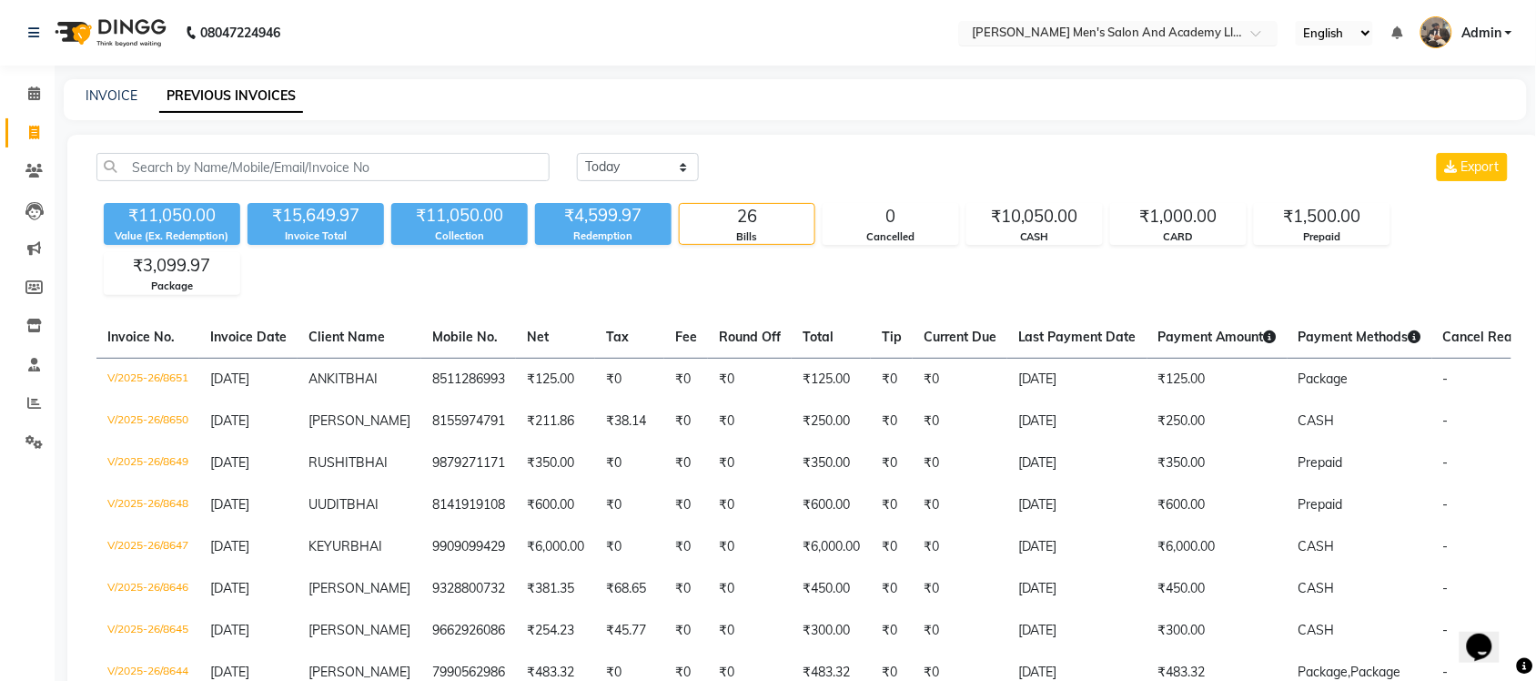
click at [1216, 30] on input "text" at bounding box center [1100, 34] width 264 height 18
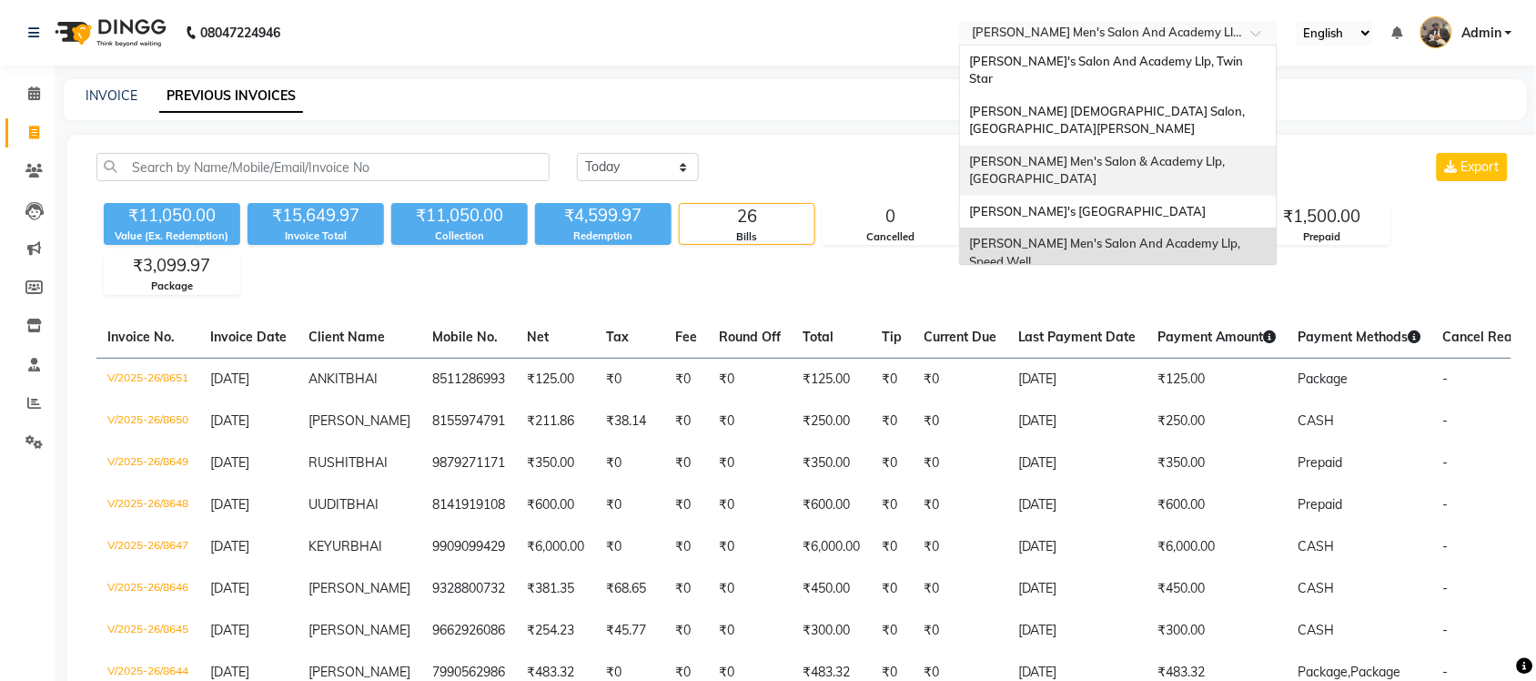
click at [1213, 196] on div "[PERSON_NAME]'s [GEOGRAPHIC_DATA]" at bounding box center [1118, 212] width 317 height 33
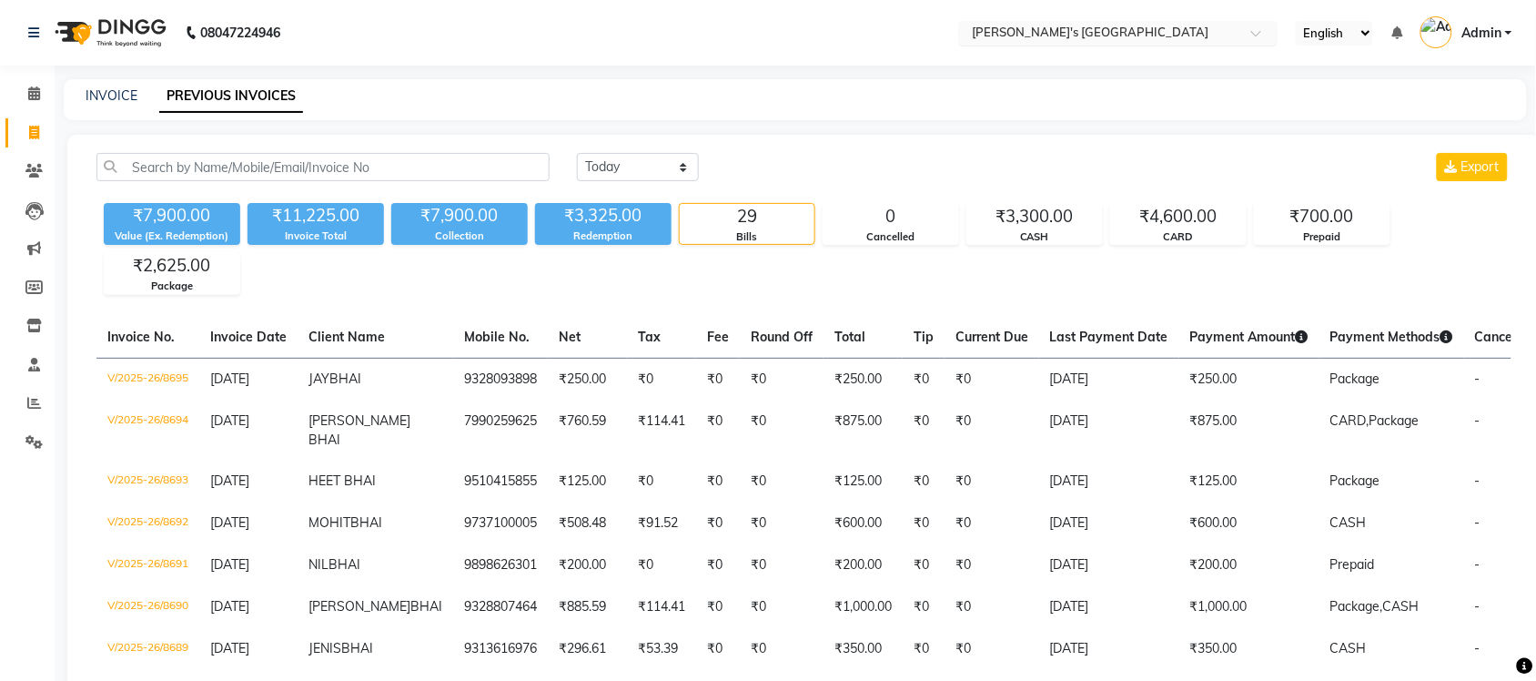
click at [1226, 39] on input "text" at bounding box center [1100, 34] width 264 height 18
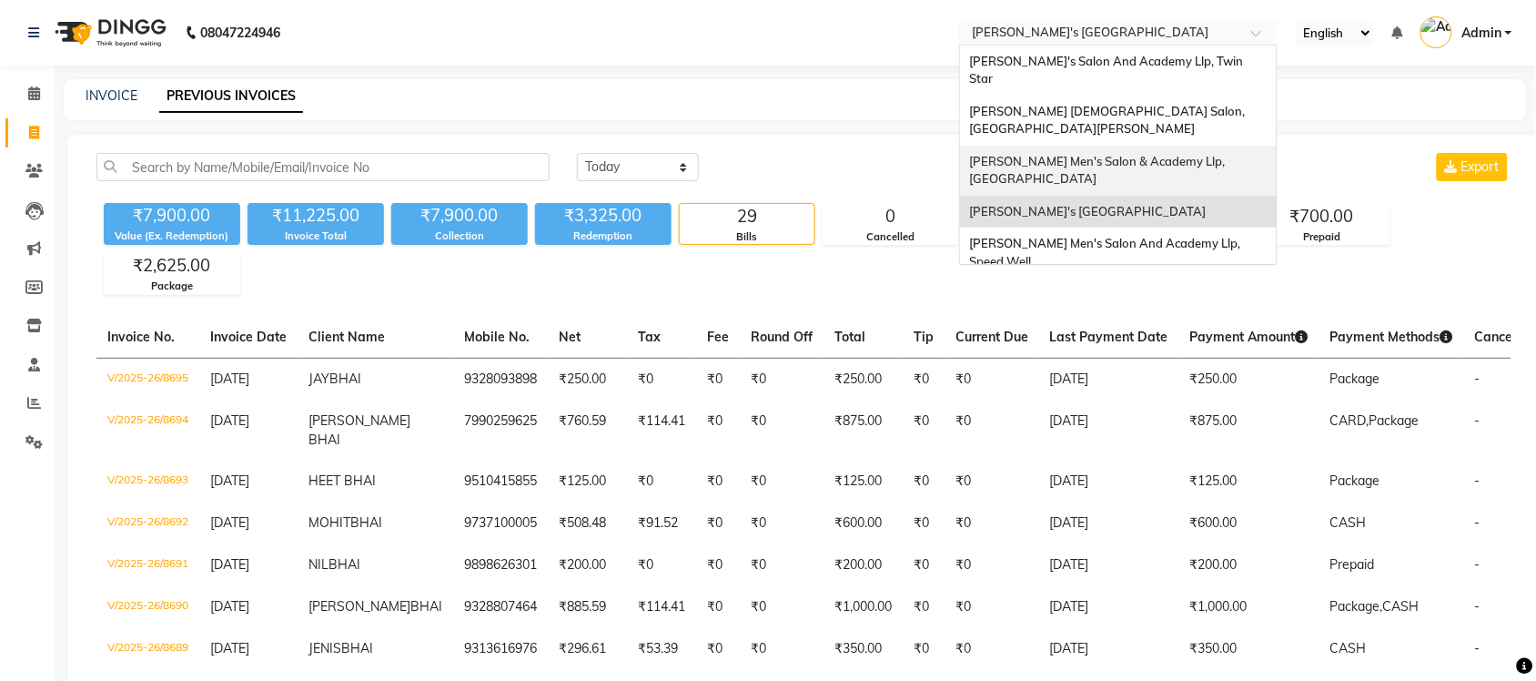
click at [1234, 146] on div "[PERSON_NAME] Men's Salon & Academy Llp, [GEOGRAPHIC_DATA]" at bounding box center [1118, 171] width 317 height 50
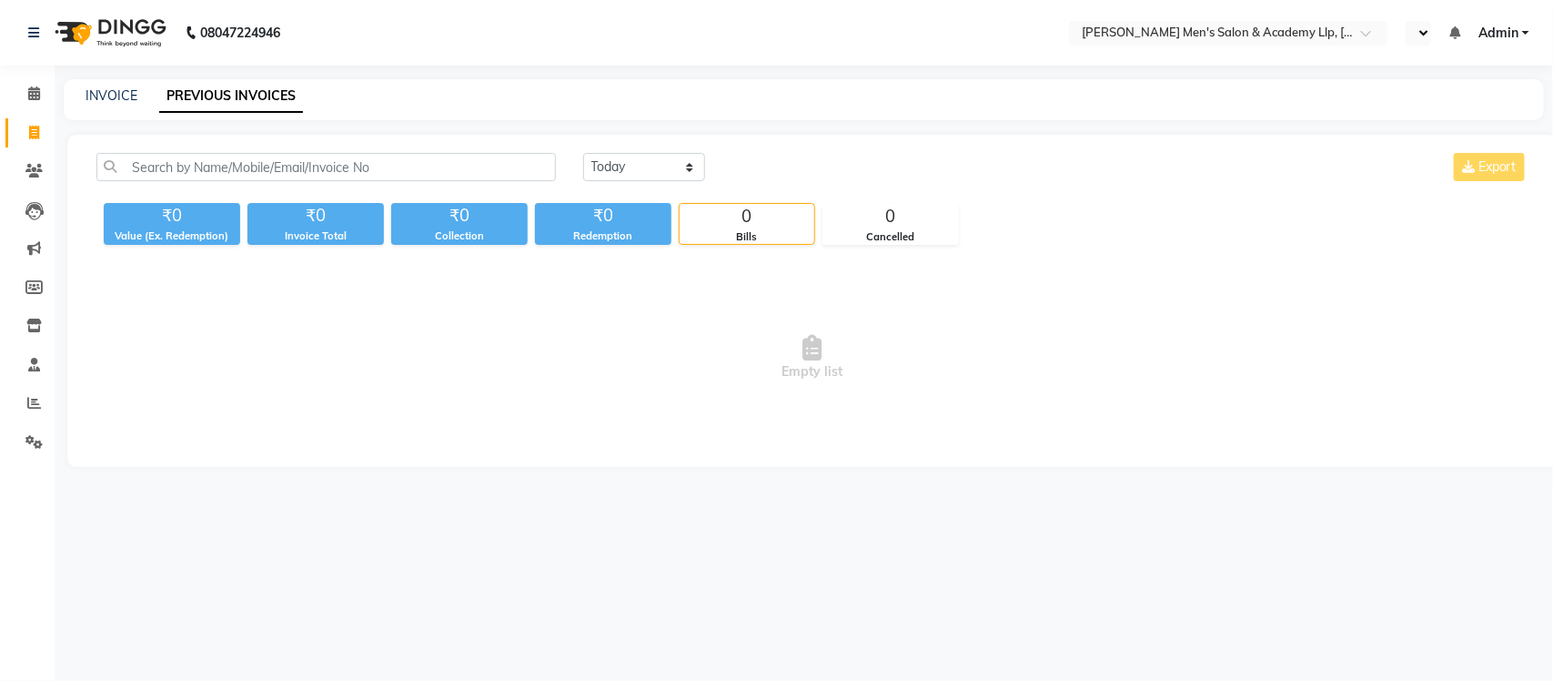
select select "en"
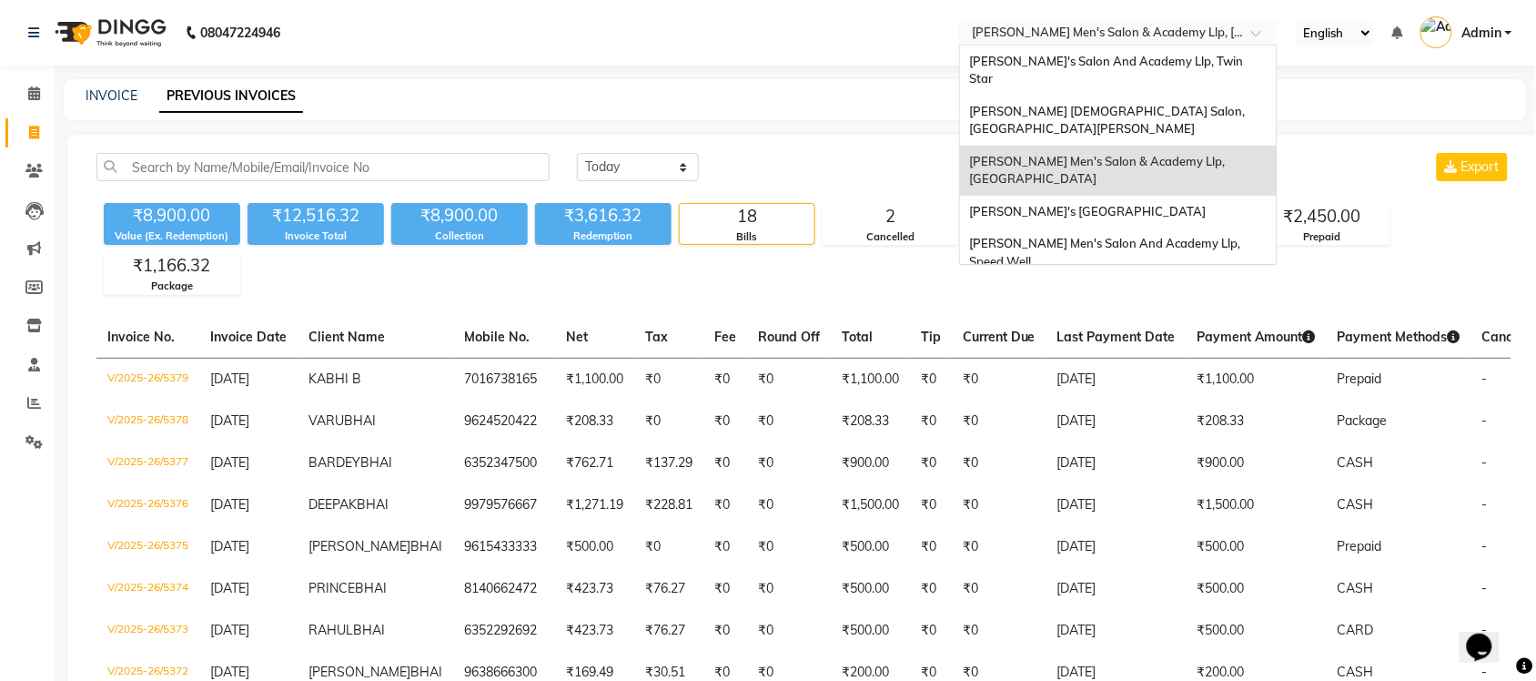
click at [1206, 24] on div "× [PERSON_NAME] Men's [GEOGRAPHIC_DATA]" at bounding box center [1109, 33] width 274 height 18
click at [1220, 96] on div "[PERSON_NAME] [DEMOGRAPHIC_DATA] Salon, [GEOGRAPHIC_DATA][PERSON_NAME]" at bounding box center [1118, 121] width 317 height 50
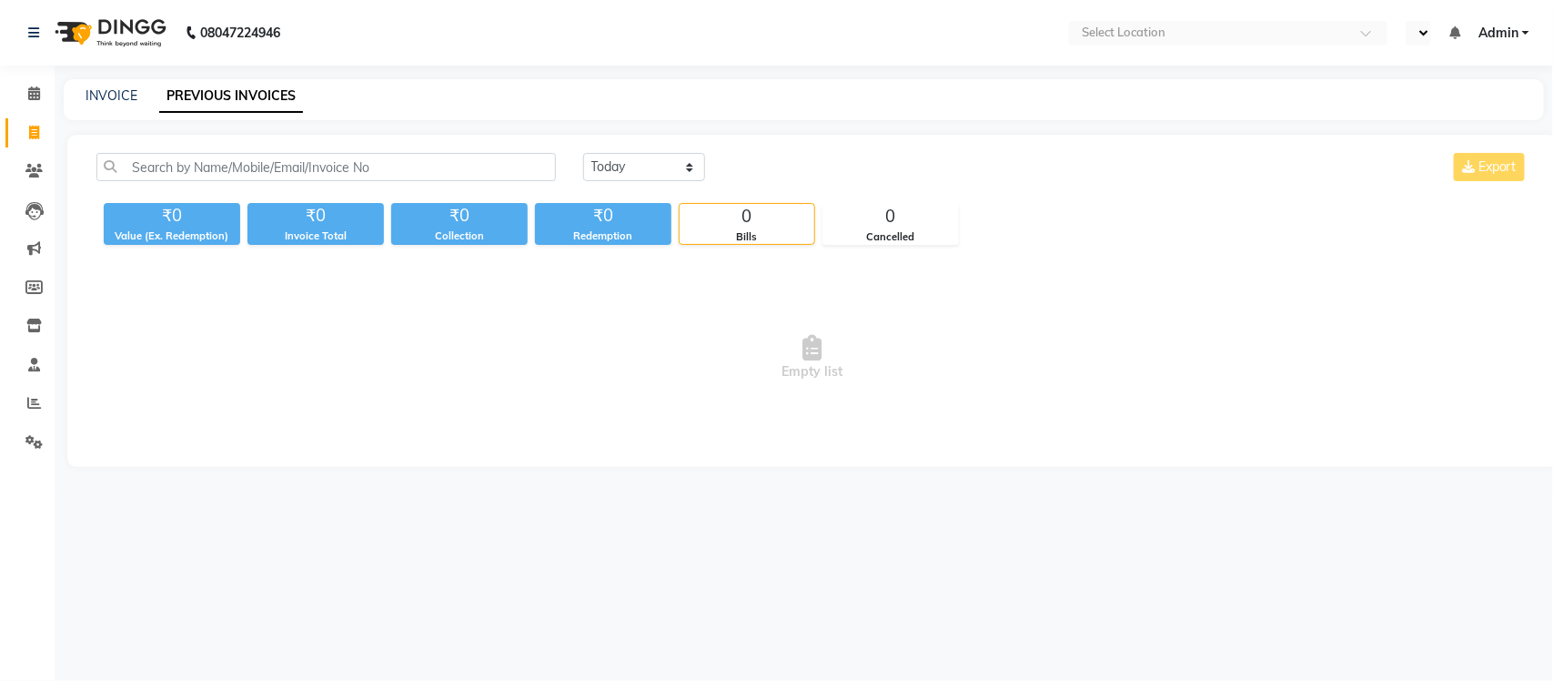
select select "en"
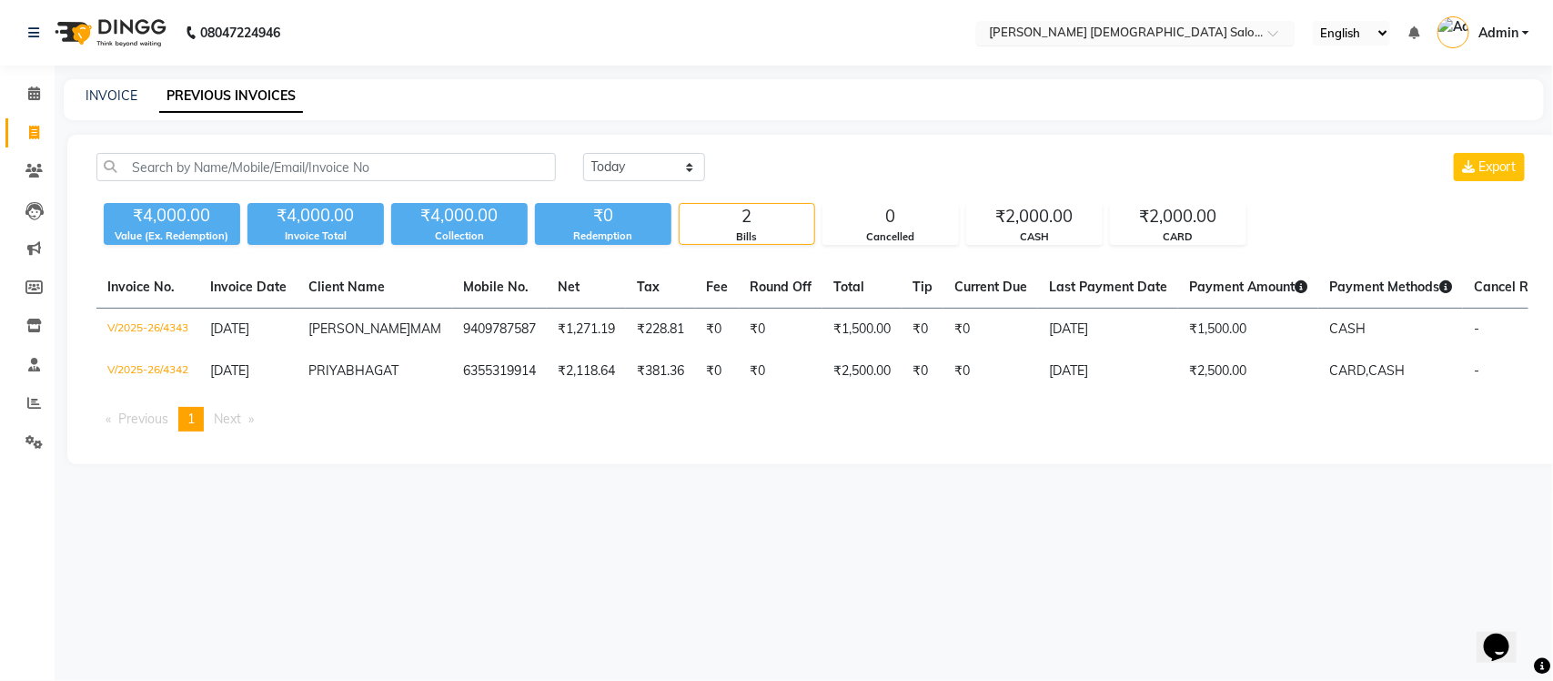
click at [1187, 28] on input "text" at bounding box center [1117, 34] width 264 height 18
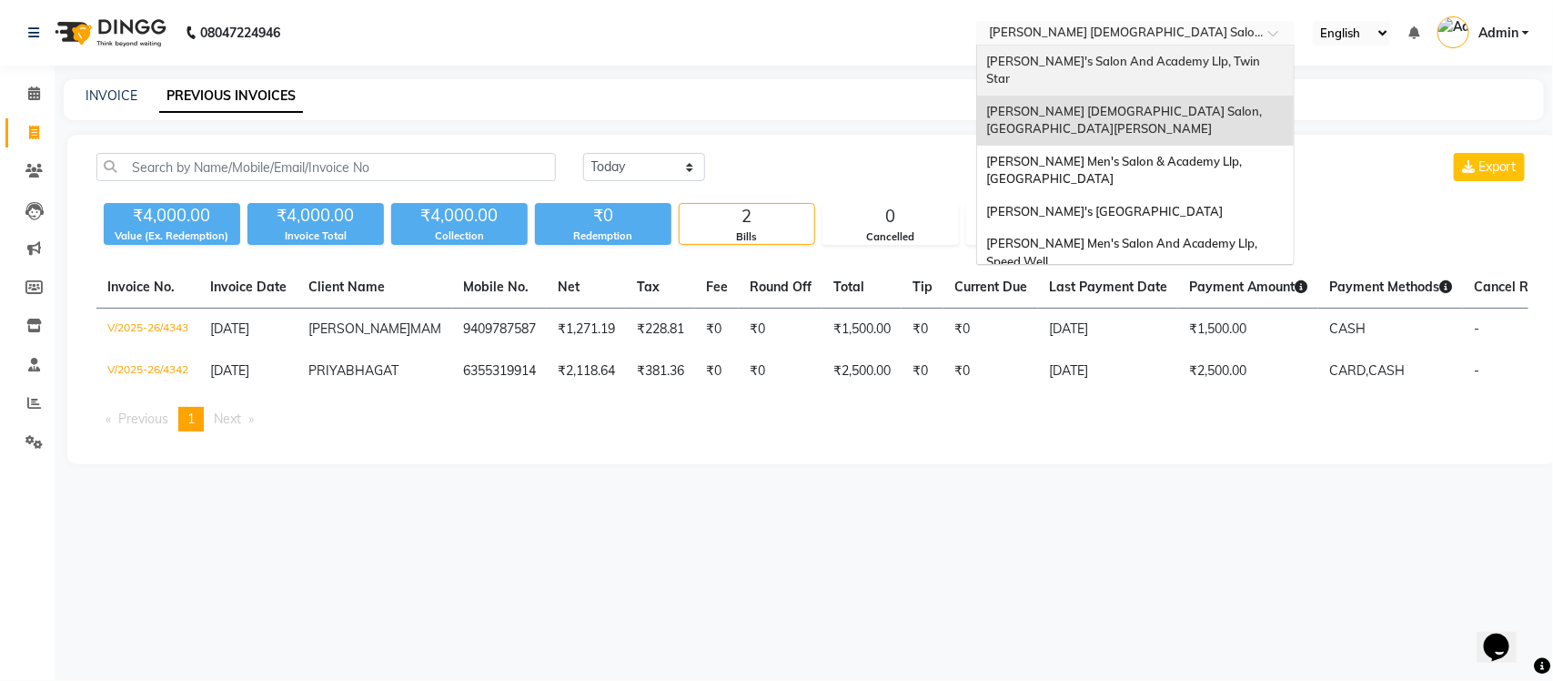
click at [1192, 60] on span "[PERSON_NAME]'s Salon And Academy Llp, Twin Star" at bounding box center [1124, 70] width 277 height 33
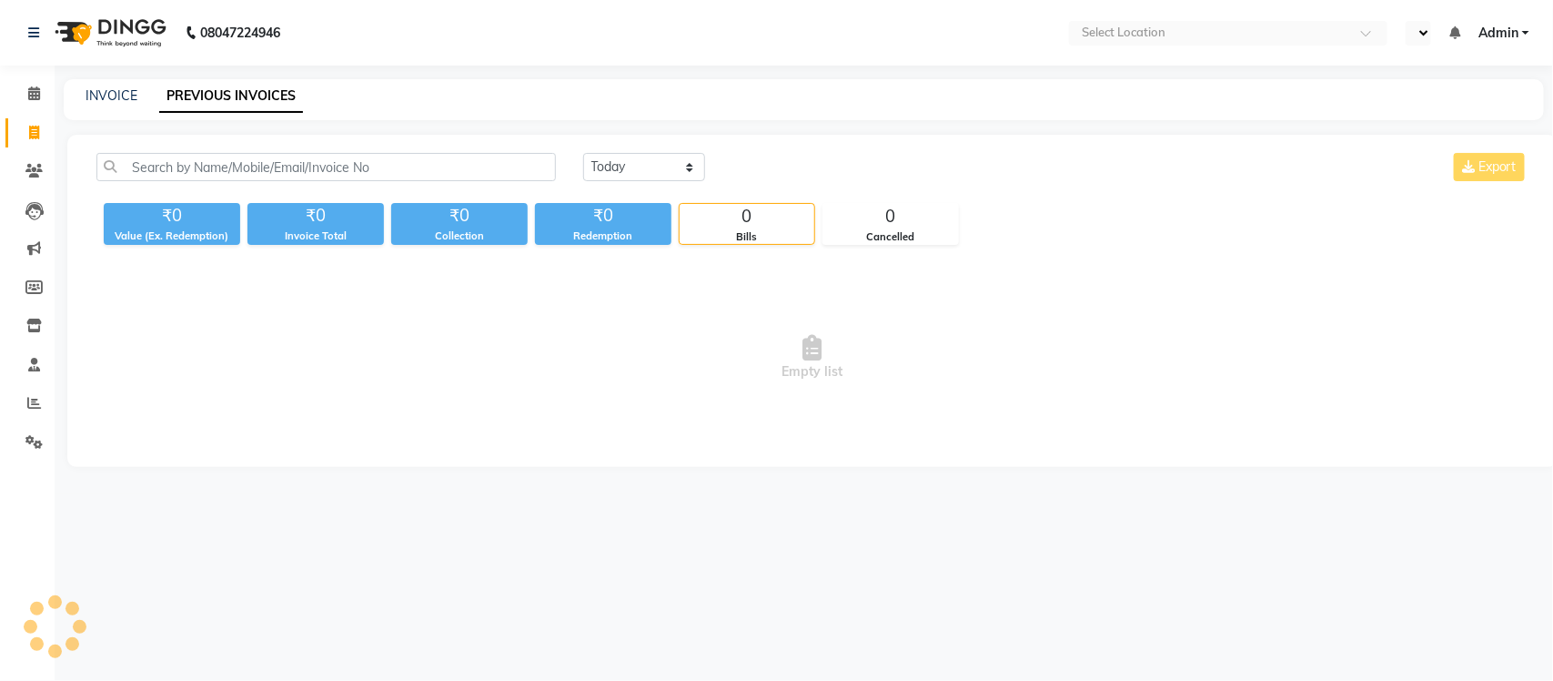
select select "en"
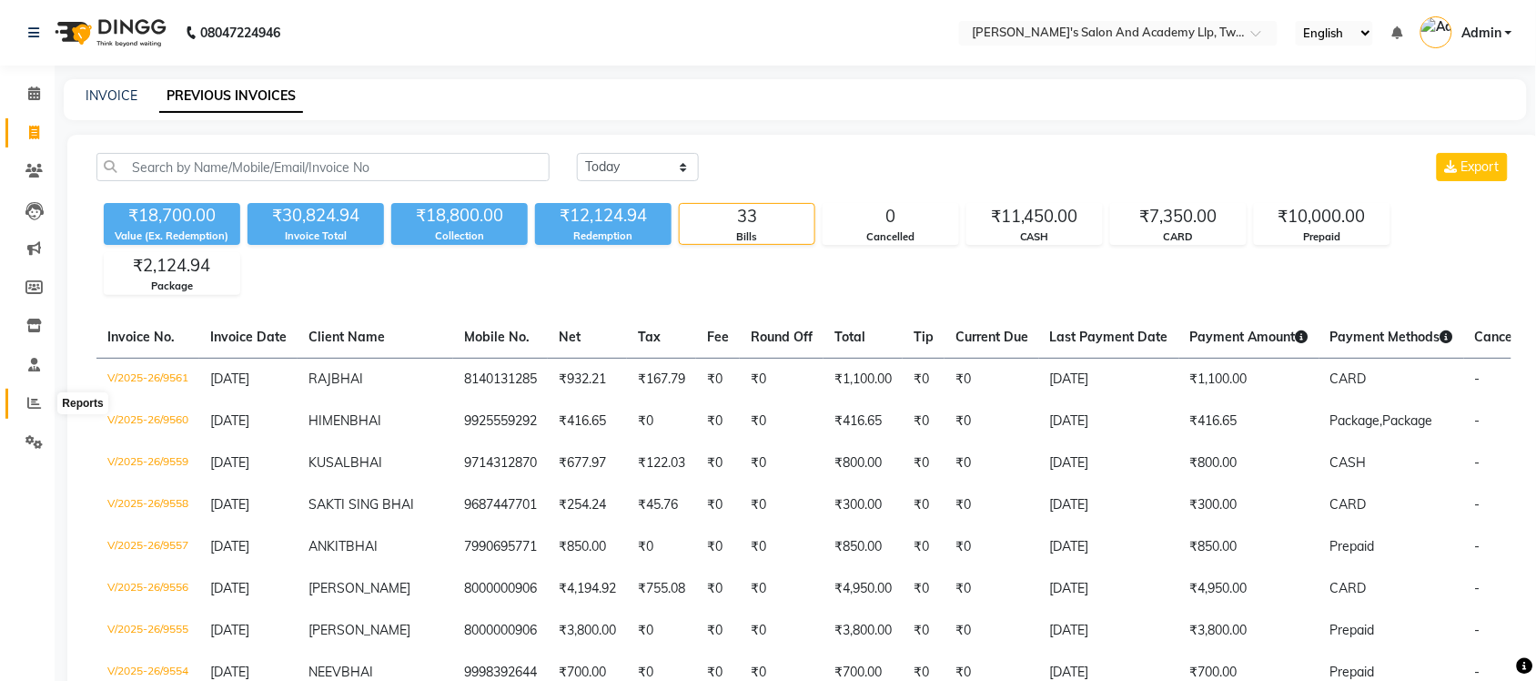
drag, startPoint x: 35, startPoint y: 409, endPoint x: 75, endPoint y: 409, distance: 40.0
click at [35, 409] on icon at bounding box center [34, 403] width 14 height 14
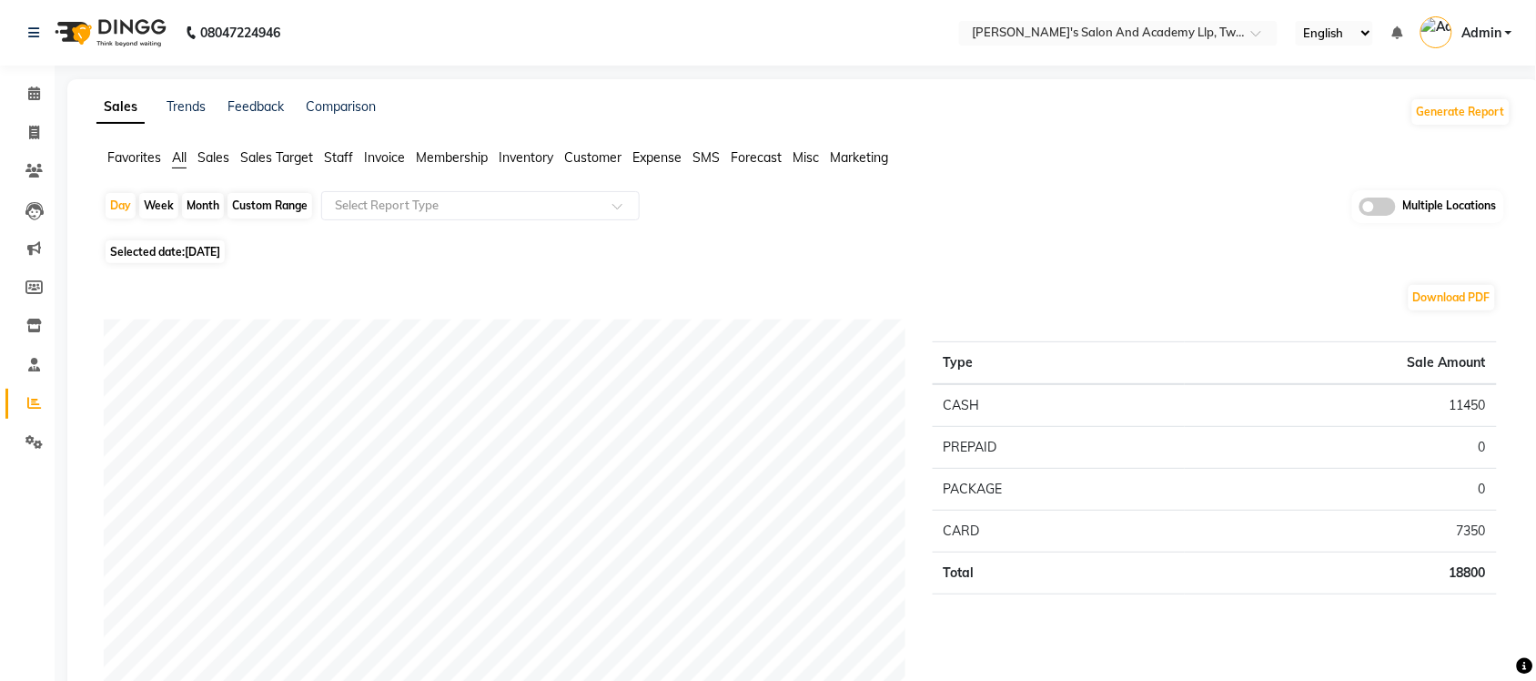
click at [1358, 210] on div "Multiple Locations" at bounding box center [1428, 206] width 152 height 33
click at [1368, 212] on span at bounding box center [1377, 206] width 36 height 18
click at [1359, 209] on input "checkbox" at bounding box center [1359, 209] width 0 height 0
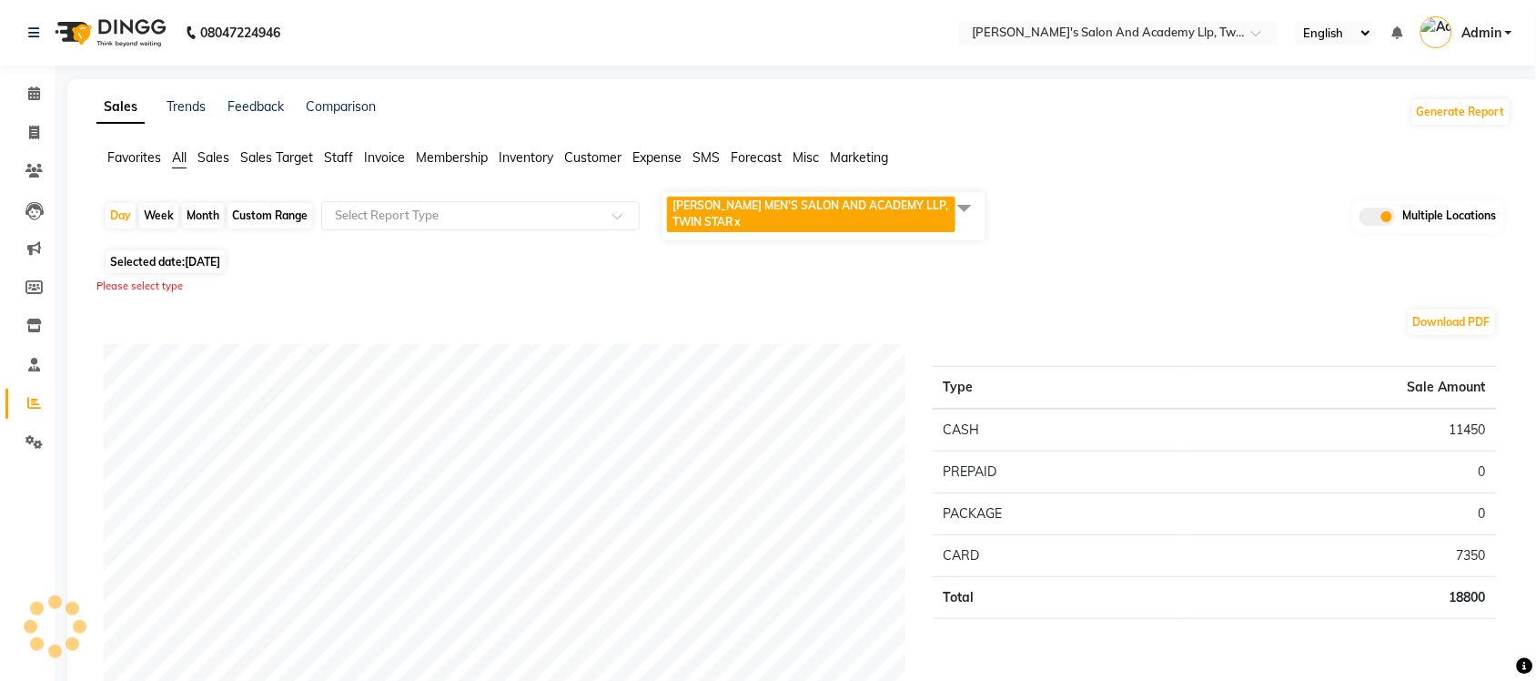
click at [970, 217] on span at bounding box center [964, 207] width 36 height 35
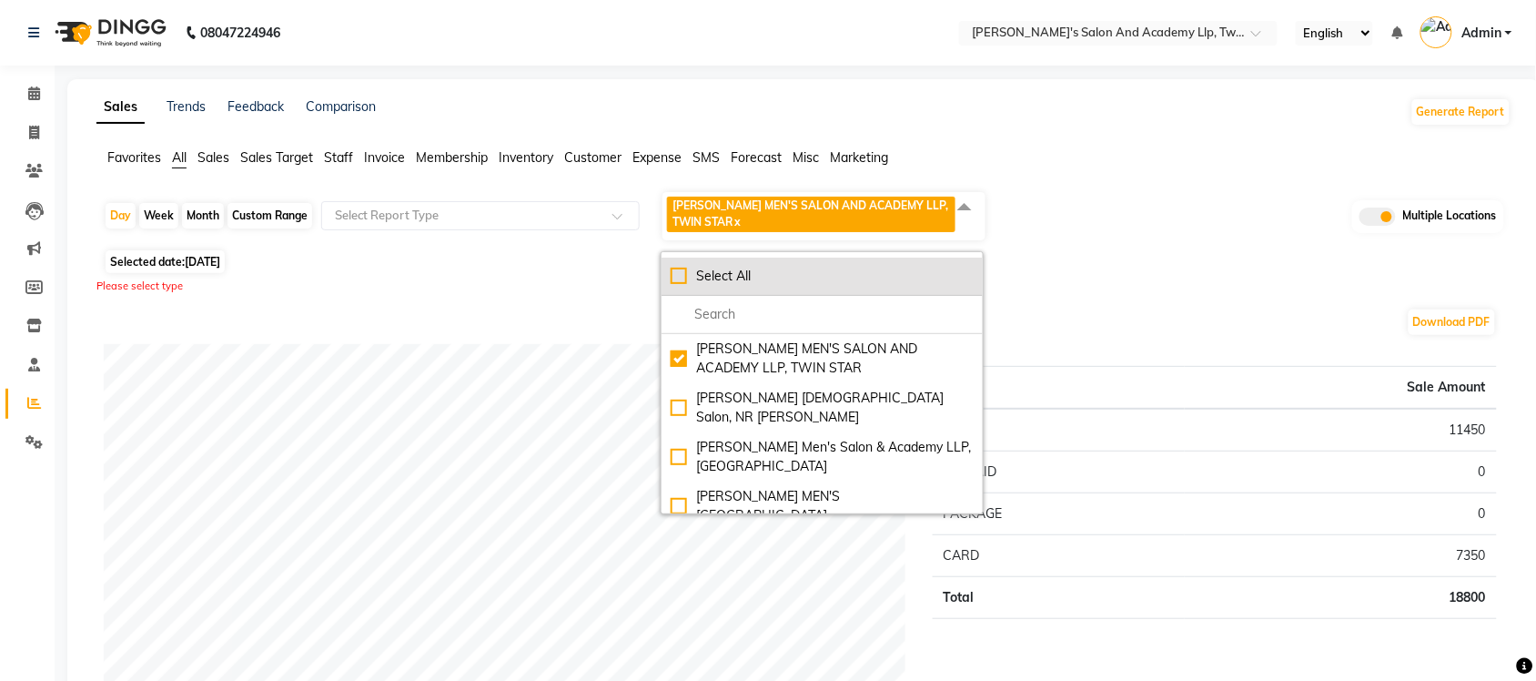
click at [683, 279] on div "Select All" at bounding box center [822, 276] width 303 height 19
checkbox input "true"
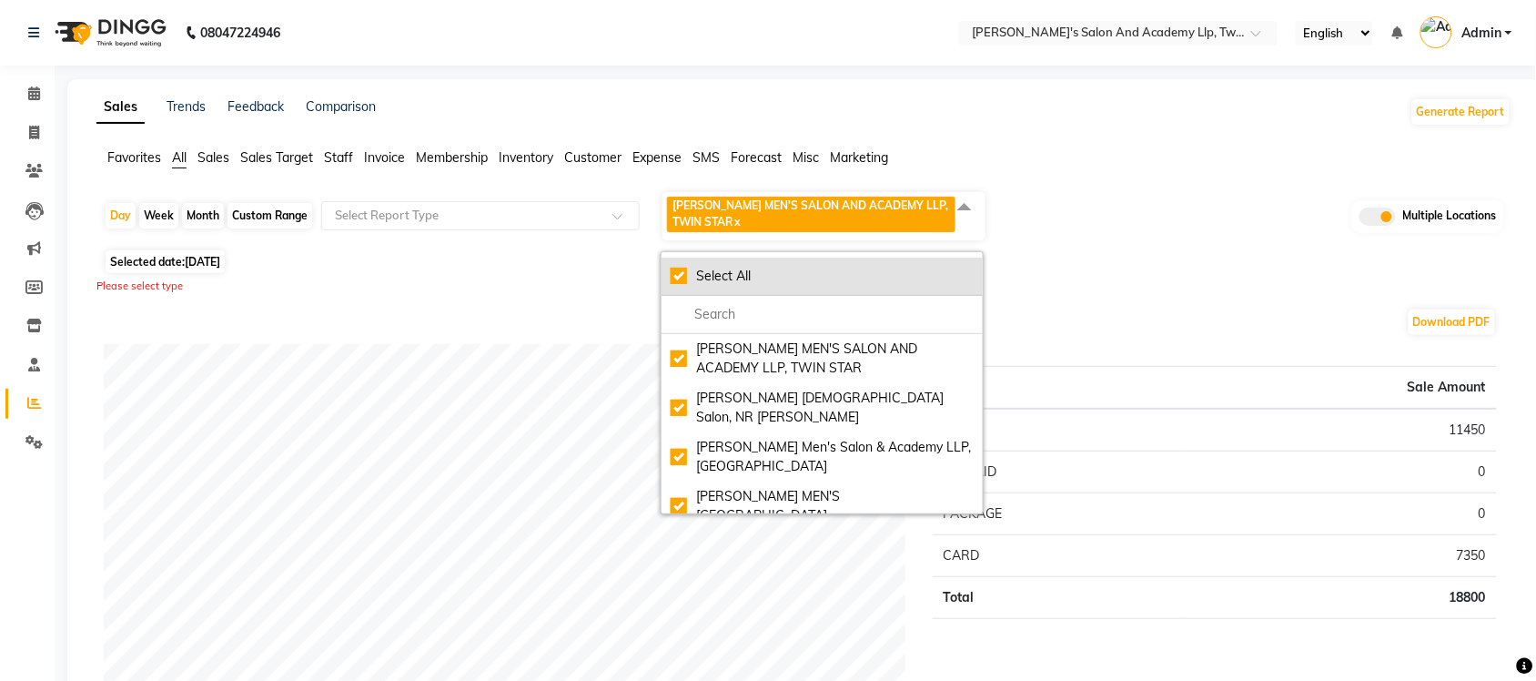
checkbox input "true"
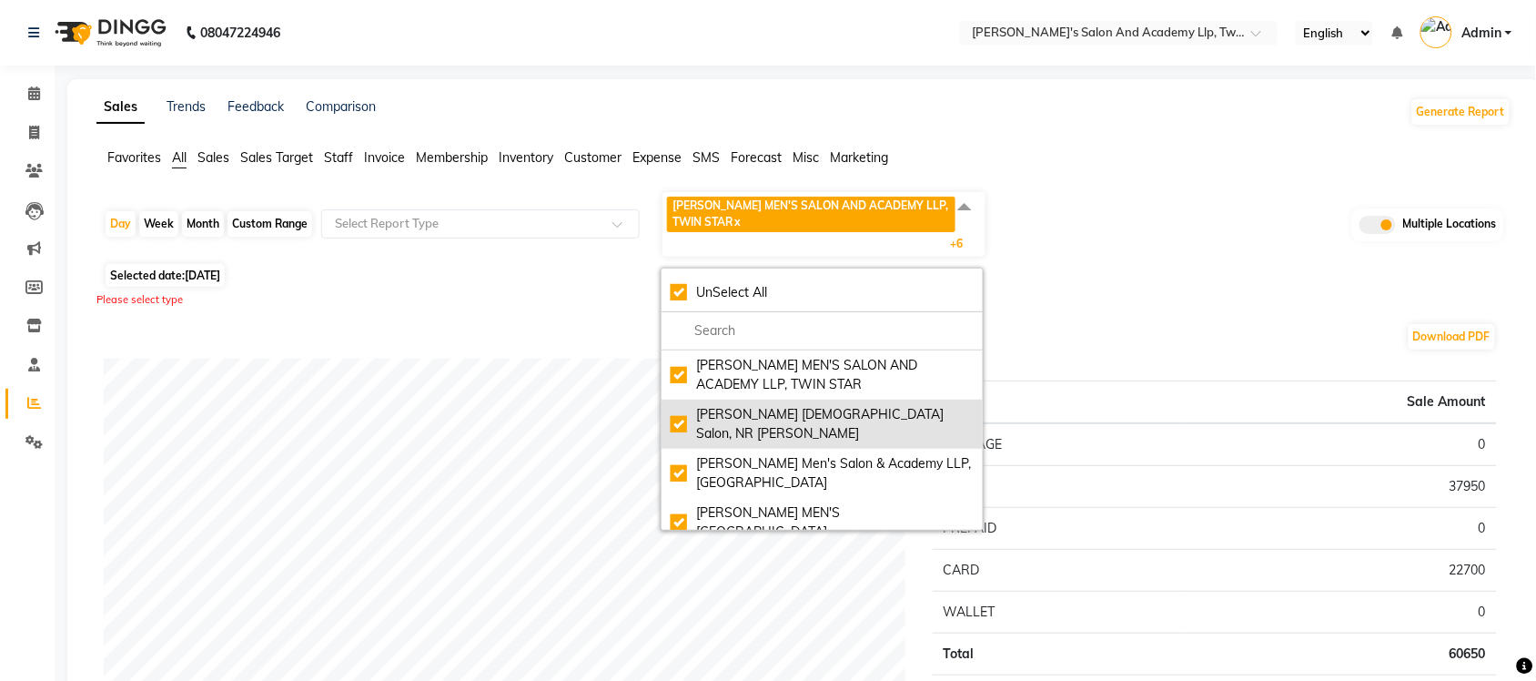
click at [682, 412] on div "[PERSON_NAME] [DEMOGRAPHIC_DATA] Salon, NR [PERSON_NAME]" at bounding box center [822, 424] width 303 height 38
checkbox input "false"
click at [682, 412] on div "[PERSON_NAME] [DEMOGRAPHIC_DATA] Salon, NR [PERSON_NAME]" at bounding box center [822, 424] width 303 height 38
checkbox input "true"
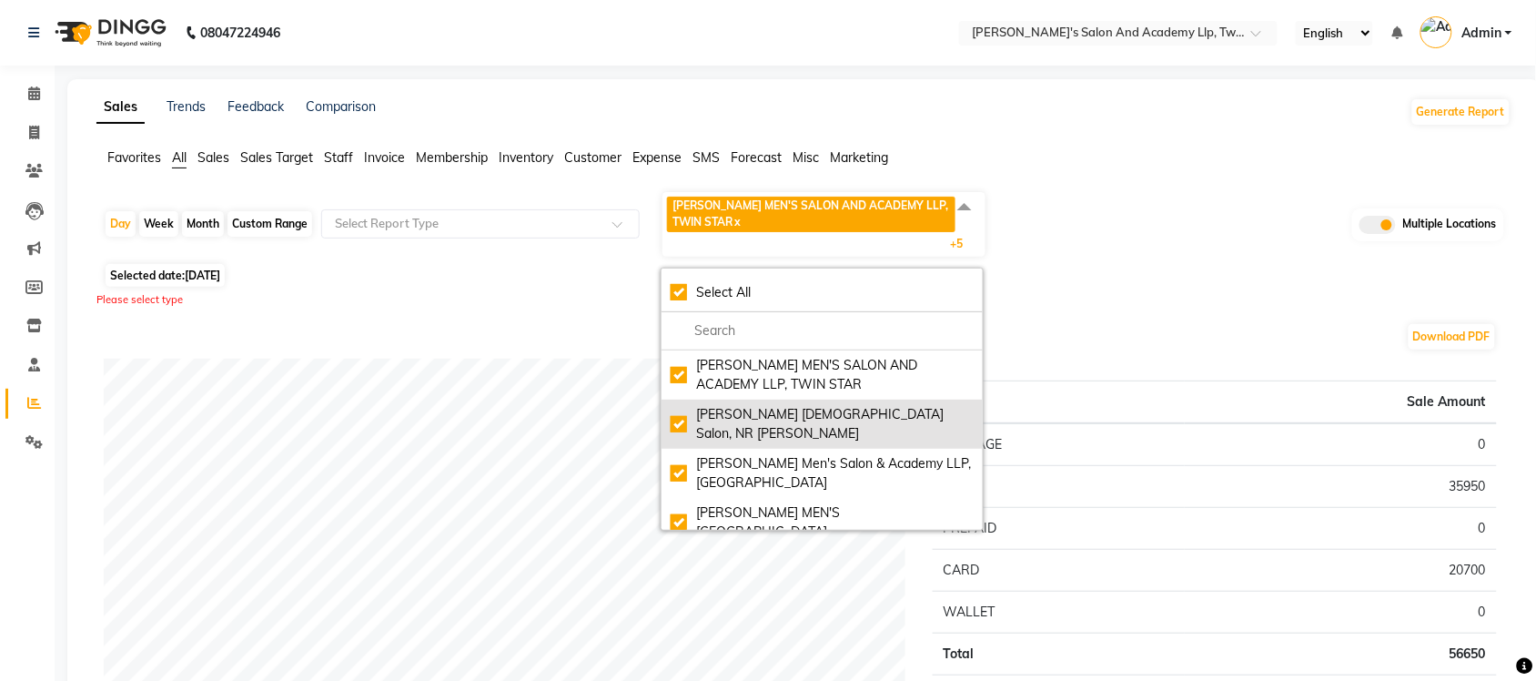
checkbox input "true"
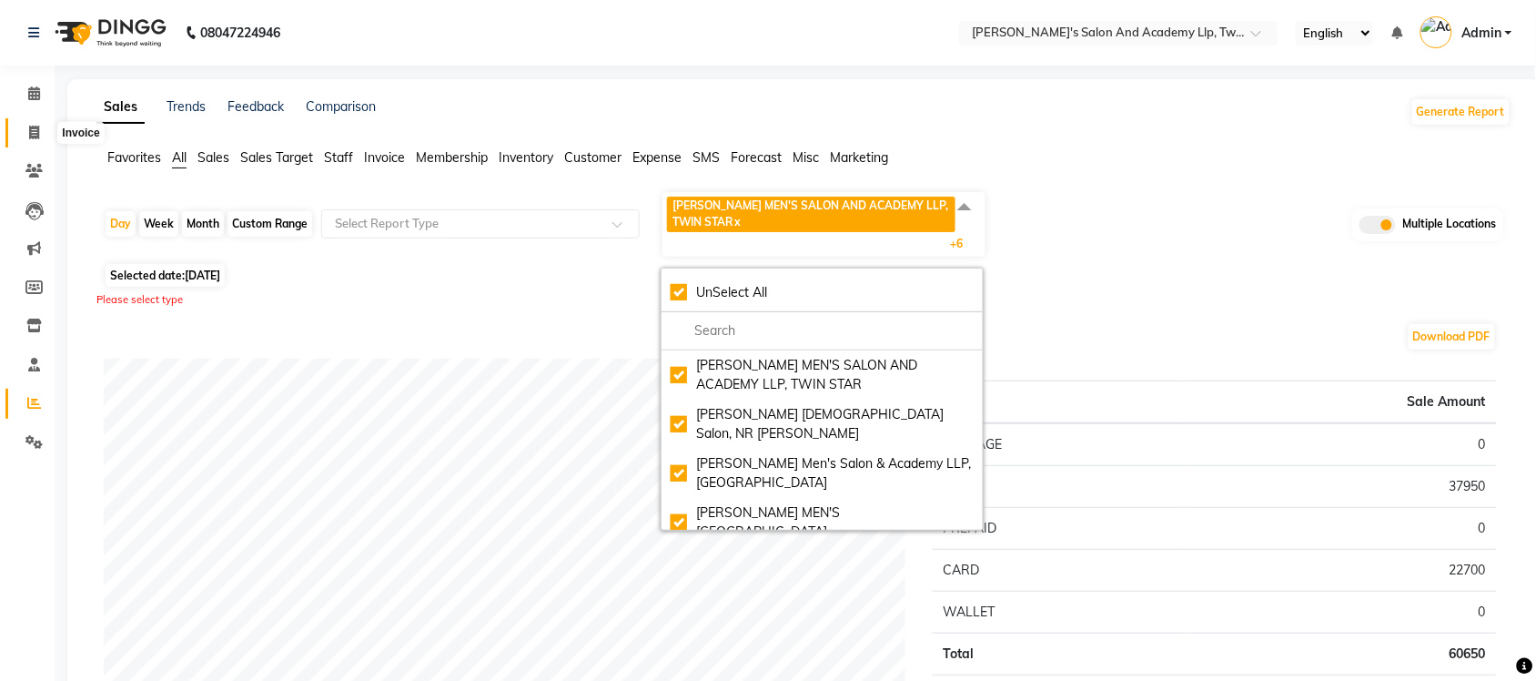
click at [34, 133] on icon at bounding box center [34, 133] width 10 height 14
select select "service"
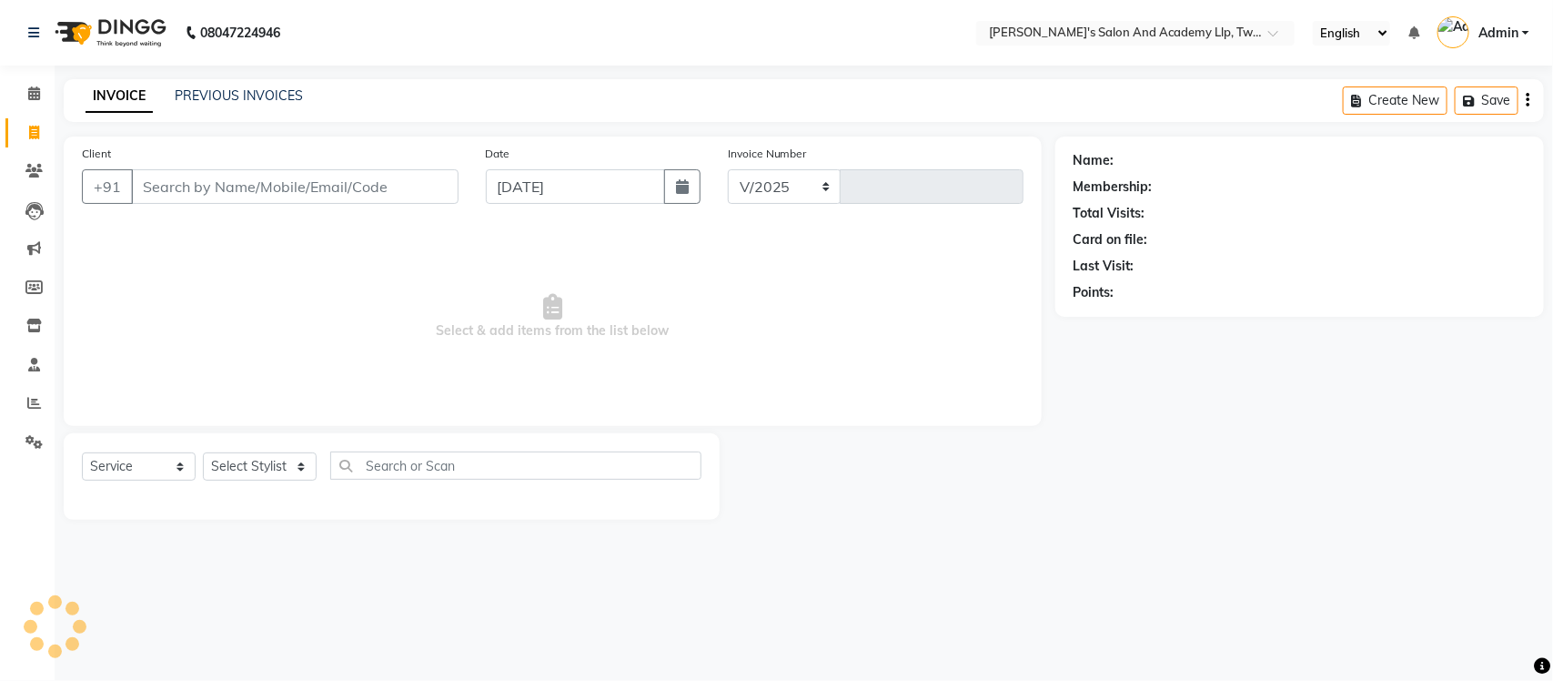
select select "6985"
type input "9562"
select select "membership"
click at [1515, 28] on span "Admin" at bounding box center [1499, 33] width 40 height 19
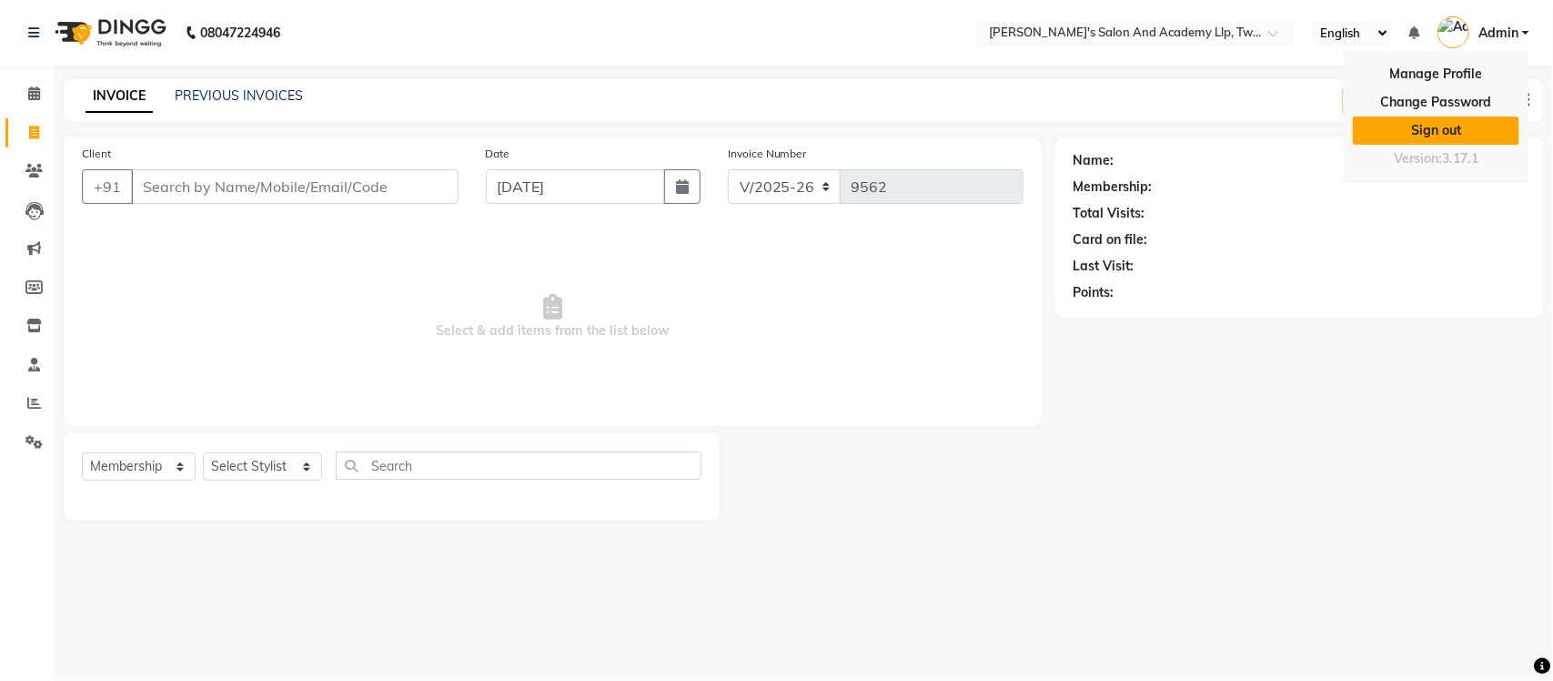
click at [1480, 132] on link "Sign out" at bounding box center [1436, 130] width 167 height 28
